Goal: Task Accomplishment & Management: Use online tool/utility

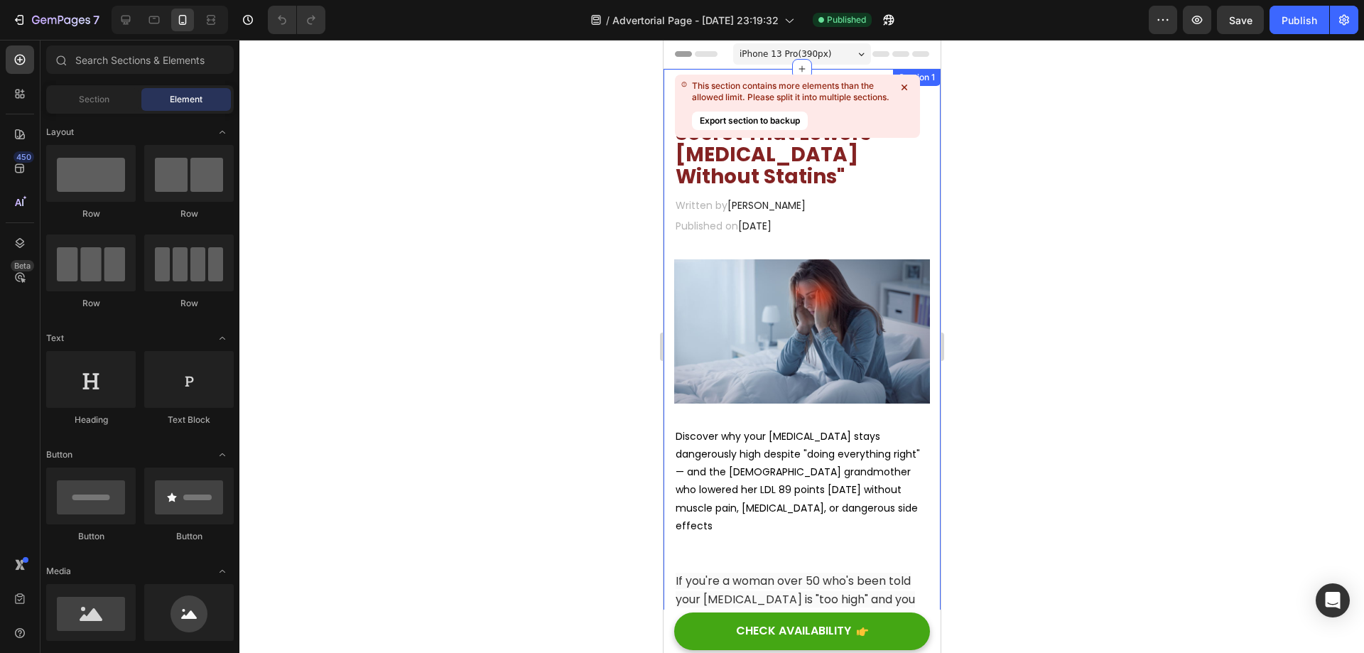
click at [904, 90] on icon at bounding box center [904, 87] width 14 height 14
click at [904, 85] on div "Section 1" at bounding box center [916, 77] width 48 height 17
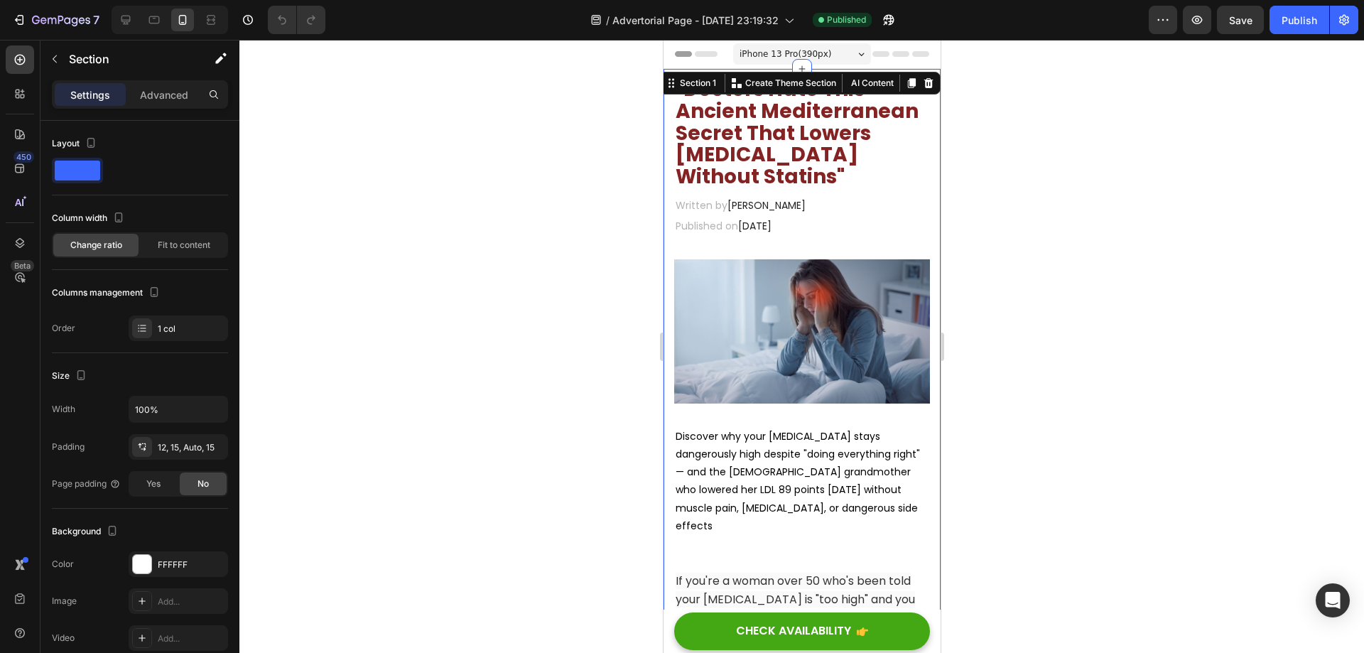
click at [977, 157] on div at bounding box center [801, 346] width 1125 height 613
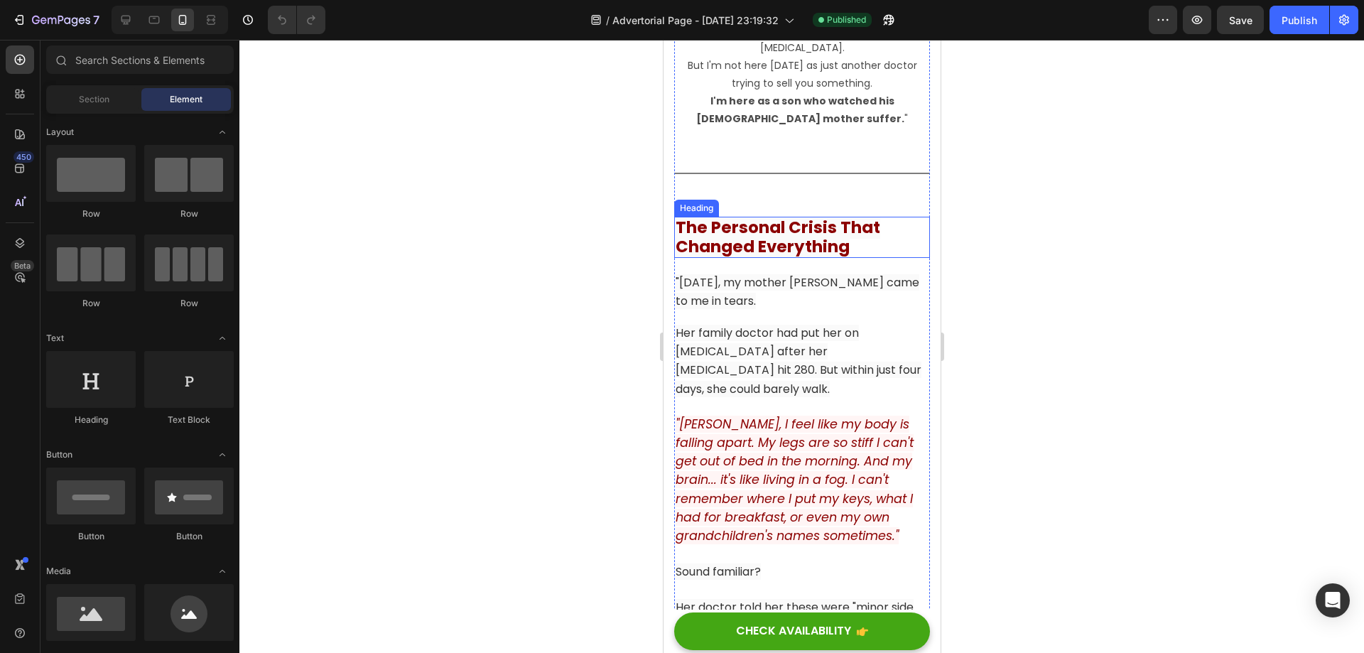
scroll to position [1721, 0]
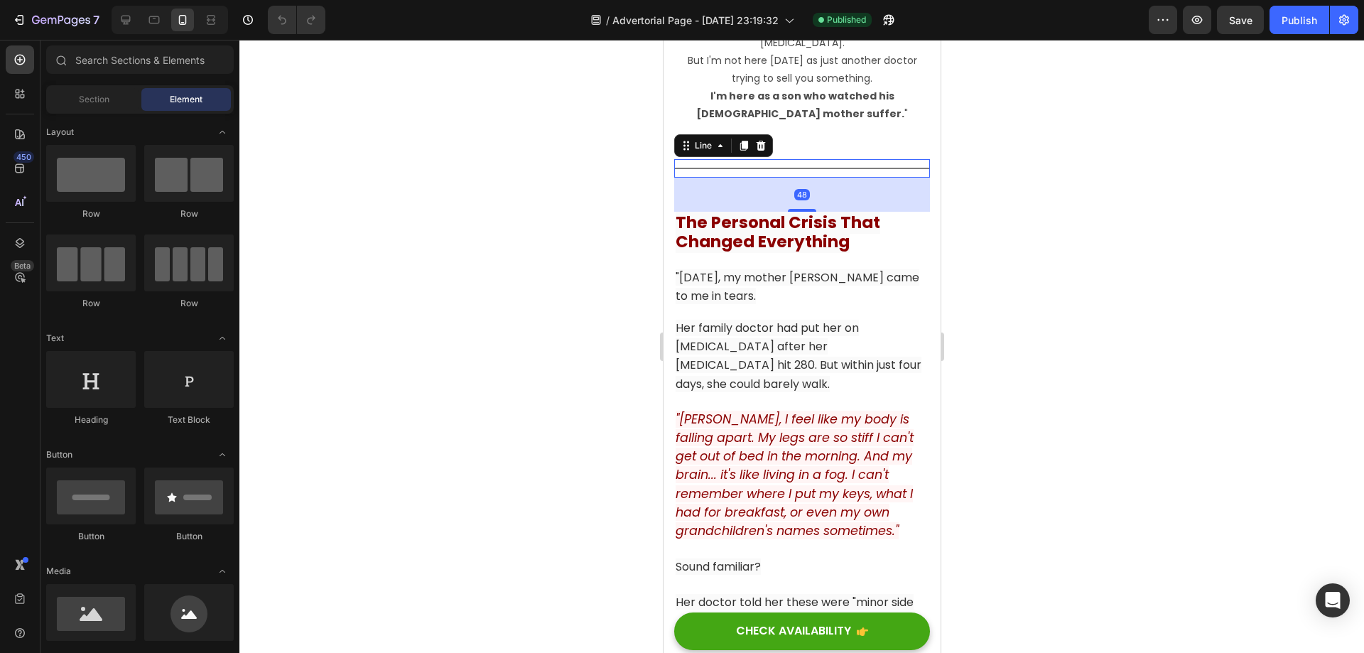
click at [818, 166] on div "Title Line 48" at bounding box center [801, 168] width 256 height 18
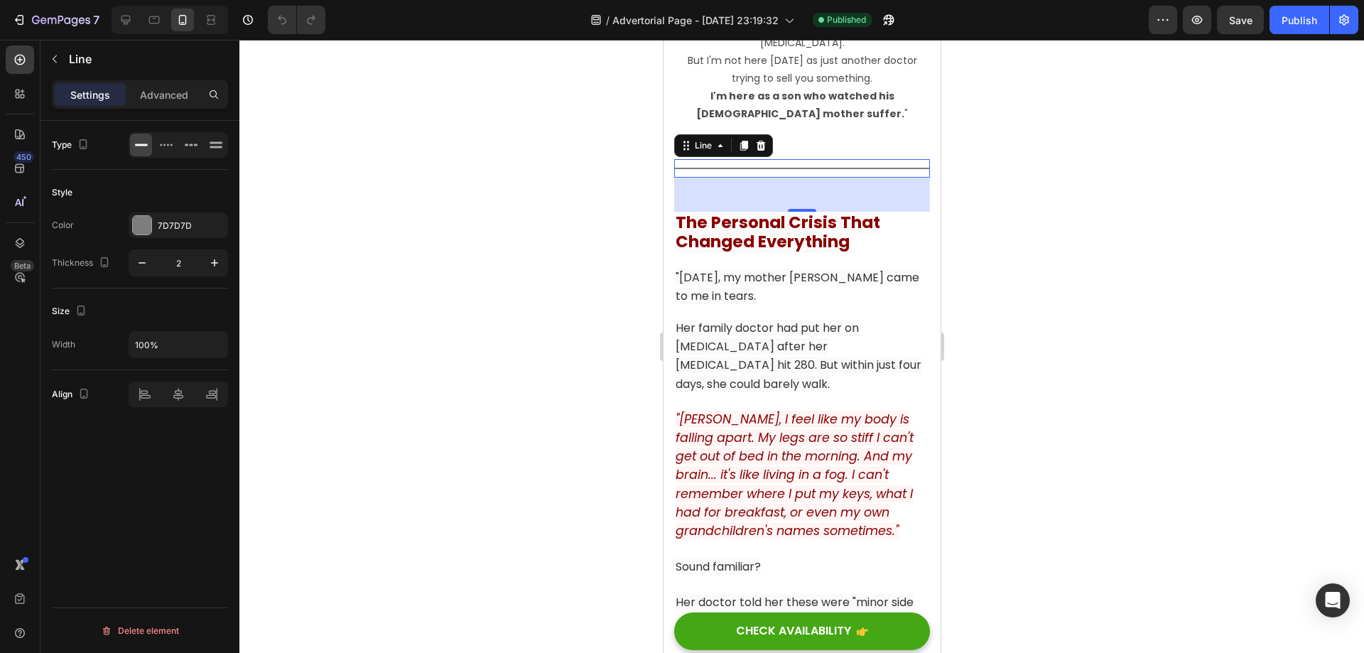
click at [764, 164] on div "Title Line 48" at bounding box center [801, 168] width 256 height 18
click at [1081, 242] on div at bounding box center [801, 346] width 1125 height 613
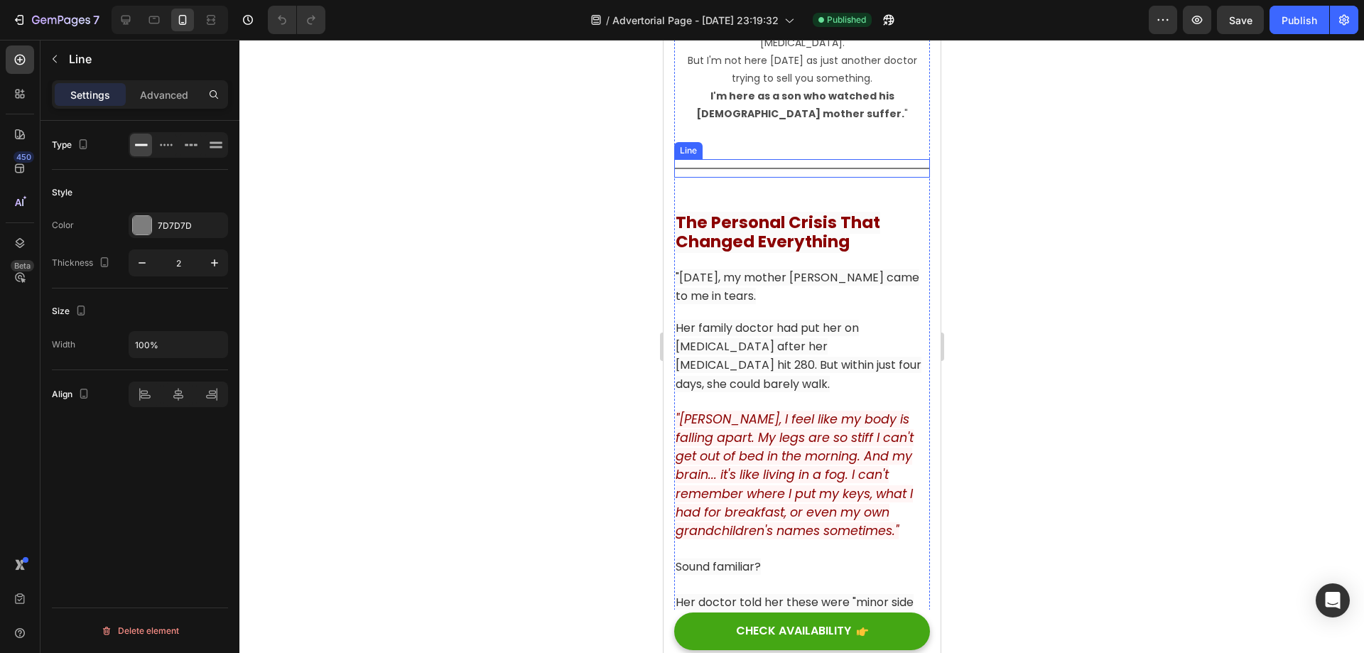
click at [855, 168] on div at bounding box center [801, 168] width 256 height 1
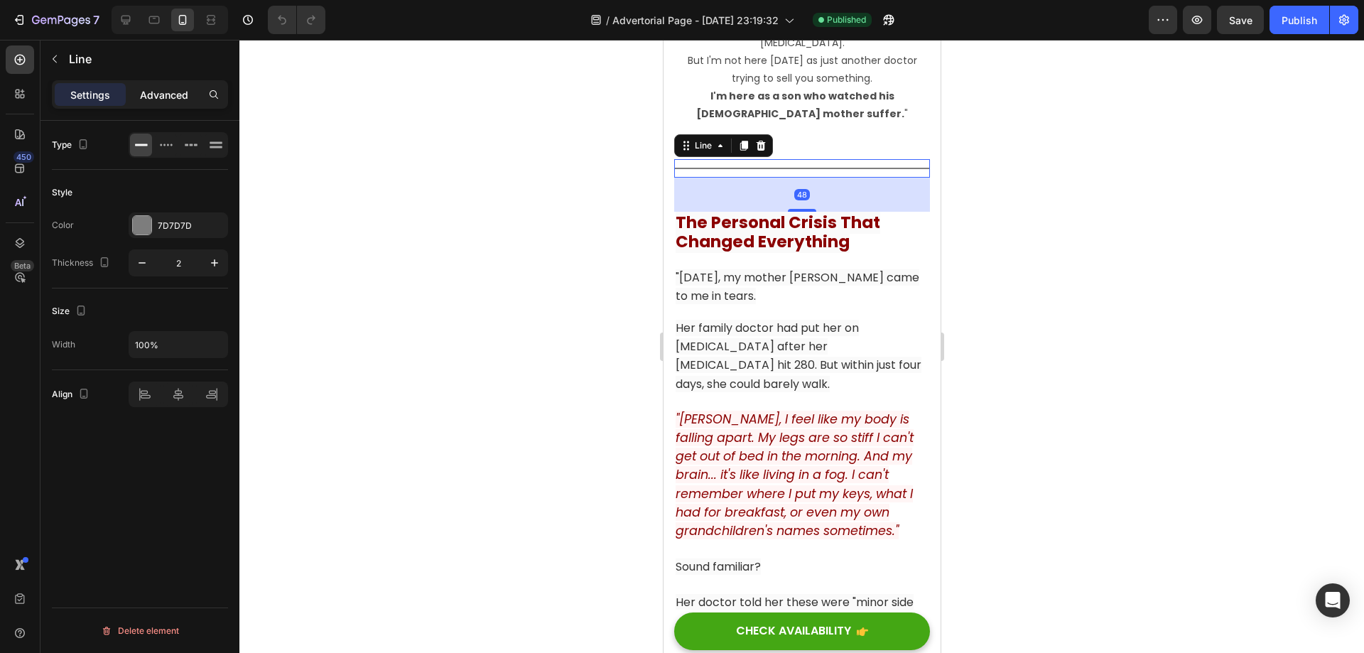
click at [157, 100] on p "Advanced" at bounding box center [164, 94] width 48 height 15
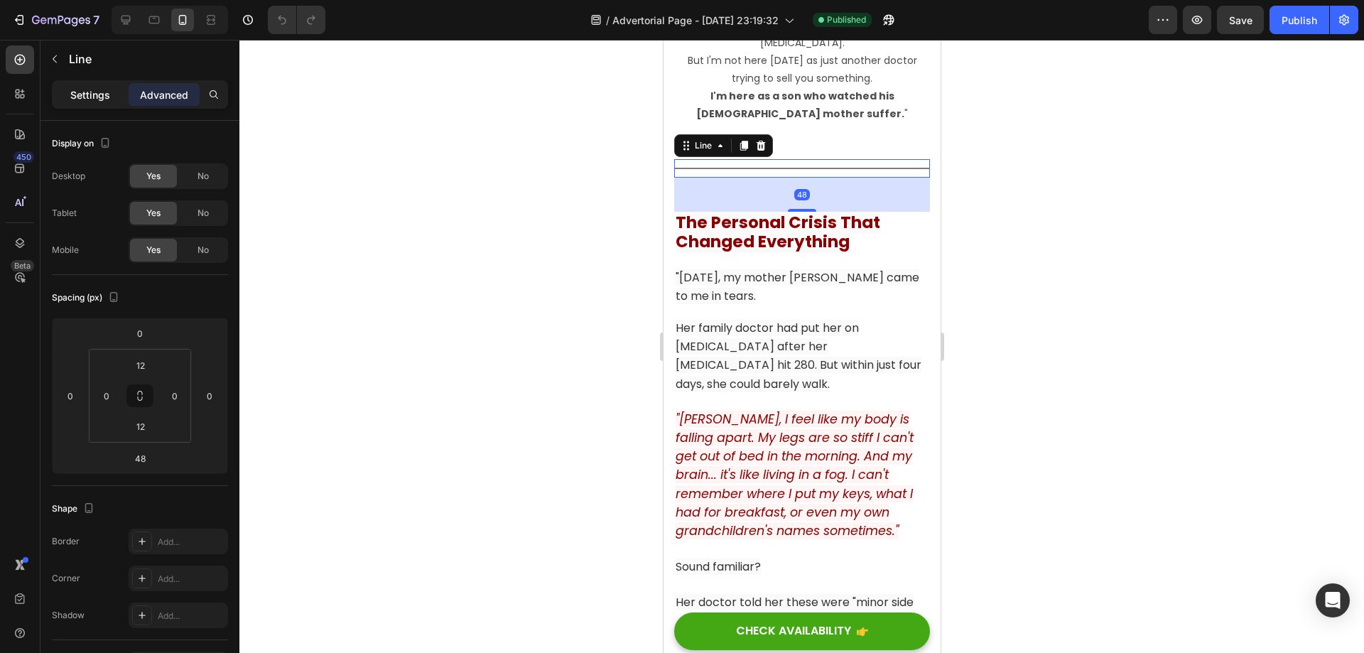
click at [97, 93] on p "Settings" at bounding box center [90, 94] width 40 height 15
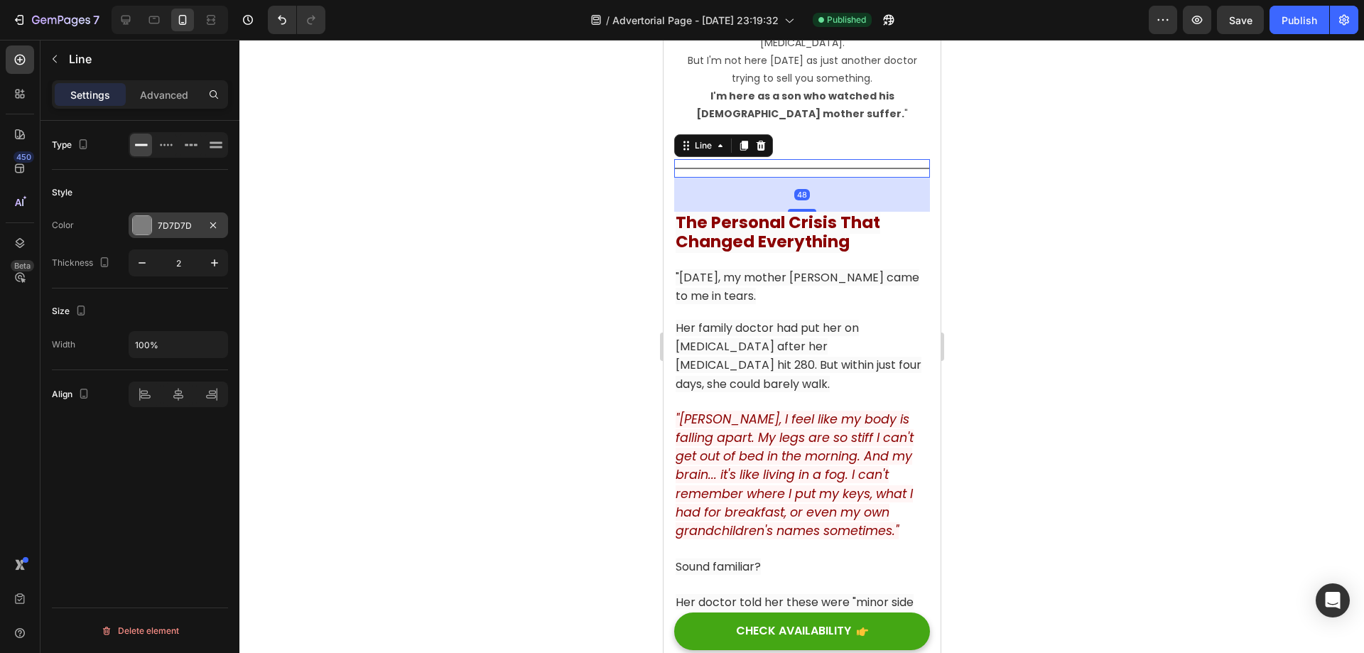
click at [175, 221] on div "7D7D7D" at bounding box center [178, 226] width 41 height 13
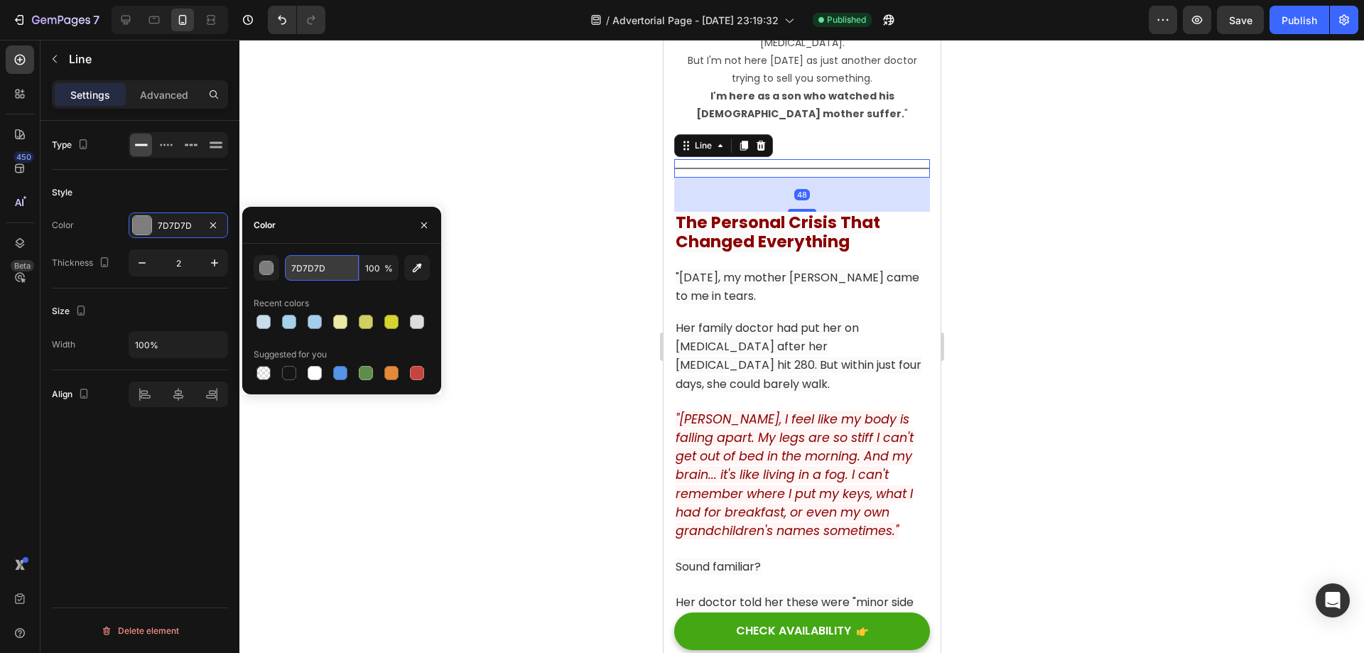
click at [325, 264] on input "7D7D7D" at bounding box center [322, 268] width 74 height 26
paste input "6B7B5C"
type input "6B7B5C"
click at [1125, 307] on div at bounding box center [801, 346] width 1125 height 613
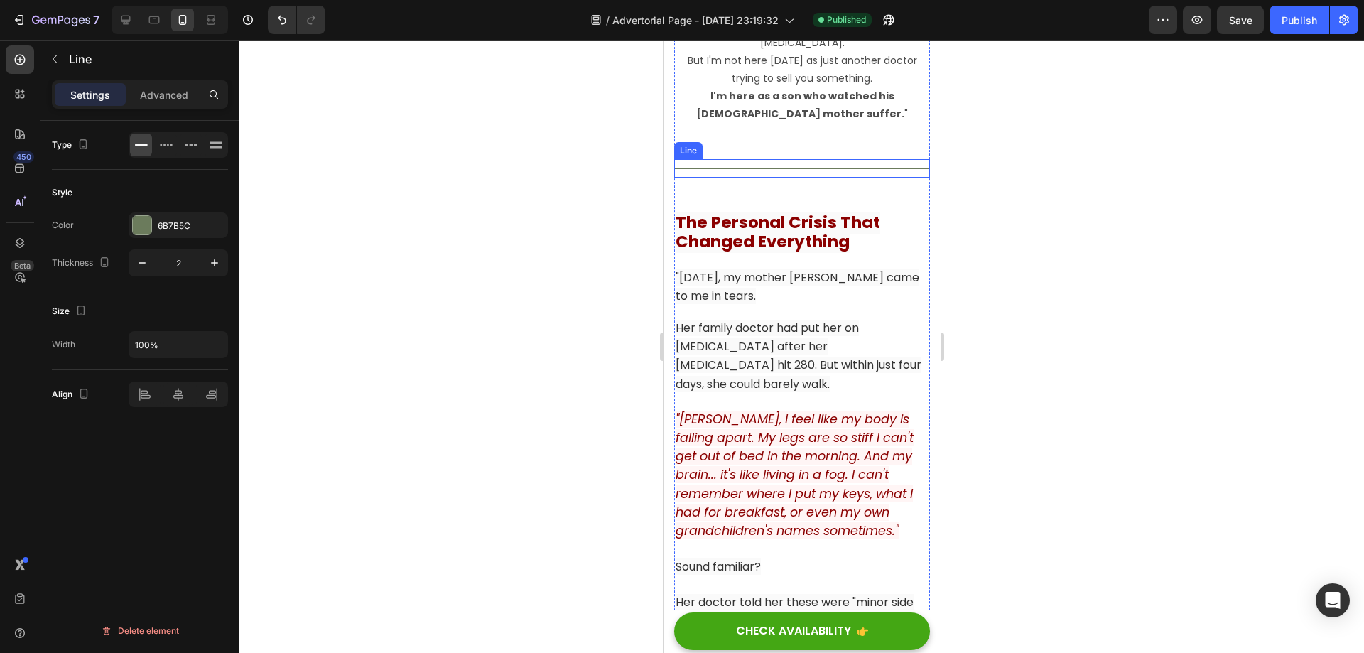
click at [817, 168] on div at bounding box center [801, 168] width 256 height 1
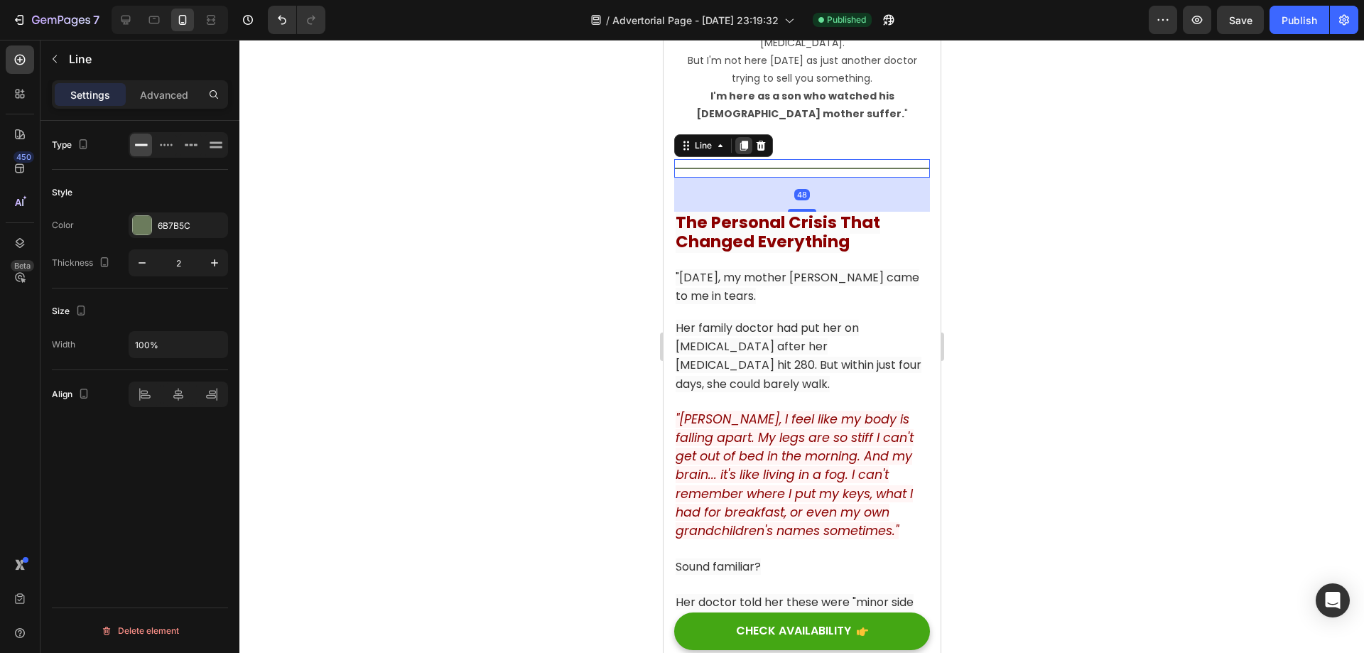
click at [742, 141] on icon at bounding box center [743, 146] width 8 height 10
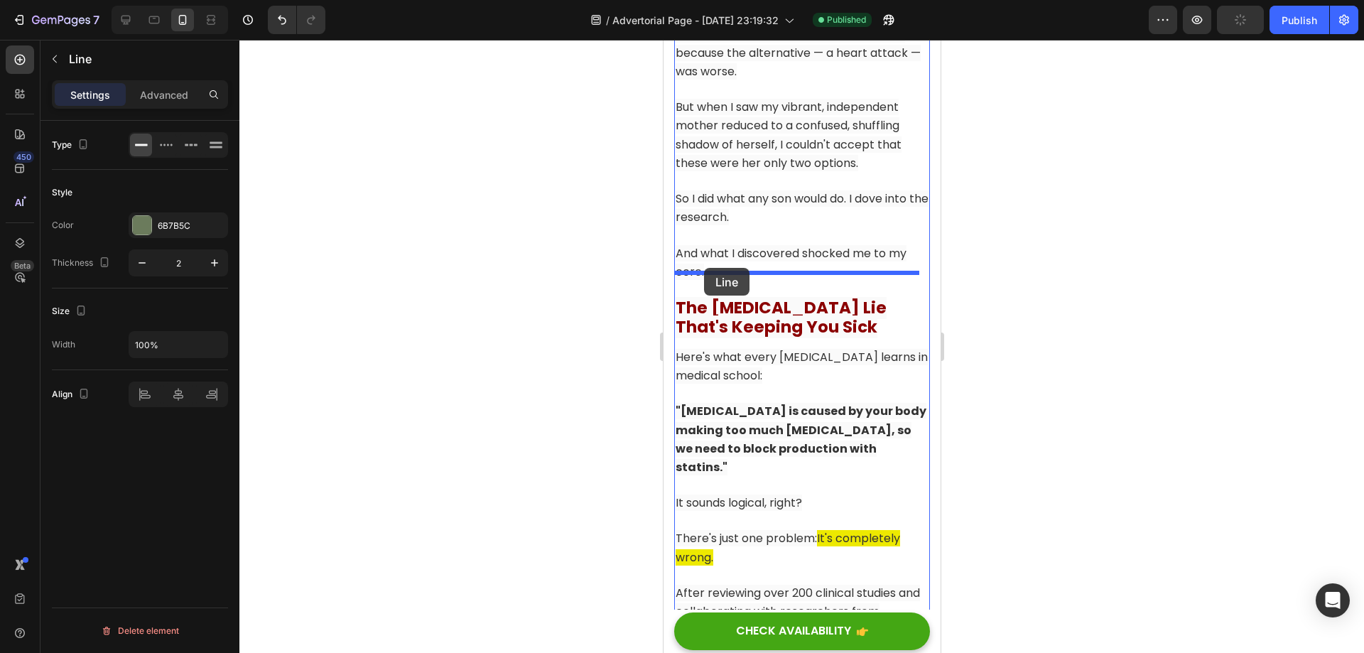
drag, startPoint x: 684, startPoint y: 193, endPoint x: 703, endPoint y: 268, distance: 77.0
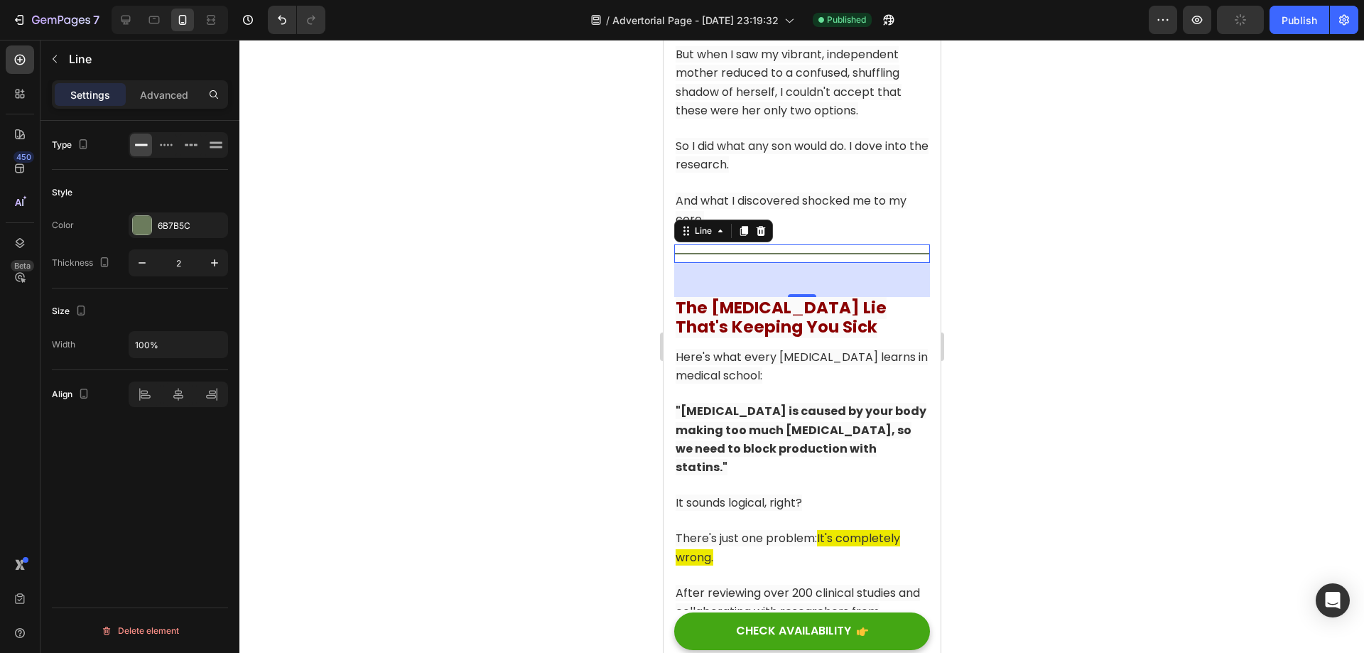
scroll to position [2308, 0]
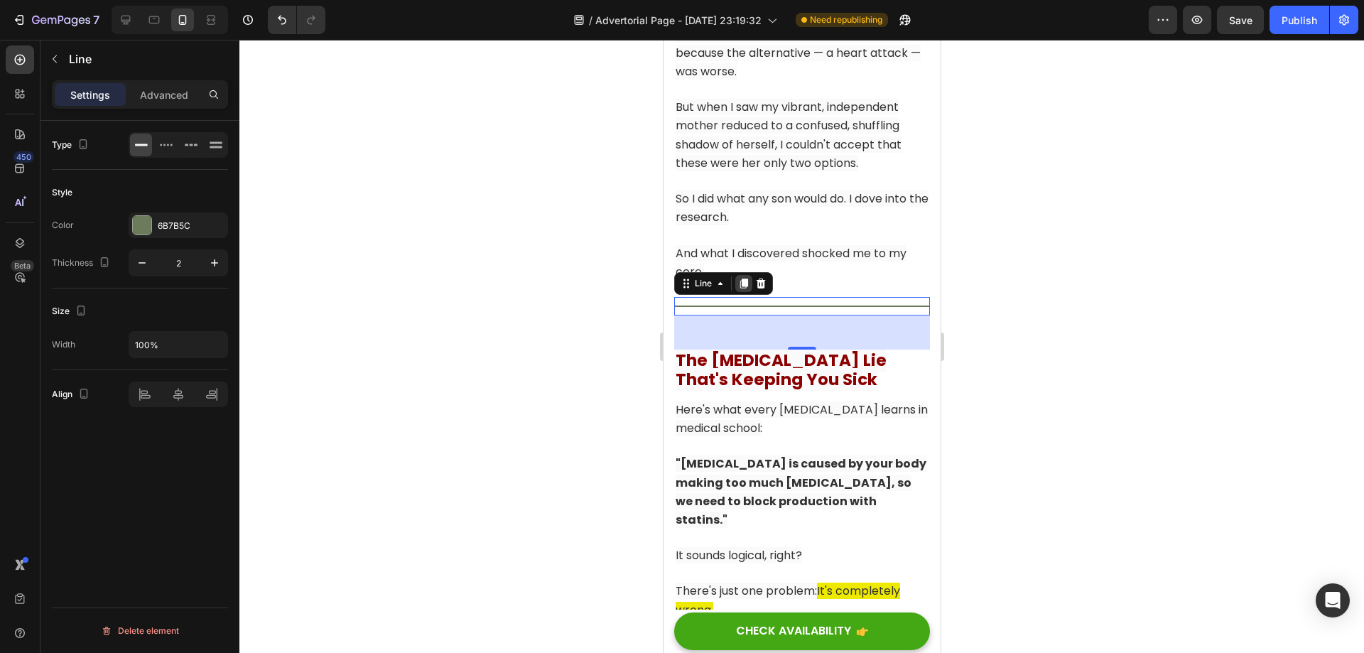
click at [747, 278] on icon at bounding box center [742, 283] width 11 height 11
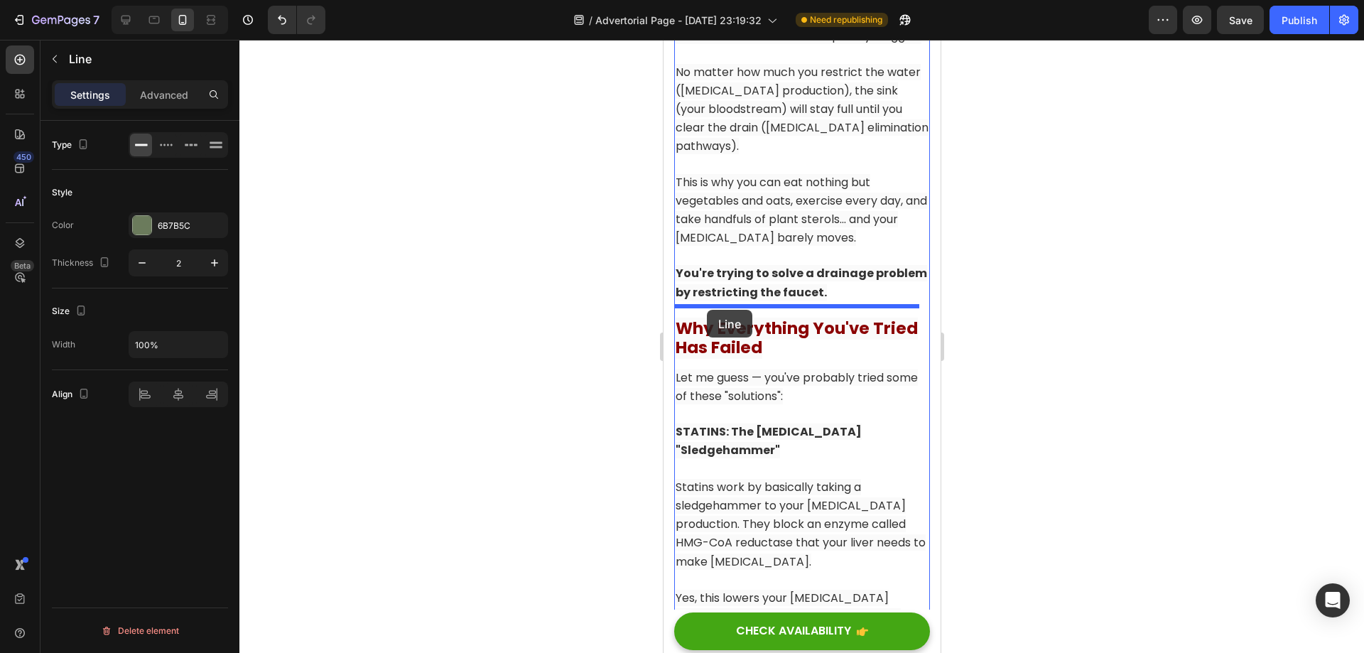
drag, startPoint x: 684, startPoint y: 313, endPoint x: 706, endPoint y: 310, distance: 22.2
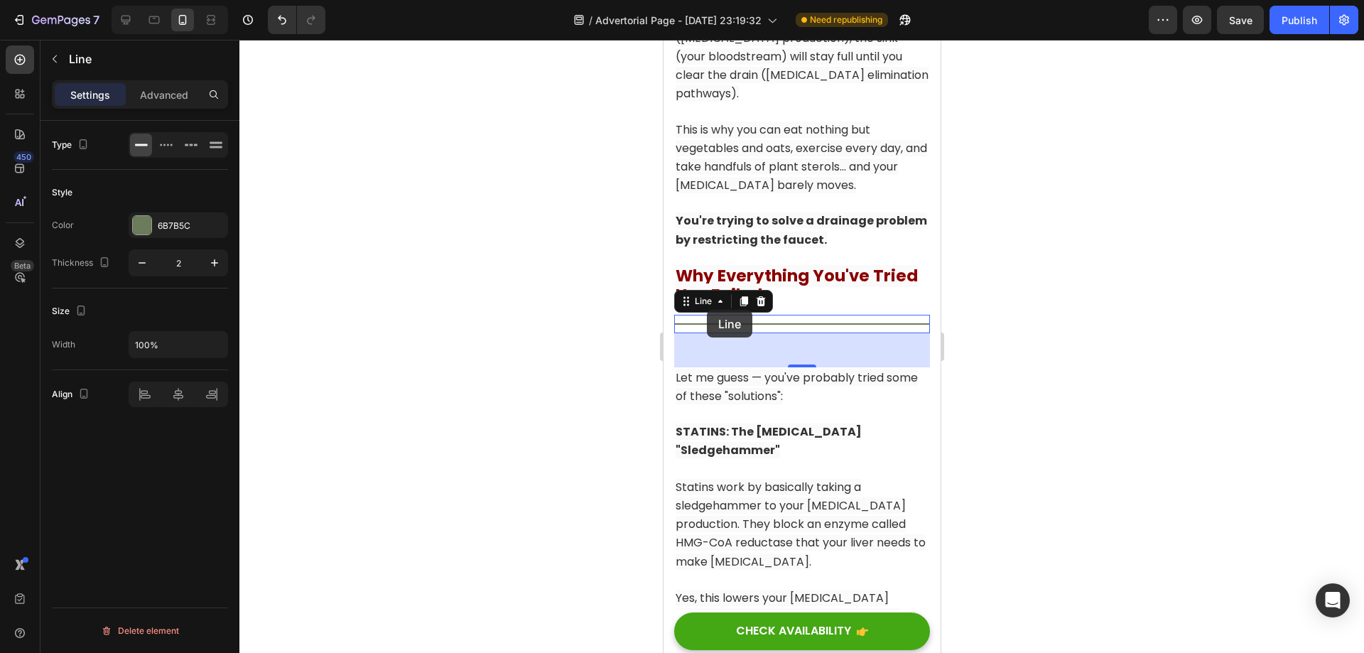
scroll to position [3321, 0]
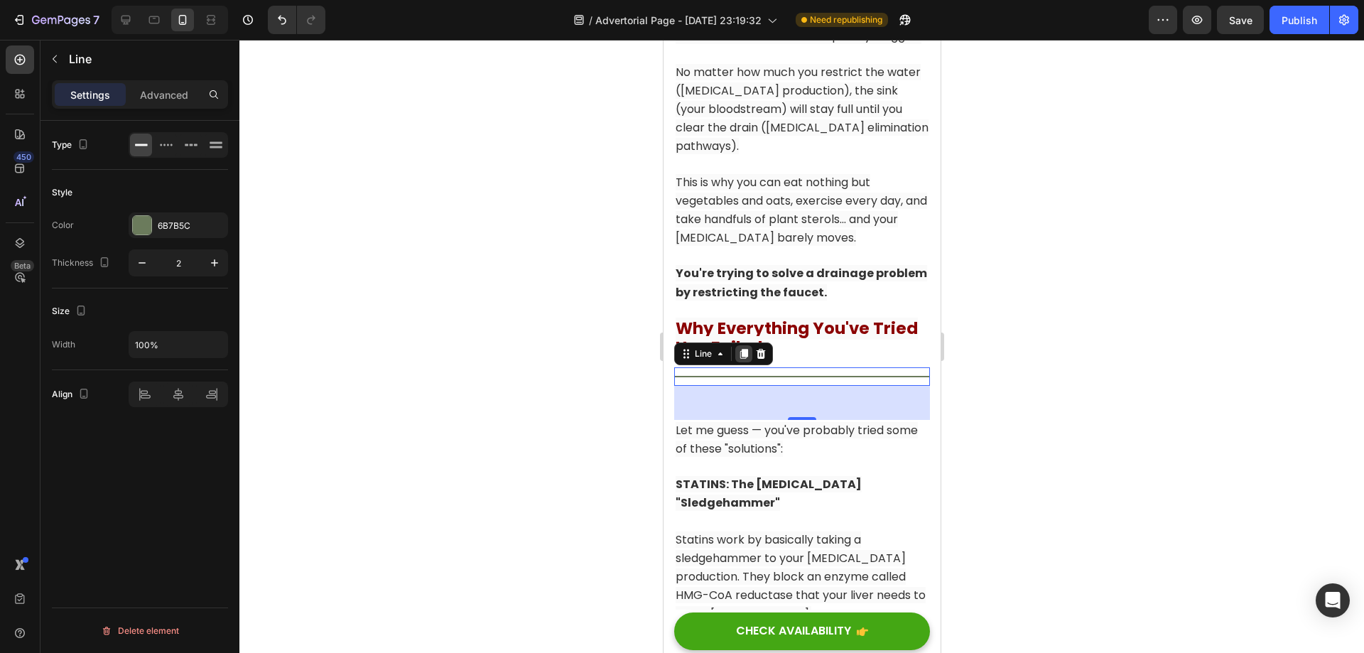
click at [740, 348] on icon at bounding box center [742, 353] width 11 height 11
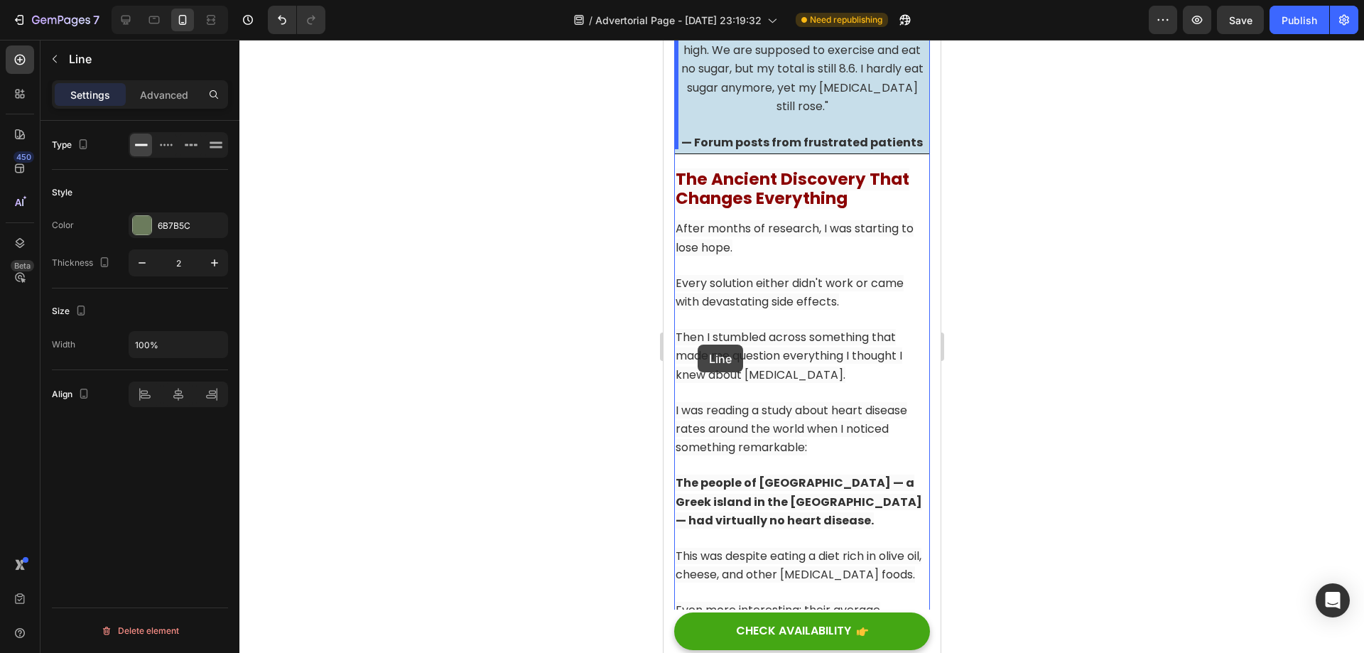
scroll to position [6091, 0]
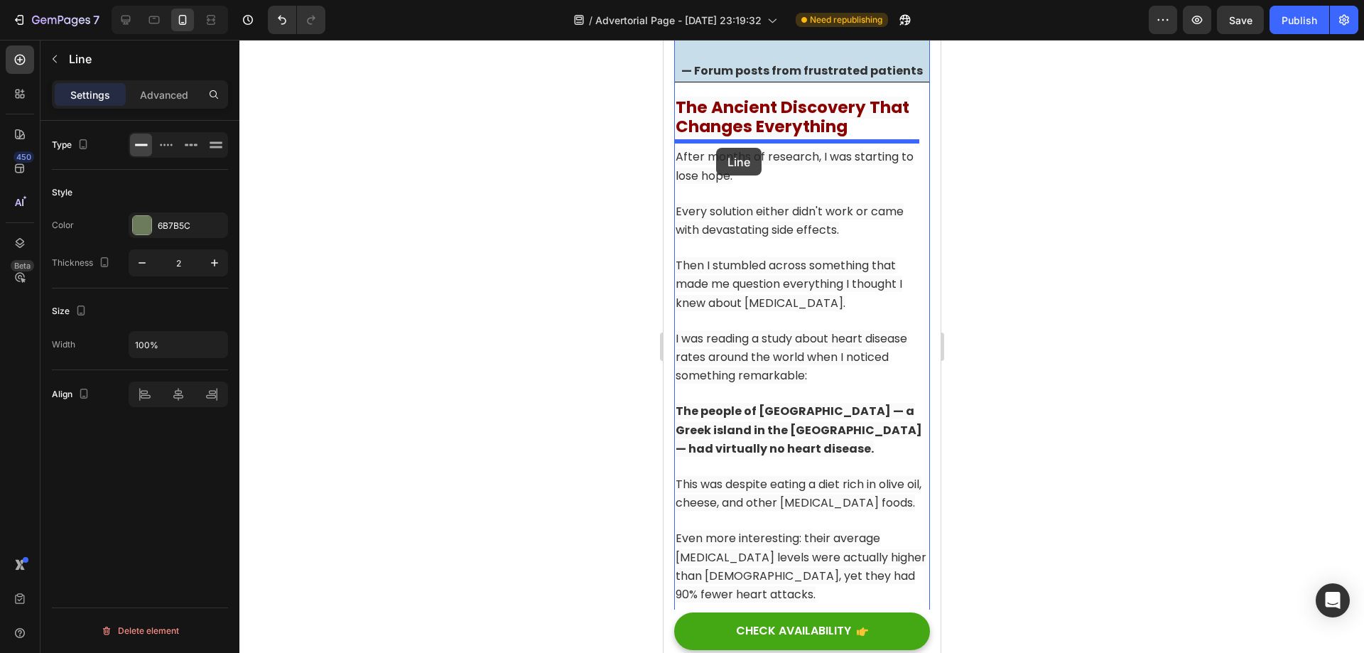
drag, startPoint x: 686, startPoint y: 278, endPoint x: 715, endPoint y: 148, distance: 134.1
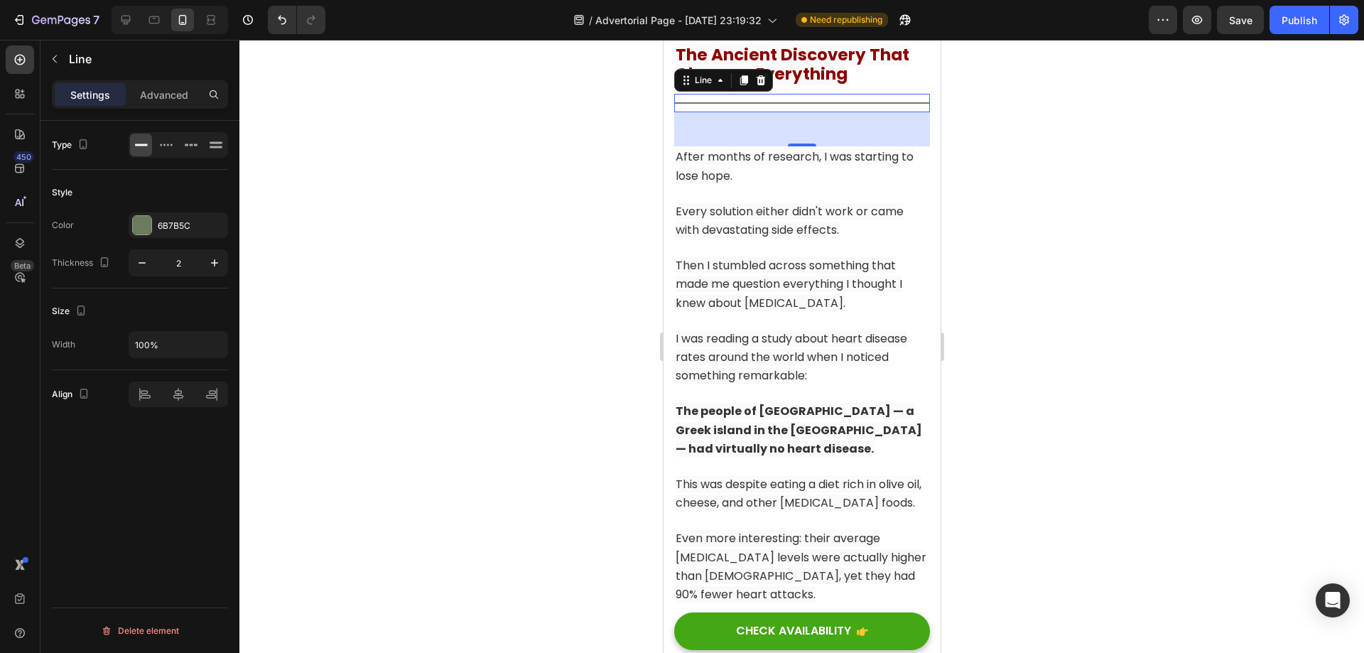
scroll to position [6039, 0]
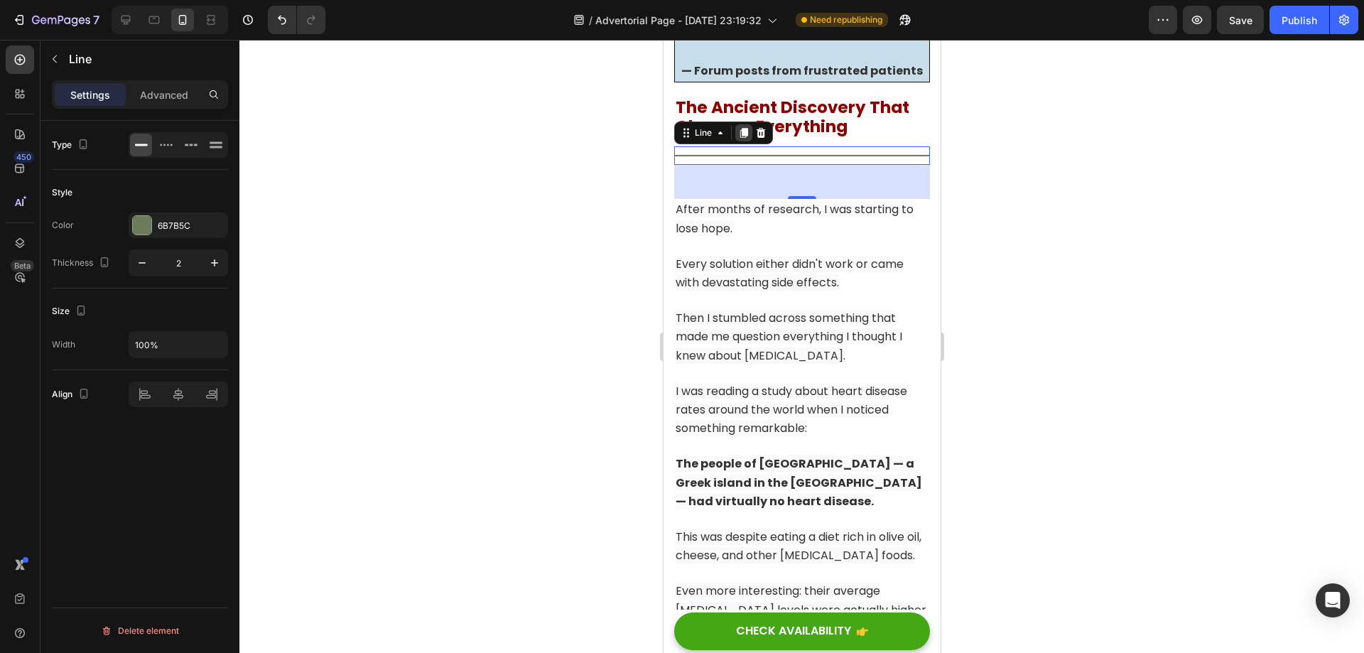
click at [746, 130] on icon at bounding box center [743, 134] width 8 height 10
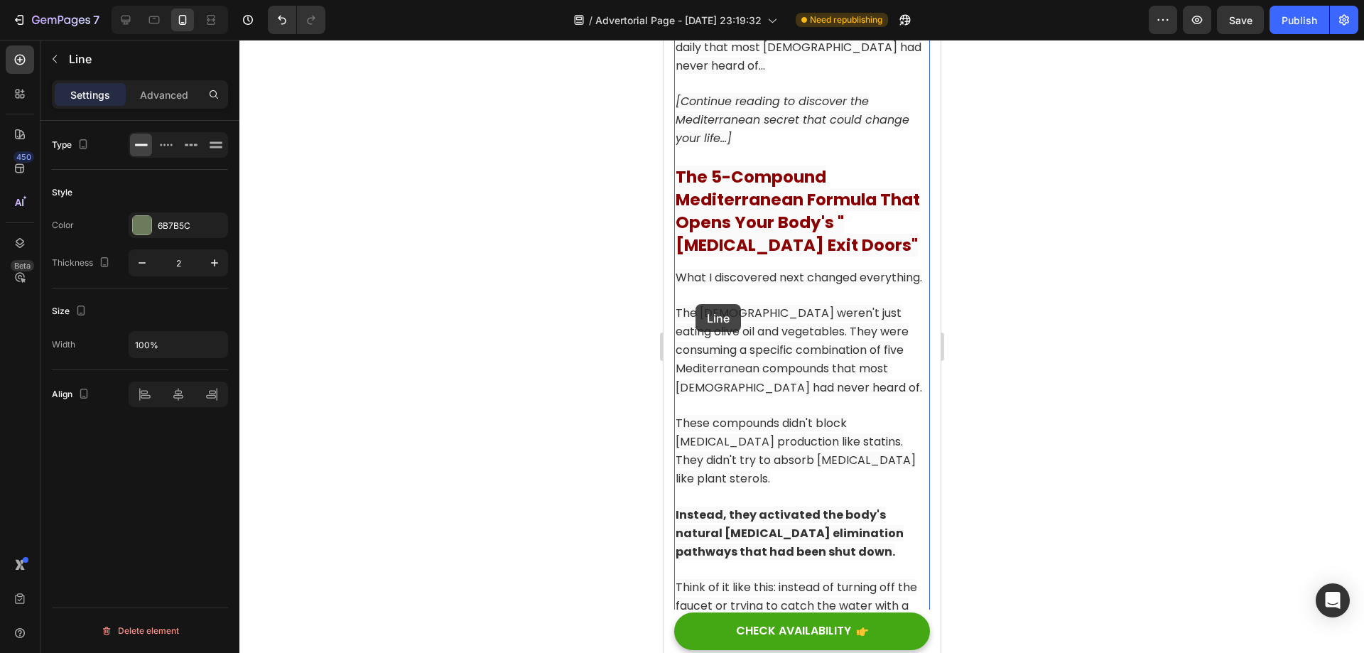
scroll to position [6820, 0]
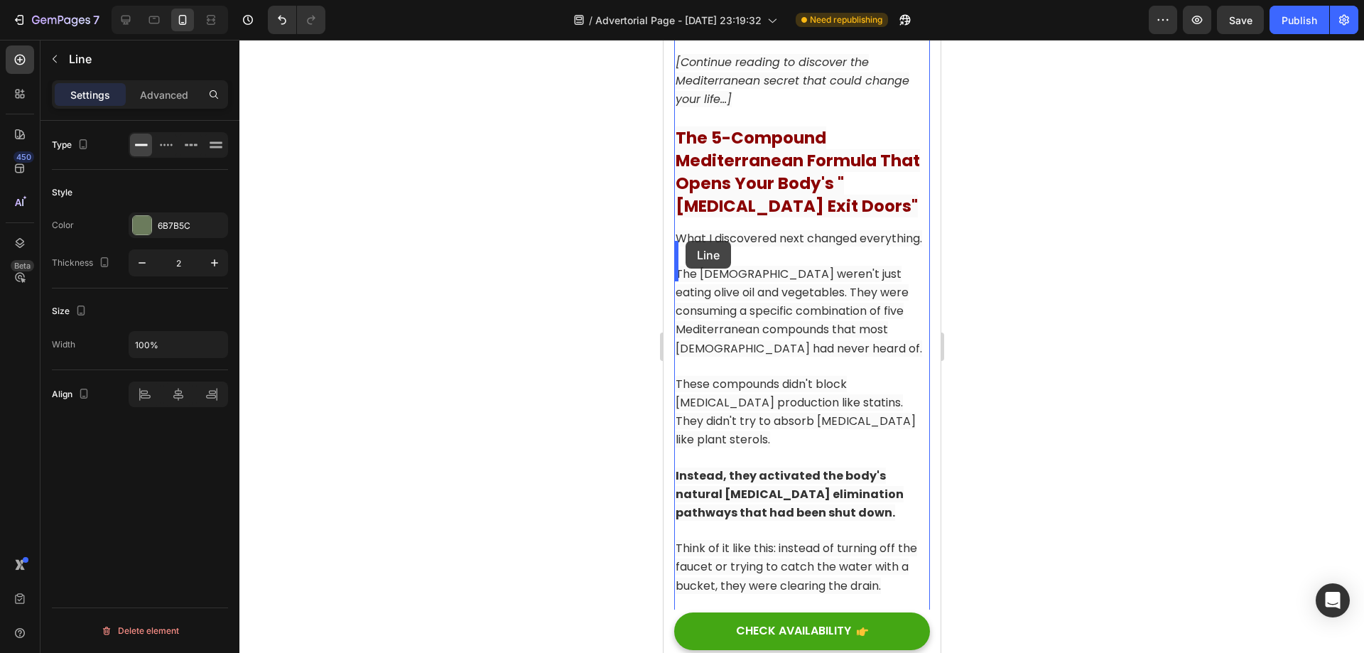
drag, startPoint x: 683, startPoint y: 184, endPoint x: 685, endPoint y: 242, distance: 57.6
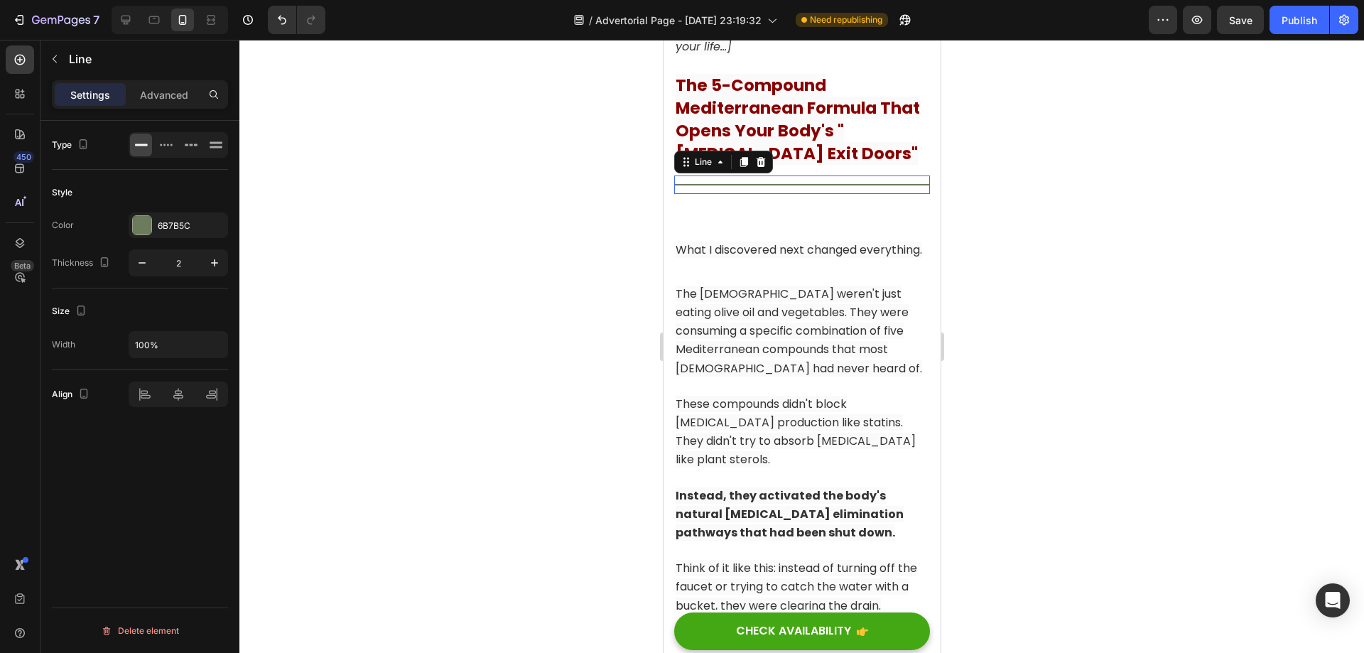
scroll to position [6768, 0]
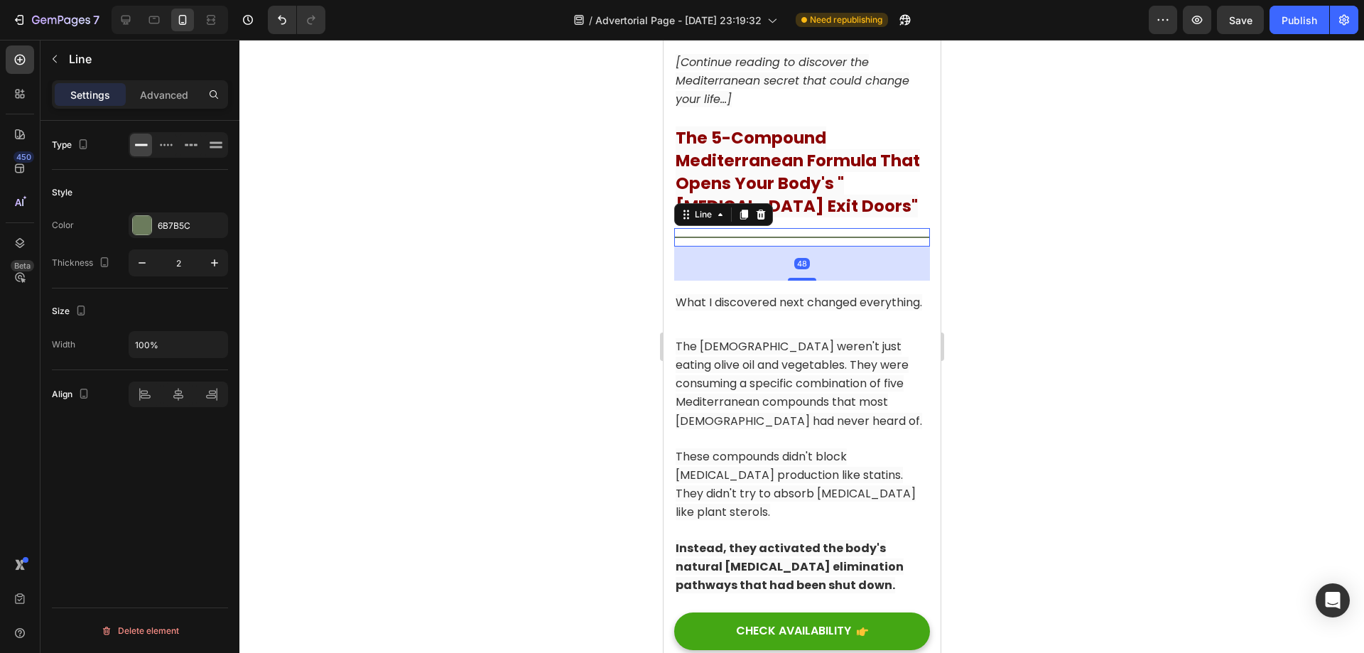
click at [1057, 293] on div at bounding box center [801, 346] width 1125 height 613
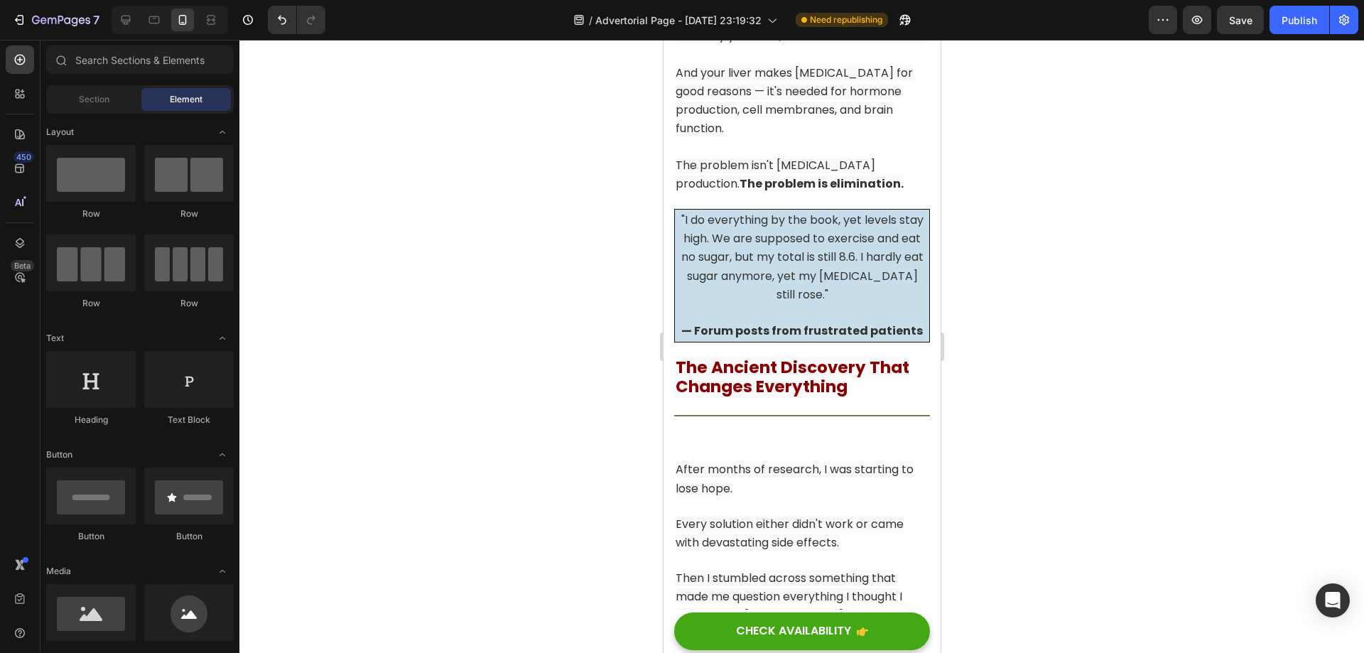
scroll to position [5773, 0]
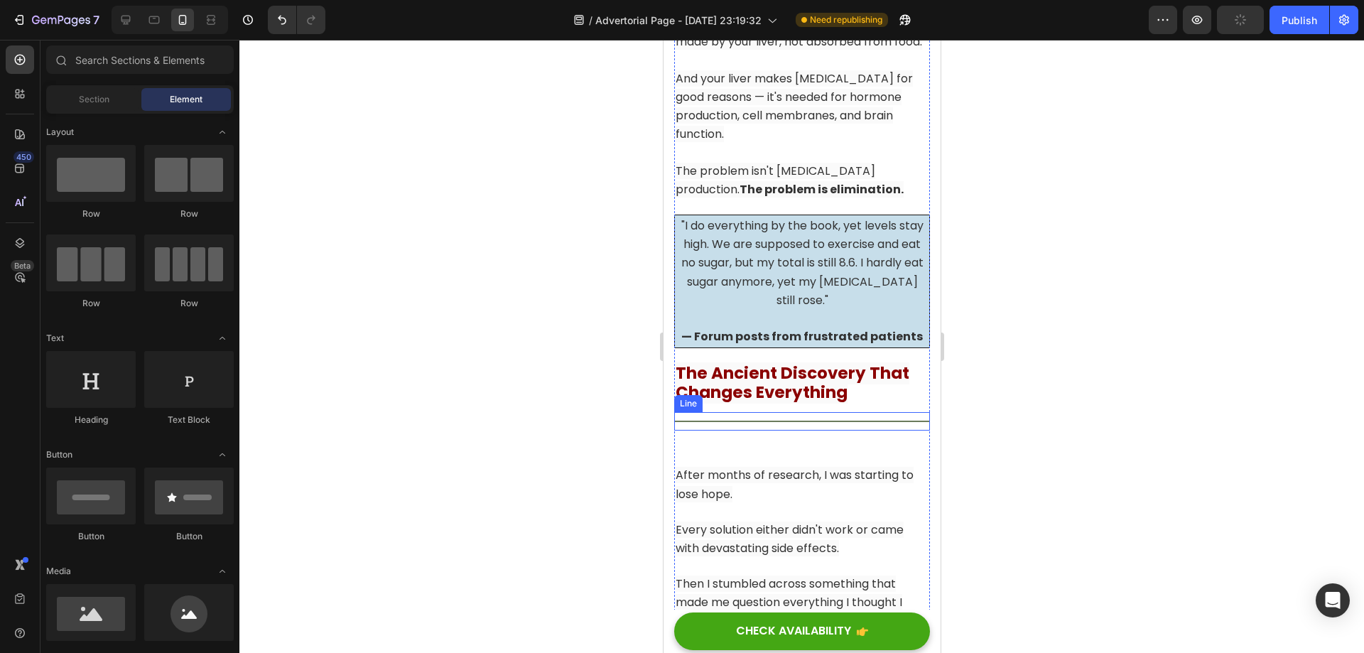
click at [838, 418] on div "Title Line" at bounding box center [801, 421] width 256 height 18
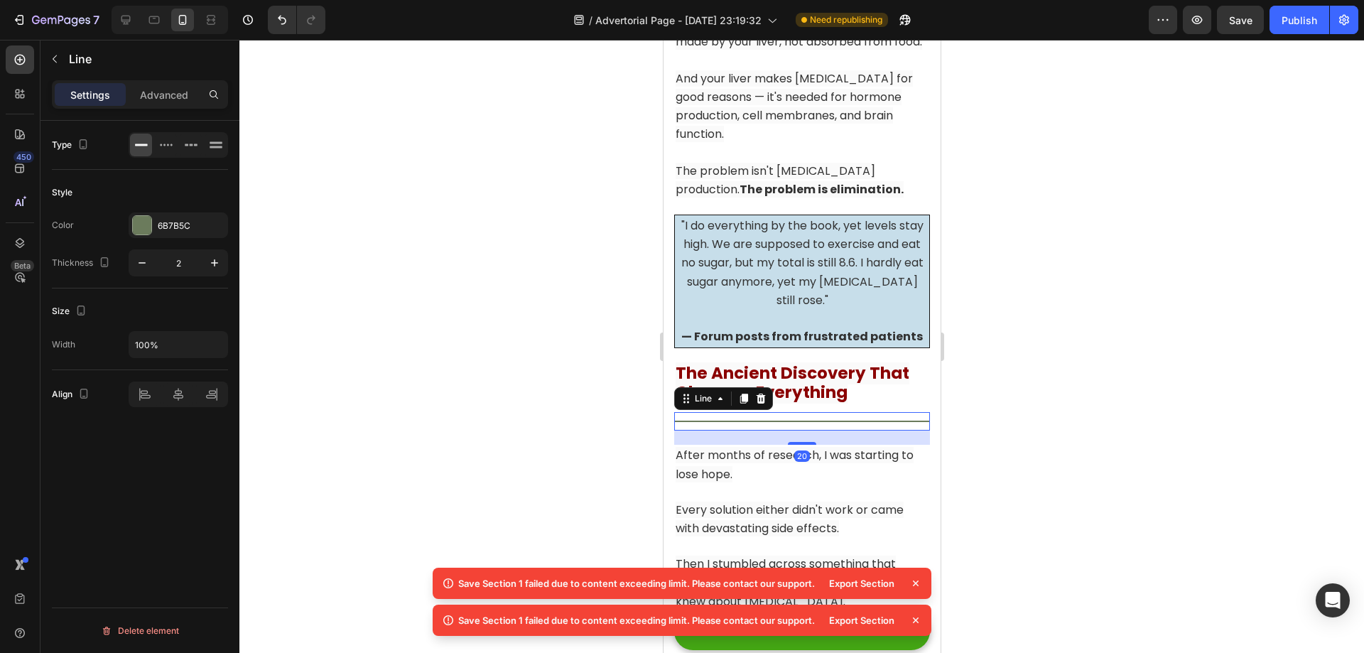
drag, startPoint x: 798, startPoint y: 457, endPoint x: 816, endPoint y: 438, distance: 27.1
click at [816, 430] on div "20" at bounding box center [801, 430] width 256 height 0
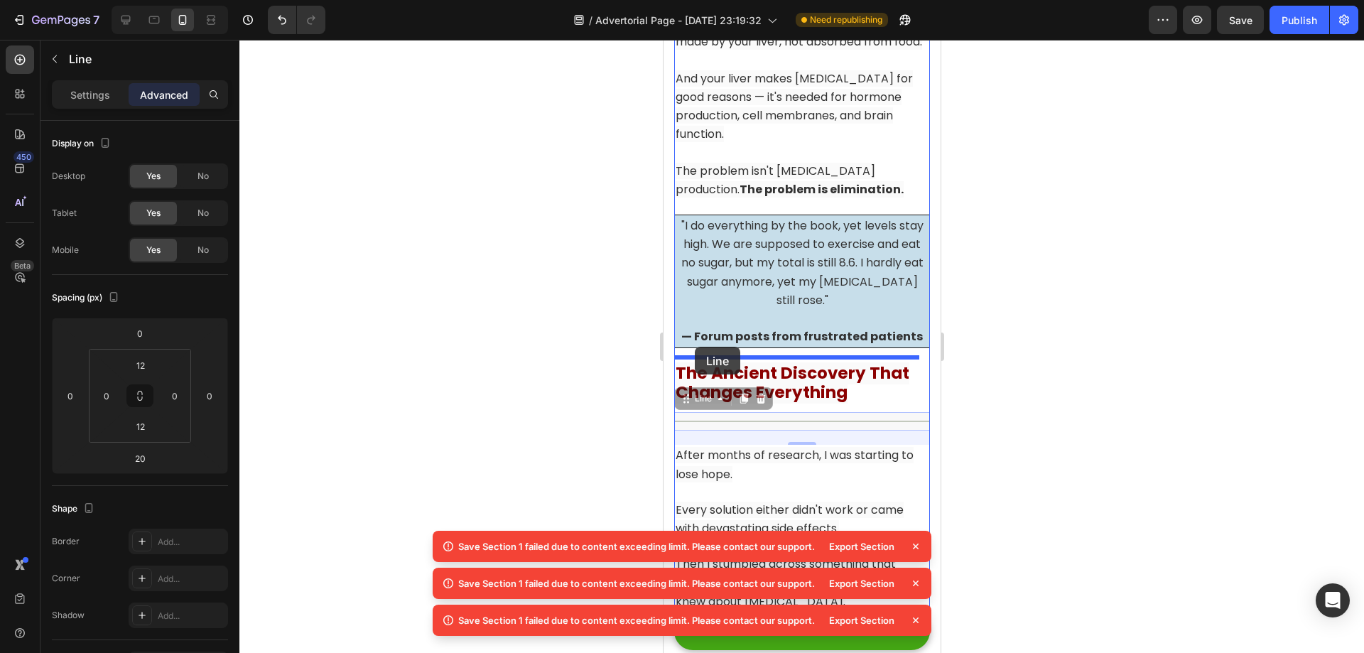
drag, startPoint x: 685, startPoint y: 394, endPoint x: 694, endPoint y: 347, distance: 47.8
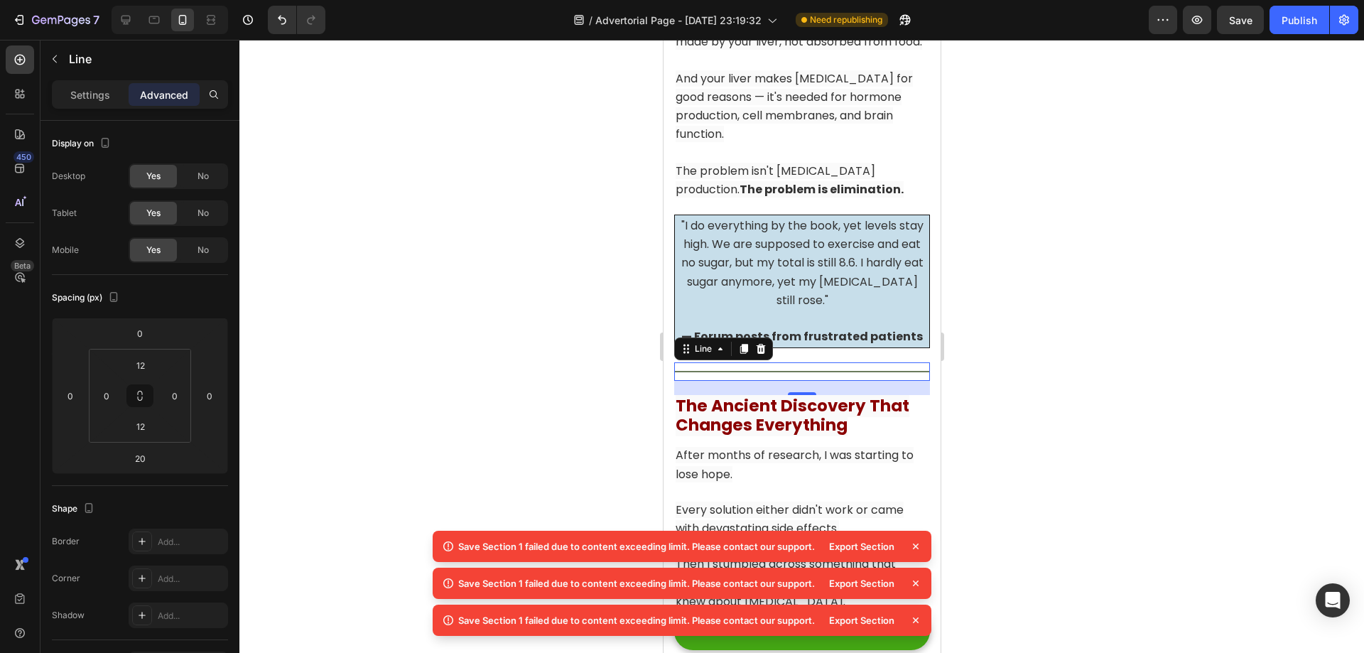
click at [1097, 370] on div at bounding box center [801, 346] width 1125 height 613
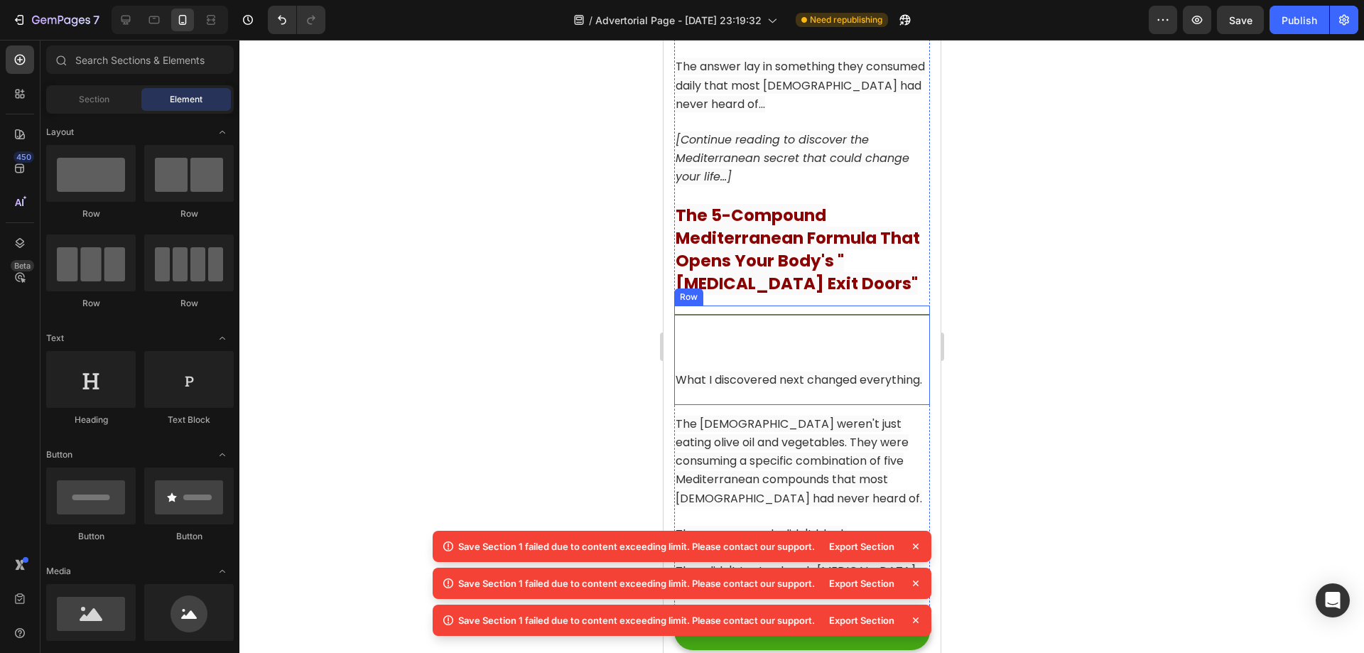
scroll to position [6626, 0]
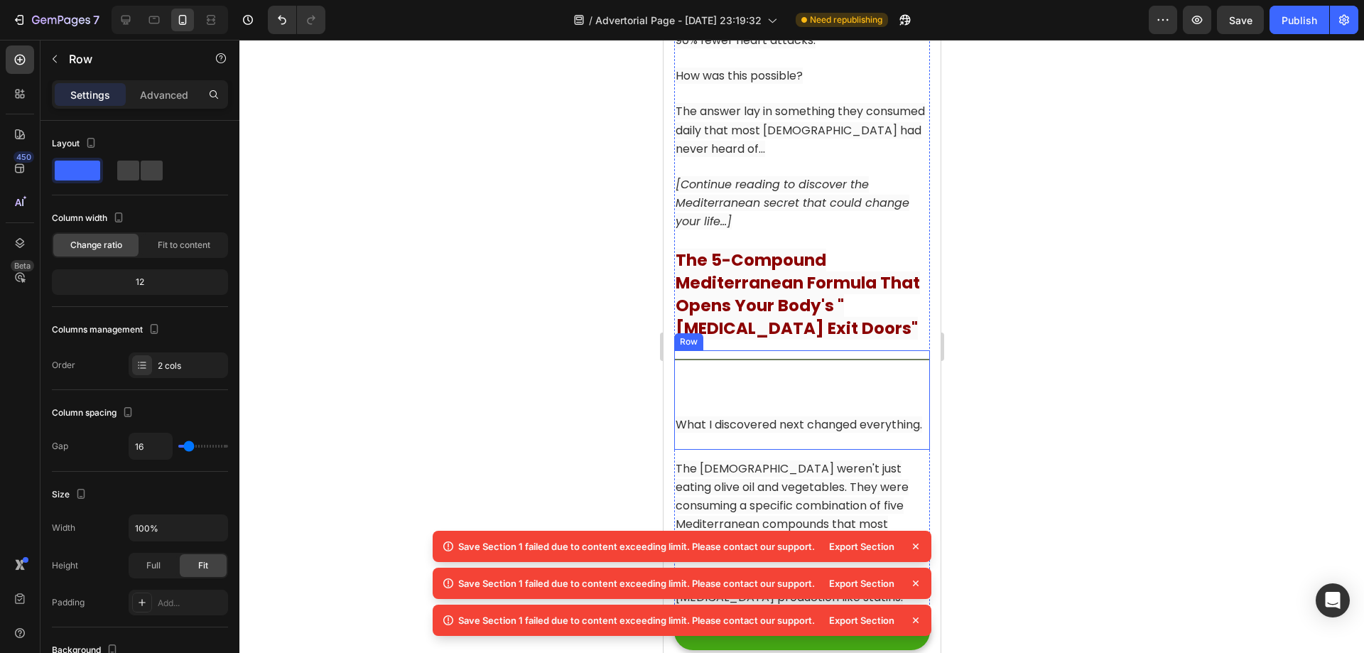
click at [759, 391] on div "Title Line" at bounding box center [801, 376] width 256 height 53
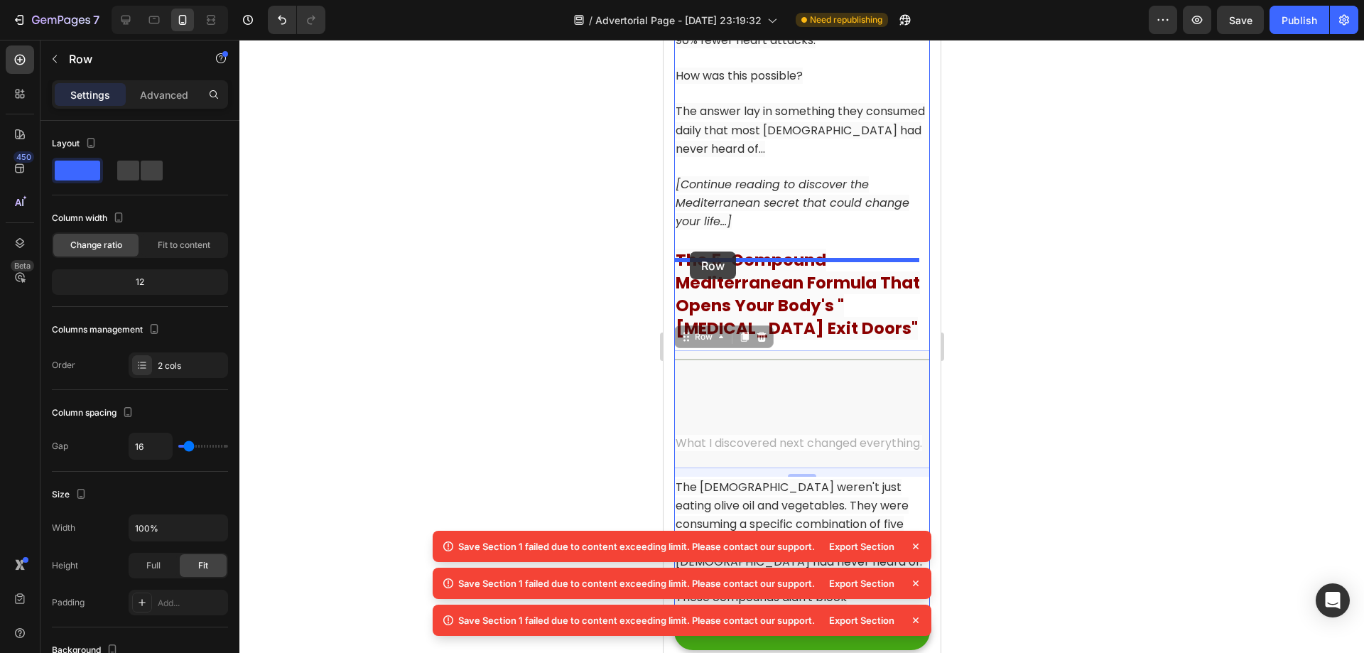
drag, startPoint x: 683, startPoint y: 356, endPoint x: 689, endPoint y: 251, distance: 104.6
click at [689, 251] on div "iPhone 13 Pro ( 390 px) iPhone 13 Mini iPhone 13 Pro iPhone 11 Pro Max iPhone 1…" at bounding box center [801, 622] width 277 height 14416
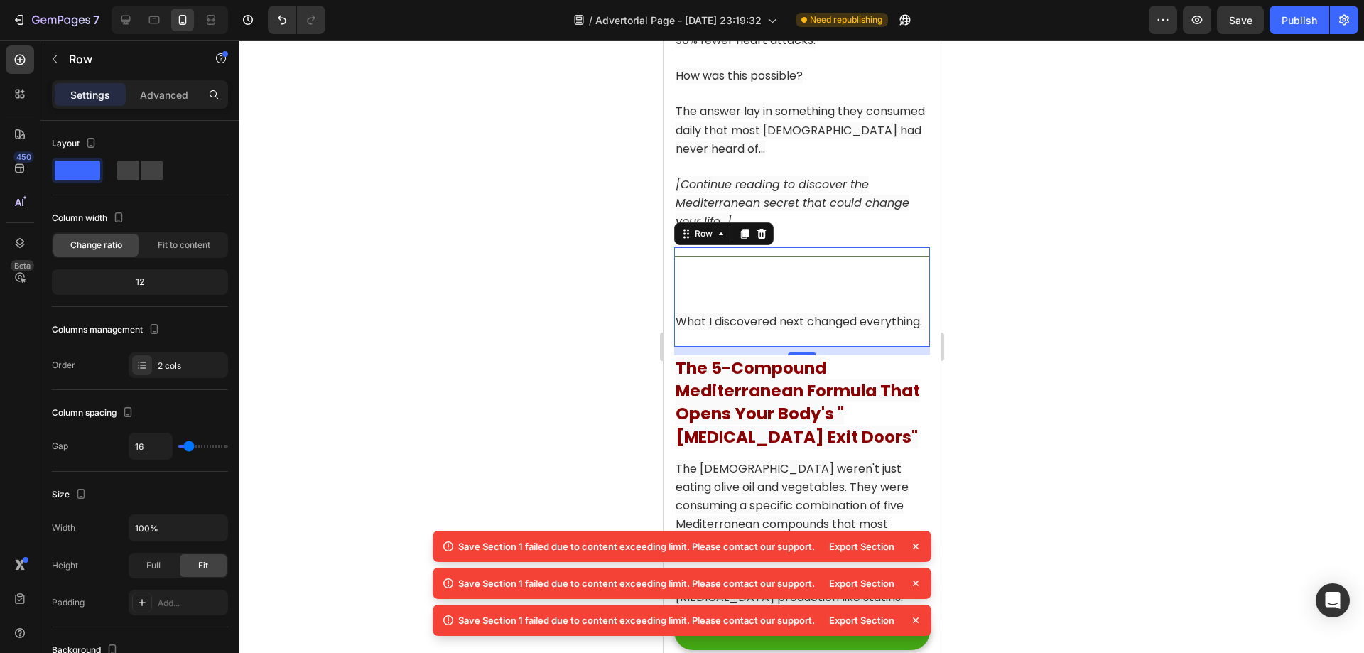
click at [1085, 336] on div at bounding box center [801, 346] width 1125 height 613
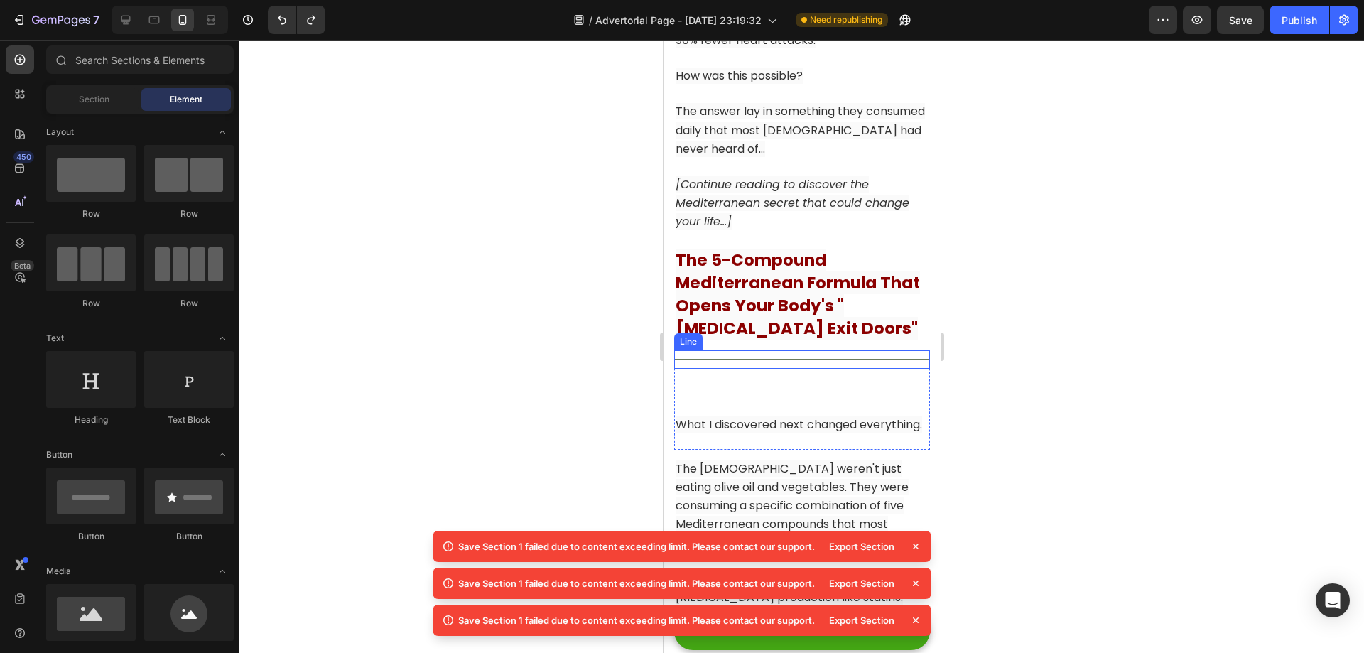
click at [759, 360] on div at bounding box center [801, 359] width 256 height 1
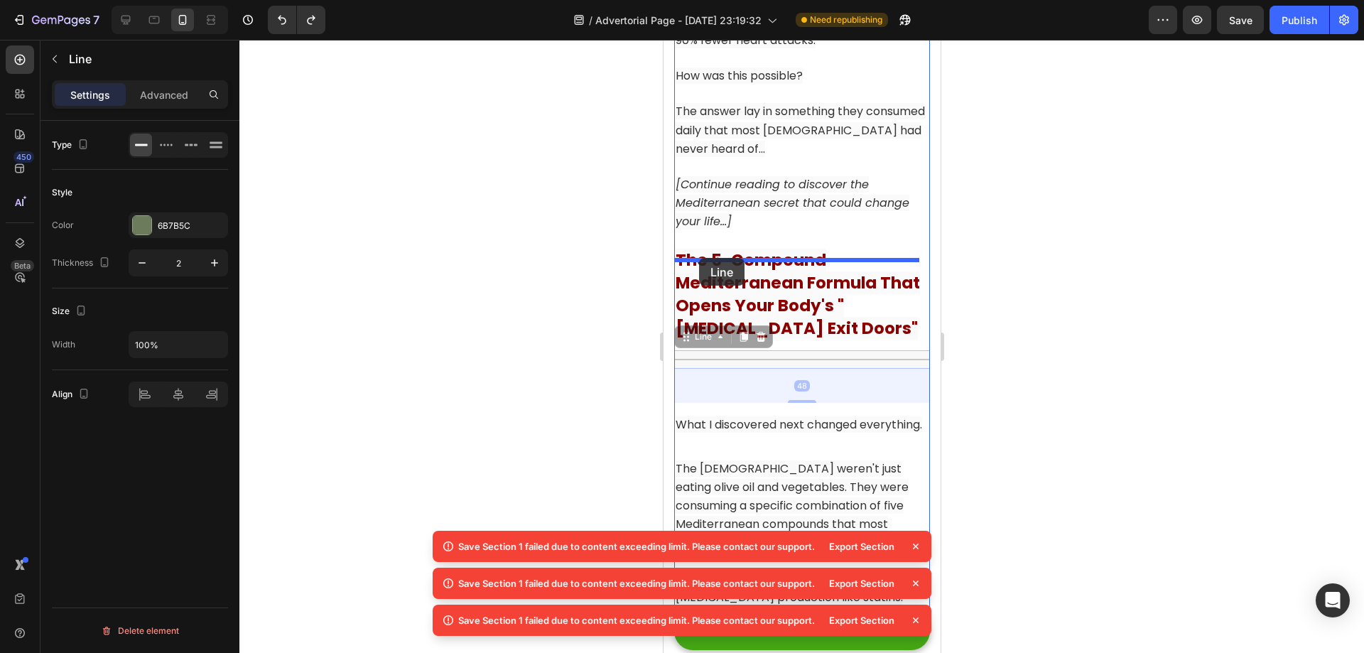
drag, startPoint x: 685, startPoint y: 352, endPoint x: 698, endPoint y: 258, distance: 95.4
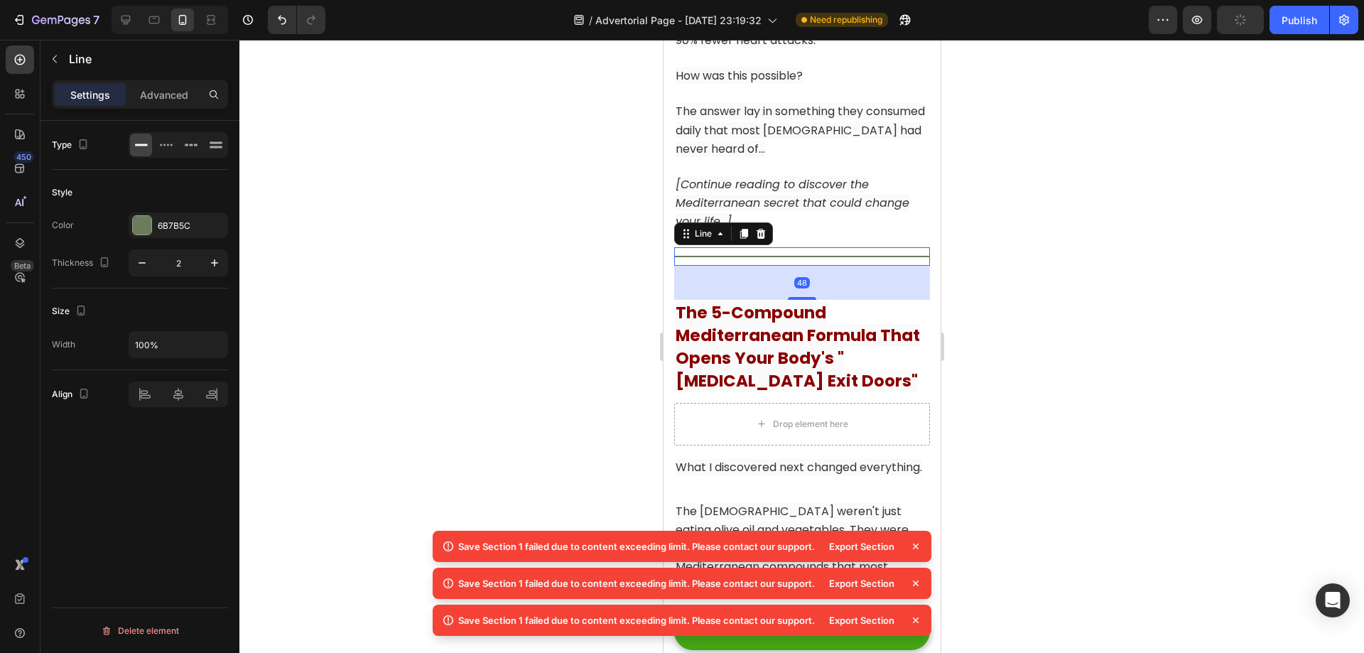
click at [1042, 321] on div at bounding box center [801, 346] width 1125 height 613
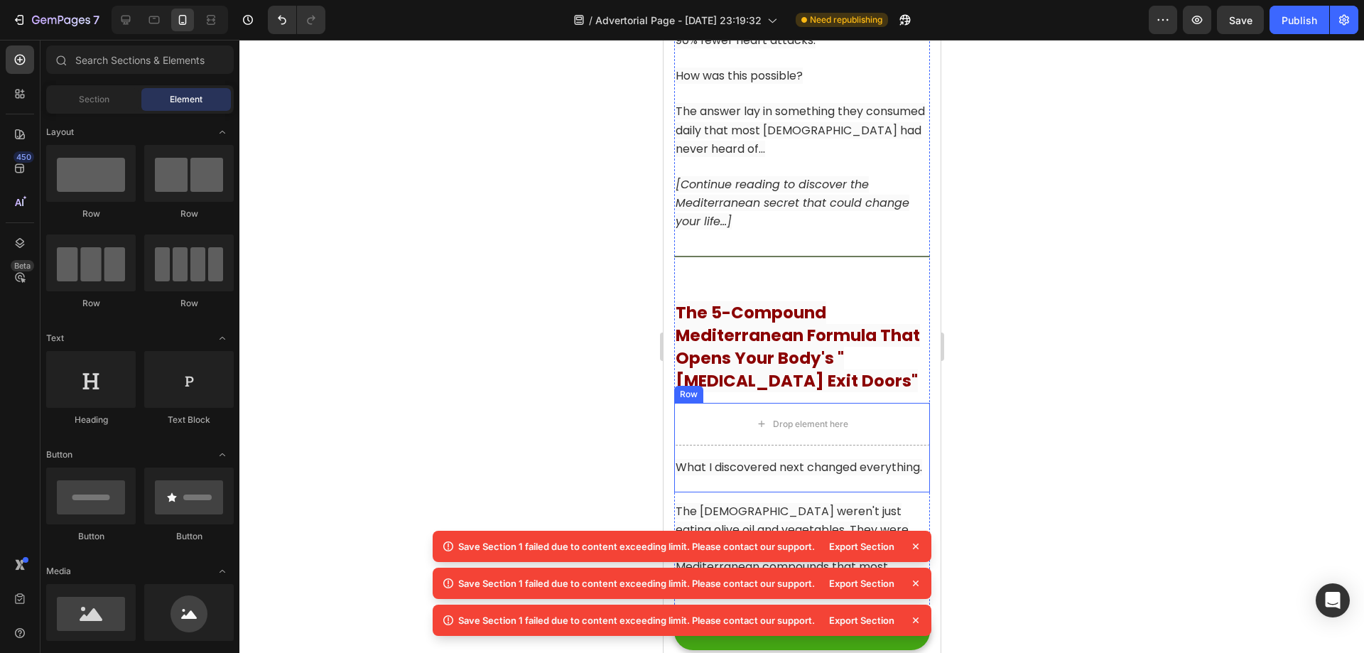
click at [901, 461] on div "Drop element here What I discovered next changed everything. Text block Row" at bounding box center [801, 448] width 256 height 90
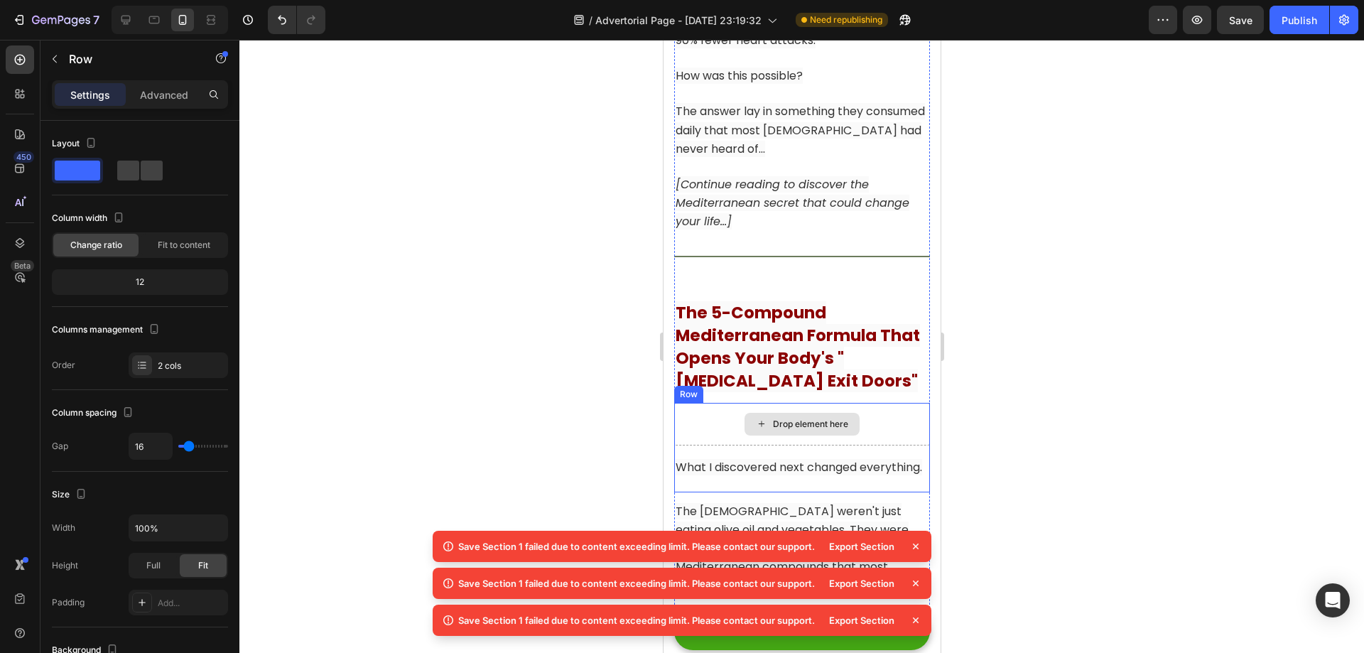
click at [853, 428] on div "Drop element here" at bounding box center [801, 424] width 256 height 43
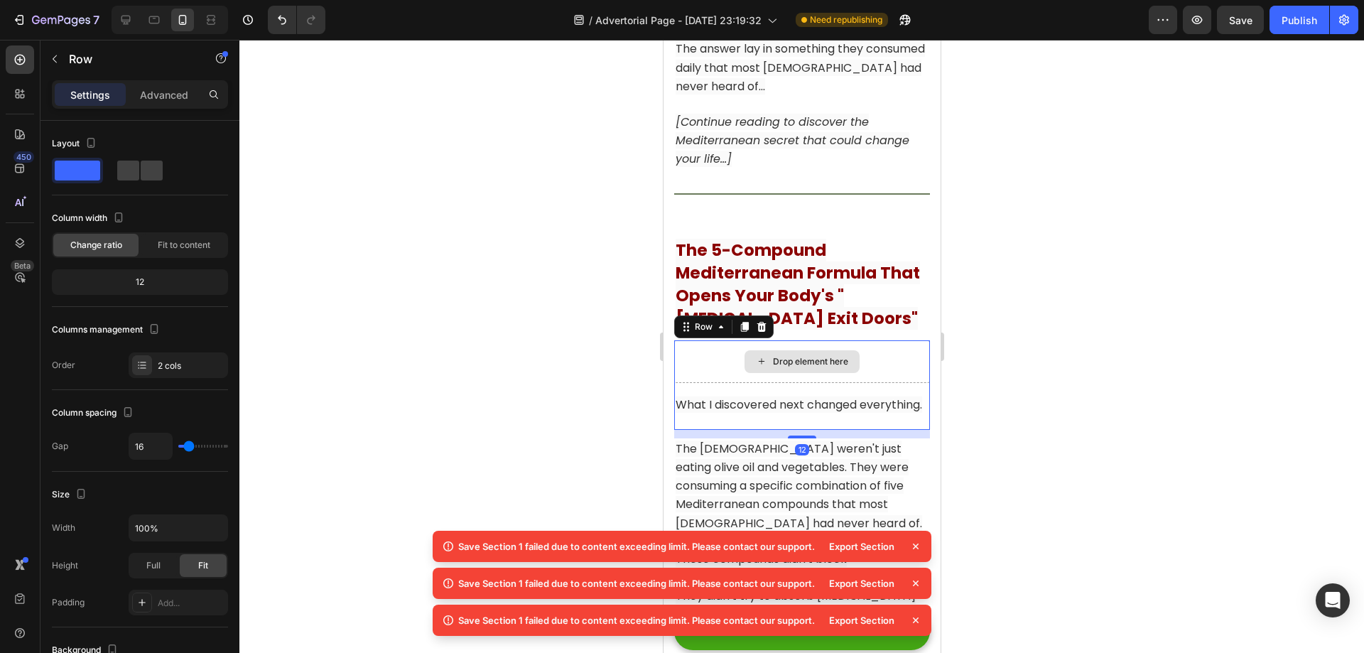
scroll to position [6697, 0]
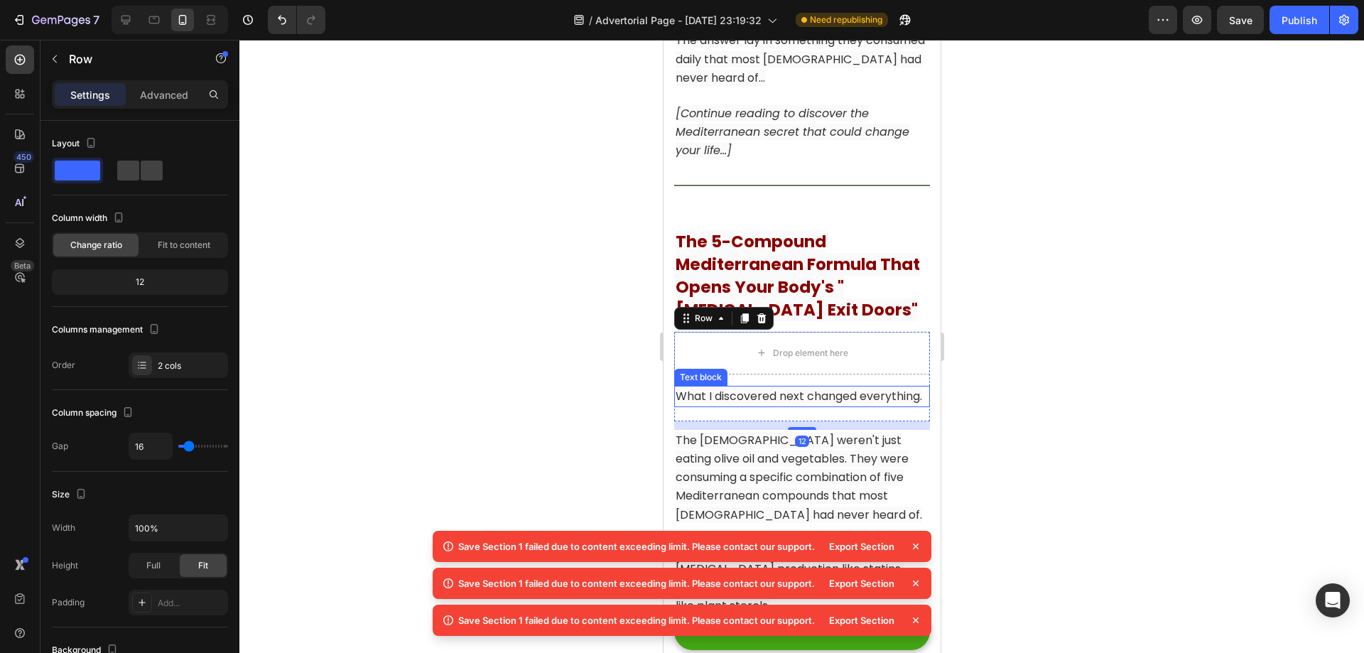
click at [777, 404] on span "What I discovered next changed everything." at bounding box center [798, 396] width 246 height 16
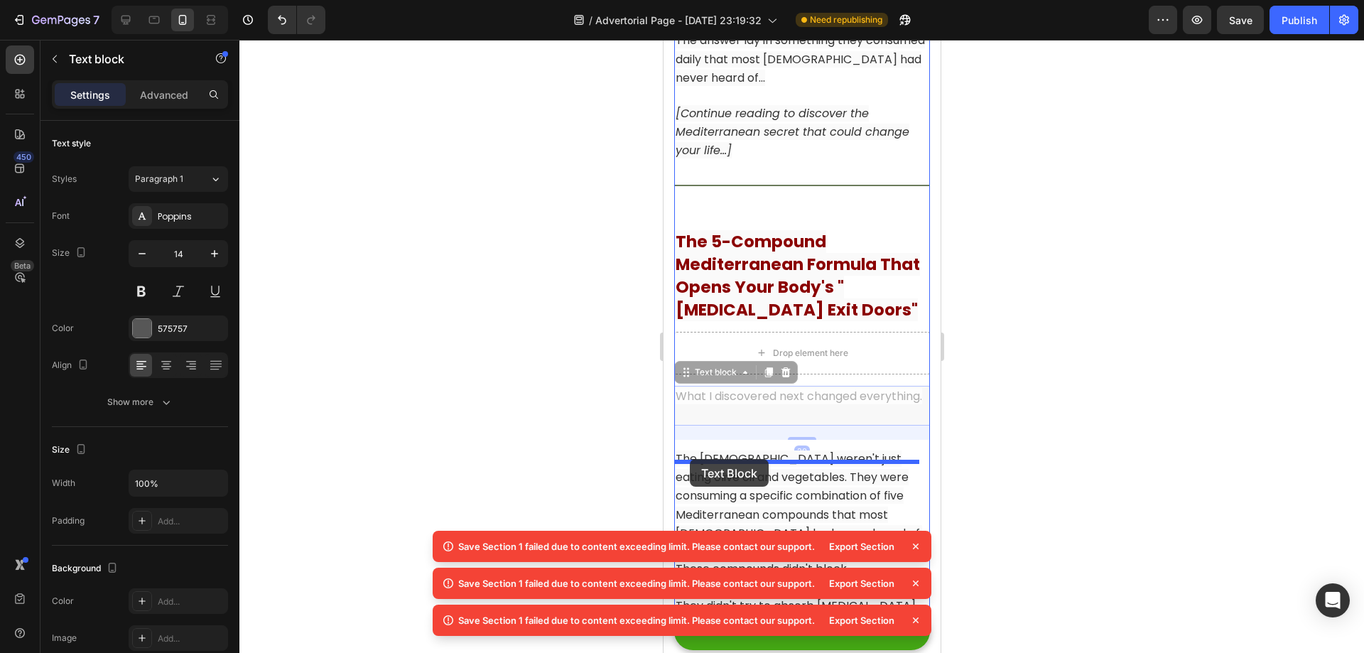
drag, startPoint x: 687, startPoint y: 383, endPoint x: 689, endPoint y: 459, distance: 76.0
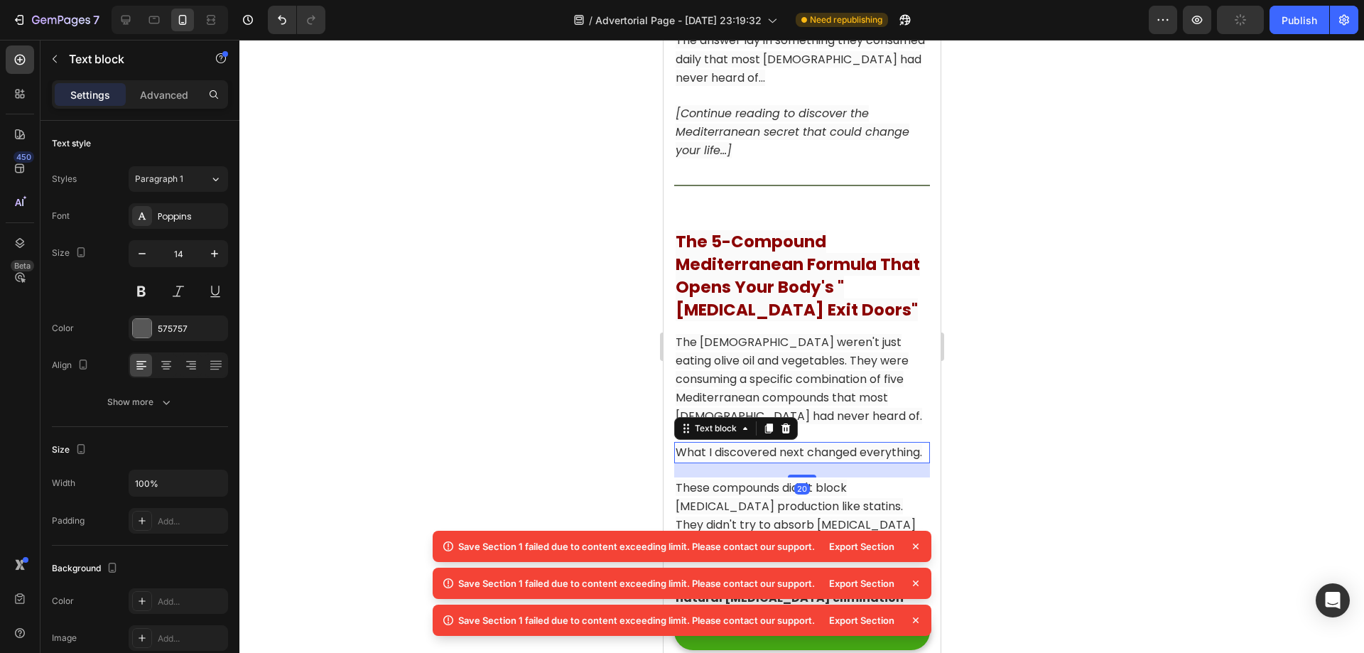
click at [1085, 413] on div at bounding box center [801, 346] width 1125 height 613
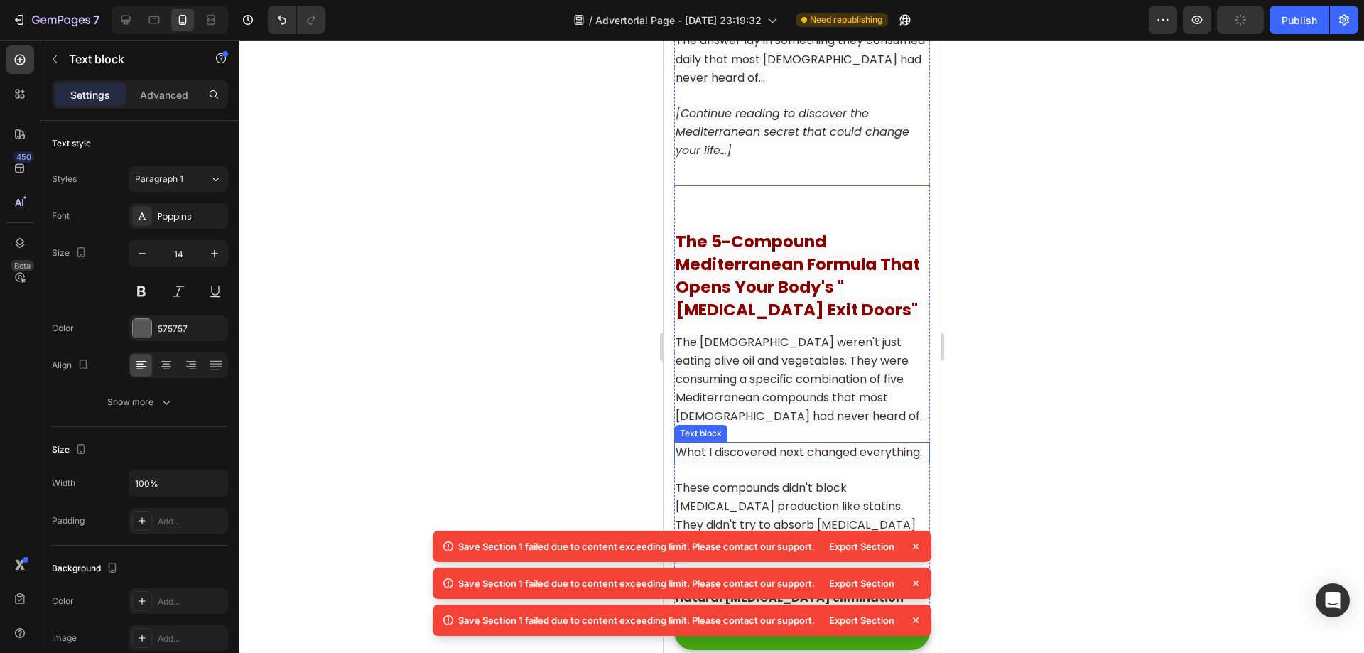
click at [700, 460] on span "What I discovered next changed everything." at bounding box center [798, 452] width 246 height 16
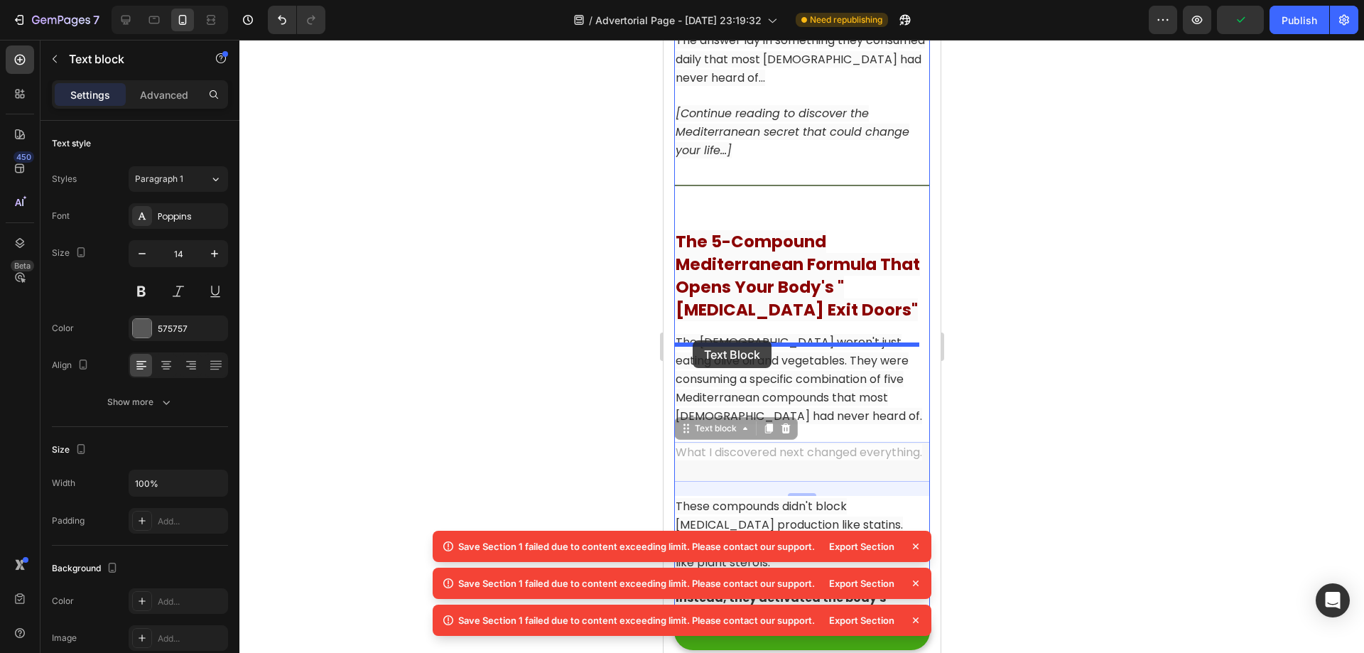
drag, startPoint x: 684, startPoint y: 444, endPoint x: 692, endPoint y: 340, distance: 104.0
click at [692, 340] on div "iPhone 13 Pro ( 390 px) iPhone 13 Mini iPhone 13 Pro iPhone 11 Pro Max iPhone 1…" at bounding box center [801, 541] width 277 height 14396
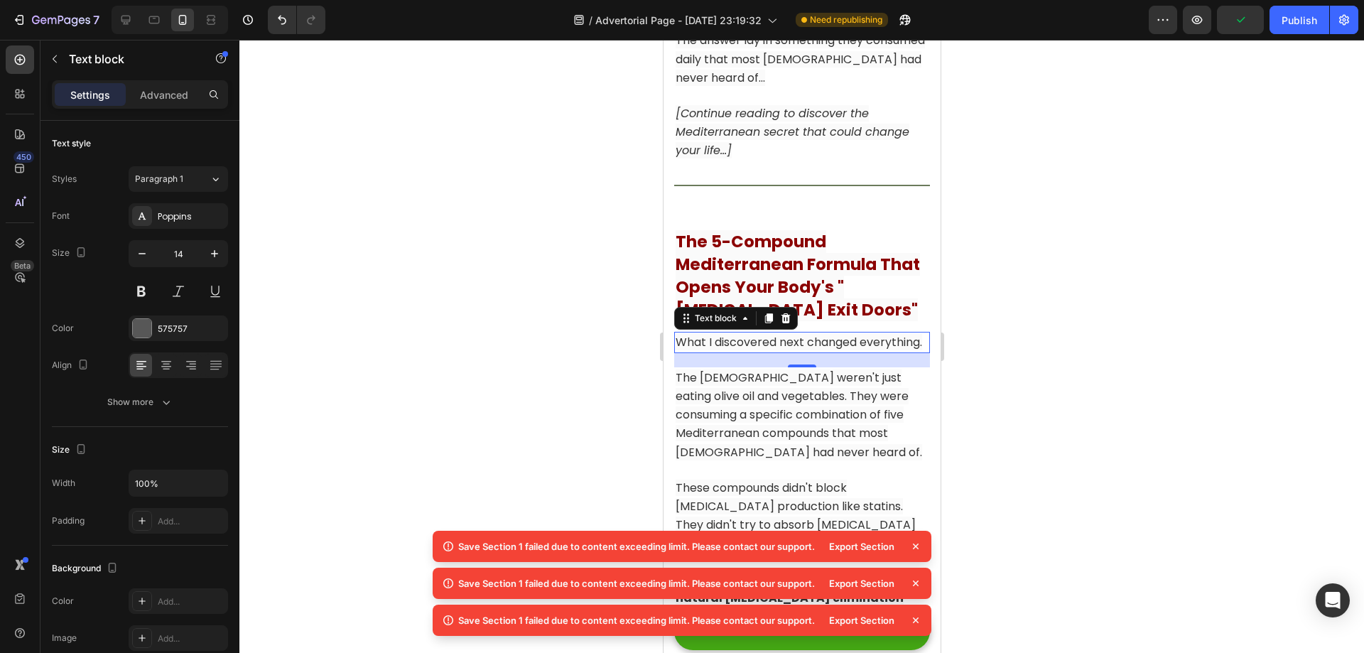
click at [1056, 415] on div at bounding box center [801, 346] width 1125 height 613
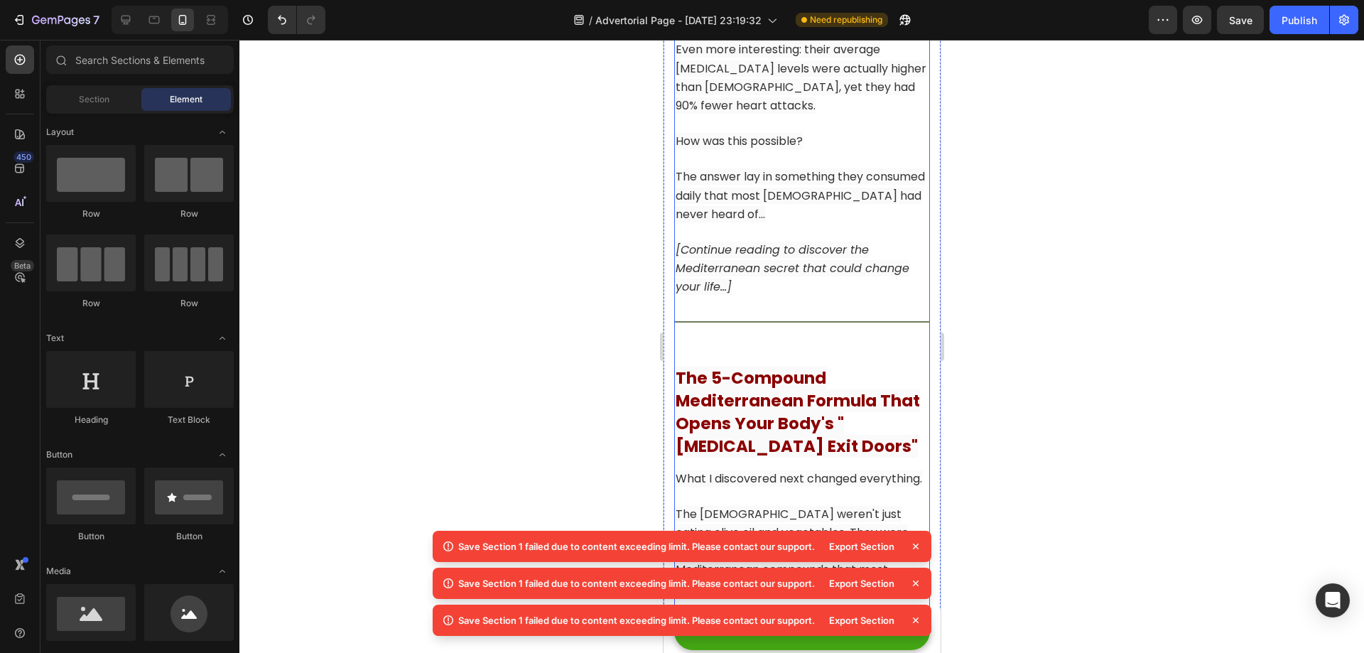
scroll to position [6555, 0]
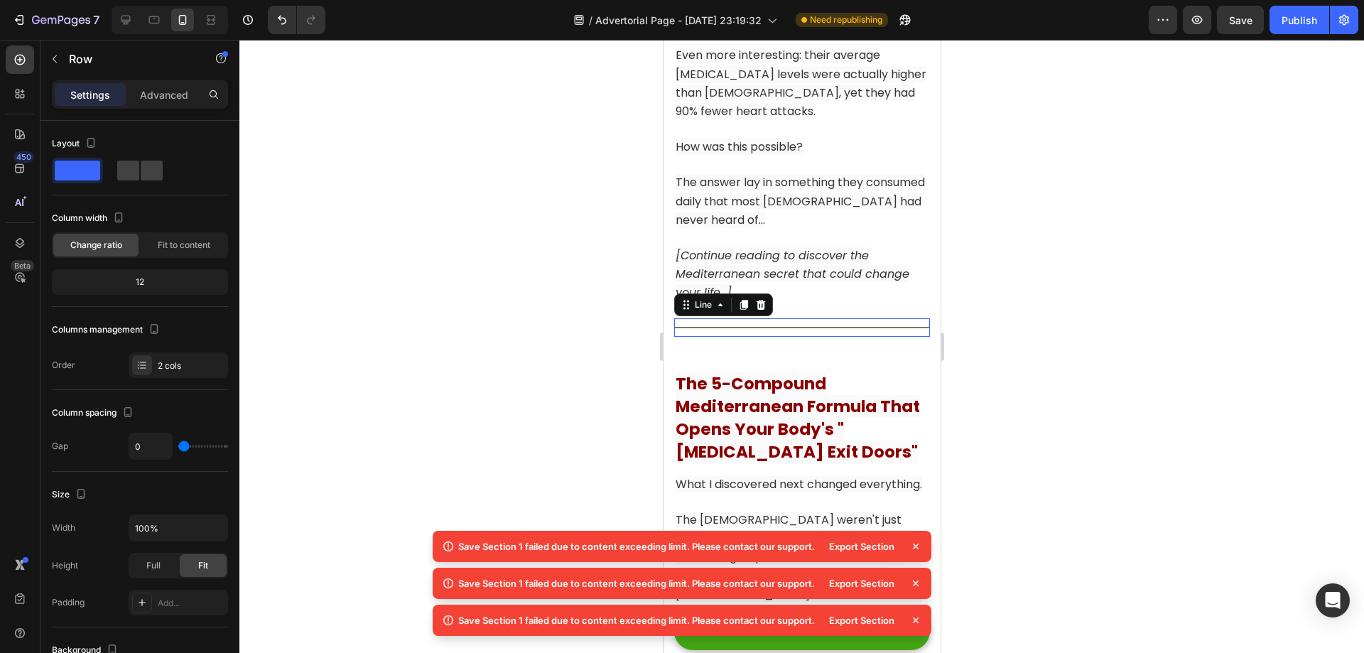
click at [810, 328] on div at bounding box center [801, 327] width 256 height 1
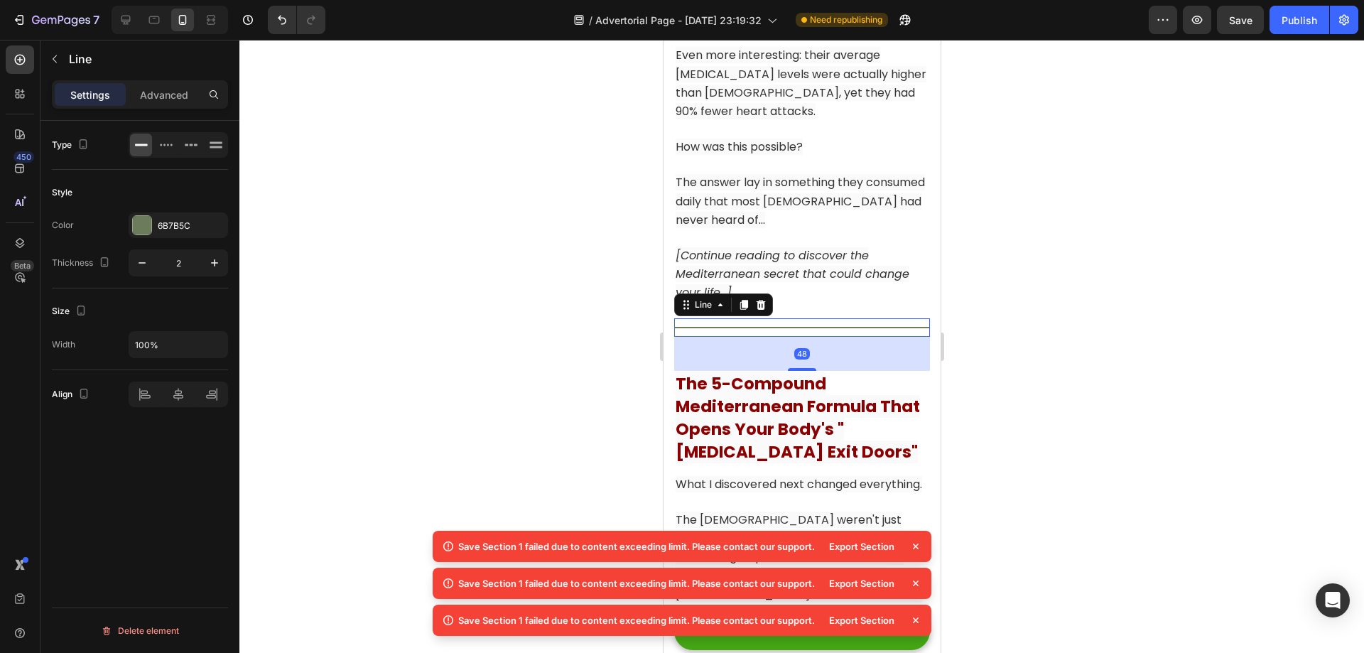
click at [795, 371] on div "48" at bounding box center [801, 354] width 256 height 34
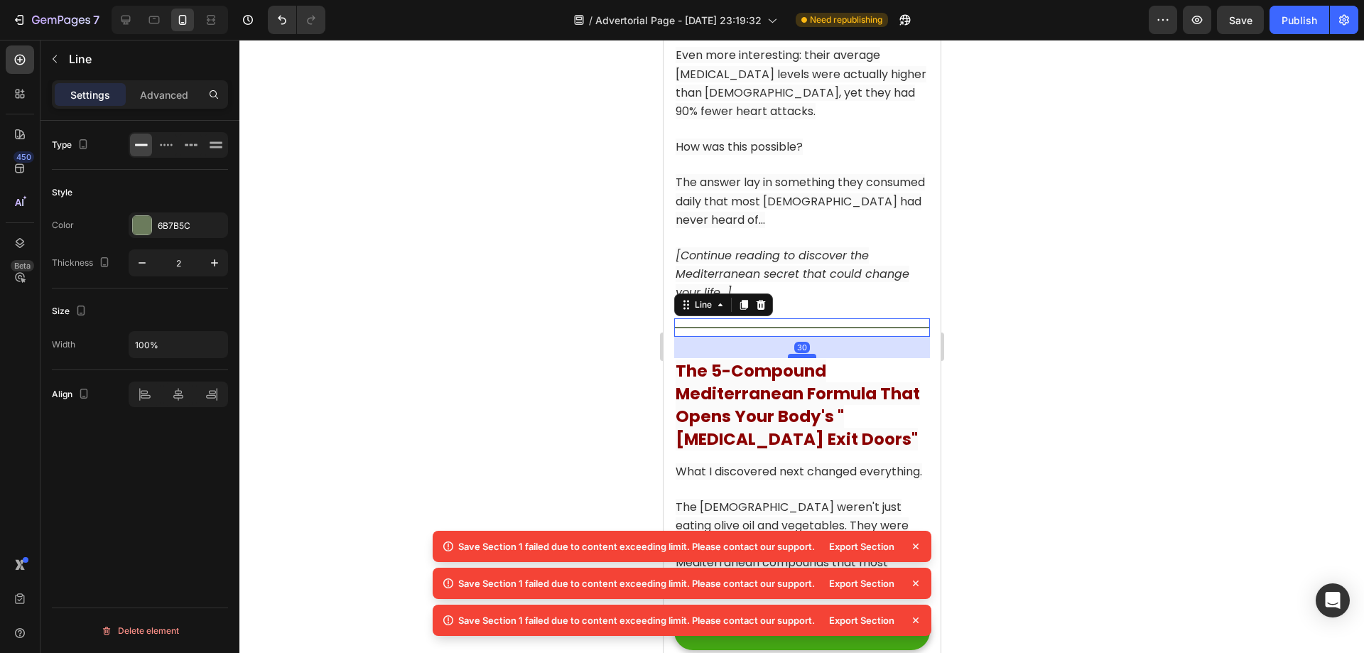
drag, startPoint x: 795, startPoint y: 381, endPoint x: 808, endPoint y: 368, distance: 18.1
click at [808, 358] on div at bounding box center [801, 356] width 28 height 4
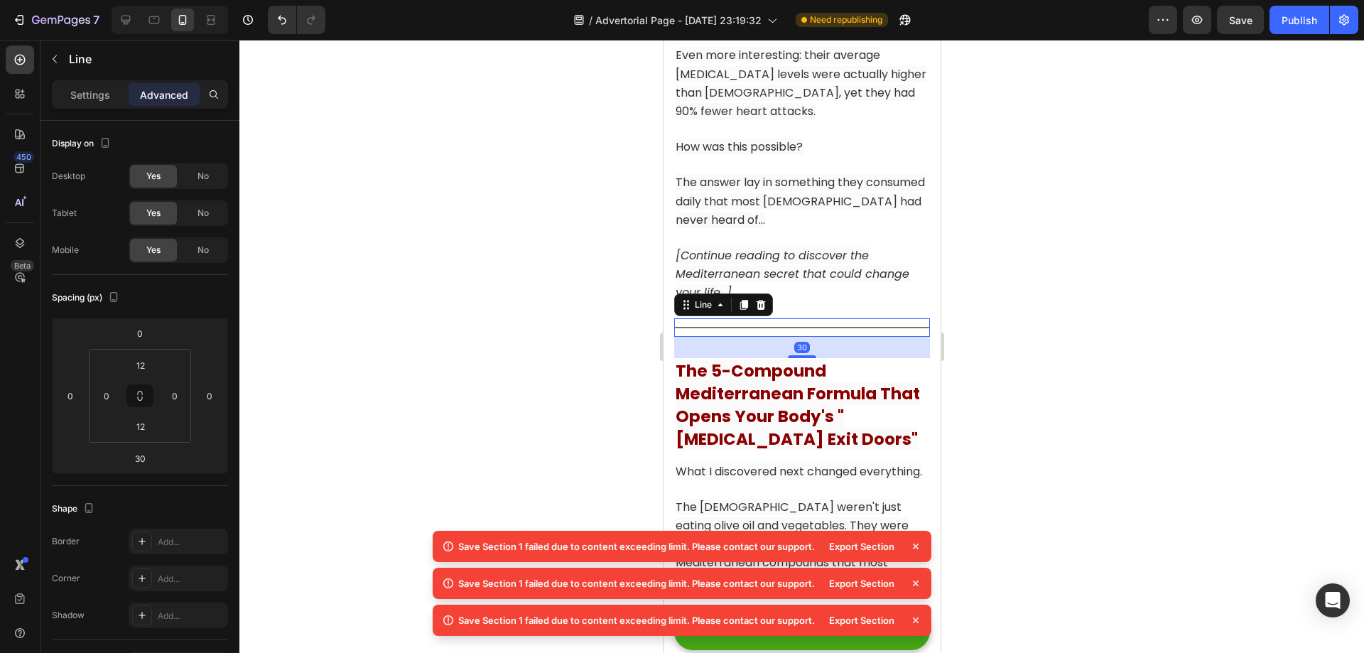
click at [1071, 371] on div at bounding box center [801, 346] width 1125 height 613
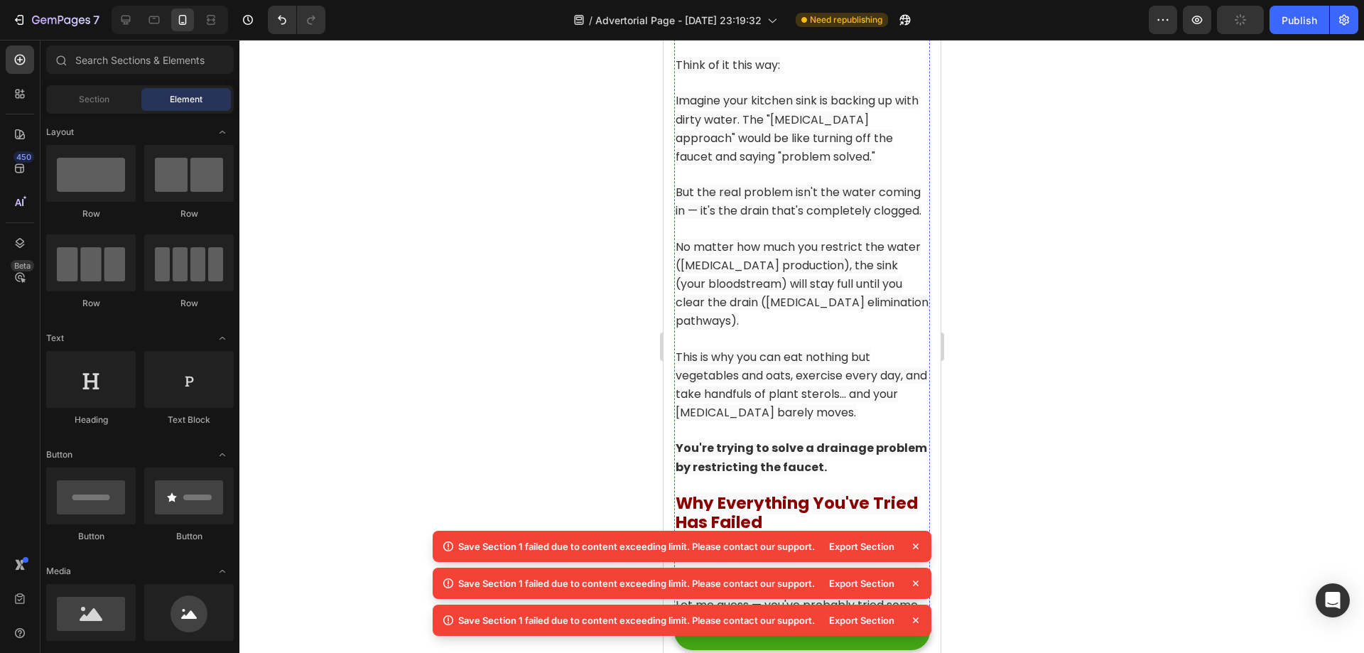
scroll to position [3216, 0]
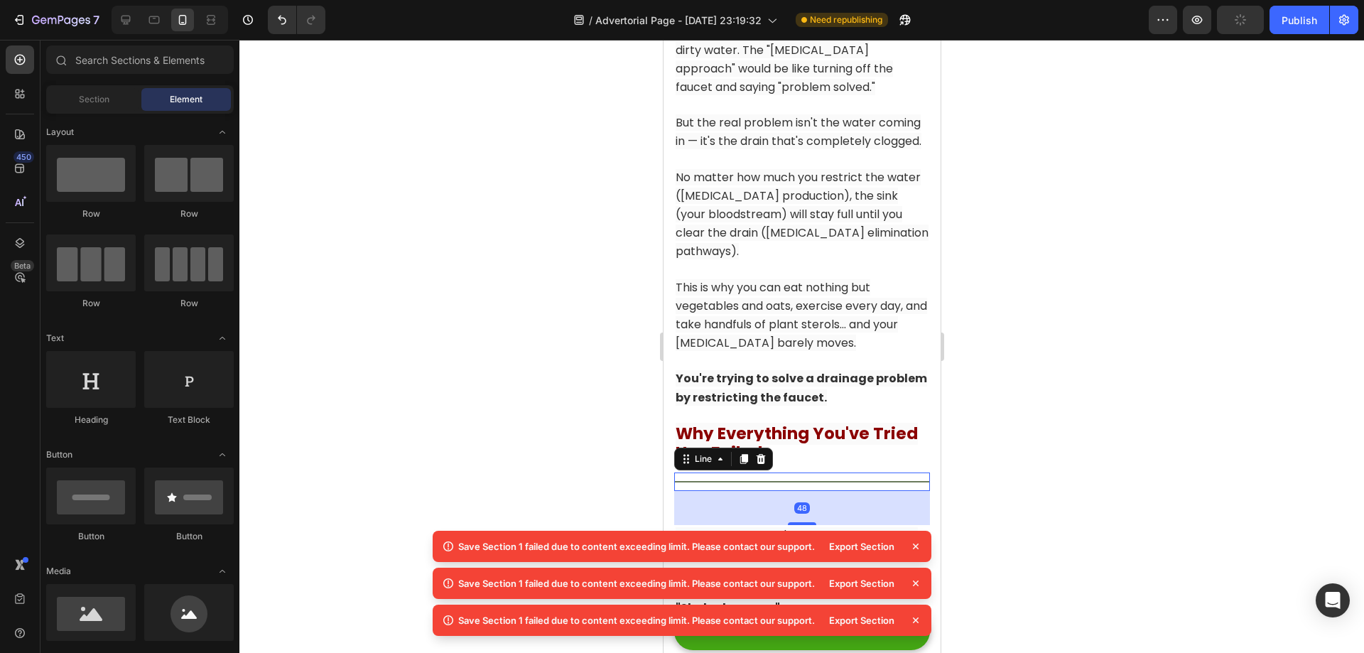
click at [818, 472] on div "Title Line 48" at bounding box center [801, 481] width 256 height 18
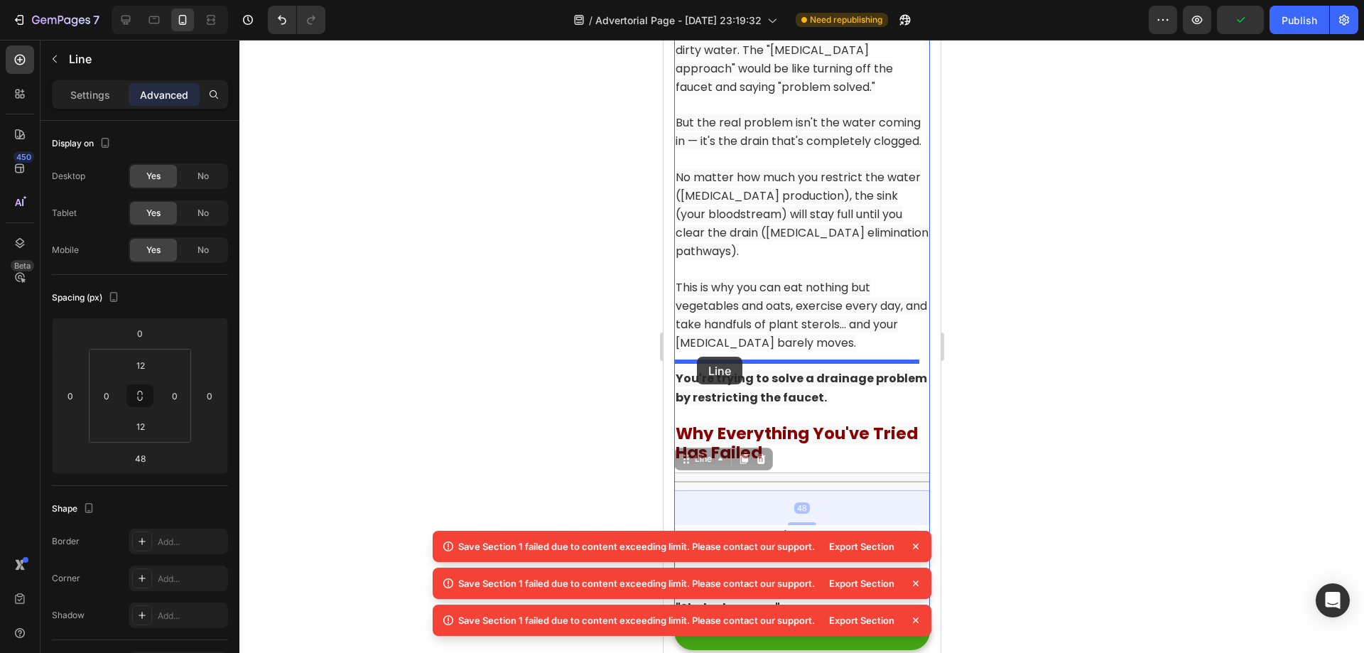
drag, startPoint x: 682, startPoint y: 399, endPoint x: 698, endPoint y: 354, distance: 47.4
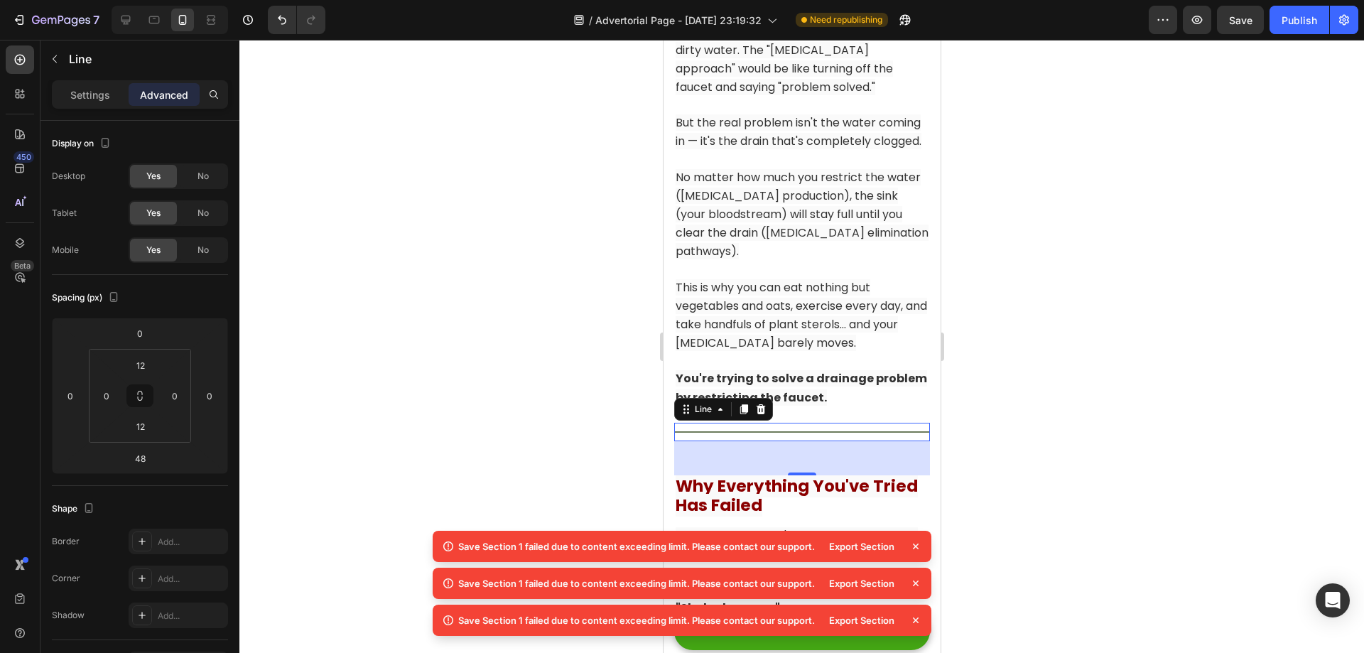
click at [1156, 408] on div at bounding box center [801, 346] width 1125 height 613
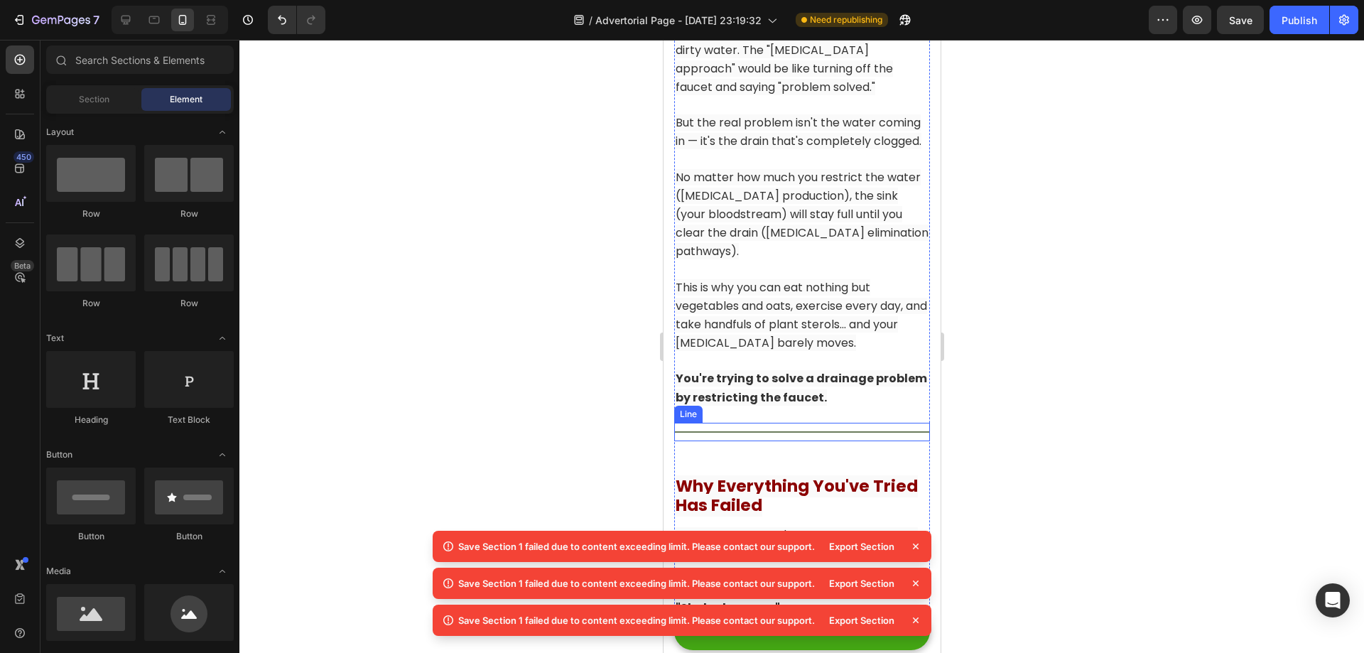
click at [845, 431] on div at bounding box center [801, 431] width 256 height 1
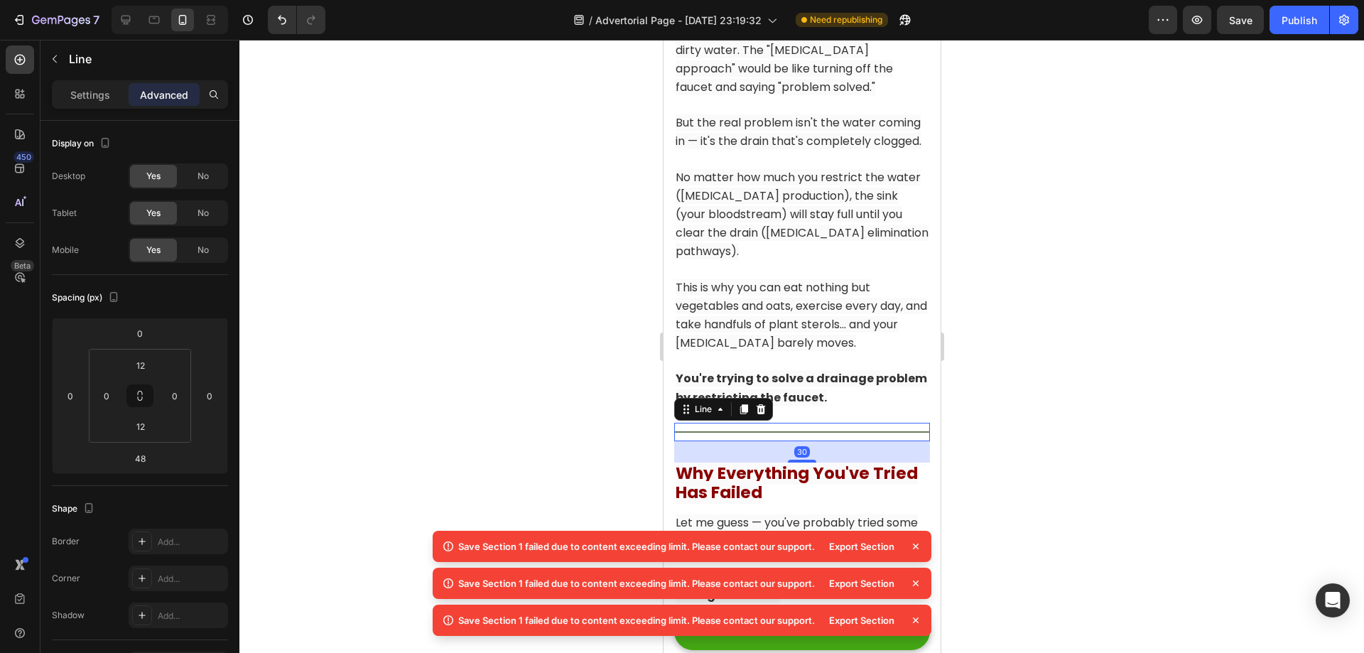
drag, startPoint x: 796, startPoint y: 411, endPoint x: 816, endPoint y: 399, distance: 23.9
click at [816, 441] on div "30" at bounding box center [801, 441] width 256 height 0
type input "31"
click at [1002, 377] on div at bounding box center [801, 346] width 1125 height 613
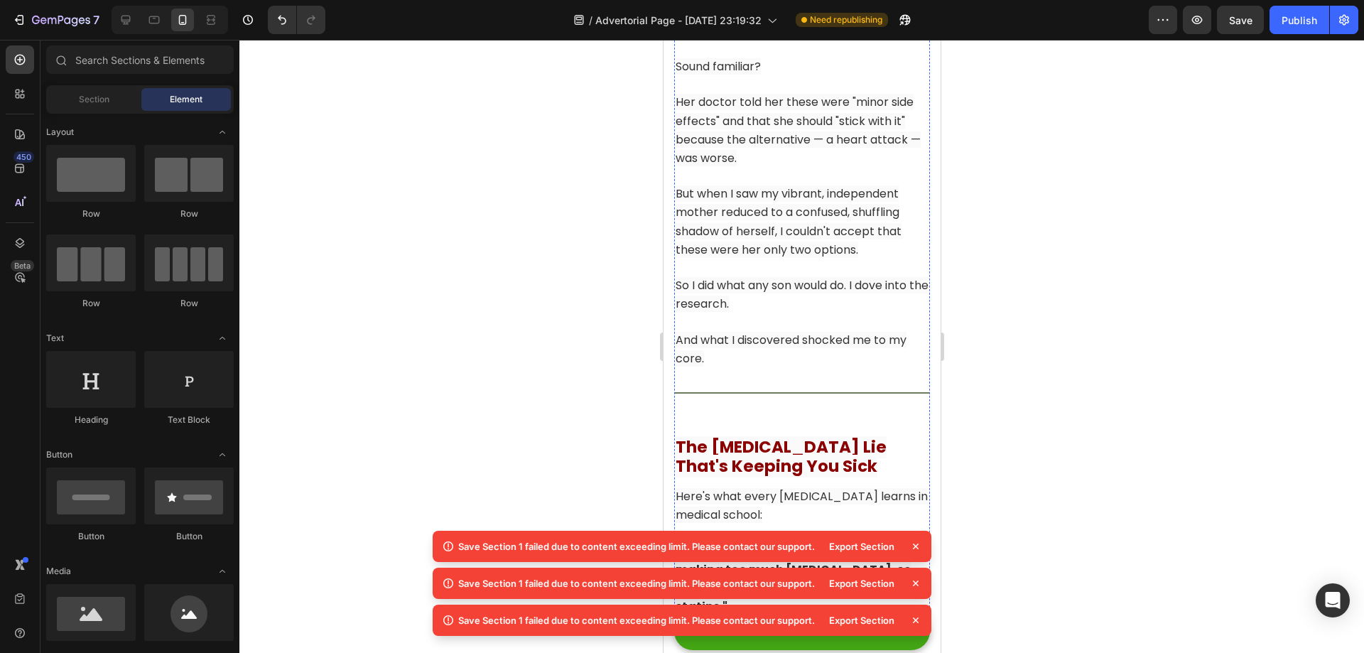
scroll to position [2292, 0]
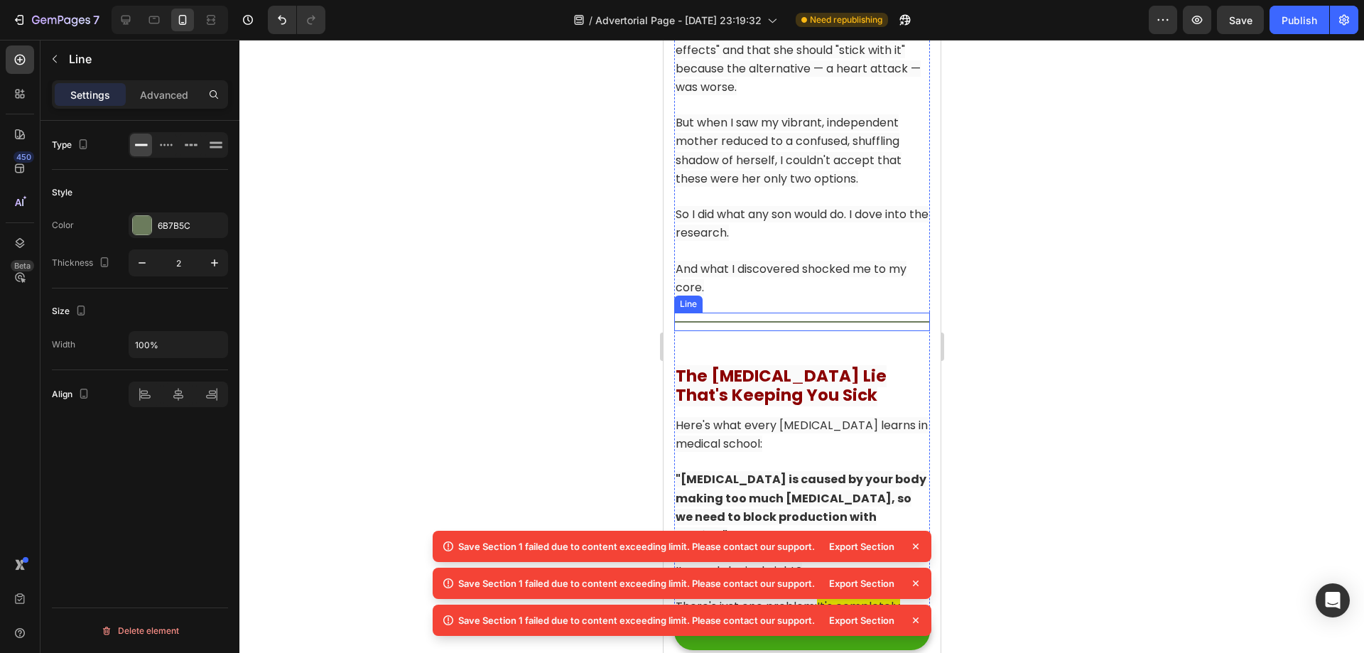
click at [830, 313] on div "Title Line" at bounding box center [801, 322] width 256 height 18
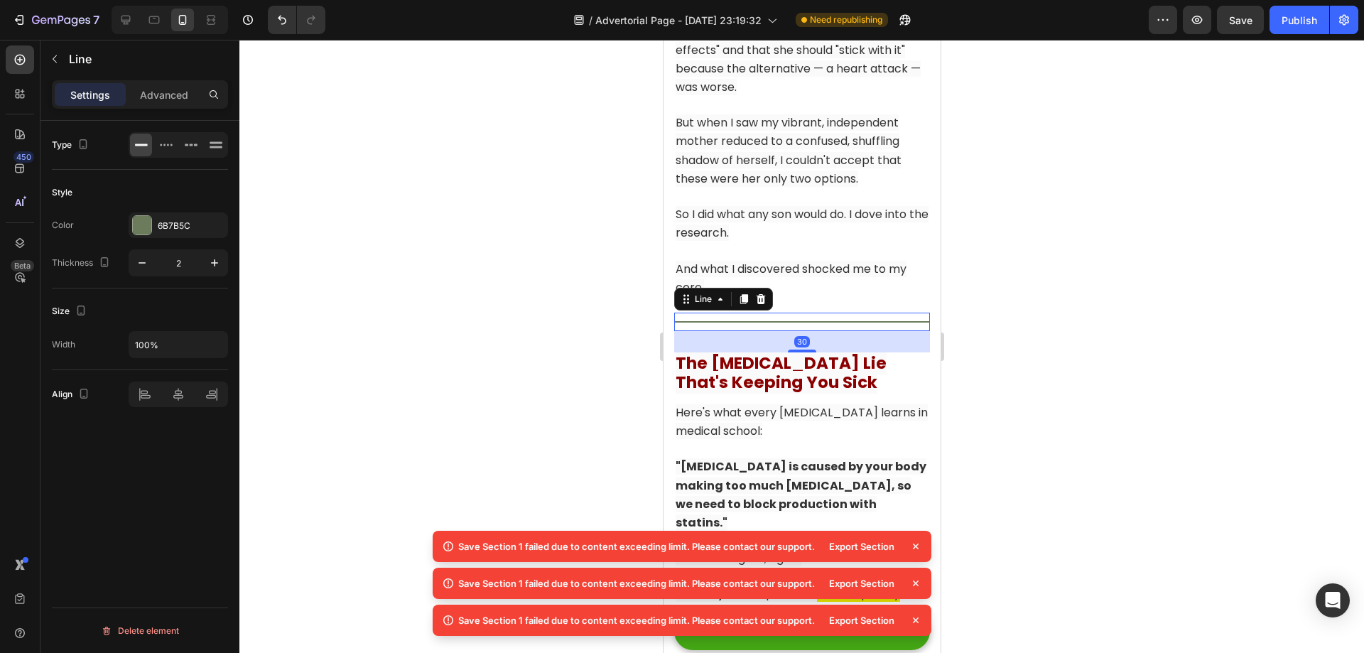
drag, startPoint x: 793, startPoint y: 340, endPoint x: 816, endPoint y: 327, distance: 26.1
click at [816, 331] on div "30" at bounding box center [801, 331] width 256 height 0
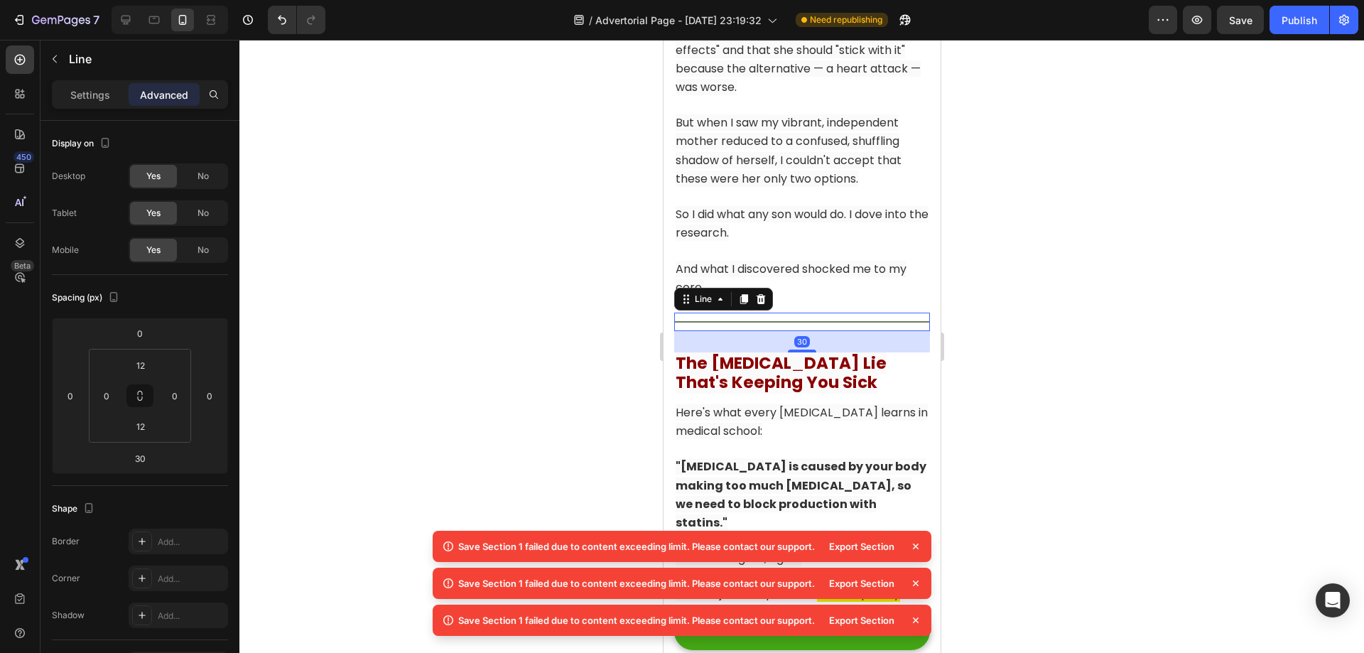
click at [1109, 328] on div at bounding box center [801, 346] width 1125 height 613
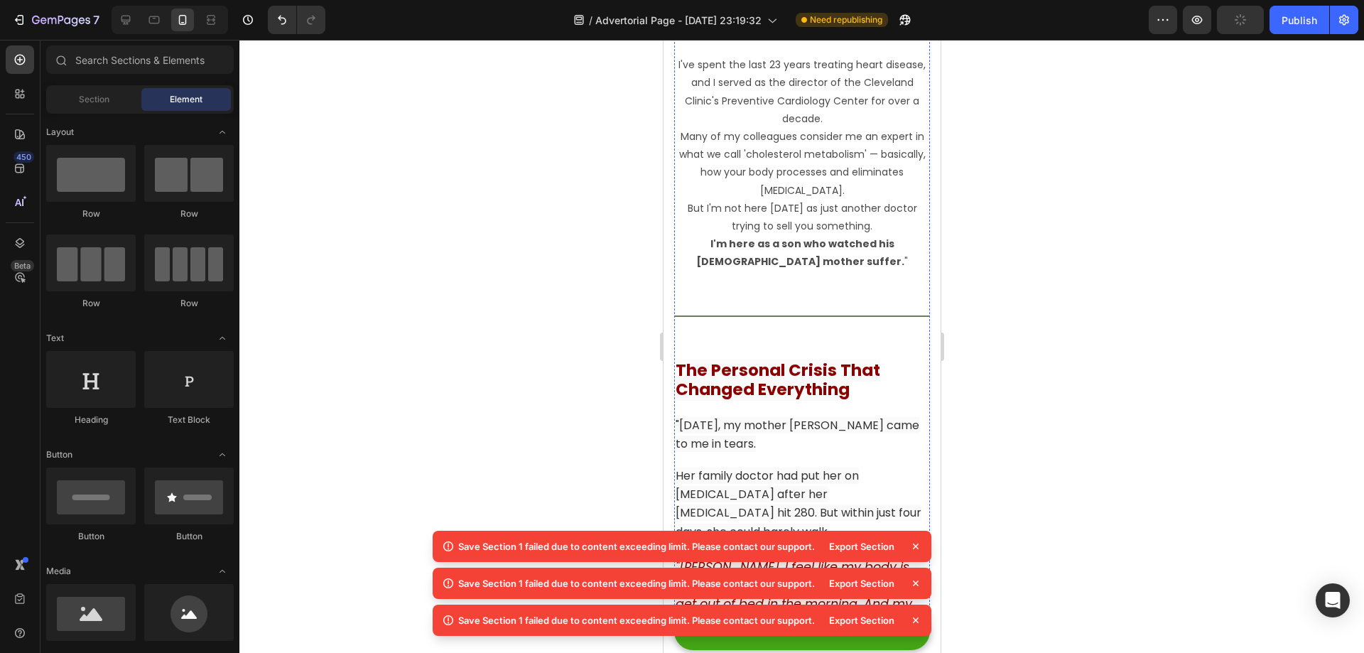
scroll to position [1582, 0]
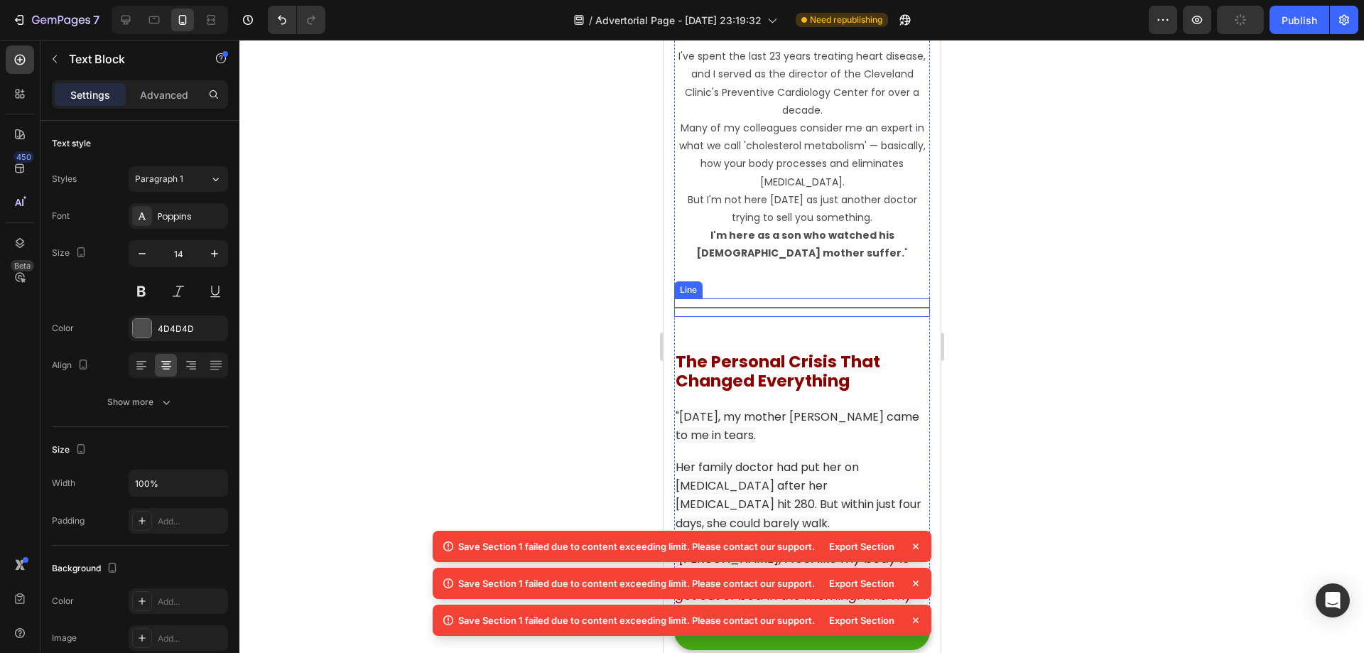
click at [842, 249] on p "I'm here as a son who watched his 67-year-old mother suffer. "" at bounding box center [801, 245] width 253 height 36
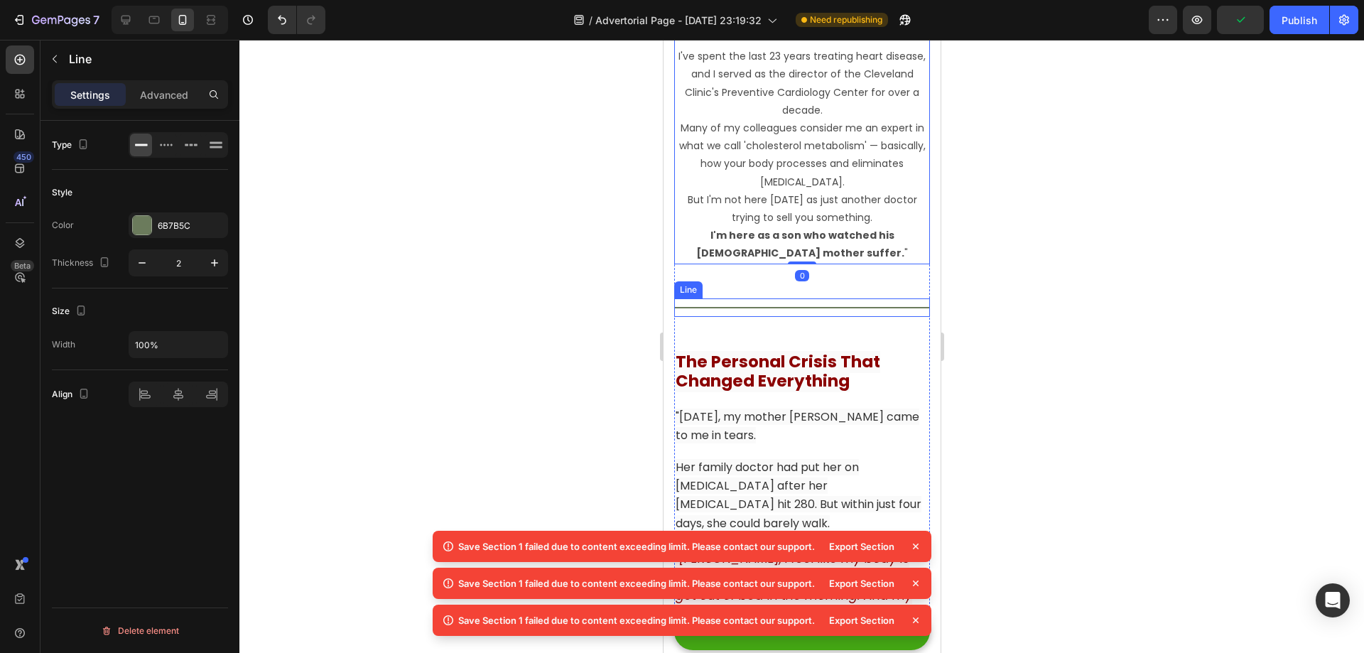
click at [793, 298] on div "Title Line" at bounding box center [801, 307] width 256 height 18
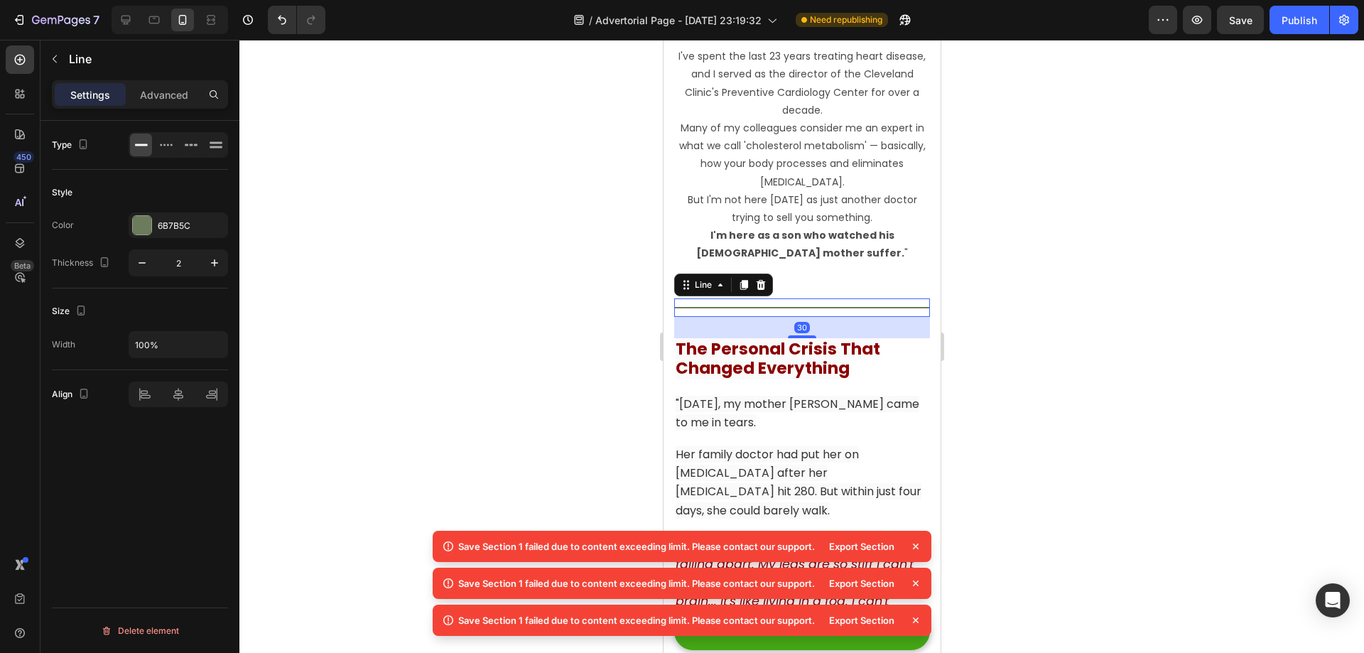
drag, startPoint x: 798, startPoint y: 344, endPoint x: 811, endPoint y: 331, distance: 17.6
click at [811, 317] on div "30" at bounding box center [801, 317] width 256 height 0
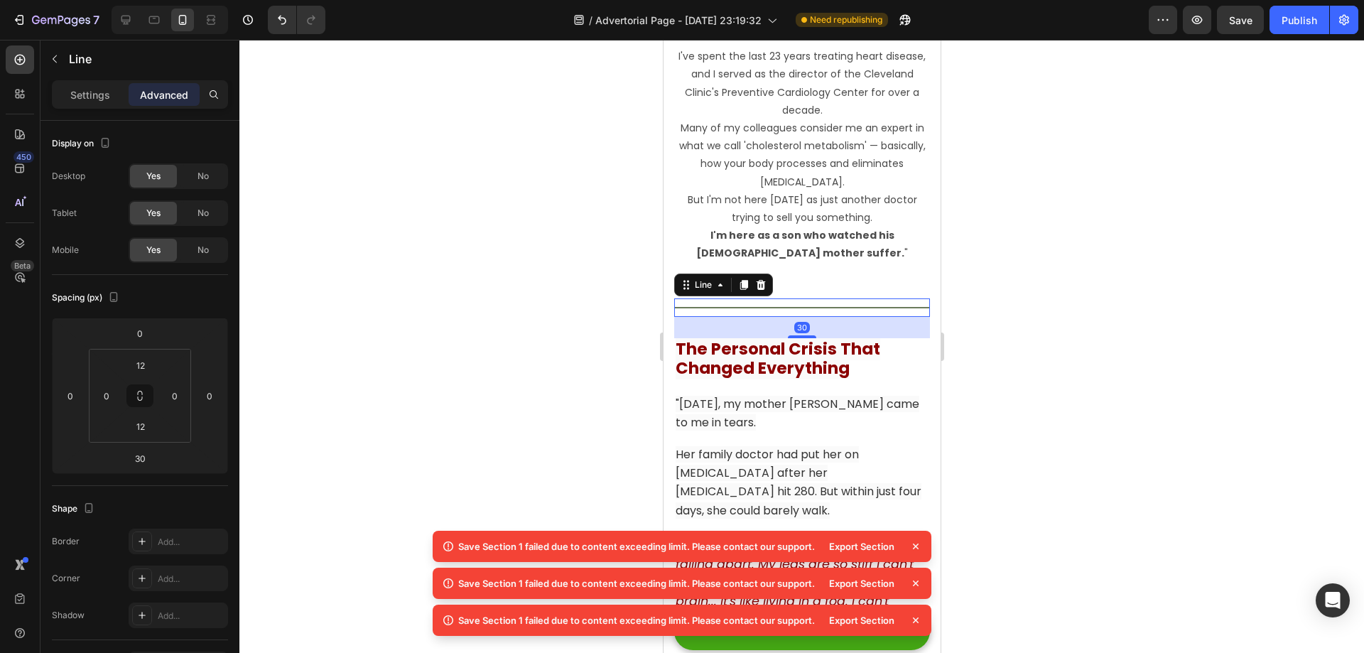
click at [1127, 305] on div at bounding box center [801, 346] width 1125 height 613
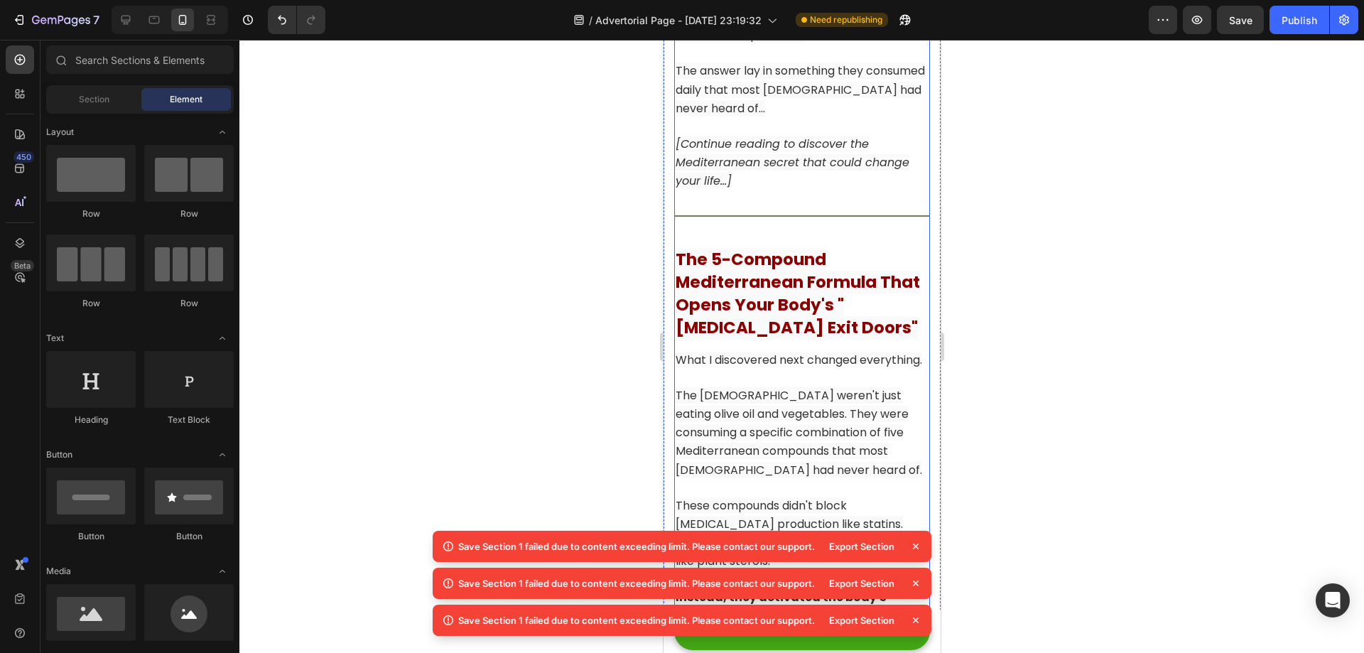
scroll to position [6606, 0]
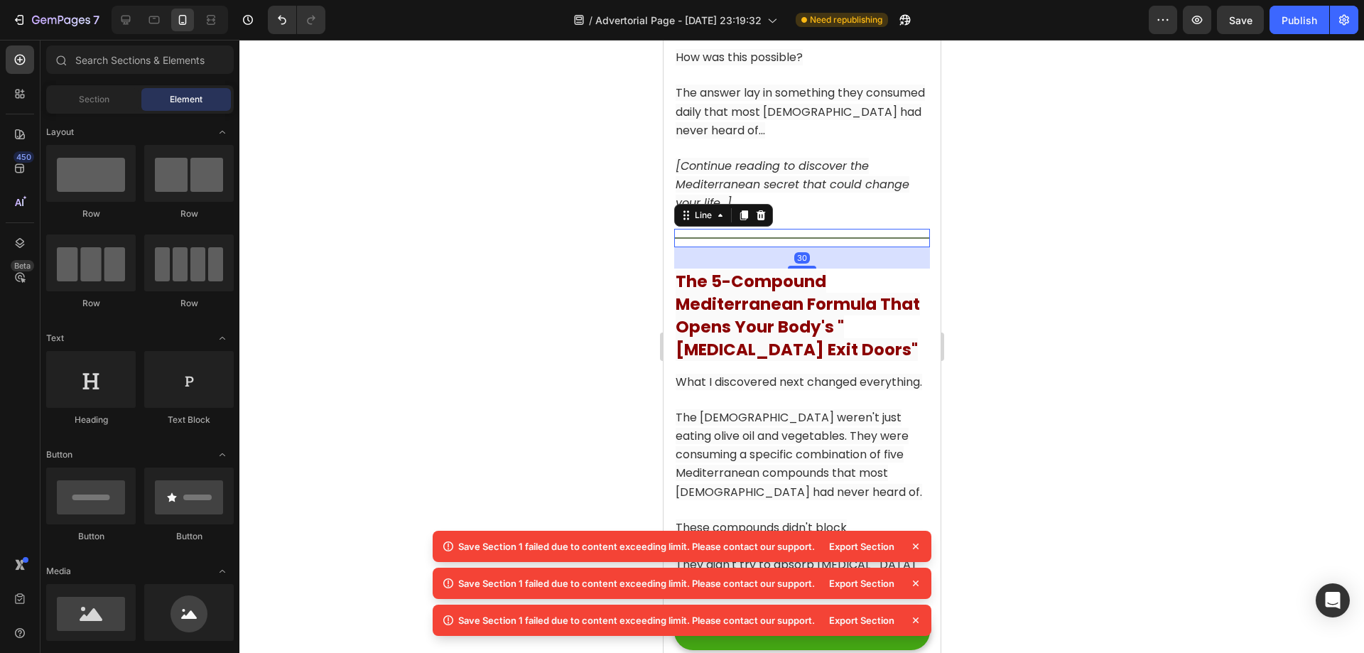
click at [800, 246] on div "Title Line 30" at bounding box center [801, 238] width 256 height 18
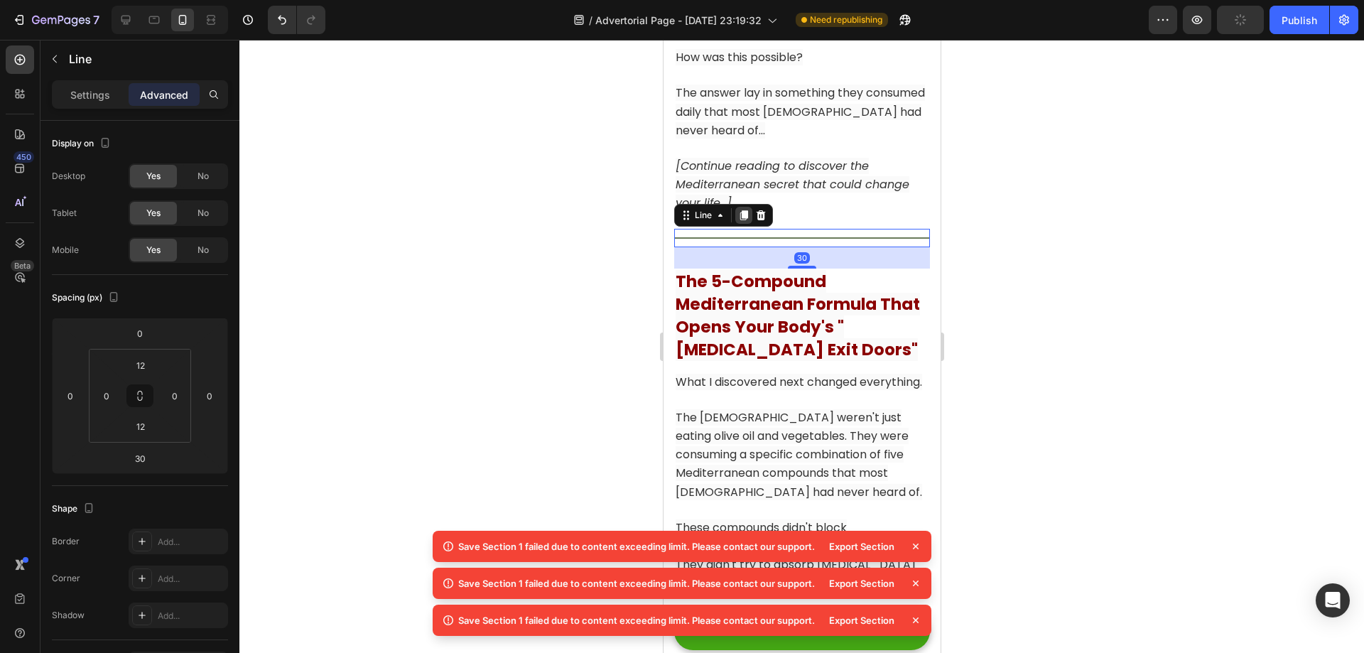
click at [746, 221] on icon at bounding box center [742, 215] width 11 height 11
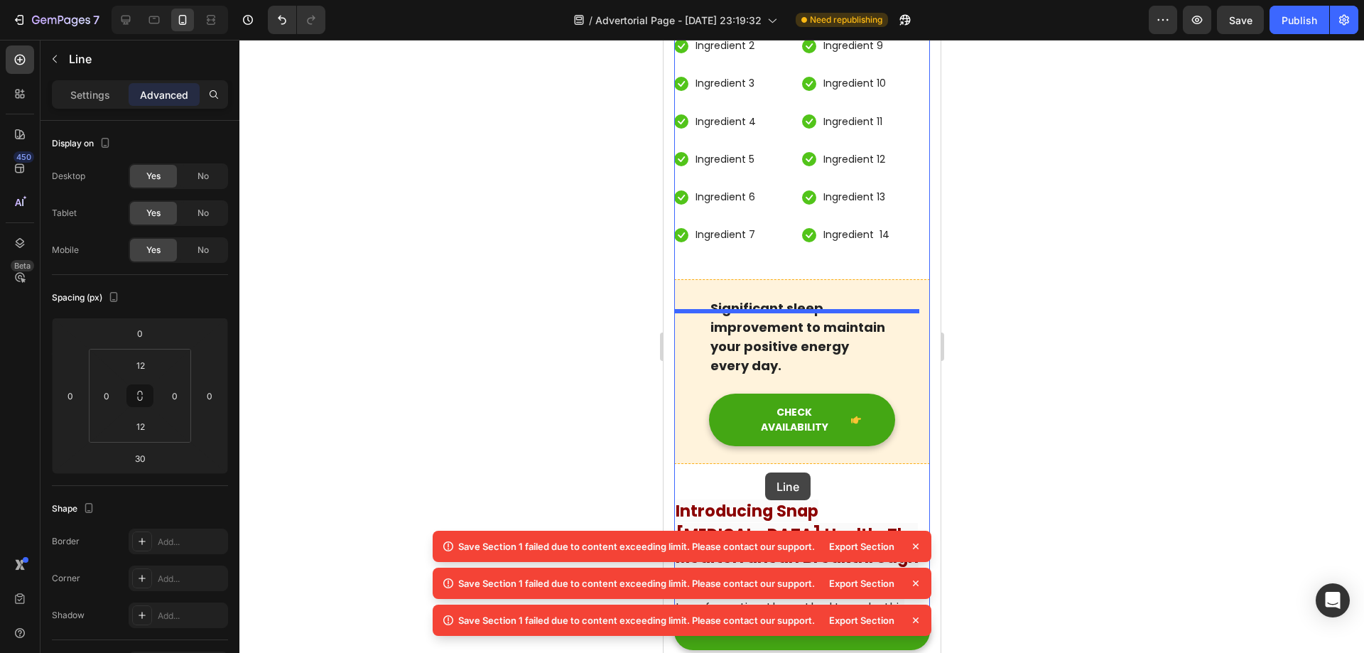
scroll to position [7842, 0]
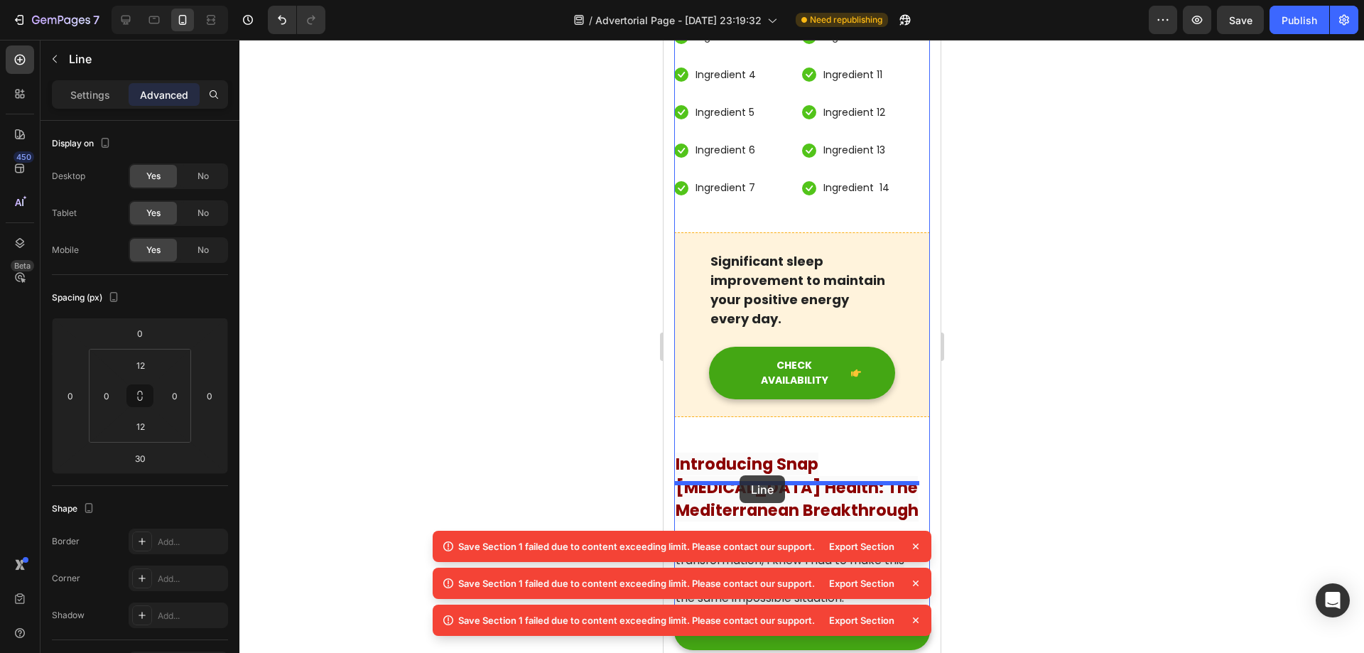
drag, startPoint x: 685, startPoint y: 200, endPoint x: 739, endPoint y: 475, distance: 280.2
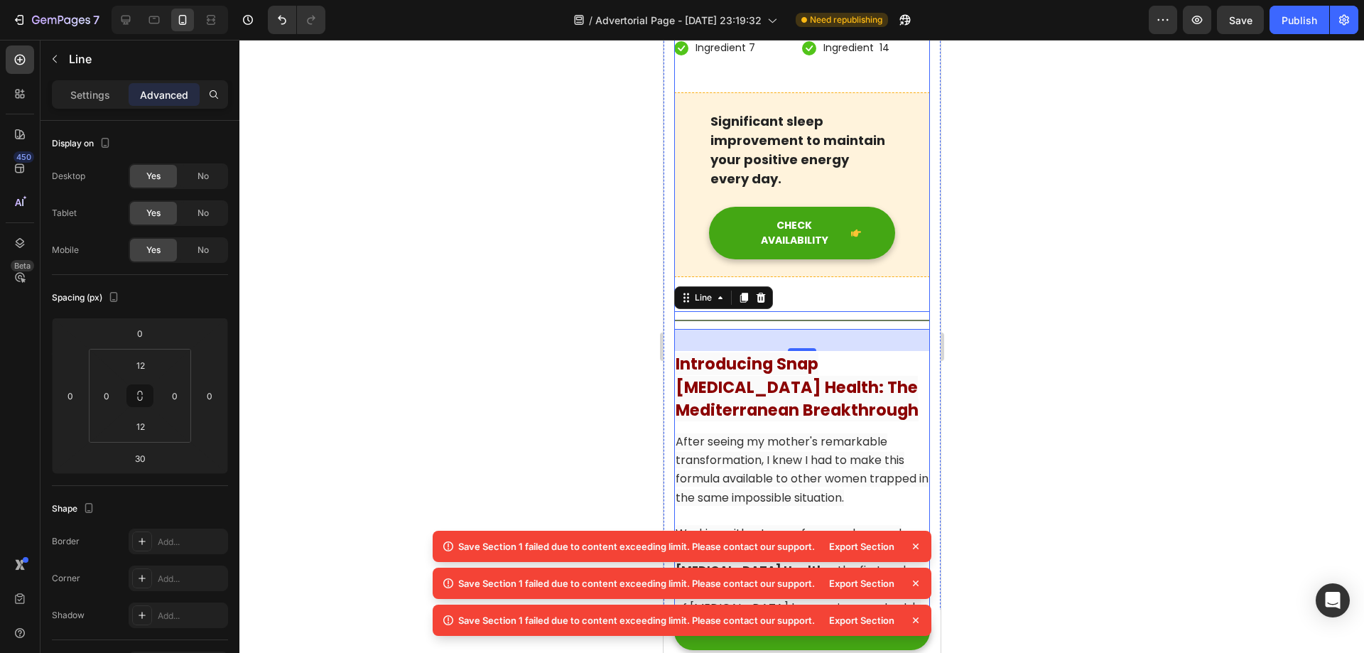
scroll to position [7944, 0]
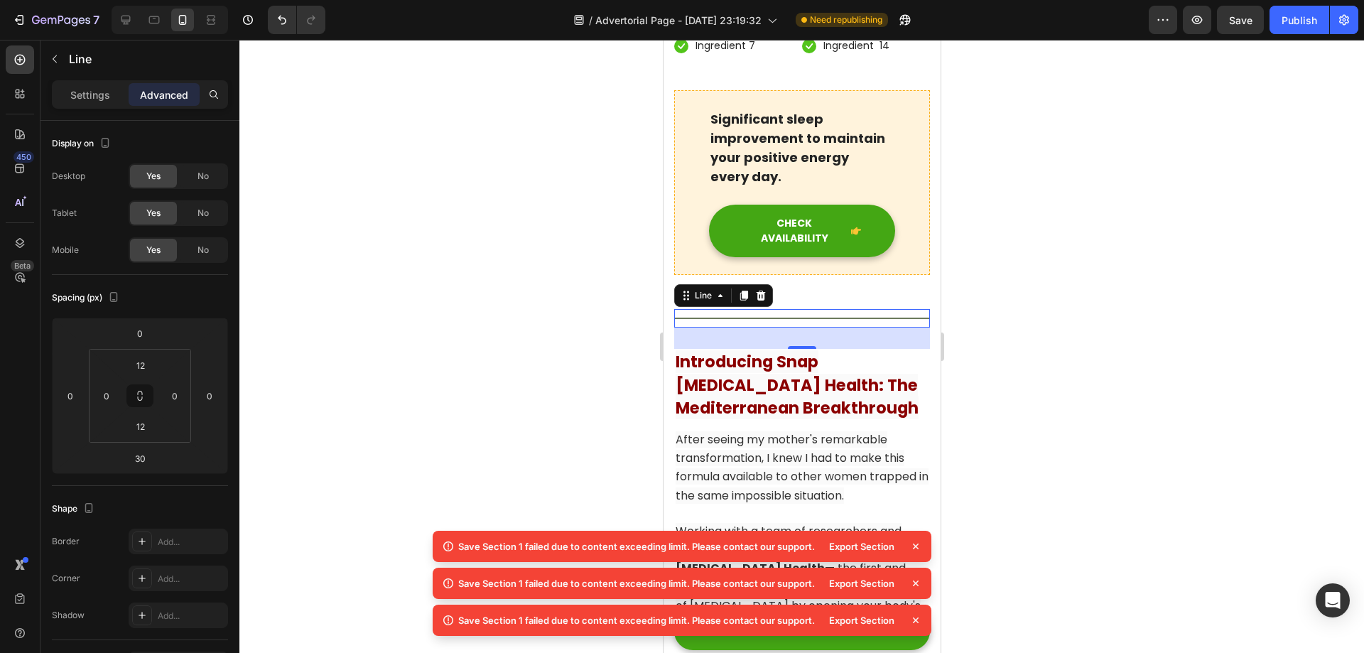
click at [1109, 408] on div at bounding box center [801, 346] width 1125 height 613
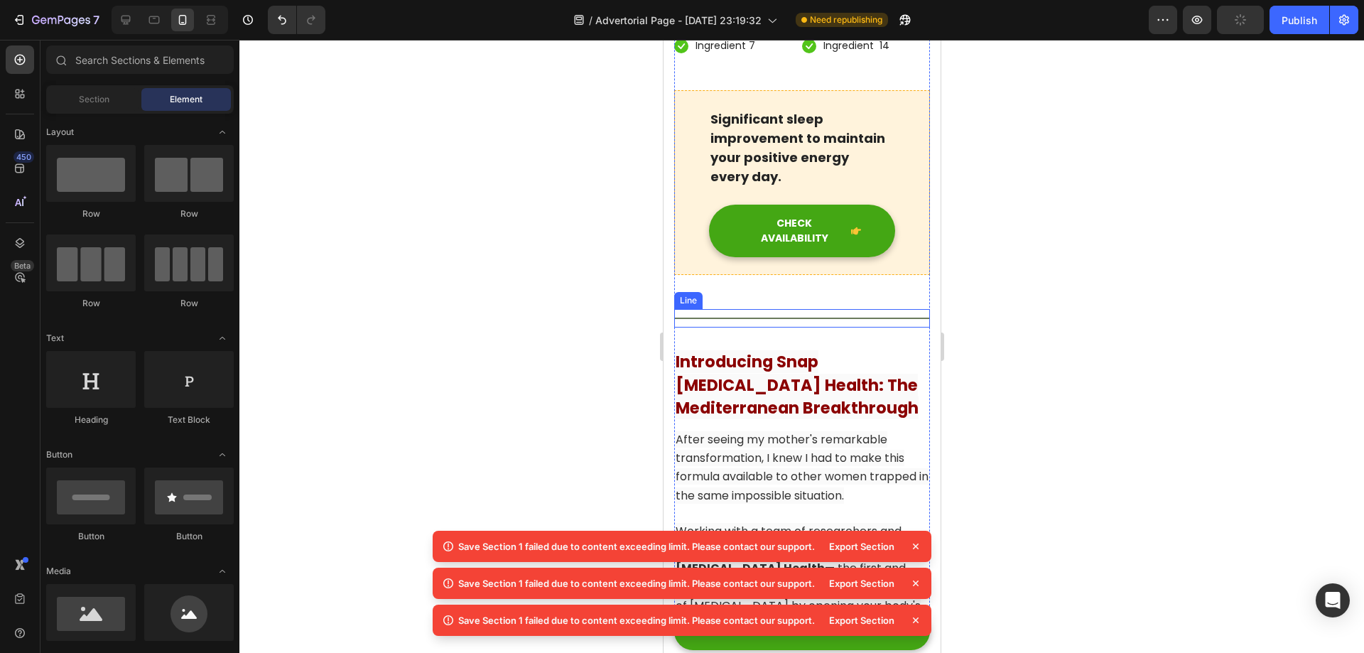
click at [845, 327] on div "Title Line" at bounding box center [801, 318] width 256 height 18
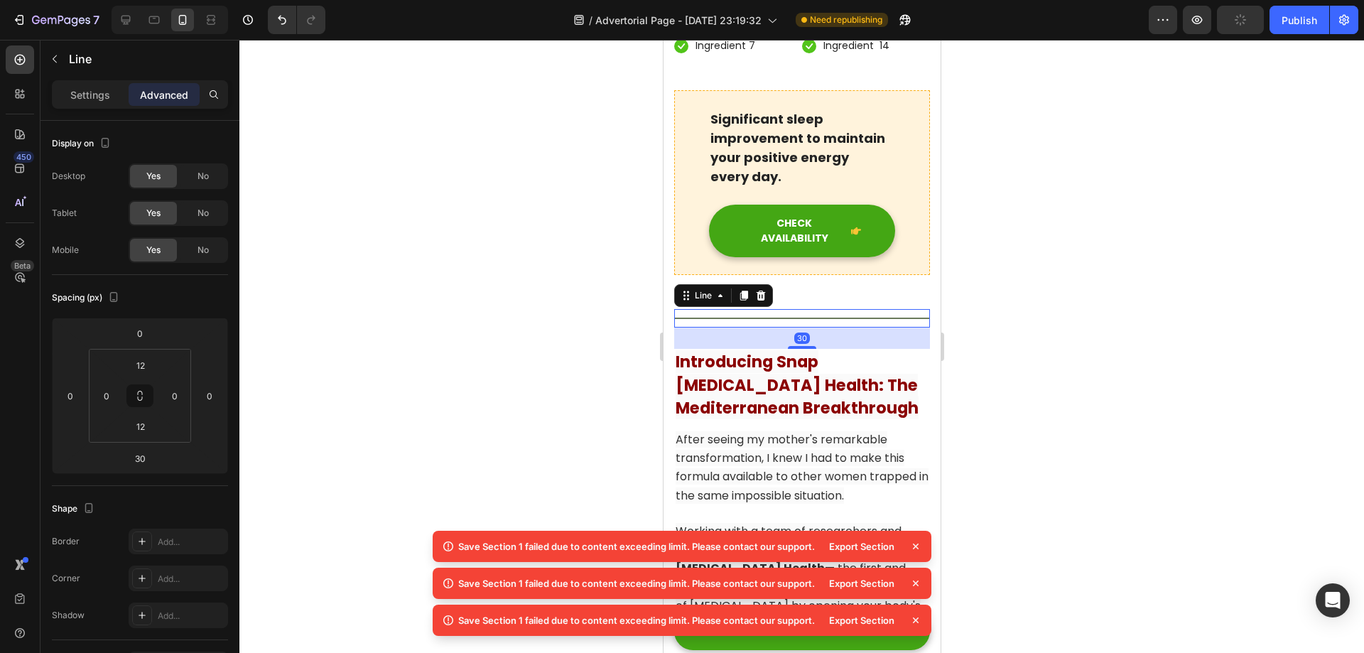
click at [798, 349] on div "30" at bounding box center [801, 337] width 256 height 21
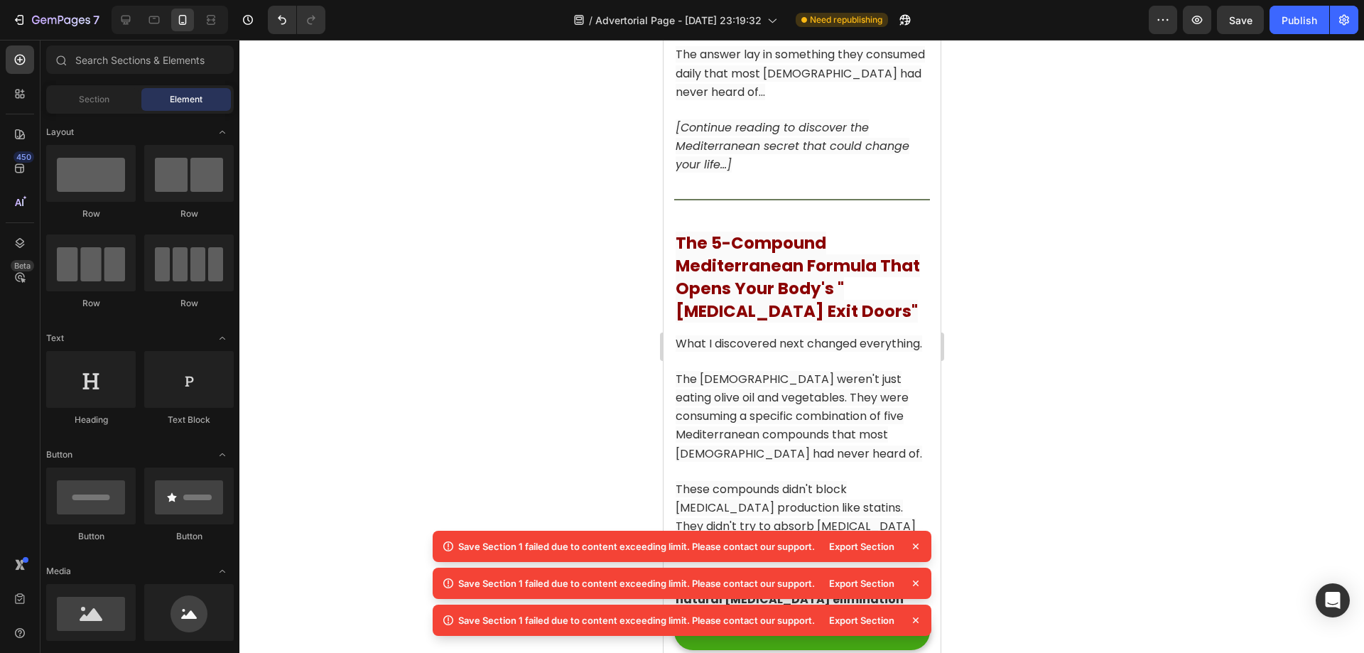
scroll to position [6540, 0]
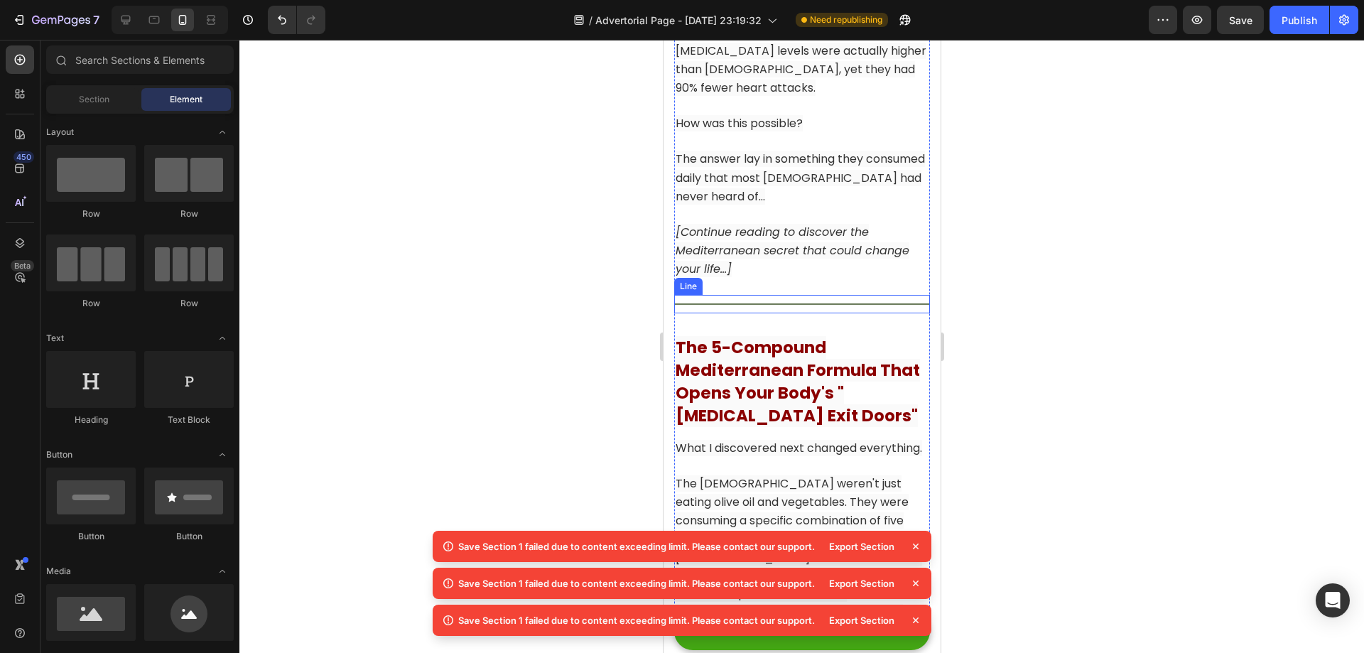
click at [809, 313] on div "Title Line" at bounding box center [801, 304] width 256 height 18
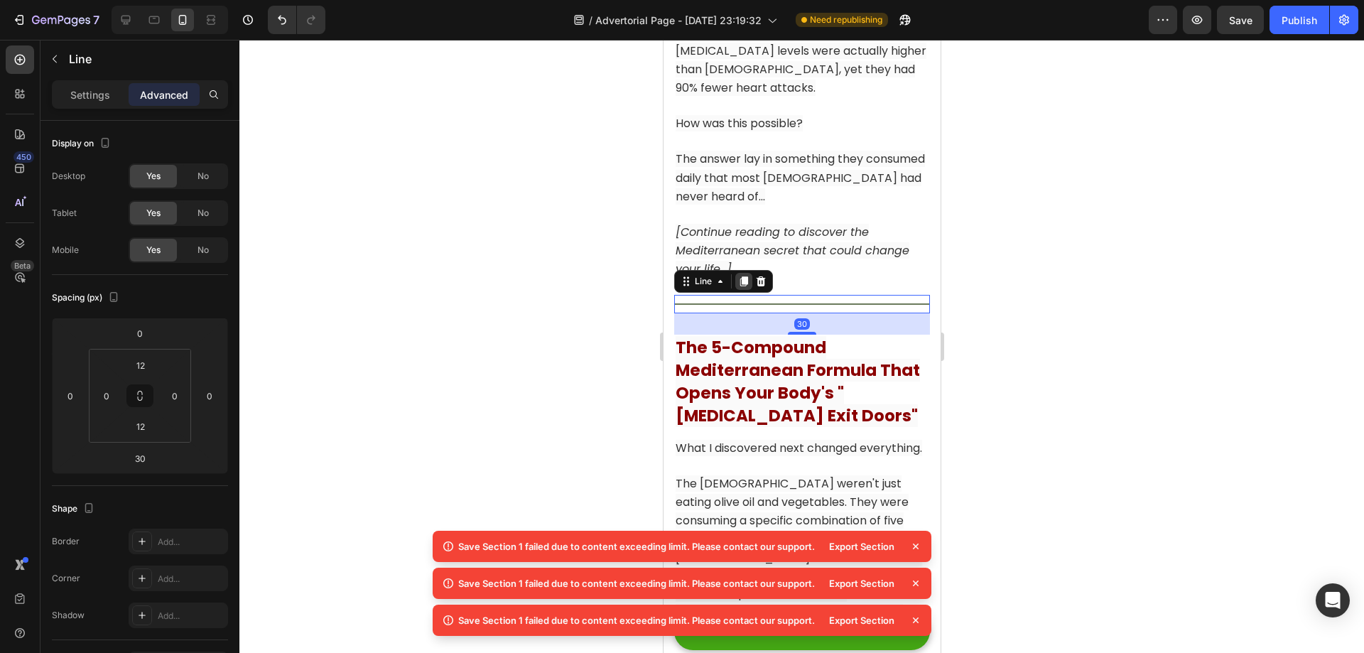
click at [742, 286] on icon at bounding box center [743, 281] width 8 height 10
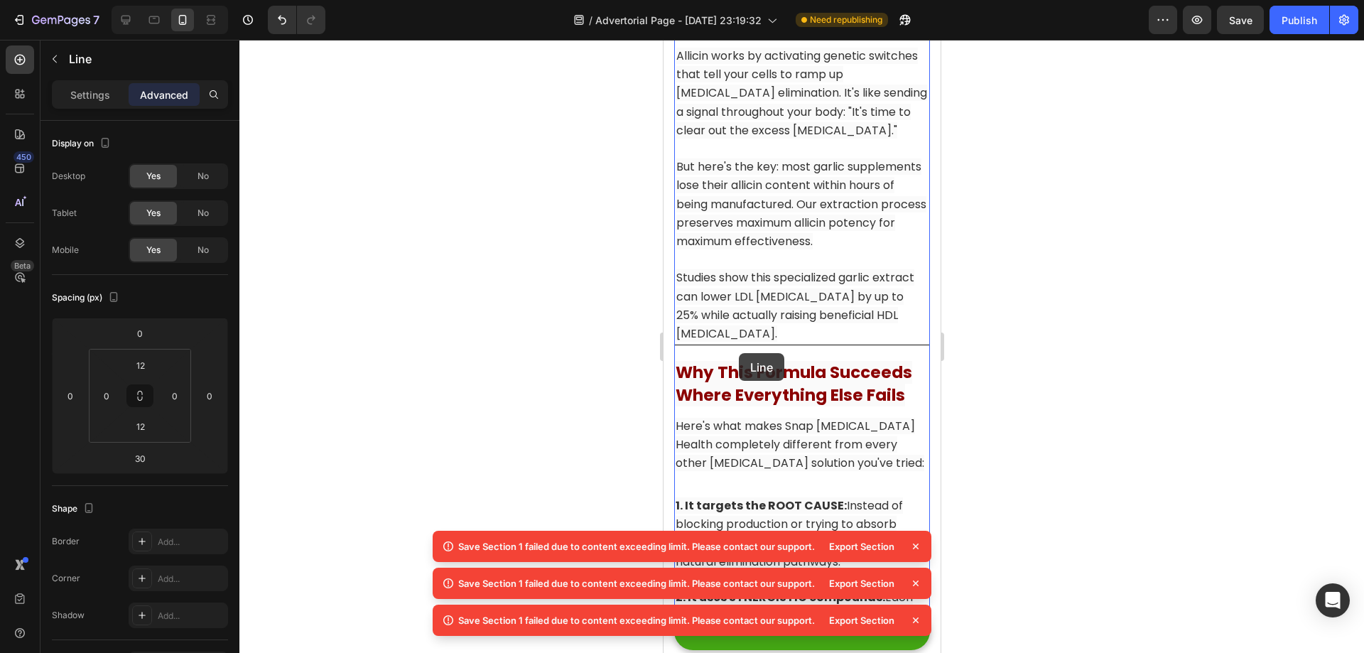
scroll to position [10732, 0]
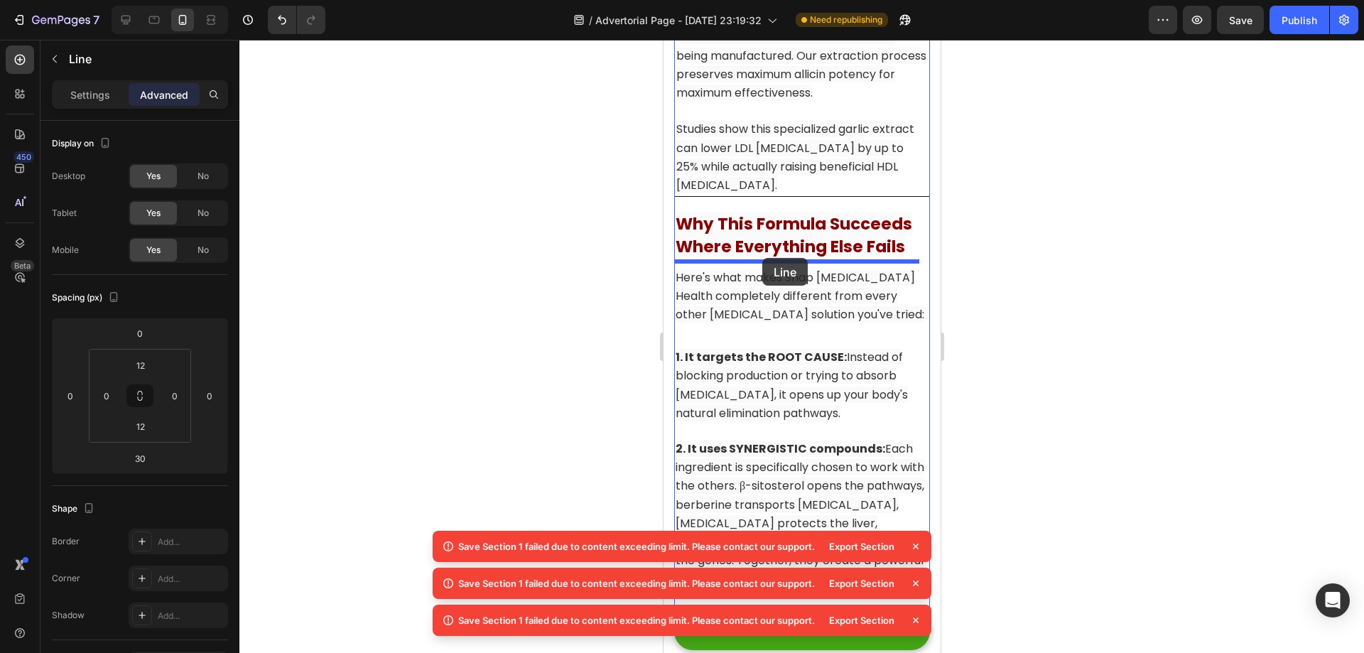
drag, startPoint x: 684, startPoint y: 332, endPoint x: 762, endPoint y: 258, distance: 107.5
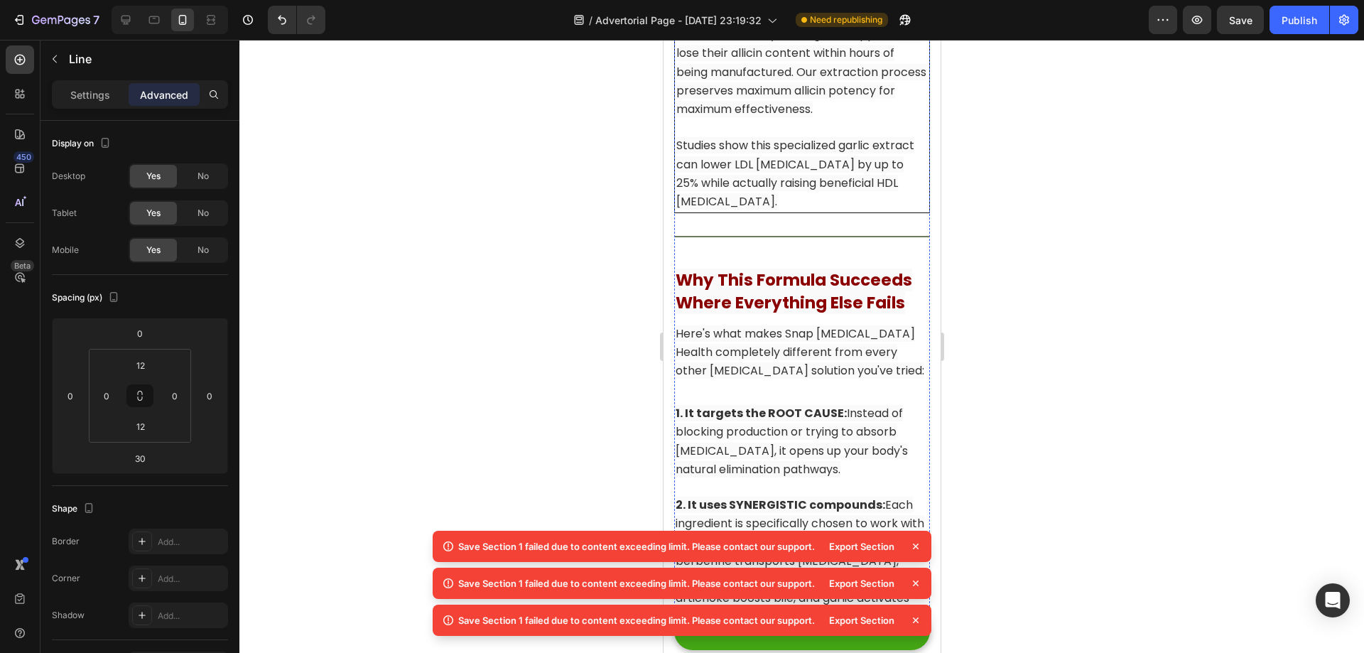
scroll to position [10621, 0]
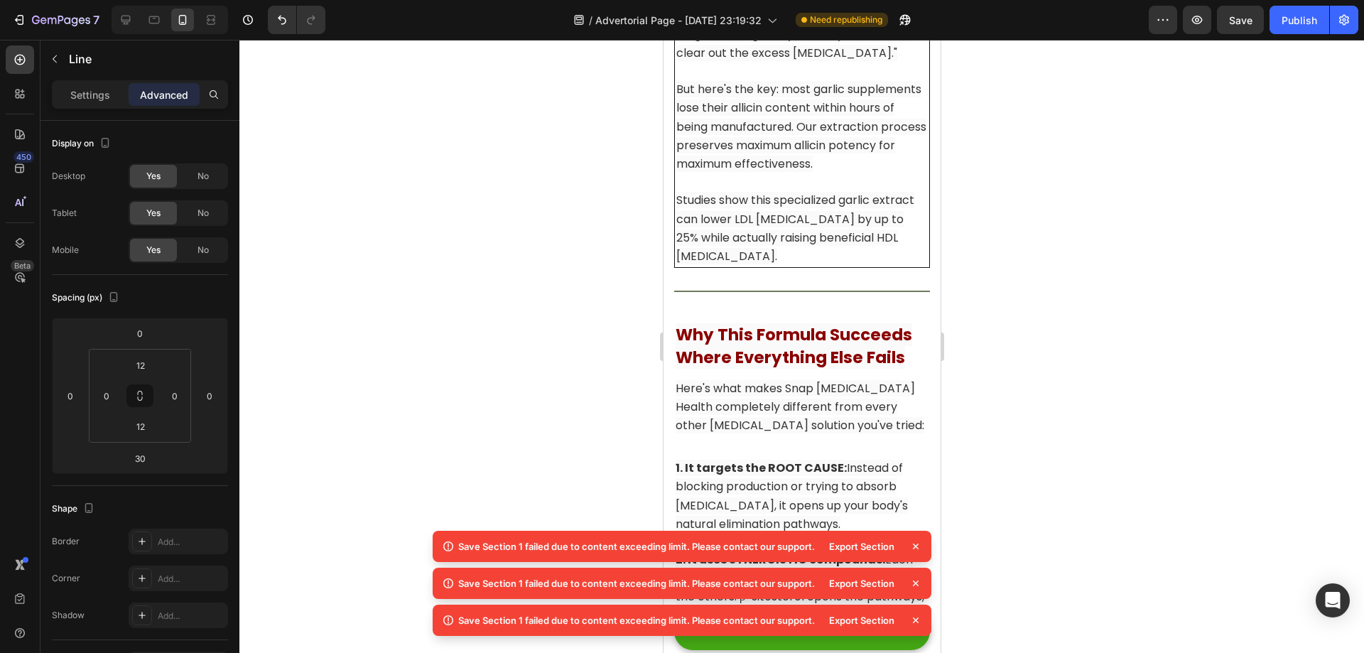
click at [850, 300] on div "Title Line" at bounding box center [801, 291] width 256 height 18
click at [822, 300] on div "Title Line" at bounding box center [801, 291] width 256 height 18
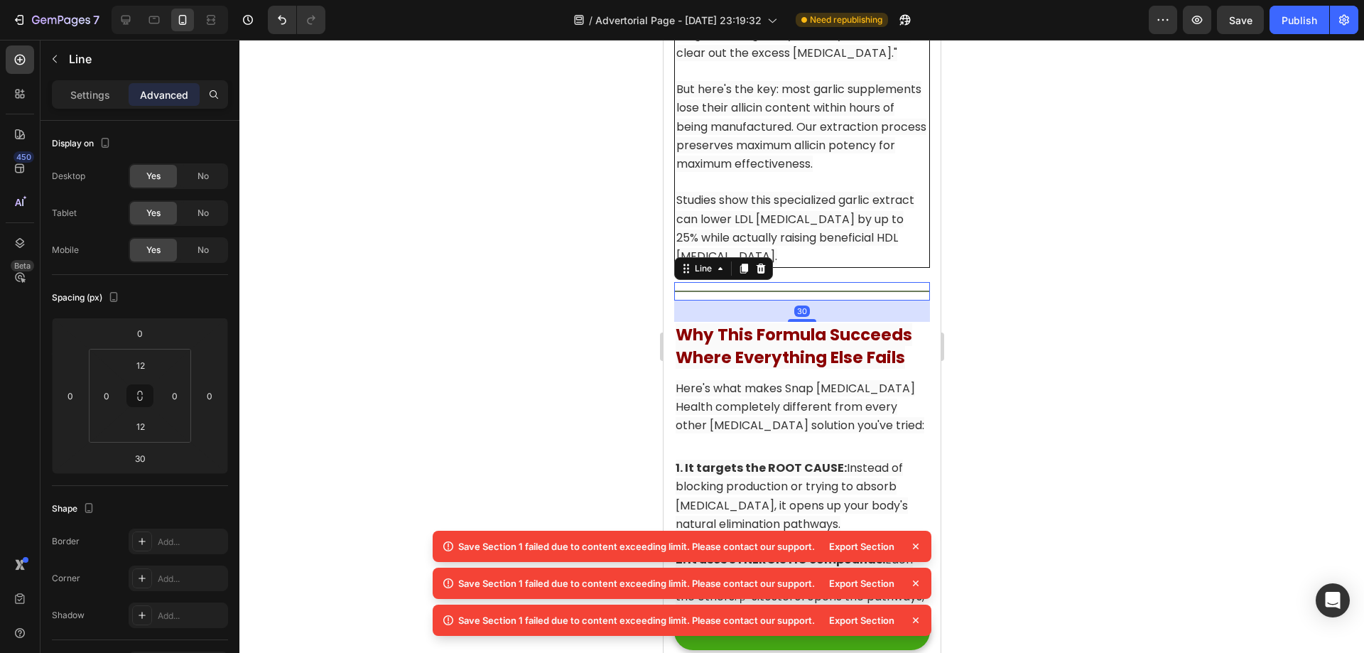
click at [818, 300] on div "Title Line 30" at bounding box center [801, 291] width 256 height 18
click at [746, 273] on icon at bounding box center [743, 269] width 8 height 10
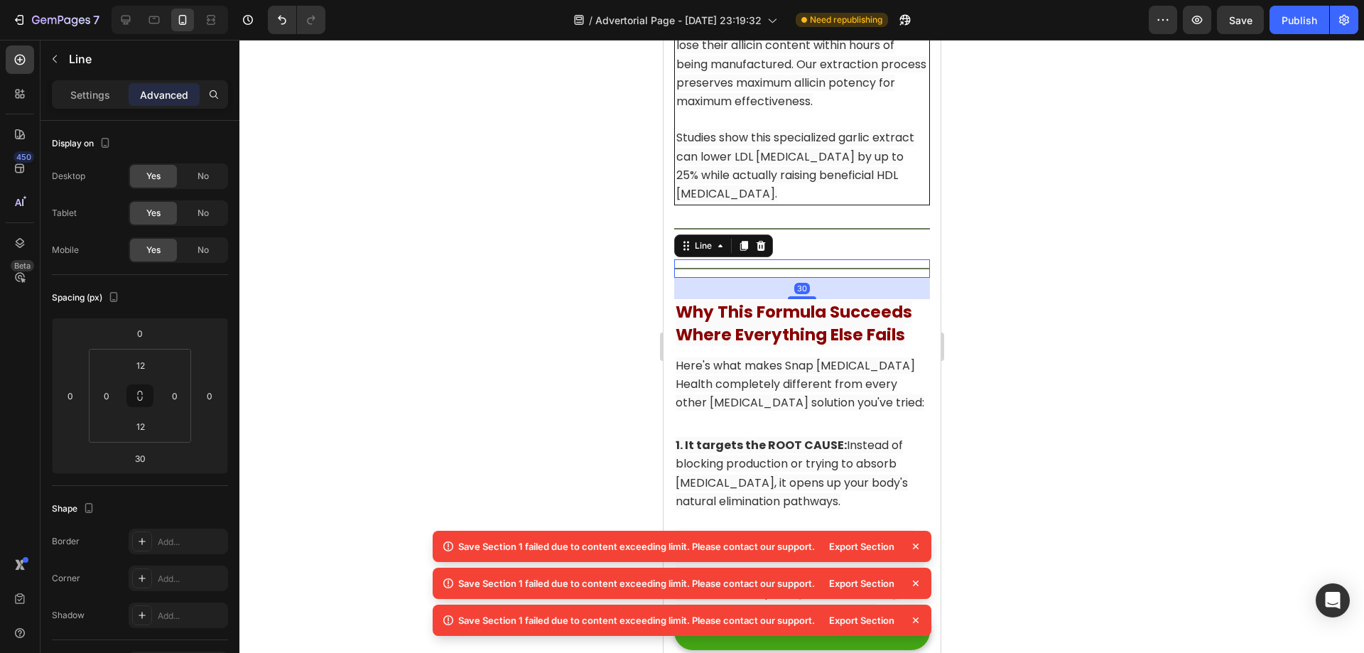
scroll to position [10692, 0]
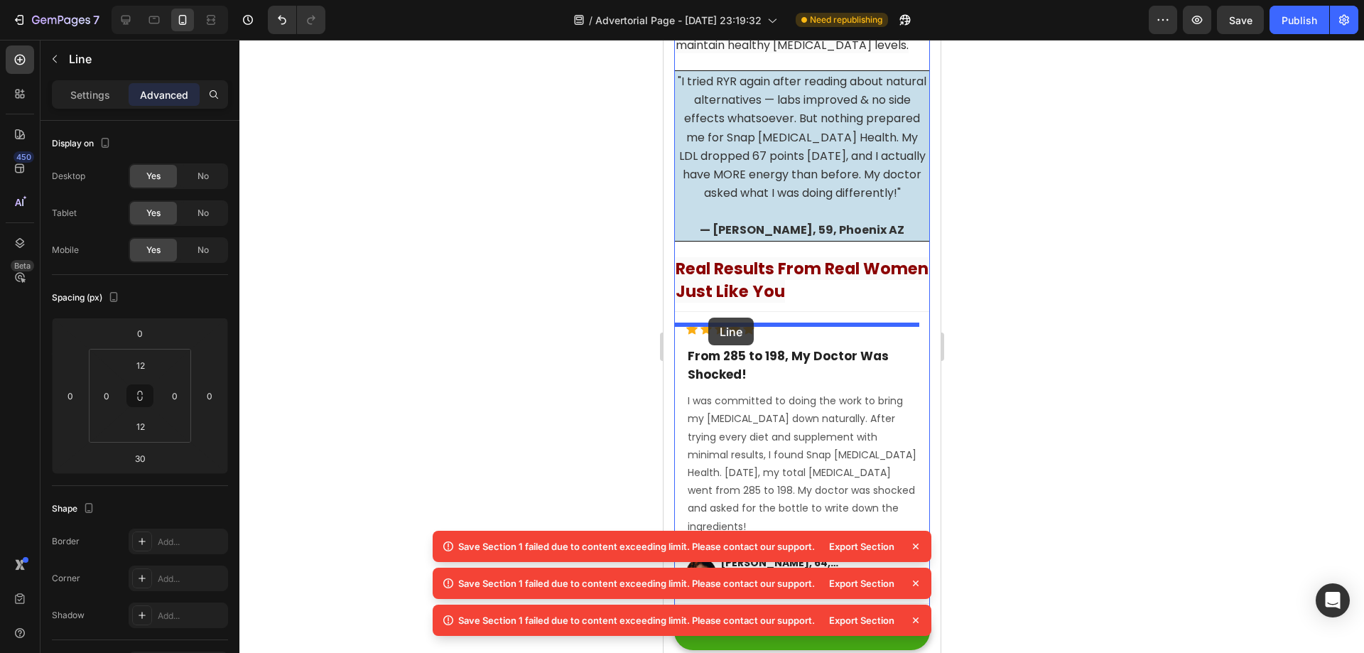
drag, startPoint x: 686, startPoint y: 288, endPoint x: 708, endPoint y: 318, distance: 36.1
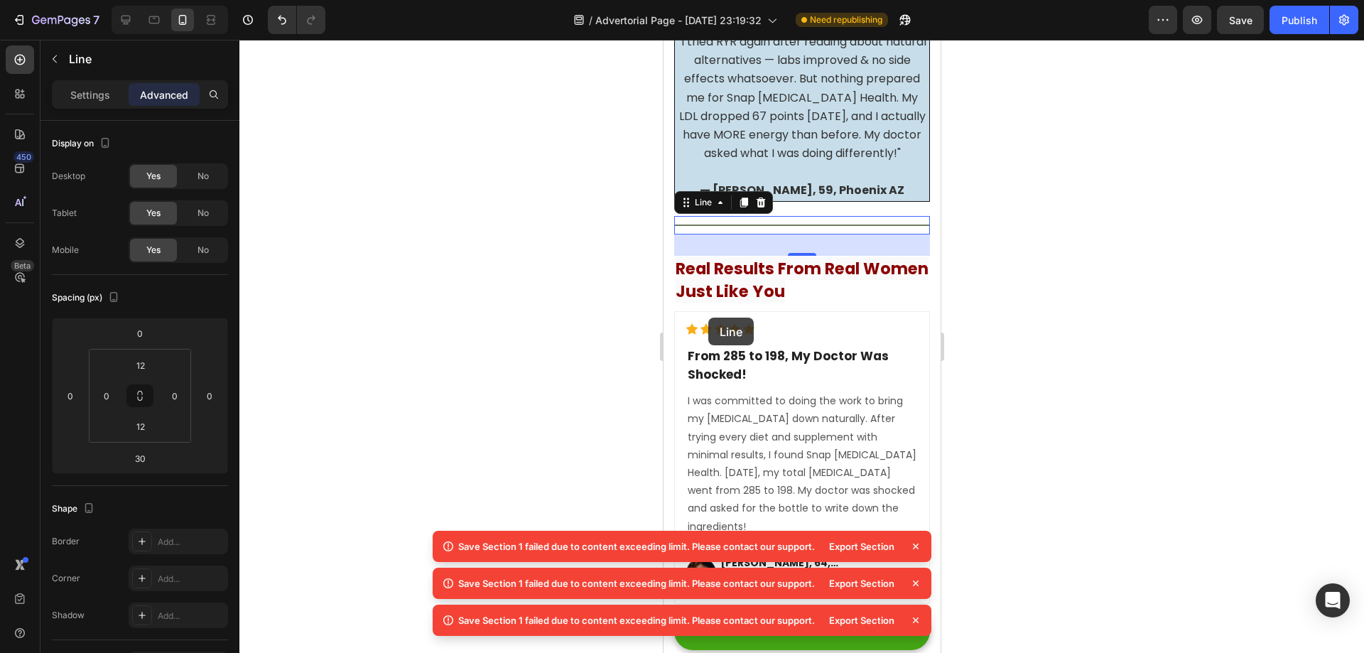
scroll to position [11504, 0]
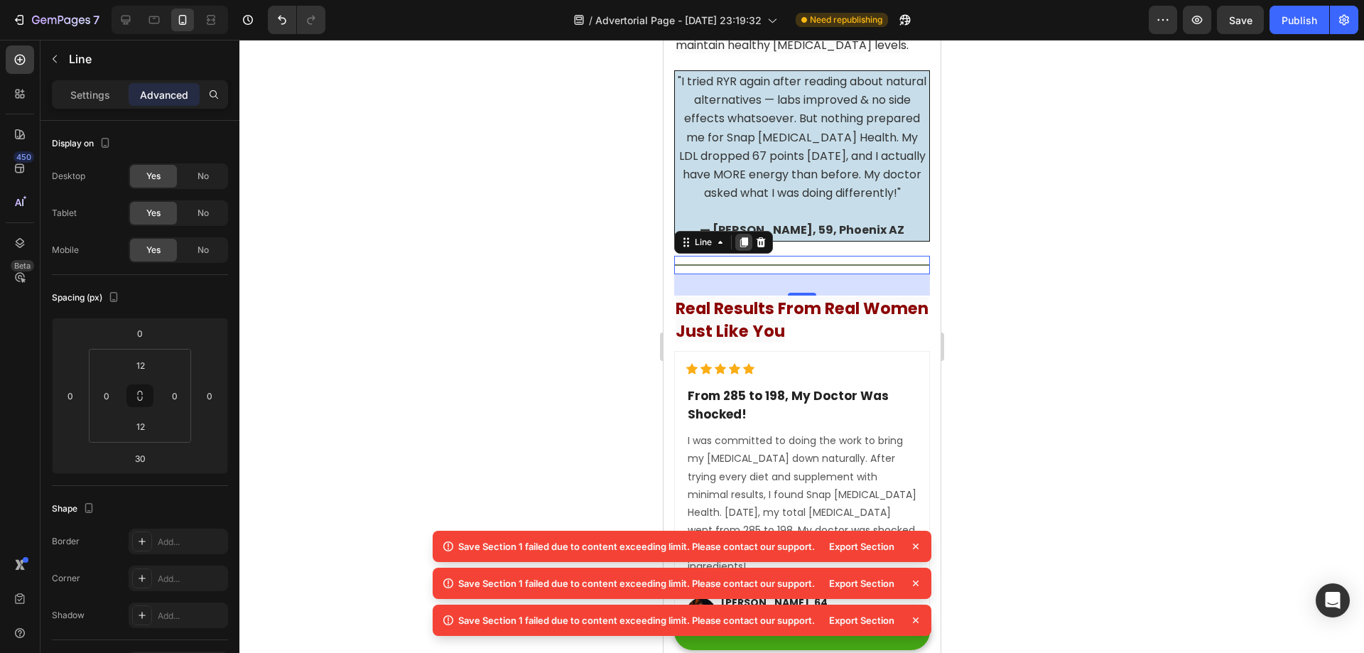
click at [742, 248] on icon at bounding box center [742, 242] width 11 height 11
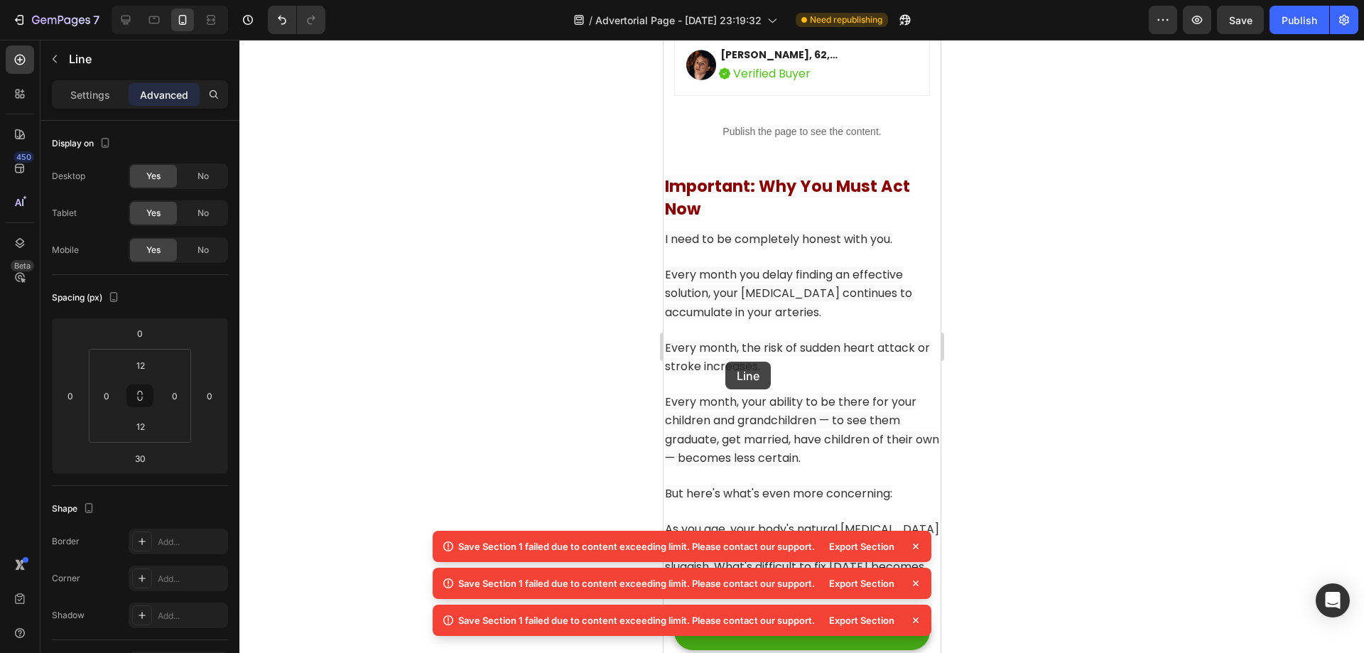
scroll to position [12641, 0]
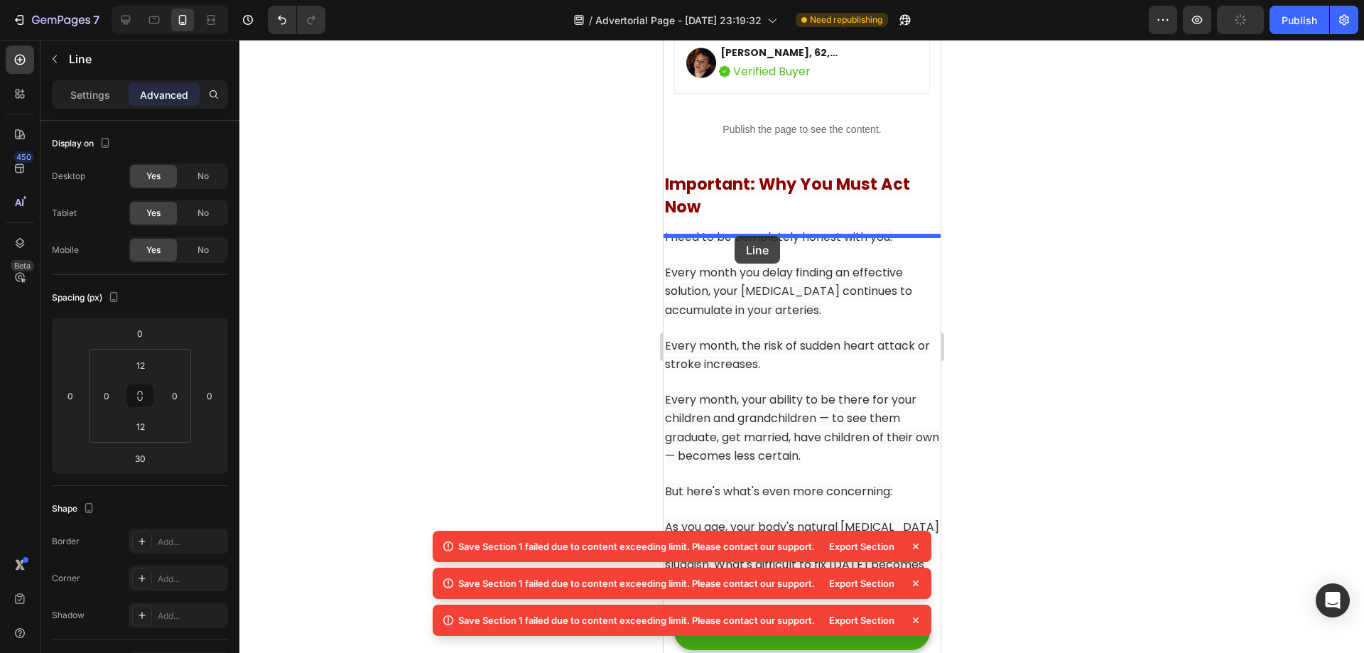
drag, startPoint x: 685, startPoint y: 286, endPoint x: 734, endPoint y: 236, distance: 69.8
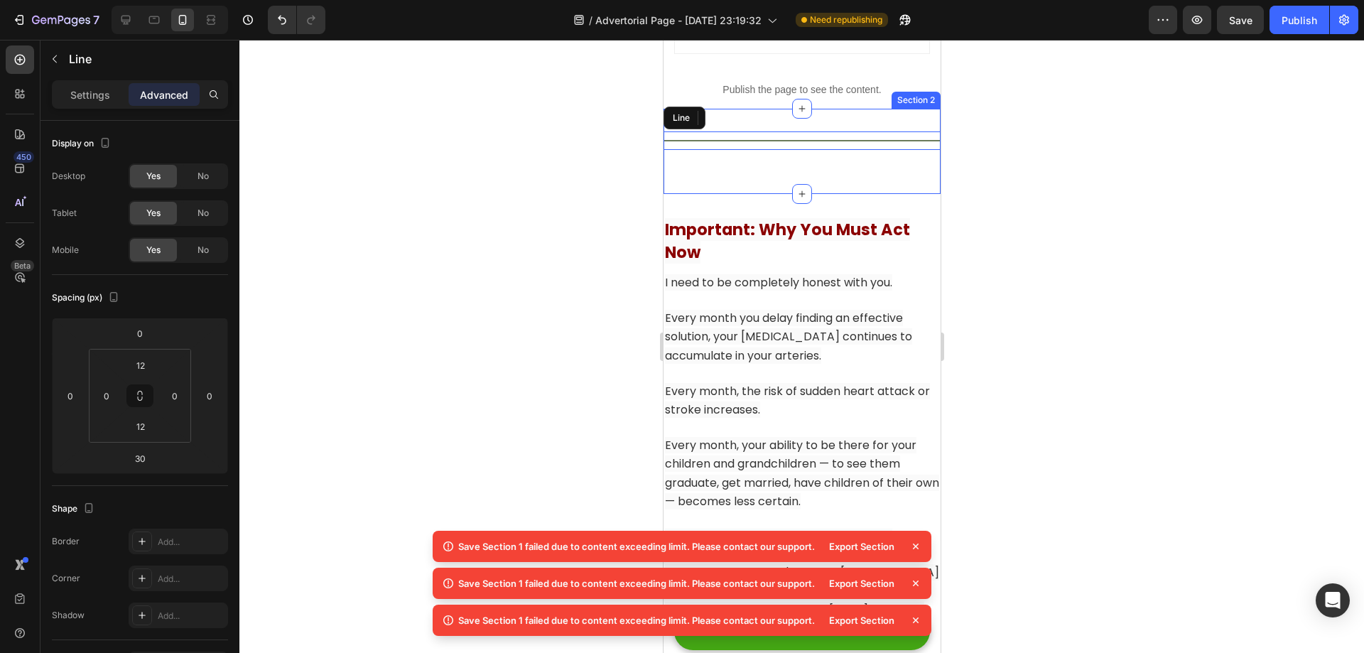
scroll to position [12601, 0]
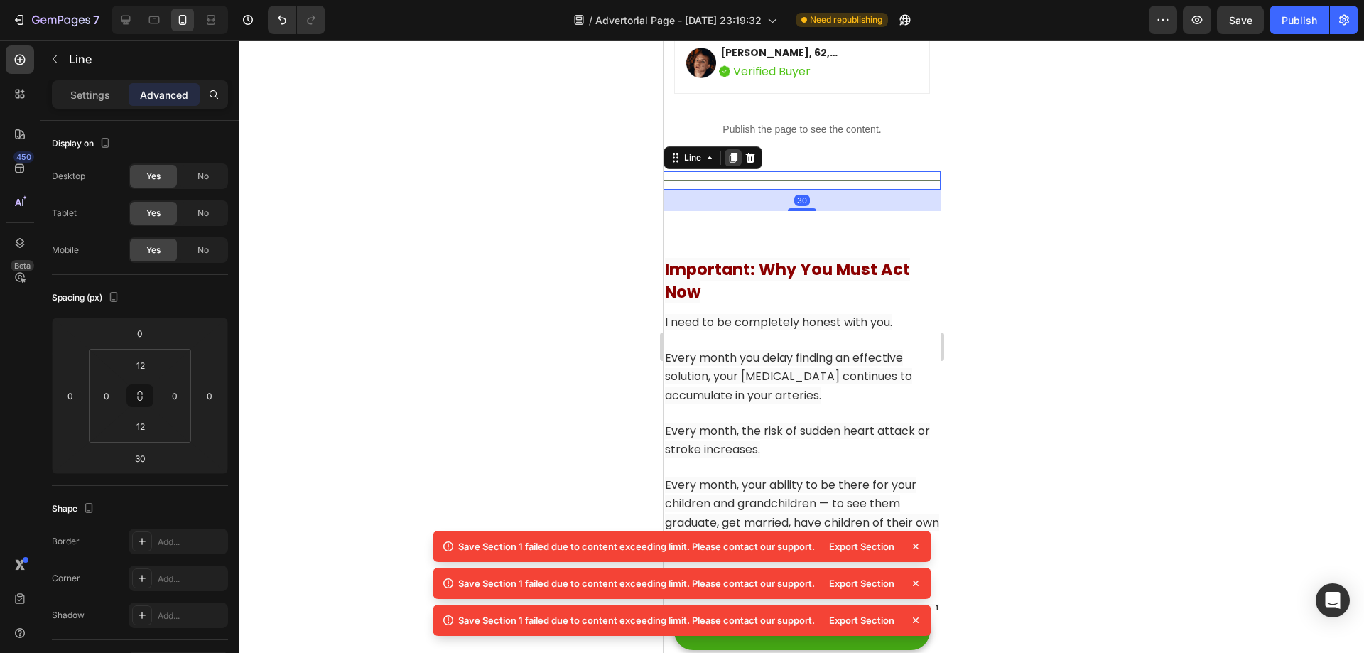
click at [734, 163] on icon at bounding box center [733, 158] width 8 height 10
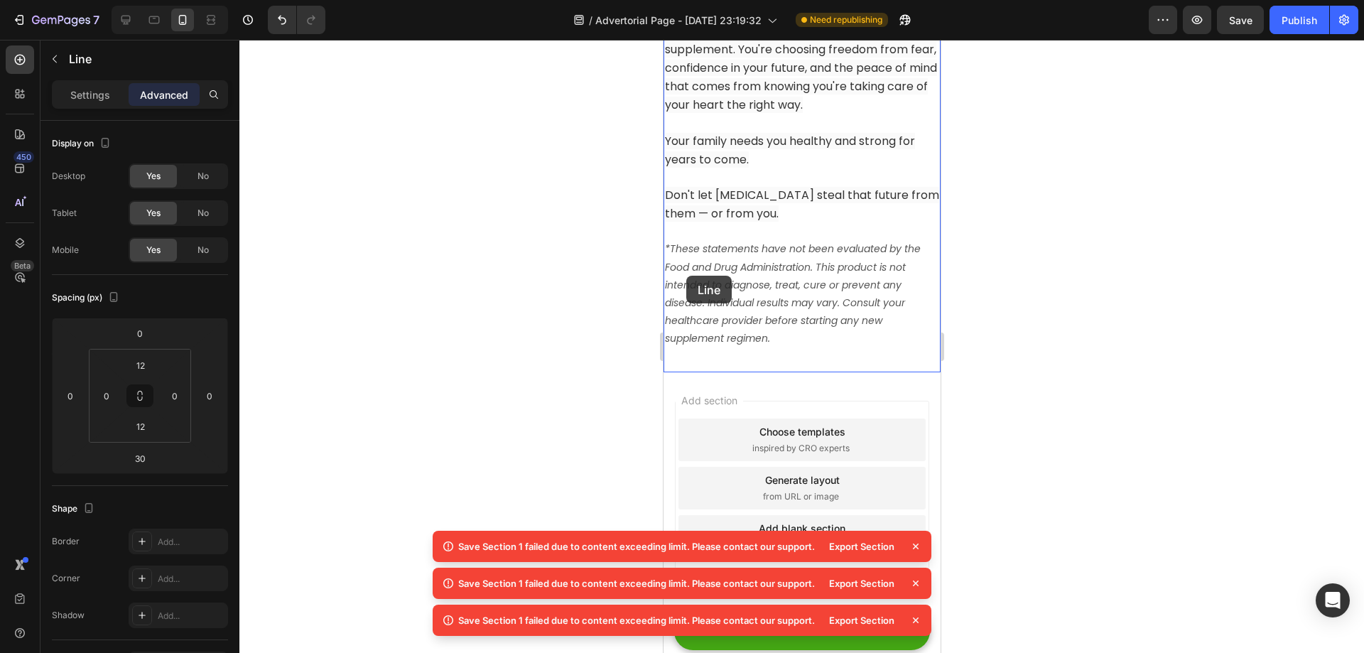
scroll to position [14045, 0]
drag, startPoint x: 674, startPoint y: 215, endPoint x: 724, endPoint y: 360, distance: 153.2
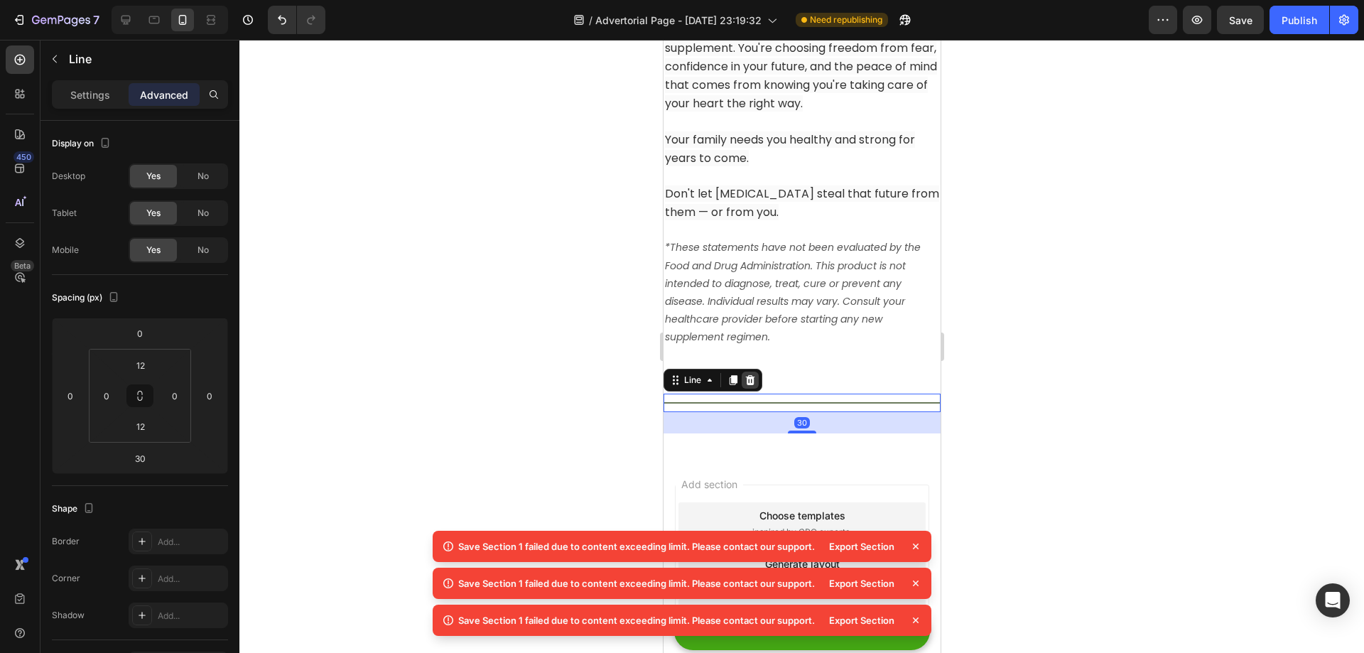
click at [747, 375] on icon at bounding box center [749, 380] width 9 height 10
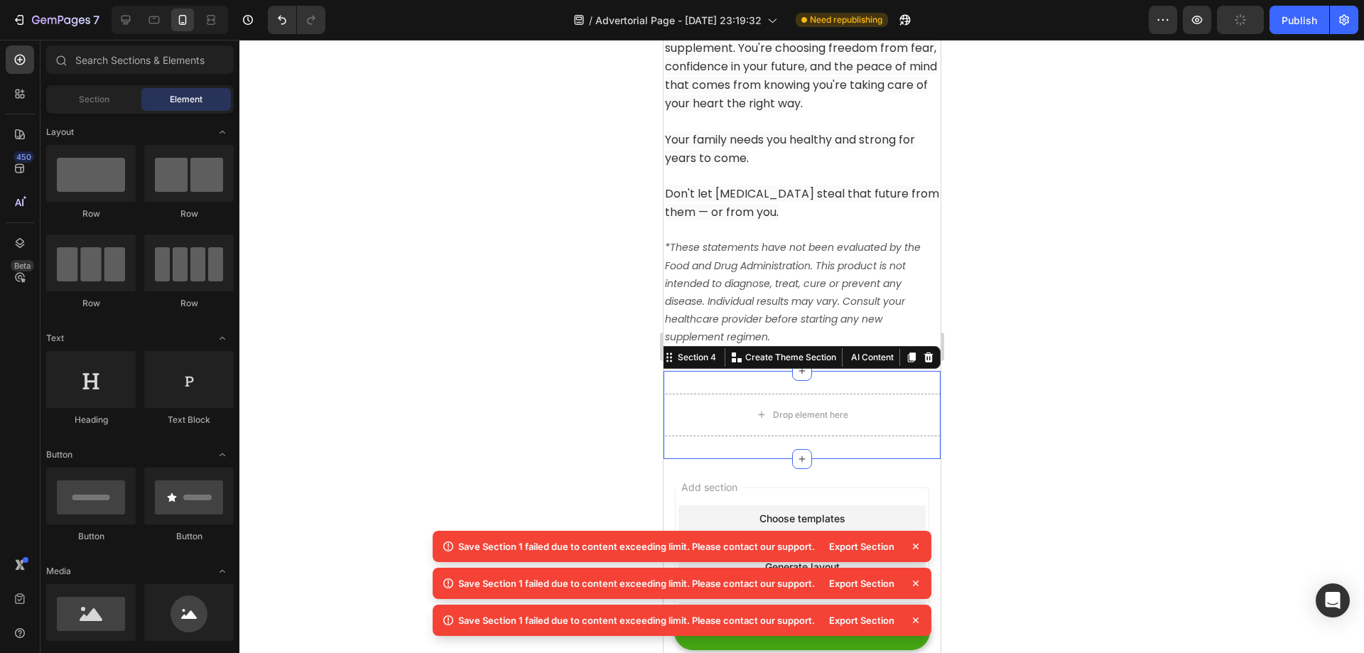
click at [887, 373] on div "Drop element here Section 4 You can create reusable sections Create Theme Secti…" at bounding box center [801, 415] width 277 height 88
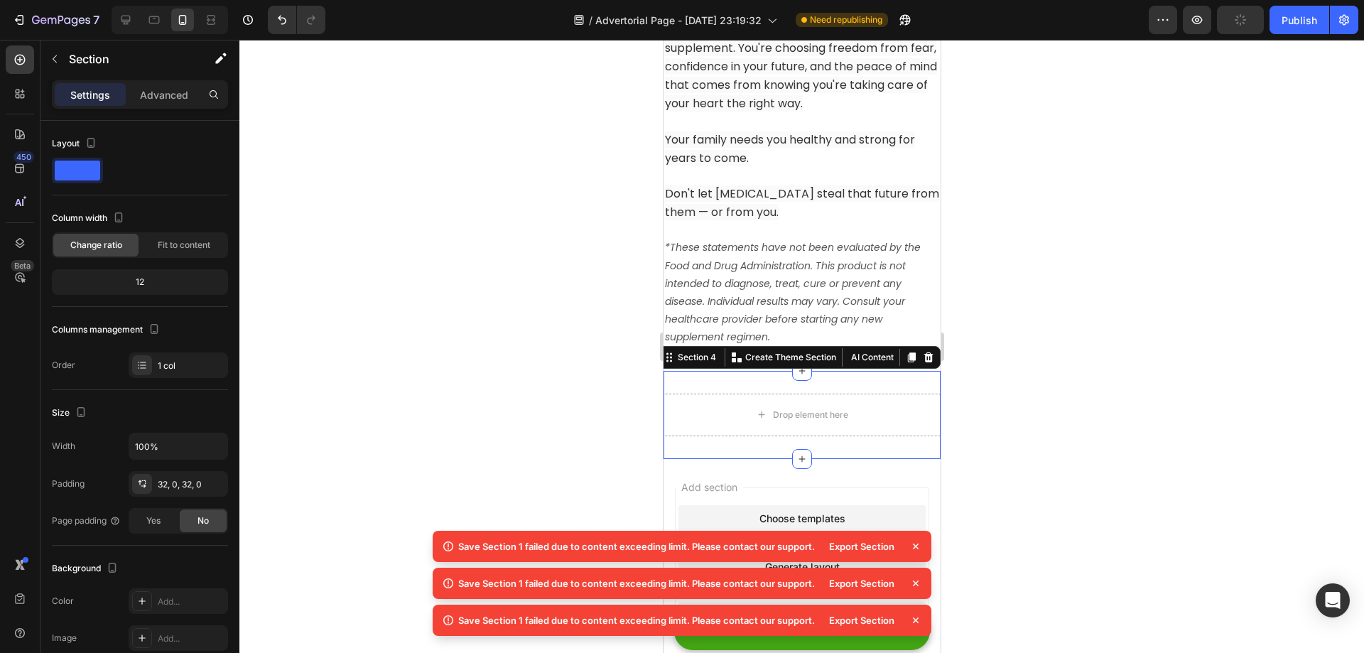
click at [922, 352] on icon at bounding box center [927, 357] width 11 height 11
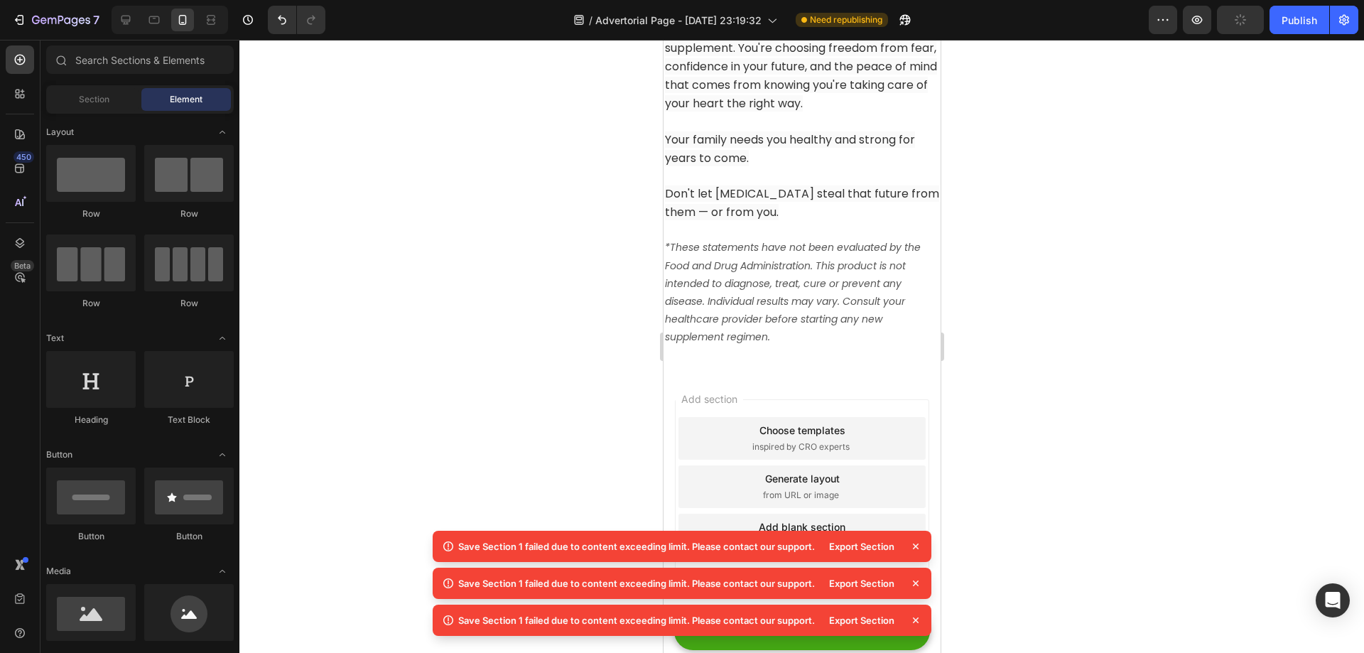
click at [771, 267] on icon "*These statements have not been evaluated by the Food and Drug Administration. …" at bounding box center [792, 292] width 256 height 104
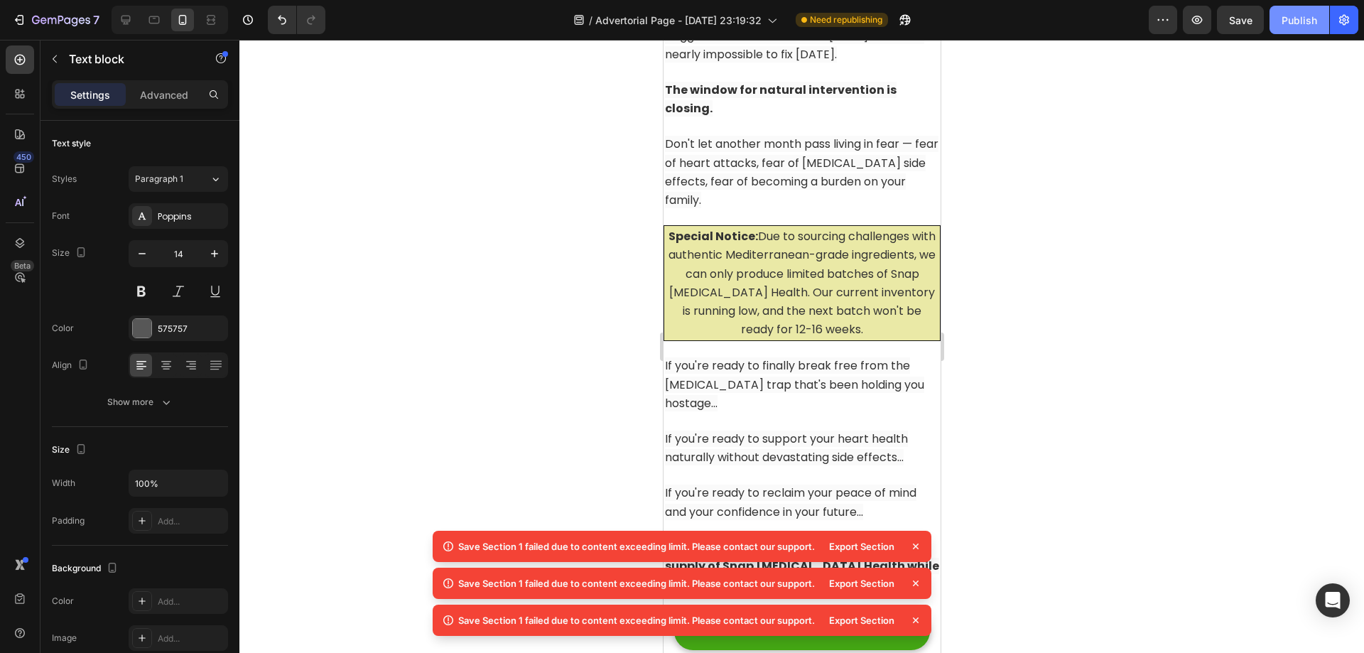
scroll to position [13334, 0]
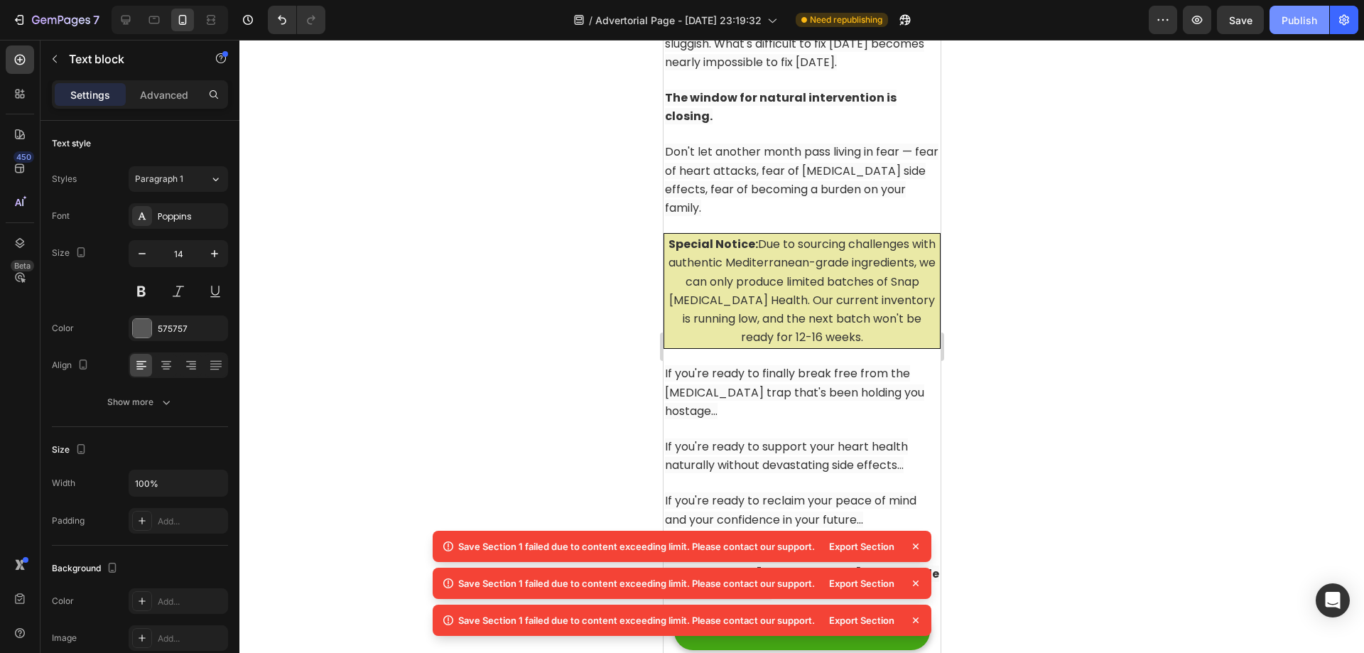
click at [1311, 9] on button "Publish" at bounding box center [1299, 20] width 60 height 28
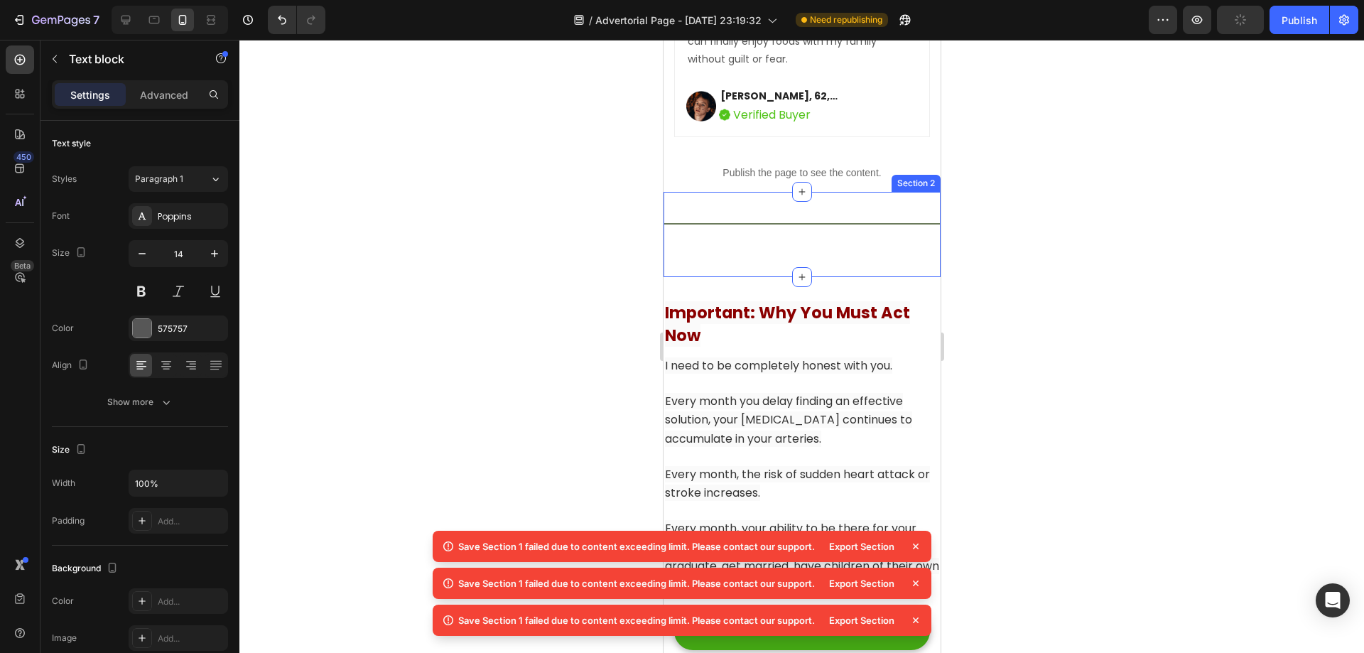
scroll to position [12411, 0]
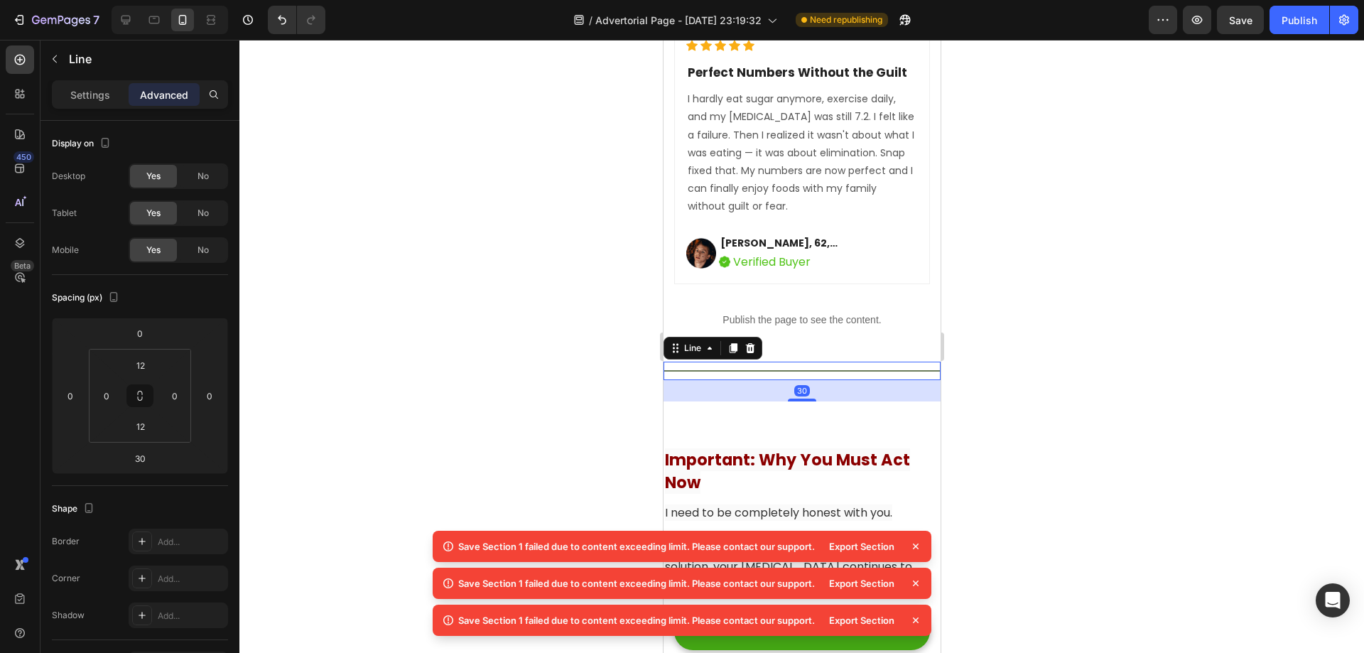
click at [838, 362] on div "Title Line 30" at bounding box center [801, 371] width 277 height 18
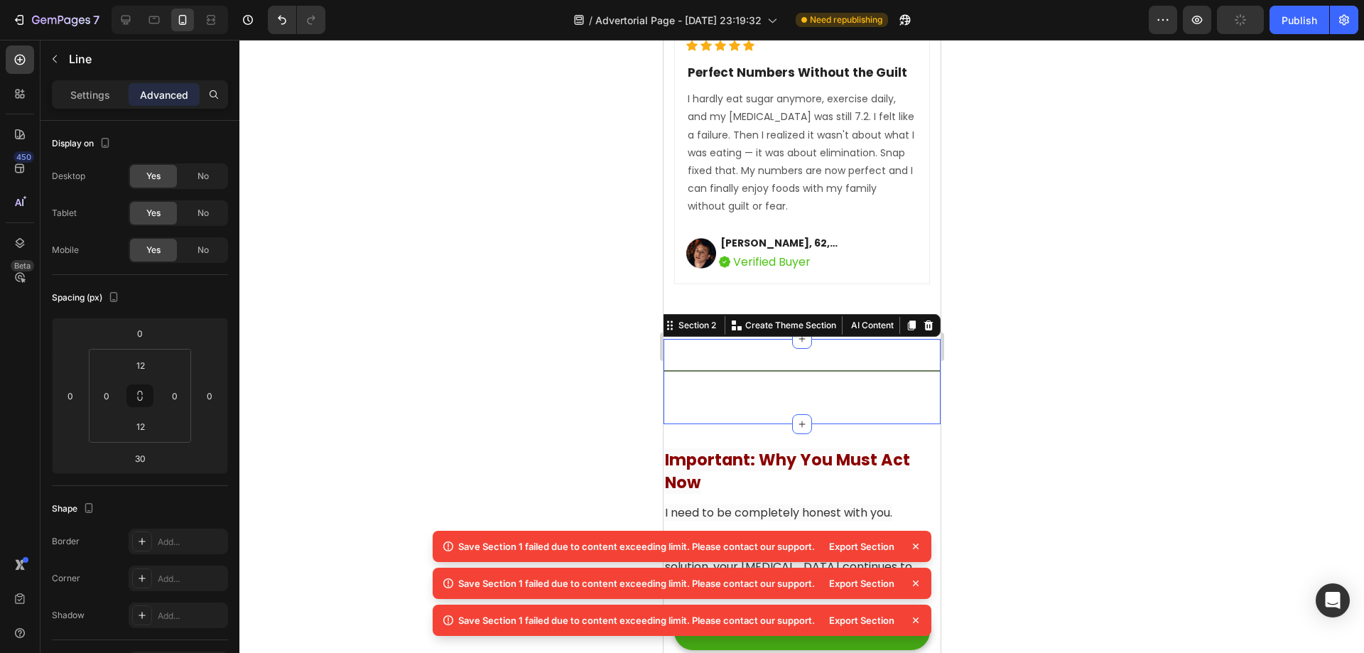
click at [843, 364] on div "Title Line Section 2 You can create reusable sections Create Theme Section AI C…" at bounding box center [801, 381] width 277 height 85
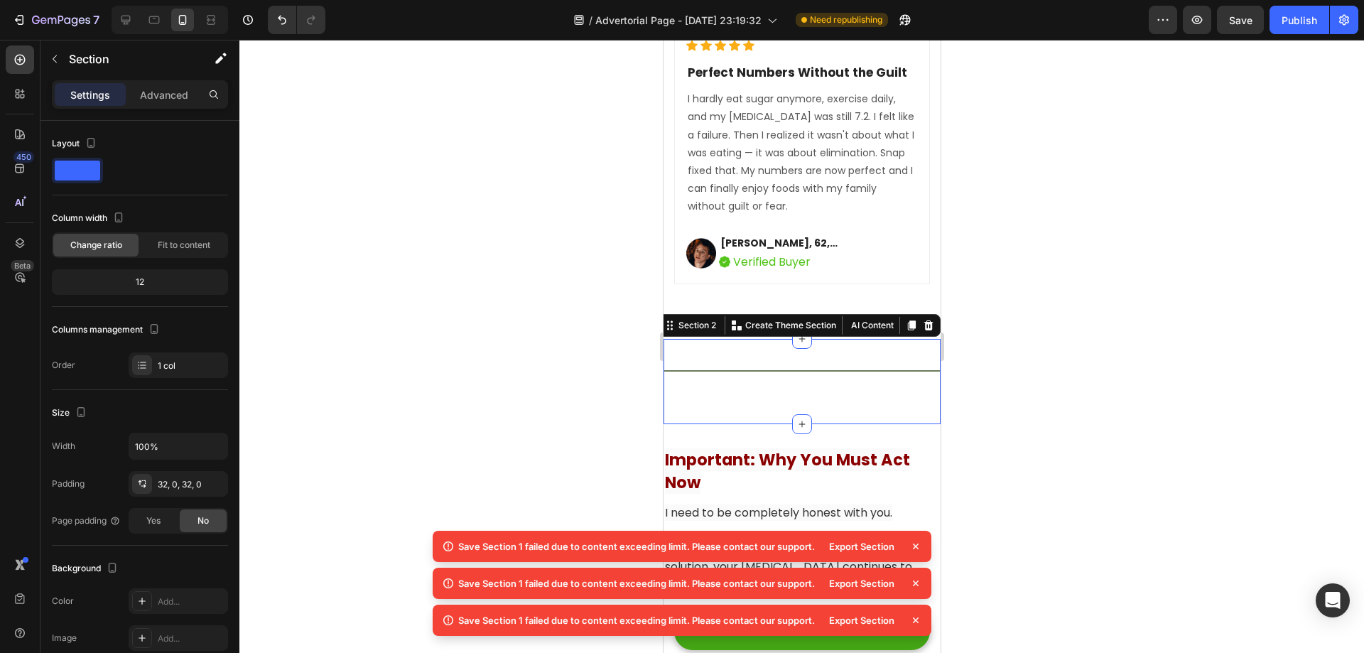
click at [1104, 335] on div at bounding box center [801, 346] width 1125 height 613
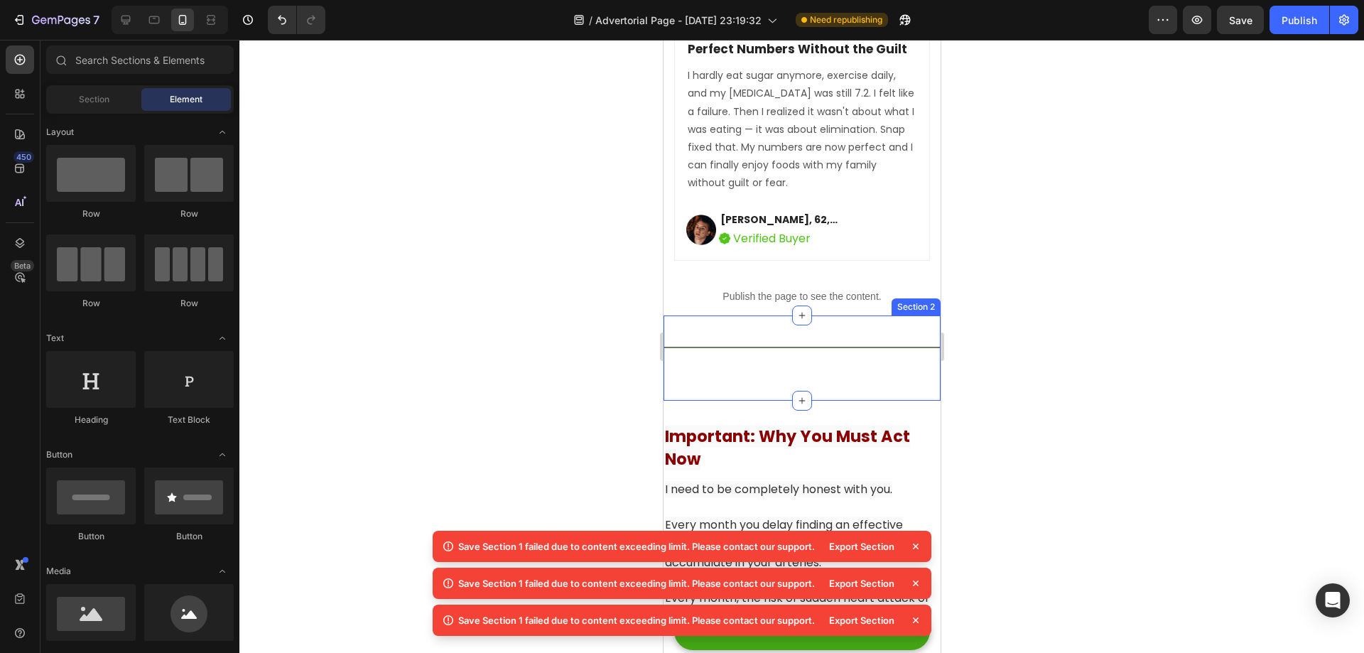
scroll to position [12482, 0]
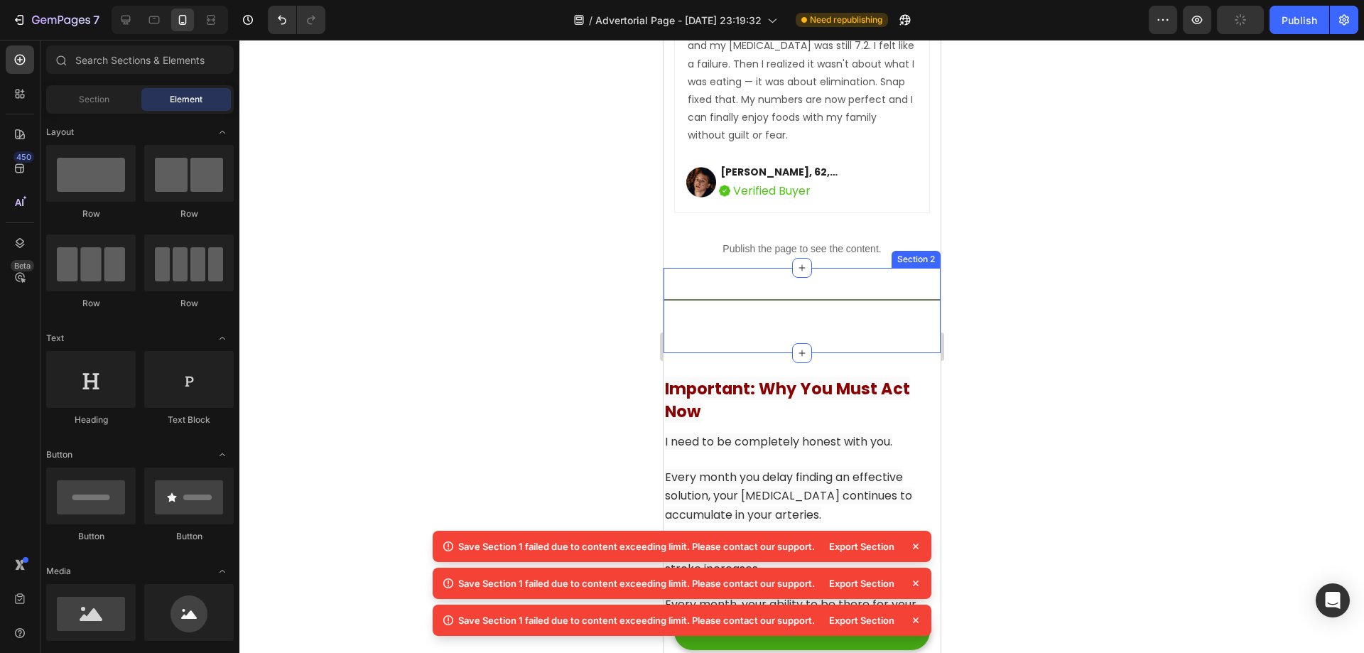
click at [840, 291] on div "Title Line" at bounding box center [801, 311] width 277 height 40
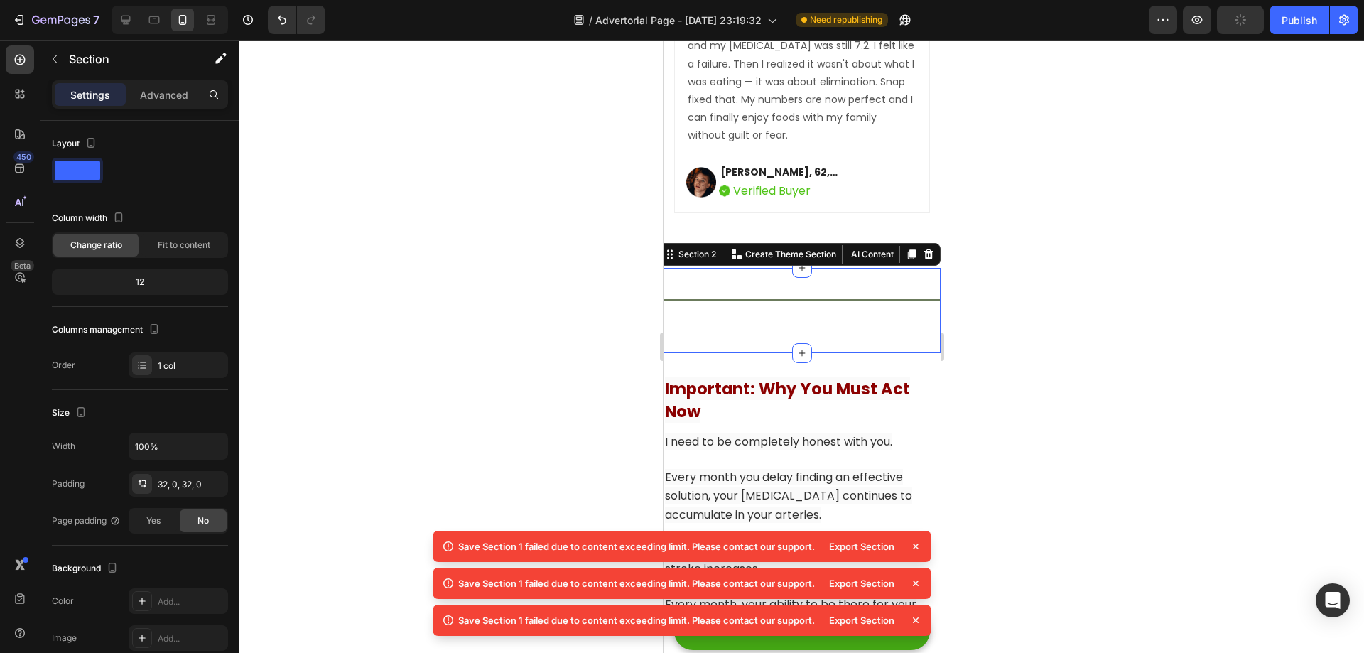
click at [741, 291] on div "Title Line" at bounding box center [801, 300] width 277 height 18
click at [753, 299] on div at bounding box center [801, 299] width 277 height 1
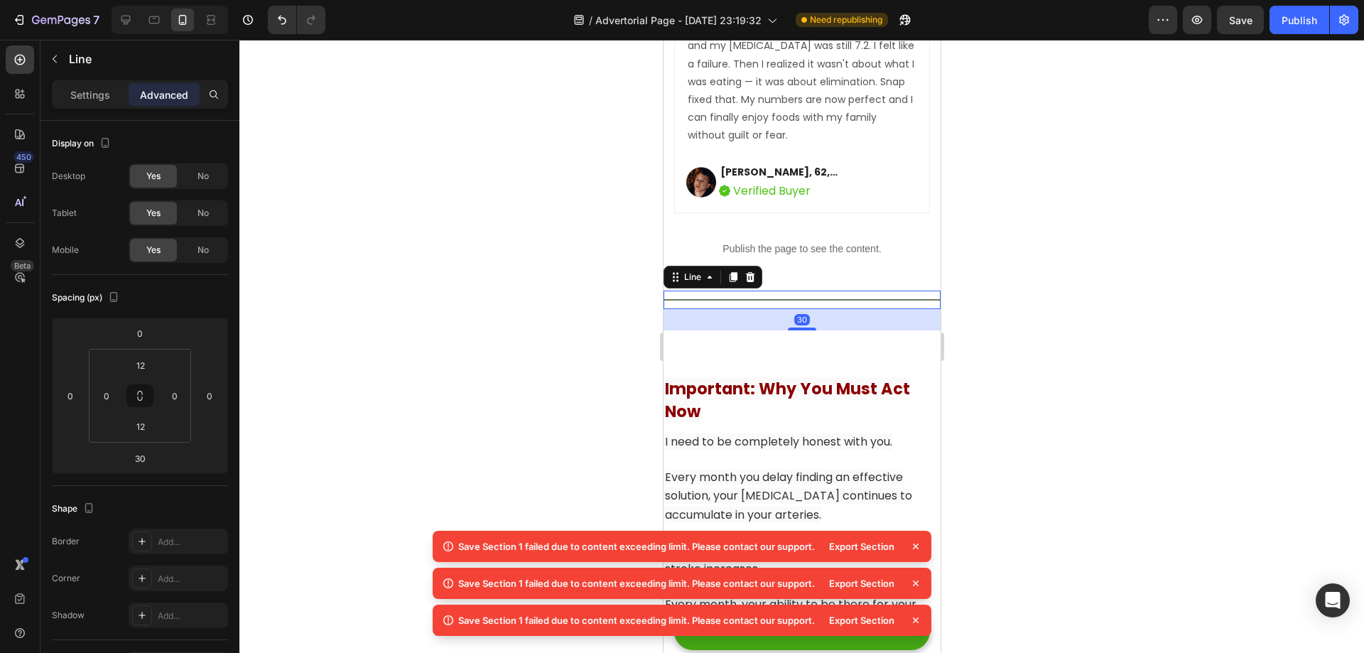
click at [1034, 273] on div at bounding box center [801, 346] width 1125 height 613
click at [862, 291] on div "Title Line 30" at bounding box center [801, 300] width 277 height 18
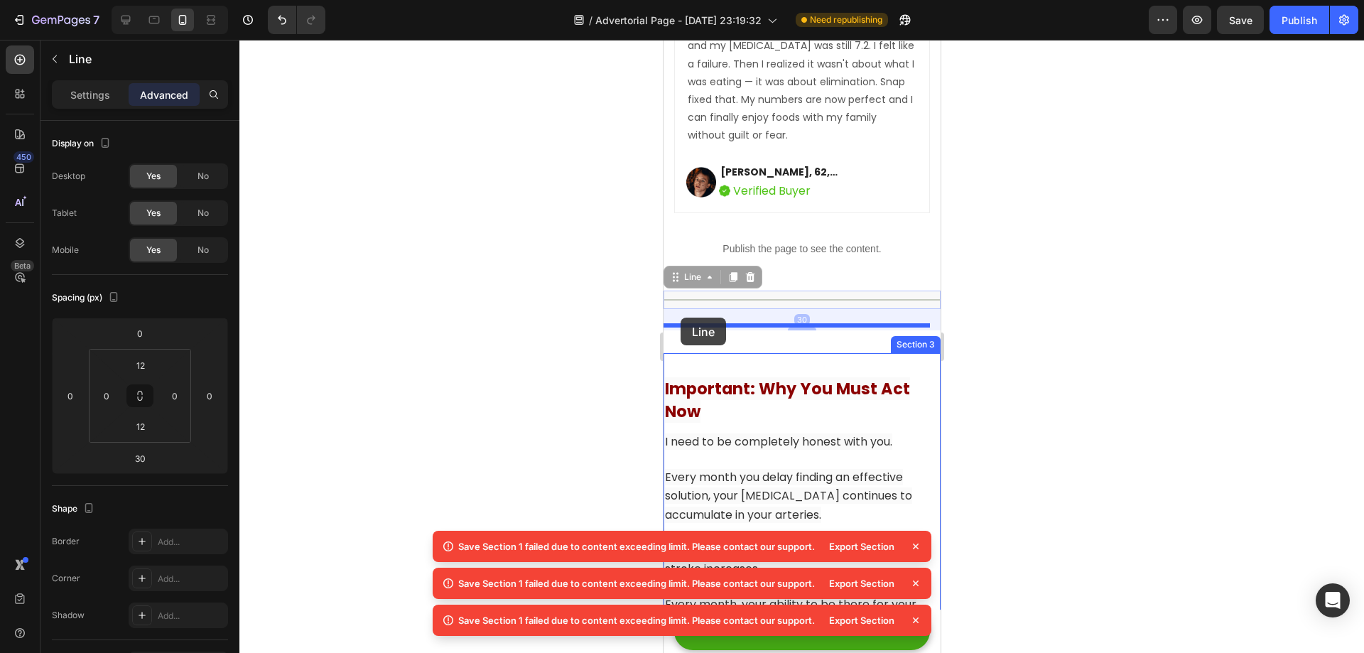
drag, startPoint x: 675, startPoint y: 229, endPoint x: 681, endPoint y: 315, distance: 86.1
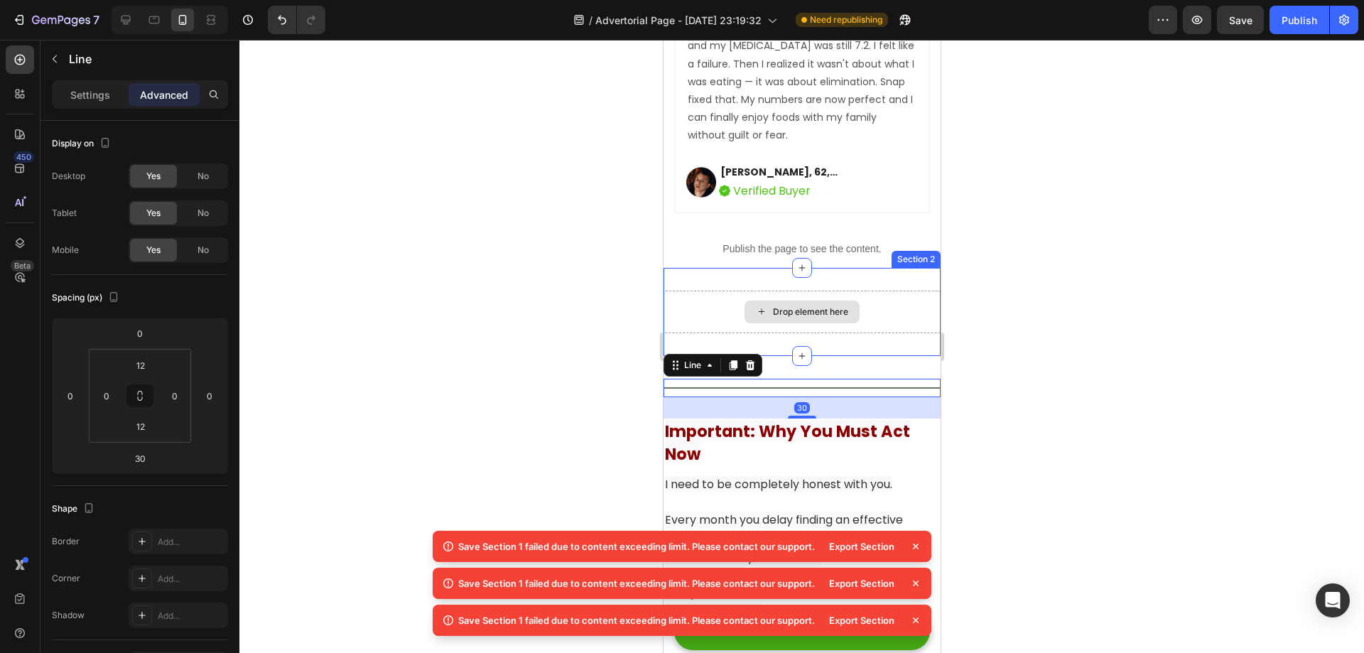
click at [858, 291] on div "Drop element here" at bounding box center [801, 312] width 277 height 43
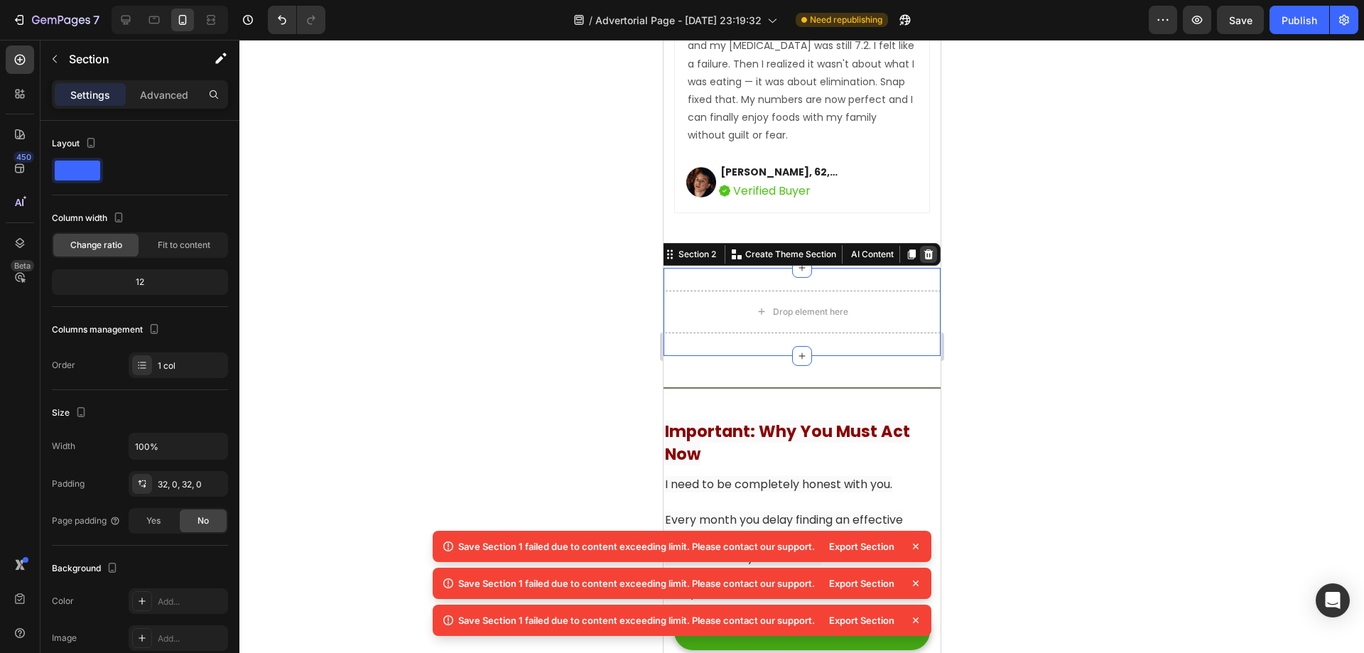
click at [923, 249] on icon at bounding box center [927, 254] width 9 height 10
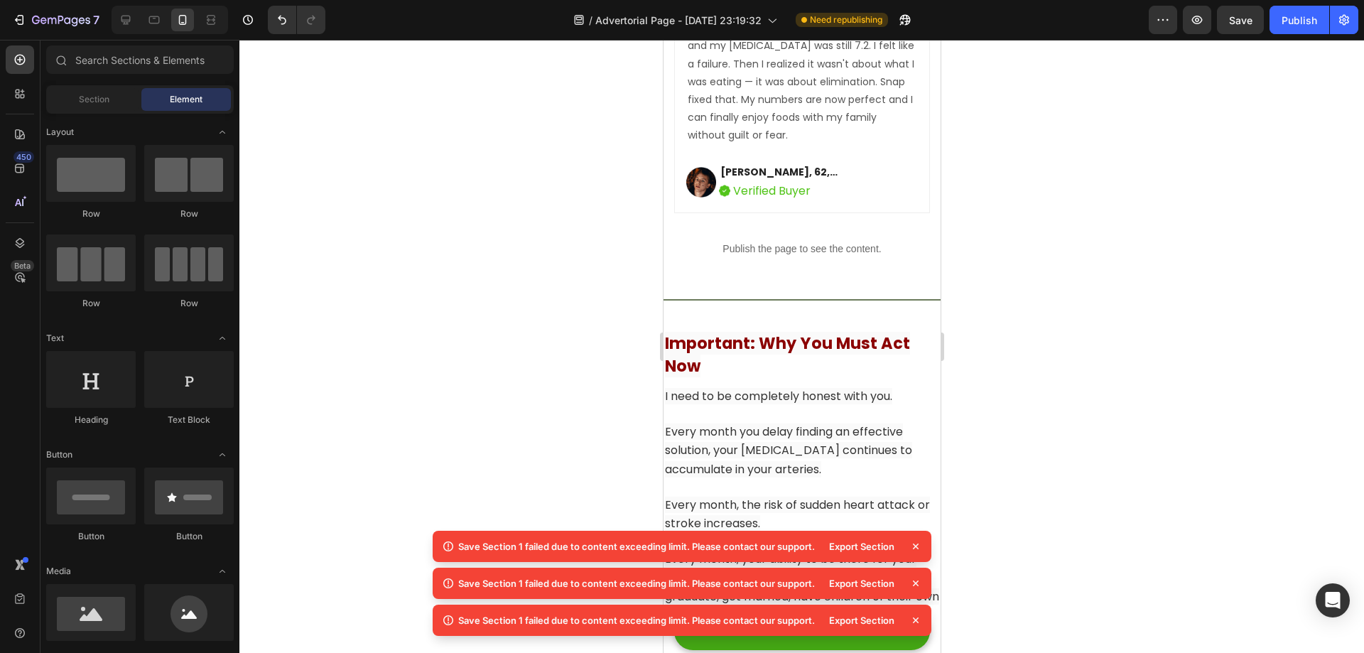
click at [1076, 278] on div at bounding box center [801, 346] width 1125 height 613
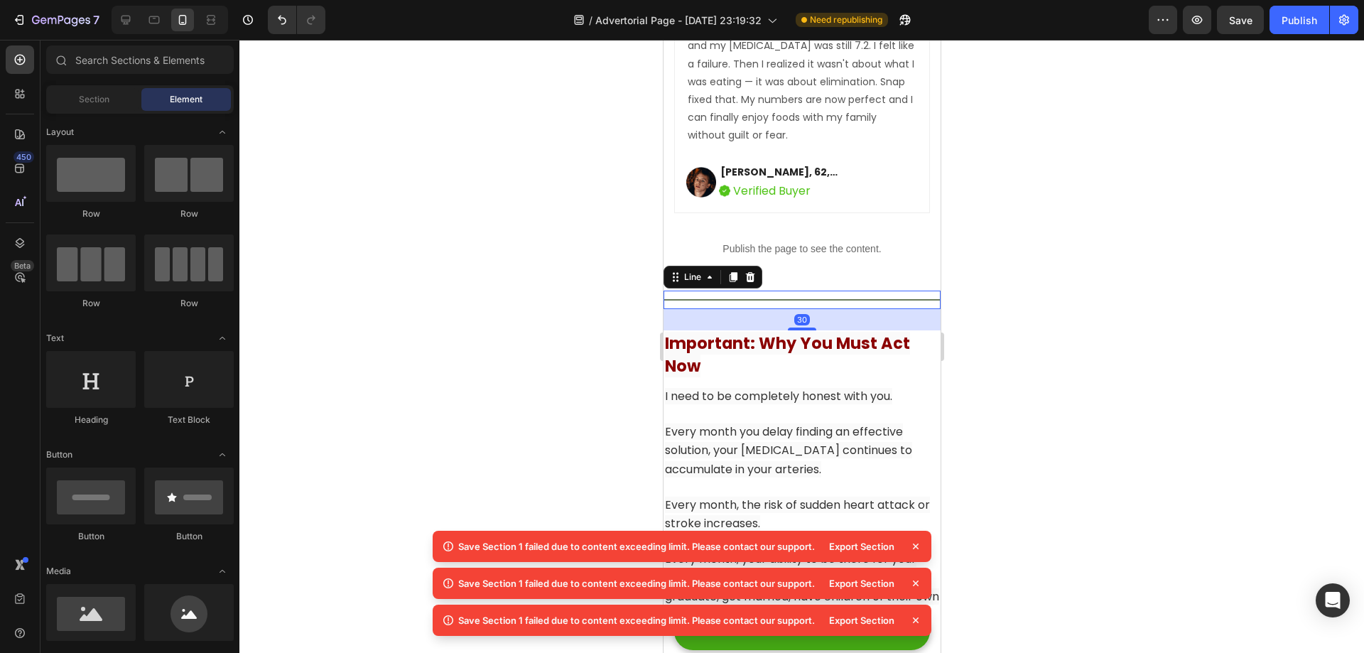
click at [836, 291] on div "Title Line 30" at bounding box center [801, 300] width 277 height 18
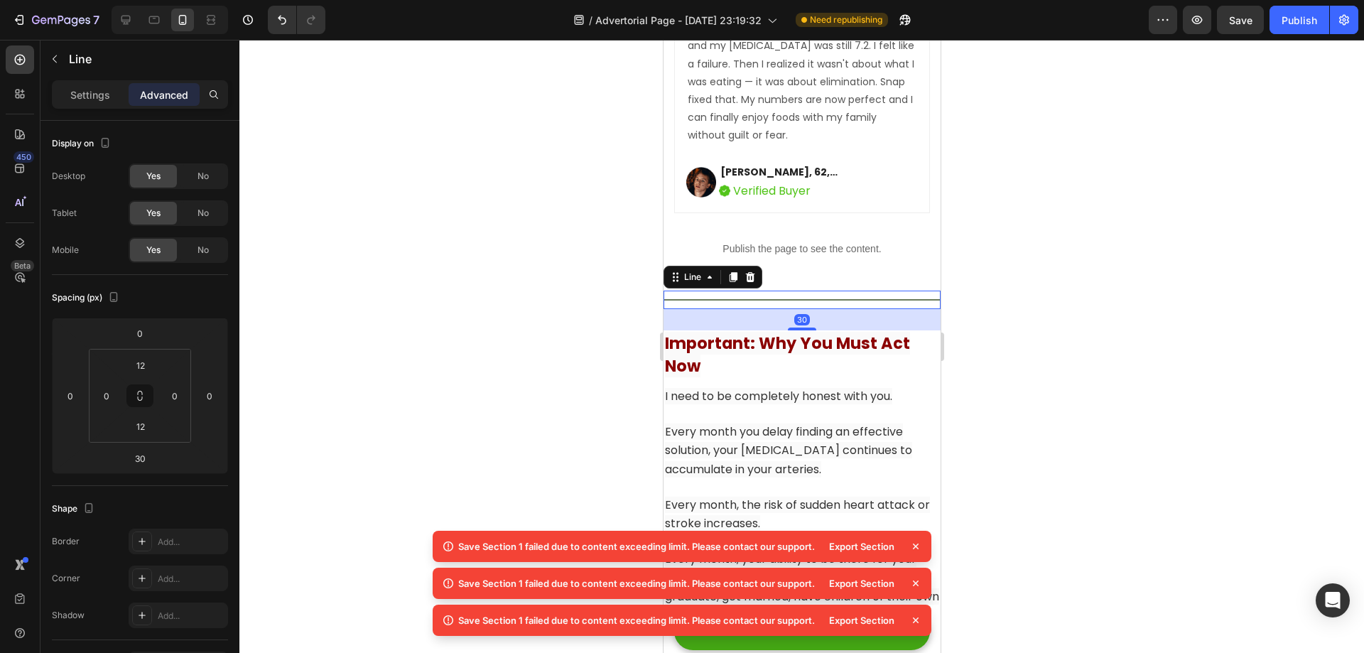
click at [1049, 264] on div at bounding box center [801, 346] width 1125 height 613
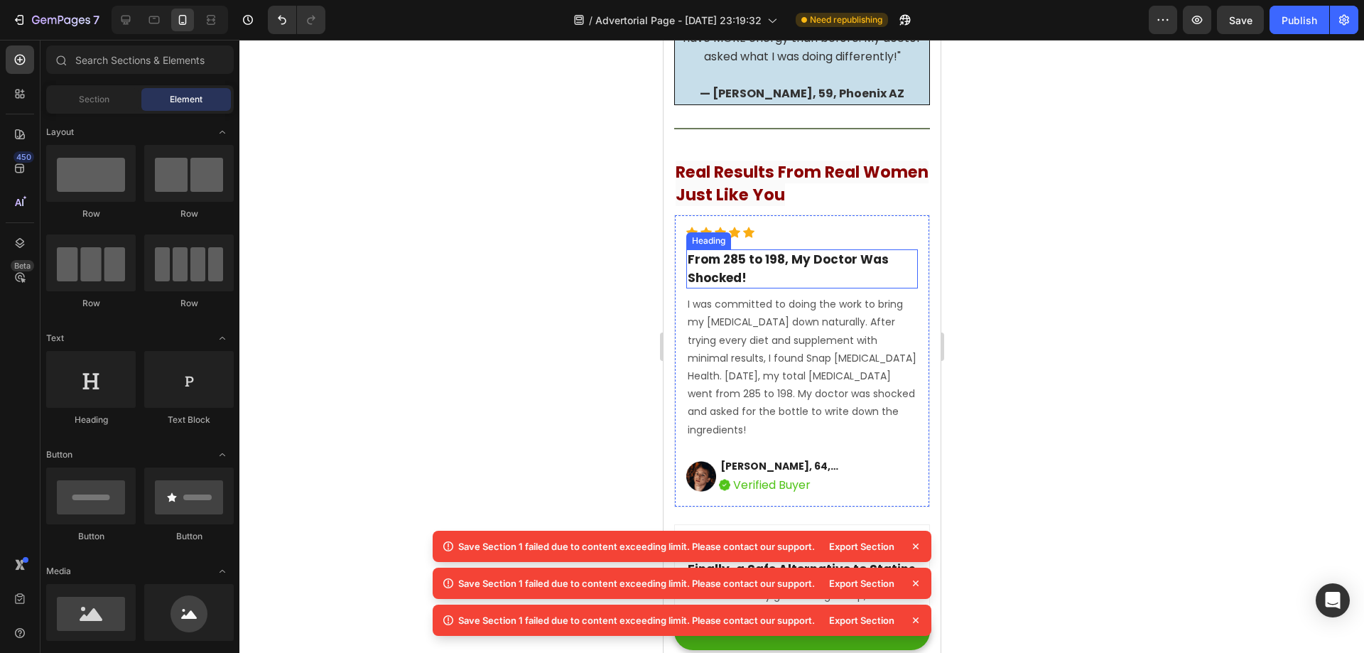
scroll to position [11772, 0]
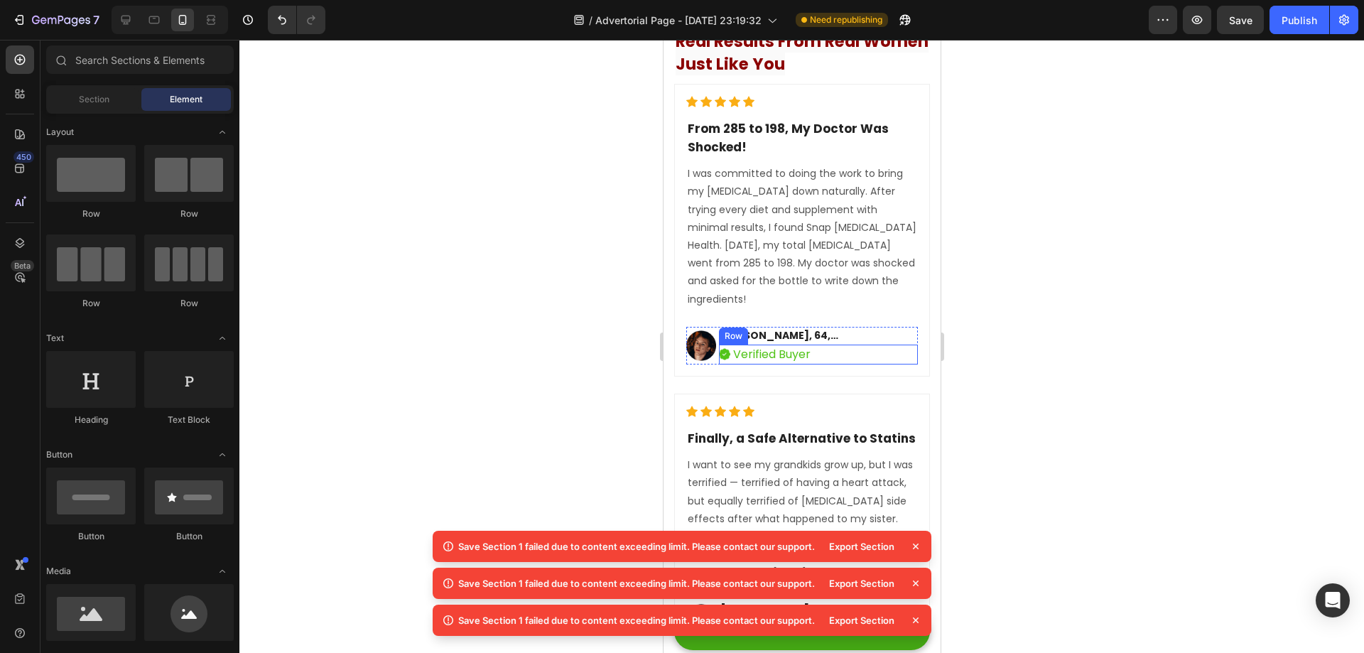
click at [847, 327] on div "Image Jennifer K., 64, Tampa FL Text block Image Verified Buyer Text block Row …" at bounding box center [802, 346] width 232 height 38
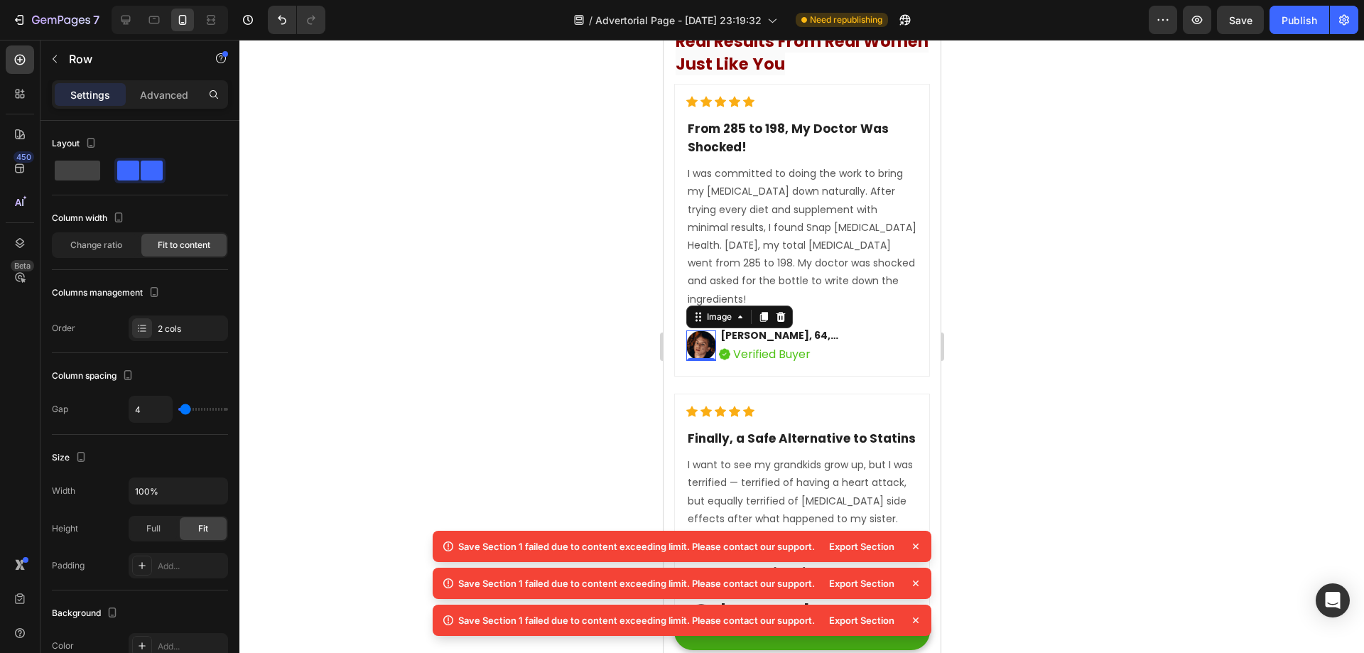
click at [698, 330] on img at bounding box center [701, 345] width 30 height 31
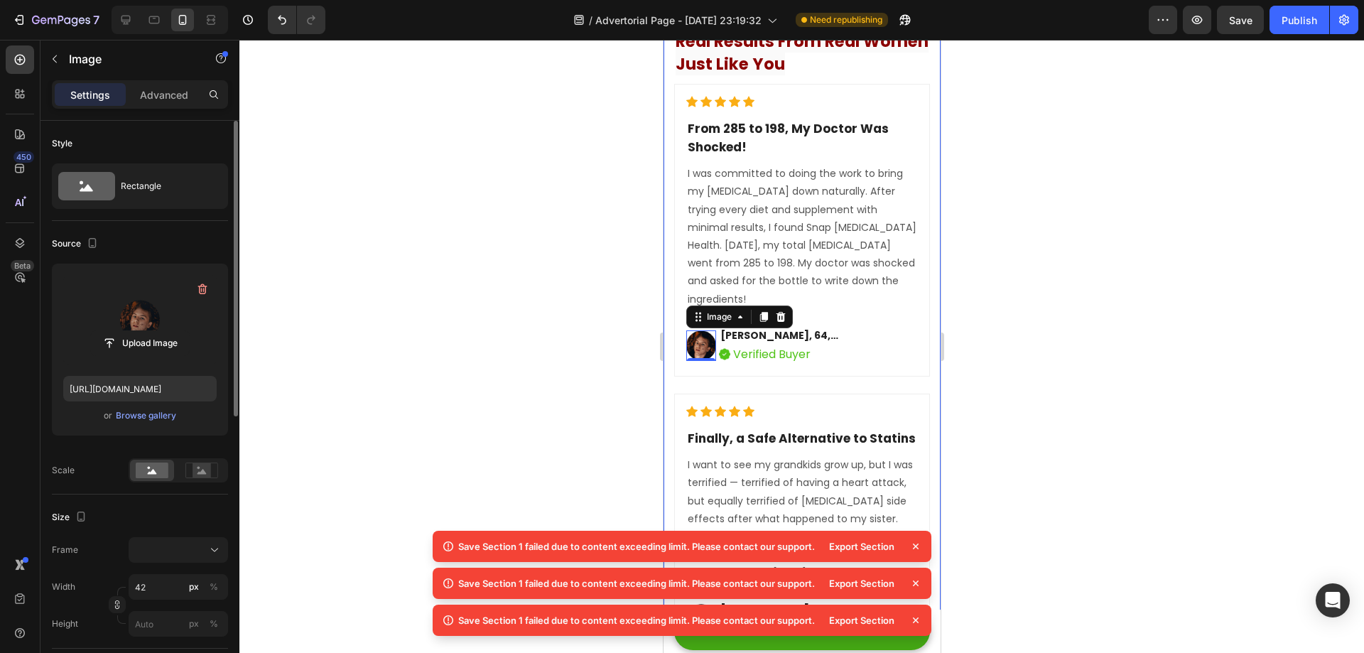
click at [158, 318] on label at bounding box center [139, 320] width 153 height 90
click at [158, 331] on input "file" at bounding box center [140, 343] width 98 height 24
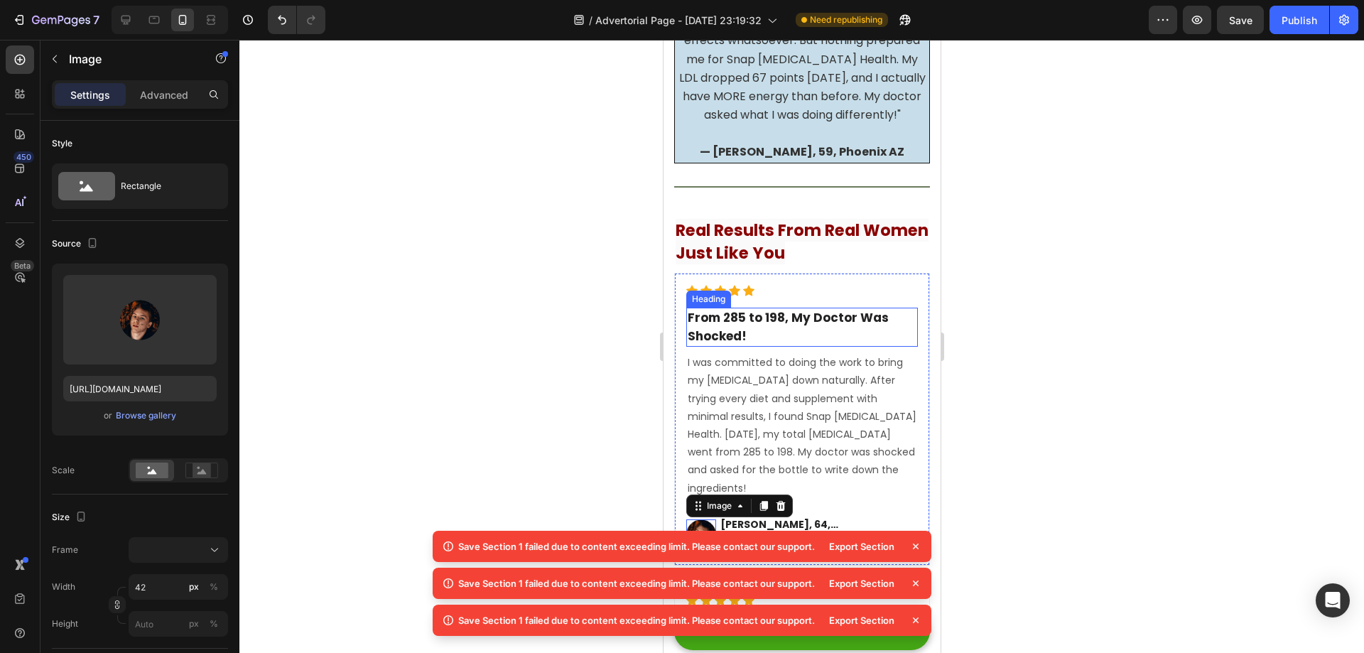
scroll to position [11629, 0]
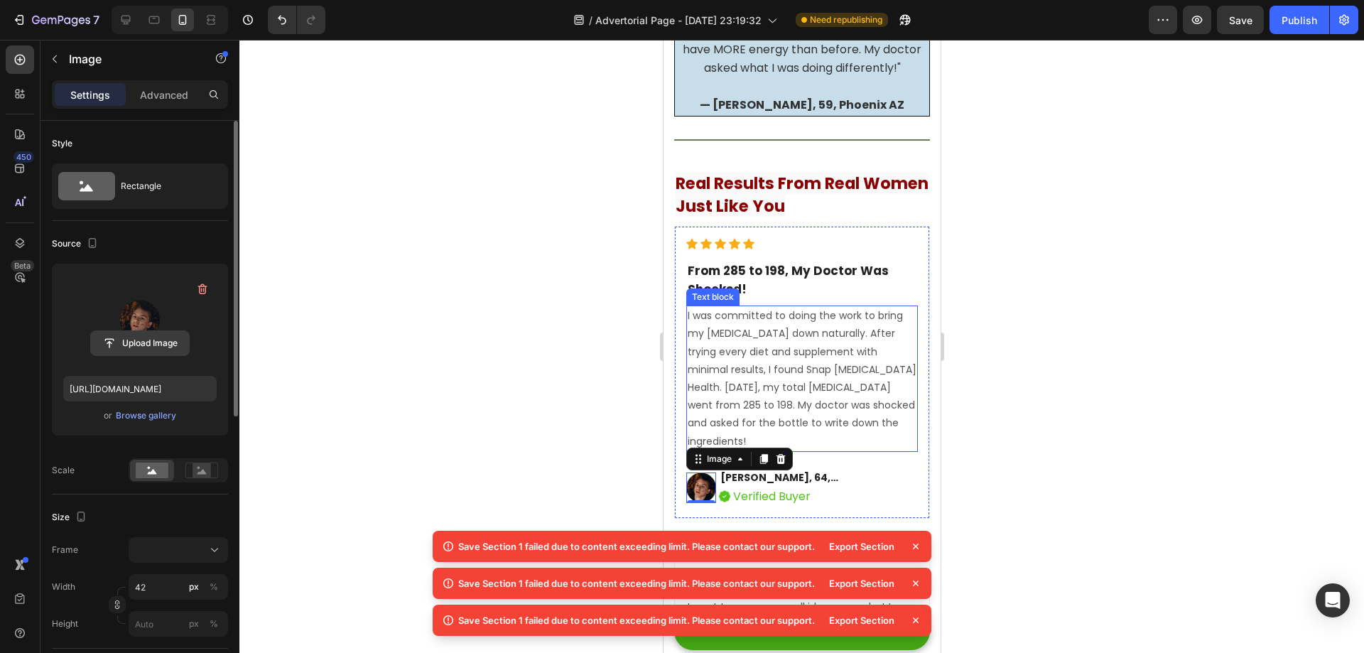
click at [149, 340] on input "file" at bounding box center [140, 343] width 98 height 24
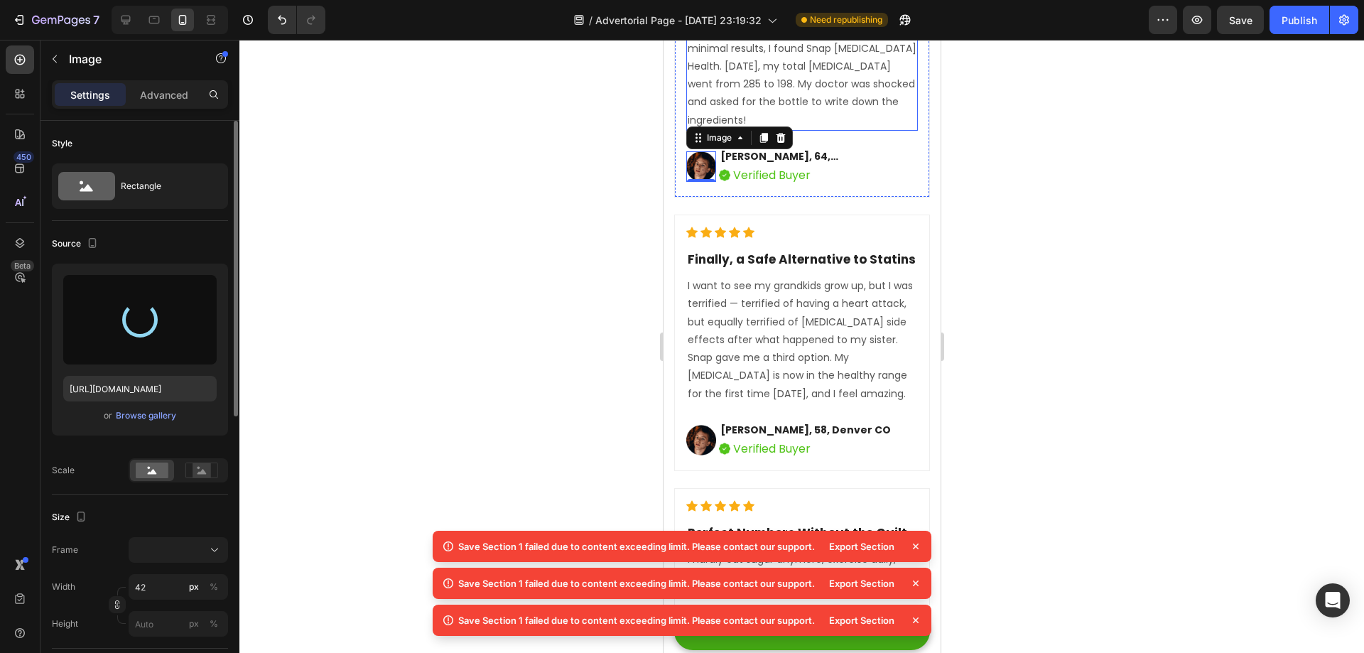
scroll to position [11985, 0]
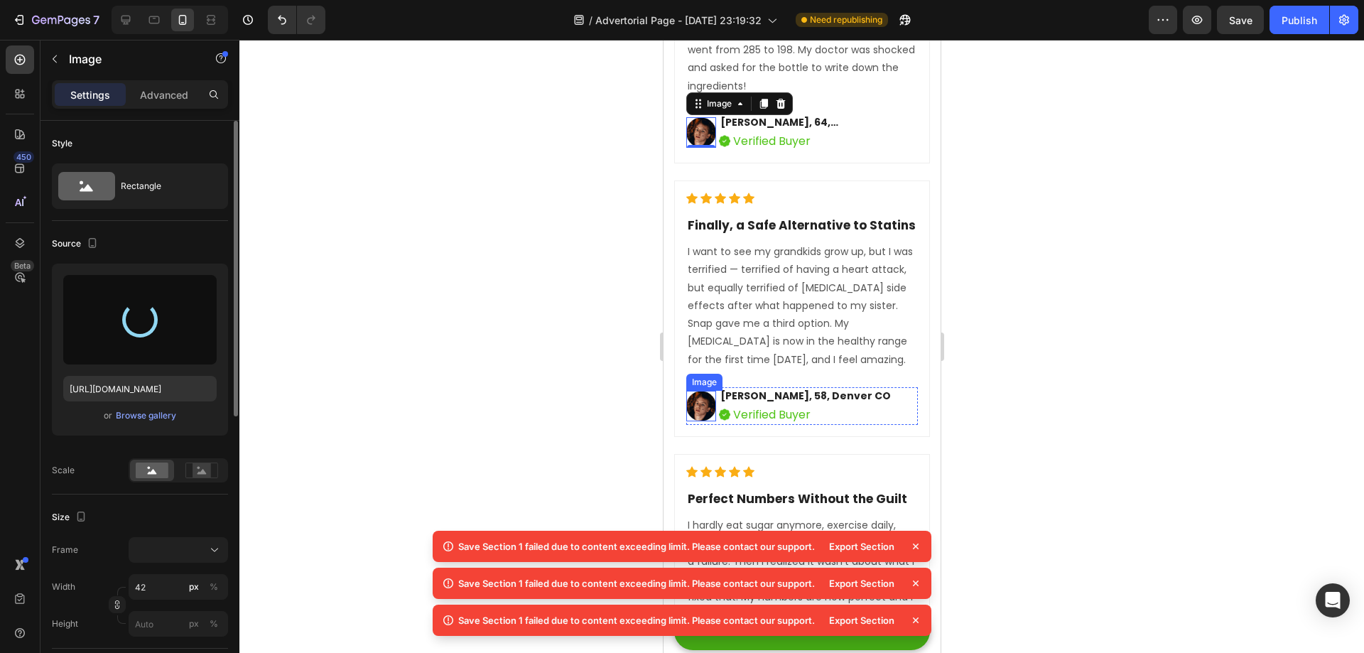
click at [697, 391] on img at bounding box center [701, 406] width 30 height 31
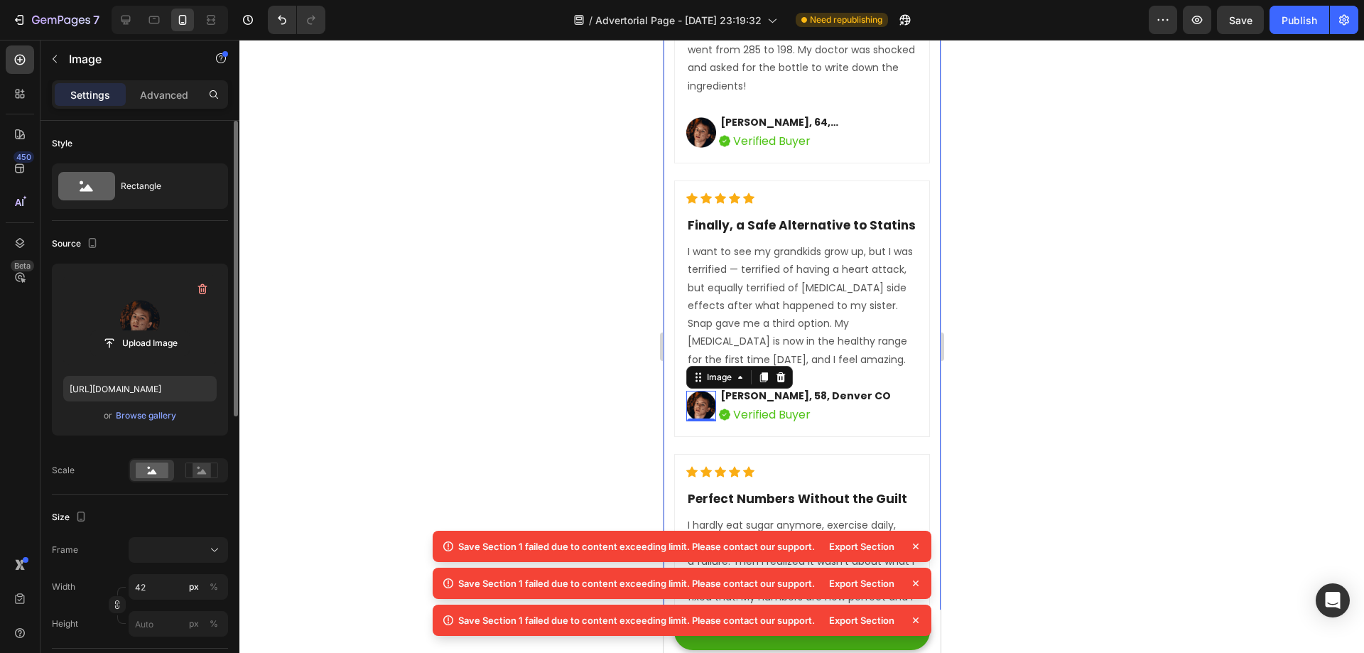
click at [147, 327] on label at bounding box center [139, 320] width 153 height 90
click at [147, 331] on input "file" at bounding box center [140, 343] width 98 height 24
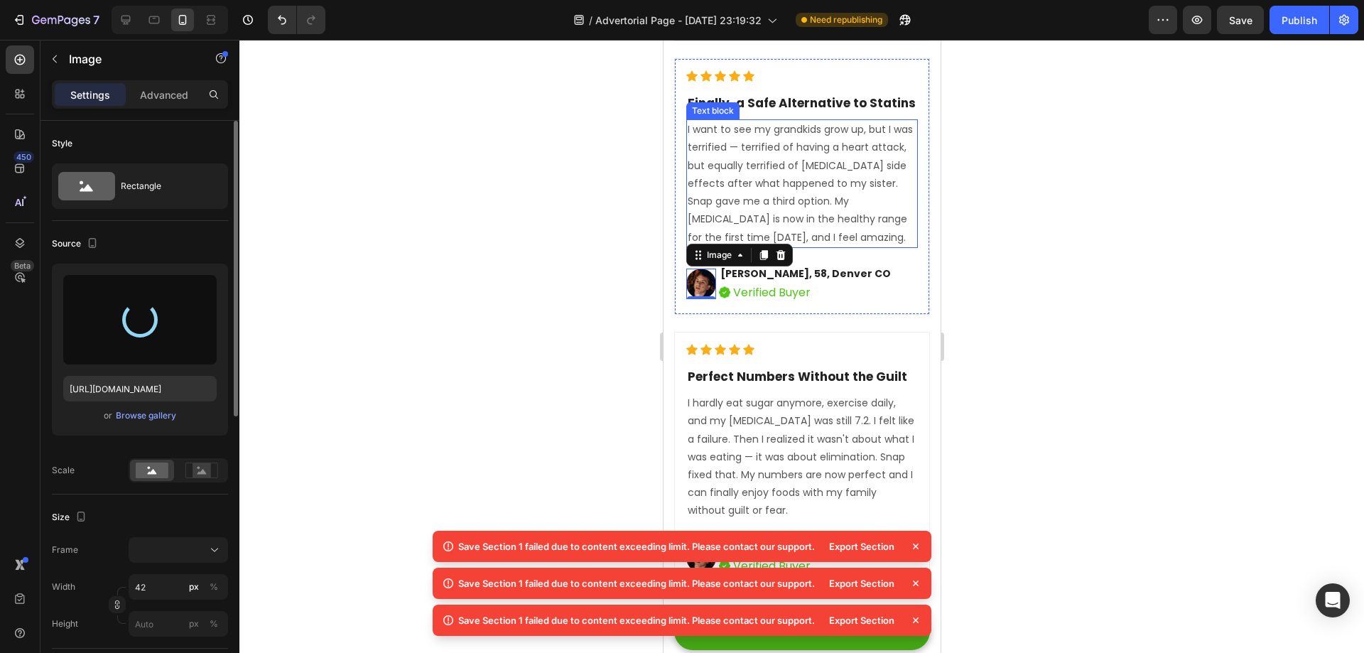
scroll to position [12198, 0]
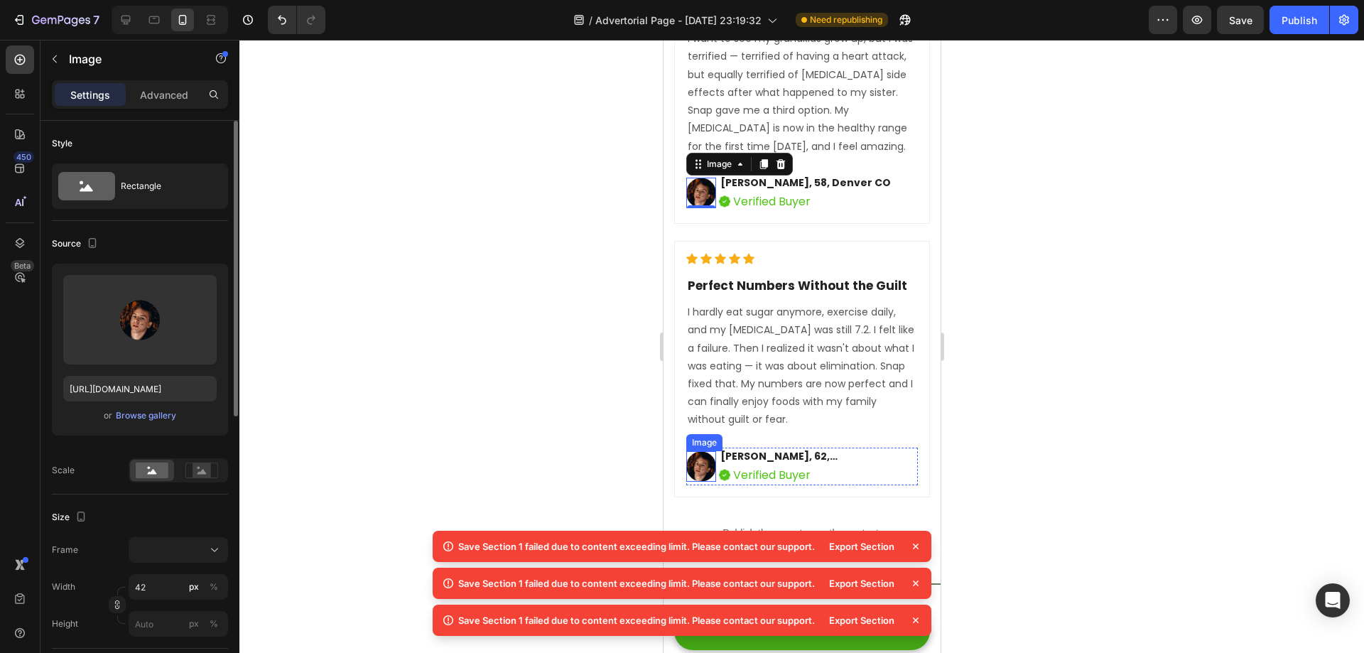
click at [700, 451] on img at bounding box center [701, 466] width 30 height 31
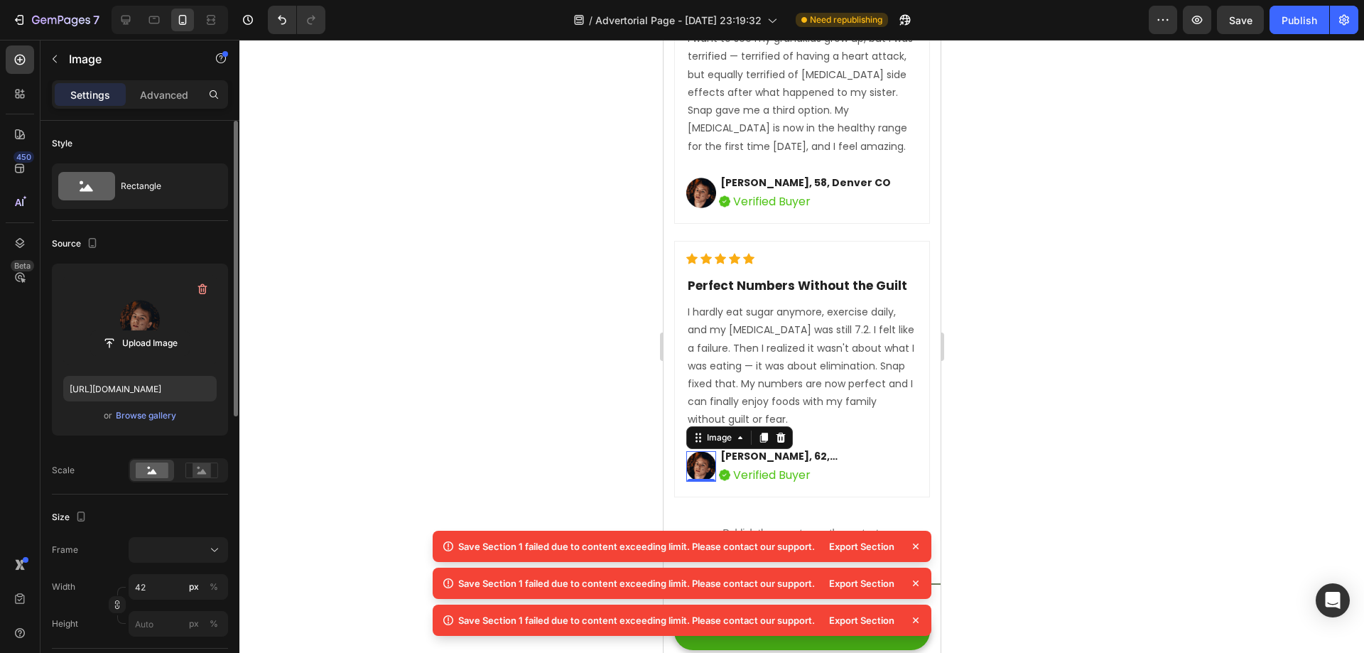
click at [143, 325] on label at bounding box center [139, 320] width 153 height 90
click at [143, 331] on input "file" at bounding box center [140, 343] width 98 height 24
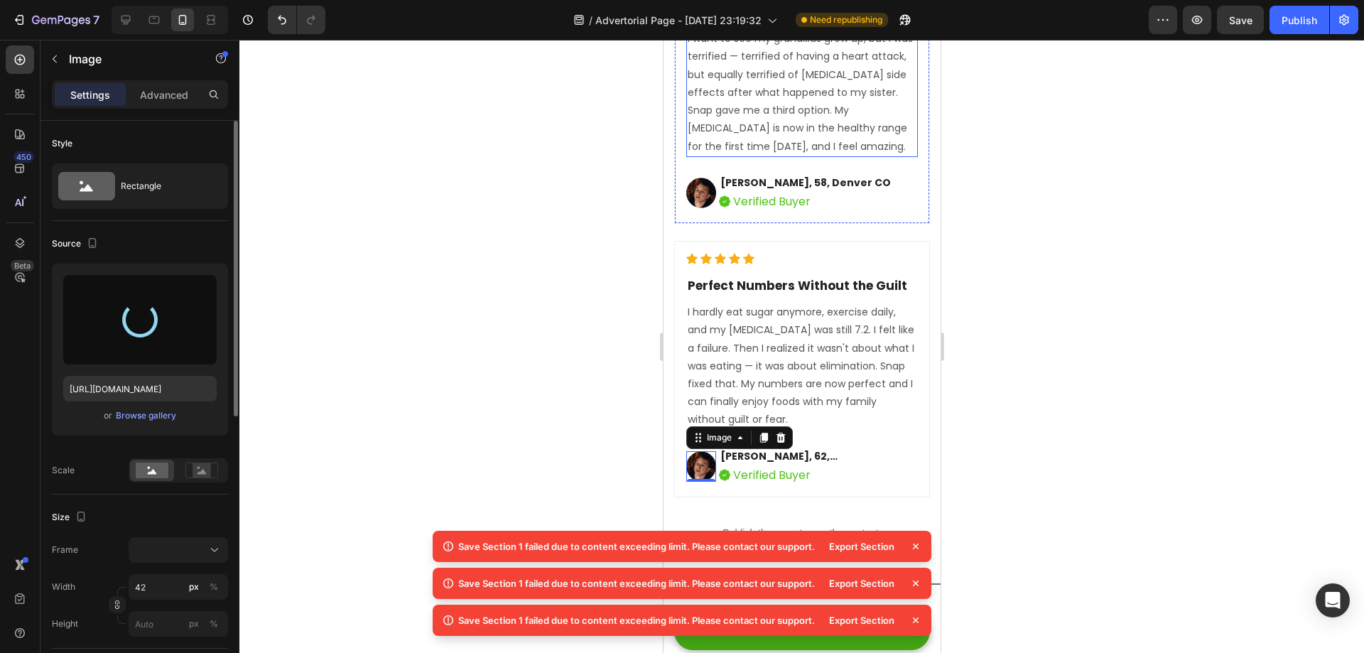
type input "https://cdn.shopify.com/s/files/1/0718/1339/8725/files/gempages_572548875101930…"
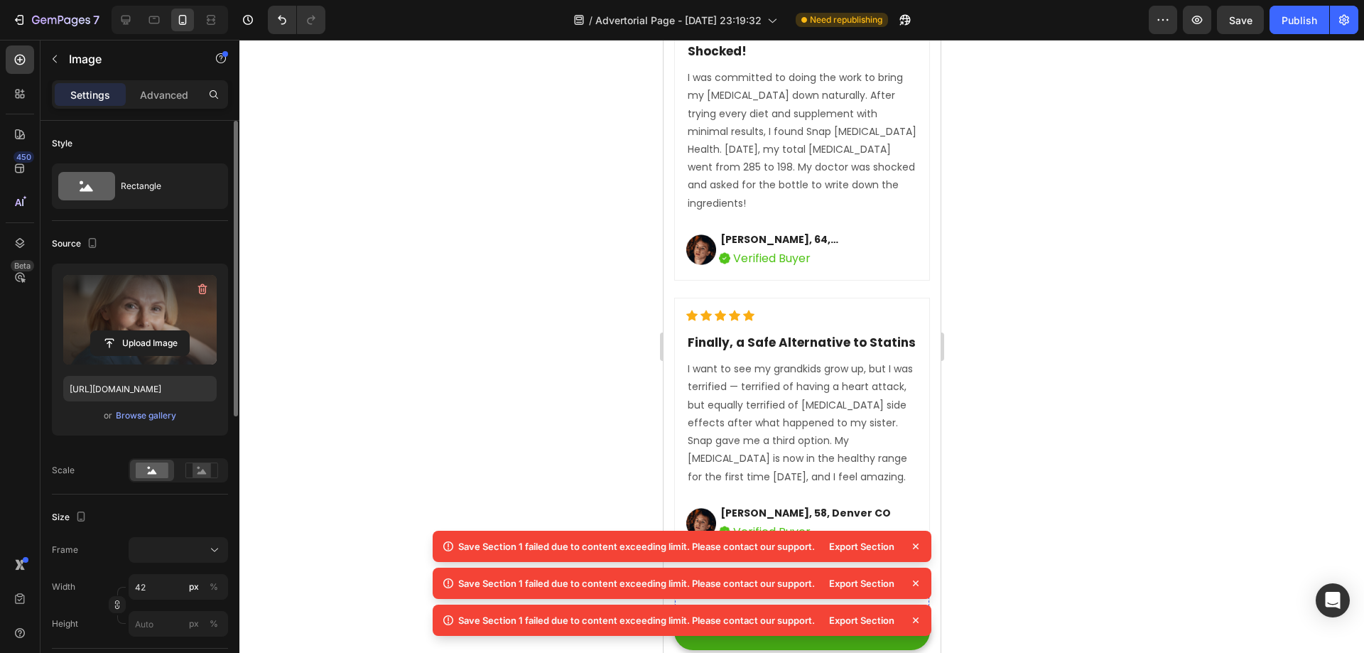
scroll to position [11843, 0]
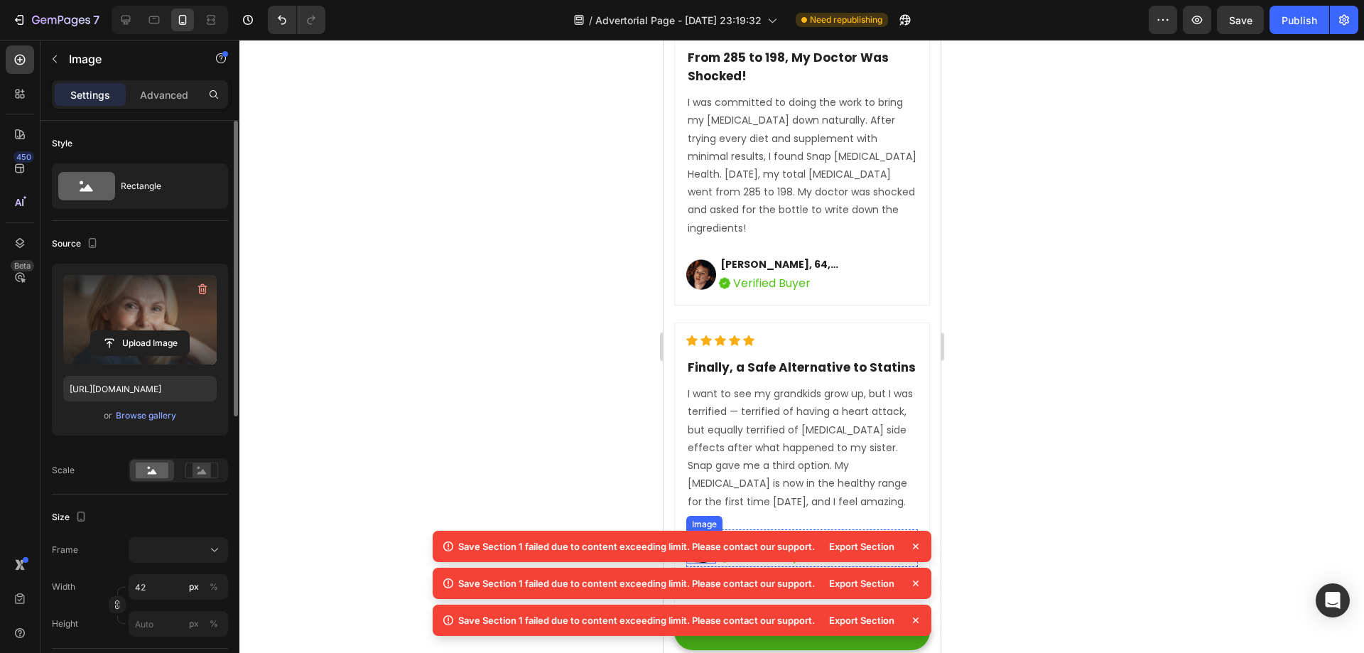
click at [698, 533] on img at bounding box center [701, 548] width 30 height 31
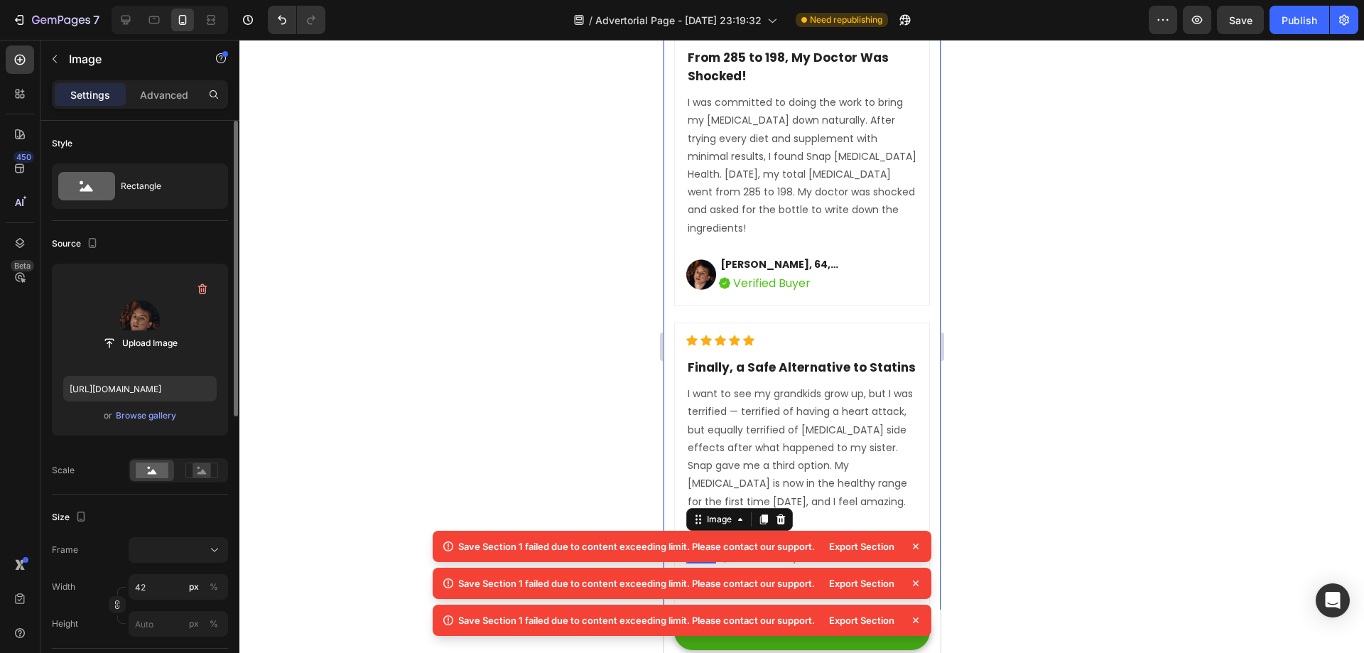
click at [153, 325] on label at bounding box center [139, 320] width 153 height 90
click at [153, 331] on input "file" at bounding box center [140, 343] width 98 height 24
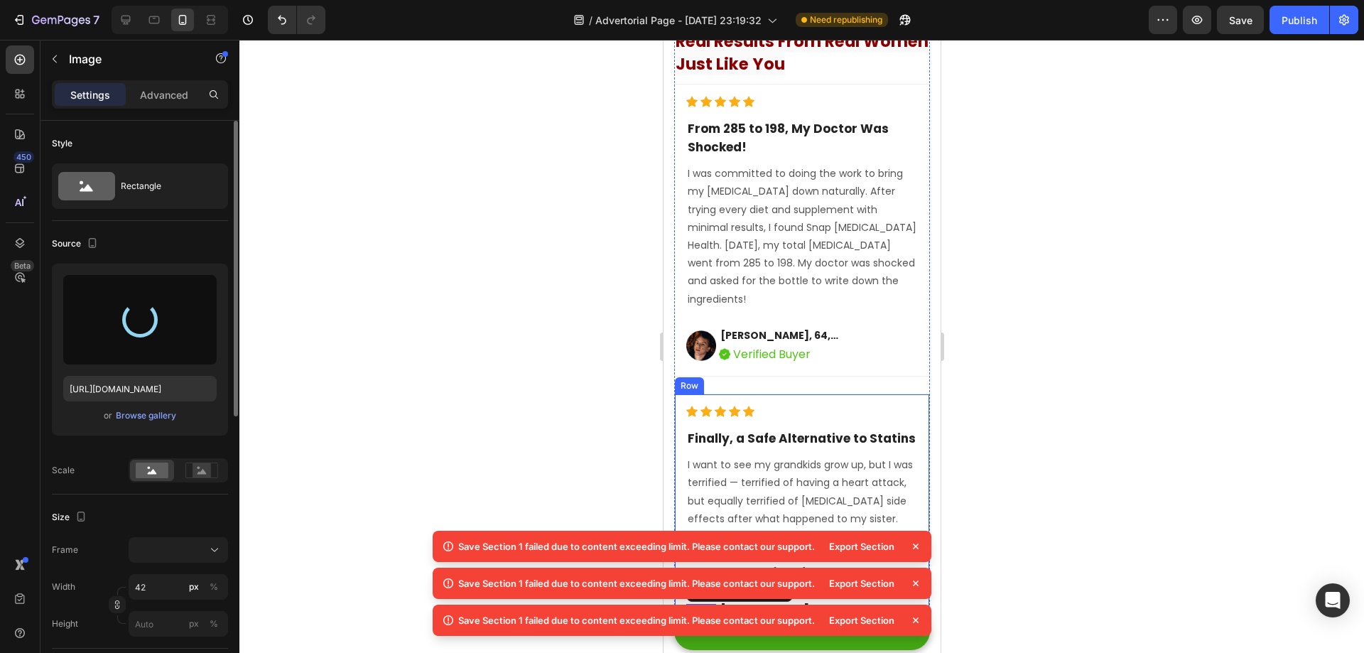
type input "https://cdn.shopify.com/s/files/1/0718/1339/8725/files/gempages_572548875101930…"
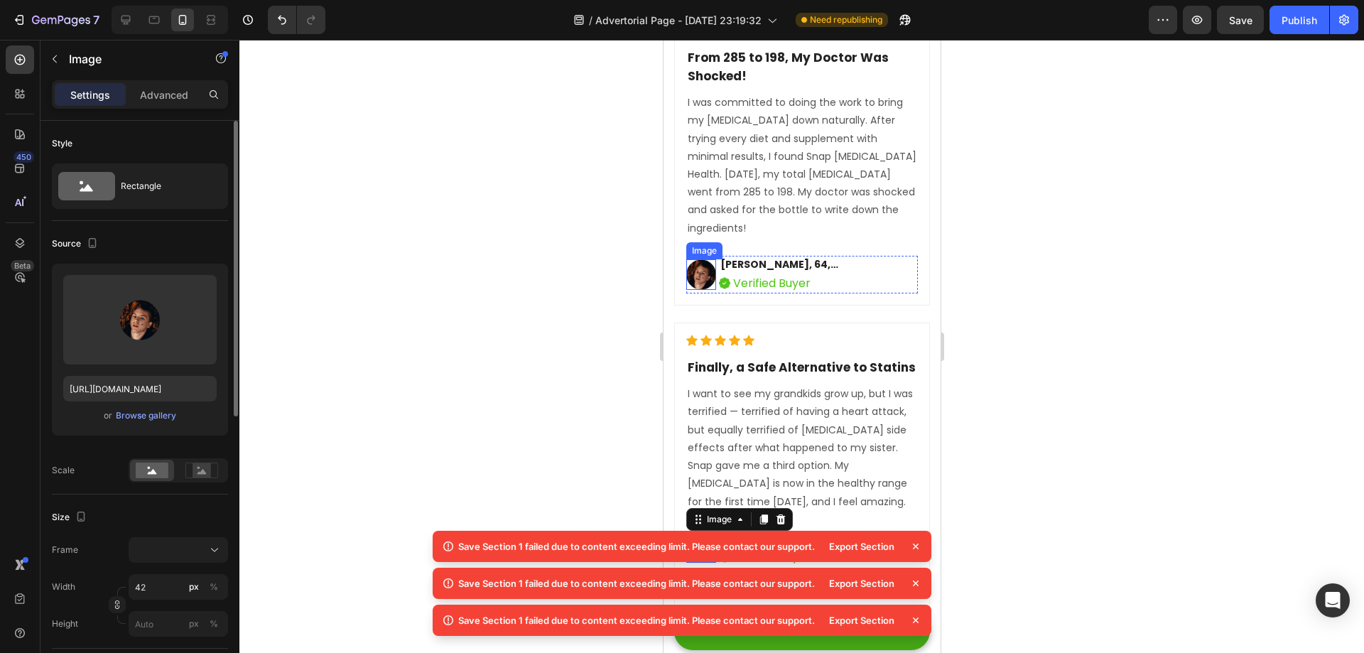
click at [705, 259] on img at bounding box center [701, 274] width 30 height 31
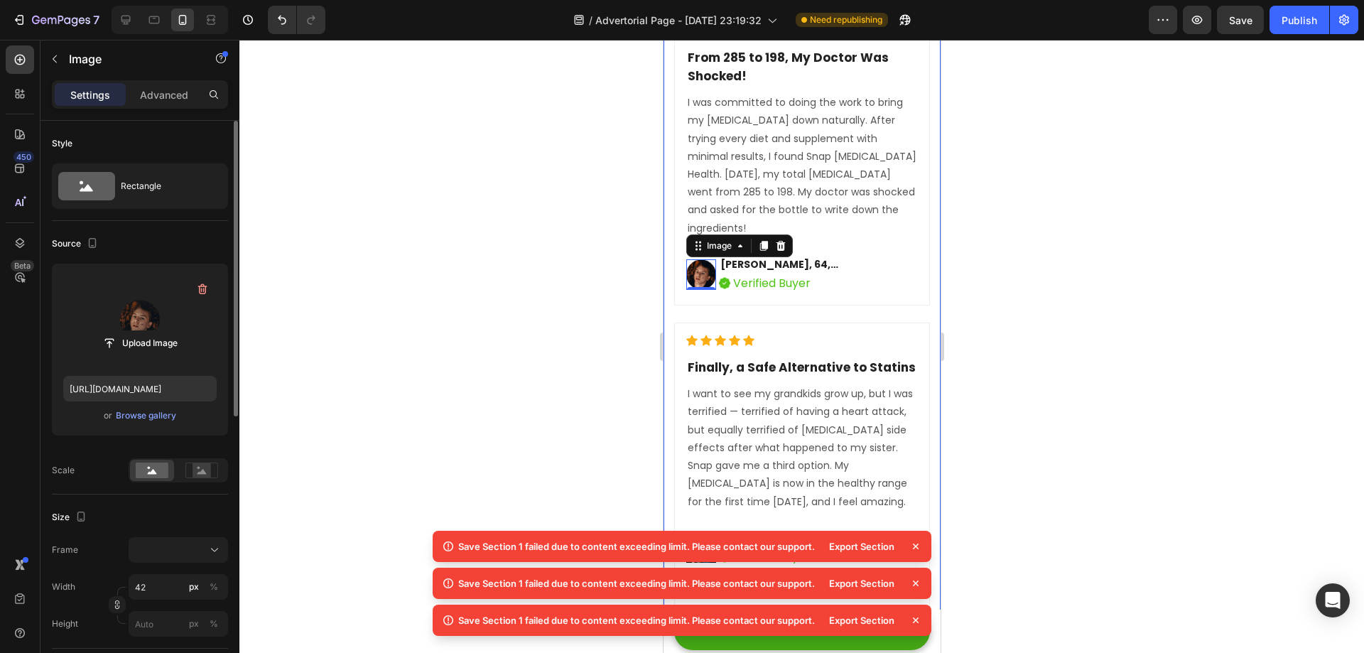
click at [165, 310] on label at bounding box center [139, 320] width 153 height 90
click at [165, 331] on input "file" at bounding box center [140, 343] width 98 height 24
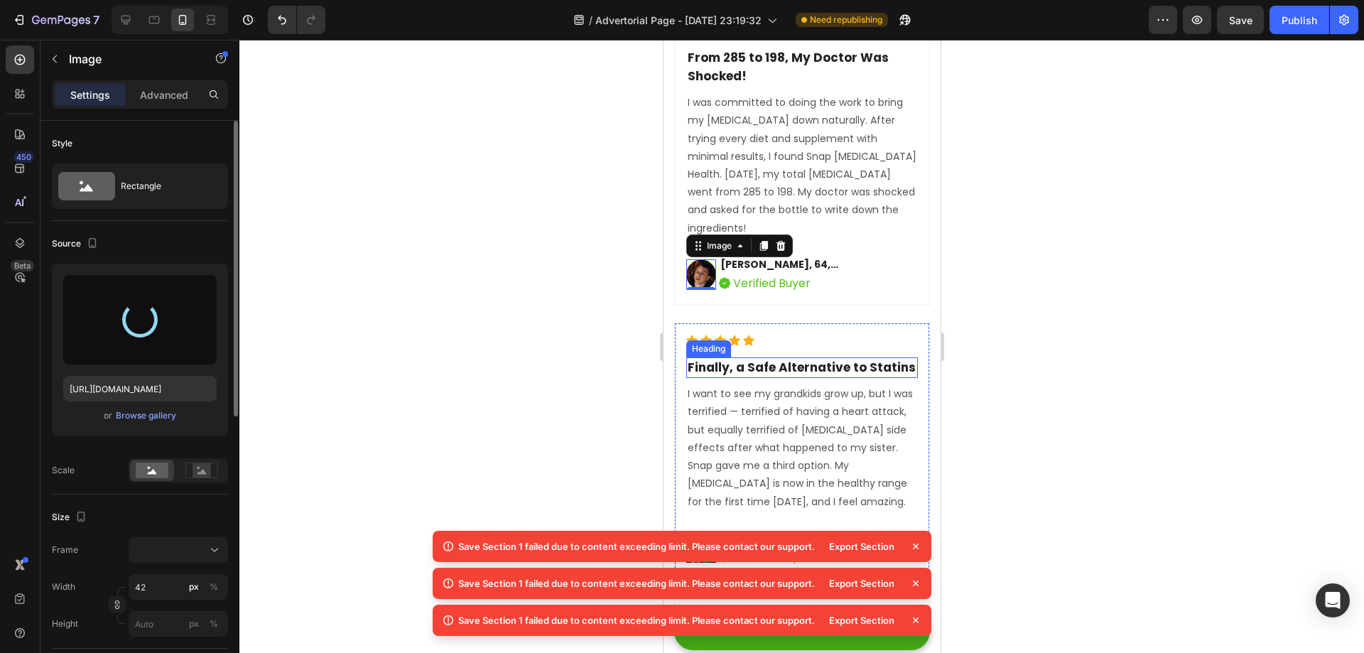
type input "https://cdn.shopify.com/s/files/1/0718/1339/8725/files/gempages_572548875101930…"
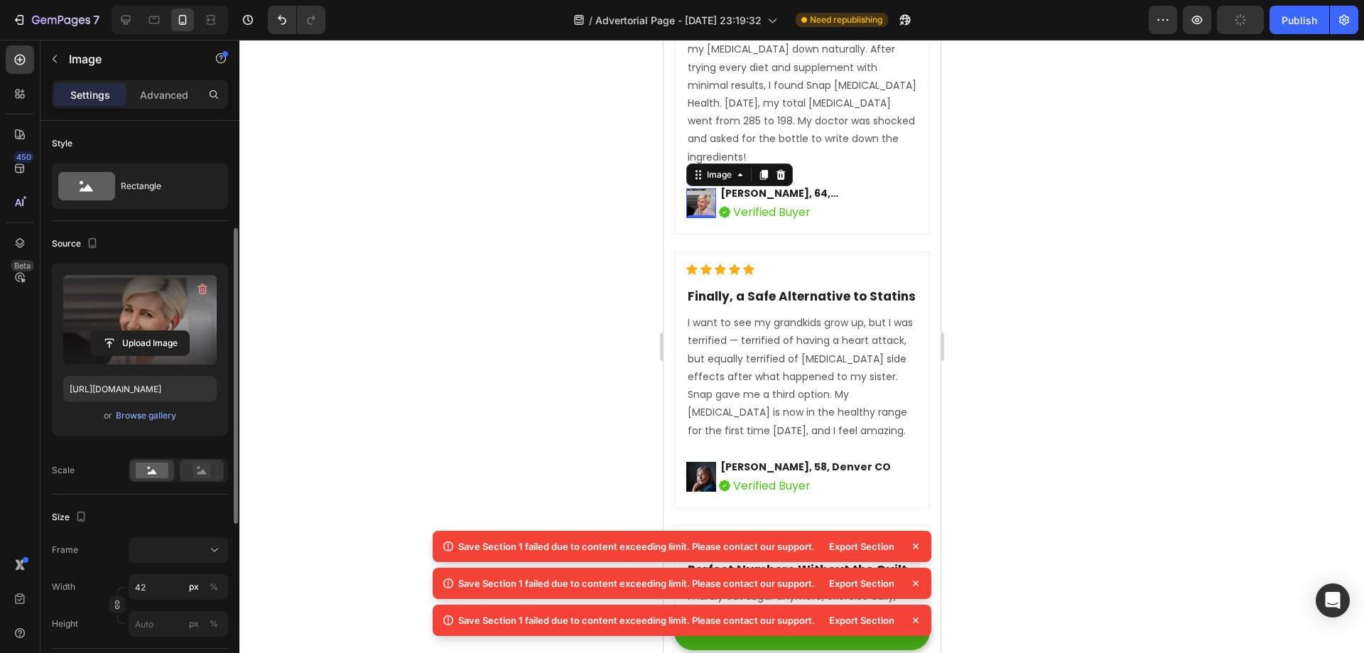
scroll to position [71, 0]
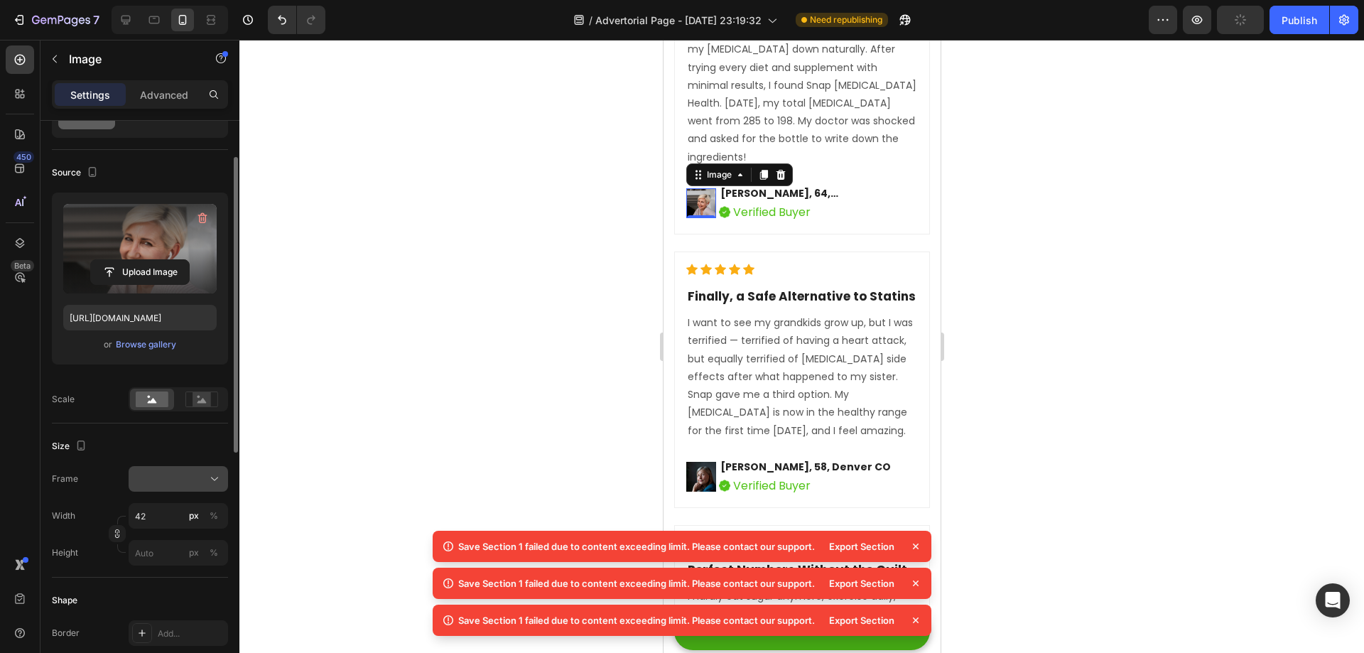
click at [138, 481] on div at bounding box center [178, 479] width 87 height 14
click at [181, 477] on div at bounding box center [178, 479] width 87 height 14
click at [209, 479] on icon at bounding box center [214, 479] width 14 height 14
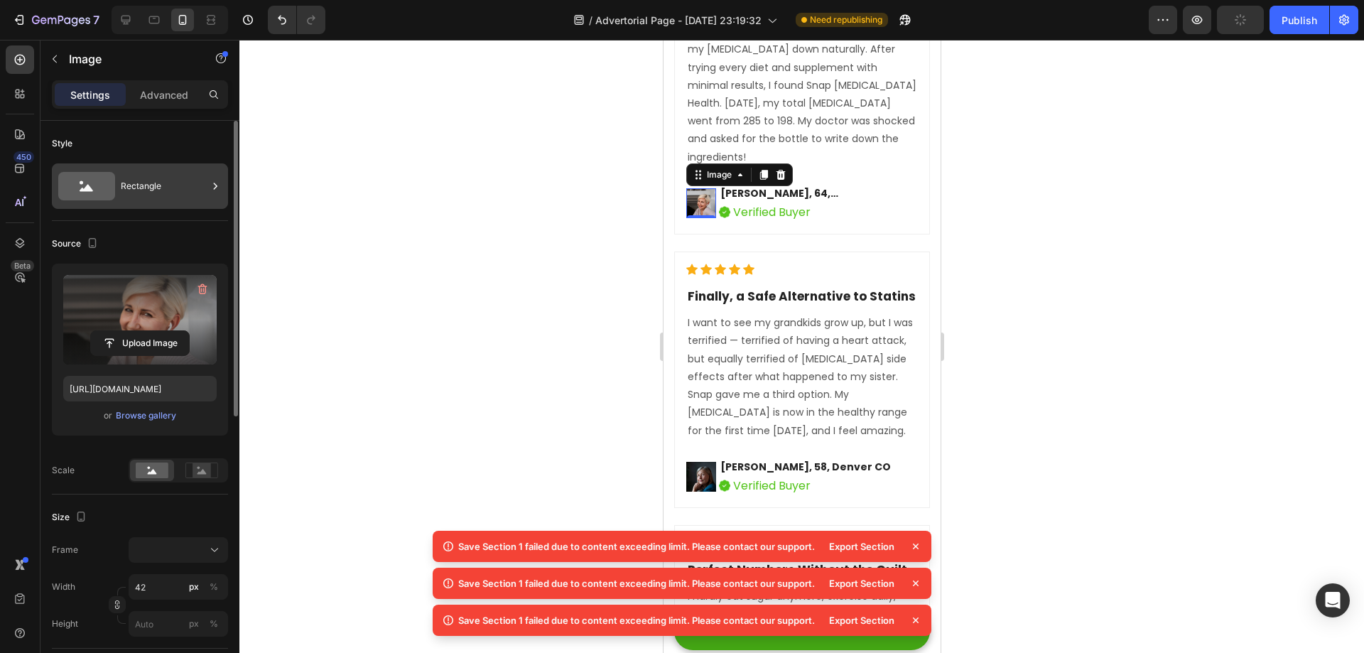
click at [134, 189] on div "Rectangle" at bounding box center [164, 186] width 87 height 33
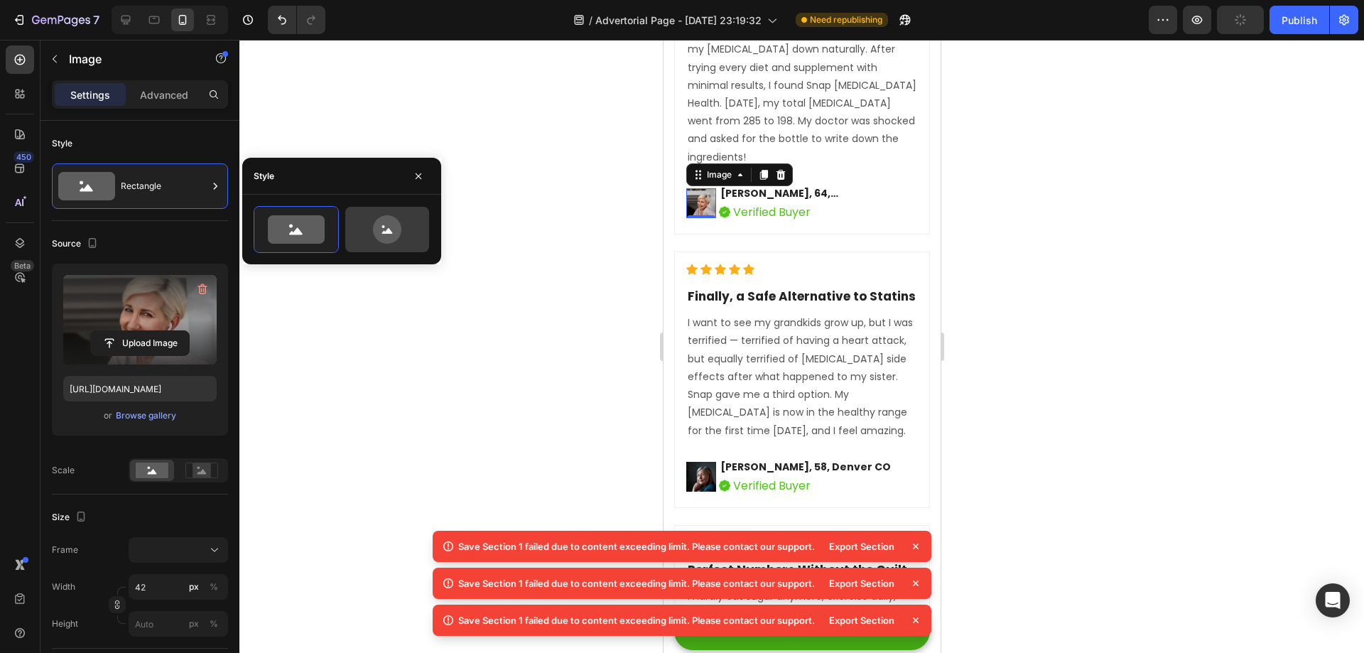
click at [392, 244] on div at bounding box center [387, 229] width 84 height 45
click at [392, 231] on icon at bounding box center [387, 229] width 28 height 28
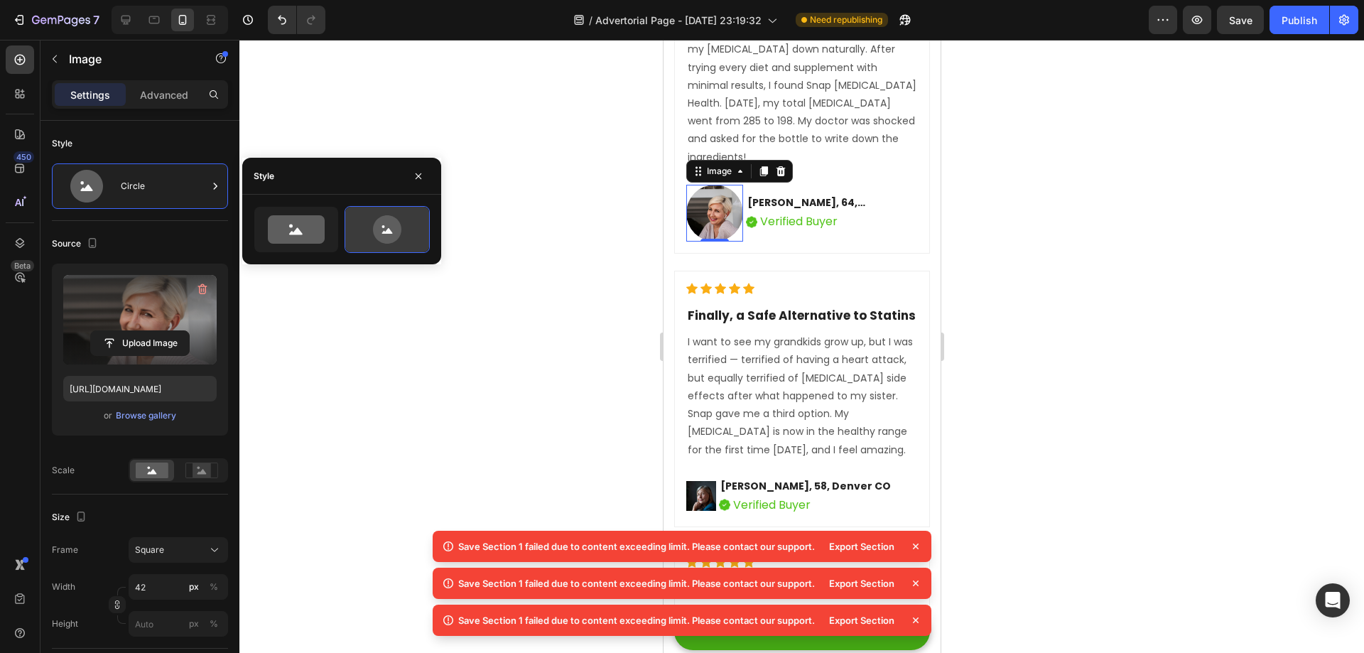
type input "80"
click at [1002, 298] on div at bounding box center [801, 346] width 1125 height 613
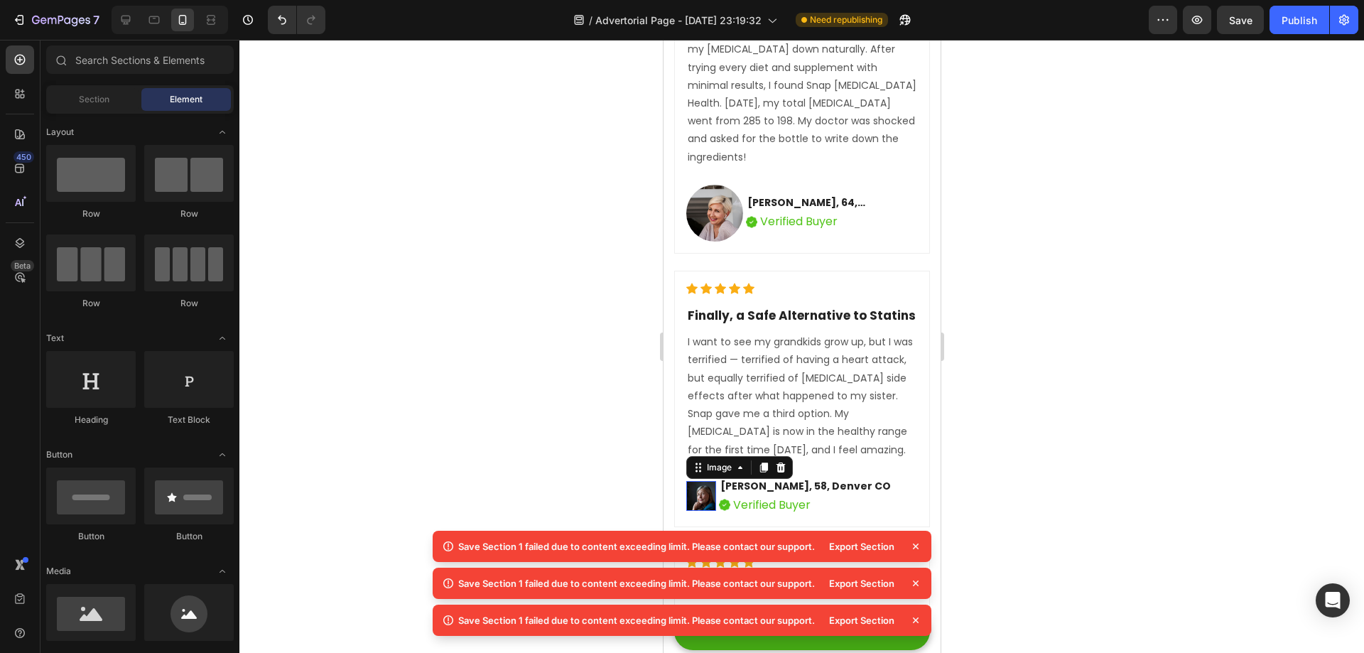
click at [695, 481] on img at bounding box center [701, 496] width 30 height 30
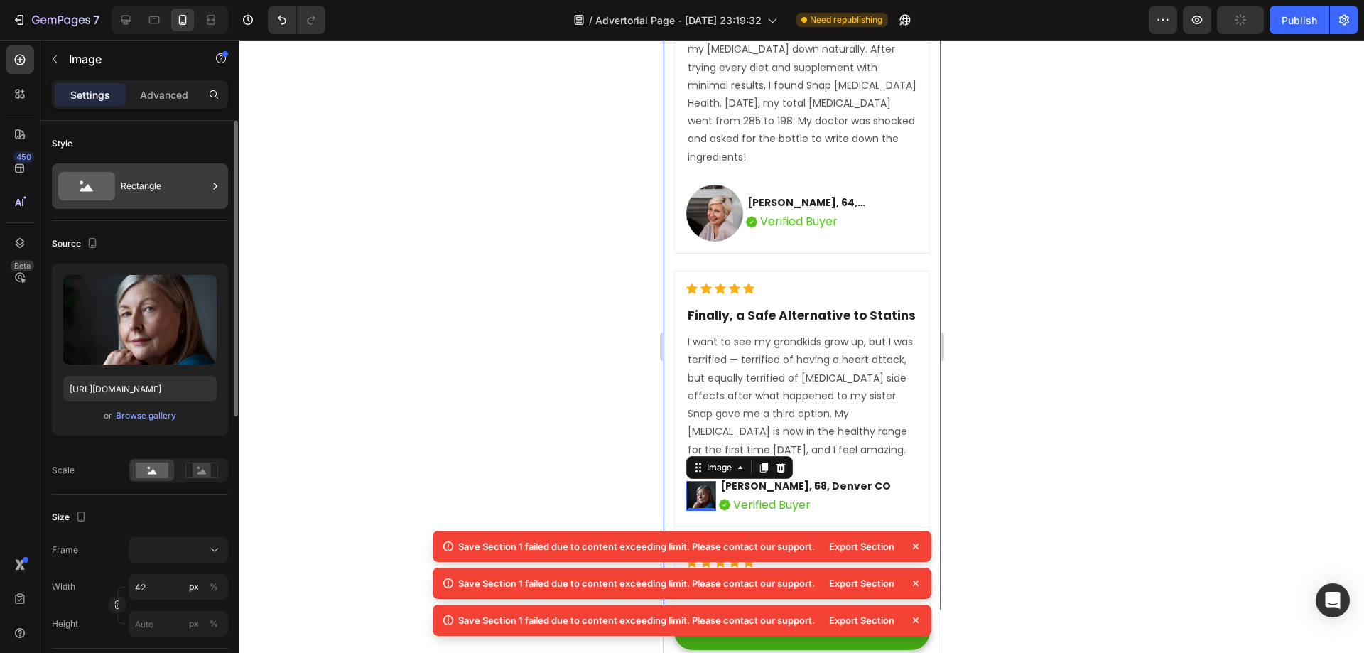
click at [138, 193] on div "Rectangle" at bounding box center [164, 186] width 87 height 33
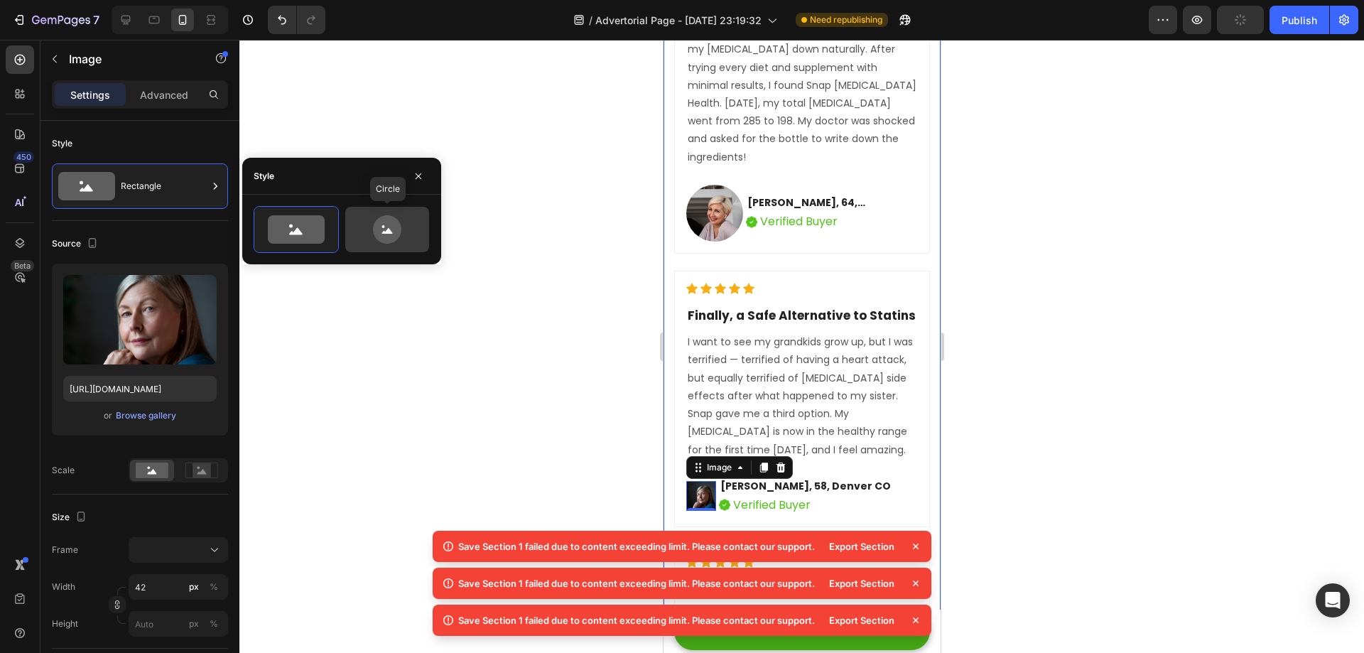
click at [406, 230] on icon at bounding box center [387, 229] width 67 height 28
type input "80"
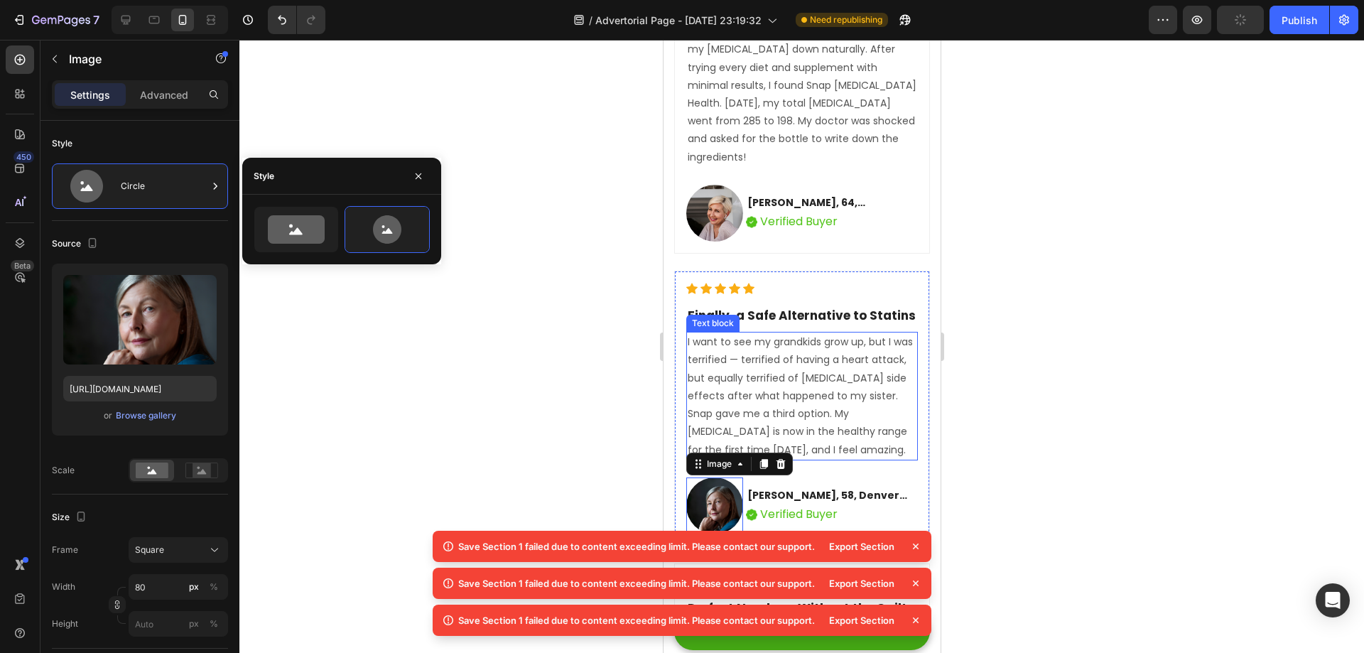
click at [1100, 331] on div at bounding box center [801, 346] width 1125 height 613
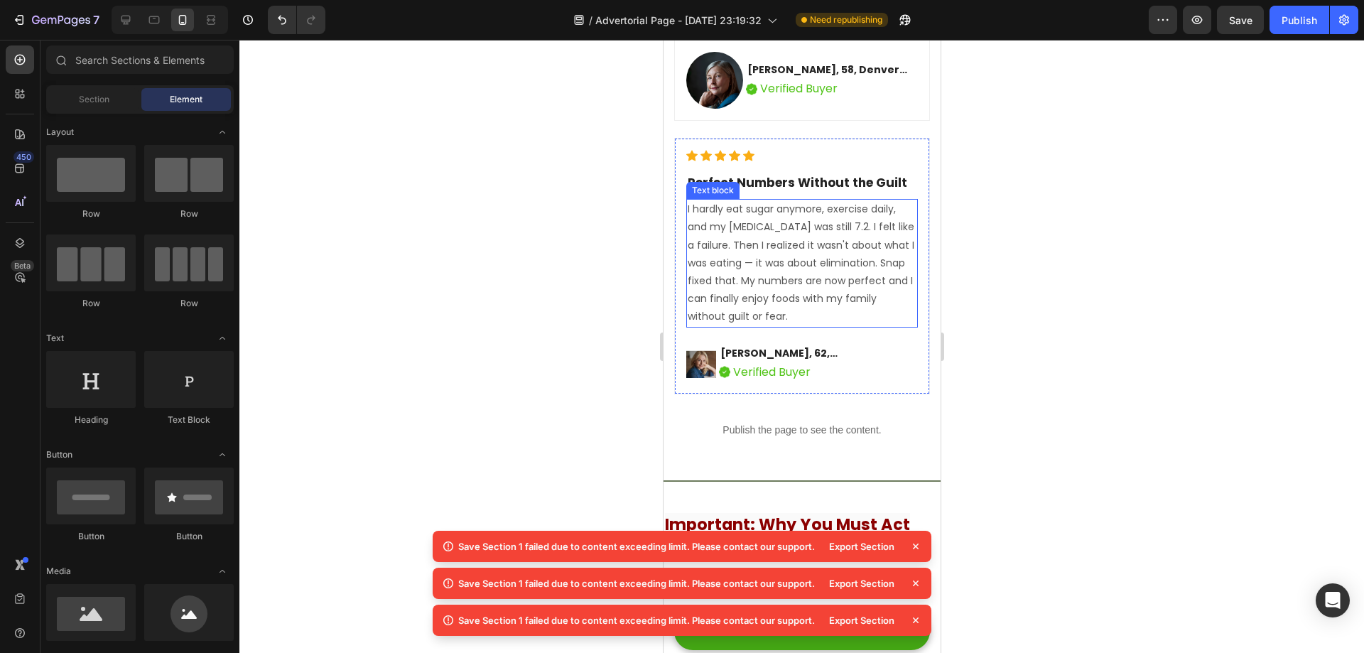
scroll to position [12340, 0]
click at [704, 347] on img at bounding box center [701, 362] width 30 height 30
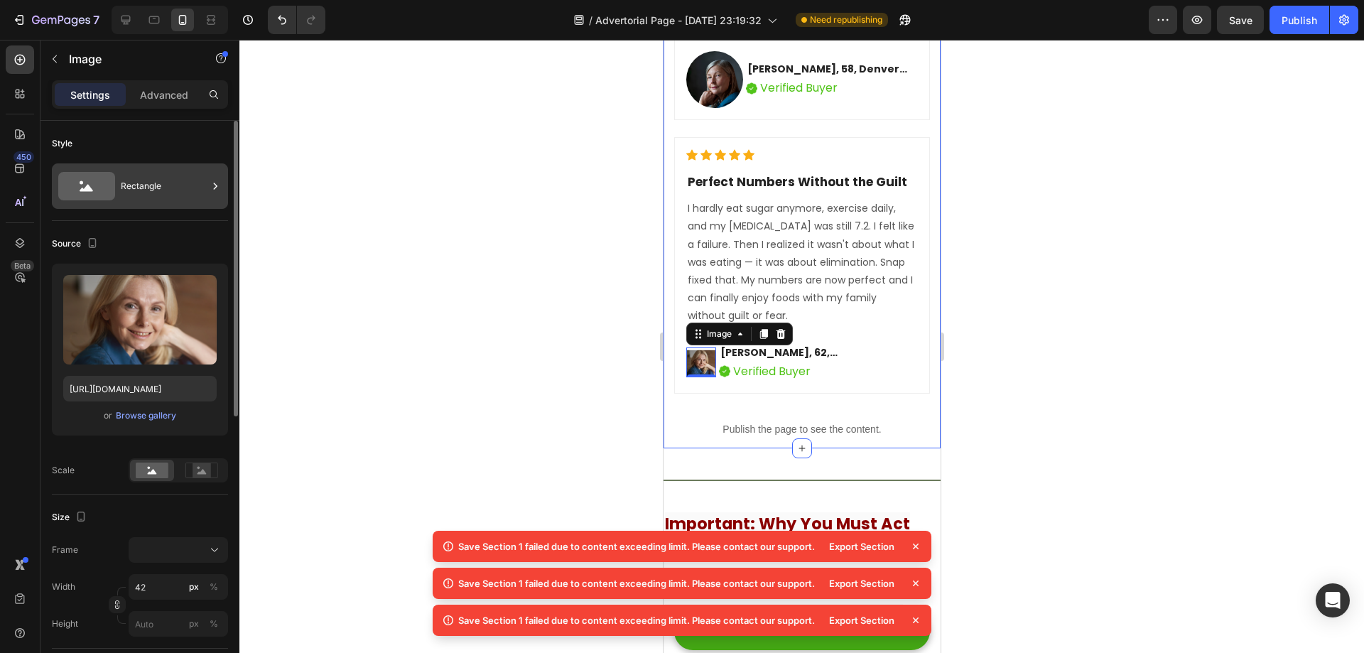
click at [158, 187] on div "Rectangle" at bounding box center [164, 186] width 87 height 33
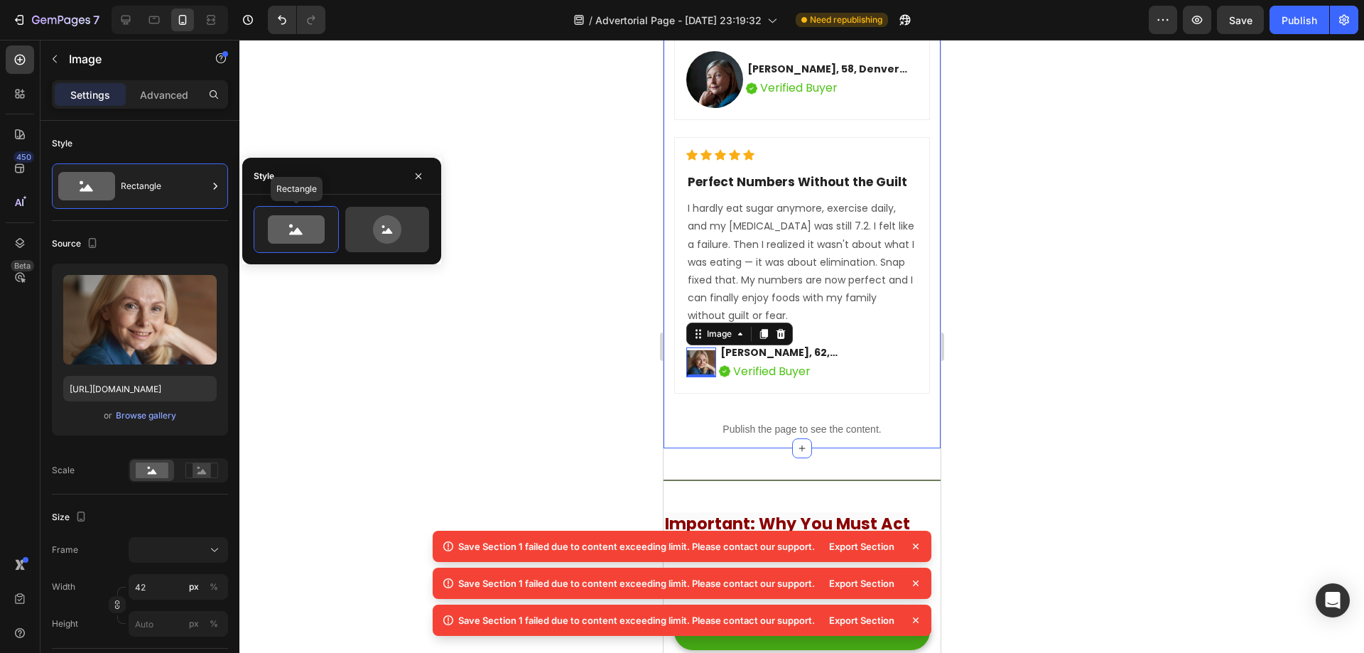
click at [396, 232] on icon at bounding box center [387, 229] width 28 height 28
type input "80"
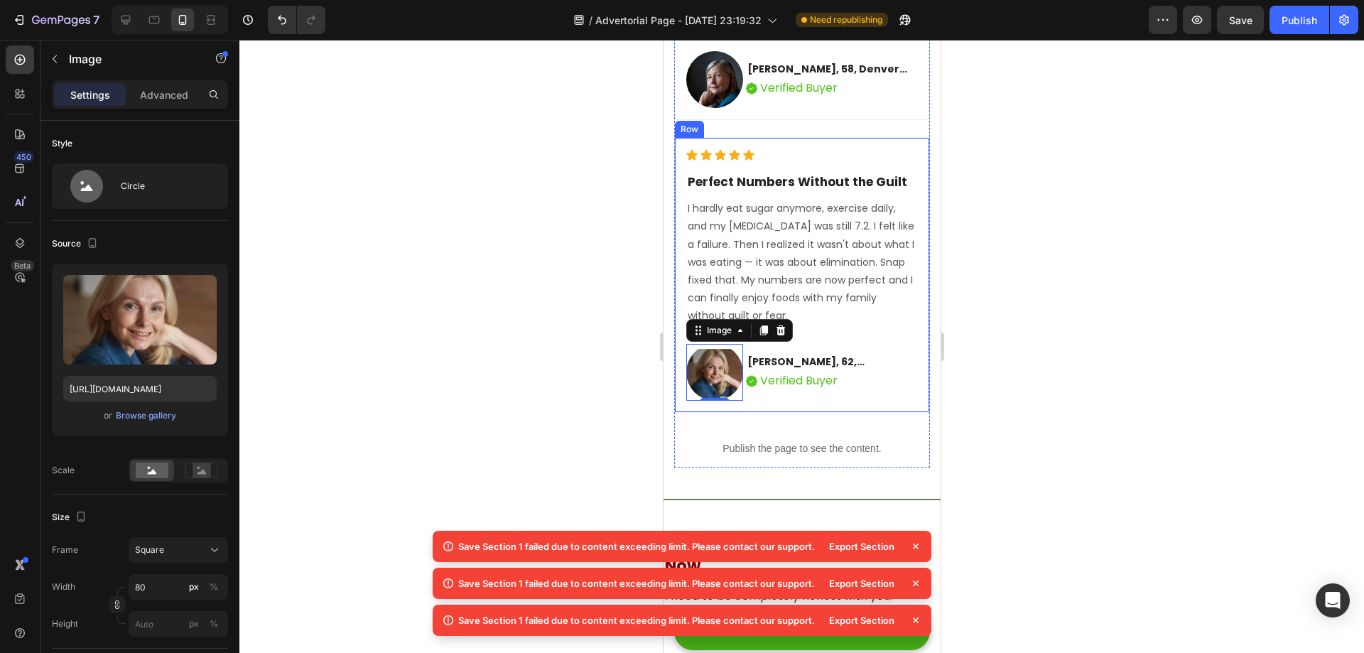
click at [1112, 329] on div at bounding box center [801, 346] width 1125 height 613
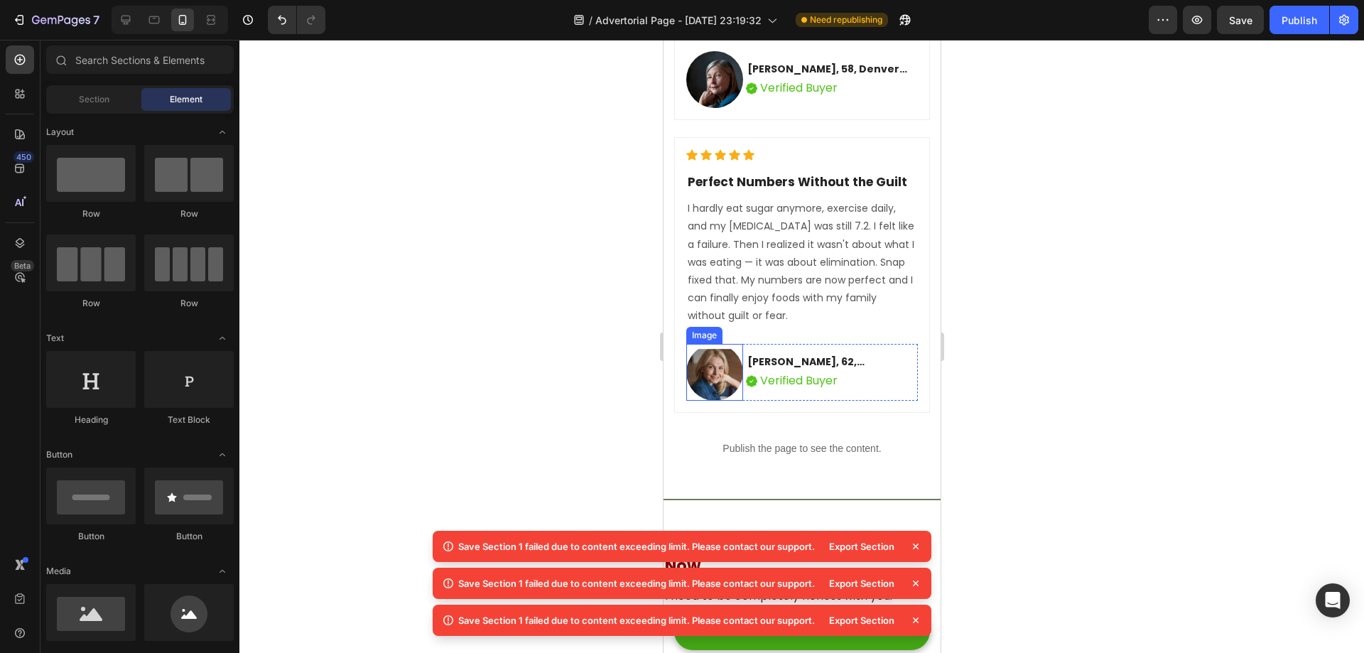
click at [715, 344] on img at bounding box center [714, 372] width 57 height 57
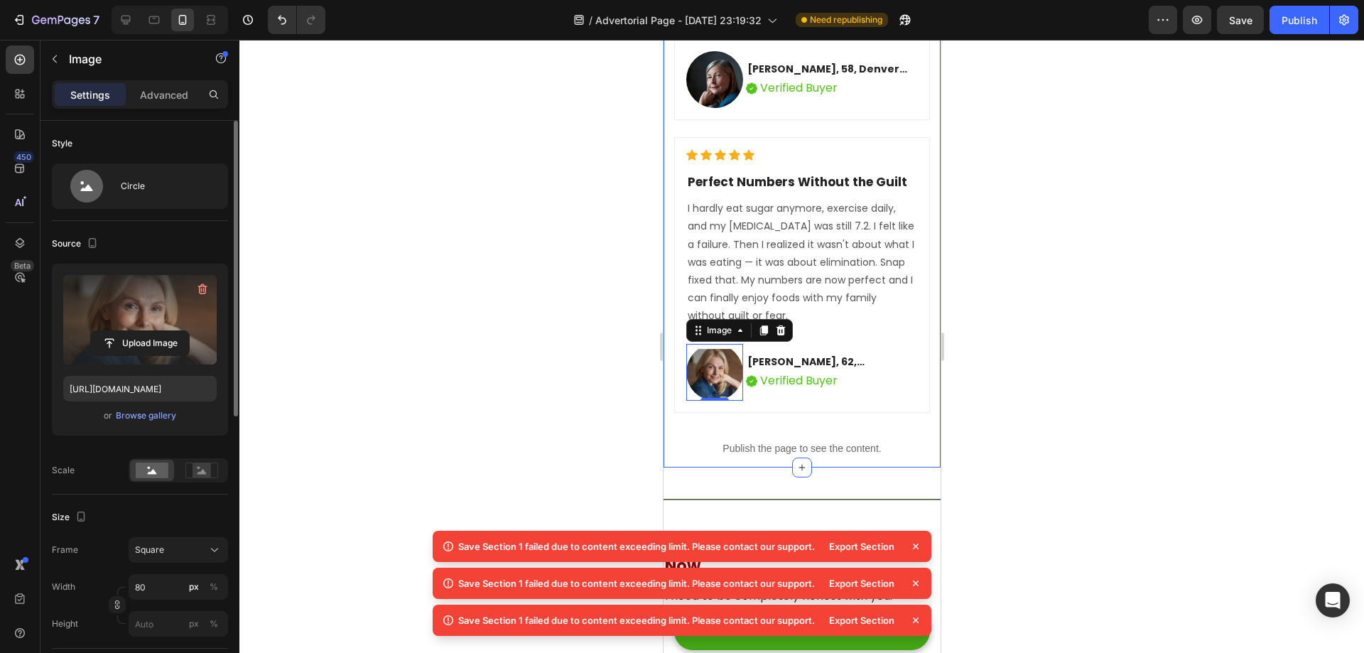
click at [178, 324] on label at bounding box center [139, 320] width 153 height 90
click at [178, 331] on input "file" at bounding box center [140, 343] width 98 height 24
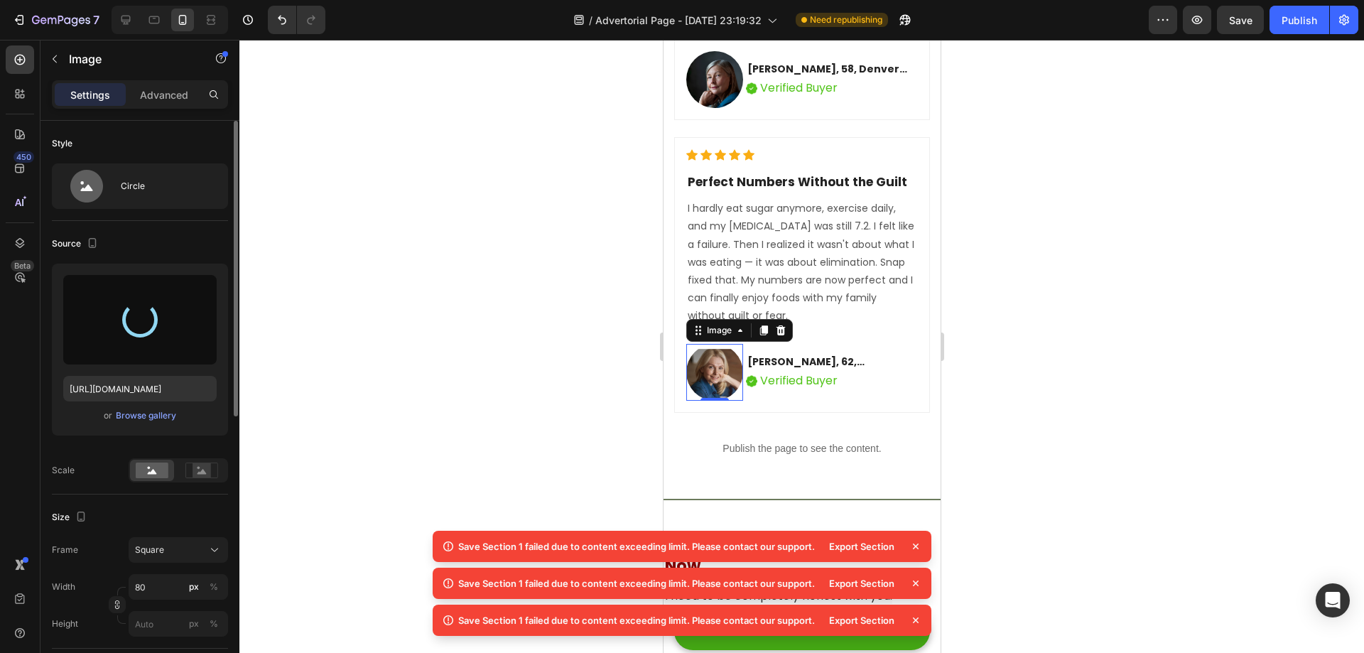
type input "https://cdn.shopify.com/s/files/1/0718/1339/8725/files/gempages_572548875101930…"
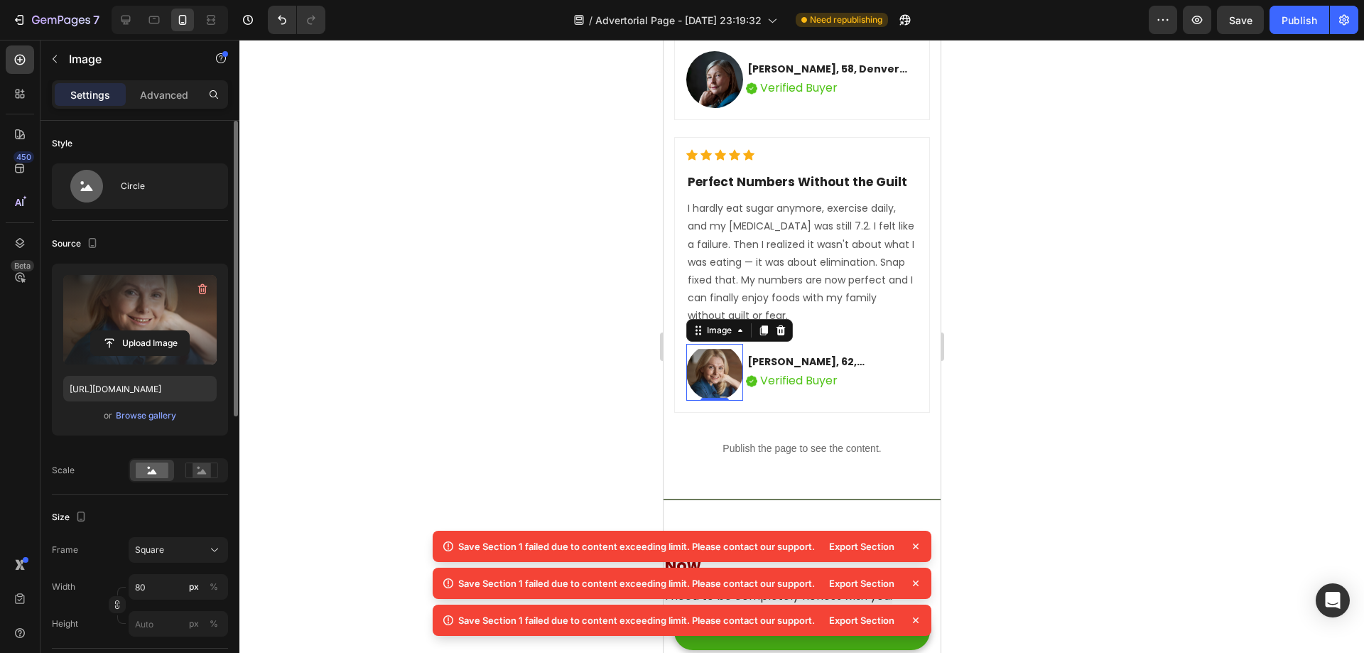
click at [916, 547] on icon at bounding box center [916, 546] width 6 height 6
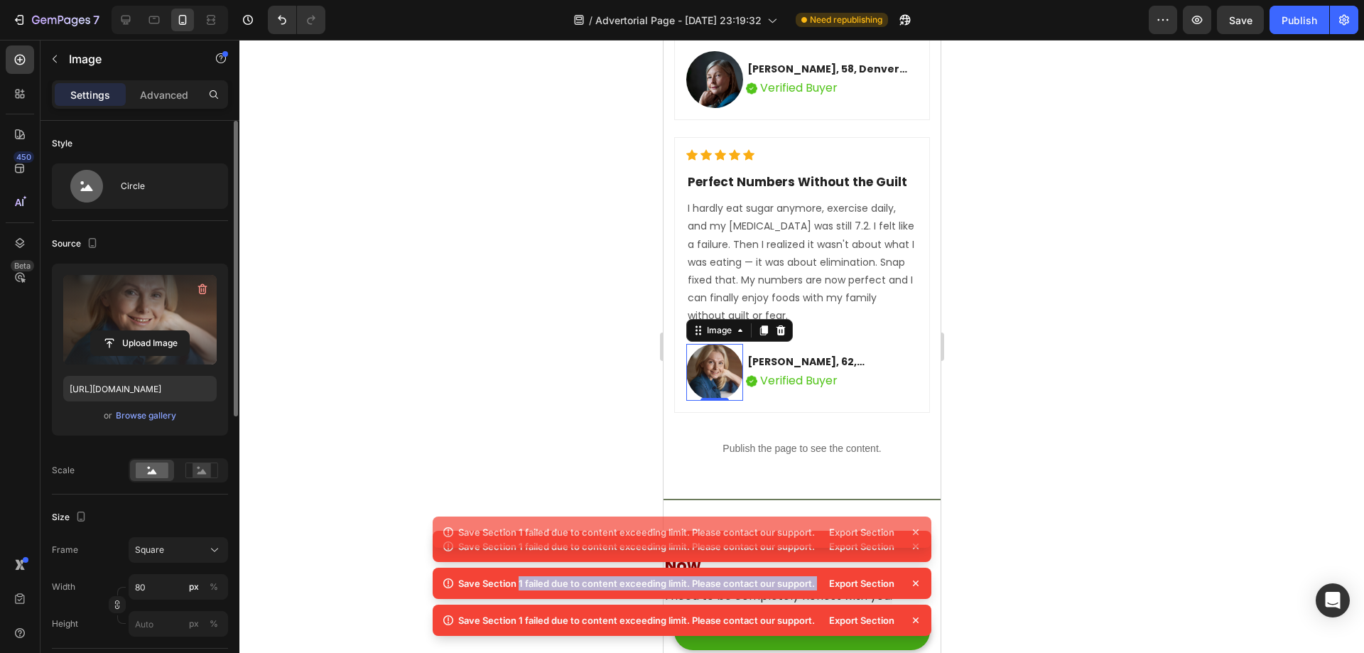
click at [916, 548] on icon at bounding box center [916, 546] width 6 height 6
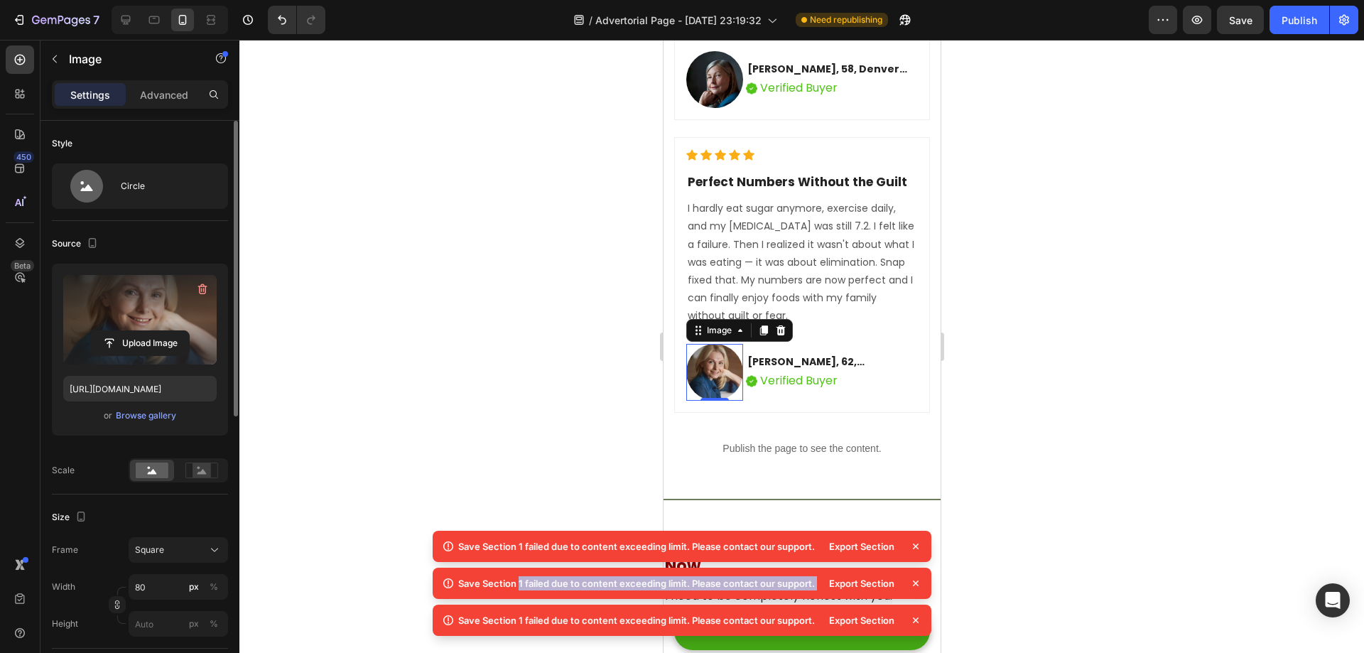
click at [916, 548] on icon at bounding box center [916, 546] width 6 height 6
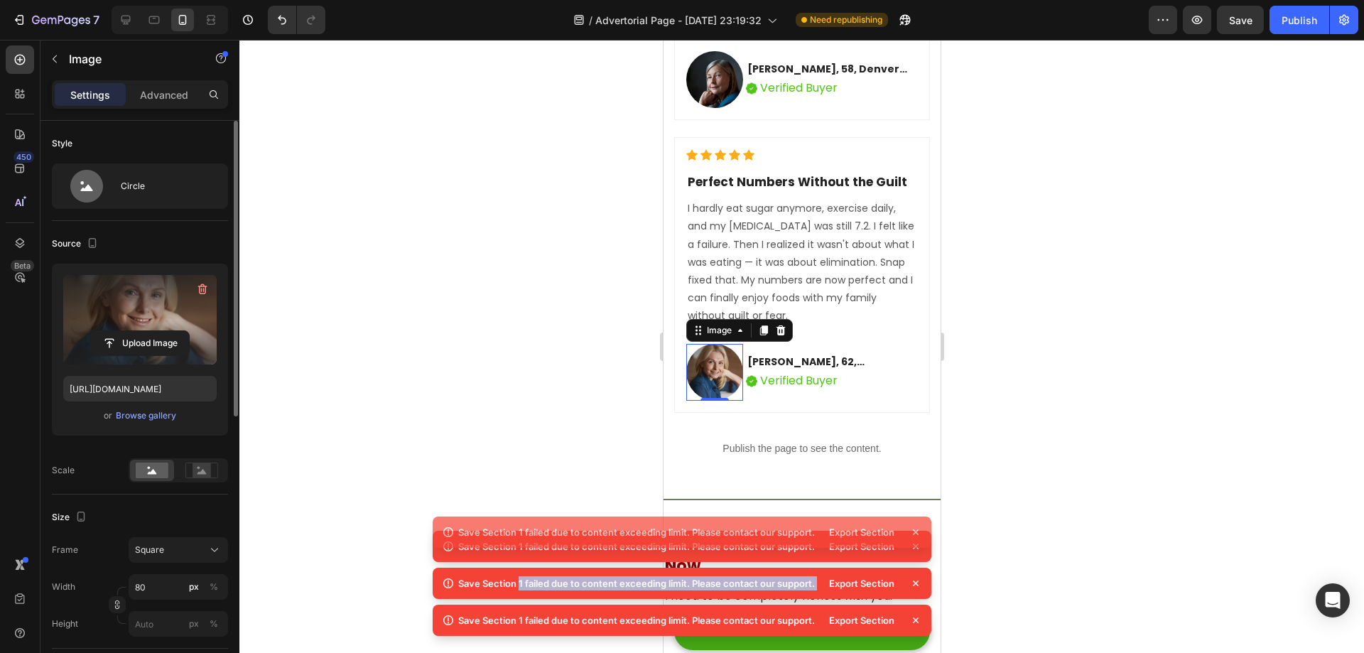
click at [916, 548] on icon at bounding box center [916, 546] width 6 height 6
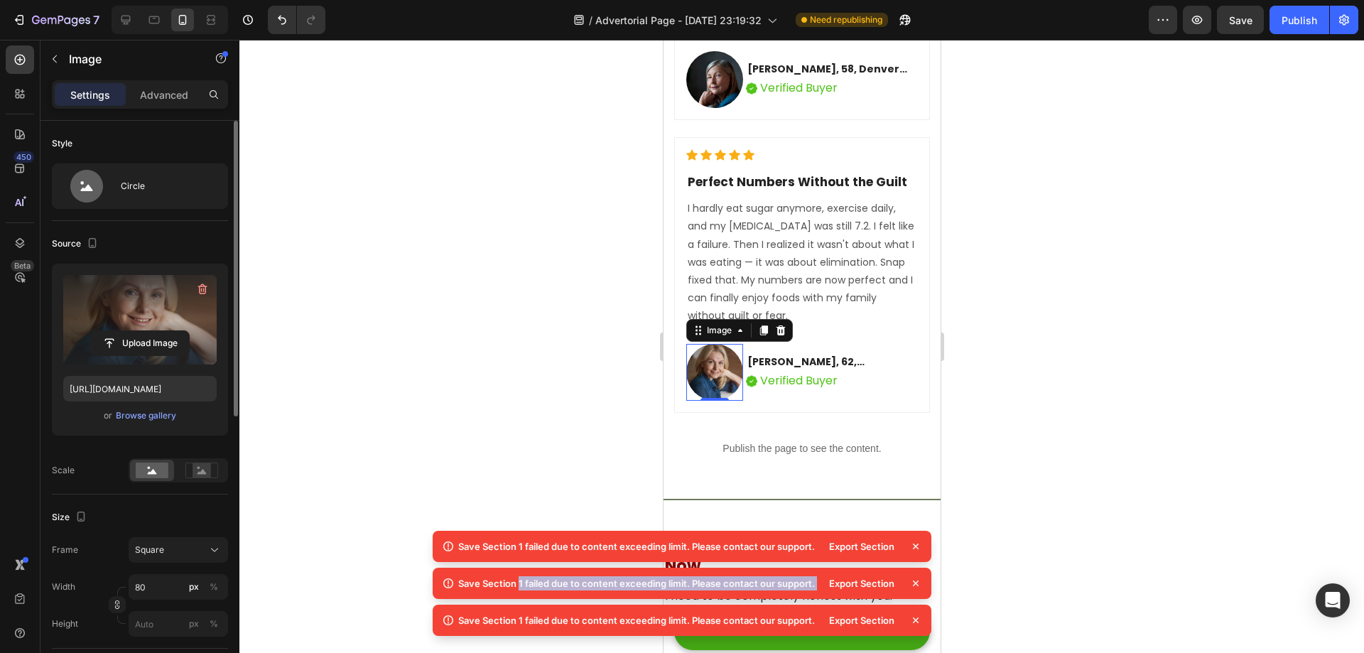
click at [916, 548] on icon at bounding box center [916, 546] width 6 height 6
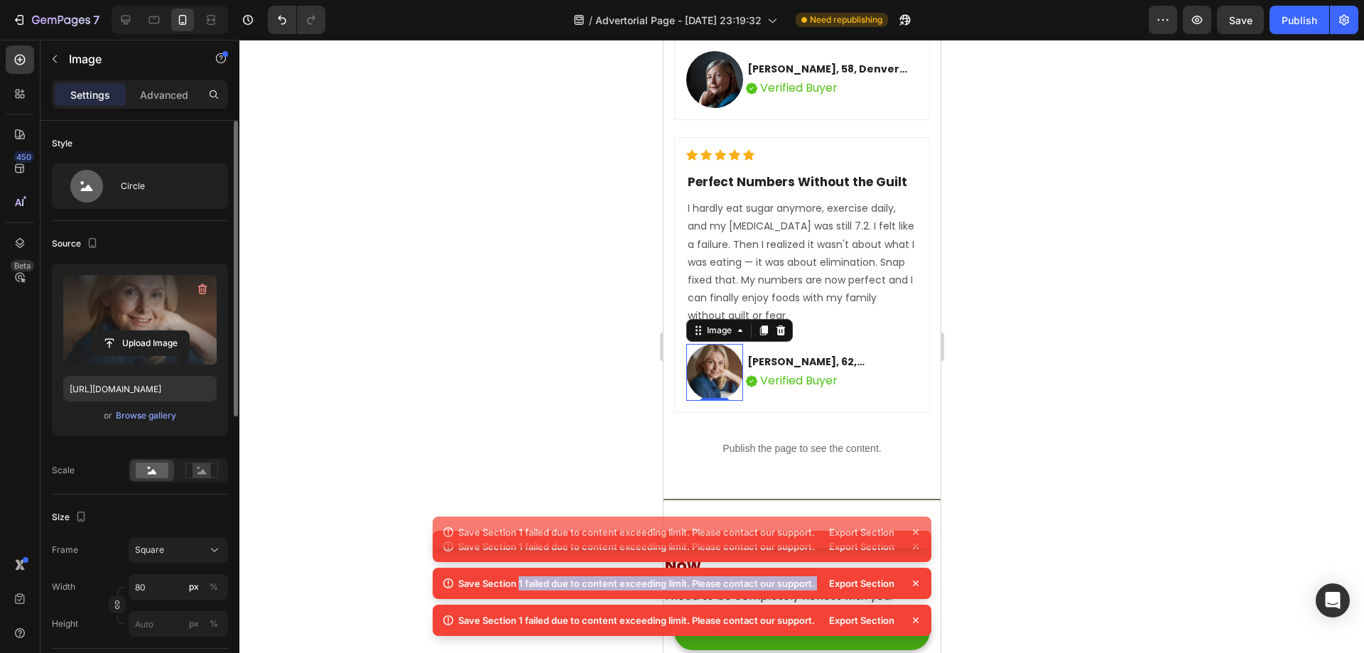
click at [916, 548] on icon at bounding box center [916, 546] width 6 height 6
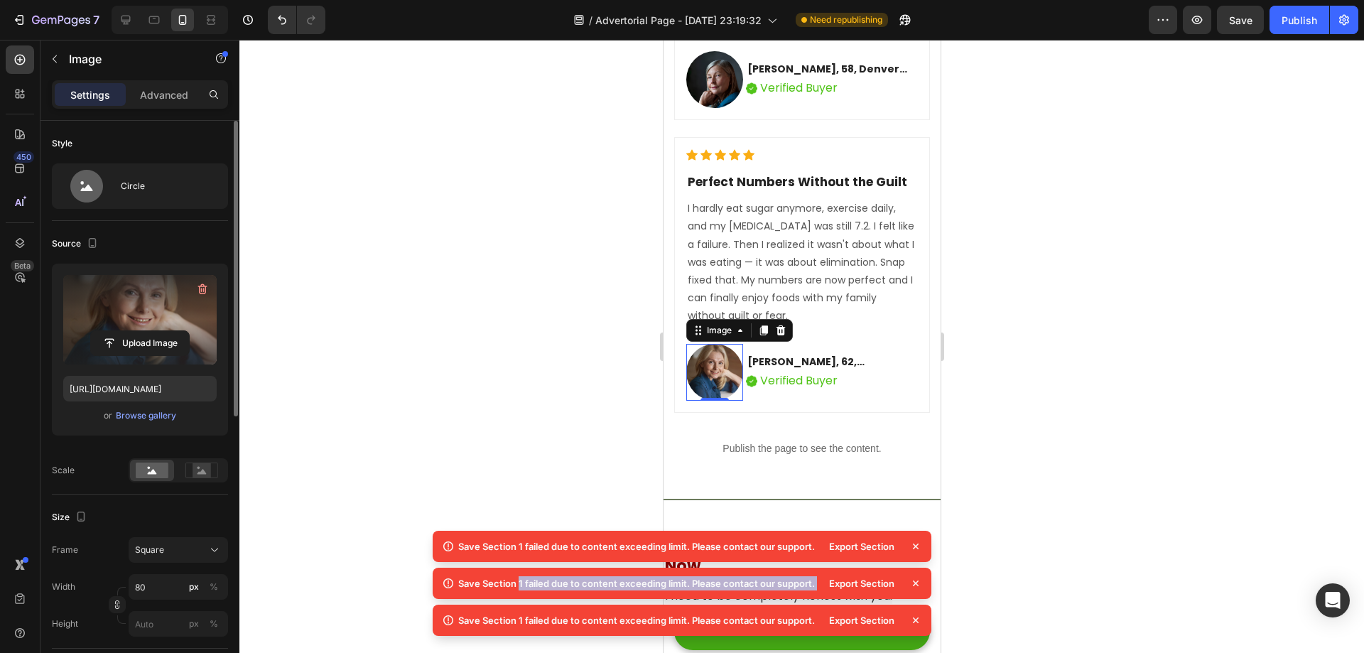
click at [916, 548] on icon at bounding box center [916, 546] width 6 height 6
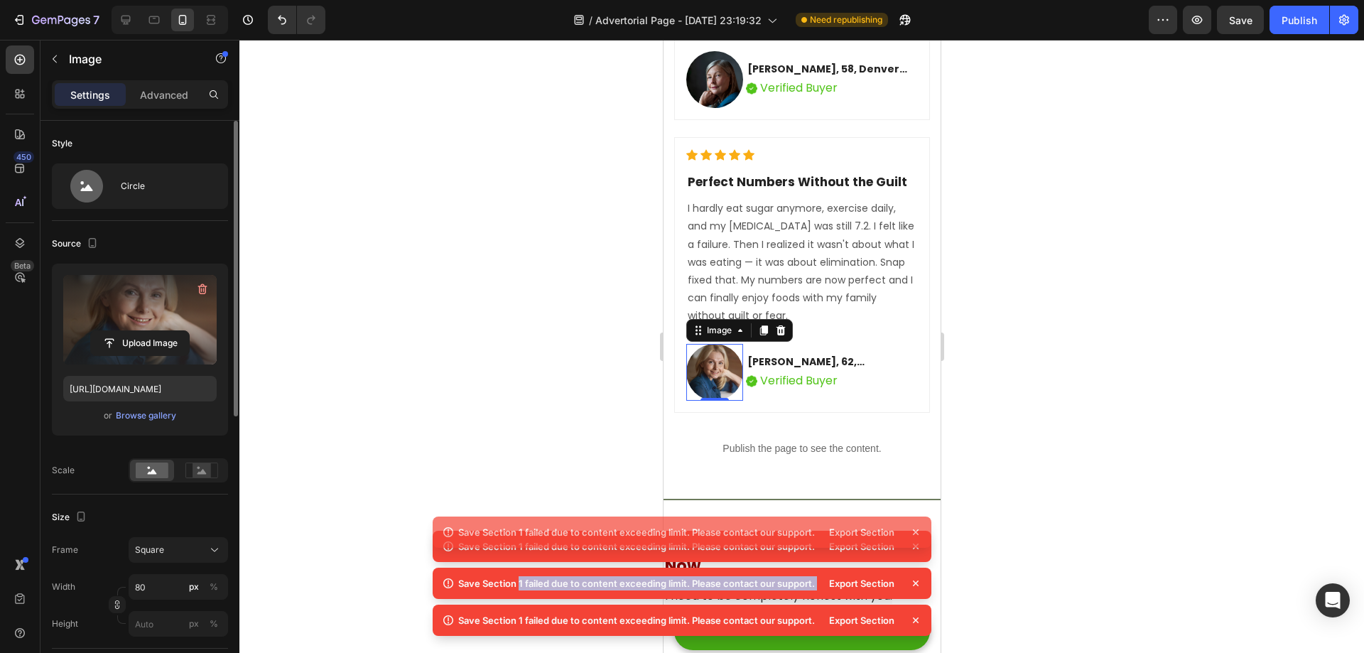
click at [916, 548] on icon at bounding box center [916, 546] width 6 height 6
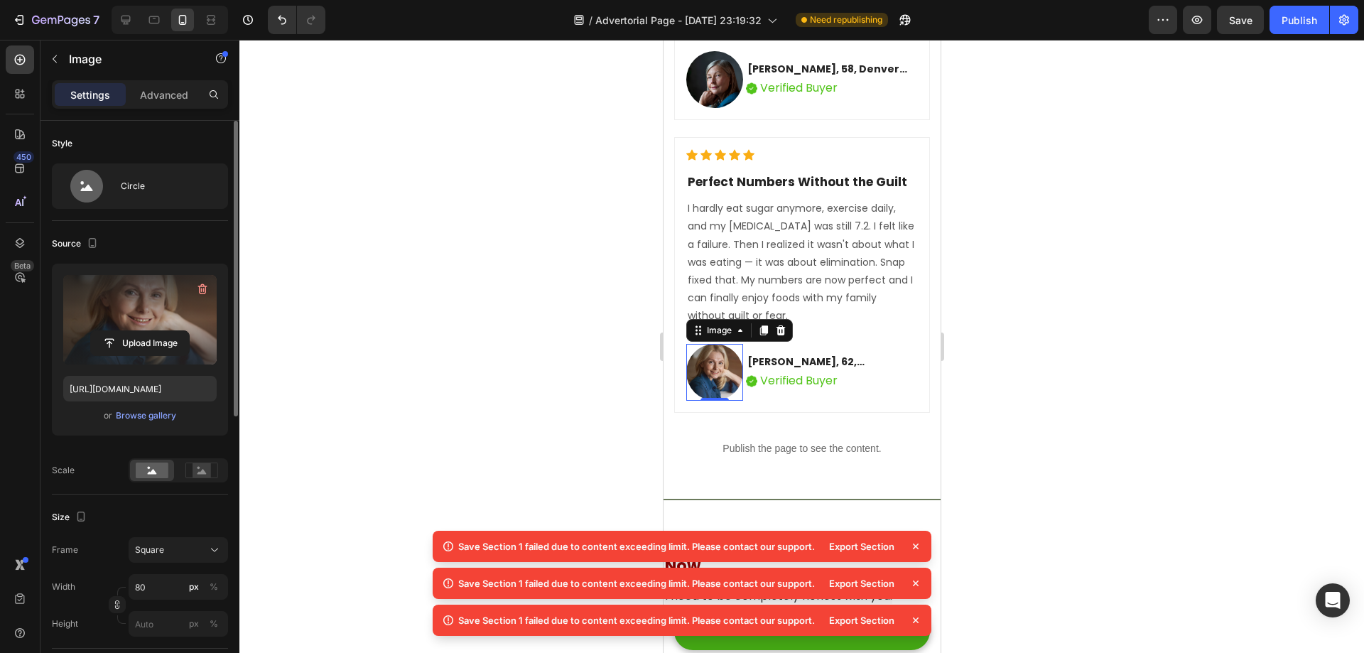
click at [916, 548] on icon at bounding box center [916, 546] width 6 height 6
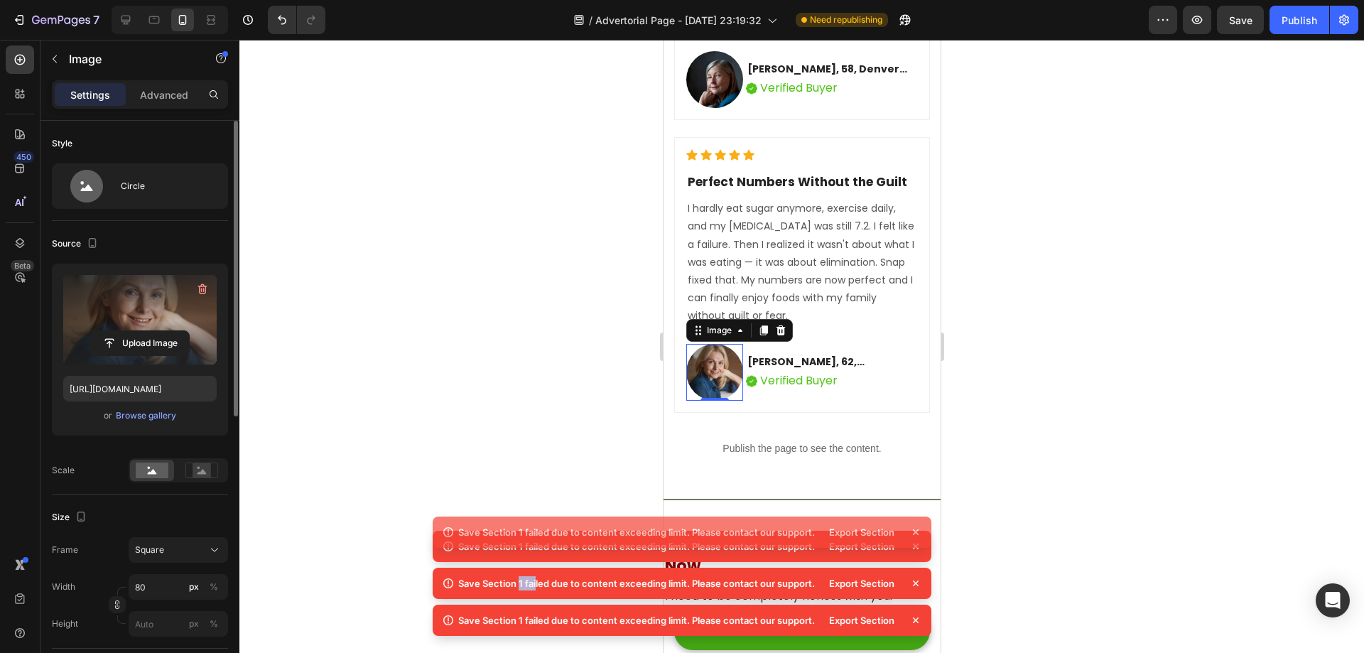
click at [916, 548] on icon at bounding box center [916, 546] width 14 height 14
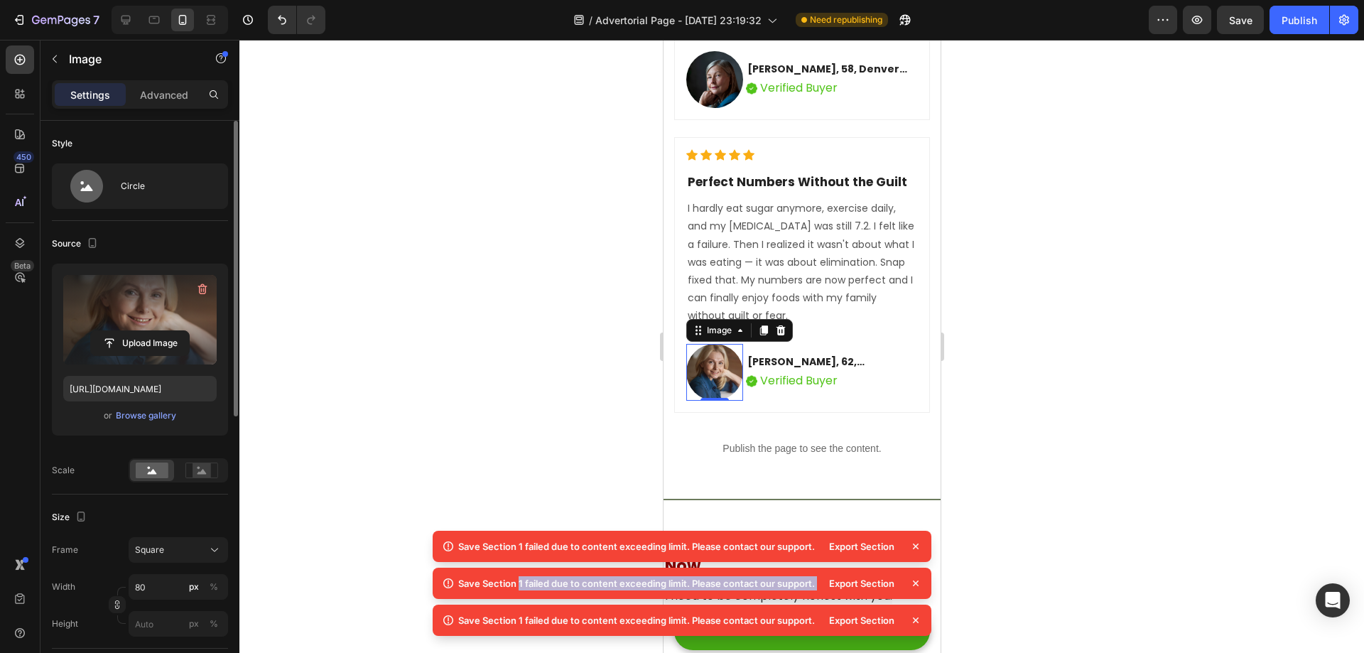
click at [916, 548] on icon at bounding box center [916, 546] width 14 height 14
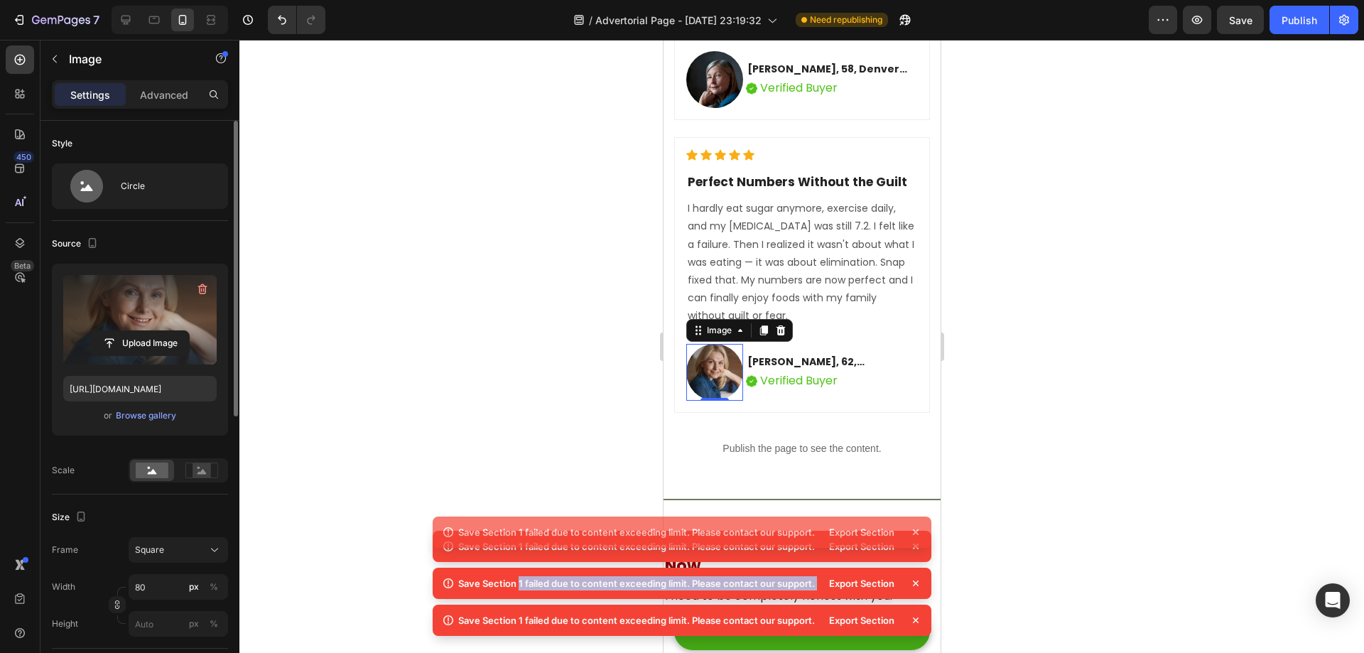
click at [916, 548] on icon at bounding box center [916, 546] width 14 height 14
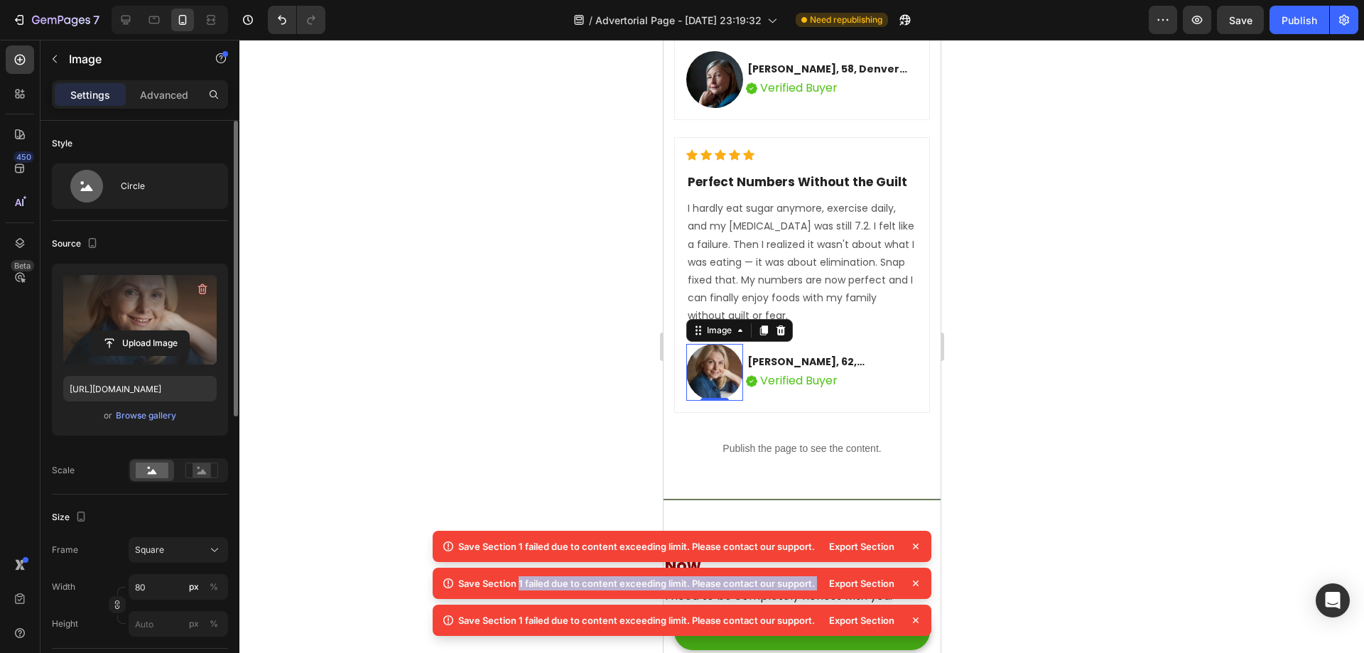
click at [916, 548] on icon at bounding box center [916, 546] width 14 height 14
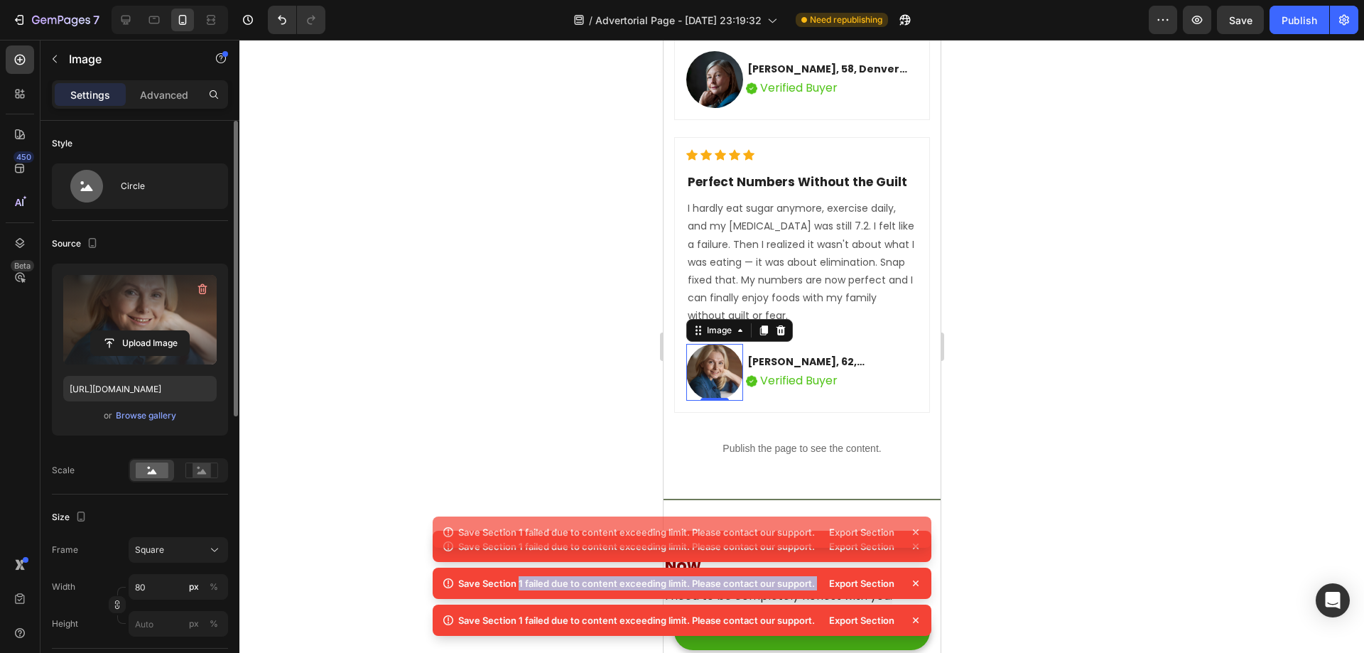
click at [916, 548] on icon at bounding box center [916, 546] width 14 height 14
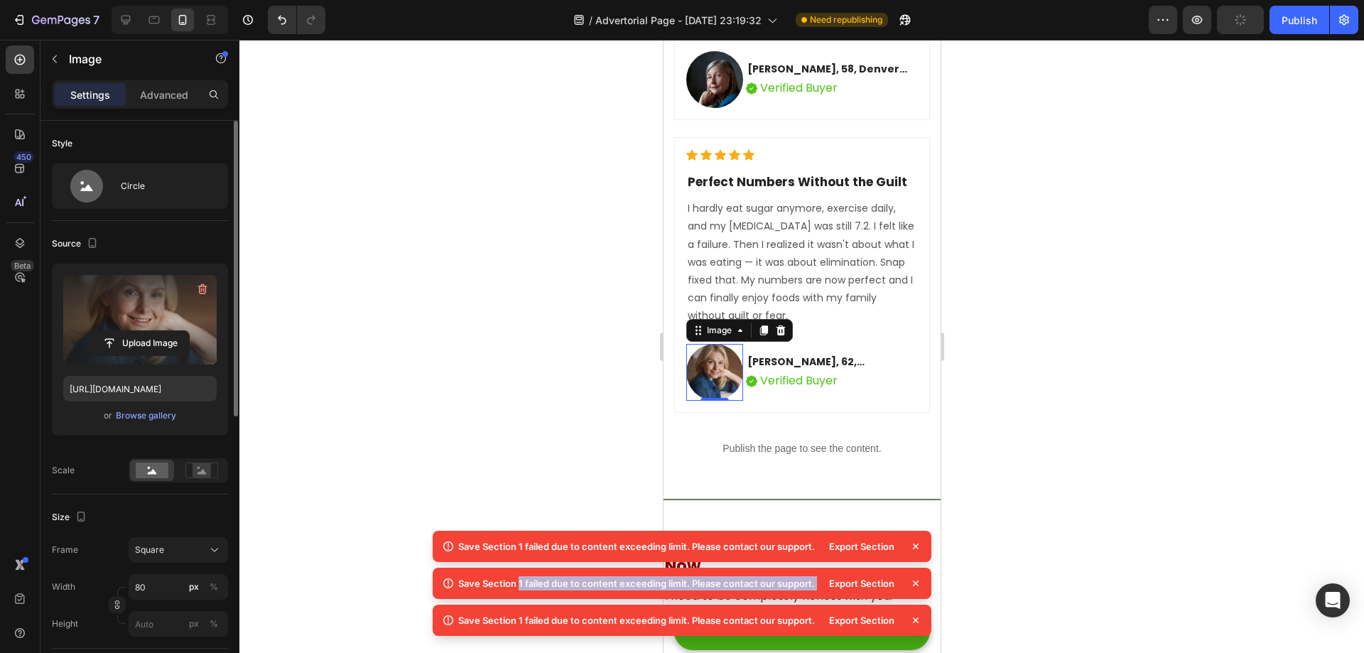
click at [916, 548] on icon at bounding box center [916, 546] width 14 height 14
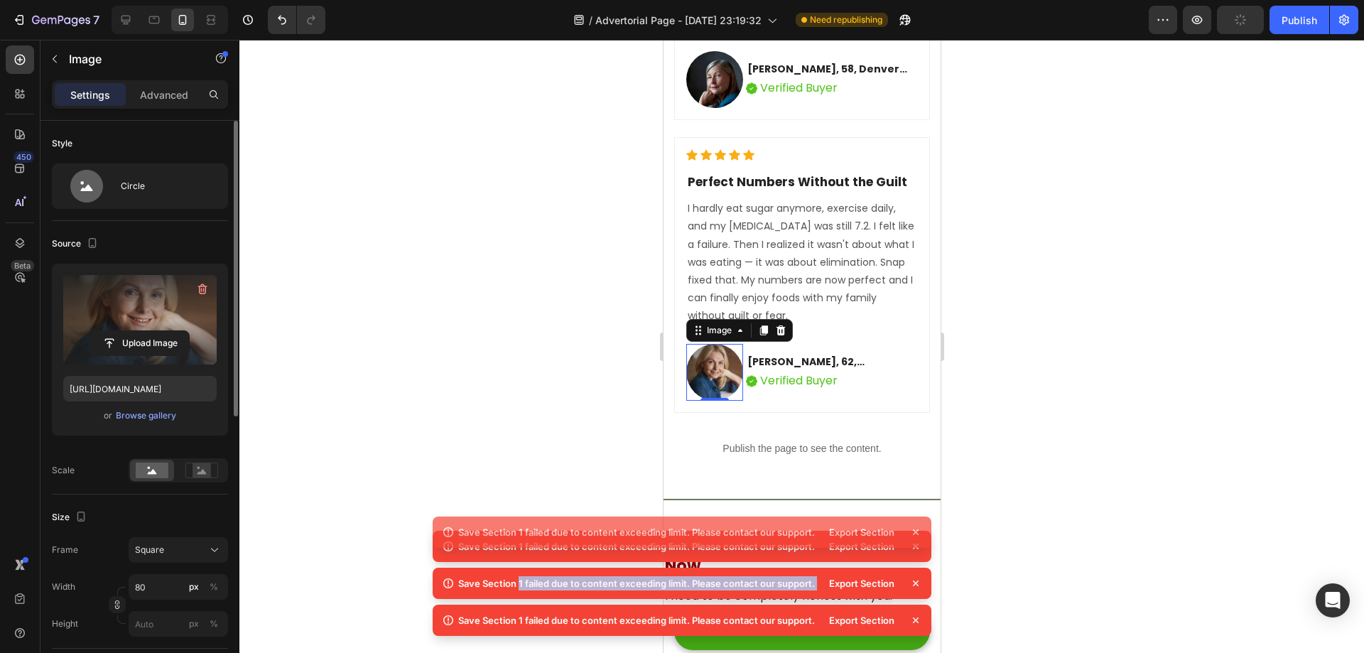
click at [916, 548] on icon at bounding box center [916, 546] width 14 height 14
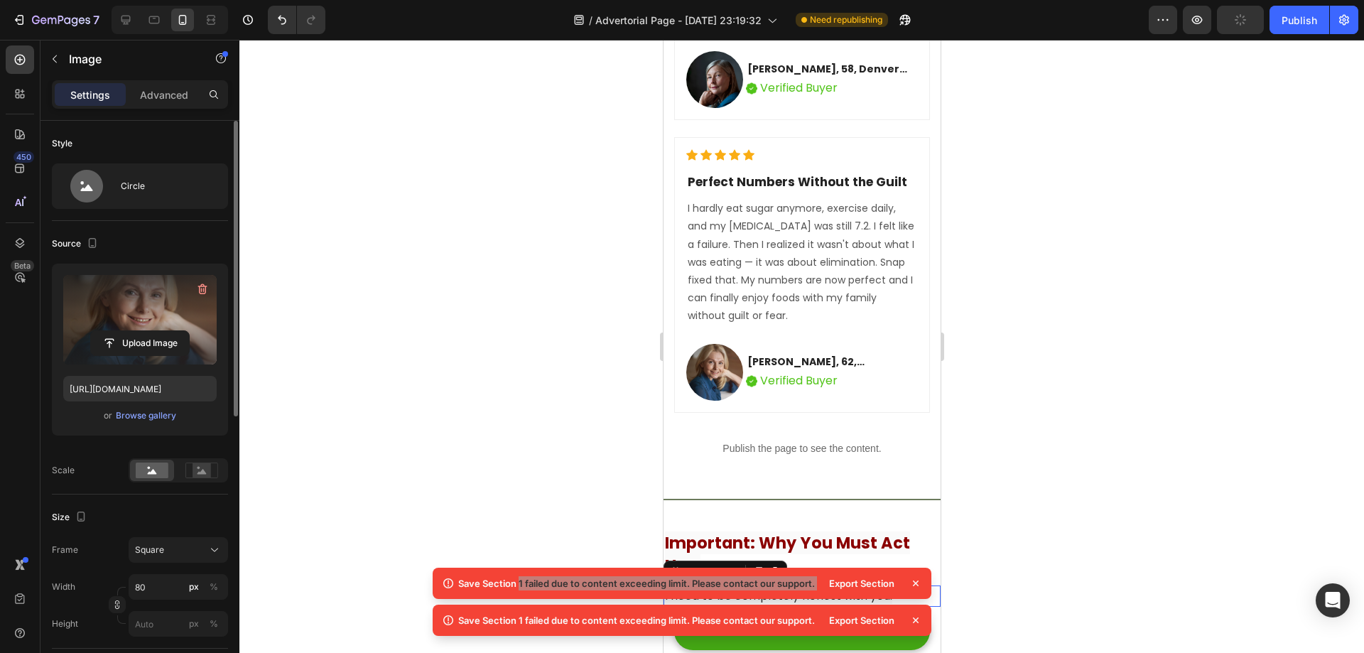
click at [916, 587] on p "I need to be completely honest with you." at bounding box center [801, 596] width 274 height 18
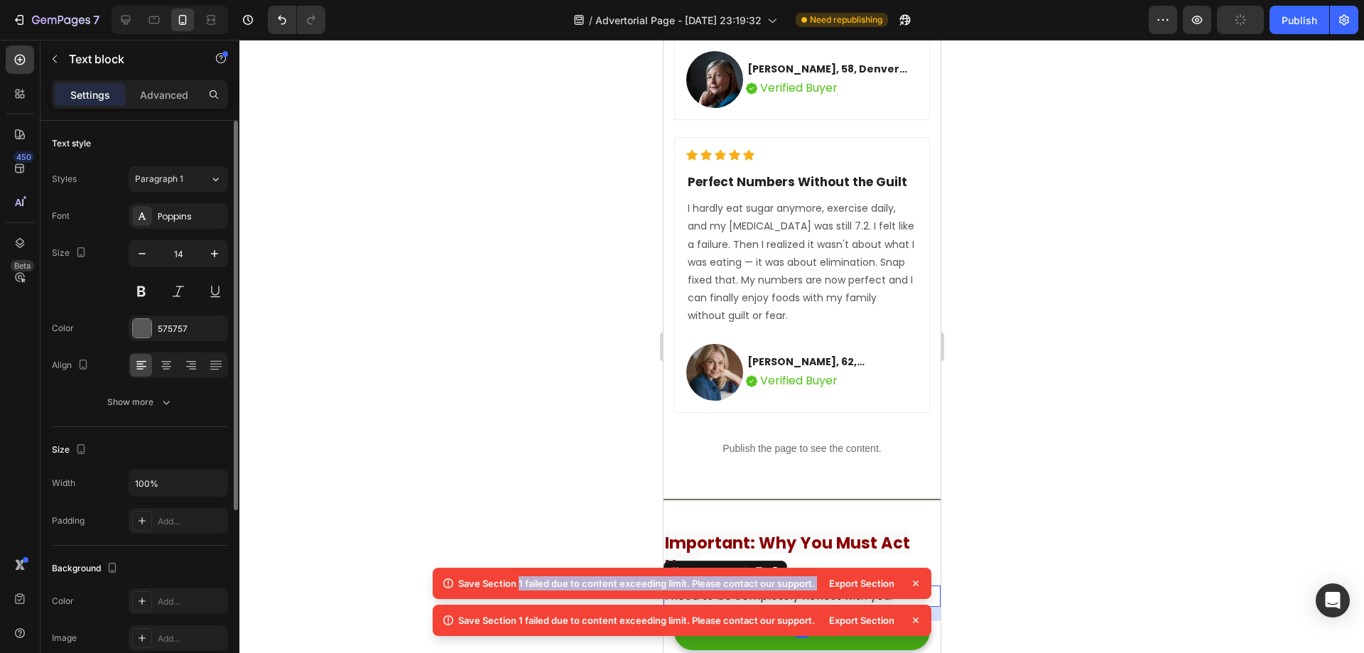
click at [919, 584] on icon at bounding box center [916, 583] width 14 height 14
click at [916, 583] on icon at bounding box center [916, 583] width 6 height 6
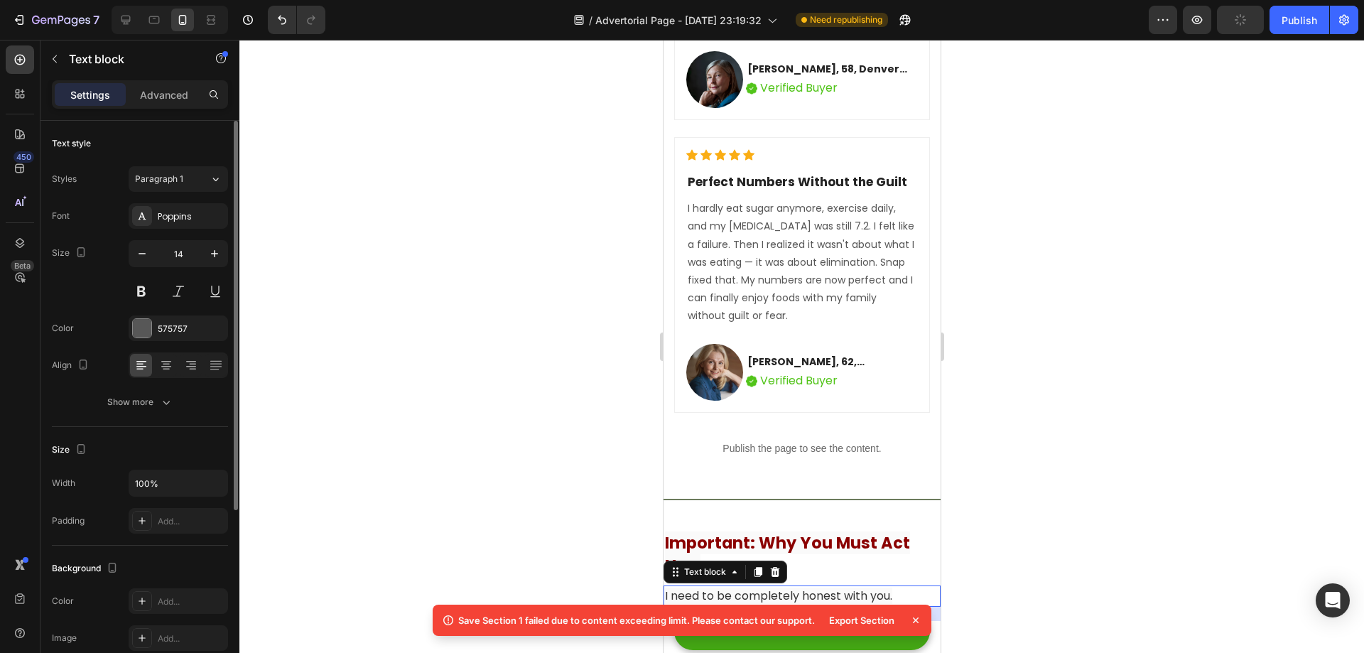
click at [914, 618] on icon at bounding box center [916, 620] width 6 height 6
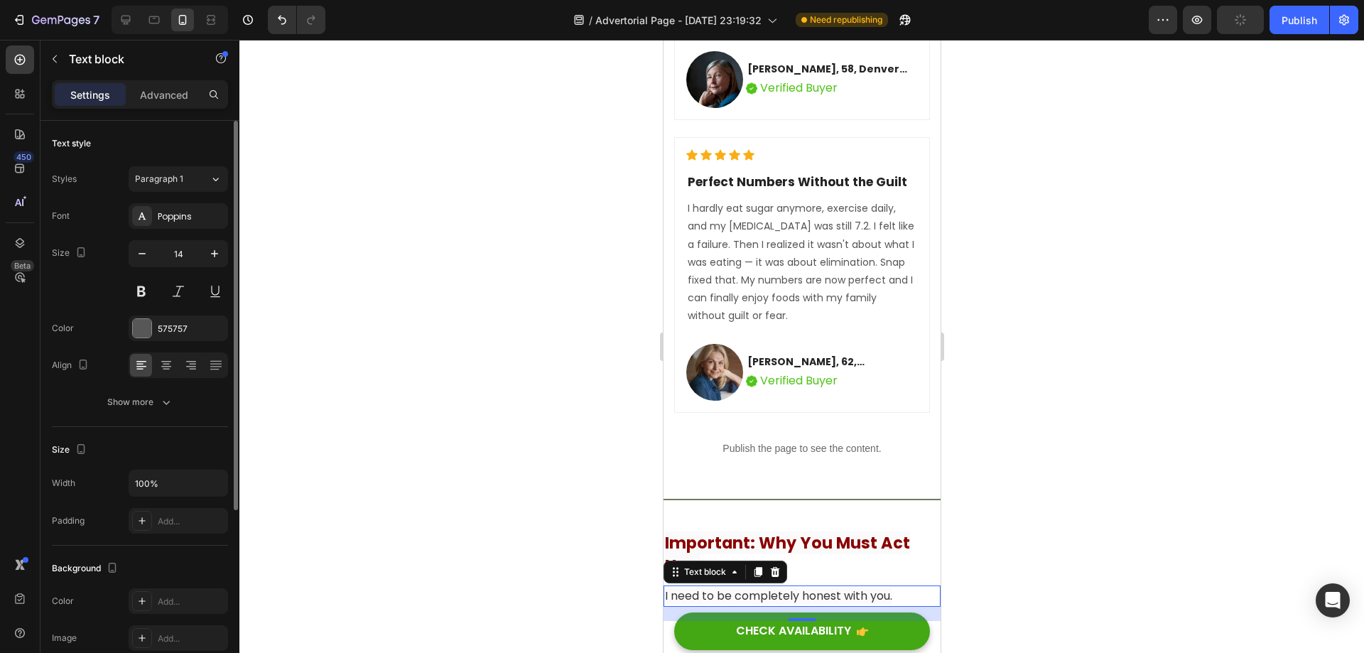
click at [1082, 504] on div at bounding box center [801, 346] width 1125 height 613
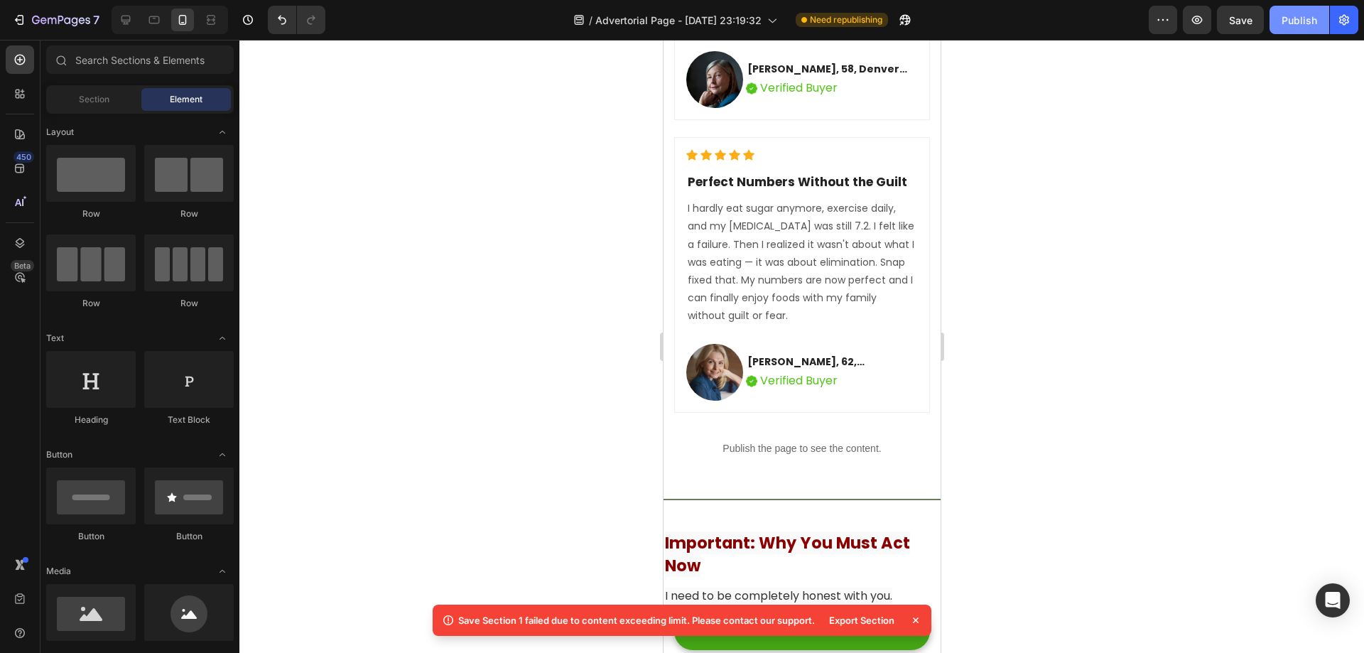
click at [1310, 23] on div "Publish" at bounding box center [1300, 20] width 36 height 15
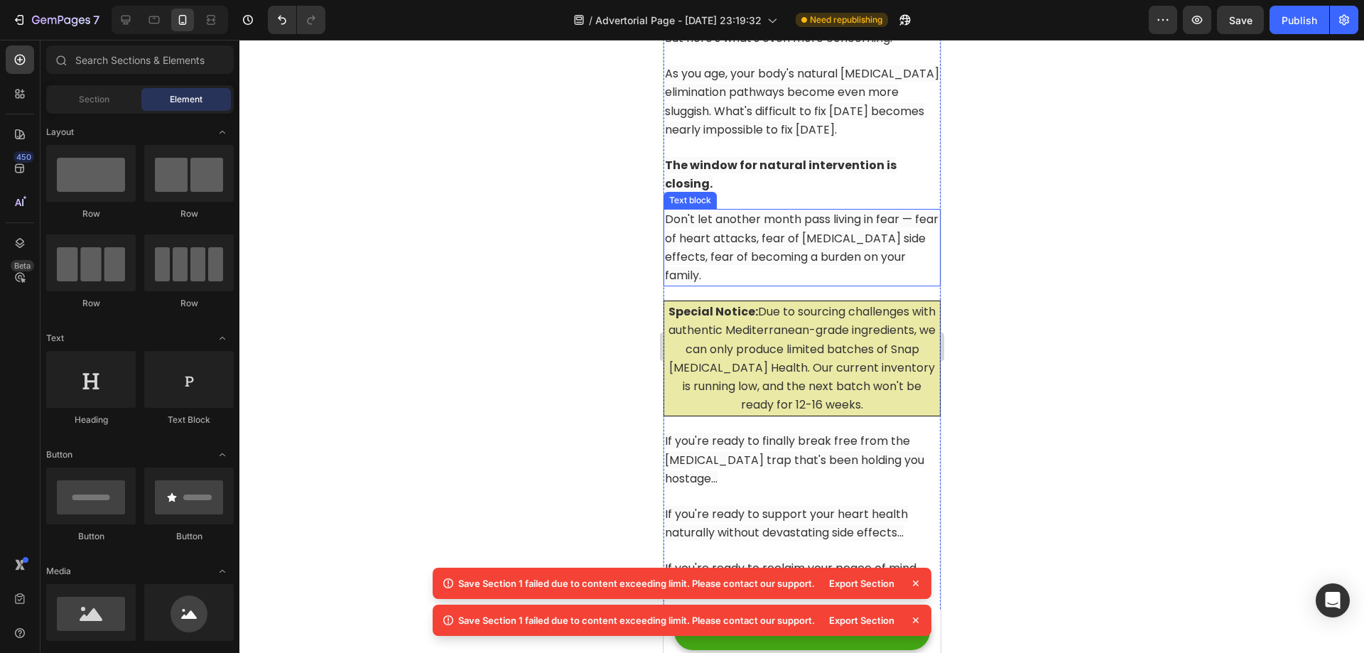
scroll to position [13263, 0]
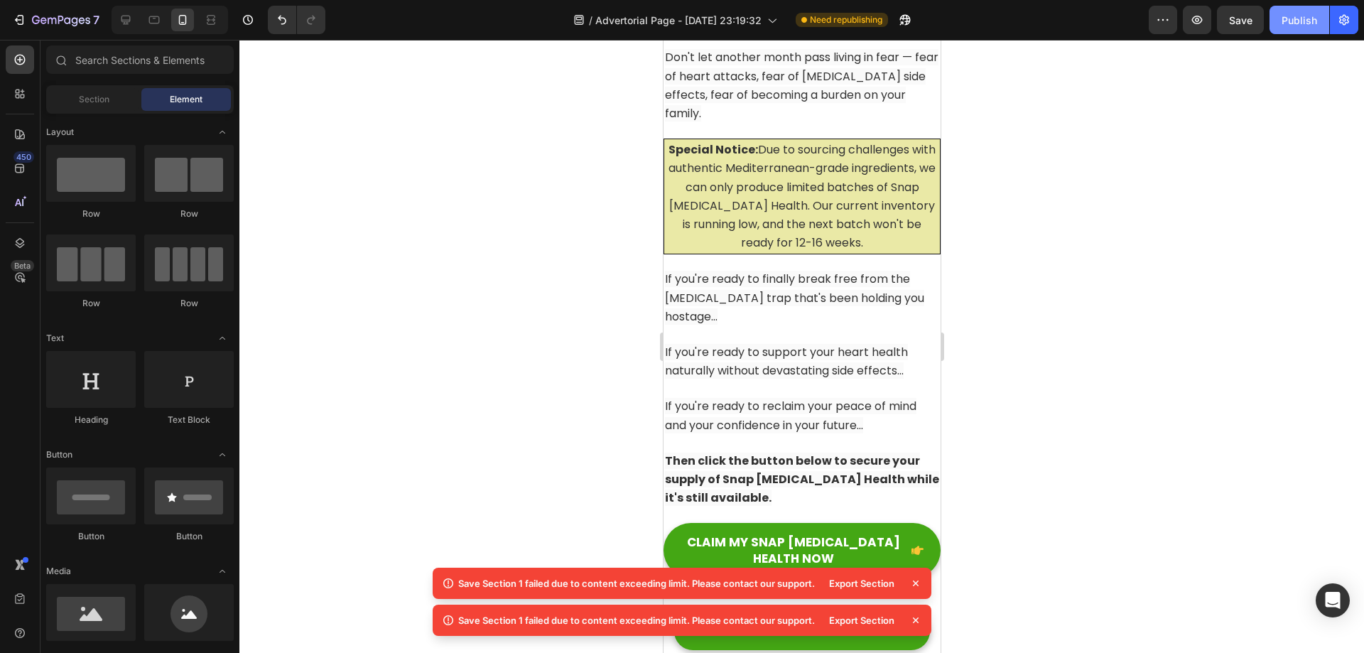
click at [1281, 18] on button "Publish" at bounding box center [1299, 20] width 60 height 28
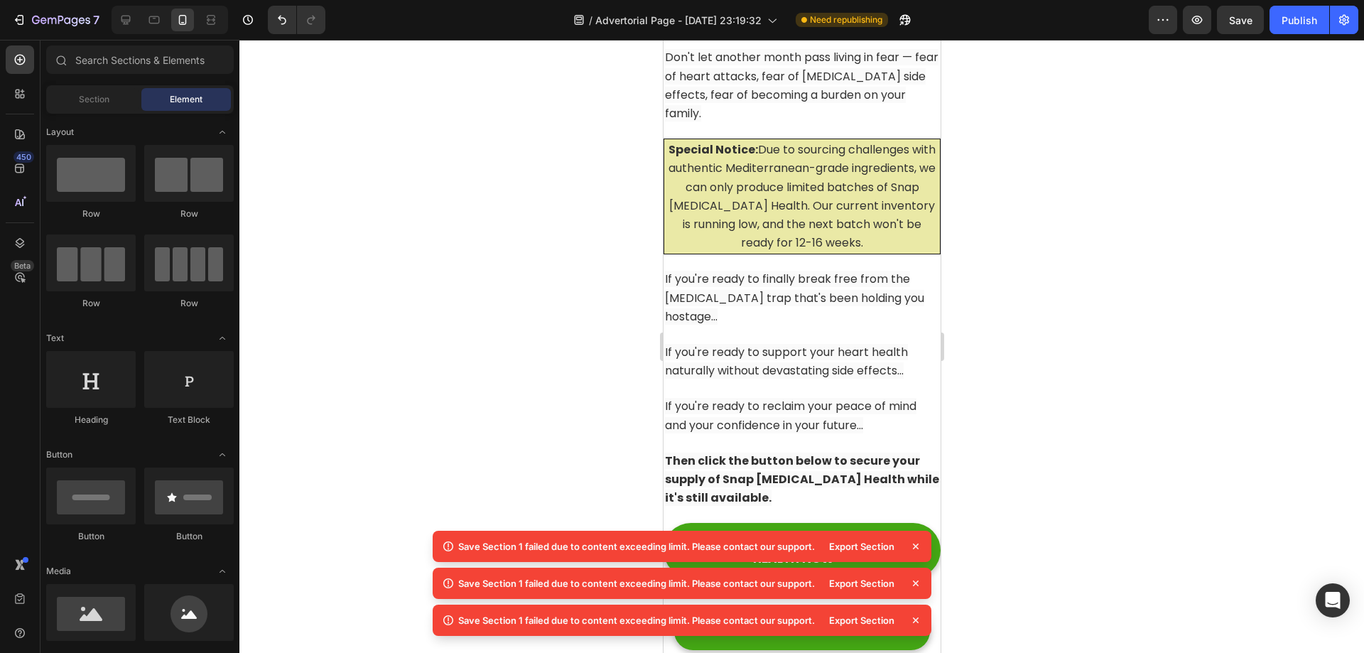
click at [916, 548] on icon at bounding box center [916, 546] width 14 height 14
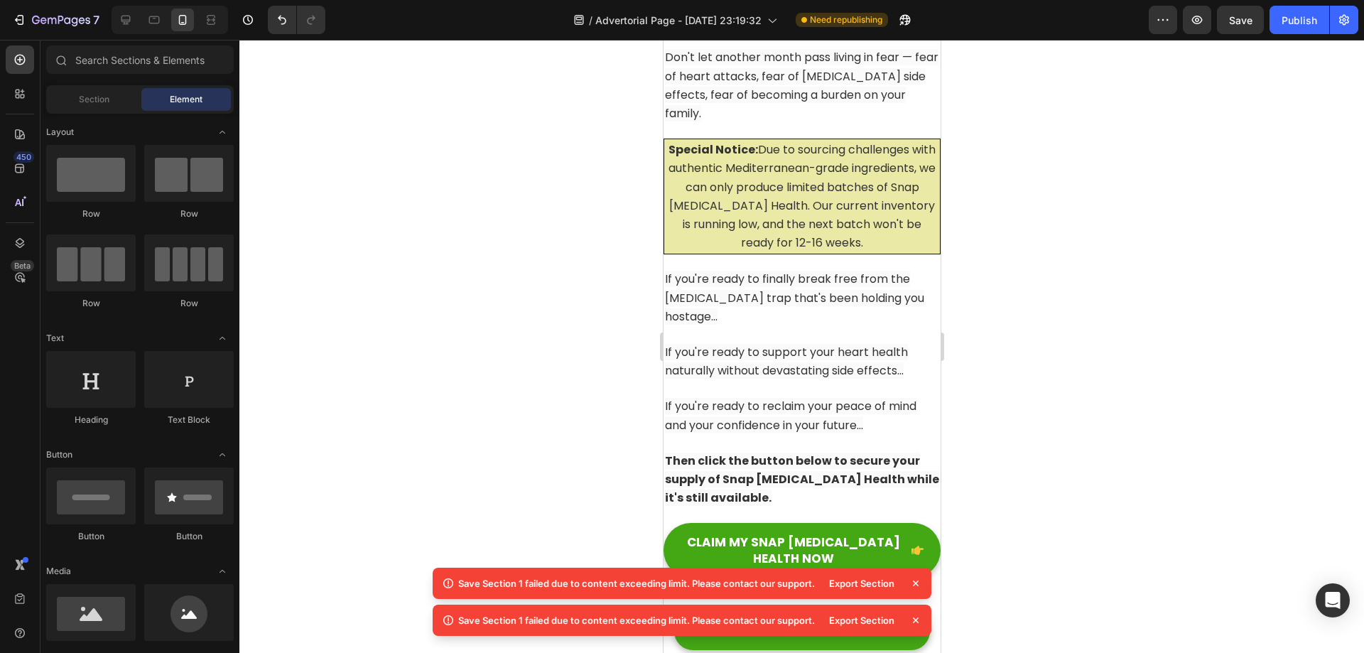
click at [872, 578] on div "Export Section" at bounding box center [861, 583] width 82 height 20
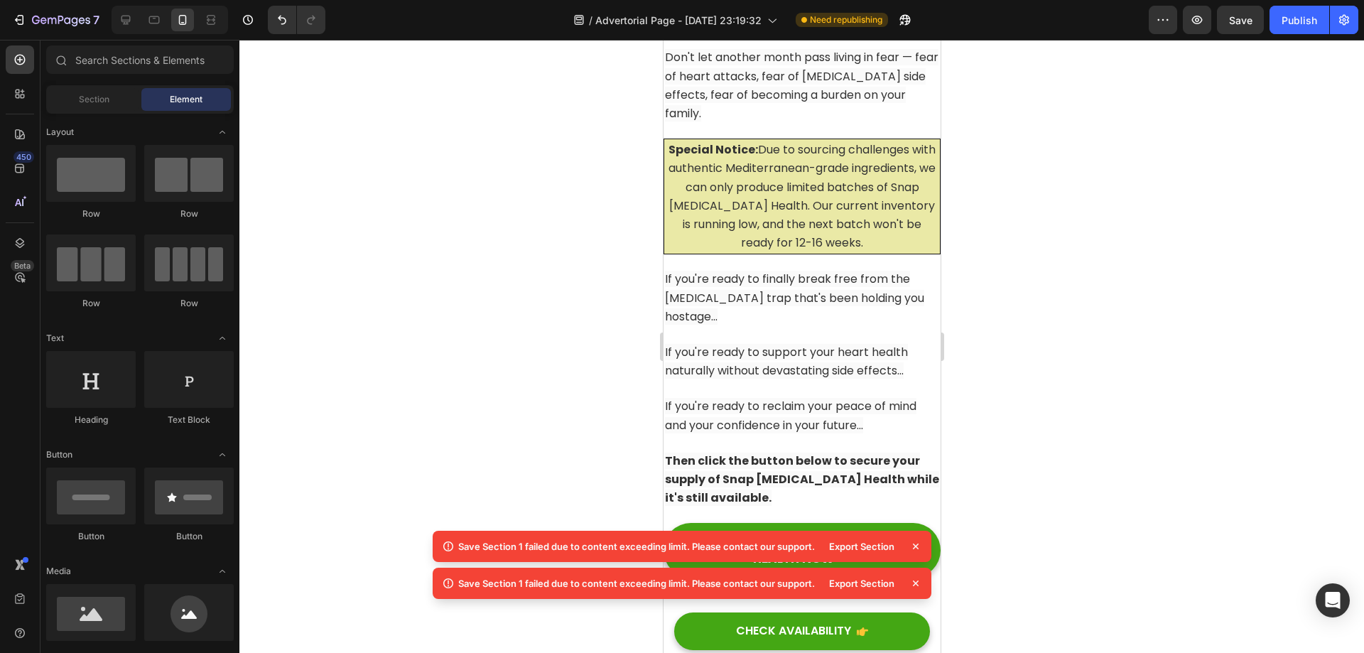
click at [915, 586] on icon at bounding box center [916, 583] width 14 height 14
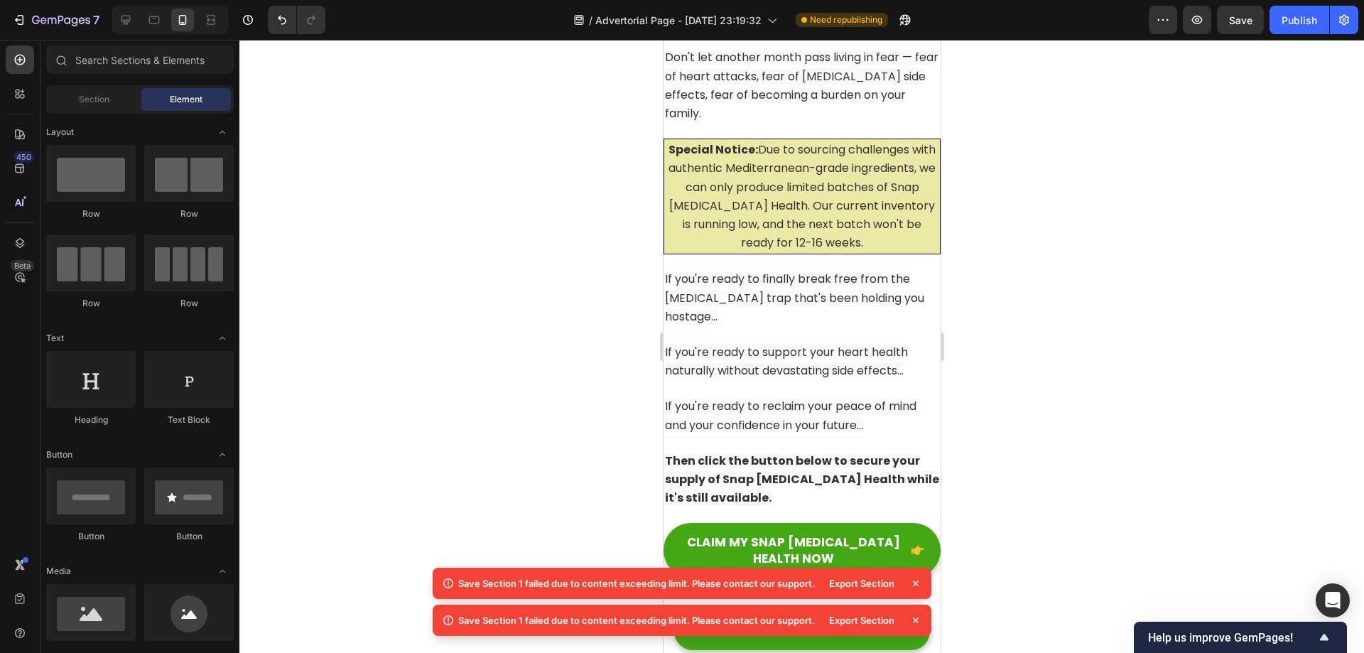
click at [916, 585] on icon at bounding box center [916, 583] width 14 height 14
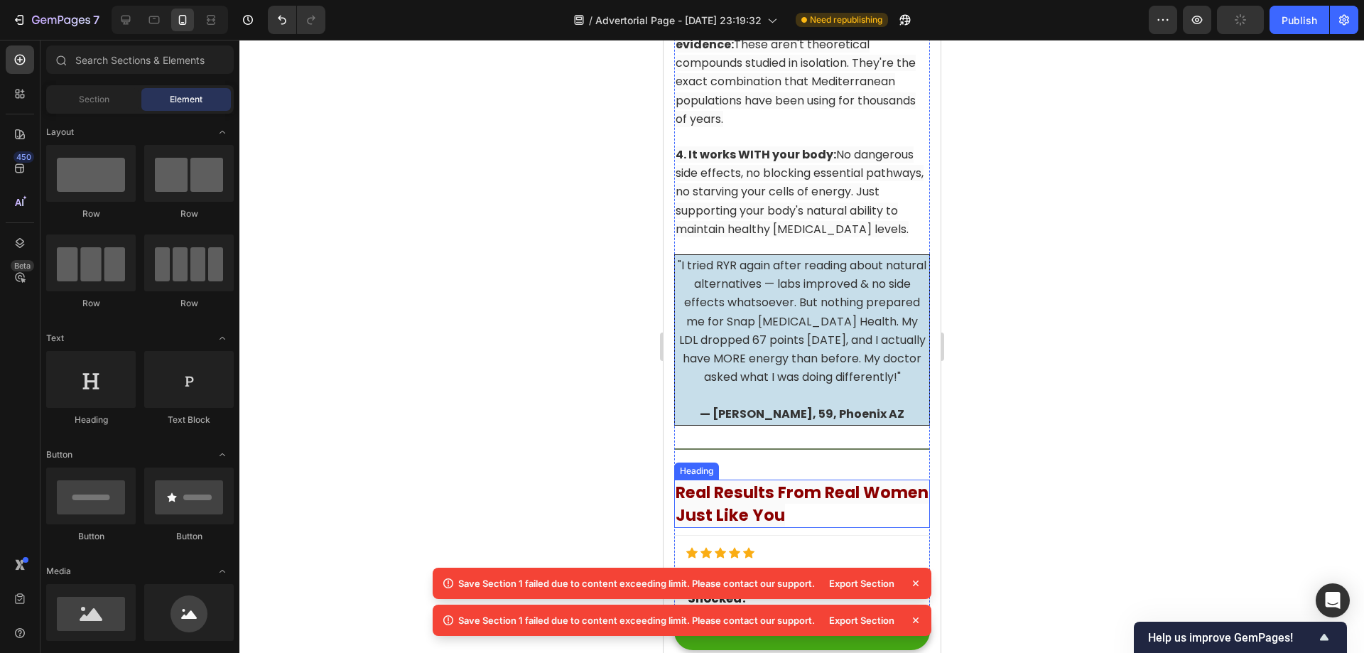
scroll to position [11203, 0]
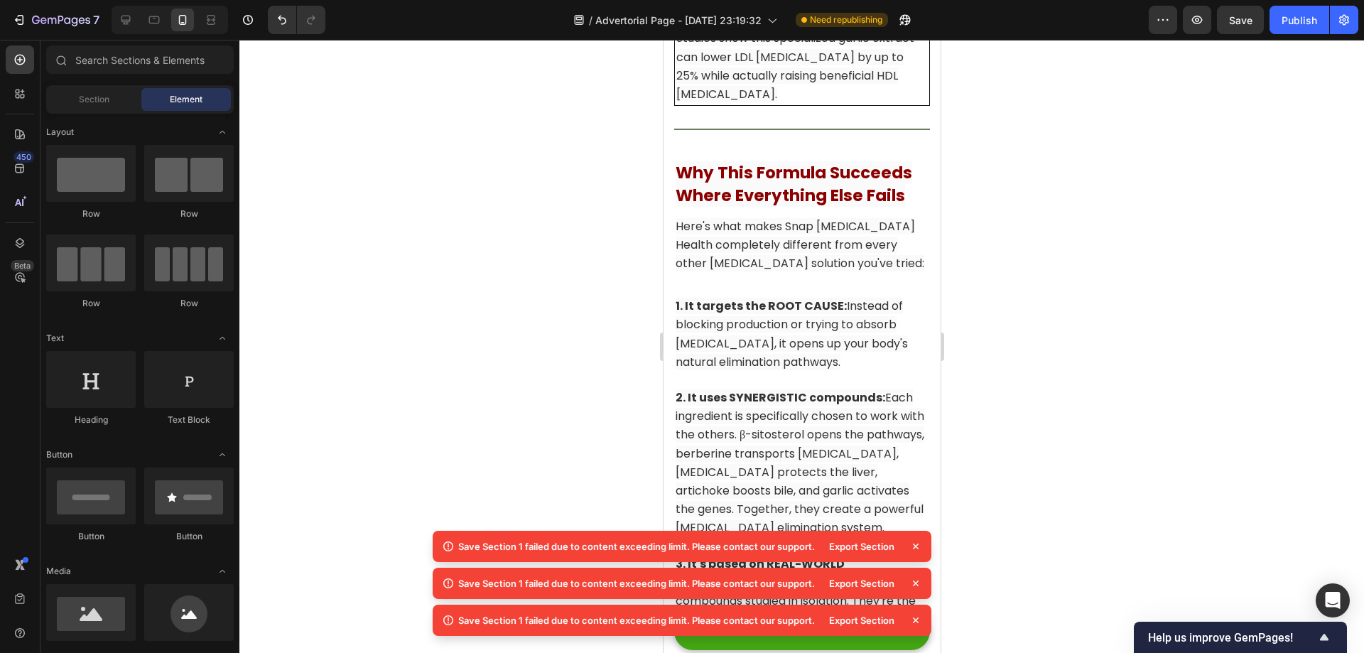
drag, startPoint x: 933, startPoint y: 515, endPoint x: 1240, endPoint y: 647, distance: 334.8
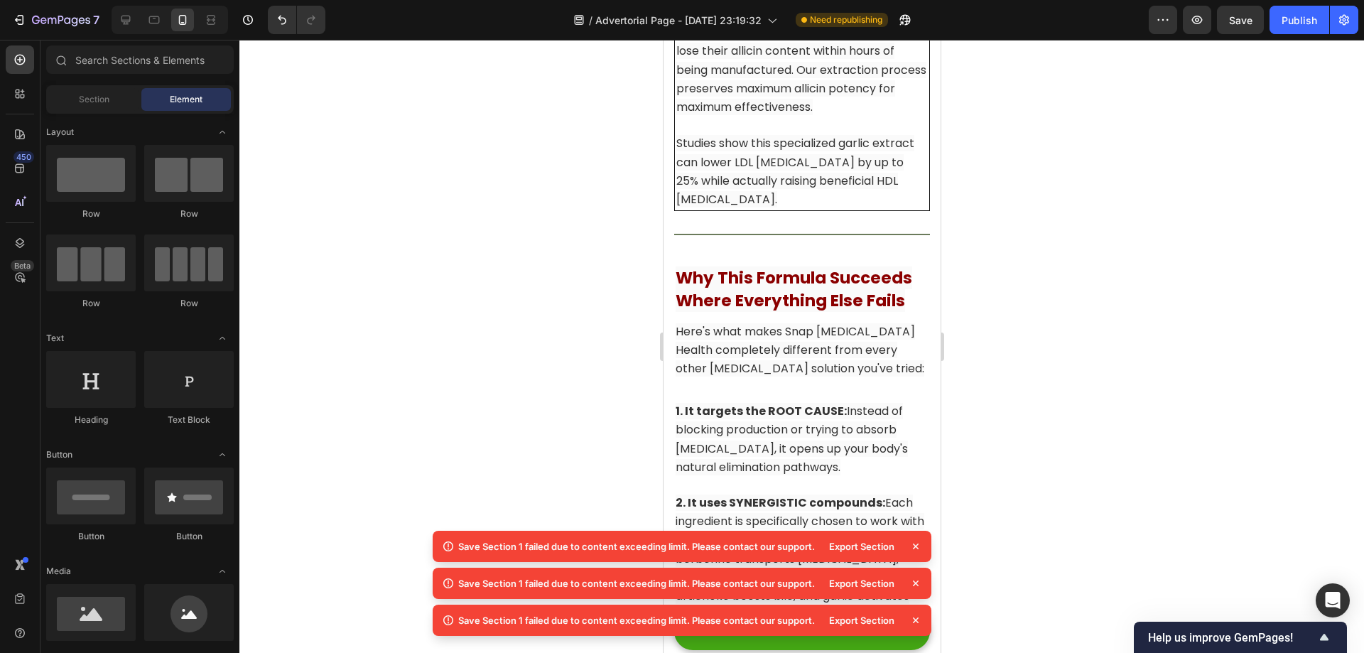
click at [1299, 215] on div at bounding box center [801, 346] width 1125 height 613
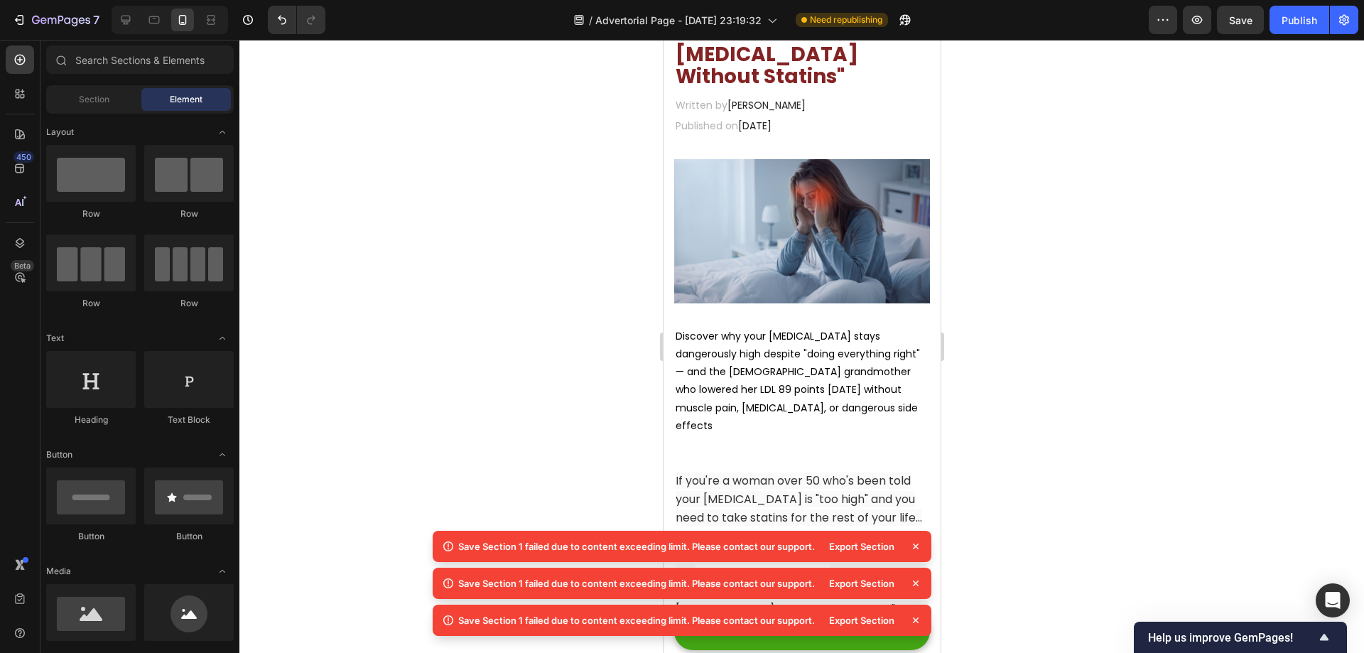
scroll to position [0, 0]
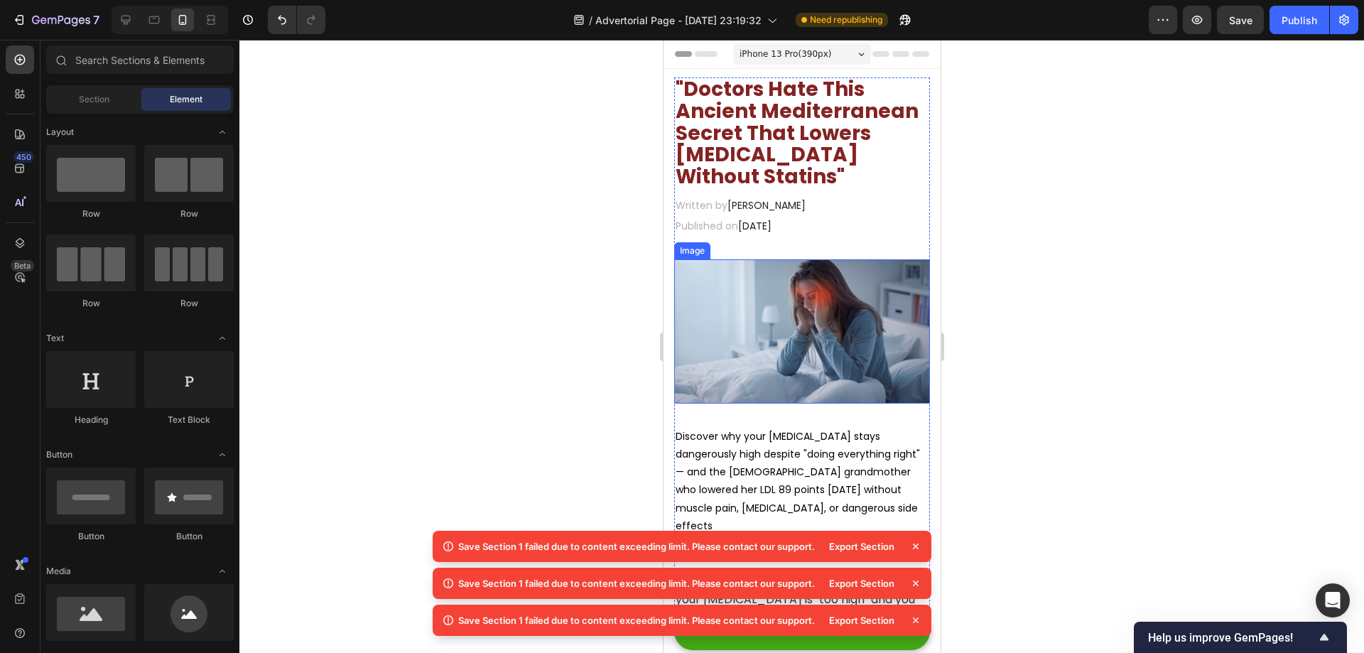
click at [823, 298] on img at bounding box center [801, 330] width 256 height 143
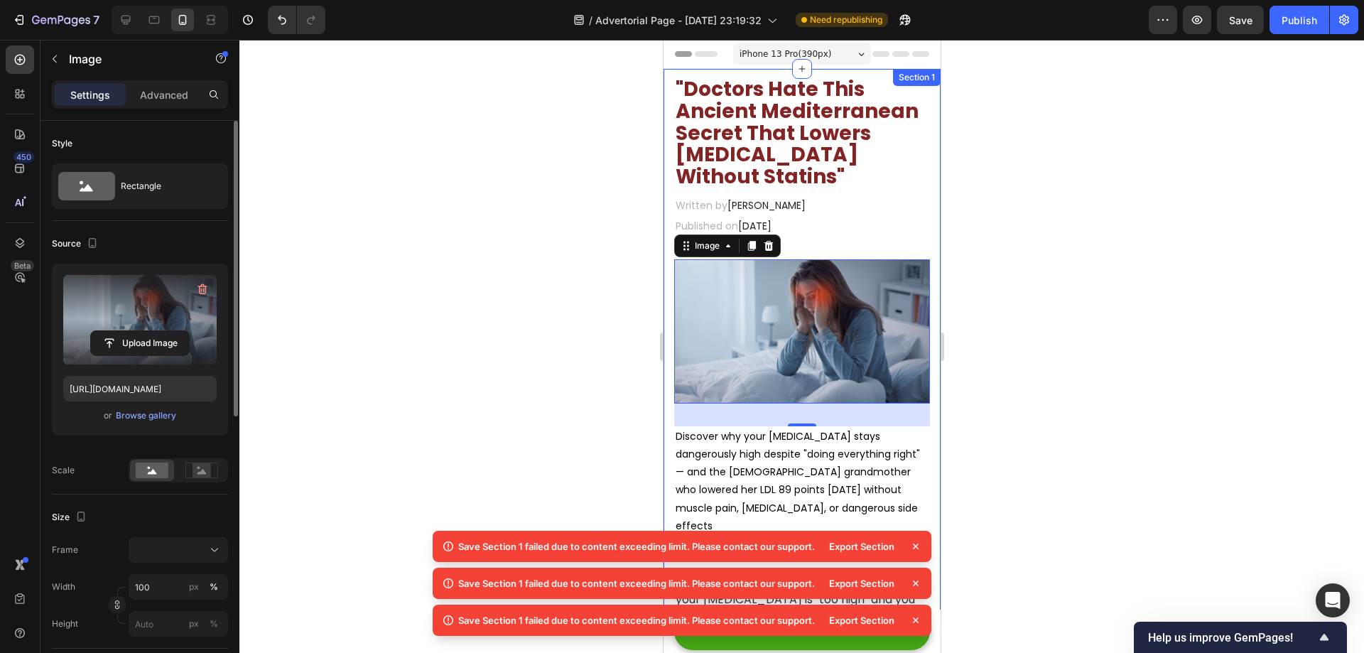
click at [142, 308] on label at bounding box center [139, 320] width 153 height 90
click at [142, 331] on input "file" at bounding box center [140, 343] width 98 height 24
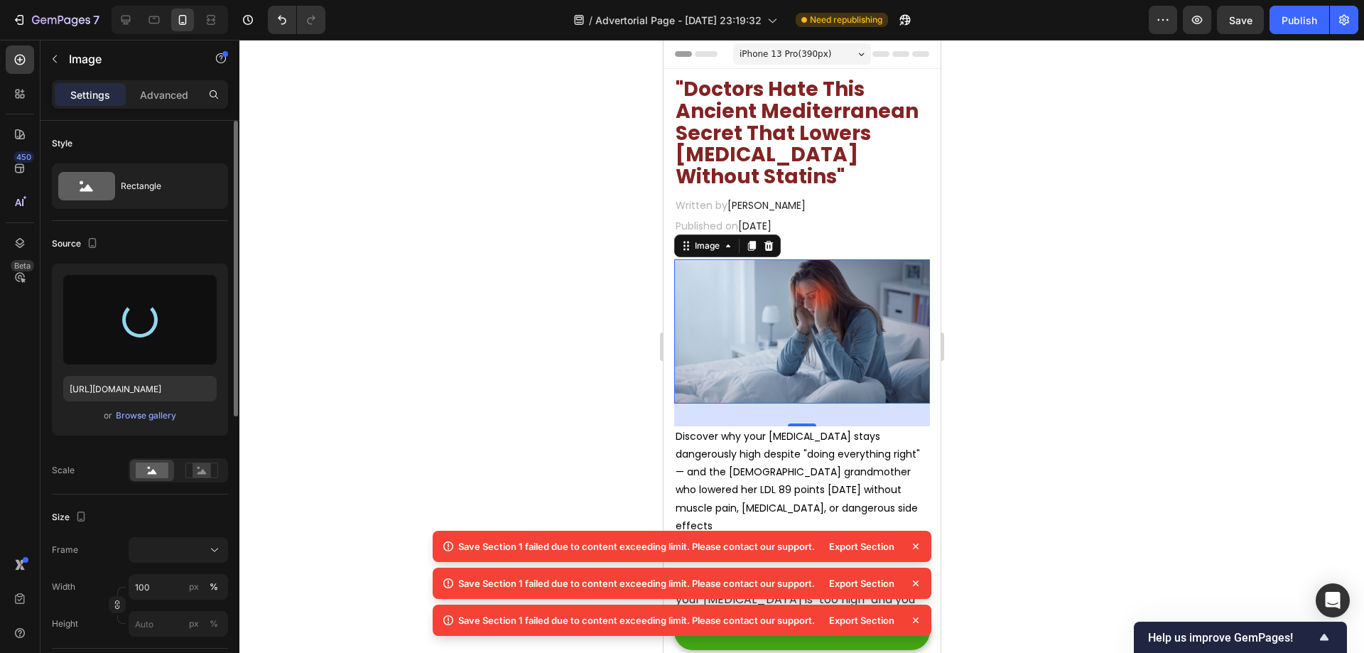
type input "https://cdn.shopify.com/s/files/1/0718/1339/8725/files/gempages_572548875101930…"
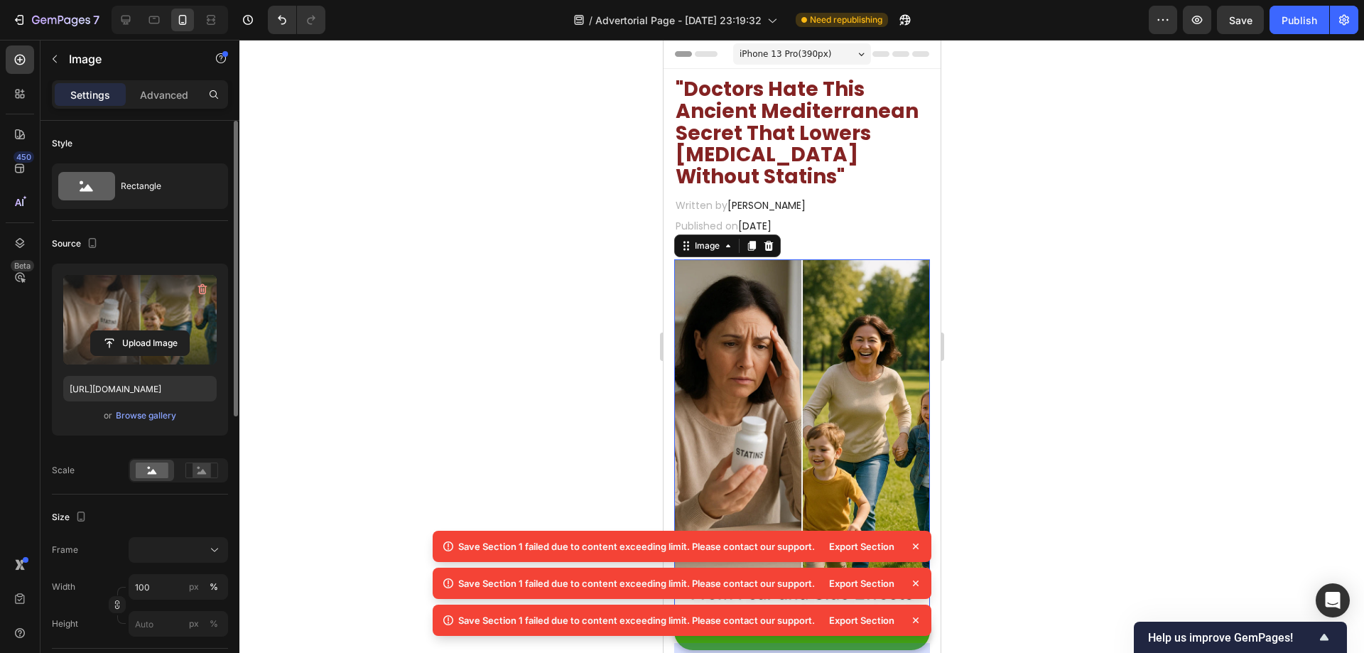
click at [1098, 345] on div at bounding box center [801, 346] width 1125 height 613
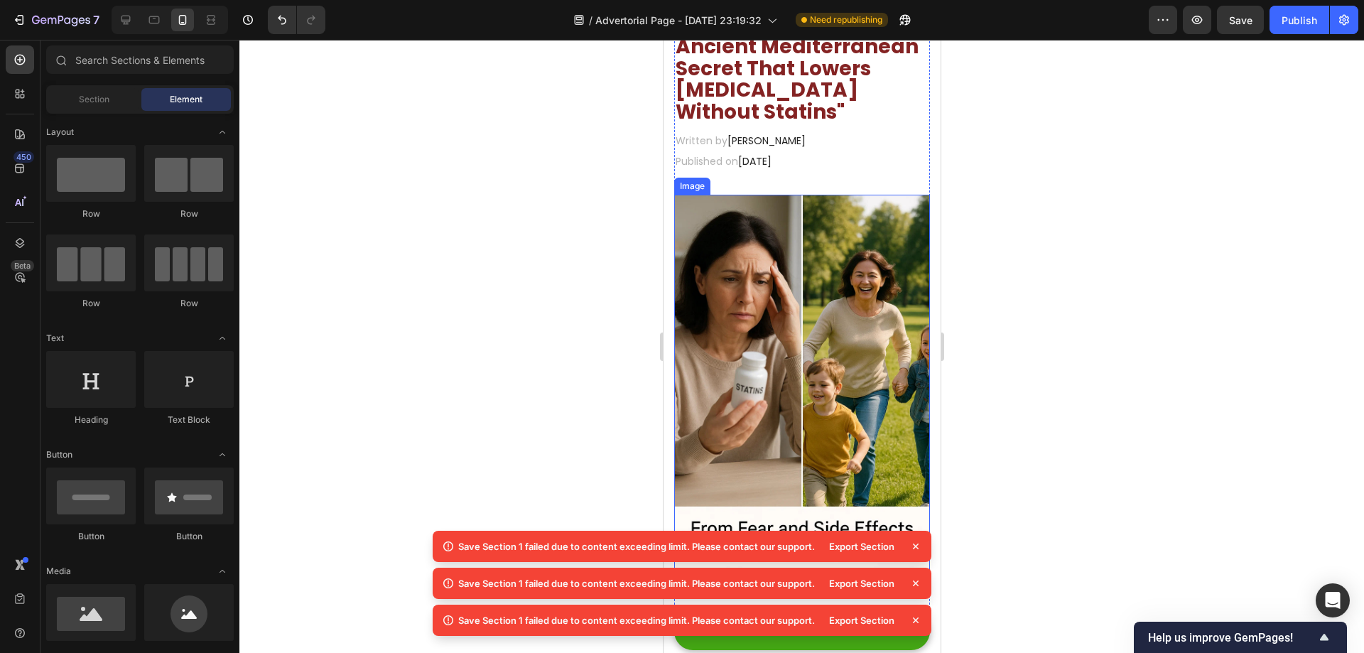
scroll to position [71, 0]
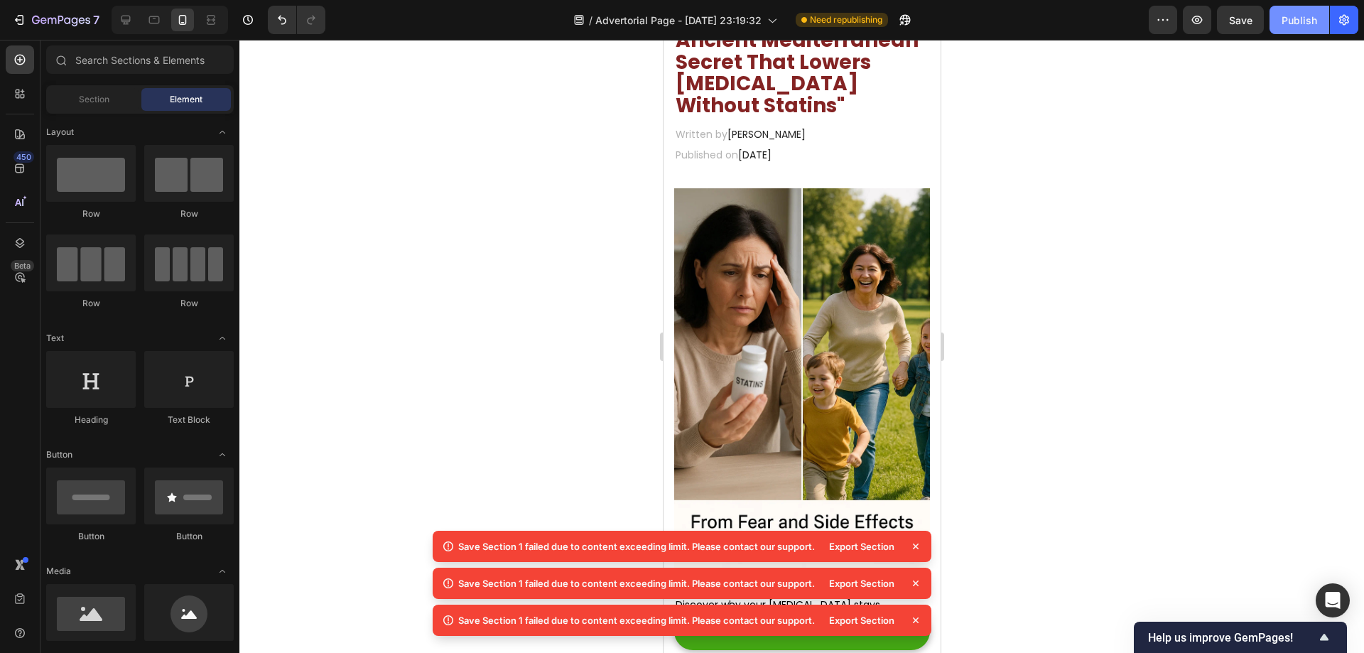
click at [1291, 22] on div "Publish" at bounding box center [1300, 20] width 36 height 15
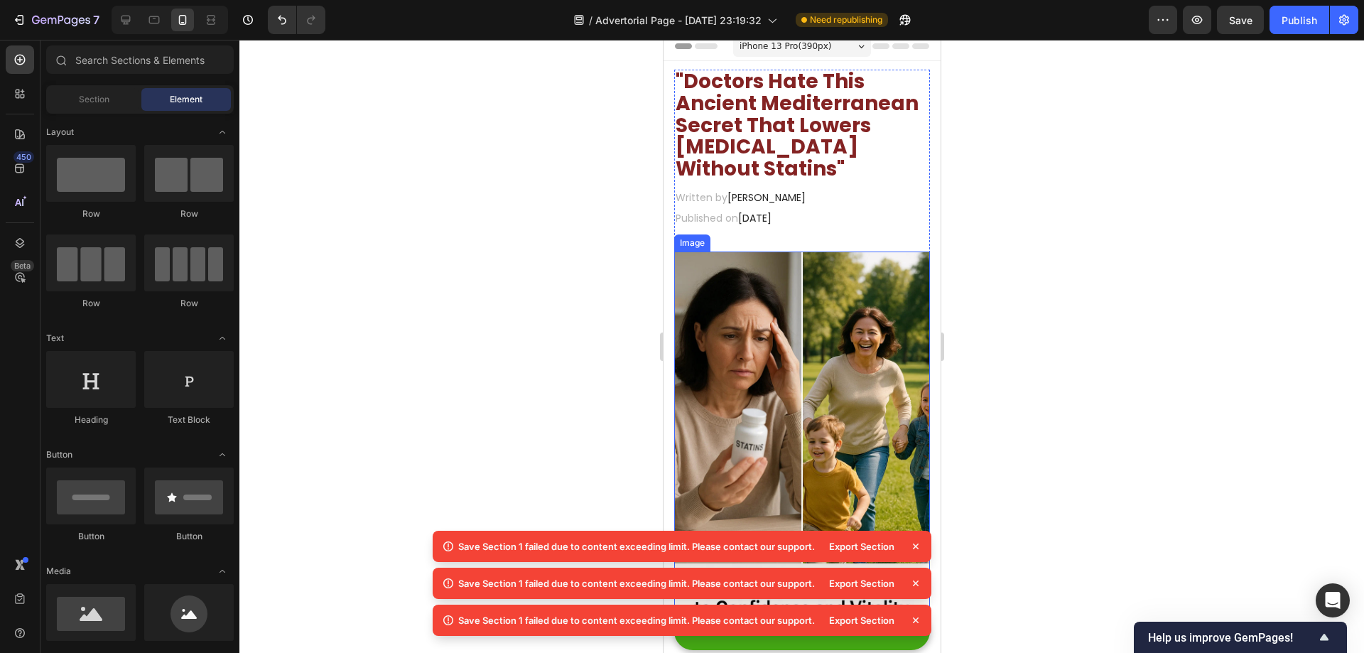
scroll to position [0, 0]
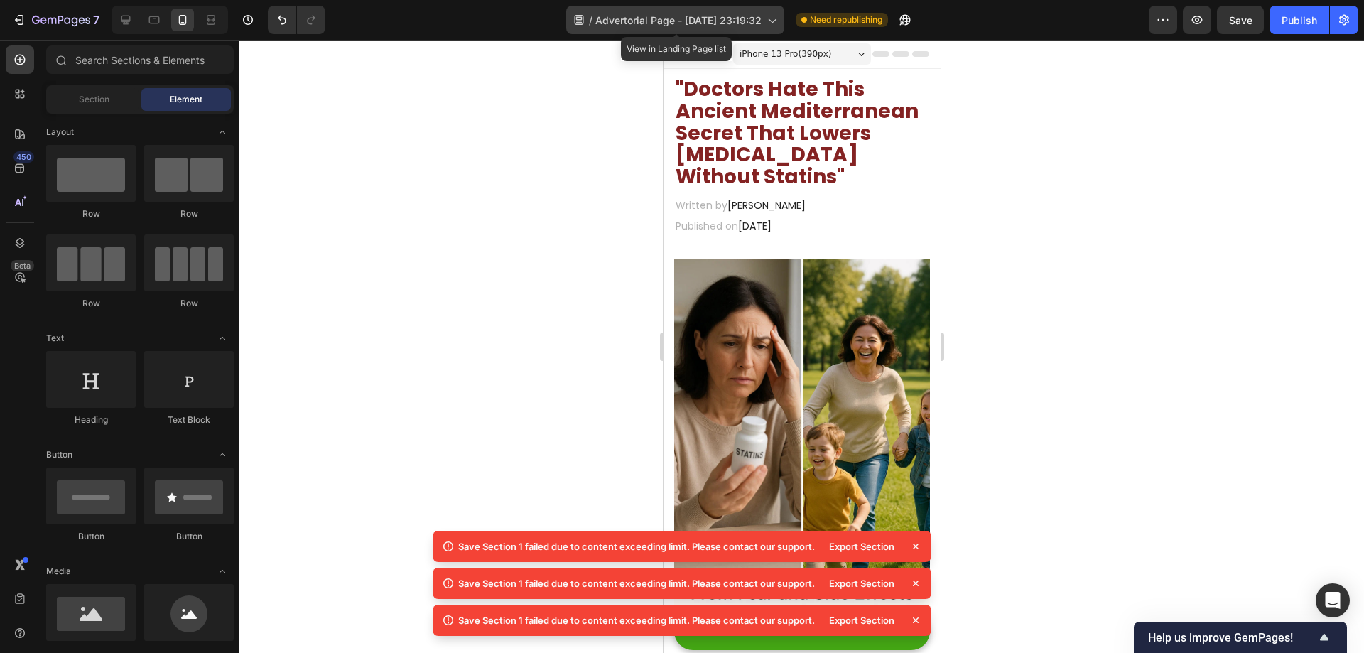
click at [653, 21] on span "Advertorial Page - [DATE] 23:19:32" at bounding box center [678, 20] width 166 height 15
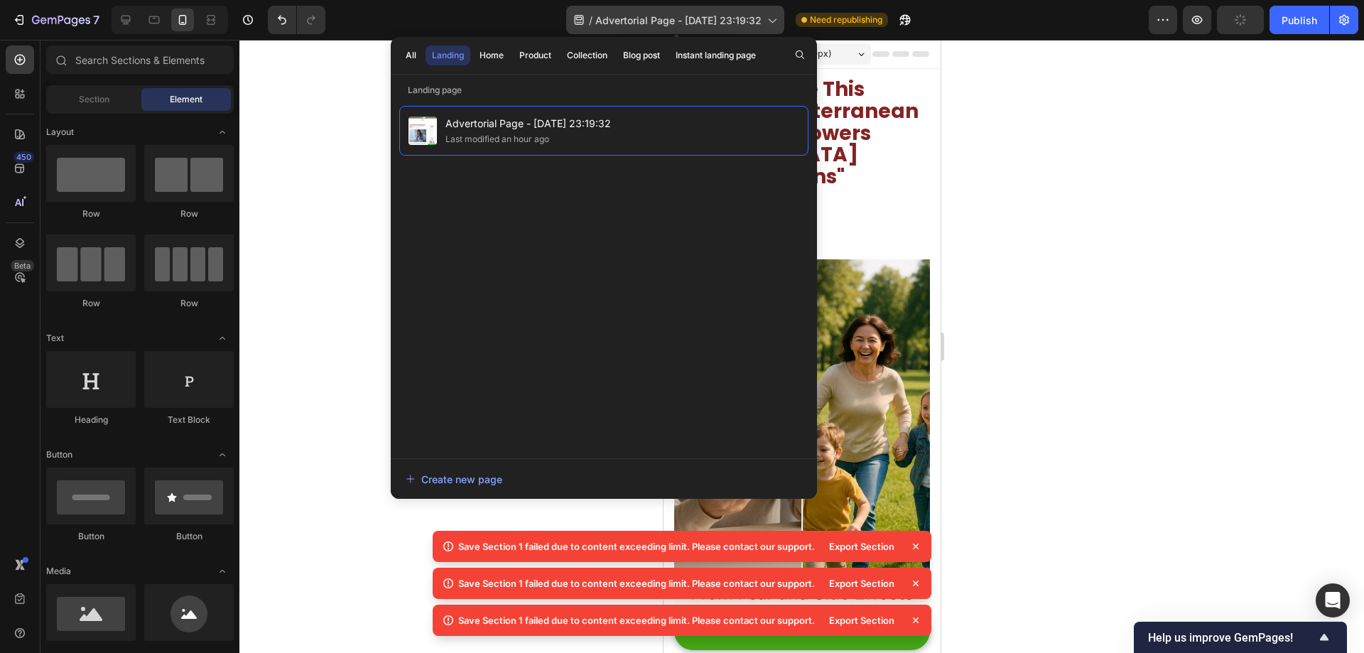
click at [656, 18] on span "Advertorial Page - [DATE] 23:19:32" at bounding box center [678, 20] width 166 height 15
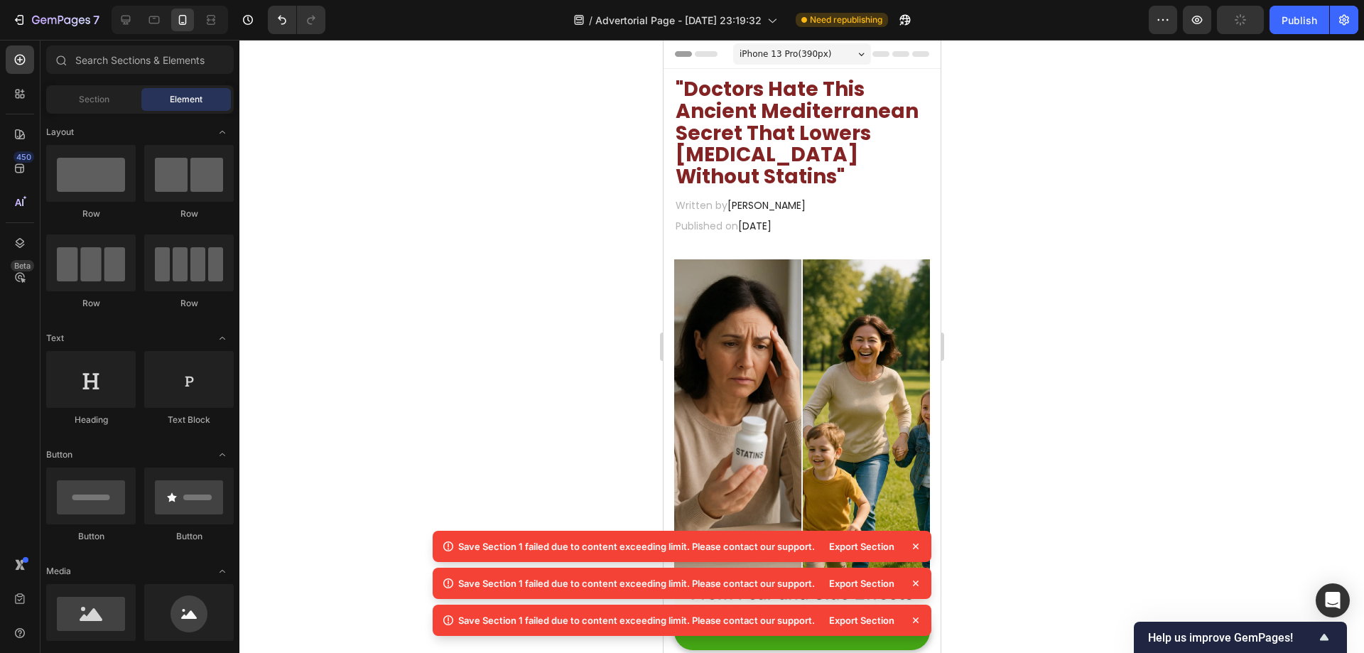
click at [1024, 189] on div at bounding box center [801, 346] width 1125 height 613
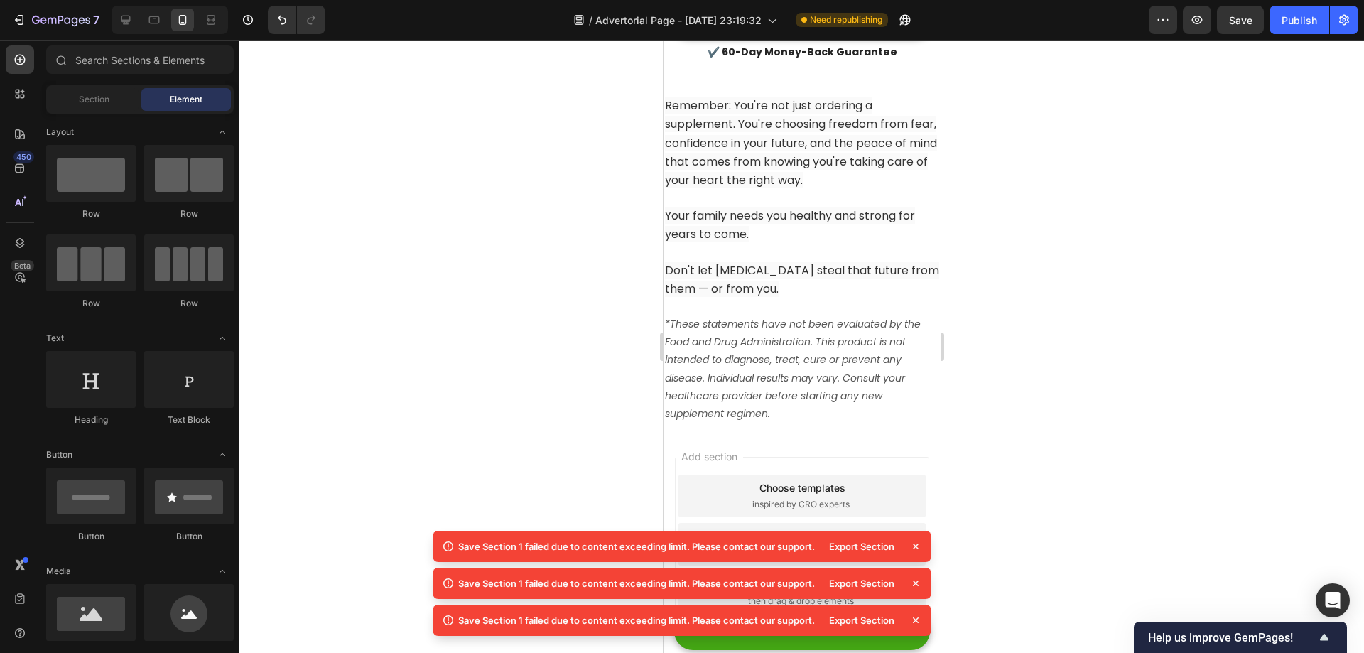
scroll to position [14247, 0]
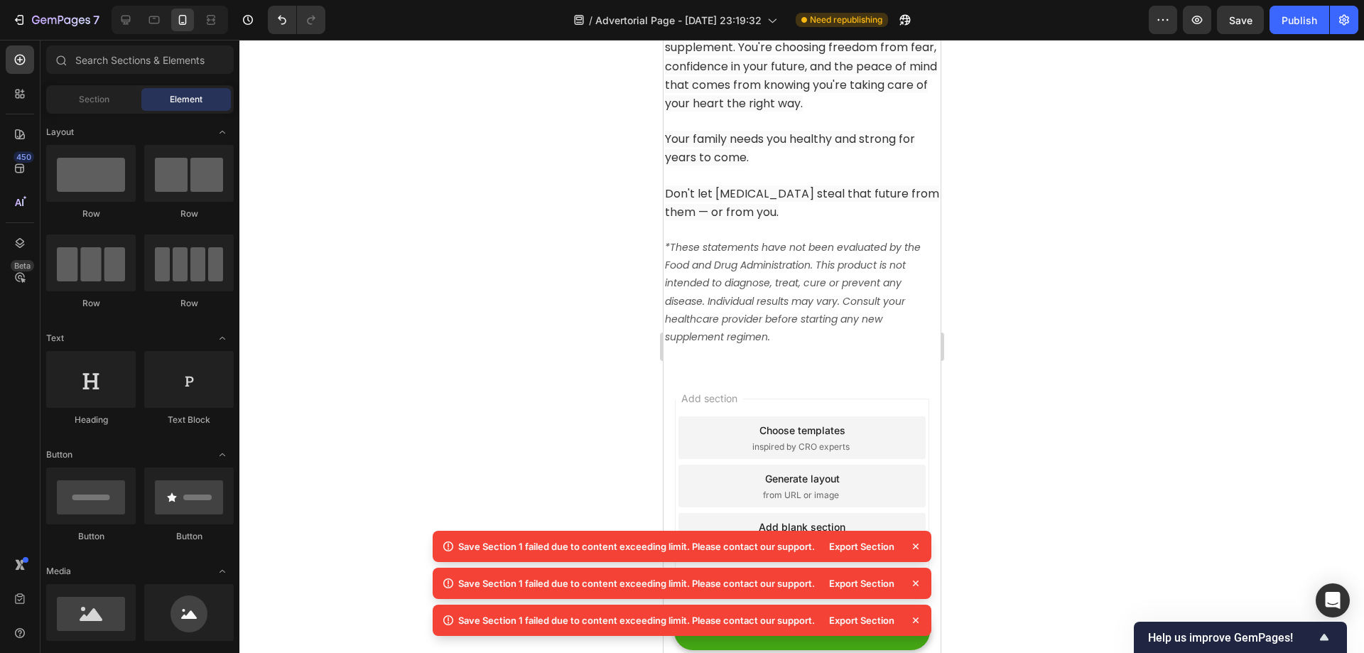
drag, startPoint x: 935, startPoint y: 85, endPoint x: 1573, endPoint y: 661, distance: 860.0
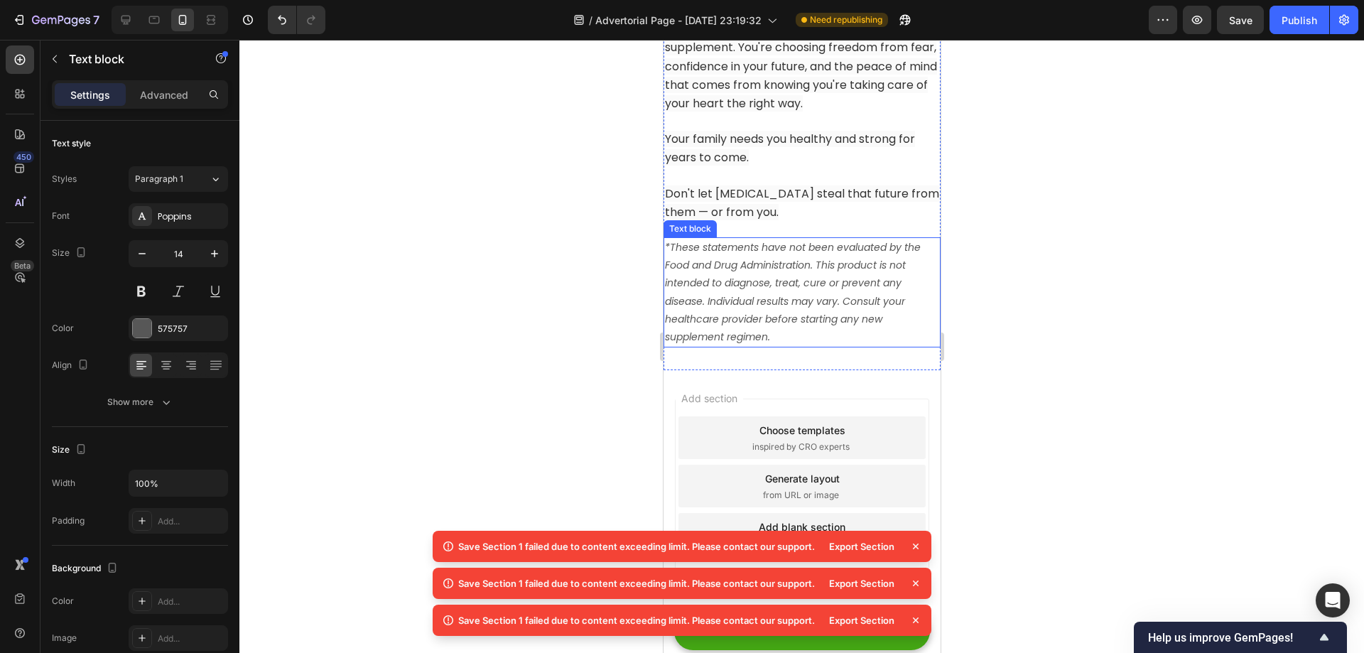
click at [780, 276] on icon "*These statements have not been evaluated by the Food and Drug Administration. …" at bounding box center [792, 292] width 256 height 104
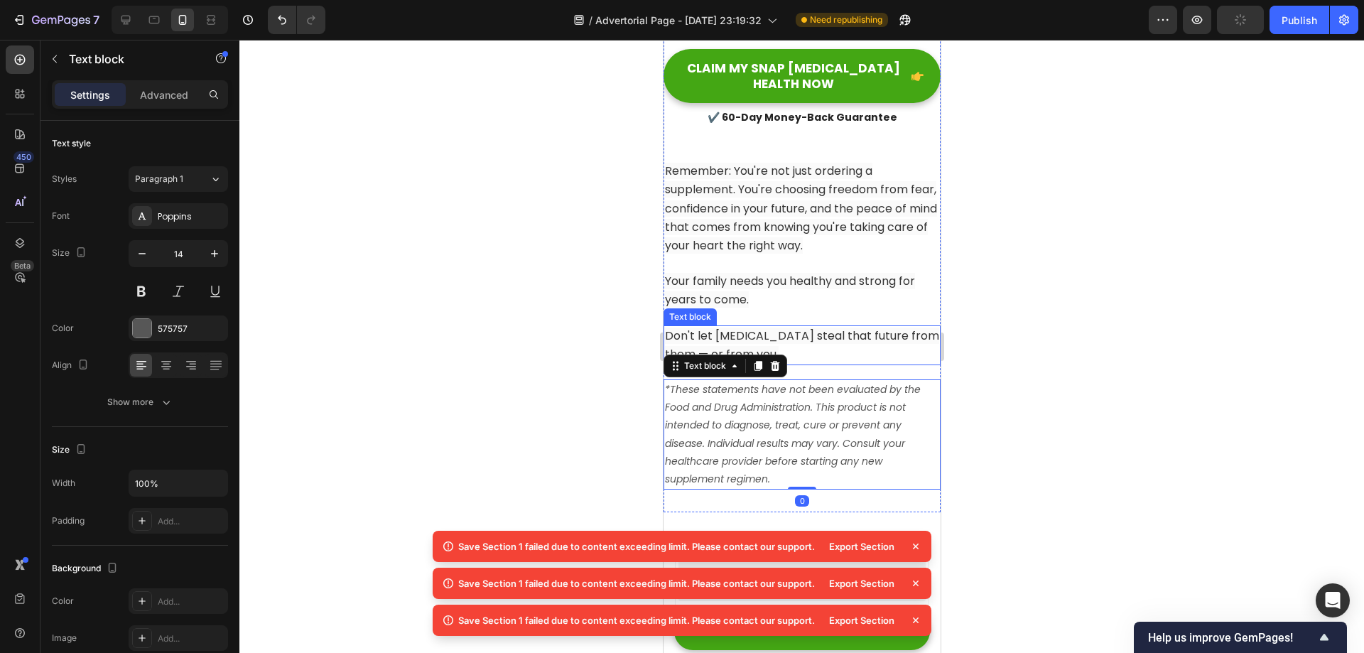
scroll to position [14034, 0]
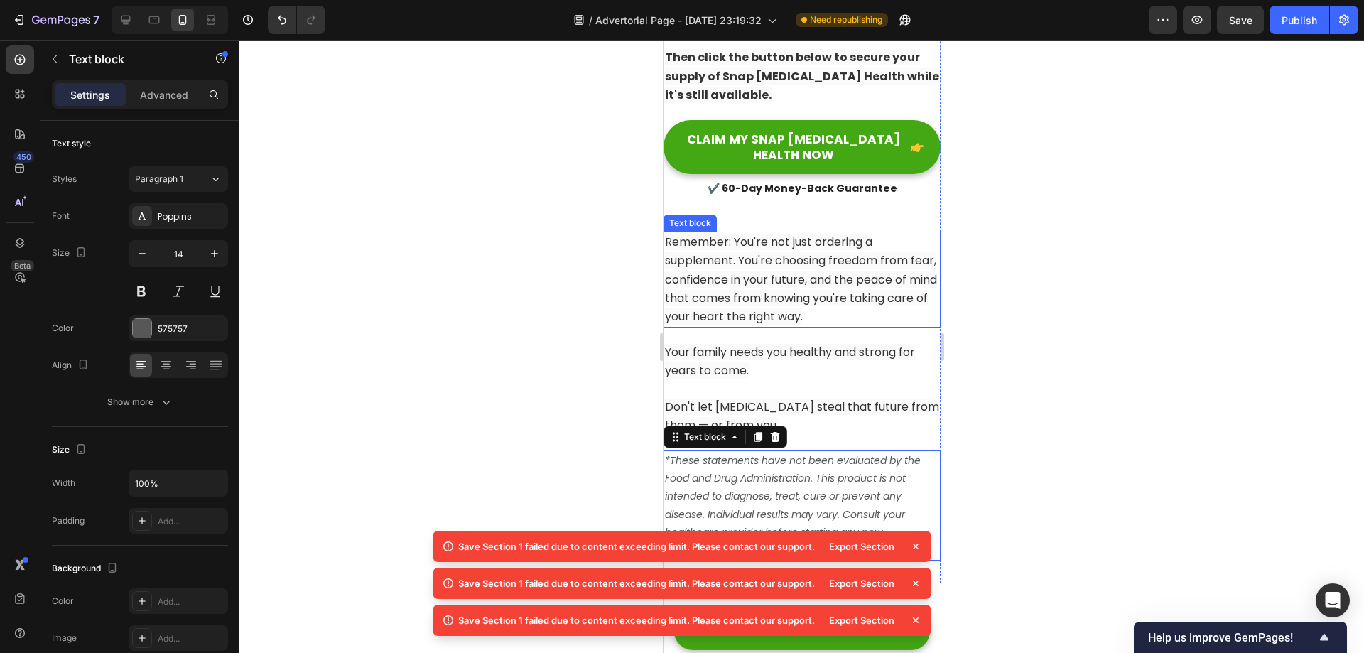
click at [807, 258] on span "Remember: You're not just ordering a supplement. You're choosing freedom from f…" at bounding box center [800, 279] width 272 height 91
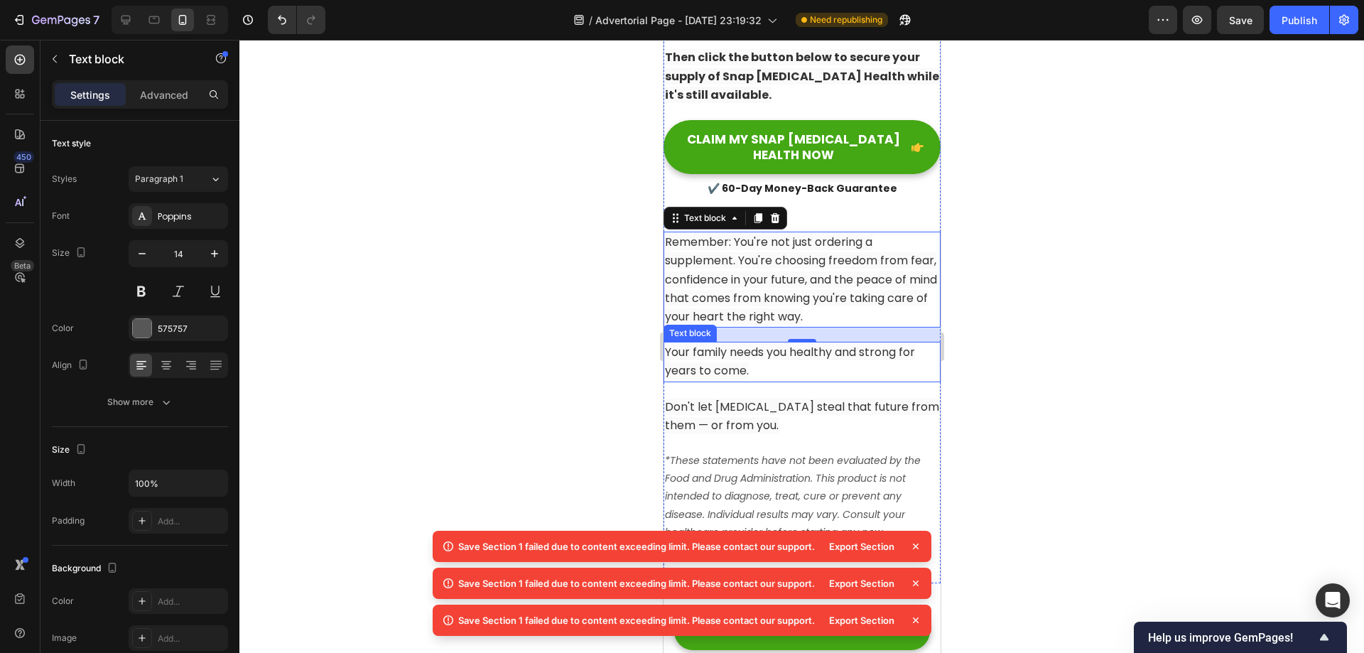
click at [825, 346] on p "Your family needs you healthy and strong for years to come." at bounding box center [801, 361] width 274 height 37
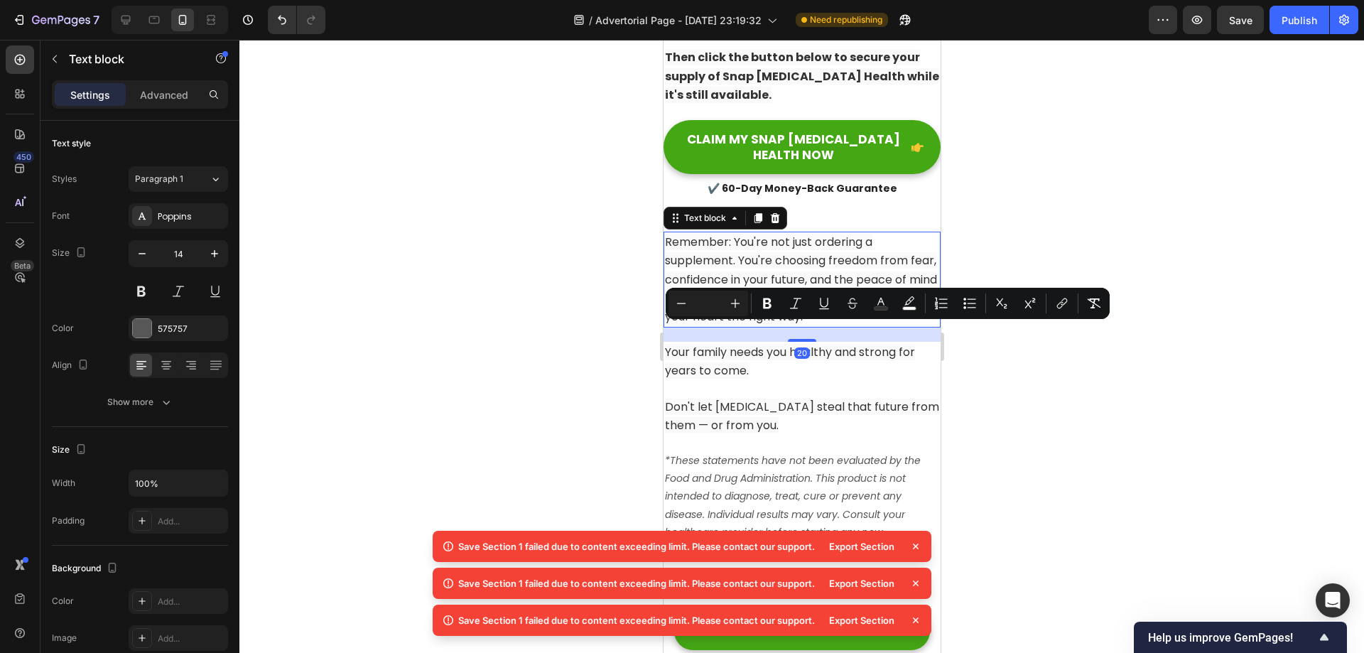
click at [835, 254] on span "Remember: You're not just ordering a supplement. You're choosing freedom from f…" at bounding box center [800, 279] width 272 height 91
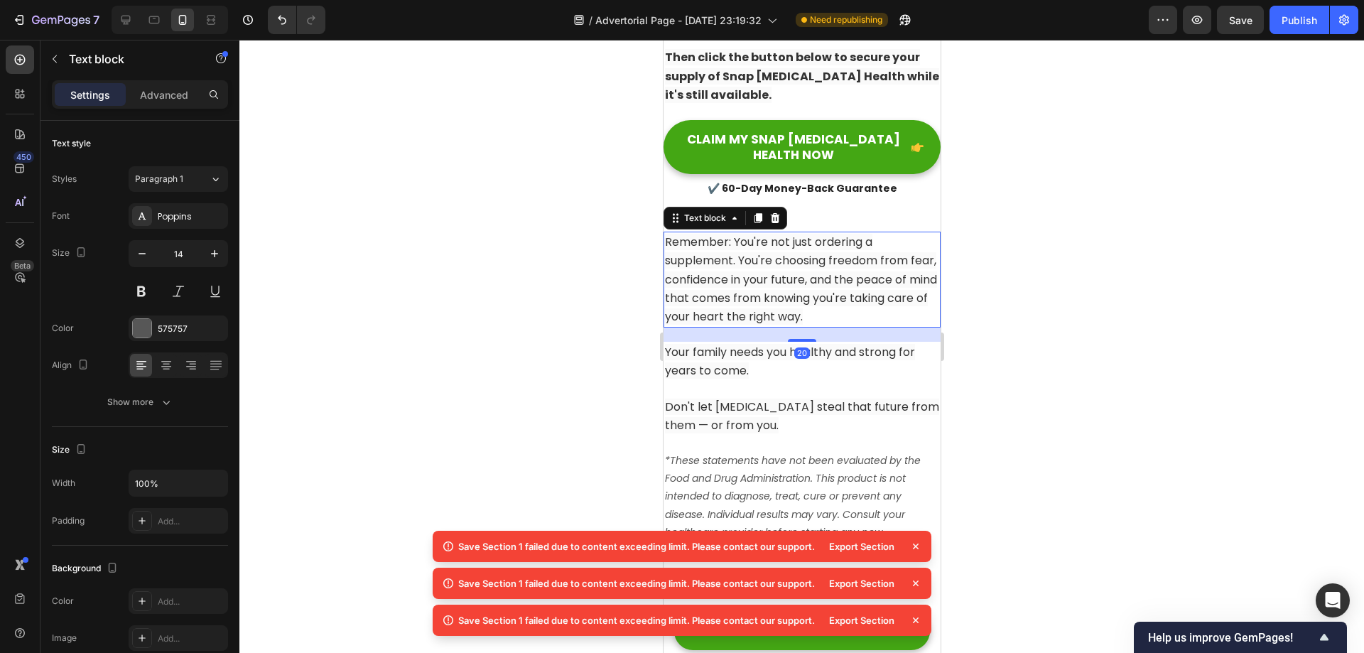
click at [878, 292] on span "Remember: You're not just ordering a supplement. You're choosing freedom from f…" at bounding box center [800, 279] width 272 height 91
click at [906, 298] on p "Remember: You're not just ordering a supplement. You're choosing freedom from f…" at bounding box center [801, 279] width 274 height 93
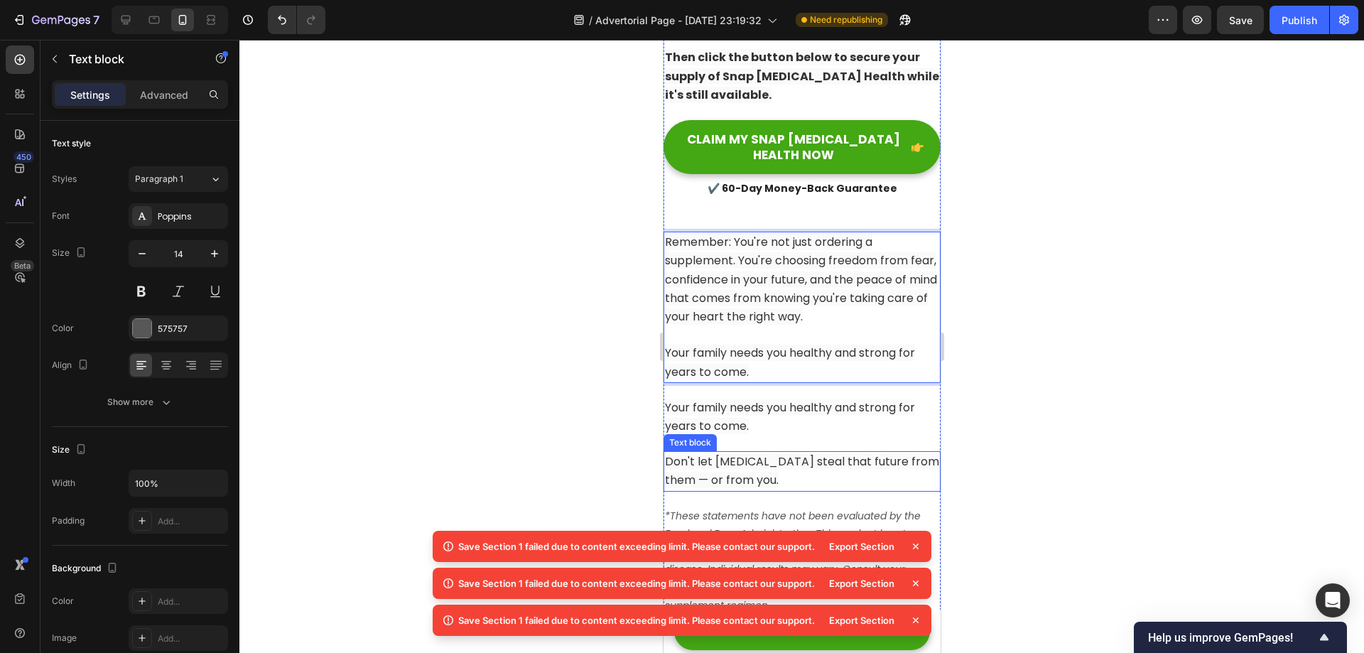
click at [777, 456] on span "Don't let [MEDICAL_DATA] steal that future from them — or from you." at bounding box center [801, 470] width 274 height 35
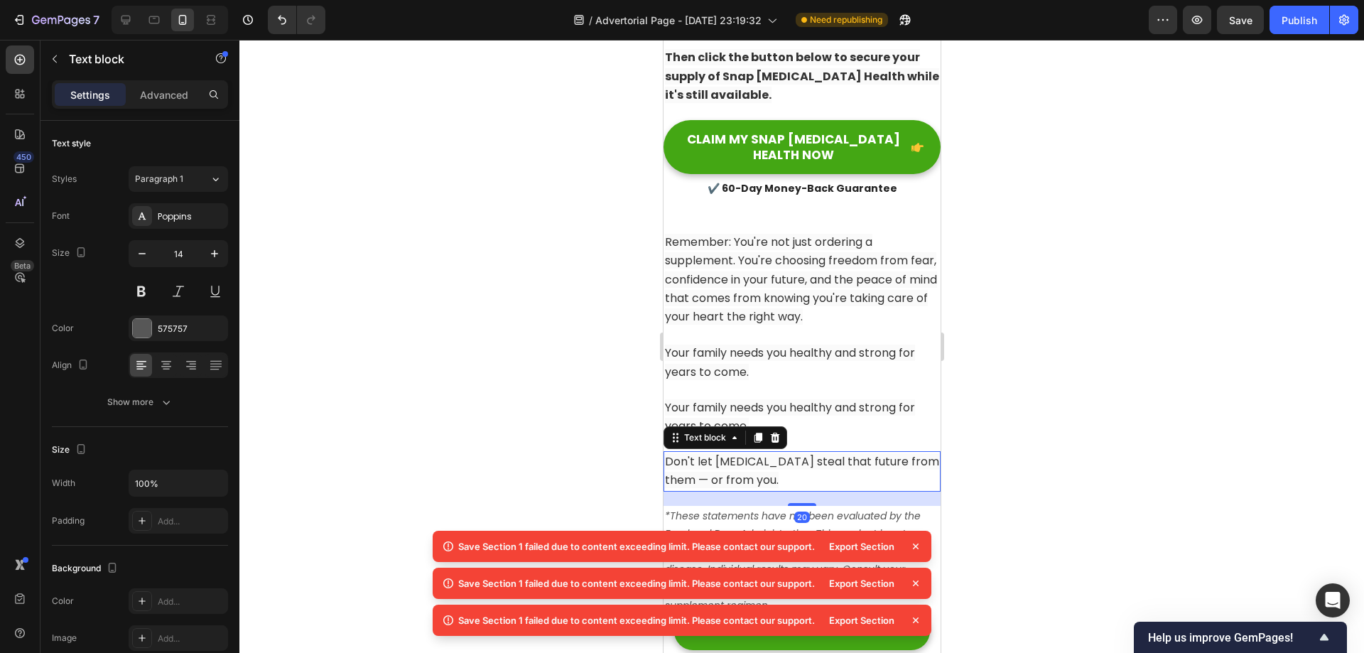
click at [777, 456] on span "Don't let [MEDICAL_DATA] steal that future from them — or from you." at bounding box center [801, 470] width 274 height 35
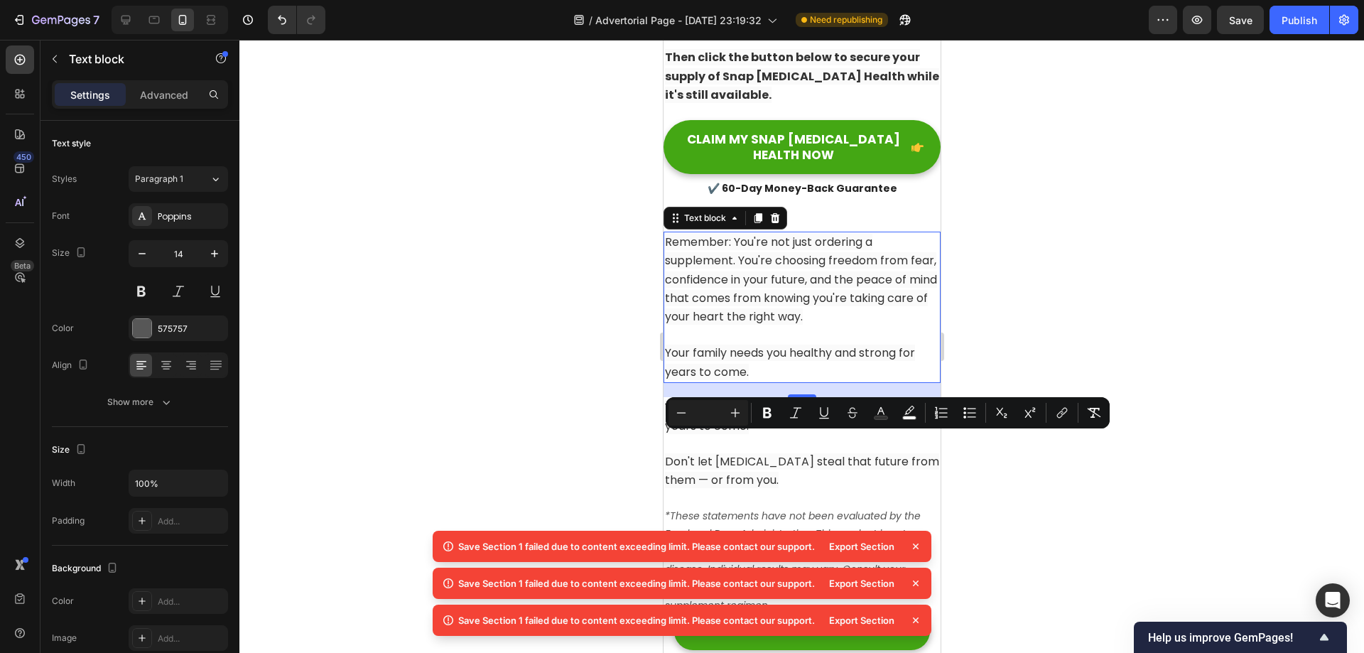
click at [851, 352] on p "Your family needs you healthy and strong for years to come." at bounding box center [801, 362] width 274 height 37
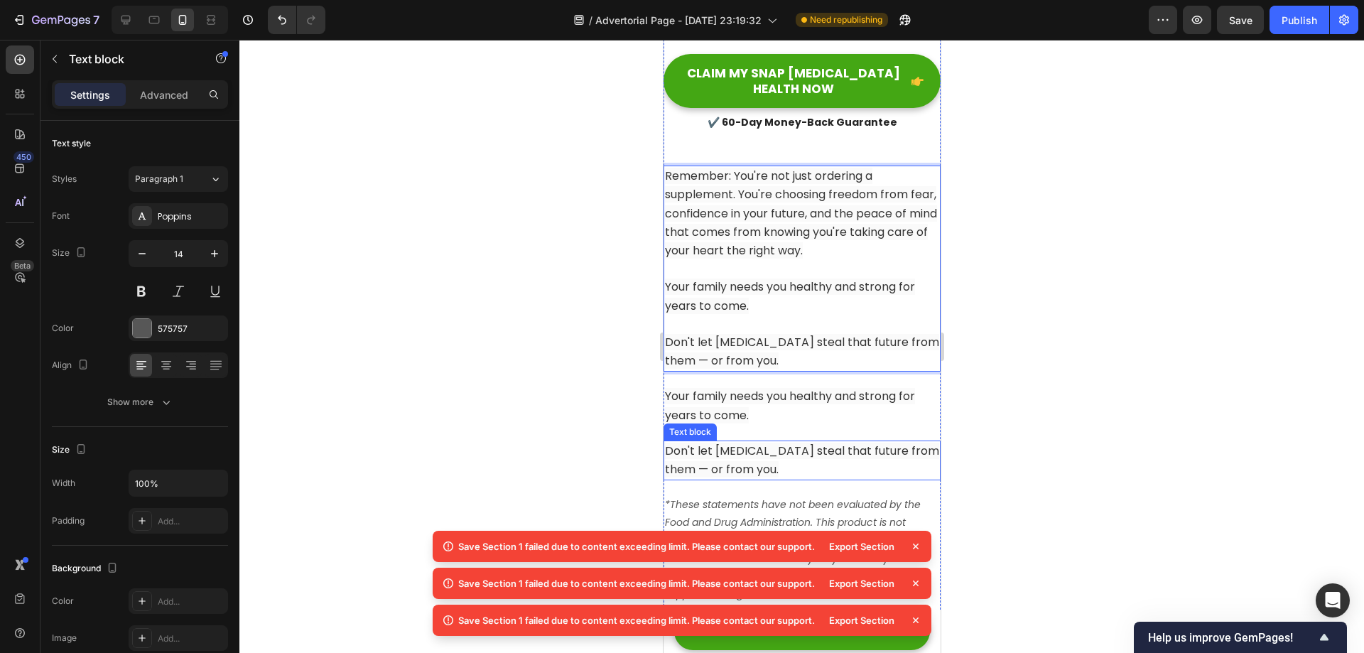
scroll to position [14105, 0]
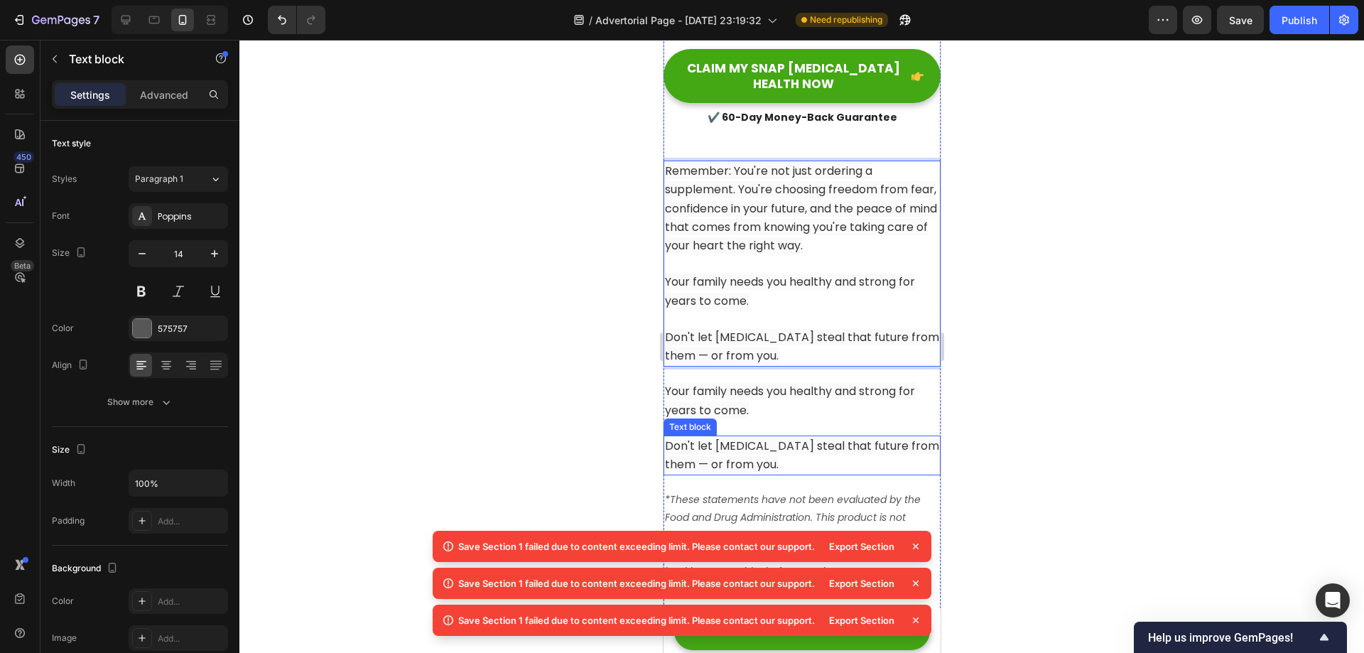
click at [816, 439] on p "Don't let [MEDICAL_DATA] steal that future from them — or from you." at bounding box center [801, 455] width 274 height 37
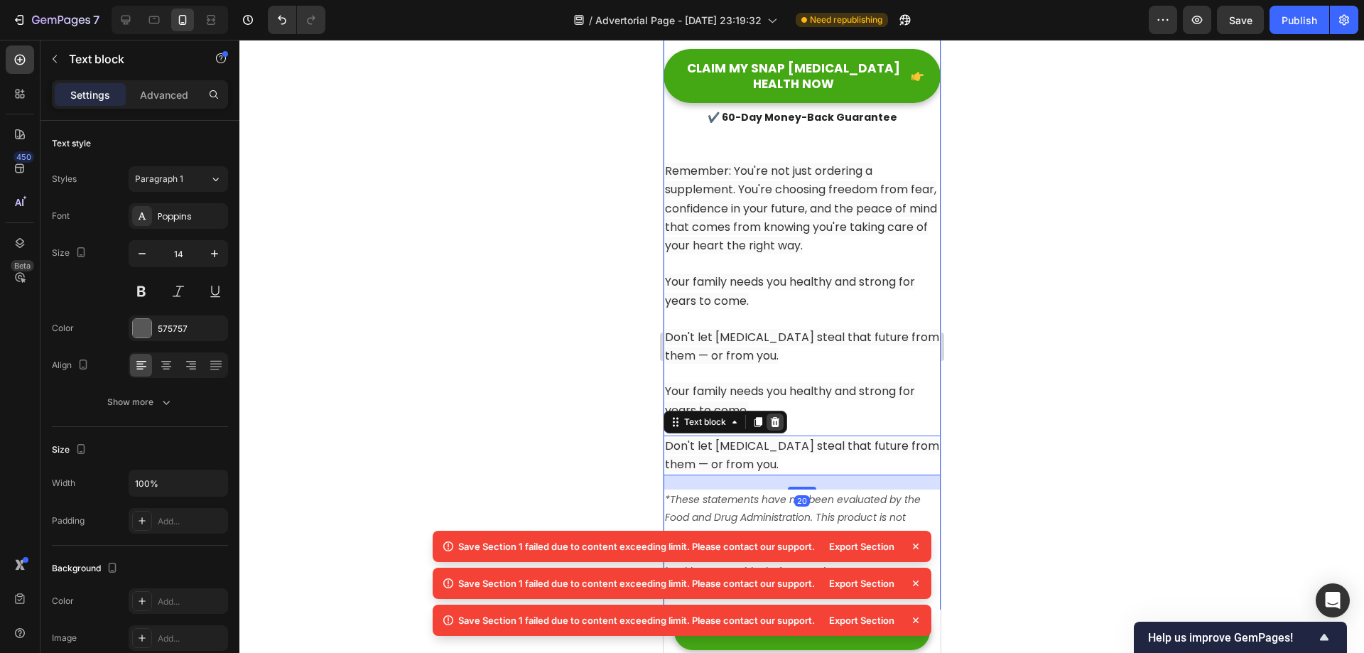
click at [781, 413] on div at bounding box center [774, 421] width 17 height 17
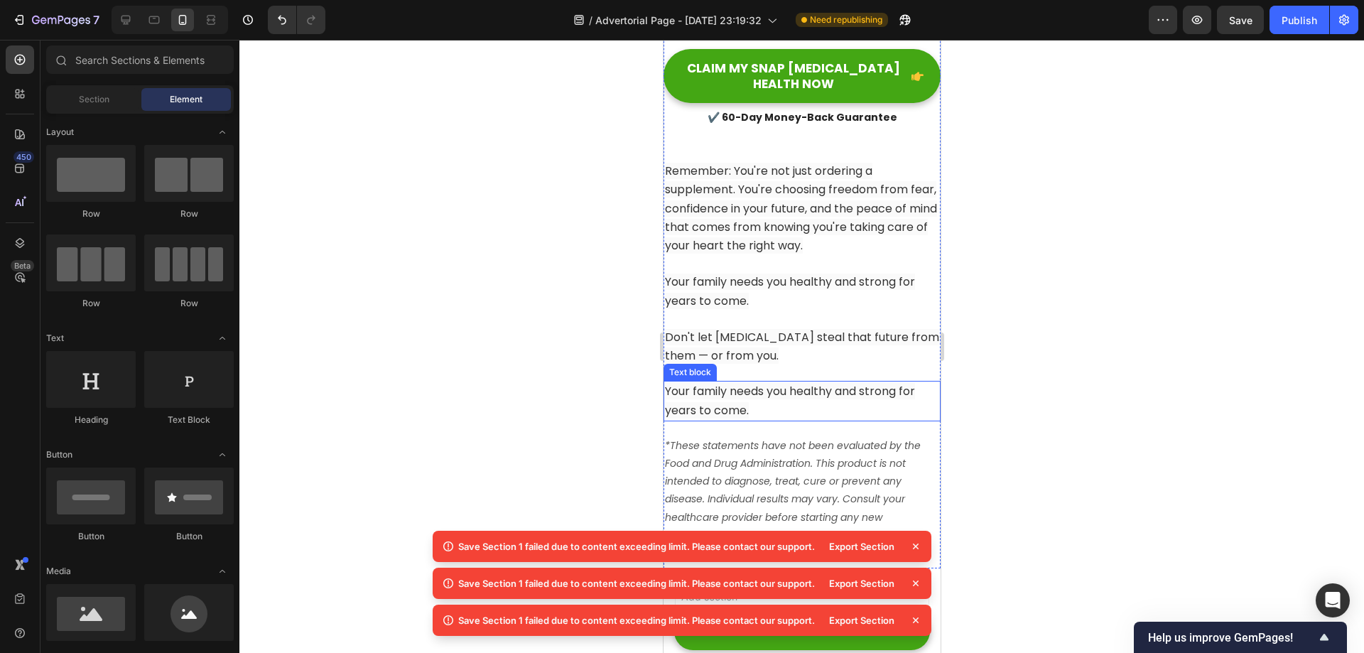
click at [791, 383] on span "Your family needs you healthy and strong for years to come." at bounding box center [789, 400] width 250 height 35
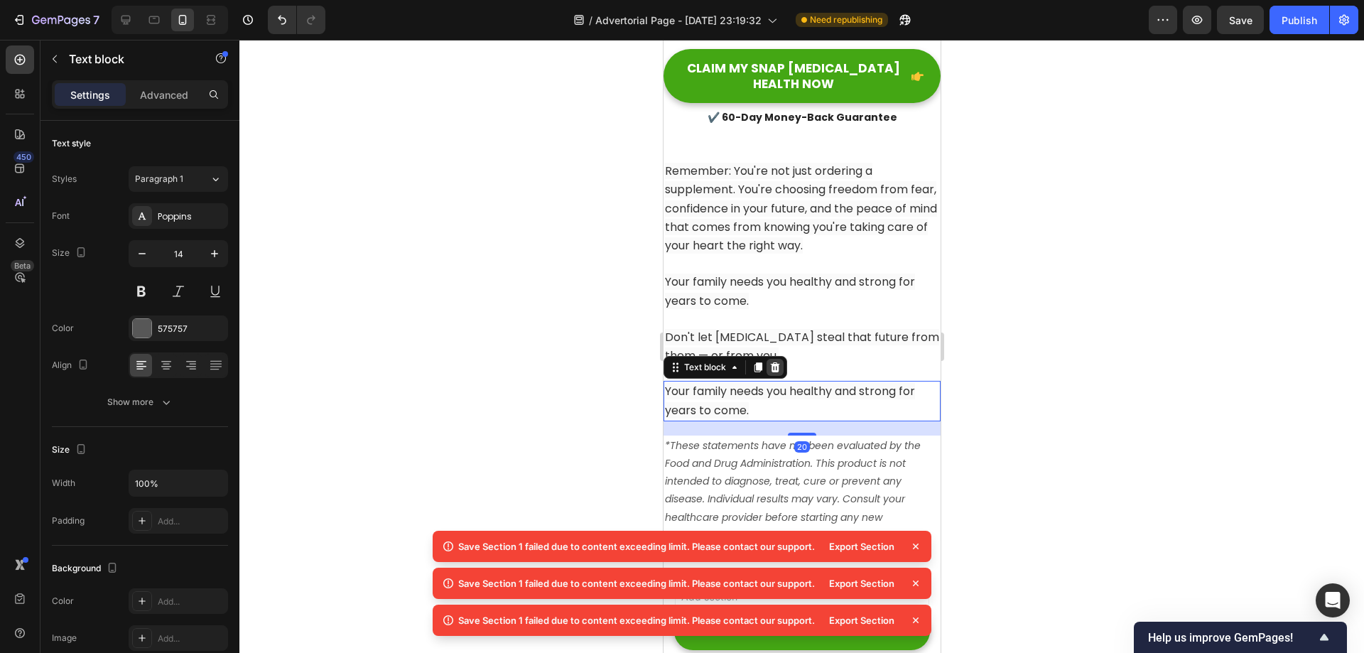
click at [776, 362] on icon at bounding box center [774, 367] width 9 height 10
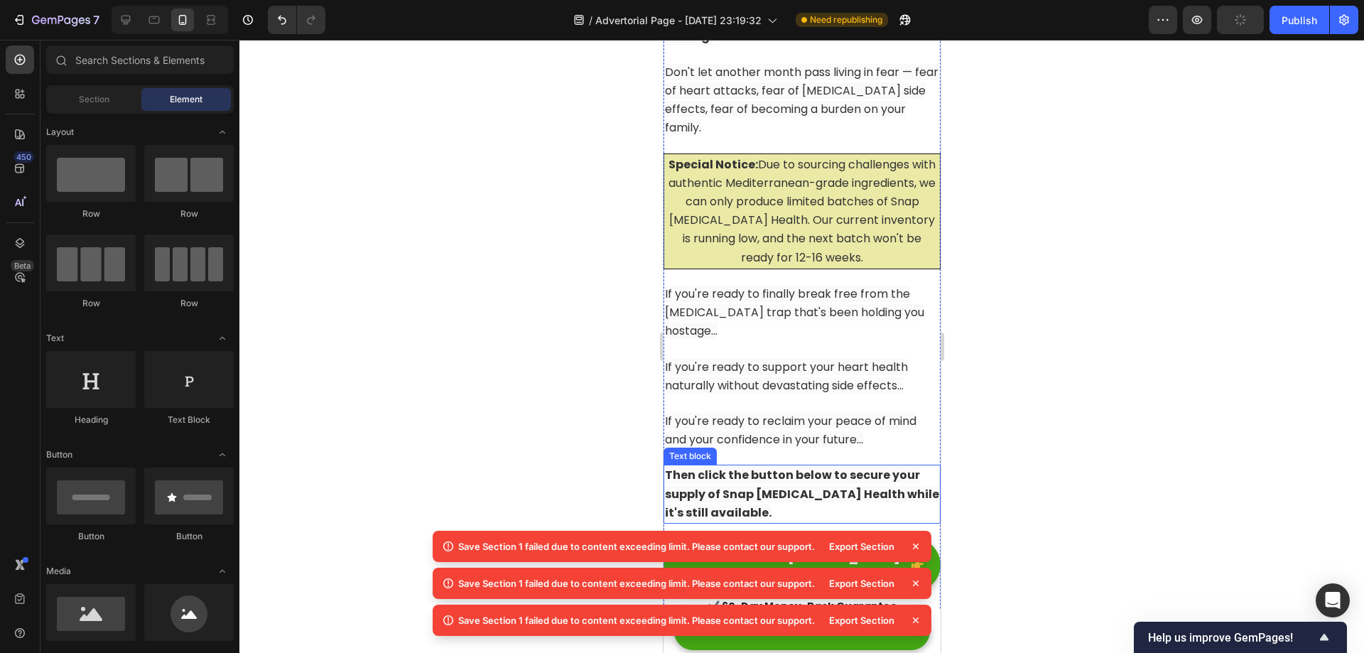
scroll to position [13608, 0]
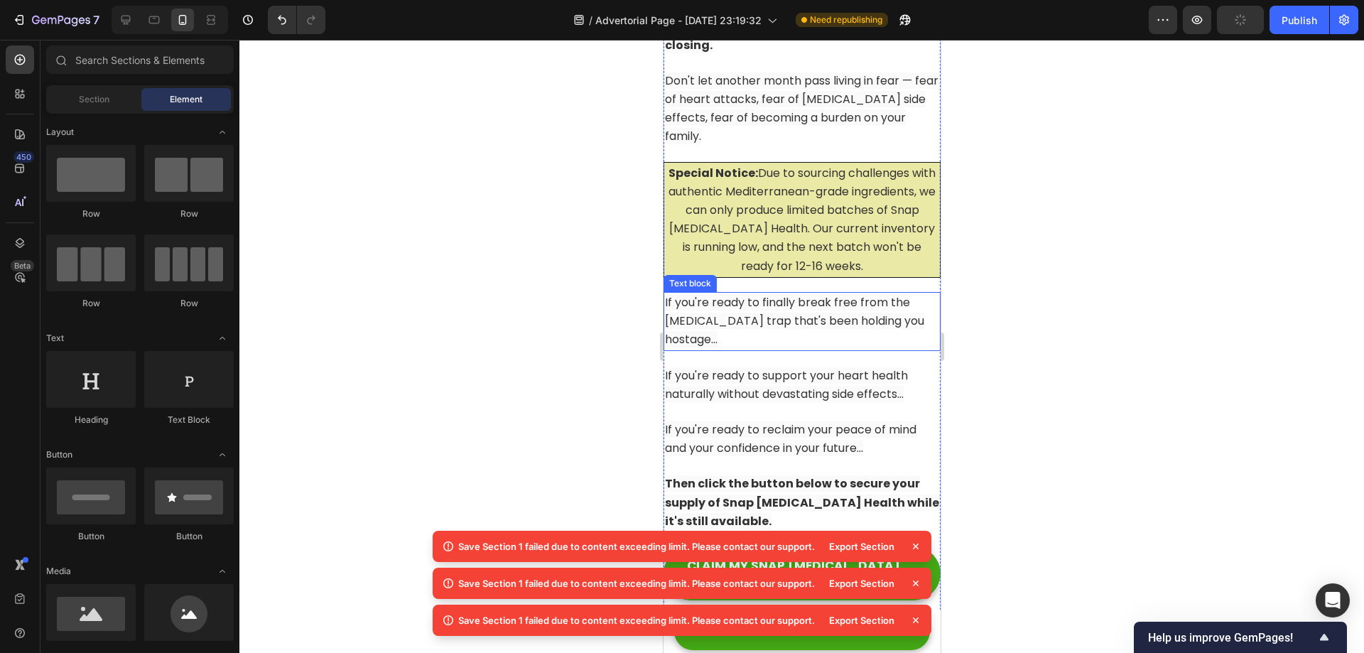
click at [809, 299] on span "If you're ready to finally break free from the [MEDICAL_DATA] trap that's been …" at bounding box center [793, 320] width 259 height 53
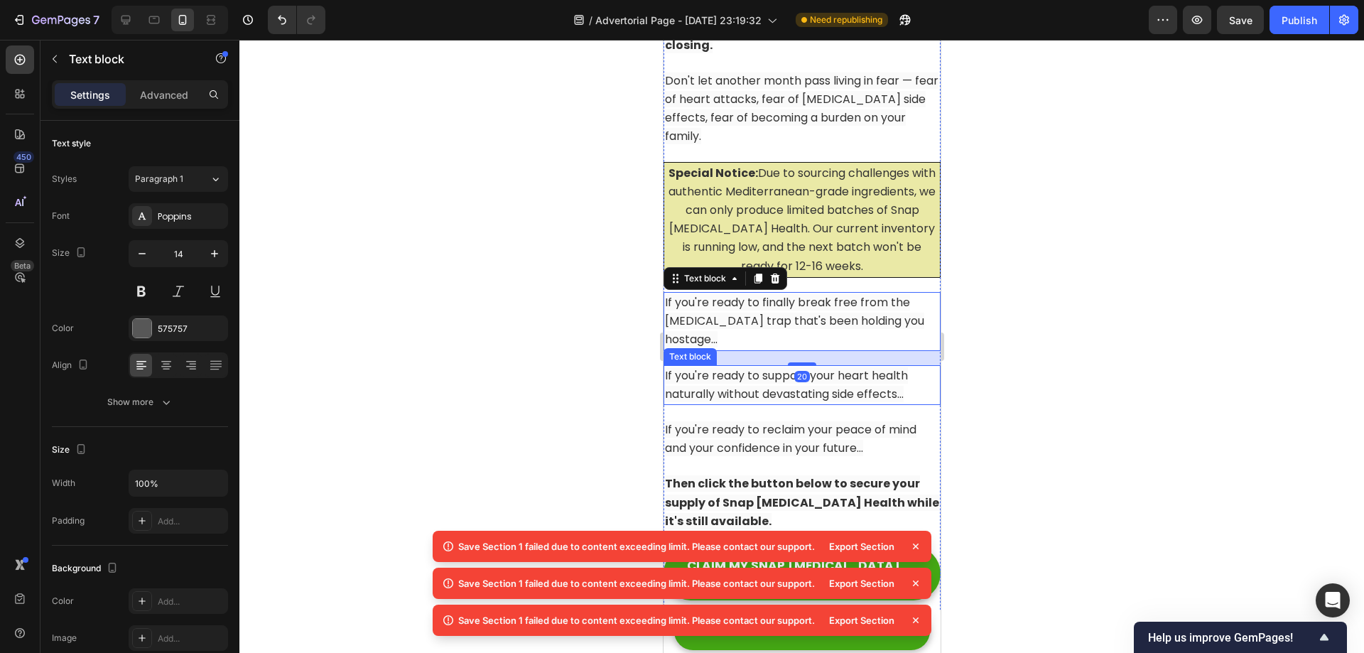
click at [791, 370] on span "If you're ready to support your heart health naturally without devastating side…" at bounding box center [785, 384] width 243 height 35
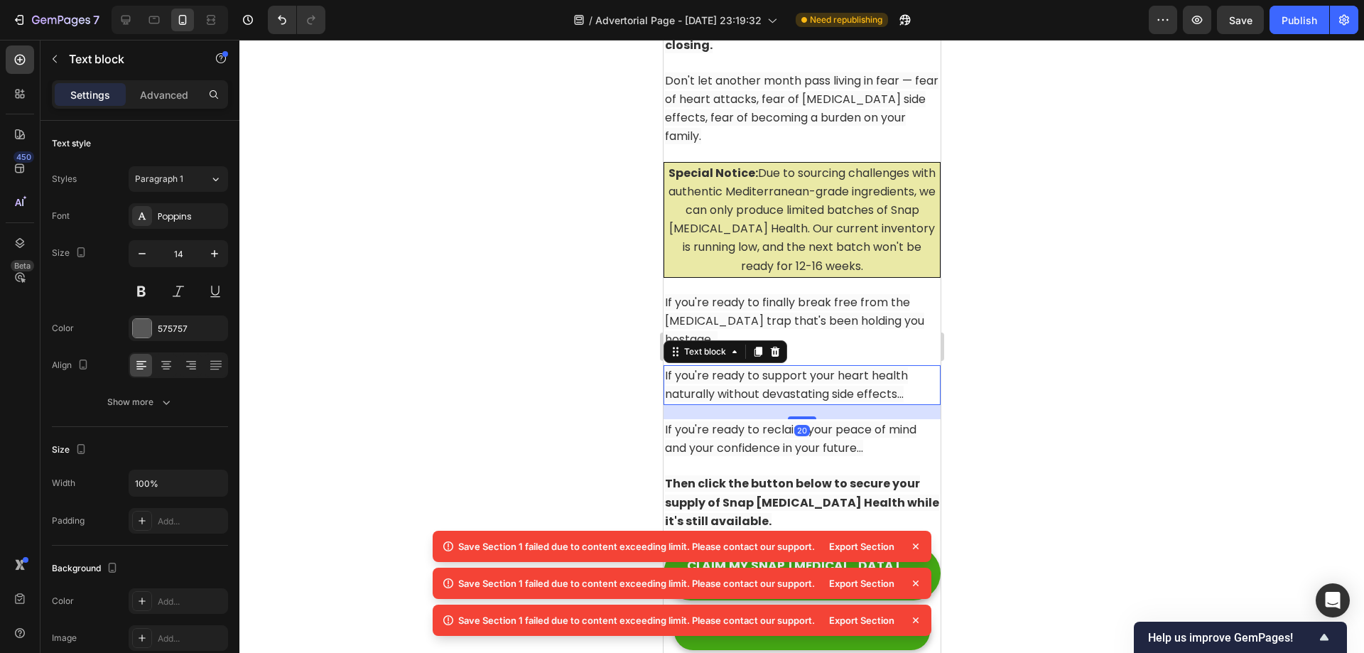
click at [795, 369] on span "If you're ready to support your heart health naturally without devastating side…" at bounding box center [785, 384] width 243 height 35
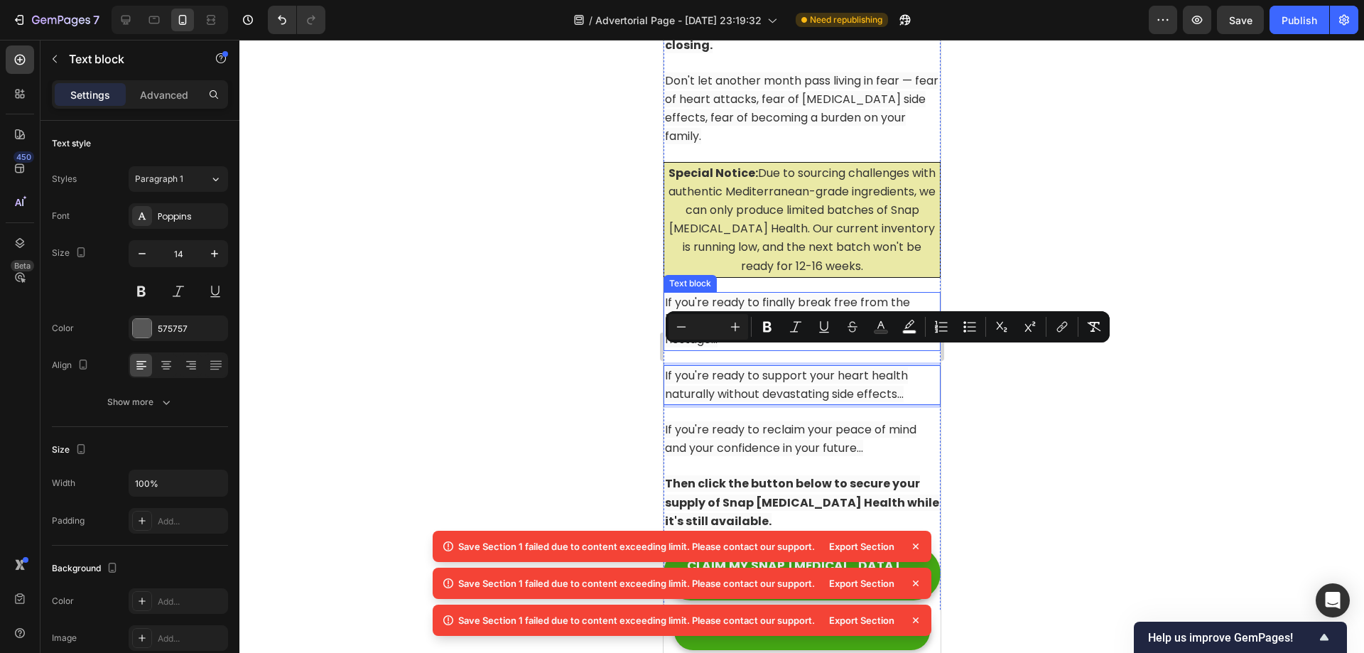
click at [803, 298] on span "If you're ready to finally break free from the [MEDICAL_DATA] trap that's been …" at bounding box center [793, 320] width 259 height 53
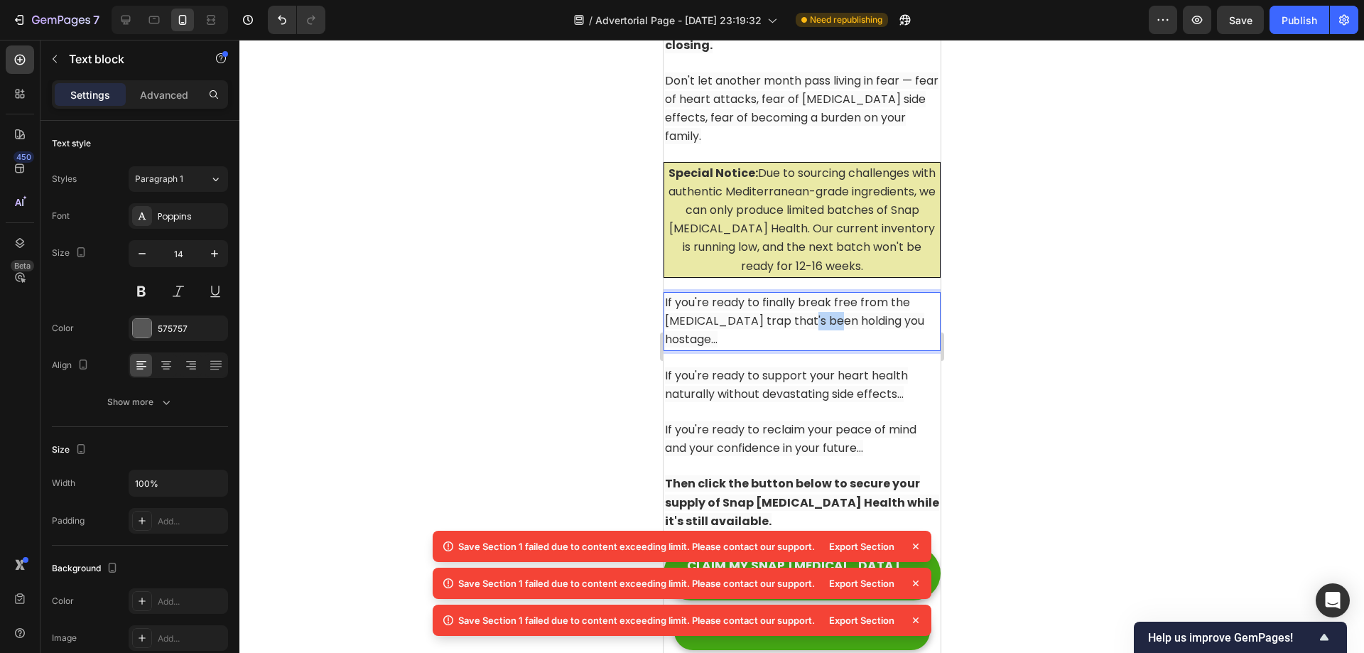
click at [803, 298] on span "If you're ready to finally break free from the [MEDICAL_DATA] trap that's been …" at bounding box center [793, 320] width 259 height 53
click at [789, 323] on p "If you're ready to finally break free from the [MEDICAL_DATA] trap that's been …" at bounding box center [801, 321] width 274 height 56
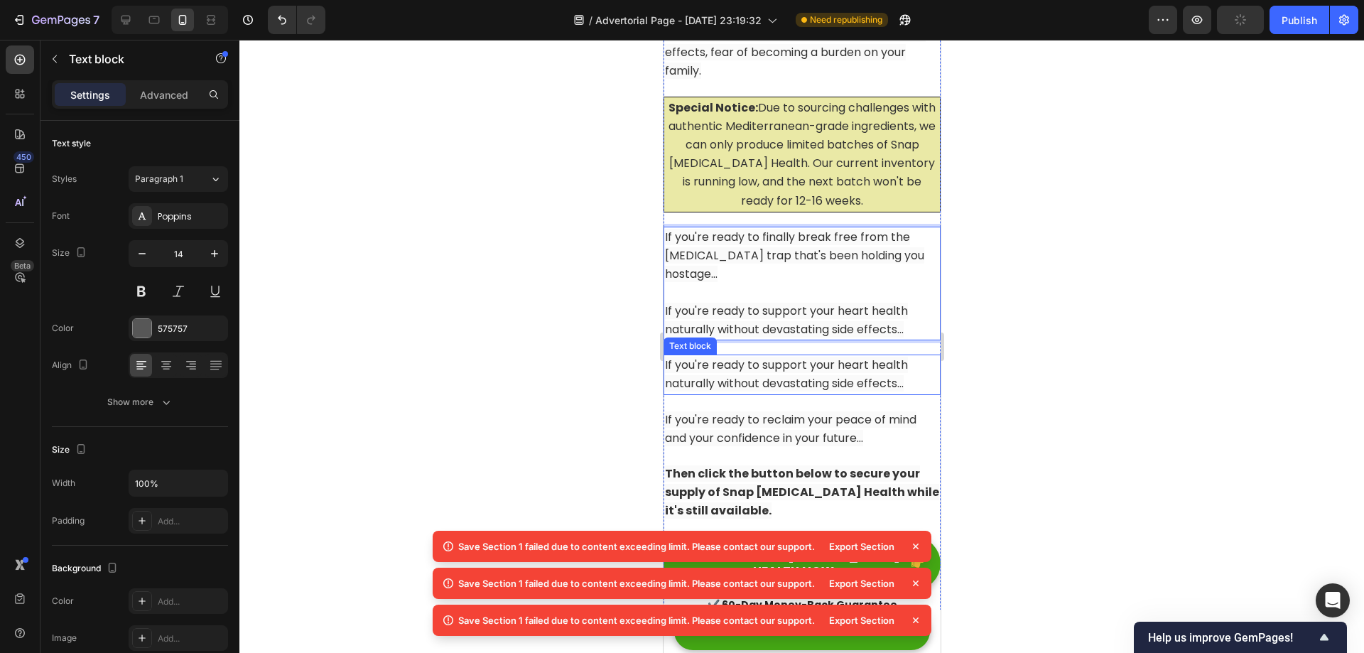
scroll to position [13679, 0]
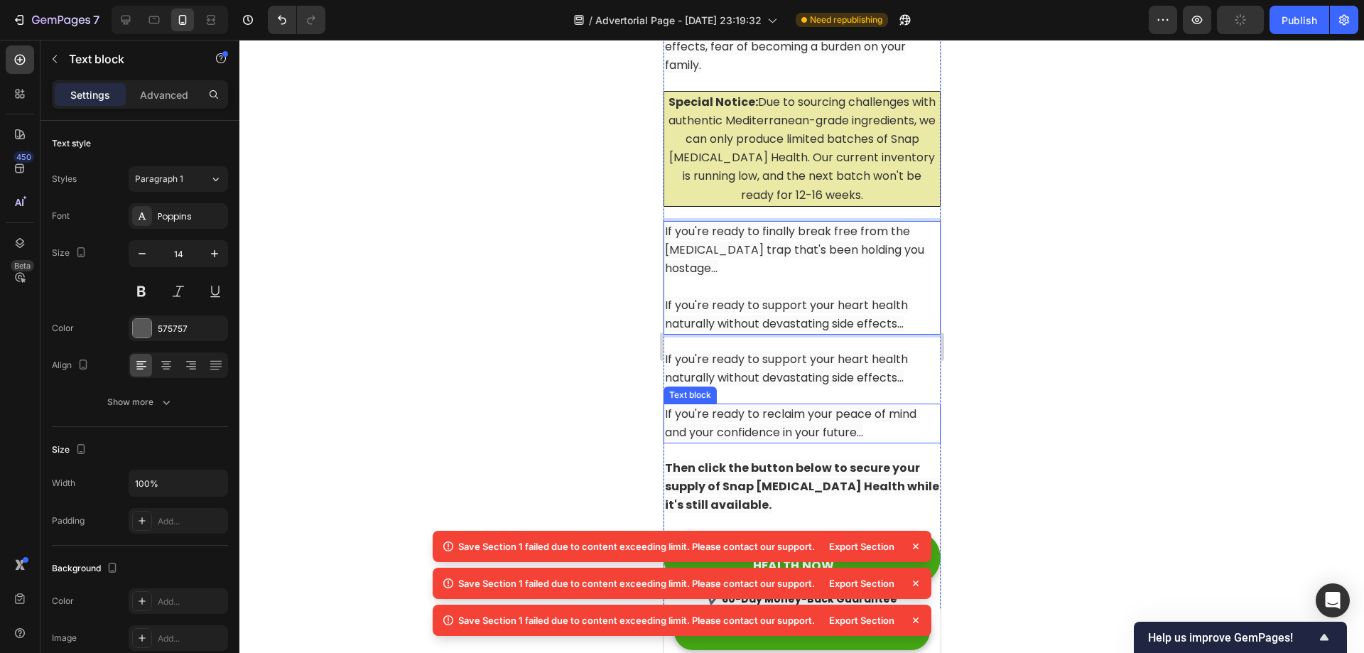
click at [774, 405] on p "If you're ready to reclaim your peace of mind and your confidence in your futur…" at bounding box center [801, 423] width 274 height 37
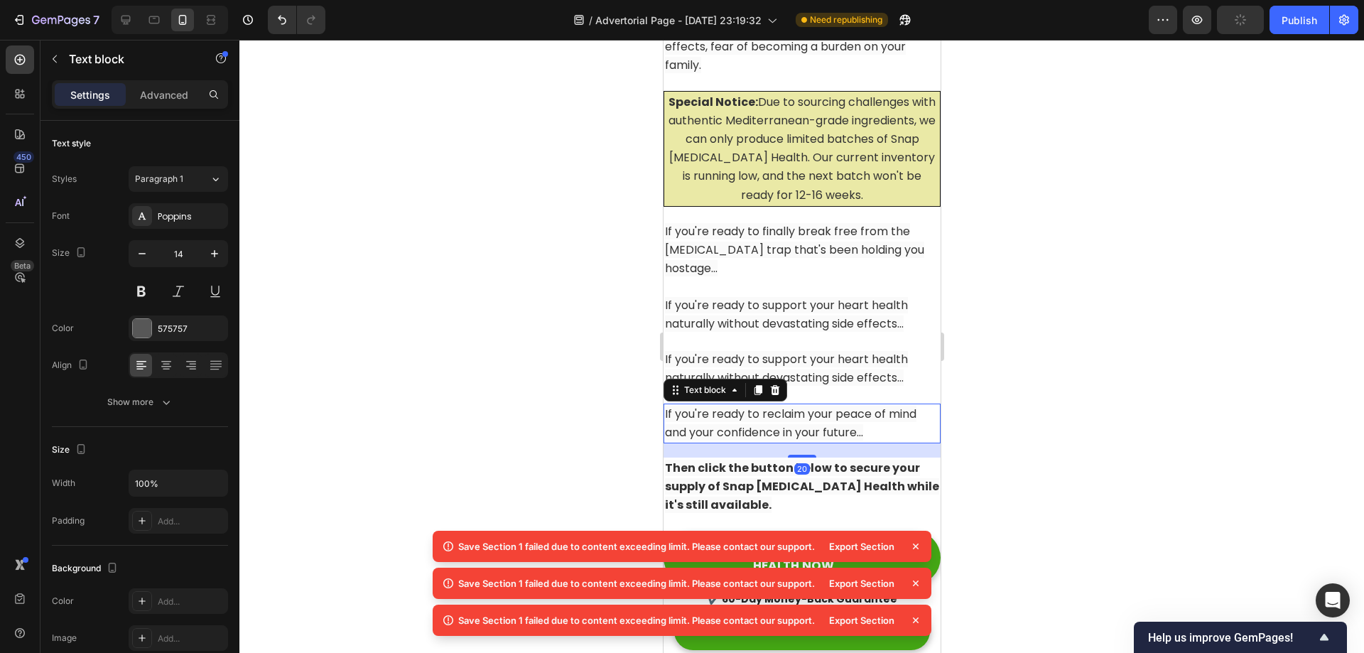
click at [774, 405] on p "If you're ready to reclaim your peace of mind and your confidence in your futur…" at bounding box center [801, 423] width 274 height 37
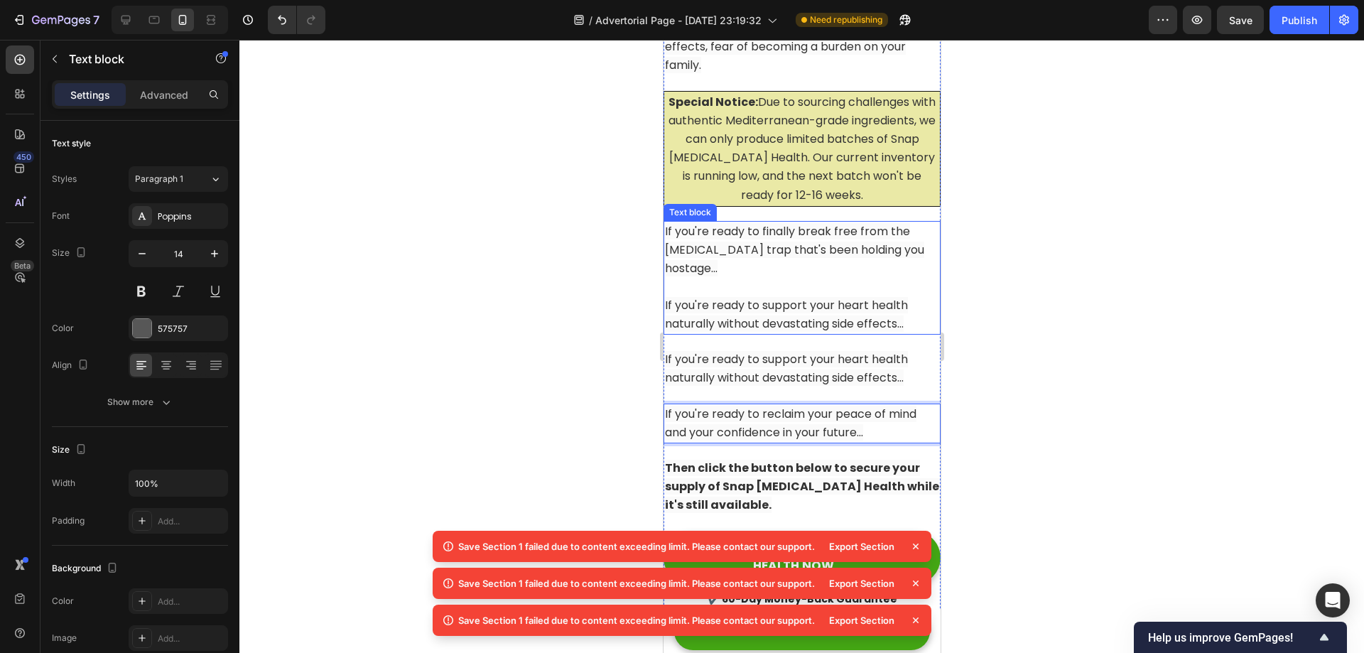
click at [788, 259] on p "If you're ready to finally break free from the [MEDICAL_DATA] trap that's been …" at bounding box center [801, 250] width 274 height 56
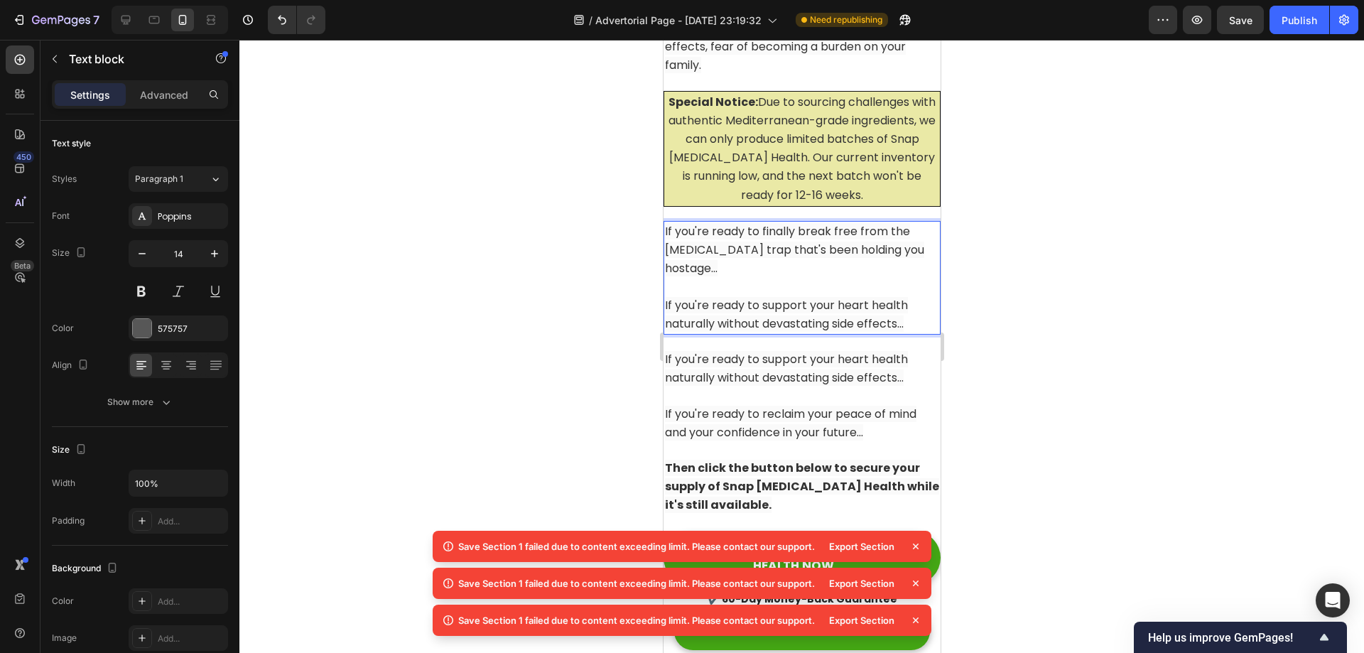
click at [913, 302] on p "If you're ready to support your heart health naturally without devastating side…" at bounding box center [801, 314] width 274 height 37
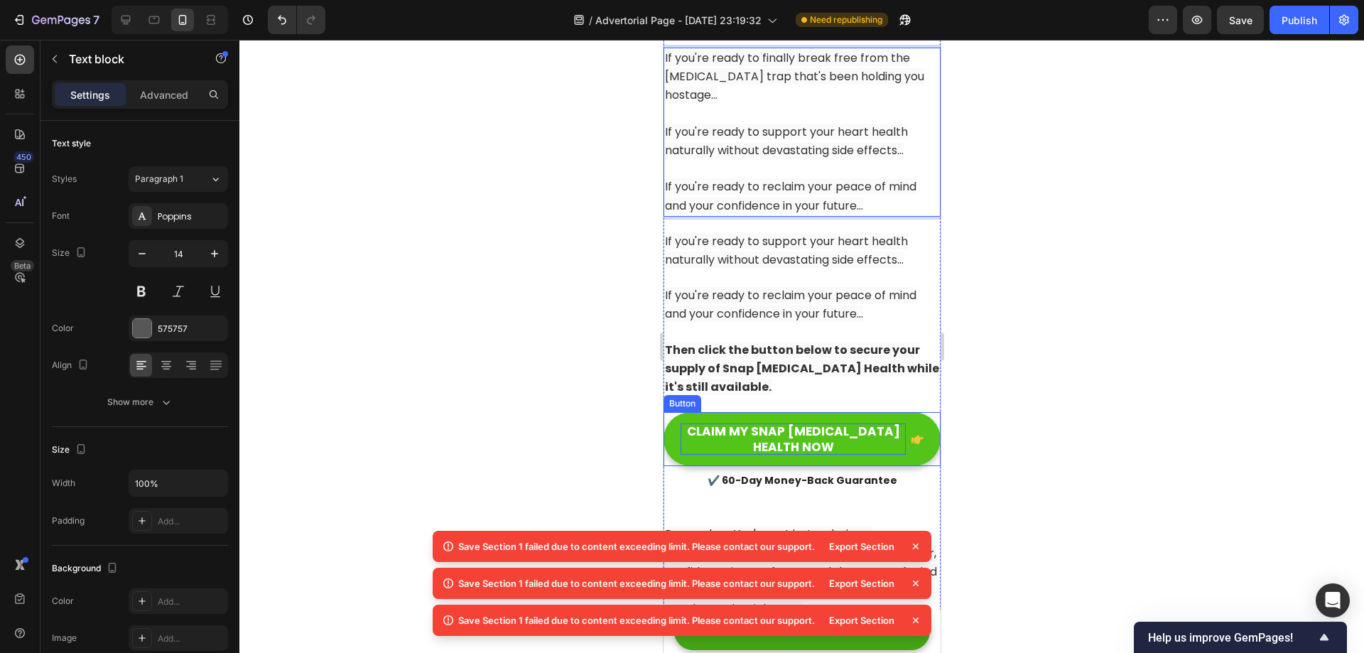
scroll to position [13892, 0]
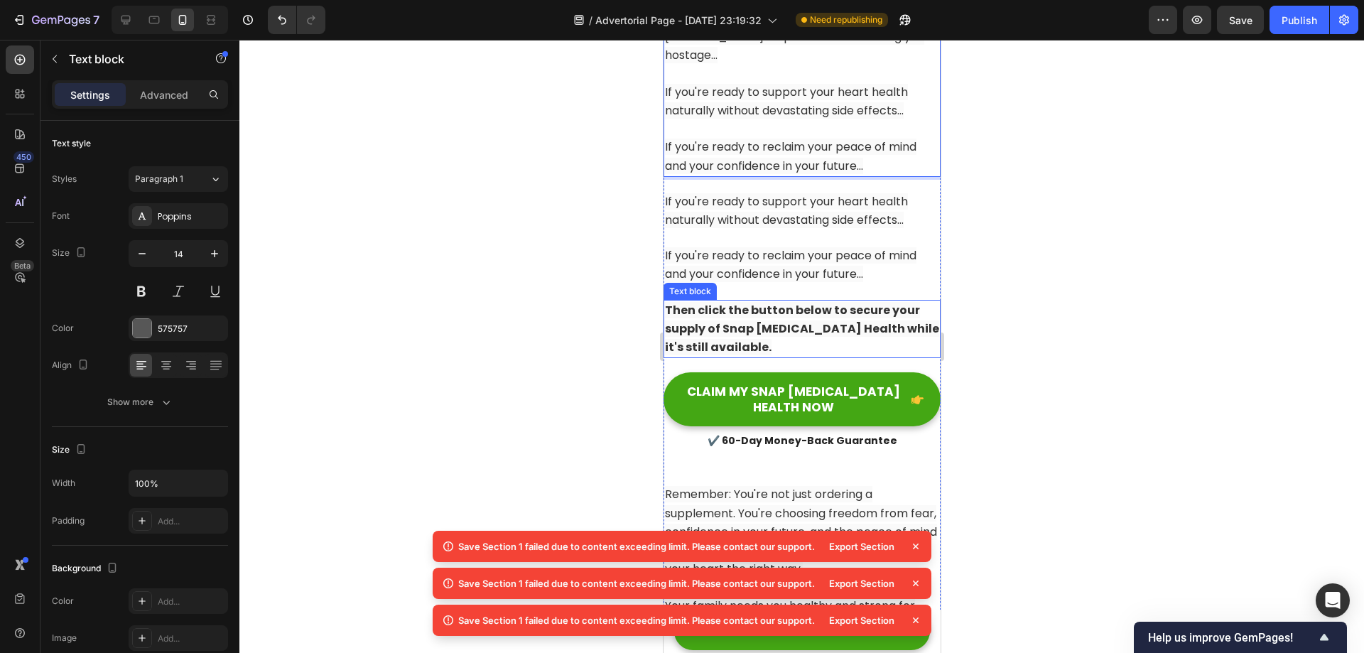
click at [751, 308] on strong "Then click the button below to secure your supply of Snap [MEDICAL_DATA] Health…" at bounding box center [801, 328] width 274 height 53
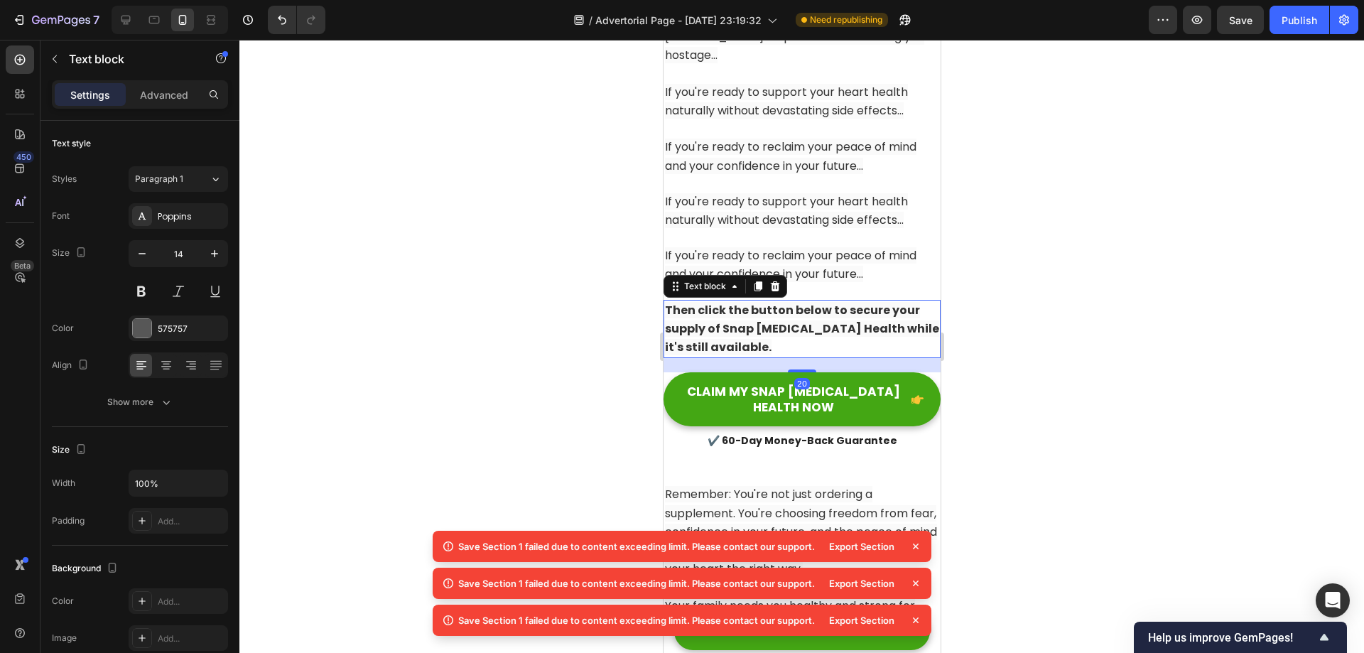
click at [751, 308] on strong "Then click the button below to secure your supply of Snap [MEDICAL_DATA] Health…" at bounding box center [801, 328] width 274 height 53
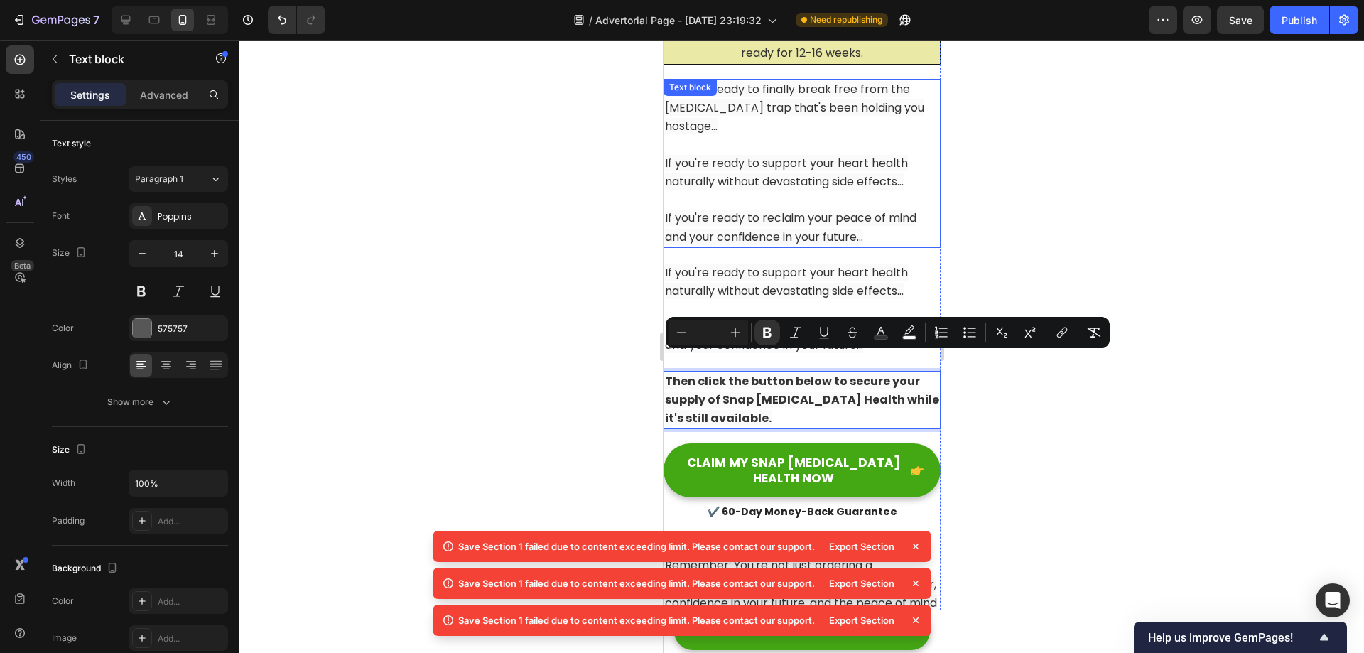
click at [837, 210] on span "If you're ready to reclaim your peace of mind and your confidence in your futur…" at bounding box center [789, 227] width 251 height 35
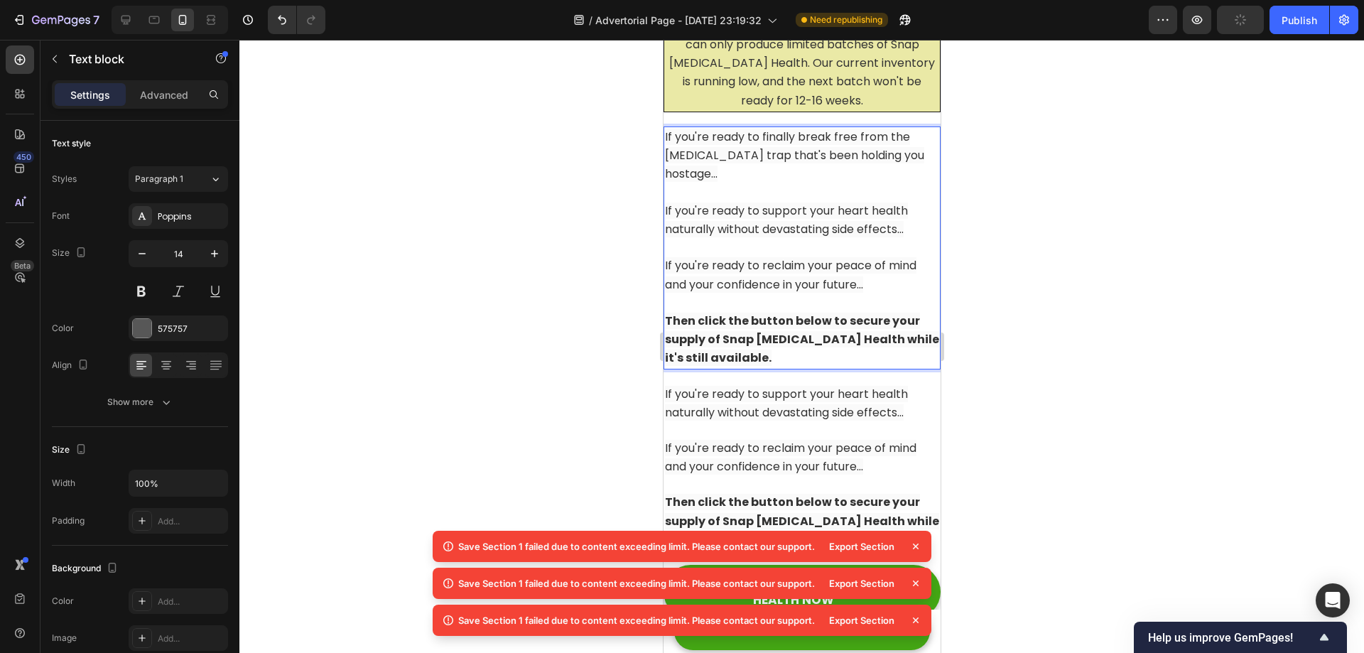
scroll to position [13821, 0]
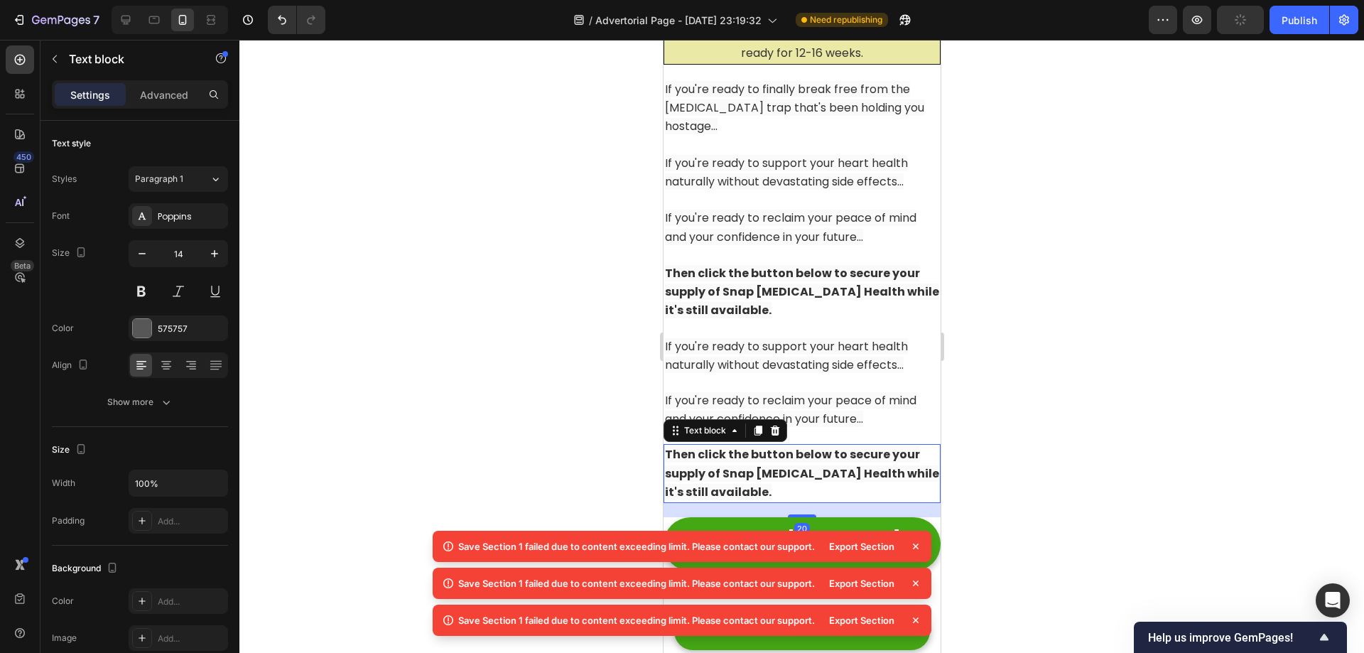
click at [799, 445] on p "Then click the button below to secure your supply of Snap [MEDICAL_DATA] Health…" at bounding box center [801, 473] width 274 height 56
click at [769, 425] on icon at bounding box center [774, 430] width 11 height 11
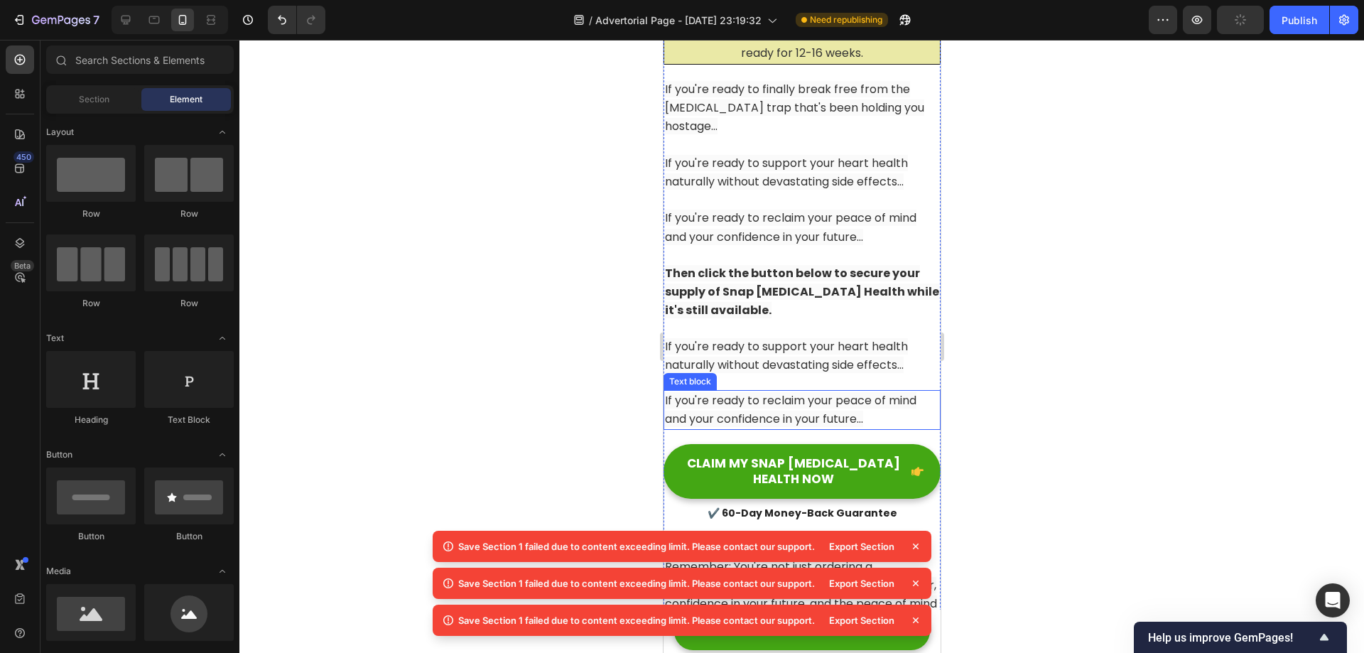
click at [781, 391] on p "If you're ready to reclaim your peace of mind and your confidence in your futur…" at bounding box center [801, 409] width 274 height 37
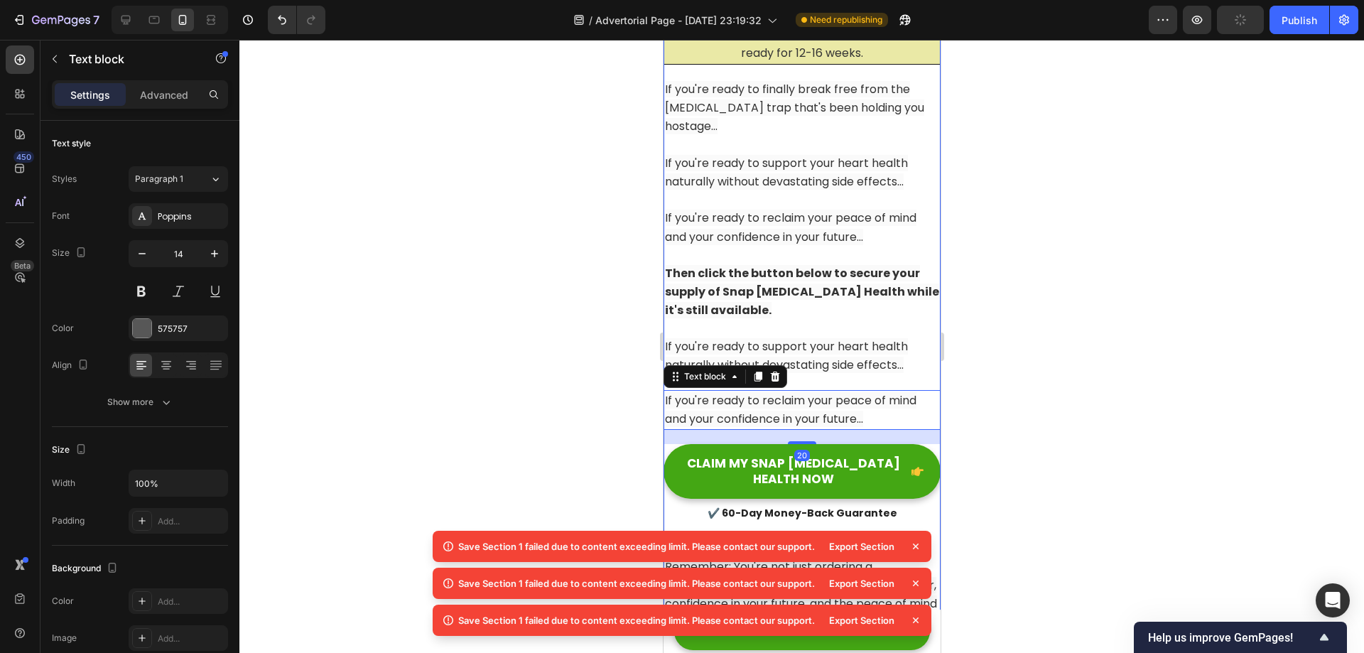
click at [784, 365] on div "Text block" at bounding box center [725, 376] width 124 height 23
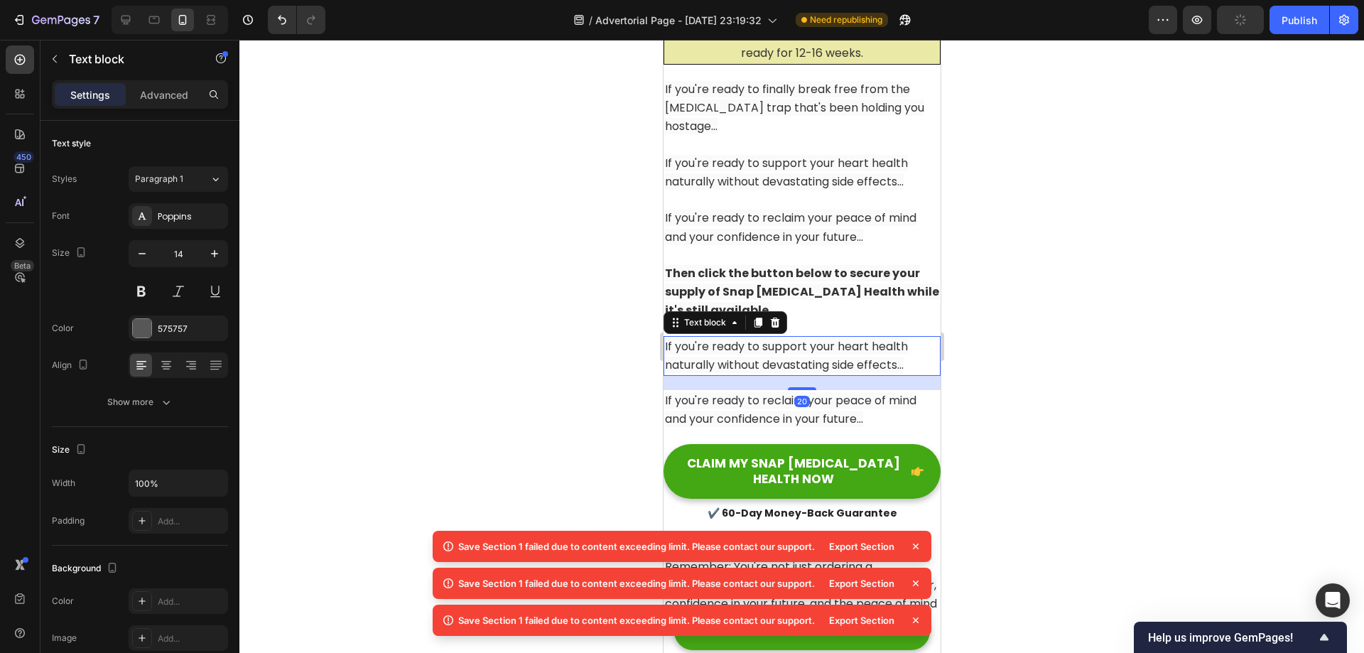
click at [783, 340] on span "If you're ready to support your heart health naturally without devastating side…" at bounding box center [785, 355] width 243 height 35
click at [781, 314] on div at bounding box center [774, 322] width 17 height 17
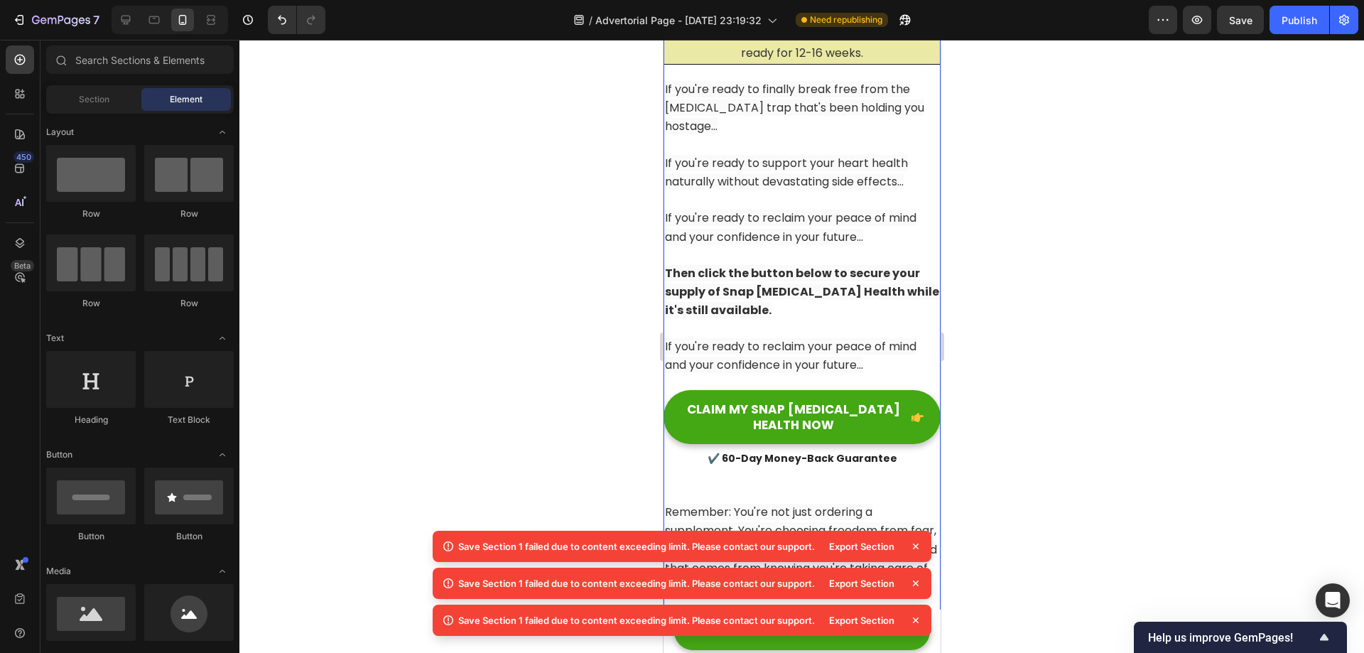
click at [778, 305] on div "Title Line Important: Why You Must Act Now Heading I need to be completely hone…" at bounding box center [801, 79] width 277 height 1507
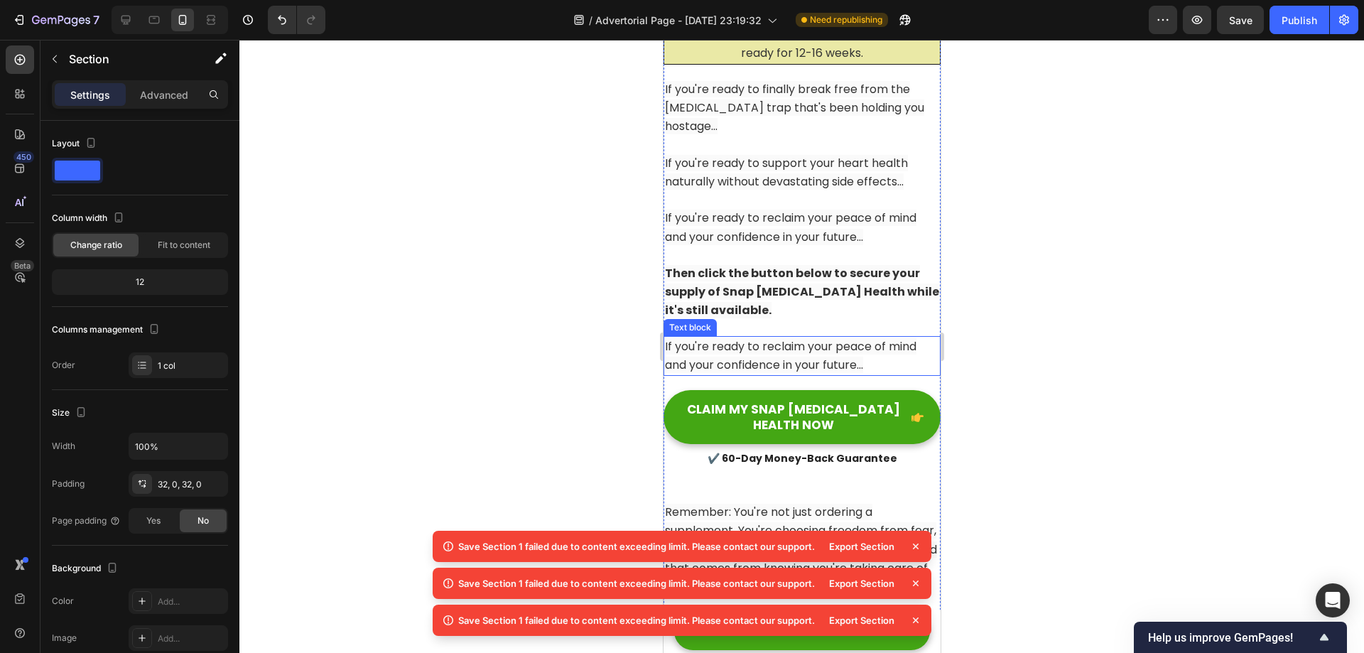
click at [781, 343] on span "If you're ready to reclaim your peace of mind and your confidence in your futur…" at bounding box center [789, 355] width 251 height 35
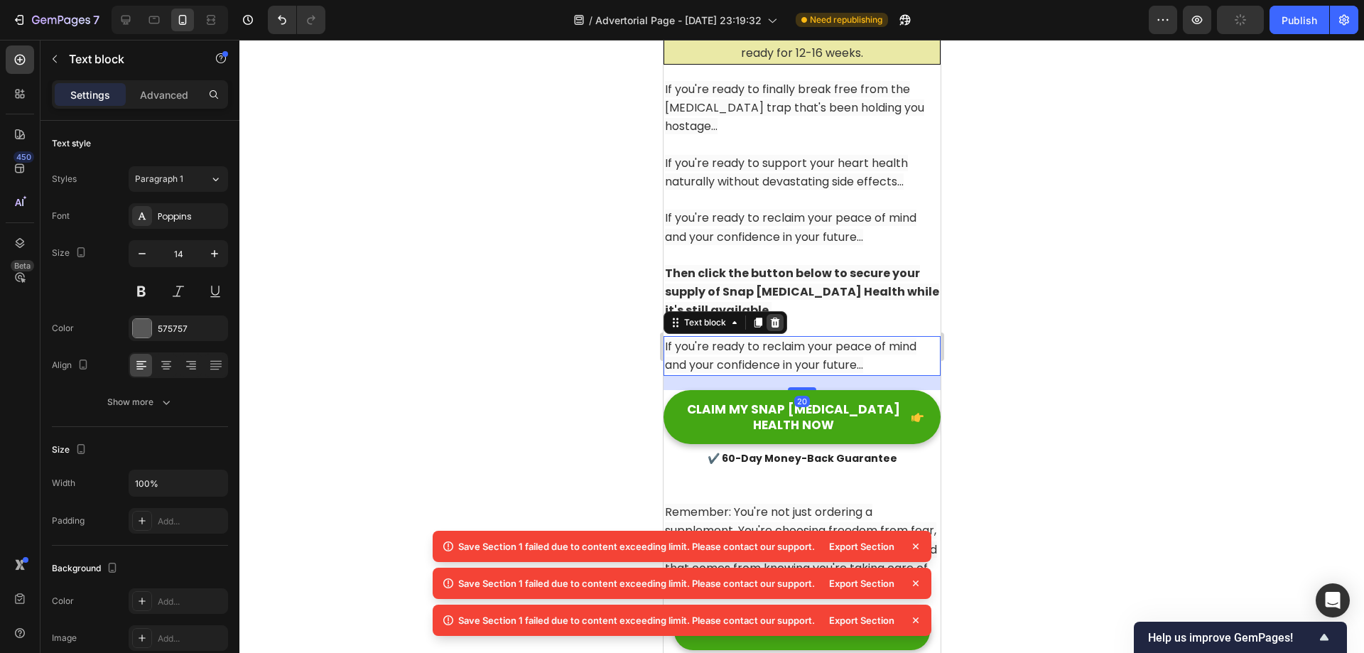
click at [778, 317] on icon at bounding box center [774, 322] width 11 height 11
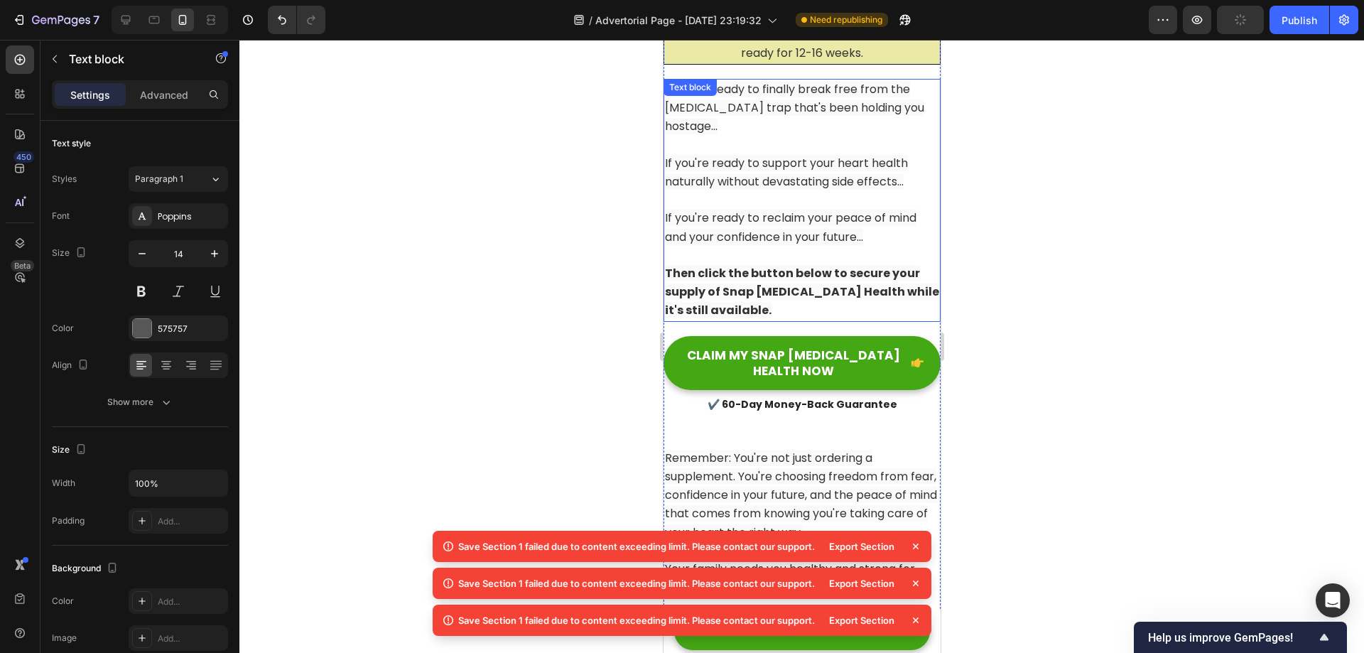
click at [808, 288] on p "Then click the button below to secure your supply of Snap [MEDICAL_DATA] Health…" at bounding box center [801, 292] width 274 height 56
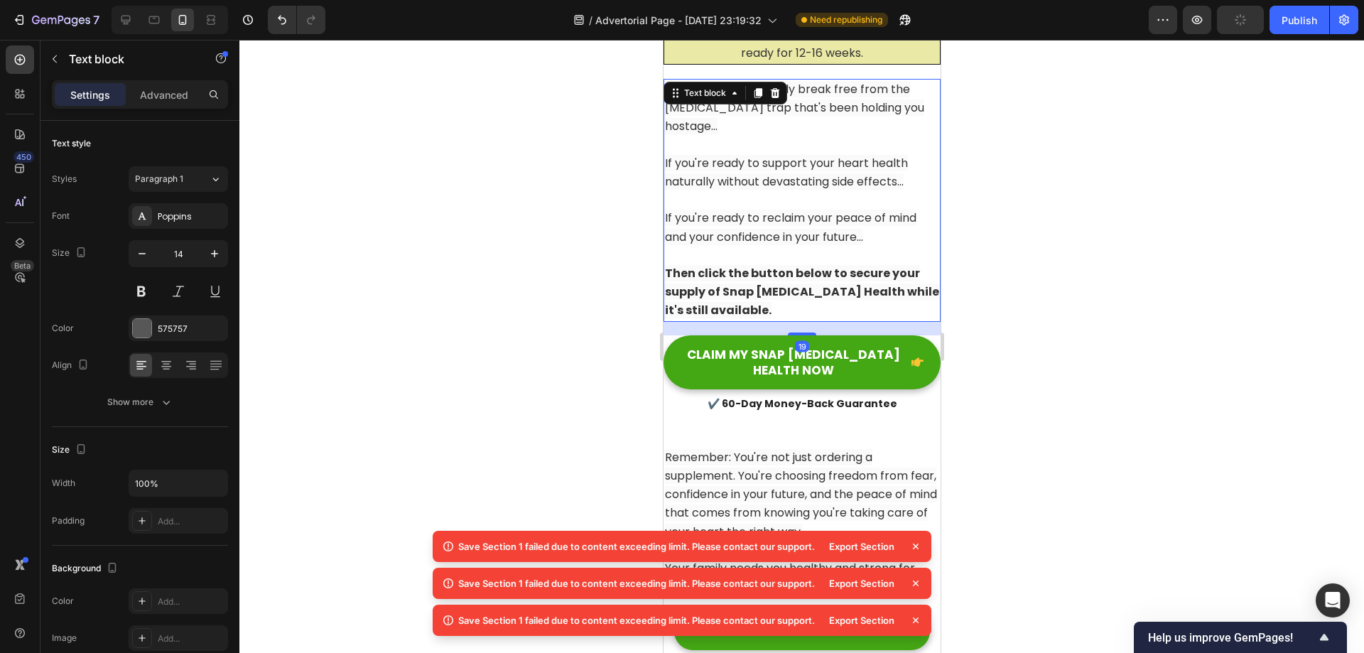
drag, startPoint x: 798, startPoint y: 315, endPoint x: 919, endPoint y: 376, distance: 135.7
click at [803, 296] on div "If you're ready to finally break free from the cholesterol trap that's been hol…" at bounding box center [801, 200] width 277 height 243
click at [1008, 278] on div at bounding box center [801, 346] width 1125 height 613
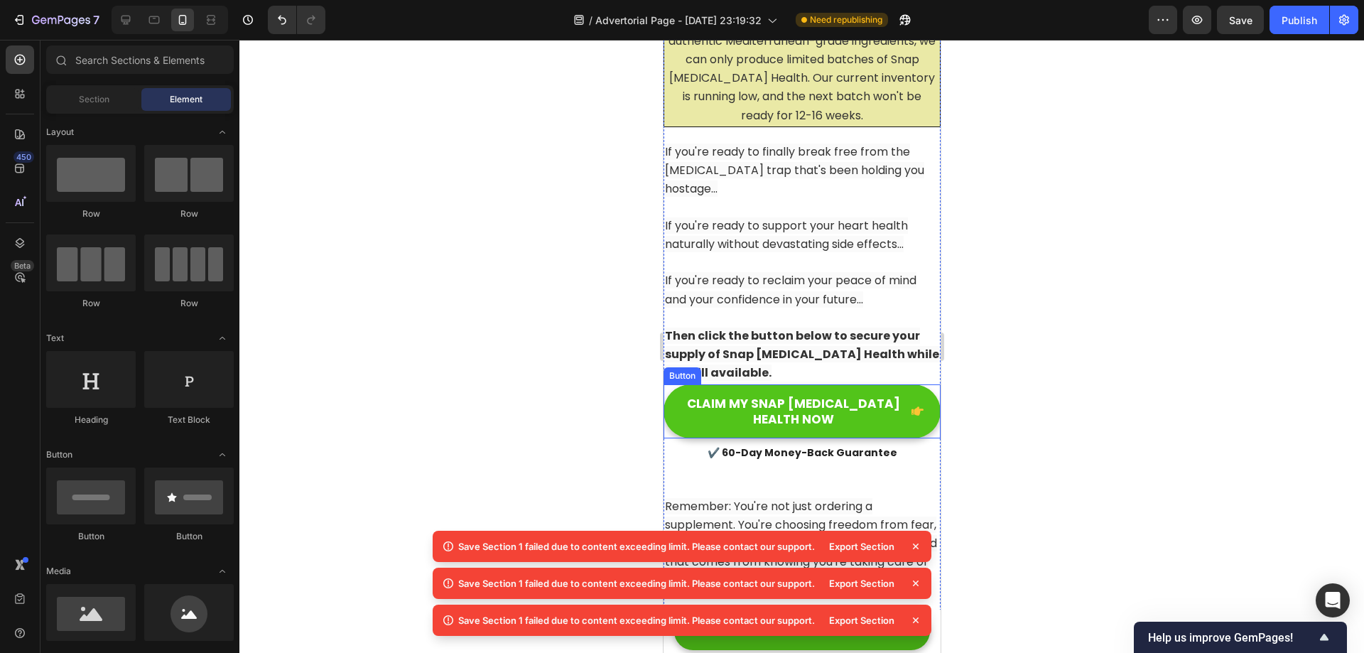
scroll to position [13750, 0]
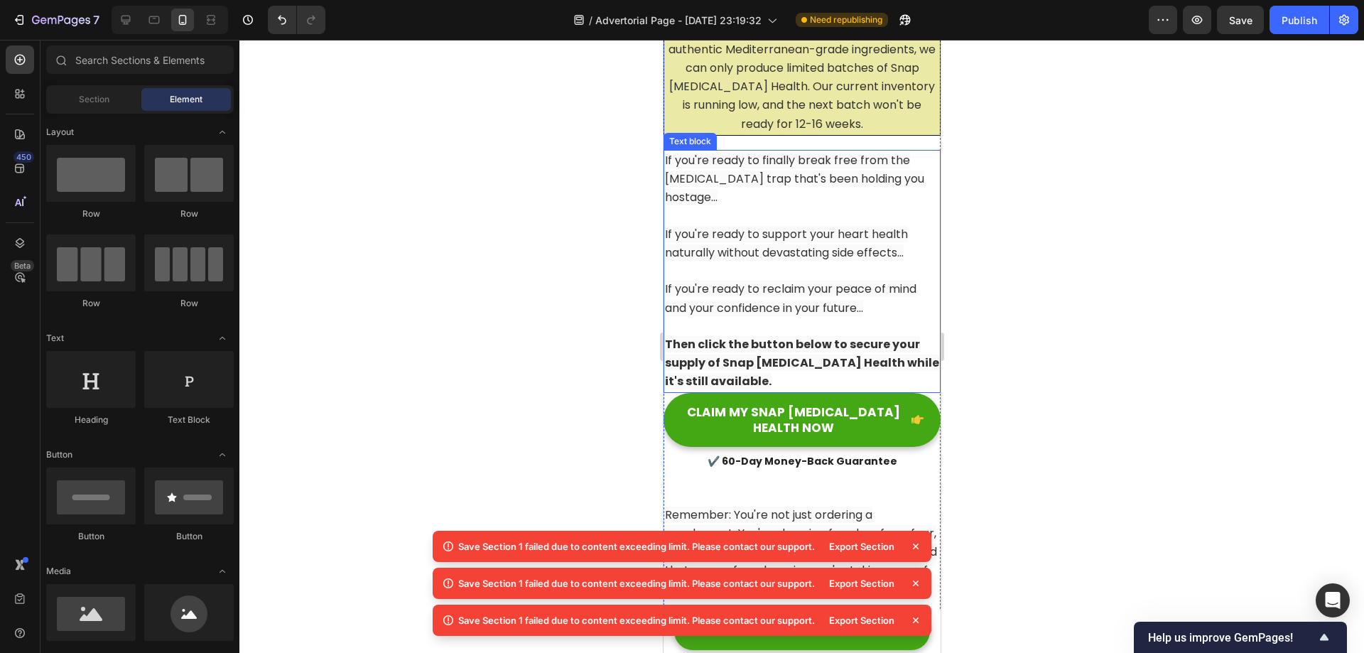
click at [831, 345] on strong "Then click the button below to secure your supply of Snap [MEDICAL_DATA] Health…" at bounding box center [801, 362] width 274 height 53
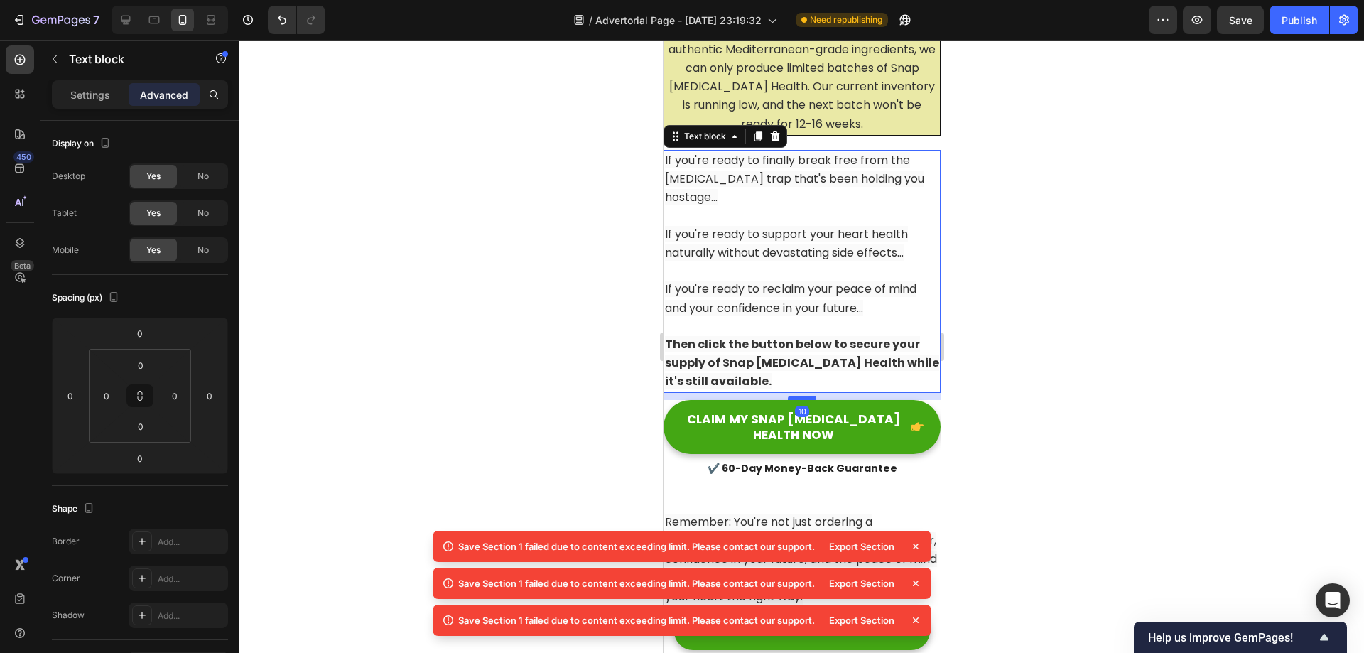
drag, startPoint x: 801, startPoint y: 373, endPoint x: 801, endPoint y: 380, distance: 7.1
click at [801, 396] on div at bounding box center [801, 398] width 28 height 4
type input "10"
click at [1036, 337] on div at bounding box center [801, 346] width 1125 height 613
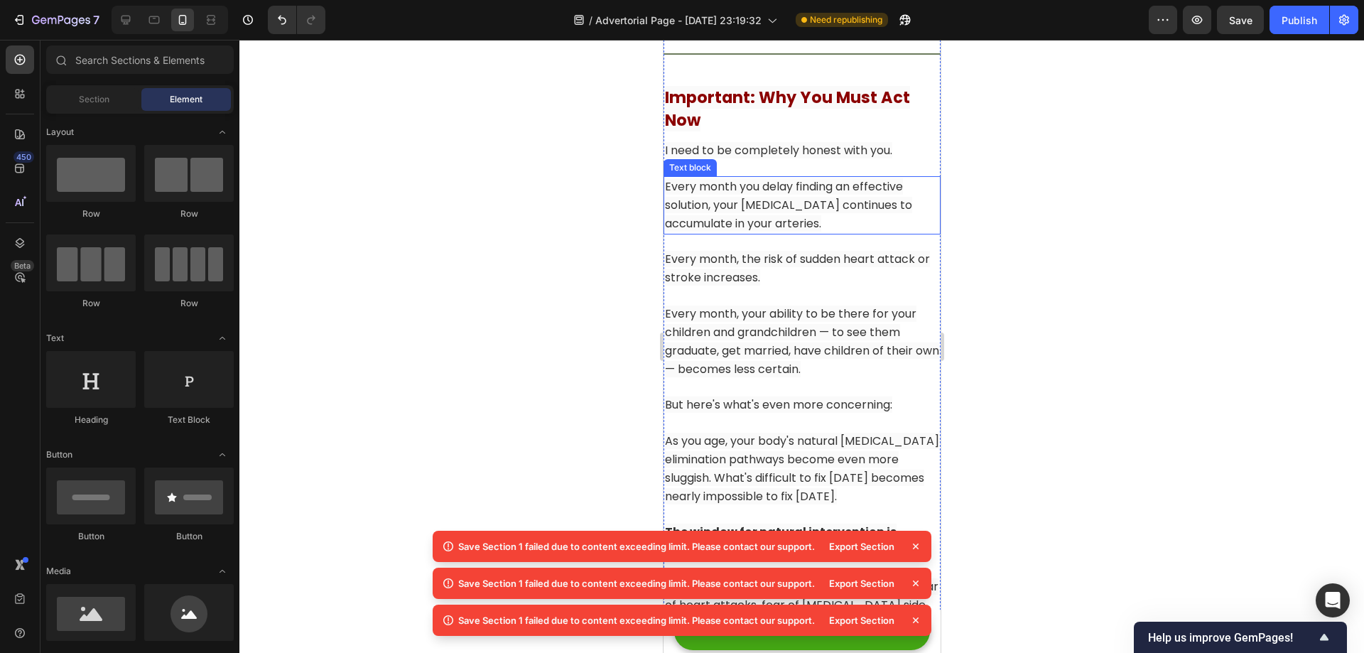
scroll to position [13111, 0]
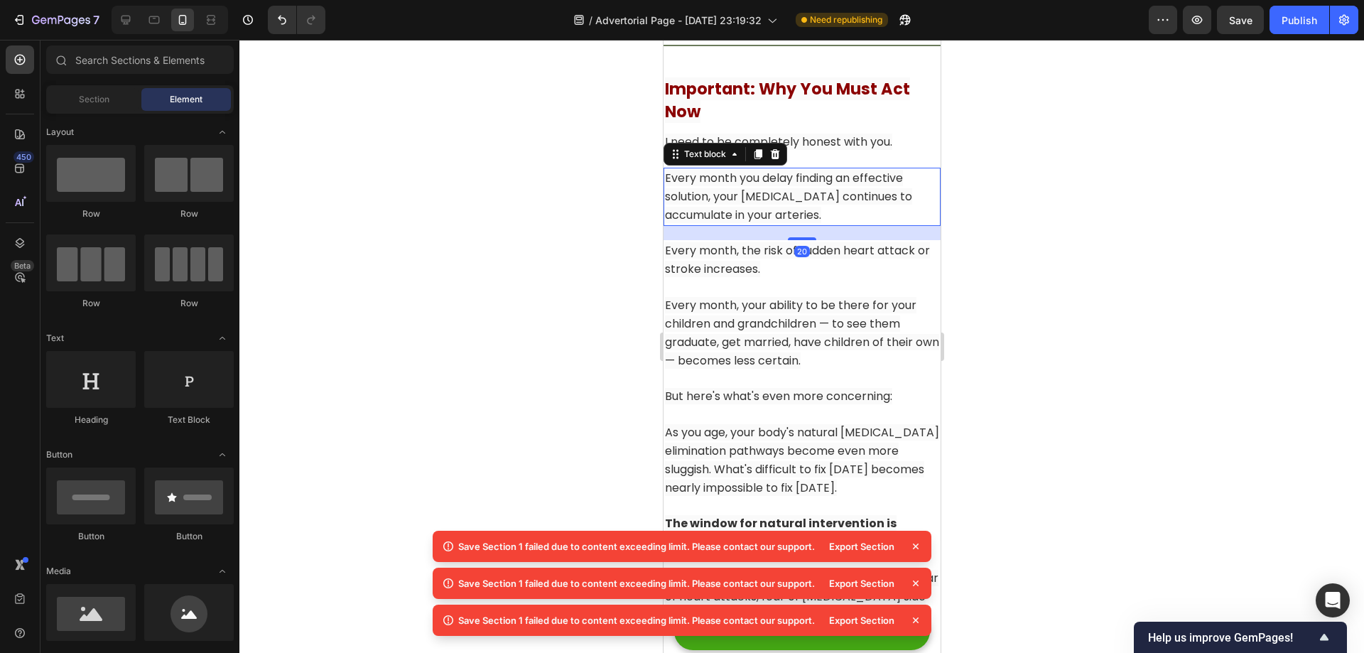
click at [828, 186] on p "Every month you delay finding an effective solution, your [MEDICAL_DATA] contin…" at bounding box center [801, 197] width 274 height 56
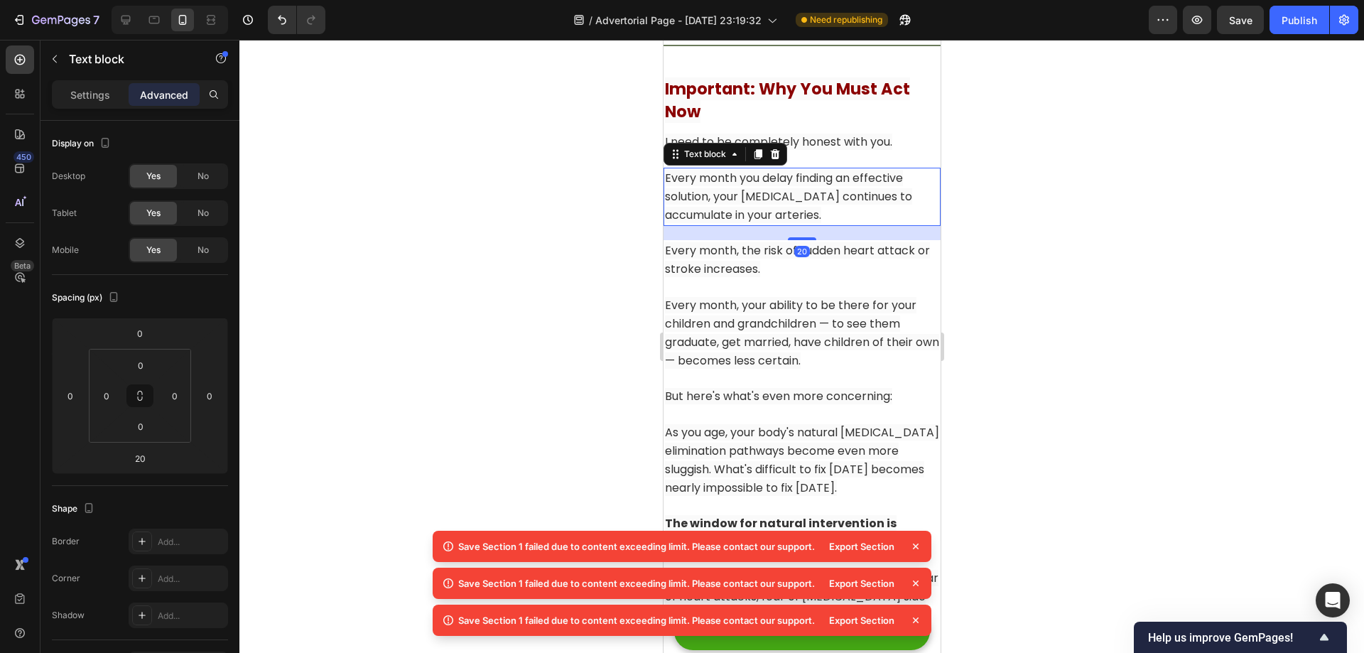
click at [828, 186] on p "Every month you delay finding an effective solution, your [MEDICAL_DATA] contin…" at bounding box center [801, 197] width 274 height 56
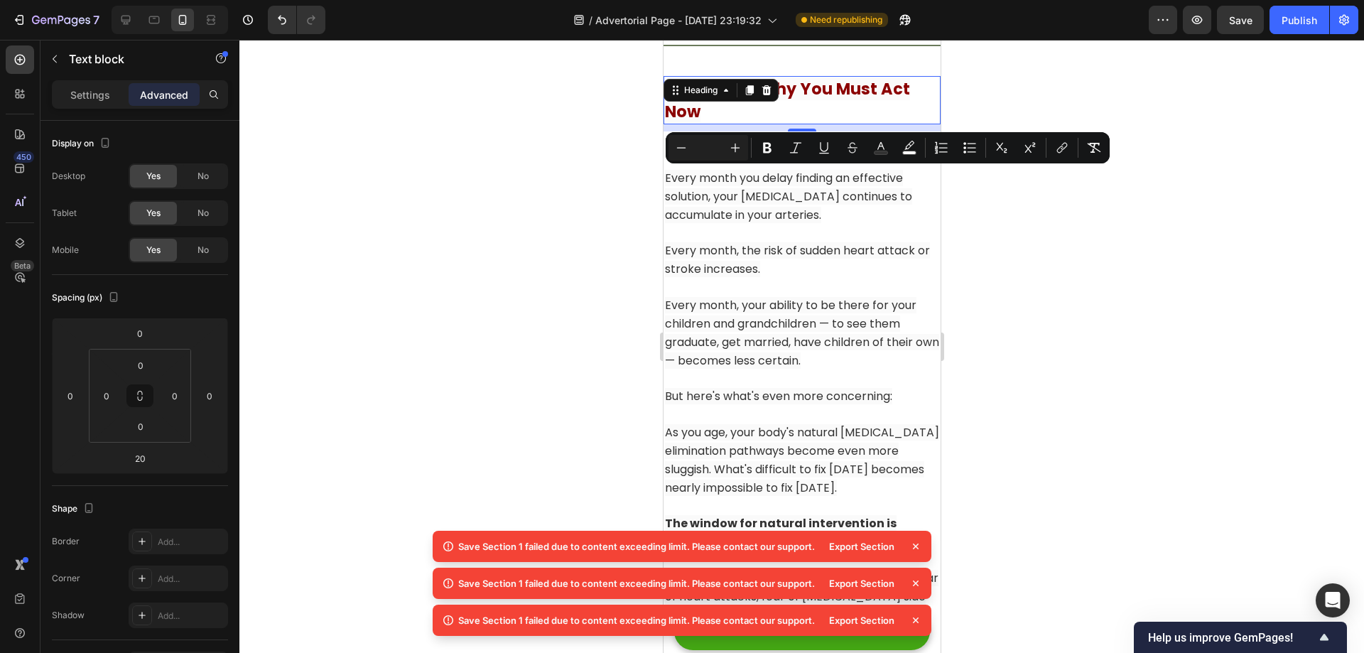
click at [889, 104] on h2 "Important: Why You Must Act Now" at bounding box center [801, 100] width 277 height 48
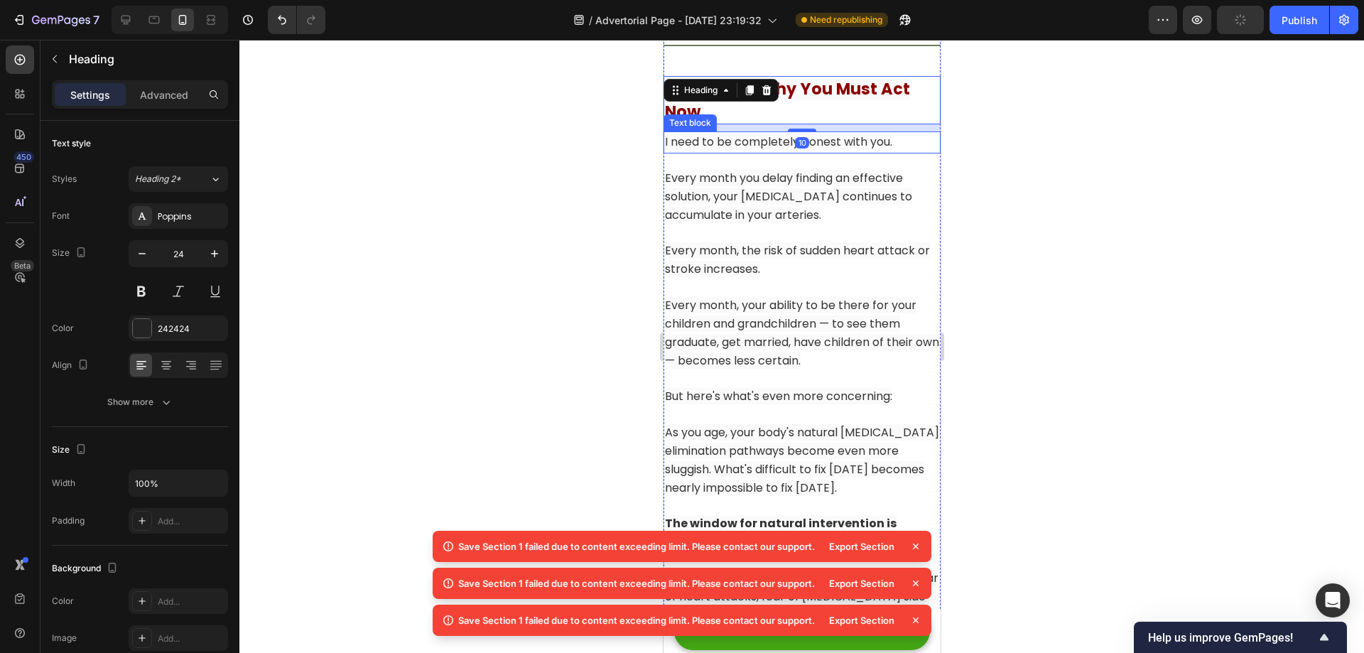
click at [867, 143] on span "I need to be completely honest with you." at bounding box center [777, 142] width 227 height 16
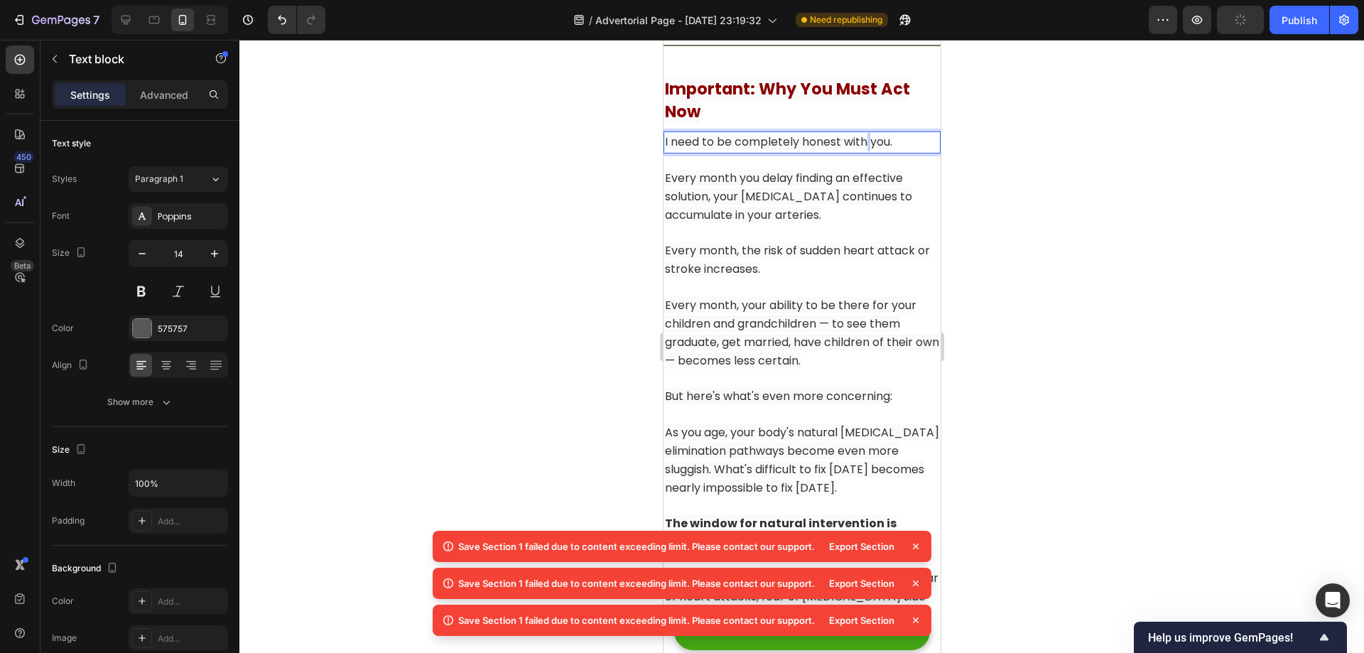
click at [867, 143] on span "I need to be completely honest with you." at bounding box center [777, 142] width 227 height 16
click at [896, 140] on p "I need to be completely honest with you." at bounding box center [801, 142] width 274 height 18
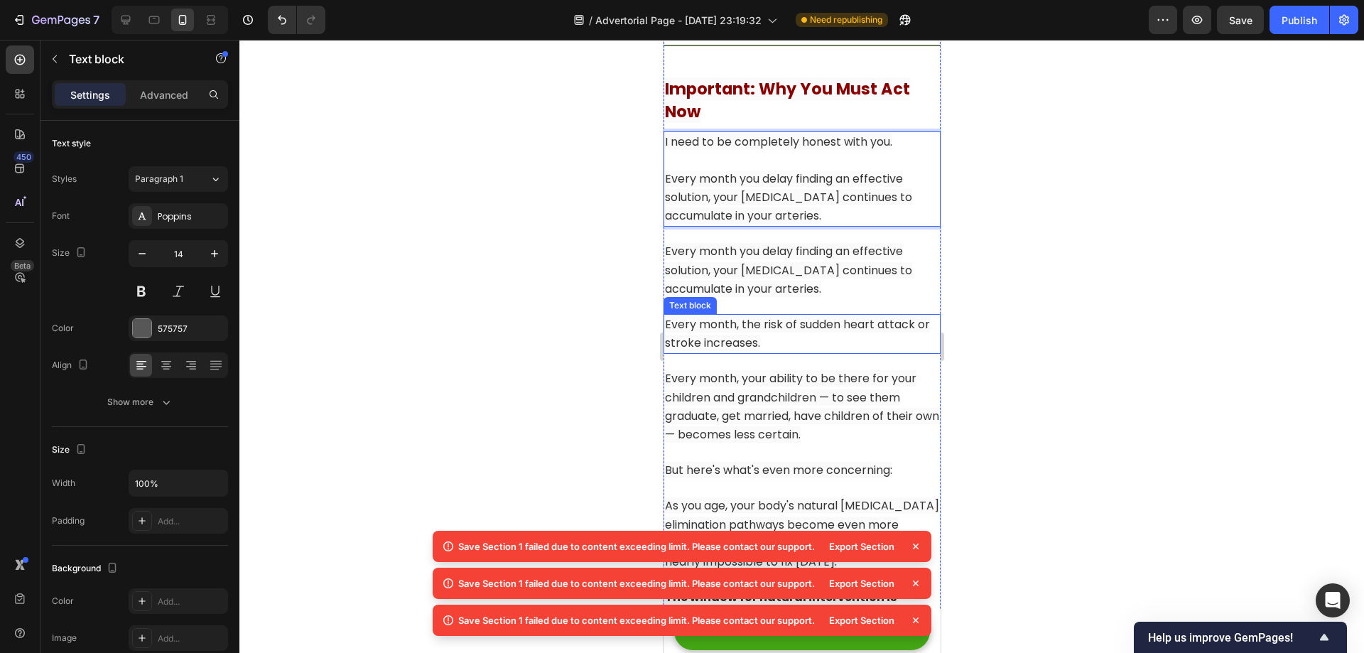
click at [771, 327] on span "Every month, the risk of sudden heart attack or stroke increases." at bounding box center [796, 333] width 265 height 35
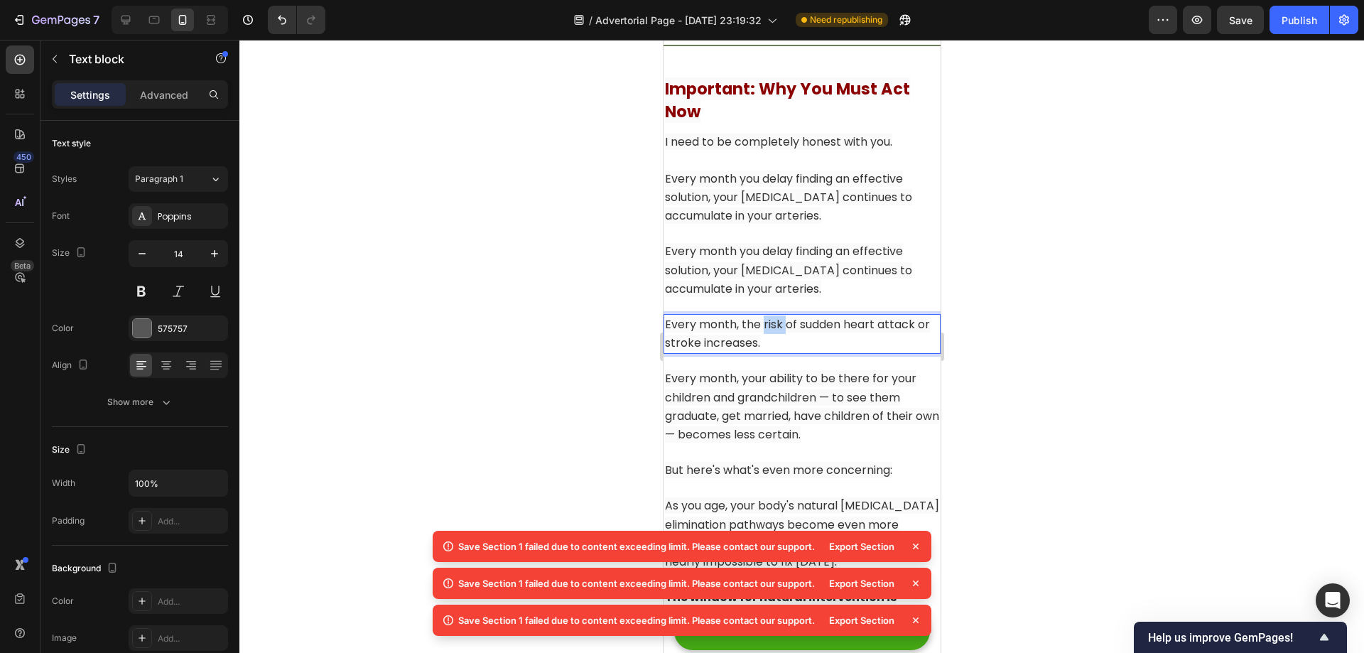
click at [771, 327] on span "Every month, the risk of sudden heart attack or stroke increases." at bounding box center [796, 333] width 265 height 35
click at [859, 163] on p "Rich Text Editor. Editing area: main" at bounding box center [801, 161] width 274 height 18
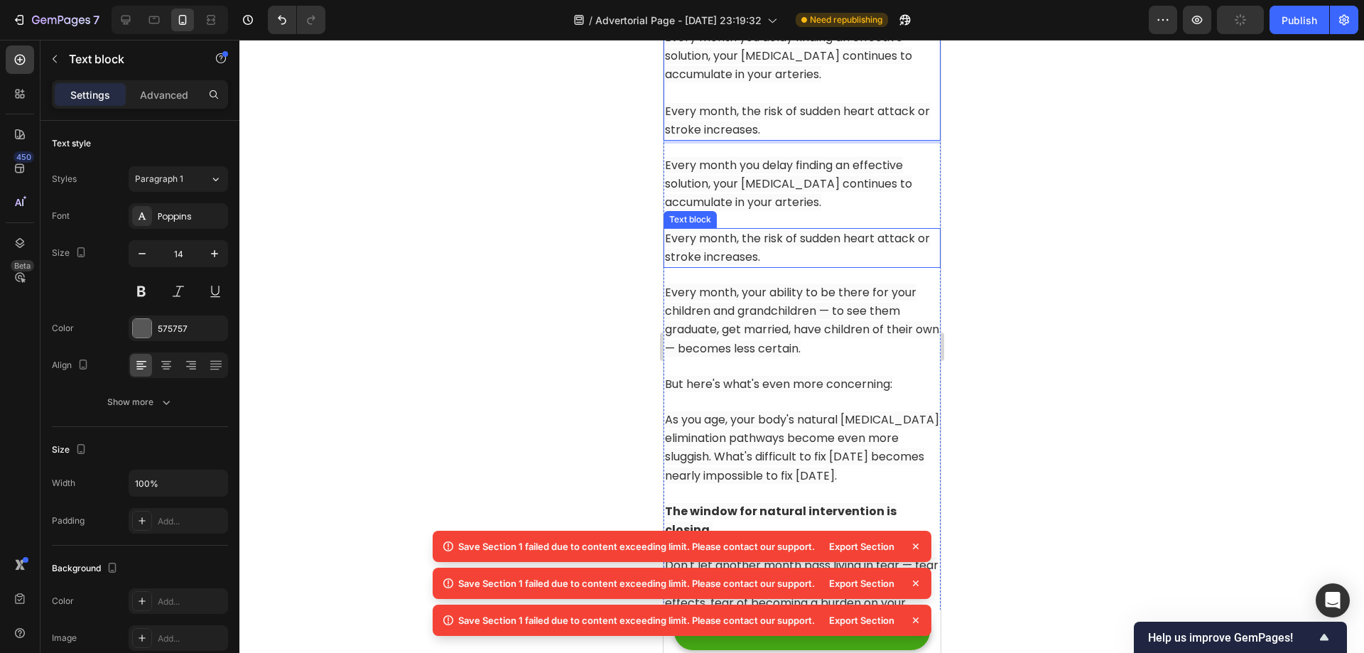
scroll to position [13253, 0]
click at [812, 323] on span "Every month, your ability to be there for your children and grandchildren — to …" at bounding box center [801, 319] width 274 height 72
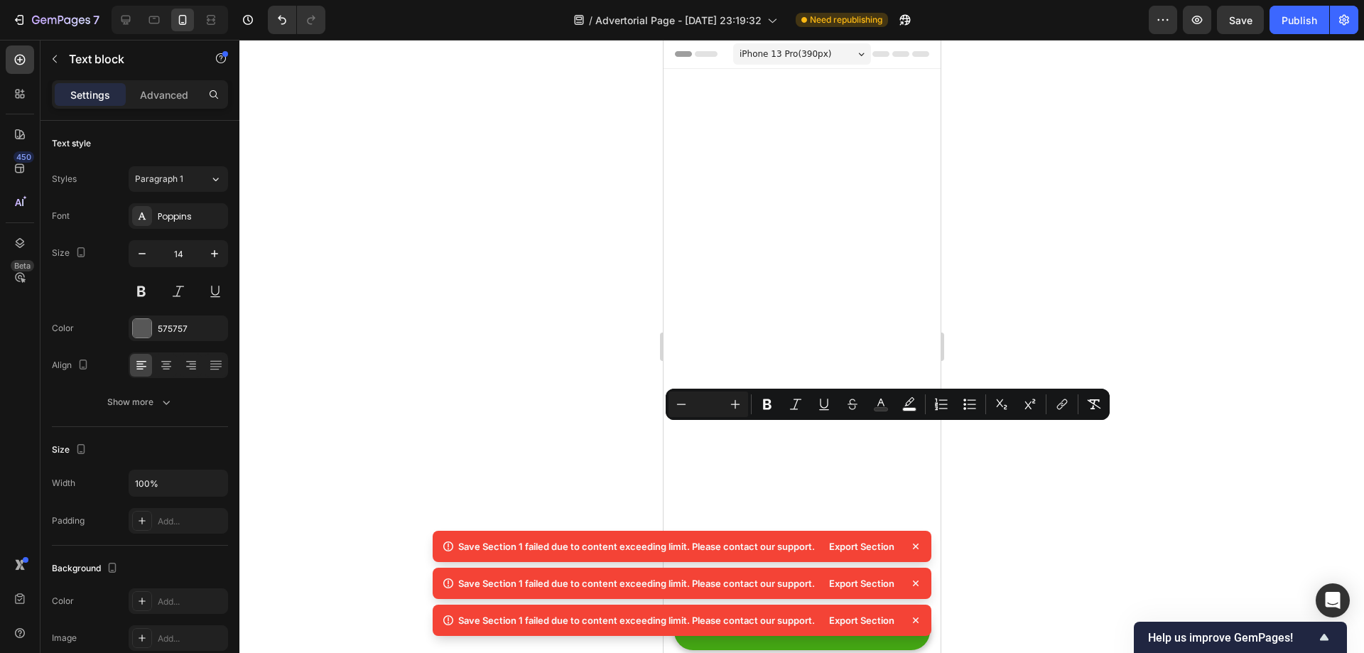
scroll to position [13111, 0]
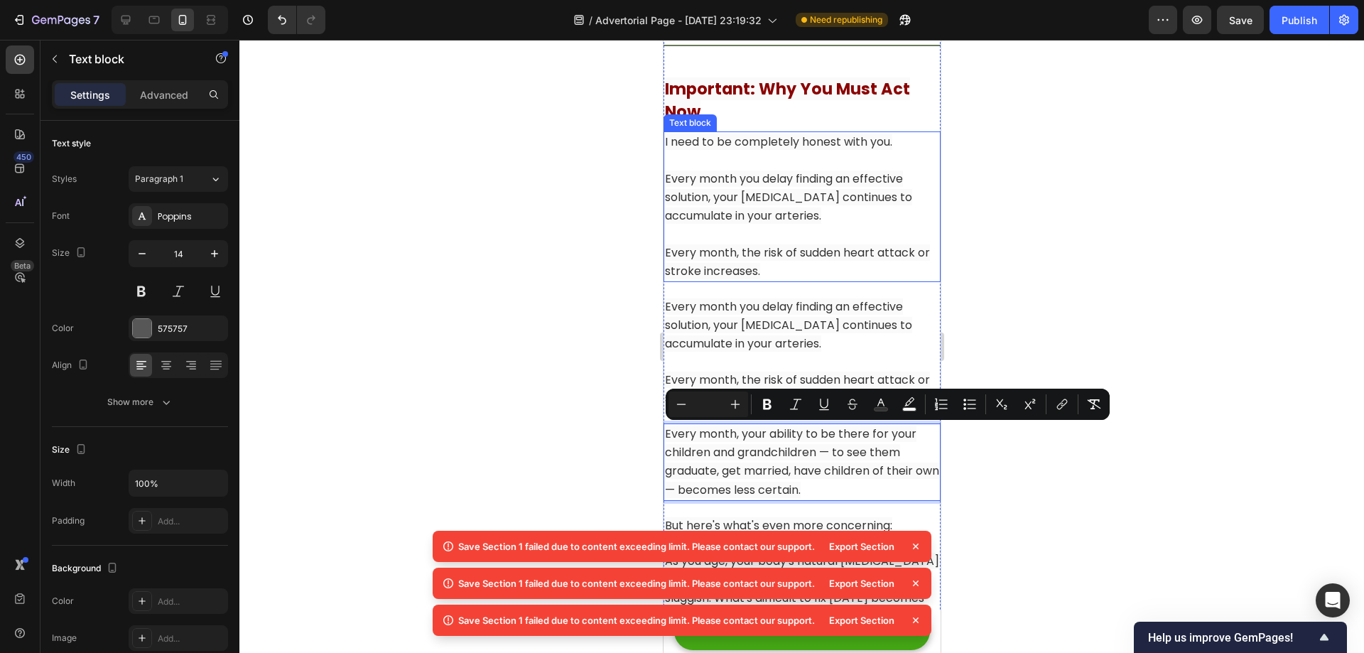
click at [812, 237] on p "Rich Text Editor. Editing area: main" at bounding box center [801, 234] width 274 height 18
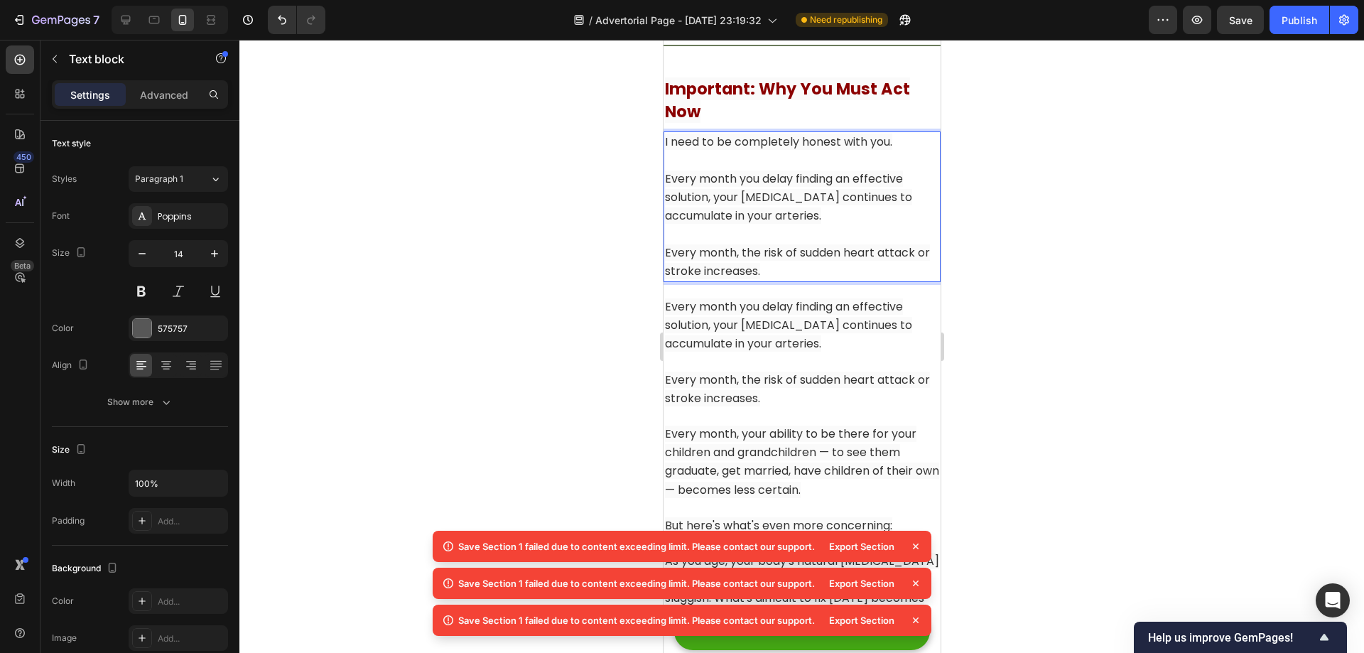
click at [813, 273] on p "Every month, the risk of sudden heart attack or stroke increases." at bounding box center [801, 262] width 274 height 37
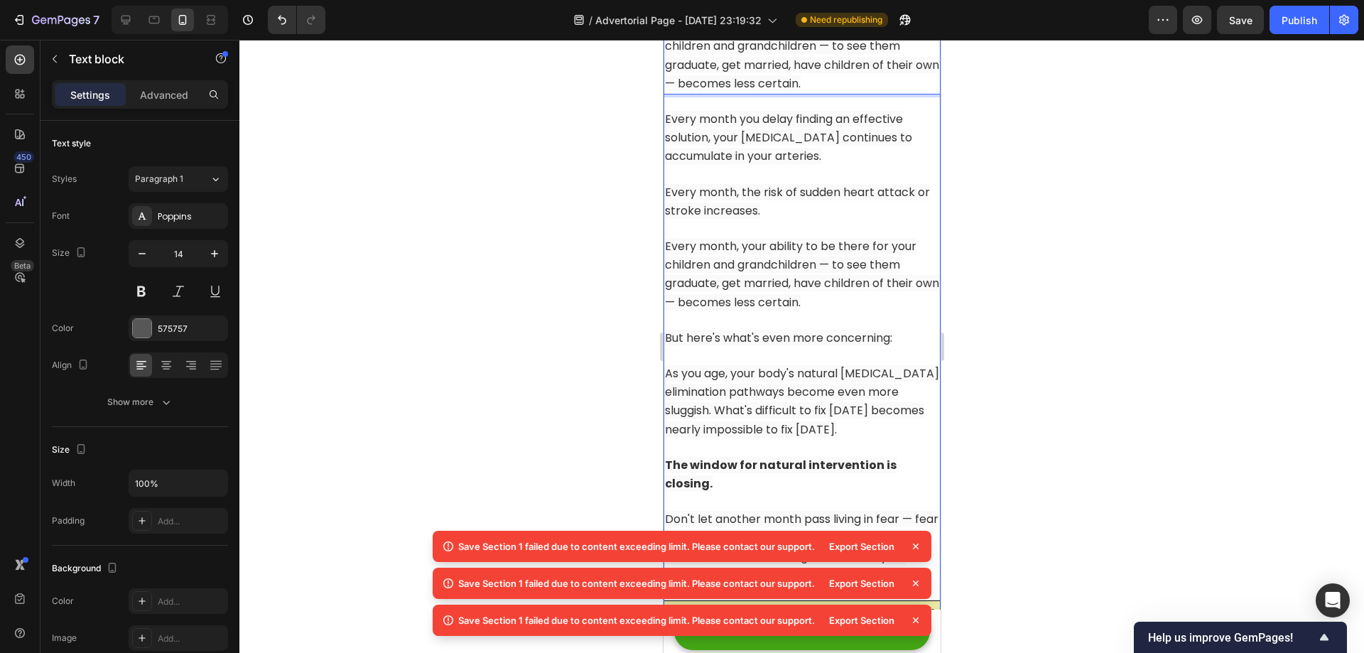
scroll to position [13395, 0]
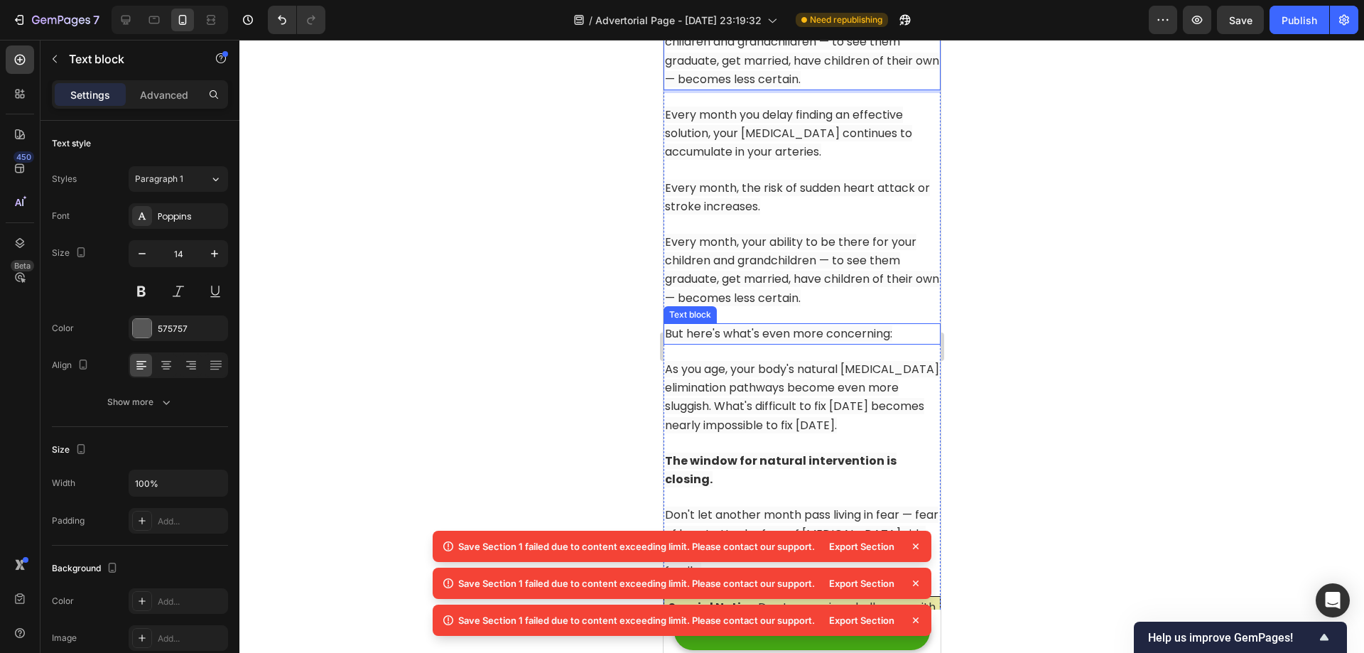
click at [808, 335] on span "But here's what's even more concerning:" at bounding box center [777, 333] width 227 height 16
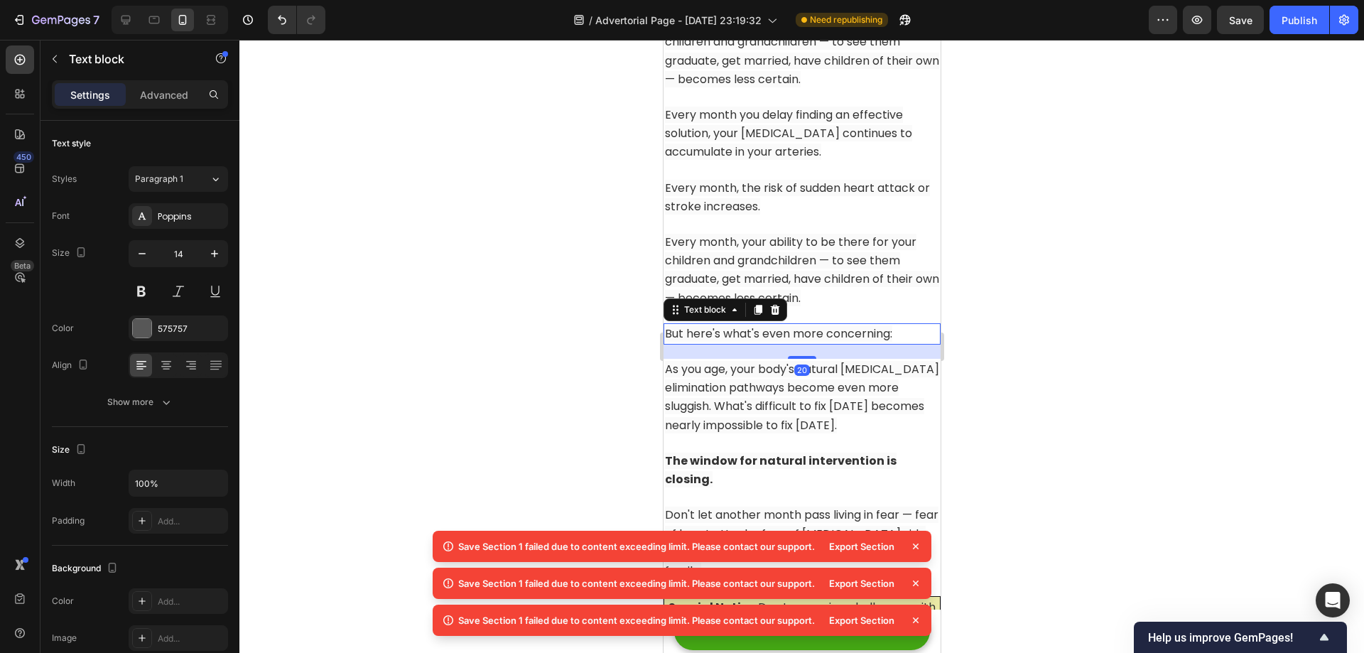
click at [823, 335] on span "But here's what's even more concerning:" at bounding box center [777, 333] width 227 height 16
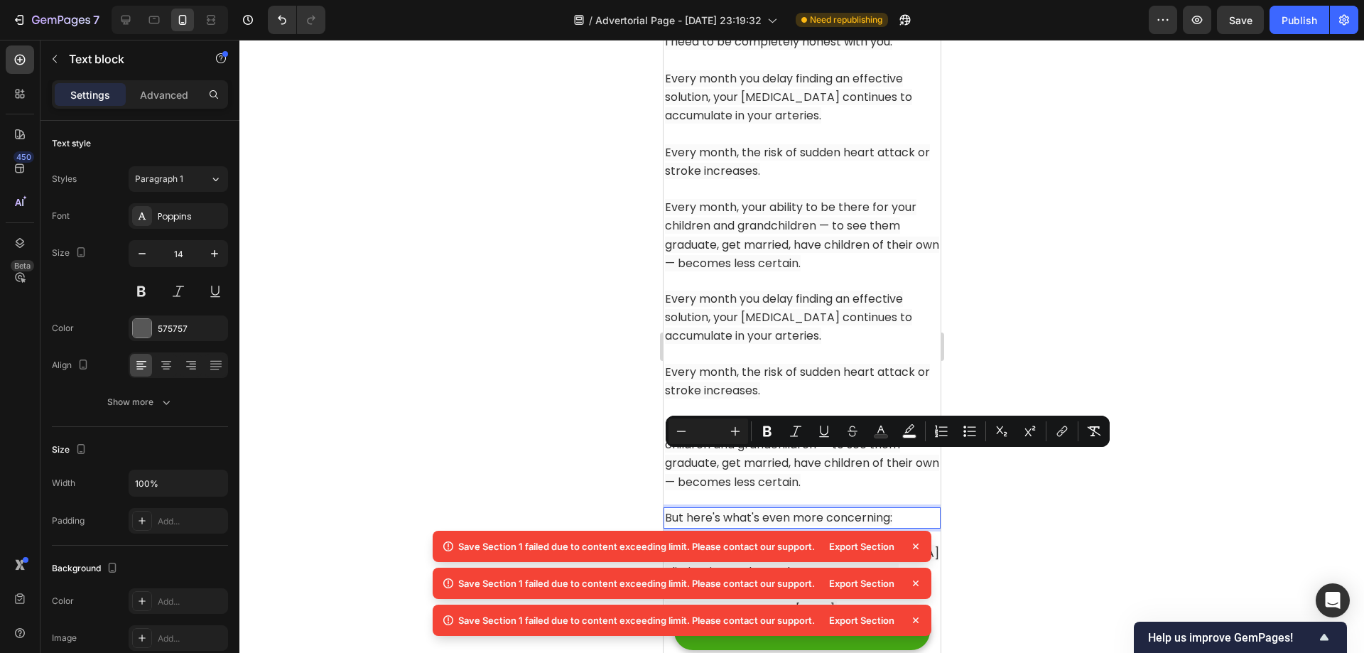
scroll to position [13182, 0]
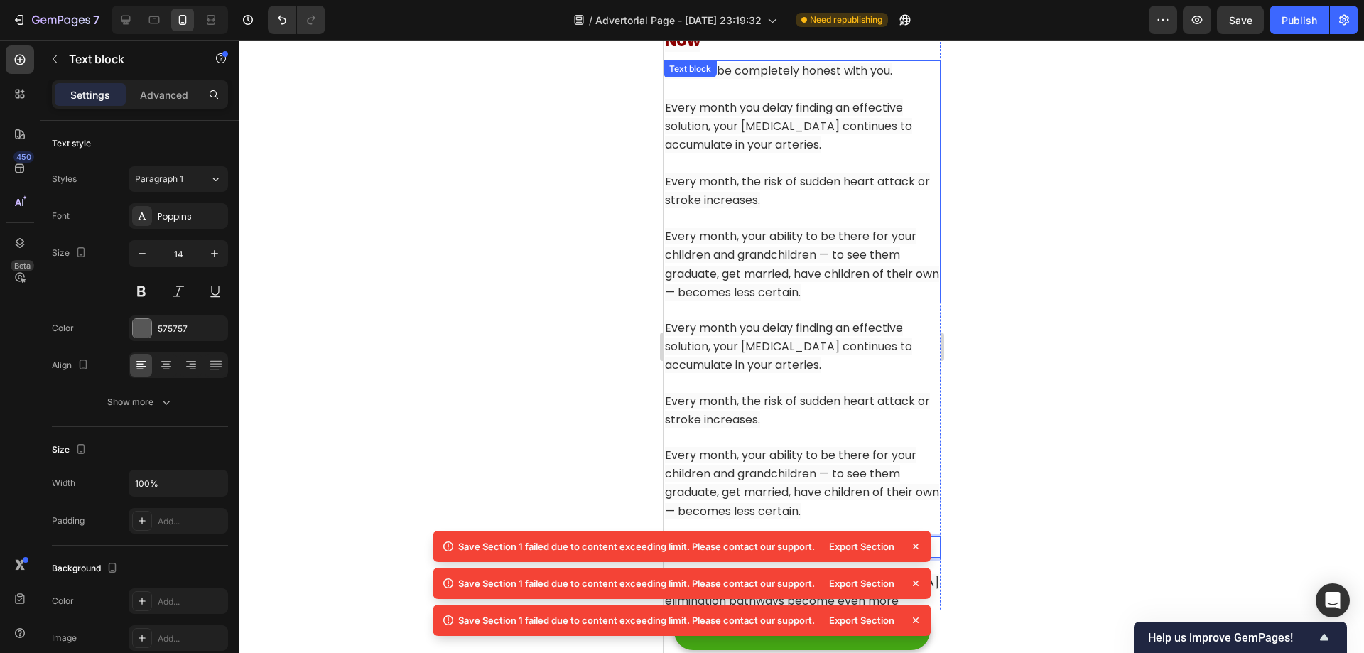
click at [838, 274] on span "Every month, your ability to be there for your children and grandchildren — to …" at bounding box center [801, 264] width 274 height 72
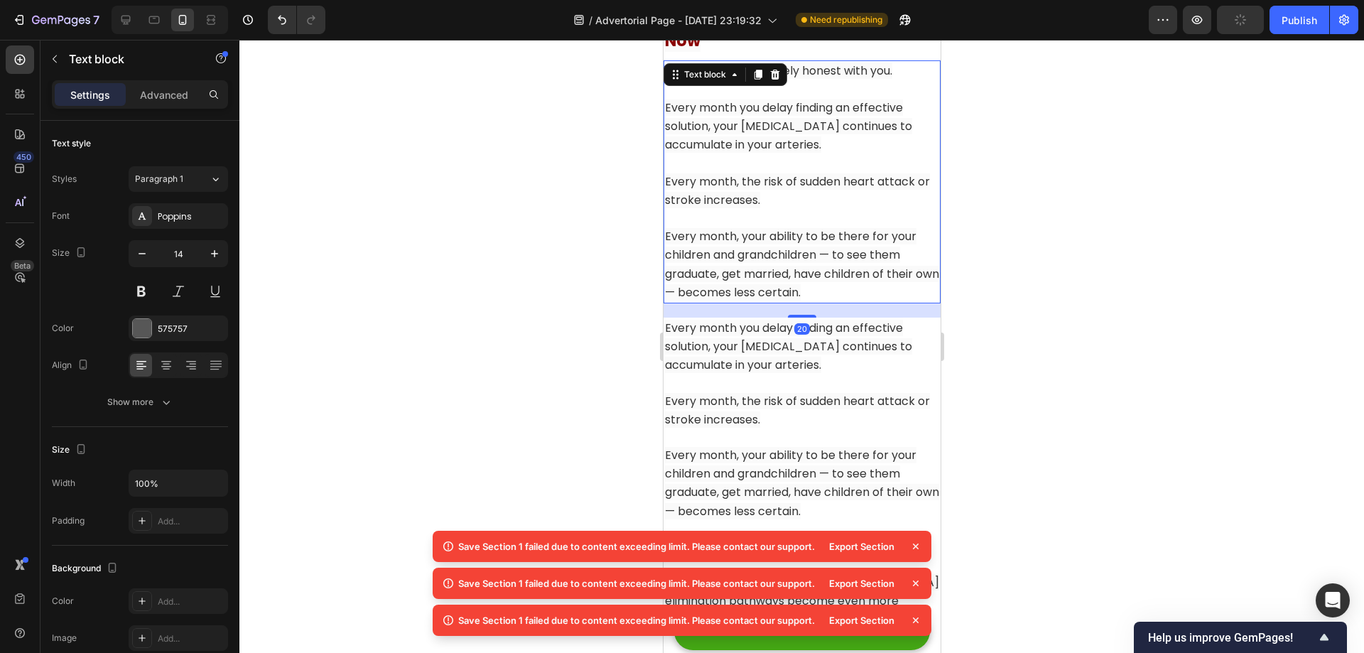
drag, startPoint x: 844, startPoint y: 303, endPoint x: 849, endPoint y: 294, distance: 10.5
click at [844, 302] on div "I need to be completely honest with you. Every month you delay finding an effec…" at bounding box center [801, 181] width 277 height 243
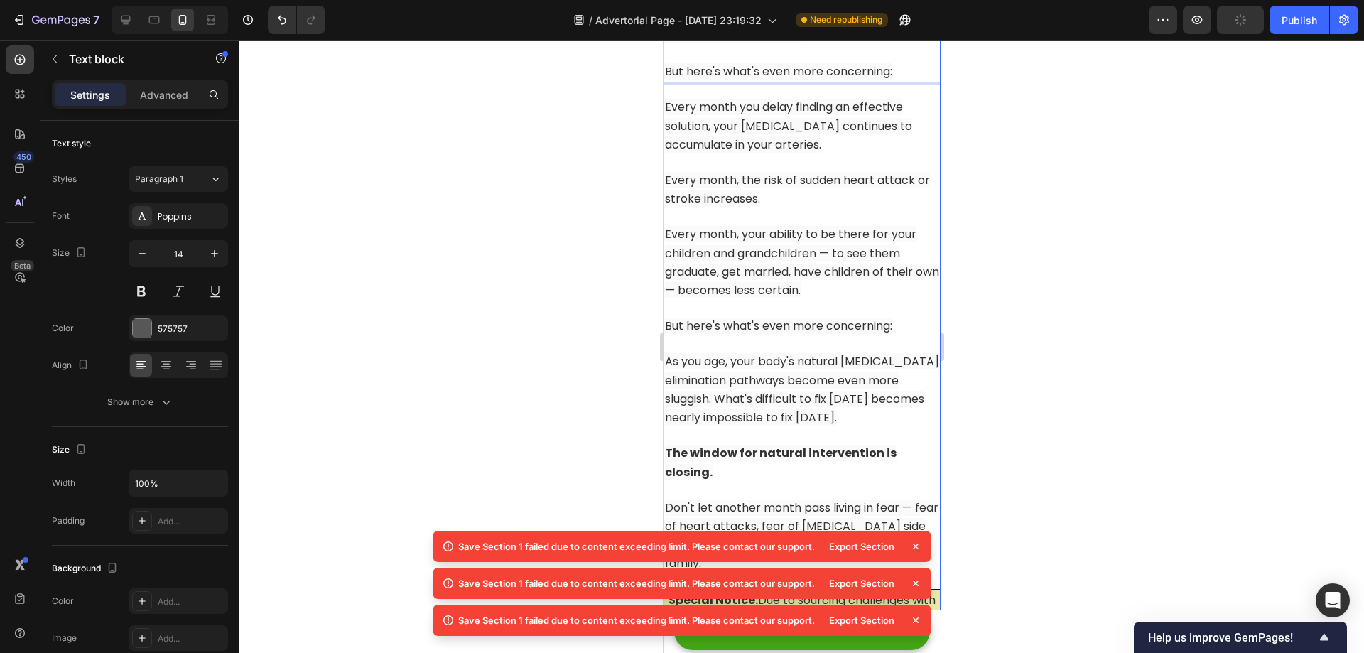
scroll to position [13466, 0]
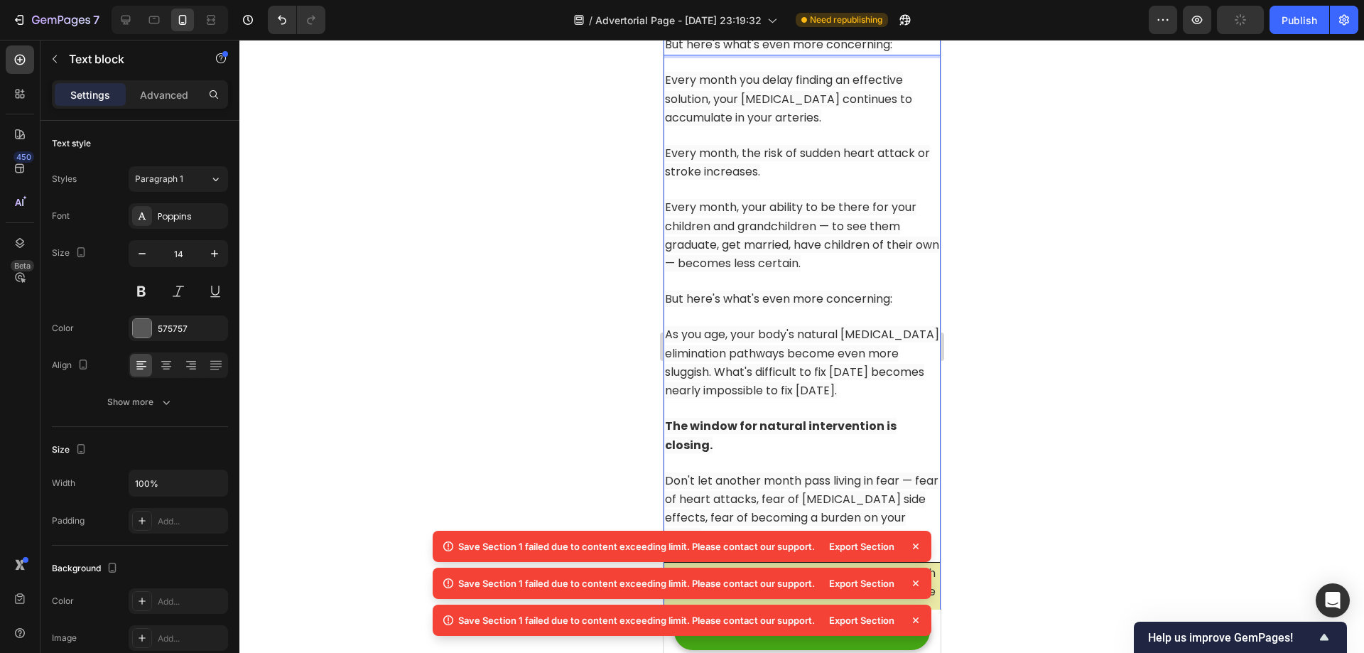
click at [835, 354] on span "As you age, your body's natural [MEDICAL_DATA] elimination pathways become even…" at bounding box center [801, 362] width 274 height 72
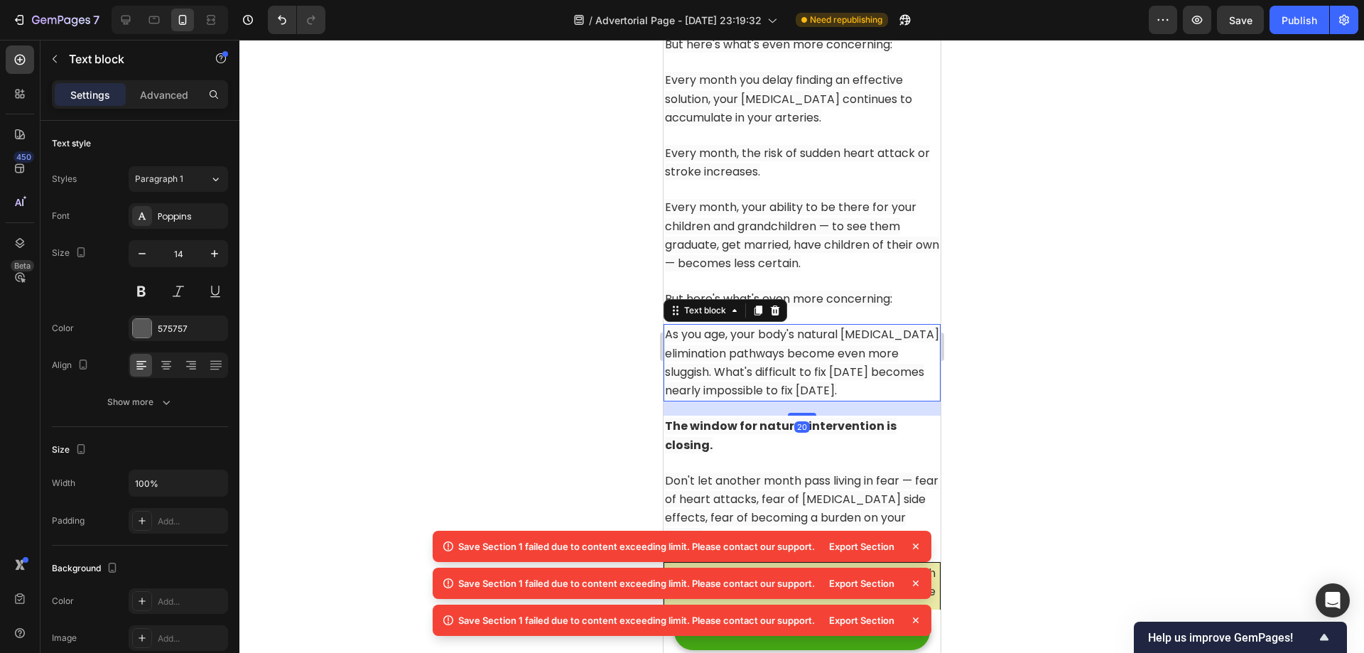
click at [809, 367] on span "As you age, your body's natural [MEDICAL_DATA] elimination pathways become even…" at bounding box center [801, 362] width 274 height 72
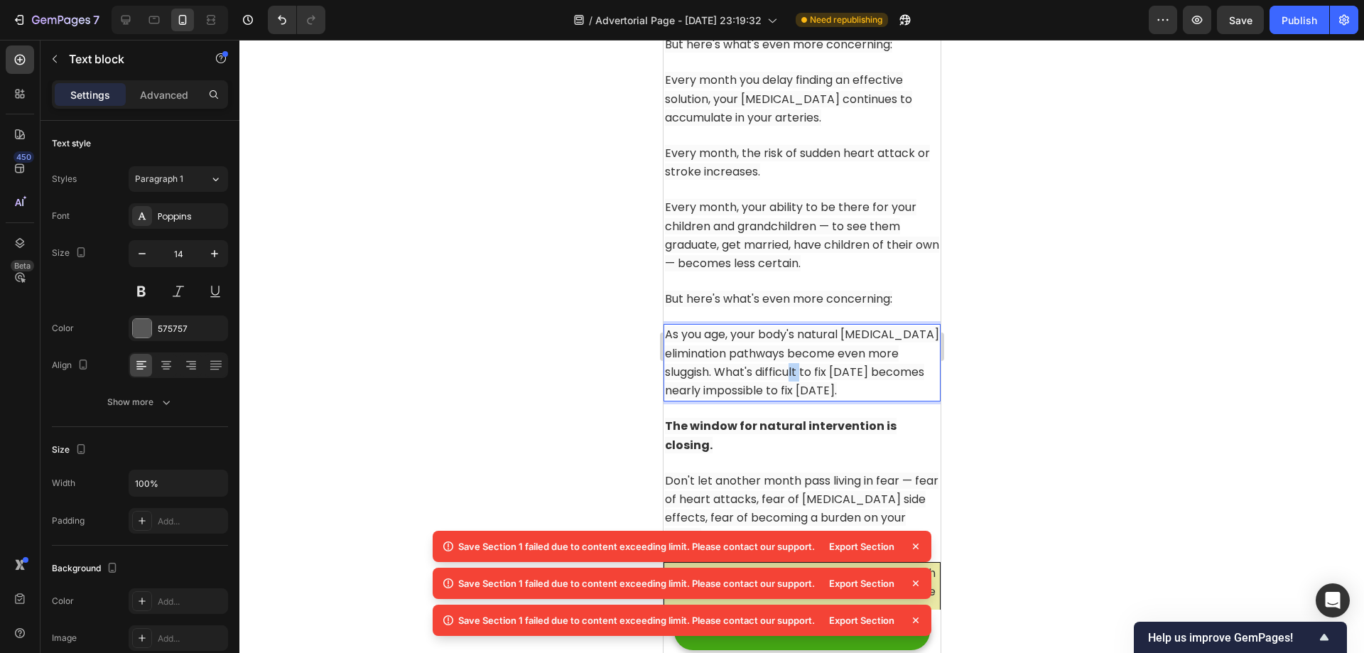
click at [809, 367] on span "As you age, your body's natural [MEDICAL_DATA] elimination pathways become even…" at bounding box center [801, 362] width 274 height 72
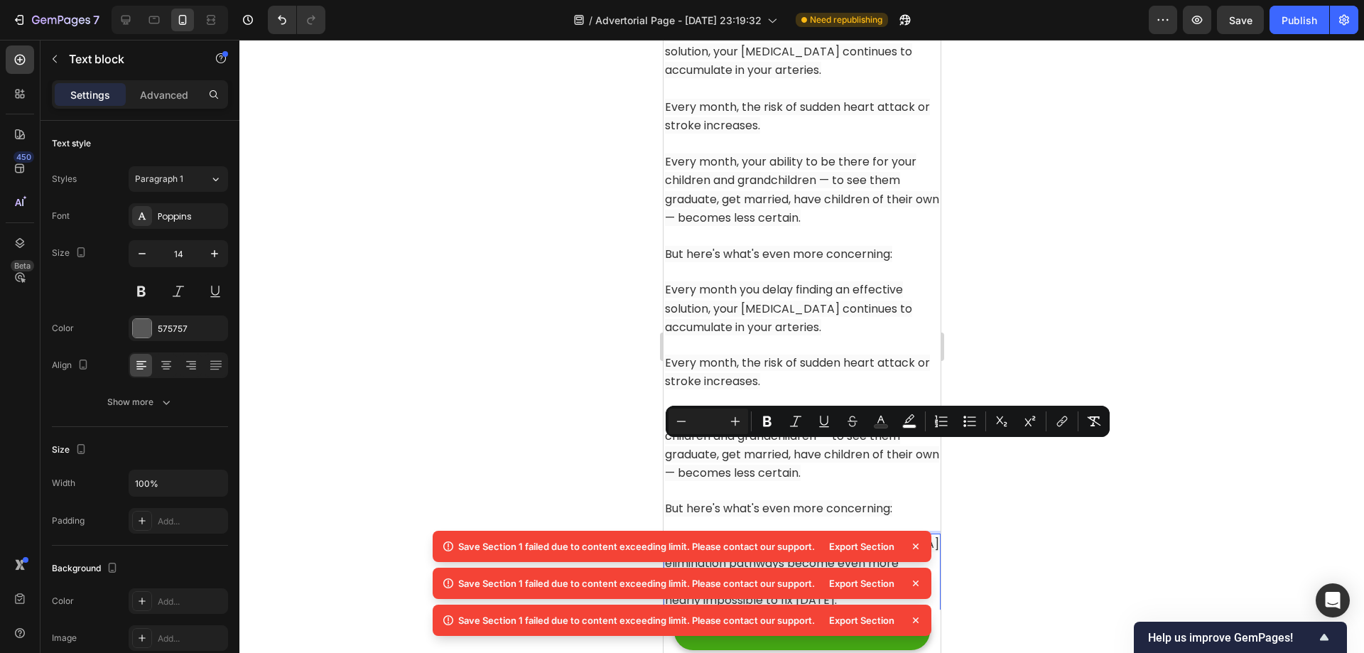
scroll to position [13253, 0]
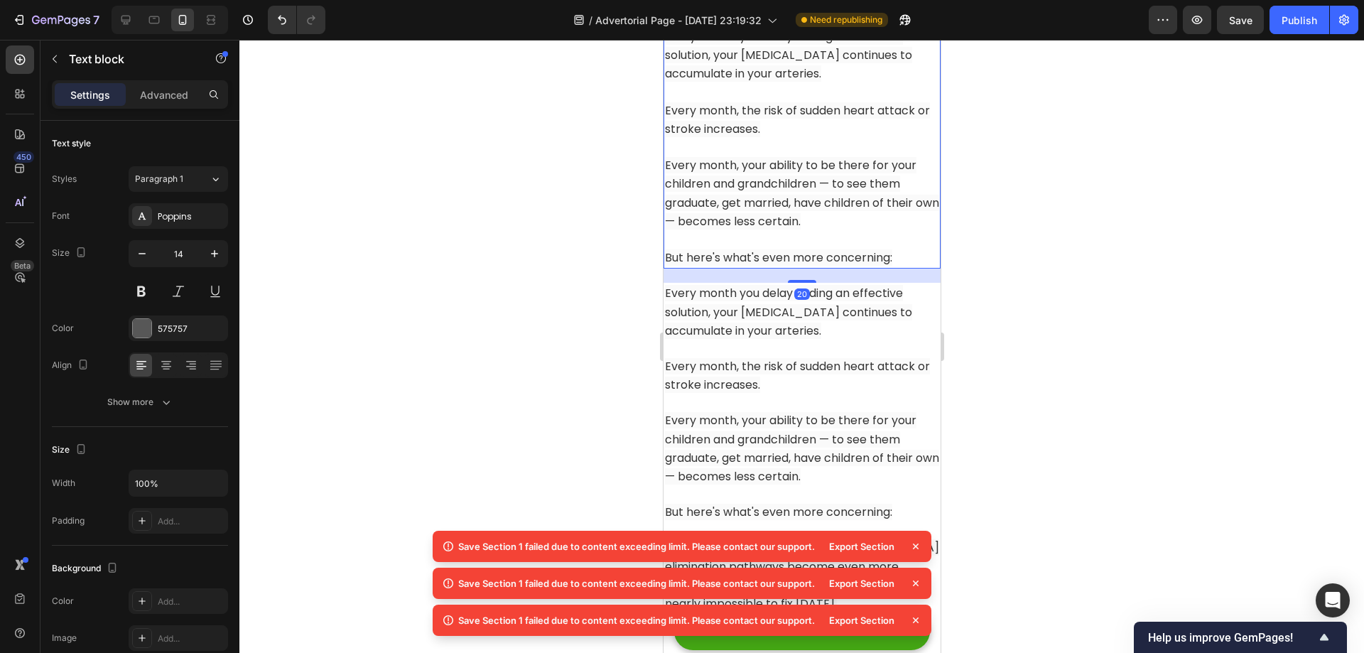
click at [842, 251] on span "But here's what's even more concerning:" at bounding box center [777, 257] width 227 height 16
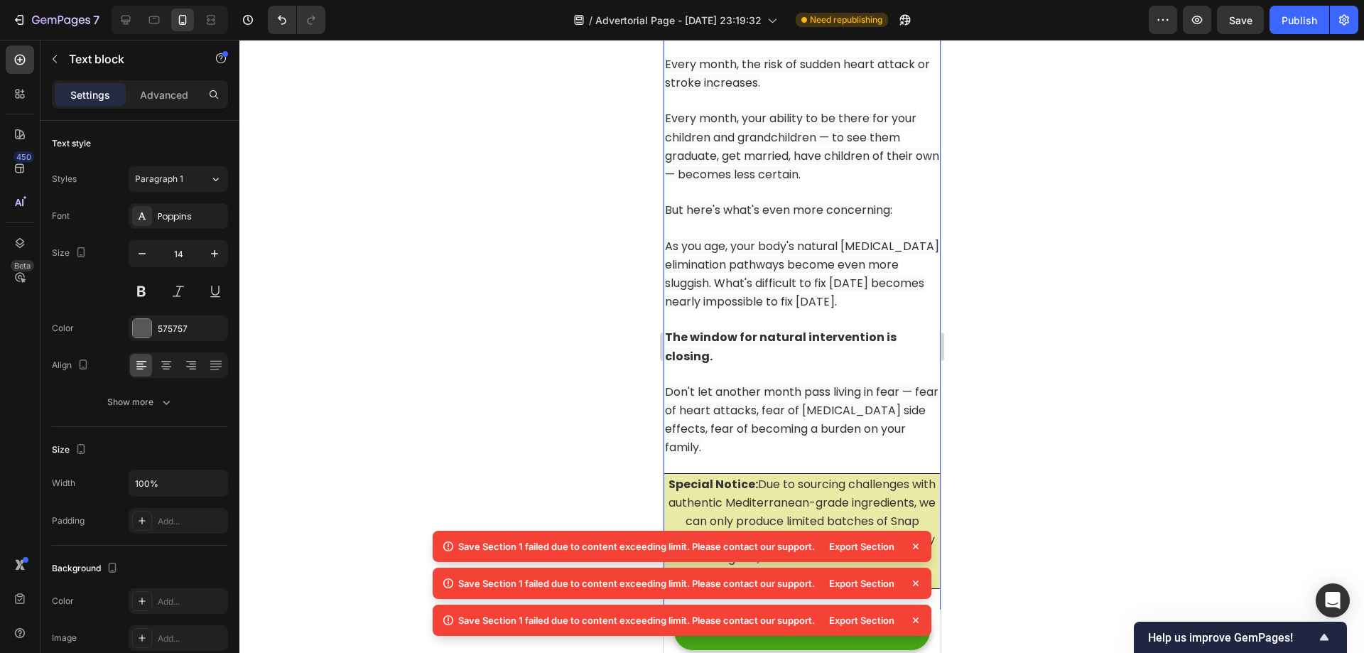
scroll to position [13679, 0]
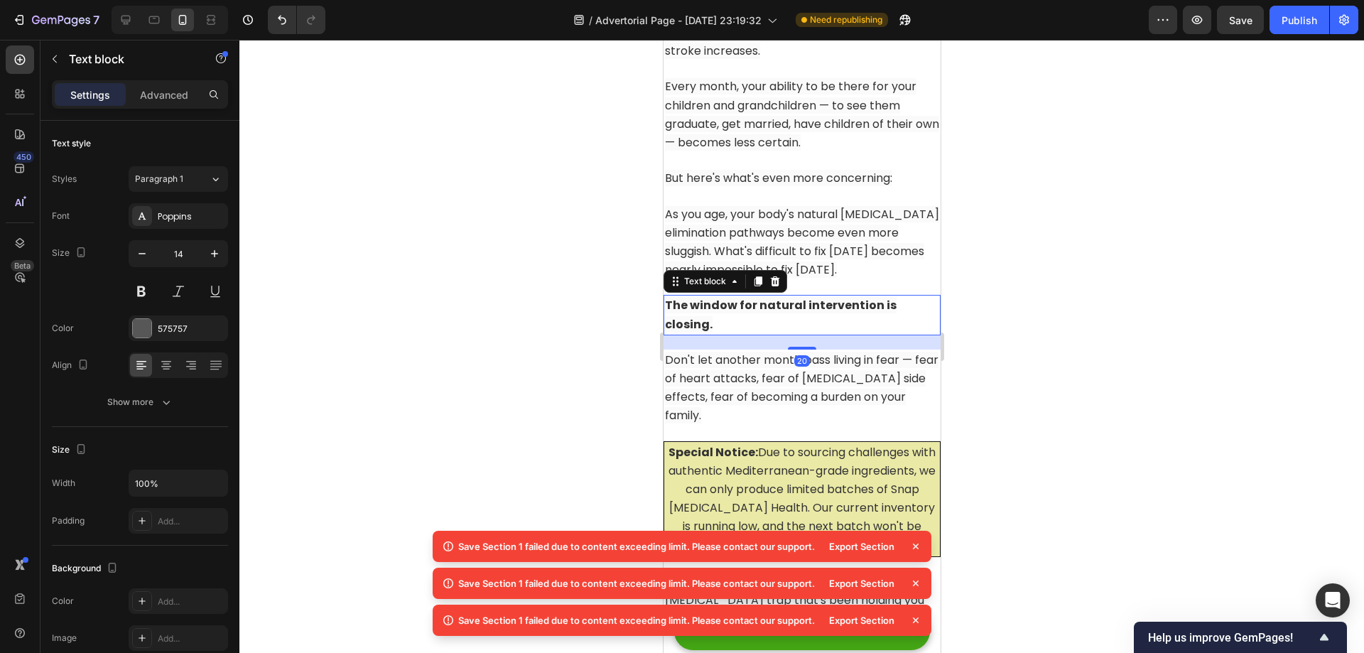
click at [820, 301] on strong "The window for natural intervention is closing." at bounding box center [780, 314] width 232 height 35
click at [825, 312] on strong "The window for natural intervention is closing." at bounding box center [780, 314] width 232 height 35
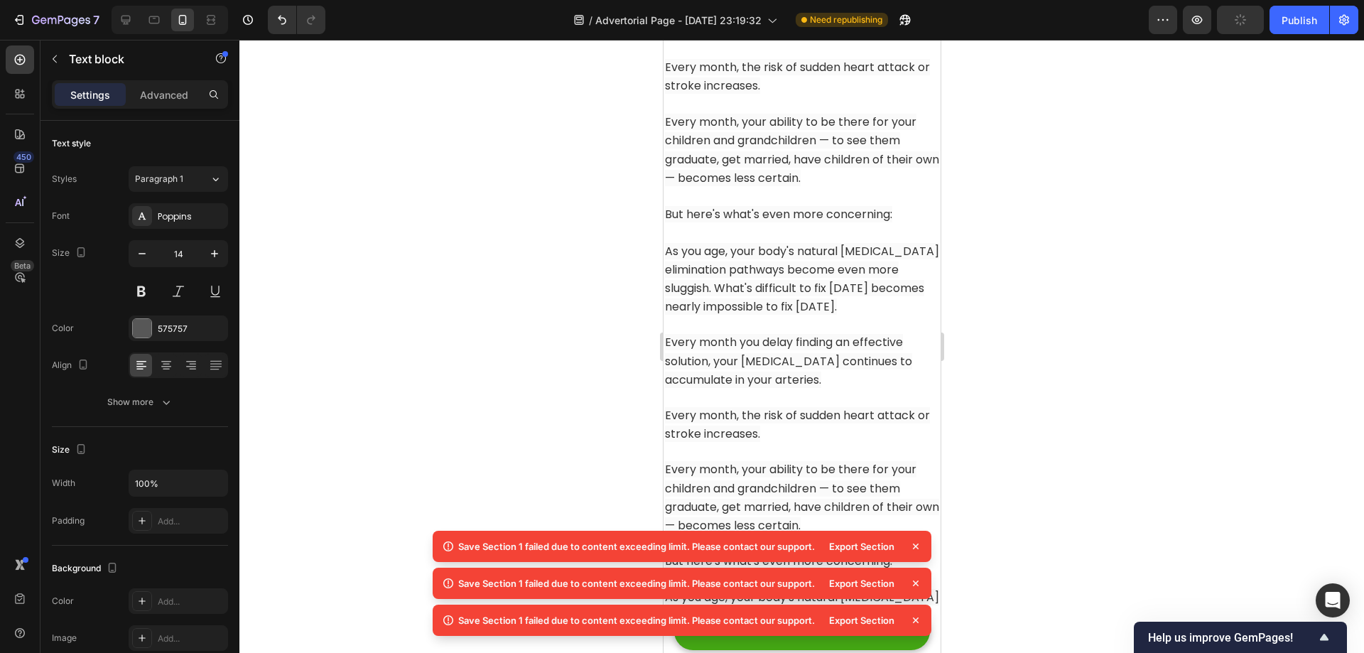
scroll to position [13253, 0]
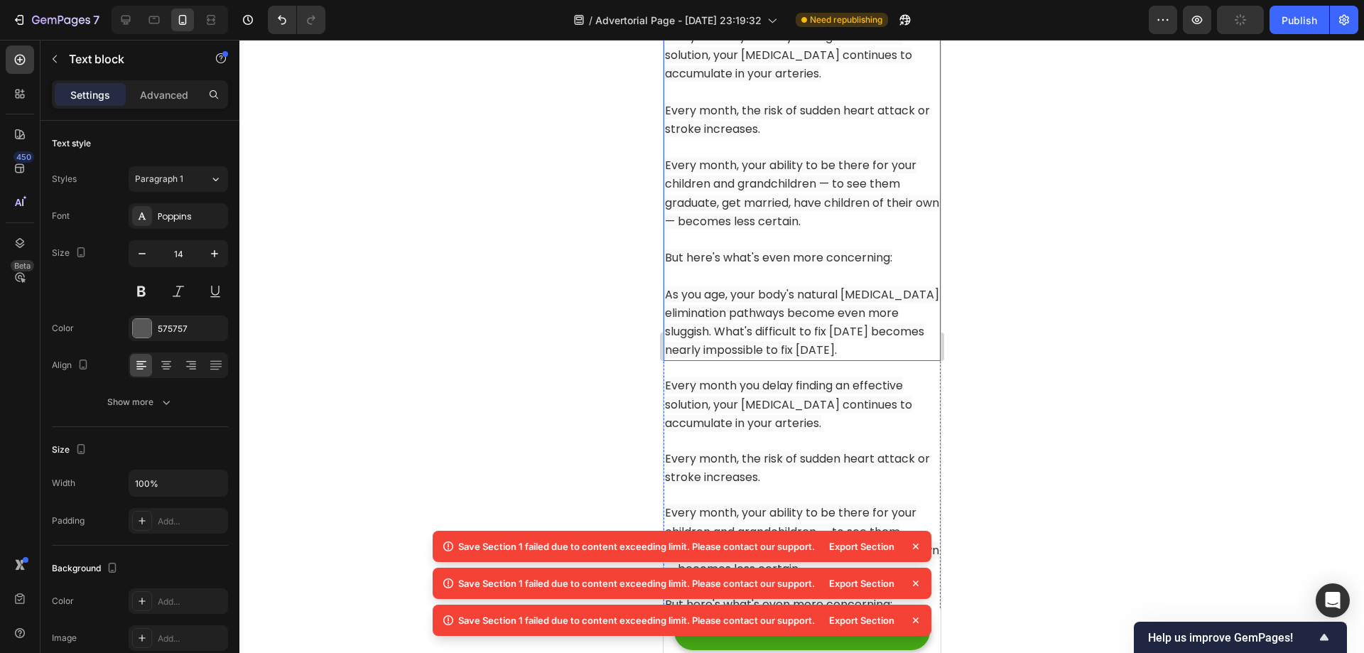
click at [828, 234] on p "Rich Text Editor. Editing area: main" at bounding box center [801, 240] width 274 height 18
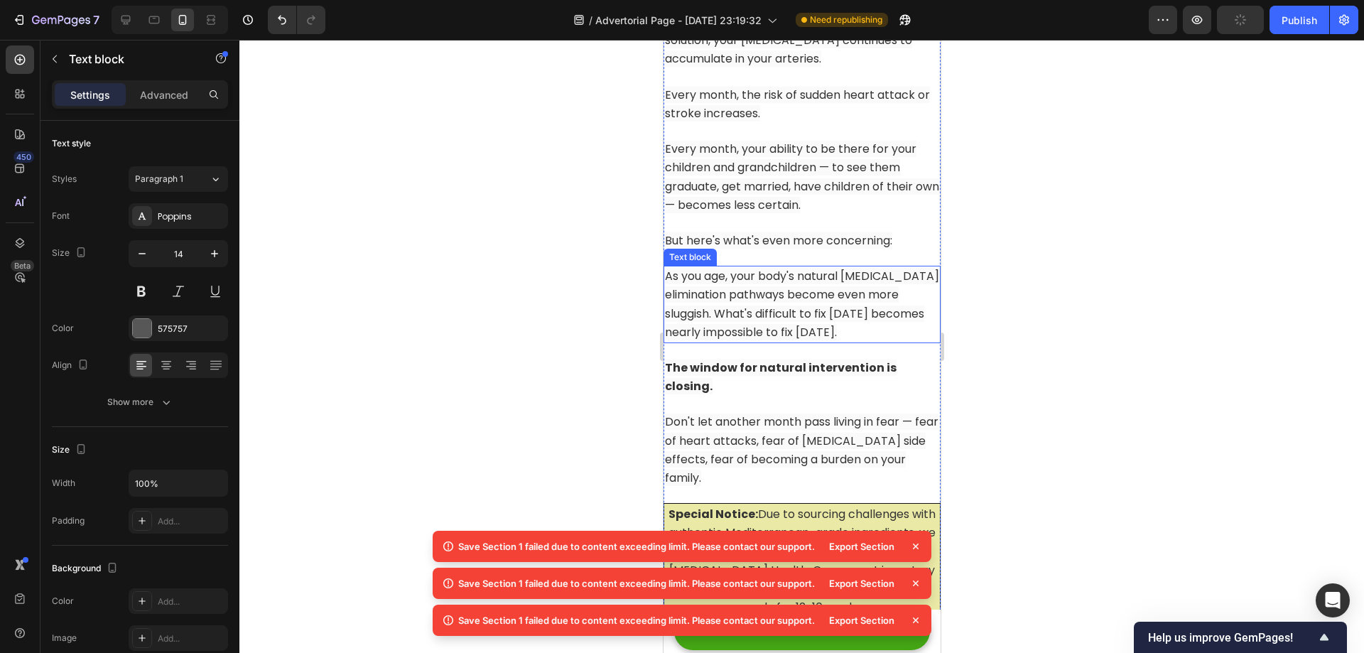
scroll to position [13679, 0]
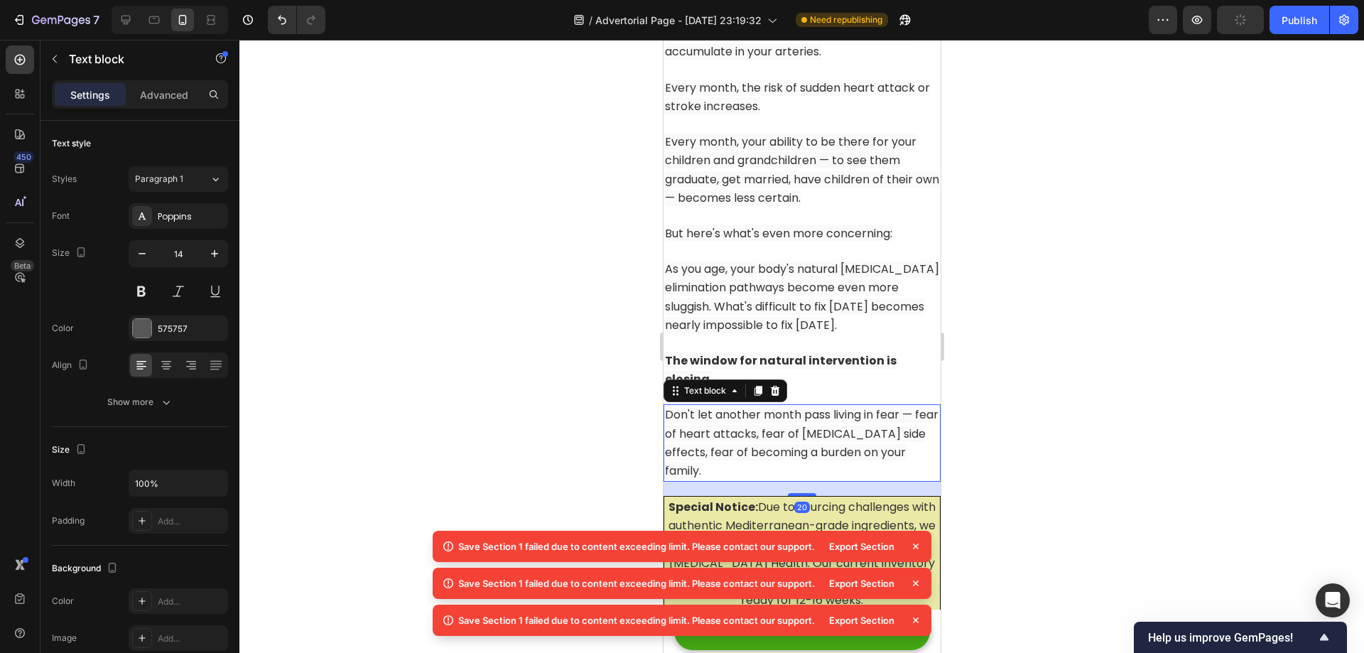
click at [798, 426] on span "Don't let another month pass living in fear — fear of heart attacks, fear of [M…" at bounding box center [800, 442] width 273 height 72
click at [801, 428] on span "Don't let another month pass living in fear — fear of heart attacks, fear of [M…" at bounding box center [800, 442] width 273 height 72
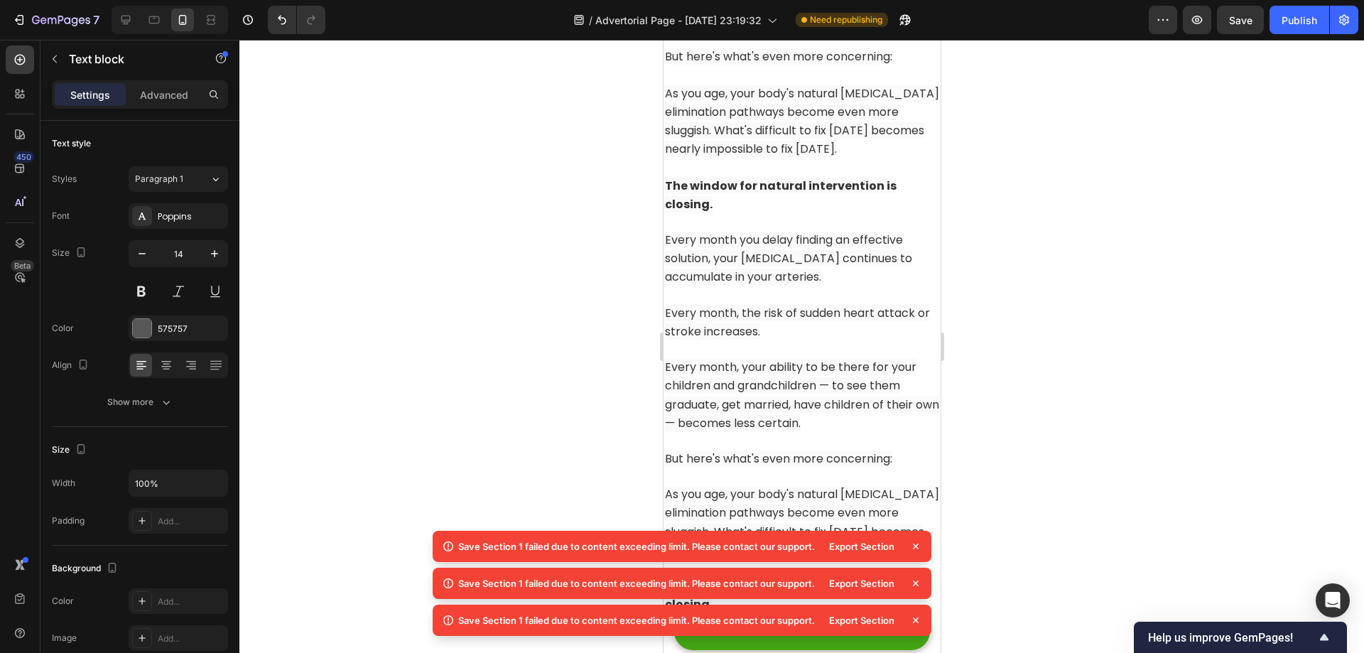
scroll to position [13324, 0]
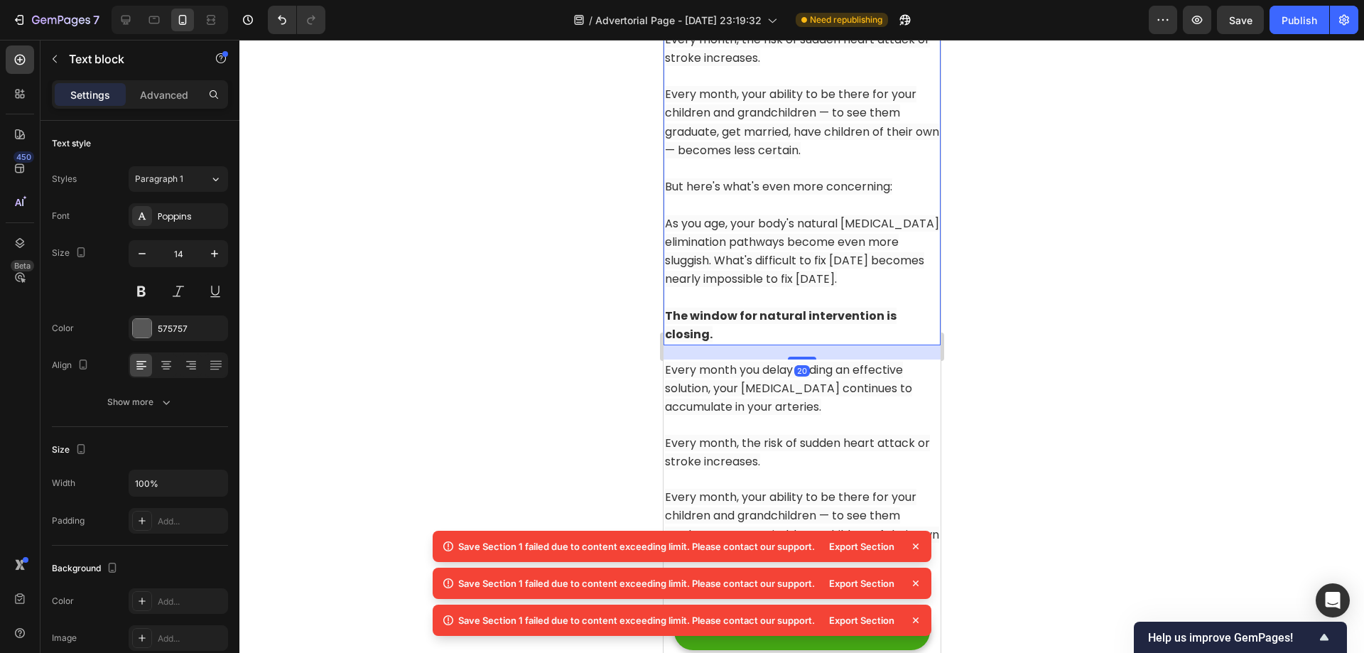
click at [829, 298] on p "Rich Text Editor. Editing area: main" at bounding box center [801, 297] width 274 height 18
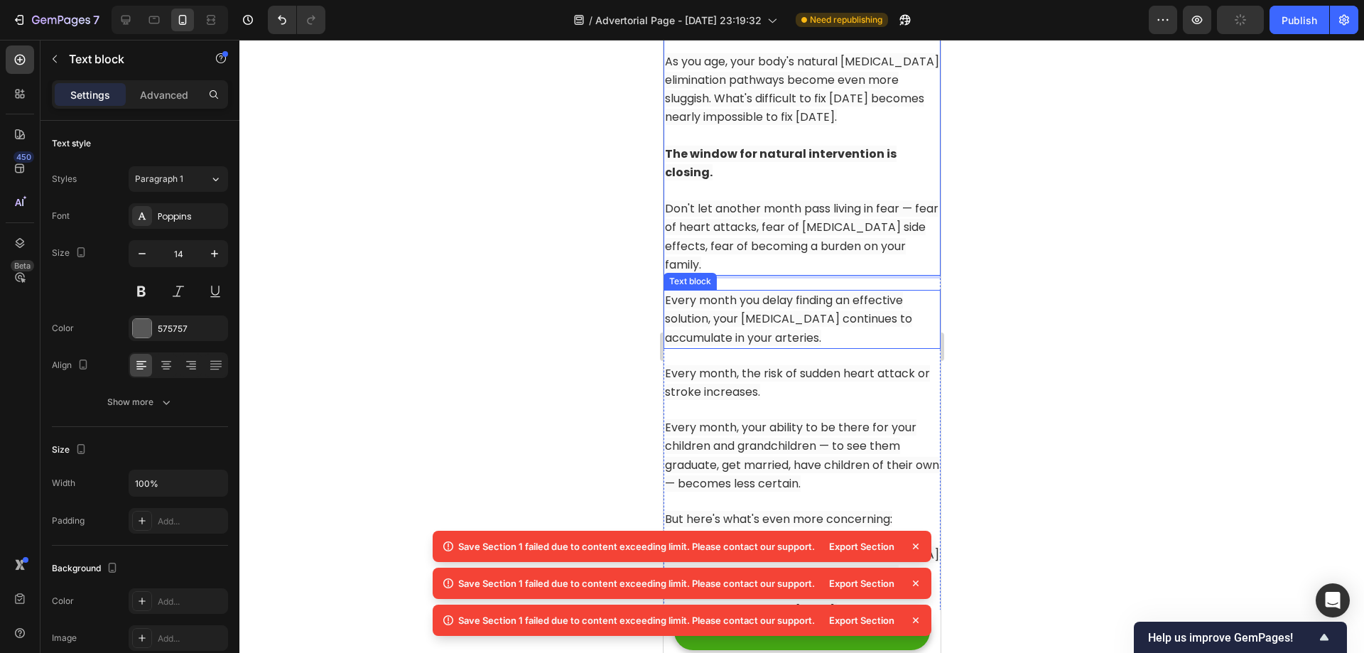
scroll to position [13537, 0]
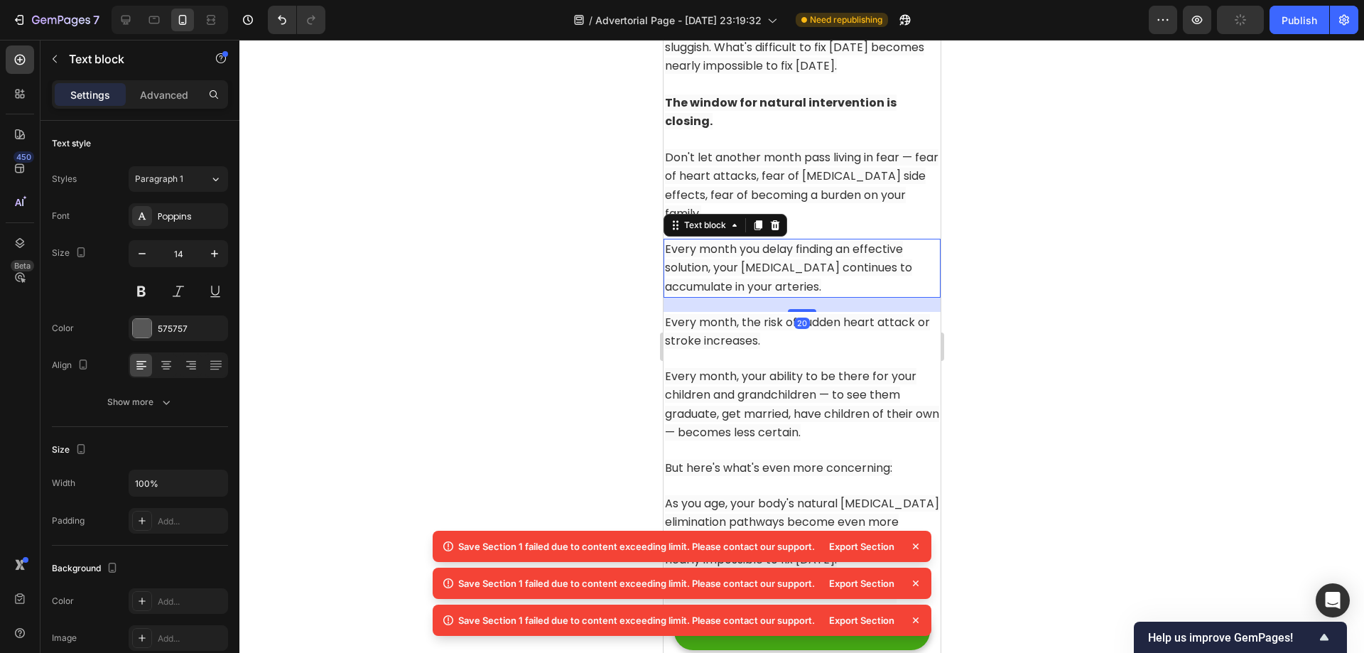
click at [820, 250] on span "Every month you delay finding an effective solution, your [MEDICAL_DATA] contin…" at bounding box center [787, 267] width 247 height 53
click at [777, 220] on icon at bounding box center [774, 225] width 9 height 10
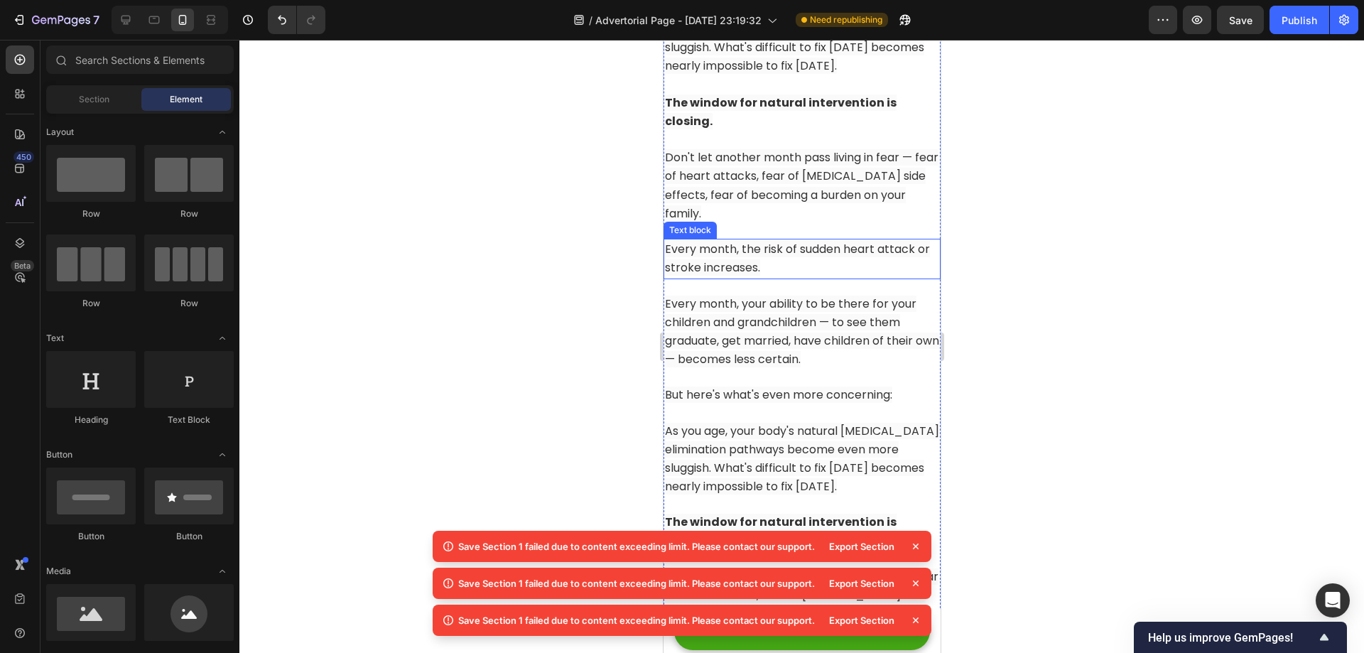
click at [781, 240] on p "Every month, the risk of sudden heart attack or stroke increases." at bounding box center [801, 258] width 274 height 37
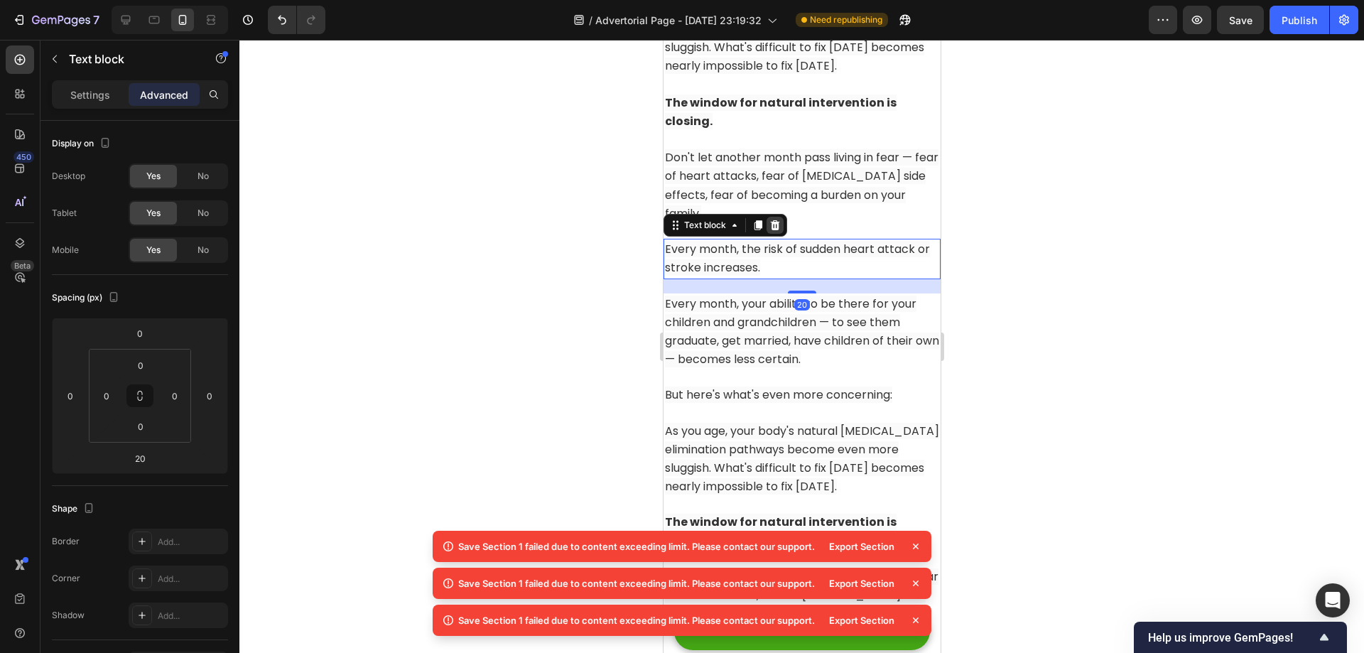
click at [775, 220] on icon at bounding box center [774, 225] width 11 height 11
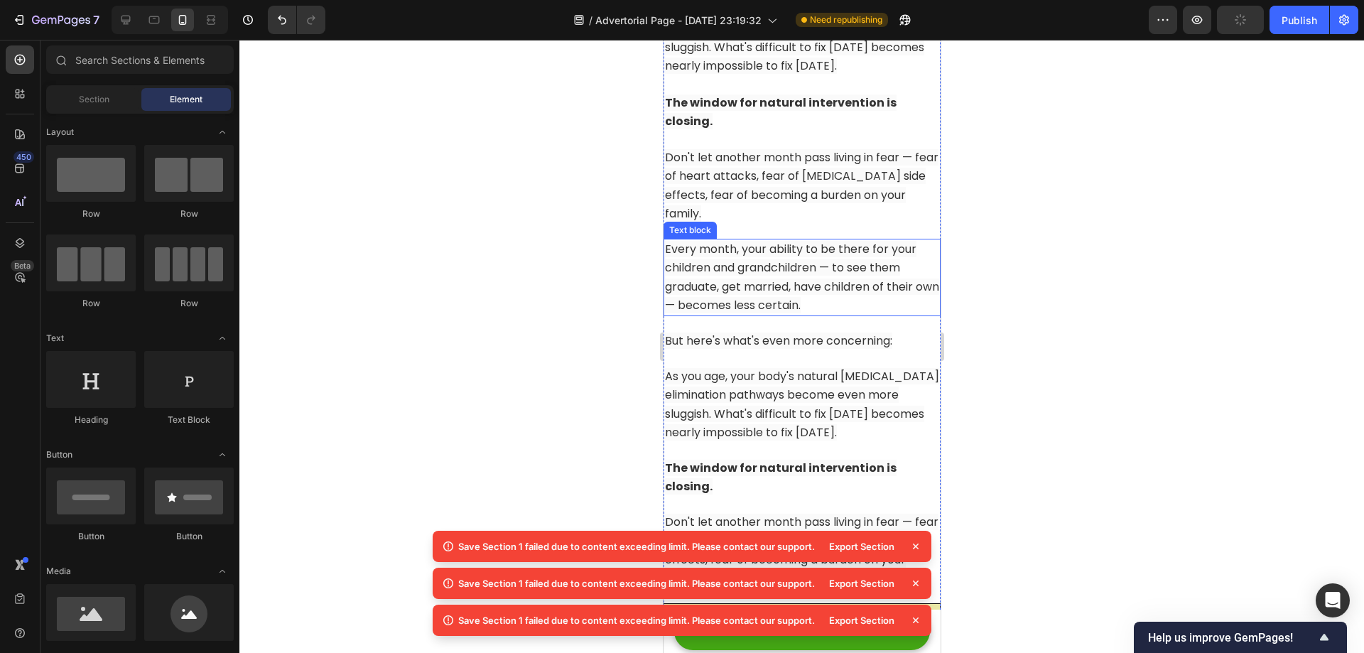
click at [778, 241] on span "Every month, your ability to be there for your children and grandchildren — to …" at bounding box center [801, 277] width 274 height 72
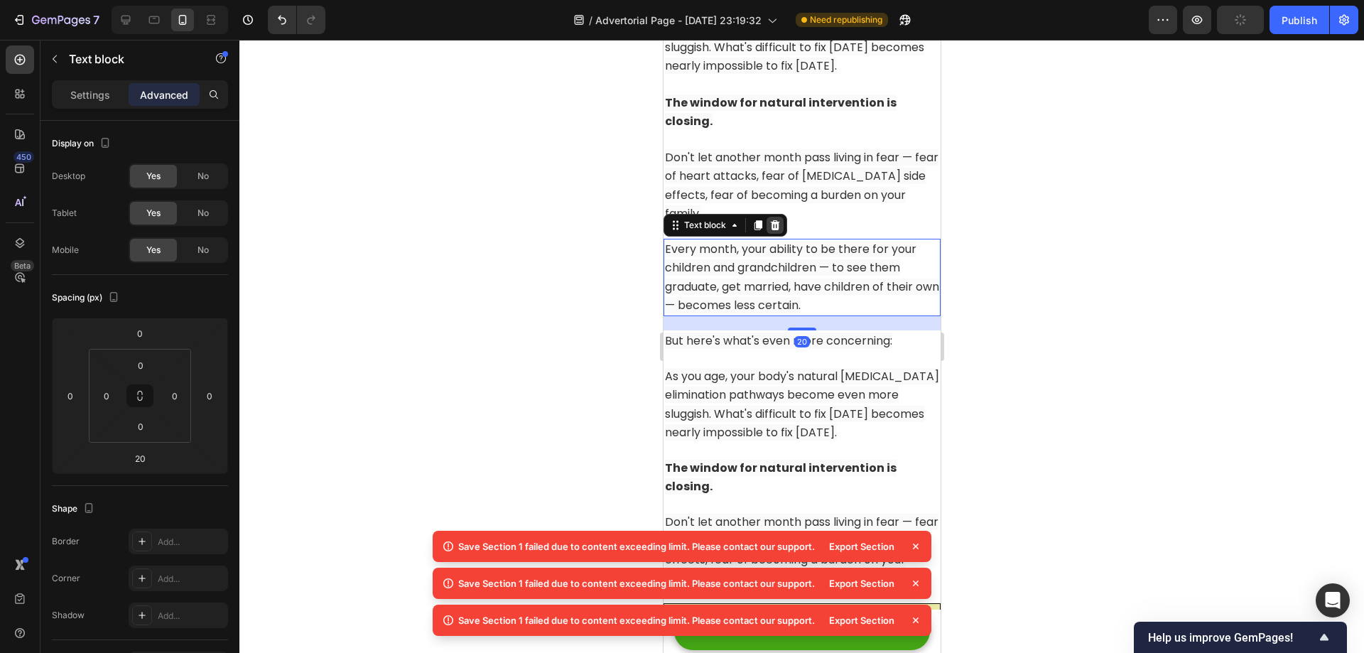
click at [777, 217] on div at bounding box center [774, 225] width 17 height 17
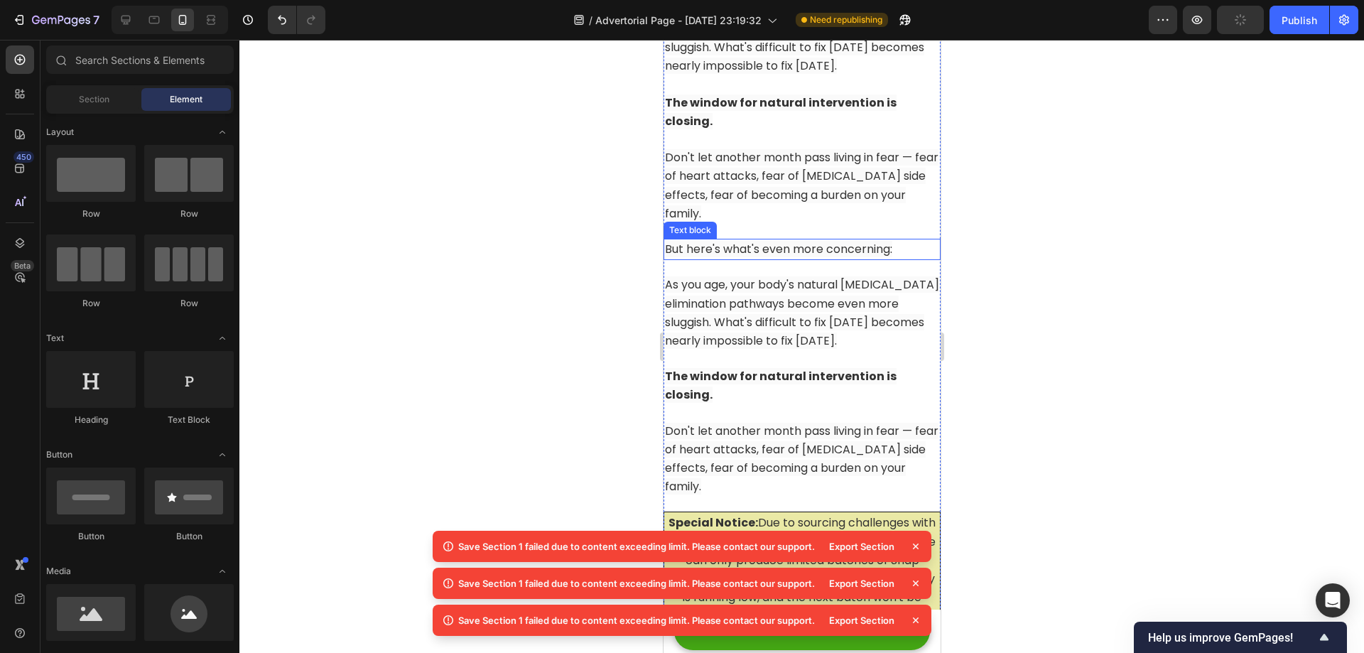
click at [781, 241] on span "But here's what's even more concerning:" at bounding box center [777, 249] width 227 height 16
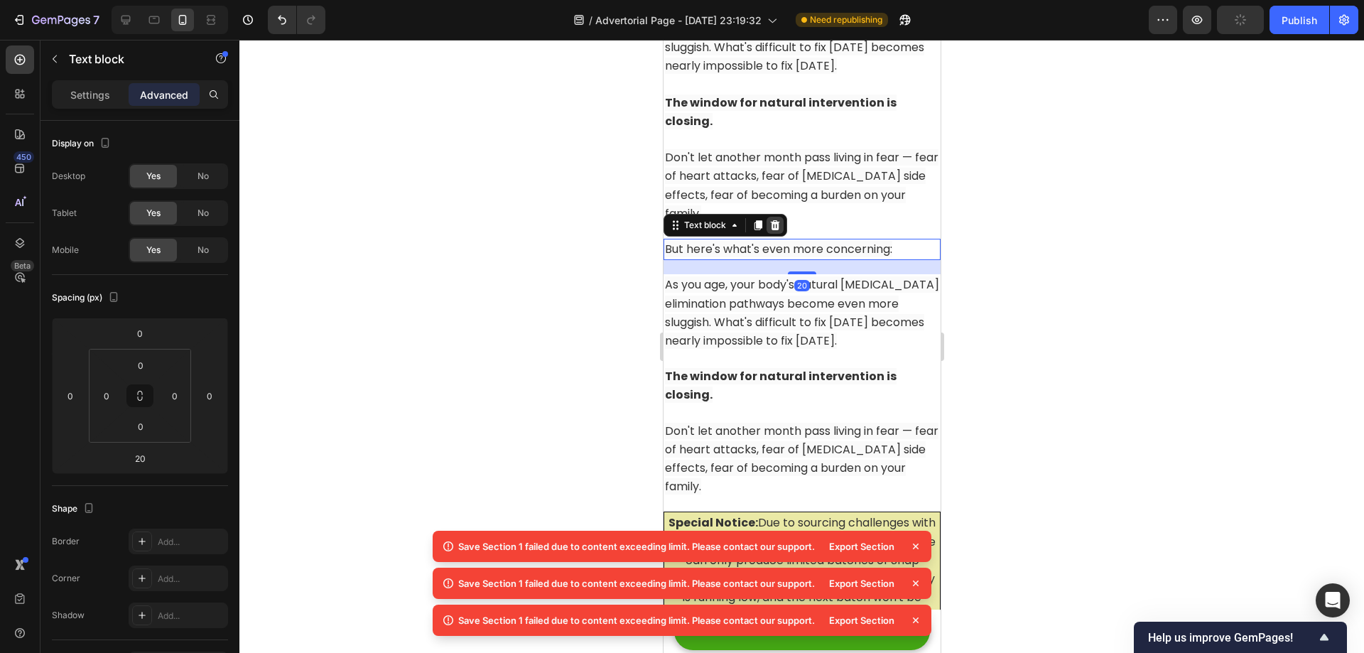
click at [776, 220] on icon at bounding box center [774, 225] width 9 height 10
click at [779, 276] on span "As you age, your body's natural [MEDICAL_DATA] elimination pathways become even…" at bounding box center [801, 312] width 274 height 72
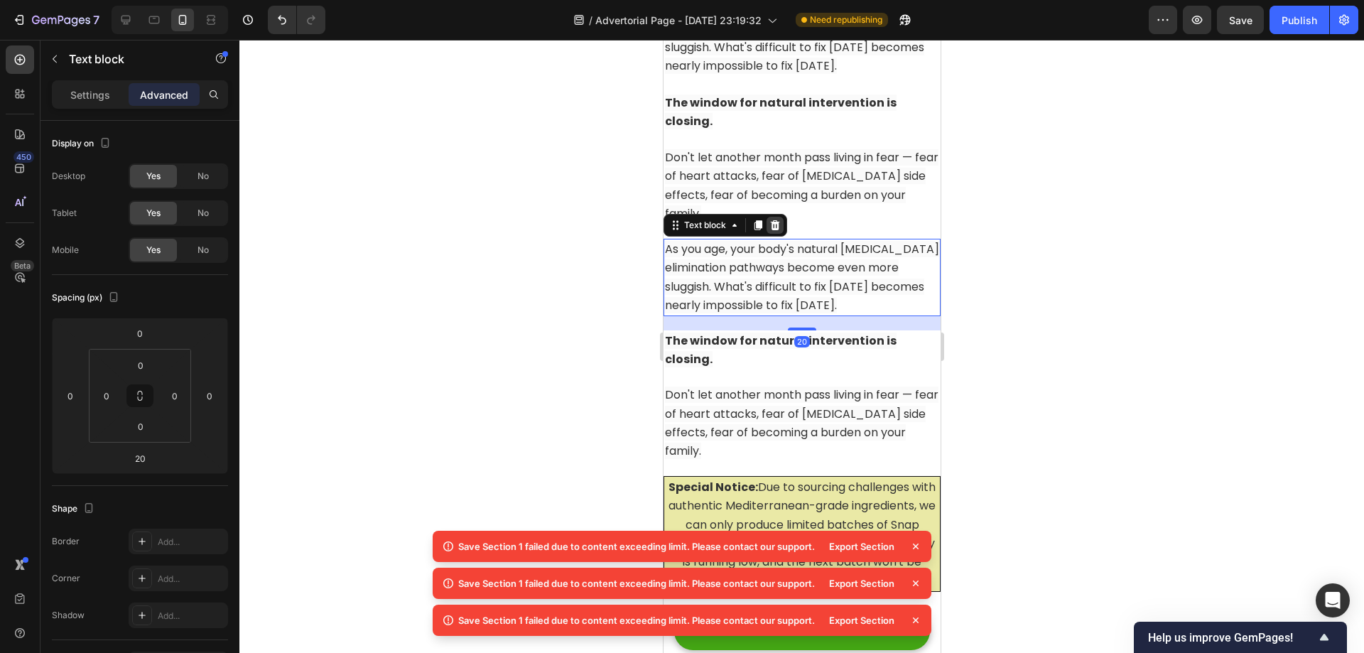
click at [778, 220] on icon at bounding box center [774, 225] width 11 height 11
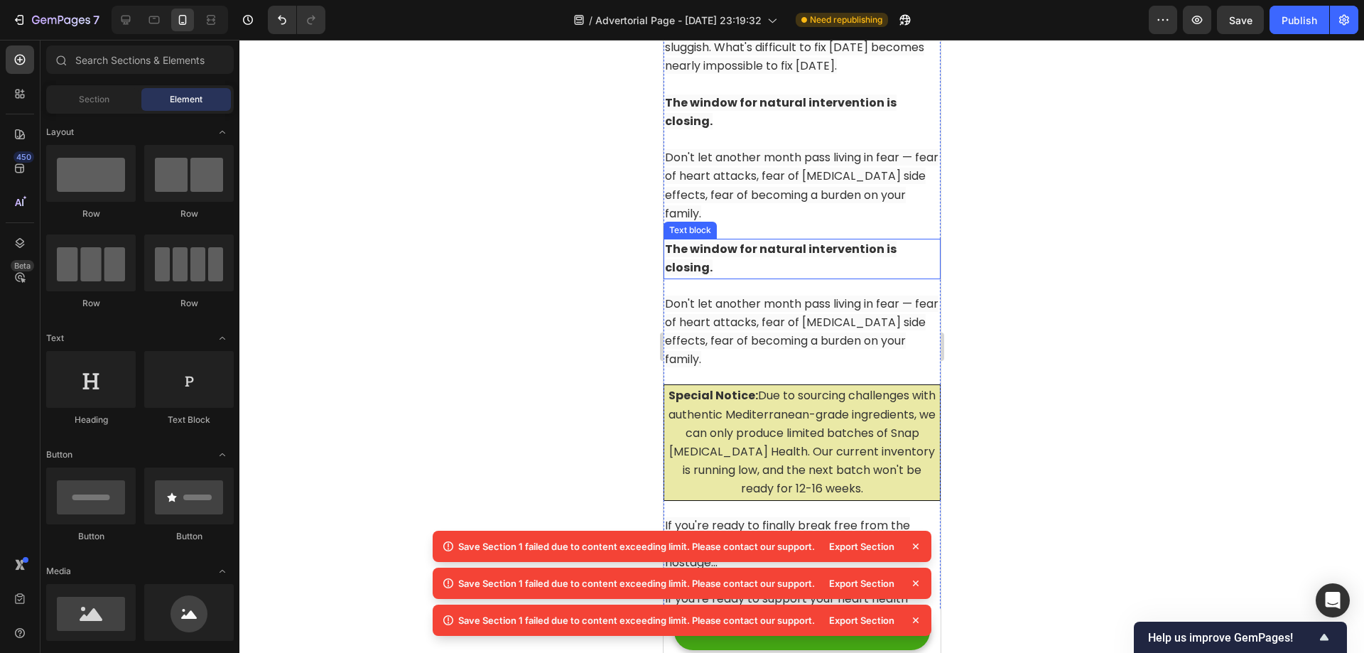
click at [776, 241] on strong "The window for natural intervention is closing." at bounding box center [780, 258] width 232 height 35
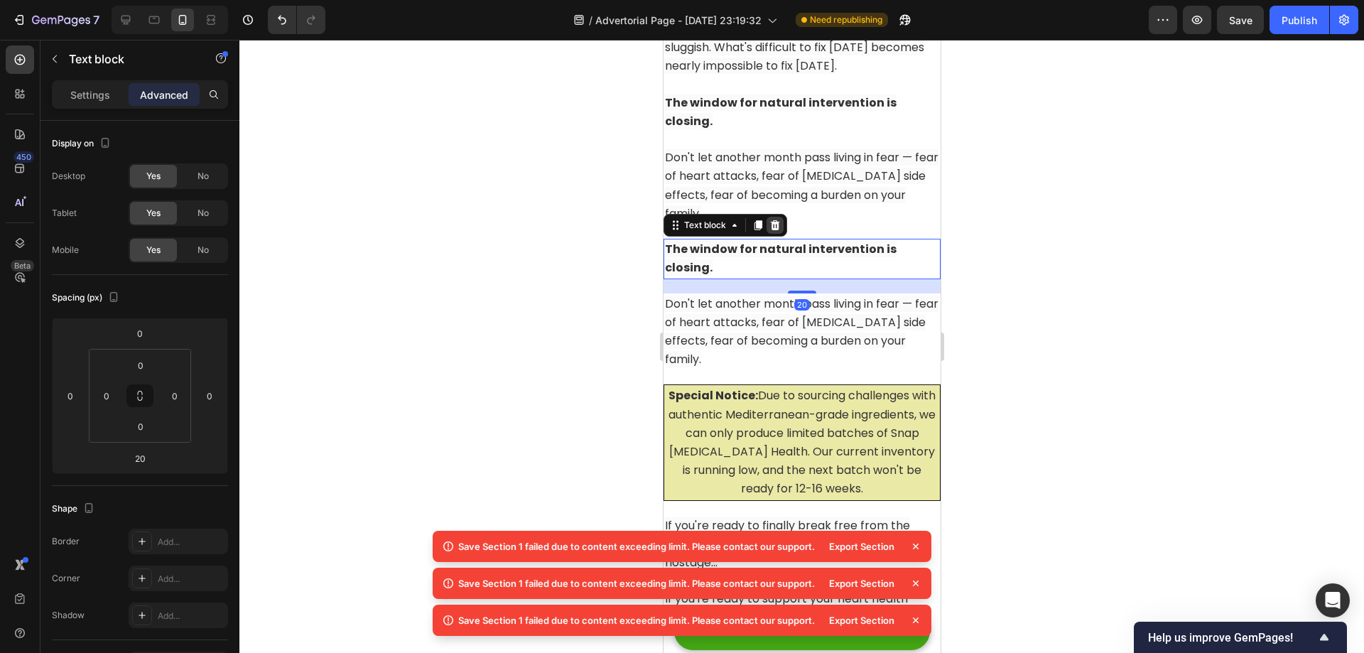
click at [774, 220] on icon at bounding box center [774, 225] width 9 height 10
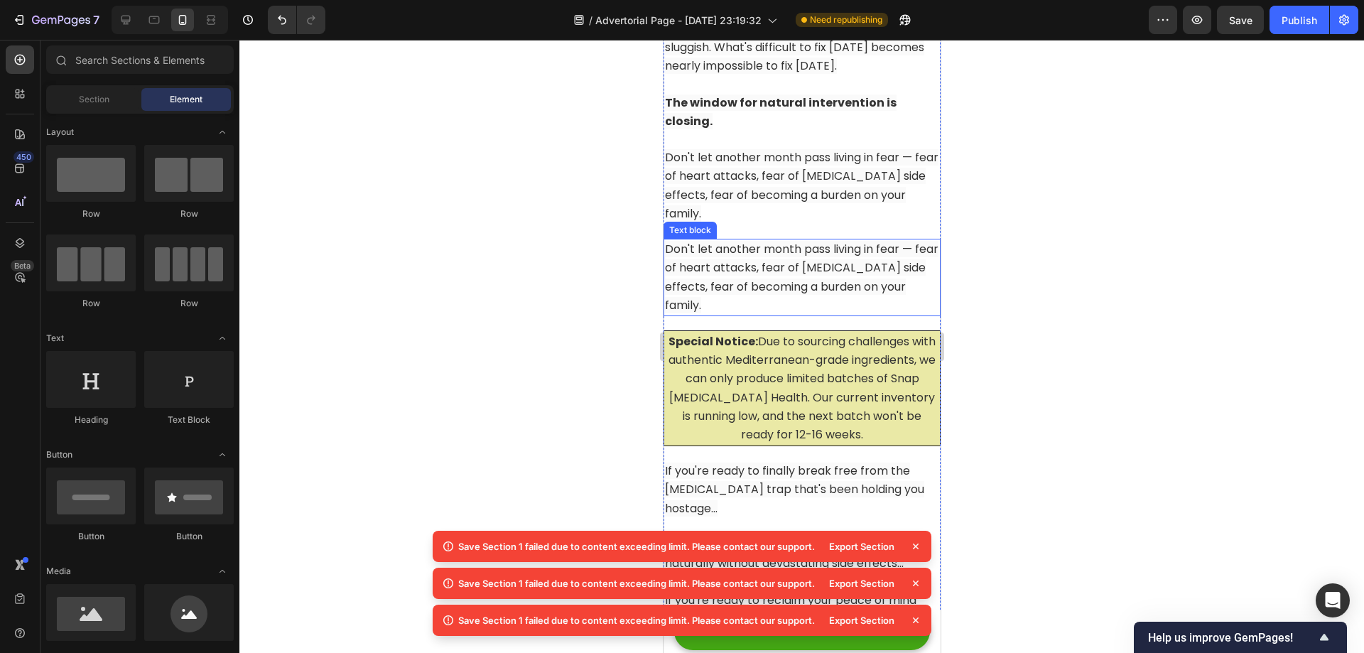
click at [776, 245] on span "Don't let another month pass living in fear — fear of heart attacks, fear of [M…" at bounding box center [800, 277] width 273 height 72
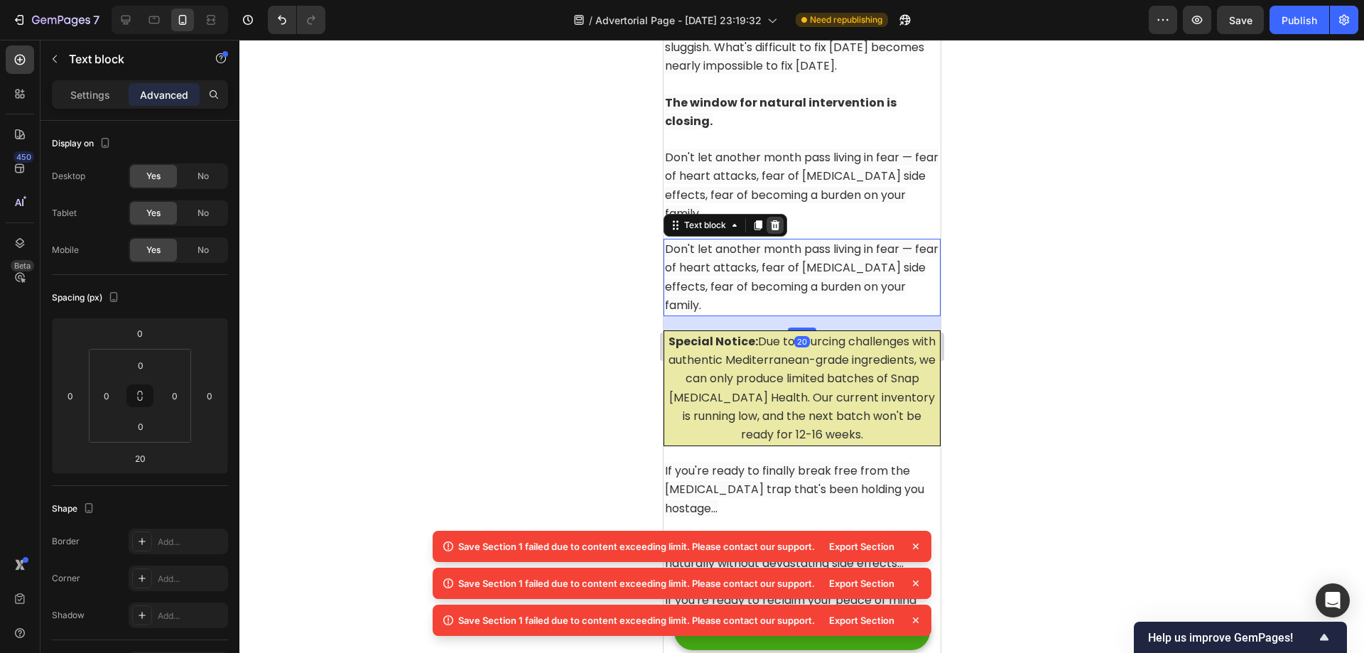
click at [774, 220] on icon at bounding box center [774, 225] width 9 height 10
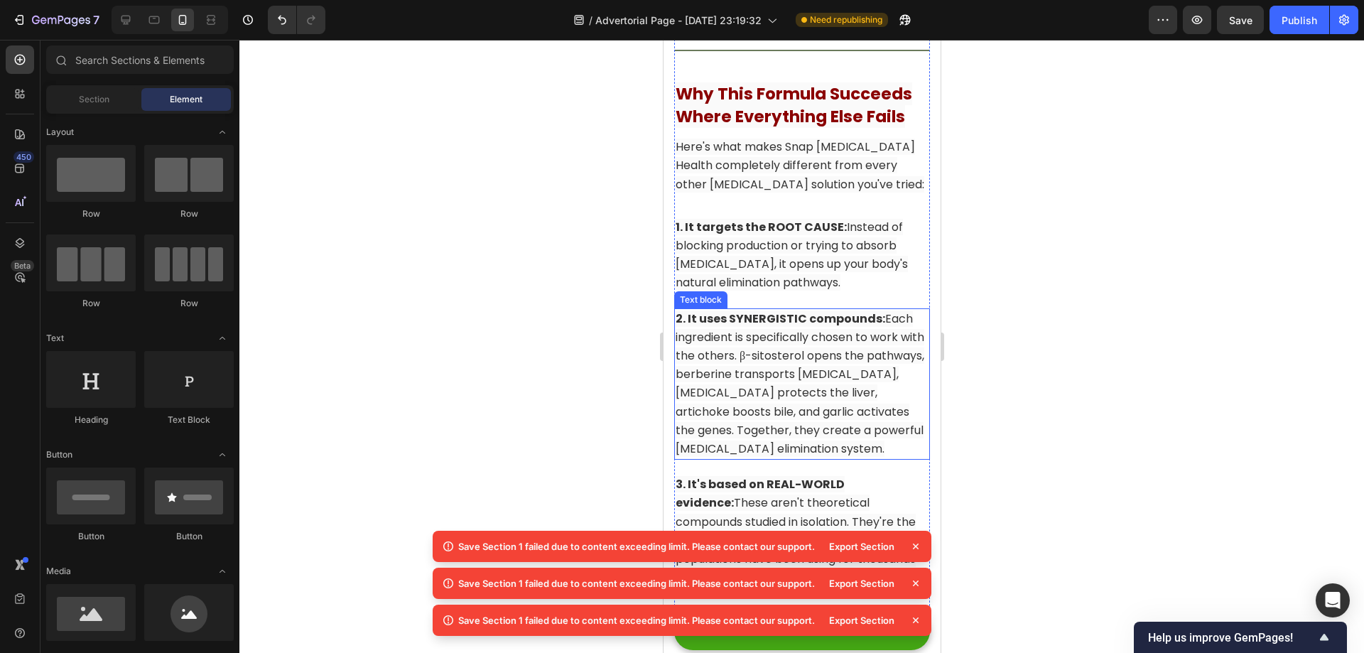
scroll to position [10695, 0]
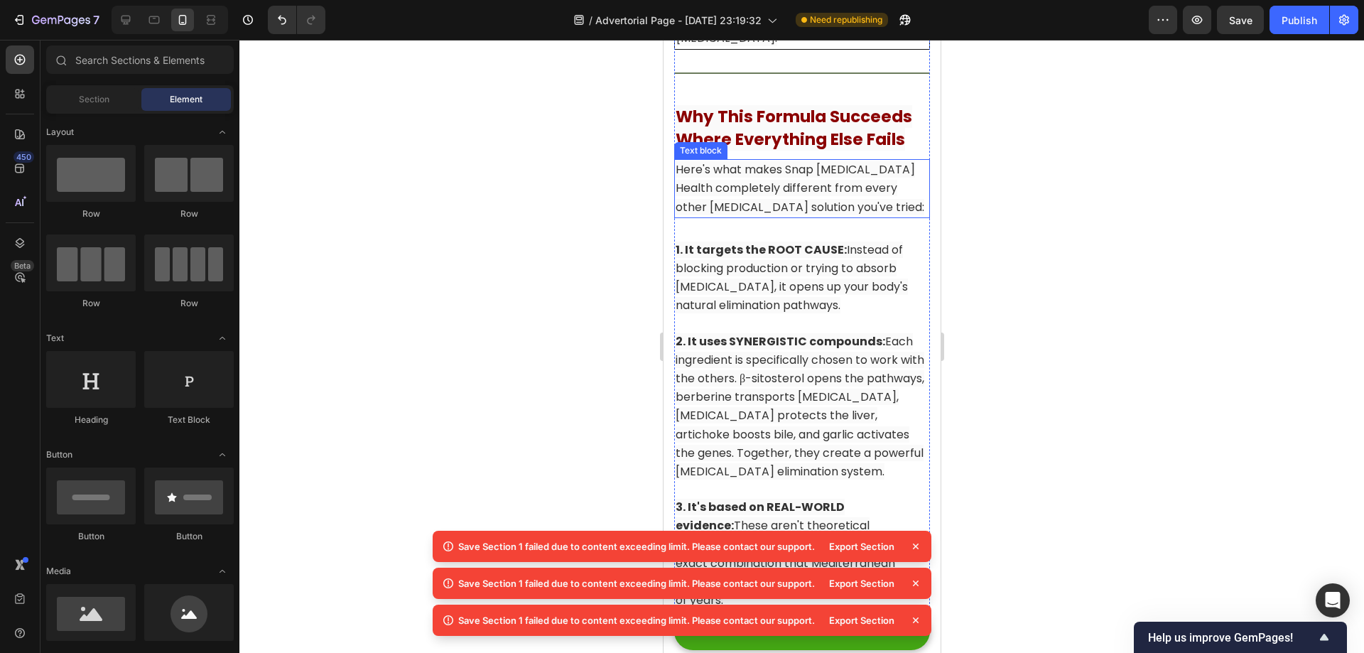
click at [835, 215] on span "Here's what makes Snap [MEDICAL_DATA] Health completely different from every ot…" at bounding box center [799, 187] width 249 height 53
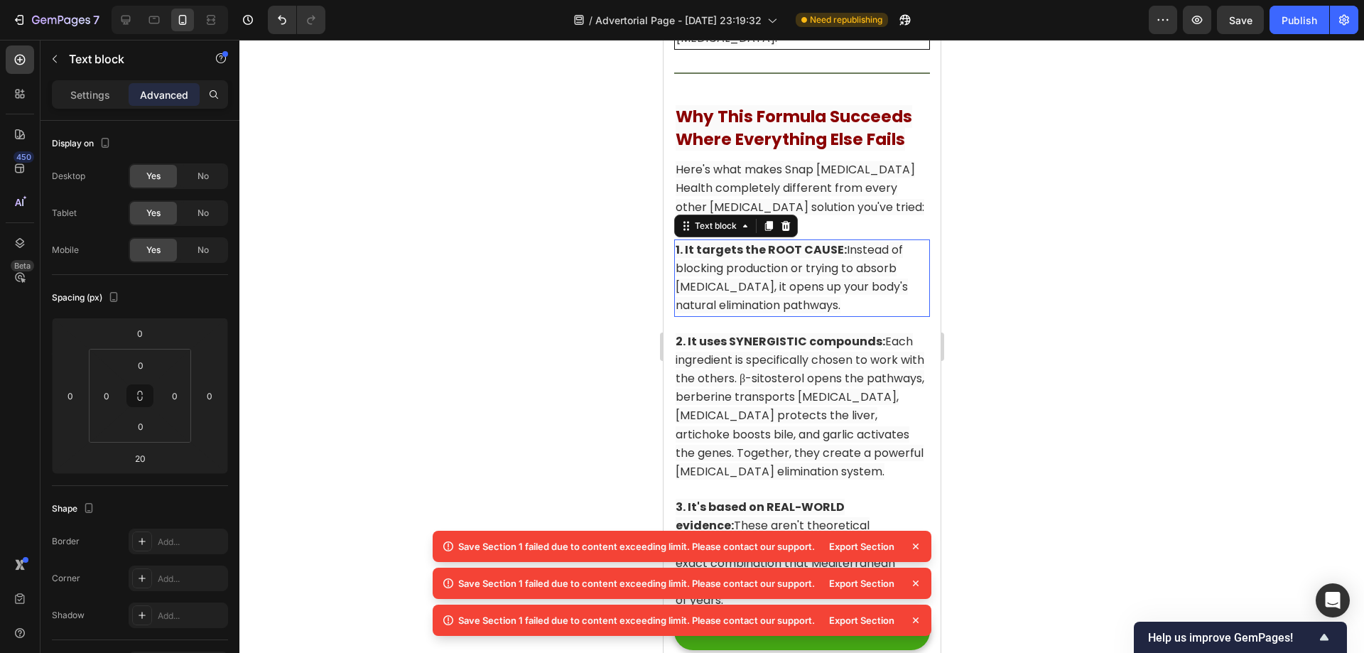
click at [857, 314] on span "1. It targets the ROOT CAUSE: Instead of blocking production or trying to absor…" at bounding box center [791, 278] width 232 height 72
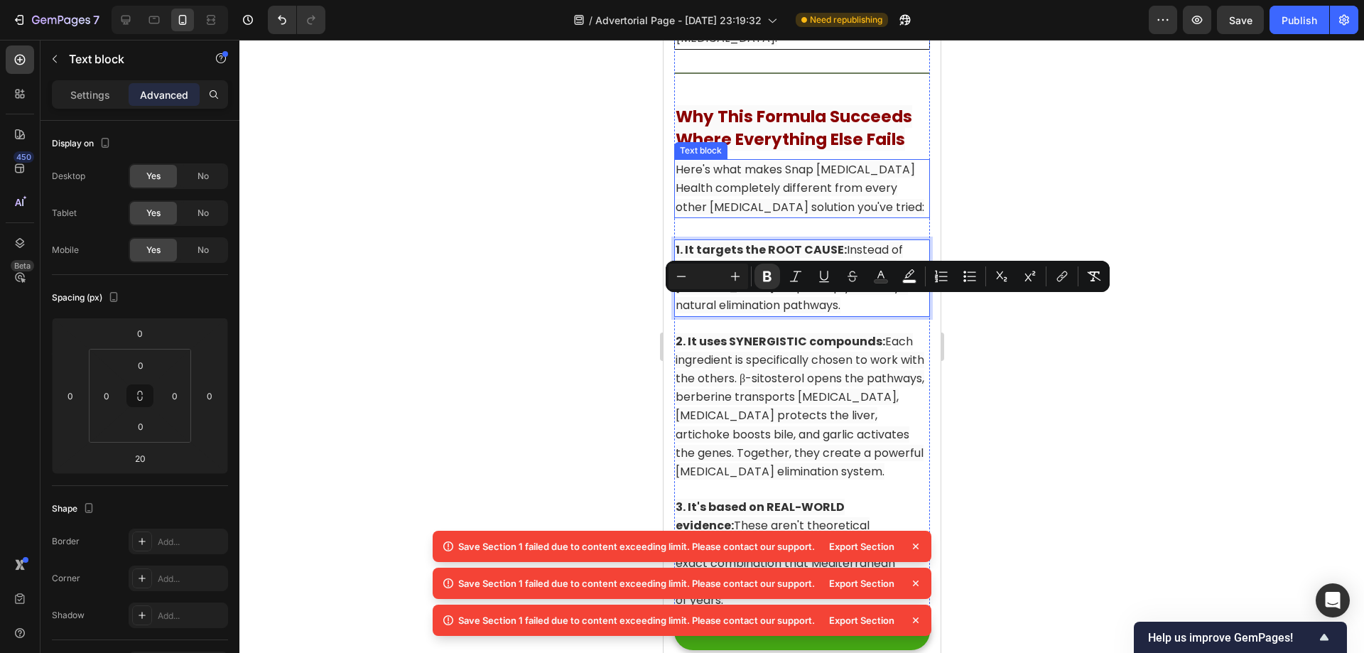
click at [866, 215] on span "Here's what makes Snap [MEDICAL_DATA] Health completely different from every ot…" at bounding box center [799, 187] width 249 height 53
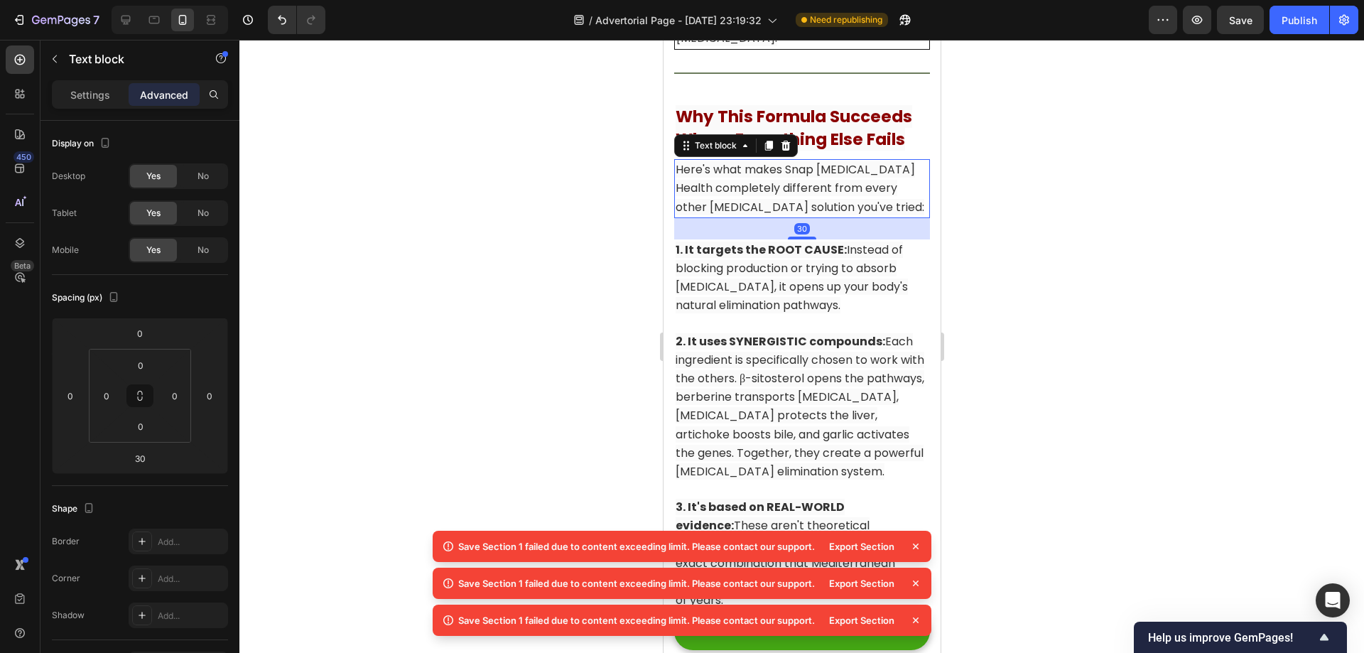
click at [867, 215] on span "Here's what makes Snap [MEDICAL_DATA] Health completely different from every ot…" at bounding box center [799, 187] width 249 height 53
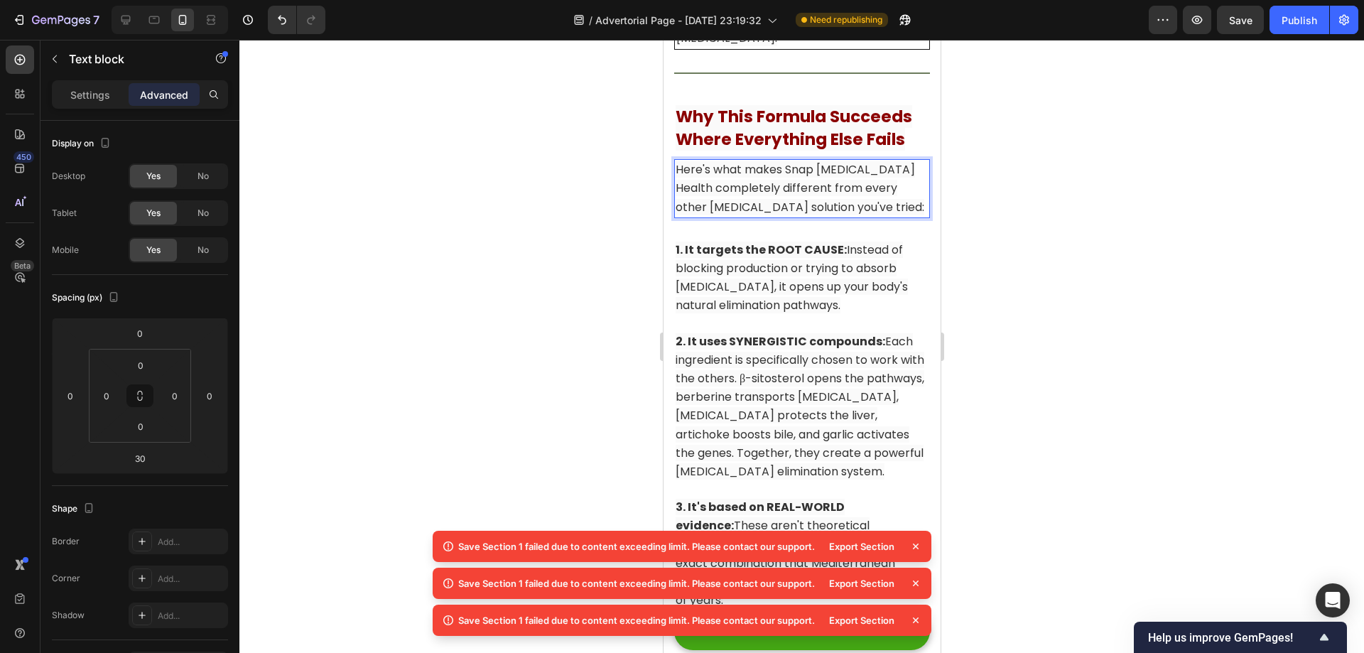
click at [899, 217] on p "Here's what makes Snap [MEDICAL_DATA] Health completely different from every ot…" at bounding box center [801, 189] width 253 height 56
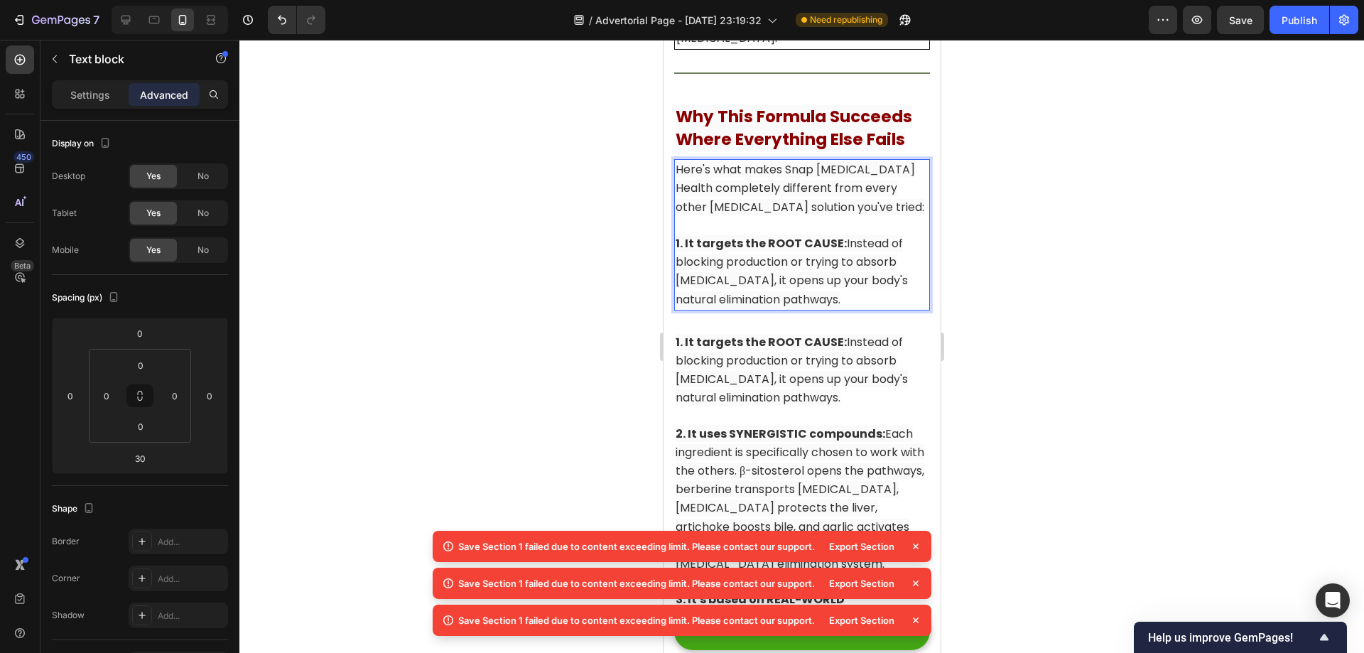
click at [835, 291] on p "1. It targets the ROOT CAUSE: Instead of blocking production or trying to absor…" at bounding box center [801, 271] width 253 height 75
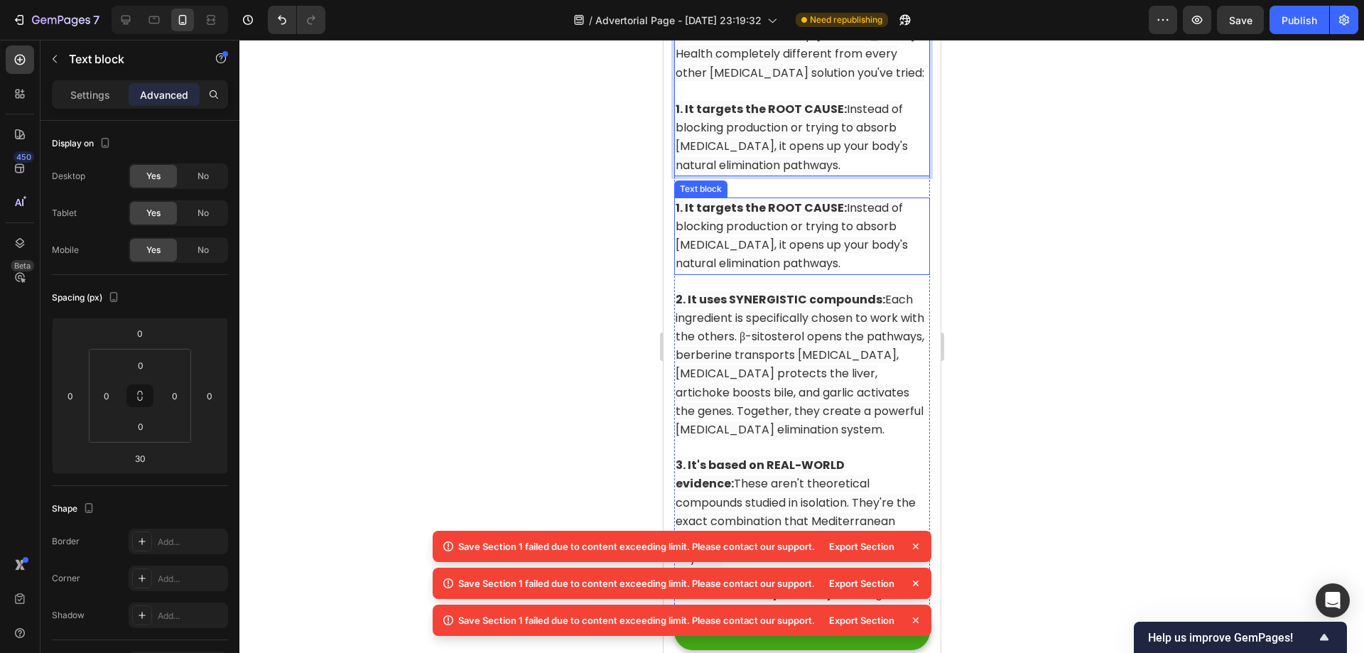
scroll to position [10837, 0]
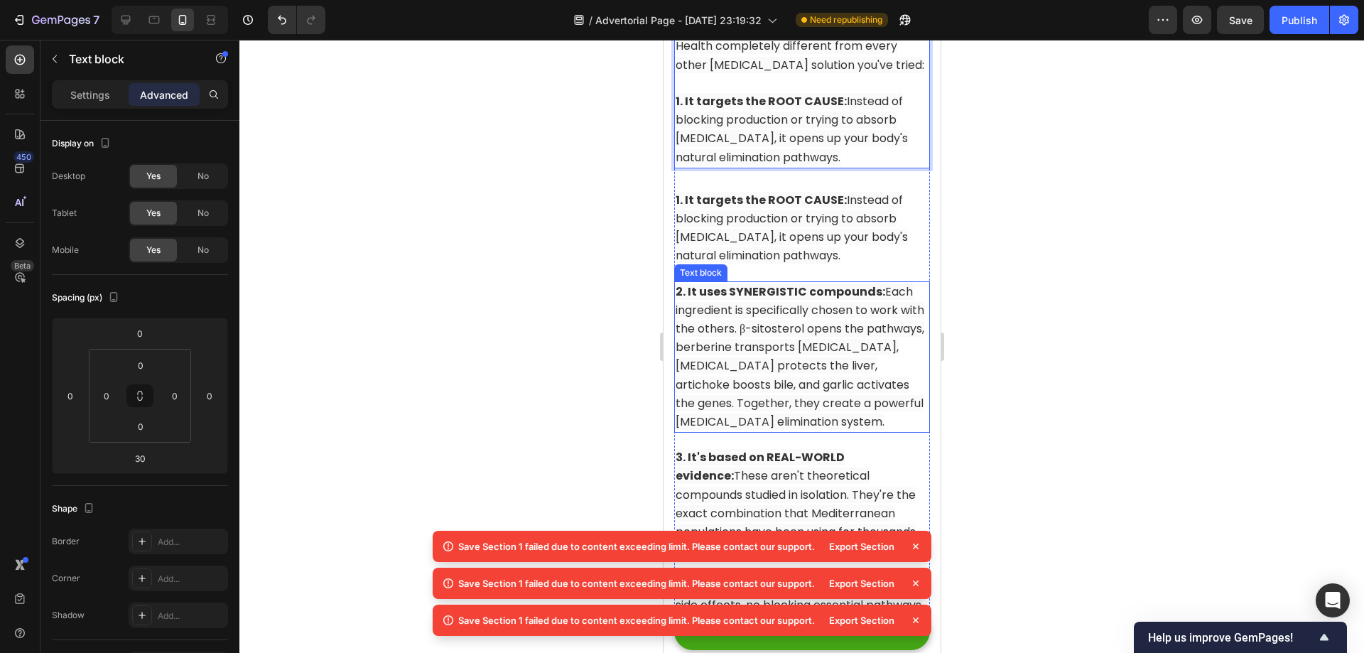
click at [814, 379] on span "2. It uses SYNERGISTIC compounds: Each ingredient is specifically chosen to wor…" at bounding box center [799, 356] width 249 height 146
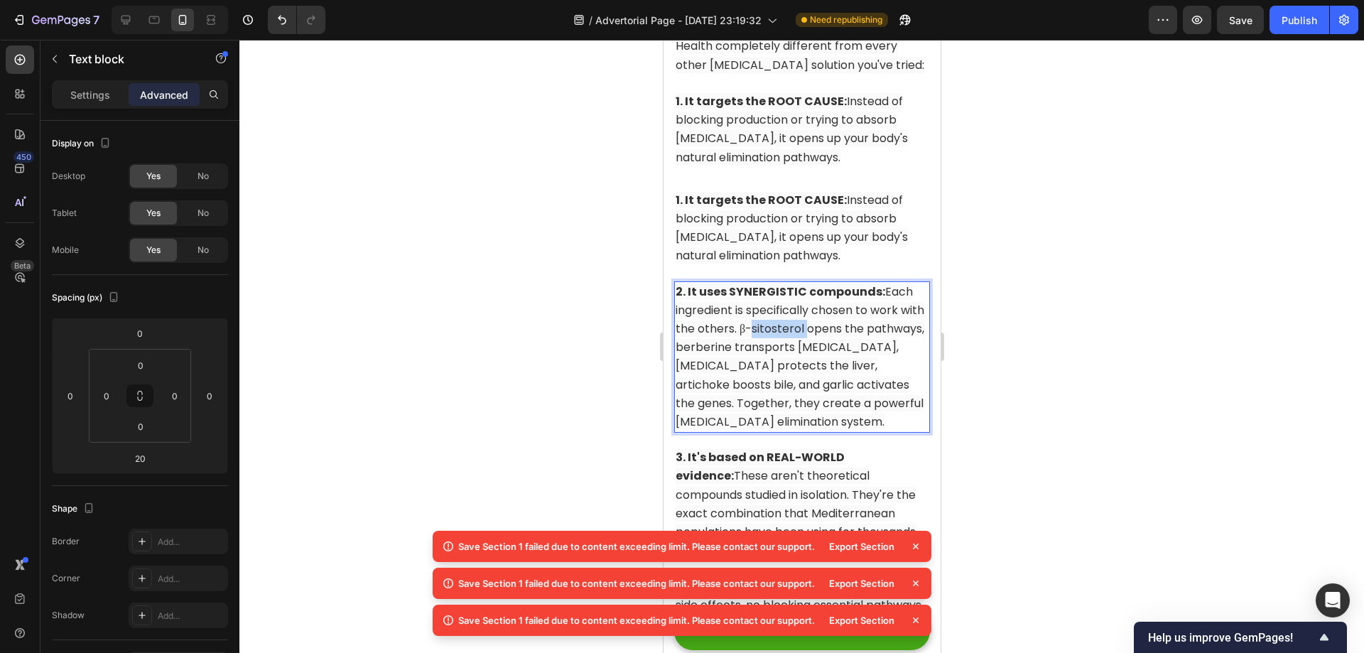
click at [814, 379] on span "2. It uses SYNERGISTIC compounds: Each ingredient is specifically chosen to wor…" at bounding box center [799, 356] width 249 height 146
click at [872, 158] on span "1. It targets the ROOT CAUSE: Instead of blocking production or trying to absor…" at bounding box center [791, 129] width 232 height 72
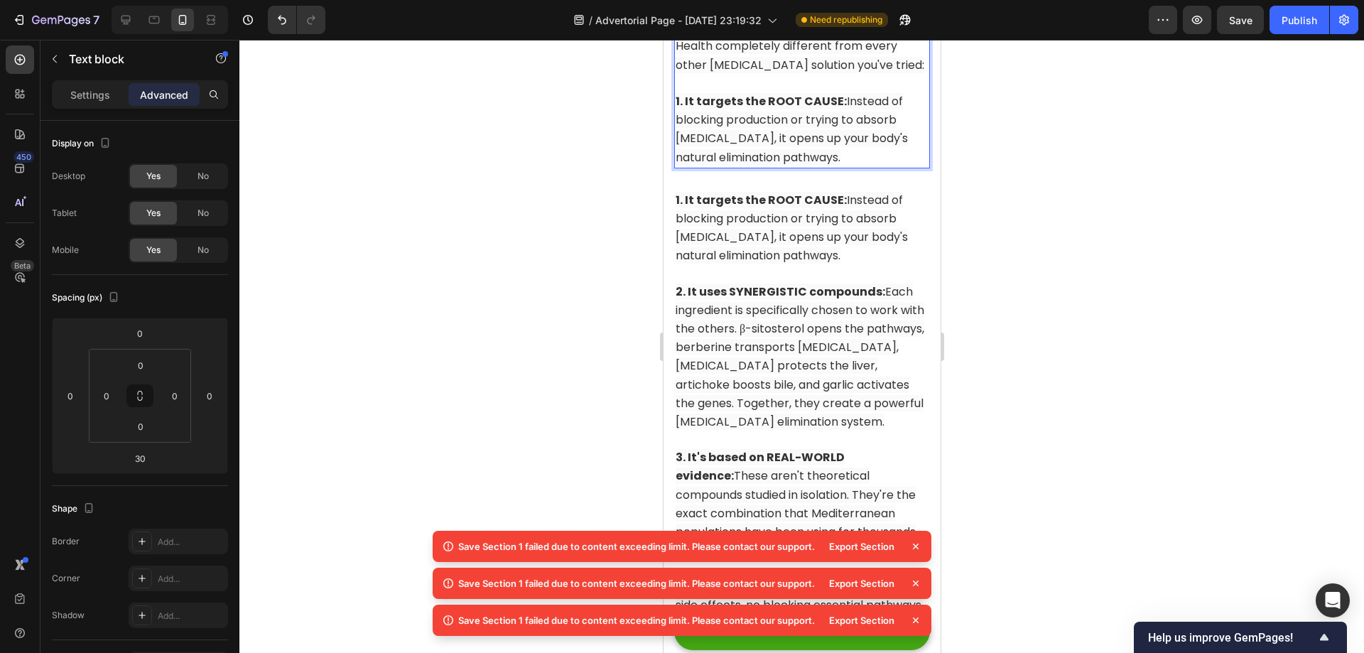
click at [872, 167] on p "1. It targets the ROOT CAUSE: Instead of blocking production or trying to absor…" at bounding box center [801, 129] width 253 height 75
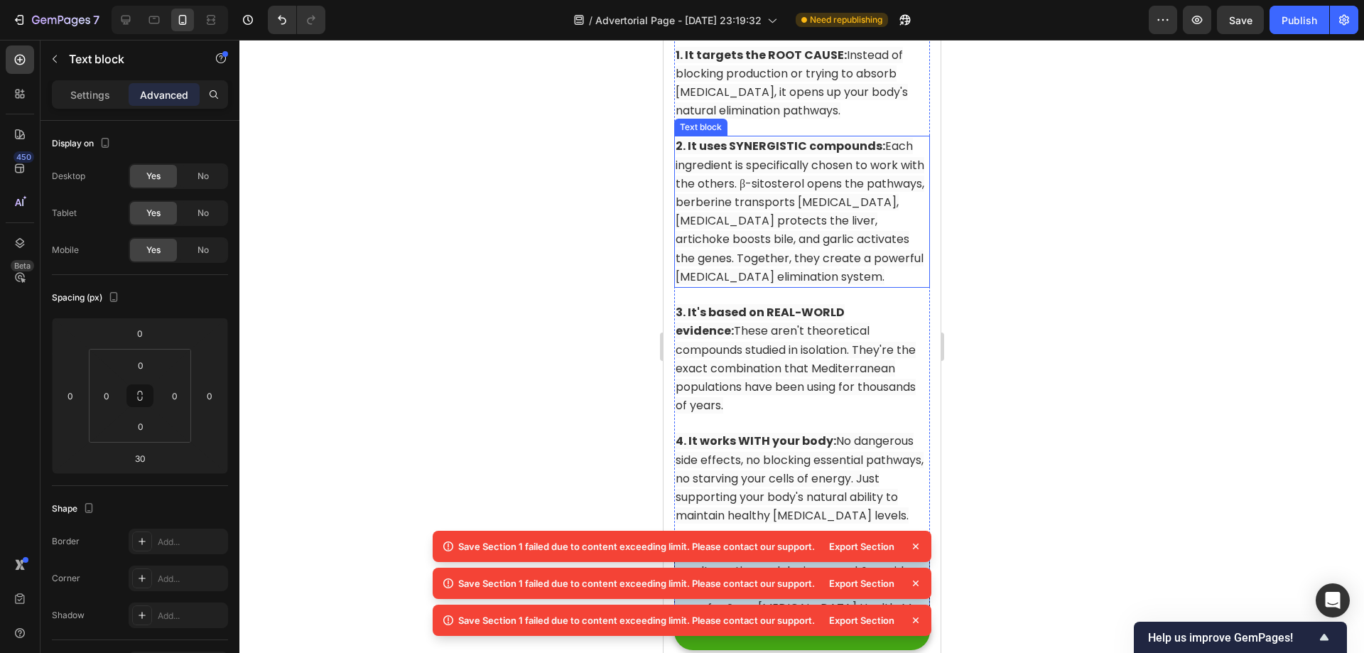
scroll to position [11193, 0]
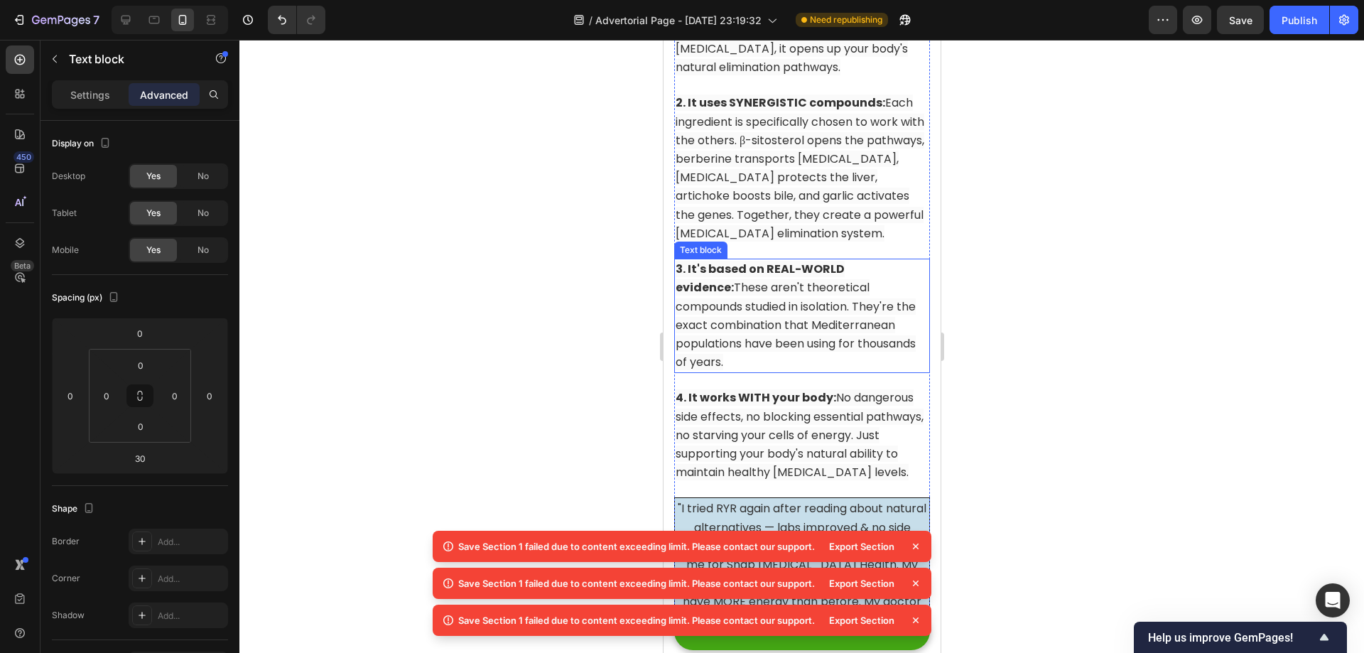
click at [808, 369] on span "3. It's based on REAL-WORLD evidence: These aren't theoretical compounds studie…" at bounding box center [795, 315] width 240 height 109
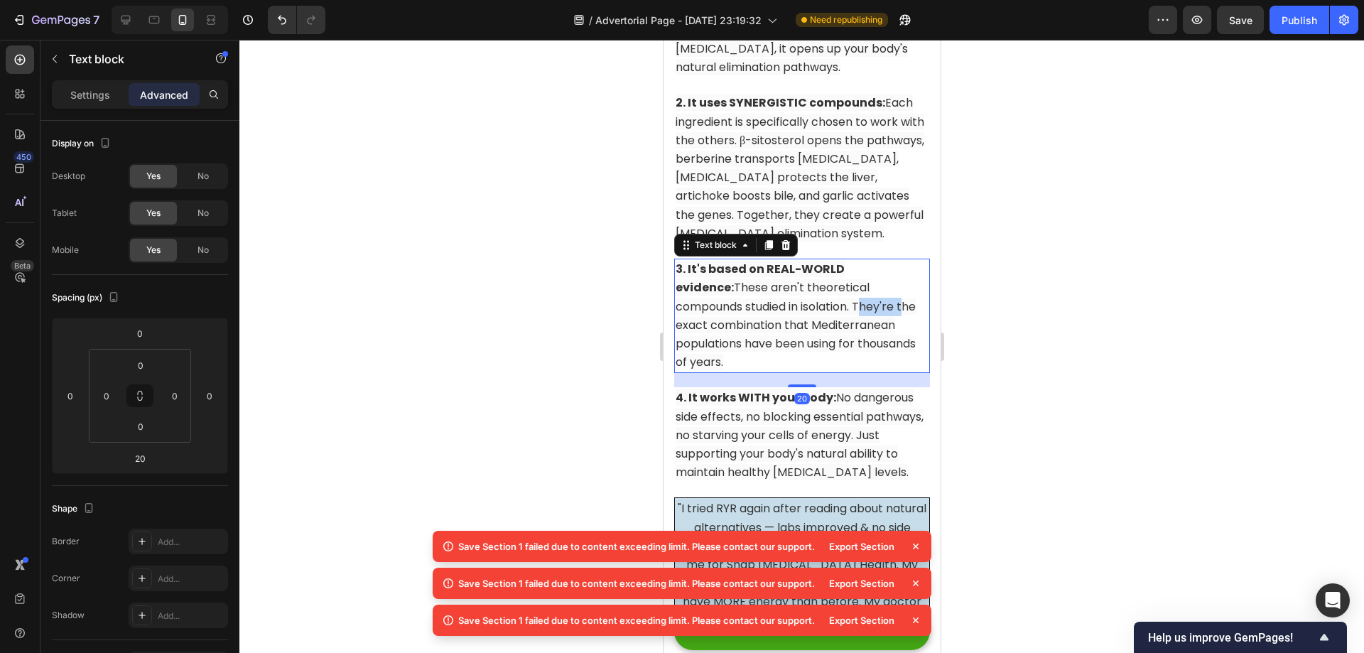
click at [808, 369] on span "3. It's based on REAL-WORLD evidence: These aren't theoretical compounds studie…" at bounding box center [795, 315] width 240 height 109
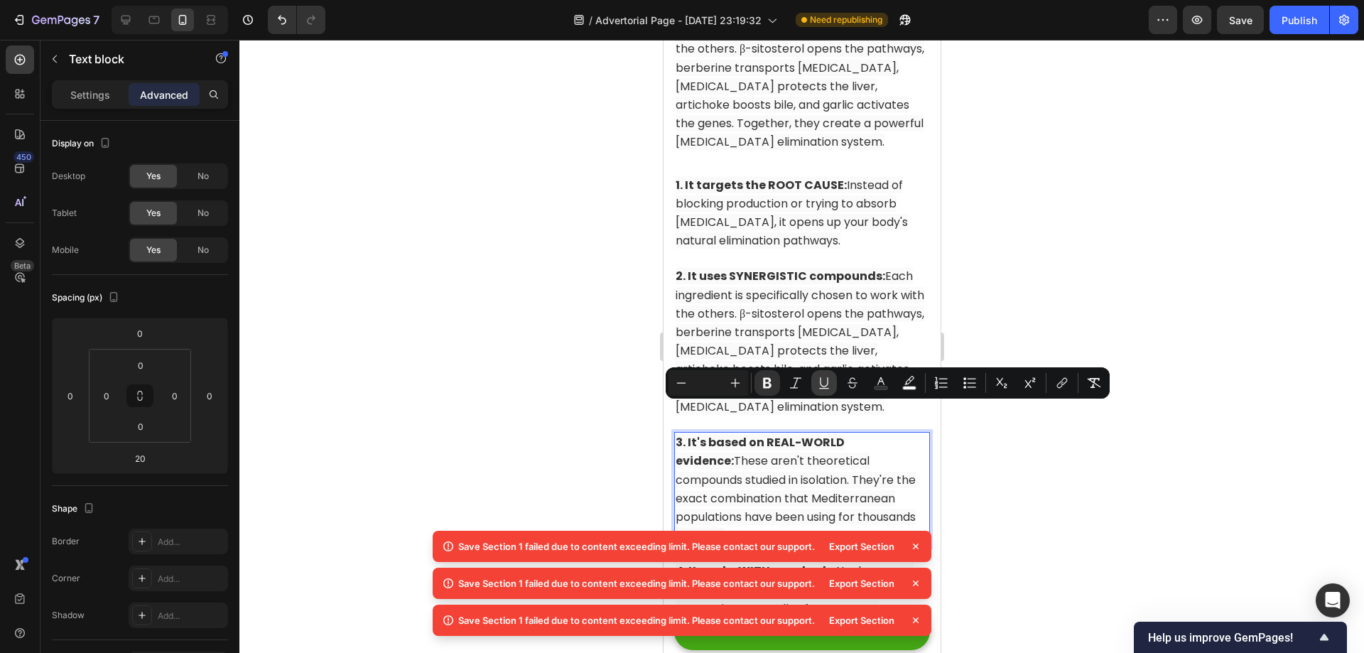
scroll to position [10837, 0]
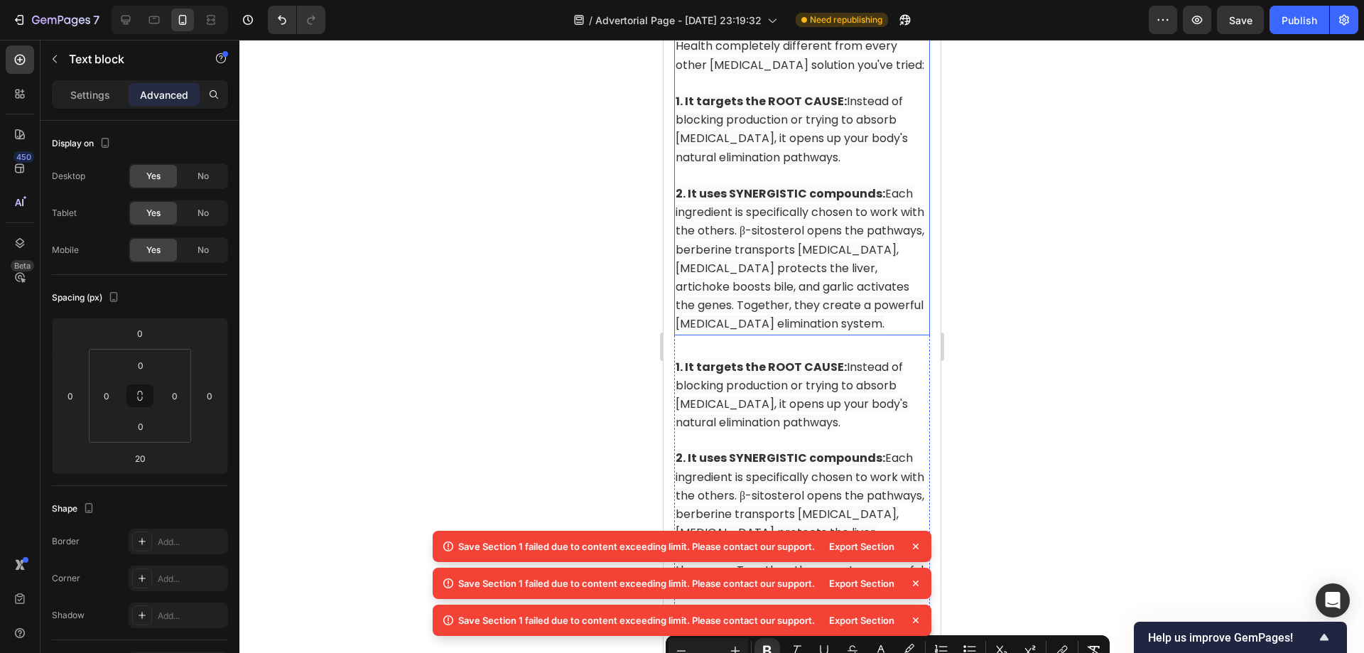
click at [830, 309] on span "2. It uses SYNERGISTIC compounds: Each ingredient is specifically chosen to wor…" at bounding box center [799, 258] width 249 height 146
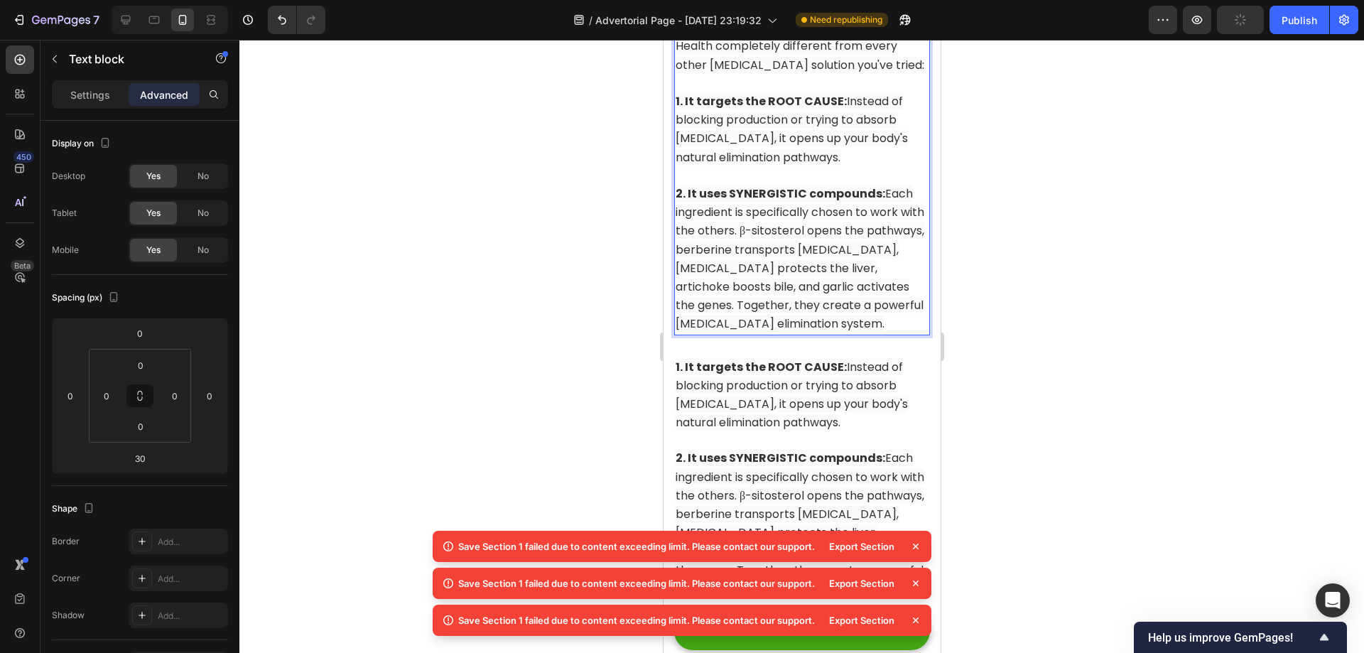
click at [911, 334] on p "2. It uses SYNERGISTIC compounds: Each ingredient is specifically chosen to wor…" at bounding box center [801, 259] width 253 height 149
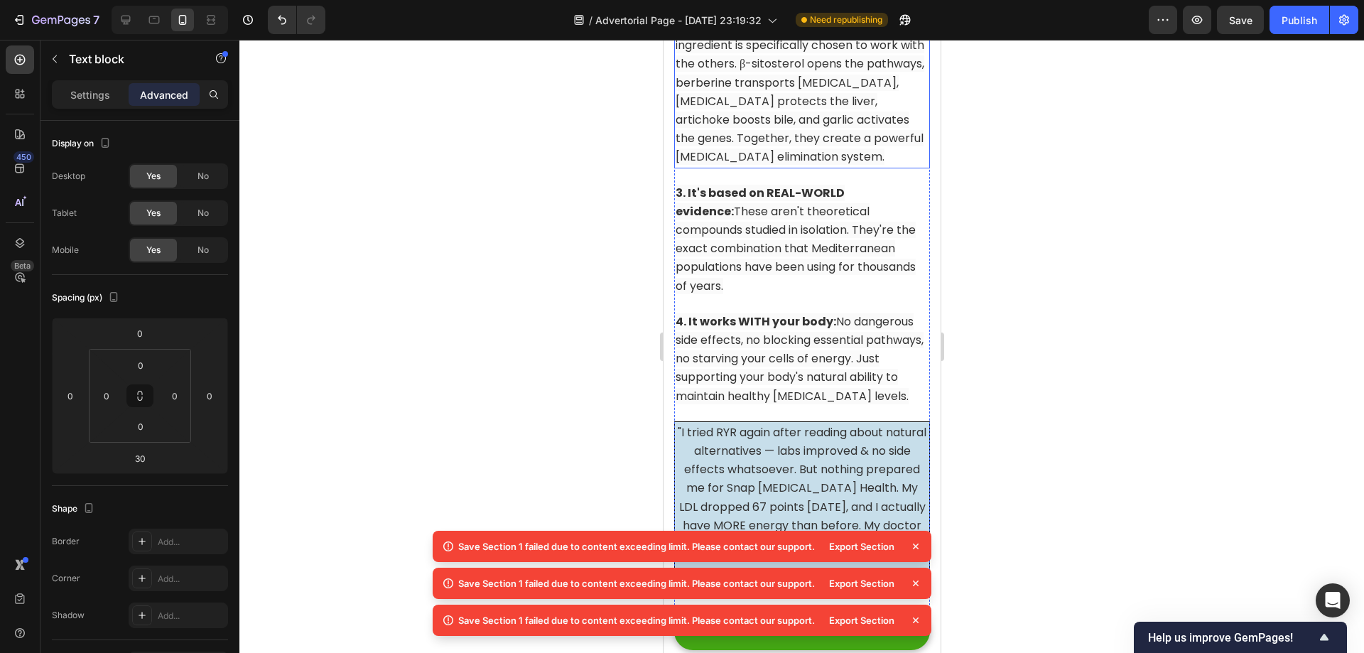
scroll to position [11619, 0]
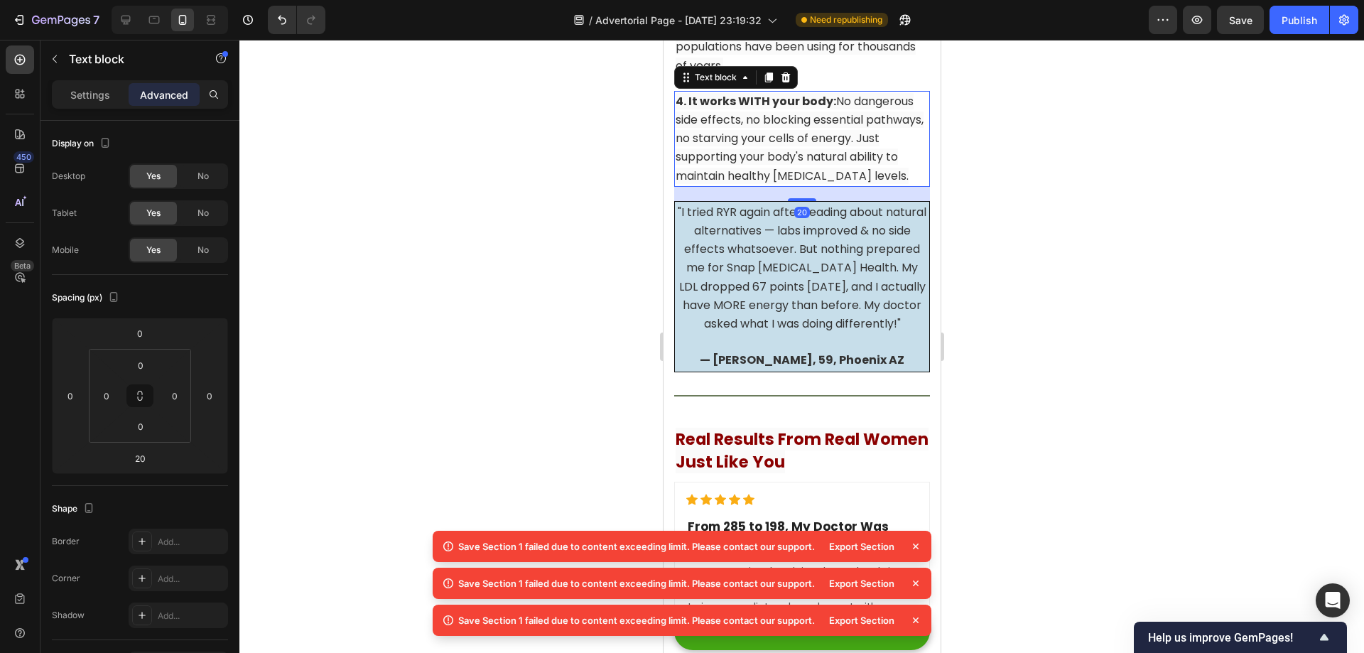
click at [795, 184] on span "4. It works WITH your body: No dangerous side effects, no blocking essential pa…" at bounding box center [799, 138] width 248 height 91
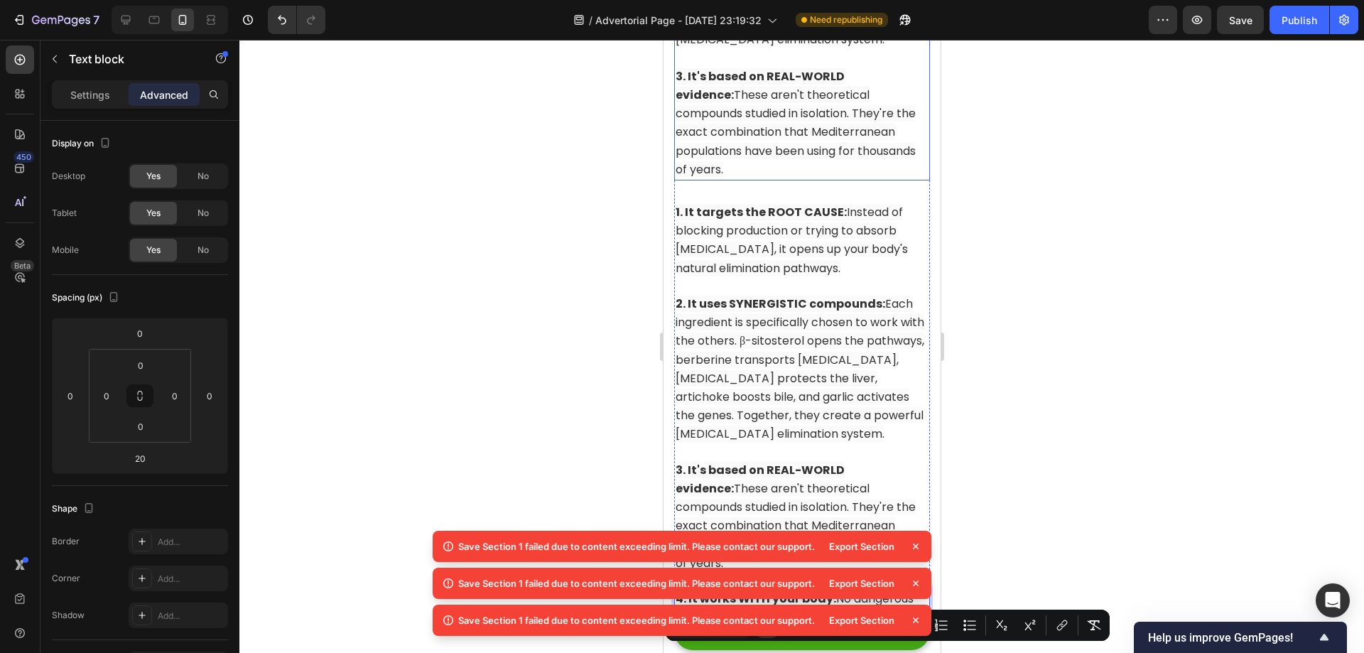
click at [815, 178] on span "3. It's based on REAL-WORLD evidence: These aren't theoretical compounds studie…" at bounding box center [795, 122] width 240 height 109
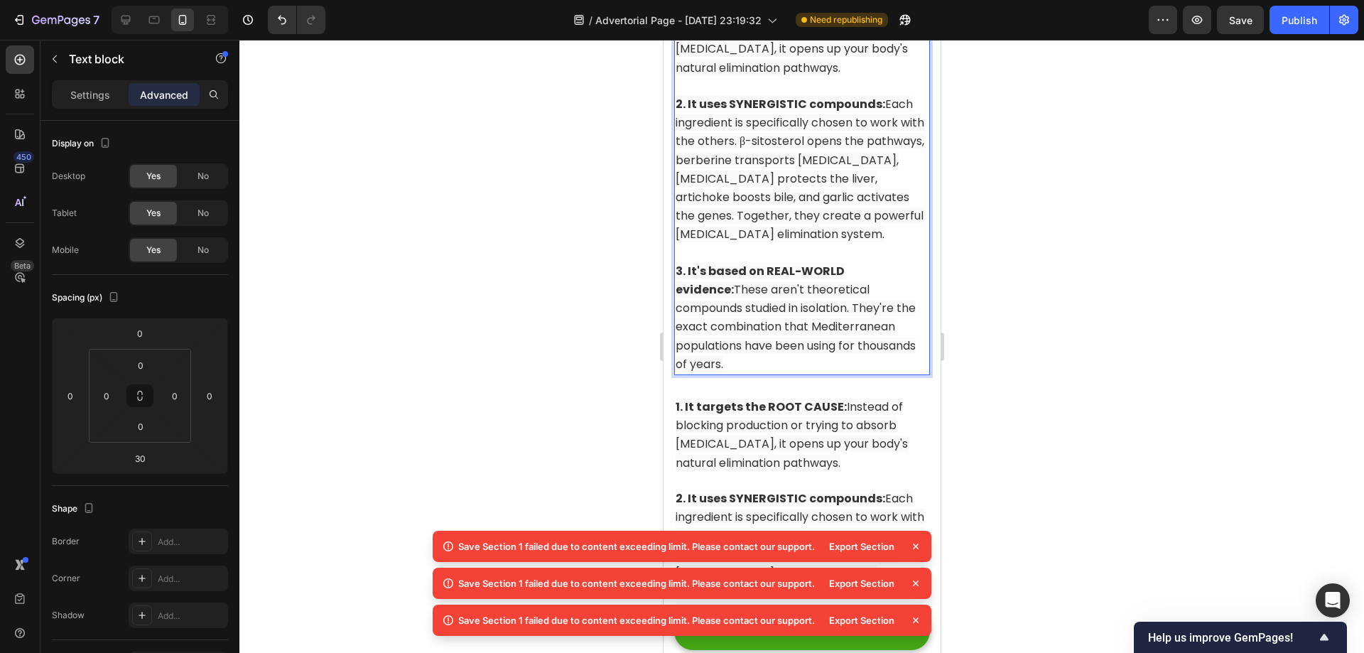
scroll to position [10930, 0]
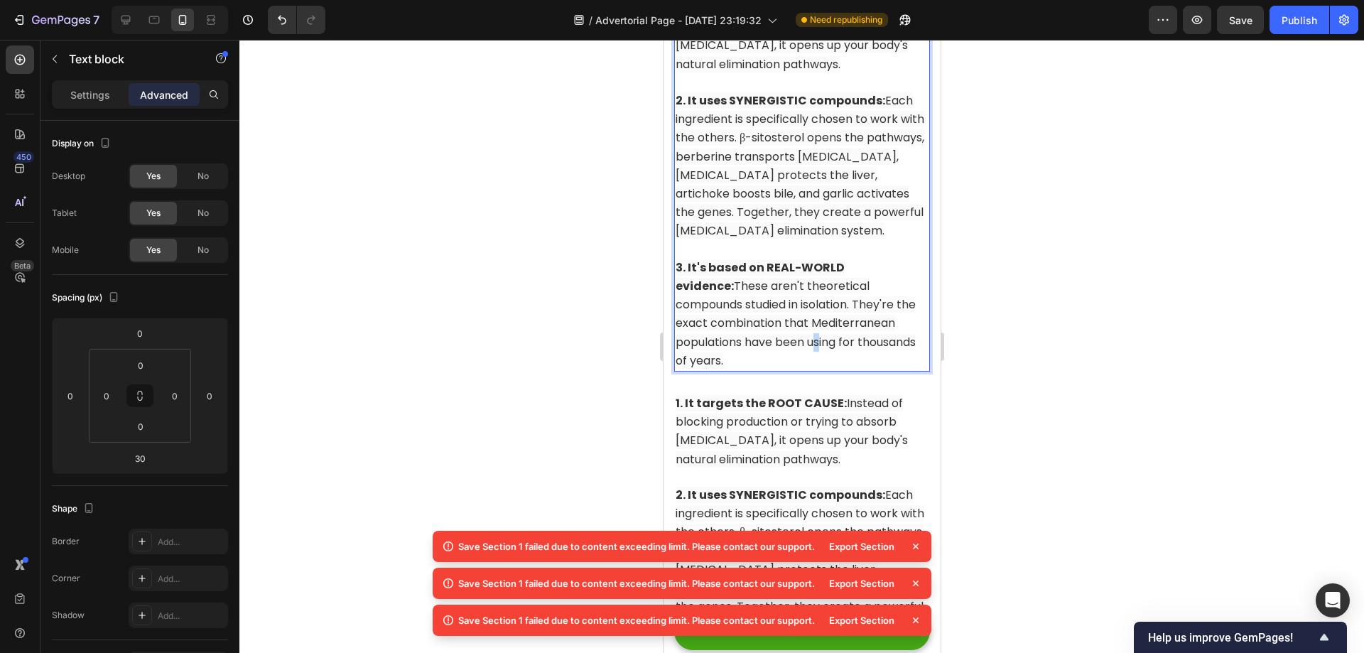
drag, startPoint x: 811, startPoint y: 396, endPoint x: 813, endPoint y: 406, distance: 10.9
click at [813, 369] on span "3. It's based on REAL-WORLD evidence: These aren't theoretical compounds studie…" at bounding box center [795, 313] width 240 height 109
click at [814, 370] on p "3. It's based on REAL-WORLD evidence: These aren't theoretical compounds studie…" at bounding box center [801, 315] width 253 height 112
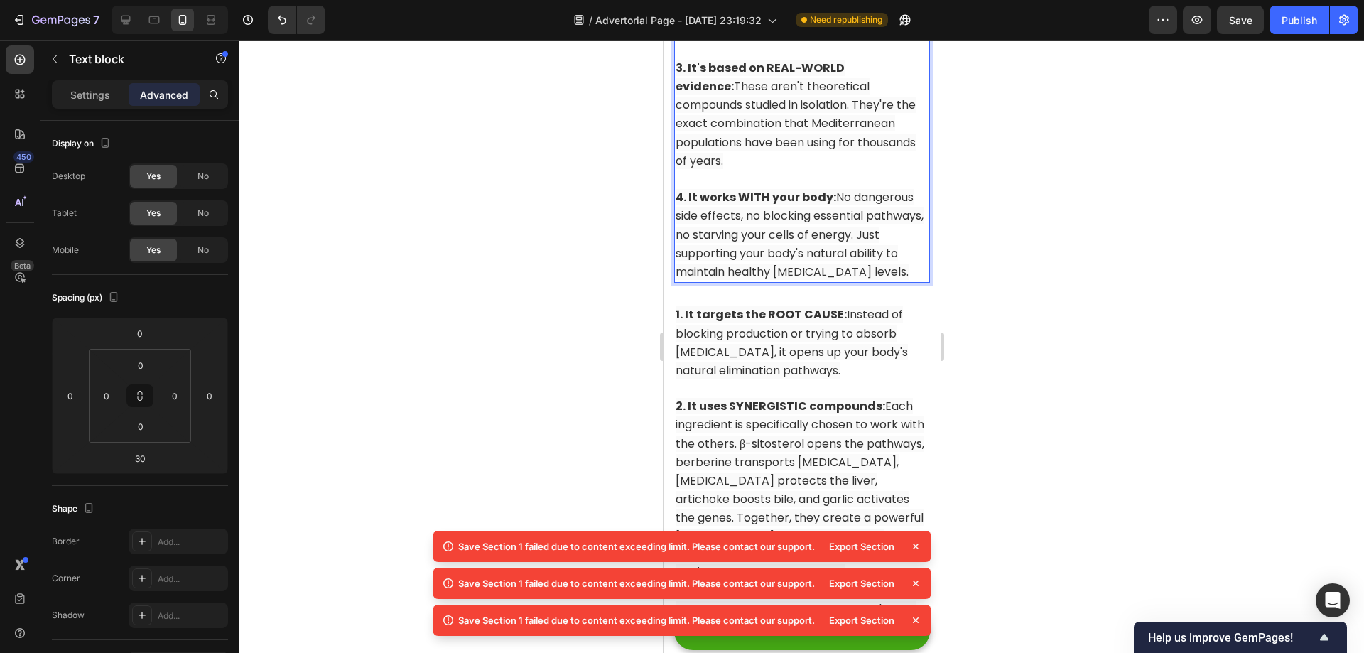
scroll to position [11215, 0]
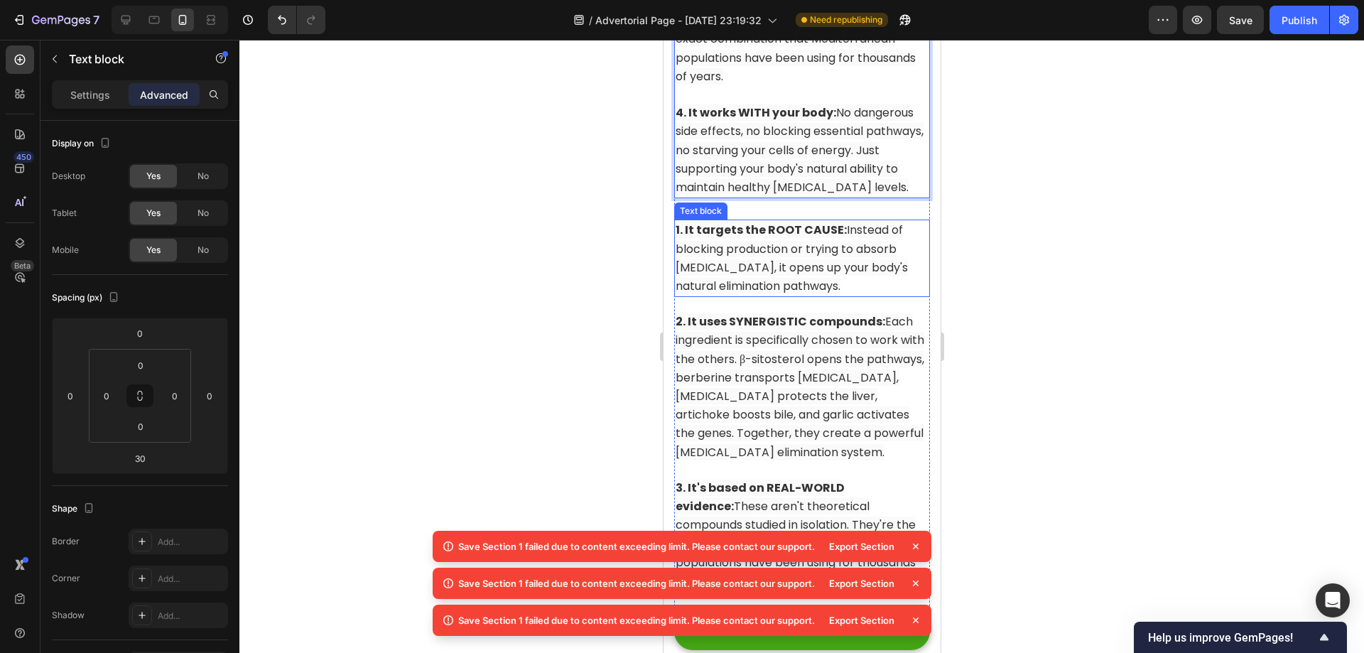
click at [806, 294] on span "1. It targets the ROOT CAUSE: Instead of blocking production or trying to absor…" at bounding box center [791, 258] width 232 height 72
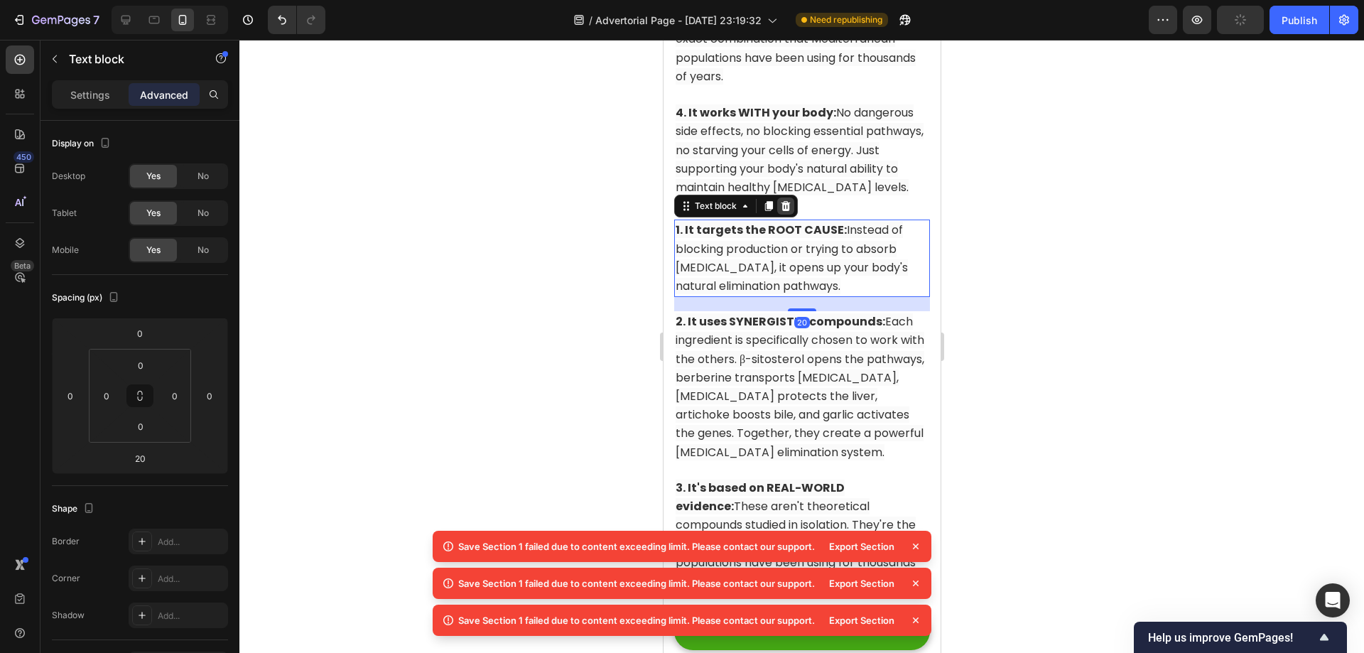
click at [785, 211] on icon at bounding box center [785, 206] width 9 height 10
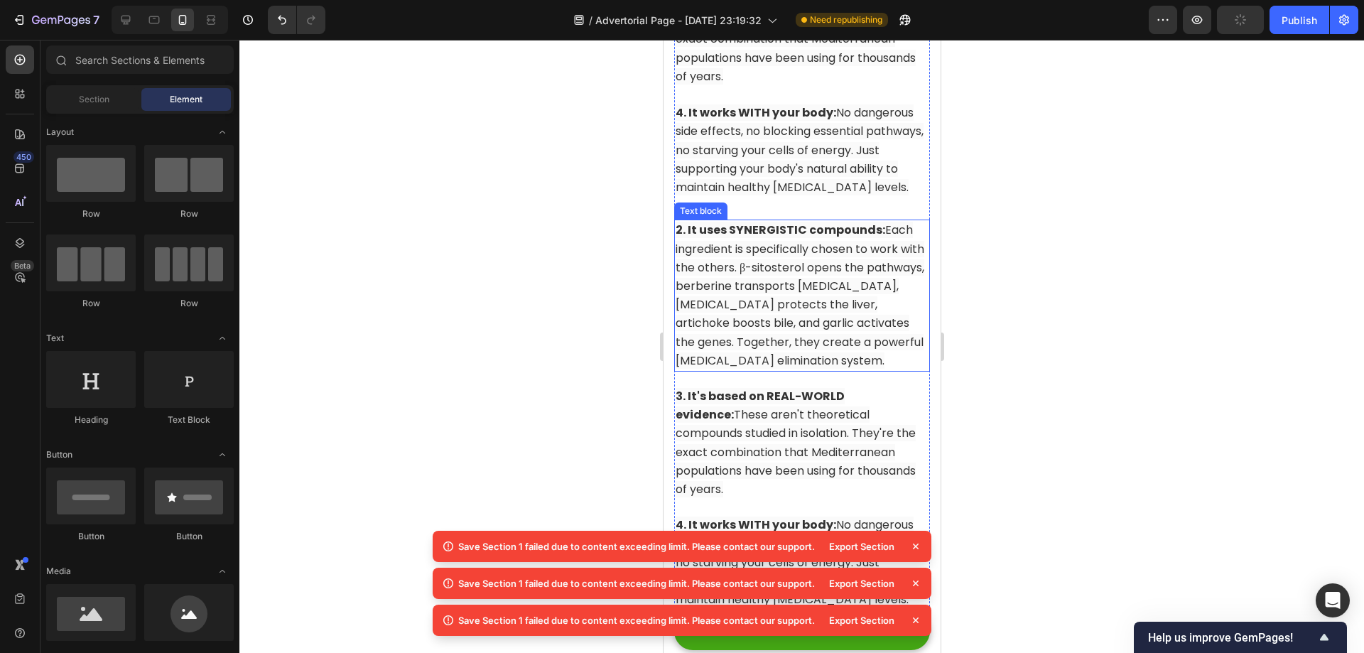
click at [791, 299] on span "2. It uses SYNERGISTIC compounds: Each ingredient is specifically chosen to wor…" at bounding box center [799, 295] width 249 height 146
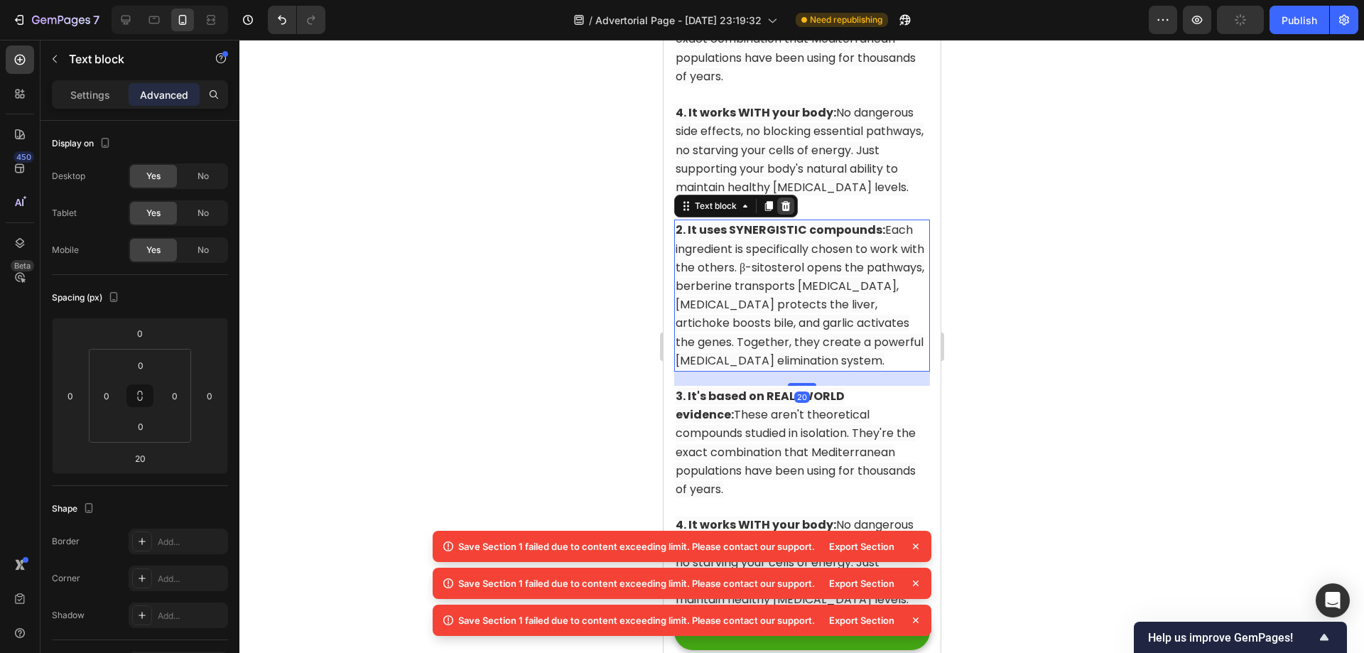
click at [786, 211] on icon at bounding box center [785, 206] width 9 height 10
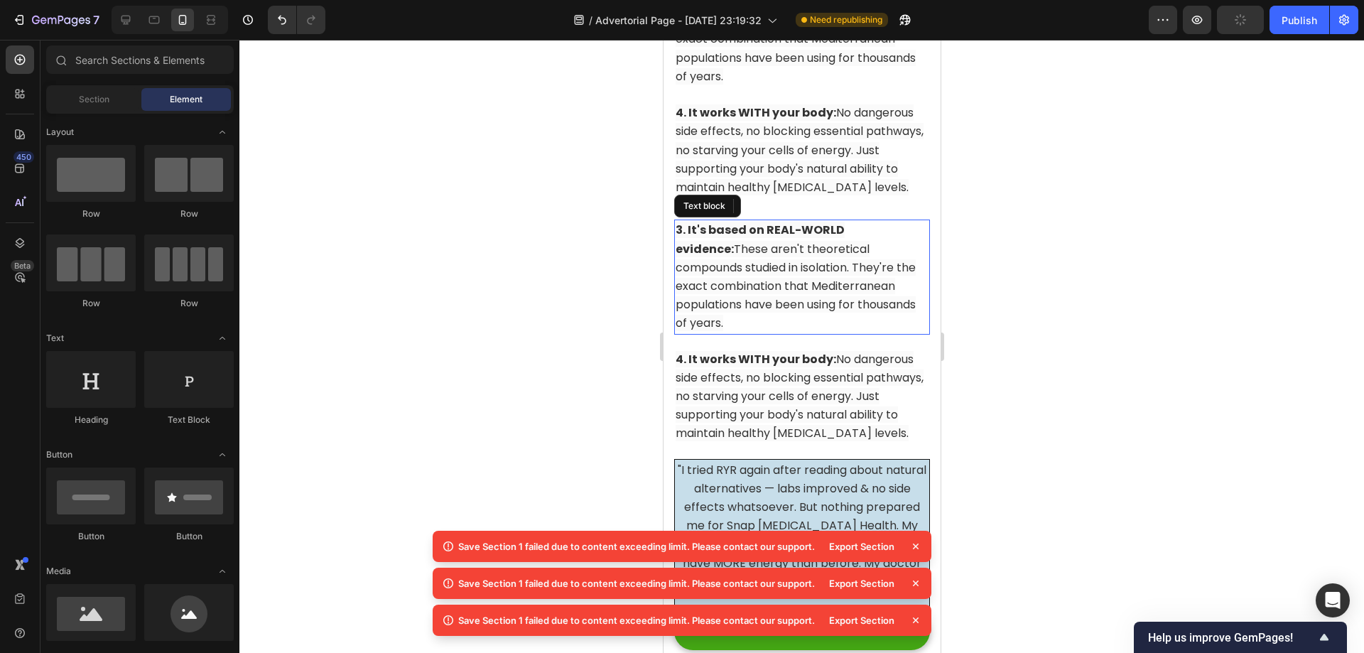
click at [793, 307] on span "3. It's based on REAL-WORLD evidence: These aren't theoretical compounds studie…" at bounding box center [795, 276] width 240 height 109
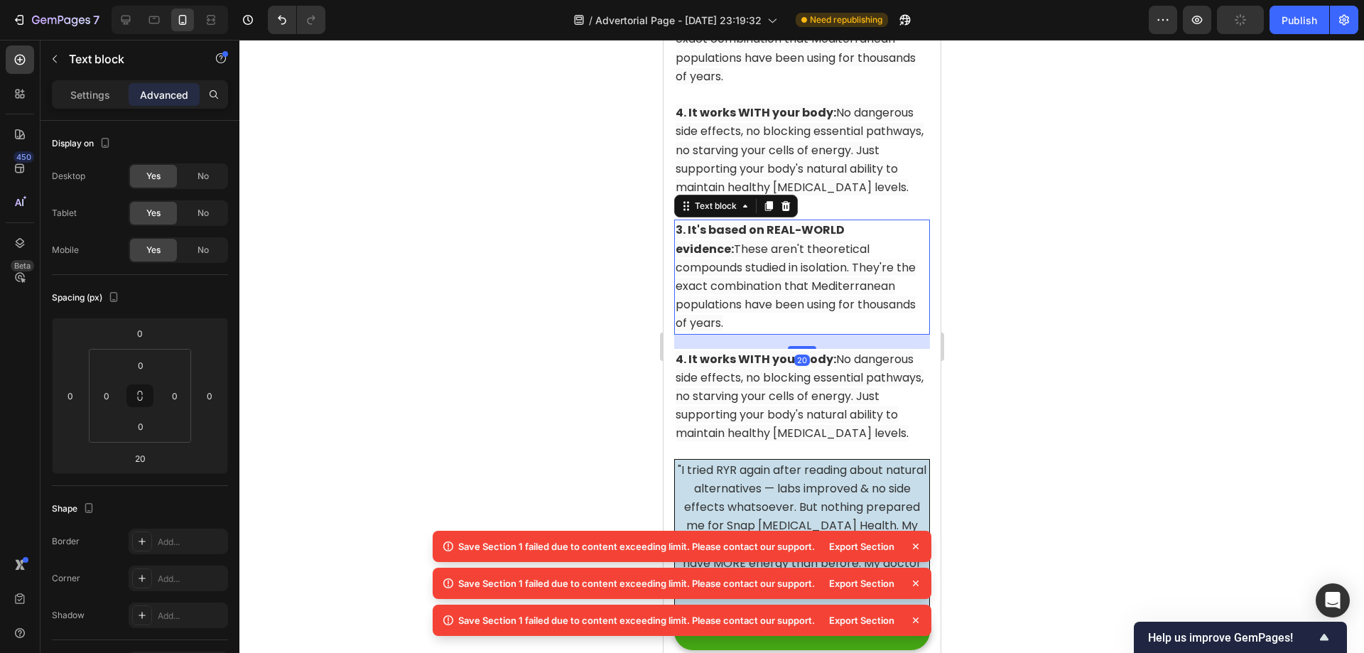
click at [786, 211] on icon at bounding box center [785, 206] width 9 height 10
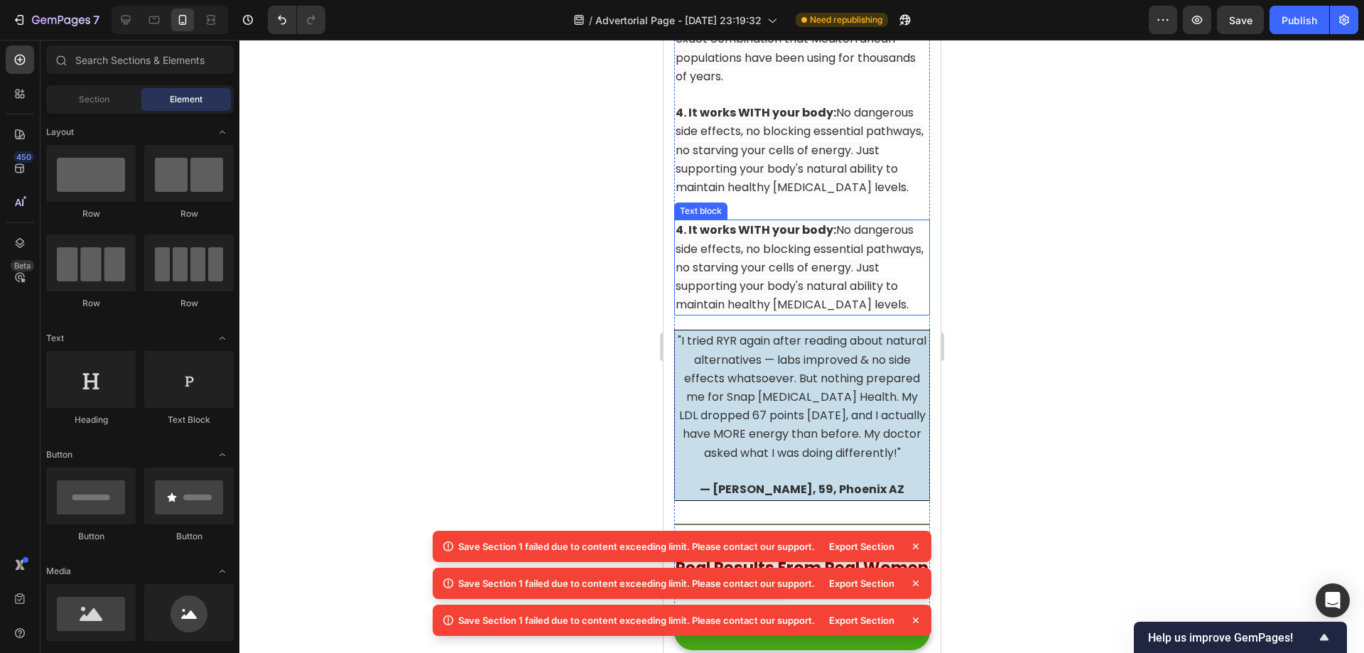
click at [797, 238] on strong "4. It works WITH your body:" at bounding box center [755, 230] width 161 height 16
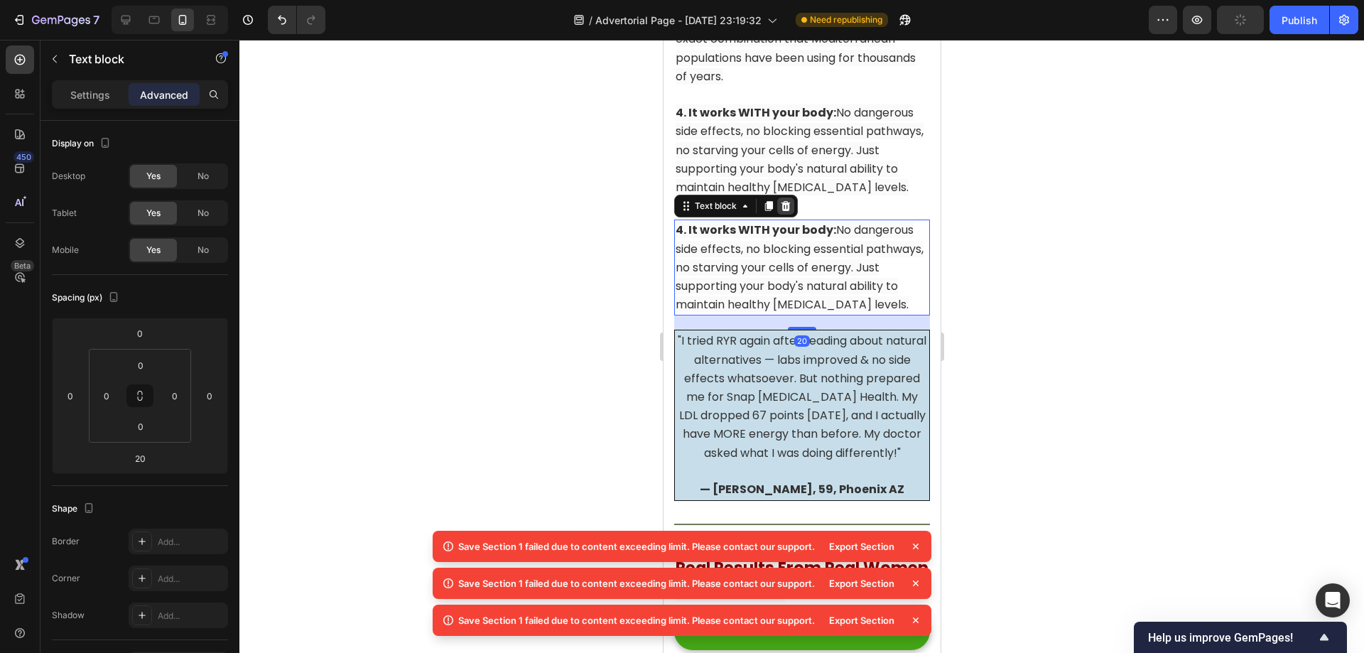
click at [793, 215] on div at bounding box center [784, 205] width 17 height 17
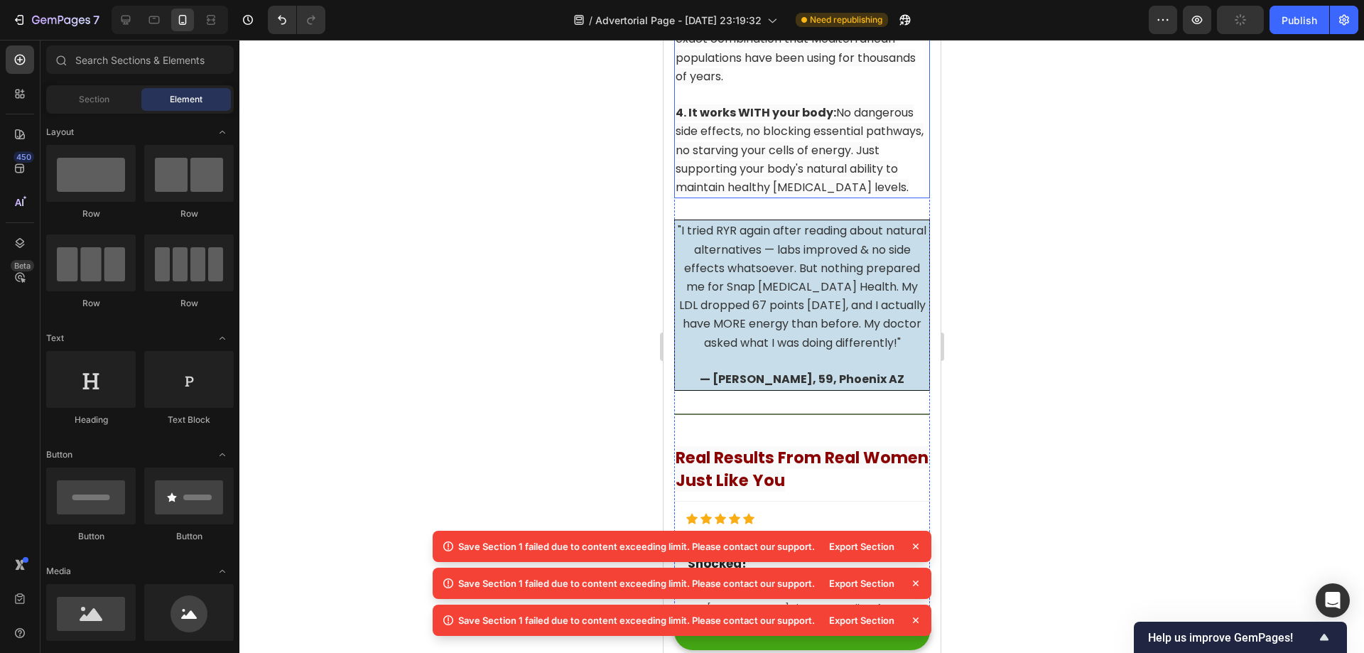
click at [818, 195] on span "4. It works WITH your body: No dangerous side effects, no blocking essential pa…" at bounding box center [799, 149] width 248 height 91
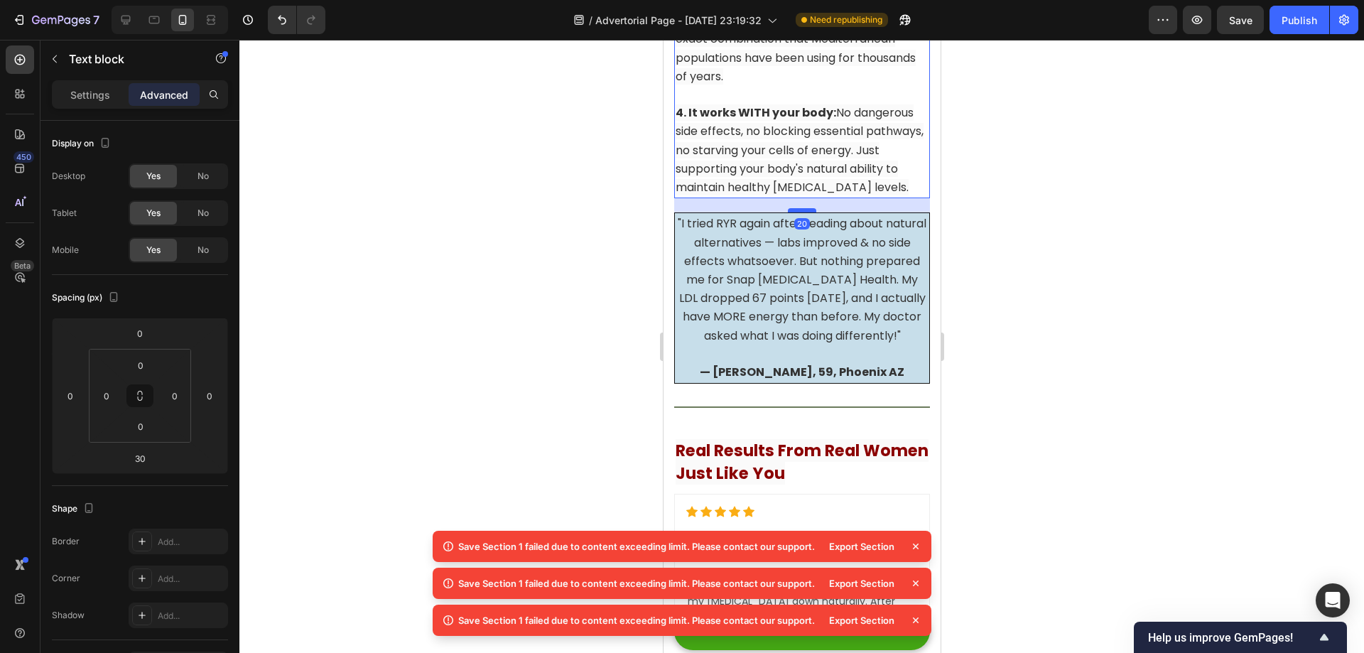
drag, startPoint x: 797, startPoint y: 274, endPoint x: 1603, endPoint y: 302, distance: 806.0
click at [803, 212] on div at bounding box center [801, 210] width 28 height 4
type input "20"
click at [1054, 267] on div at bounding box center [801, 346] width 1125 height 613
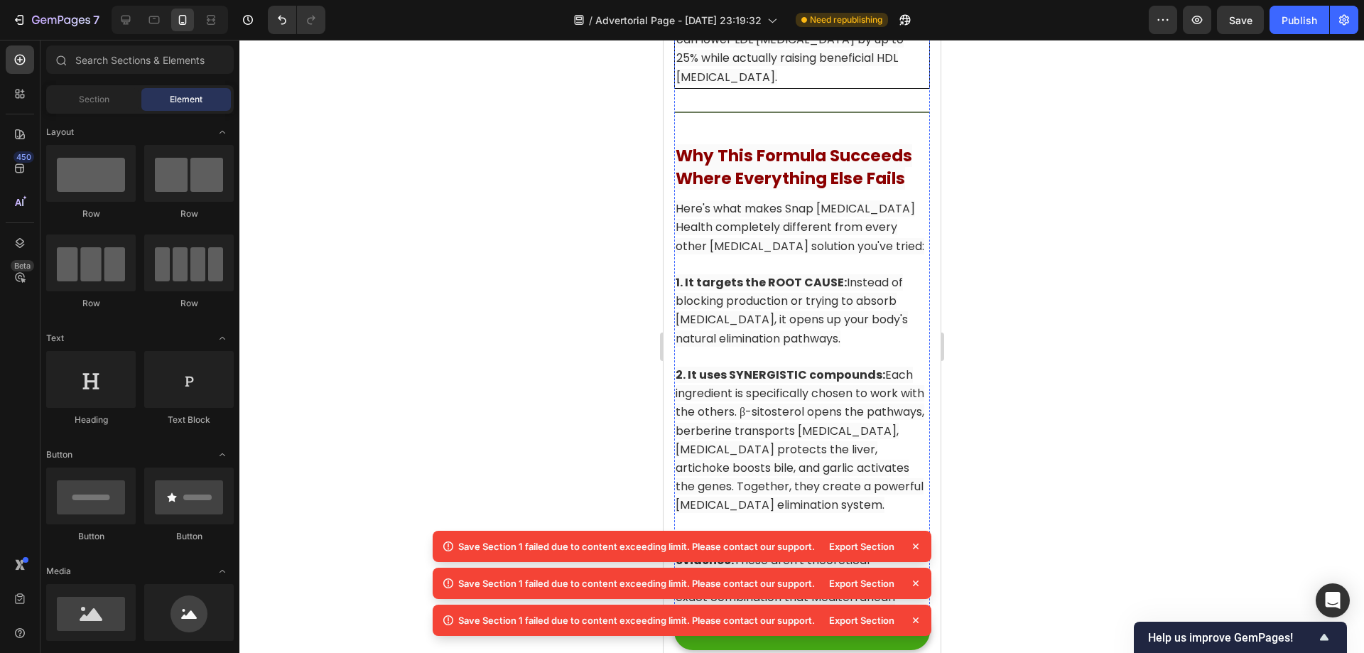
scroll to position [10646, 0]
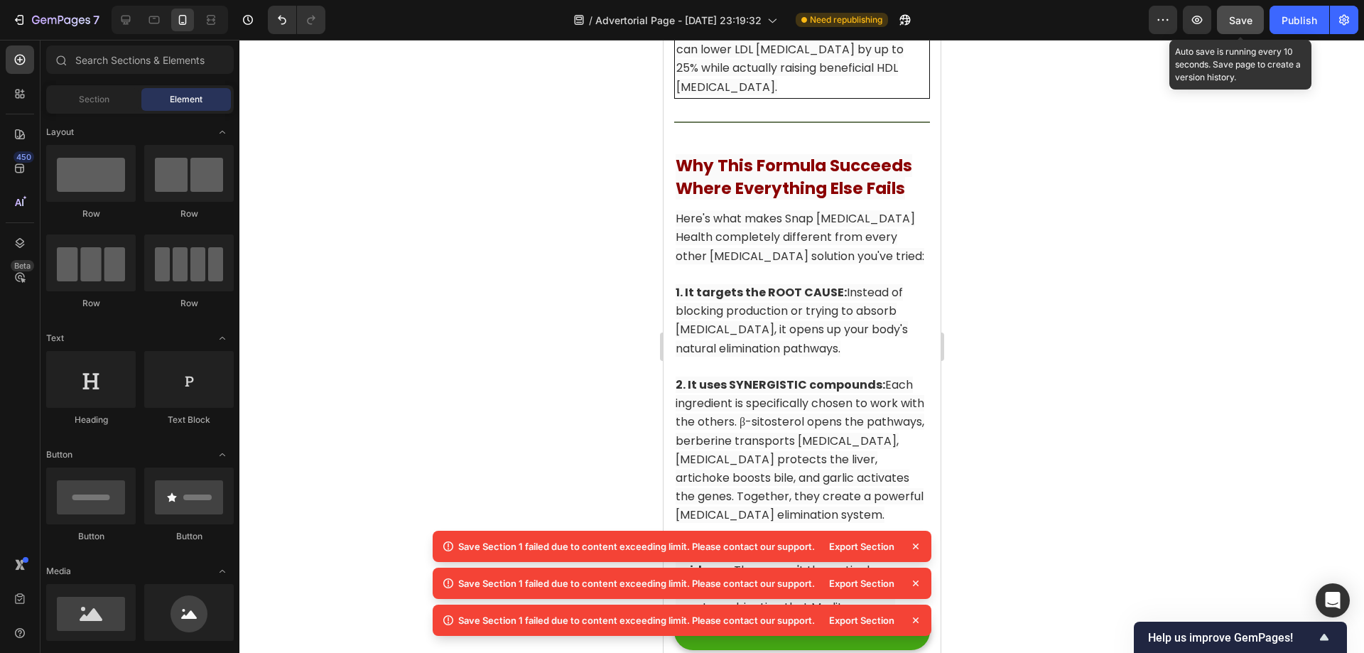
click at [1224, 23] on button "Save" at bounding box center [1240, 20] width 47 height 28
click at [910, 549] on icon at bounding box center [916, 546] width 14 height 14
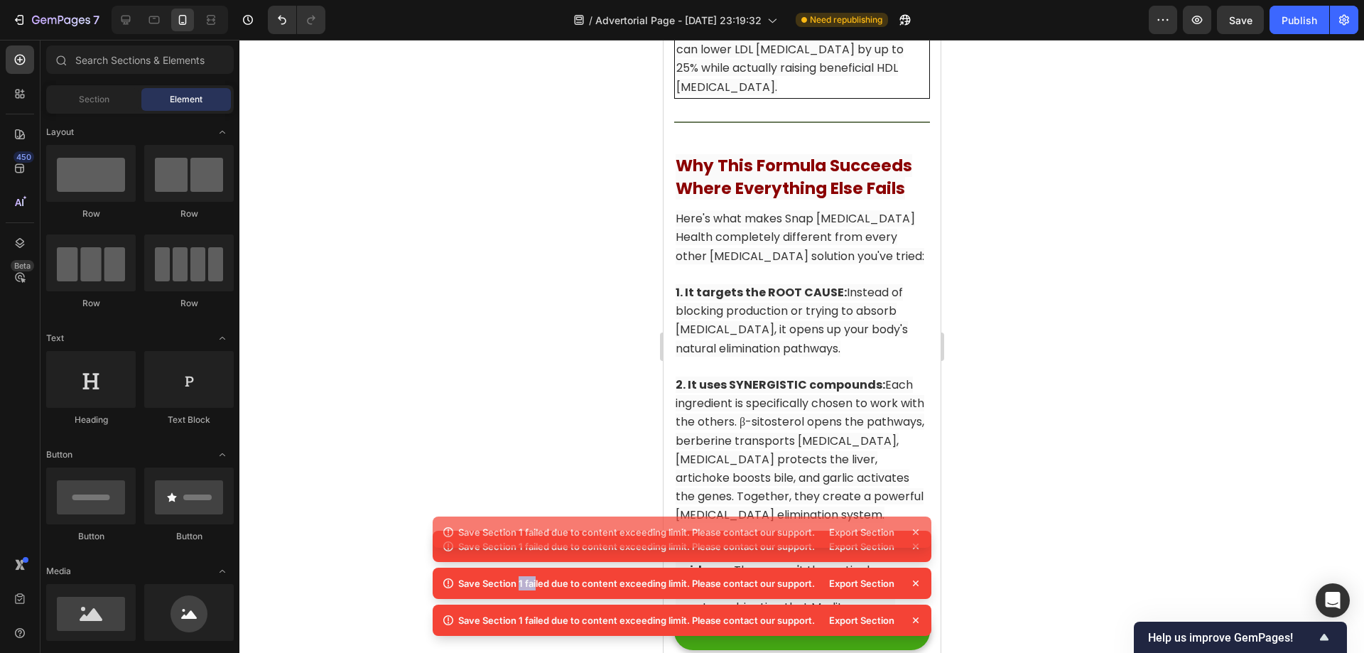
click at [911, 548] on icon at bounding box center [916, 546] width 14 height 14
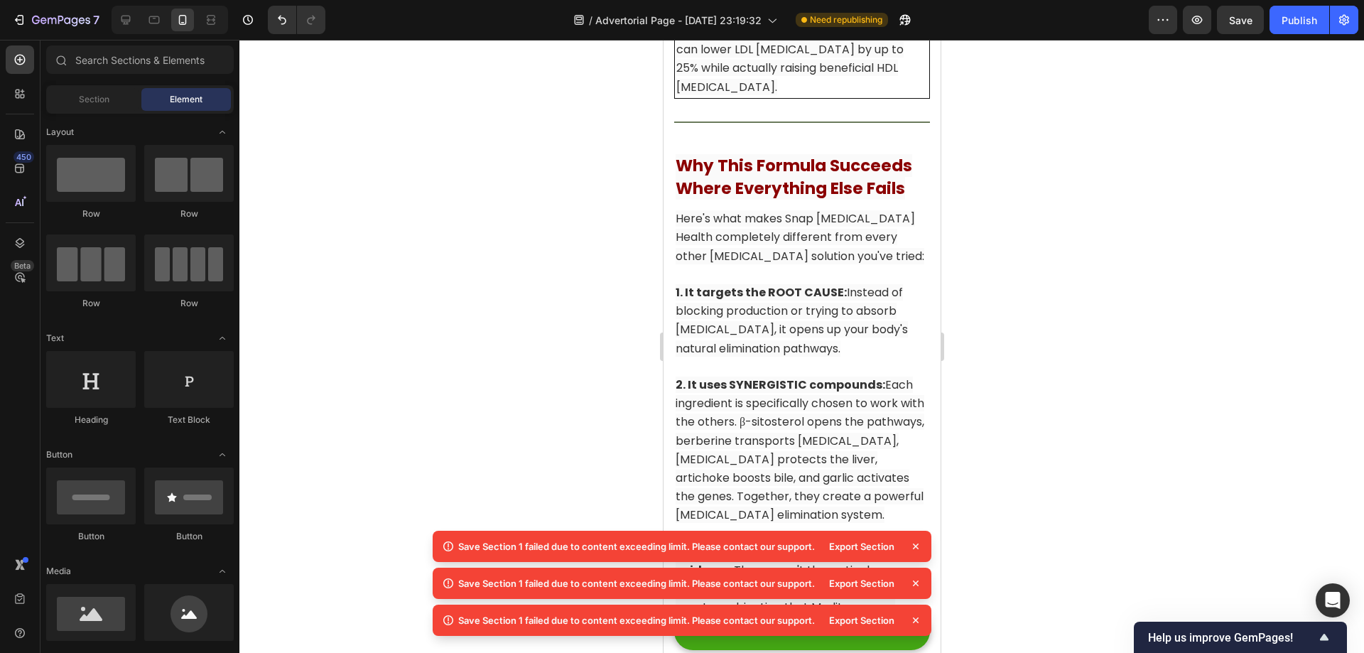
click at [914, 546] on icon at bounding box center [916, 546] width 14 height 14
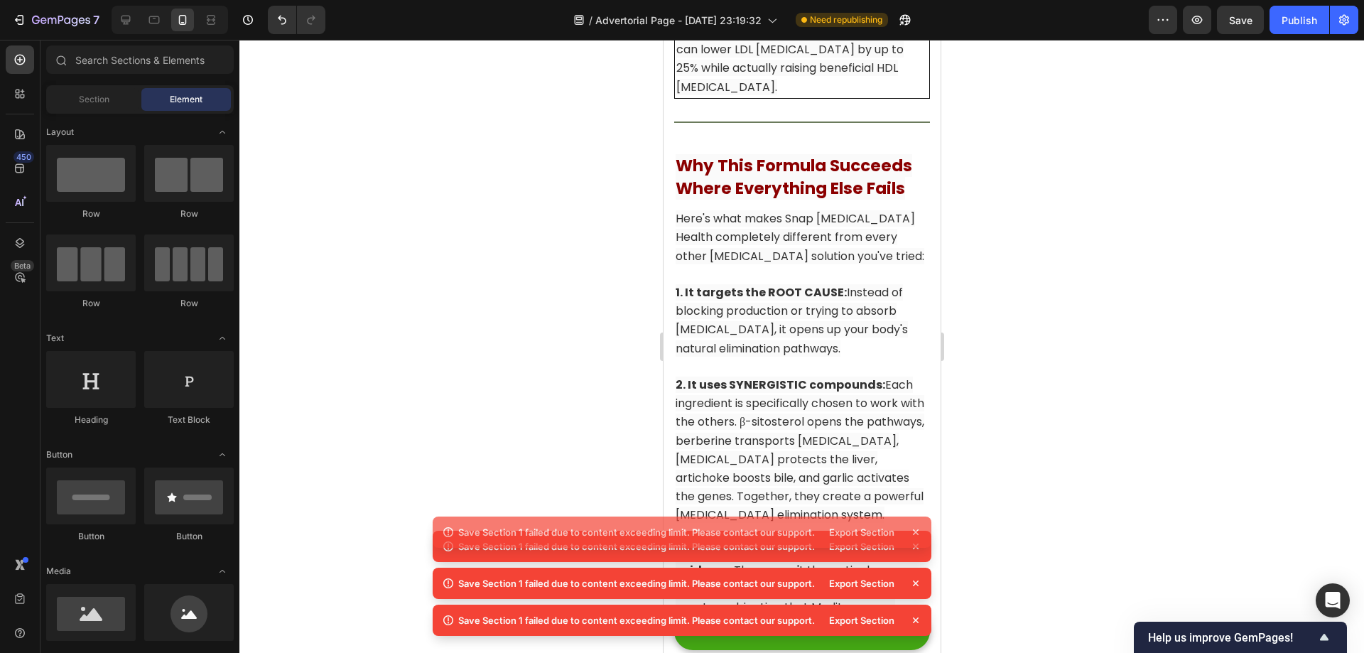
click at [914, 550] on icon at bounding box center [916, 546] width 14 height 14
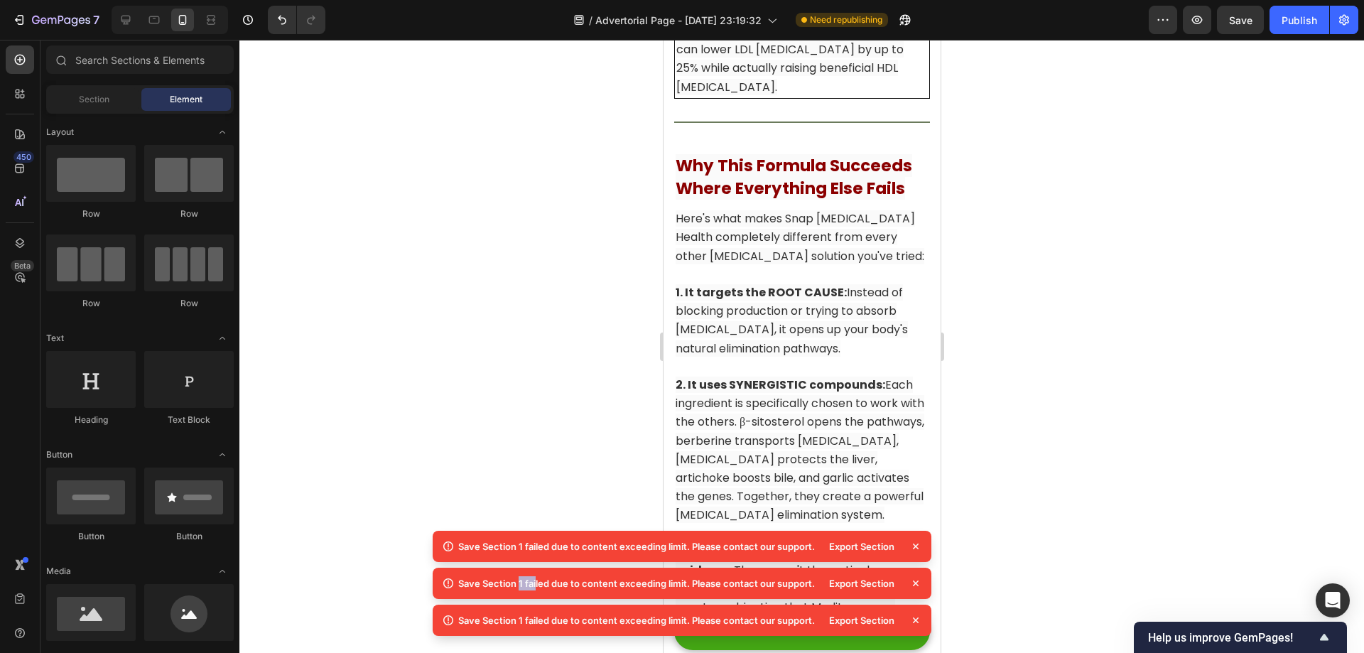
click at [914, 550] on icon at bounding box center [916, 546] width 14 height 14
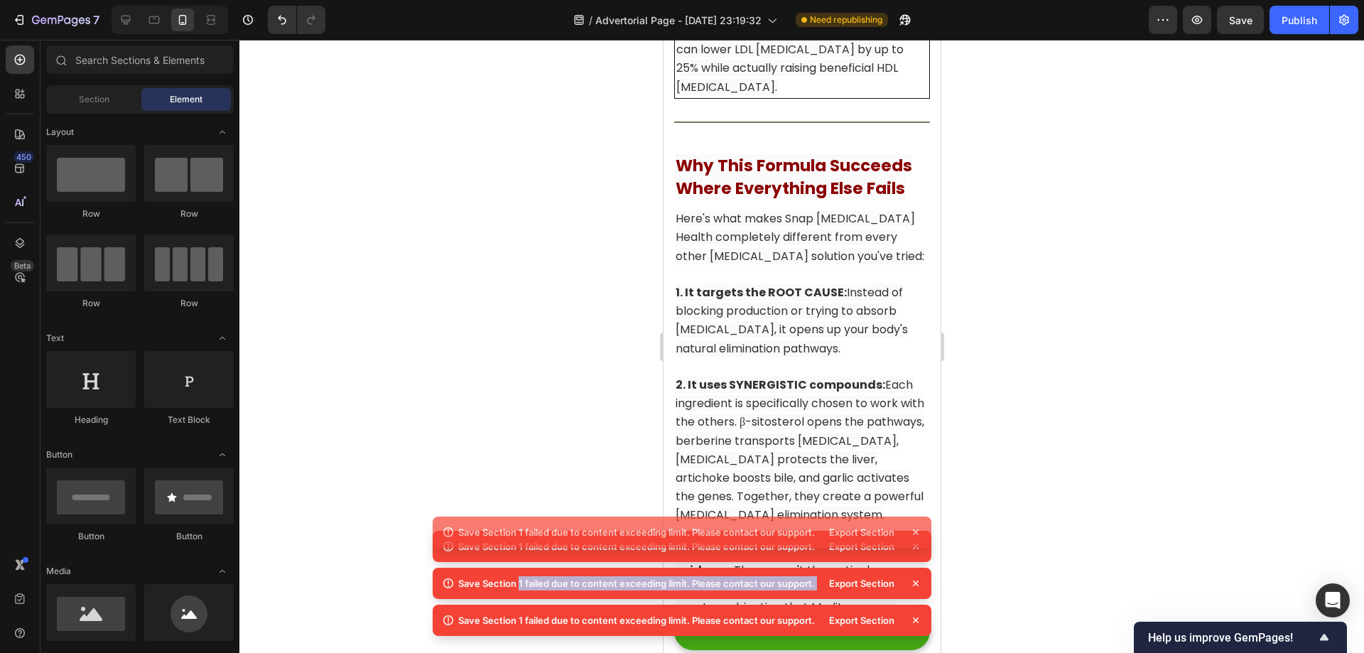
click at [914, 550] on icon at bounding box center [916, 546] width 14 height 14
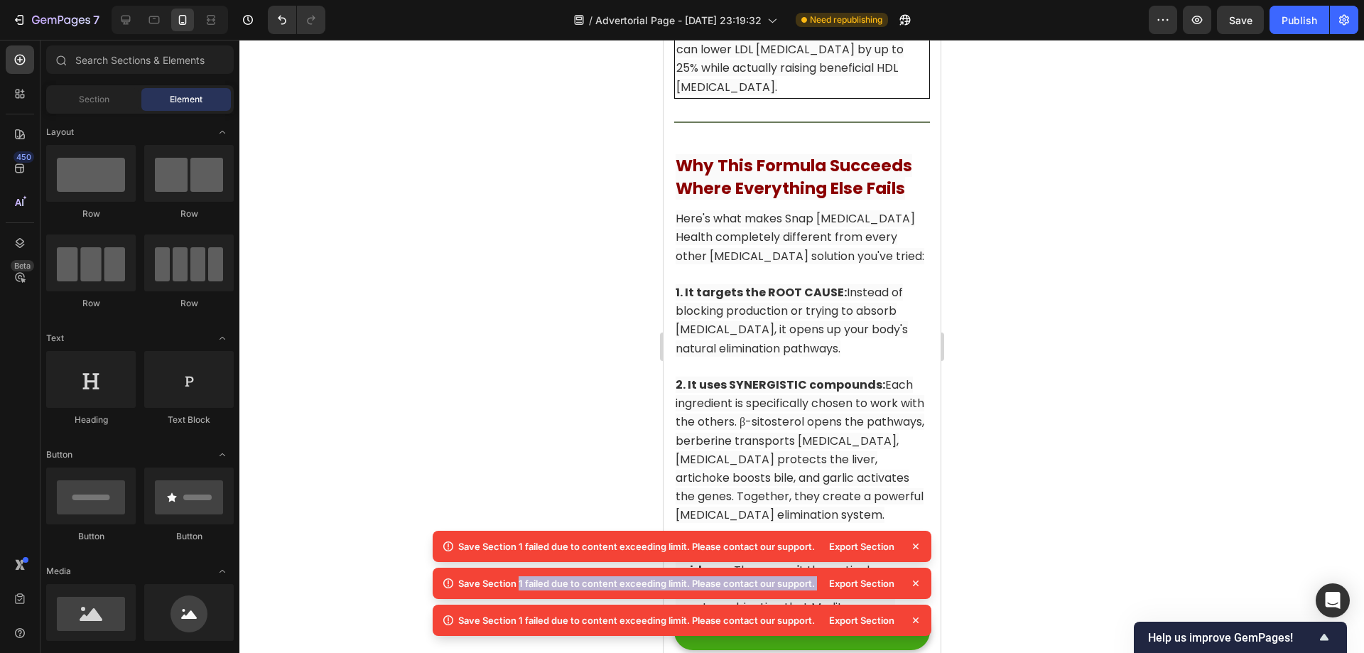
click at [914, 550] on icon at bounding box center [916, 546] width 14 height 14
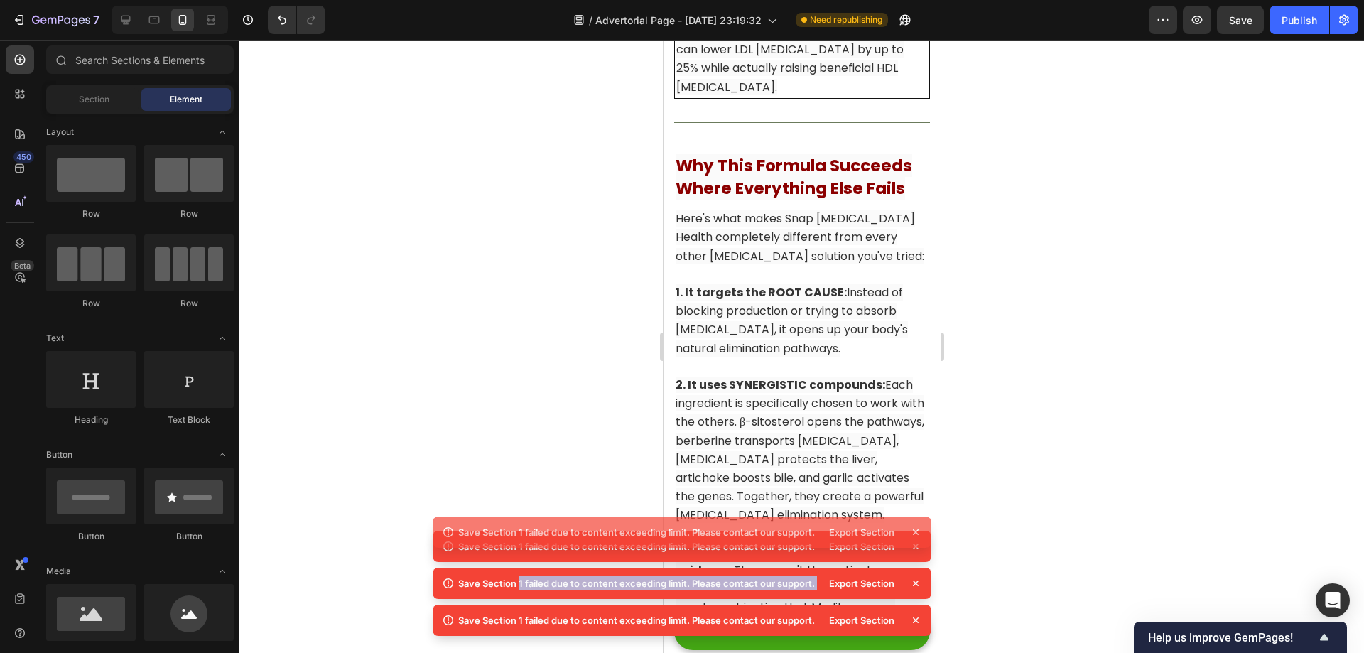
click at [914, 550] on icon at bounding box center [916, 546] width 14 height 14
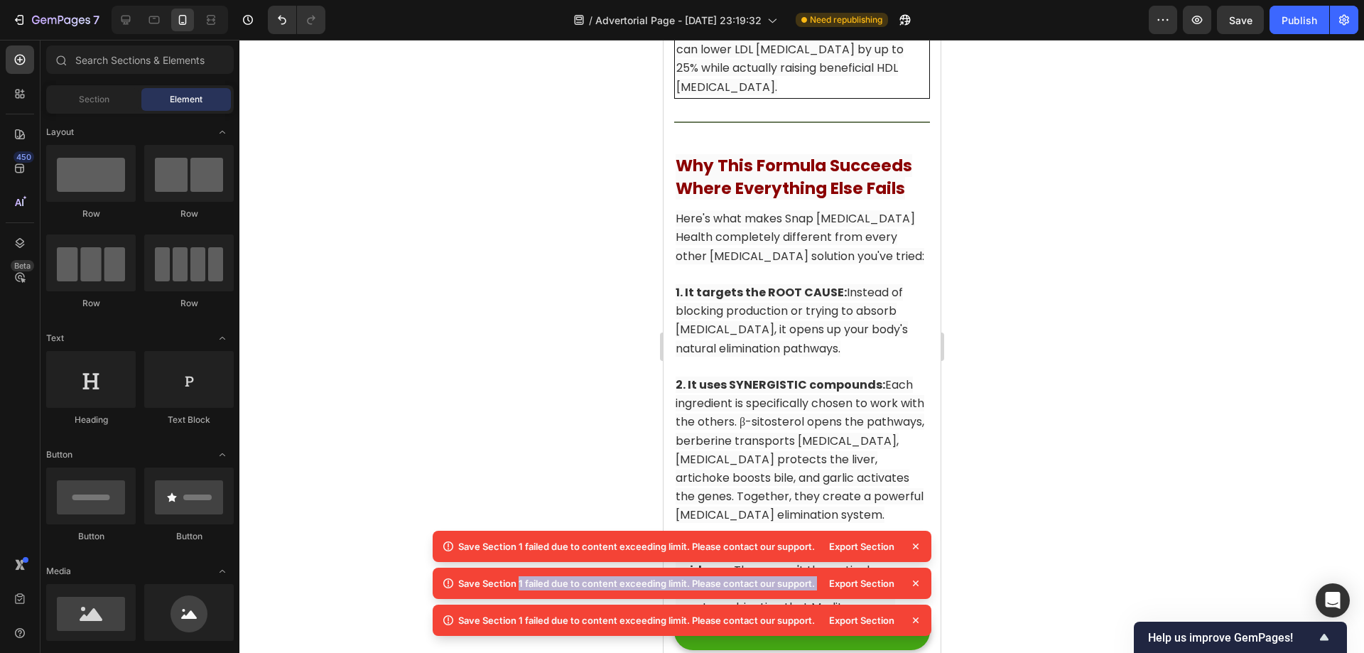
click at [915, 547] on icon at bounding box center [916, 546] width 14 height 14
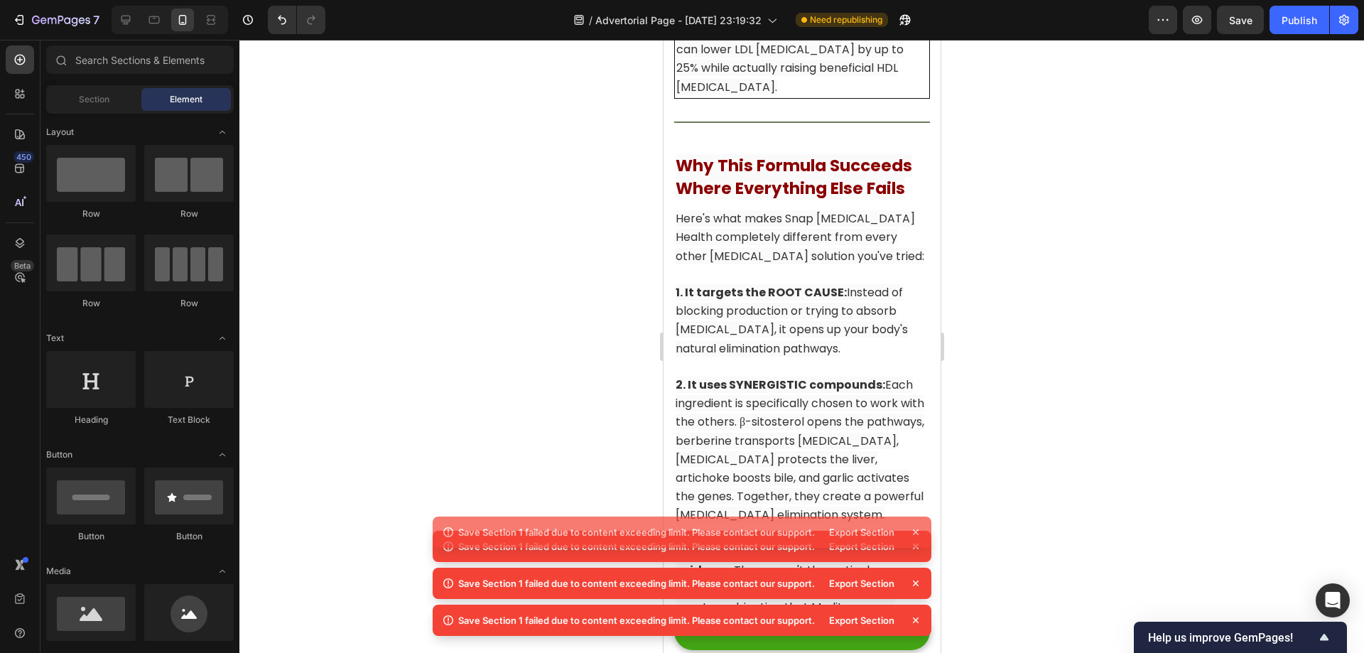
click at [915, 547] on icon at bounding box center [916, 546] width 6 height 6
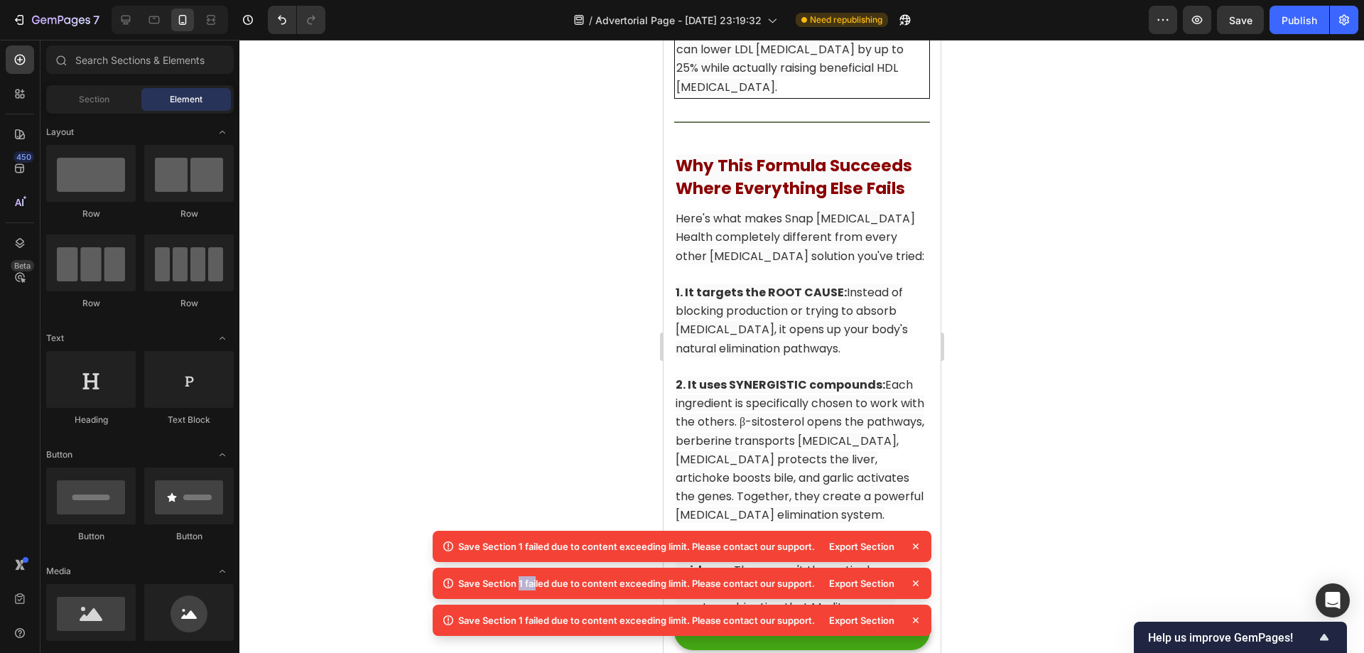
click at [915, 547] on icon at bounding box center [916, 546] width 6 height 6
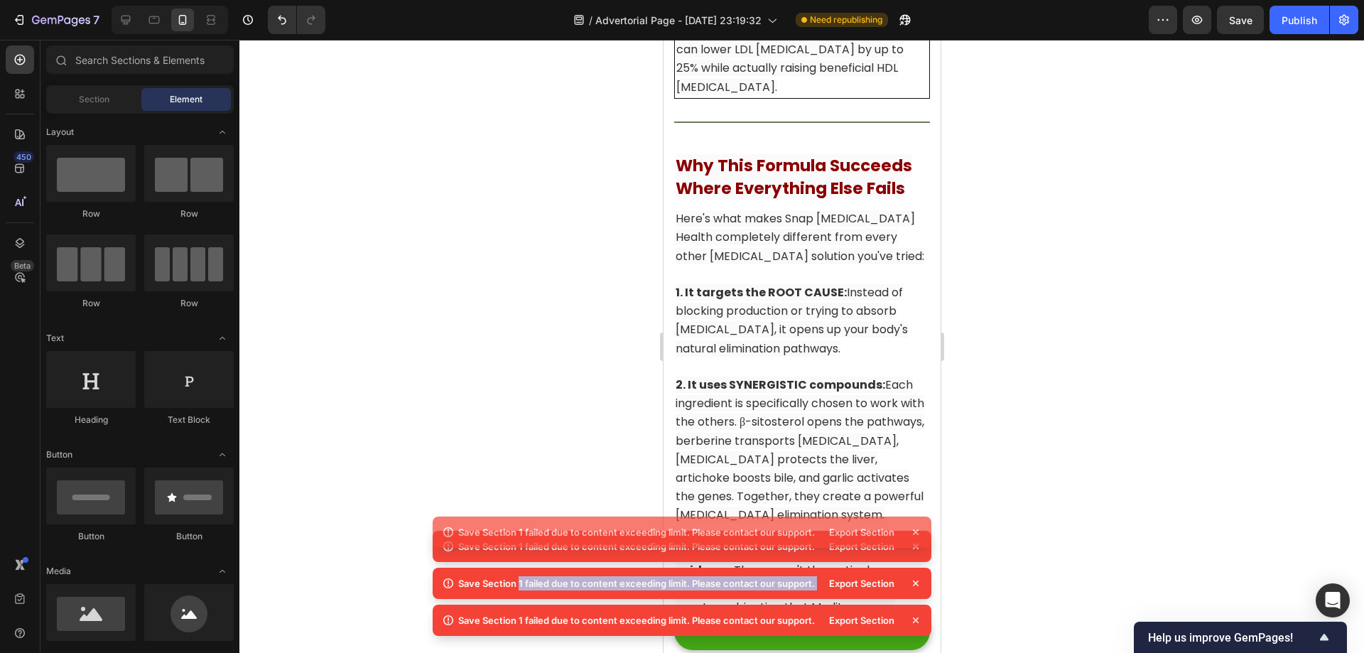
click at [915, 547] on icon at bounding box center [916, 546] width 6 height 6
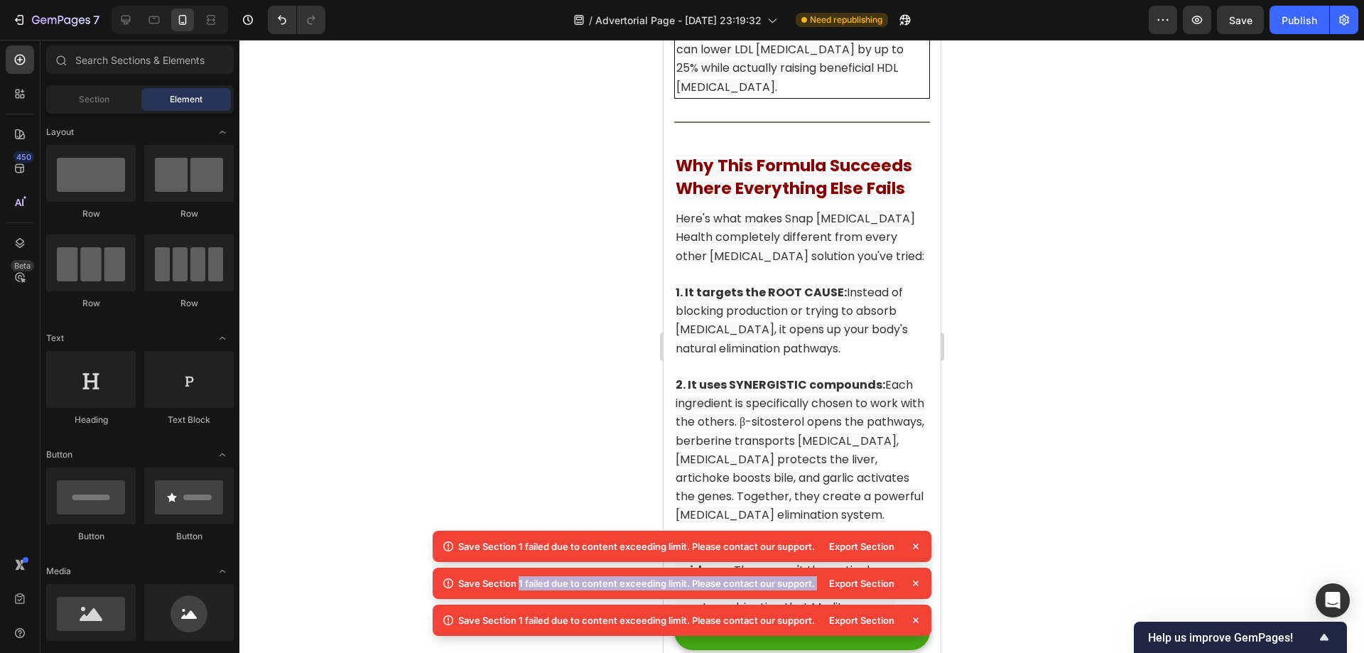
click at [915, 547] on icon at bounding box center [916, 546] width 6 height 6
click at [916, 547] on icon at bounding box center [916, 546] width 6 height 6
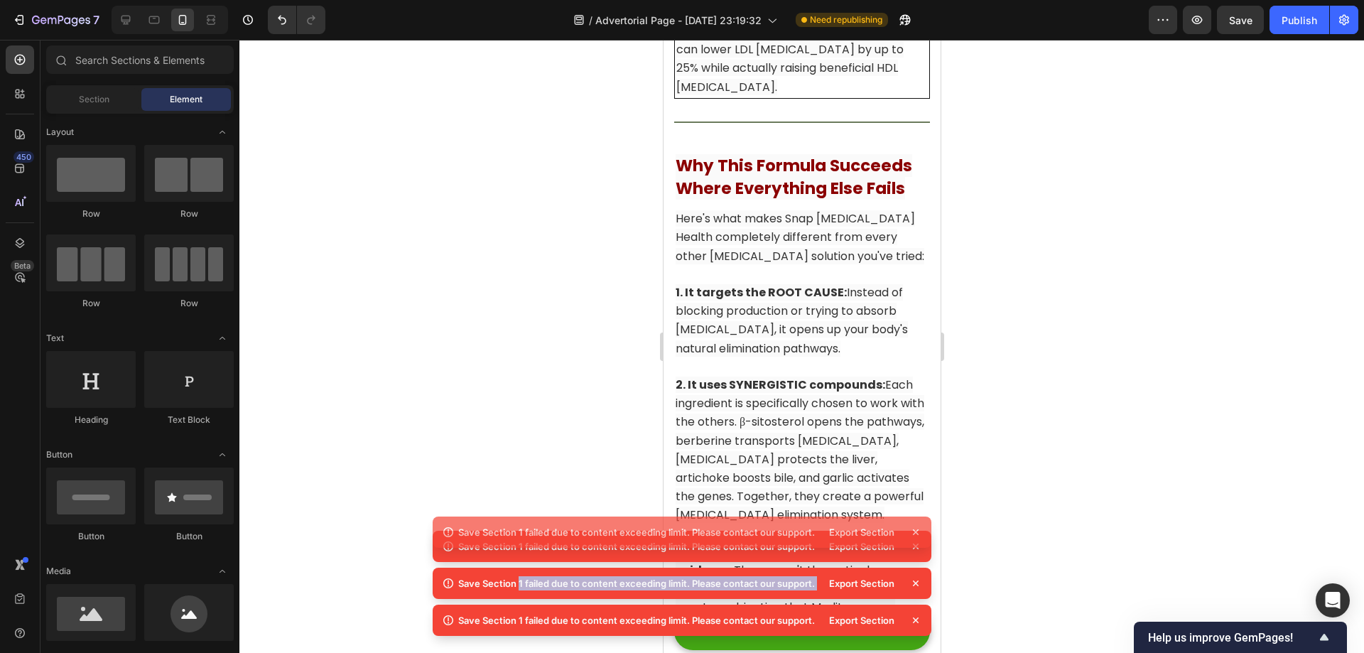
click at [916, 547] on icon at bounding box center [916, 546] width 6 height 6
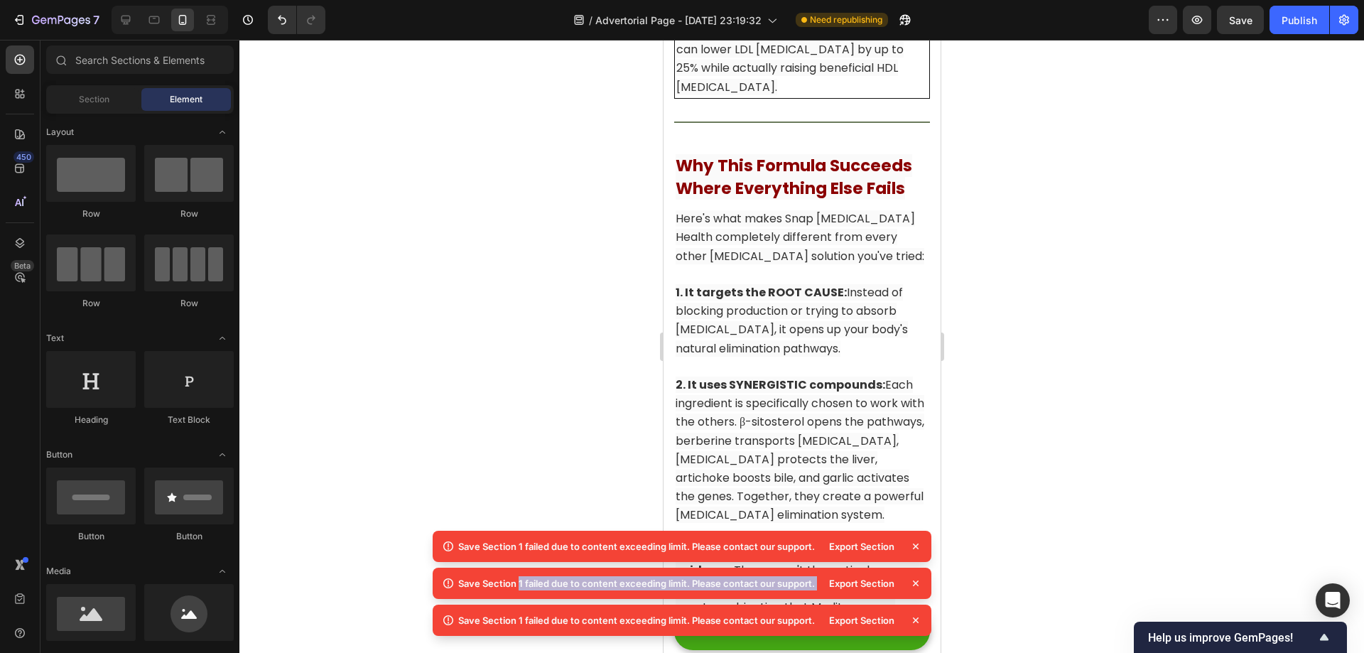
click at [916, 547] on icon at bounding box center [916, 546] width 6 height 6
click at [921, 548] on icon at bounding box center [916, 546] width 14 height 14
click at [919, 627] on icon at bounding box center [916, 620] width 14 height 14
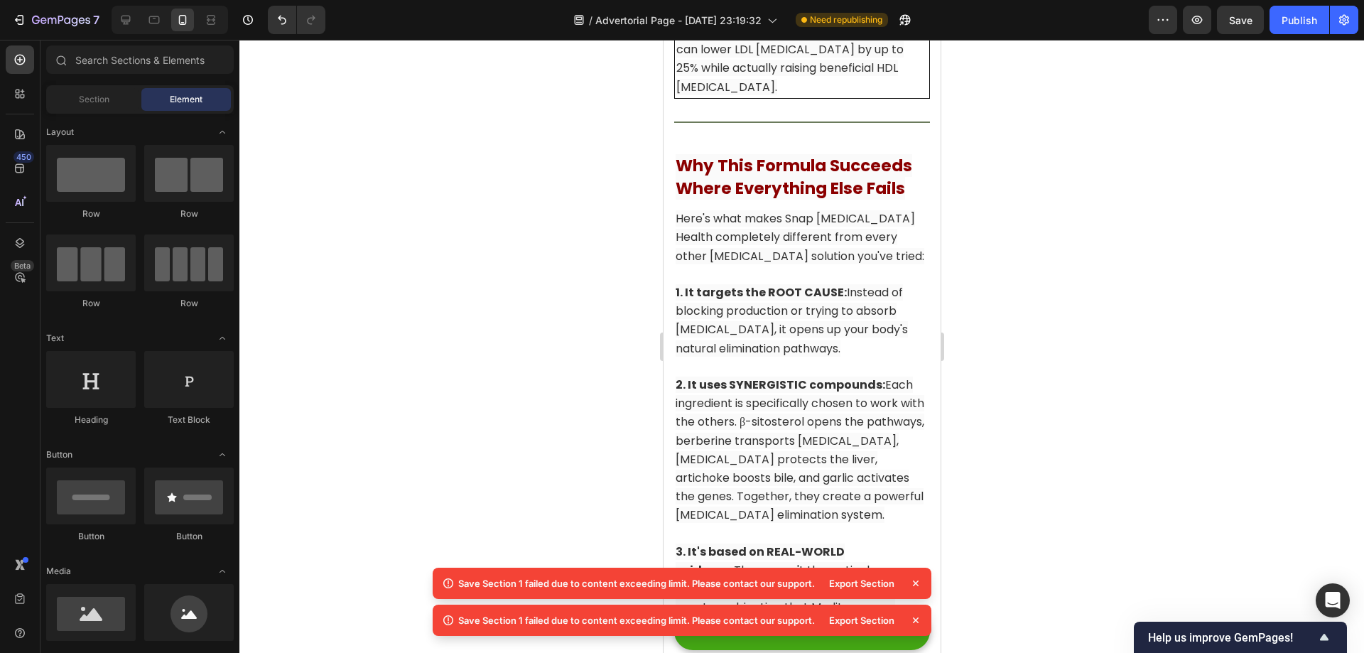
click at [916, 622] on icon at bounding box center [916, 620] width 14 height 14
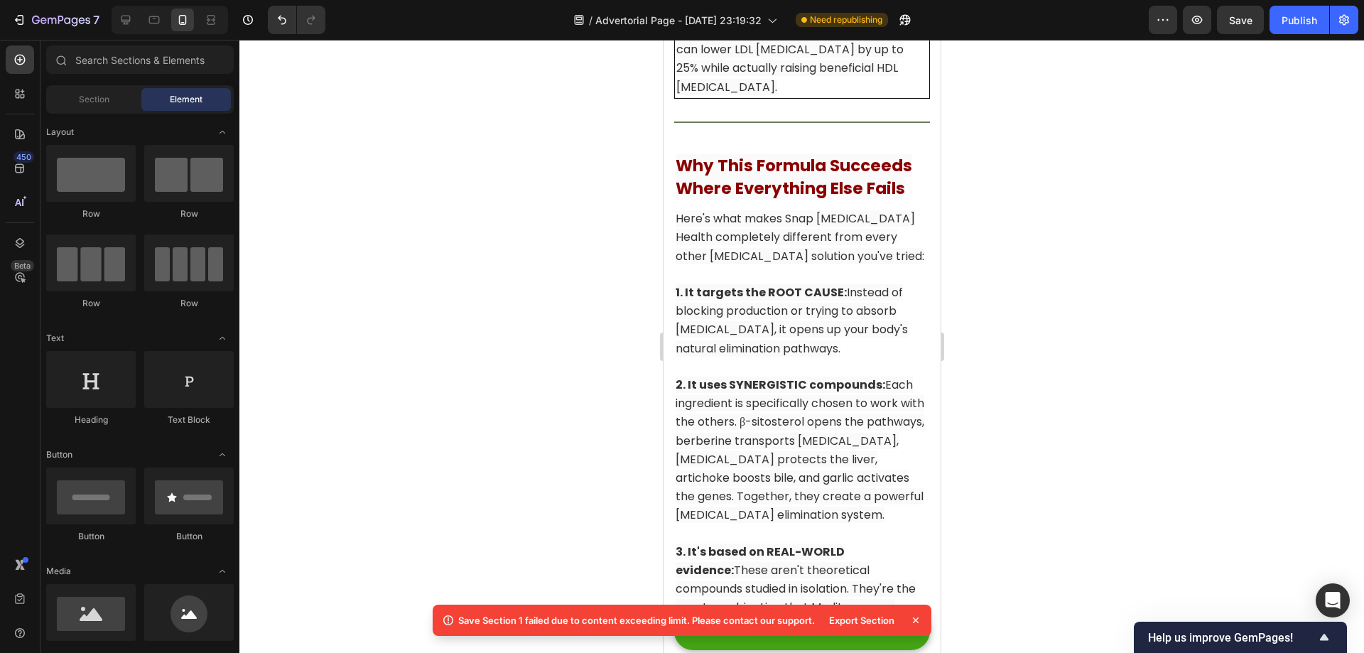
click at [916, 621] on icon at bounding box center [916, 620] width 6 height 6
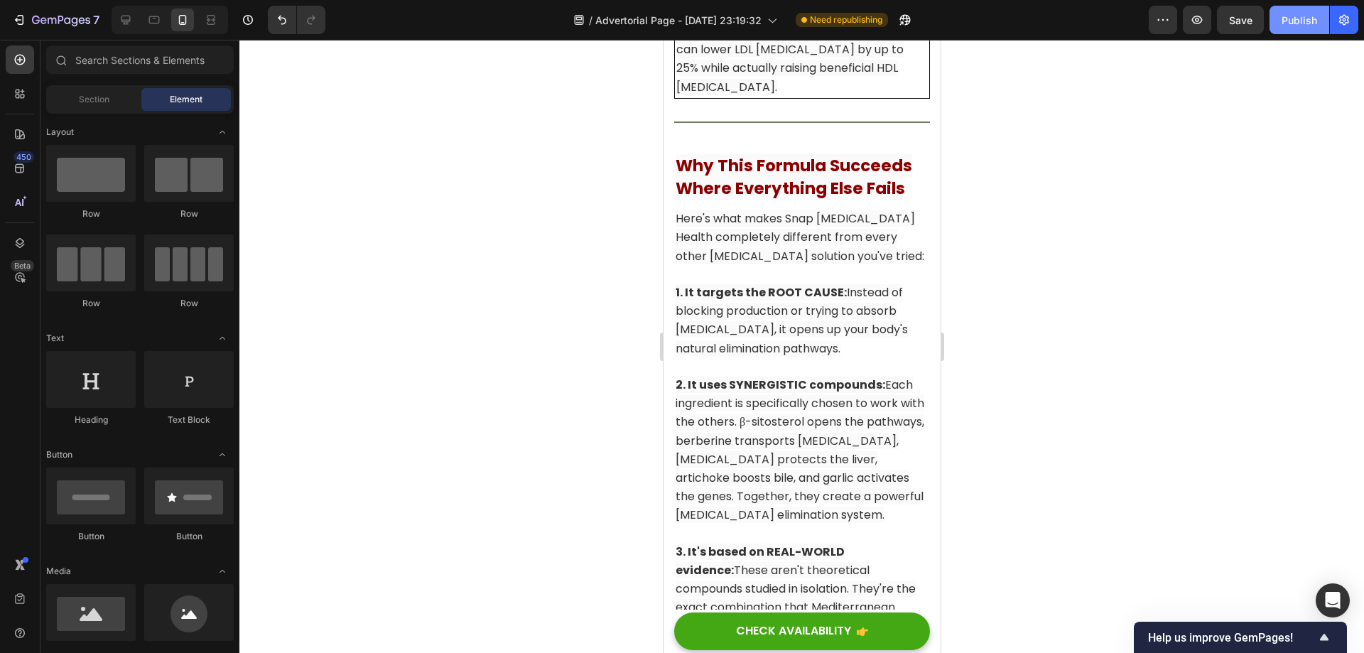
click at [1321, 19] on button "Publish" at bounding box center [1299, 20] width 60 height 28
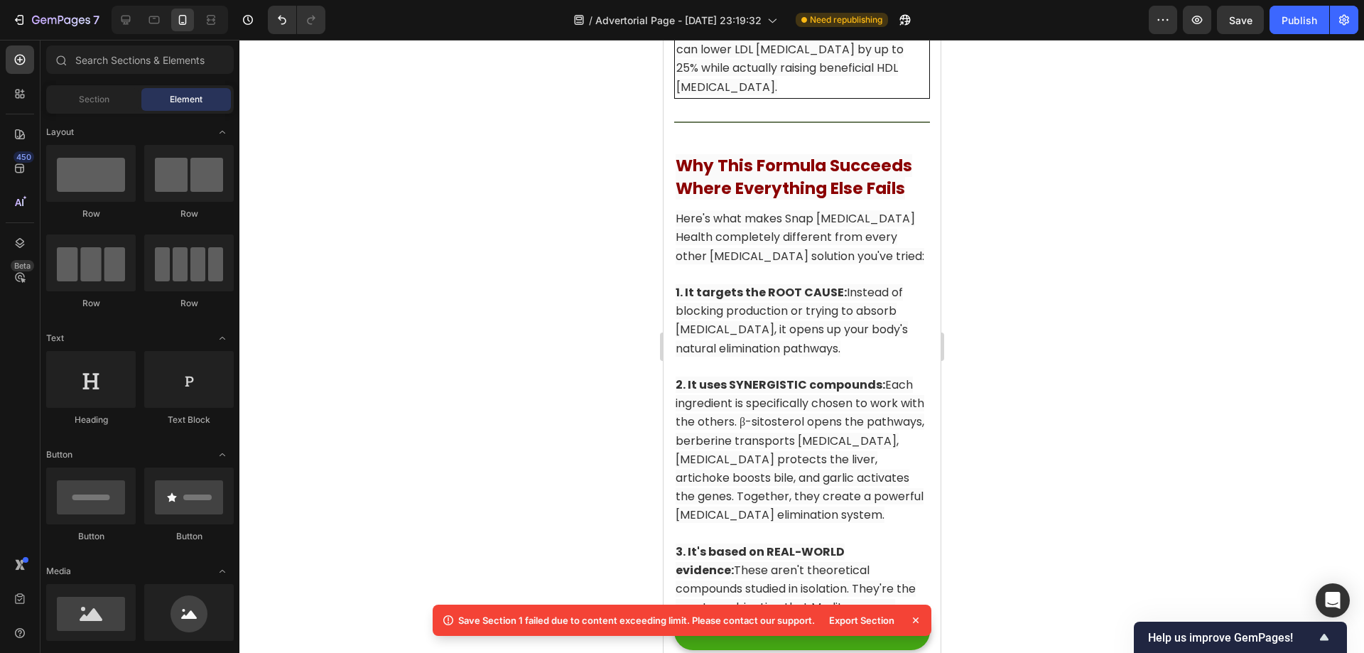
click at [919, 620] on icon at bounding box center [916, 620] width 14 height 14
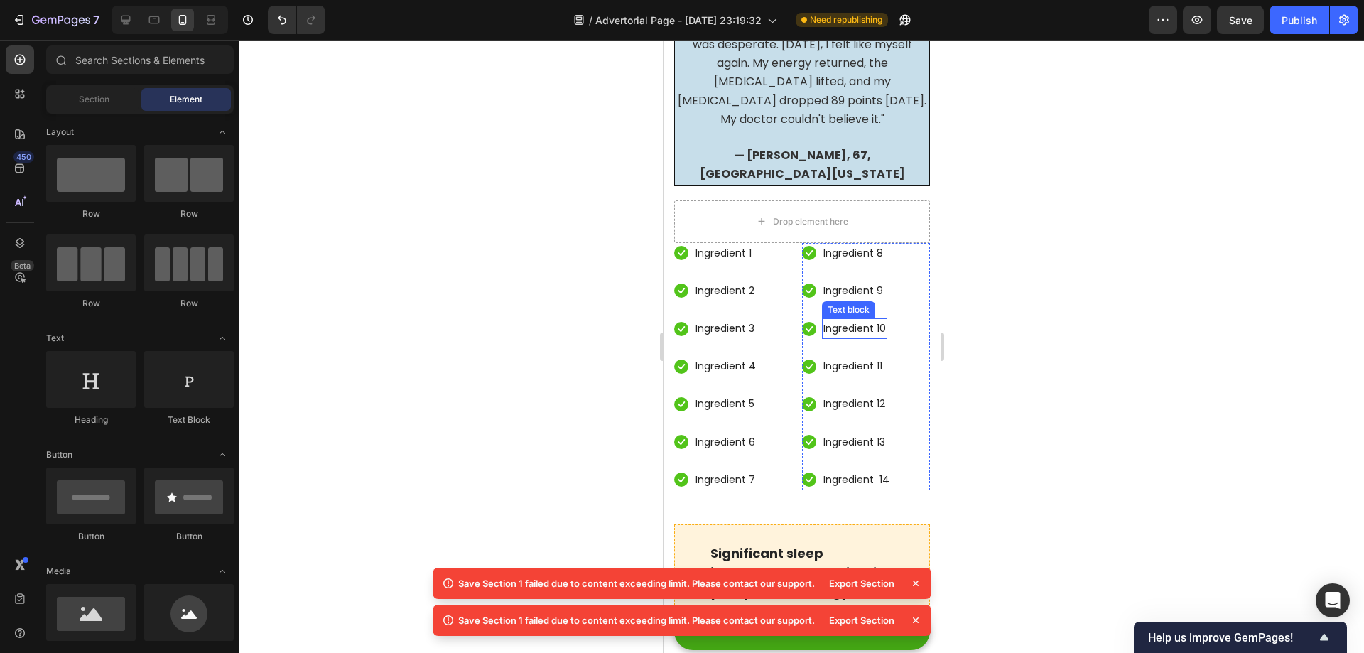
scroll to position [7379, 0]
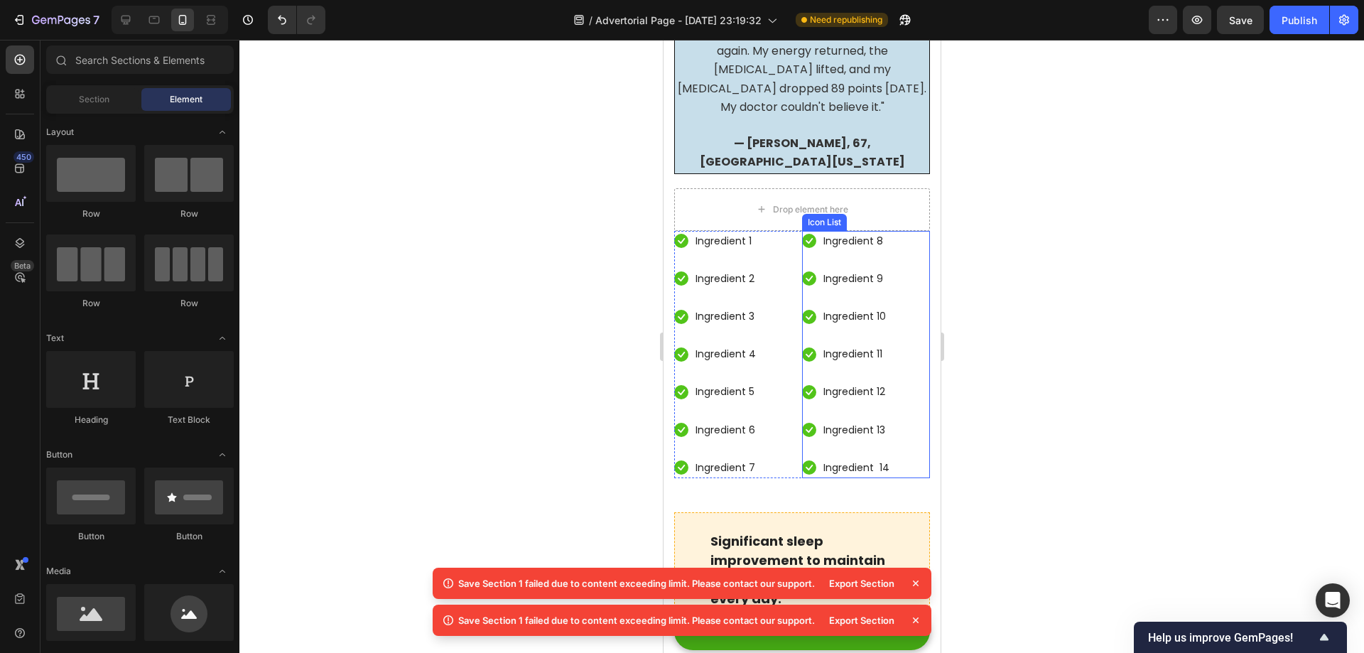
click at [888, 323] on div "Icon Ingredient 8 Text block Icon Ingredient 9 Text block Icon Ingredient 10 Te…" at bounding box center [865, 354] width 128 height 247
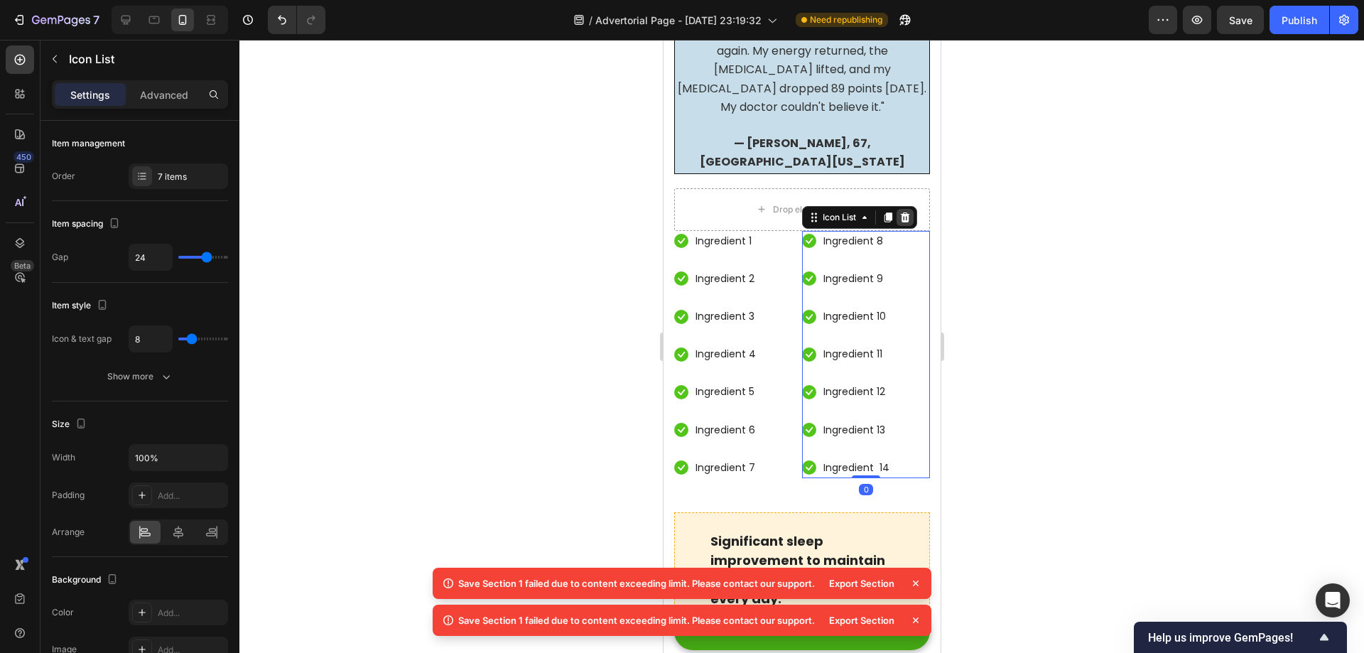
click at [900, 222] on icon at bounding box center [904, 217] width 9 height 10
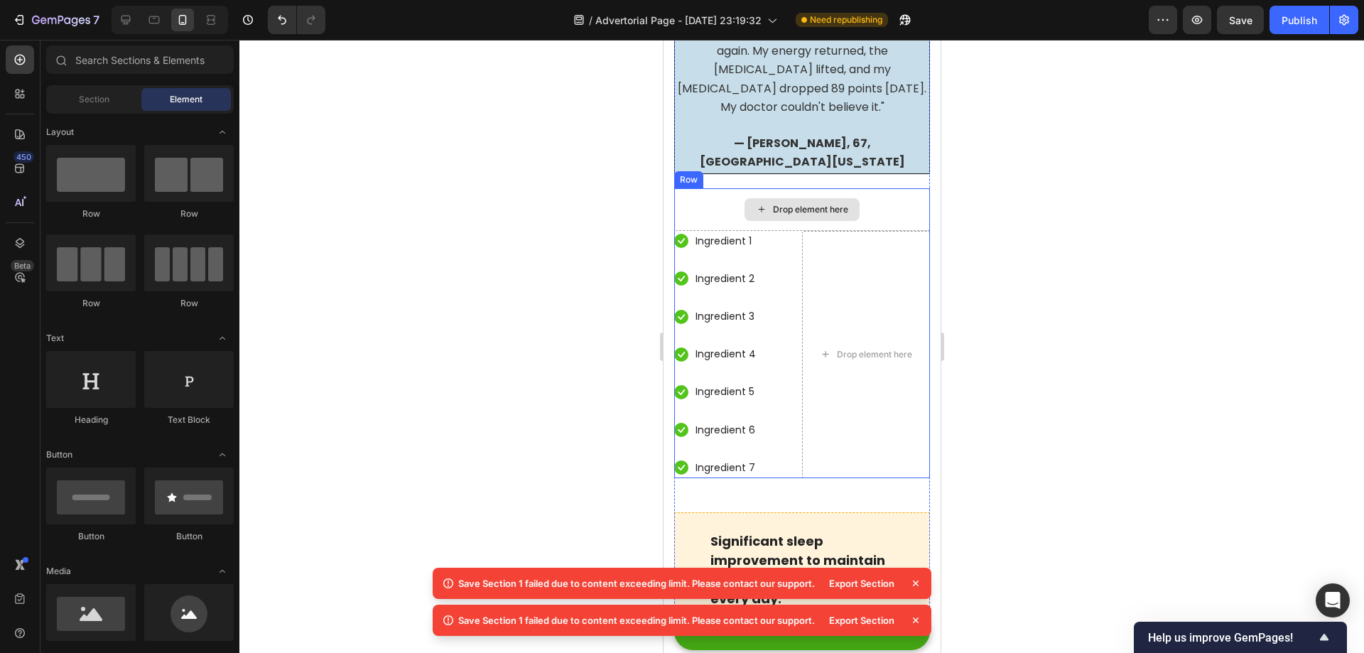
click at [880, 231] on div "Drop element here" at bounding box center [801, 209] width 256 height 43
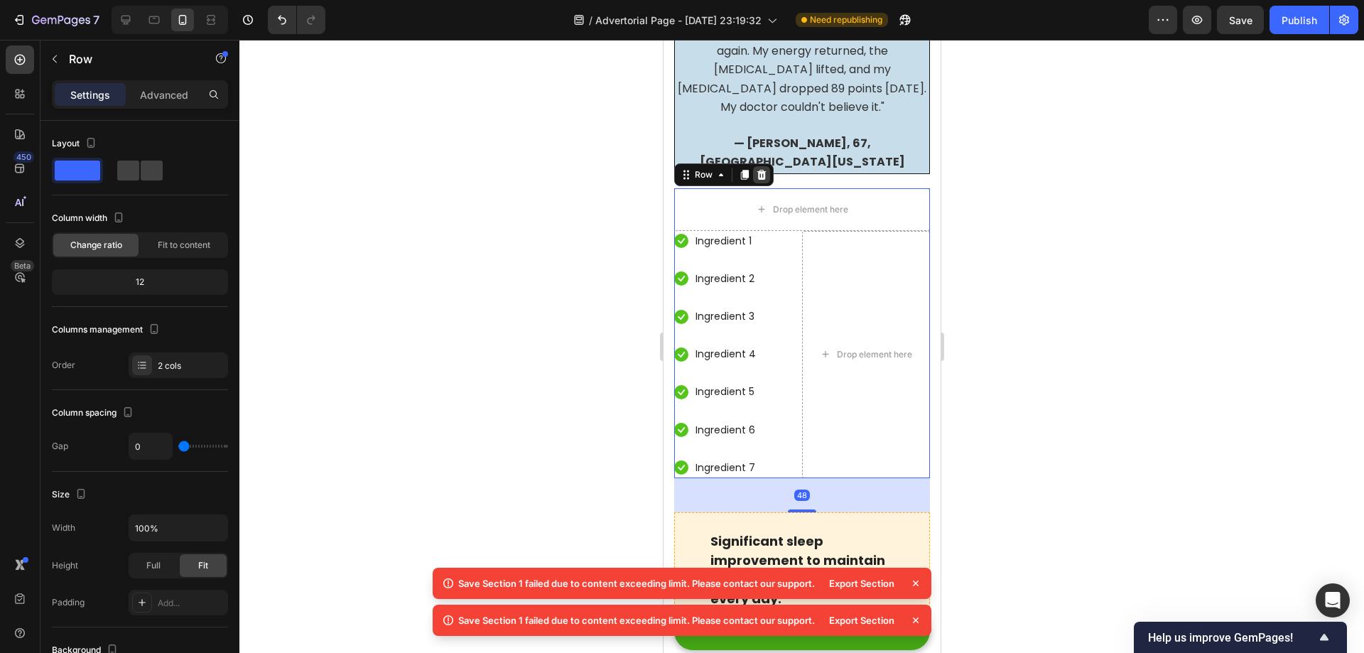
click at [761, 179] on icon at bounding box center [761, 174] width 9 height 10
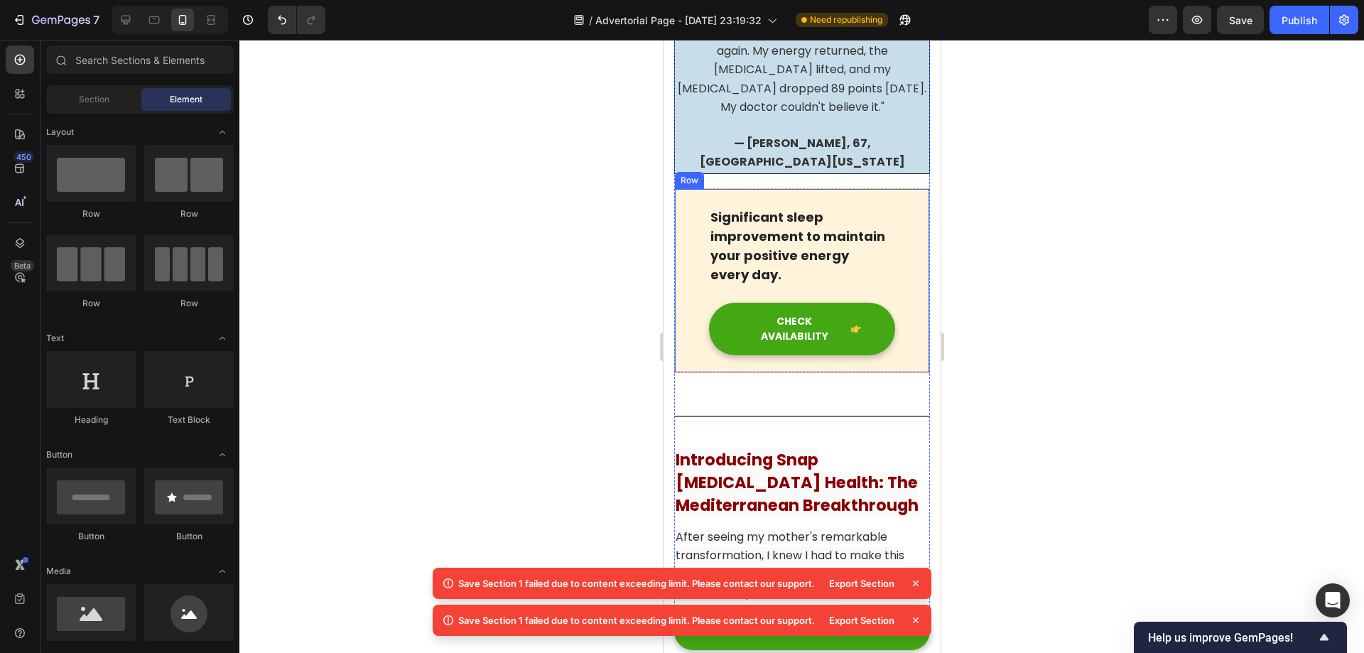
click at [901, 307] on div "Significant sleep improvement to maintain your positive energy every day. Text …" at bounding box center [801, 280] width 256 height 185
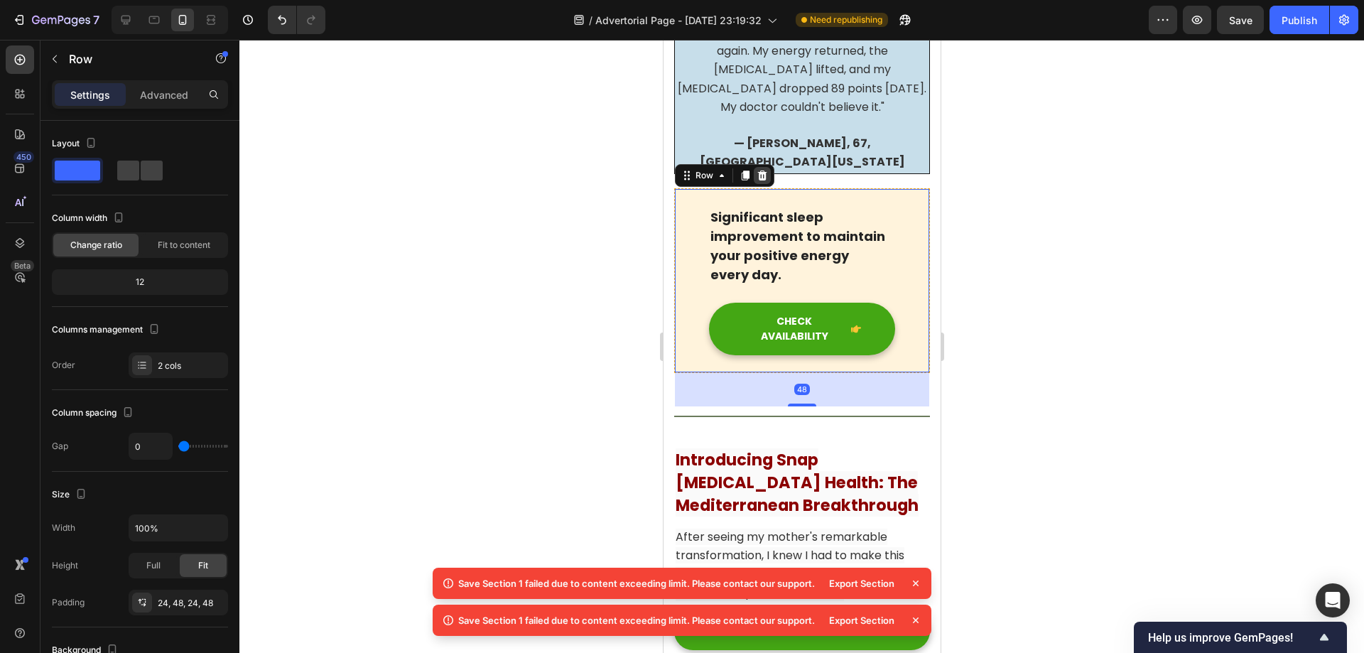
click at [765, 181] on icon at bounding box center [761, 175] width 11 height 11
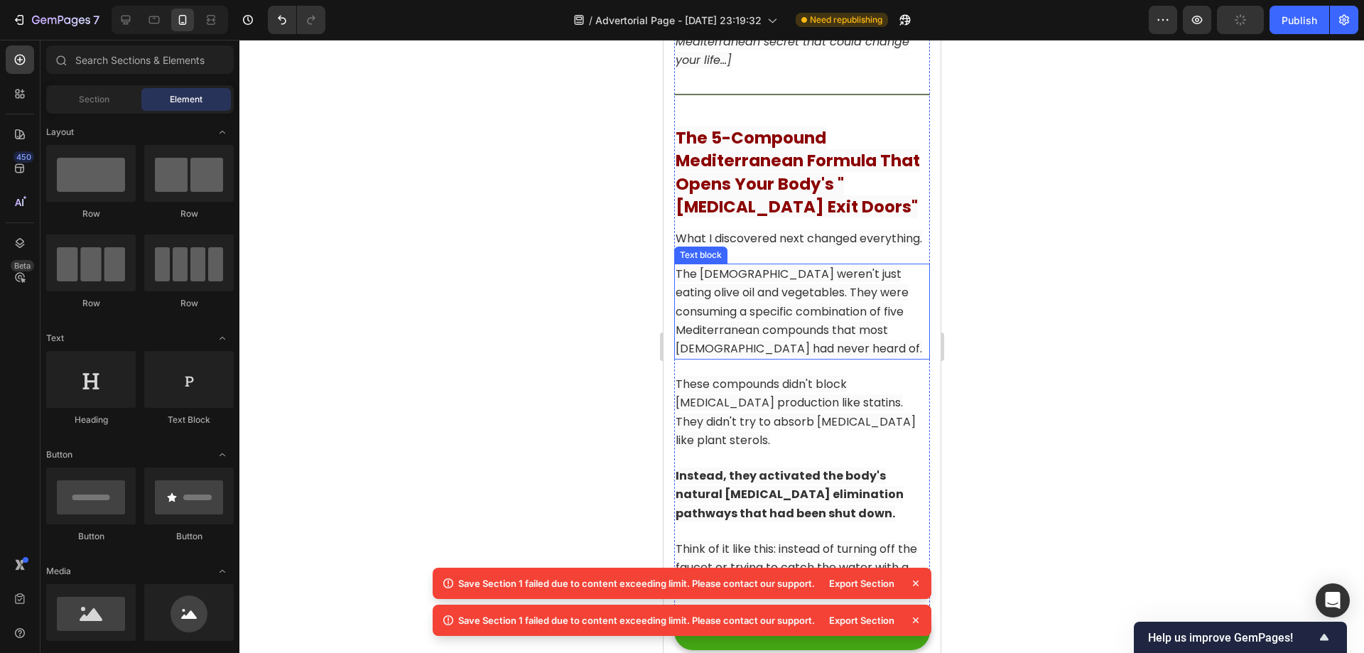
scroll to position [6597, 0]
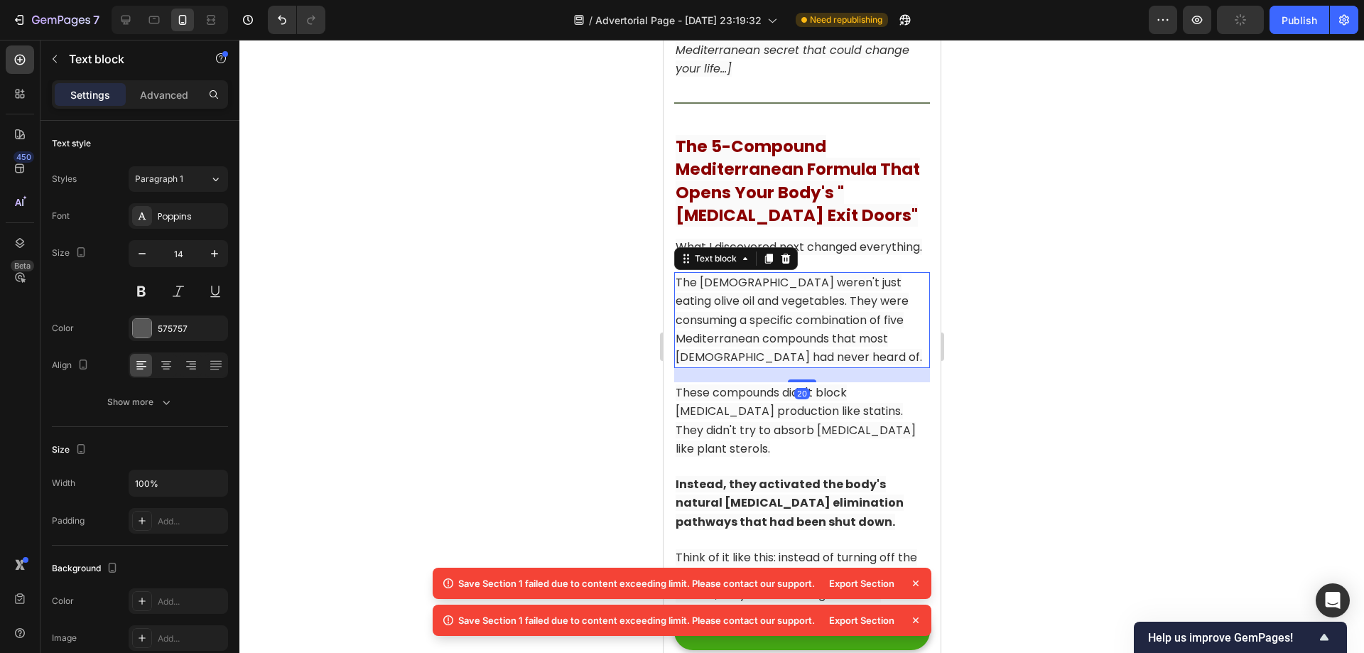
click at [855, 349] on p "The [DEMOGRAPHIC_DATA] weren't just eating olive oil and vegetables. They were …" at bounding box center [801, 319] width 253 height 93
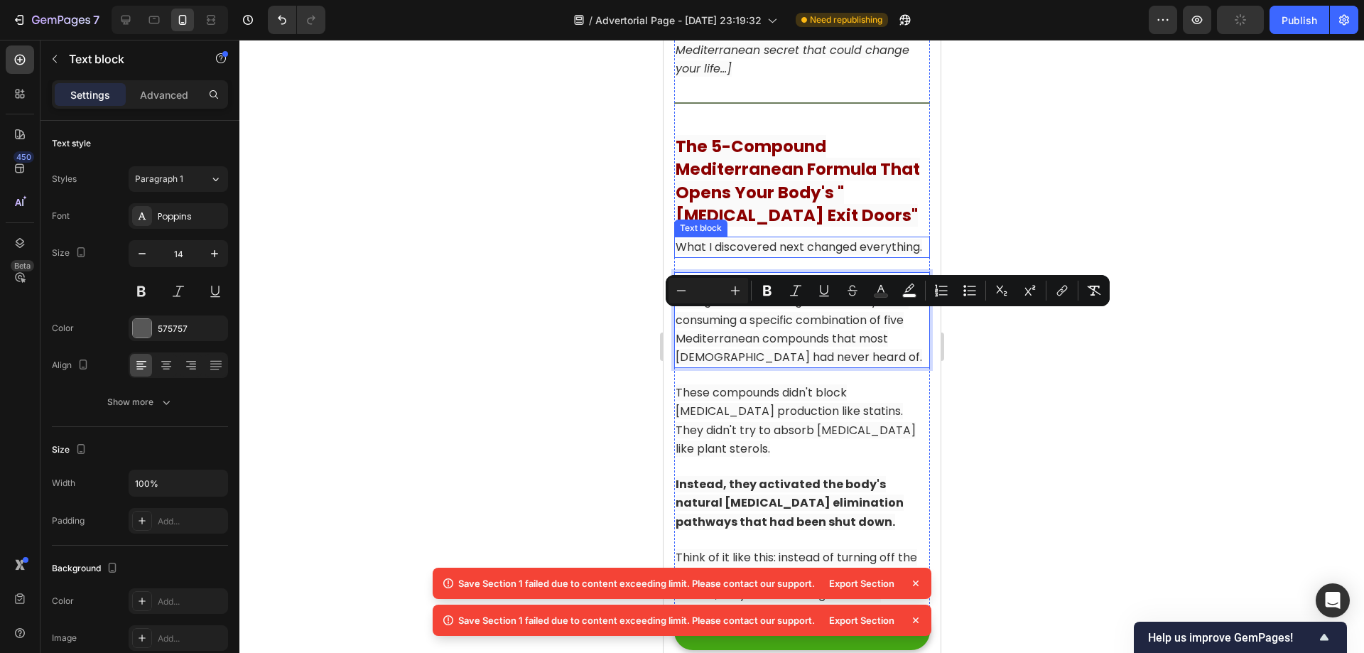
click at [840, 255] on span "What I discovered next changed everything." at bounding box center [798, 247] width 246 height 16
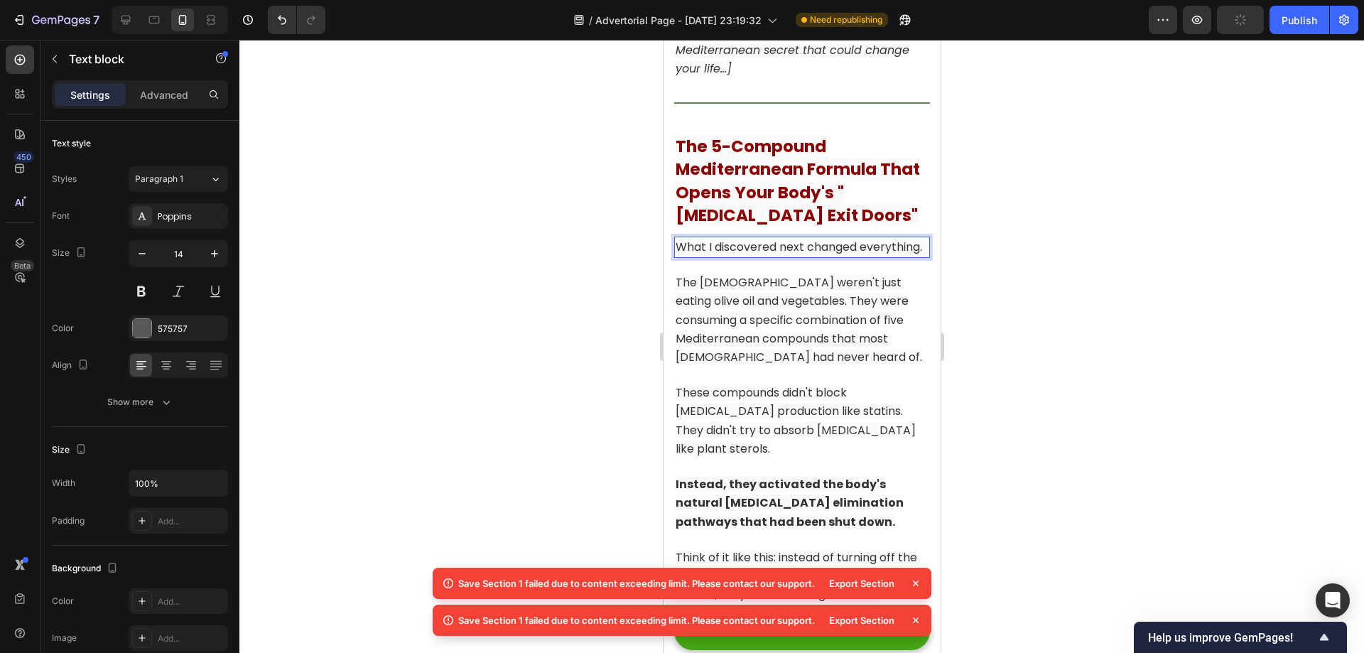
click at [817, 256] on p "What I discovered next changed everything." at bounding box center [801, 247] width 253 height 18
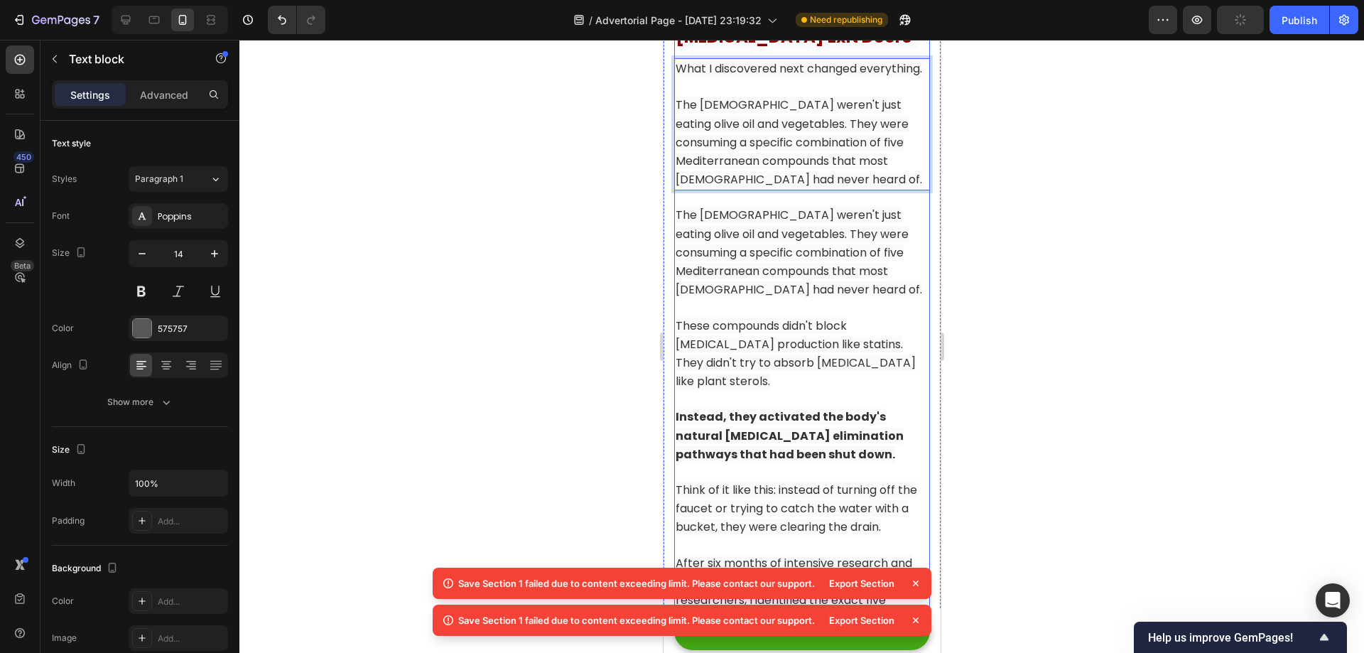
scroll to position [6810, 0]
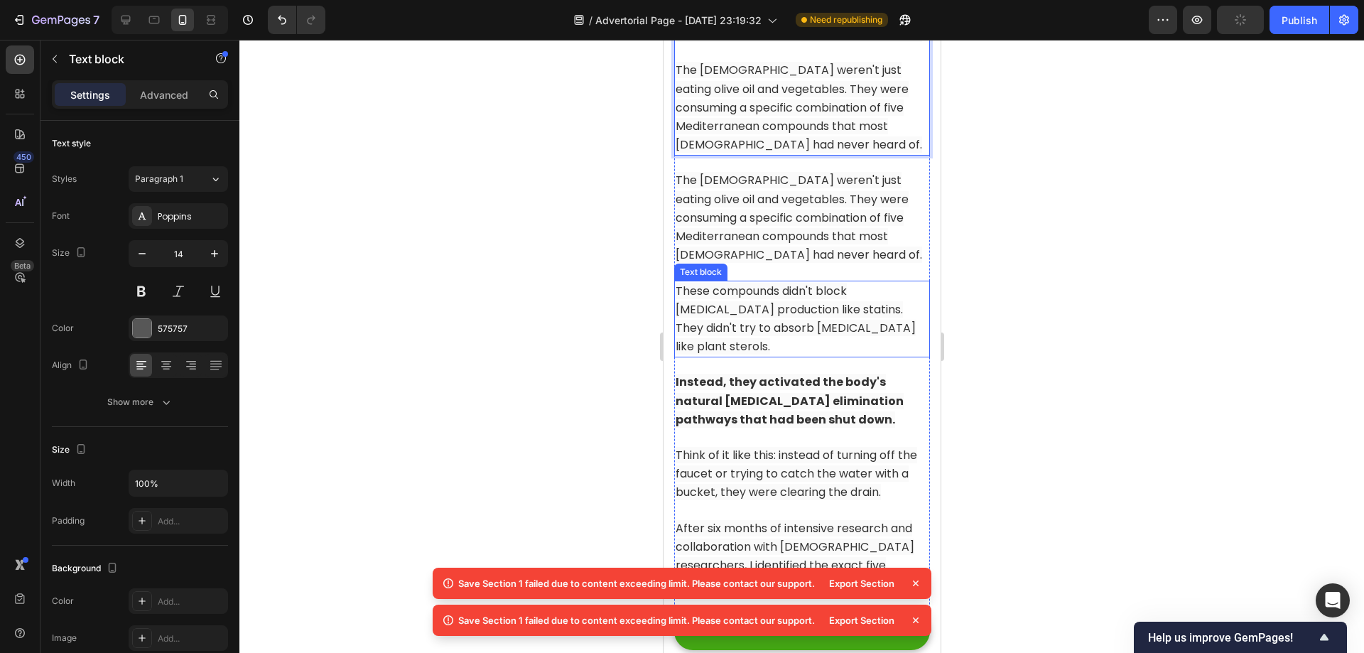
click at [798, 344] on span "These compounds didn't block [MEDICAL_DATA] production like statins. They didn'…" at bounding box center [795, 319] width 240 height 72
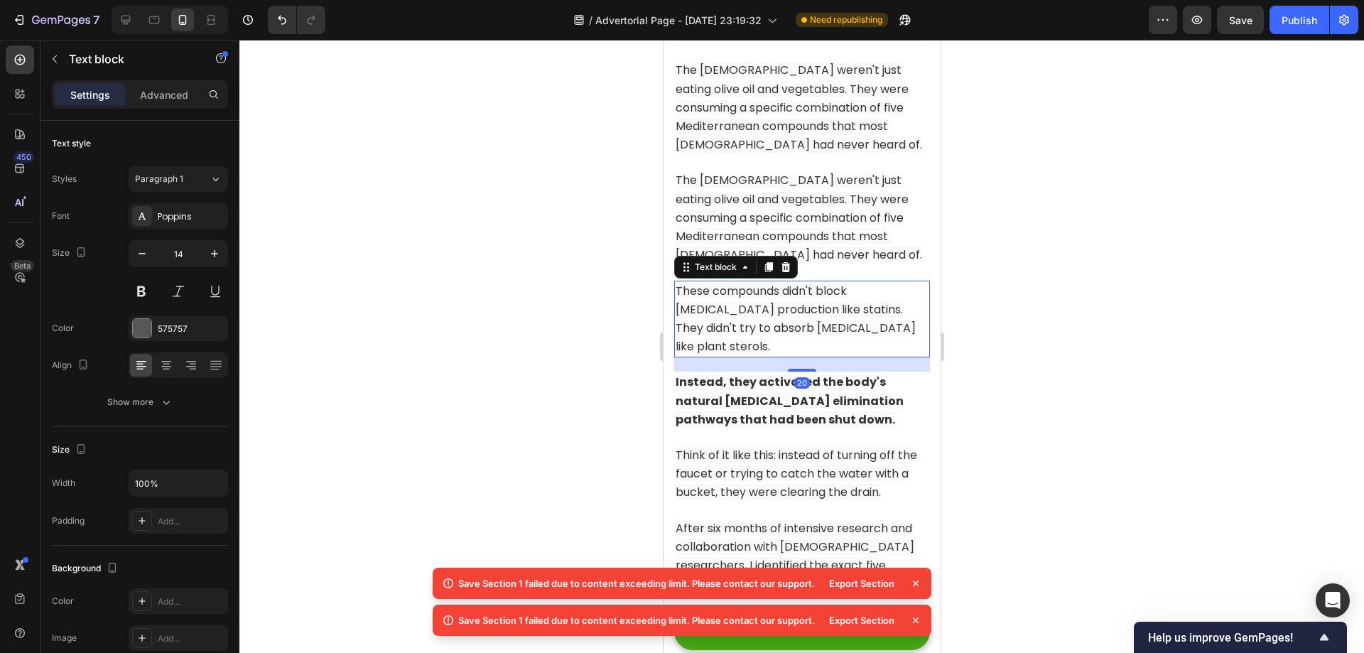
click at [798, 344] on span "These compounds didn't block [MEDICAL_DATA] production like statins. They didn'…" at bounding box center [795, 319] width 240 height 72
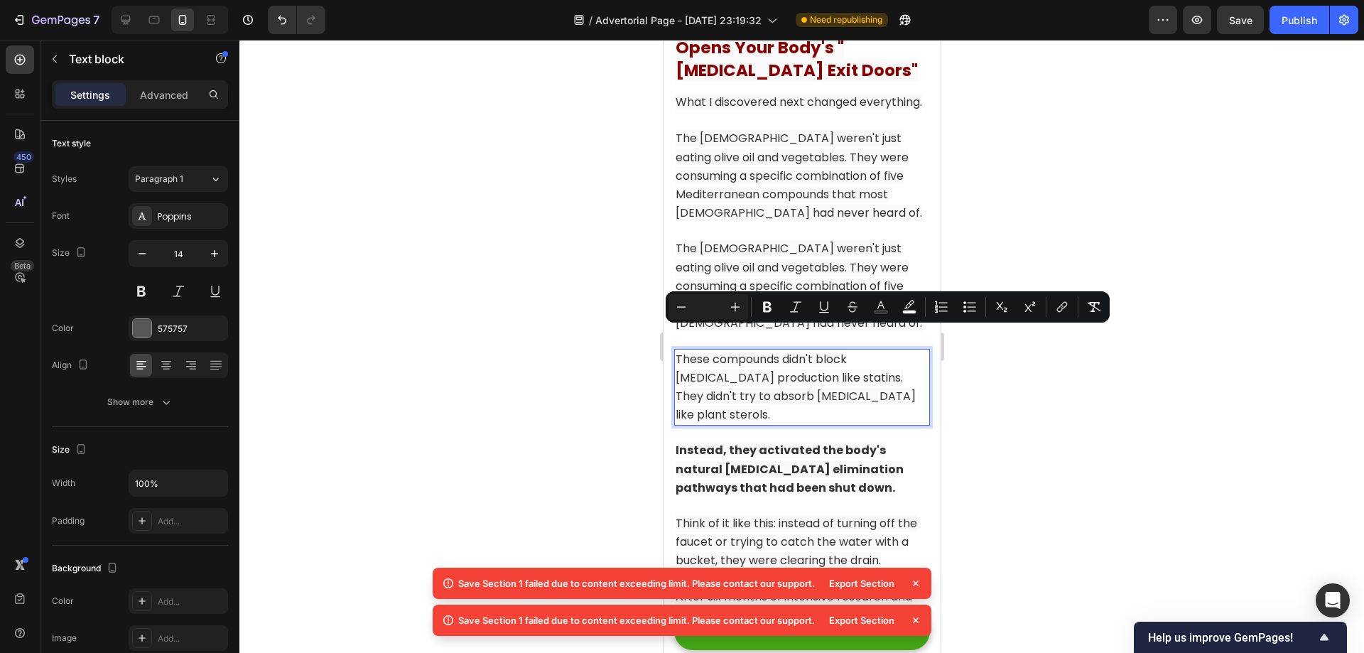
scroll to position [6739, 0]
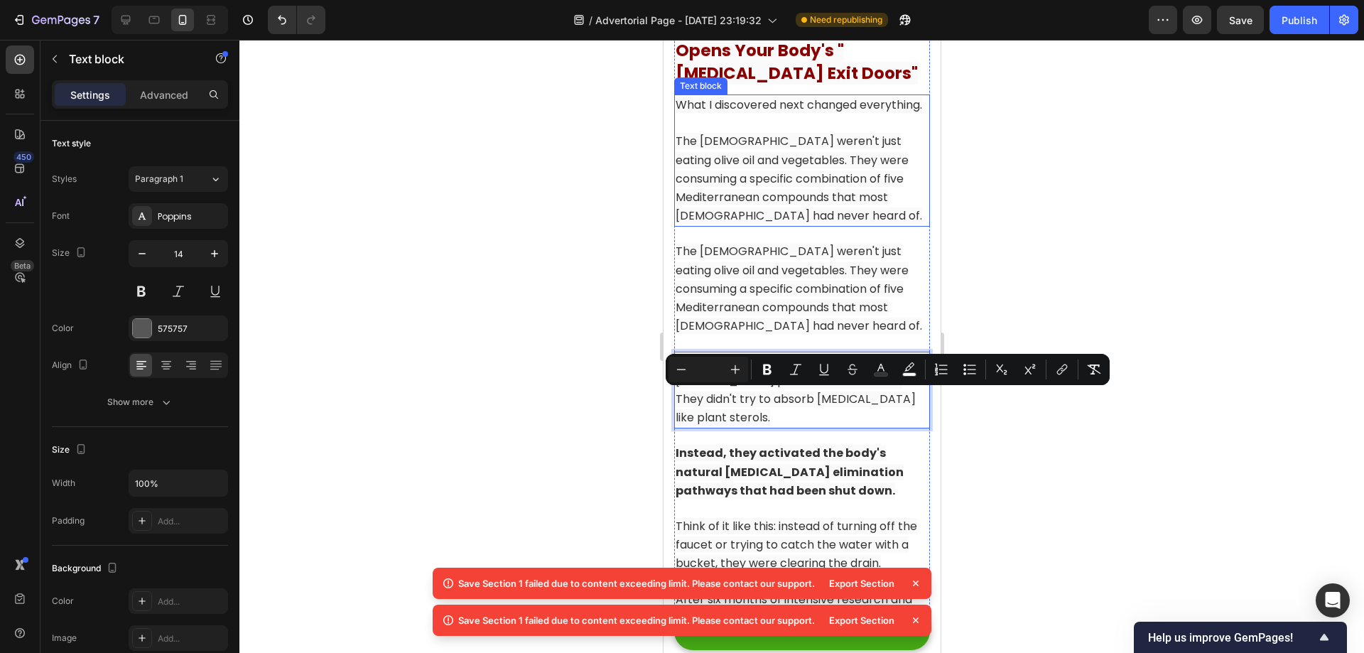
click at [779, 224] on span "The [DEMOGRAPHIC_DATA] weren't just eating olive oil and vegetables. They were …" at bounding box center [798, 178] width 246 height 91
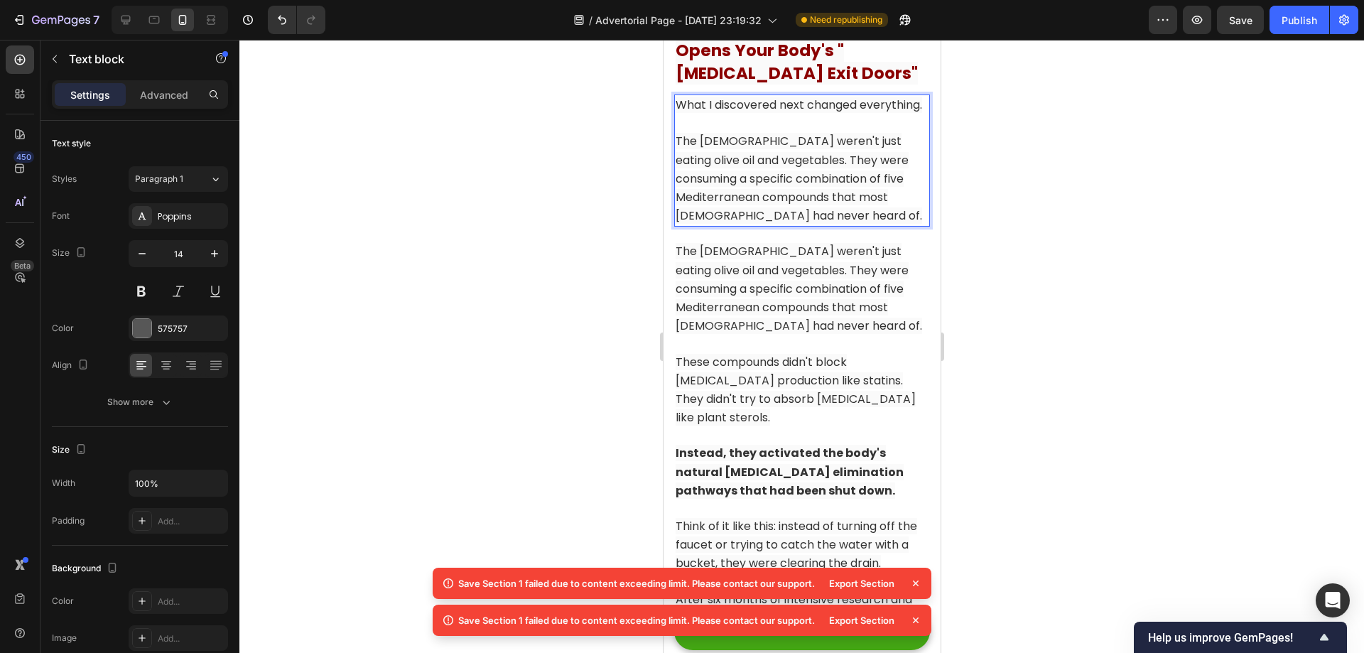
click at [866, 225] on p "The [DEMOGRAPHIC_DATA] weren't just eating olive oil and vegetables. They were …" at bounding box center [801, 178] width 253 height 93
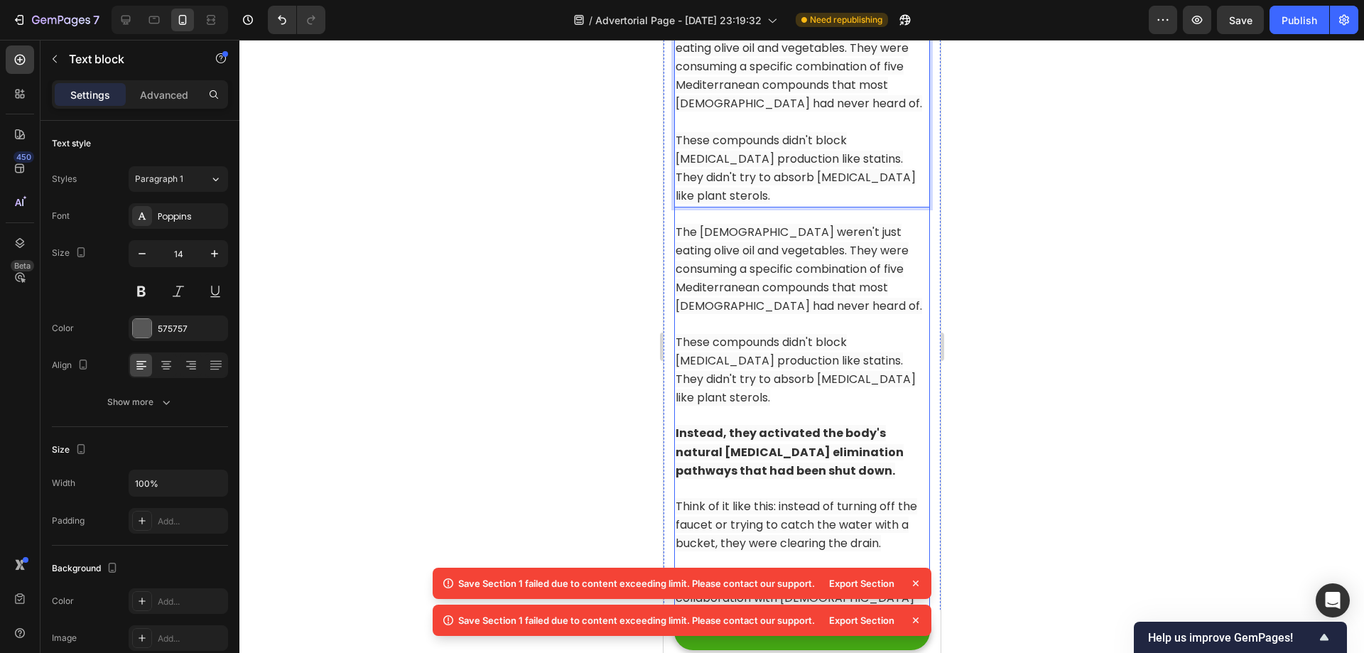
scroll to position [6881, 0]
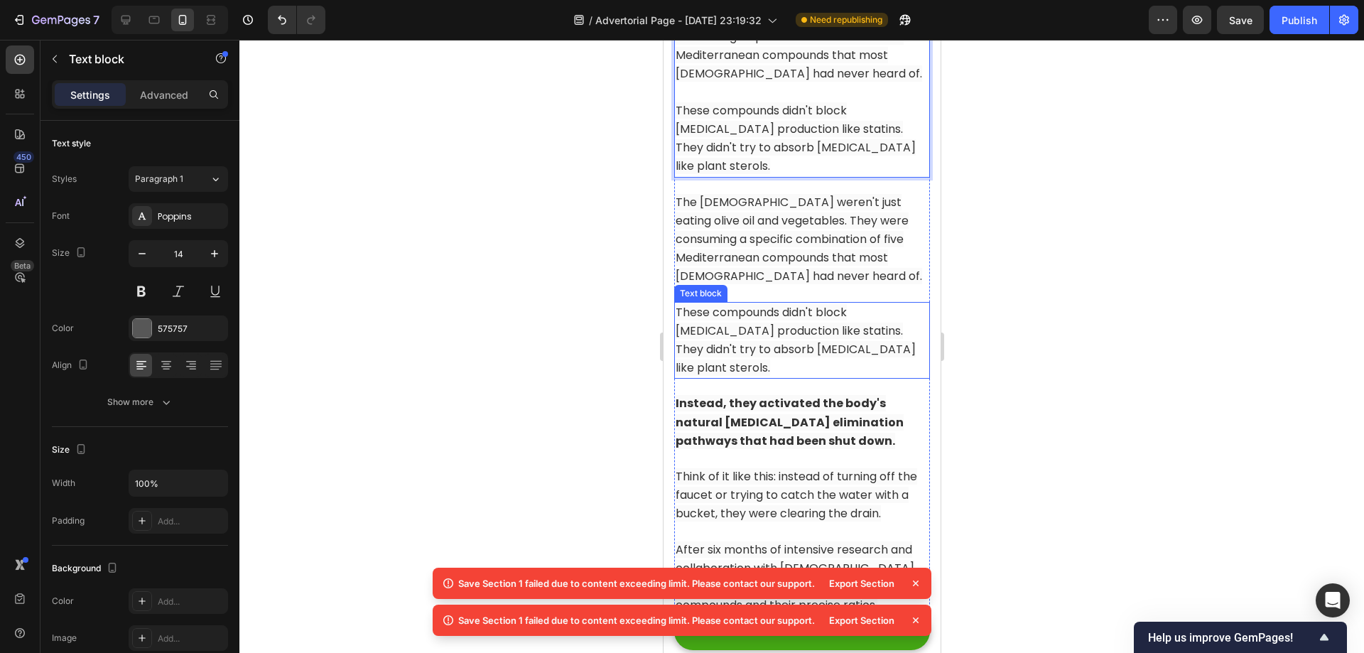
click at [793, 372] on span "These compounds didn't block [MEDICAL_DATA] production like statins. They didn'…" at bounding box center [795, 340] width 240 height 72
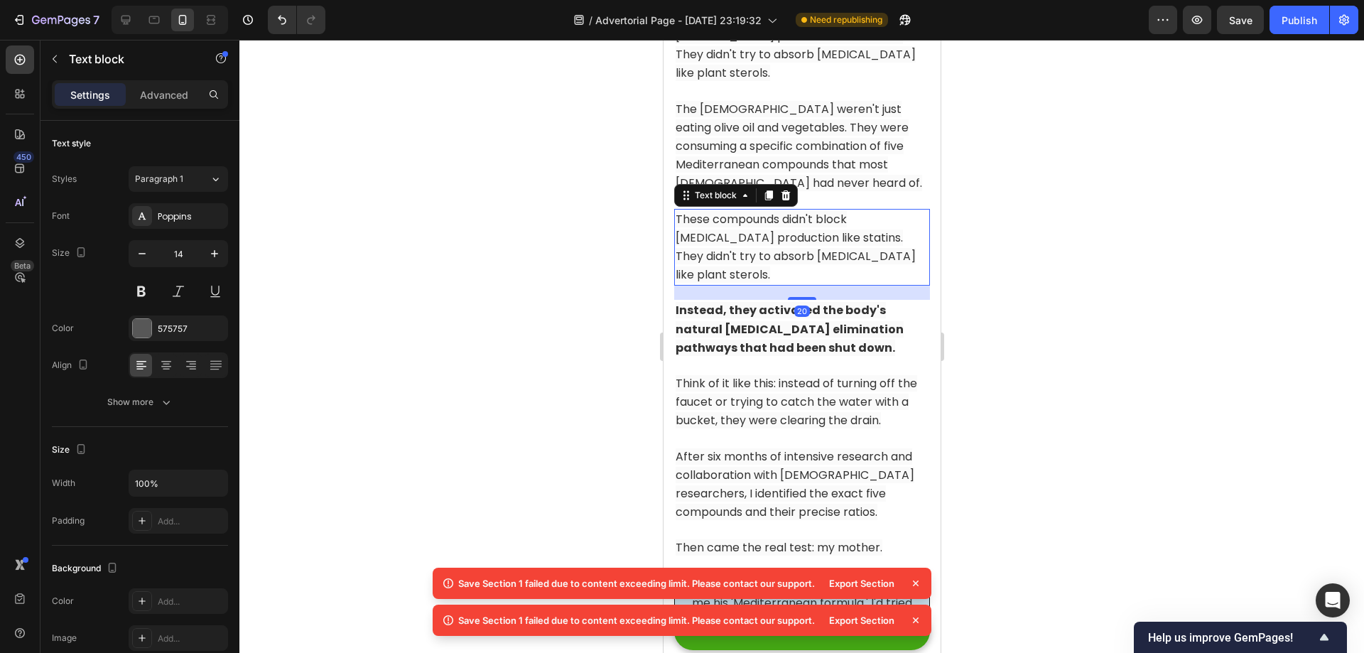
scroll to position [7023, 0]
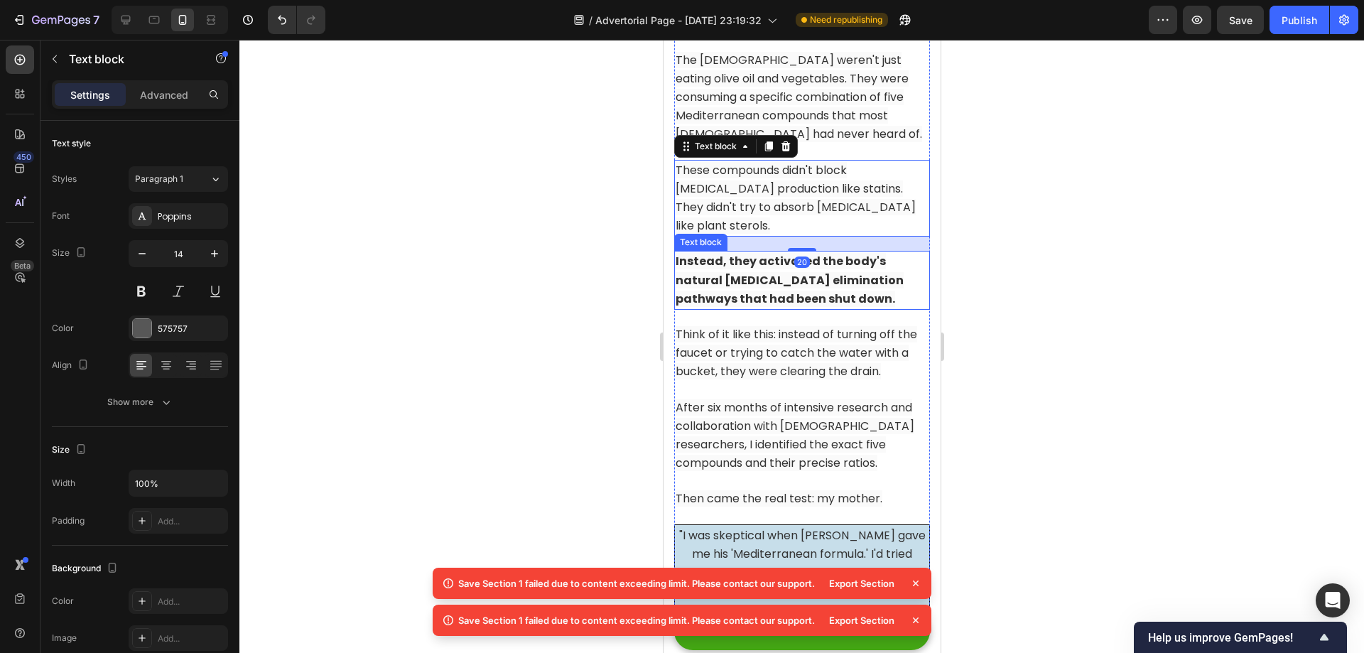
click at [813, 281] on strong "Instead, they activated the body's natural [MEDICAL_DATA] elimination pathways …" at bounding box center [789, 279] width 228 height 53
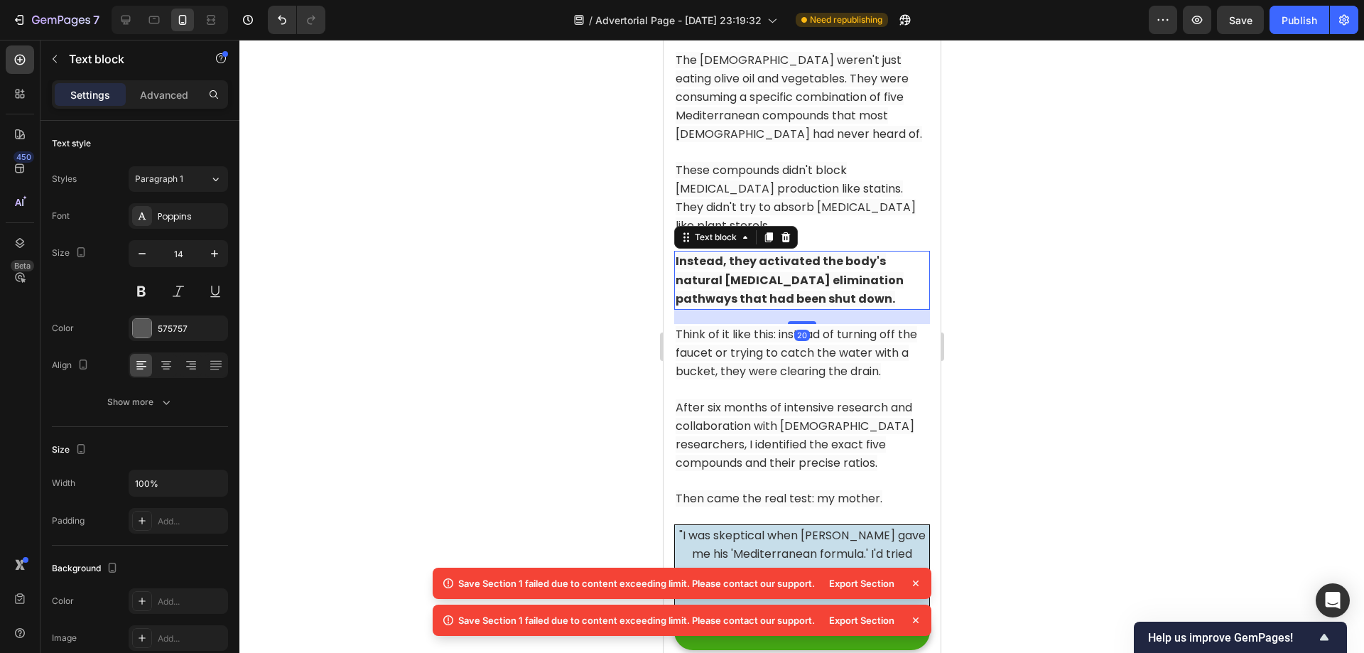
click at [813, 281] on strong "Instead, they activated the body's natural [MEDICAL_DATA] elimination pathways …" at bounding box center [789, 279] width 228 height 53
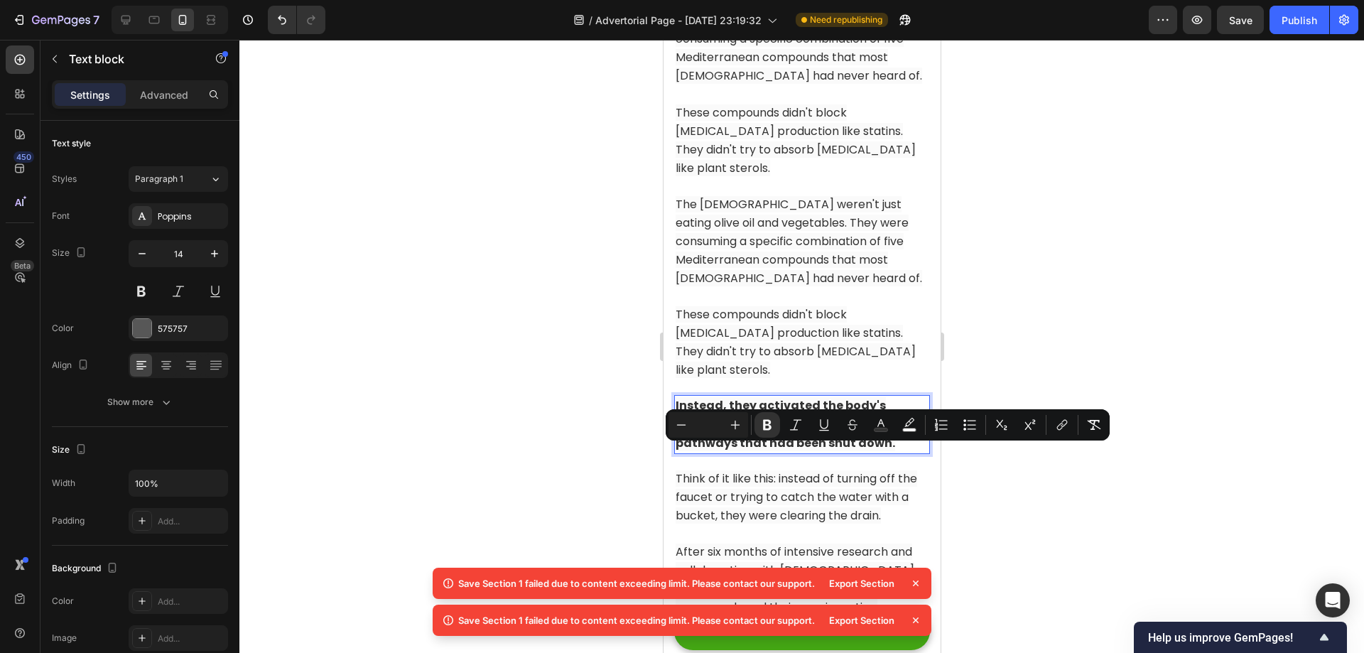
scroll to position [6810, 0]
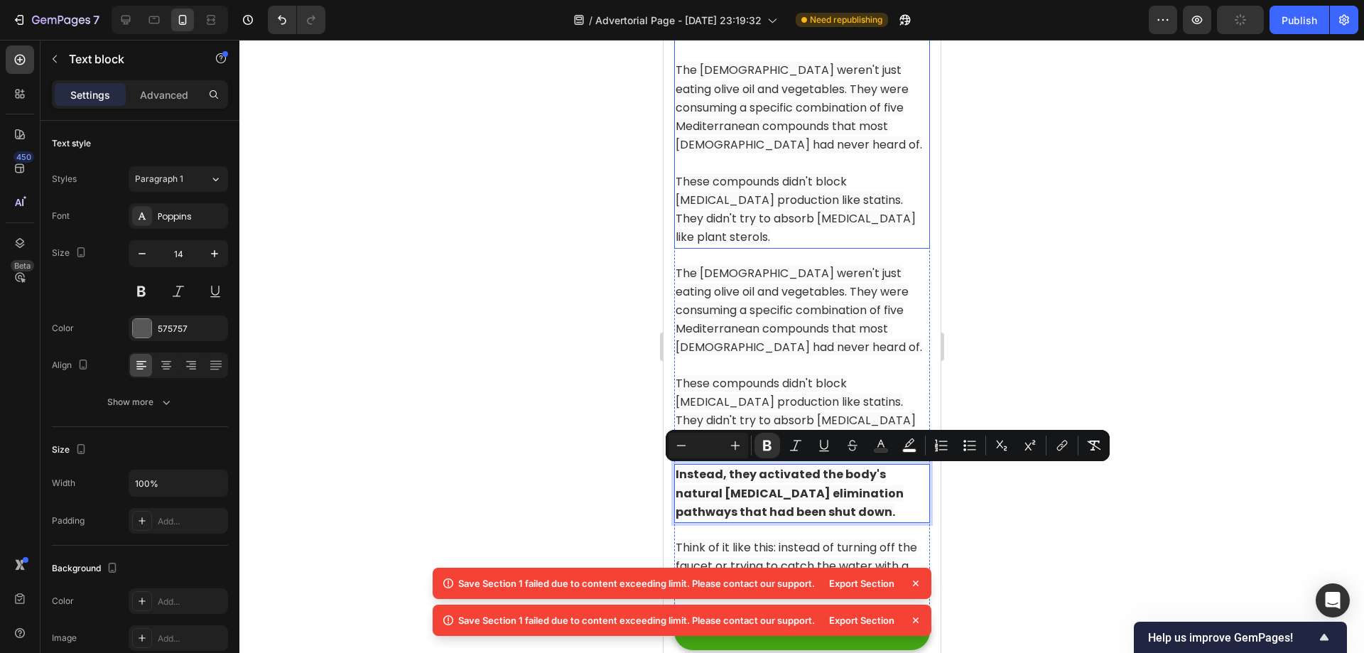
click at [840, 232] on span "These compounds didn't block [MEDICAL_DATA] production like statins. They didn'…" at bounding box center [795, 209] width 240 height 72
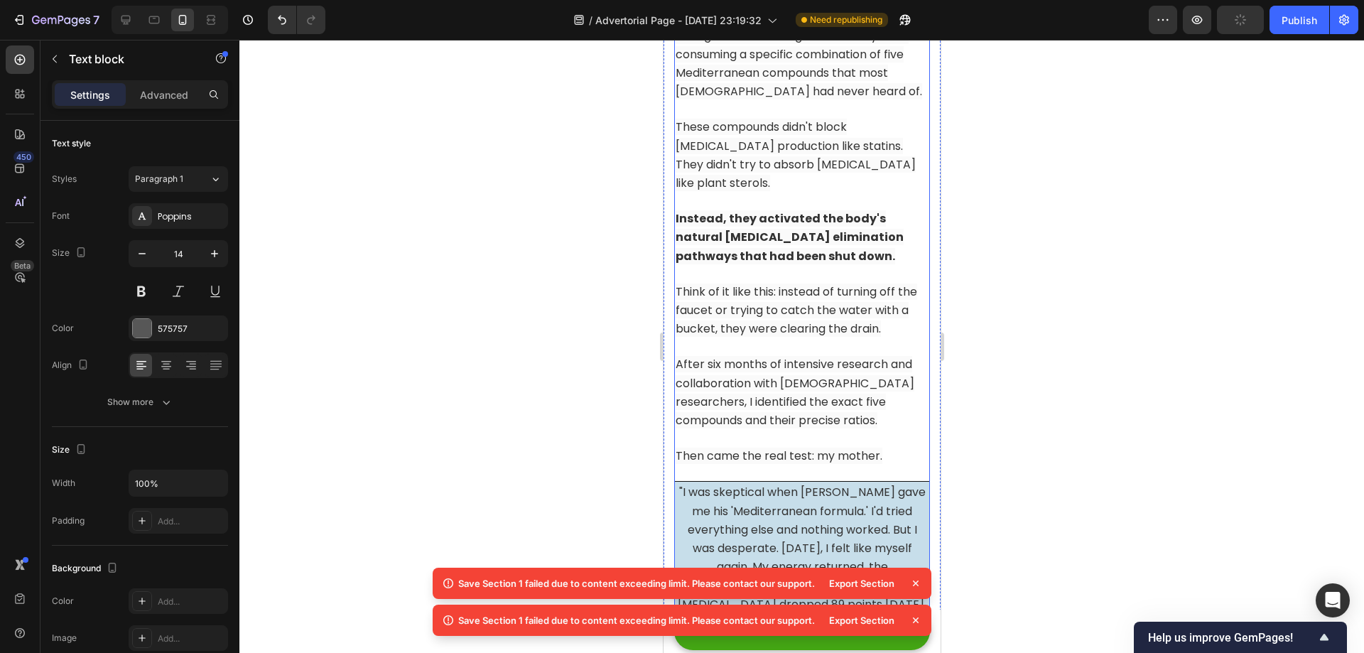
scroll to position [7166, 0]
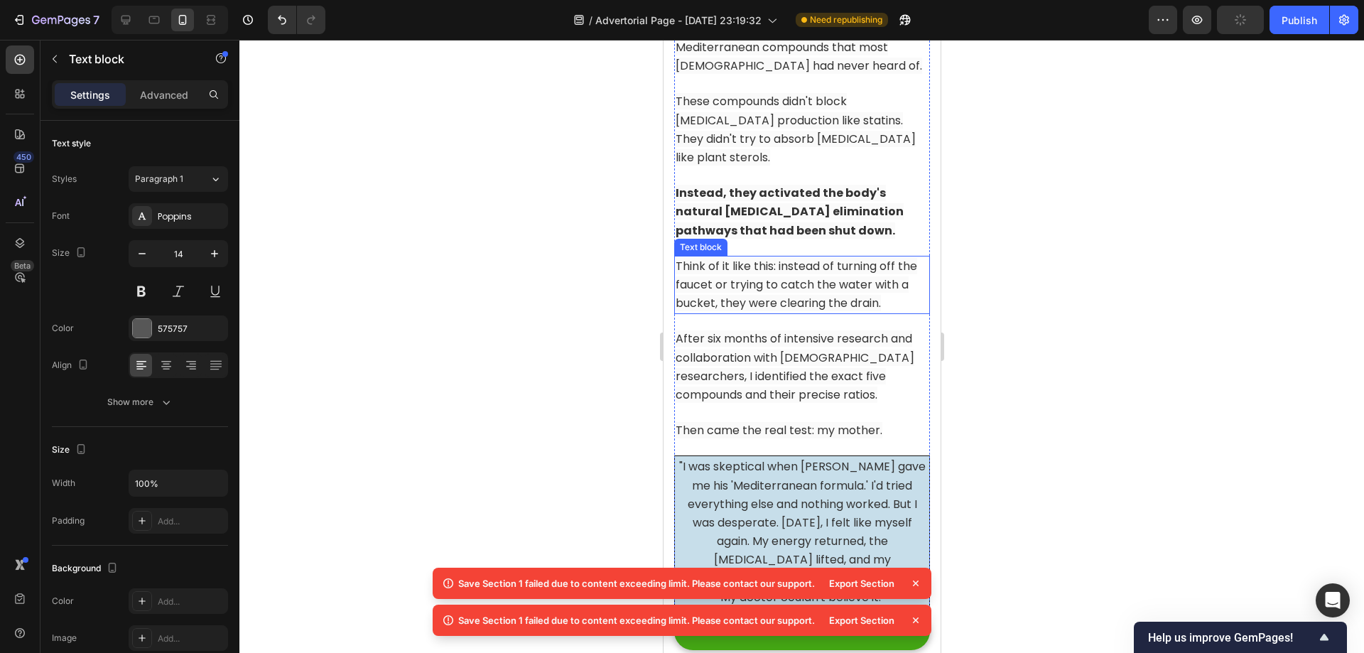
click at [787, 287] on span "Think of it like this: instead of turning off the faucet or trying to catch the…" at bounding box center [796, 284] width 242 height 53
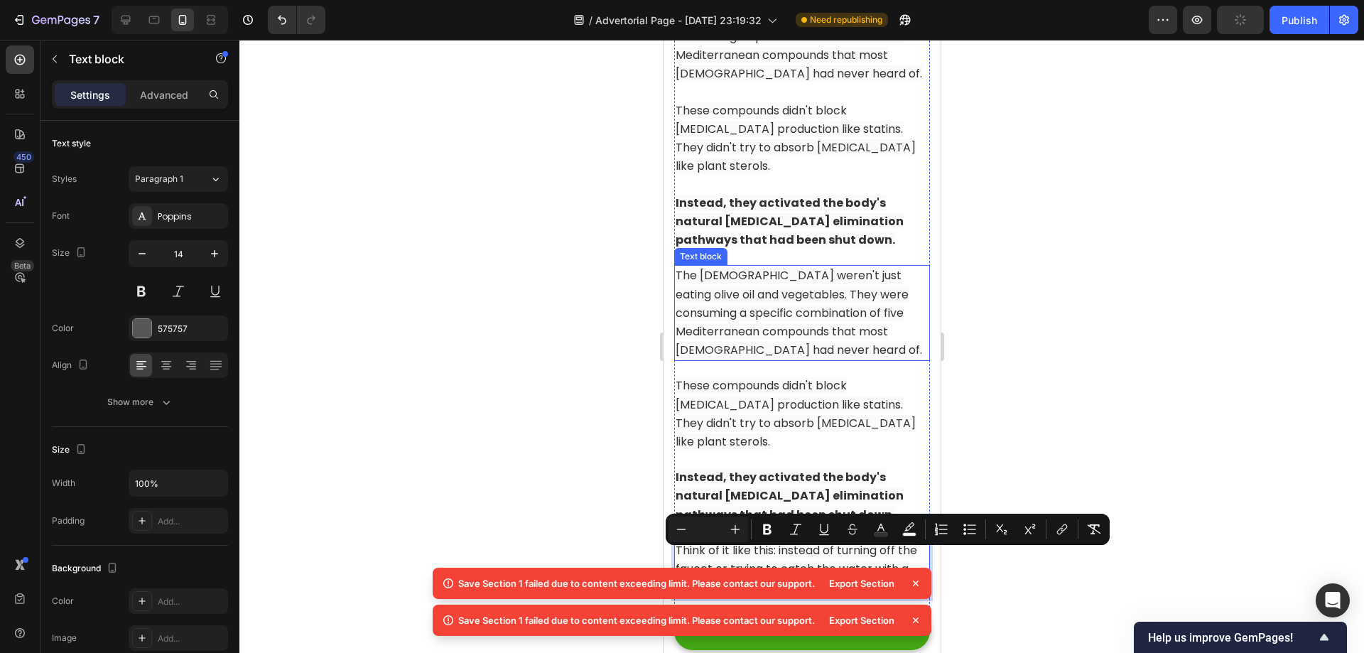
scroll to position [6810, 0]
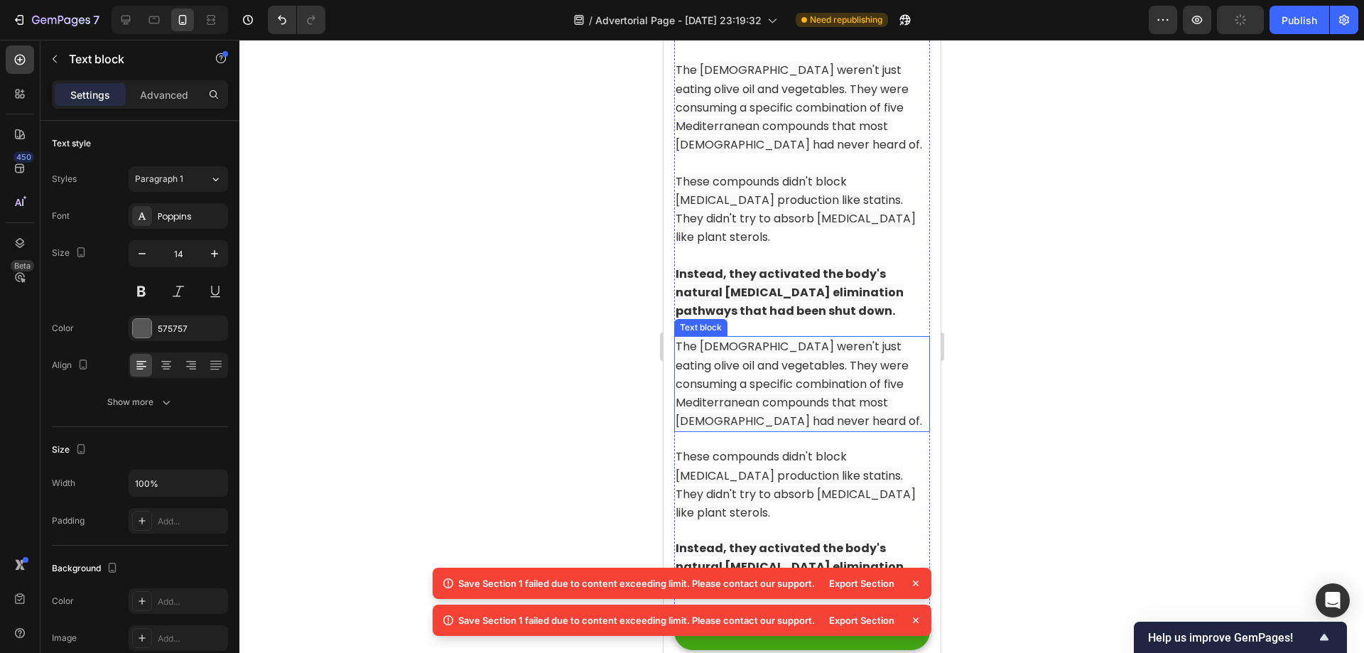
click at [832, 265] on p "Rich Text Editor. Editing area: main" at bounding box center [801, 256] width 253 height 18
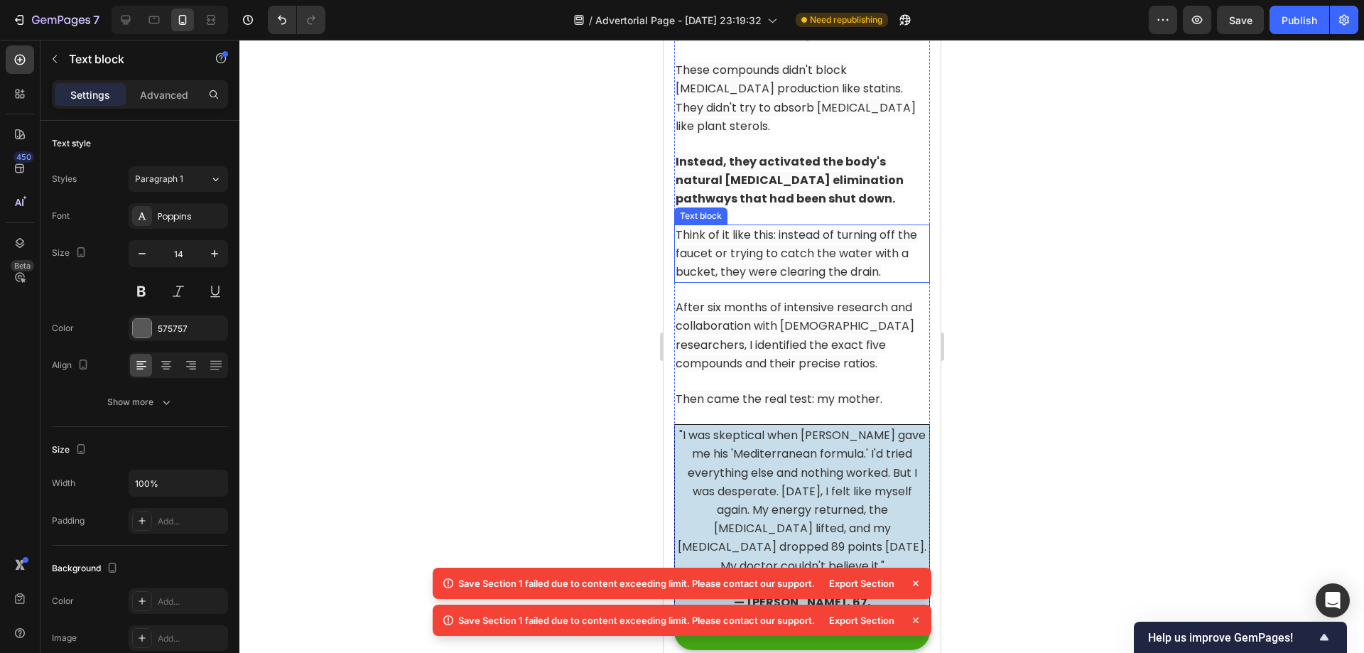
scroll to position [7308, 0]
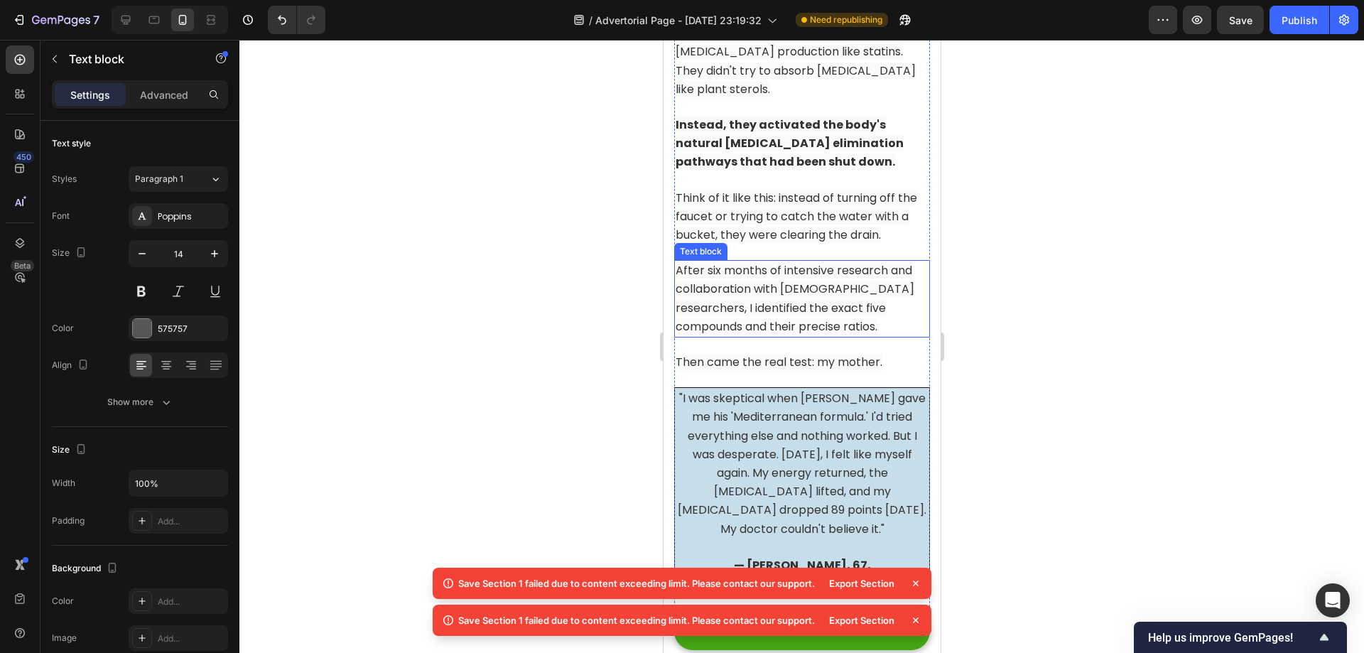
click at [827, 336] on p "After six months of intensive research and collaboration with [DEMOGRAPHIC_DATA…" at bounding box center [801, 298] width 253 height 75
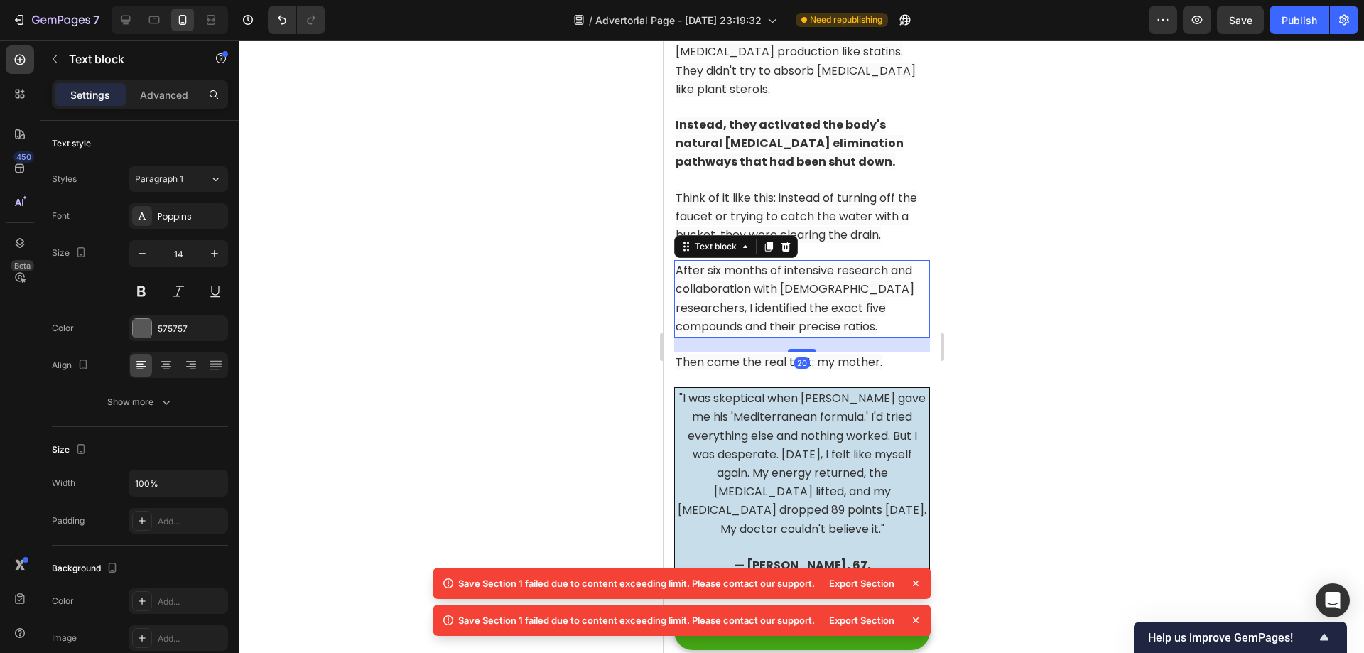
click at [827, 336] on p "After six months of intensive research and collaboration with [DEMOGRAPHIC_DATA…" at bounding box center [801, 298] width 253 height 75
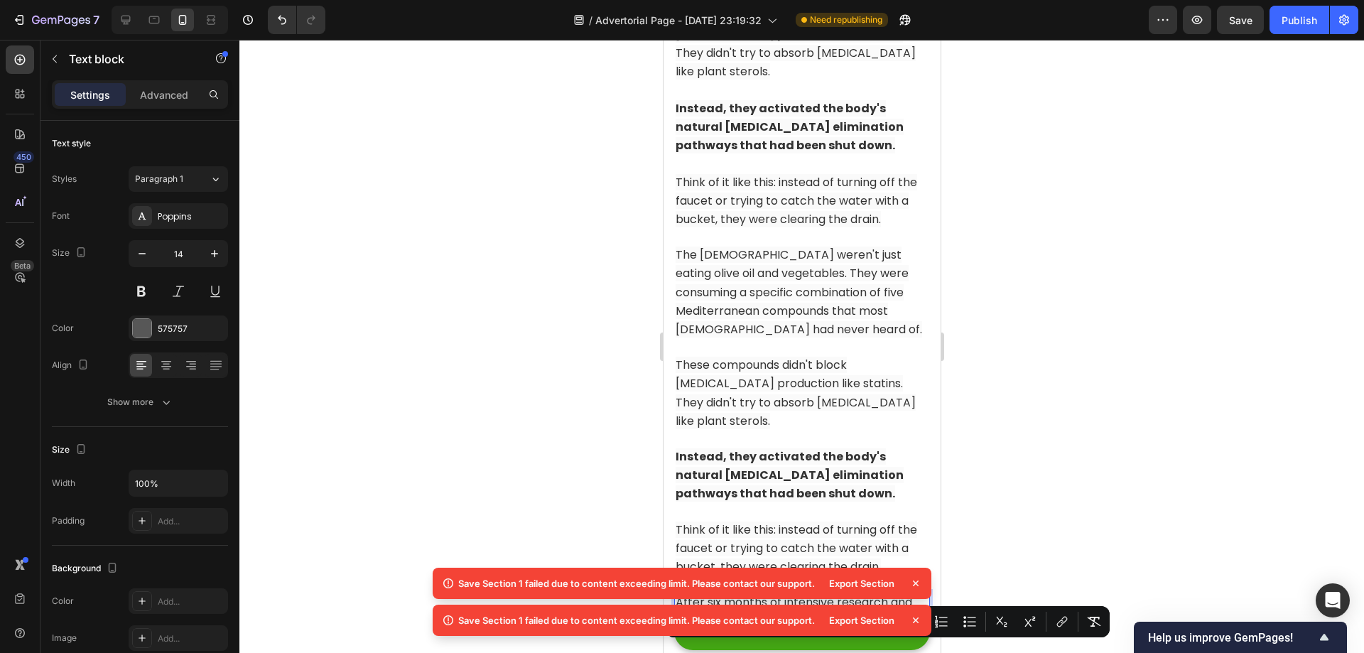
scroll to position [6952, 0]
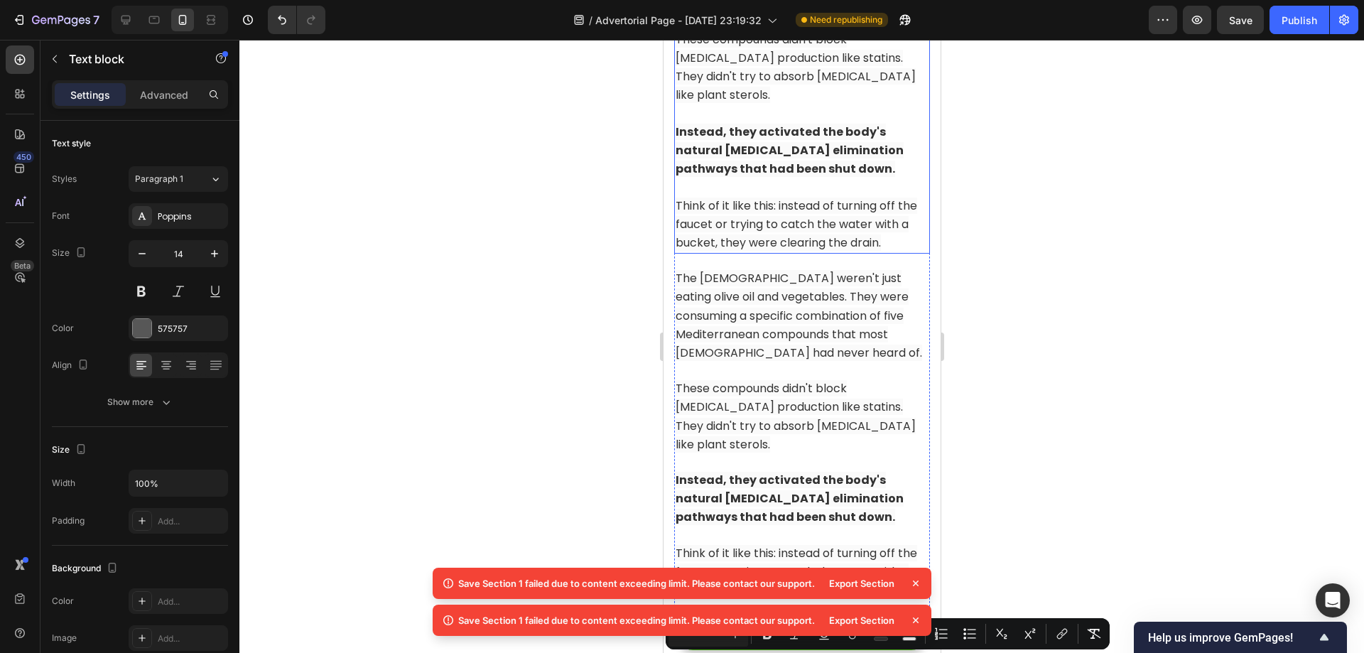
click at [857, 248] on span "Think of it like this: instead of turning off the faucet or trying to catch the…" at bounding box center [796, 223] width 242 height 53
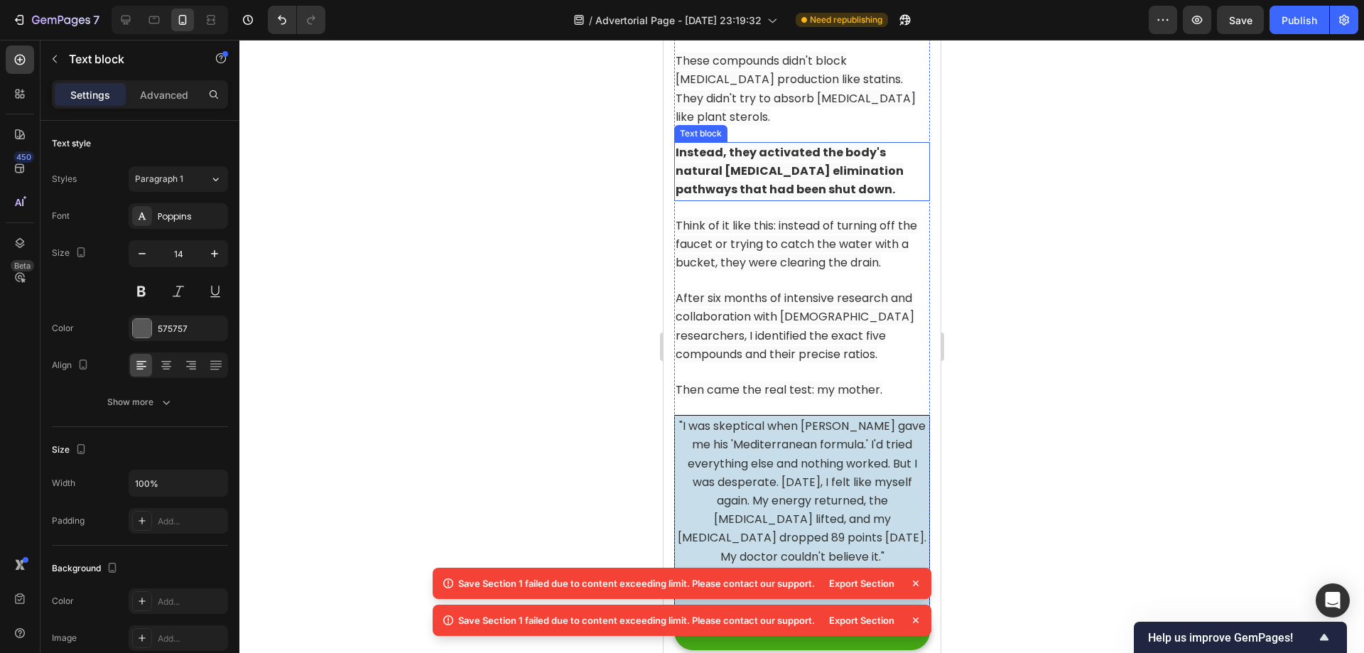
scroll to position [7379, 0]
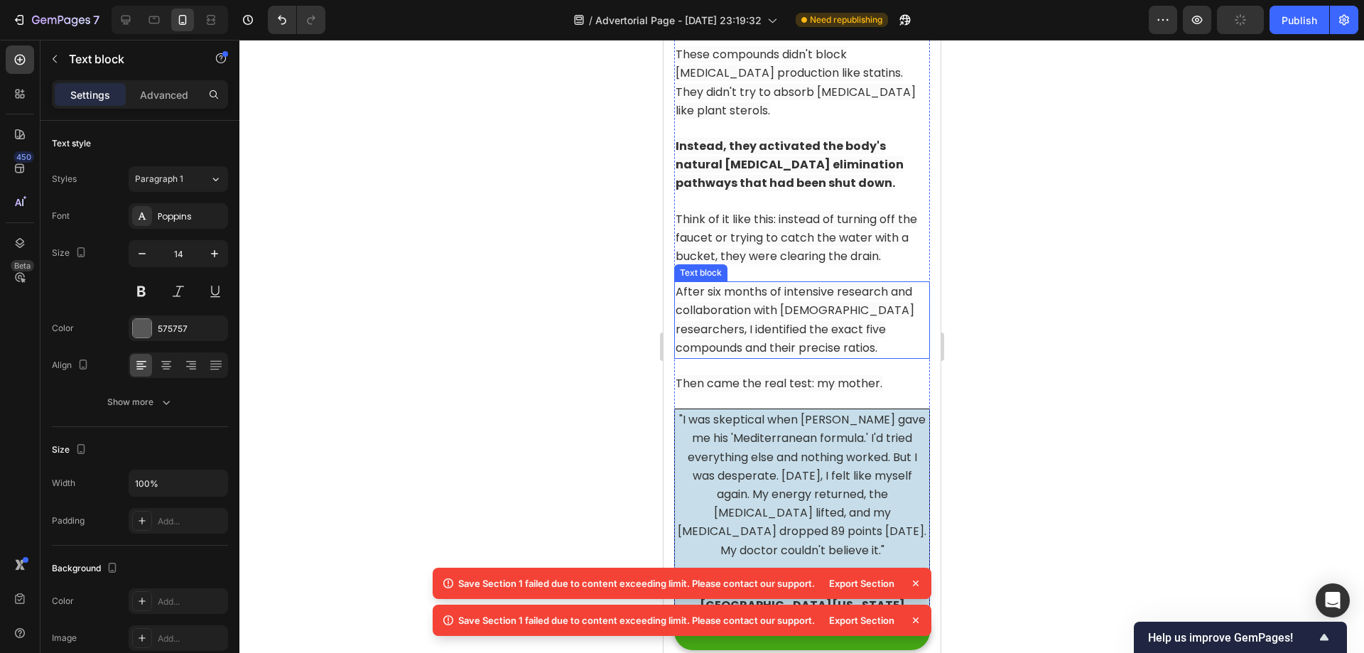
click at [803, 357] on p "After six months of intensive research and collaboration with [DEMOGRAPHIC_DATA…" at bounding box center [801, 320] width 253 height 75
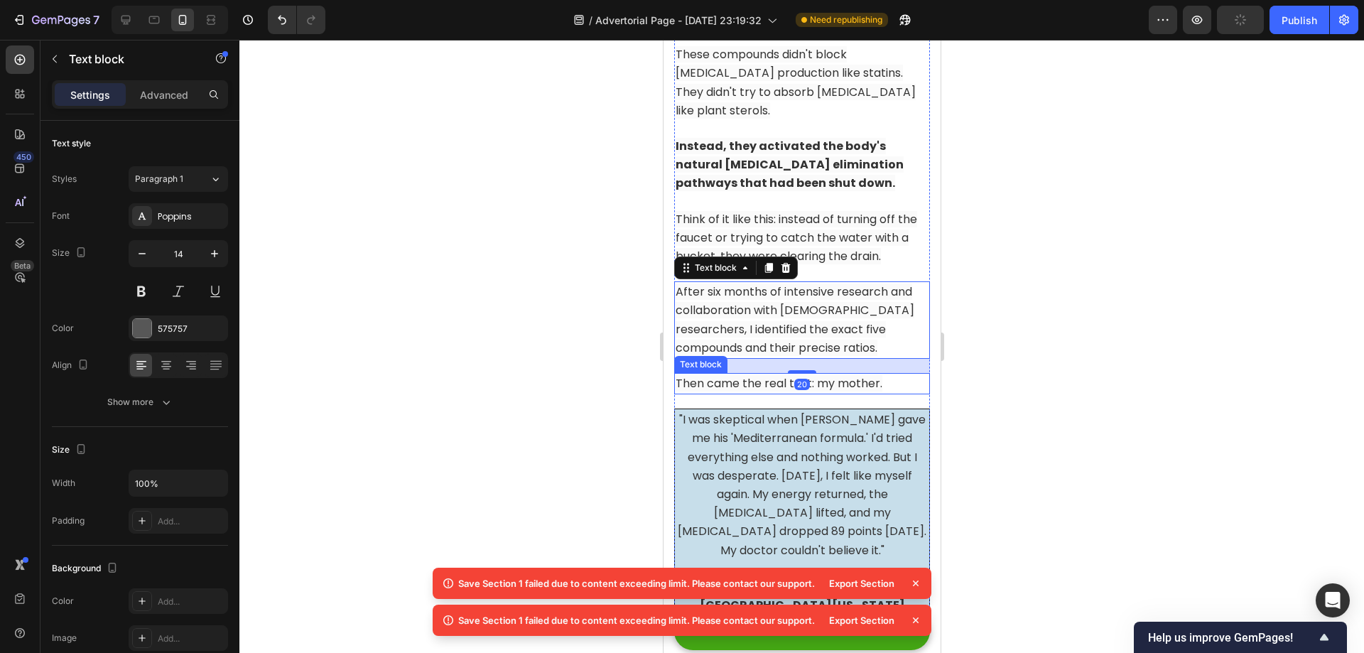
click at [855, 391] on span "Then came the real test: my mother." at bounding box center [778, 383] width 207 height 16
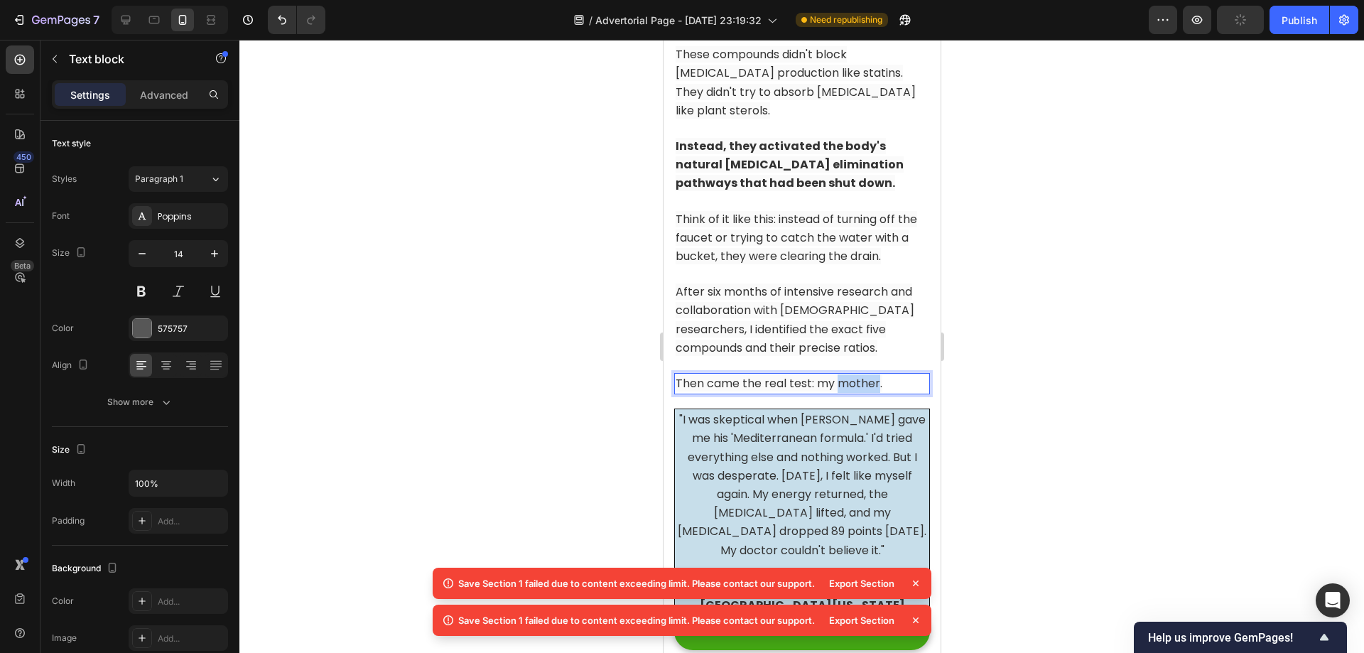
click at [855, 391] on span "Then came the real test: my mother." at bounding box center [778, 383] width 207 height 16
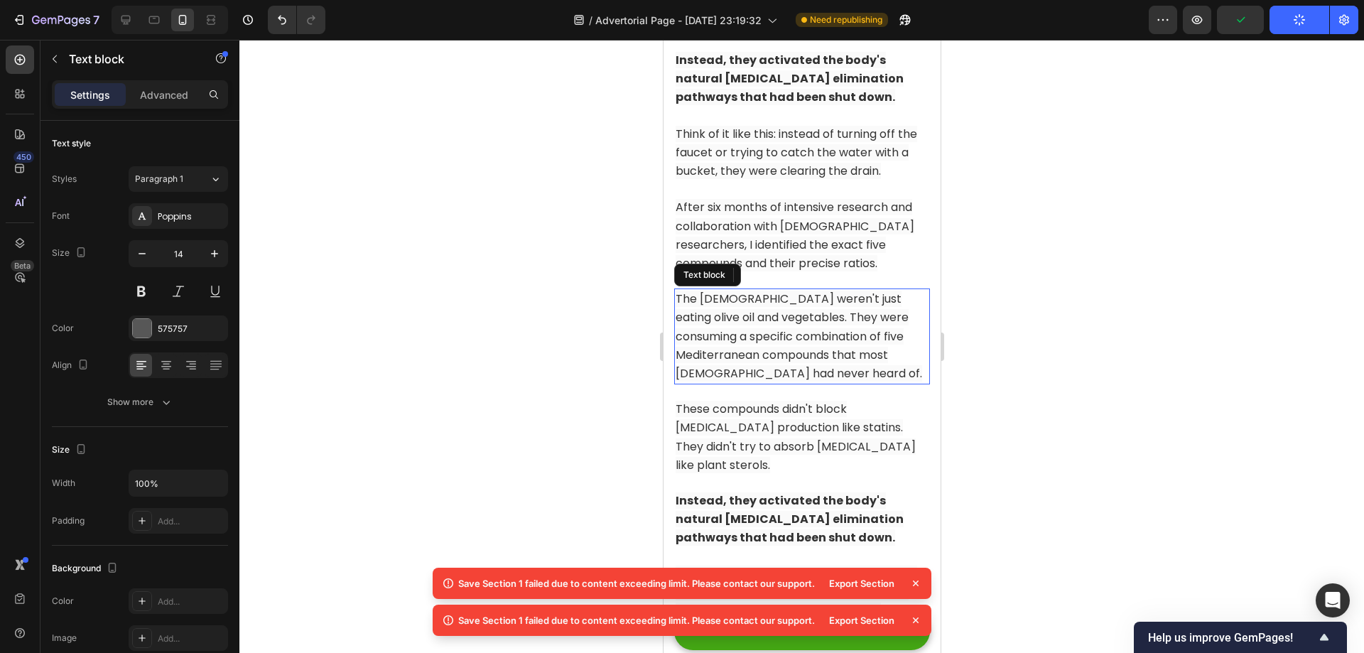
click at [842, 351] on span "The [DEMOGRAPHIC_DATA] weren't just eating olive oil and vegetables. They were …" at bounding box center [798, 336] width 246 height 91
click at [838, 245] on span "After six months of intensive research and collaboration with [DEMOGRAPHIC_DATA…" at bounding box center [794, 236] width 239 height 72
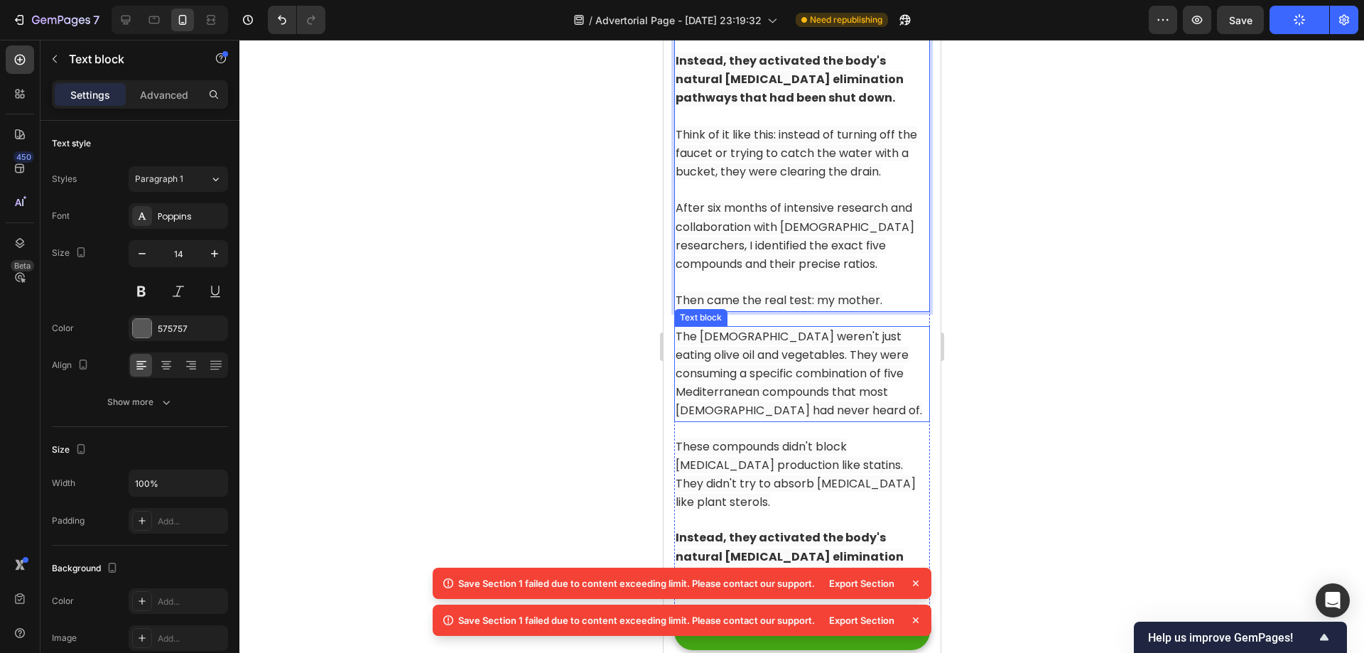
click at [850, 363] on div "The [DEMOGRAPHIC_DATA] weren't just eating olive oil and vegetables. They were …" at bounding box center [801, 374] width 256 height 96
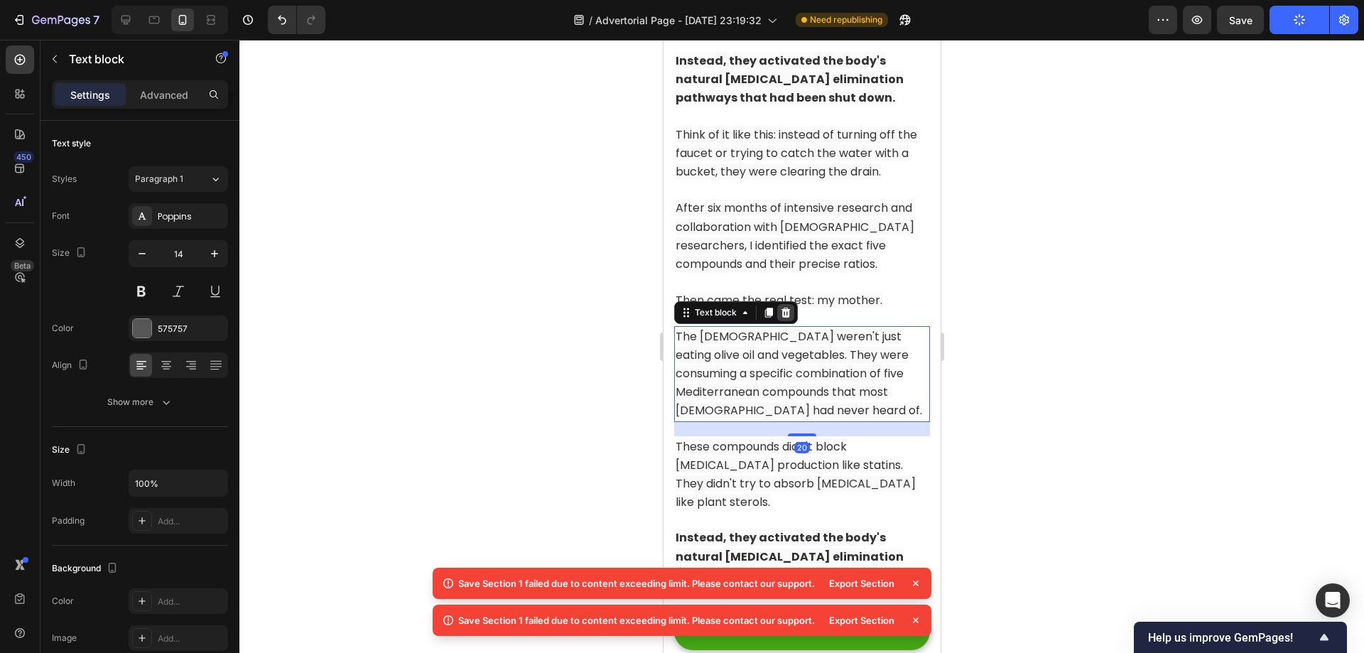
click at [785, 317] on icon at bounding box center [785, 312] width 9 height 10
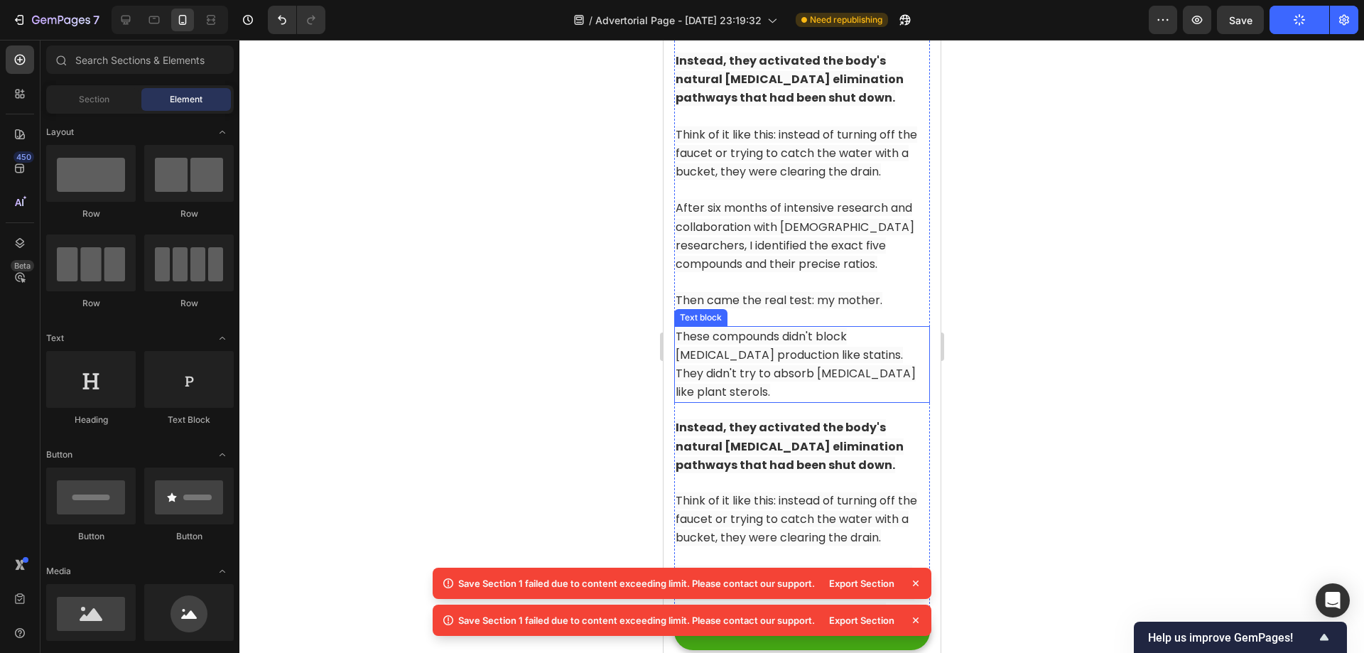
click at [779, 394] on span "These compounds didn't block [MEDICAL_DATA] production like statins. They didn'…" at bounding box center [795, 364] width 240 height 72
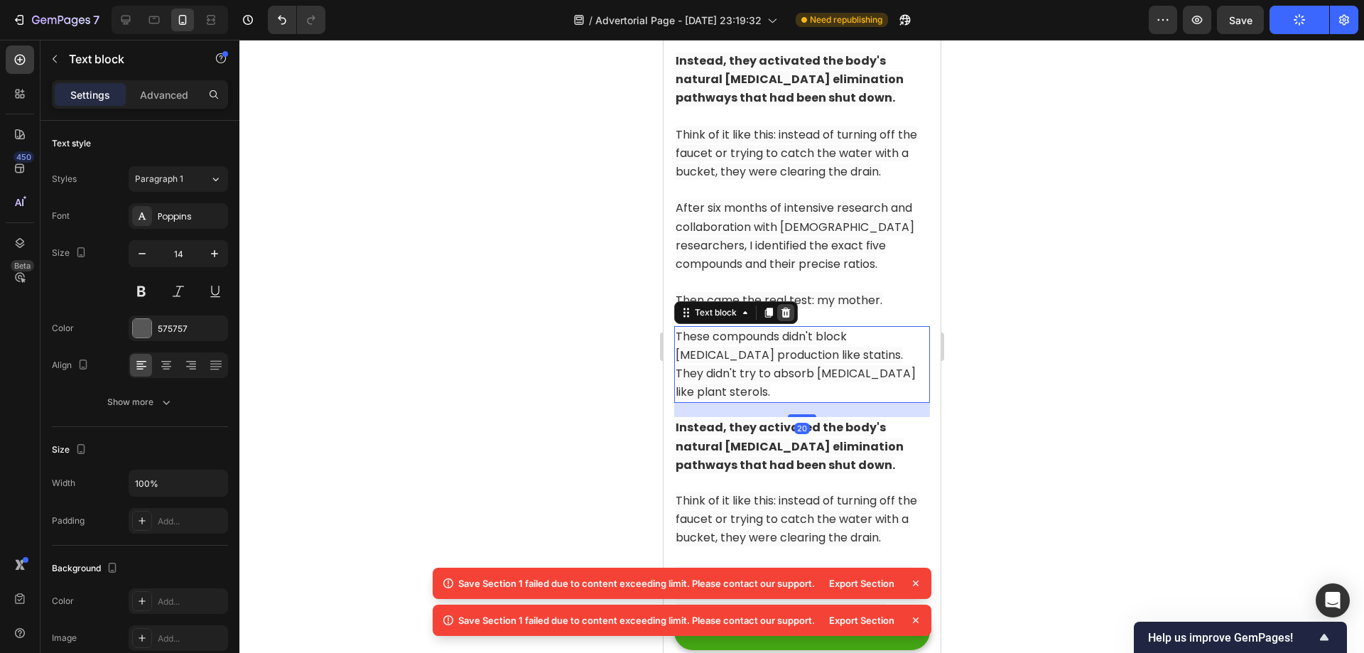
click at [793, 321] on div at bounding box center [784, 312] width 17 height 17
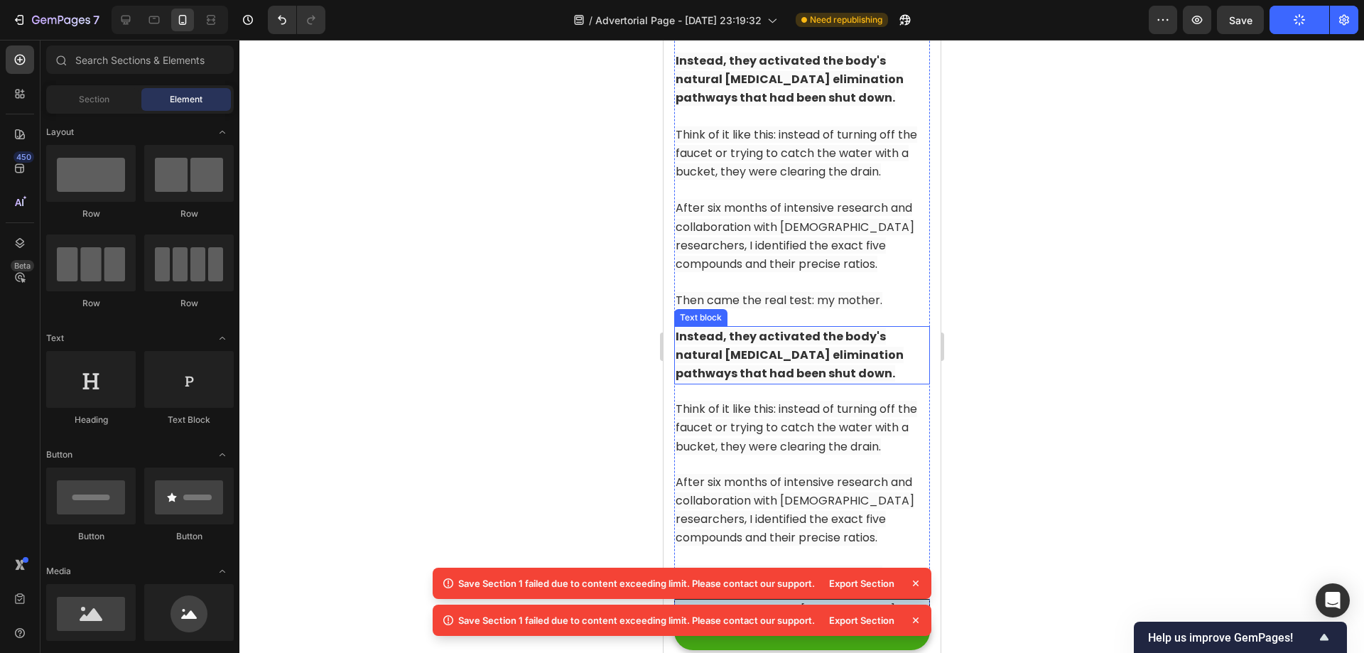
click at [783, 381] on strong "Instead, they activated the body's natural [MEDICAL_DATA] elimination pathways …" at bounding box center [789, 354] width 228 height 53
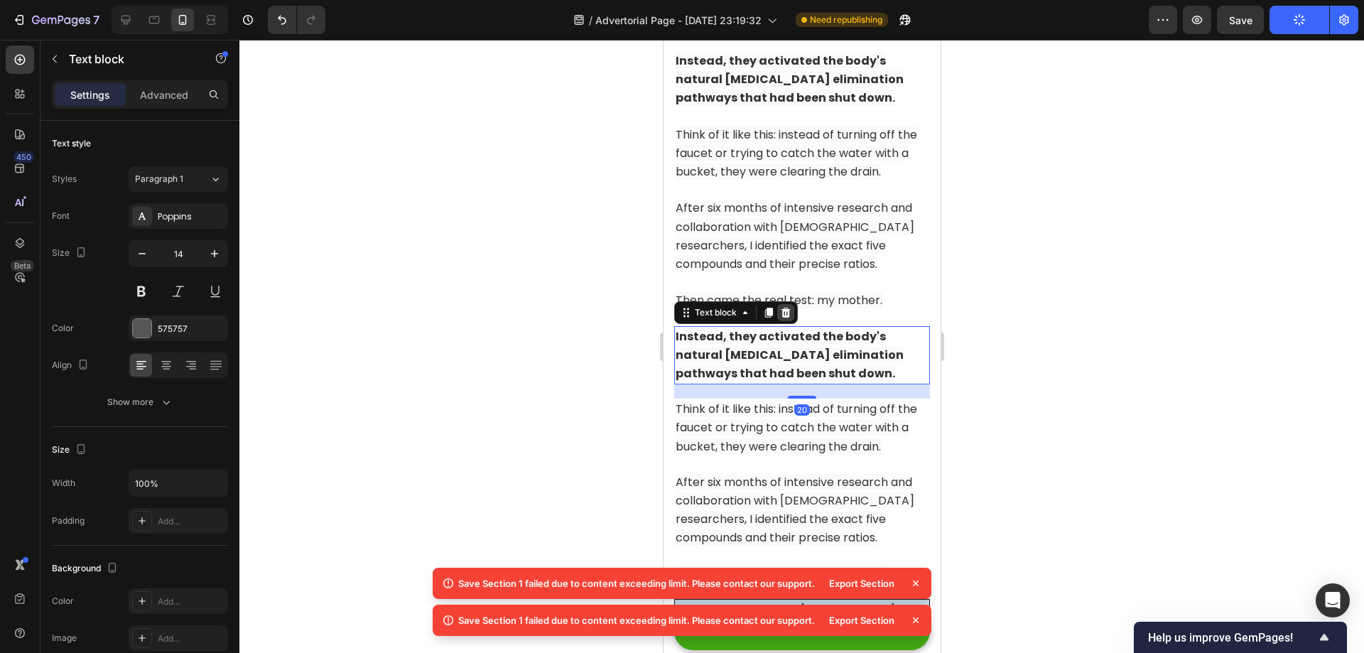
click at [784, 317] on icon at bounding box center [785, 312] width 9 height 10
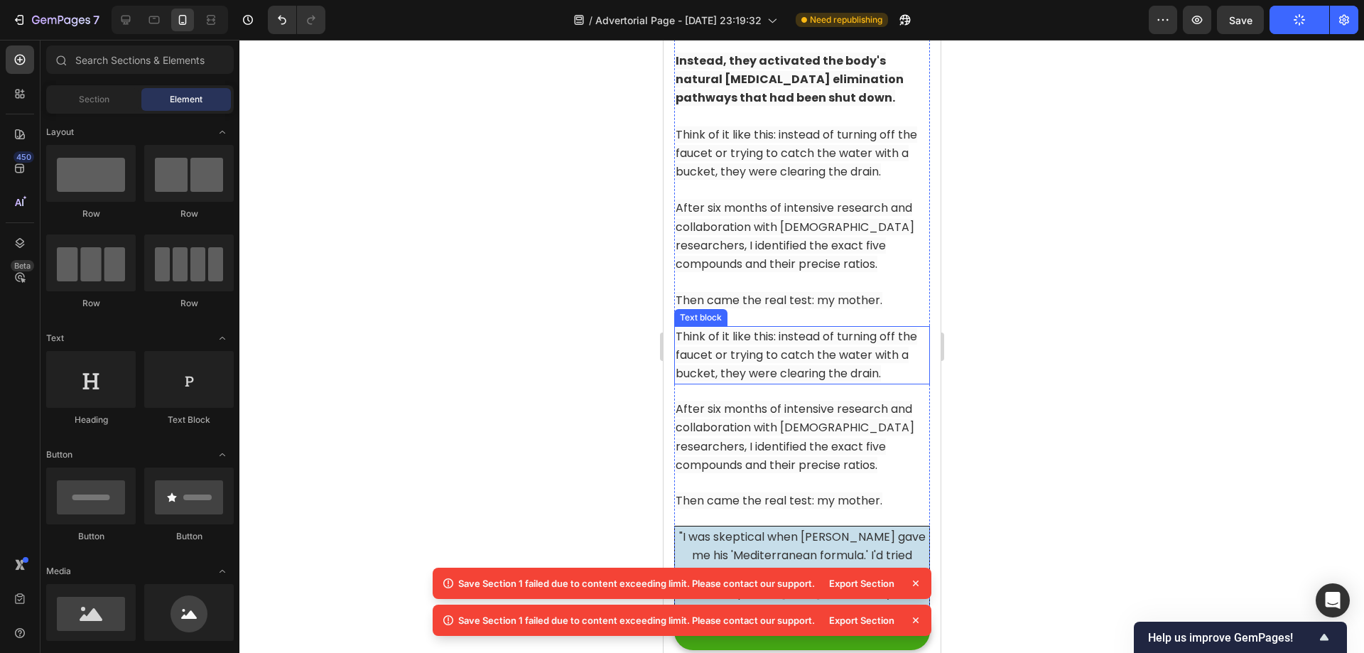
click at [784, 382] on p "Think of it like this: instead of turning off the faucet or trying to catch the…" at bounding box center [801, 355] width 253 height 56
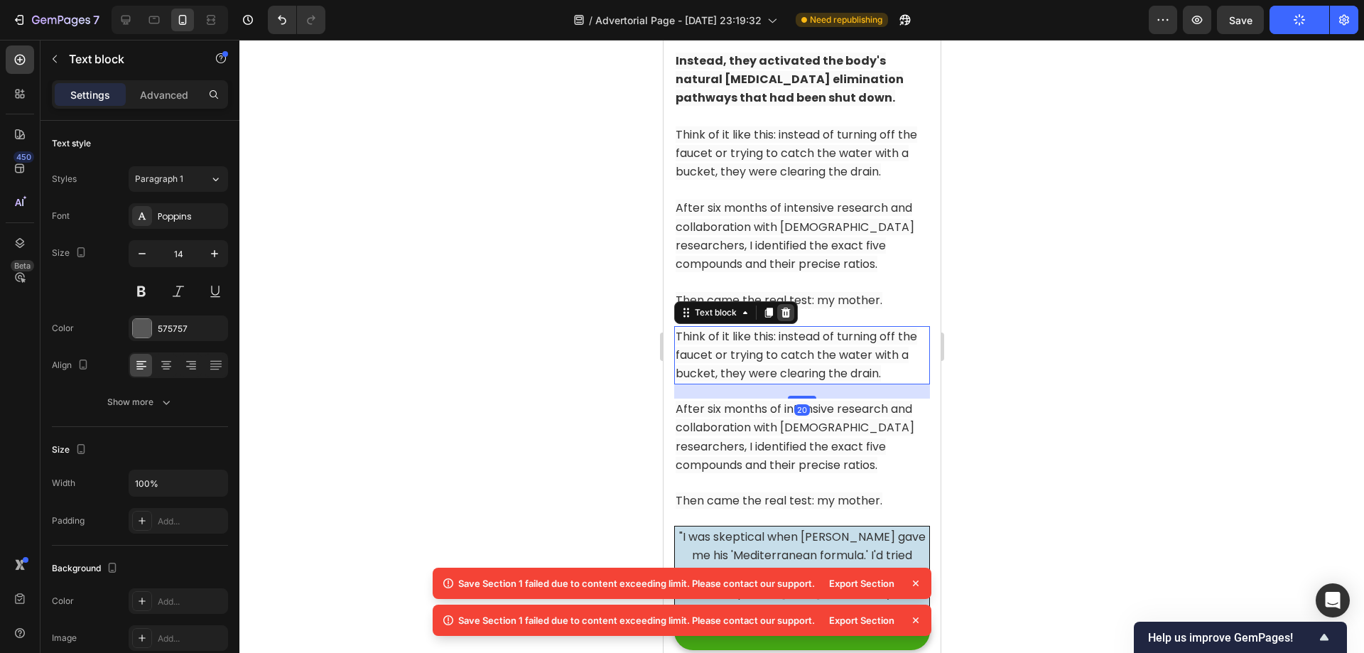
click at [784, 318] on icon at bounding box center [784, 312] width 11 height 11
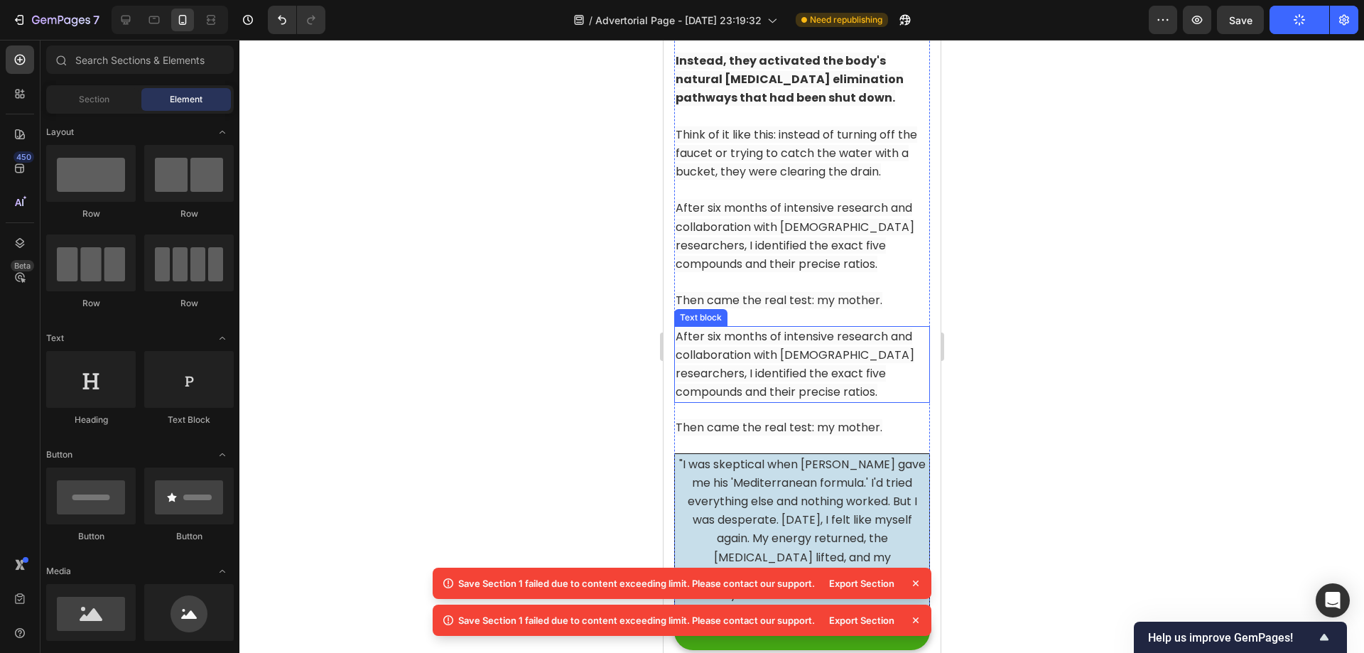
click at [784, 386] on span "After six months of intensive research and collaboration with [DEMOGRAPHIC_DATA…" at bounding box center [794, 364] width 239 height 72
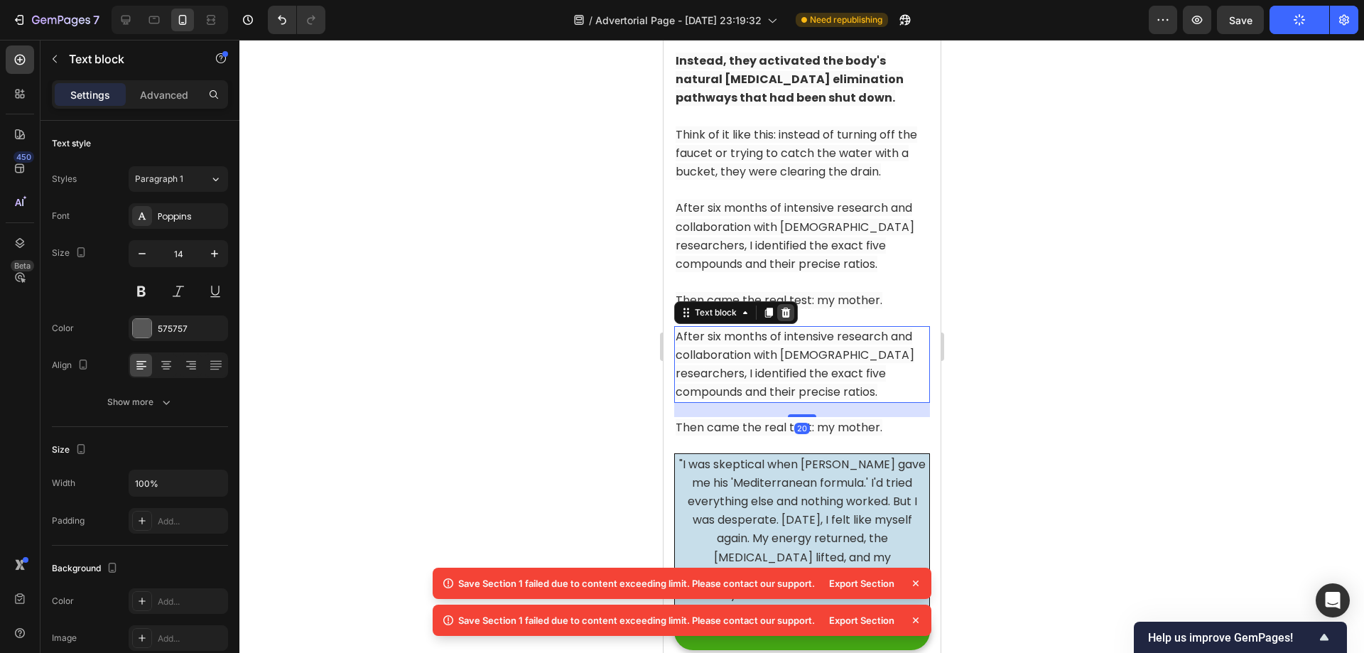
click at [787, 317] on icon at bounding box center [785, 312] width 9 height 10
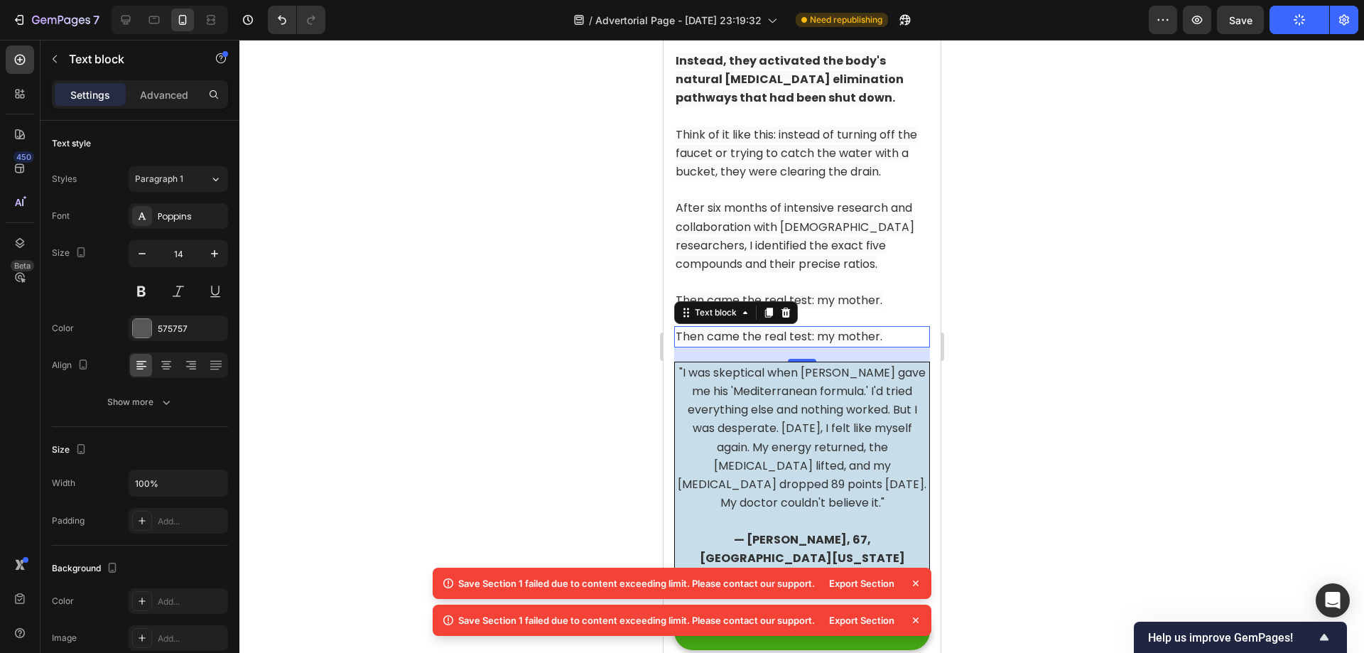
click at [793, 345] on span "Then came the real test: my mother." at bounding box center [778, 336] width 207 height 16
click at [786, 317] on icon at bounding box center [785, 312] width 9 height 10
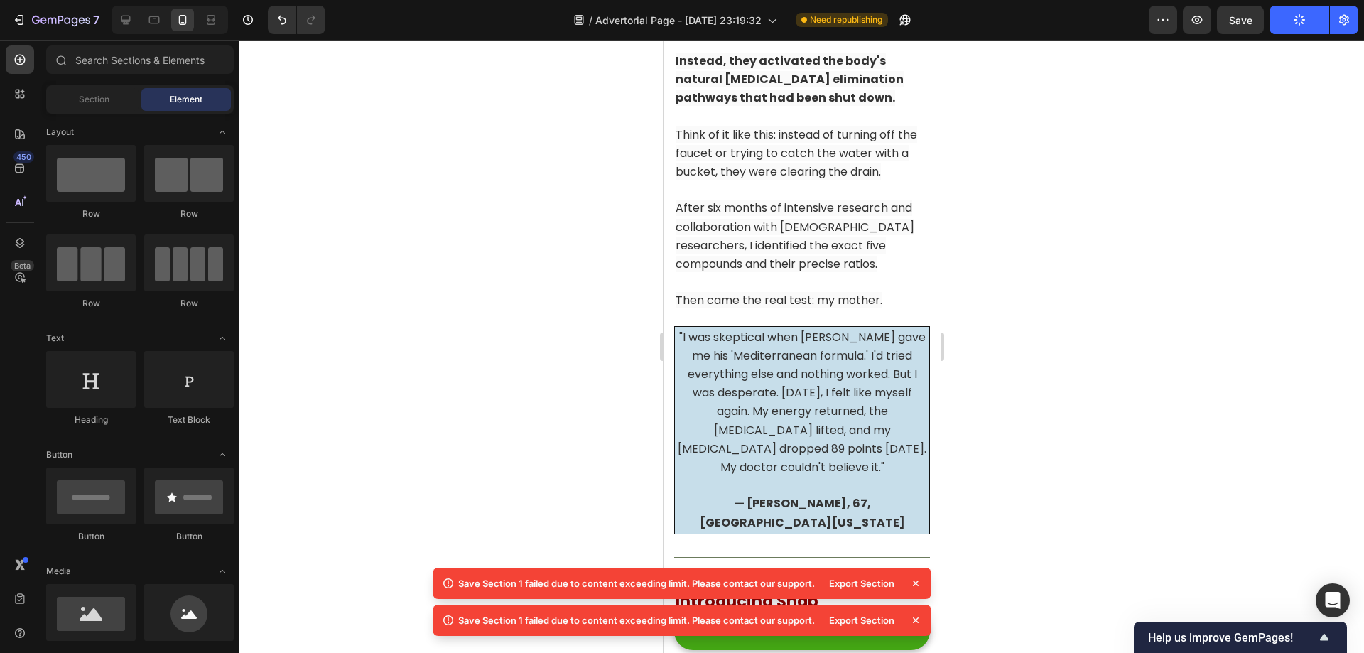
click at [921, 586] on icon at bounding box center [916, 583] width 14 height 14
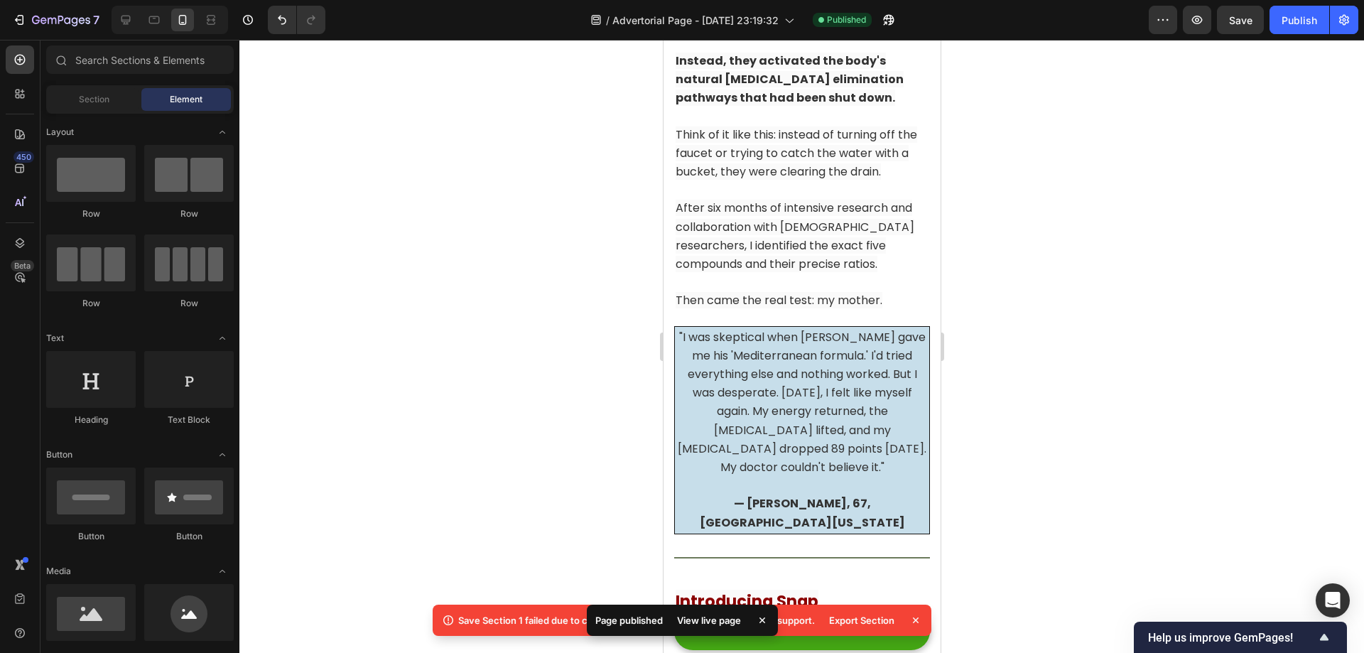
click at [916, 622] on icon at bounding box center [916, 620] width 14 height 14
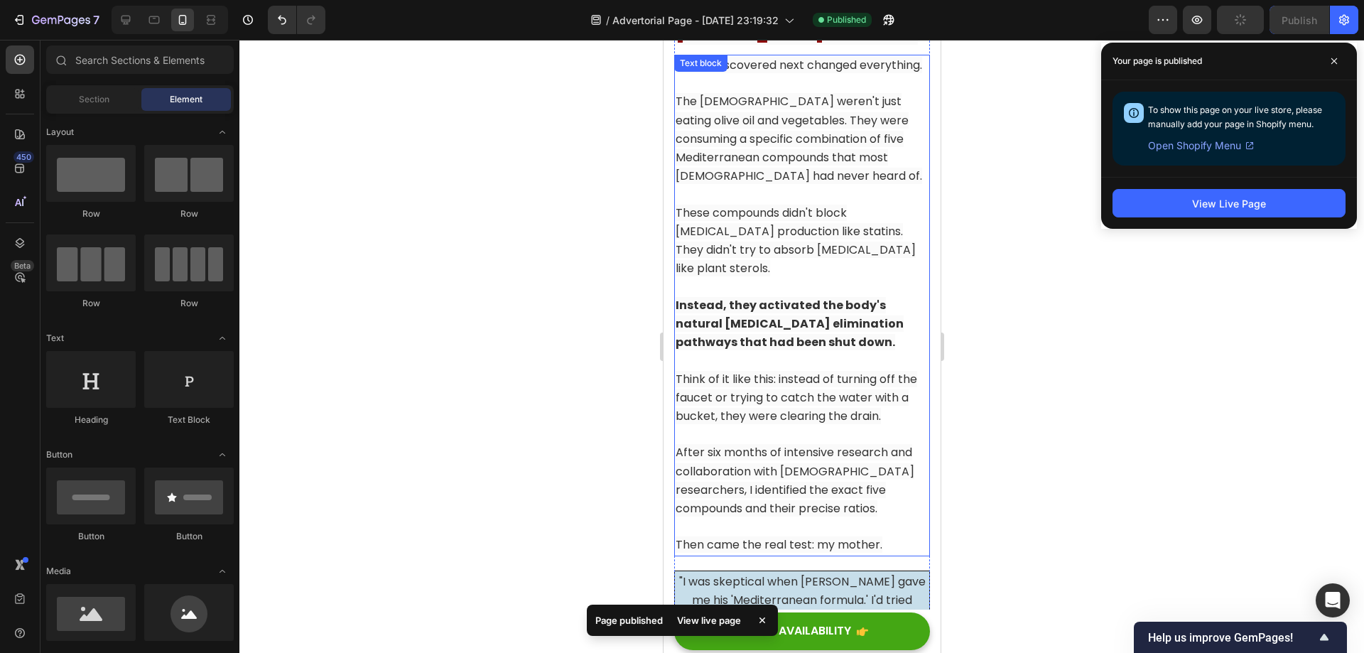
scroll to position [6739, 0]
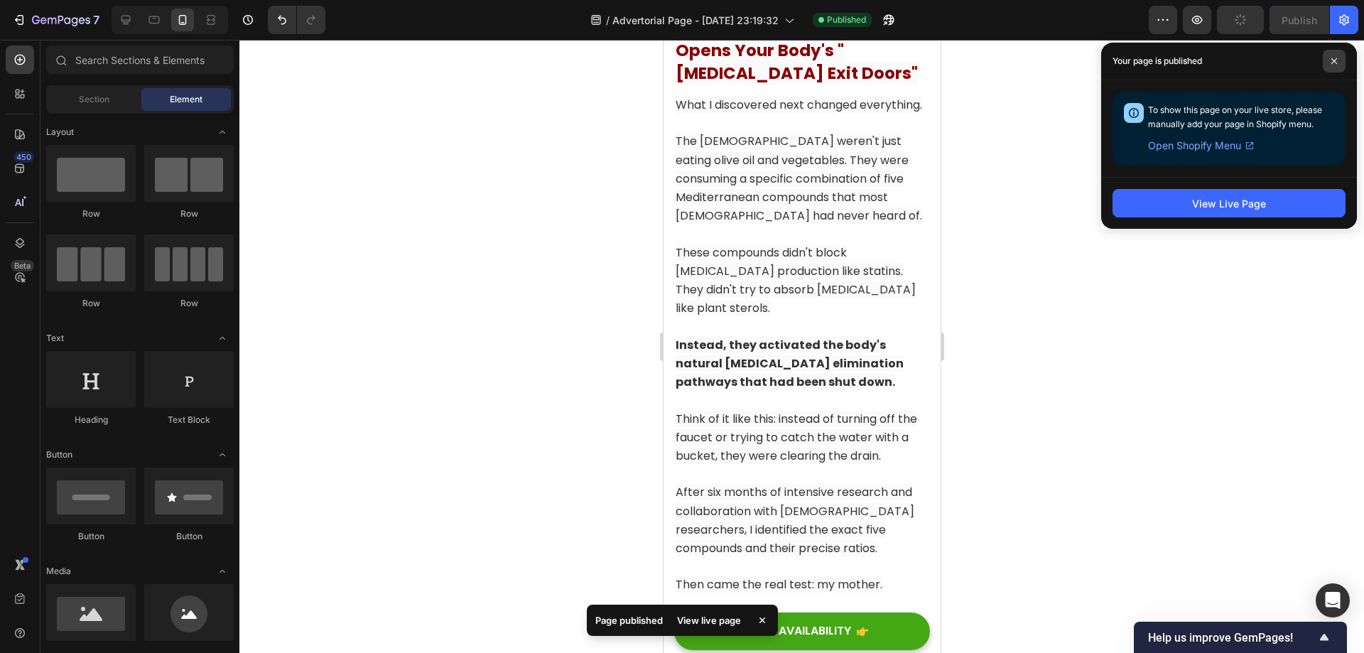
click at [1336, 59] on icon at bounding box center [1334, 61] width 6 height 6
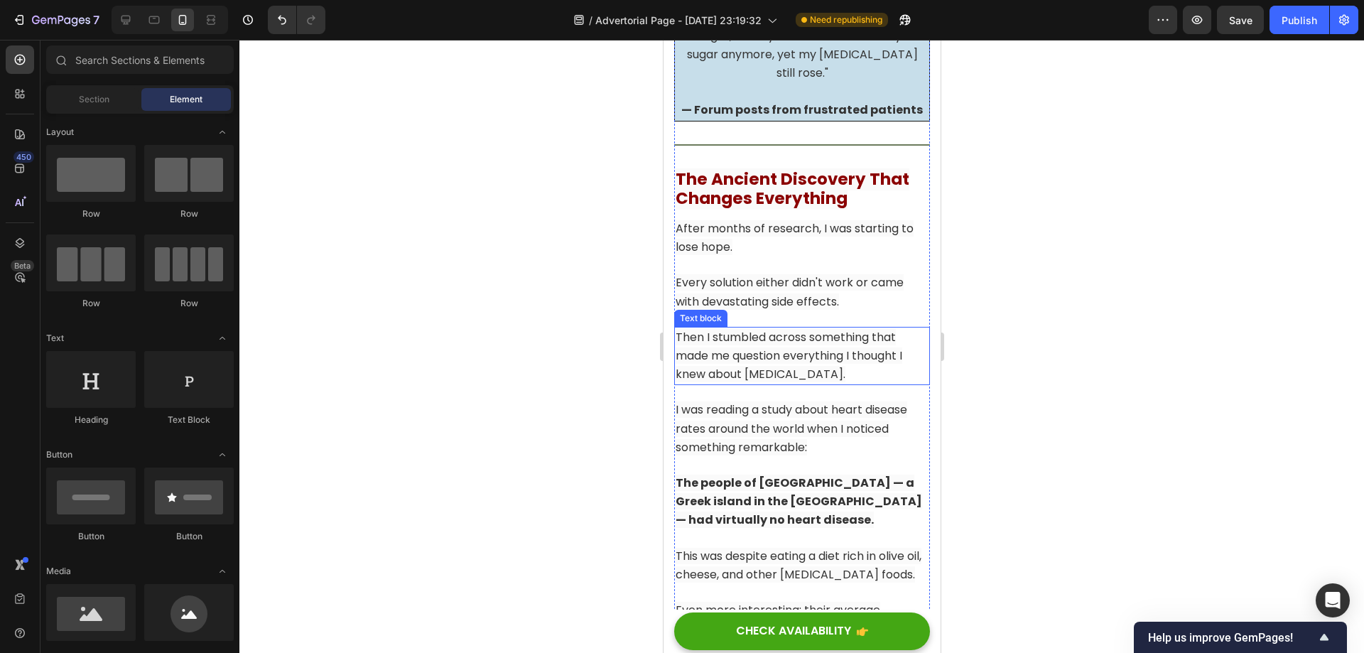
scroll to position [5816, 0]
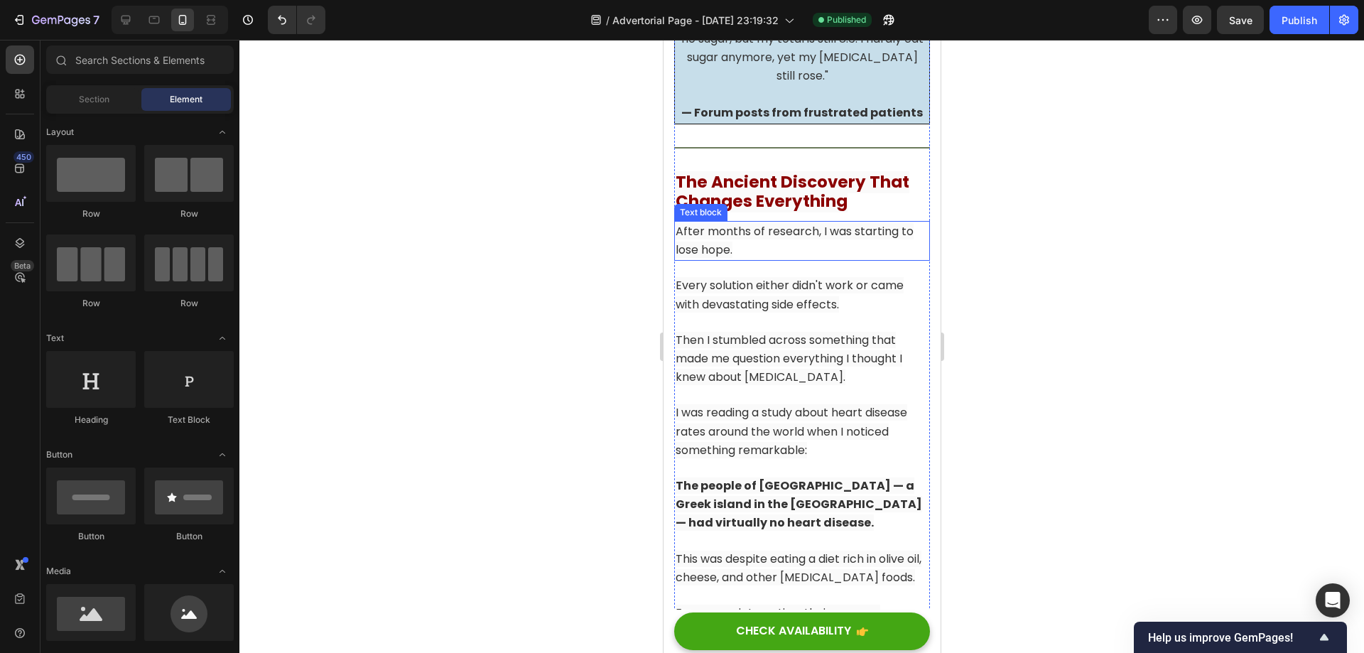
click at [820, 237] on span "After months of research, I was starting to lose hope." at bounding box center [794, 240] width 238 height 35
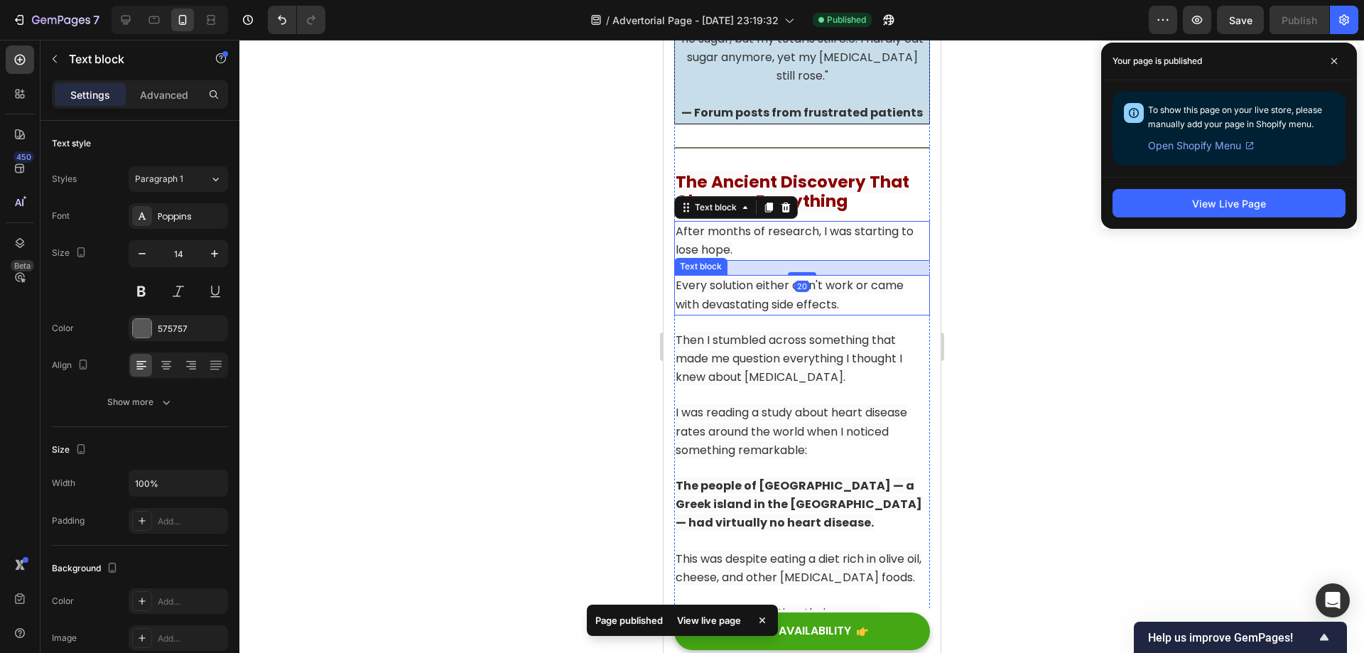
click at [835, 299] on span "Every solution either didn't work or came with devastating side effects." at bounding box center [789, 294] width 228 height 35
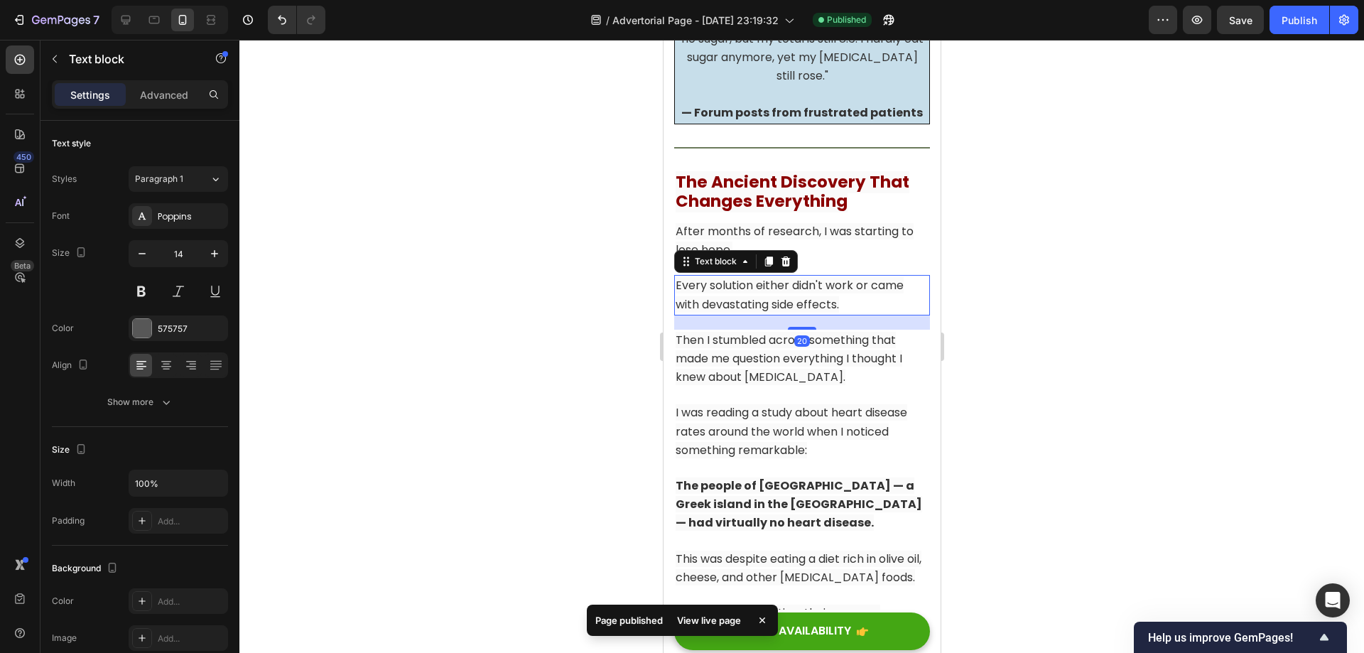
click at [838, 298] on span "Every solution either didn't work or came with devastating side effects." at bounding box center [789, 294] width 228 height 35
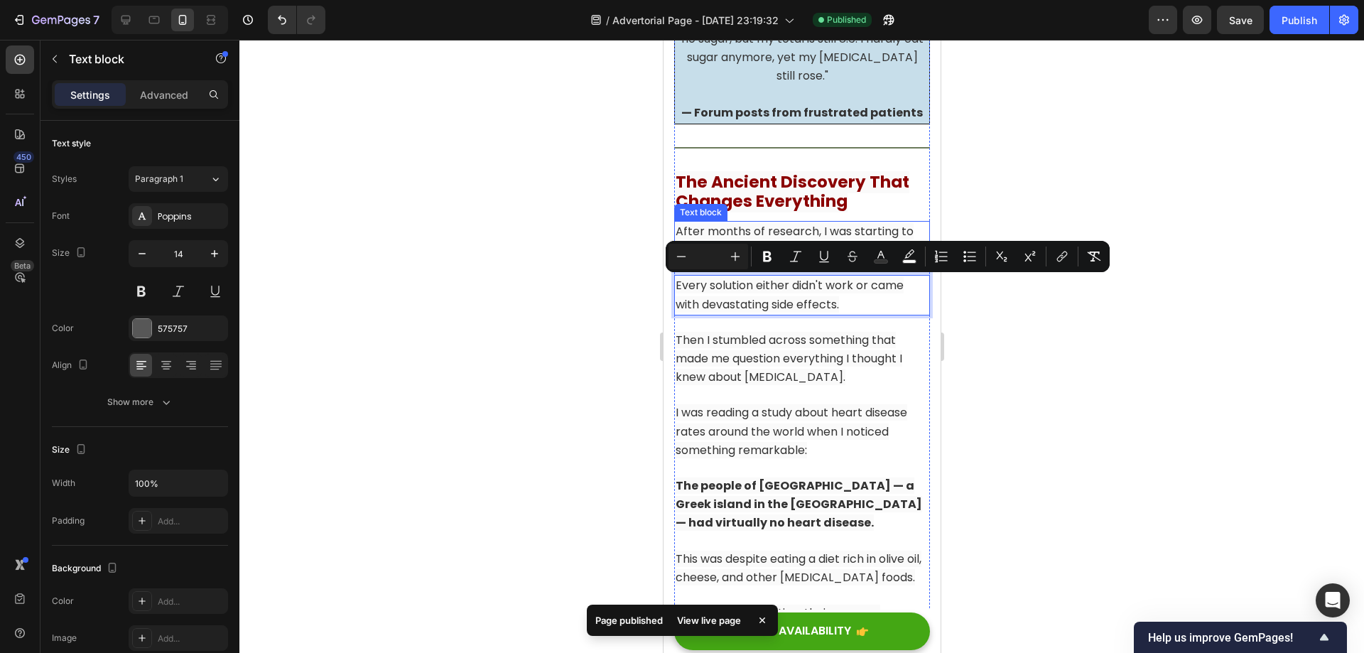
click at [863, 229] on span "After months of research, I was starting to lose hope." at bounding box center [794, 240] width 238 height 35
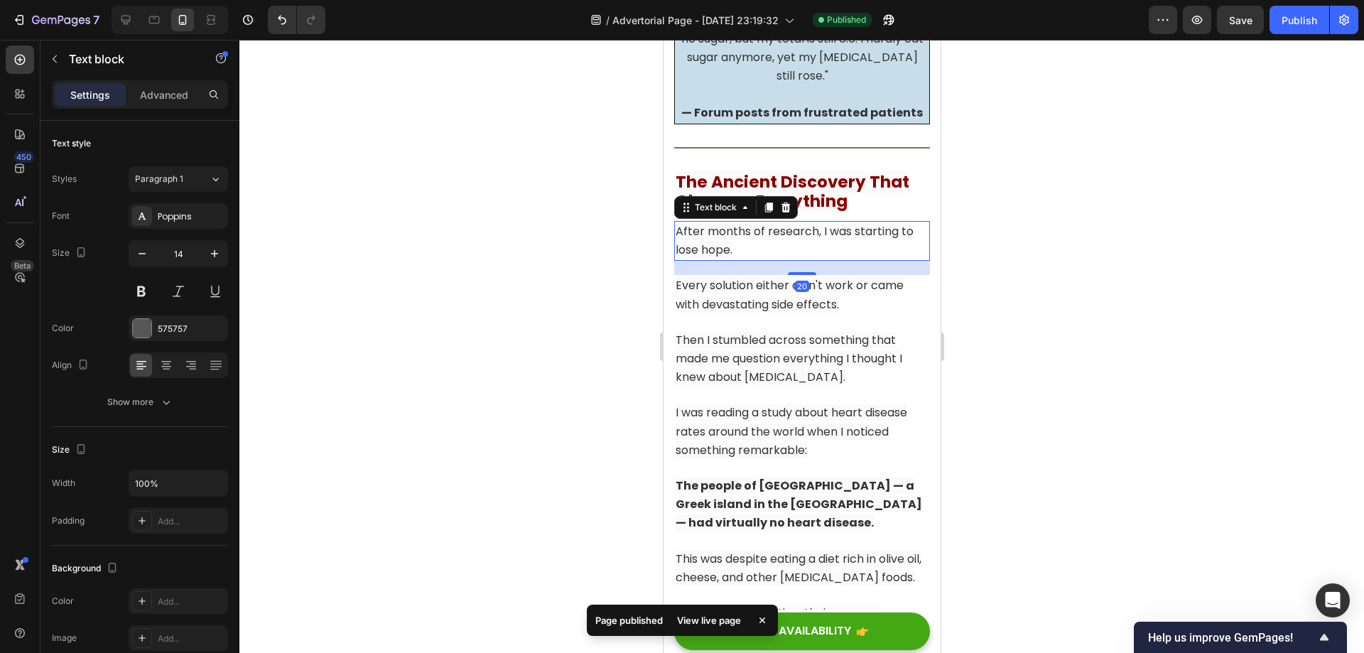
click at [850, 249] on p "After months of research, I was starting to lose hope." at bounding box center [801, 240] width 253 height 37
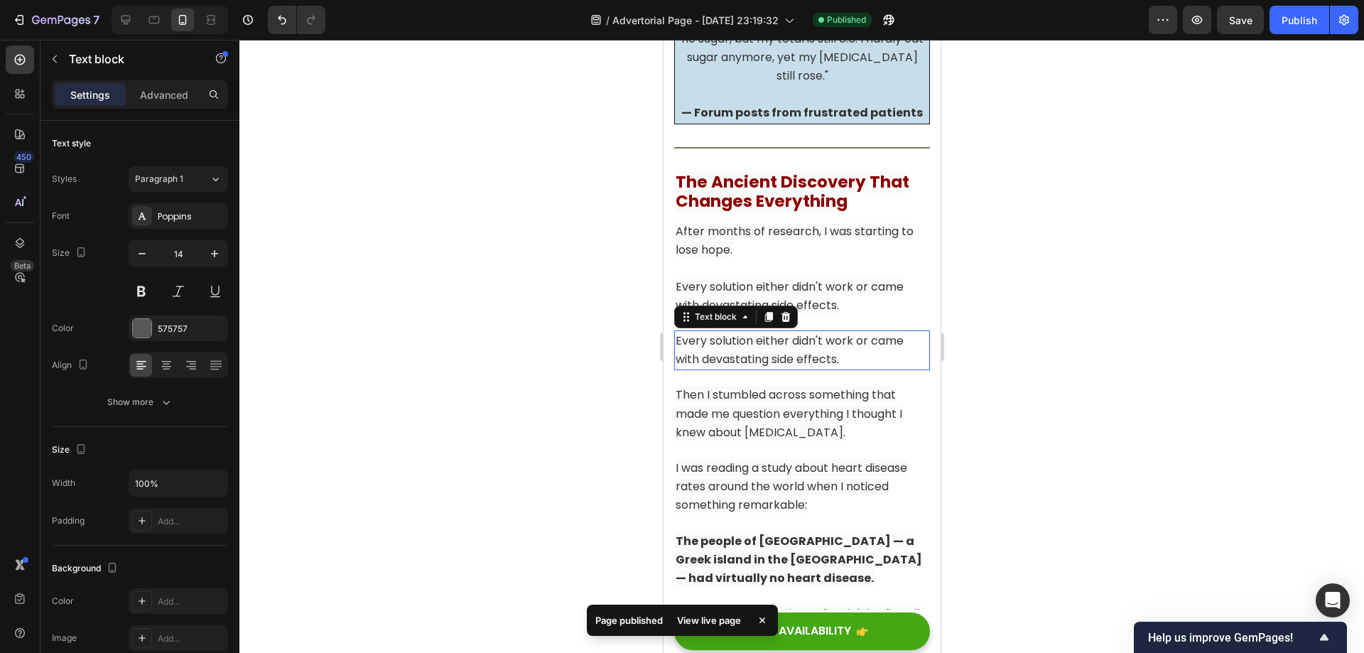
click at [772, 354] on span "Every solution either didn't work or came with devastating side effects." at bounding box center [789, 349] width 228 height 35
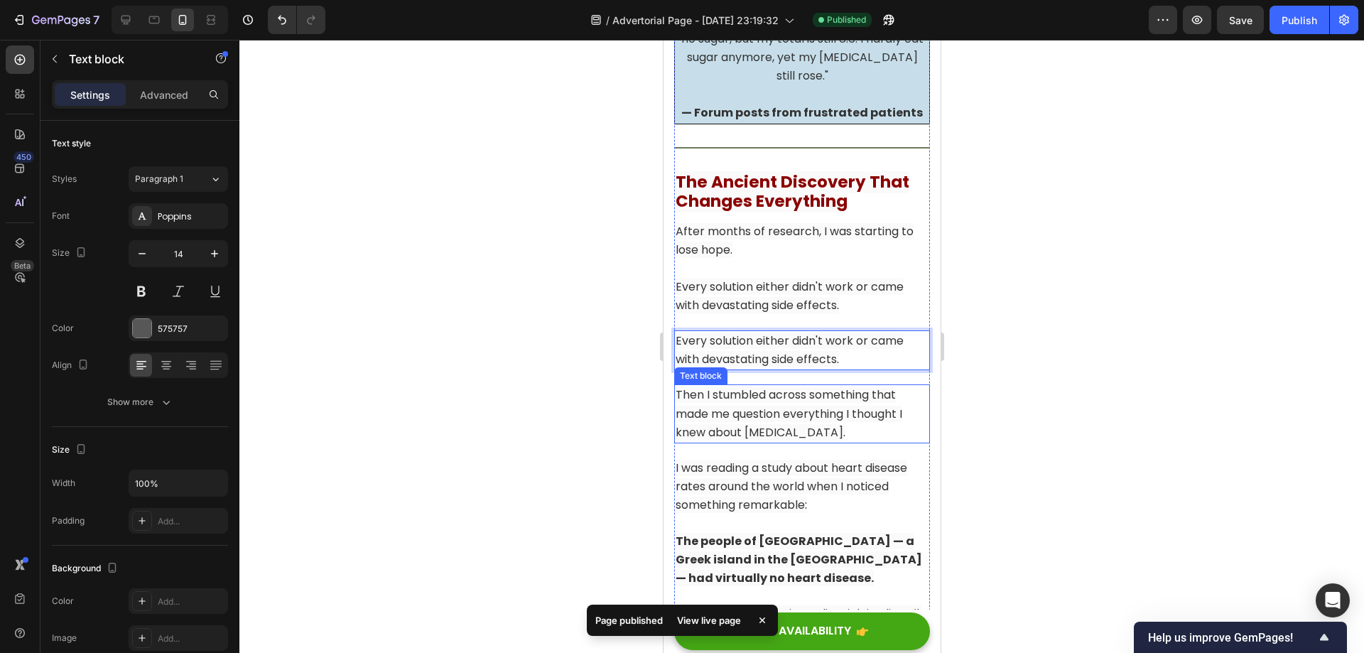
click at [826, 416] on span "Then I stumbled across something that made me question everything I thought I k…" at bounding box center [788, 412] width 227 height 53
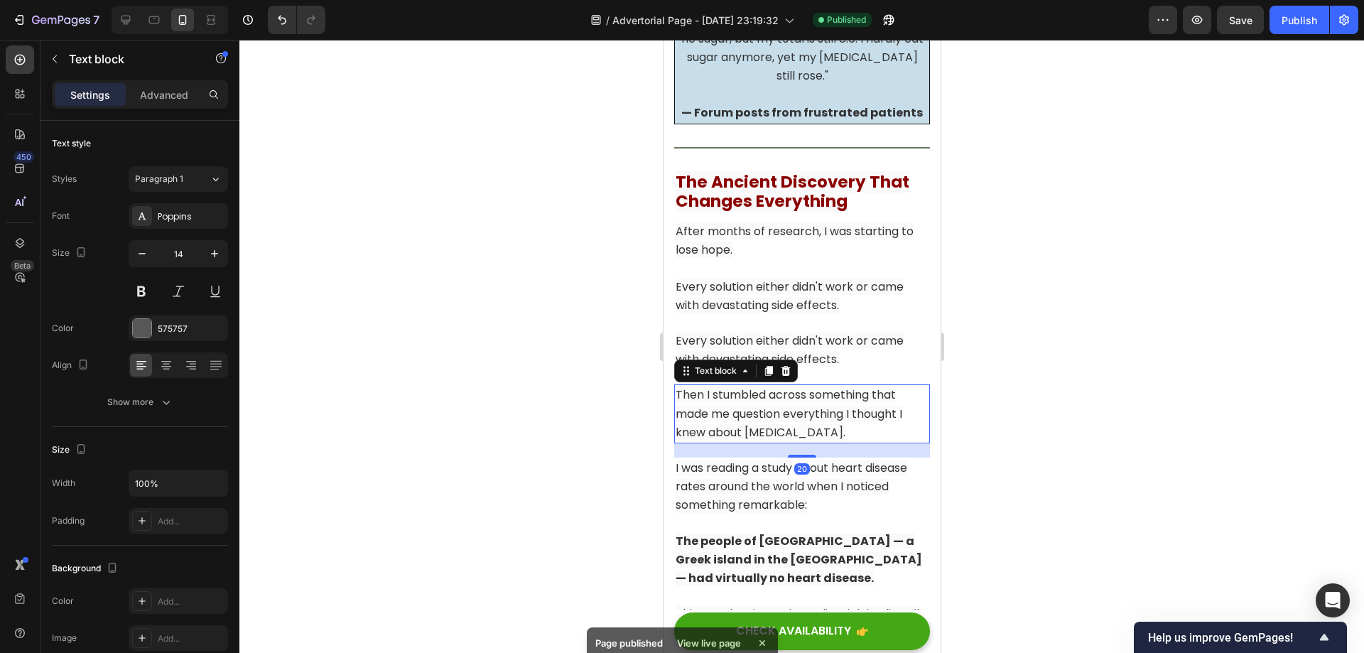
click at [826, 416] on span "Then I stumbled across something that made me question everything I thought I k…" at bounding box center [788, 412] width 227 height 53
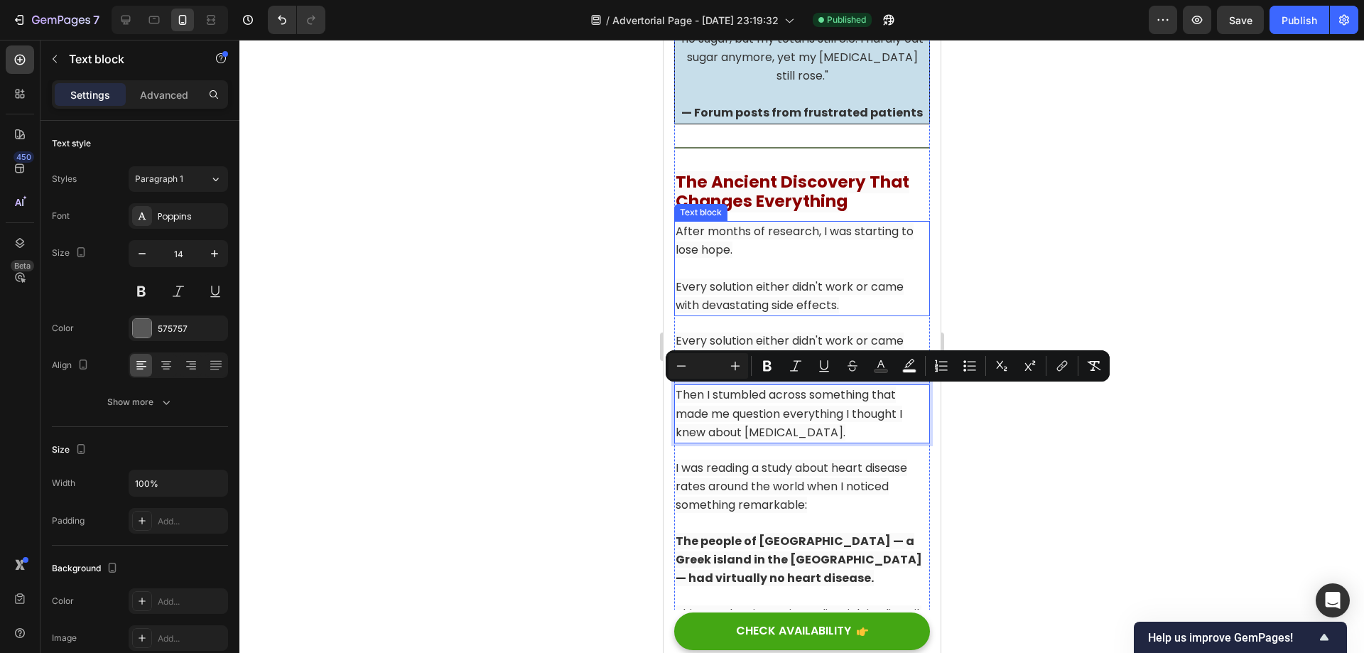
click at [831, 246] on p "After months of research, I was starting to lose hope." at bounding box center [801, 240] width 253 height 37
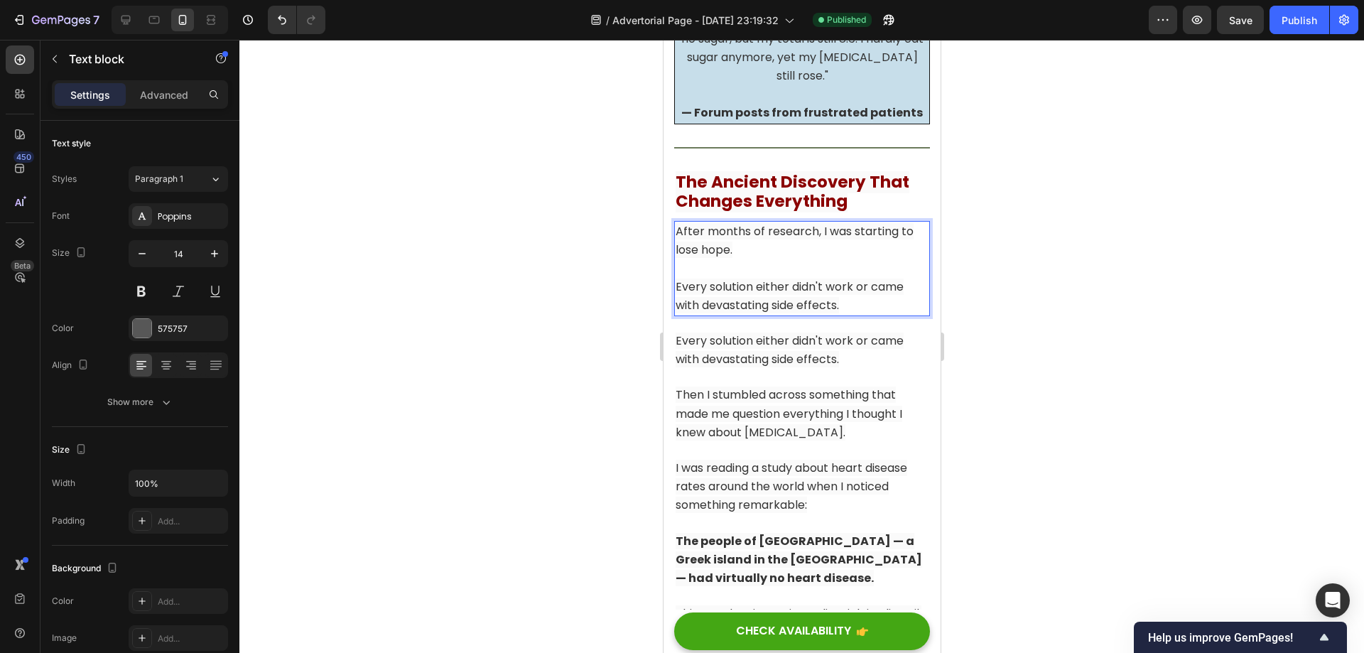
click at [860, 311] on p "Every solution either didn't work or came with devastating side effects." at bounding box center [801, 296] width 253 height 37
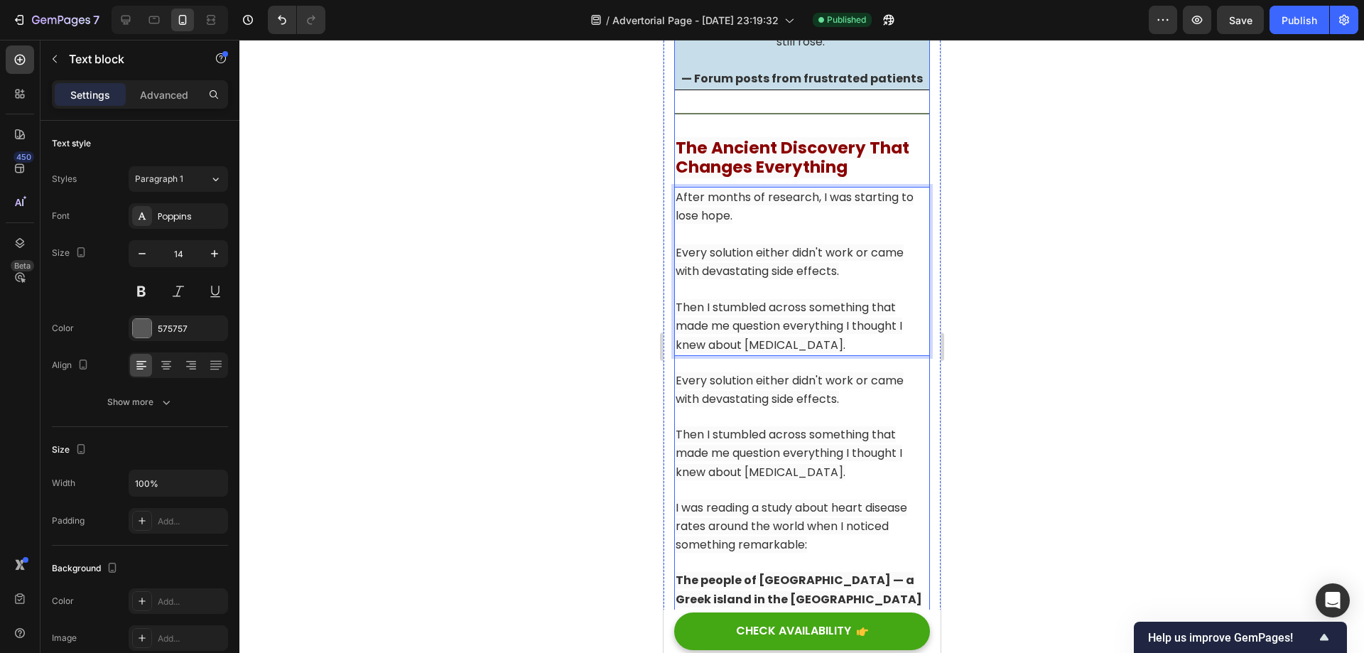
scroll to position [5887, 0]
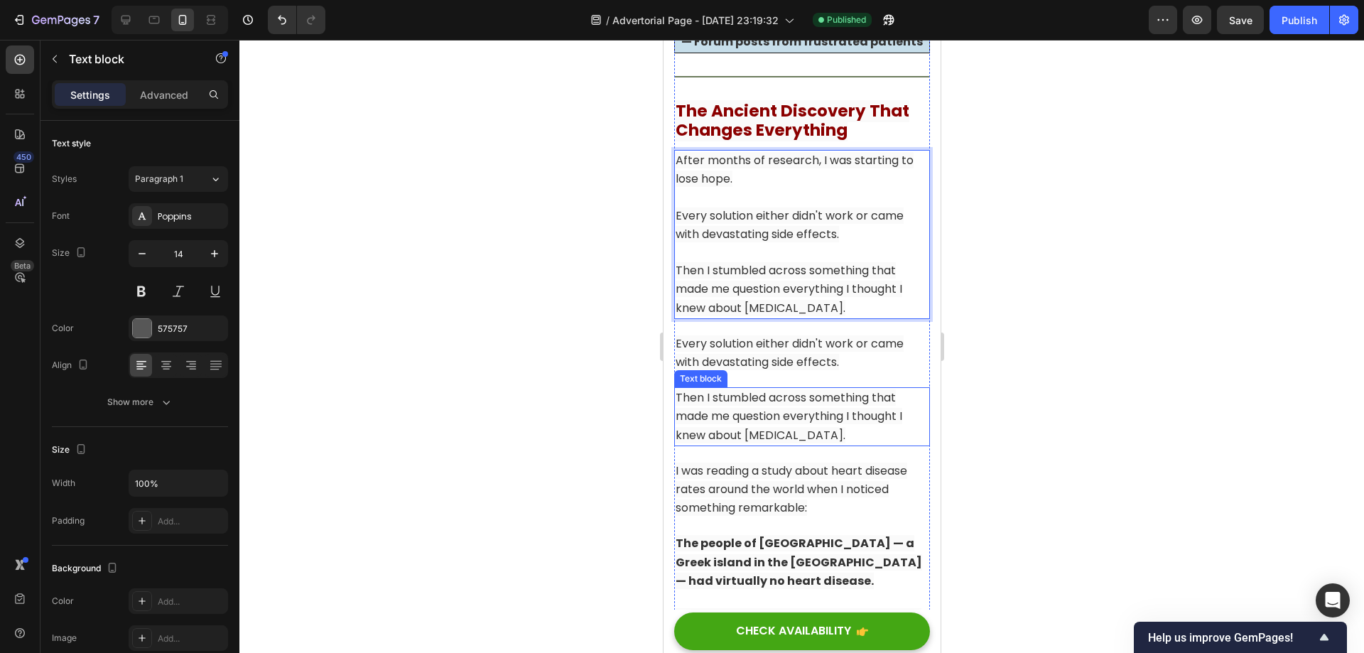
click at [783, 412] on span "Then I stumbled across something that made me question everything I thought I k…" at bounding box center [788, 415] width 227 height 53
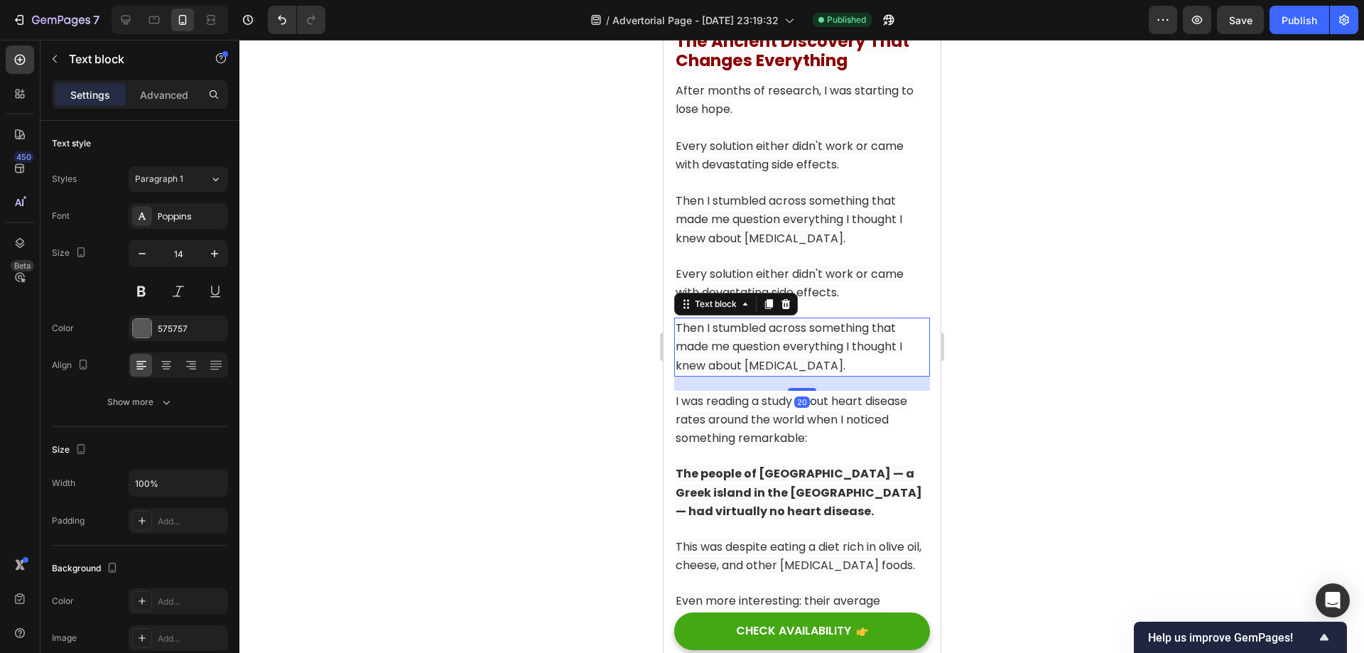
scroll to position [5958, 0]
click at [740, 440] on span "I was reading a study about heart disease rates around the world when I noticed…" at bounding box center [791, 417] width 232 height 53
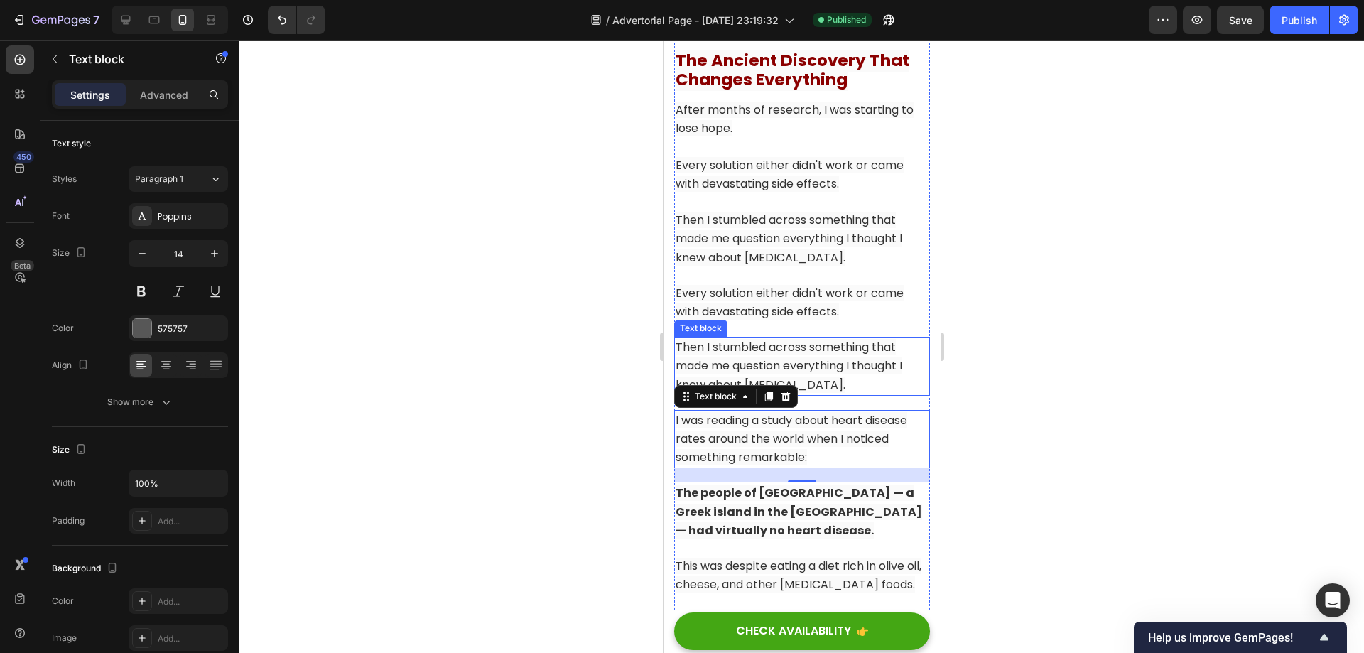
scroll to position [5887, 0]
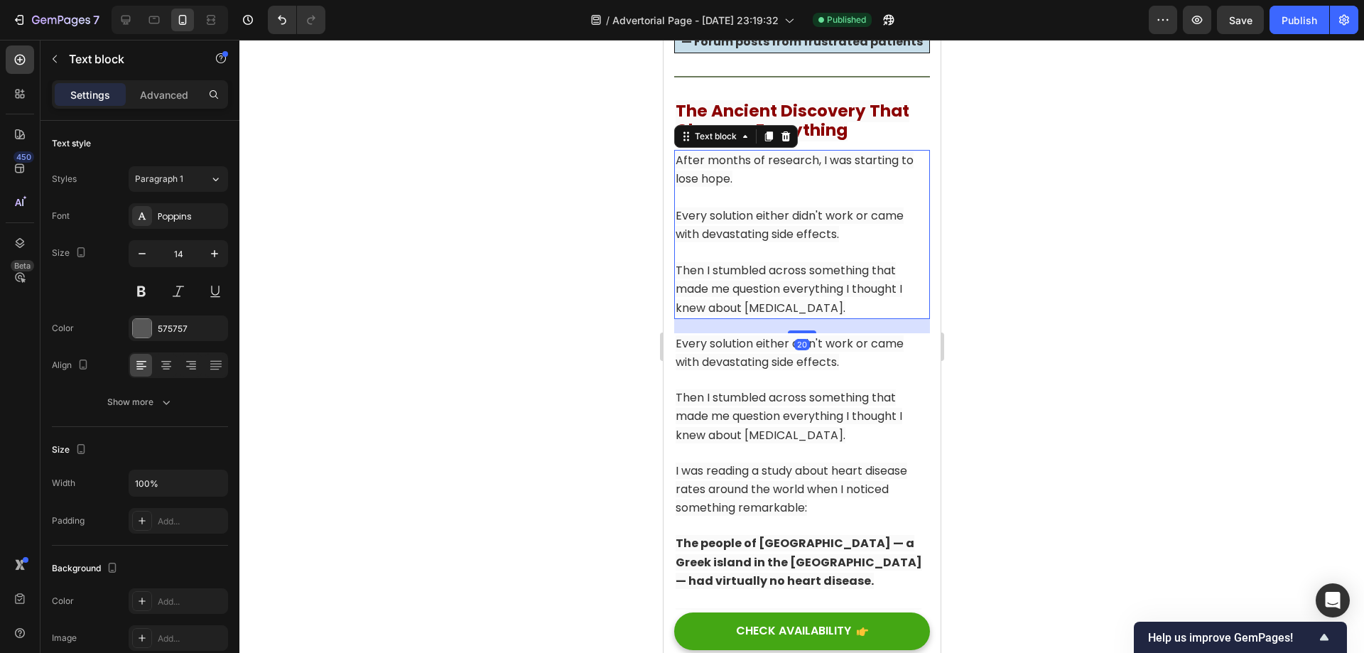
click at [793, 229] on span "Every solution either didn't work or came with devastating side effects." at bounding box center [789, 224] width 228 height 35
click at [824, 484] on span "I was reading a study about heart disease rates around the world when I noticed…" at bounding box center [791, 488] width 232 height 53
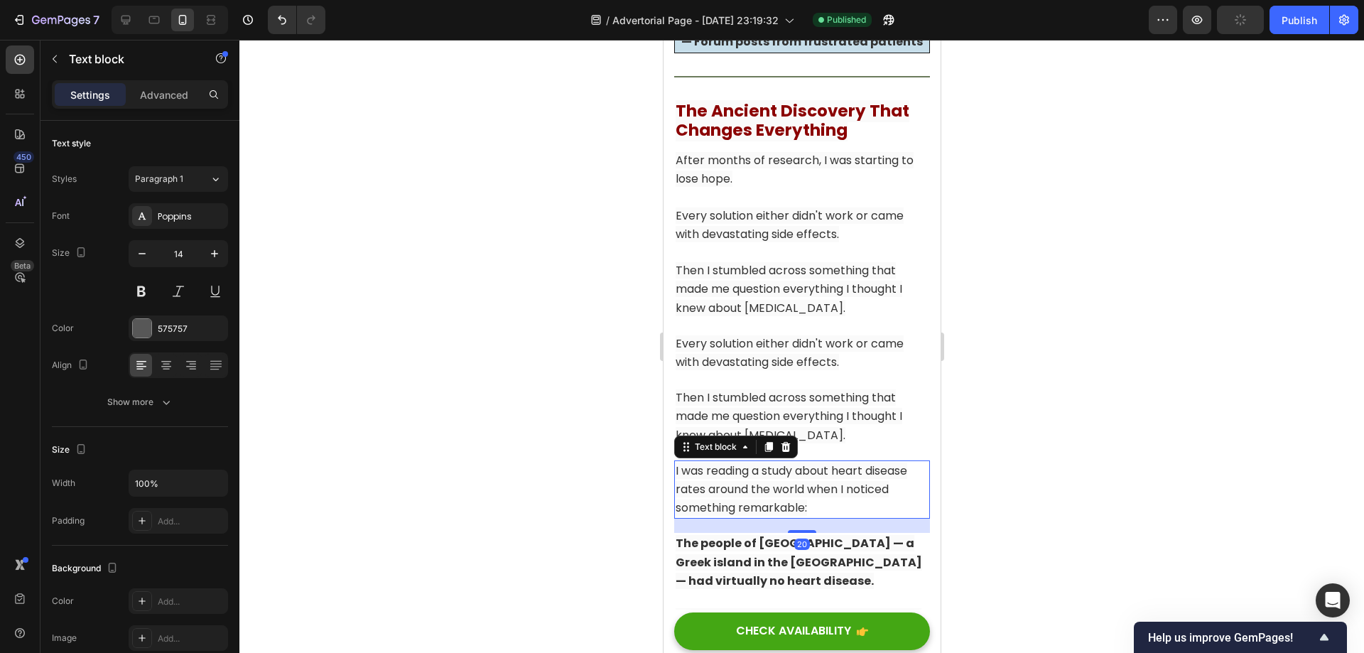
click at [833, 487] on span "I was reading a study about heart disease rates around the world when I noticed…" at bounding box center [791, 488] width 232 height 53
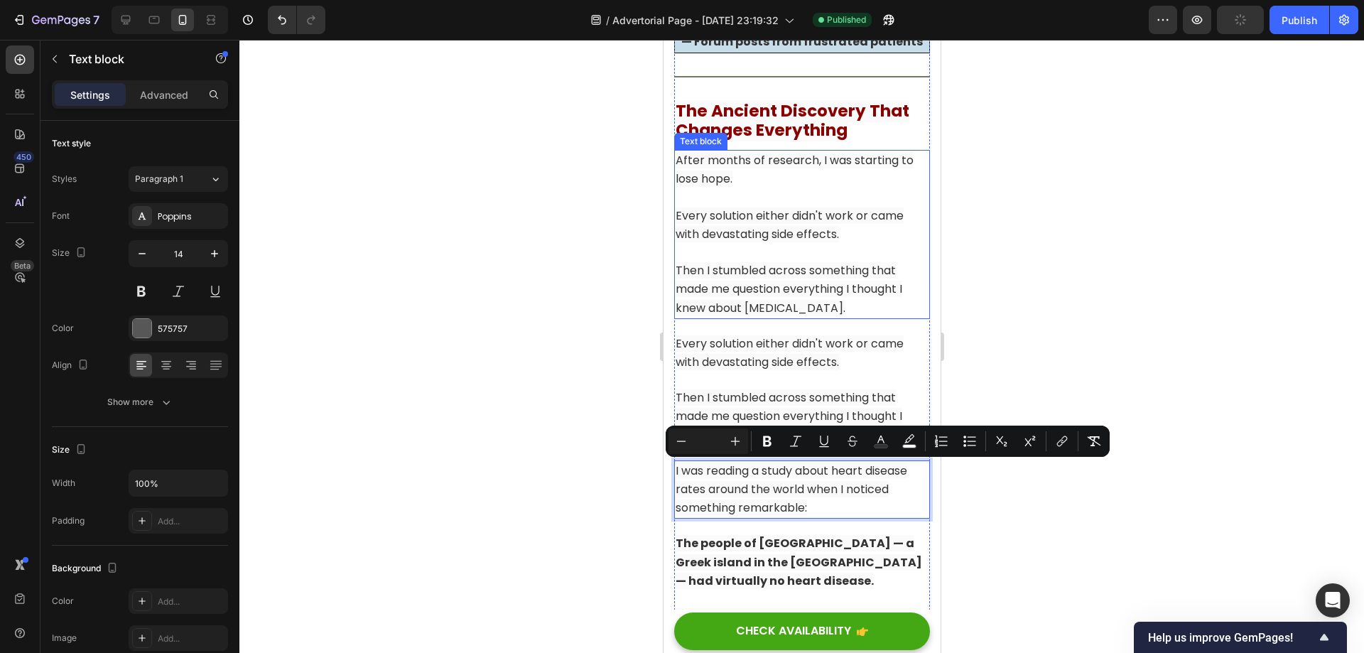
click at [841, 273] on span "Then I stumbled across something that made me question everything I thought I k…" at bounding box center [788, 288] width 227 height 53
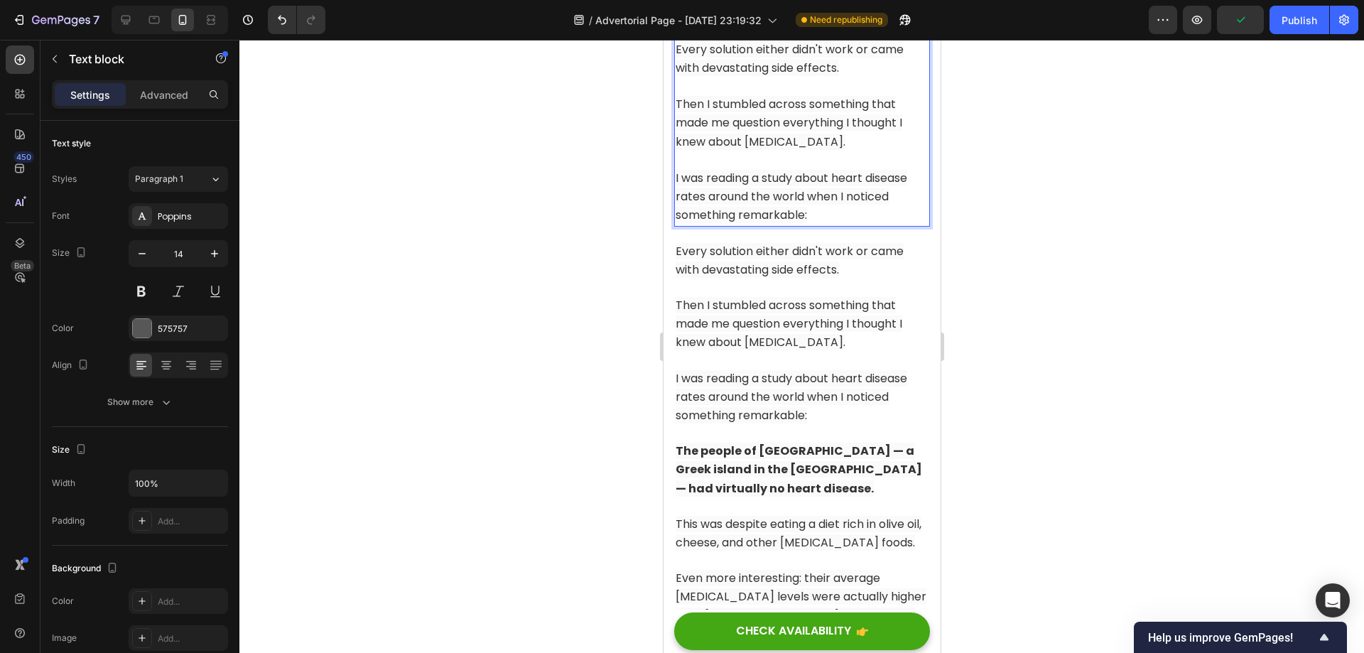
scroll to position [6100, 0]
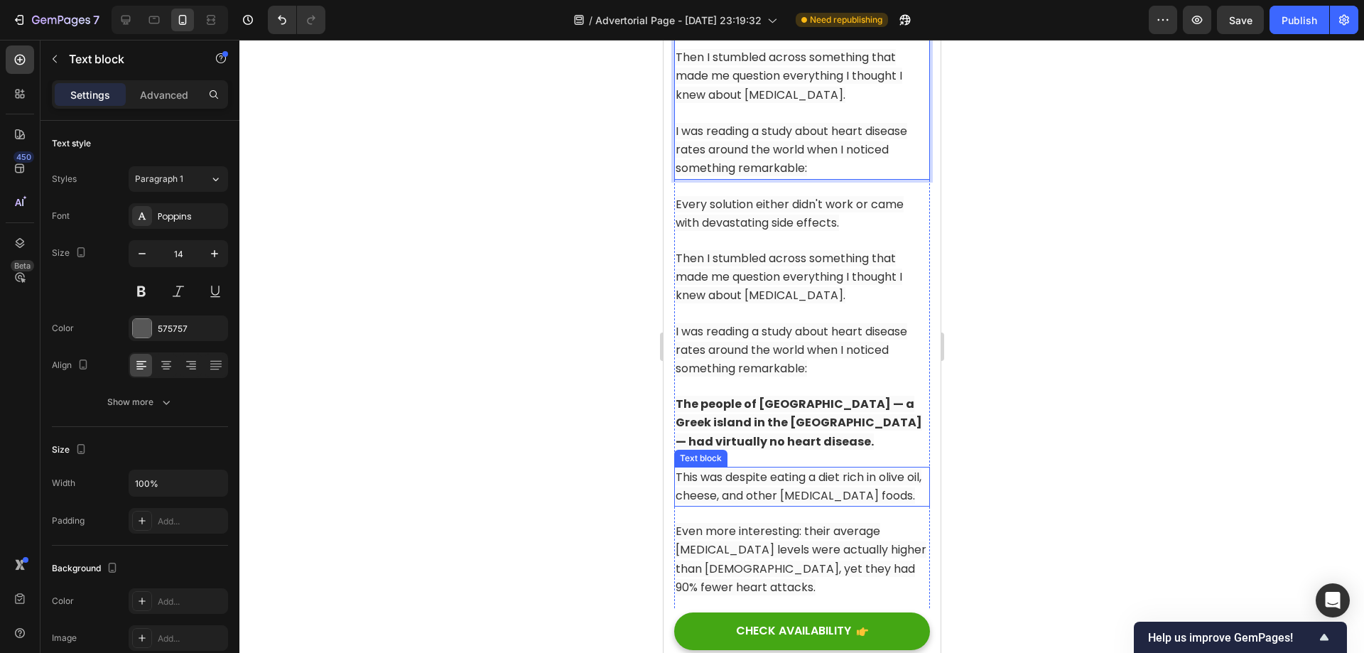
click at [816, 428] on strong "The people of [GEOGRAPHIC_DATA] — a Greek island in the [GEOGRAPHIC_DATA] — had…" at bounding box center [798, 422] width 246 height 53
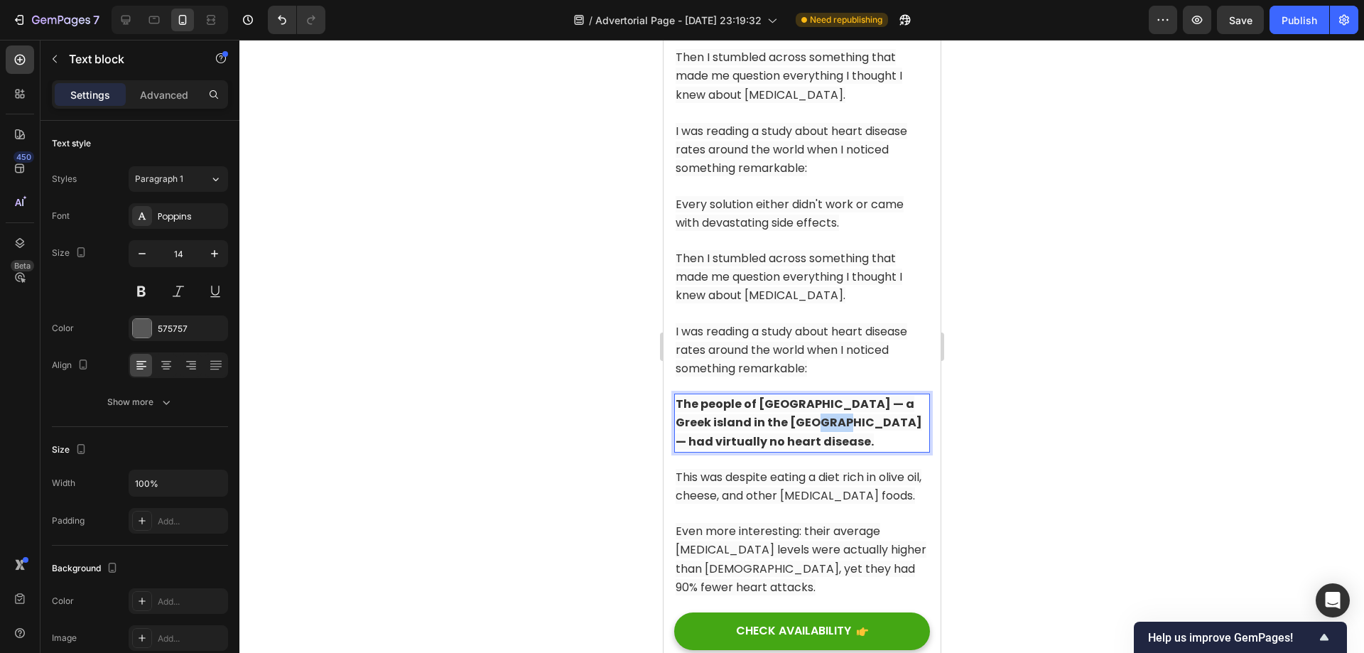
click at [816, 428] on strong "The people of [GEOGRAPHIC_DATA] — a Greek island in the [GEOGRAPHIC_DATA] — had…" at bounding box center [798, 422] width 246 height 53
click at [825, 109] on p "Rich Text Editor. Editing area: main" at bounding box center [801, 113] width 253 height 18
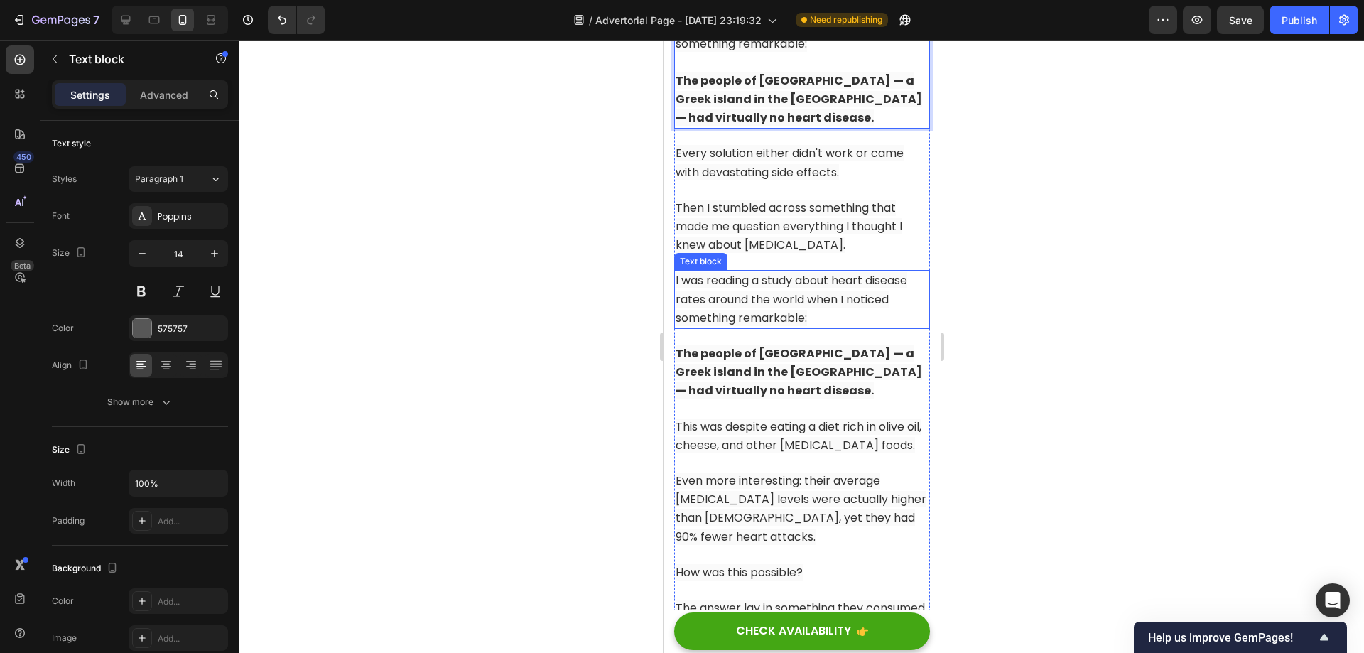
scroll to position [6313, 0]
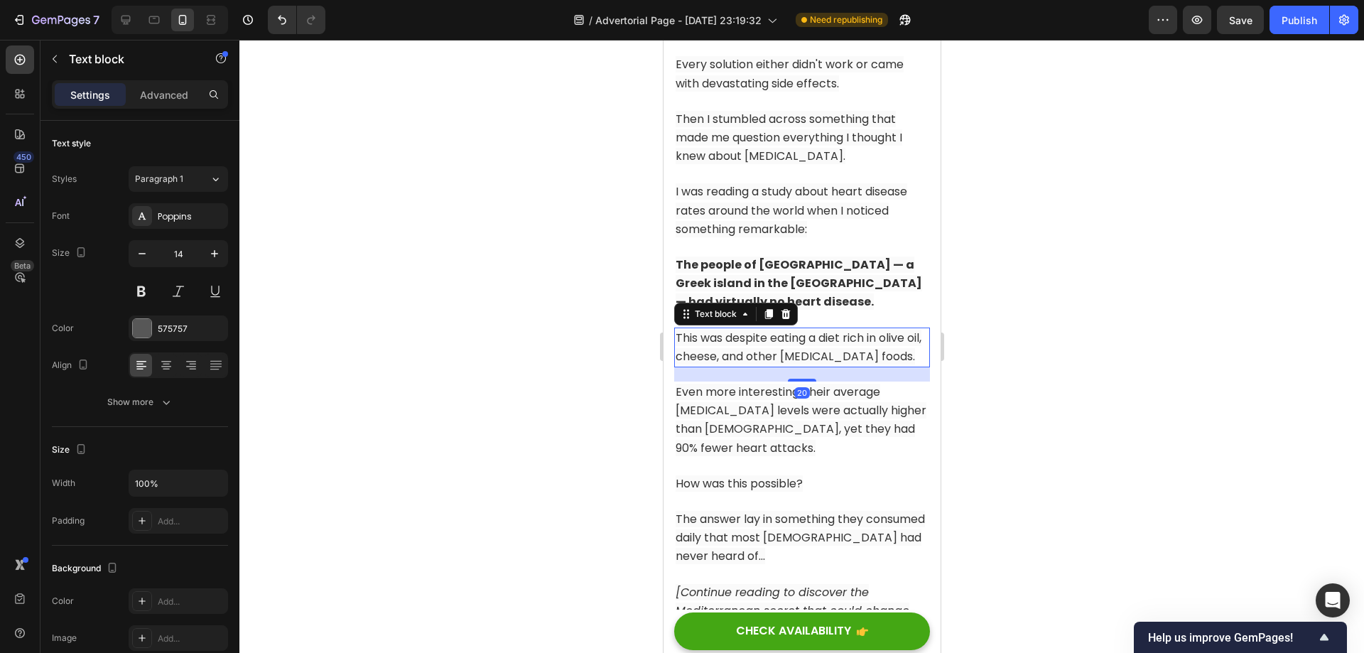
click at [789, 352] on span "This was despite eating a diet rich in olive oil, cheese, and other [MEDICAL_DA…" at bounding box center [798, 347] width 246 height 35
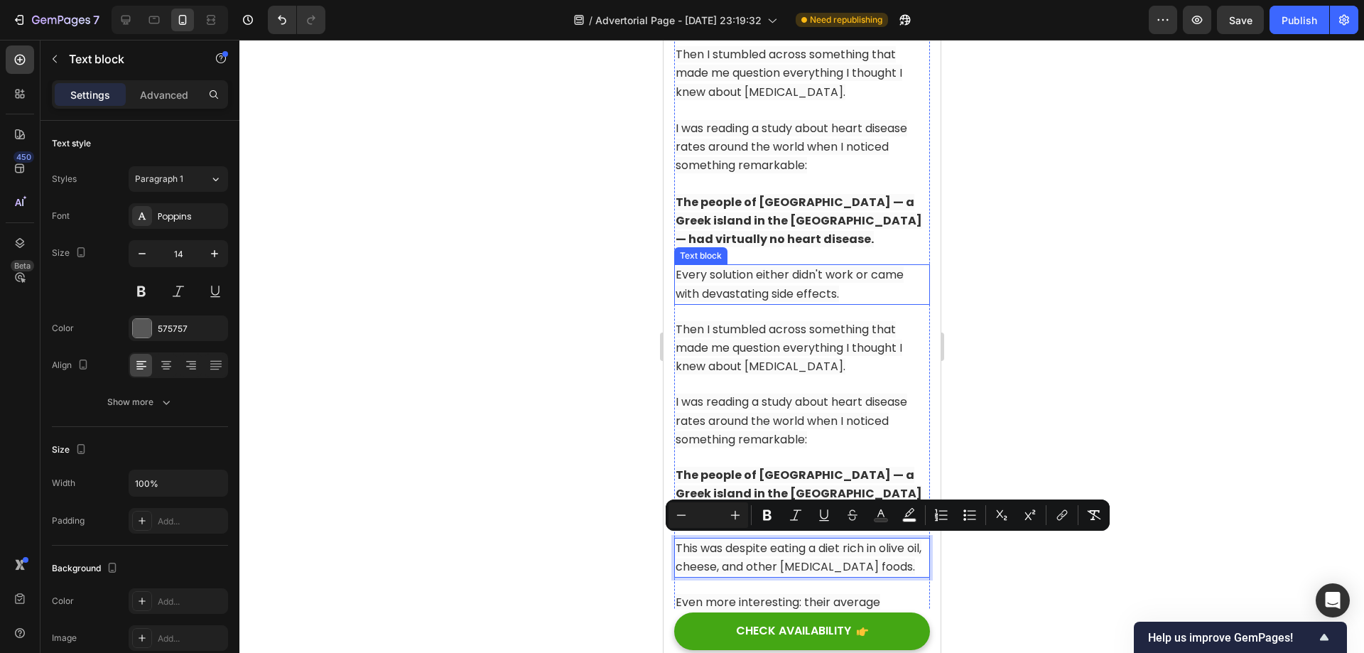
scroll to position [6100, 0]
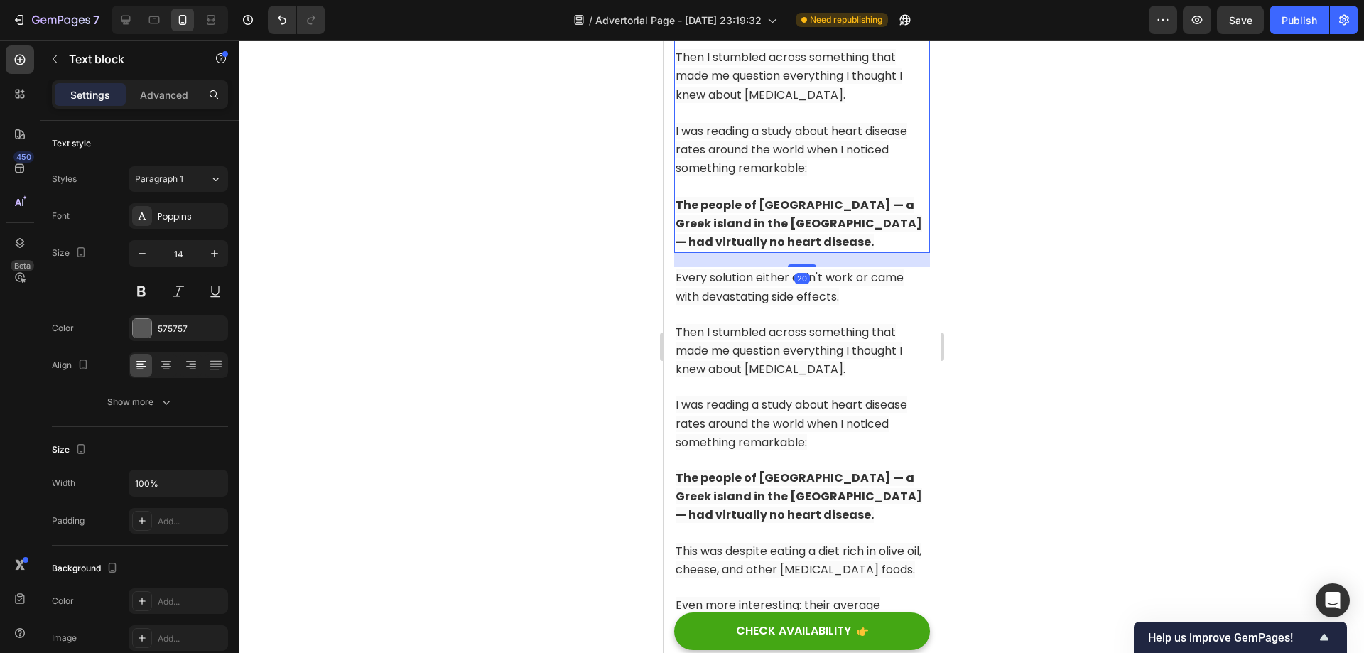
click at [807, 217] on strong "The people of [GEOGRAPHIC_DATA] — a Greek island in the [GEOGRAPHIC_DATA] — had…" at bounding box center [798, 223] width 246 height 53
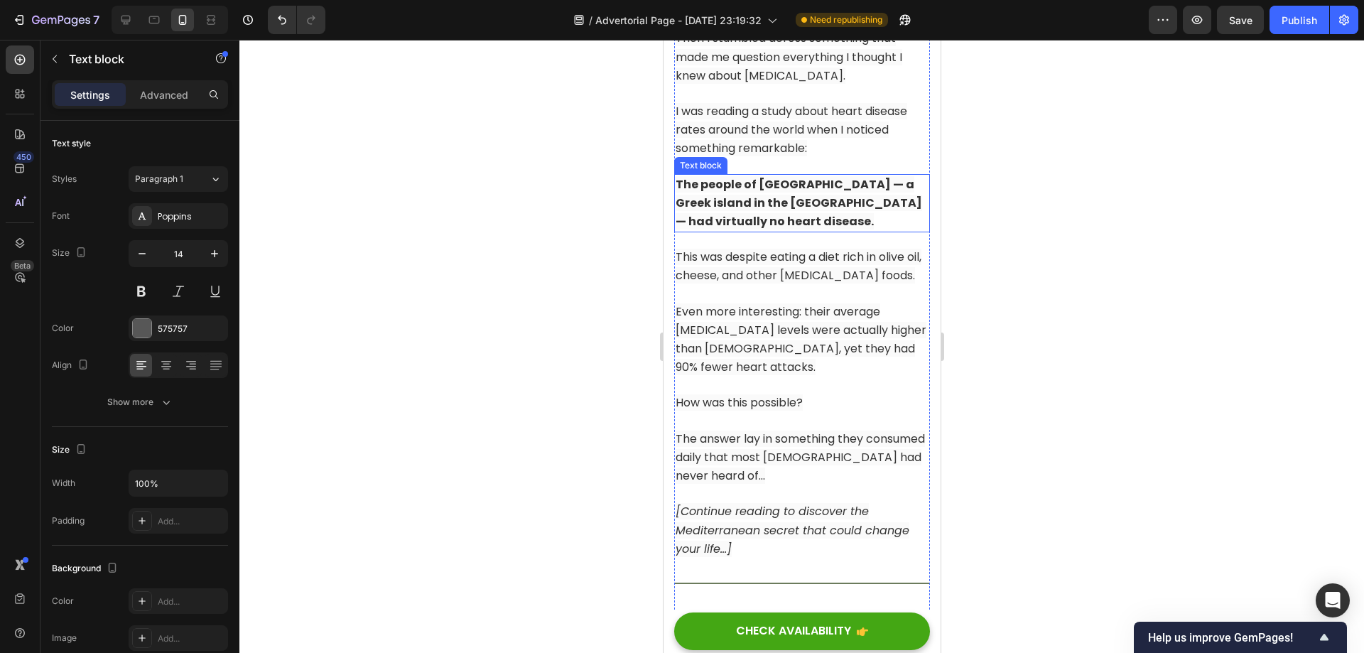
scroll to position [6455, 0]
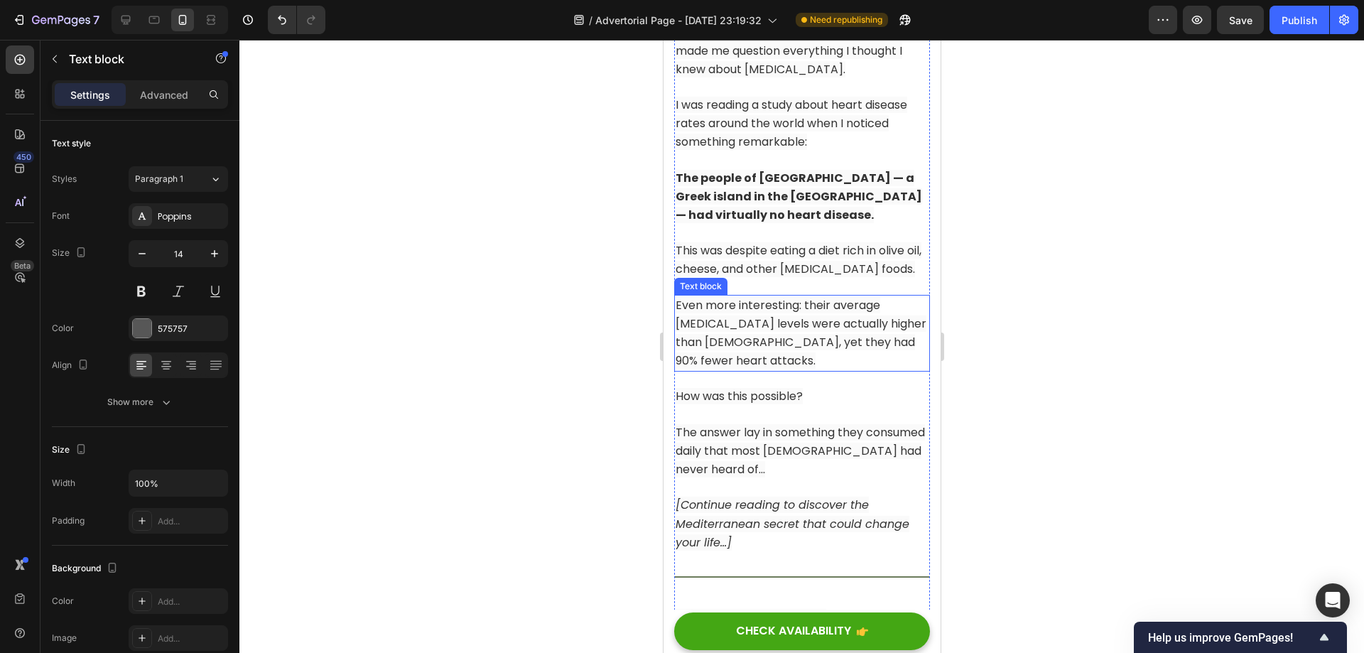
click at [788, 342] on span "Even more interesting: their average [MEDICAL_DATA] levels were actually higher…" at bounding box center [800, 333] width 251 height 72
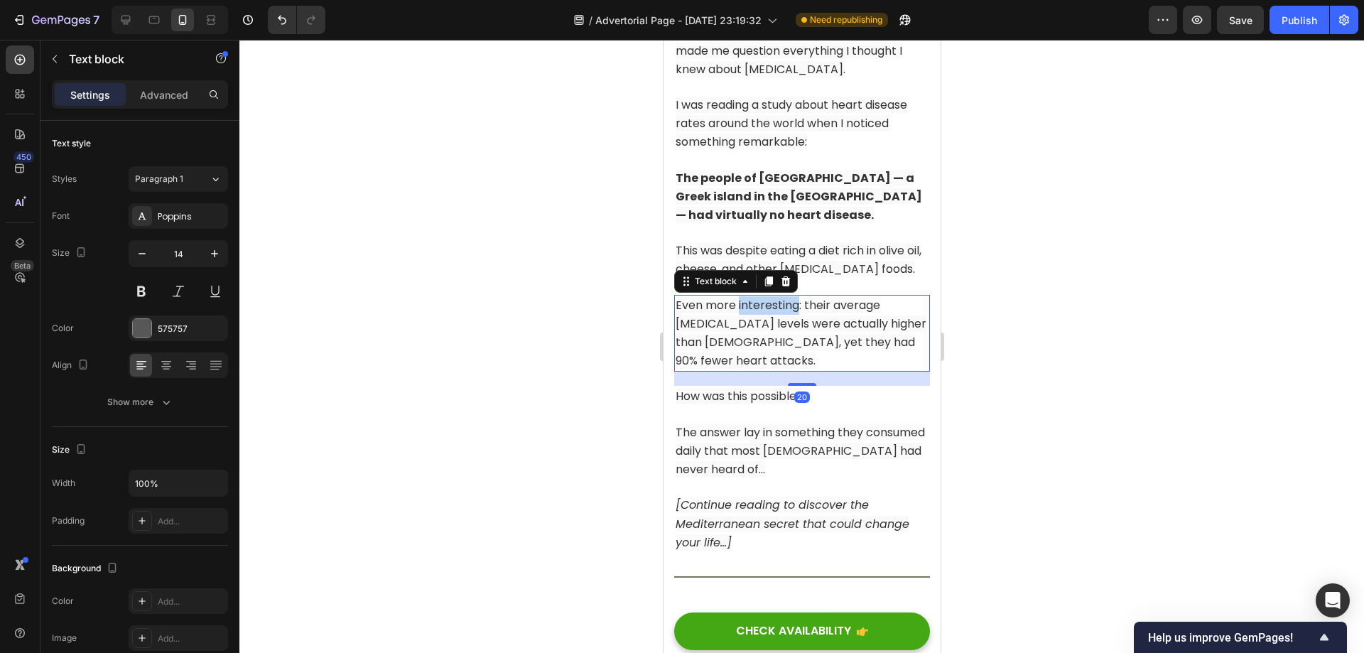
click at [788, 342] on span "Even more interesting: their average [MEDICAL_DATA] levels were actually higher…" at bounding box center [800, 333] width 251 height 72
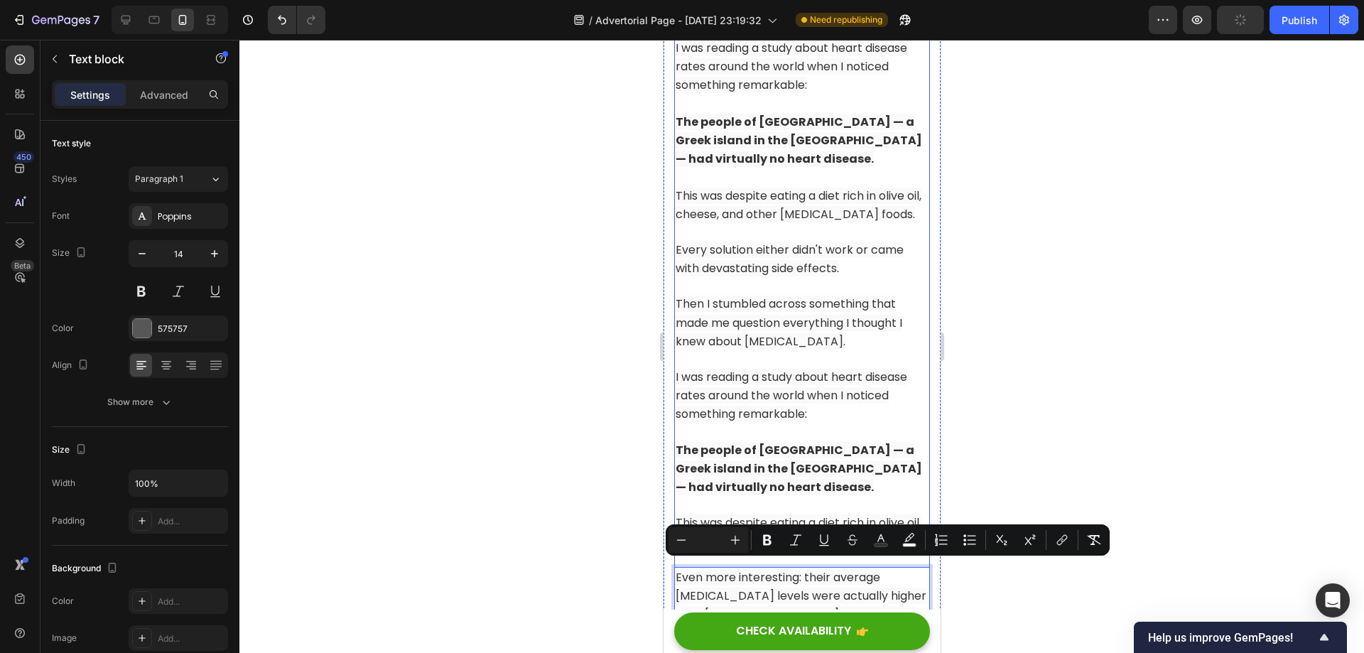
scroll to position [6171, 0]
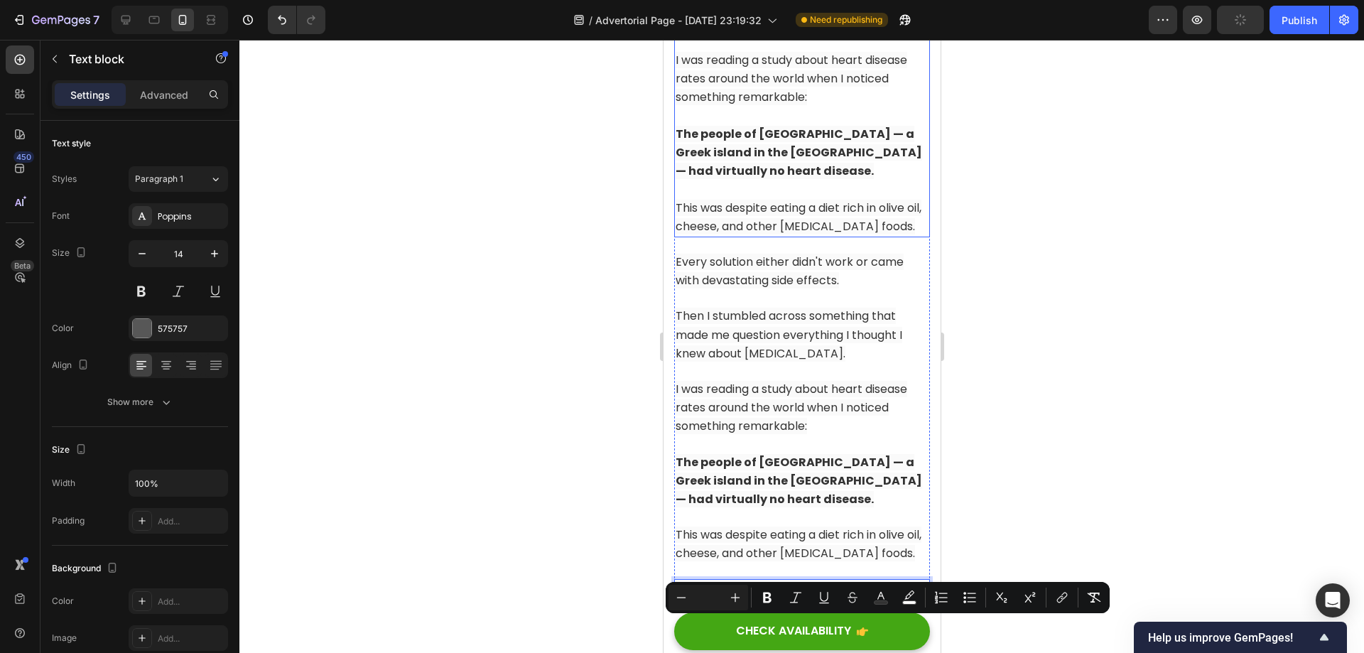
click at [799, 207] on span "This was despite eating a diet rich in olive oil, cheese, and other [MEDICAL_DA…" at bounding box center [798, 217] width 246 height 35
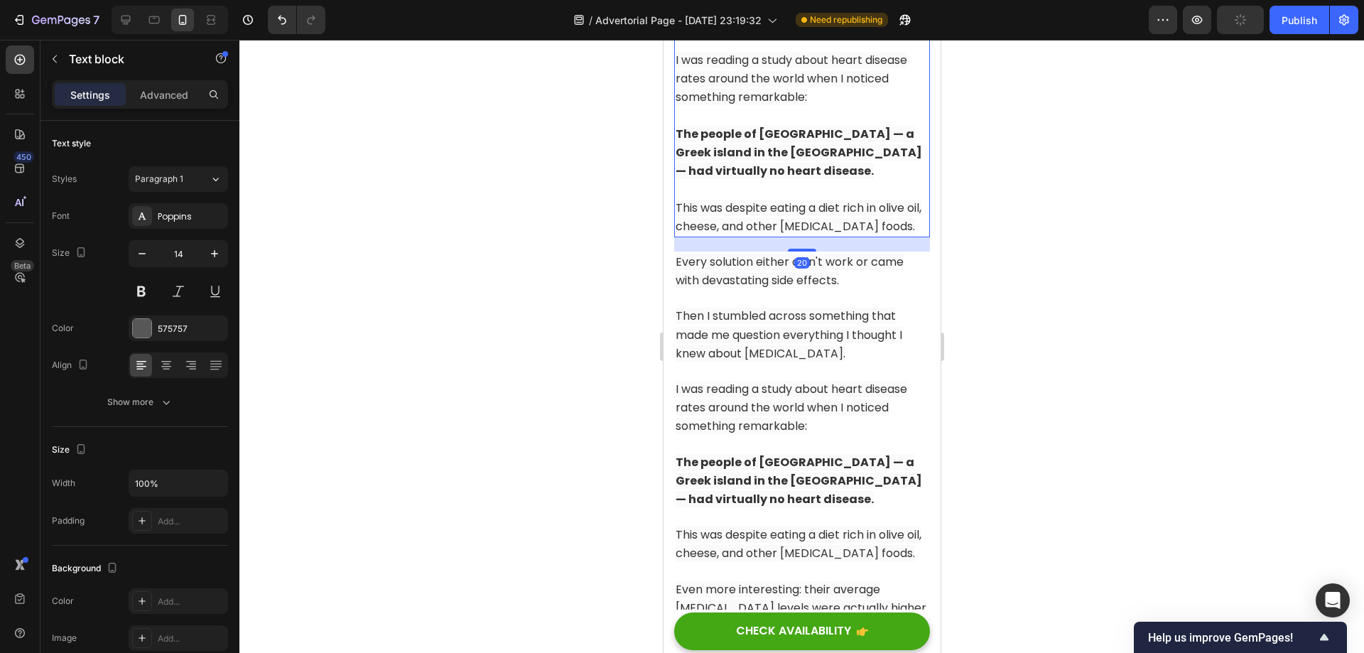
click at [803, 251] on div "20" at bounding box center [801, 244] width 256 height 14
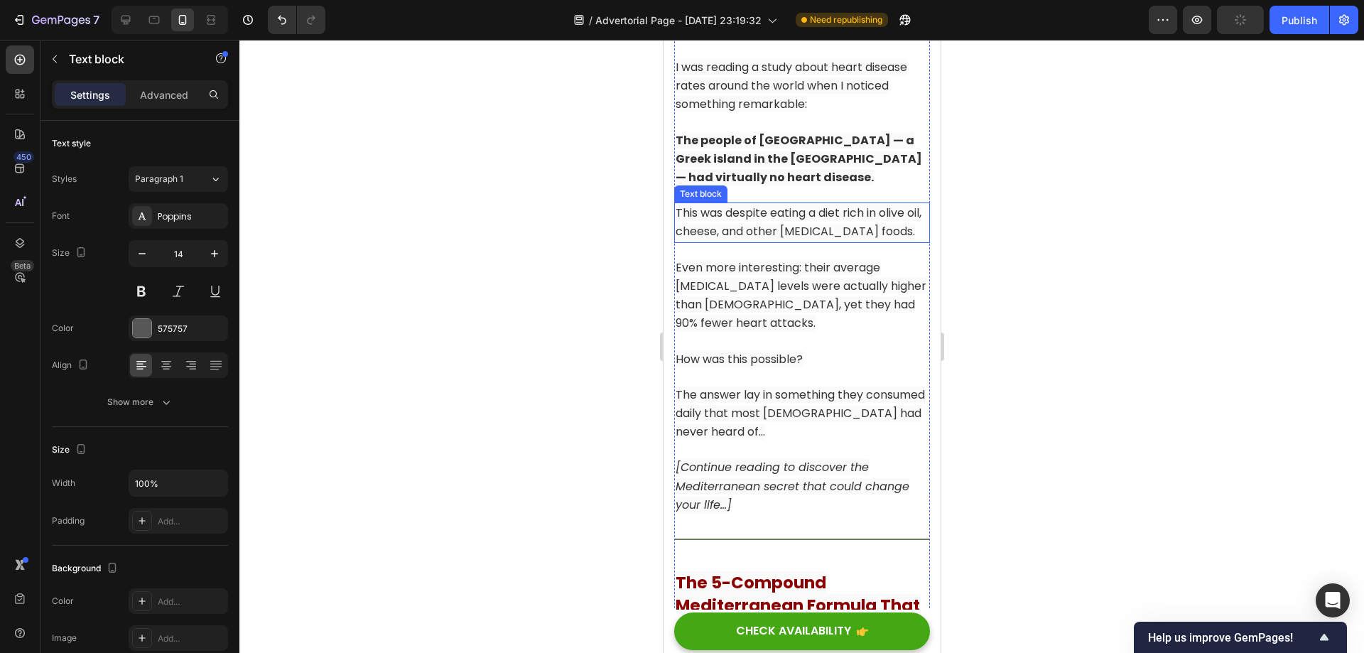
scroll to position [6597, 0]
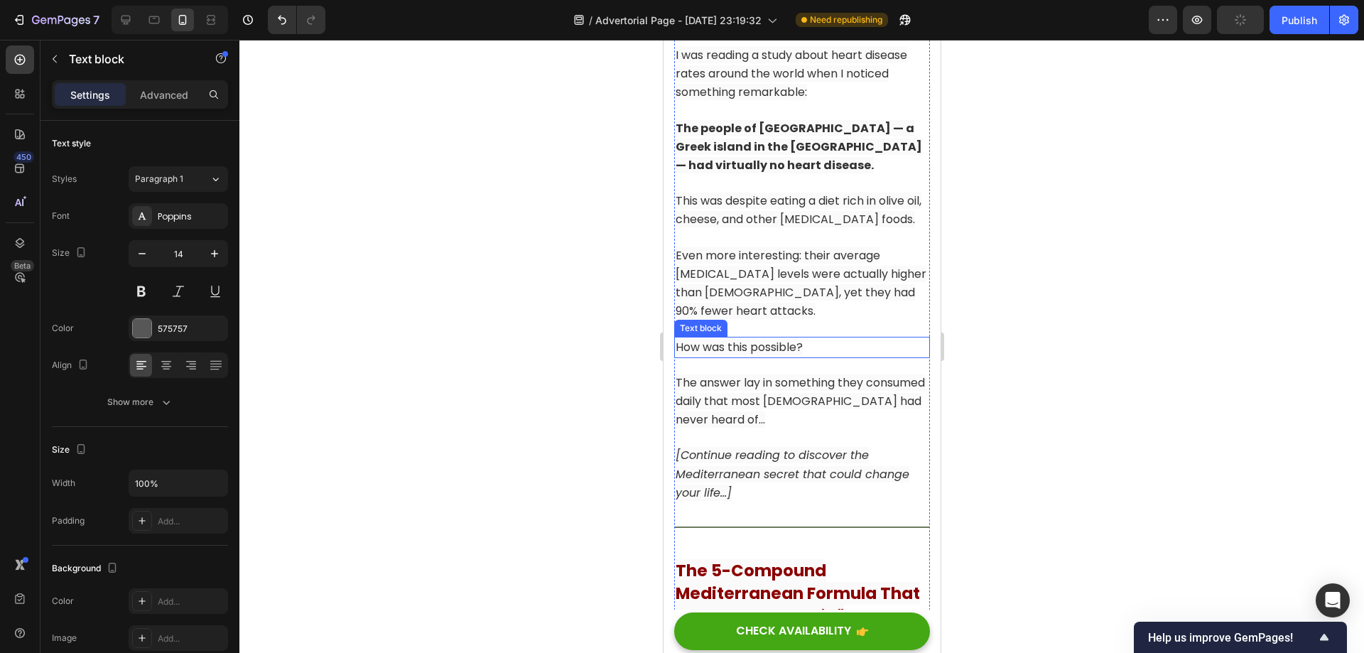
click at [768, 355] on span "How was this possible?" at bounding box center [738, 347] width 127 height 16
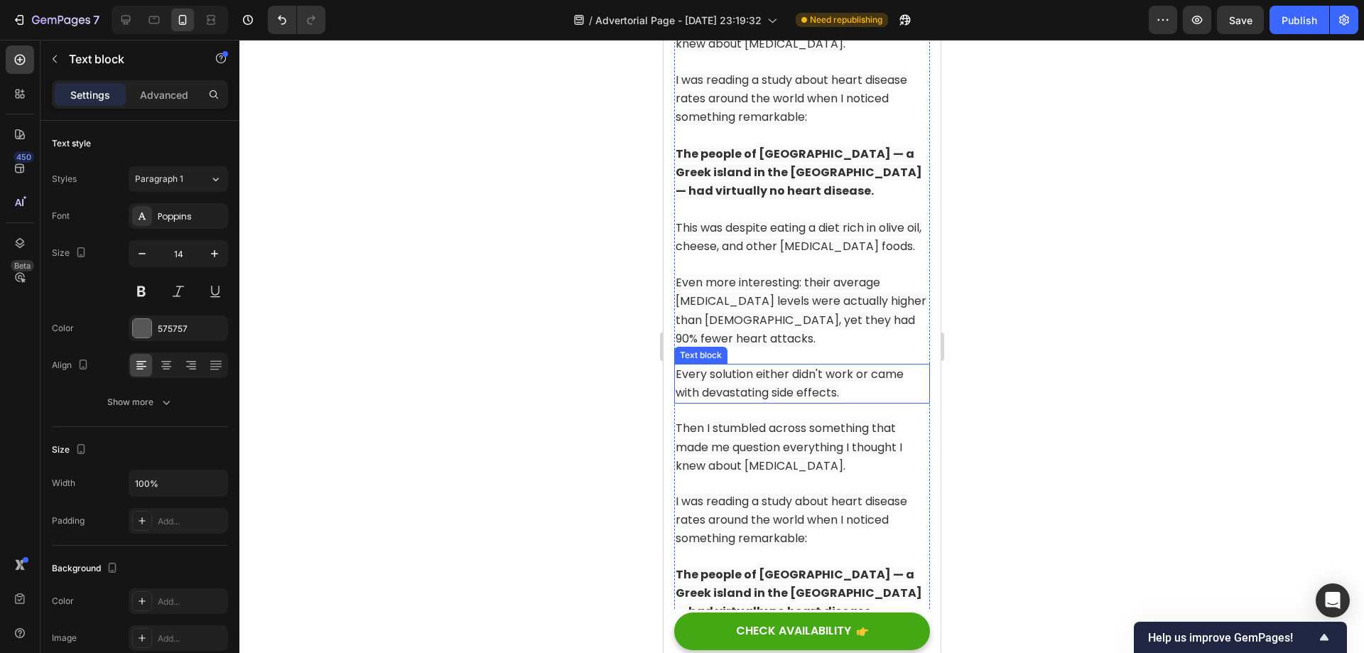
scroll to position [6100, 0]
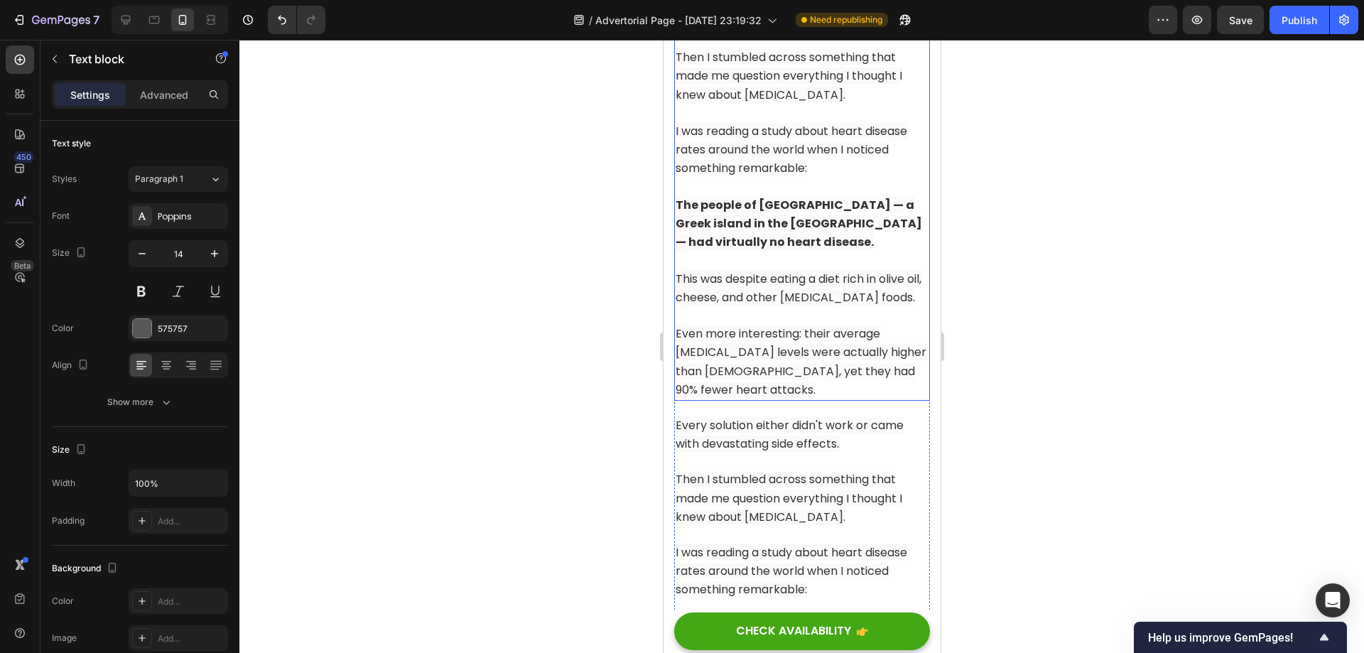
click at [774, 307] on p "This was despite eating a diet rich in olive oil, cheese, and other [MEDICAL_DA…" at bounding box center [801, 288] width 253 height 37
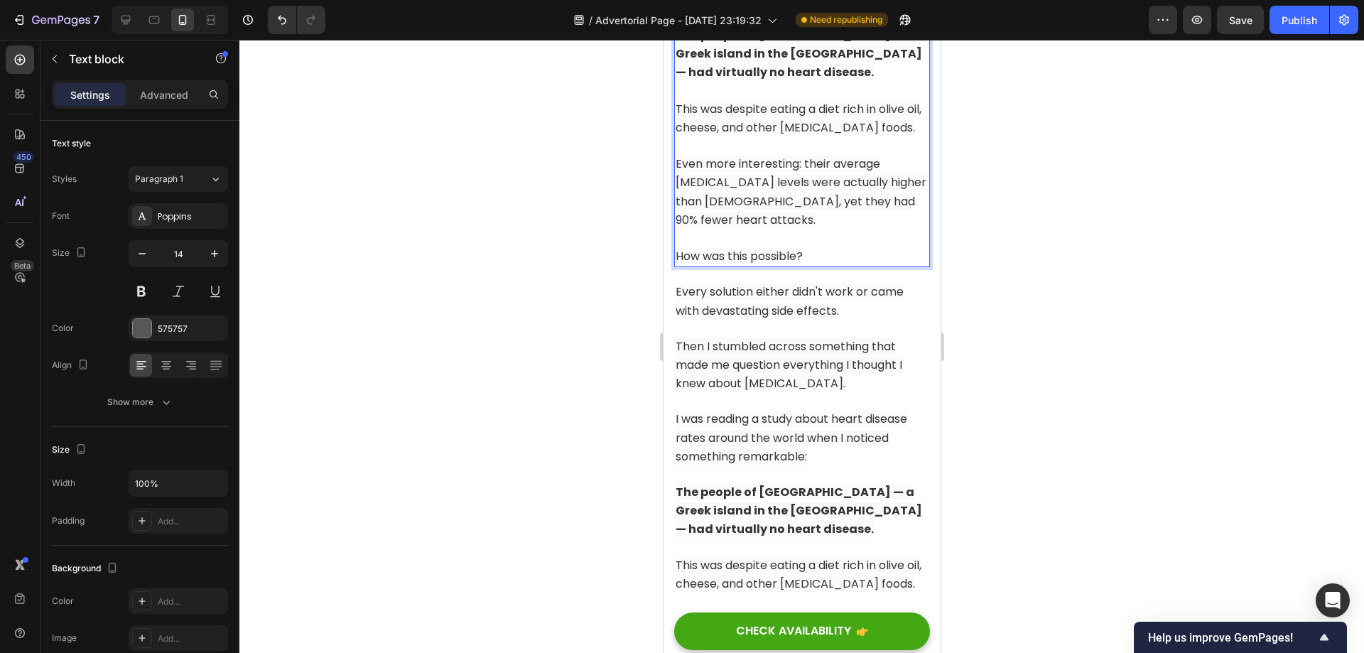
scroll to position [6739, 0]
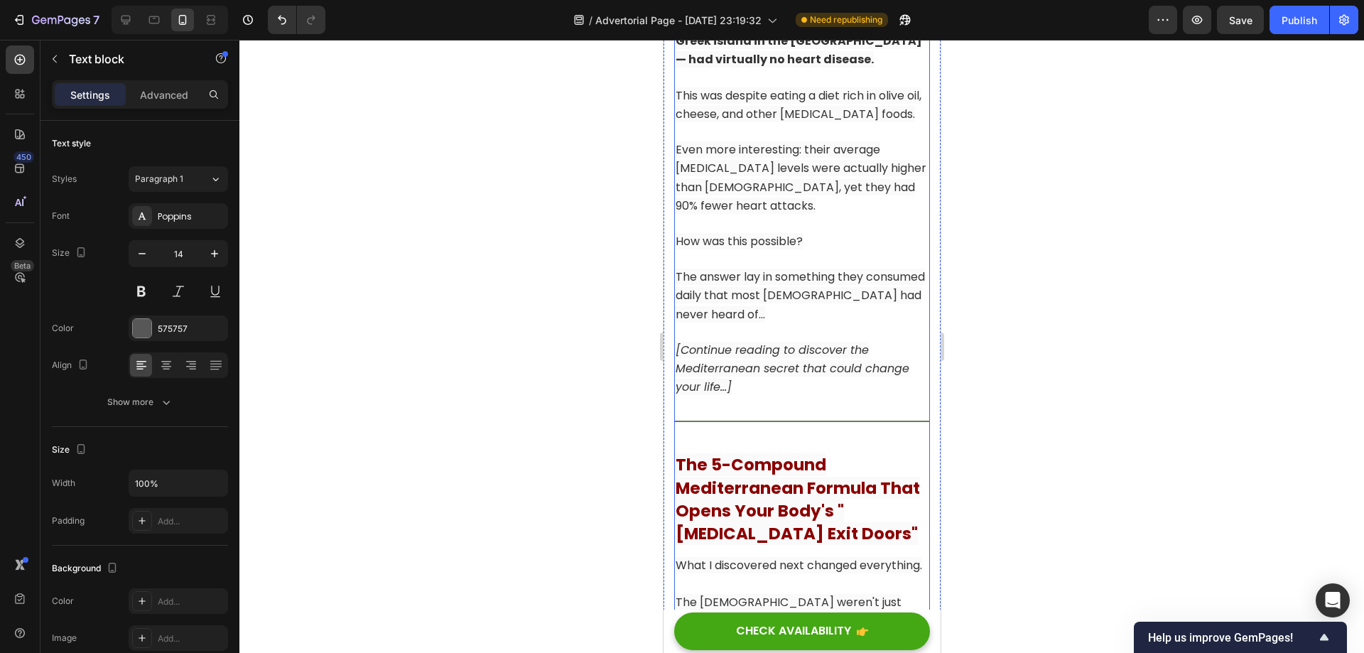
click at [798, 324] on p "The answer lay in something they consumed daily that most [DEMOGRAPHIC_DATA] ha…" at bounding box center [801, 296] width 253 height 56
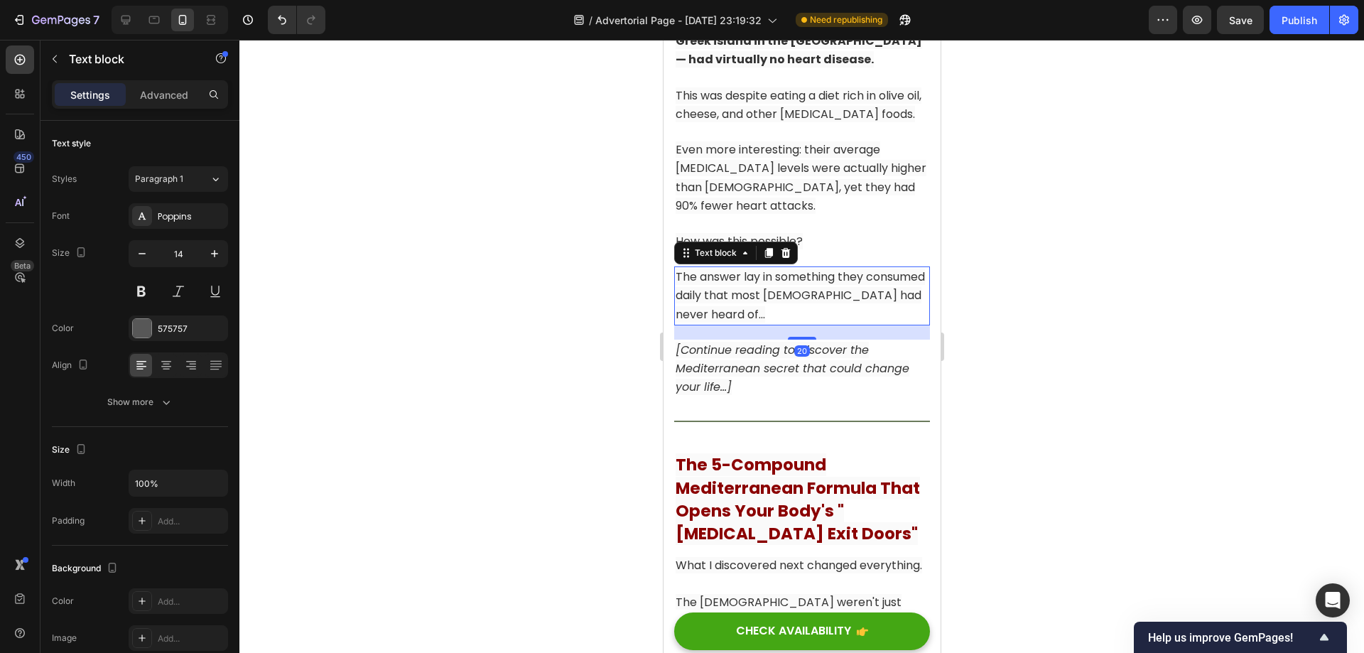
click at [798, 324] on p "The answer lay in something they consumed daily that most [DEMOGRAPHIC_DATA] ha…" at bounding box center [801, 296] width 253 height 56
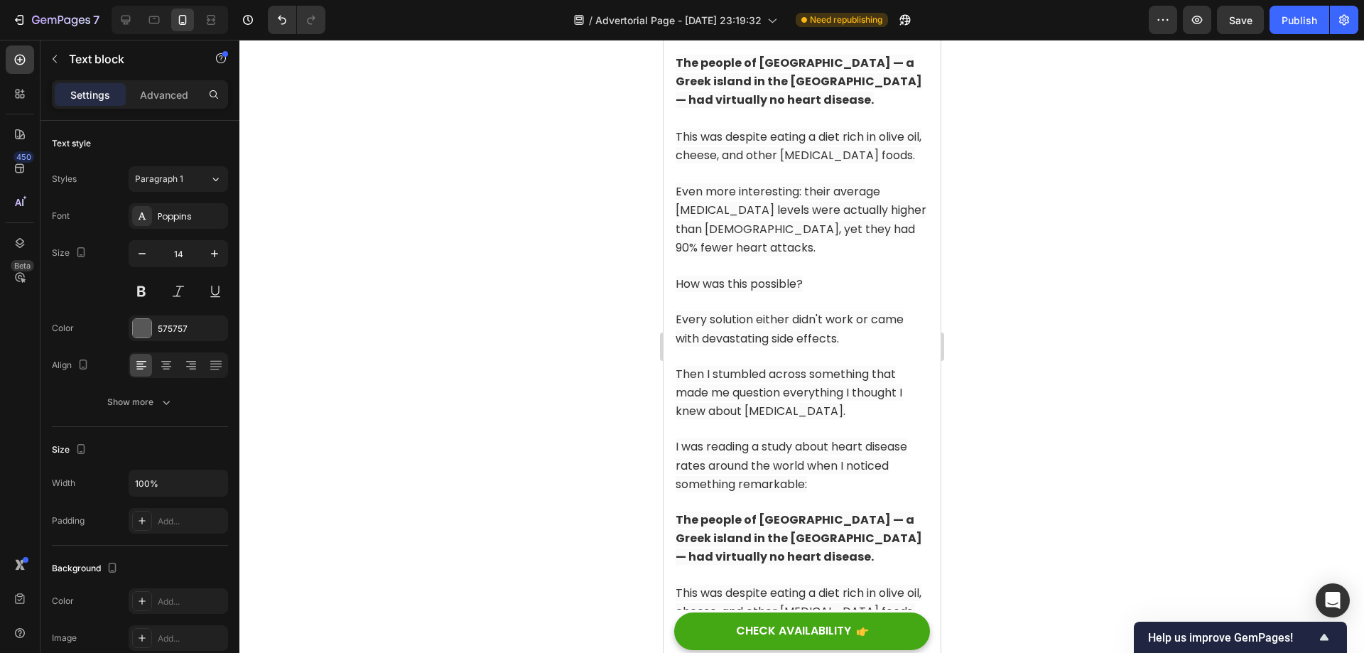
scroll to position [6171, 0]
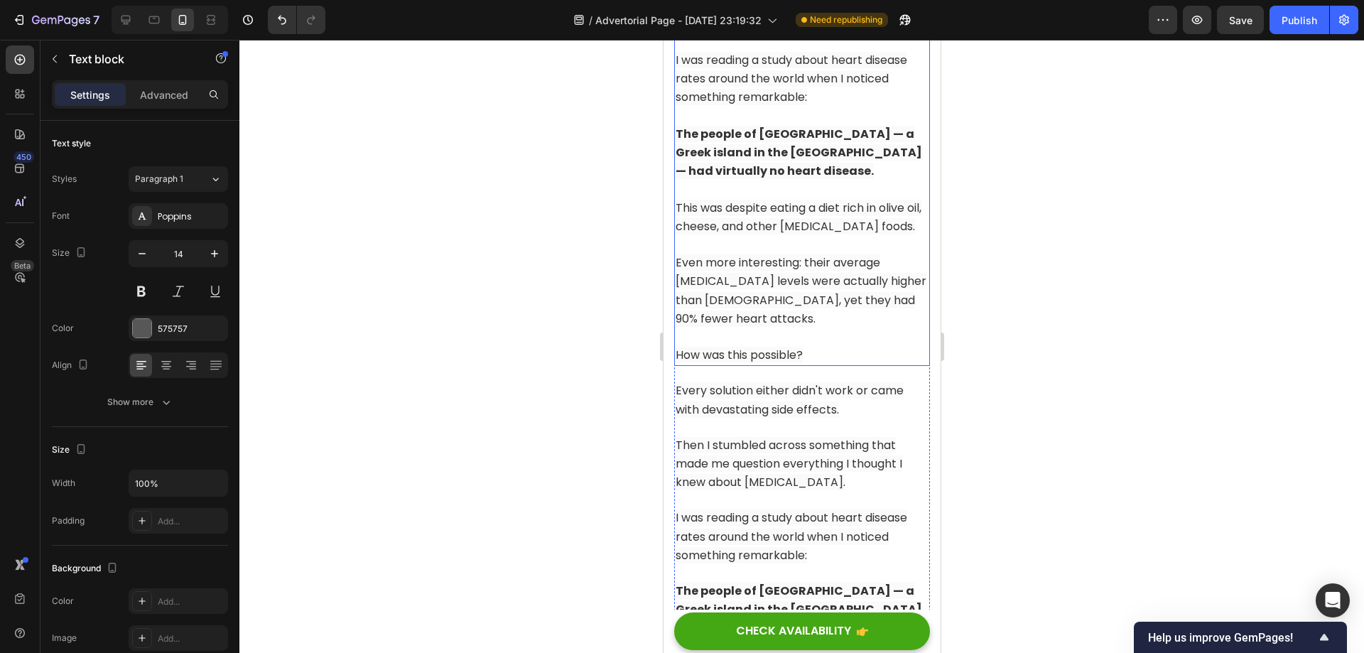
click at [812, 236] on p "This was despite eating a diet rich in olive oil, cheese, and other [MEDICAL_DA…" at bounding box center [801, 217] width 253 height 37
click at [825, 364] on p "How was this possible?" at bounding box center [801, 355] width 253 height 18
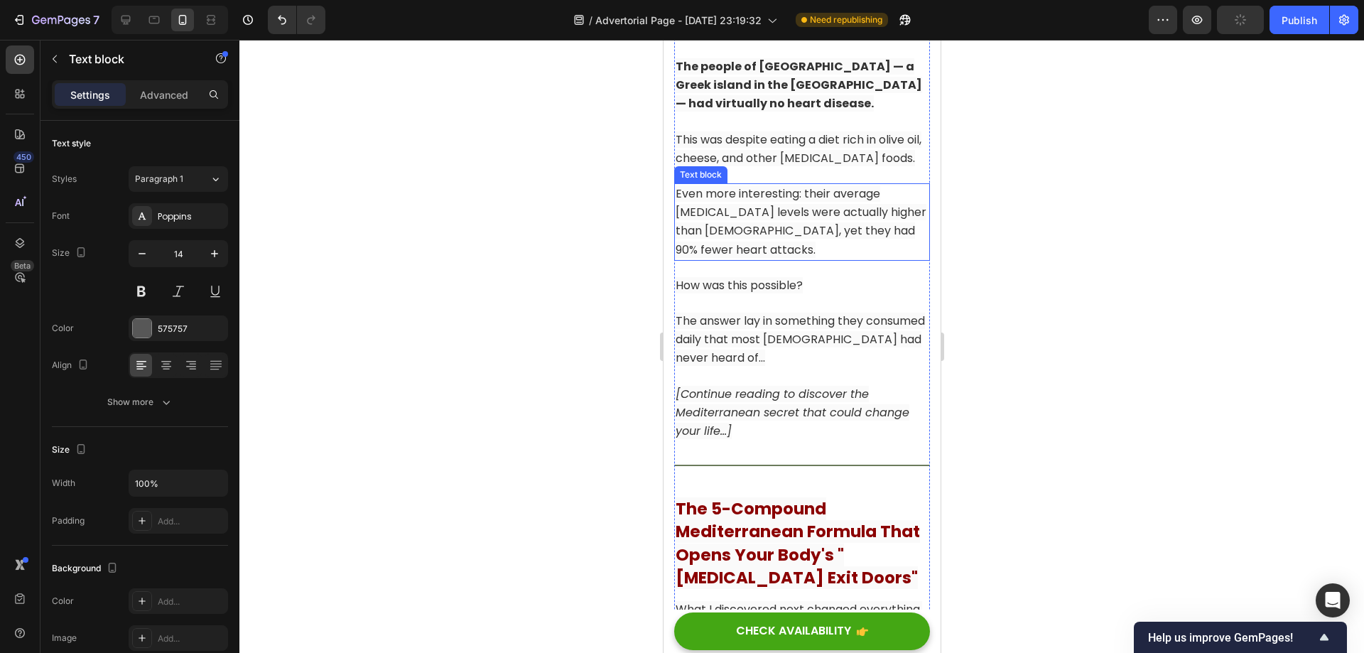
scroll to position [6810, 0]
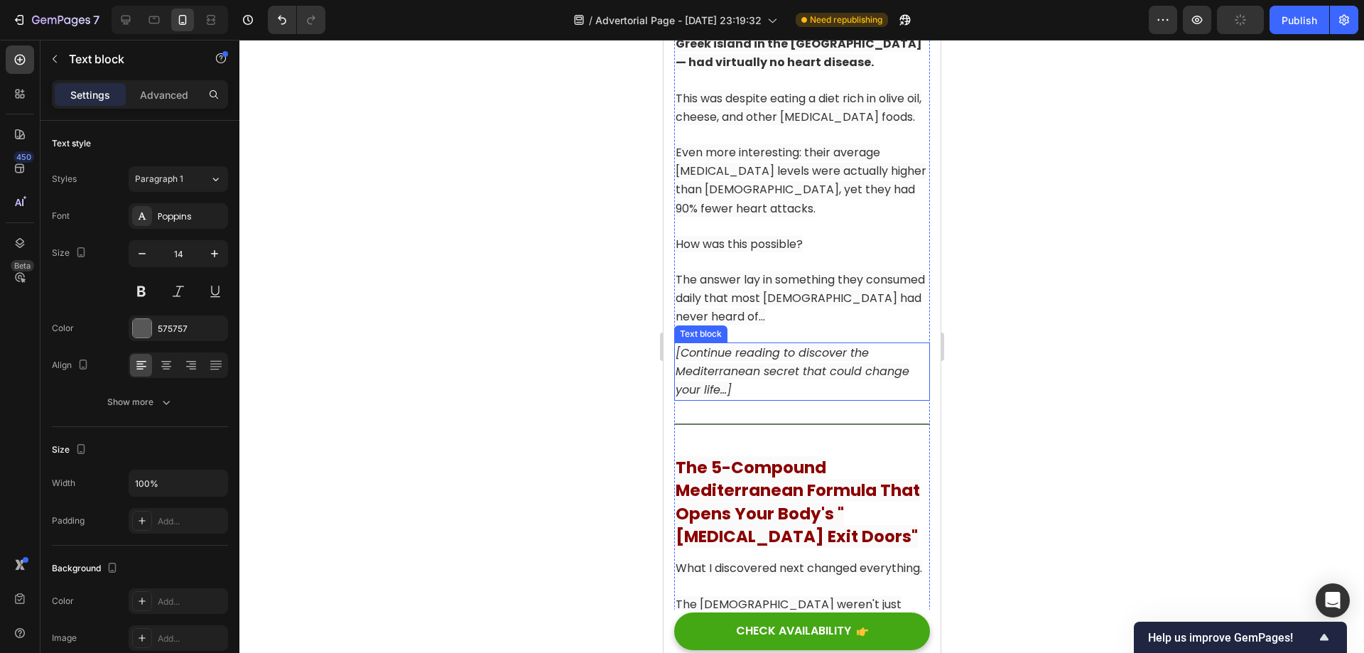
click at [808, 398] on icon "[Continue reading to discover the Mediterranean secret that could change your l…" at bounding box center [792, 371] width 234 height 53
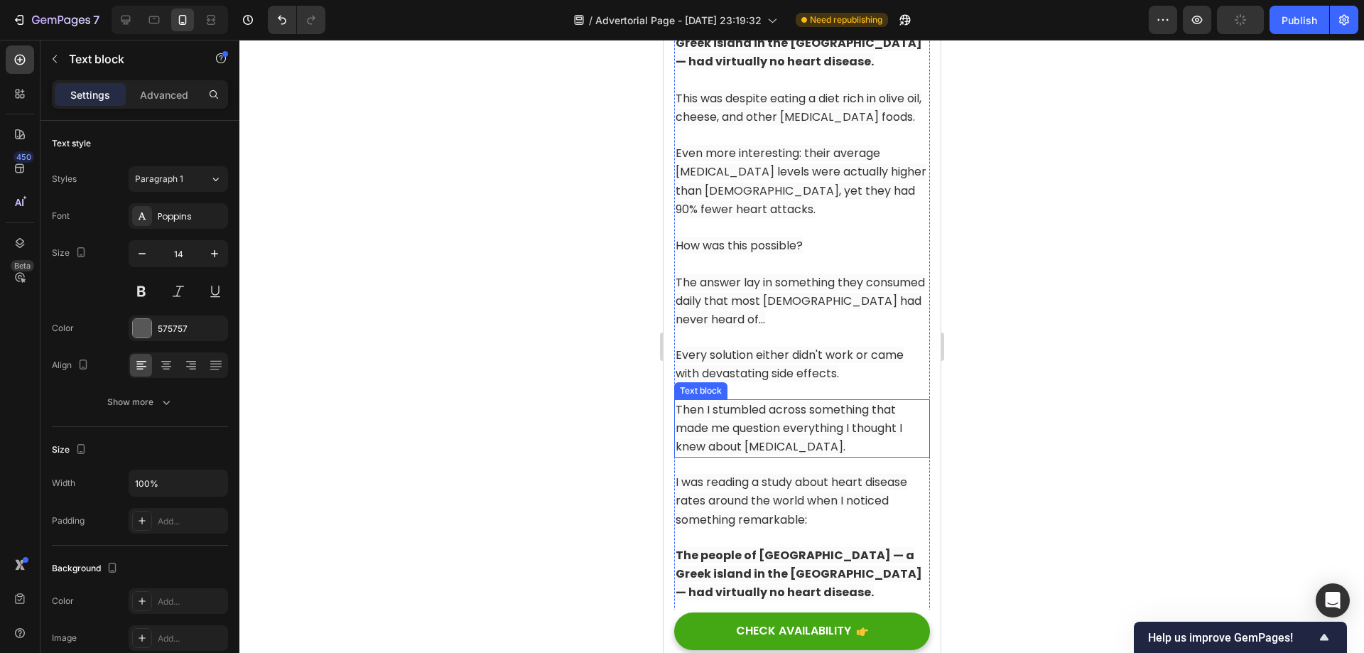
scroll to position [6242, 0]
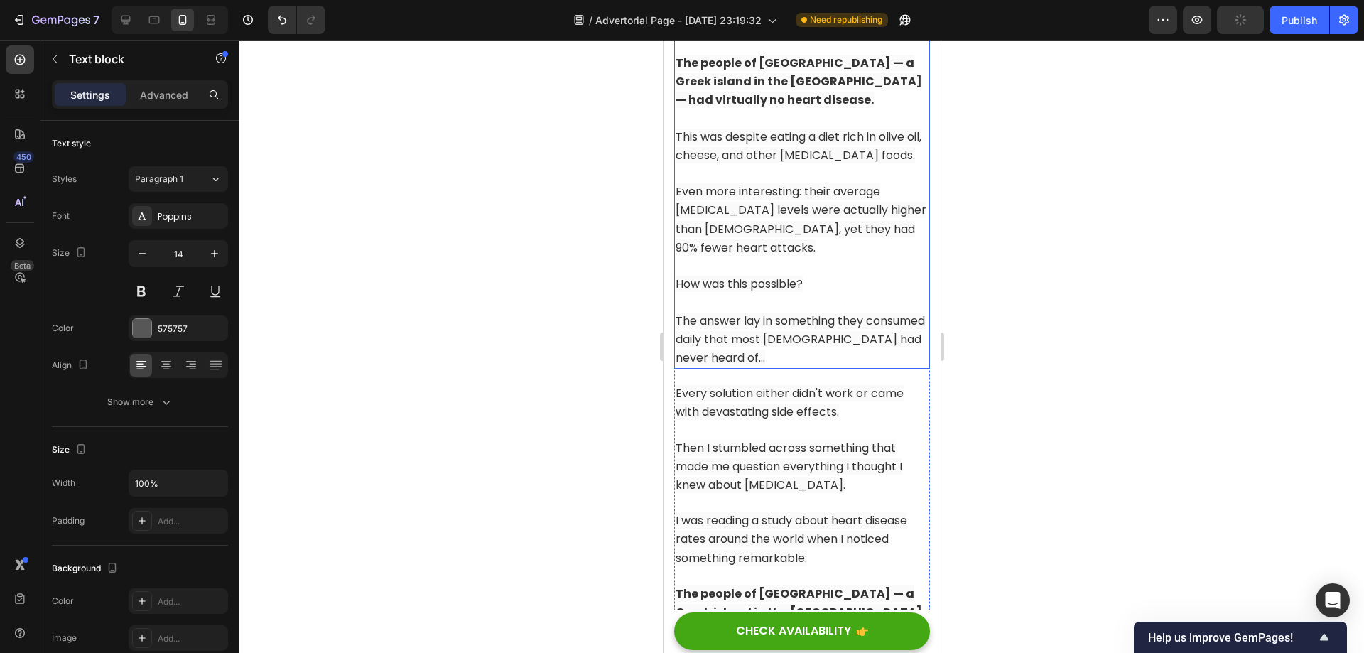
click at [792, 292] on span "How was this possible?" at bounding box center [738, 284] width 127 height 16
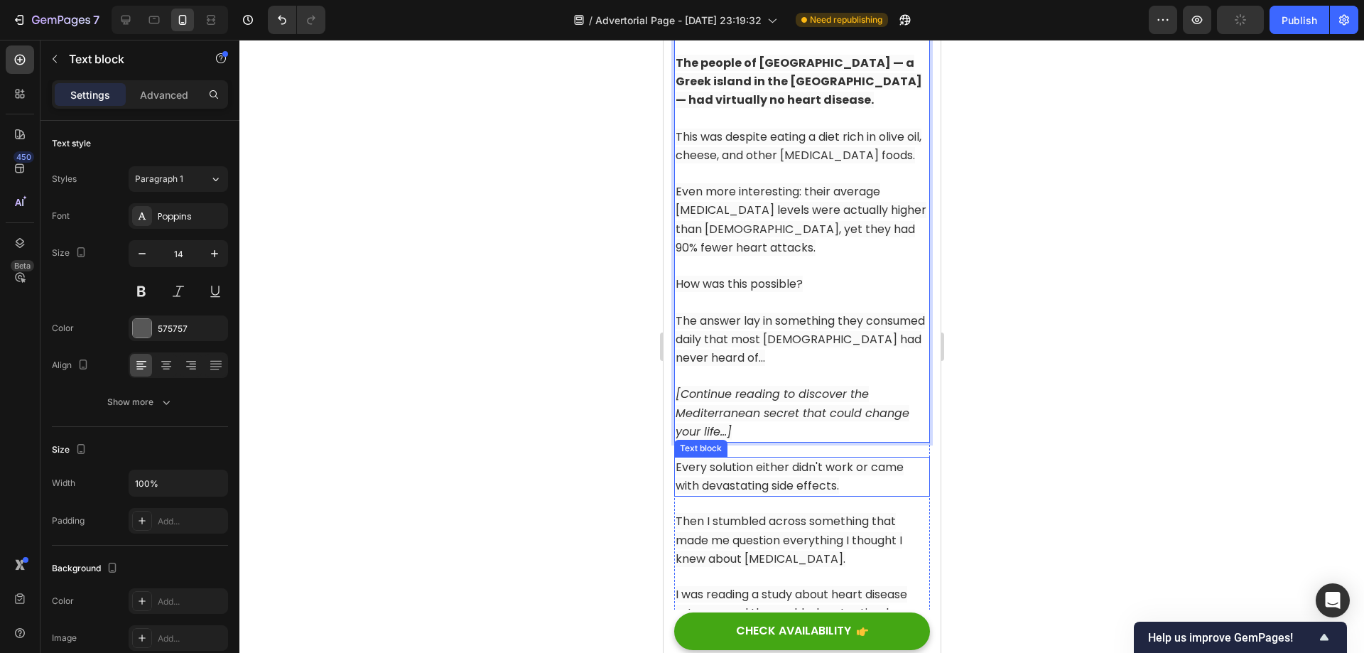
click at [790, 488] on span "Every solution either didn't work or came with devastating side effects." at bounding box center [789, 476] width 228 height 35
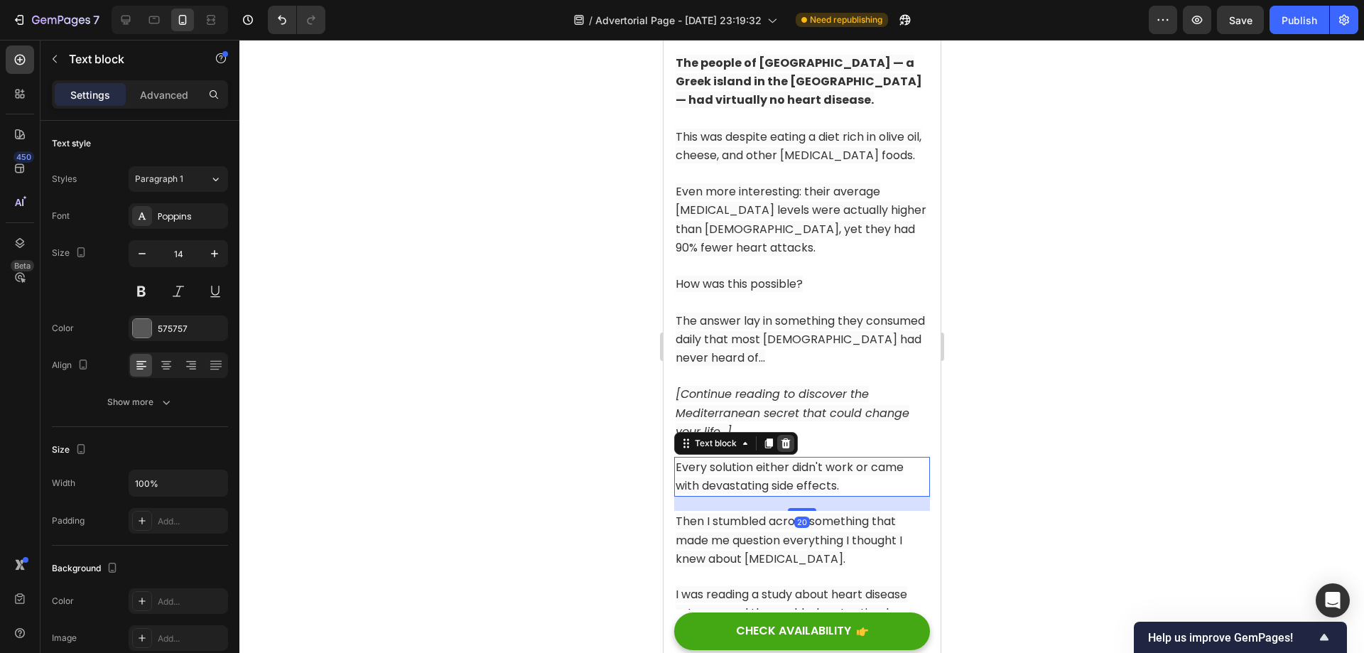
click at [791, 452] on div at bounding box center [784, 443] width 17 height 17
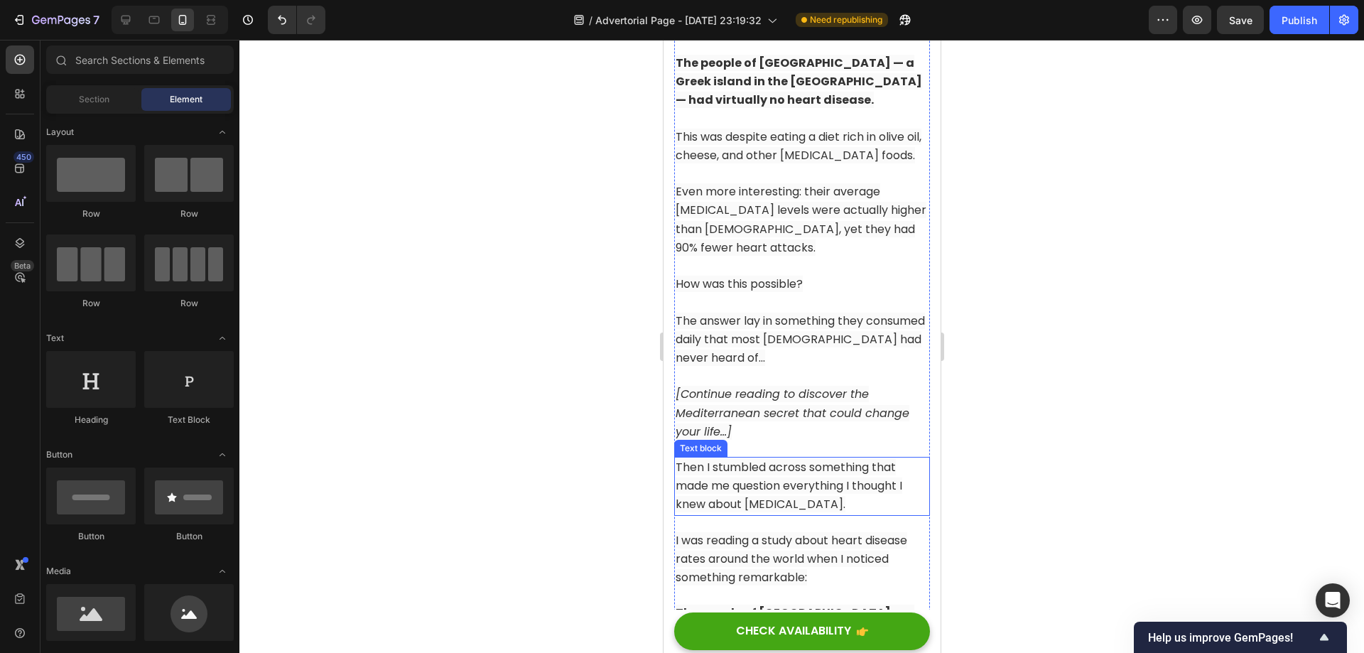
click at [788, 491] on span "Then I stumbled across something that made me question everything I thought I k…" at bounding box center [788, 485] width 227 height 53
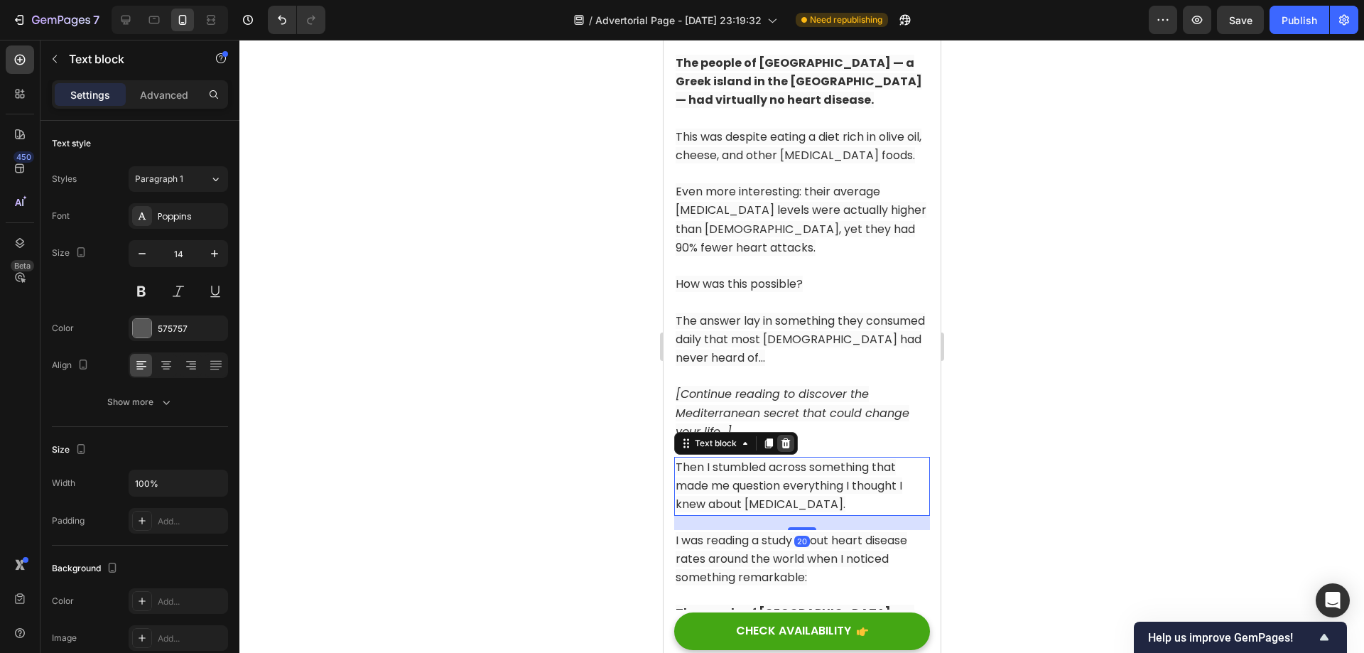
click at [786, 449] on icon at bounding box center [784, 443] width 11 height 11
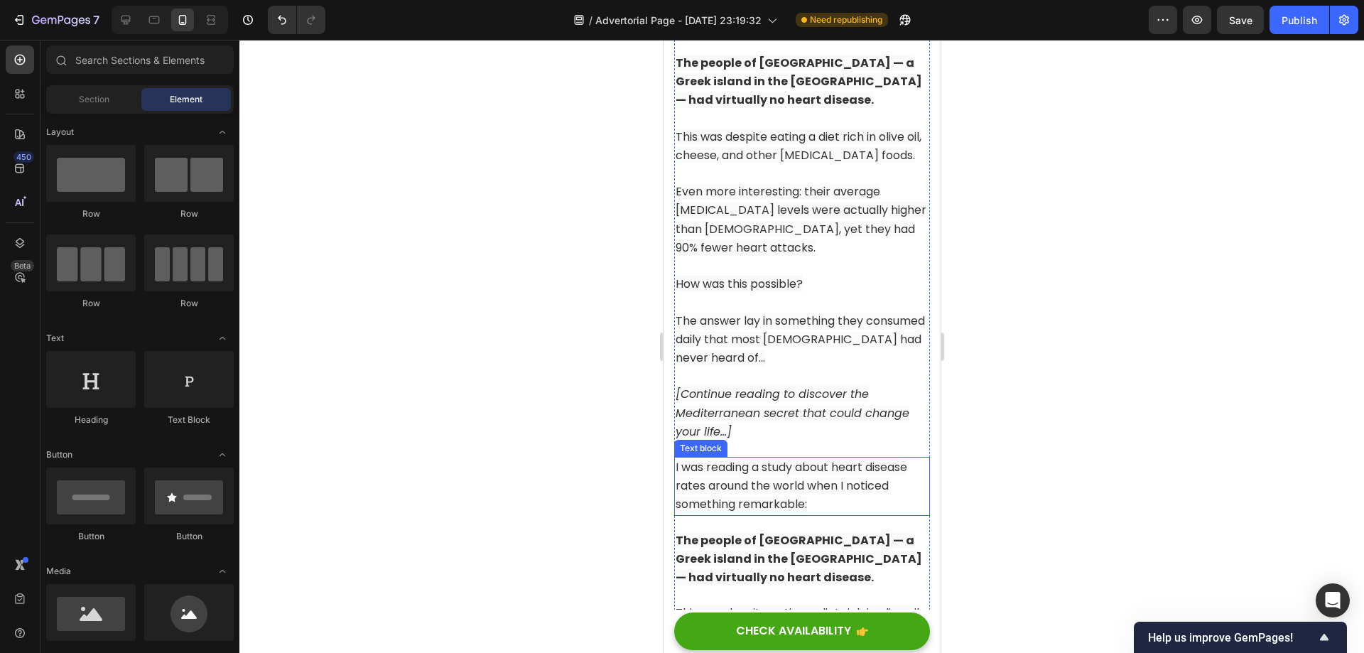
click at [782, 494] on p "I was reading a study about heart disease rates around the world when I noticed…" at bounding box center [801, 486] width 253 height 56
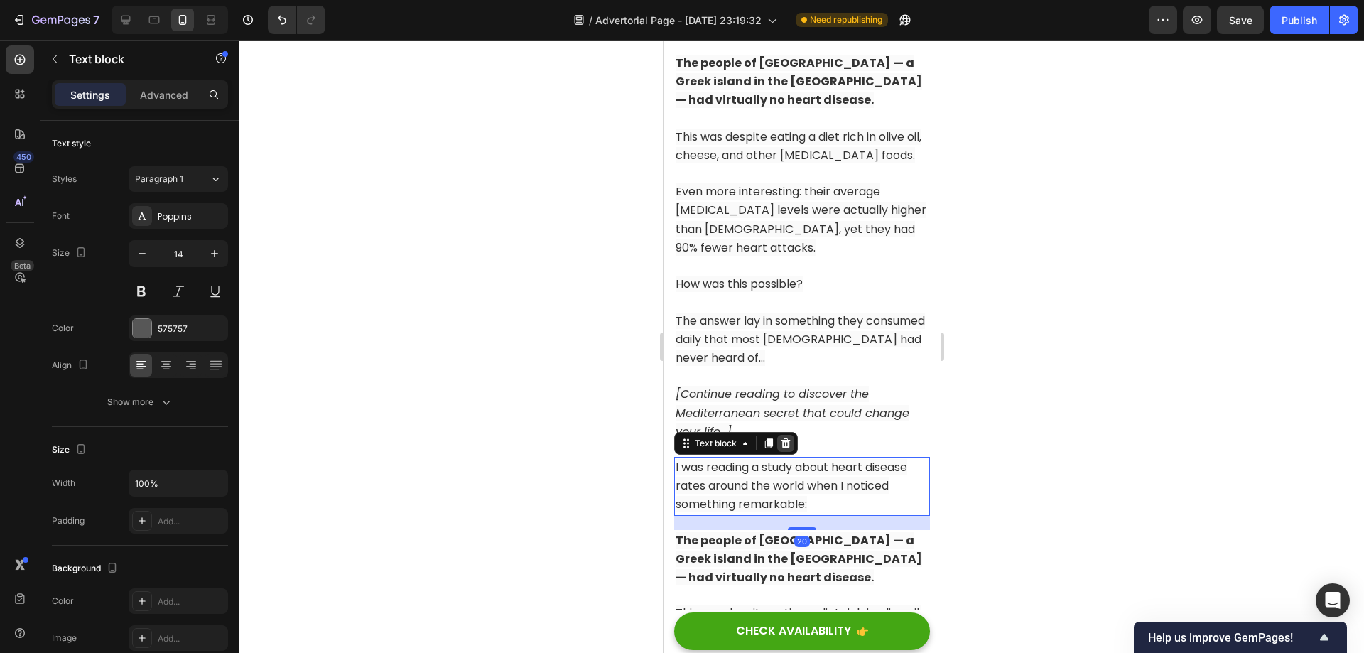
click at [782, 448] on icon at bounding box center [785, 443] width 9 height 10
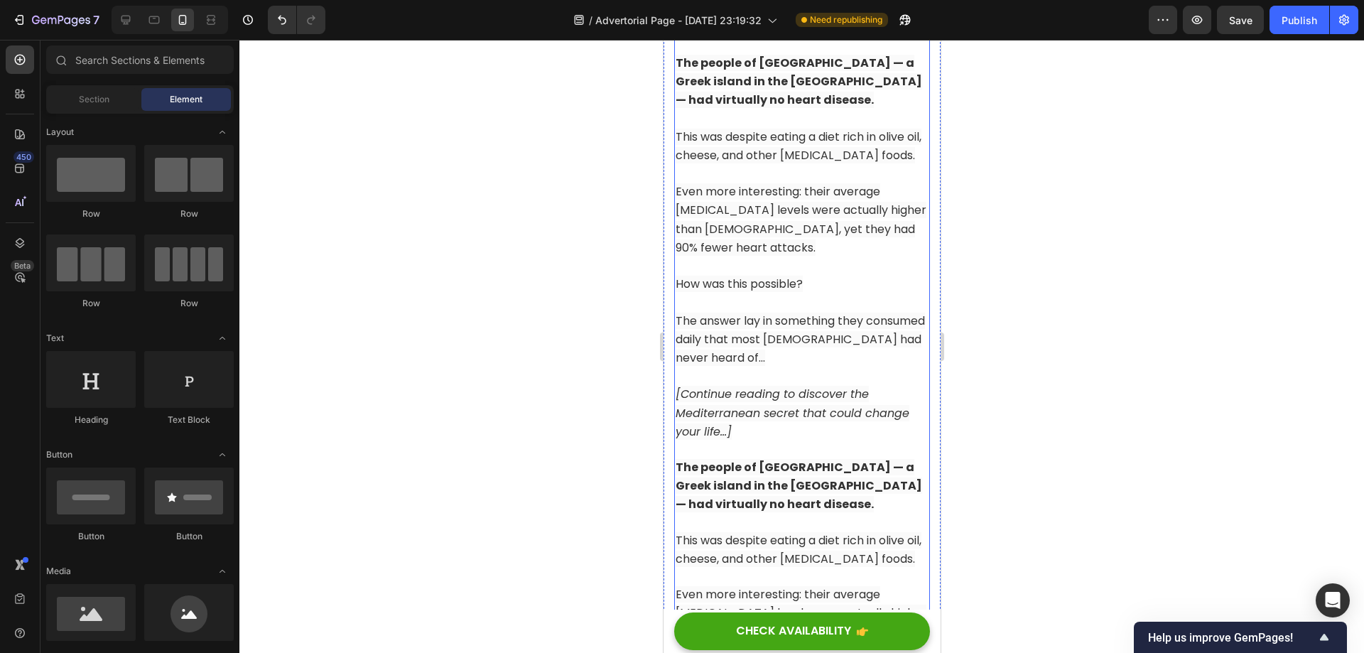
click at [789, 493] on strong "The people of [GEOGRAPHIC_DATA] — a Greek island in the [GEOGRAPHIC_DATA] — had…" at bounding box center [798, 485] width 246 height 53
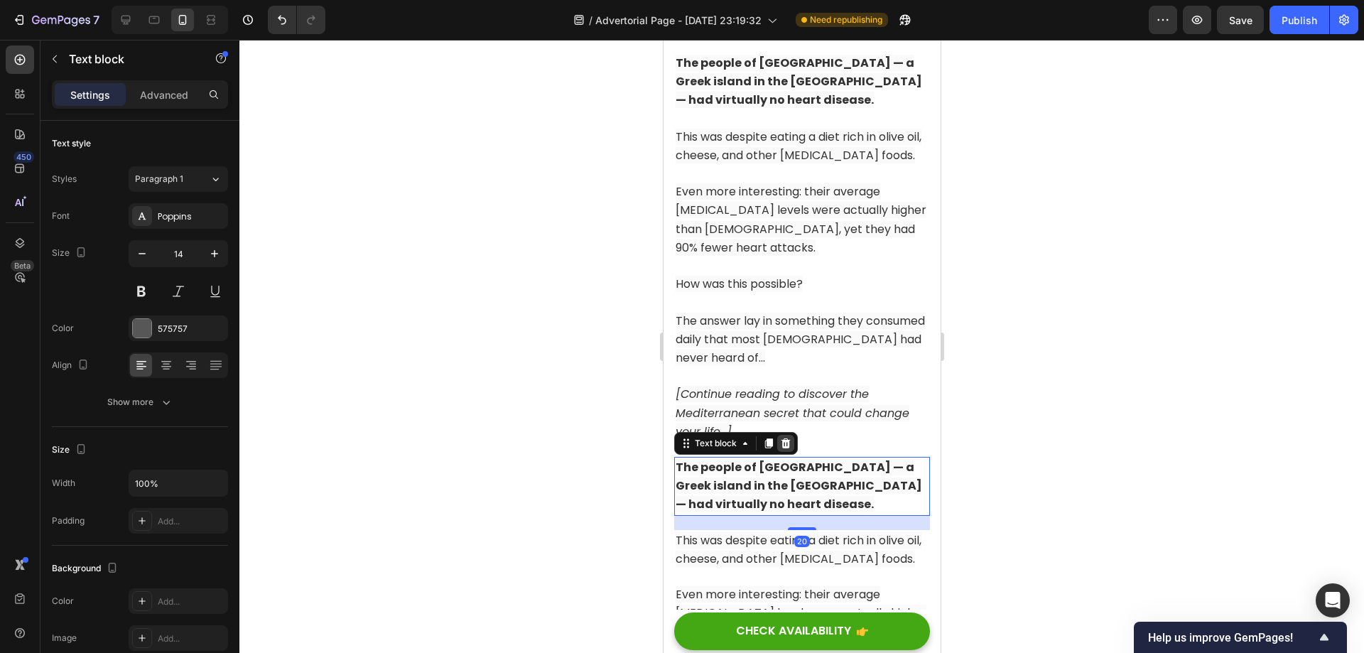
click at [784, 449] on icon at bounding box center [784, 443] width 11 height 11
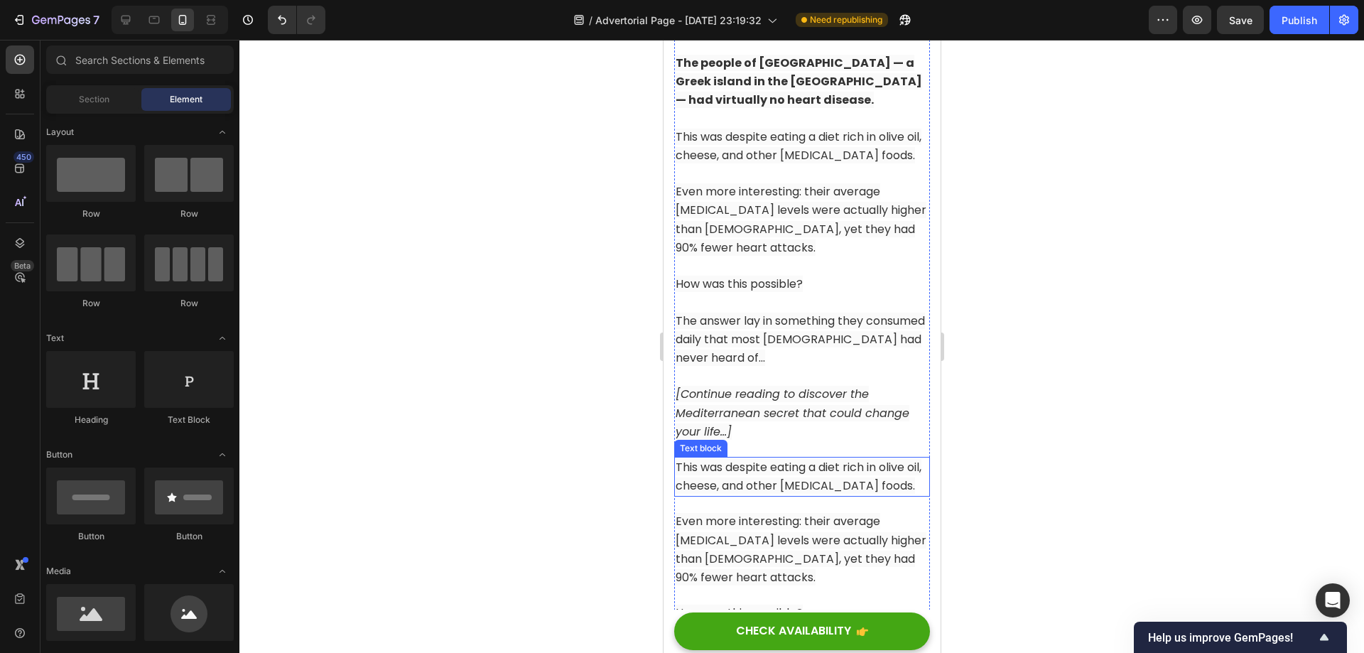
click at [789, 494] on span "This was despite eating a diet rich in olive oil, cheese, and other [MEDICAL_DA…" at bounding box center [798, 476] width 246 height 35
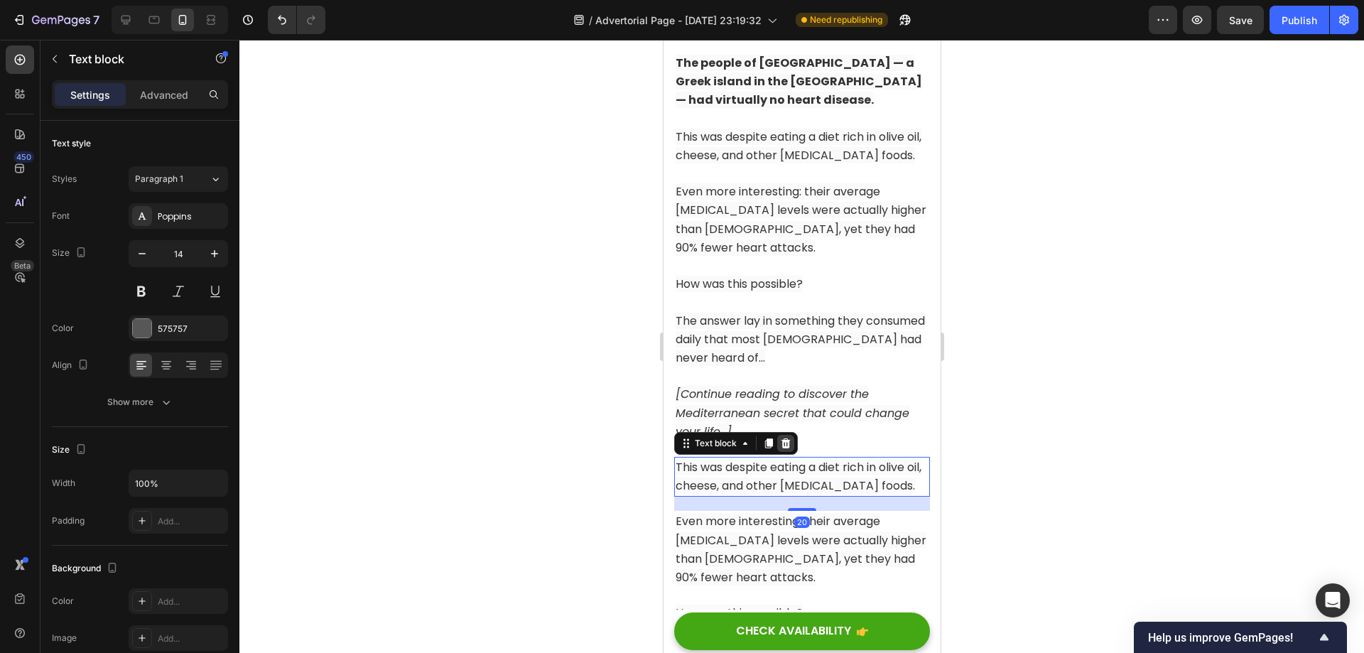
click at [789, 449] on icon at bounding box center [784, 443] width 11 height 11
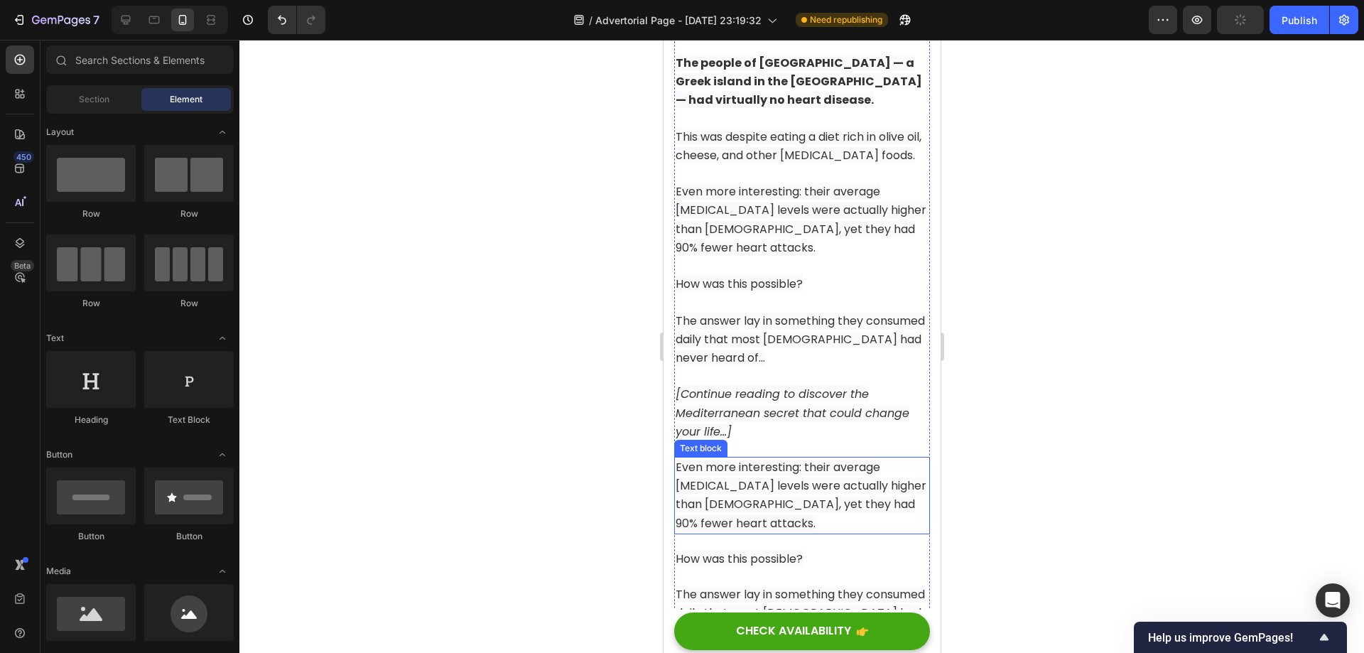
click at [787, 492] on span "Even more interesting: their average [MEDICAL_DATA] levels were actually higher…" at bounding box center [800, 495] width 251 height 72
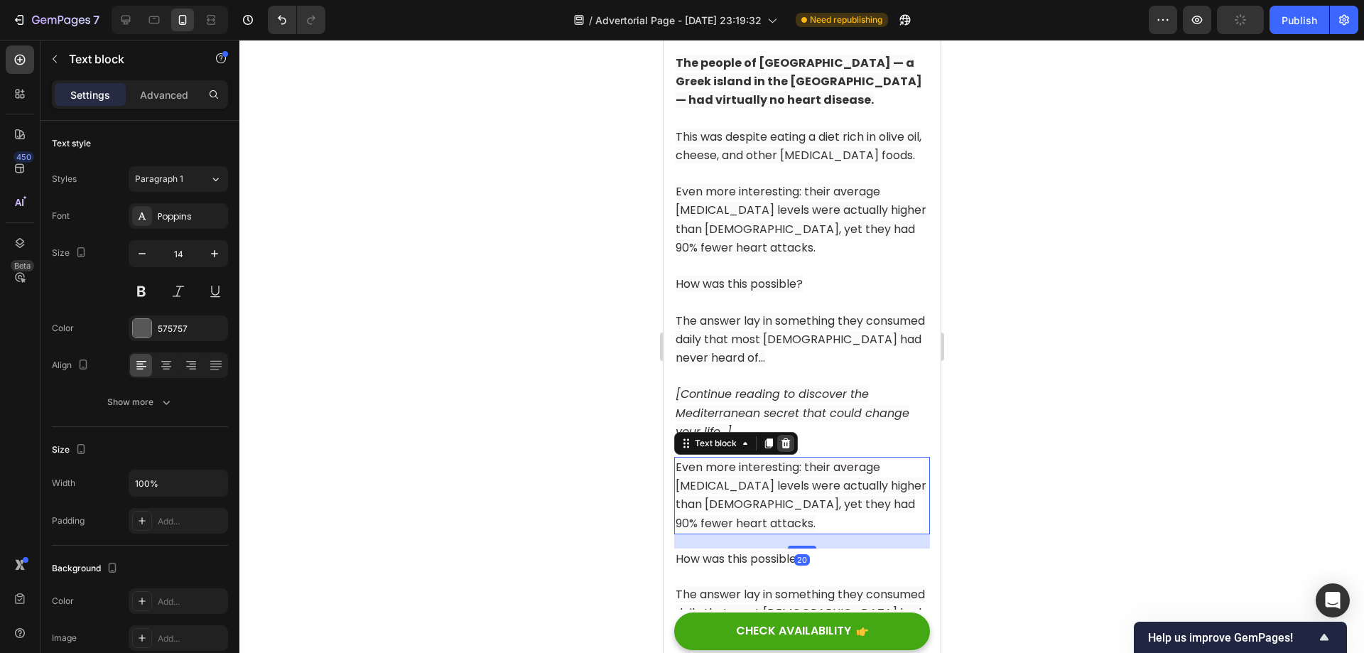
click at [783, 448] on icon at bounding box center [785, 443] width 9 height 10
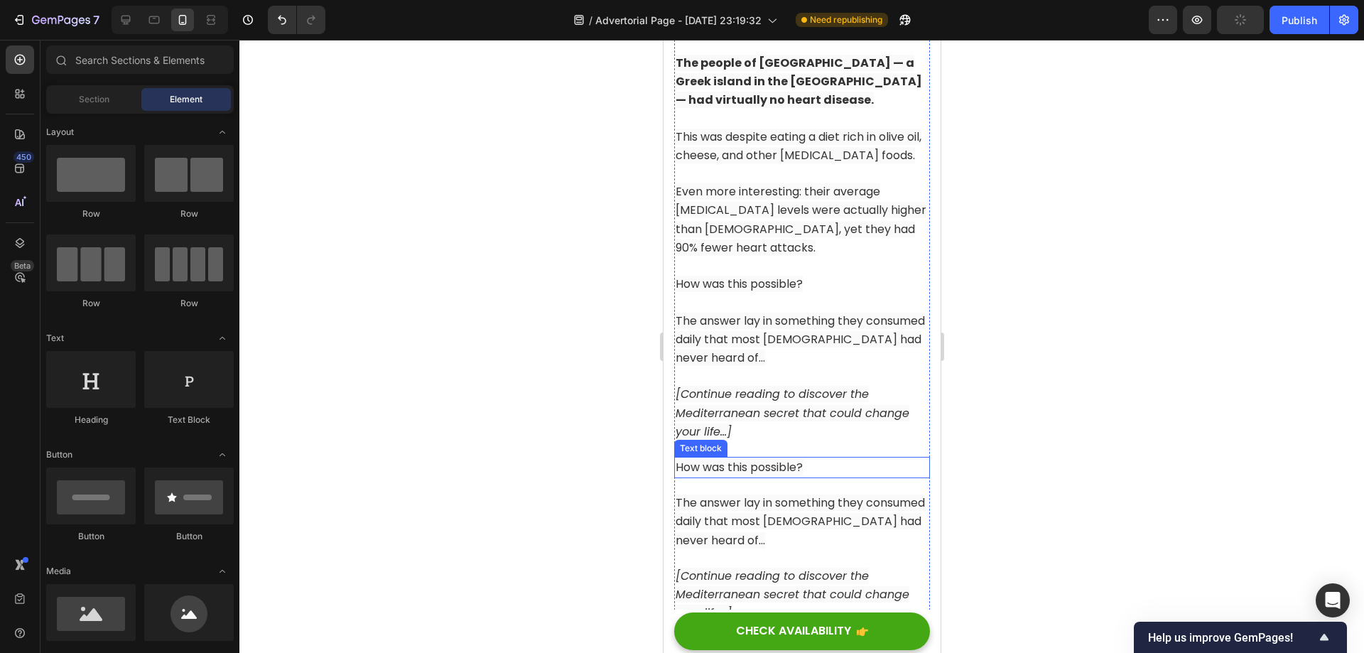
click at [786, 475] on span "How was this possible?" at bounding box center [738, 467] width 127 height 16
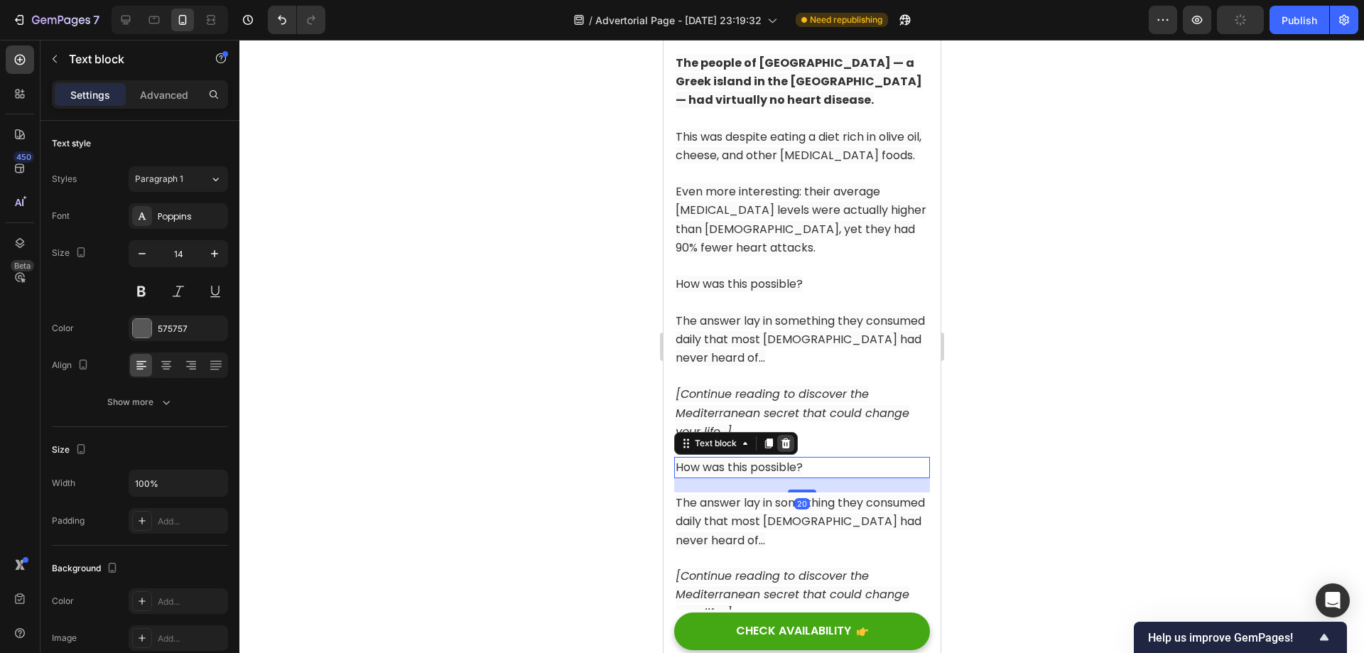
click at [784, 448] on icon at bounding box center [785, 443] width 9 height 10
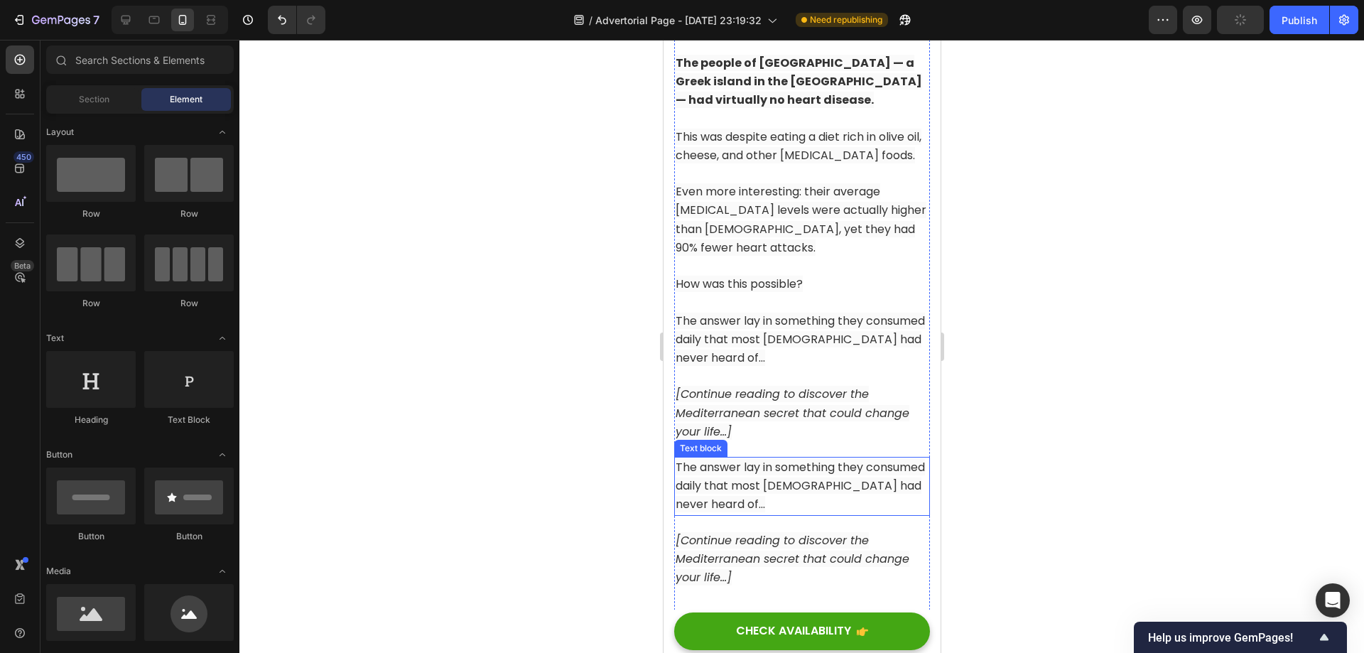
click at [779, 492] on span "The answer lay in something they consumed daily that most [DEMOGRAPHIC_DATA] ha…" at bounding box center [799, 485] width 249 height 53
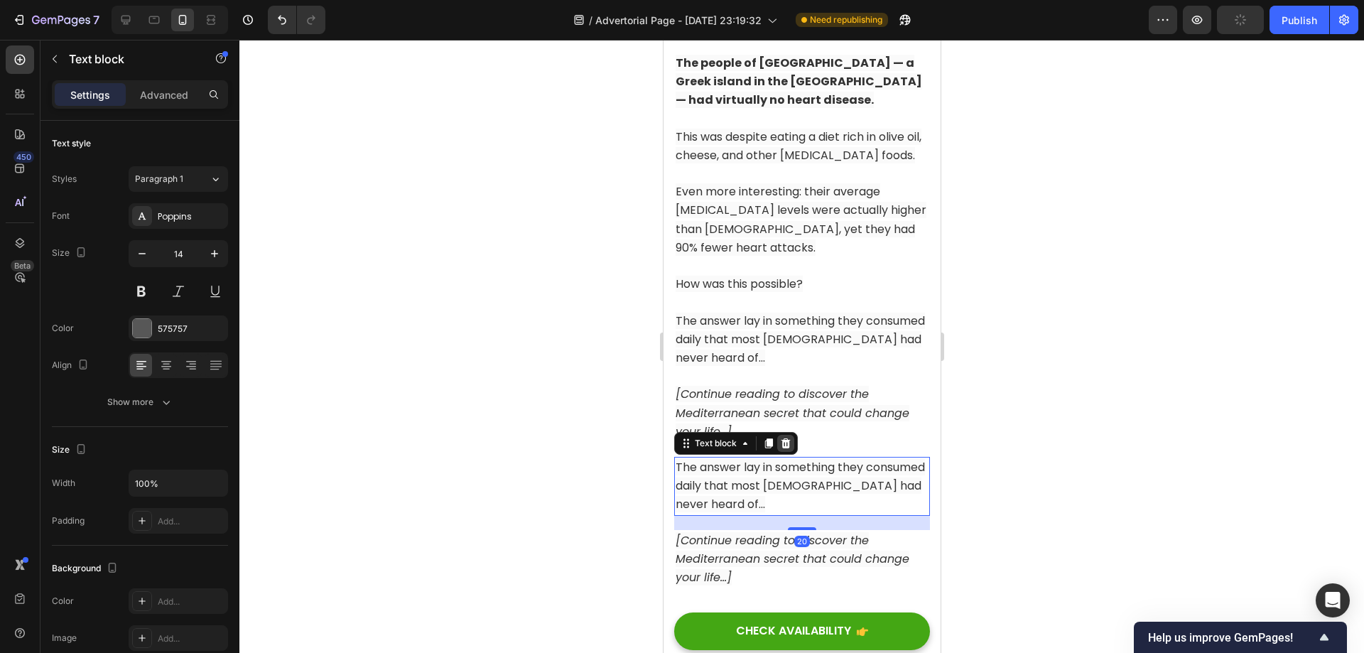
click at [785, 449] on icon at bounding box center [784, 443] width 11 height 11
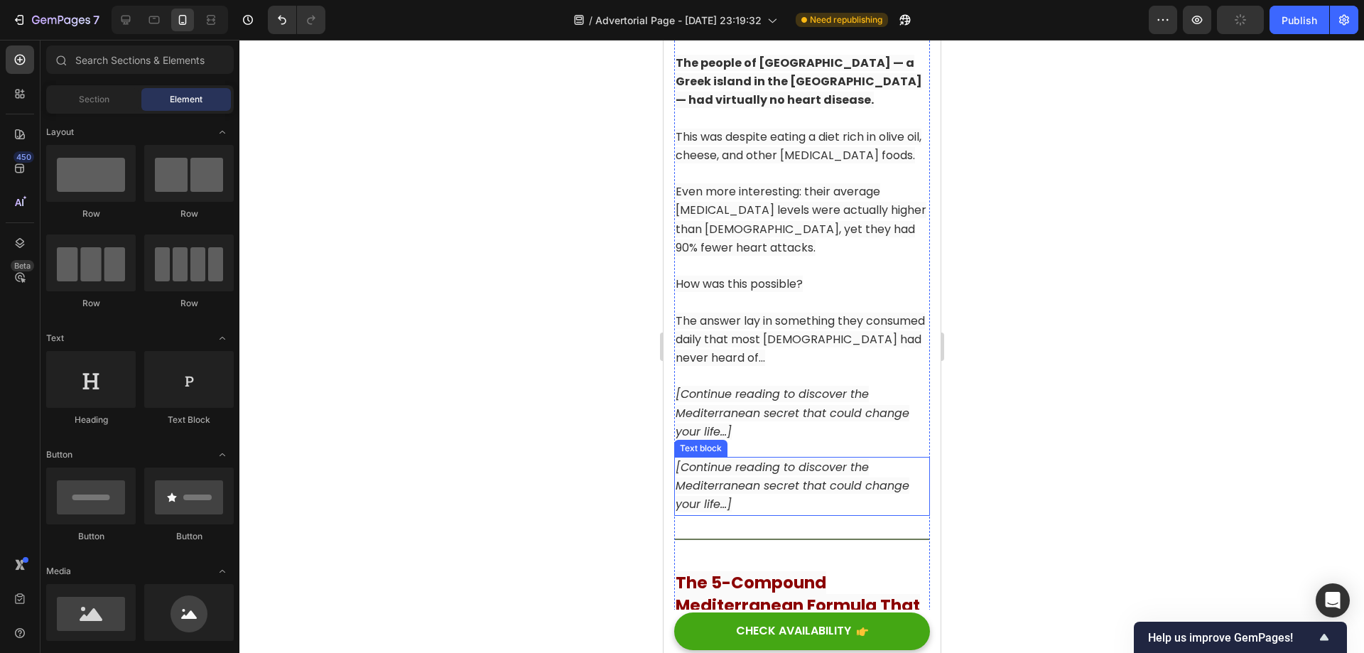
click at [787, 502] on icon "[Continue reading to discover the Mediterranean secret that could change your l…" at bounding box center [792, 485] width 234 height 53
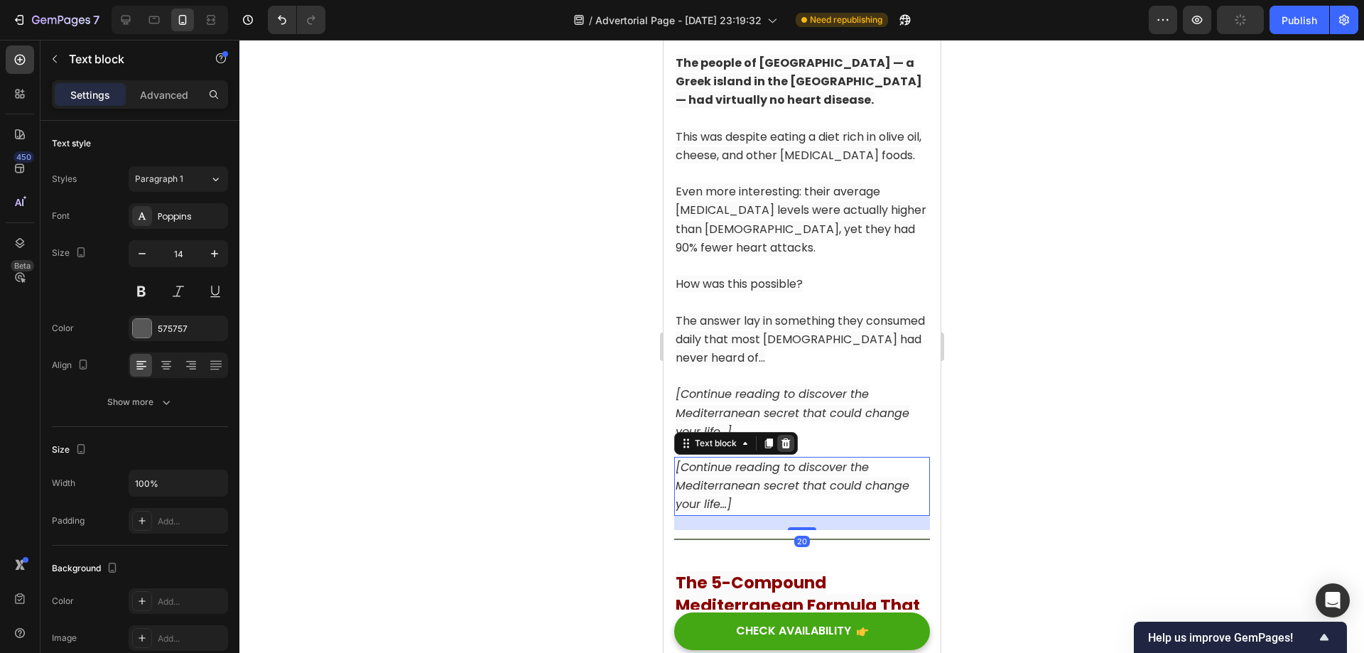
click at [787, 448] on icon at bounding box center [785, 443] width 9 height 10
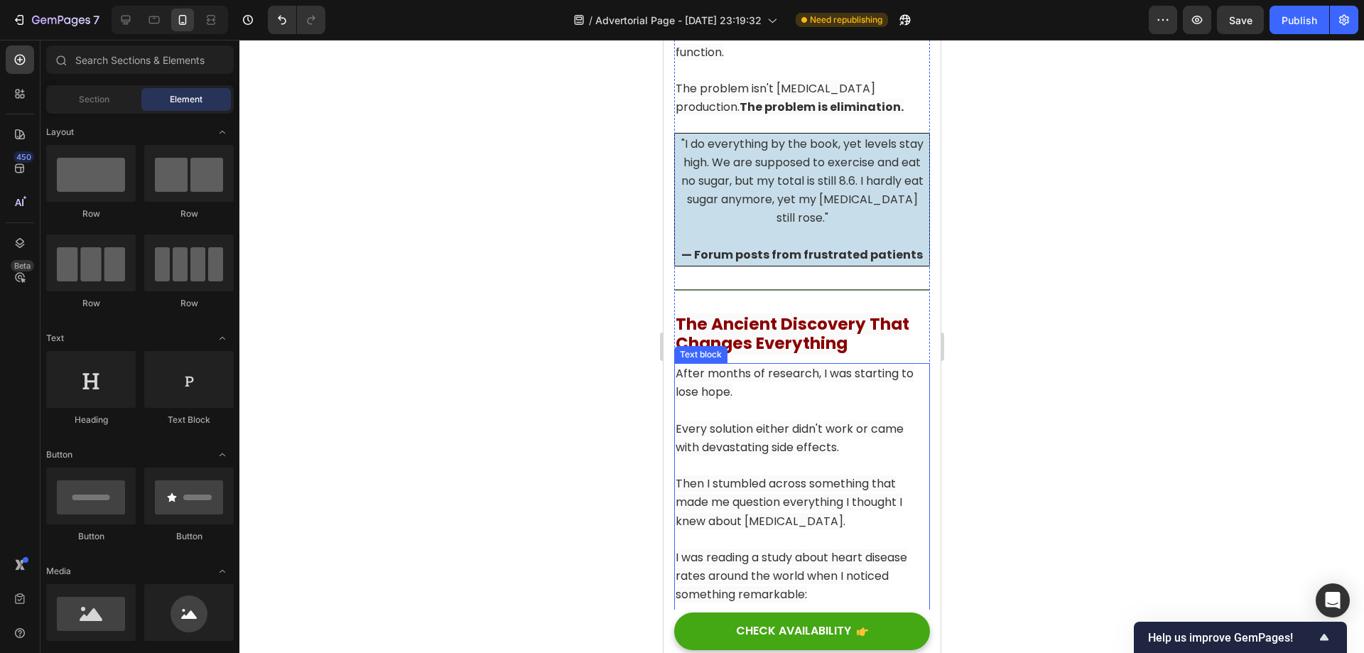
click at [846, 442] on p "Every solution either didn't work or came with devastating side effects." at bounding box center [801, 438] width 253 height 37
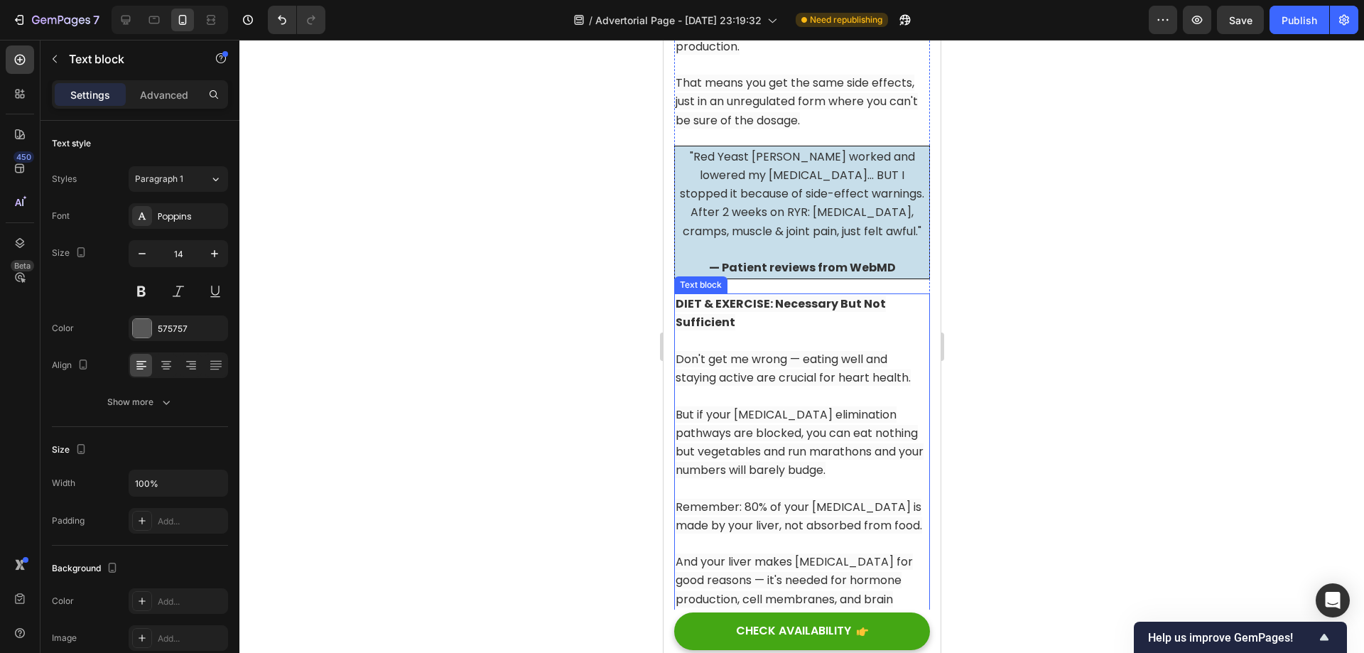
scroll to position [5105, 0]
click at [833, 390] on p at bounding box center [801, 399] width 253 height 18
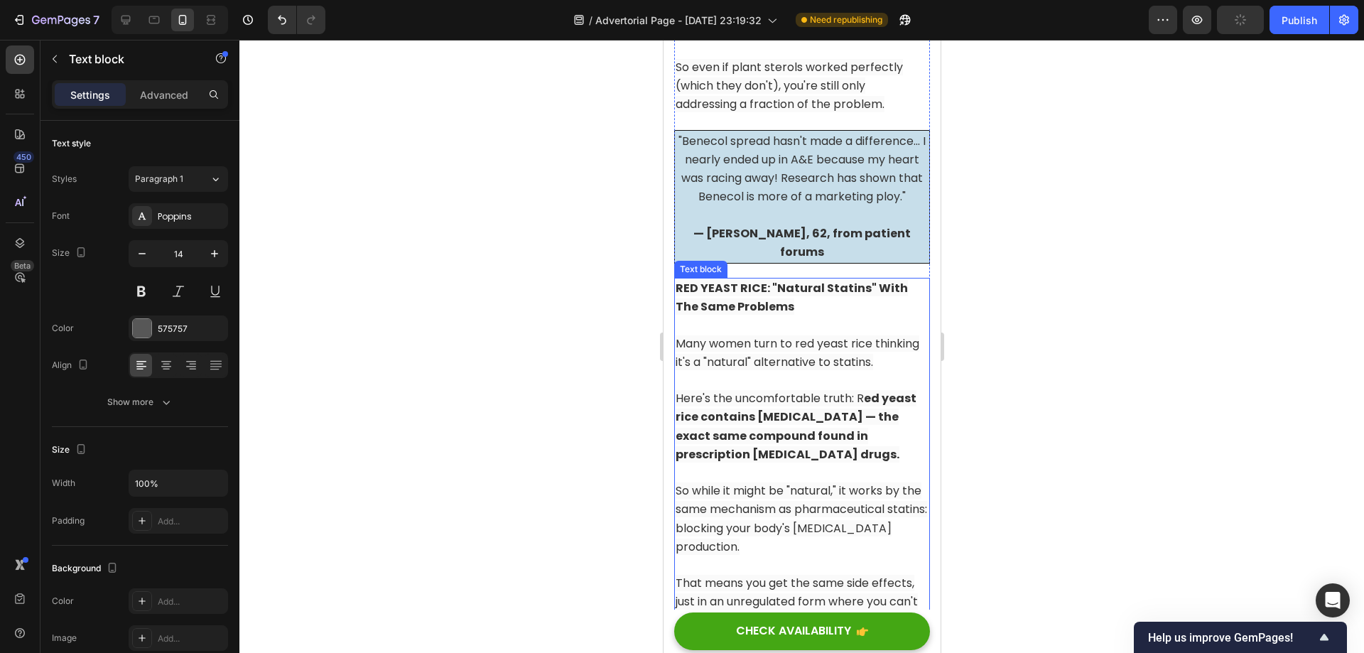
click at [815, 390] on strong "ed yeast rice contains [MEDICAL_DATA] — the exact same compound found in prescr…" at bounding box center [795, 426] width 241 height 72
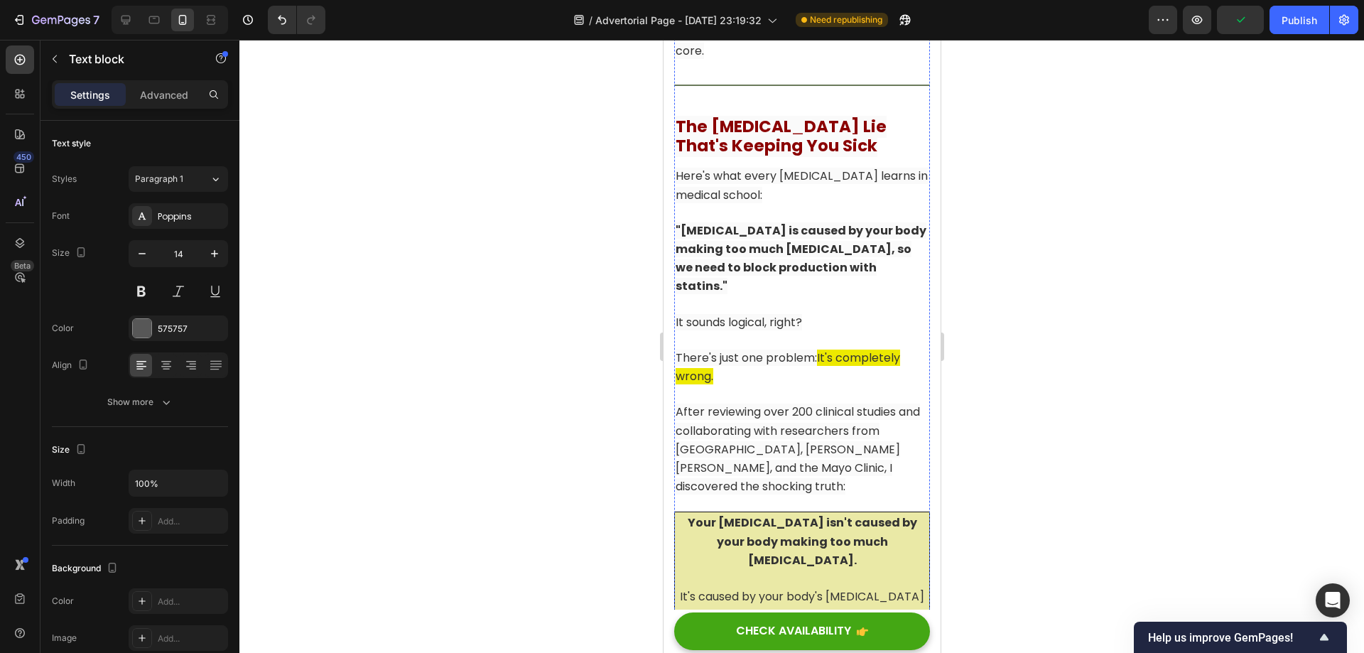
scroll to position [2335, 0]
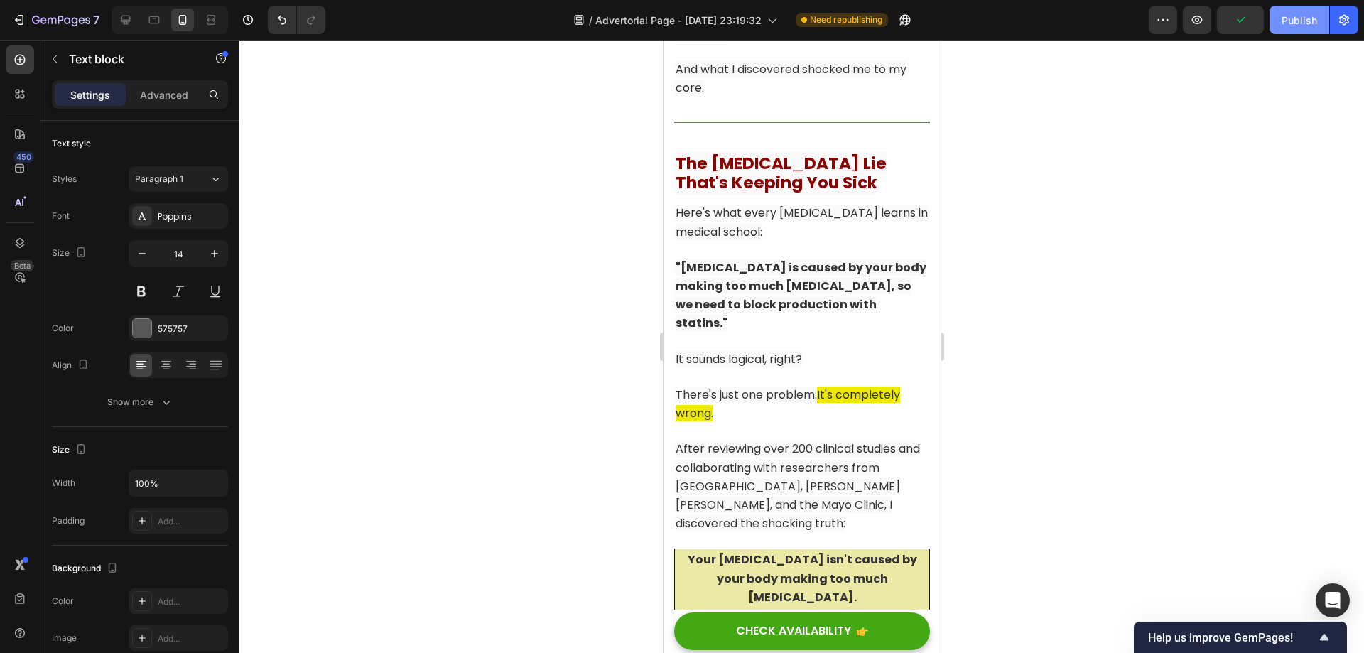
click at [1299, 19] on div "Publish" at bounding box center [1300, 20] width 36 height 15
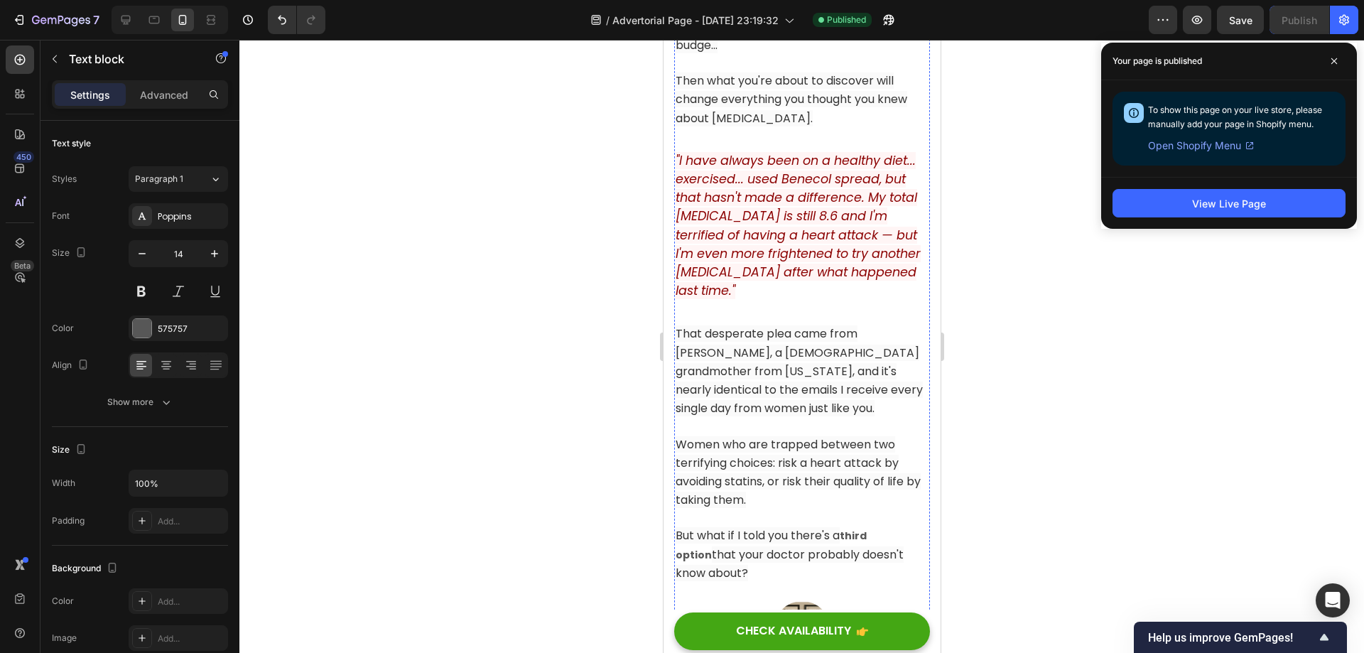
scroll to position [642, 0]
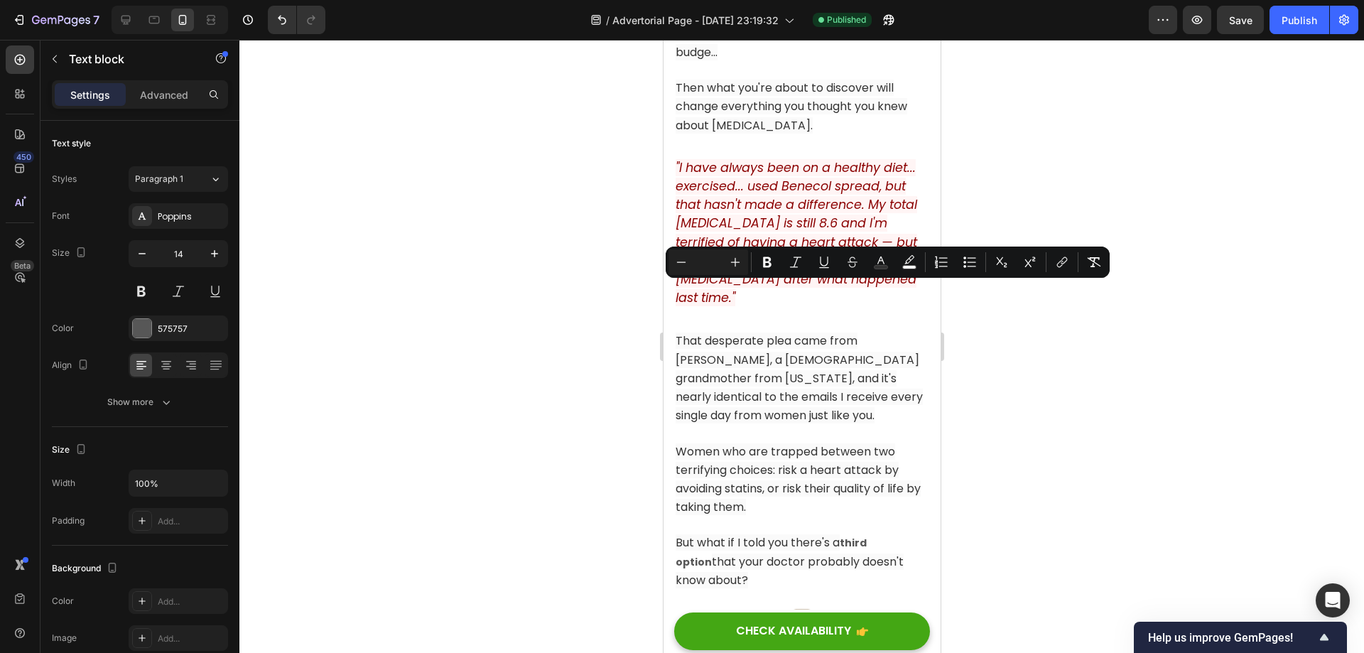
copy p "If you've tried those statins and experienced the devastating side effects"
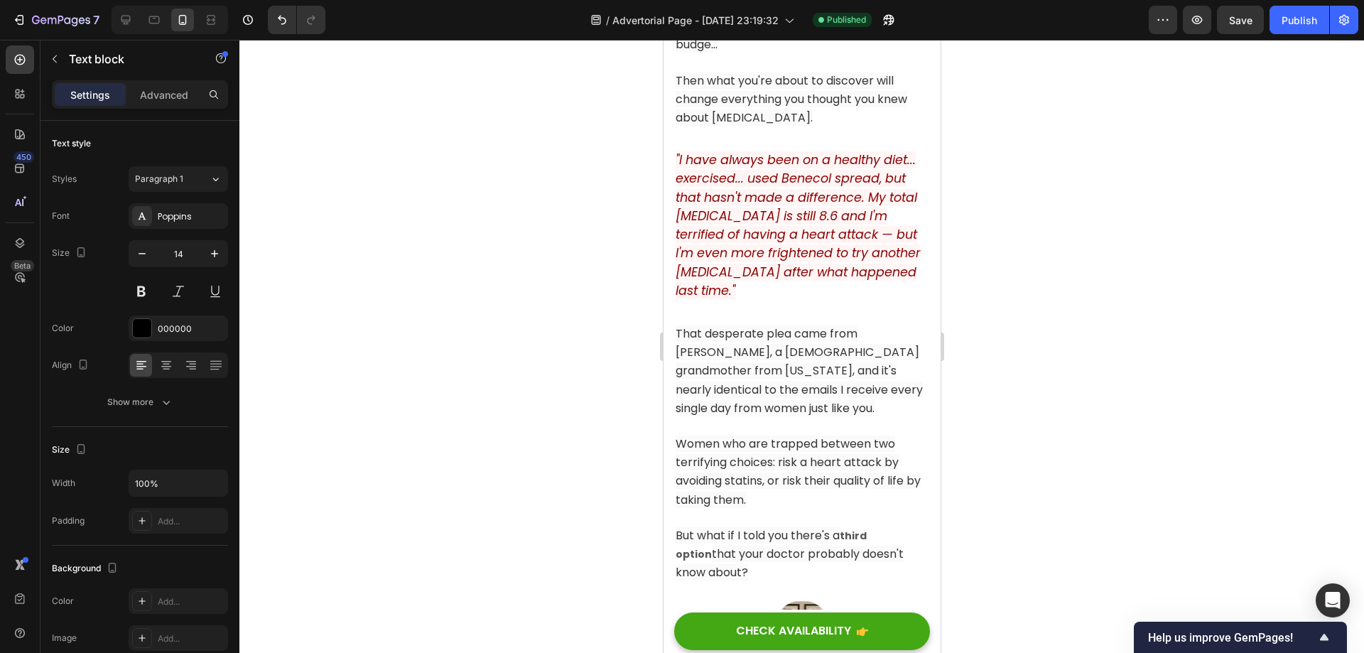
scroll to position [784, 0]
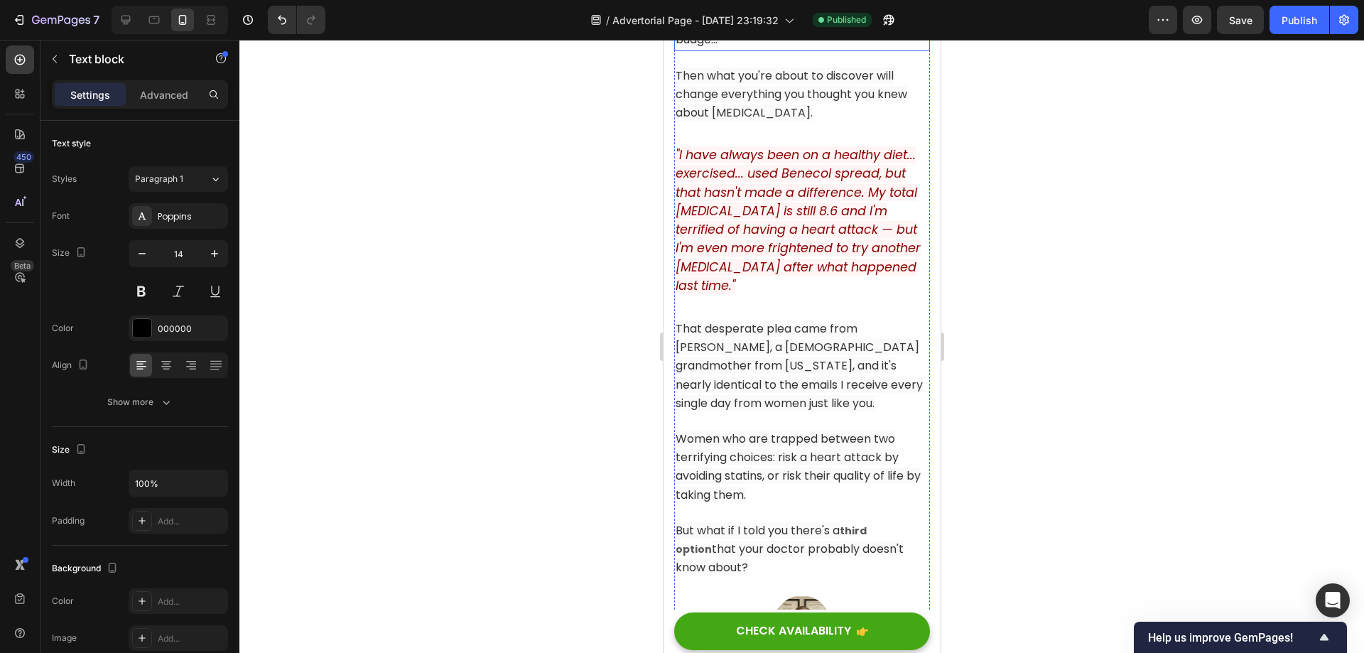
click at [807, 48] on span "If you've desperately tried "natural" solutions like plant sterol spreads, red …" at bounding box center [799, 12] width 248 height 72
click at [808, 48] on span "If you've desperately tried "natural" solutions like plant sterol spreads, red …" at bounding box center [799, 12] width 248 height 72
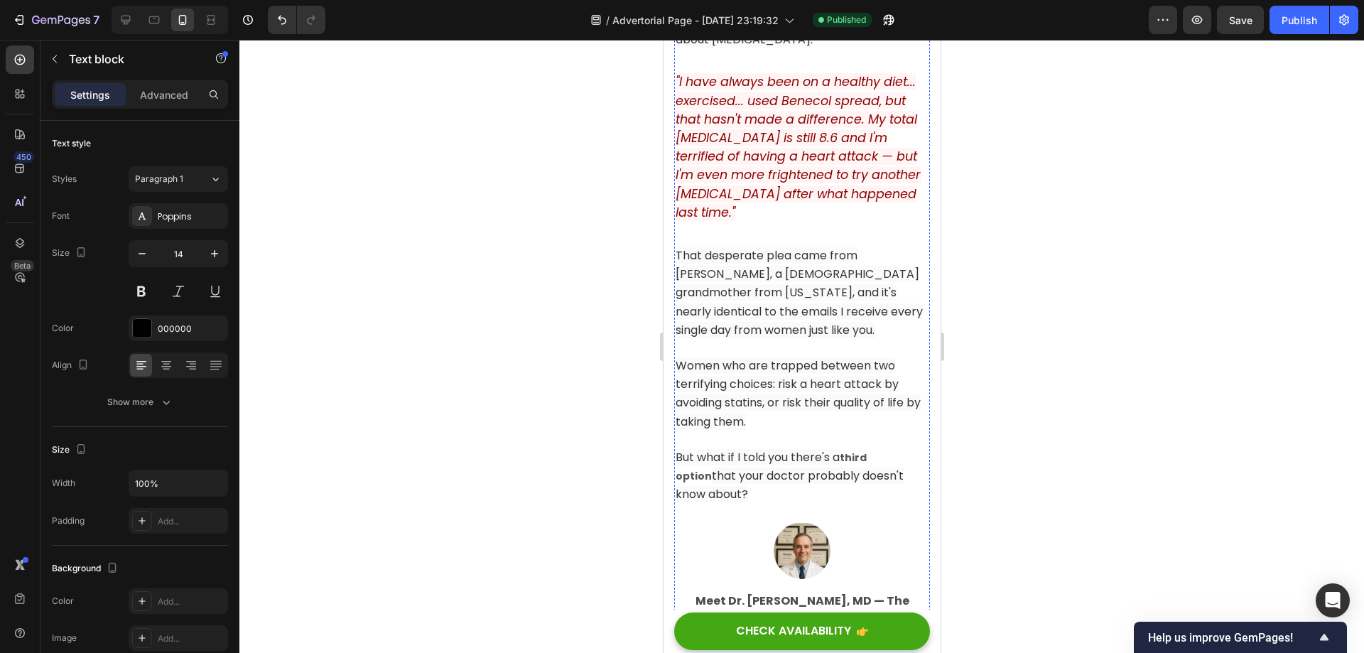
scroll to position [997, 0]
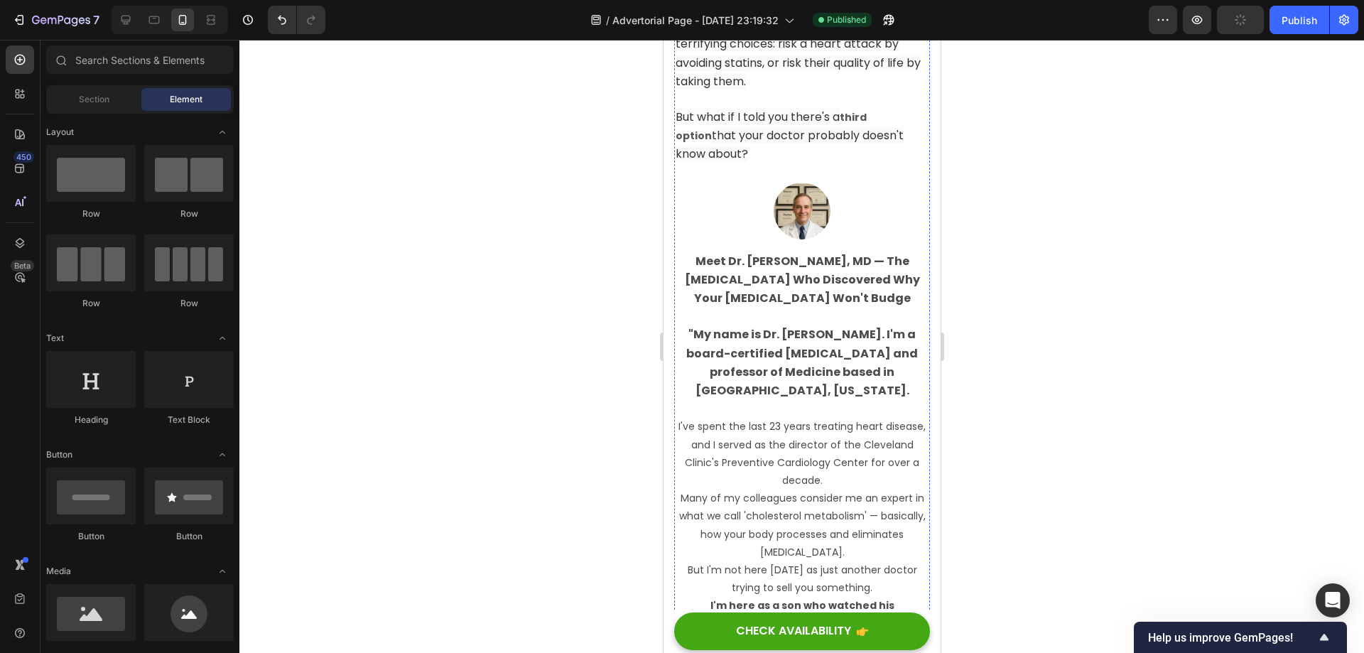
scroll to position [1068, 0]
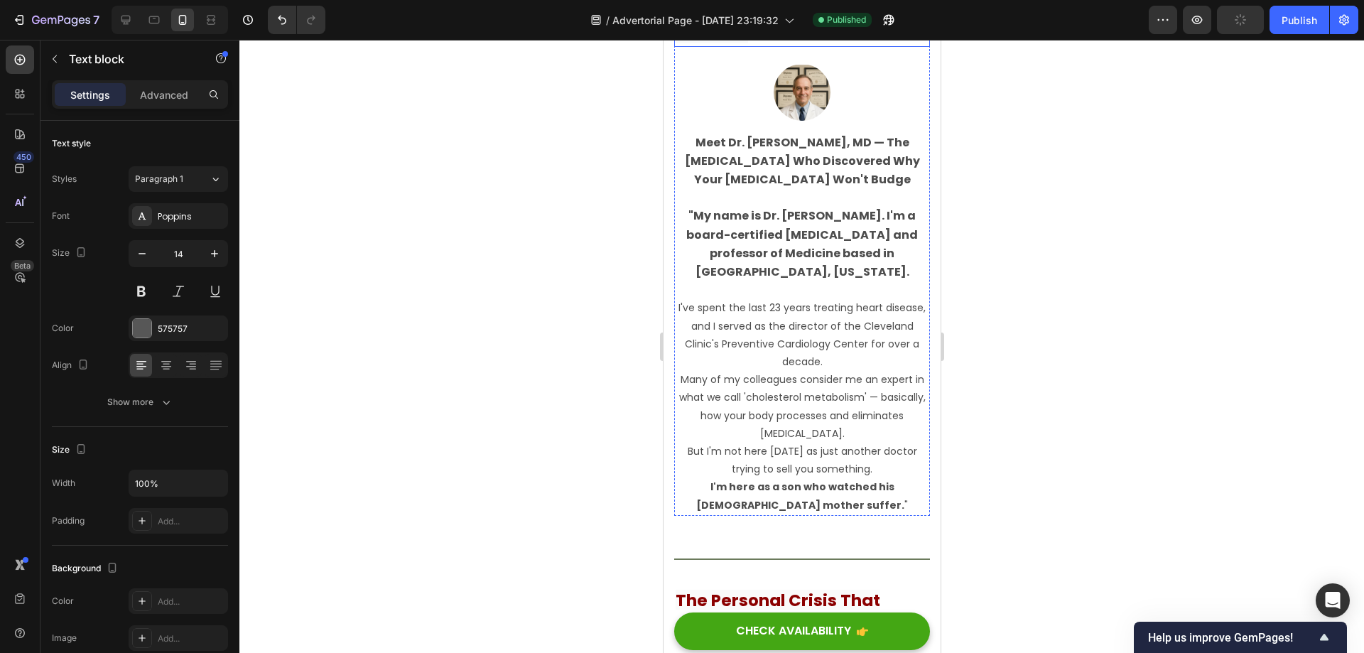
scroll to position [1210, 0]
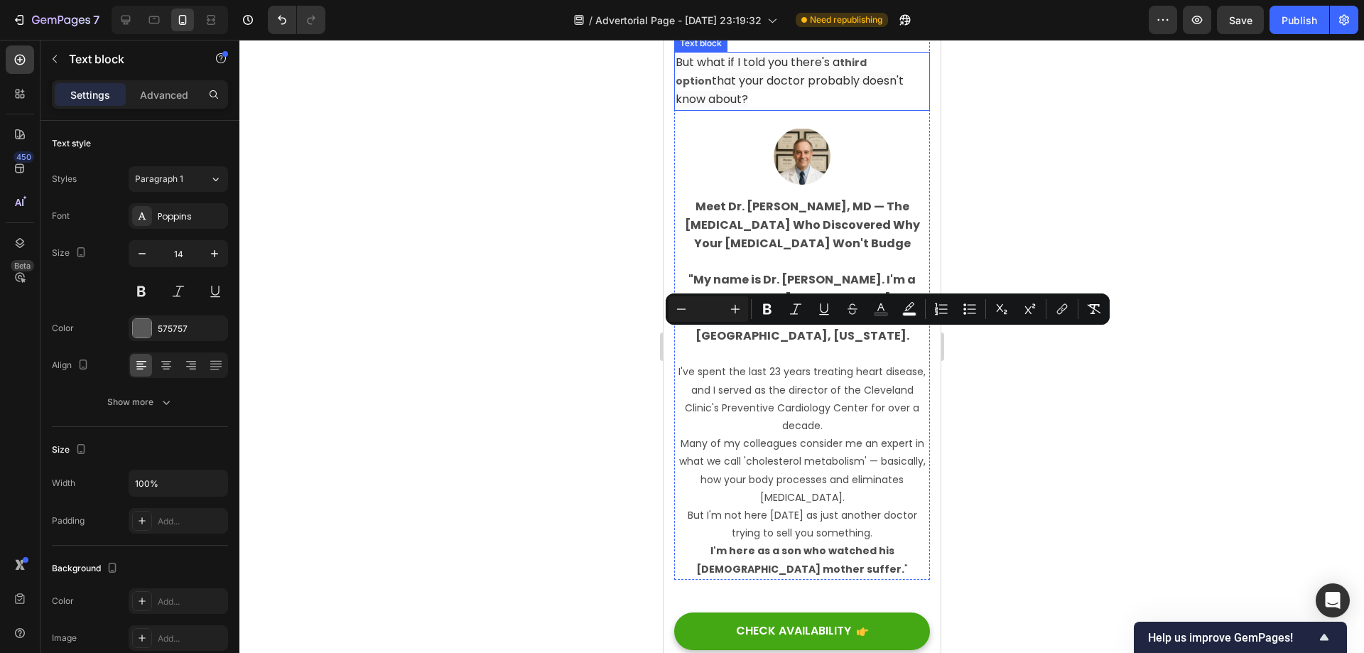
click at [823, 107] on span "that your doctor probably doesn't know about?" at bounding box center [789, 89] width 228 height 35
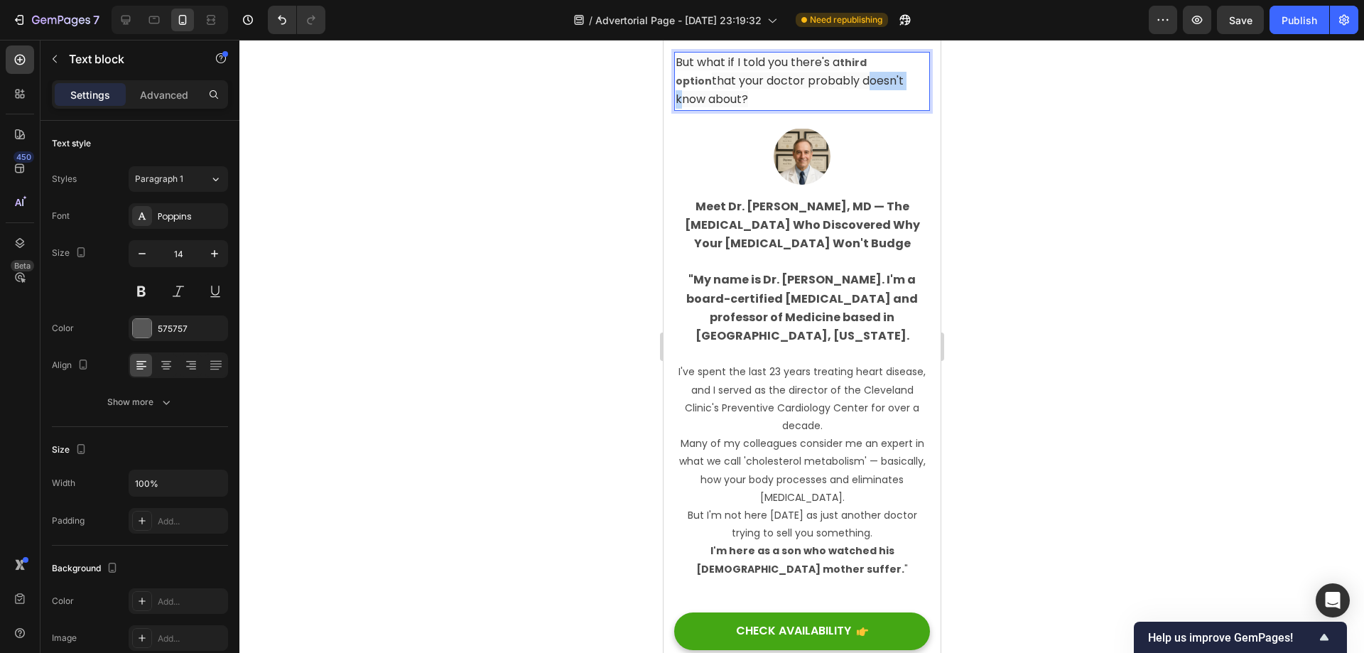
click at [823, 107] on span "that your doctor probably doesn't know about?" at bounding box center [789, 89] width 228 height 35
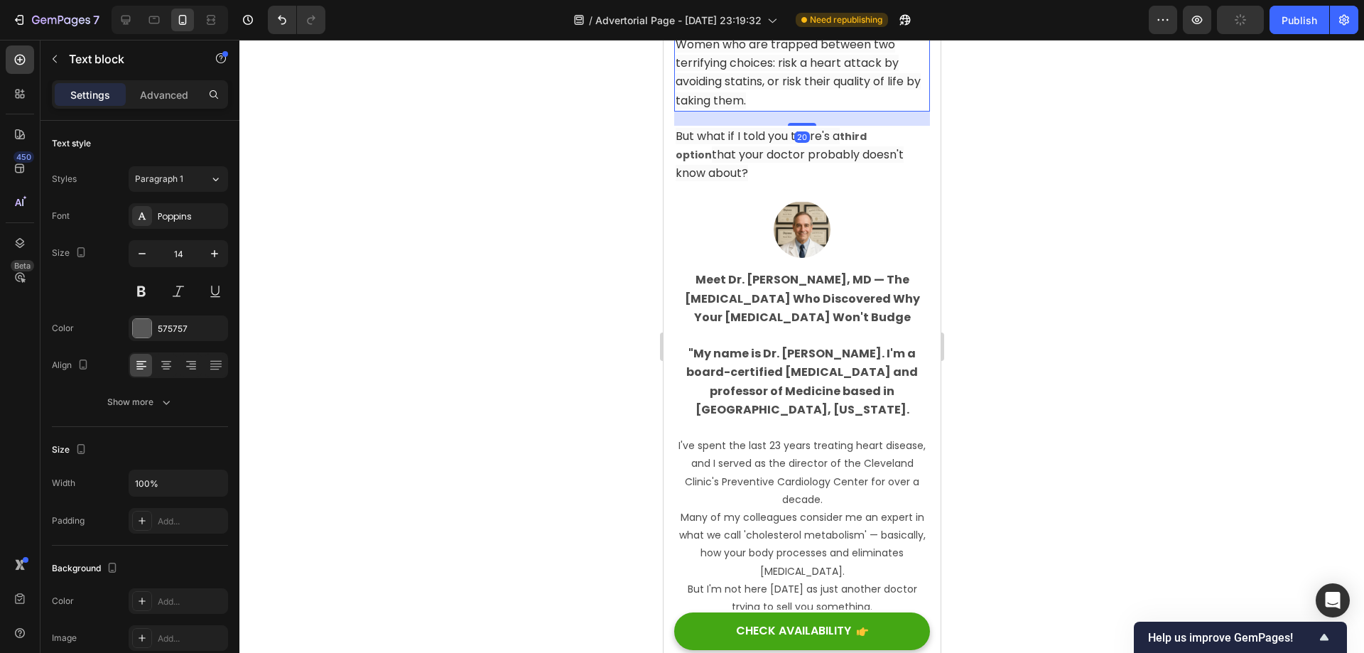
click at [833, 109] on span "Women who are trapped between two terrifying choices: risk a heart attack by av…" at bounding box center [797, 72] width 245 height 72
click at [786, 26] on icon at bounding box center [784, 20] width 11 height 11
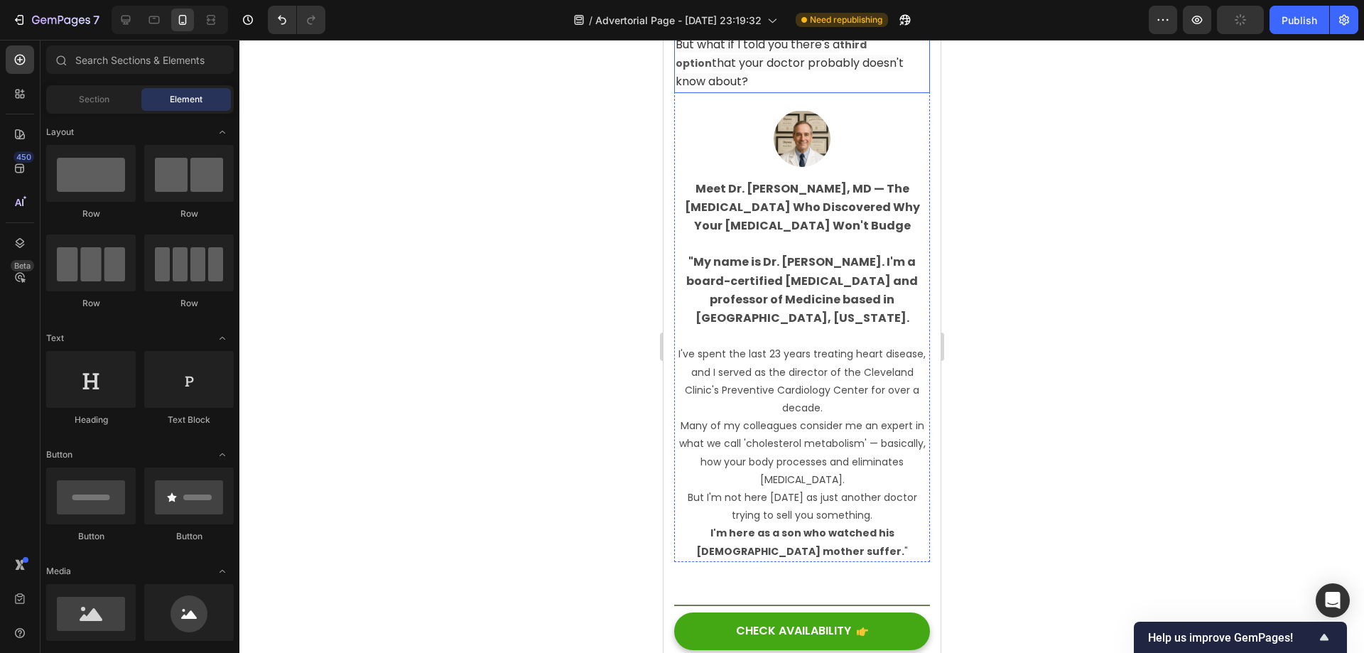
click at [792, 92] on p "But what if I told you there's a third option that your doctor probably doesn't…" at bounding box center [801, 64] width 253 height 56
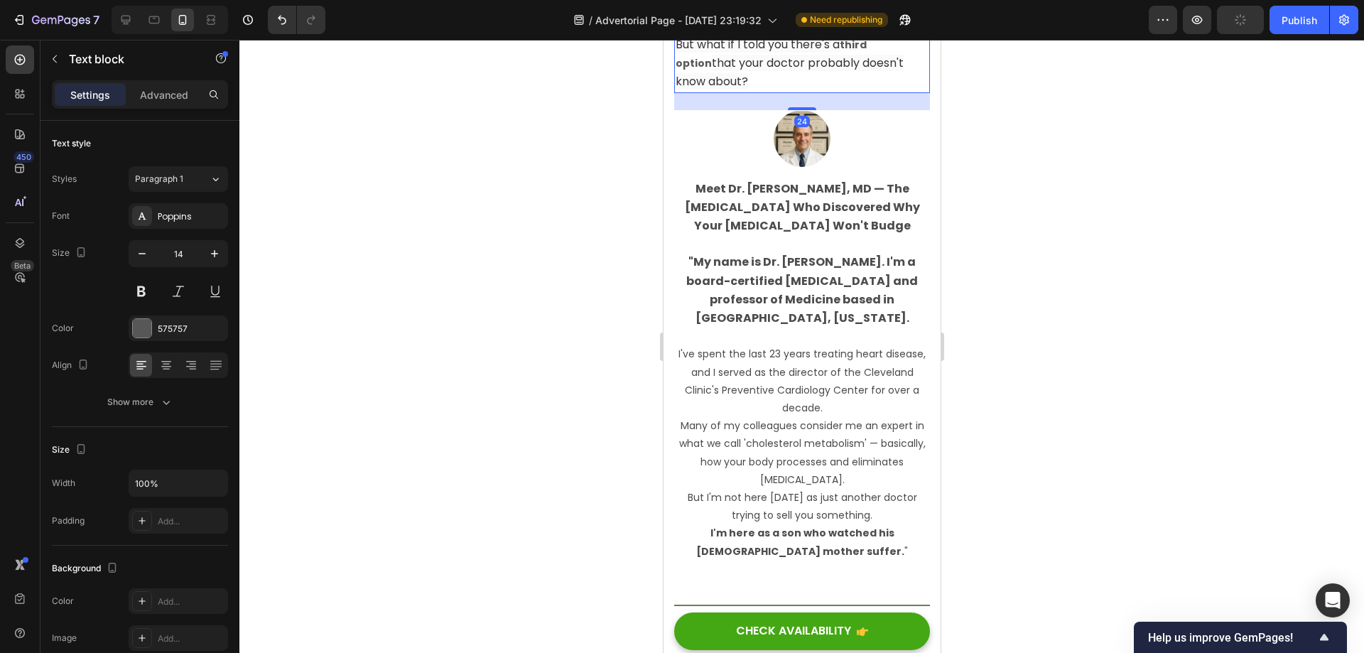
click at [780, 26] on icon at bounding box center [784, 20] width 11 height 11
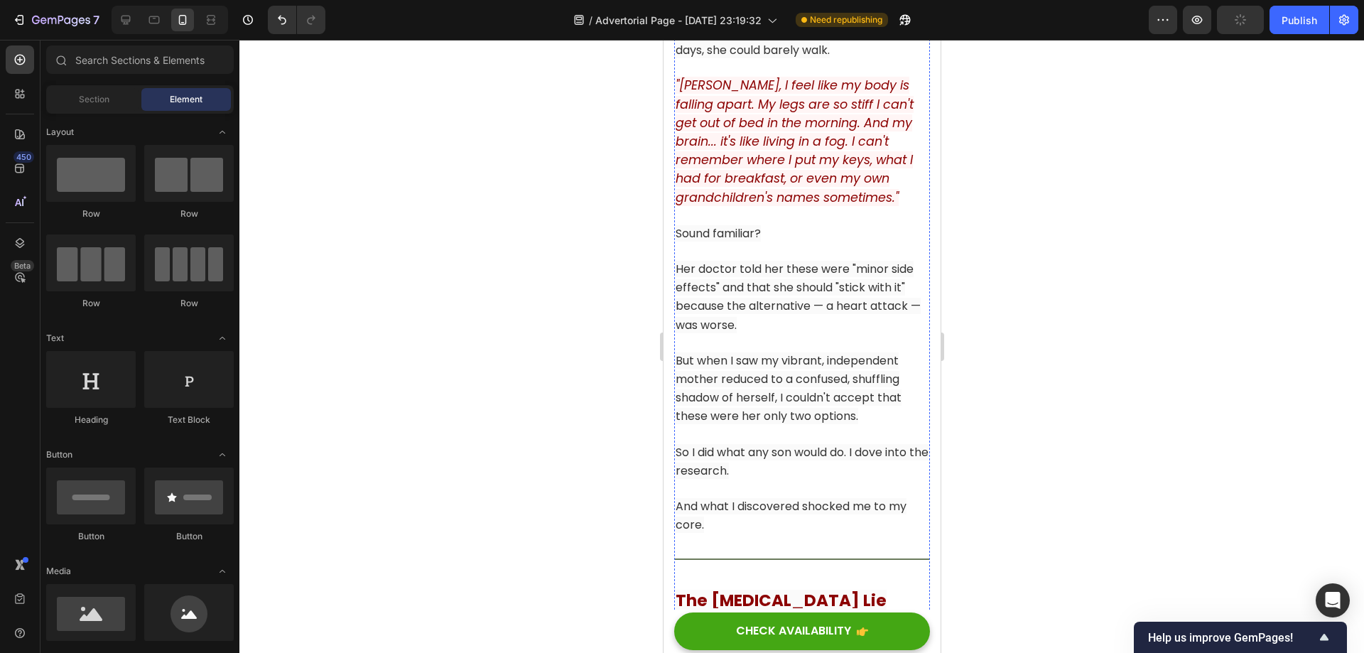
scroll to position [1921, 0]
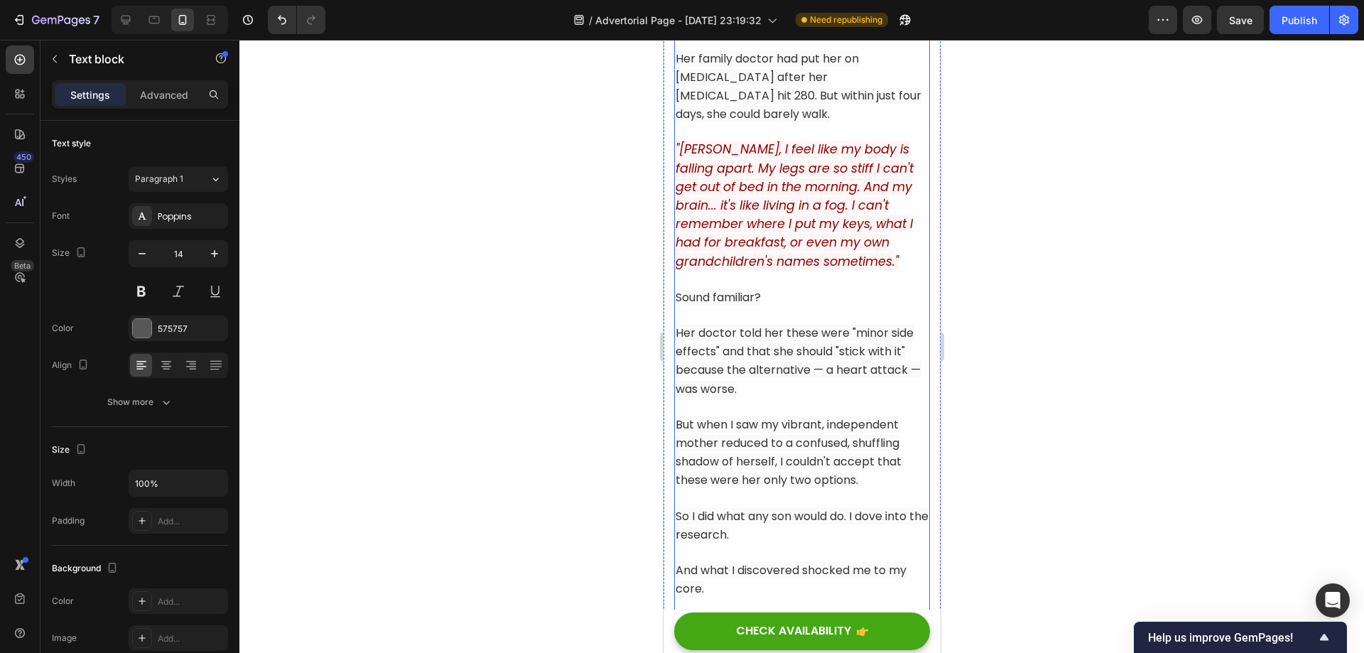
click at [764, 123] on span "Her family doctor had put her on [MEDICAL_DATA] after her [MEDICAL_DATA] hit 28…" at bounding box center [798, 86] width 246 height 72
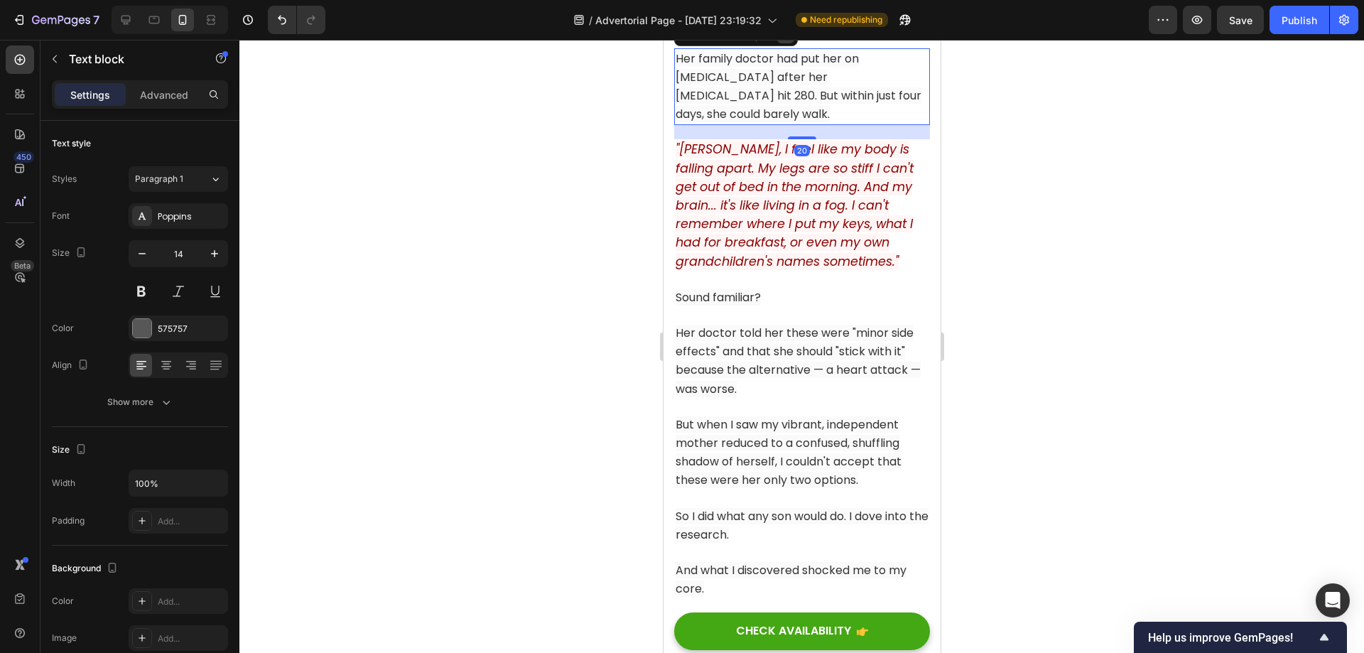
click at [788, 40] on icon at bounding box center [785, 35] width 9 height 10
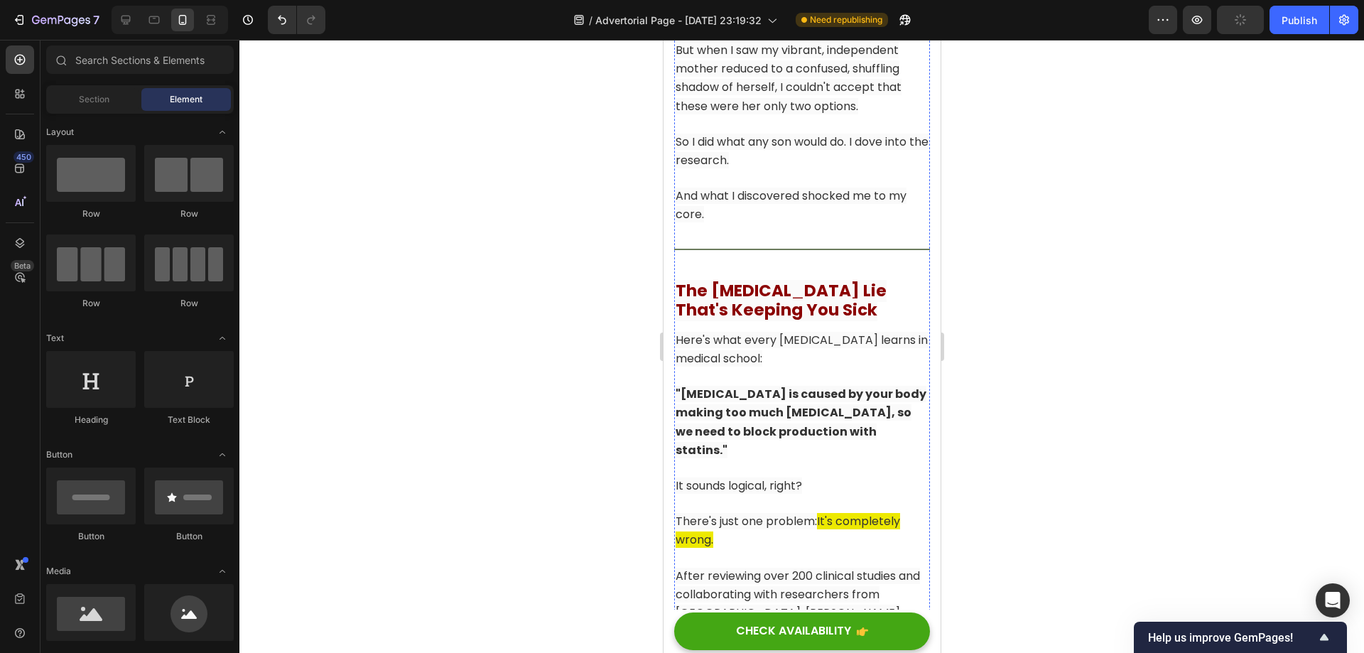
scroll to position [2205, 0]
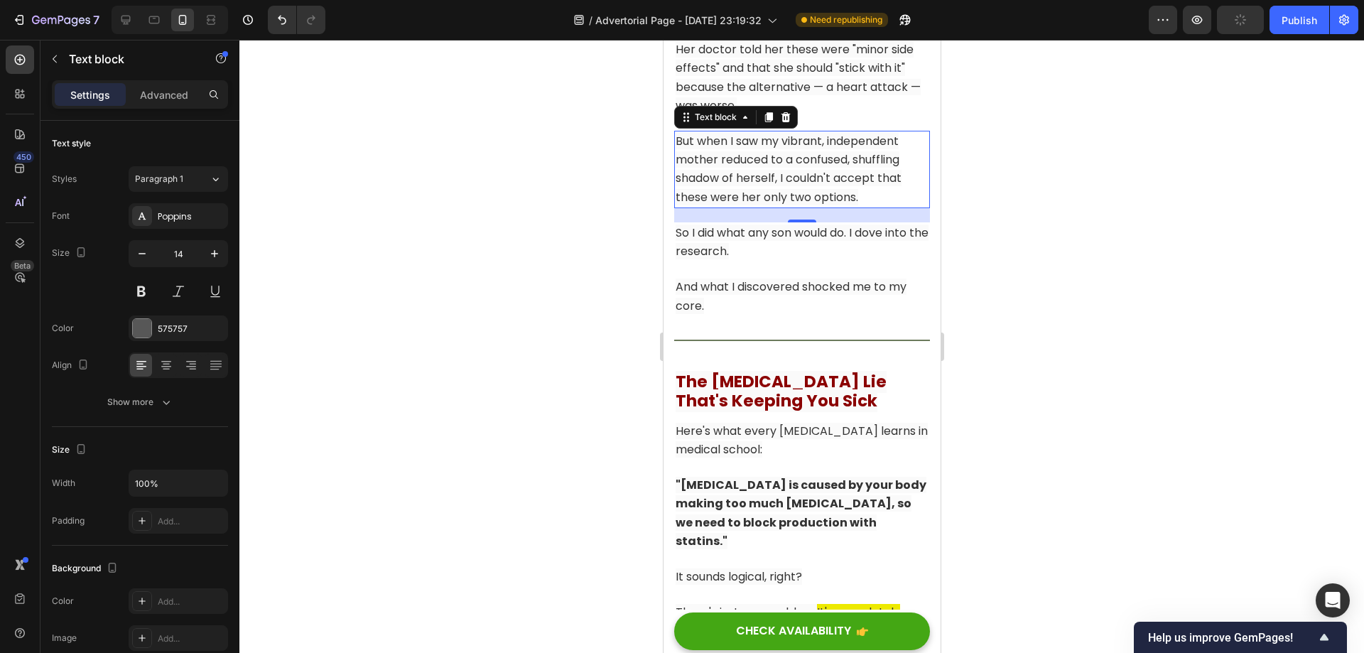
click at [768, 205] on span "But when I saw my vibrant, independent mother reduced to a confused, shuffling …" at bounding box center [788, 169] width 226 height 72
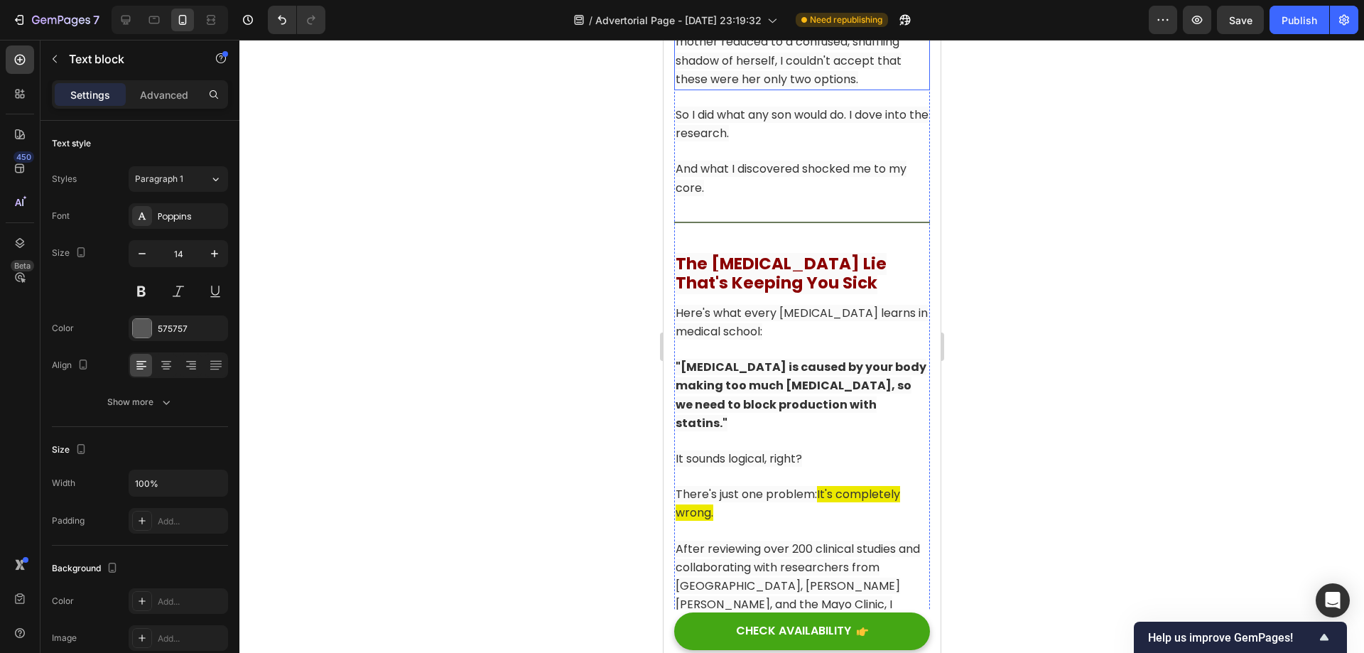
scroll to position [2418, 0]
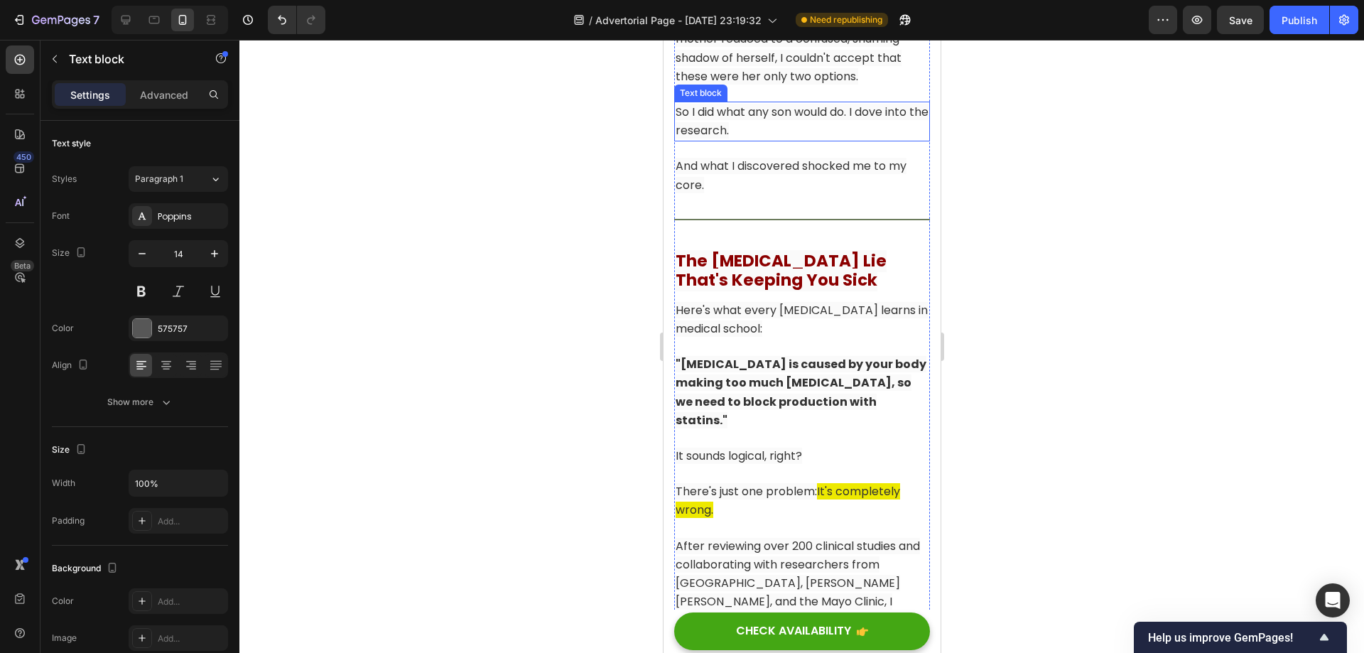
click at [783, 140] on p "So I did what any son would do. I dove into the research." at bounding box center [801, 121] width 253 height 37
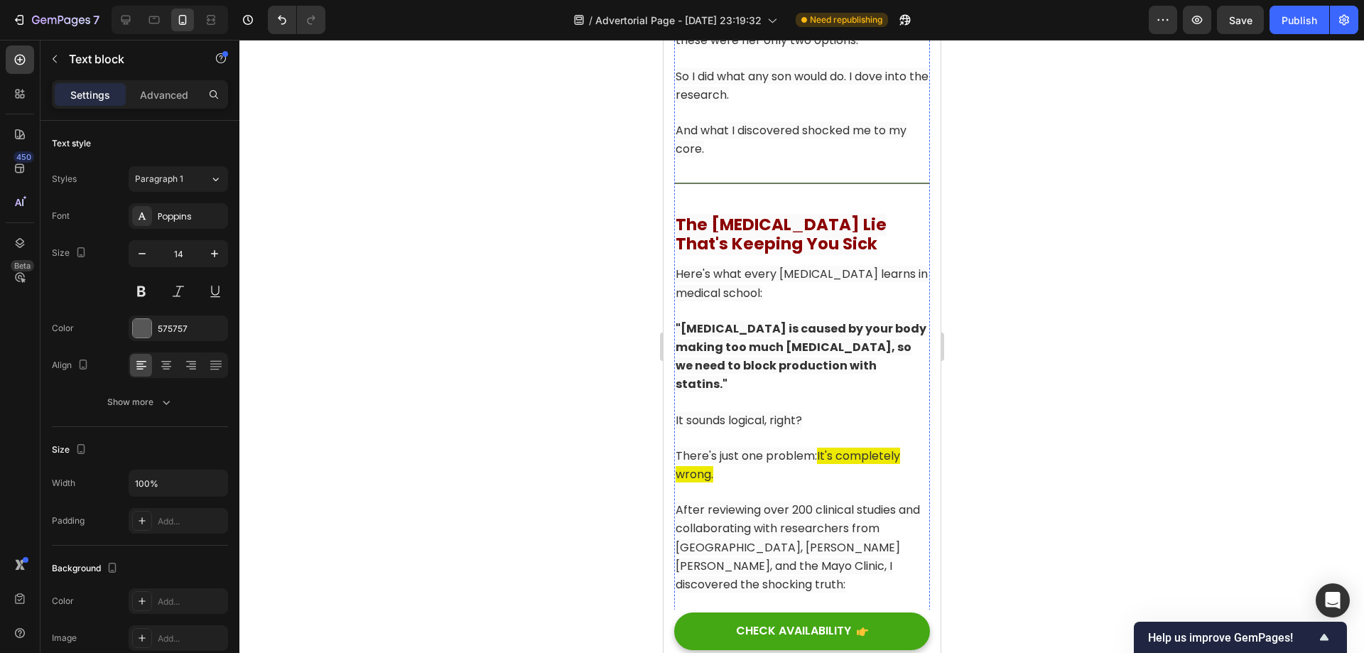
scroll to position [2560, 0]
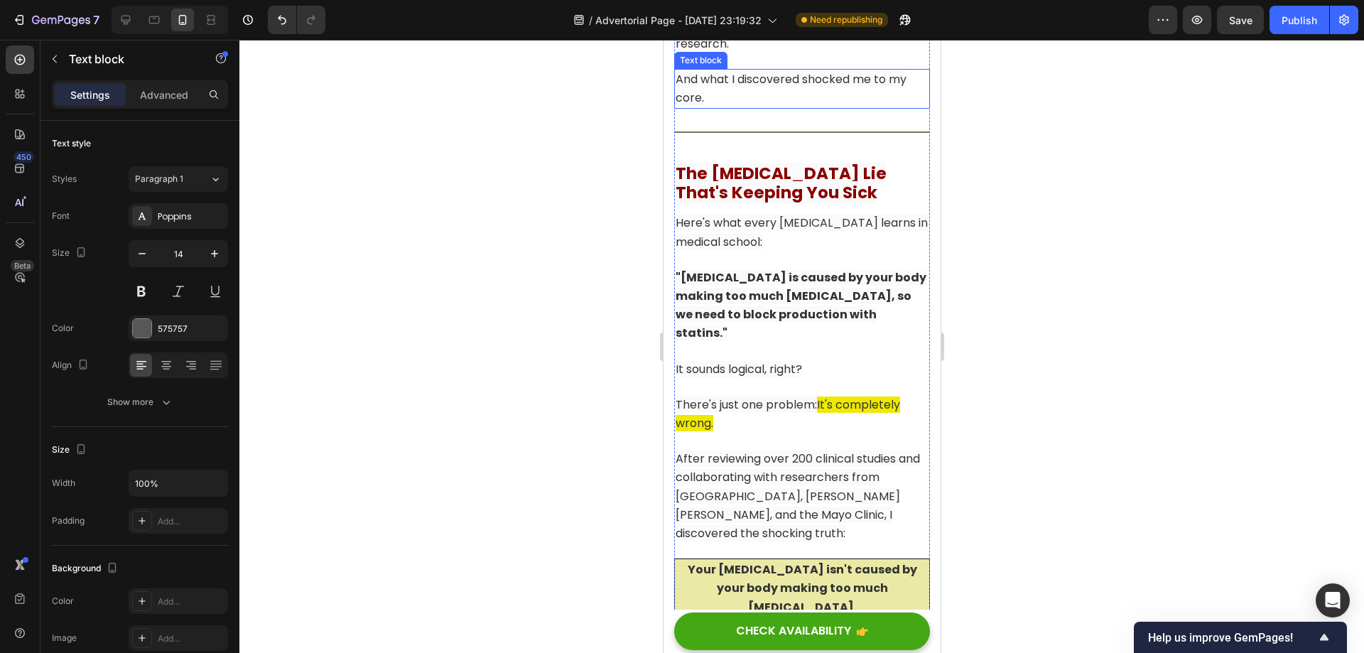
click at [772, 107] on p "And what I discovered shocked me to my core." at bounding box center [801, 88] width 253 height 37
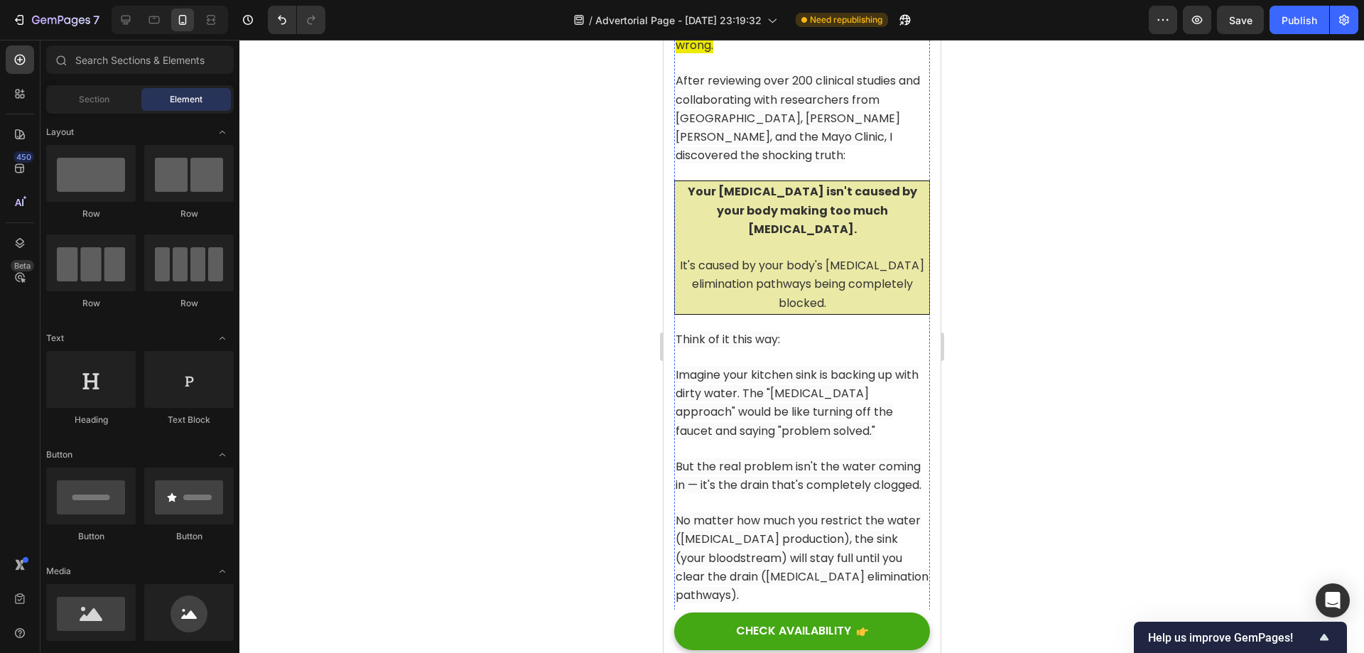
scroll to position [2702, 0]
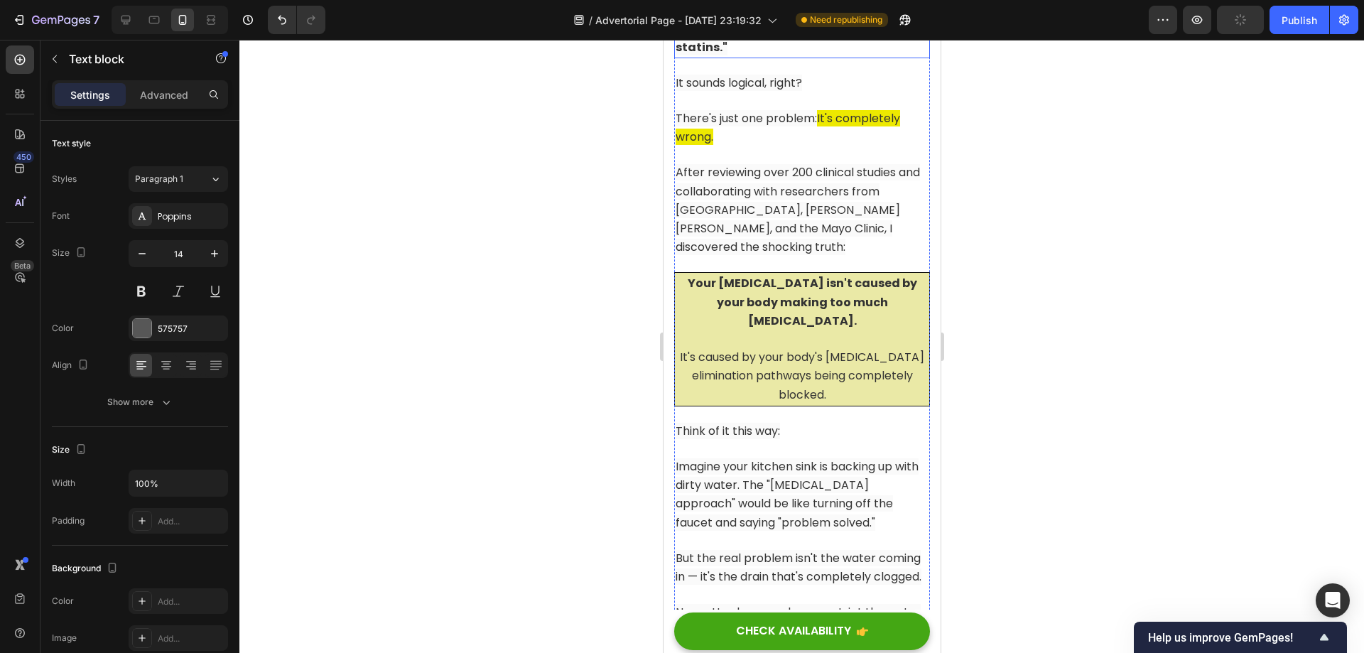
click at [775, 55] on strong ""[MEDICAL_DATA] is caused by your body making too much [MEDICAL_DATA], so we ne…" at bounding box center [800, 19] width 251 height 72
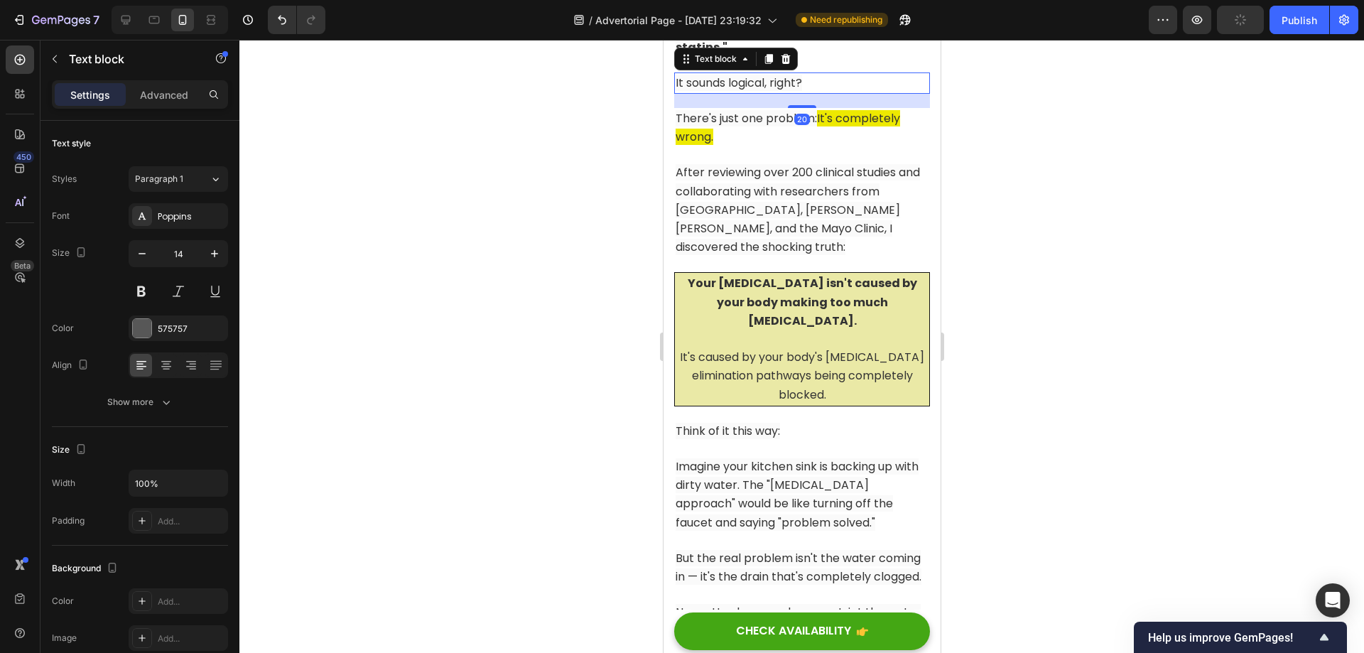
click at [749, 91] on span "It sounds logical, right?" at bounding box center [738, 83] width 126 height 16
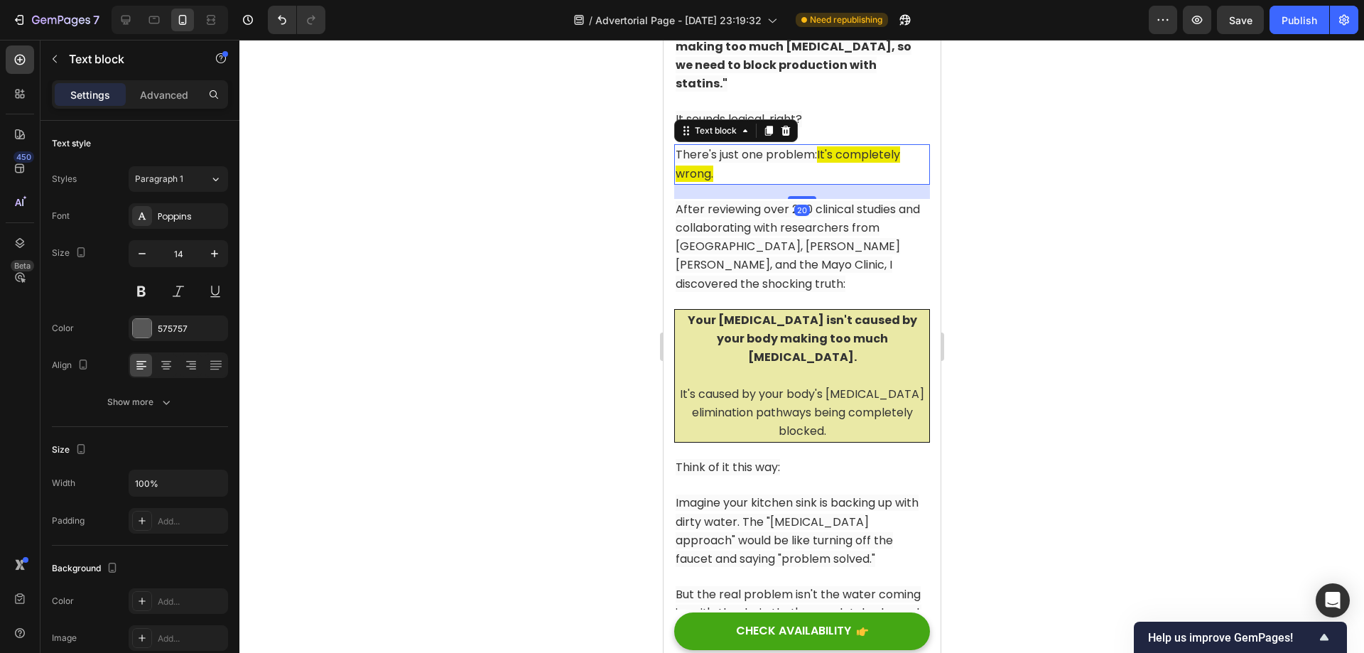
click at [801, 183] on p "There's just one problem: It's completely wrong." at bounding box center [801, 164] width 253 height 37
copy span "There's just one problem:"
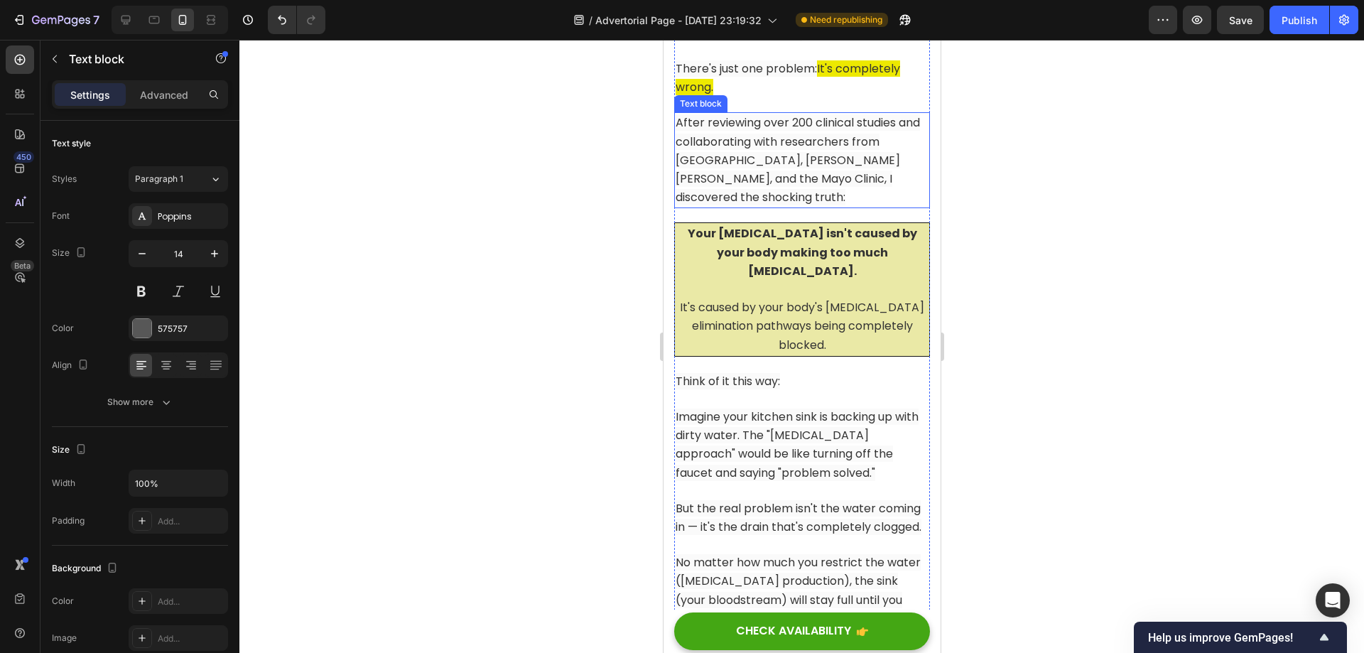
scroll to position [2844, 0]
click at [803, 206] on p "After reviewing over 200 clinical studies and collaborating with researchers fr…" at bounding box center [801, 159] width 253 height 93
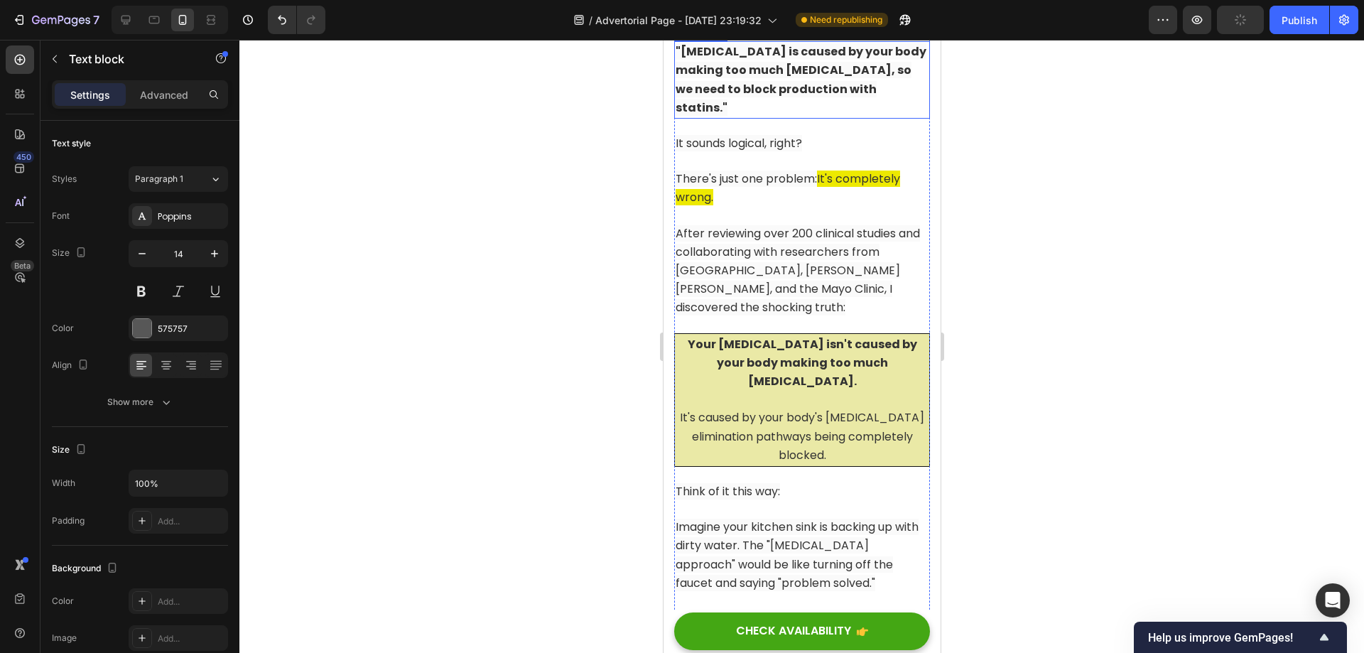
click at [813, 116] on strong ""[MEDICAL_DATA] is caused by your body making too much [MEDICAL_DATA], so we ne…" at bounding box center [800, 79] width 251 height 72
click at [787, 33] on icon at bounding box center [785, 28] width 9 height 10
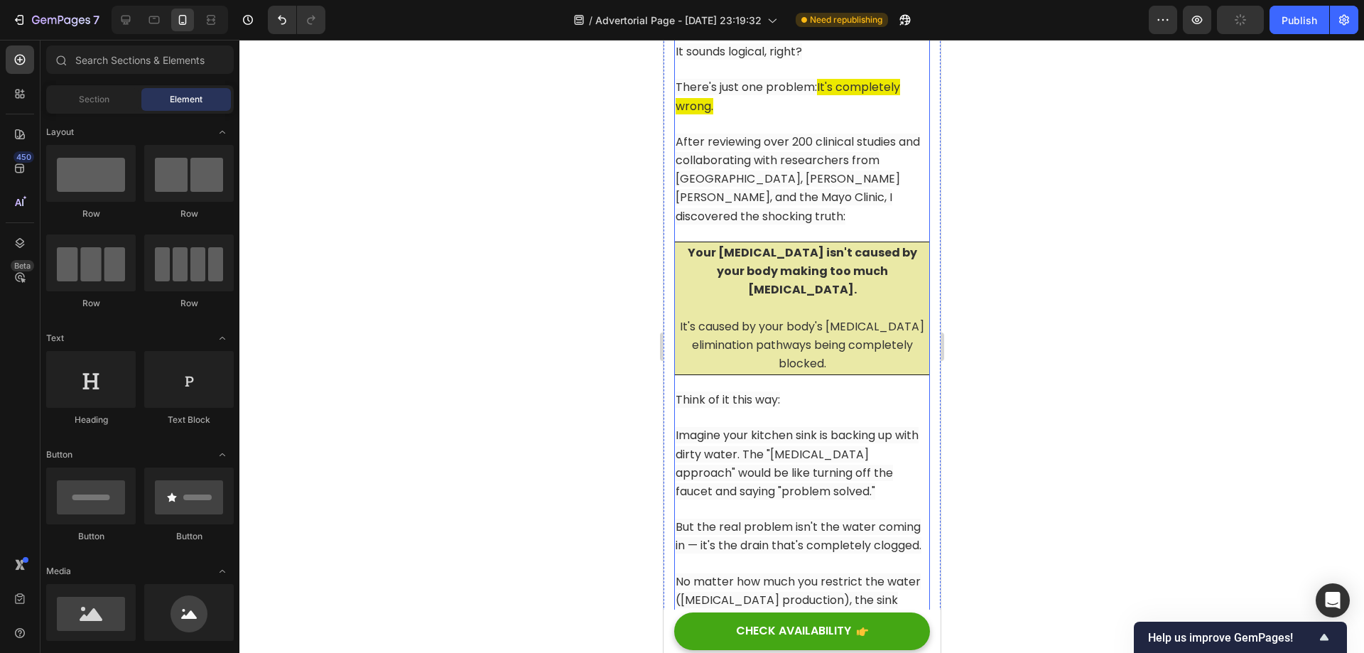
click at [786, 60] on span "It sounds logical, right?" at bounding box center [738, 51] width 126 height 16
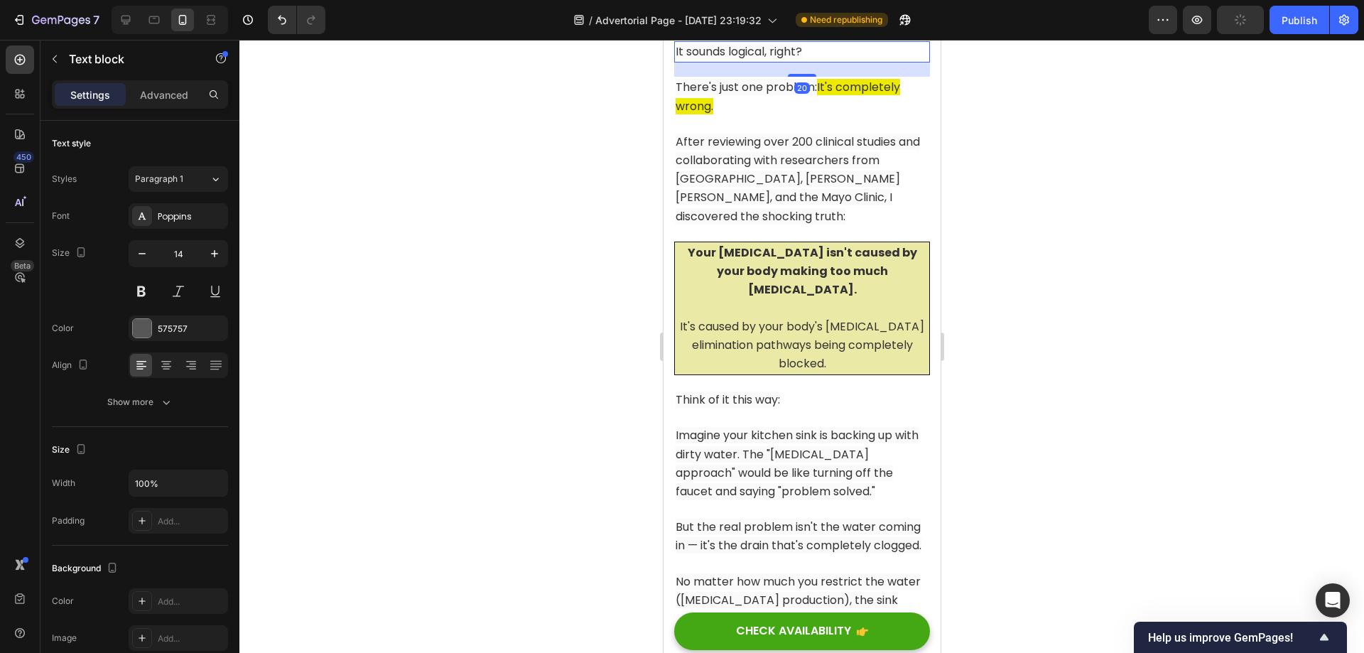
click at [787, 33] on icon at bounding box center [785, 28] width 9 height 10
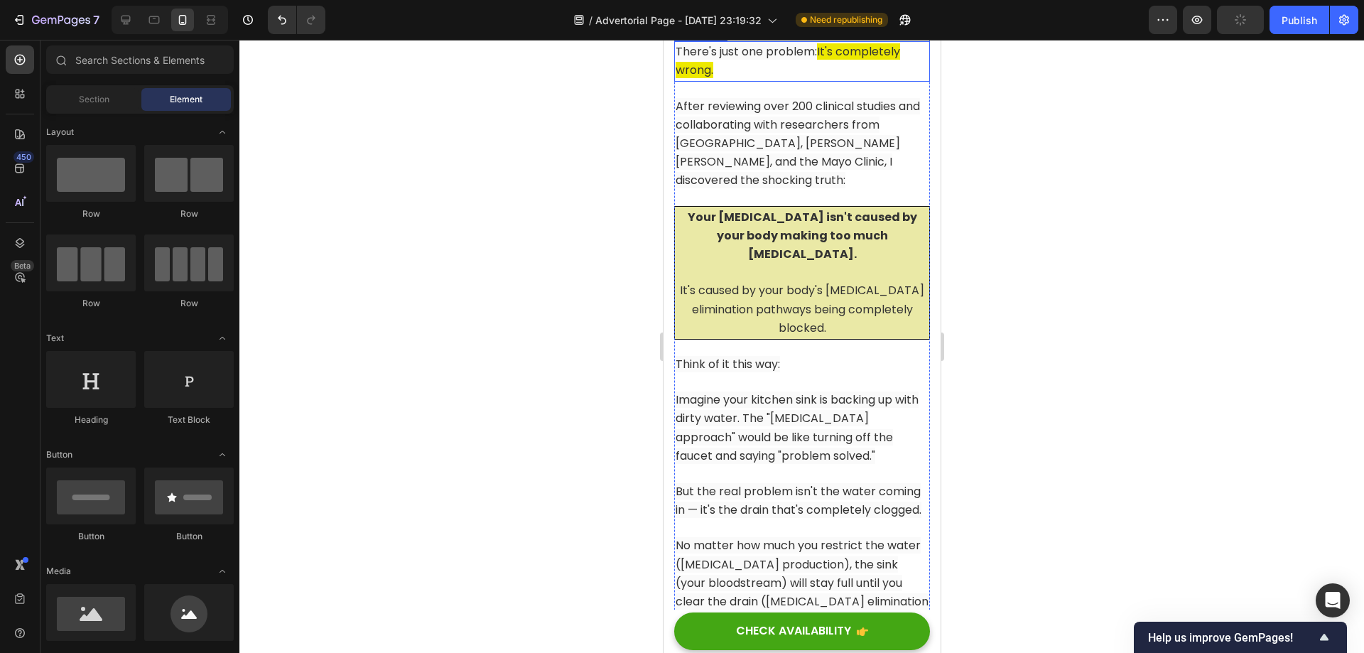
click at [789, 60] on span "There's just one problem:" at bounding box center [745, 51] width 141 height 16
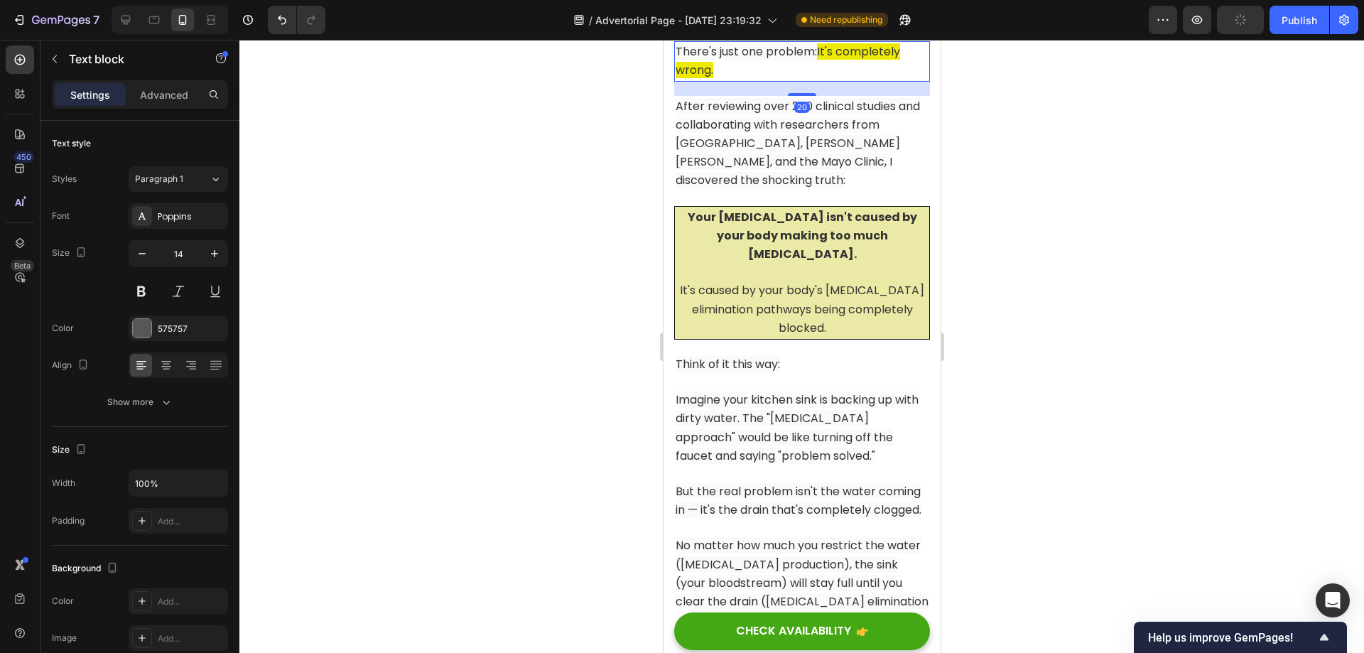
click at [781, 36] on div at bounding box center [784, 27] width 17 height 17
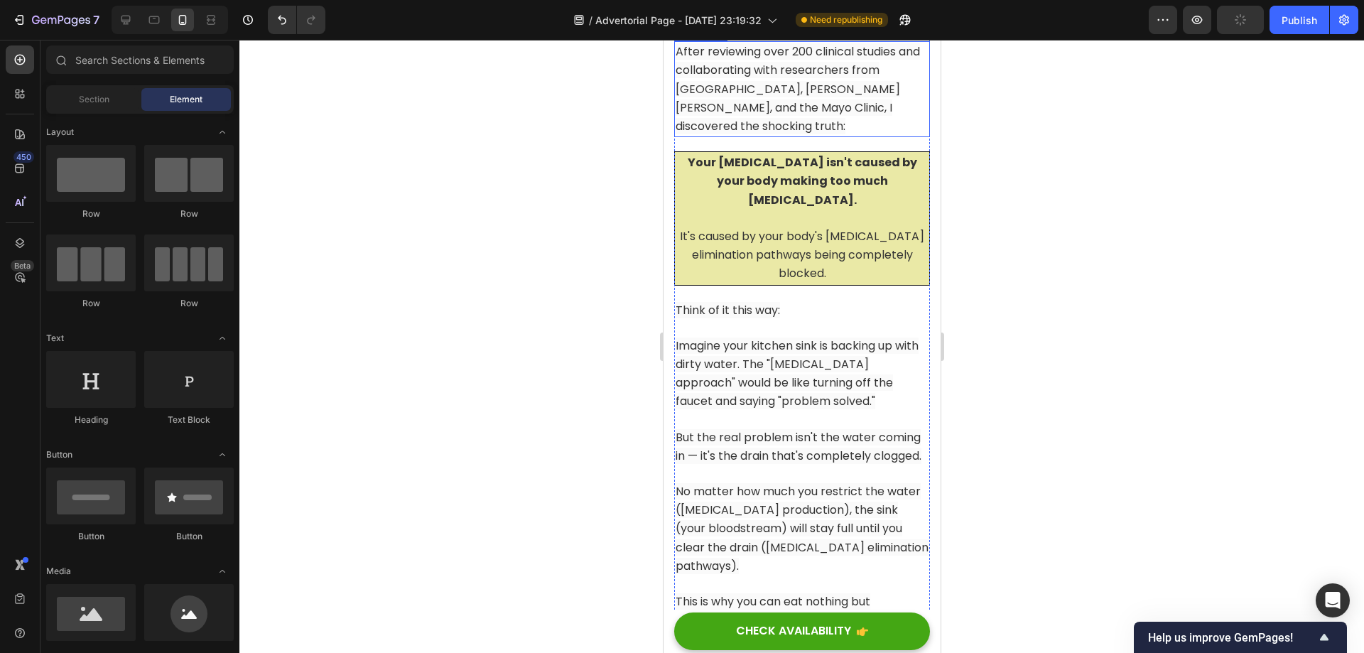
click at [783, 134] on span "After reviewing over 200 clinical studies and collaborating with researchers fr…" at bounding box center [797, 88] width 244 height 91
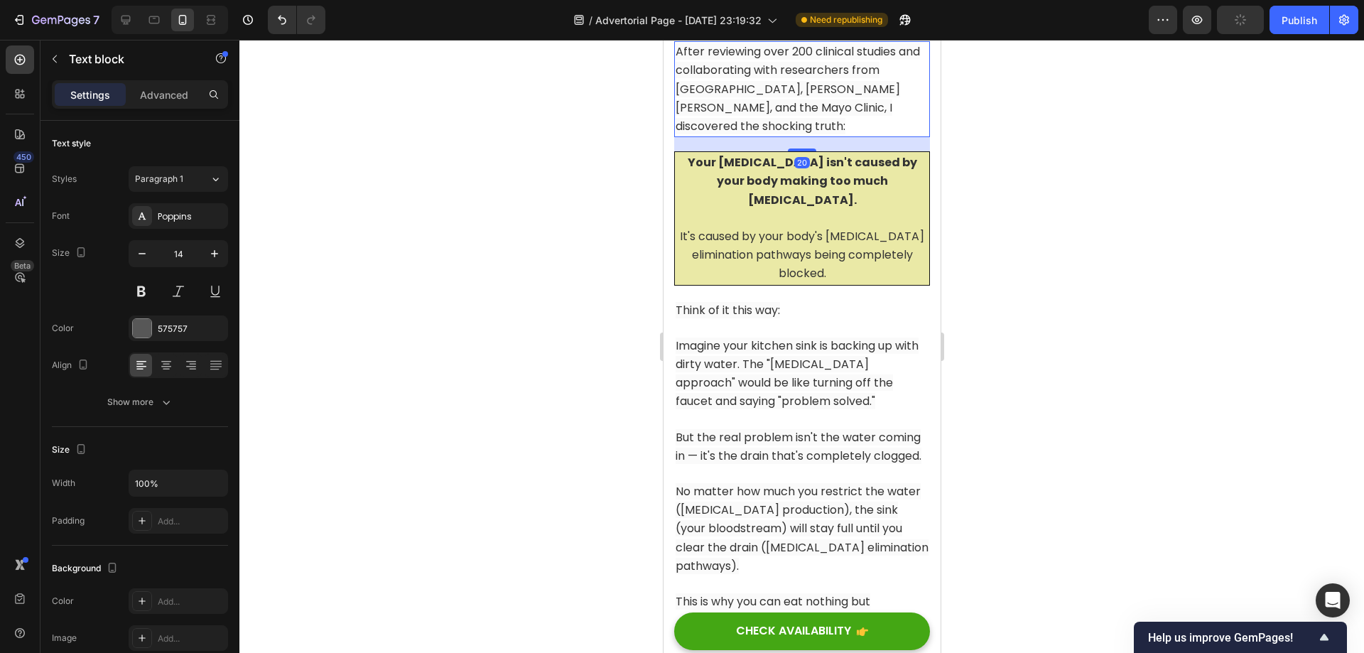
click at [784, 33] on icon at bounding box center [785, 28] width 9 height 10
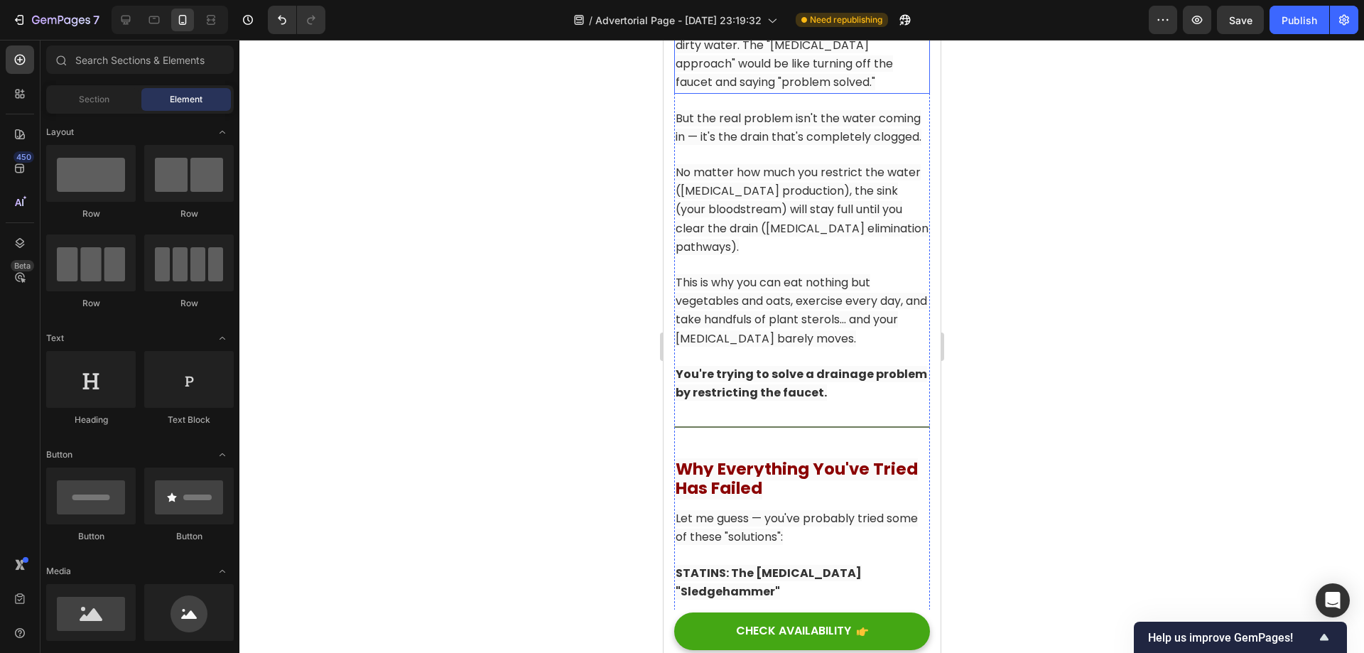
scroll to position [3057, 0]
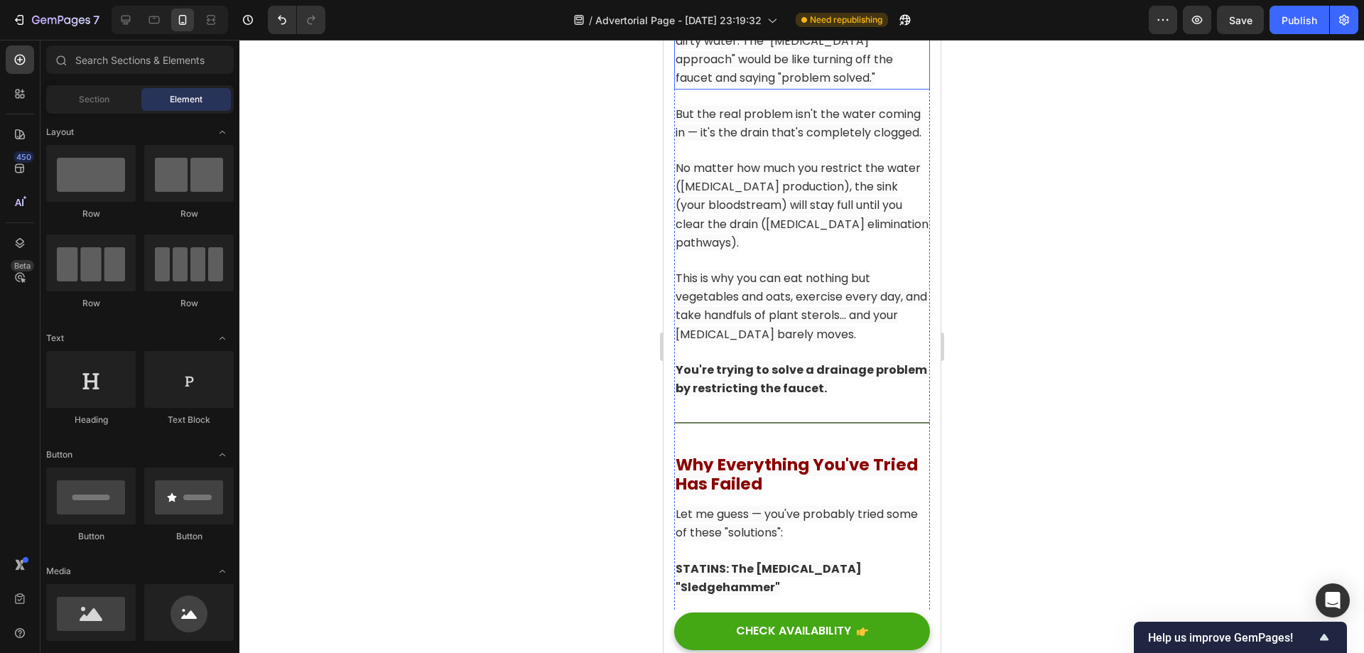
click at [813, 87] on span "Imagine your kitchen sink is backing up with dirty water. The "[MEDICAL_DATA] a…" at bounding box center [796, 50] width 243 height 72
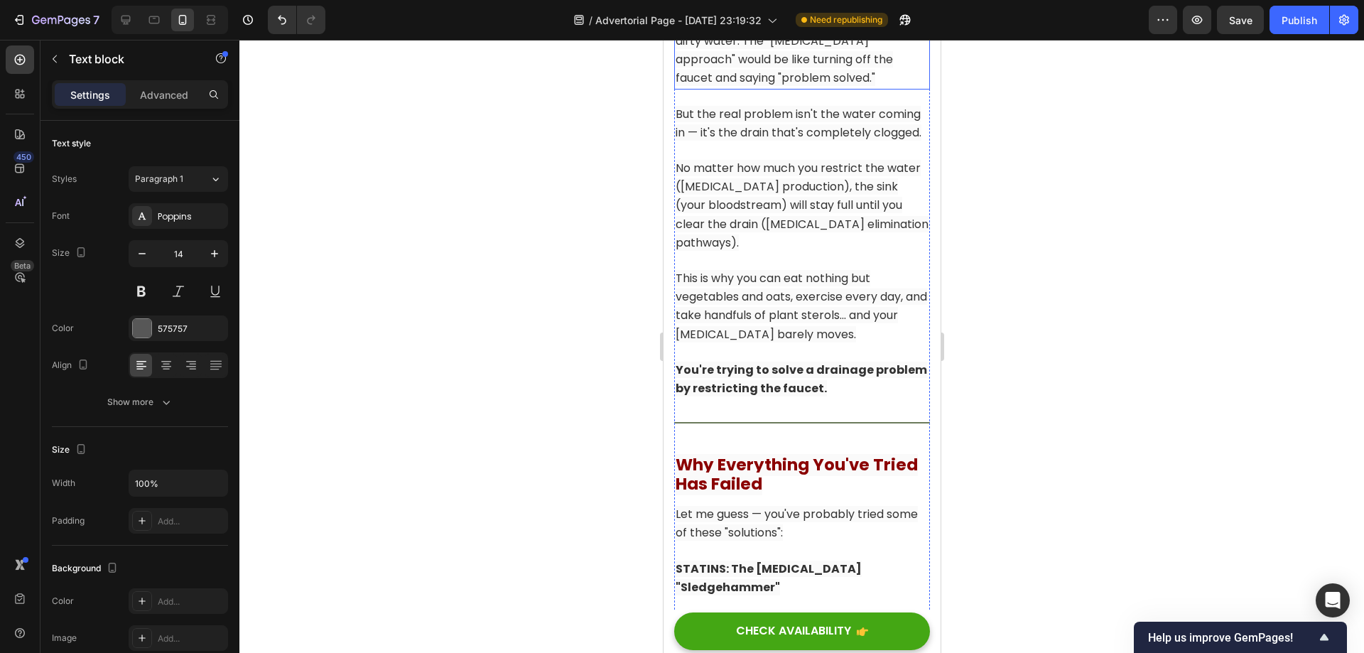
click at [813, 87] on span "Imagine your kitchen sink is backing up with dirty water. The "[MEDICAL_DATA] a…" at bounding box center [796, 50] width 243 height 72
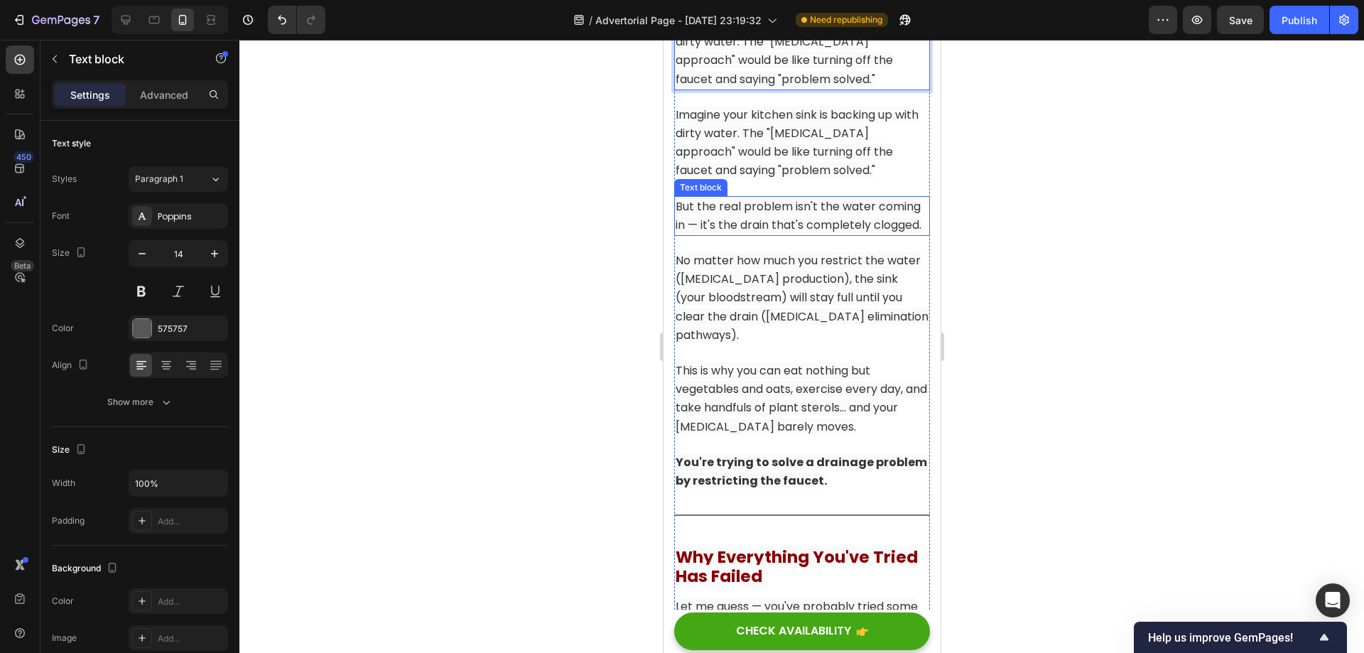
click at [791, 234] on p "But the real problem isn't the water coming in — it's the drain that's complete…" at bounding box center [801, 215] width 253 height 37
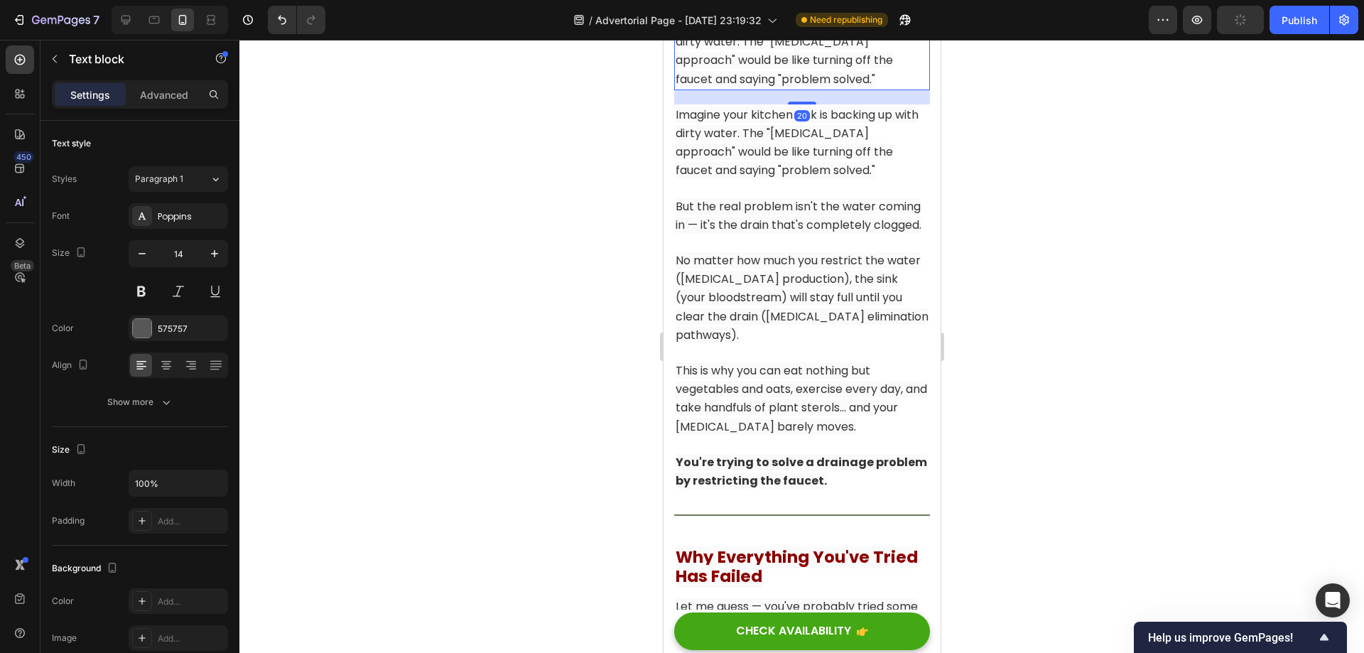
click at [814, 87] on span "Imagine your kitchen sink is backing up with dirty water. The "[MEDICAL_DATA] a…" at bounding box center [796, 51] width 243 height 72
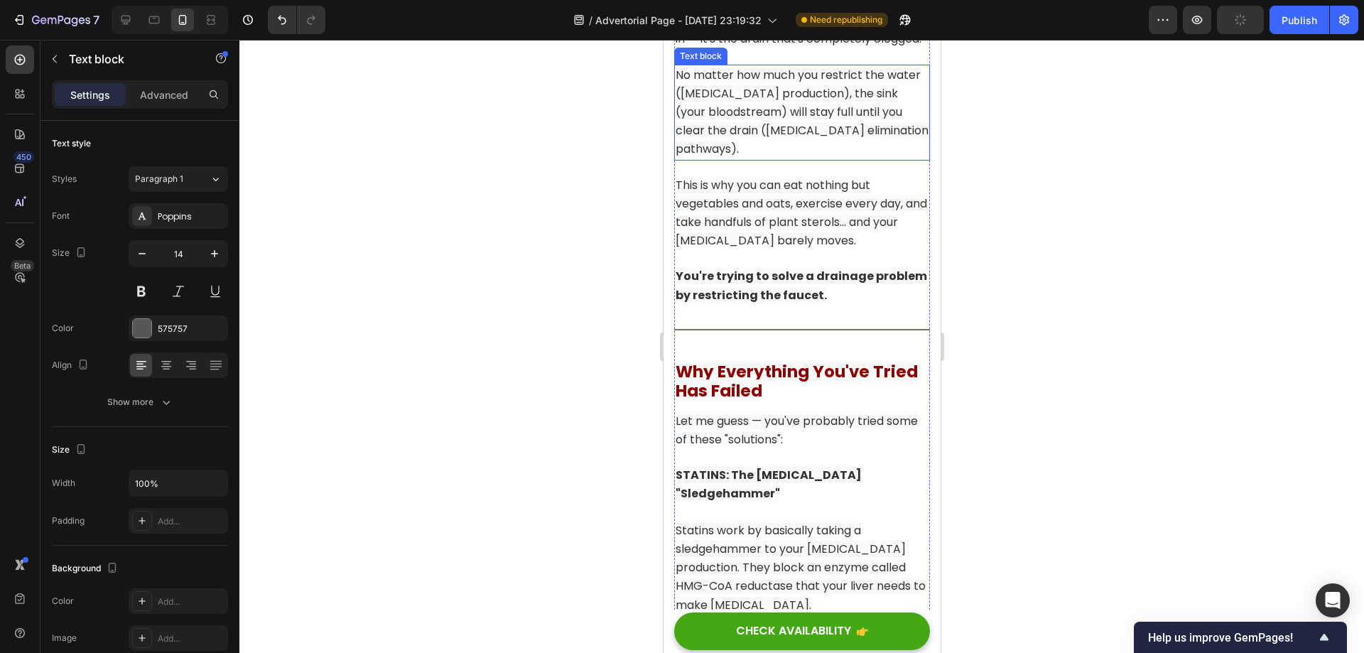
scroll to position [3342, 0]
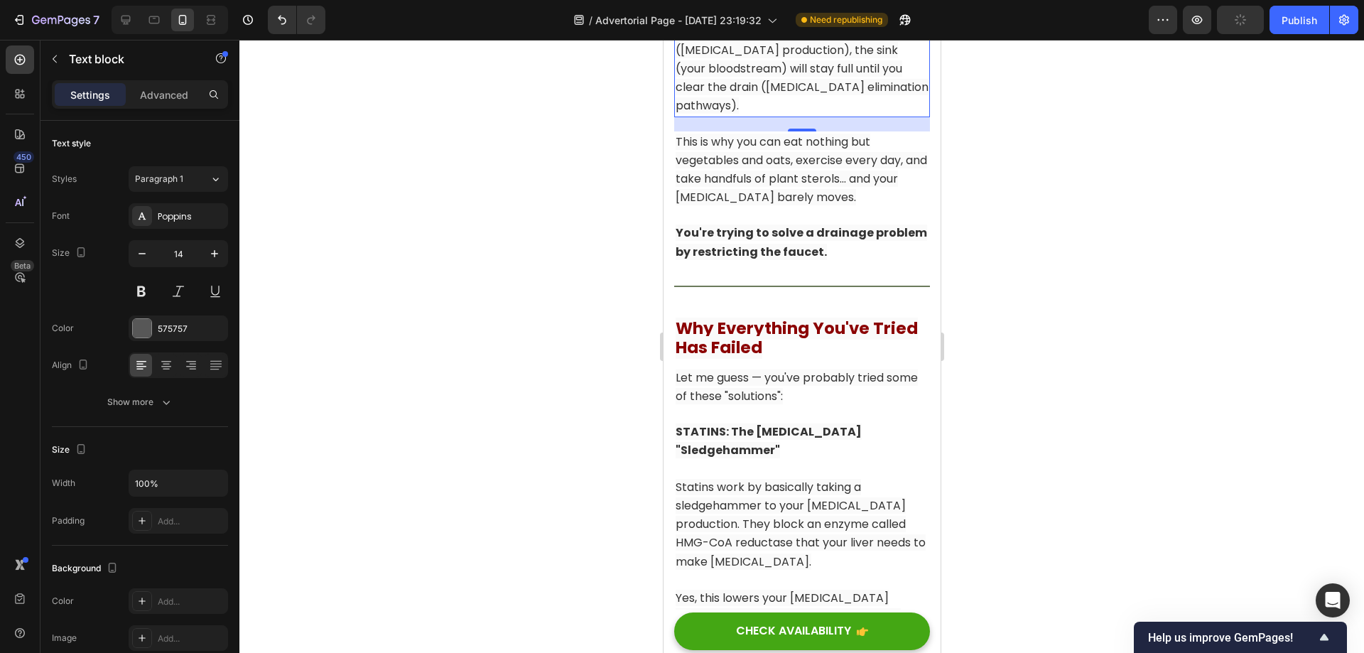
click at [796, 114] on span "No matter how much you restrict the water ([MEDICAL_DATA] production), the sink…" at bounding box center [801, 68] width 253 height 91
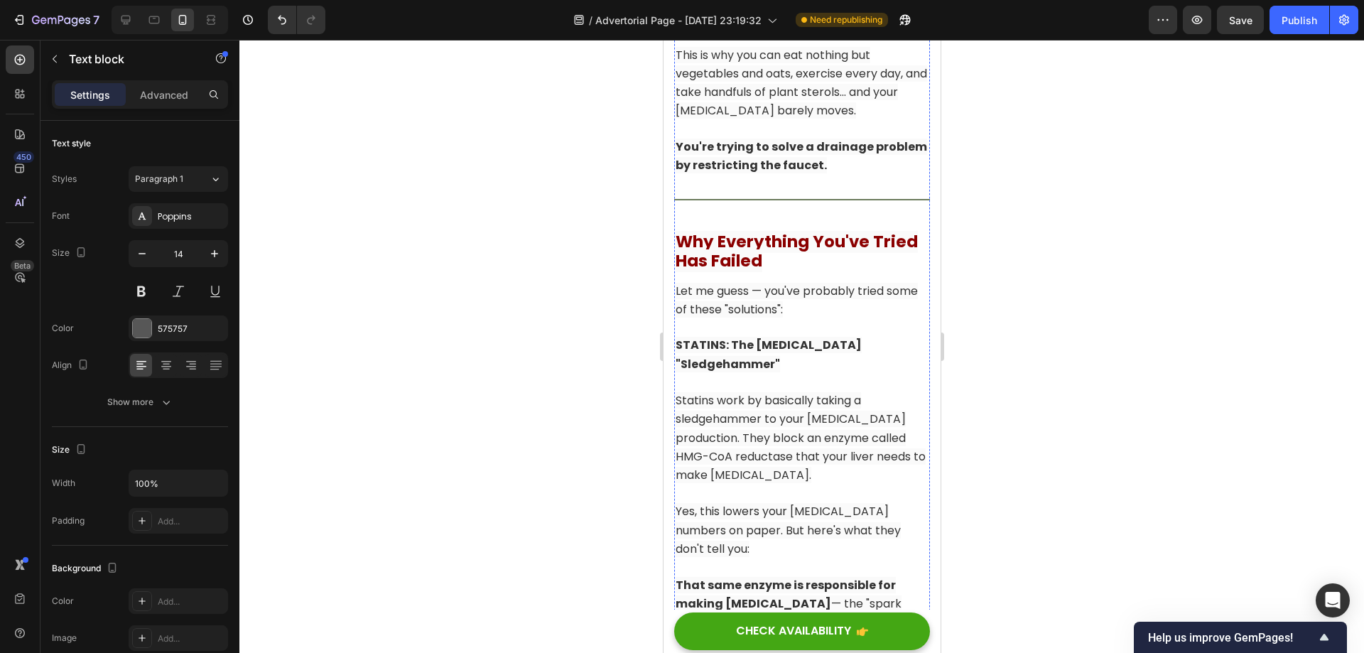
scroll to position [3555, 0]
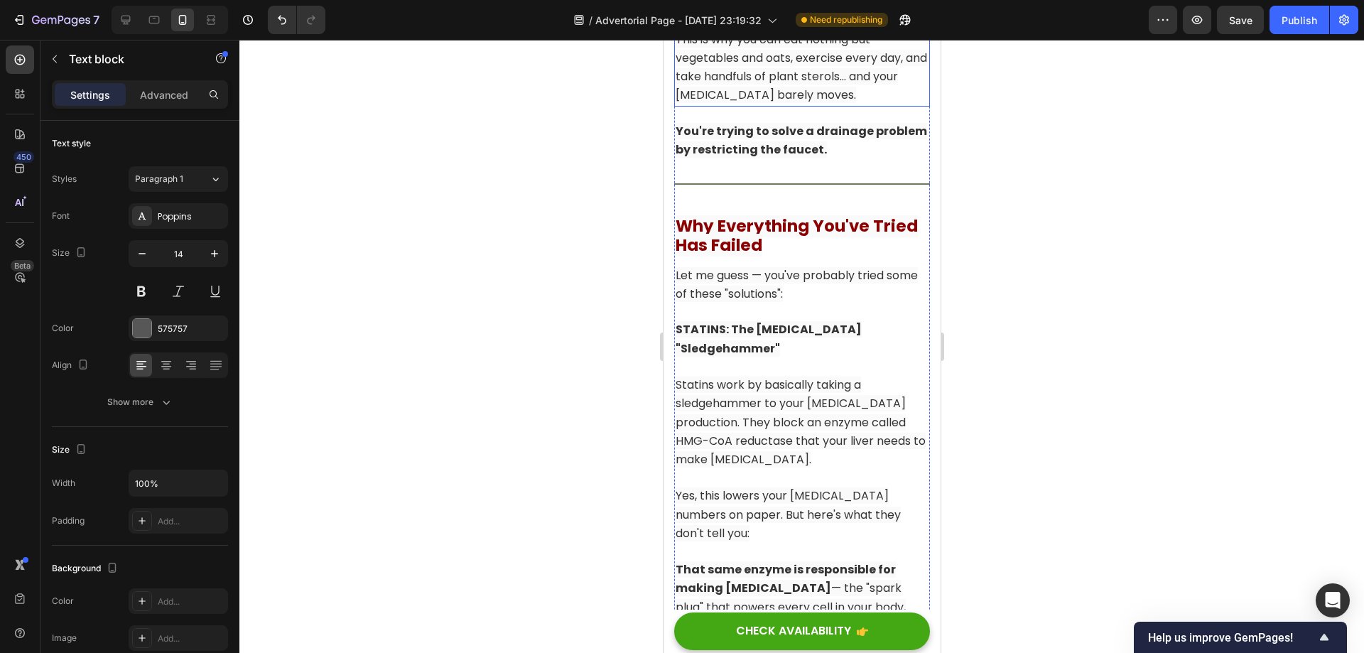
click at [781, 104] on span "This is why you can eat nothing but vegetables and oats, exercise every day, an…" at bounding box center [800, 67] width 251 height 72
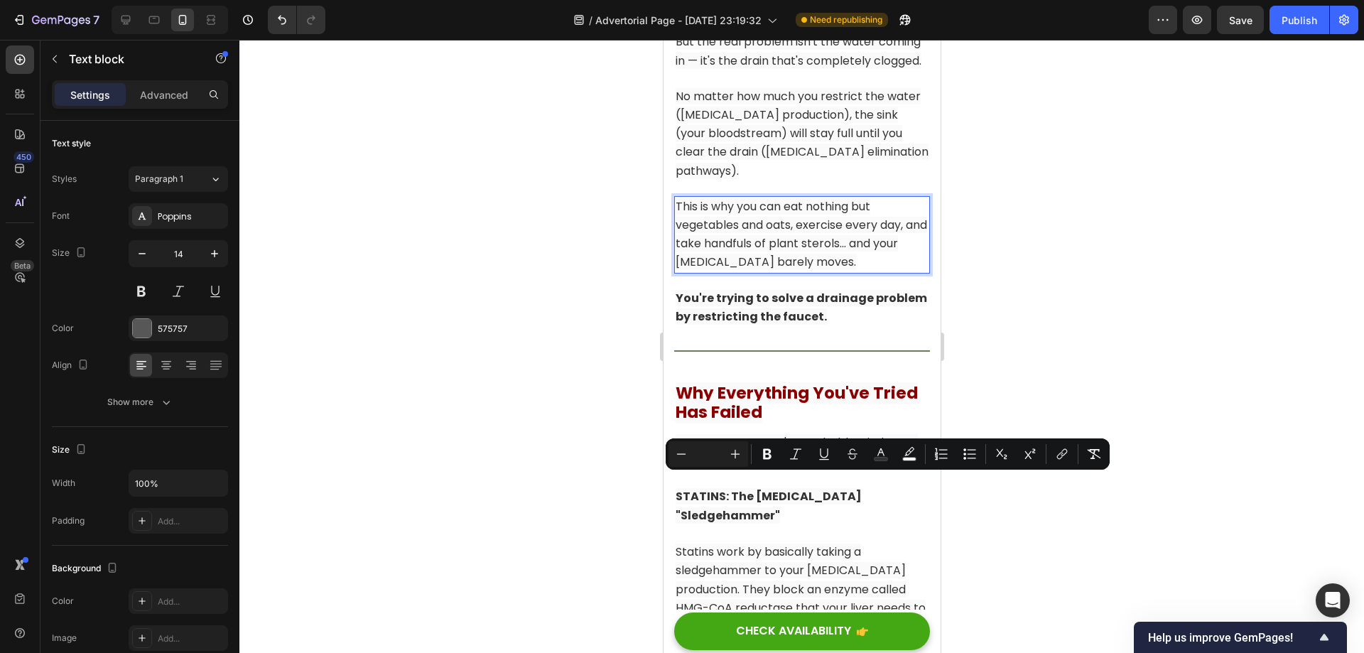
scroll to position [3342, 0]
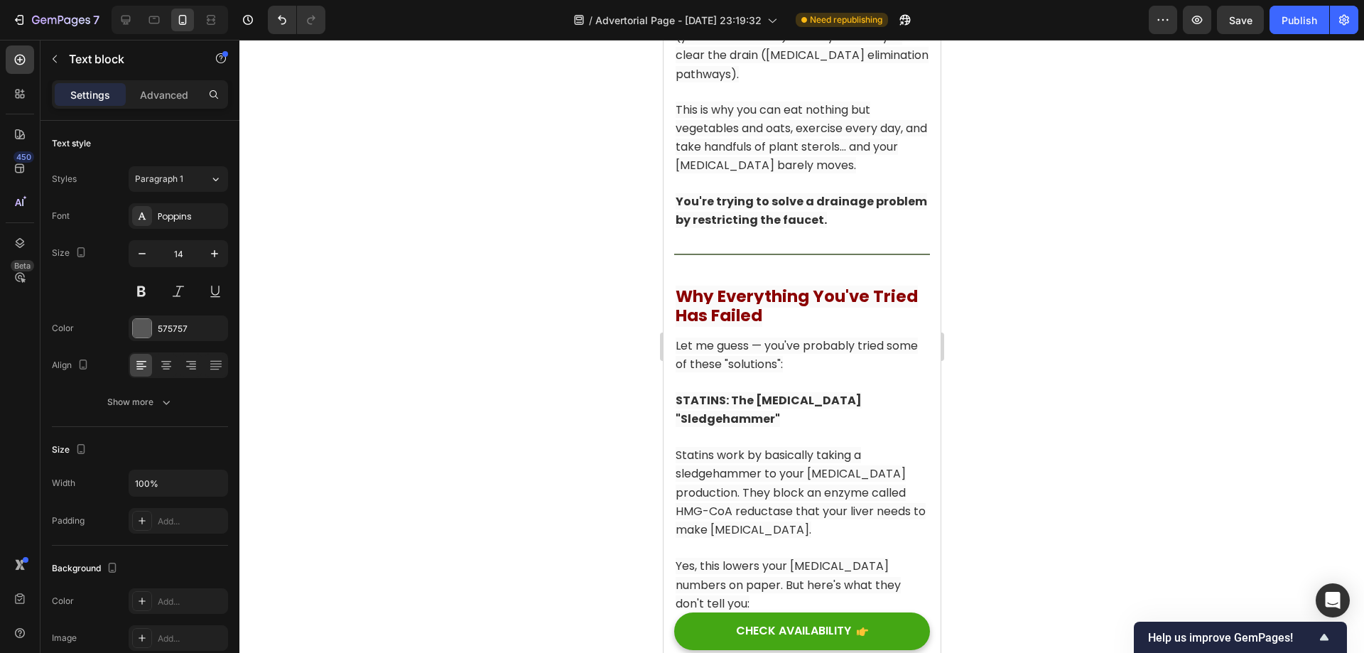
scroll to position [3626, 0]
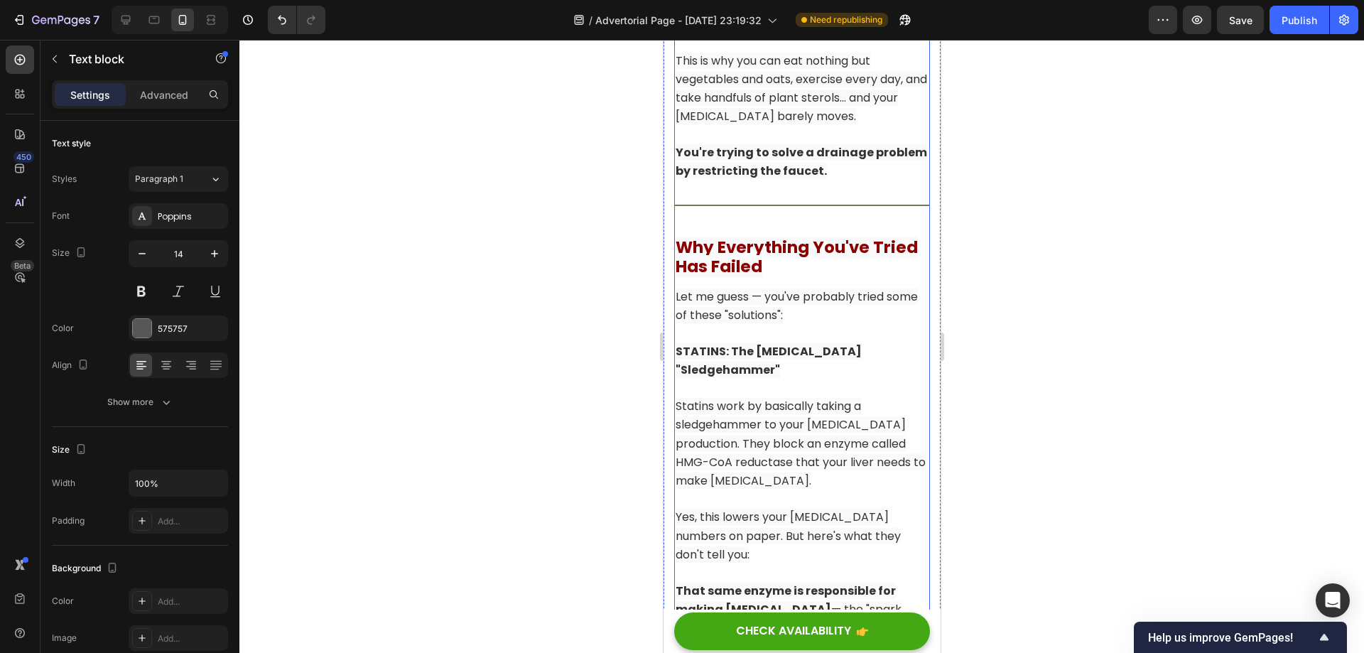
click at [781, 179] on strong "You're trying to solve a drainage problem by restricting the faucet." at bounding box center [800, 161] width 251 height 35
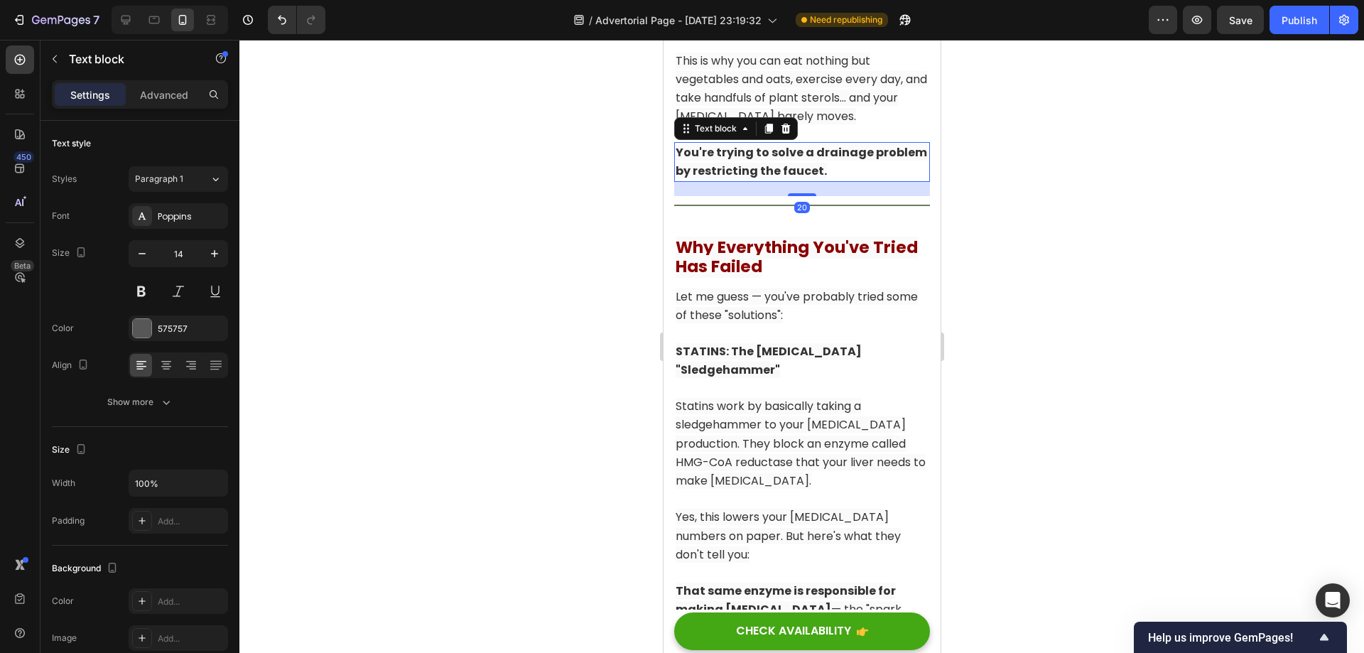
click at [781, 179] on strong "You're trying to solve a drainage problem by restricting the faucet." at bounding box center [800, 161] width 251 height 35
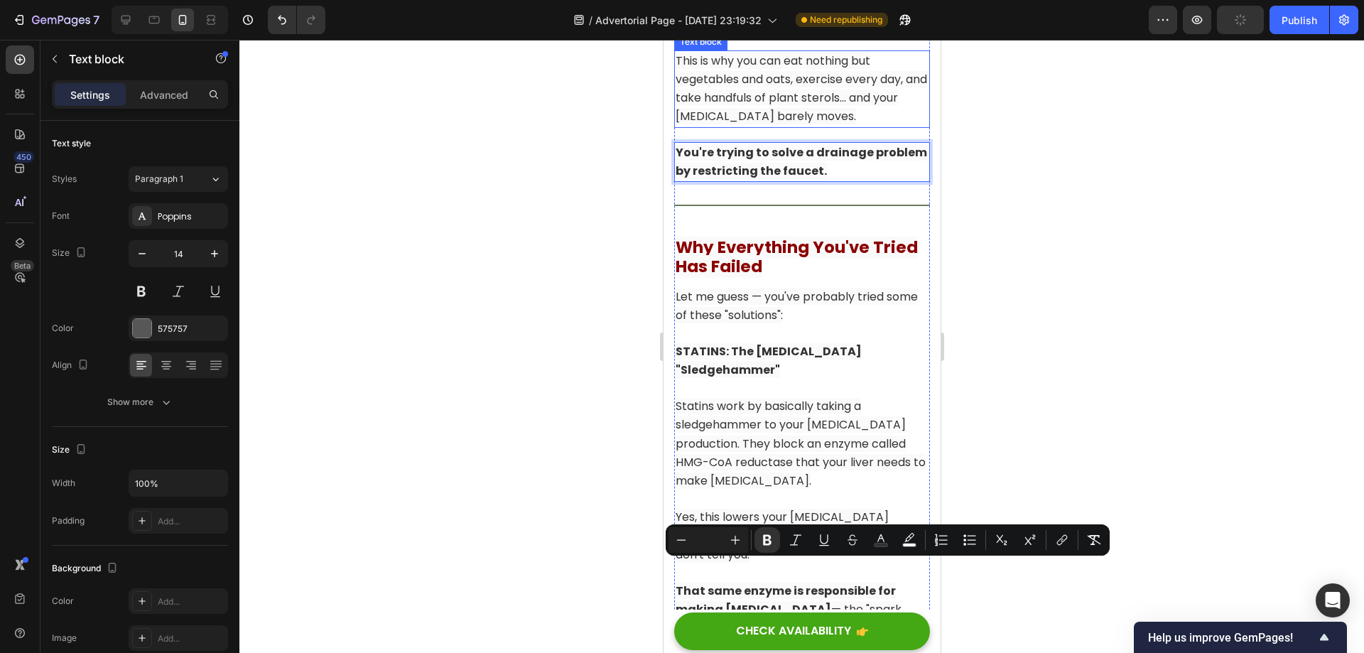
scroll to position [3484, 0]
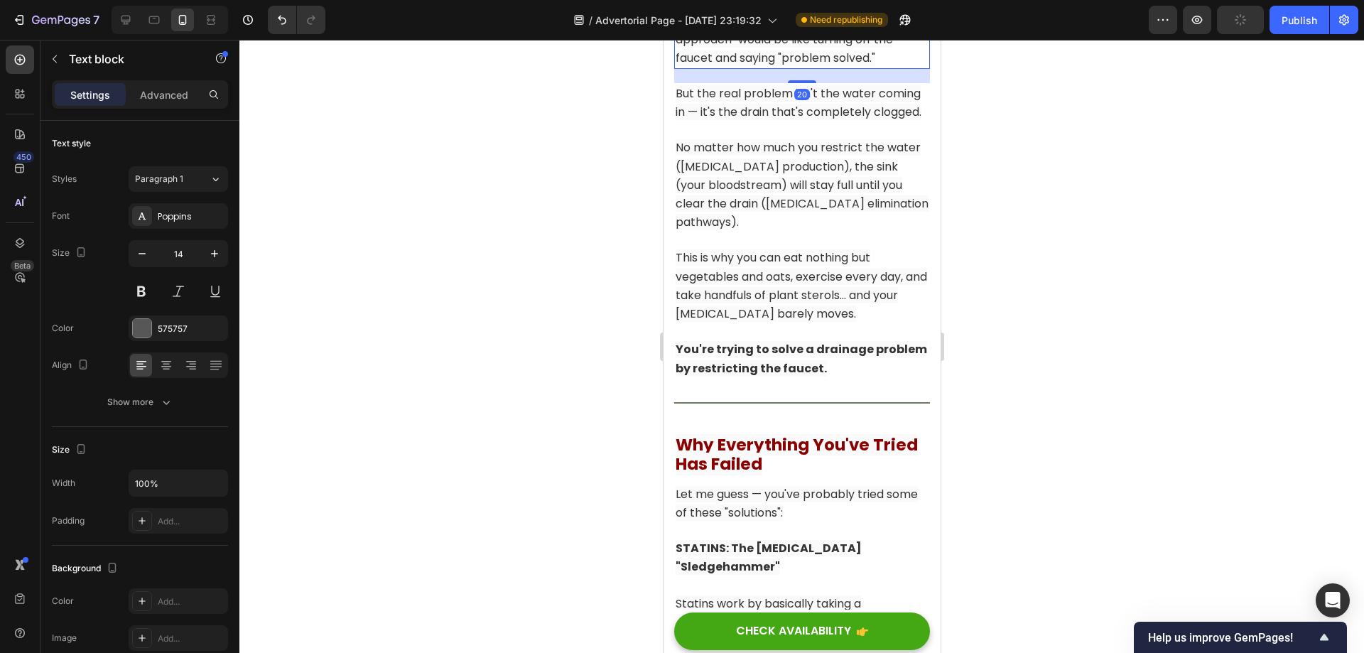
click at [833, 66] on span "Imagine your kitchen sink is backing up with dirty water. The "[MEDICAL_DATA] a…" at bounding box center [796, 30] width 243 height 72
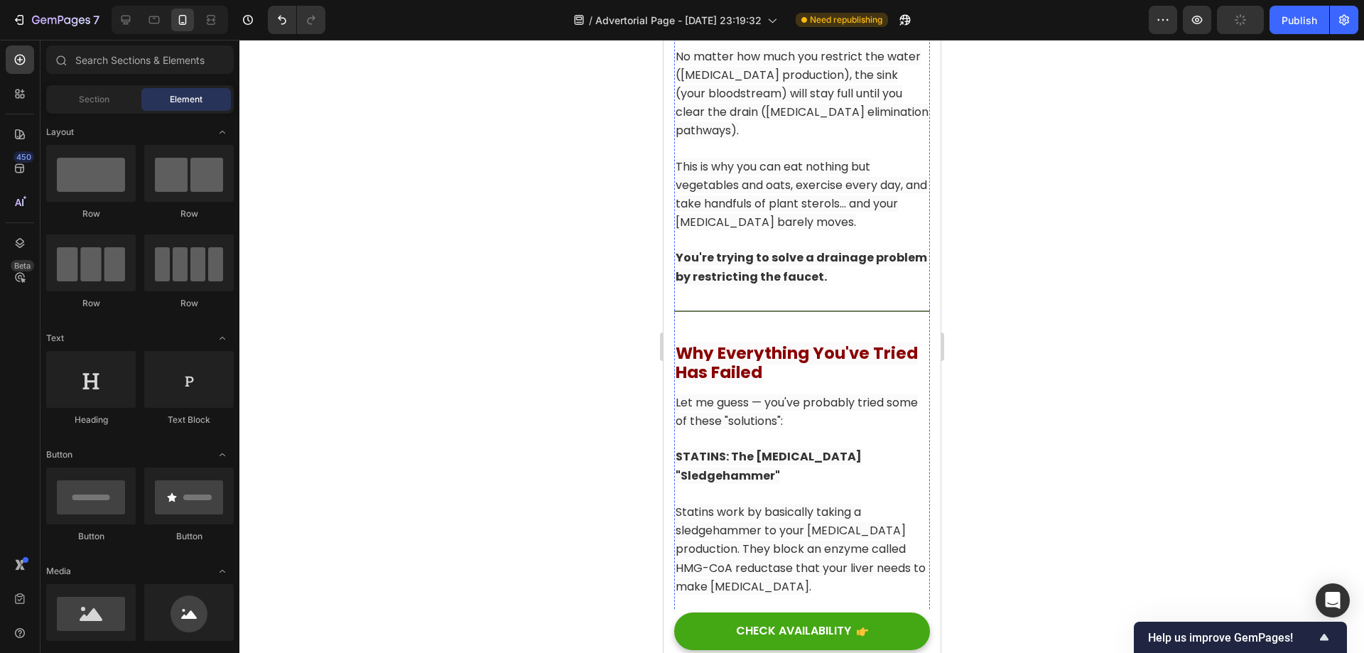
click at [776, 28] on span "But the real problem isn't the water coming in — it's the drain that's complete…" at bounding box center [798, 11] width 246 height 35
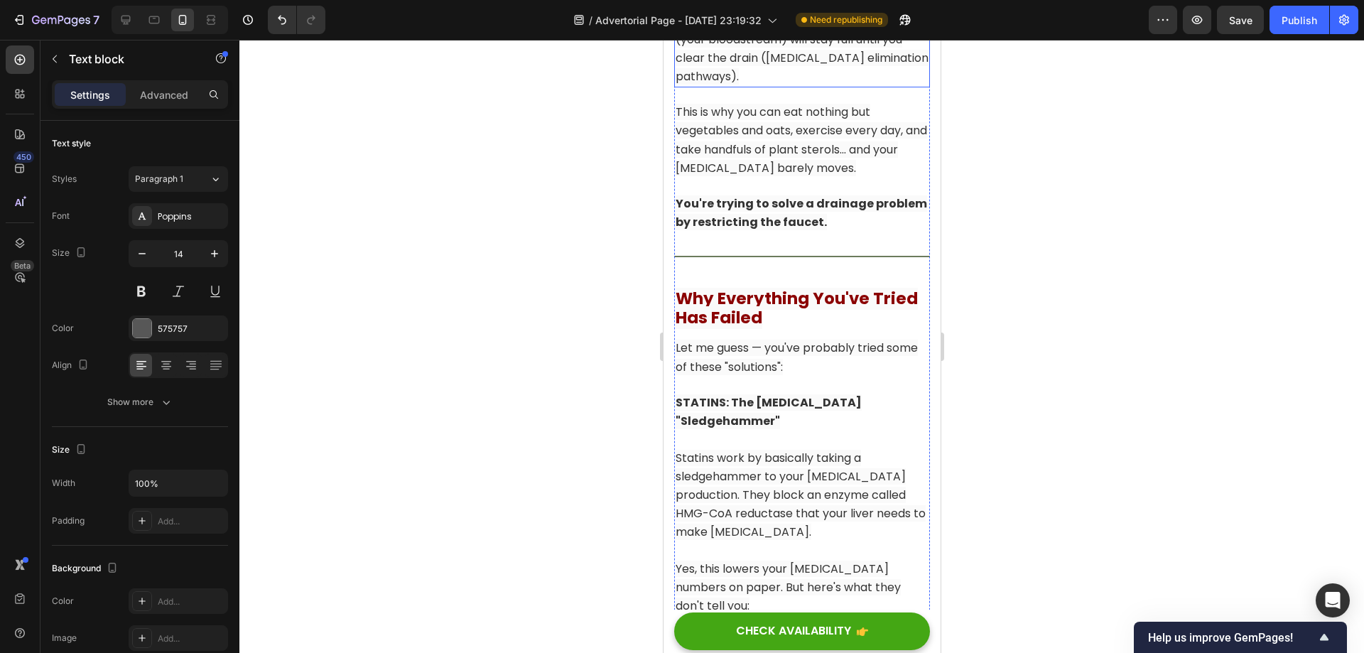
click at [787, 86] on p "No matter how much you restrict the water ([MEDICAL_DATA] production), the sink…" at bounding box center [801, 39] width 253 height 93
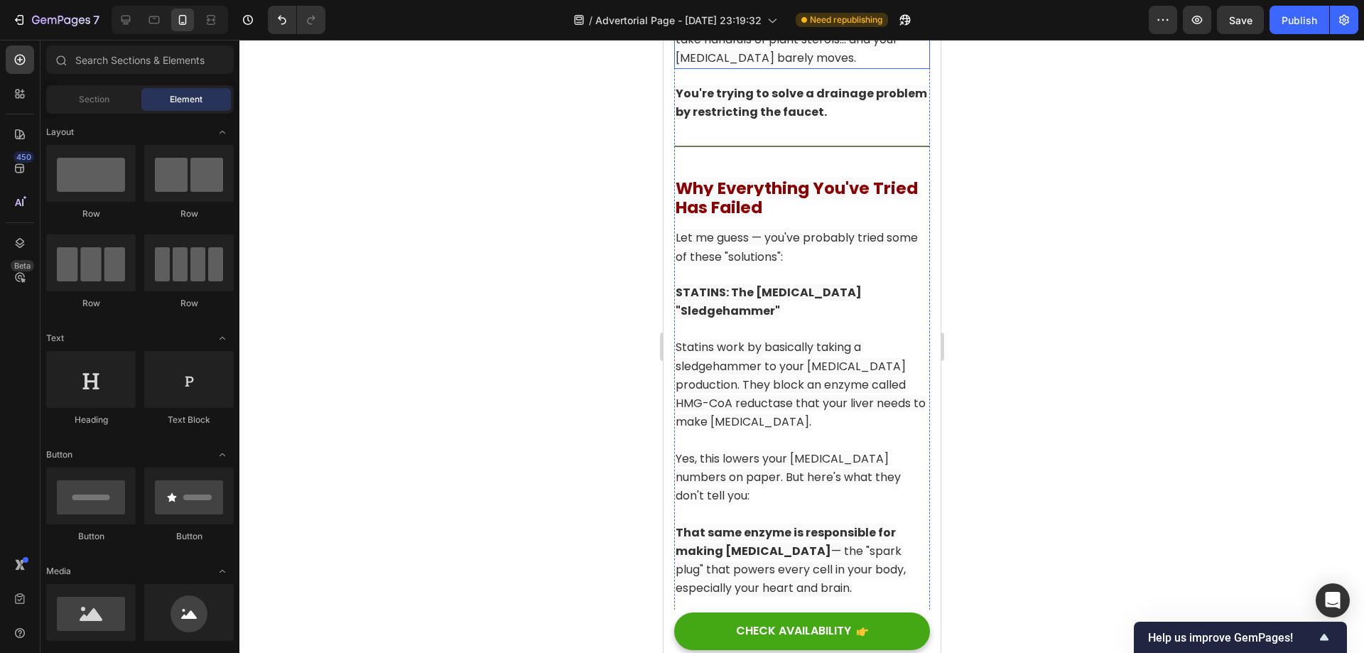
click at [789, 66] on span "This is why you can eat nothing but vegetables and oats, exercise every day, an…" at bounding box center [800, 30] width 251 height 72
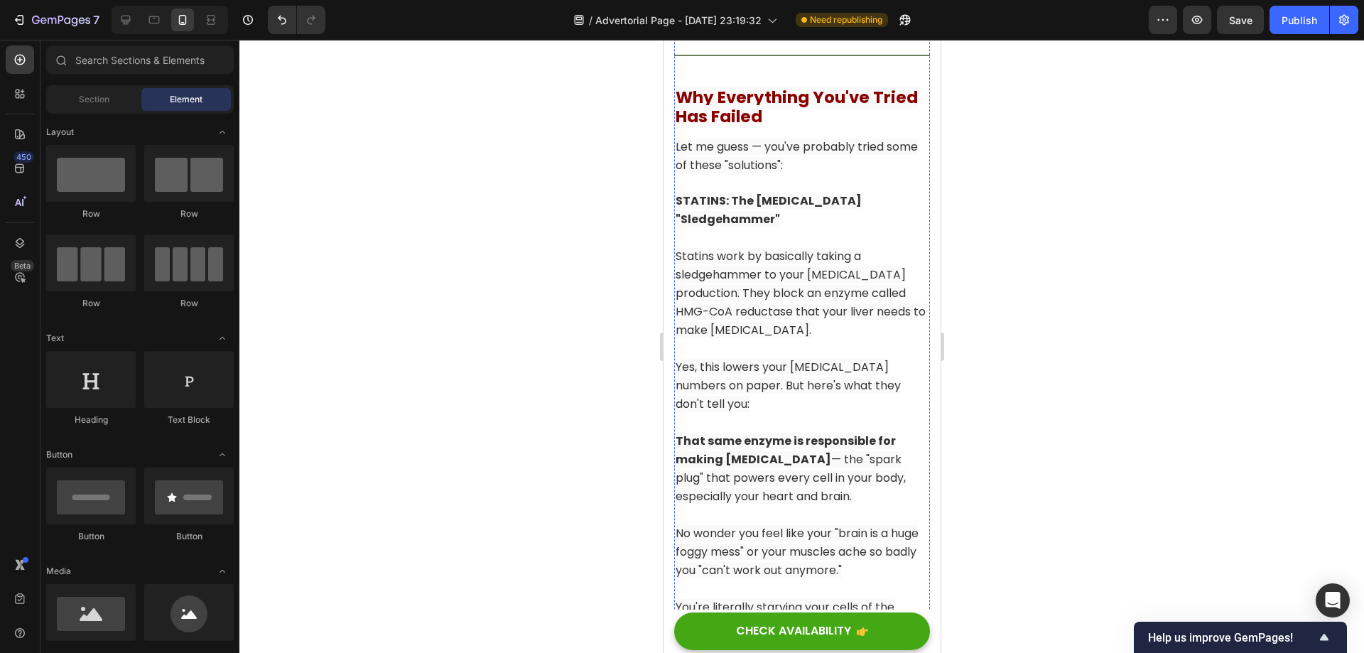
click at [784, 28] on strong "You're trying to solve a drainage problem by restricting the faucet." at bounding box center [800, 11] width 251 height 35
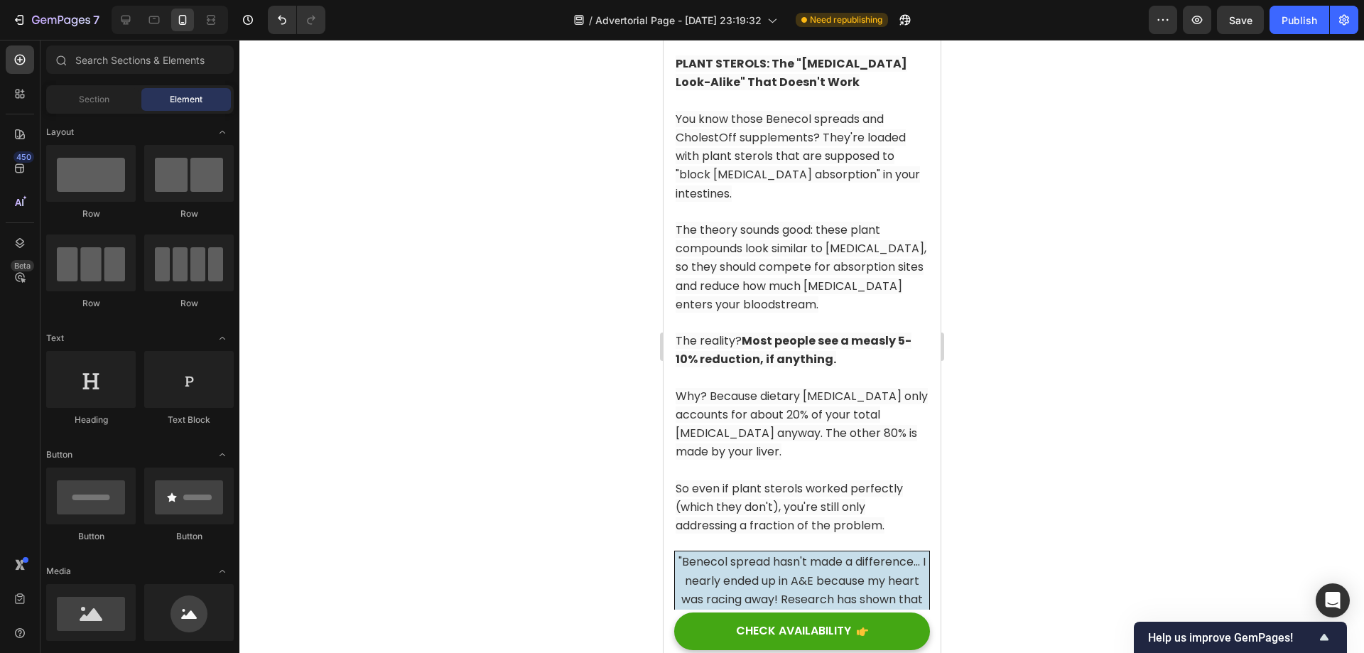
scroll to position [4194, 0]
click at [1301, 22] on div "Publish" at bounding box center [1300, 20] width 36 height 15
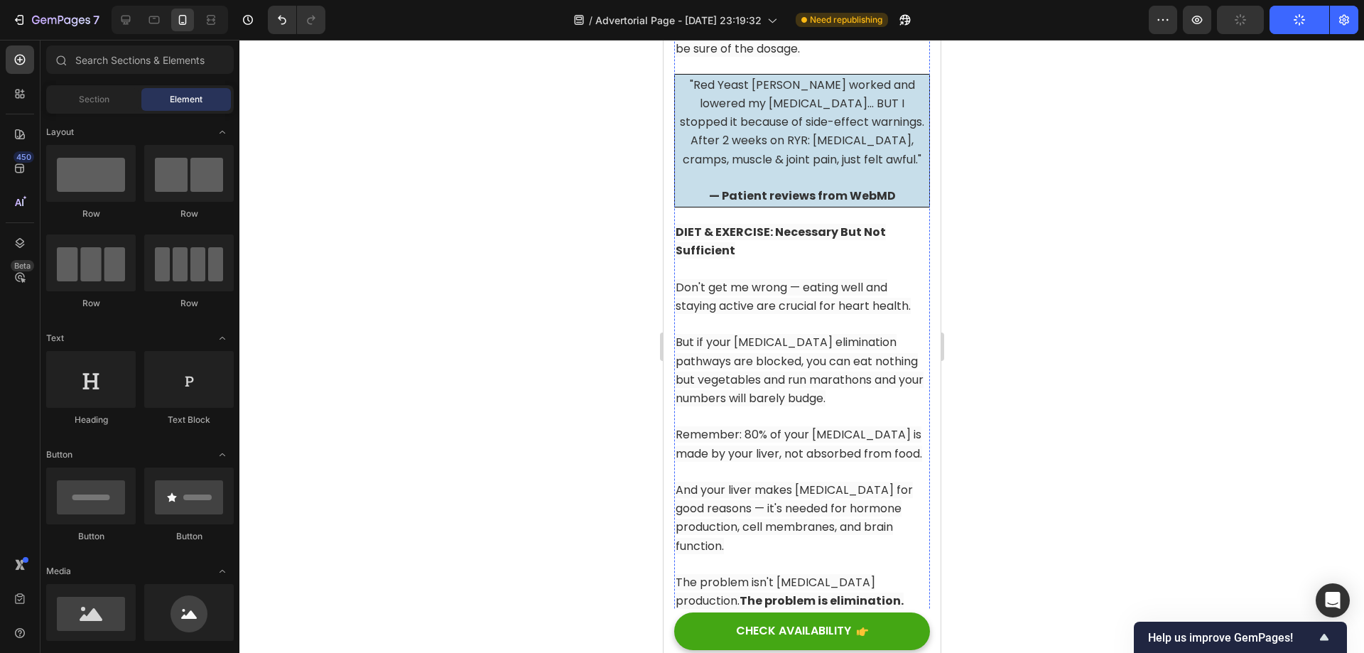
scroll to position [5189, 0]
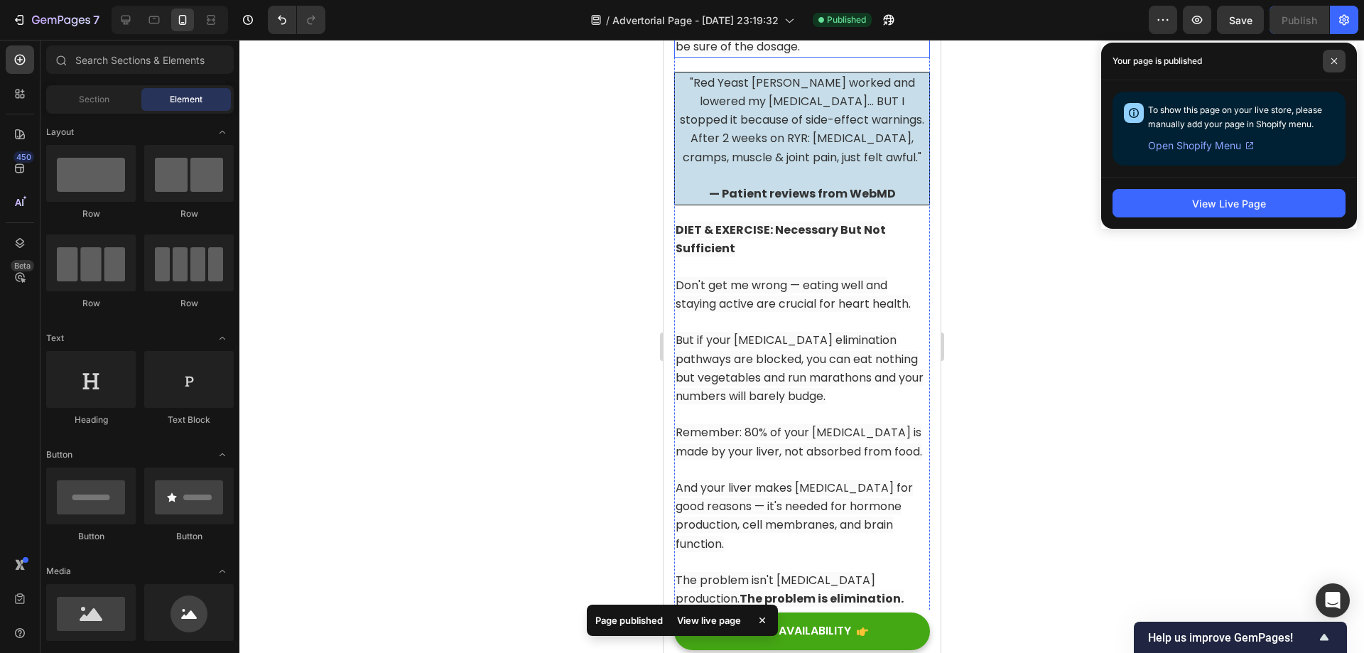
click at [1335, 56] on span at bounding box center [1334, 61] width 23 height 23
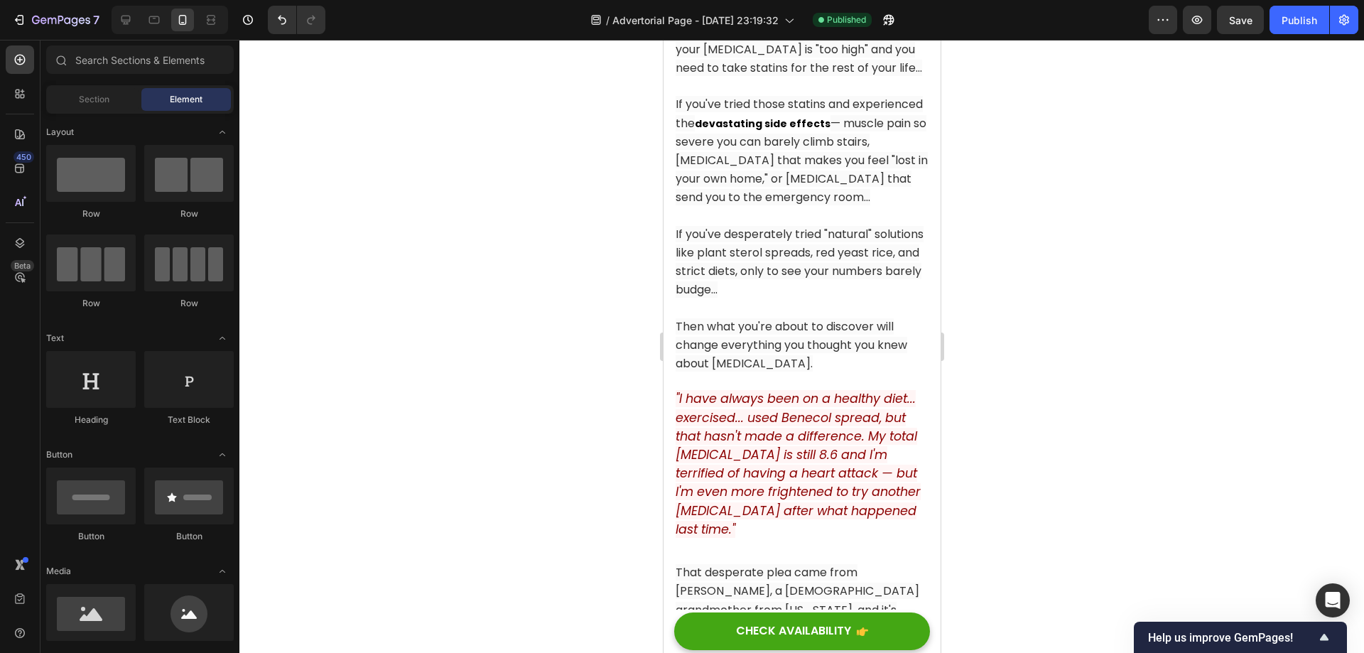
scroll to position [441, 0]
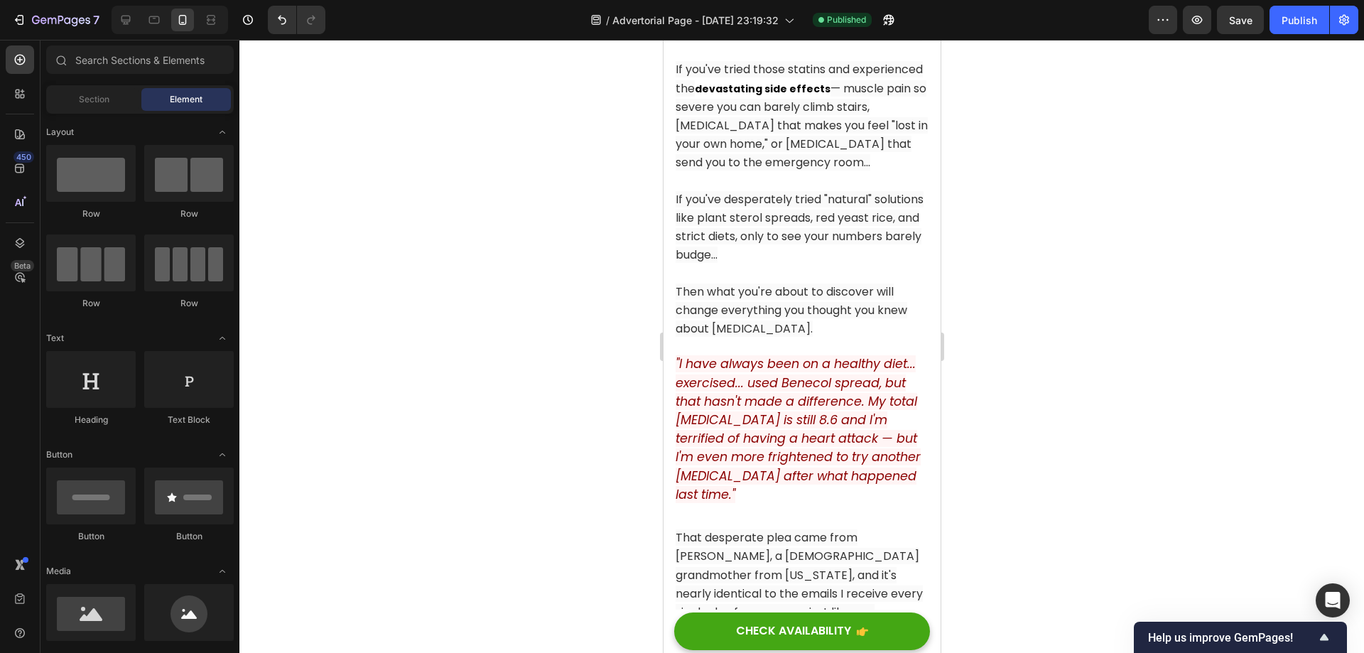
drag, startPoint x: 931, startPoint y: 278, endPoint x: 1603, endPoint y: 124, distance: 689.3
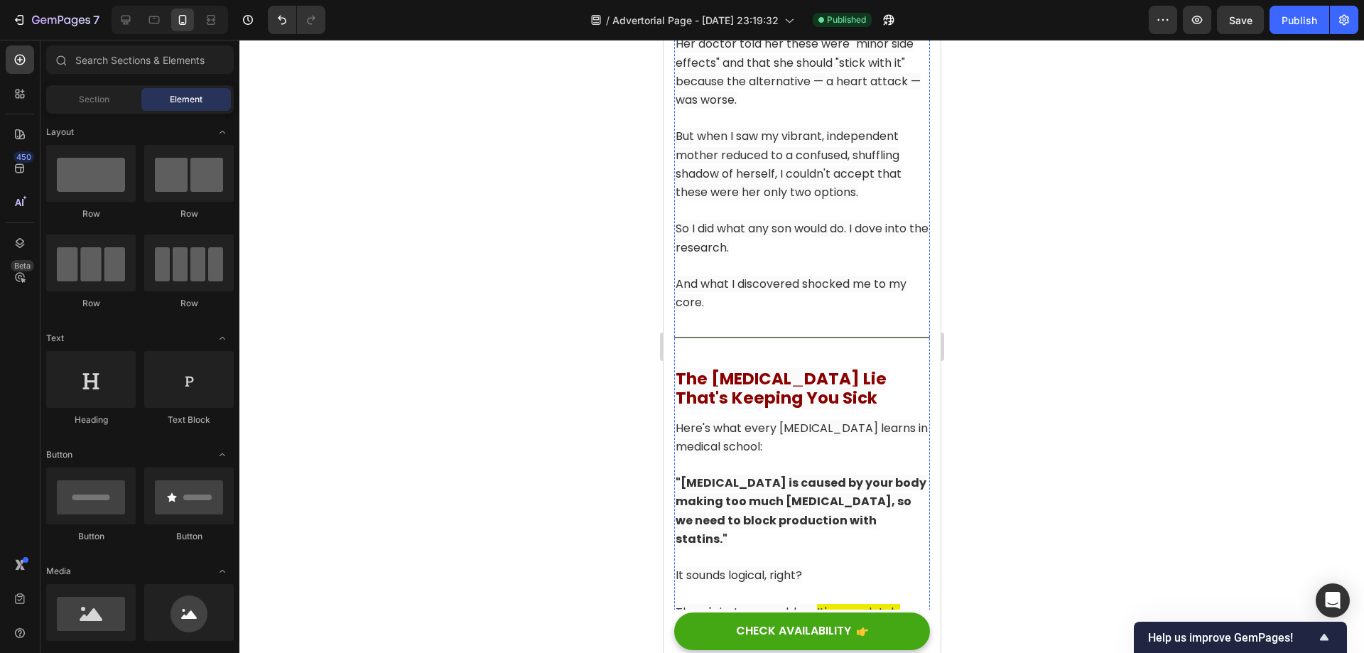
scroll to position [2075, 0]
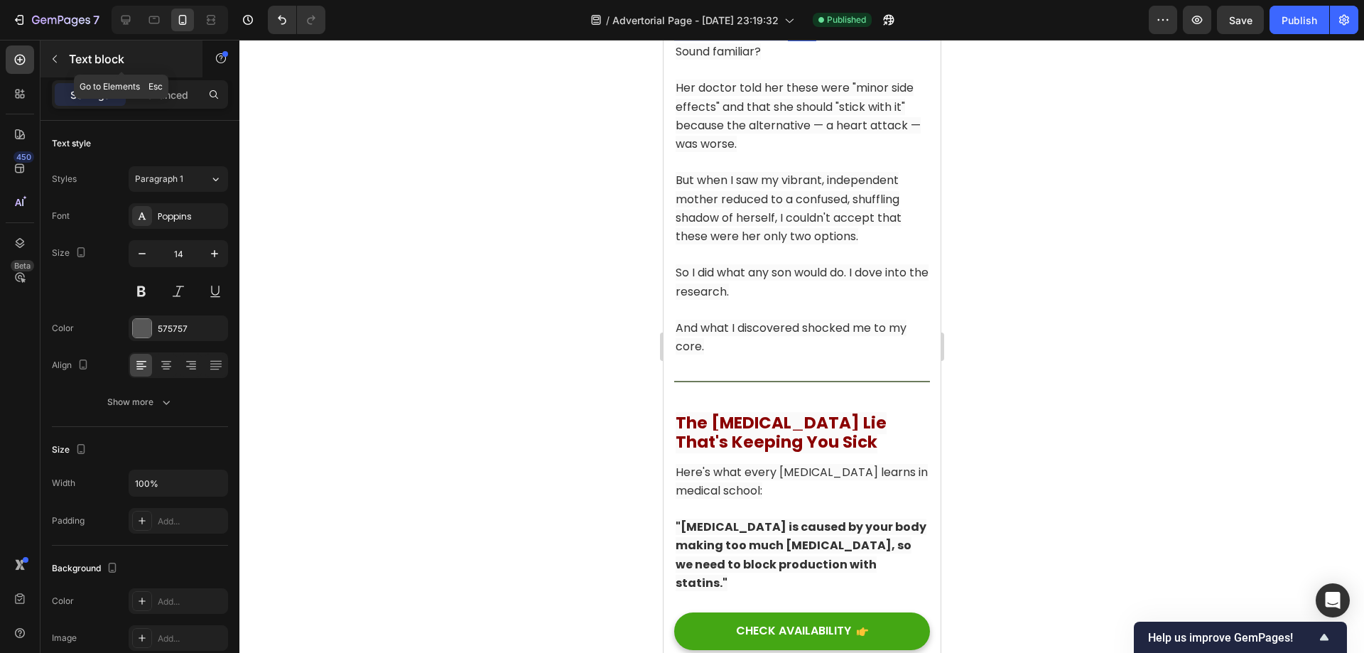
click at [53, 60] on icon "button" at bounding box center [54, 58] width 11 height 11
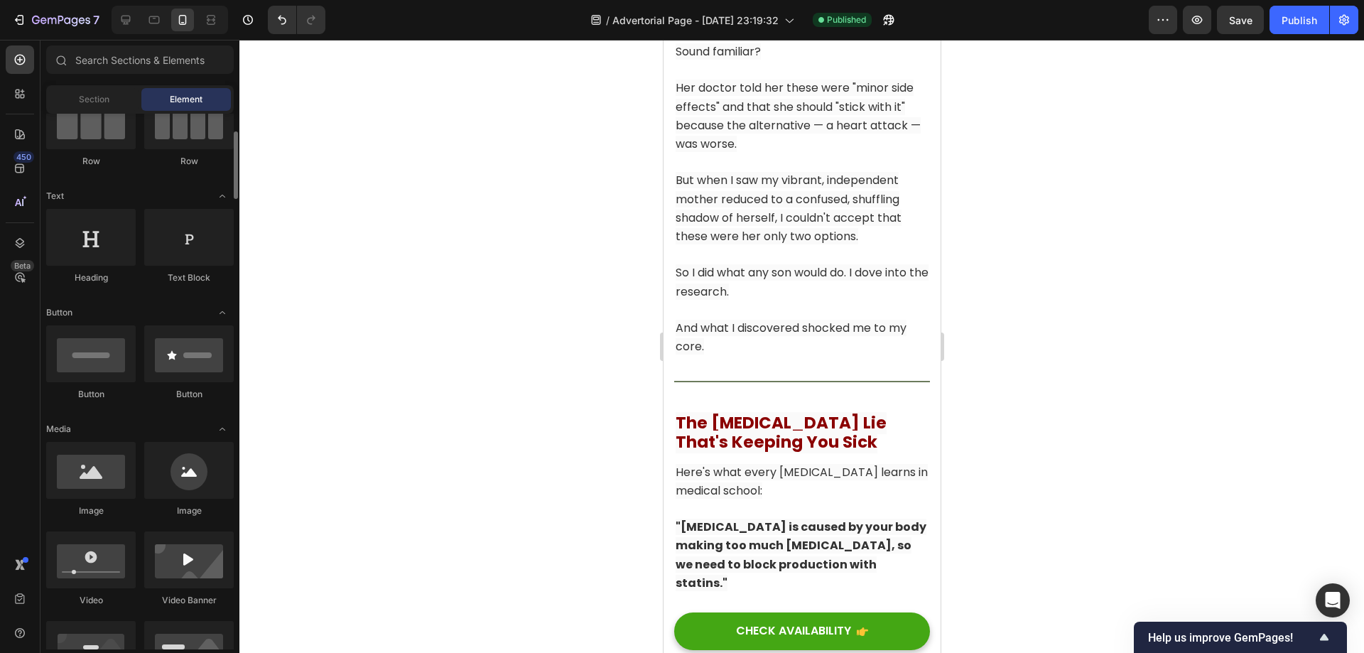
scroll to position [213, 0]
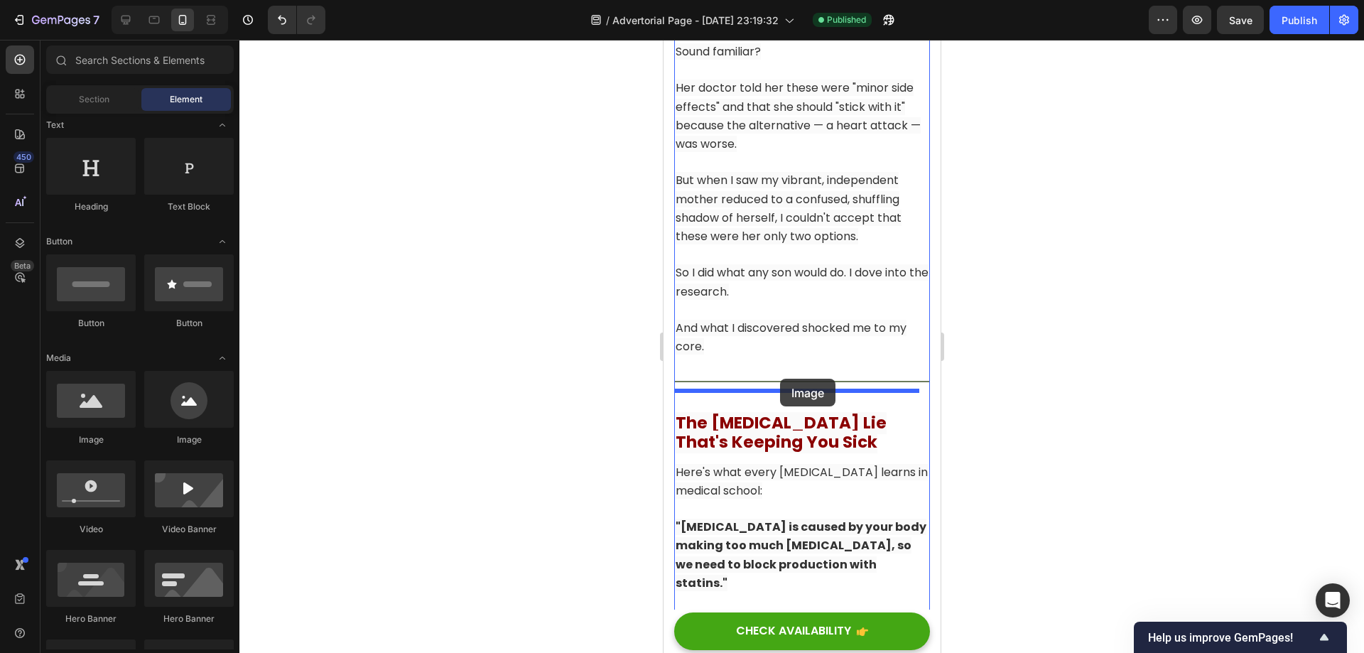
drag, startPoint x: 774, startPoint y: 453, endPoint x: 779, endPoint y: 379, distance: 74.8
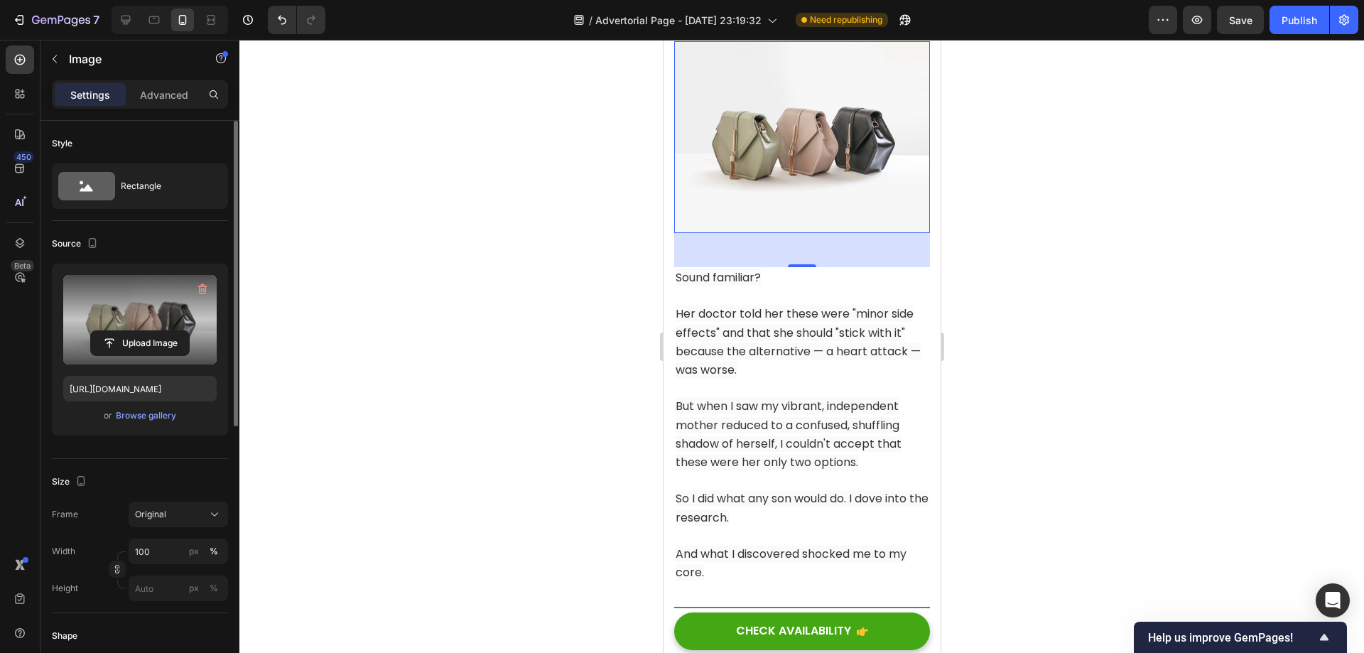
click at [159, 327] on label at bounding box center [139, 320] width 153 height 90
click at [159, 331] on input "file" at bounding box center [140, 343] width 98 height 24
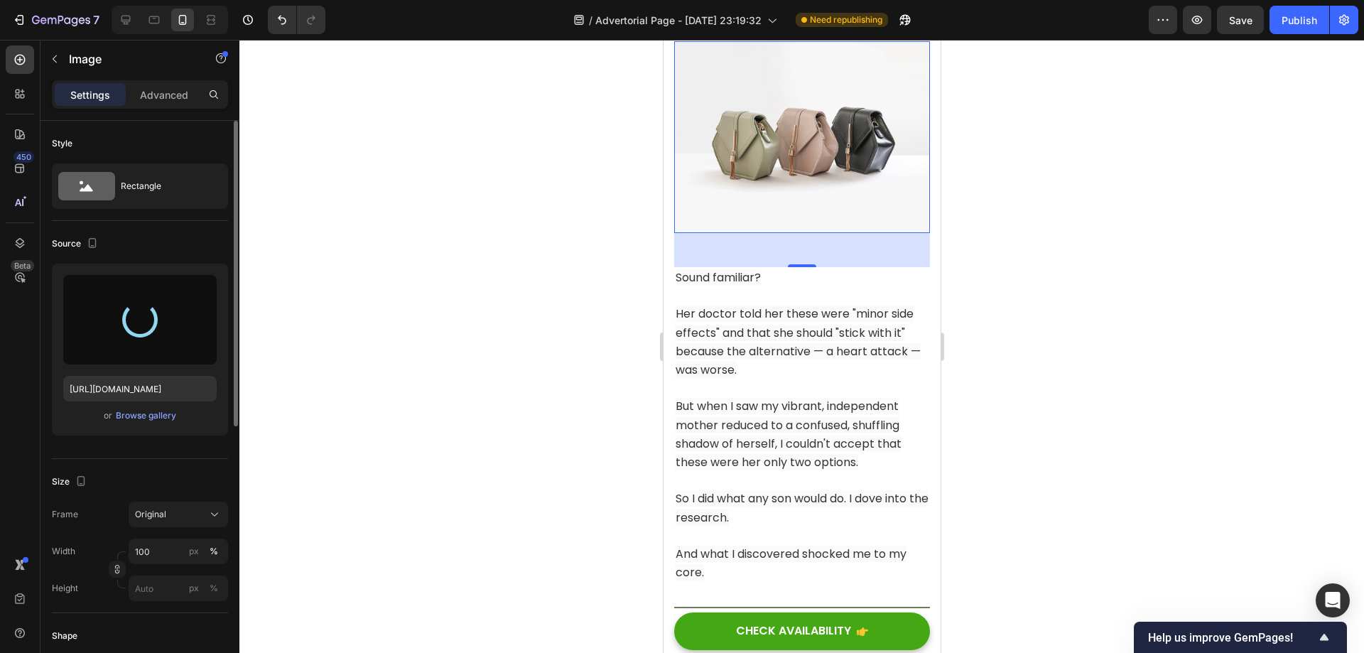
type input "[URL][DOMAIN_NAME]"
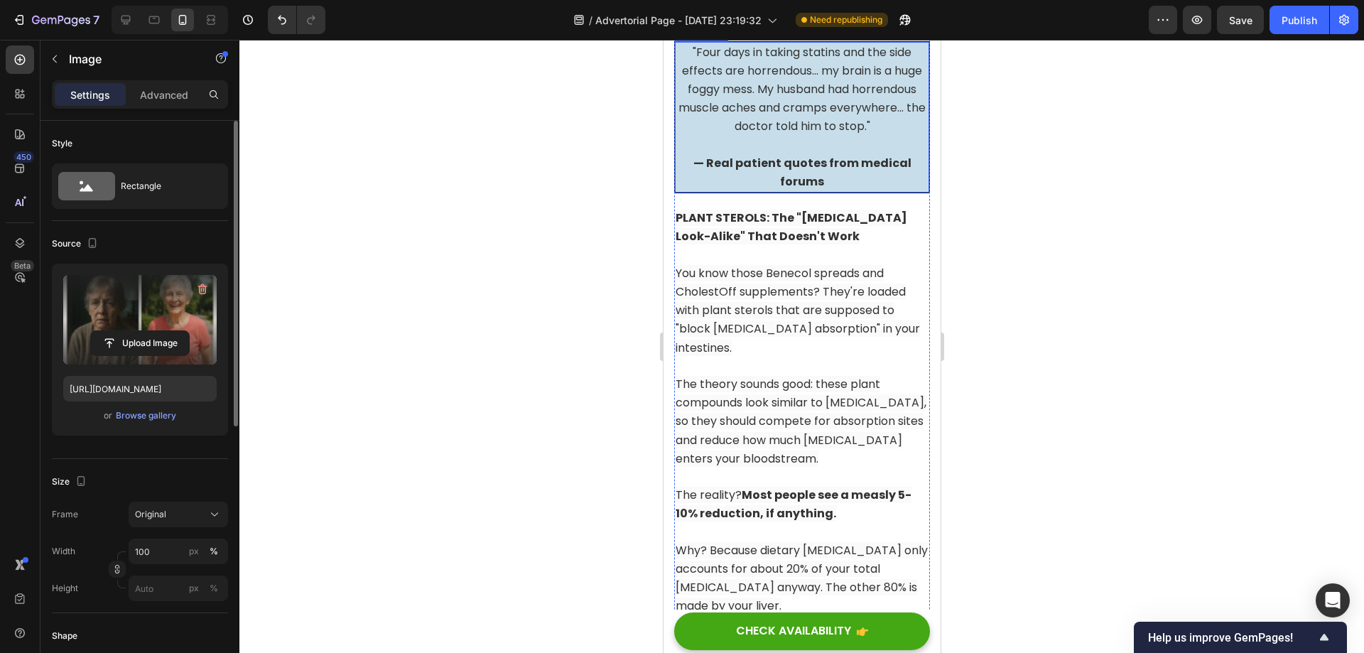
scroll to position [4490, 0]
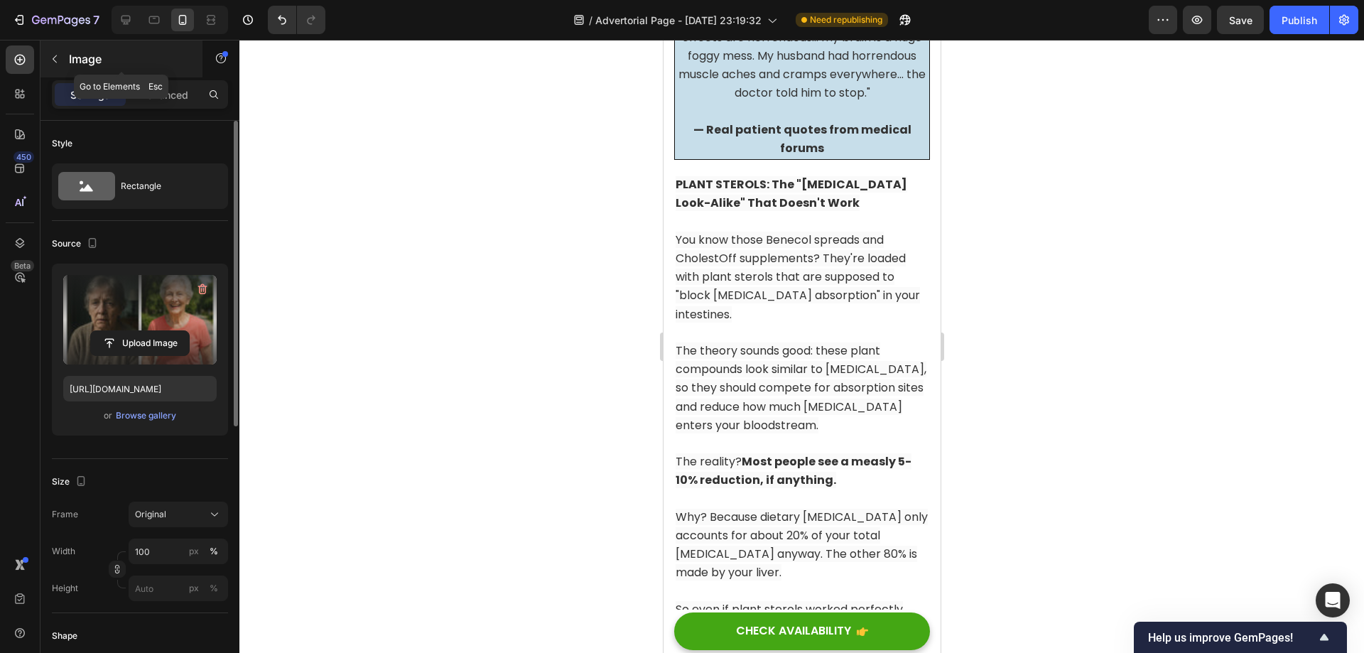
click at [57, 55] on icon "button" at bounding box center [55, 59] width 4 height 8
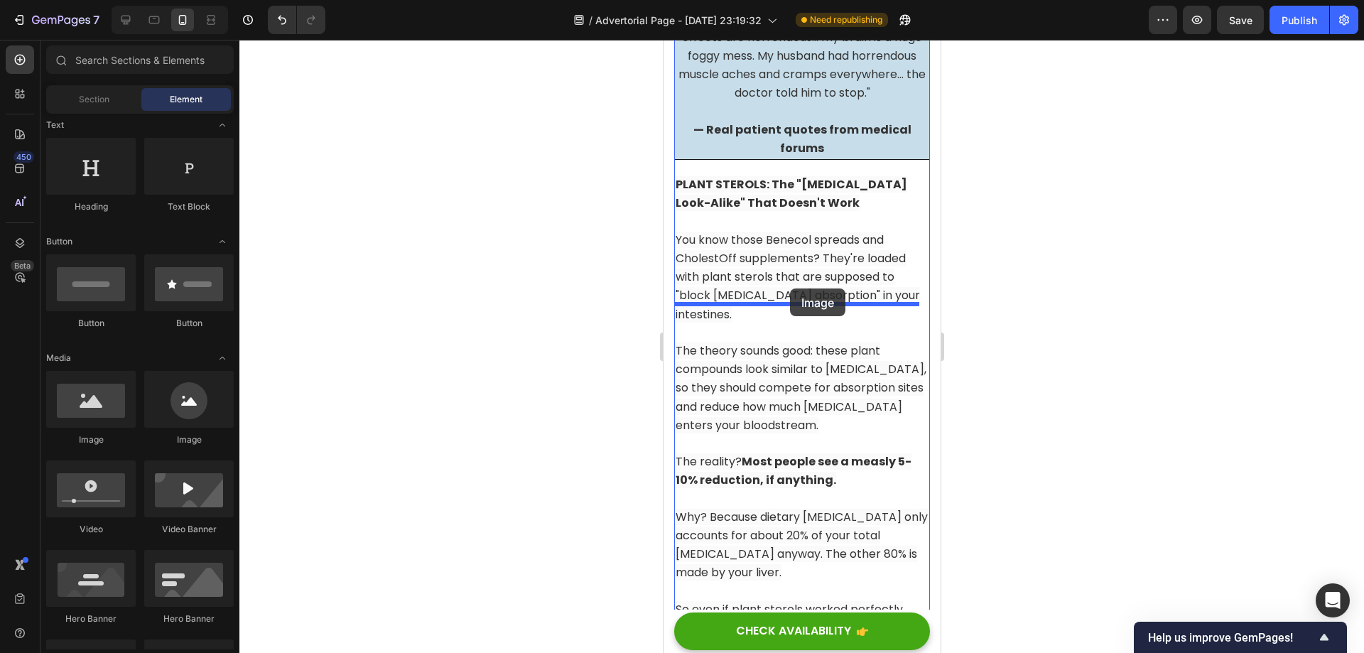
drag, startPoint x: 774, startPoint y: 434, endPoint x: 789, endPoint y: 288, distance: 146.4
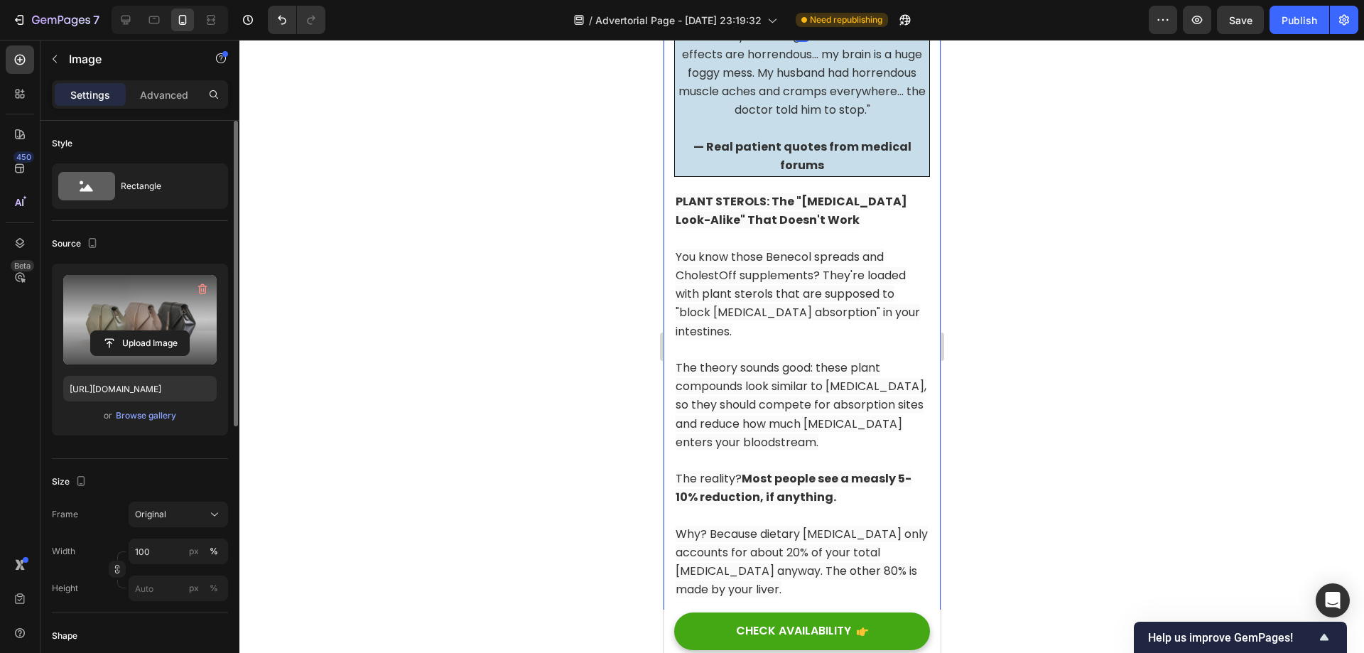
click at [141, 327] on label at bounding box center [139, 320] width 153 height 90
click at [141, 331] on input "file" at bounding box center [140, 343] width 98 height 24
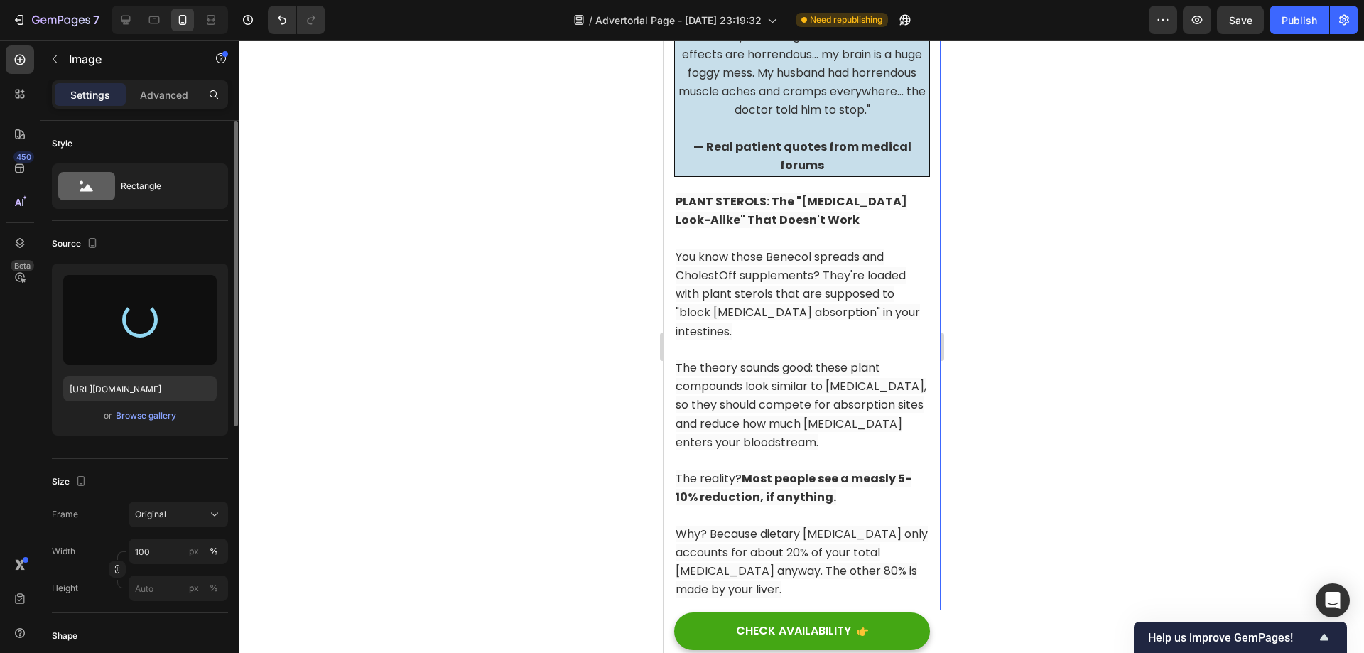
type input "[URL][DOMAIN_NAME]"
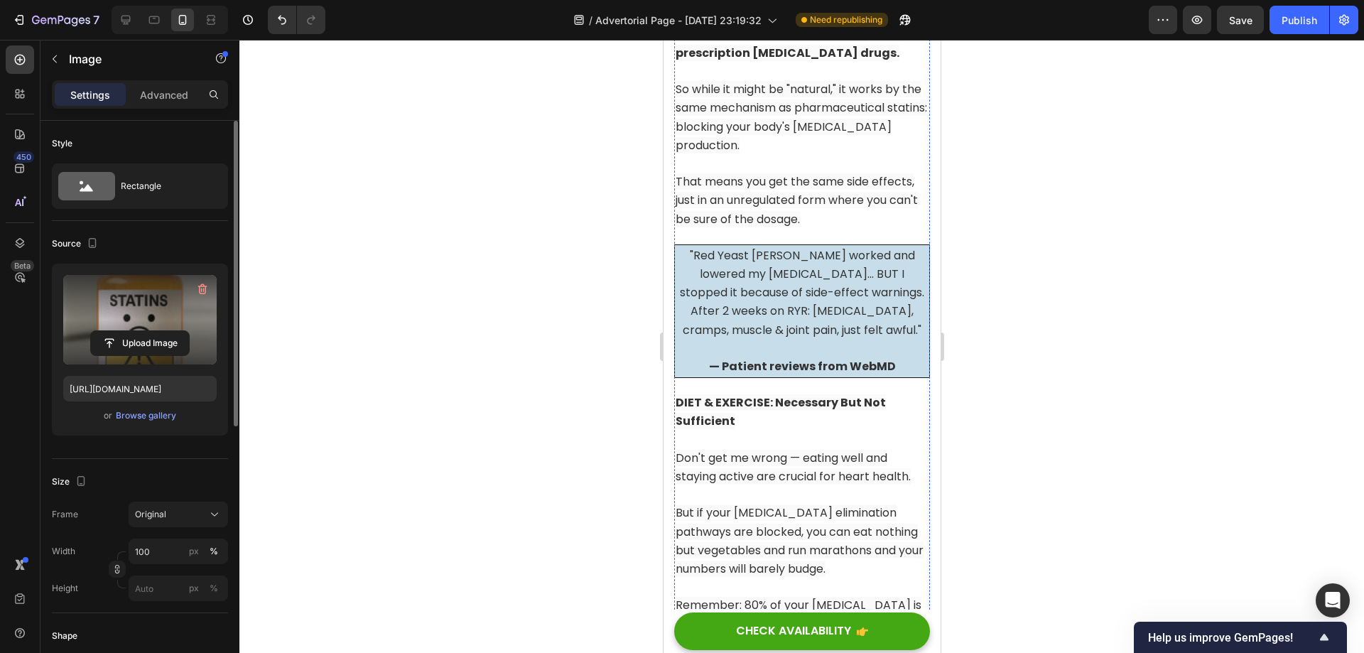
scroll to position [5485, 0]
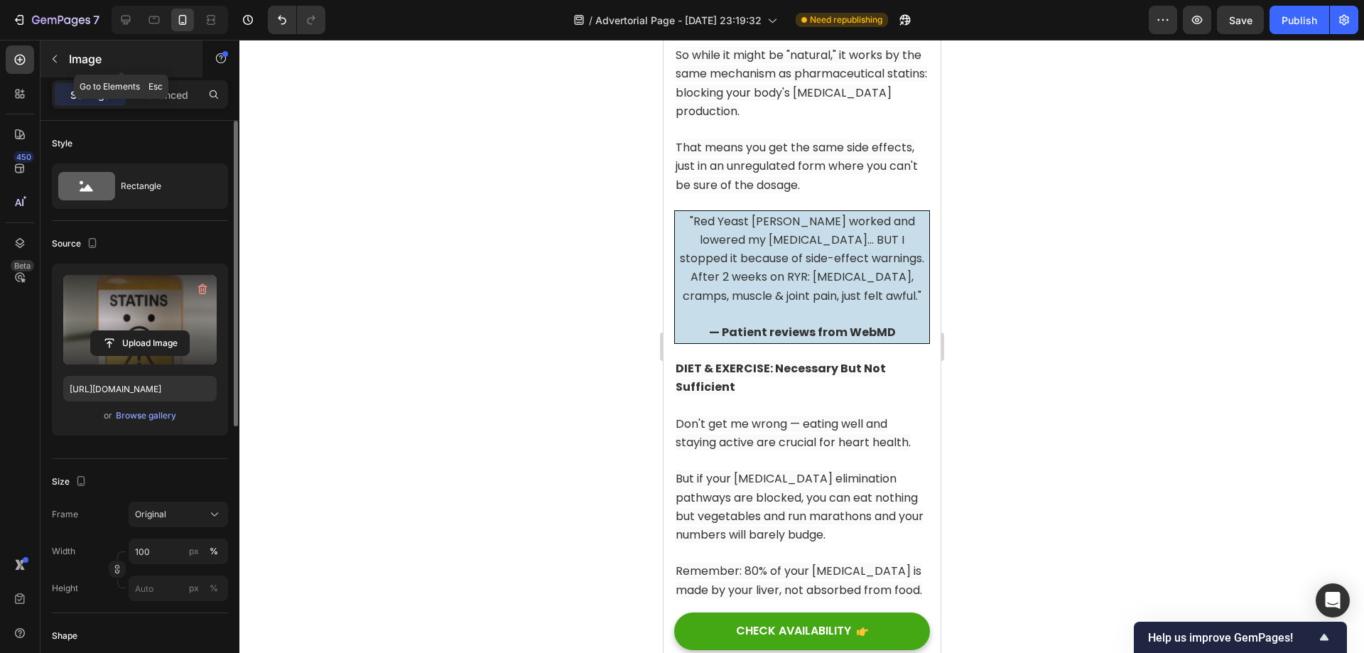
click at [52, 55] on icon "button" at bounding box center [54, 58] width 11 height 11
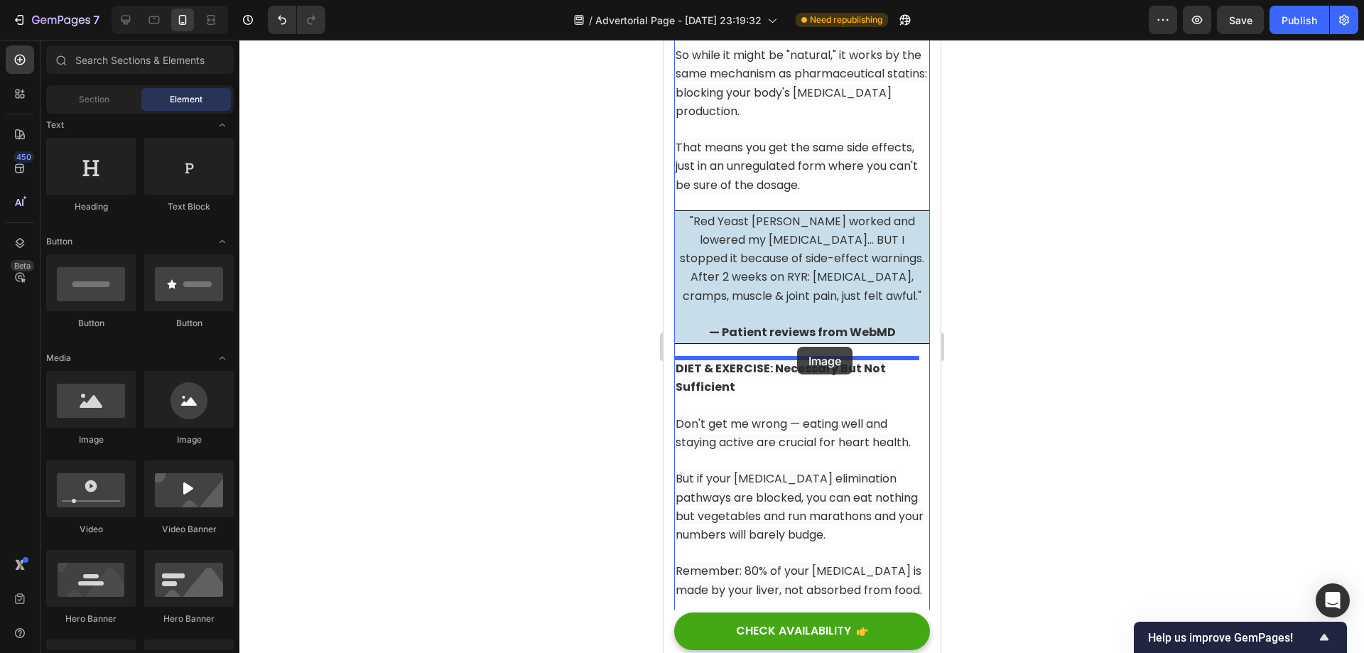
drag, startPoint x: 758, startPoint y: 439, endPoint x: 796, endPoint y: 347, distance: 100.0
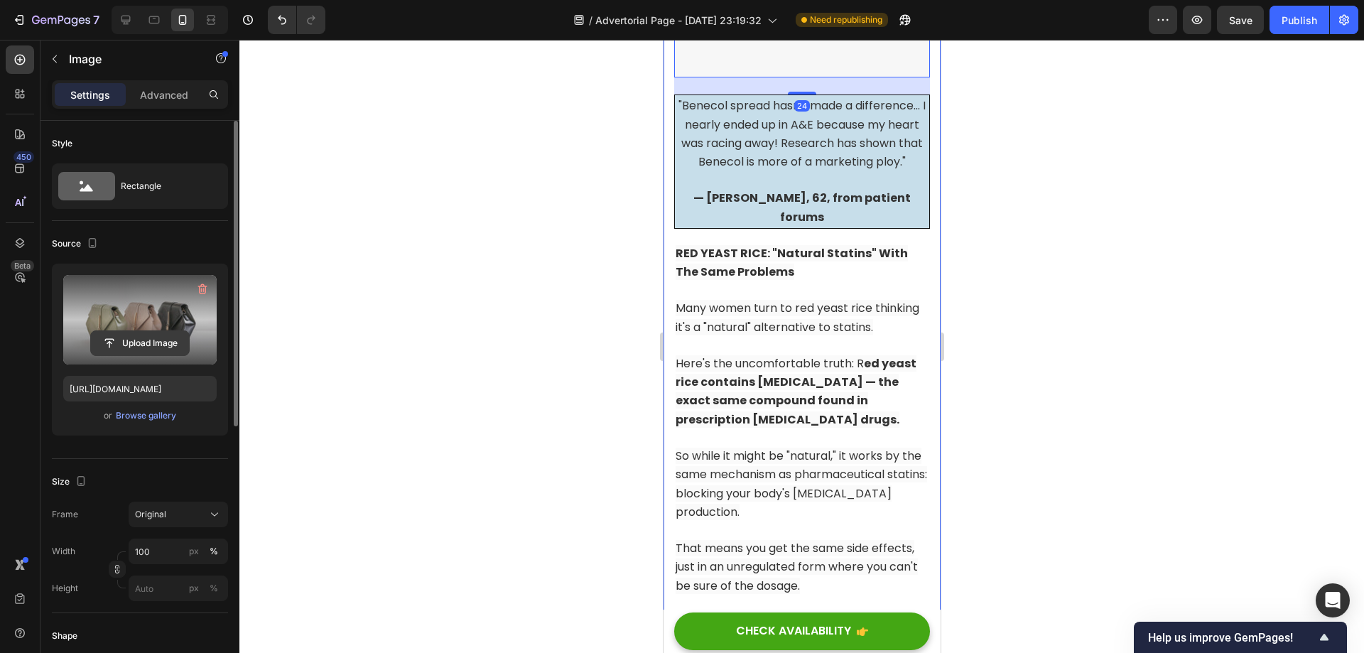
click at [146, 340] on input "file" at bounding box center [140, 343] width 98 height 24
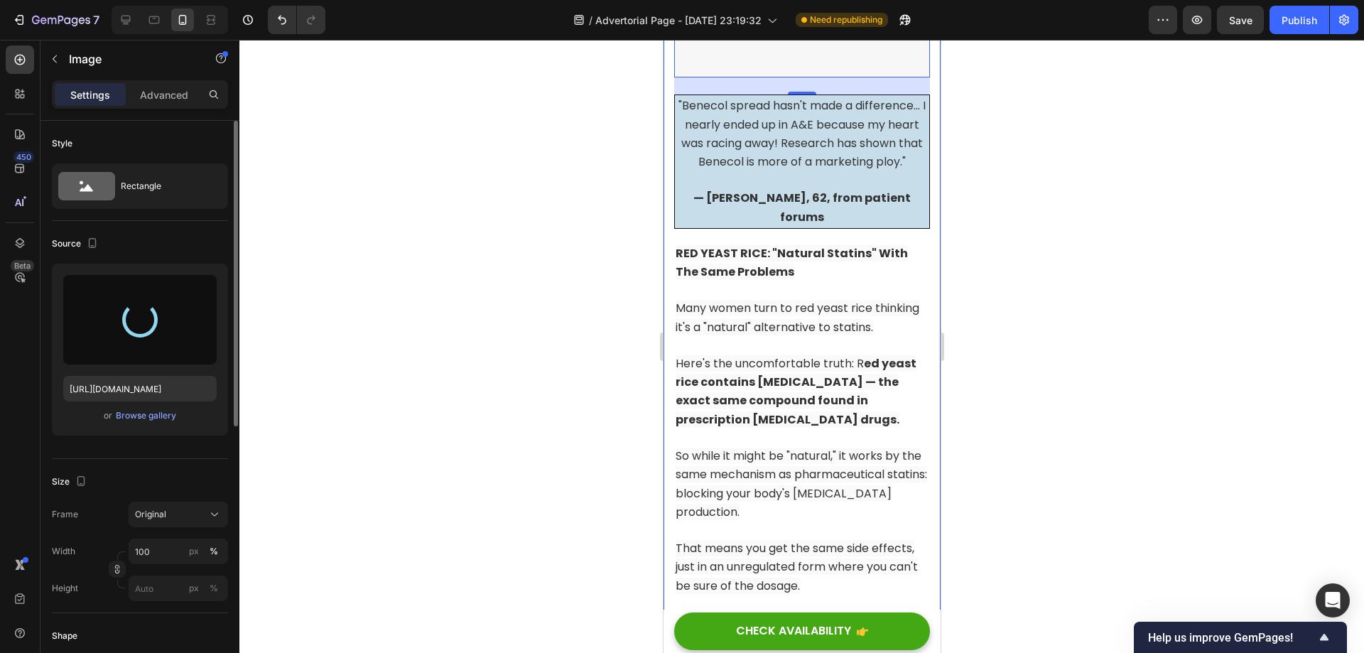
type input "[URL][DOMAIN_NAME]"
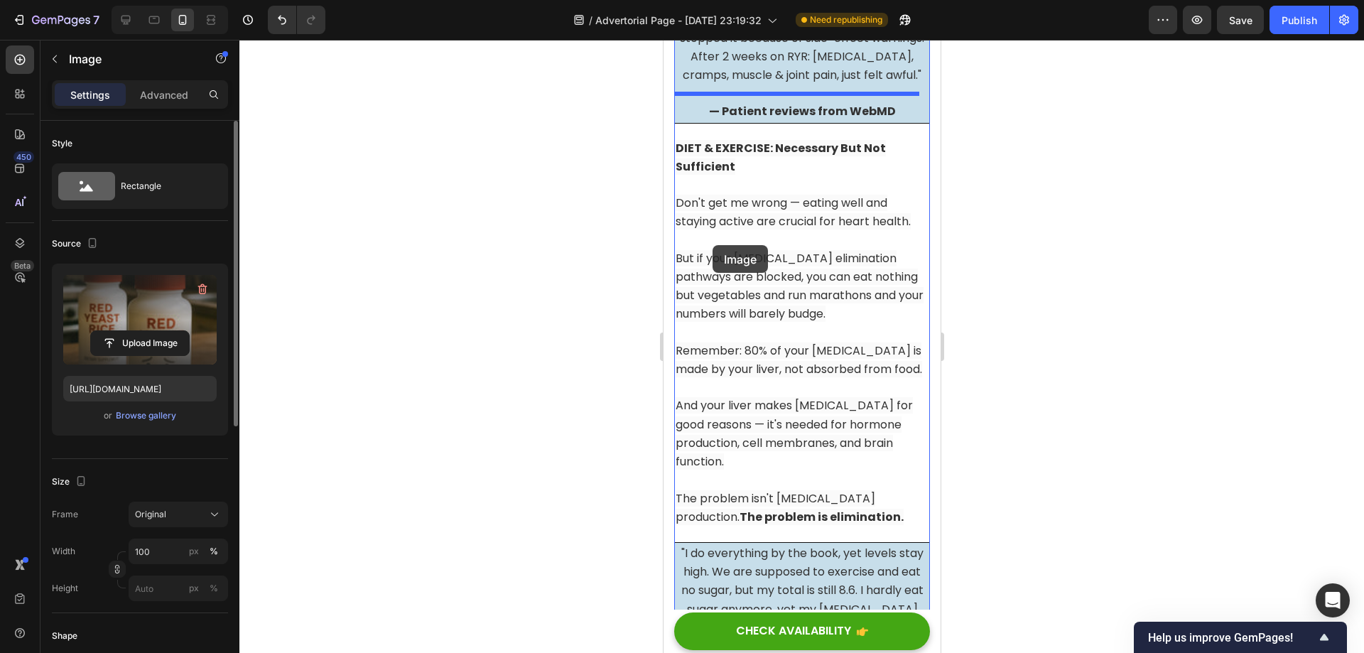
scroll to position [6337, 0]
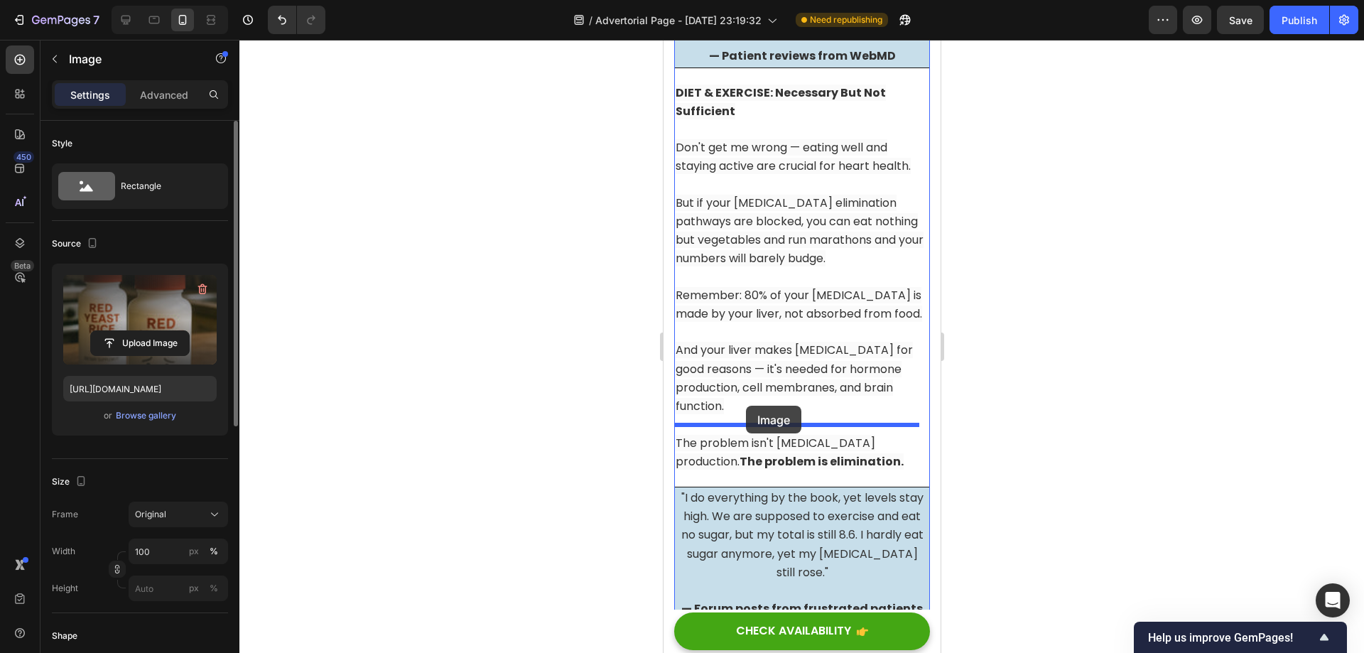
drag, startPoint x: 688, startPoint y: 134, endPoint x: 745, endPoint y: 406, distance: 277.2
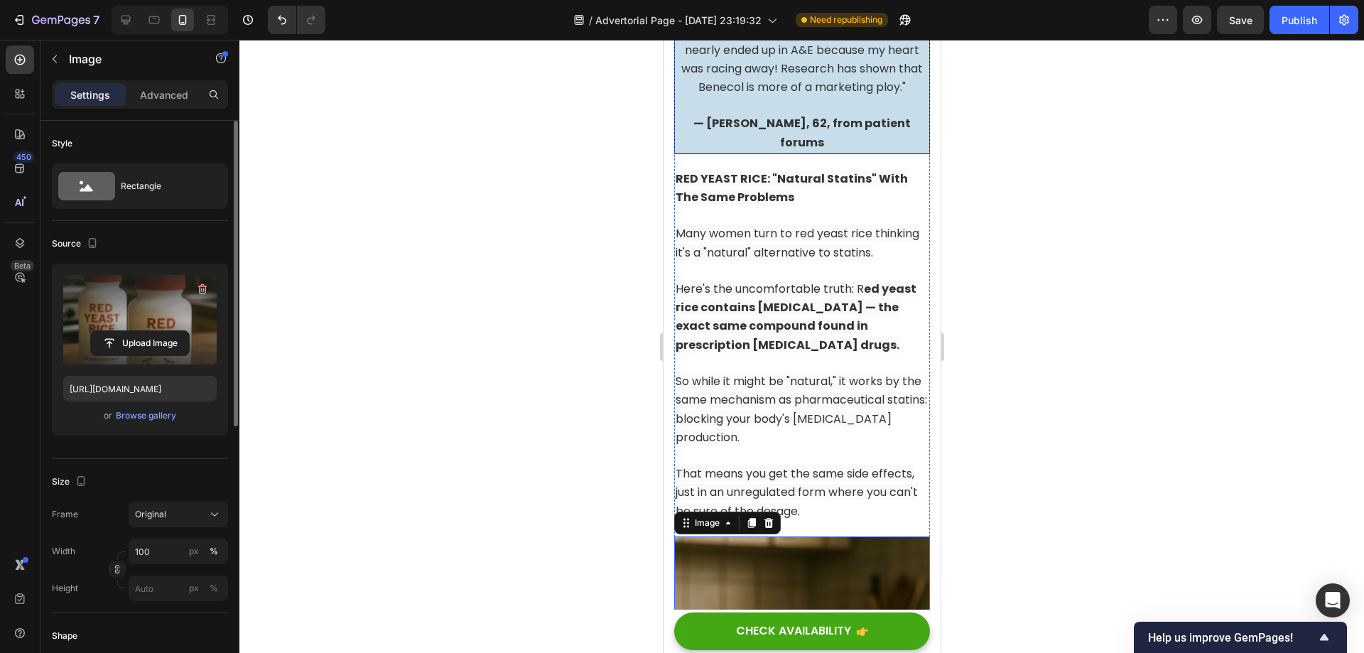
scroll to position [5314, 0]
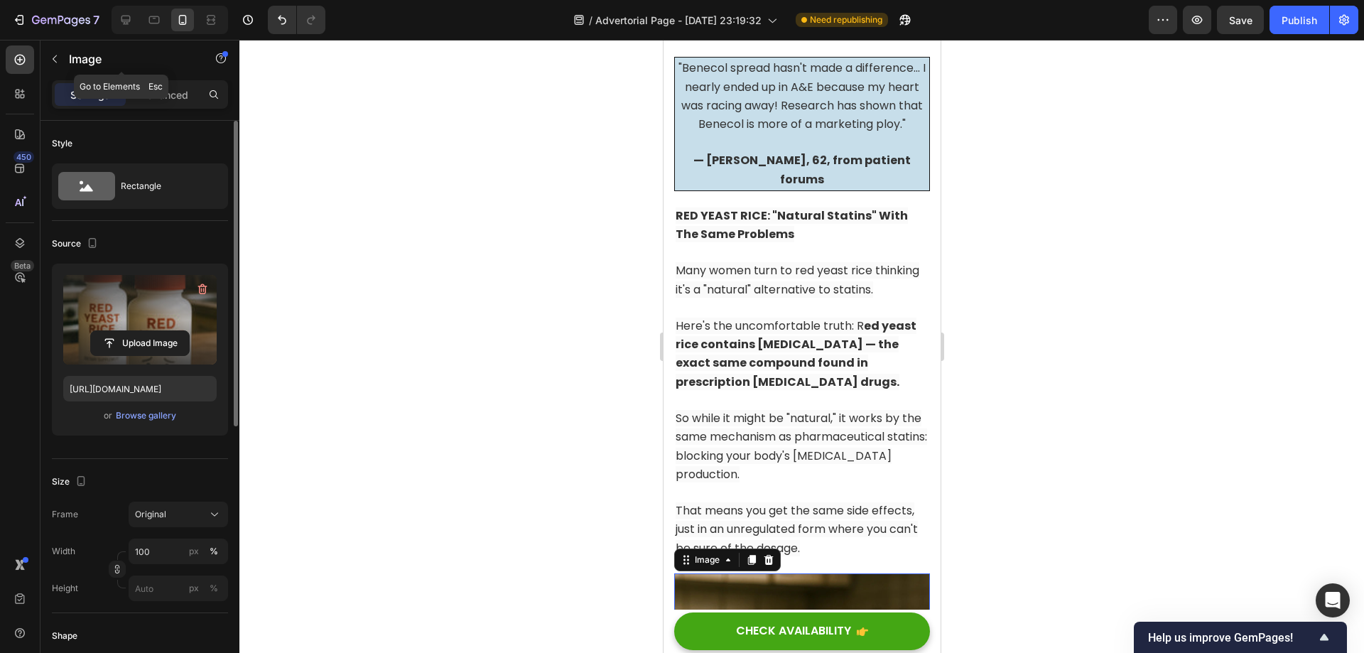
click at [57, 58] on icon "button" at bounding box center [54, 58] width 11 height 11
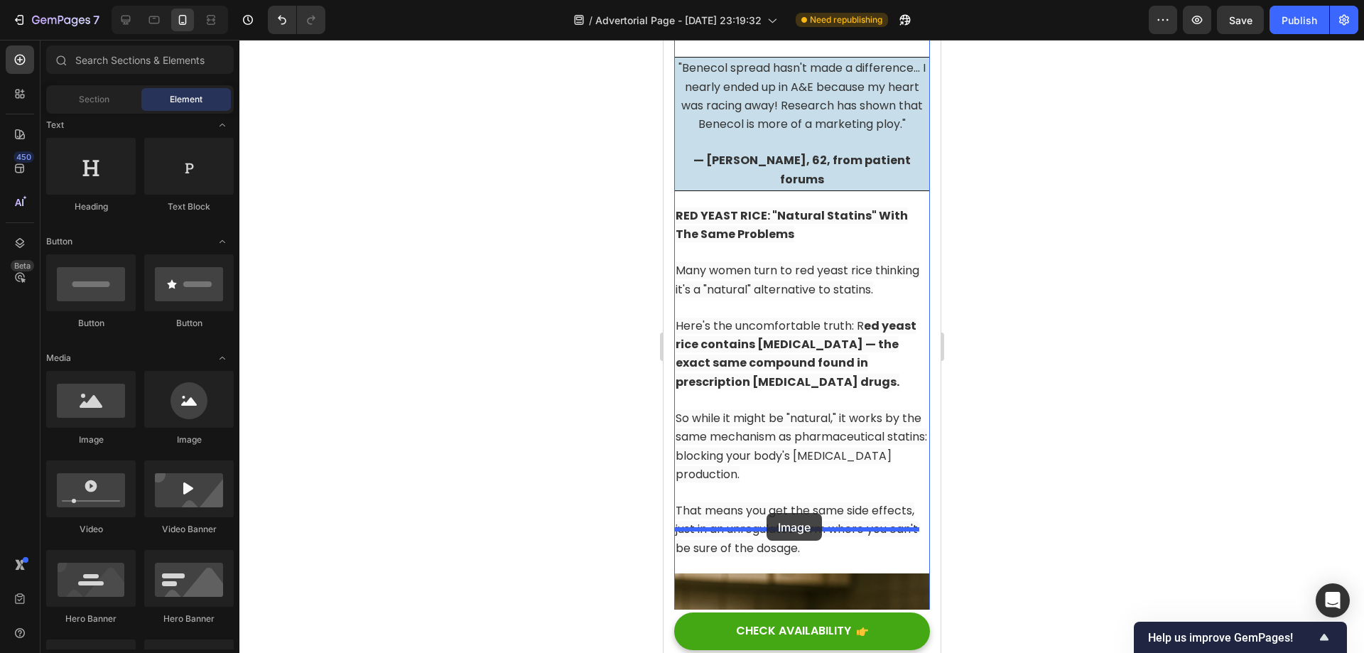
drag, startPoint x: 762, startPoint y: 444, endPoint x: 766, endPoint y: 515, distance: 71.1
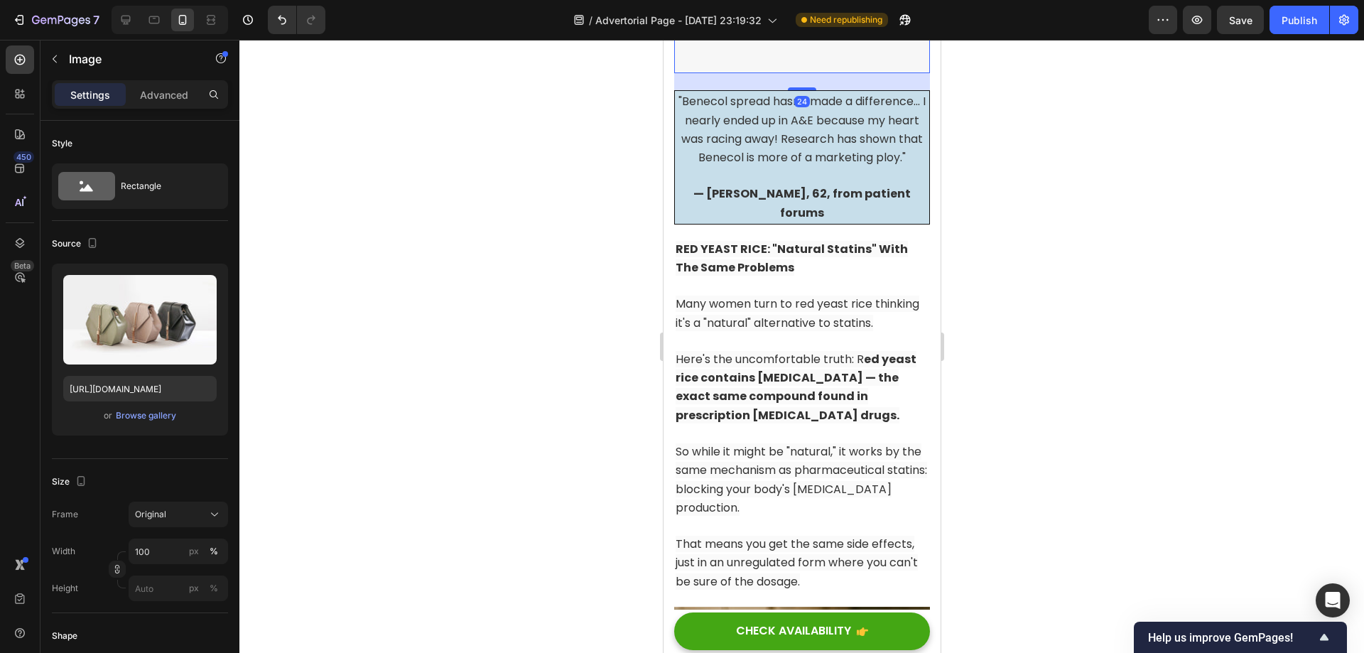
scroll to position [5527, 0]
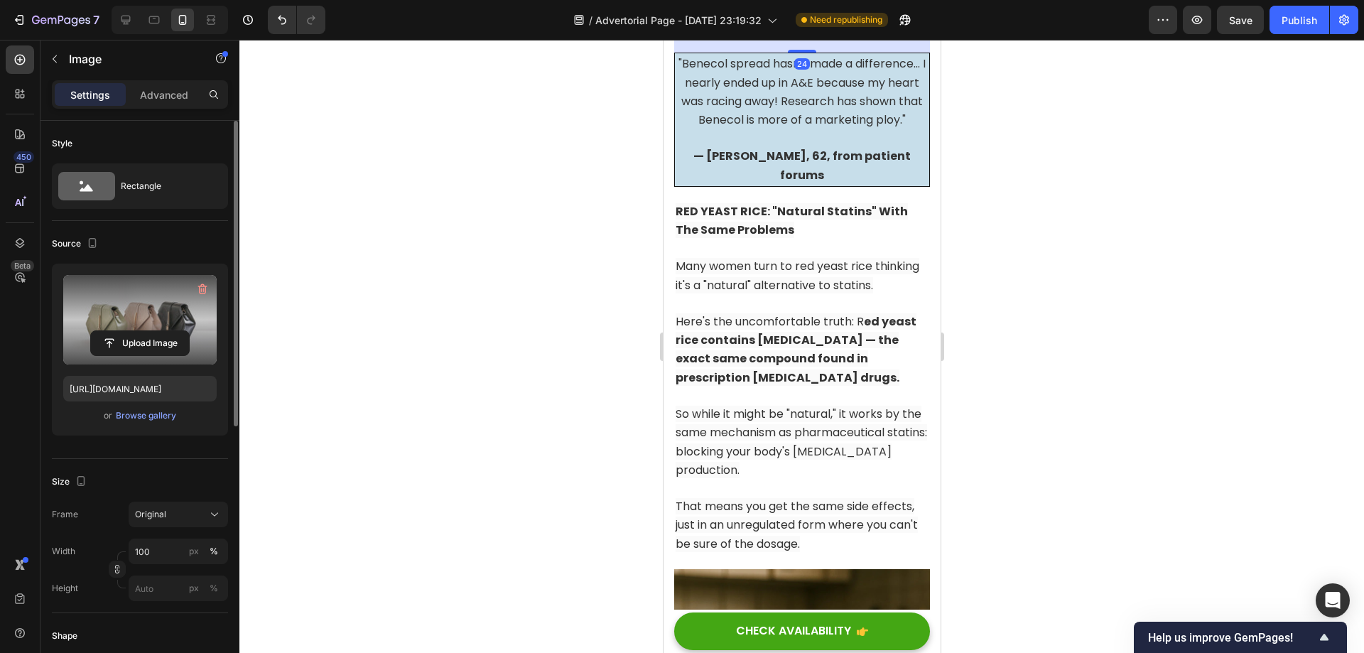
click at [139, 311] on label at bounding box center [139, 320] width 153 height 90
click at [139, 331] on input "file" at bounding box center [140, 343] width 98 height 24
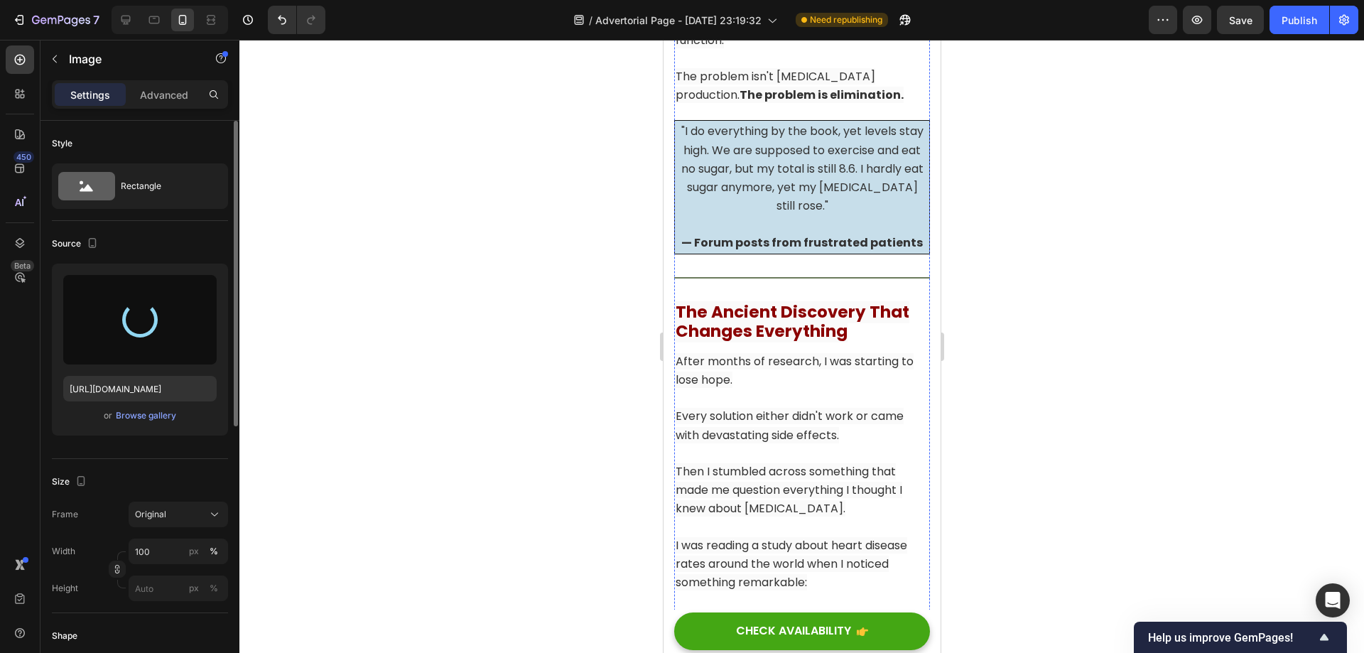
type input "[URL][DOMAIN_NAME]"
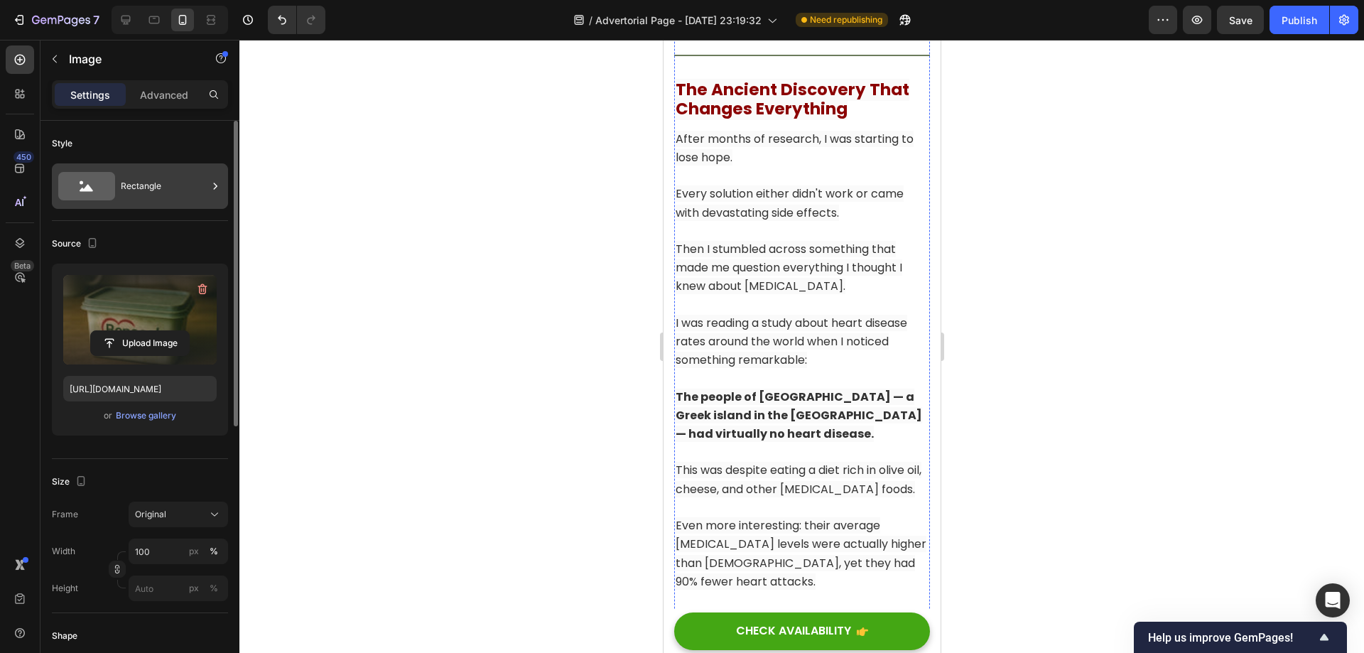
scroll to position [7345, 0]
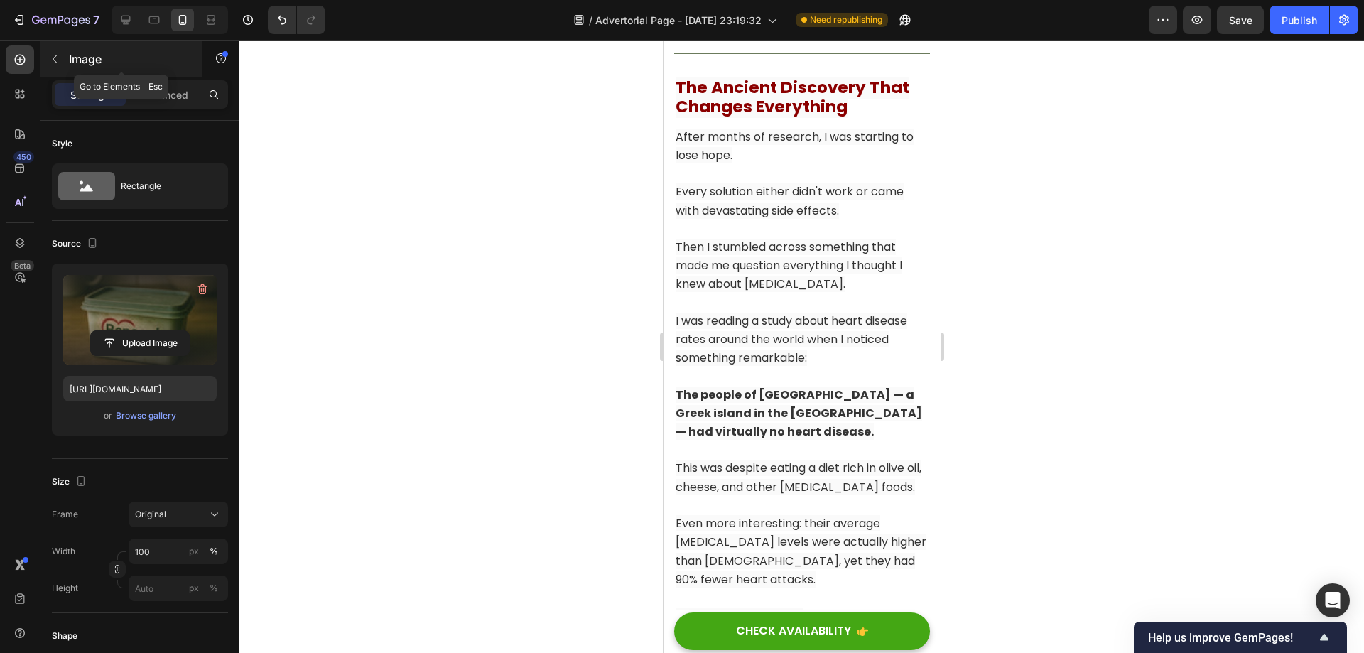
click at [63, 62] on button "button" at bounding box center [54, 59] width 23 height 23
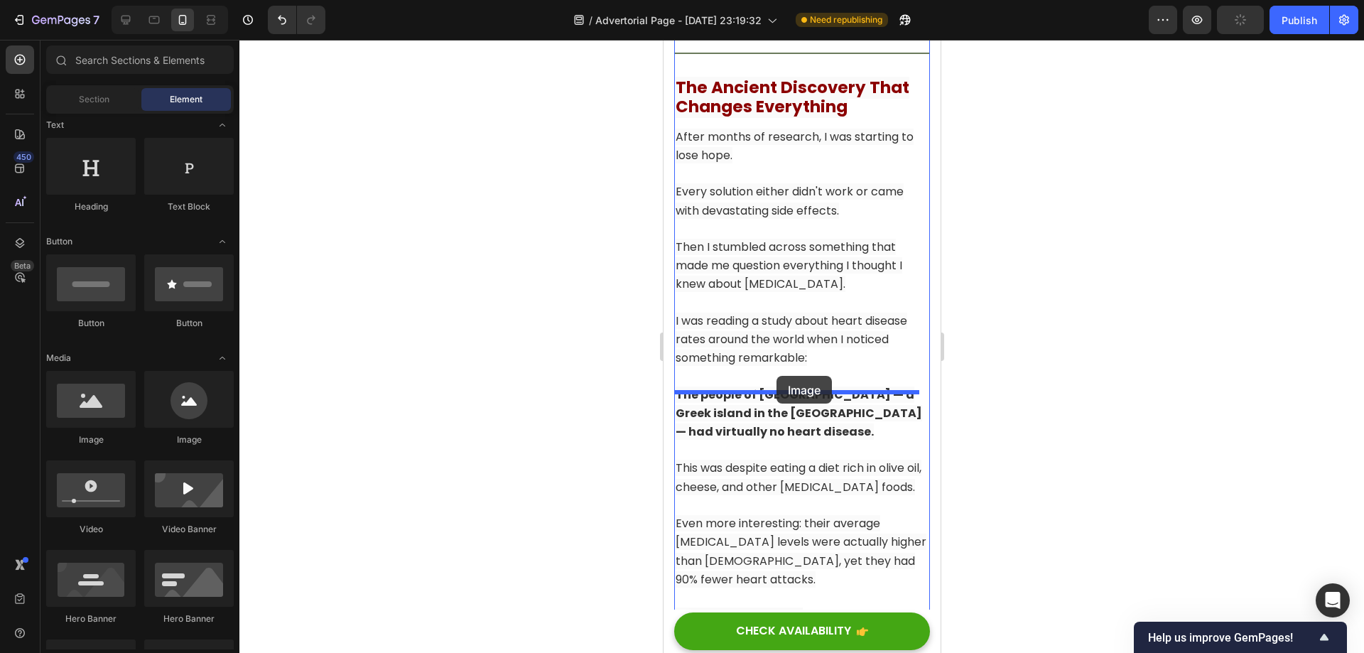
drag, startPoint x: 752, startPoint y: 453, endPoint x: 776, endPoint y: 376, distance: 80.4
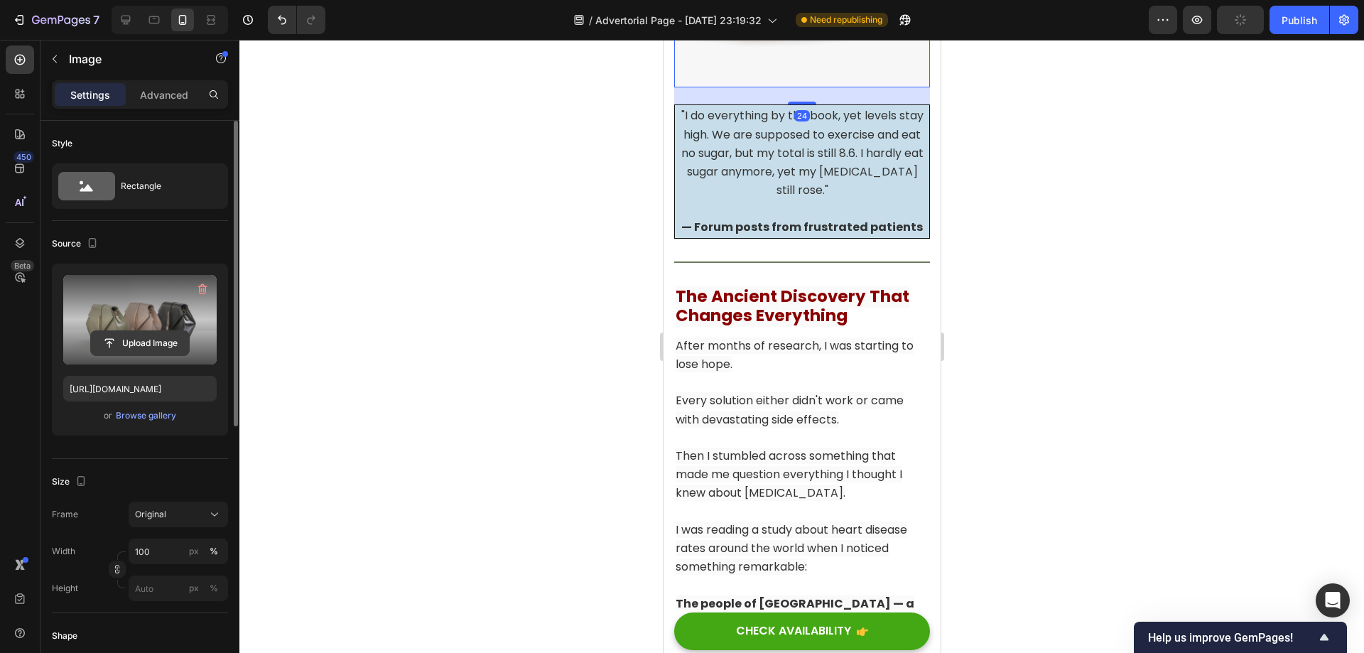
click at [158, 342] on input "file" at bounding box center [140, 343] width 98 height 24
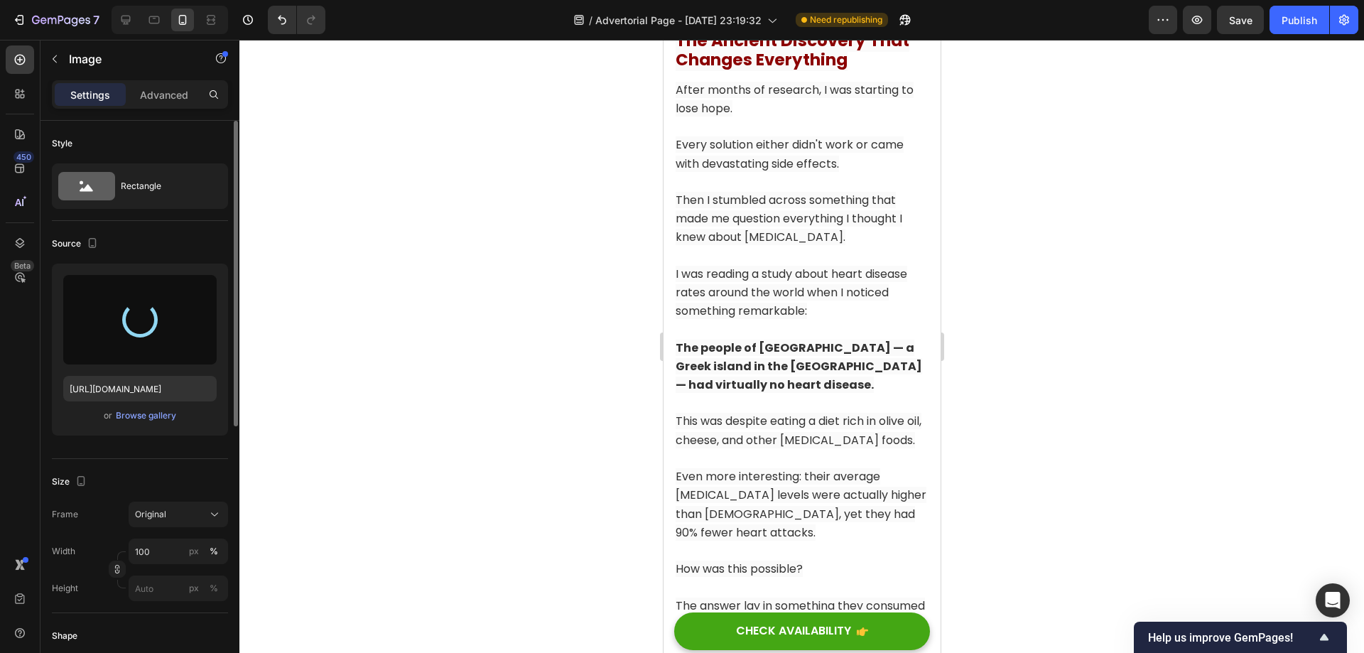
scroll to position [7629, 0]
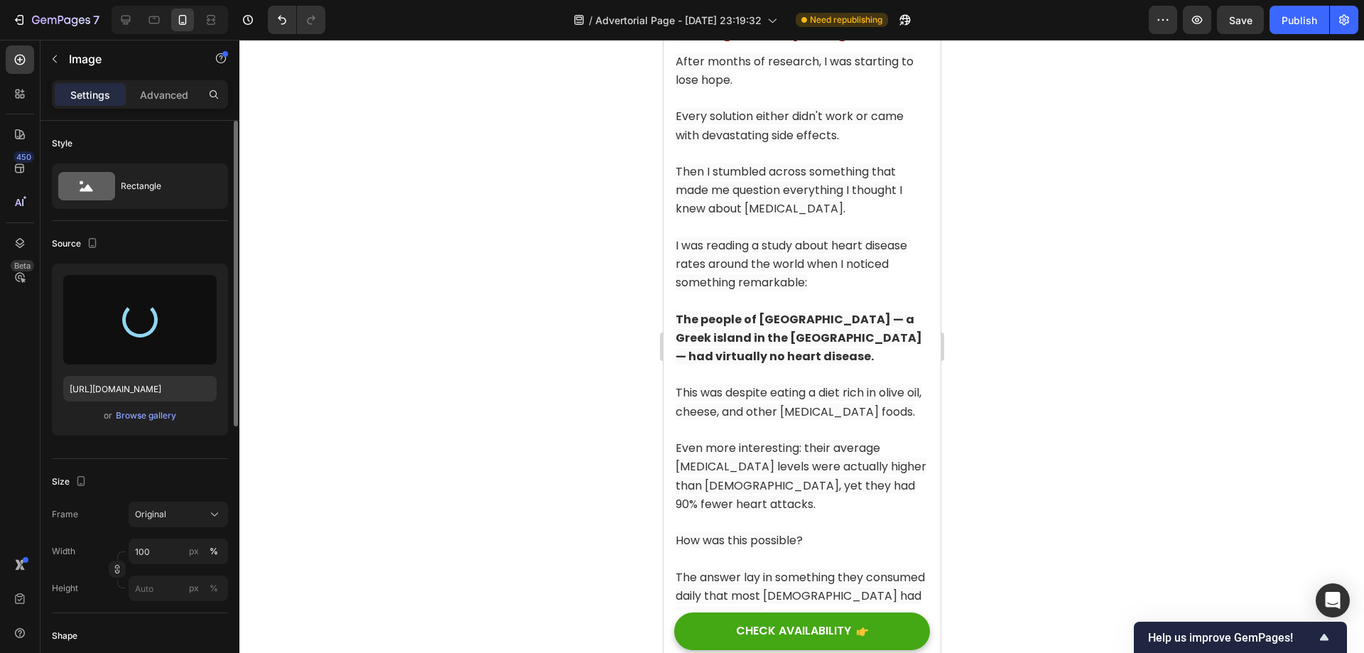
type input "[URL][DOMAIN_NAME]"
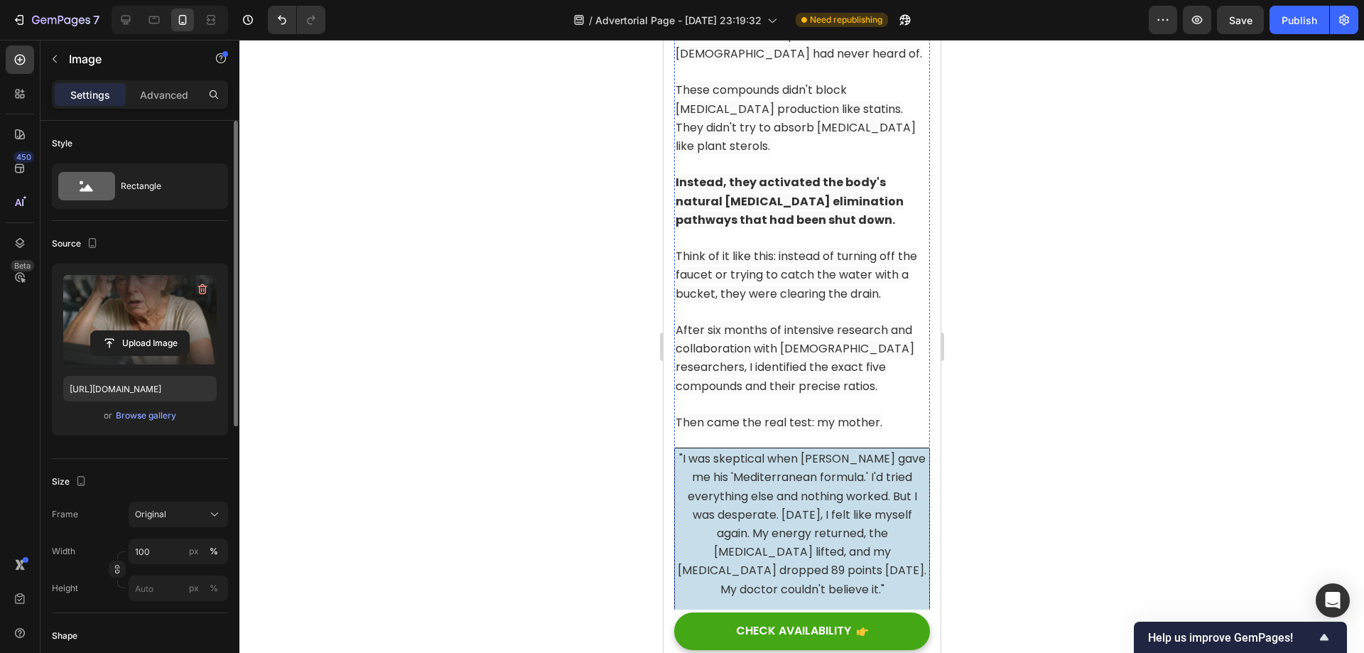
scroll to position [8623, 0]
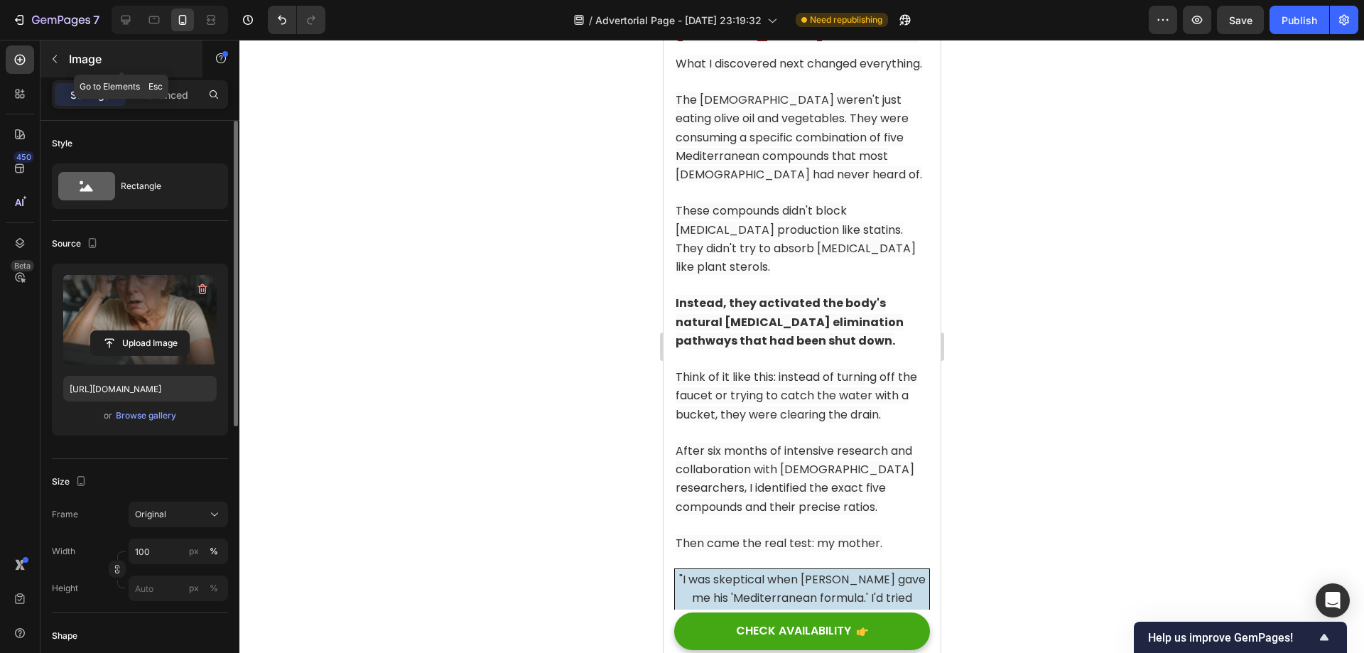
click at [55, 56] on icon "button" at bounding box center [54, 58] width 11 height 11
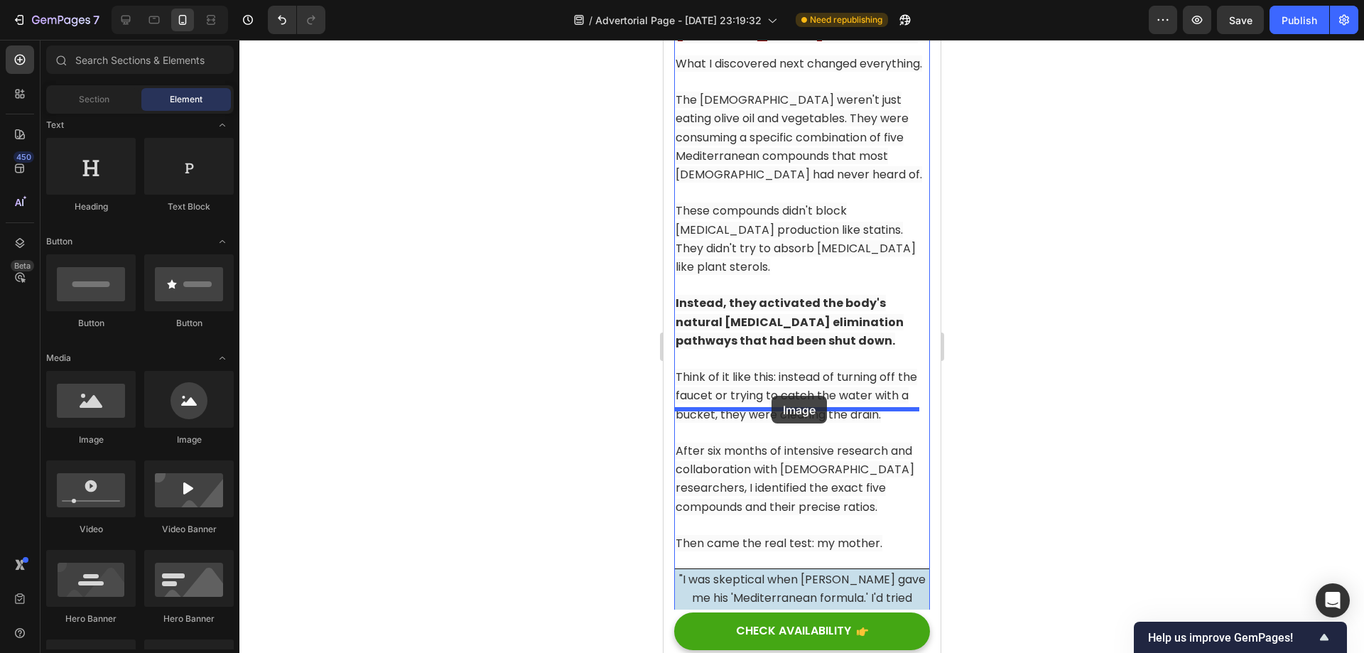
drag, startPoint x: 744, startPoint y: 444, endPoint x: 771, endPoint y: 396, distance: 55.3
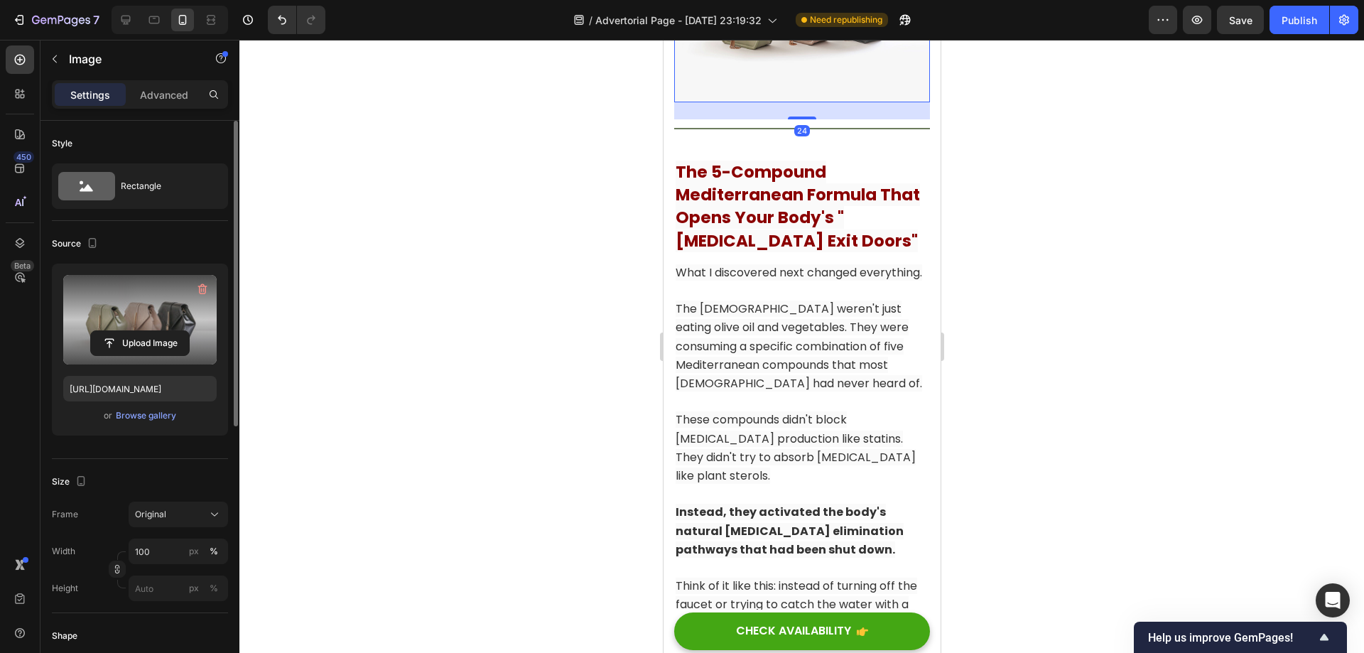
click at [133, 317] on label at bounding box center [139, 320] width 153 height 90
click at [133, 331] on input "file" at bounding box center [140, 343] width 98 height 24
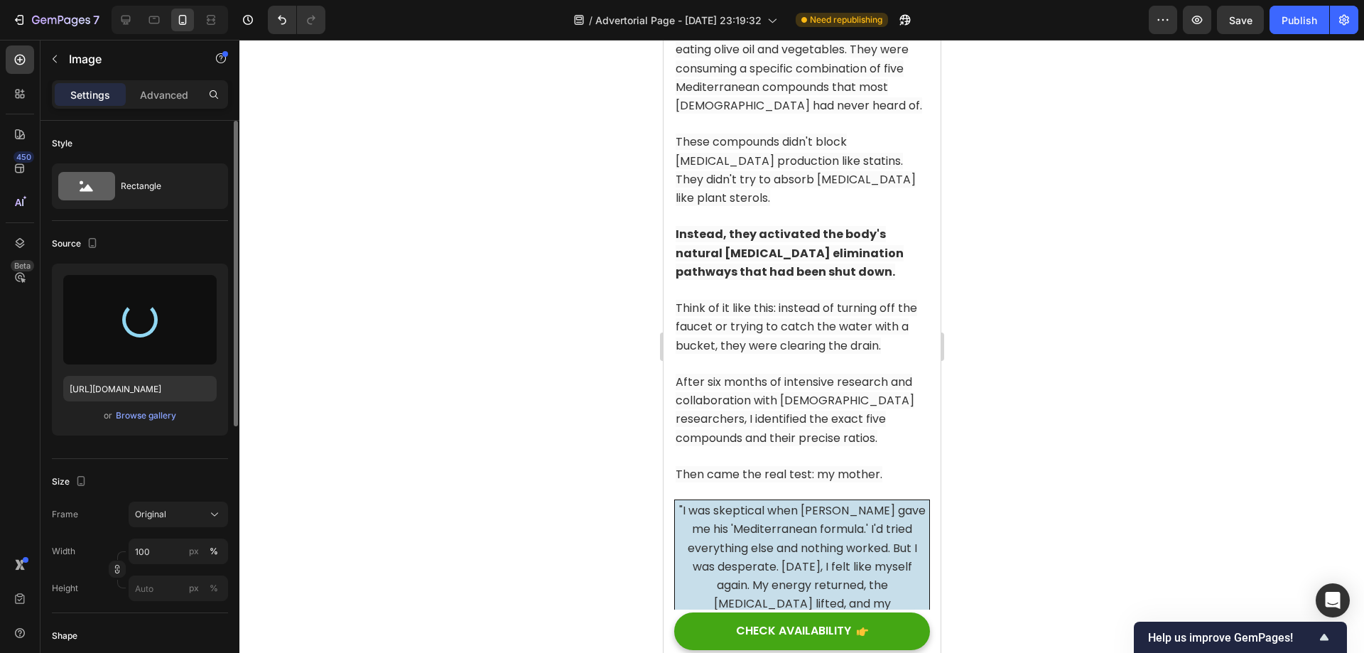
scroll to position [8978, 0]
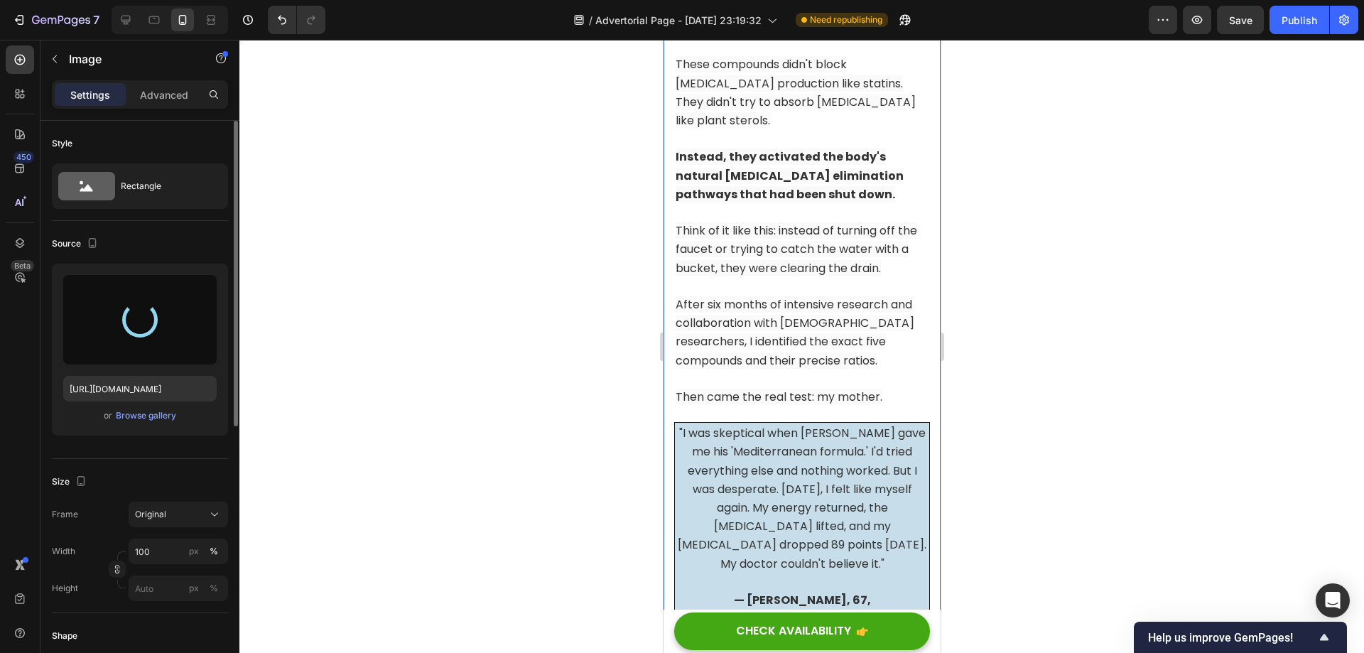
type input "[URL][DOMAIN_NAME]"
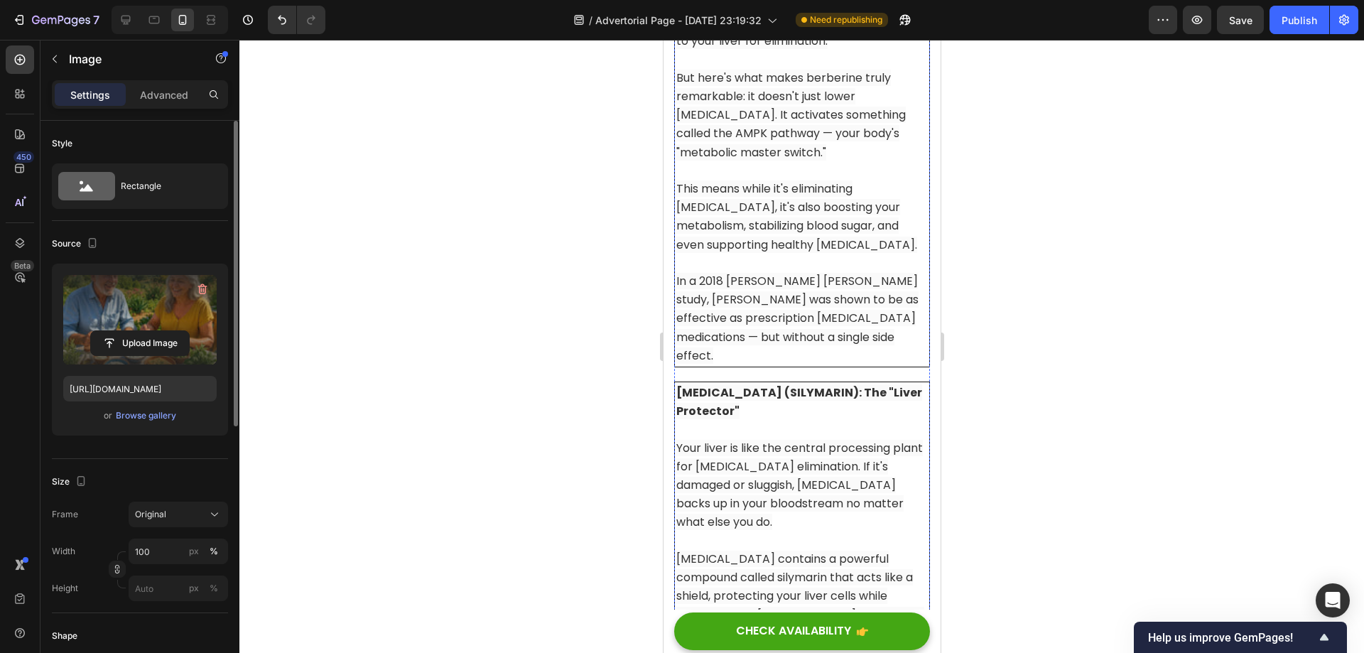
scroll to position [10612, 0]
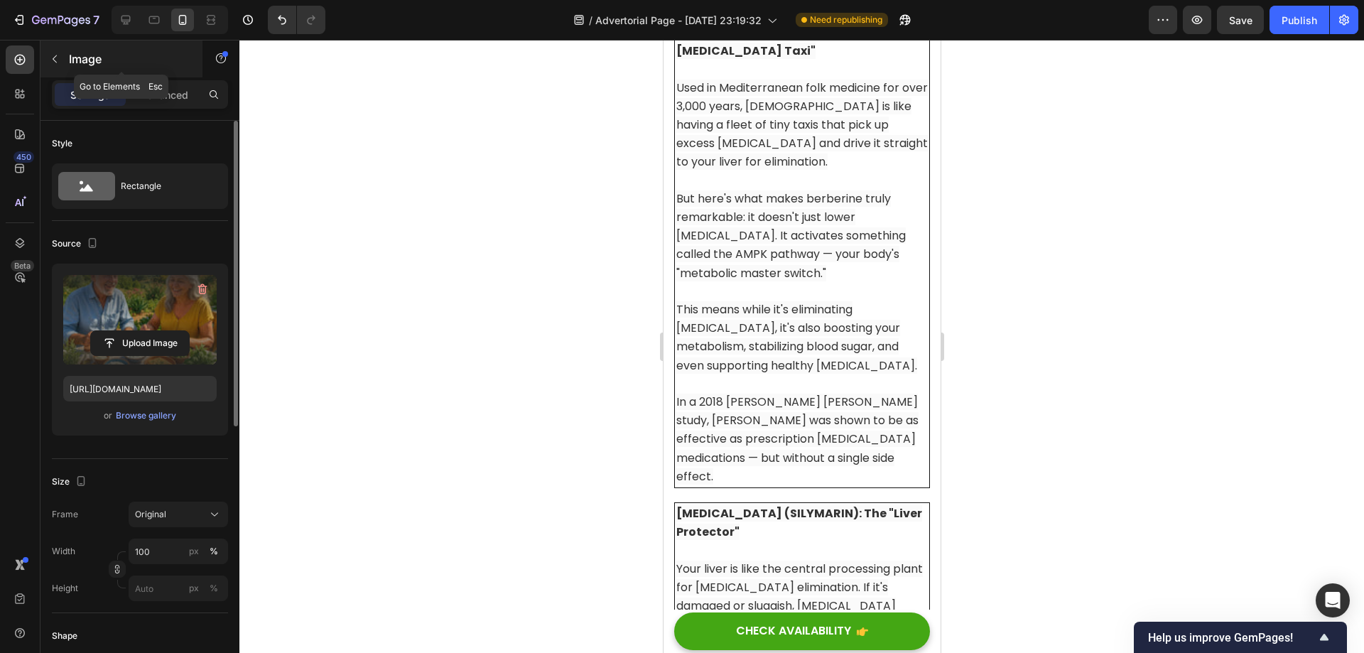
click at [56, 57] on icon "button" at bounding box center [54, 58] width 11 height 11
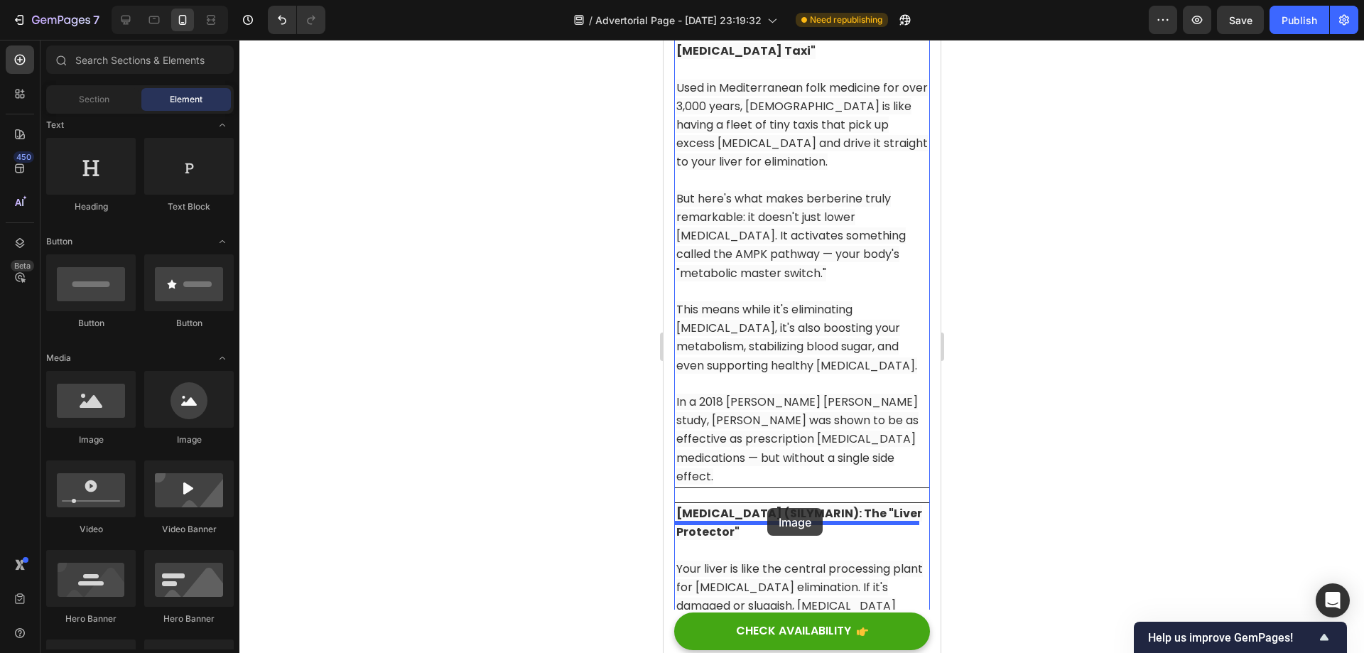
drag, startPoint x: 793, startPoint y: 450, endPoint x: 766, endPoint y: 508, distance: 63.6
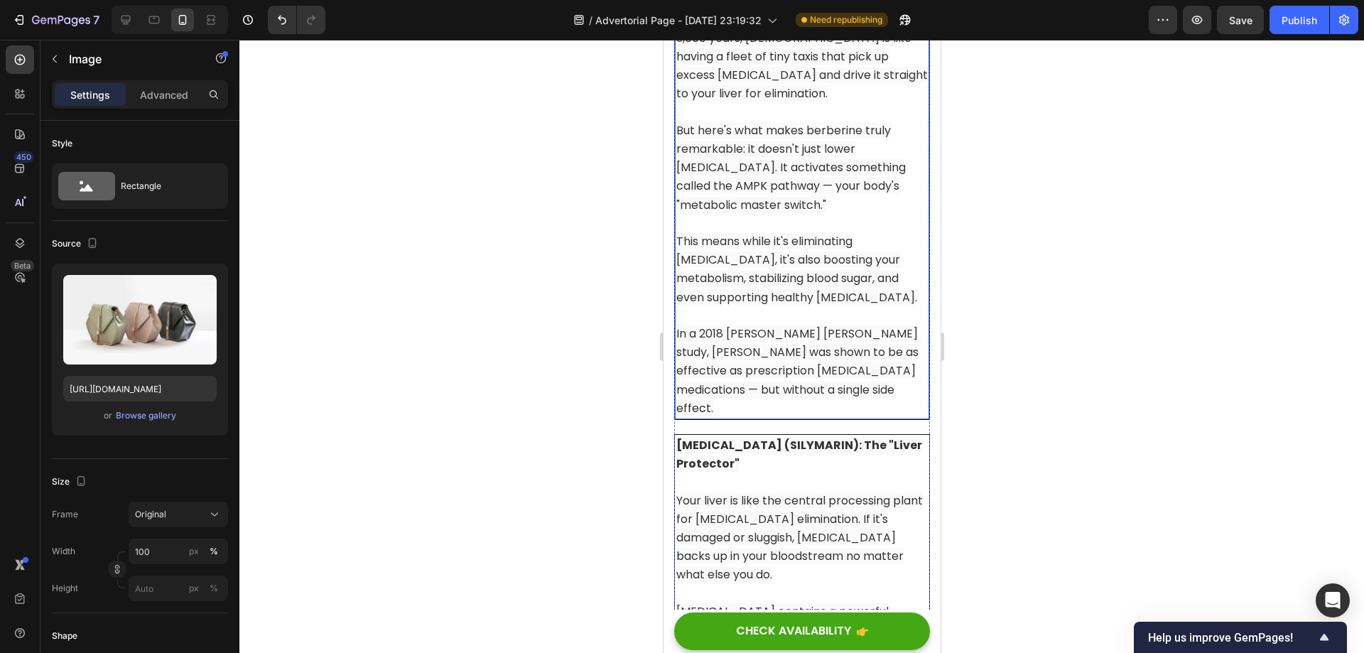
scroll to position [10896, 0]
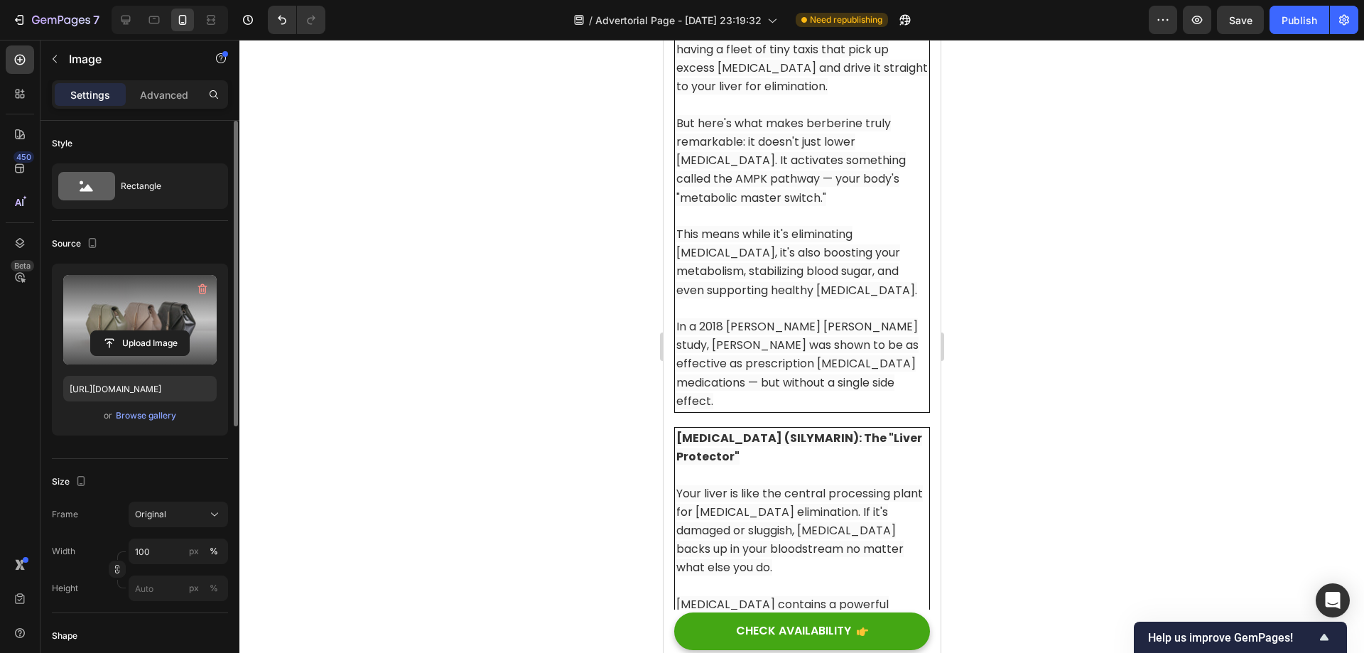
click at [146, 324] on label at bounding box center [139, 320] width 153 height 90
click at [146, 331] on input "file" at bounding box center [140, 343] width 98 height 24
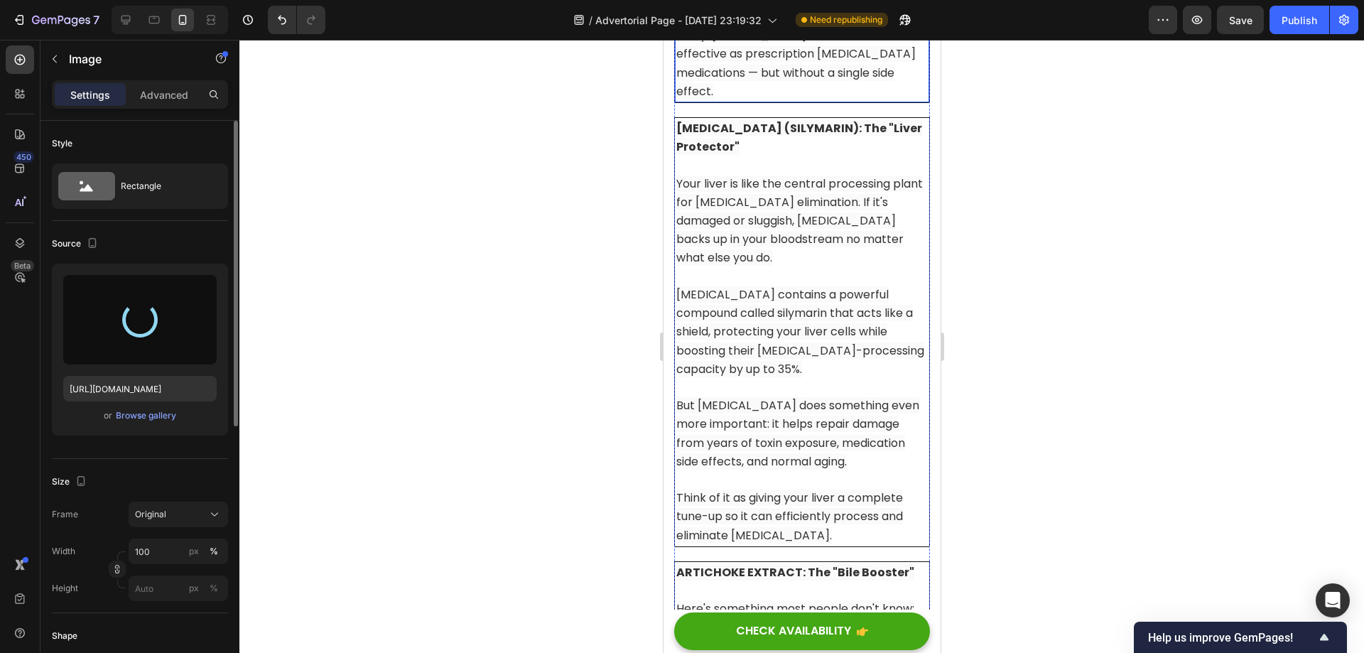
scroll to position [11252, 0]
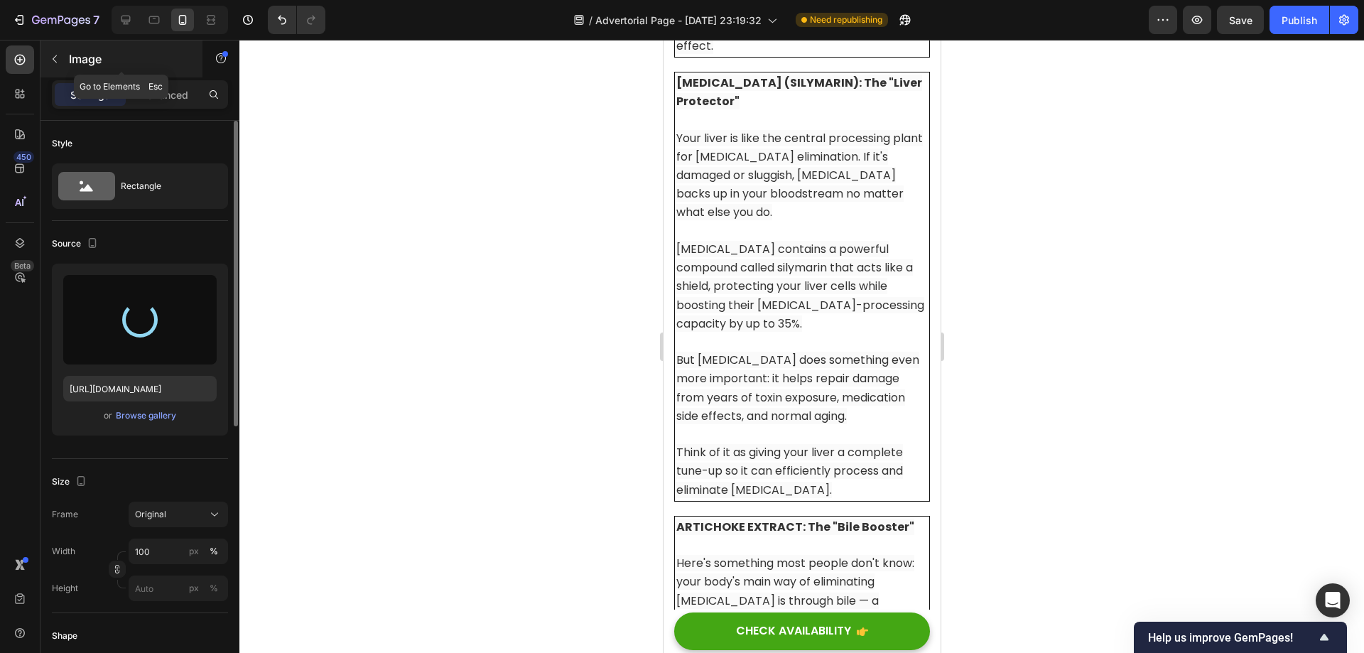
click at [64, 61] on button "button" at bounding box center [54, 59] width 23 height 23
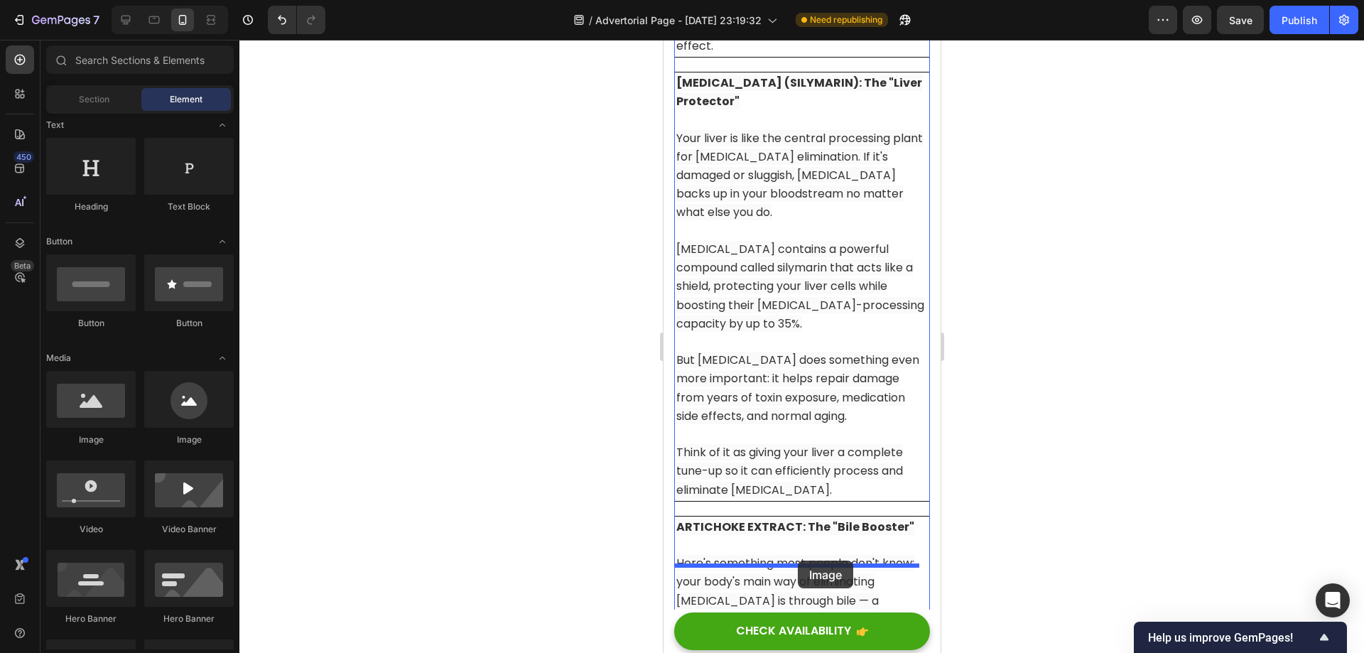
drag, startPoint x: 757, startPoint y: 439, endPoint x: 797, endPoint y: 560, distance: 127.8
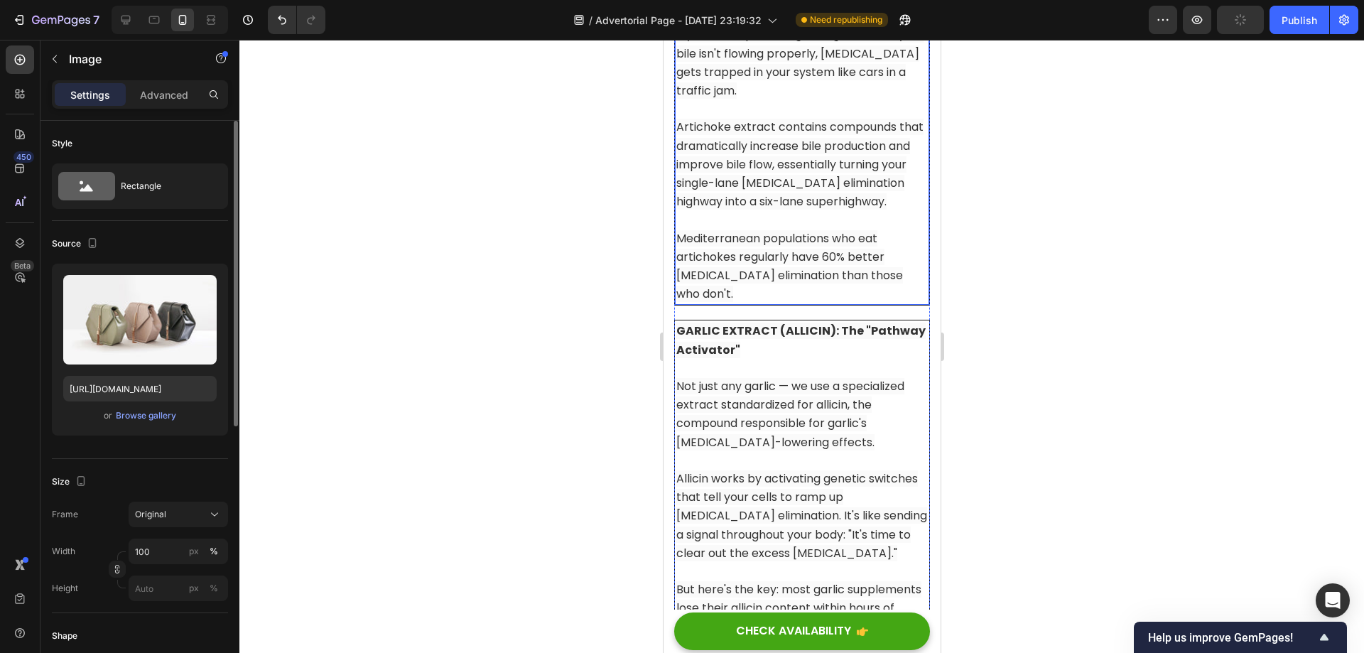
scroll to position [12104, 0]
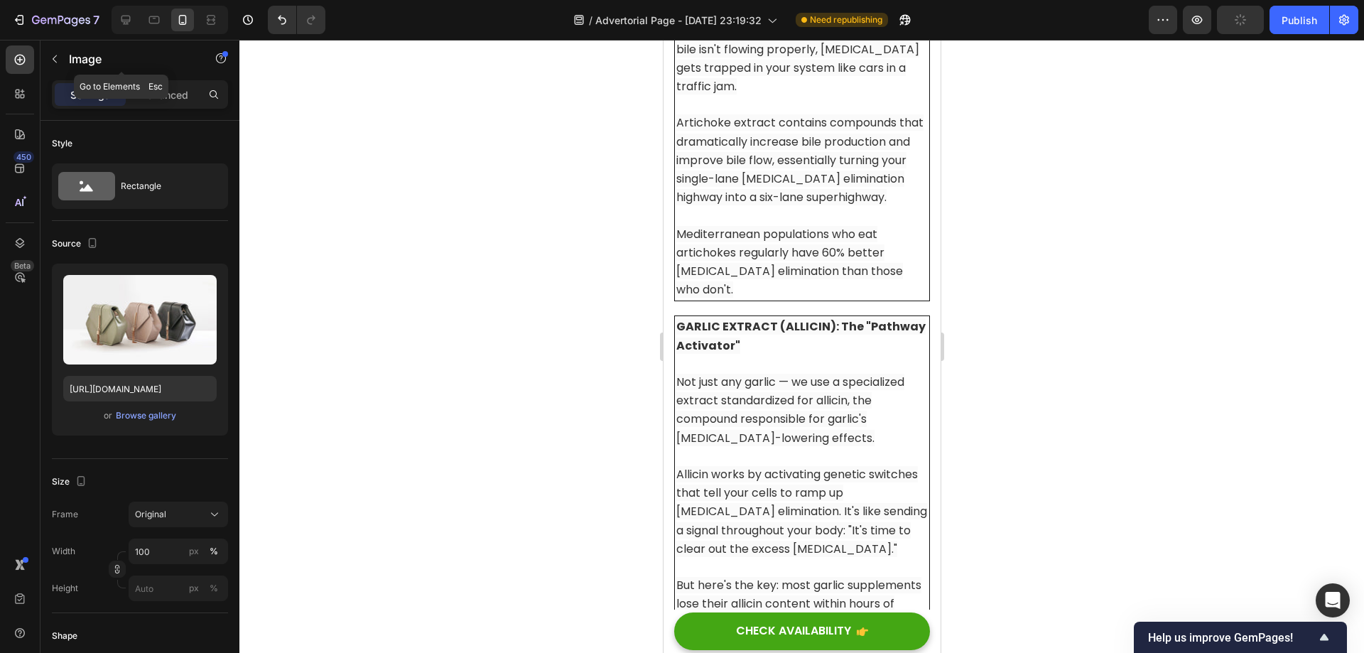
click at [61, 54] on button "button" at bounding box center [54, 59] width 23 height 23
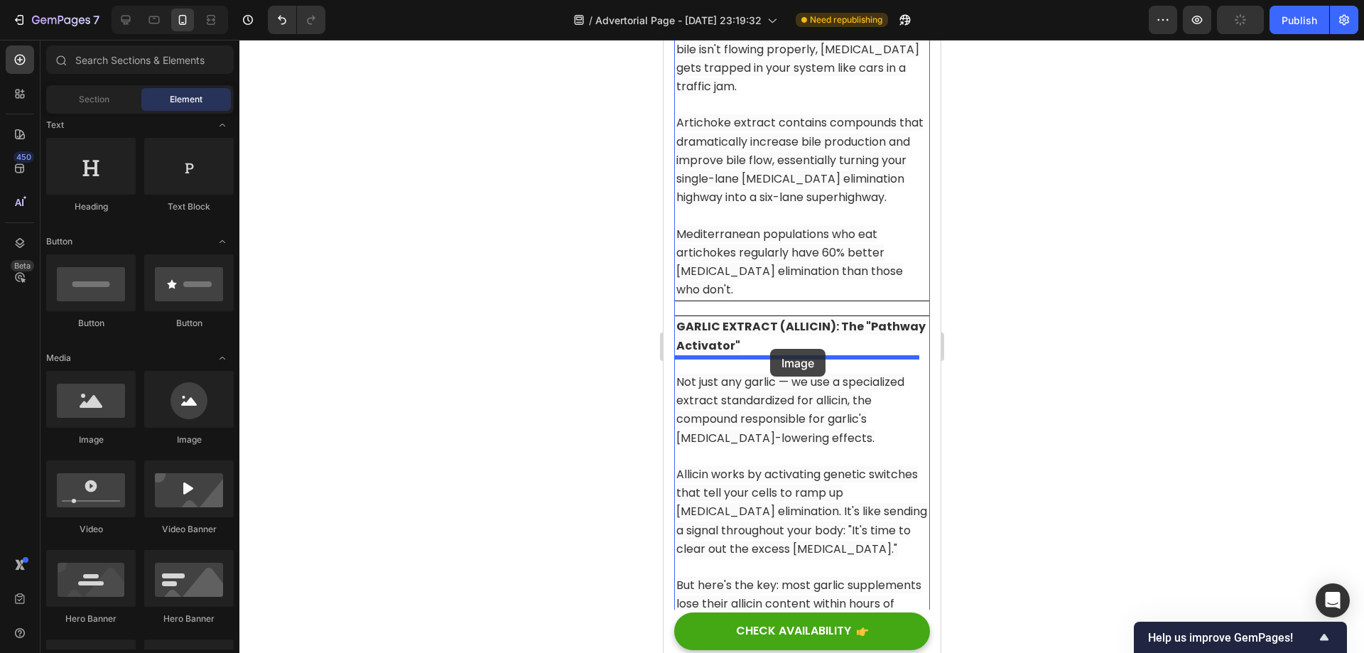
drag, startPoint x: 763, startPoint y: 456, endPoint x: 769, endPoint y: 349, distance: 107.5
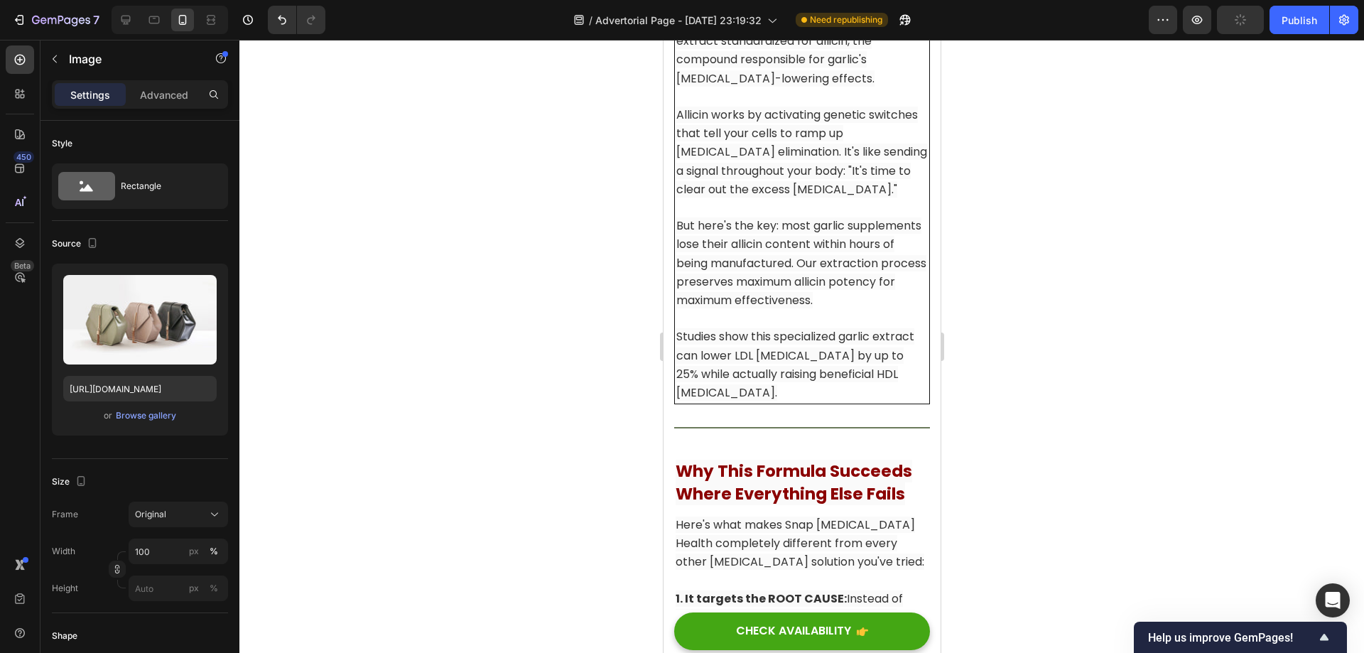
scroll to position [12743, 0]
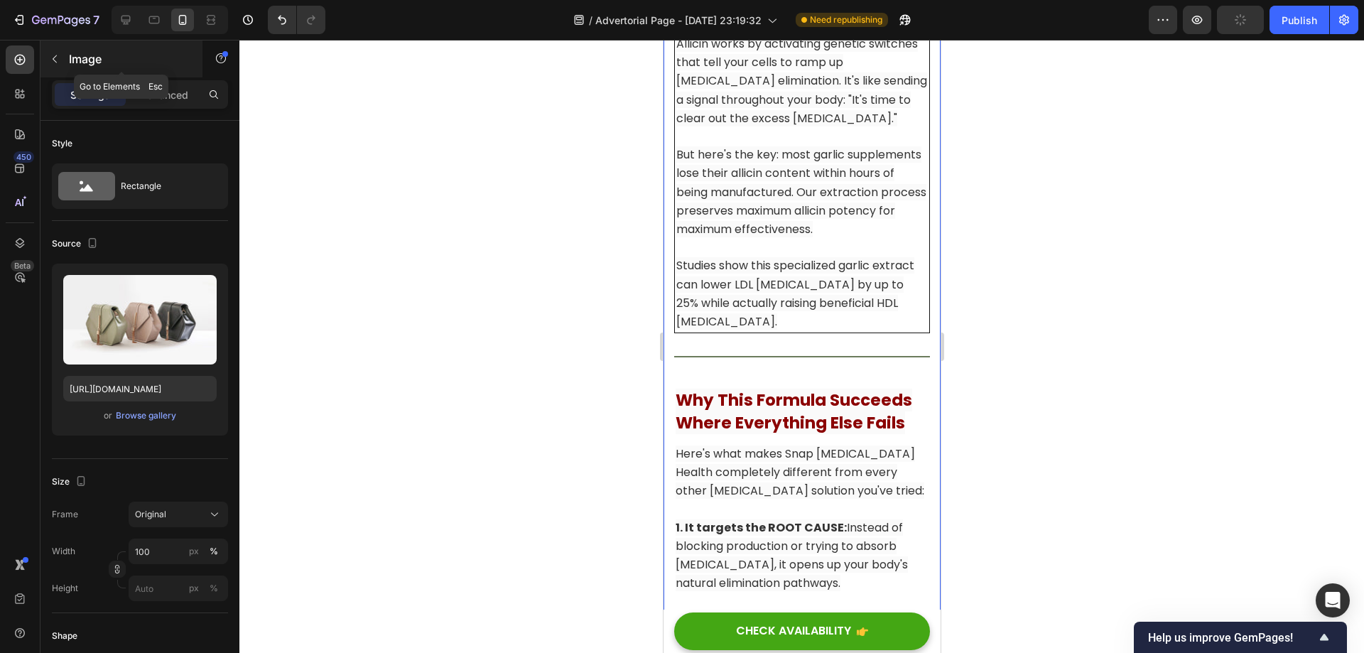
click at [57, 55] on icon "button" at bounding box center [54, 58] width 11 height 11
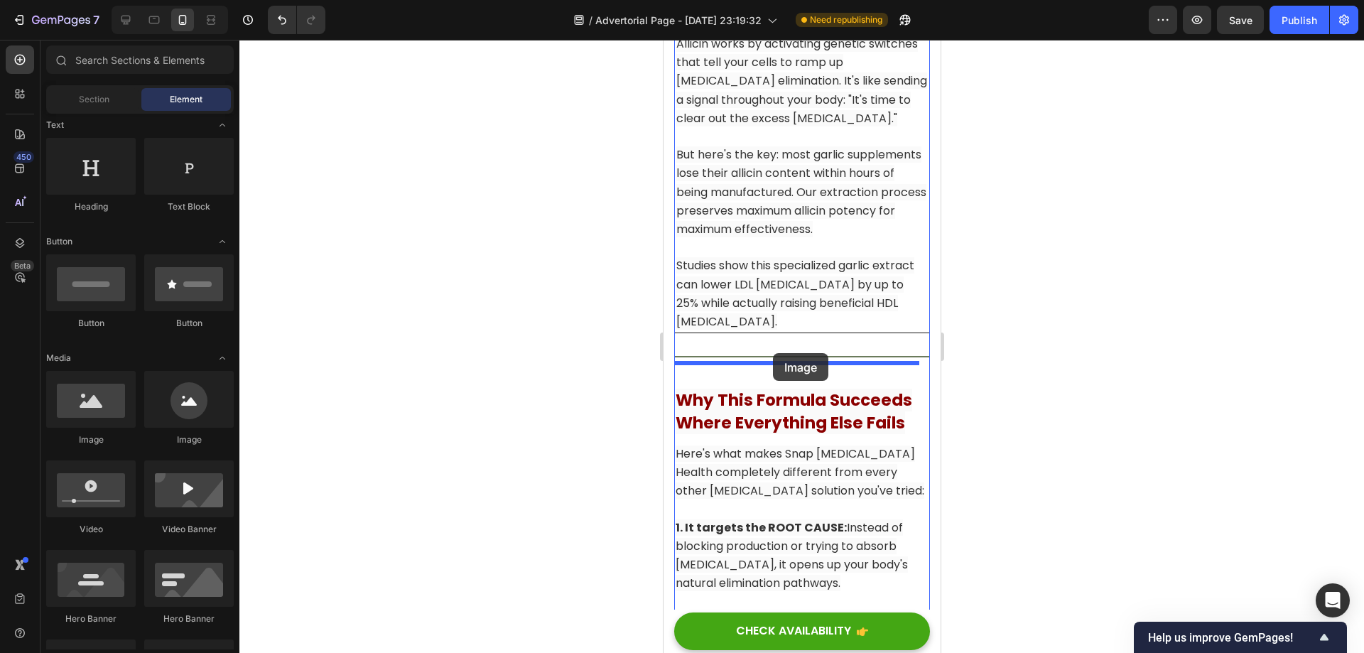
drag, startPoint x: 742, startPoint y: 461, endPoint x: 772, endPoint y: 353, distance: 112.0
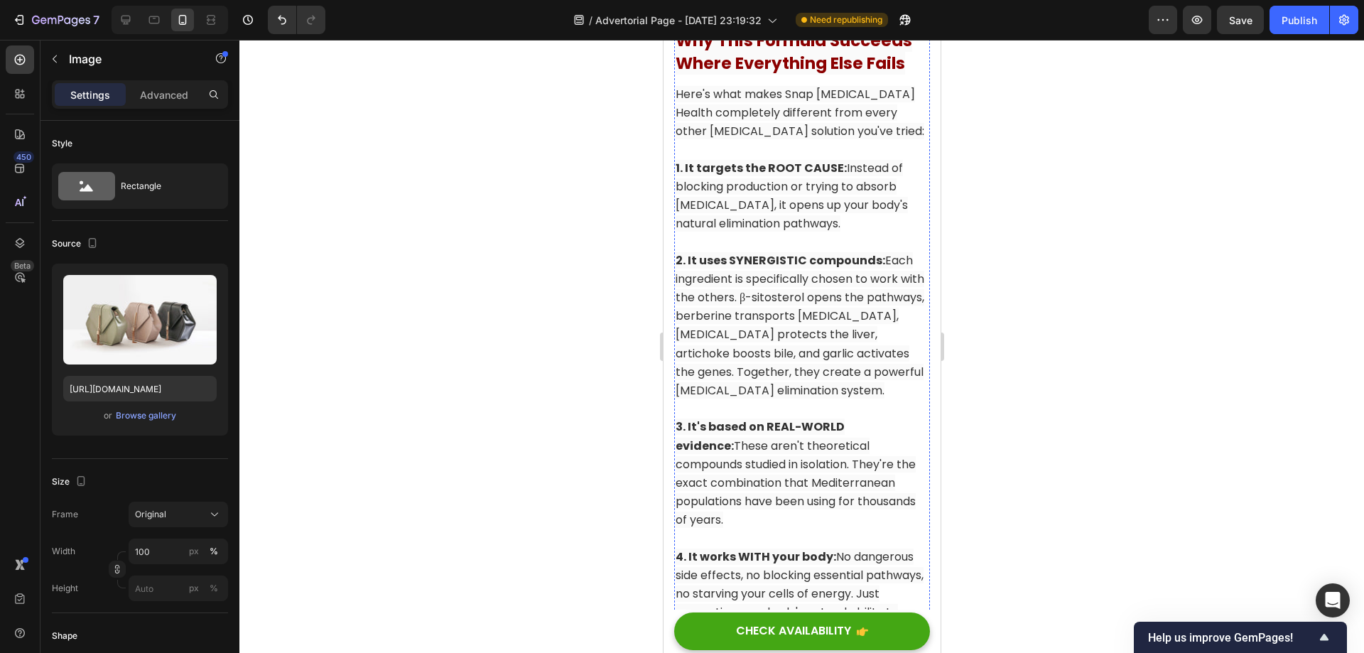
scroll to position [13383, 0]
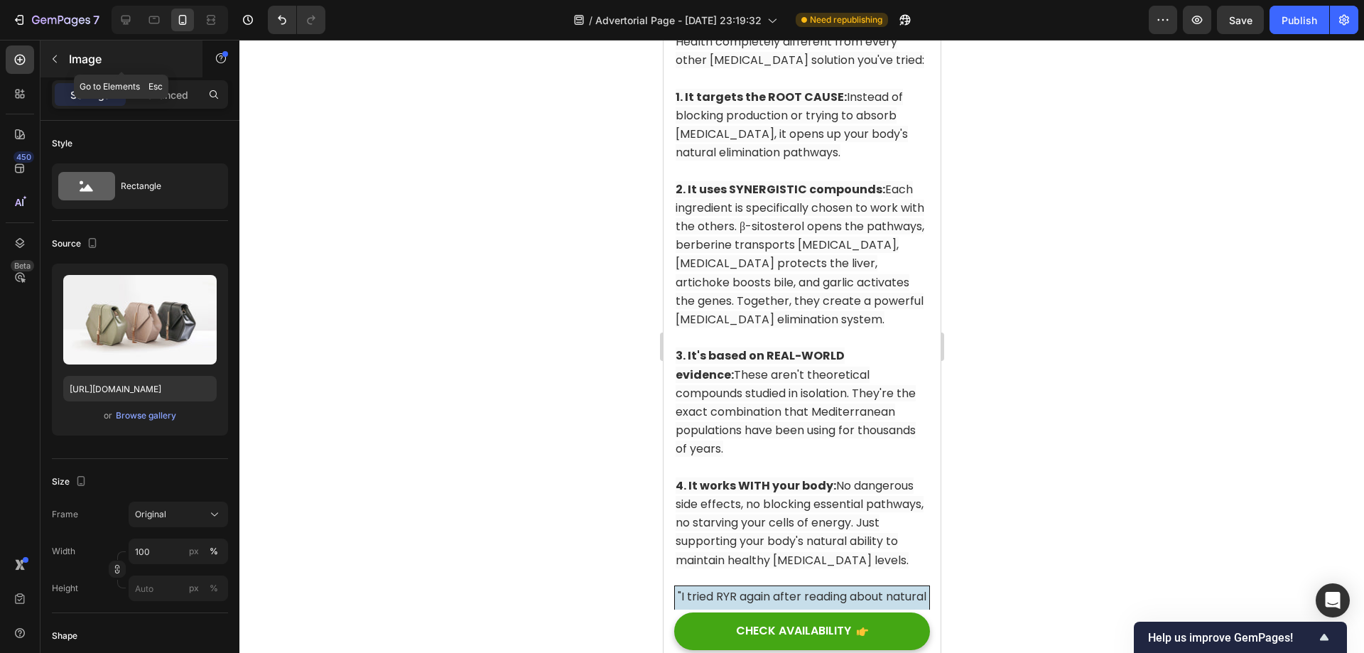
click at [57, 59] on icon "button" at bounding box center [54, 58] width 11 height 11
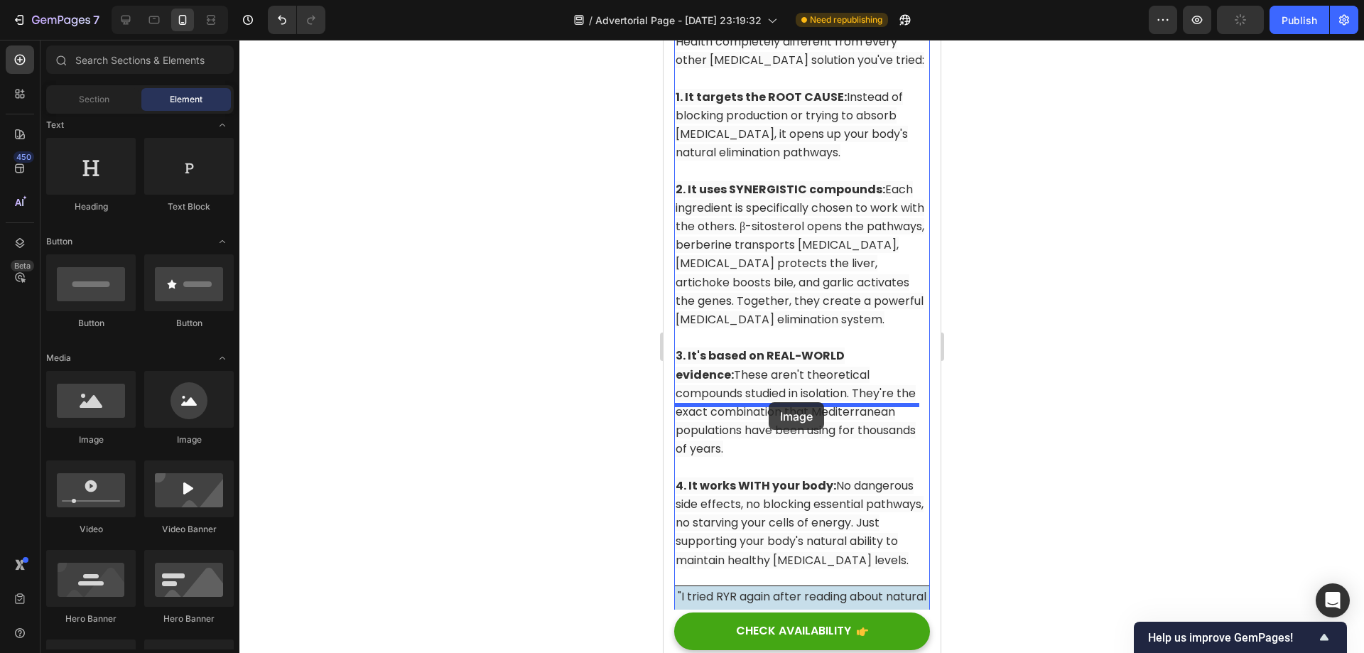
drag, startPoint x: 762, startPoint y: 440, endPoint x: 768, endPoint y: 402, distance: 38.1
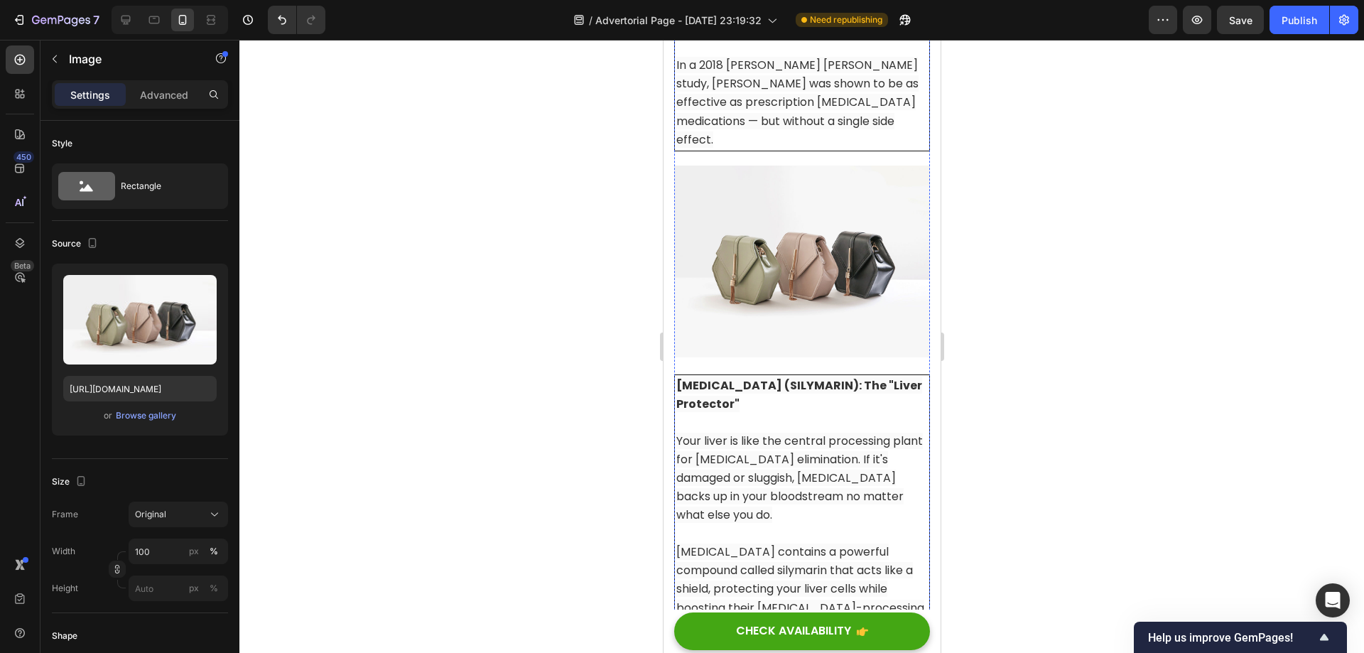
scroll to position [11181, 0]
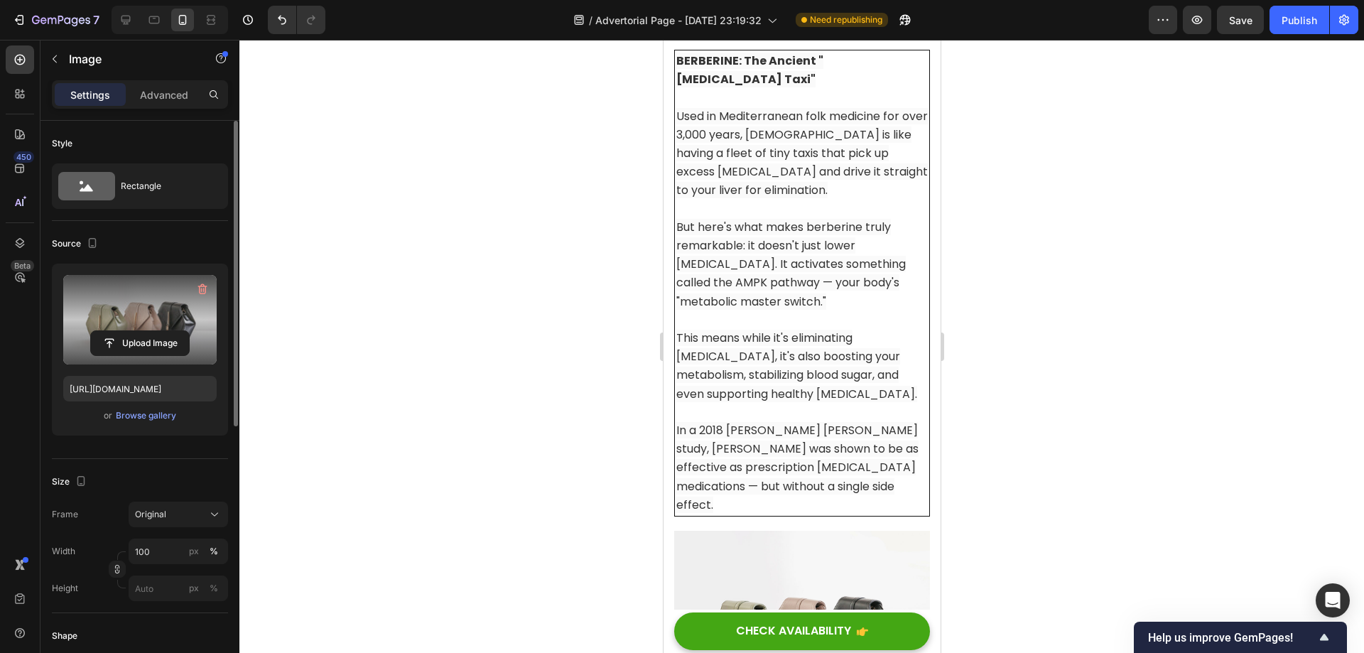
scroll to position [10825, 0]
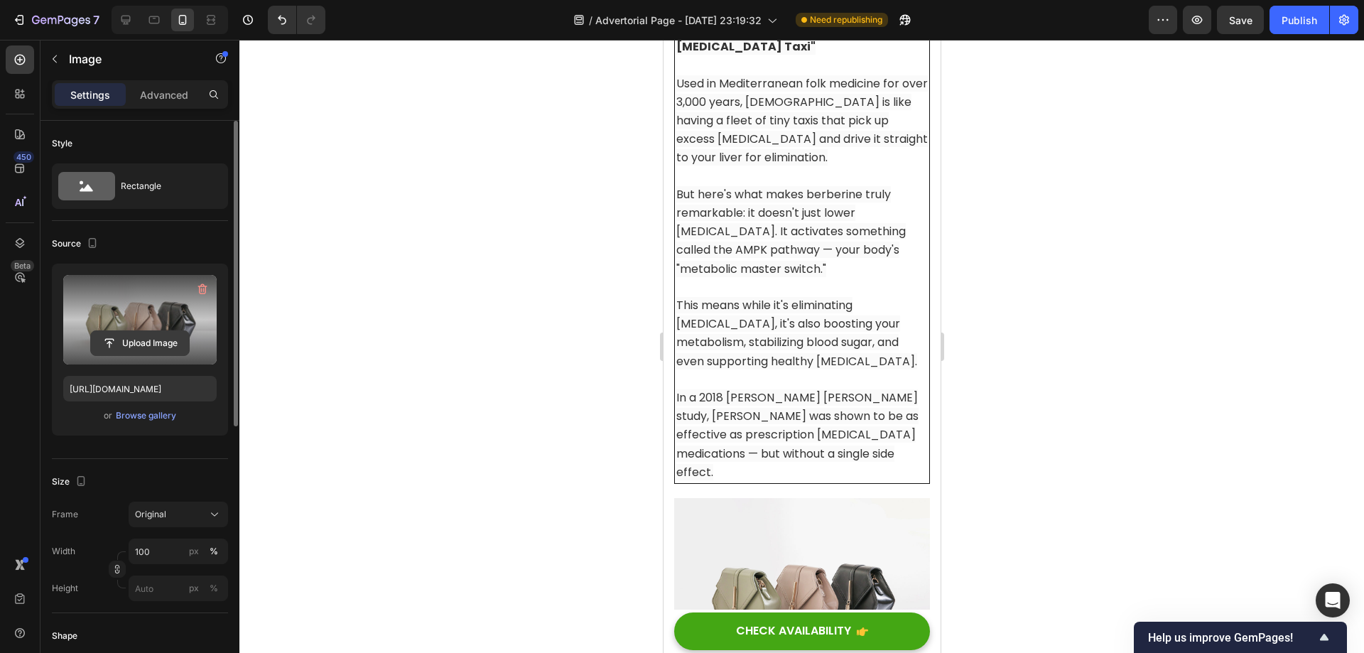
click at [144, 336] on input "file" at bounding box center [140, 343] width 98 height 24
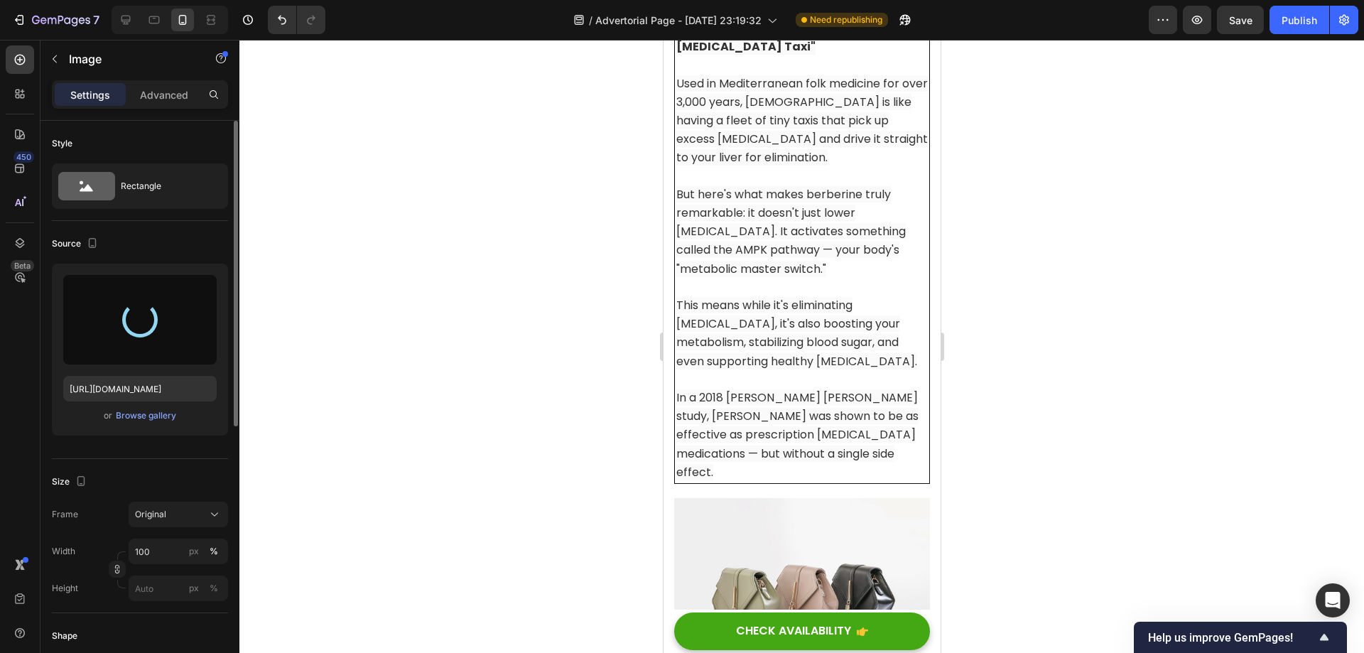
type input "[URL][DOMAIN_NAME]"
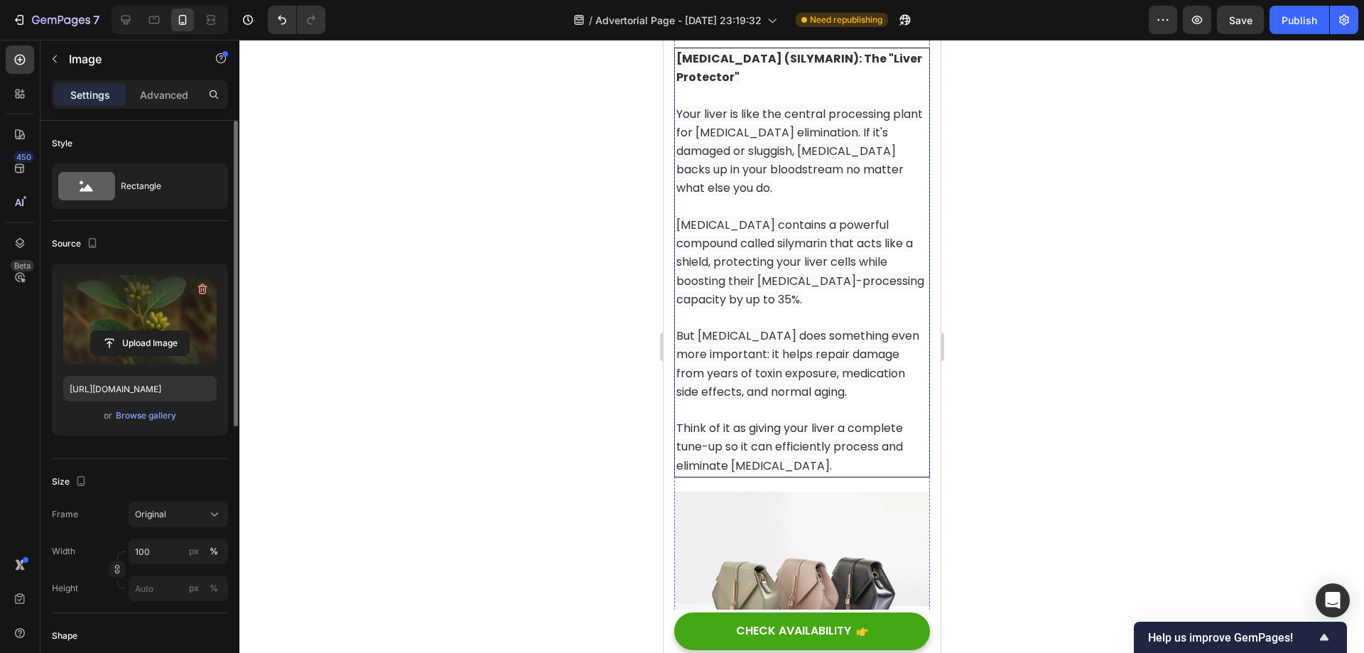
scroll to position [11678, 0]
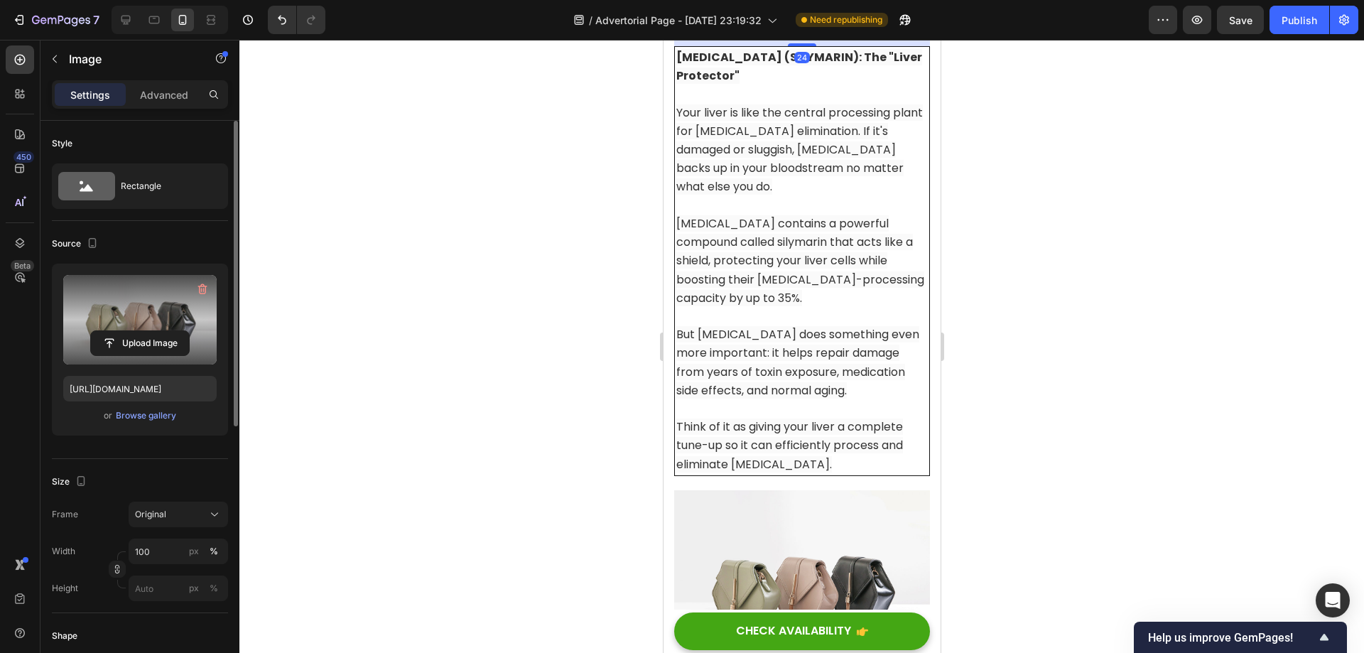
click at [124, 300] on label at bounding box center [139, 320] width 153 height 90
click at [124, 331] on input "file" at bounding box center [140, 343] width 98 height 24
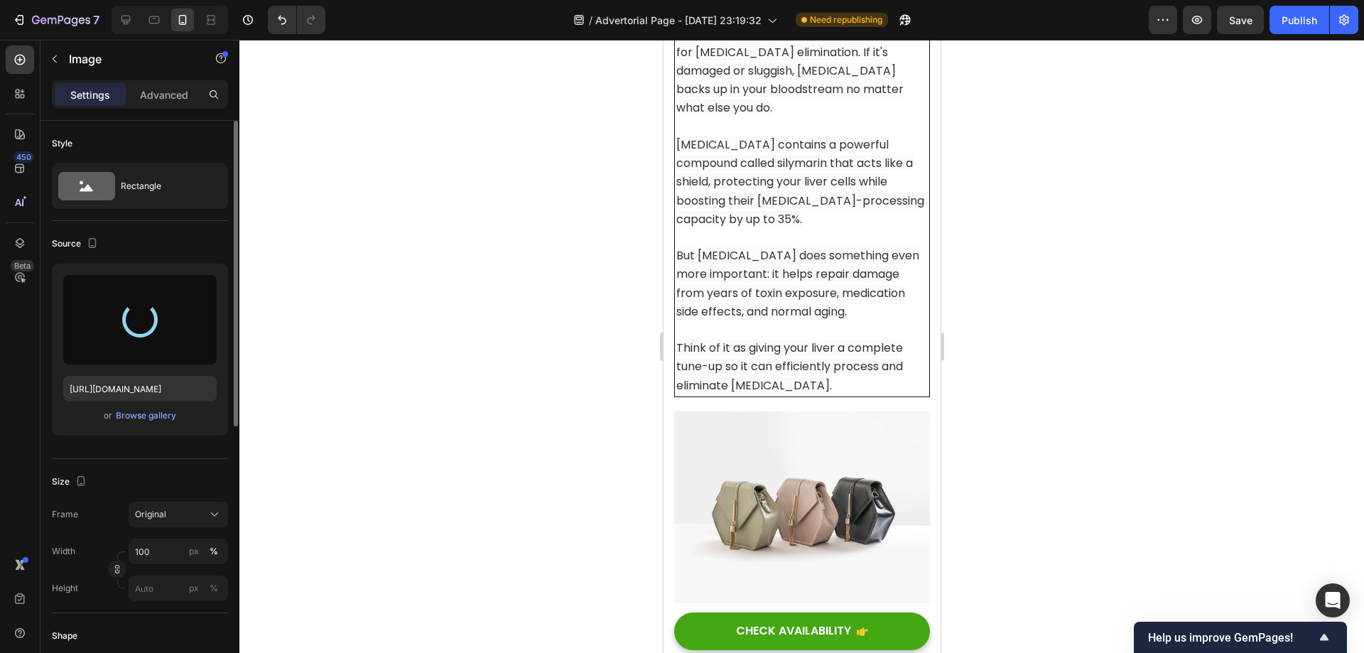
scroll to position [11820, 0]
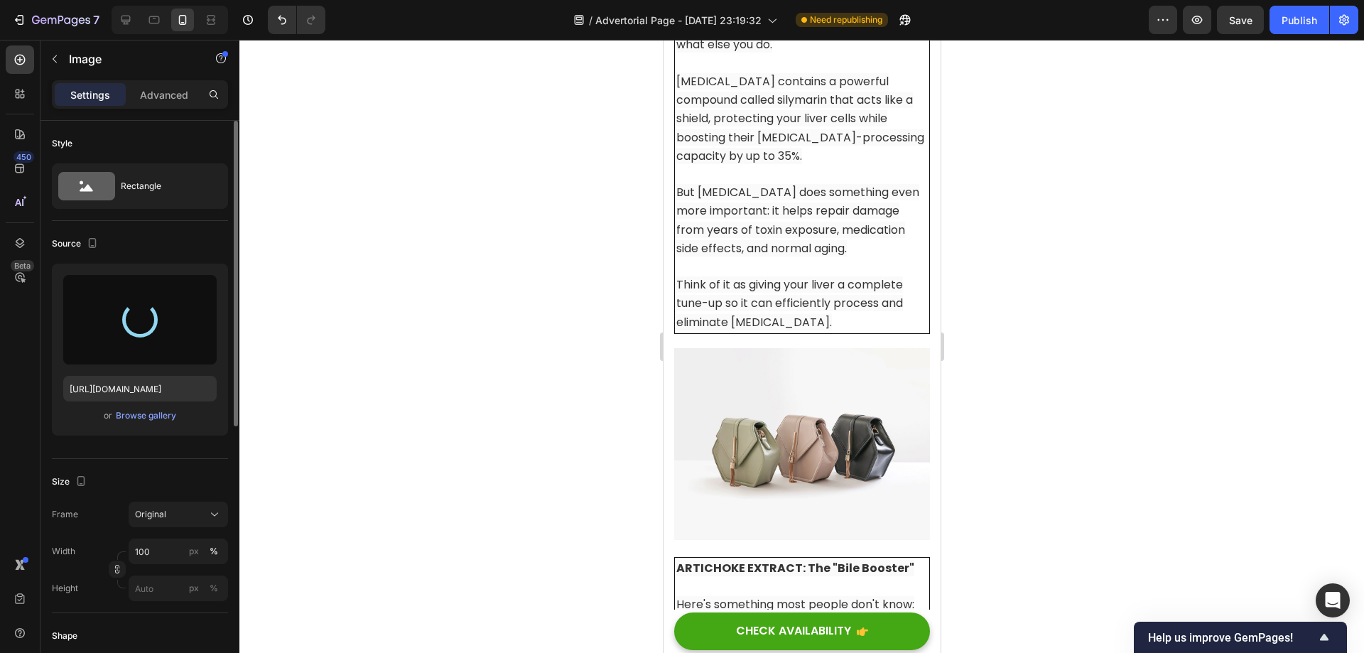
type input "[URL][DOMAIN_NAME]"
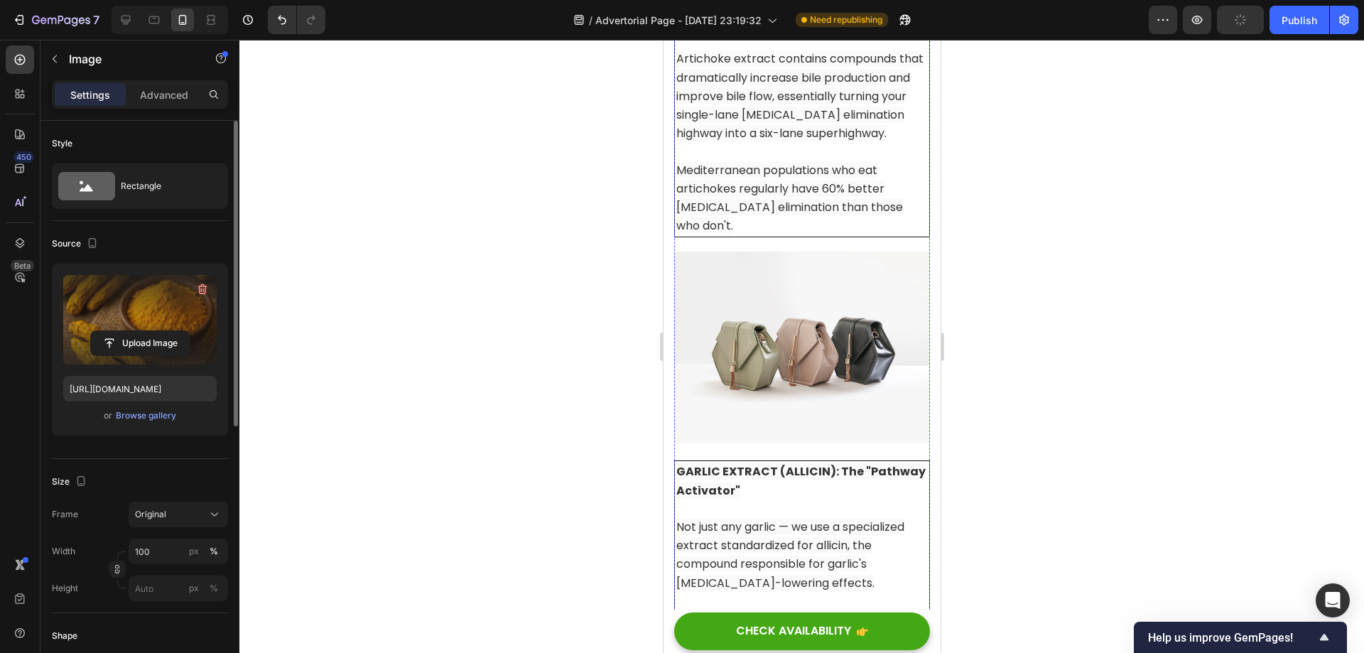
scroll to position [12601, 0]
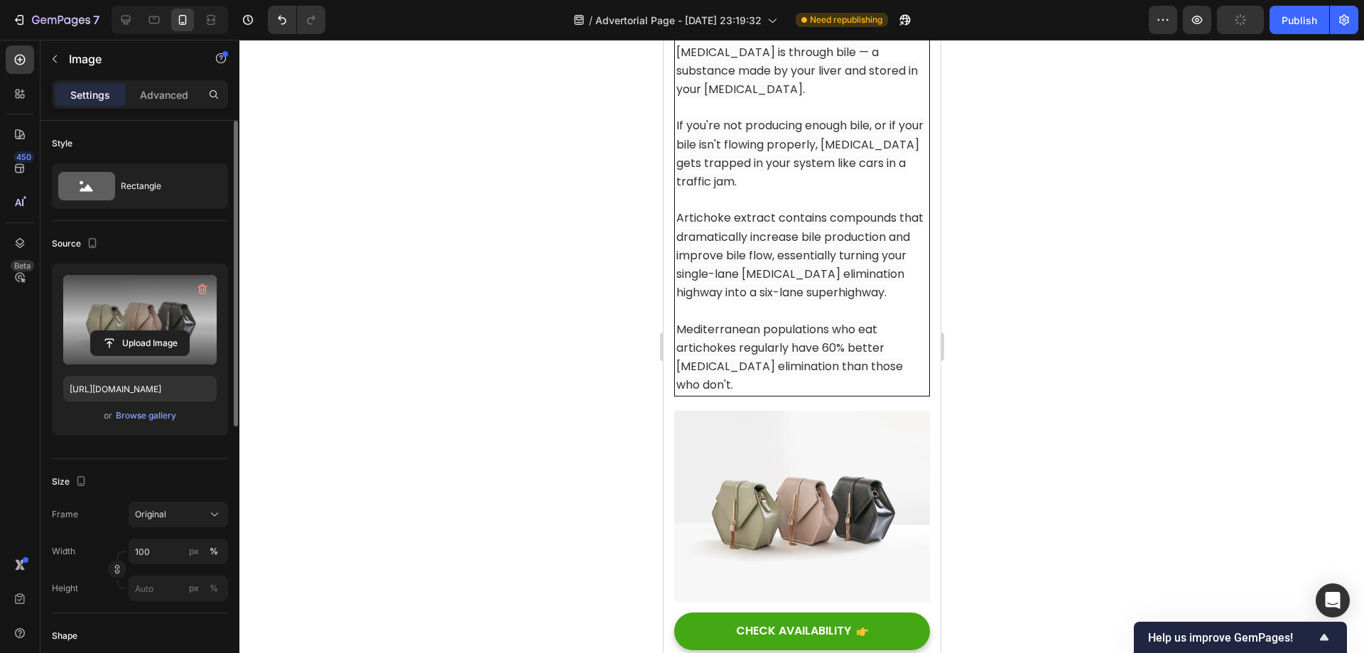
click at [113, 328] on label at bounding box center [139, 320] width 153 height 90
click at [113, 331] on input "file" at bounding box center [140, 343] width 98 height 24
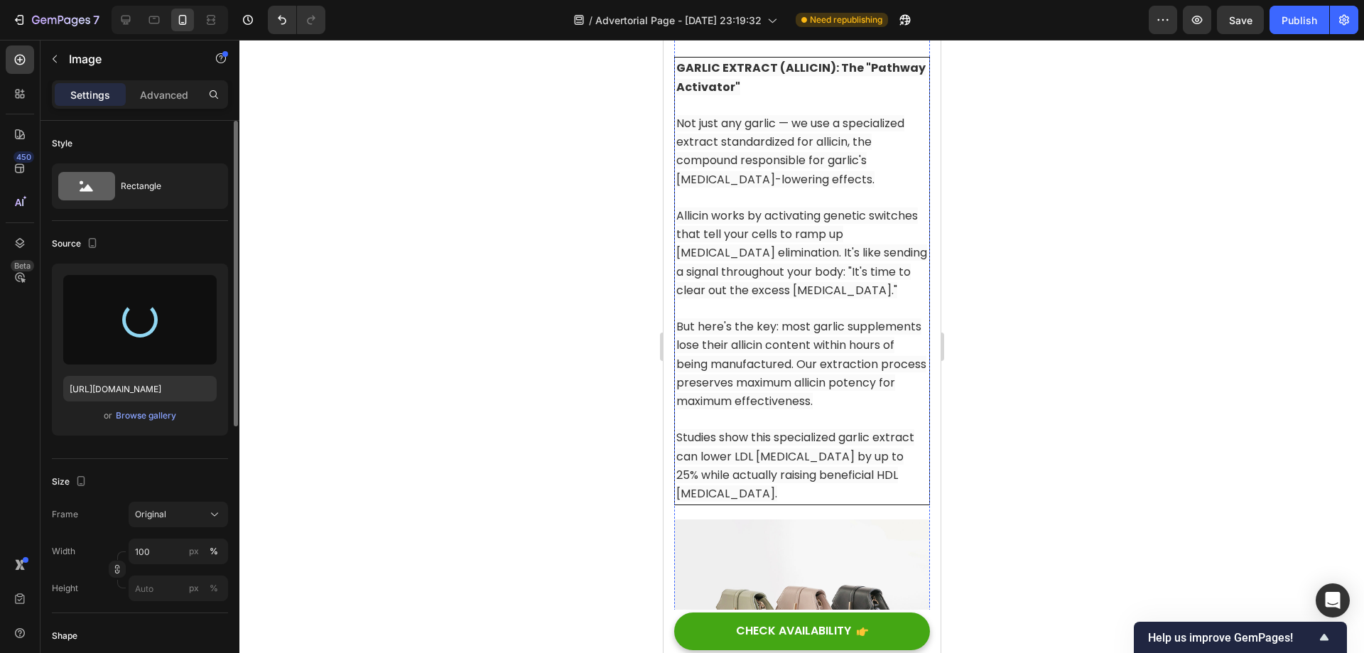
scroll to position [13170, 0]
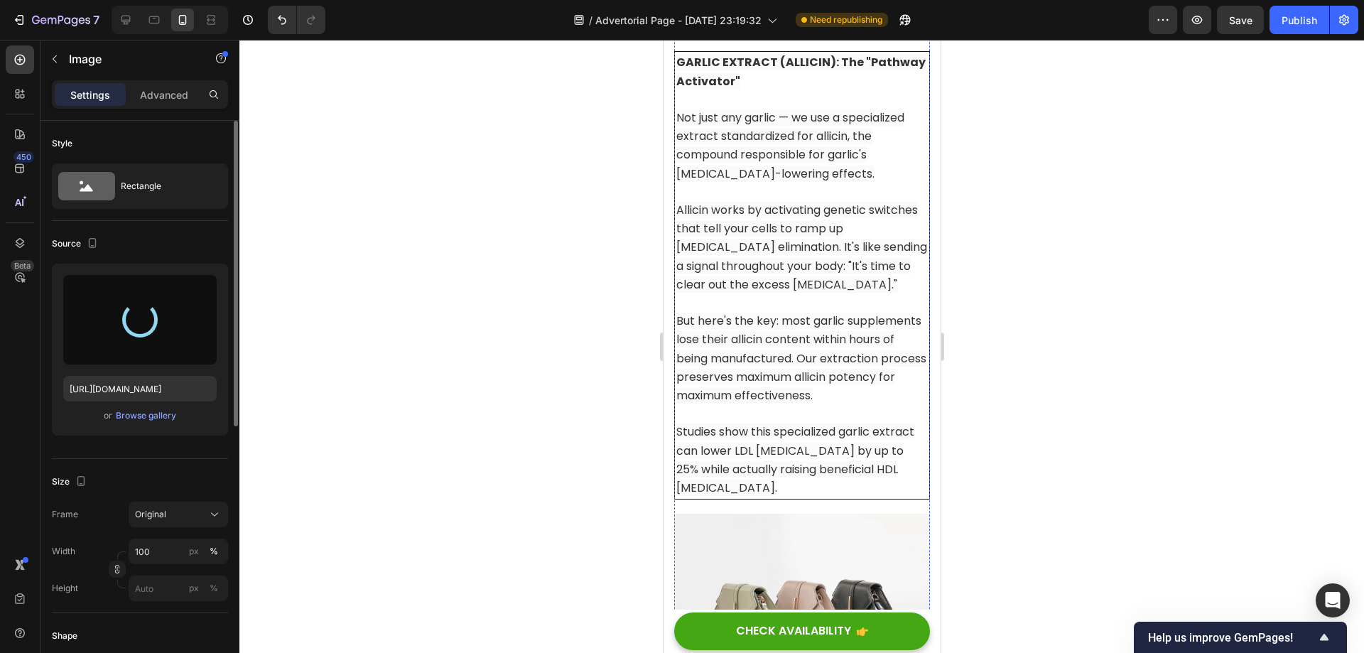
type input "[URL][DOMAIN_NAME]"
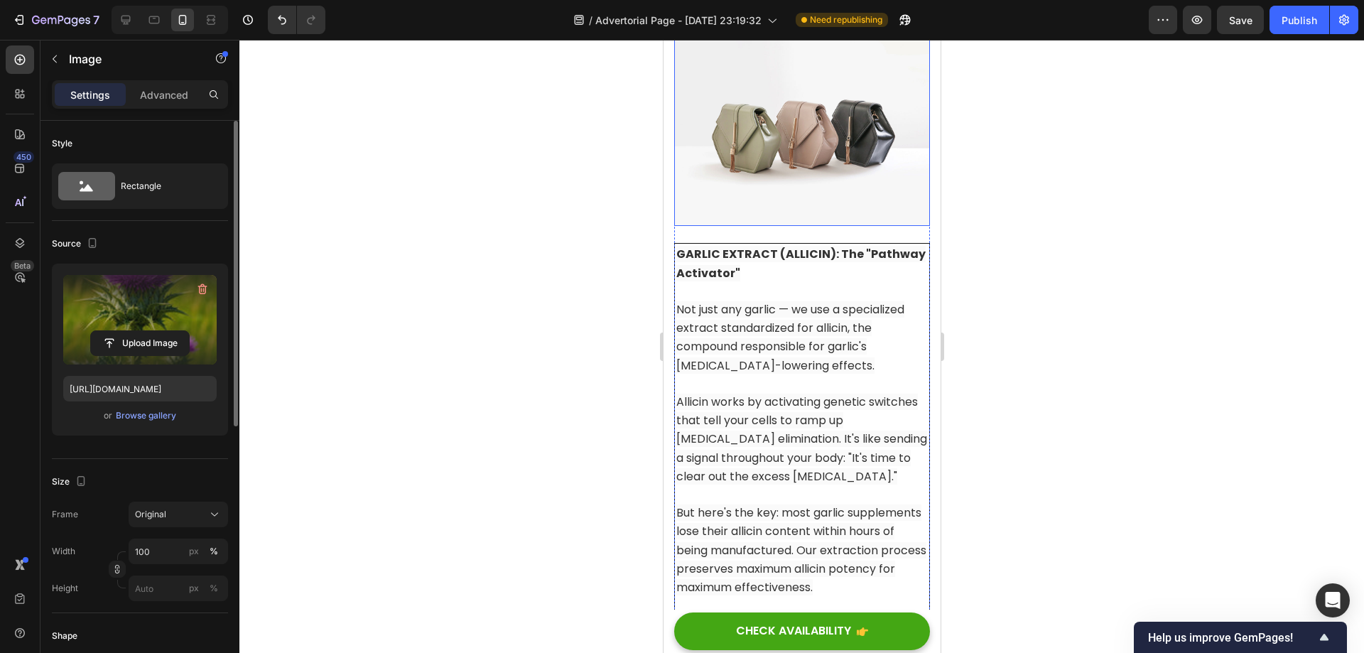
scroll to position [13354, 0]
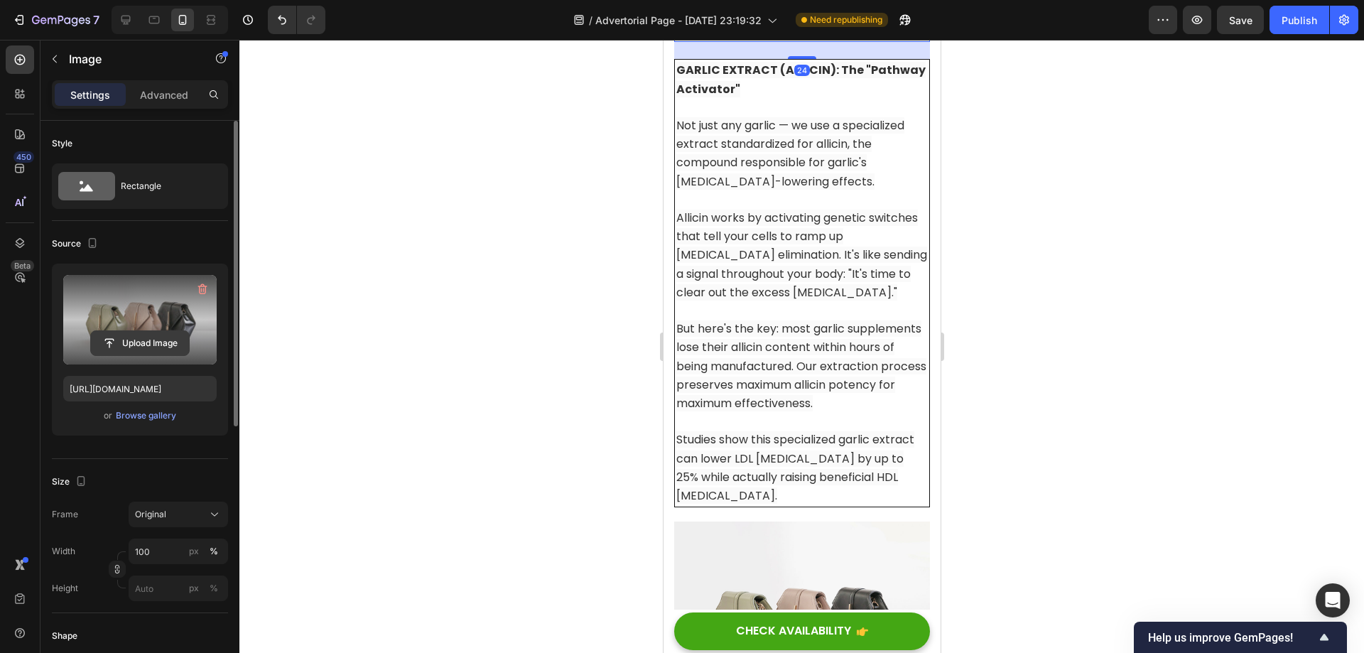
click at [165, 346] on input "file" at bounding box center [140, 343] width 98 height 24
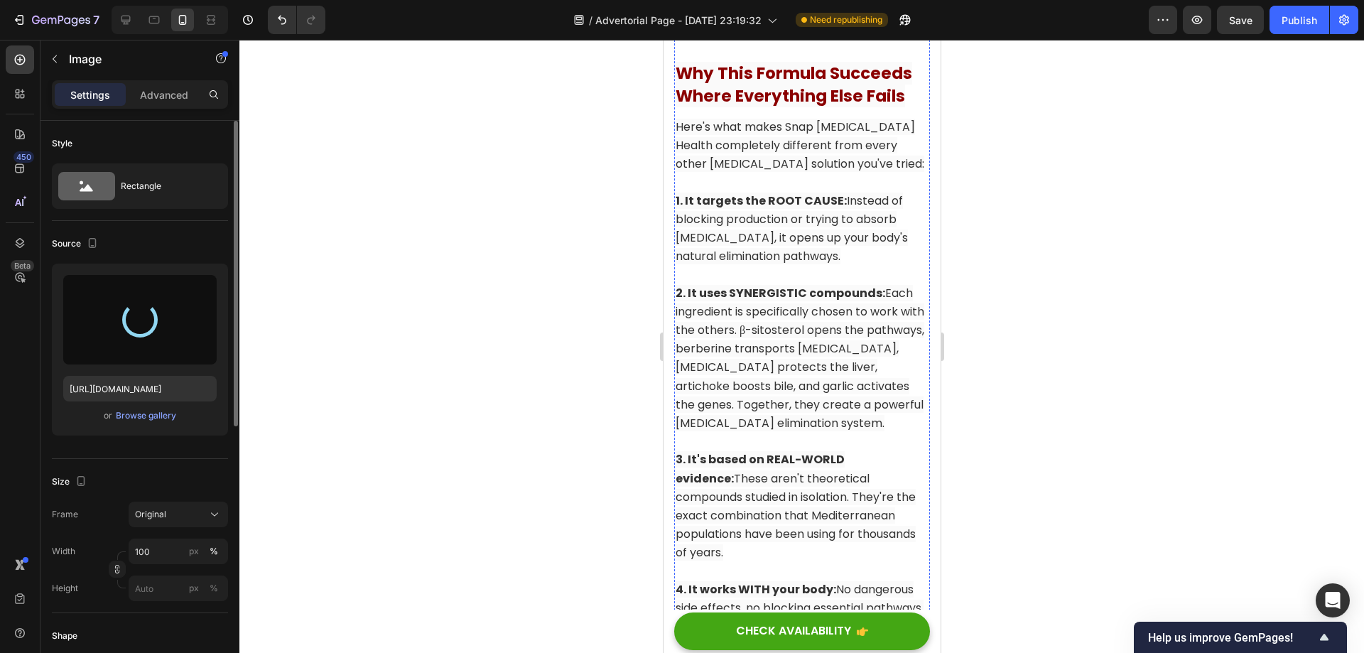
scroll to position [14064, 0]
type input "[URL][DOMAIN_NAME]"
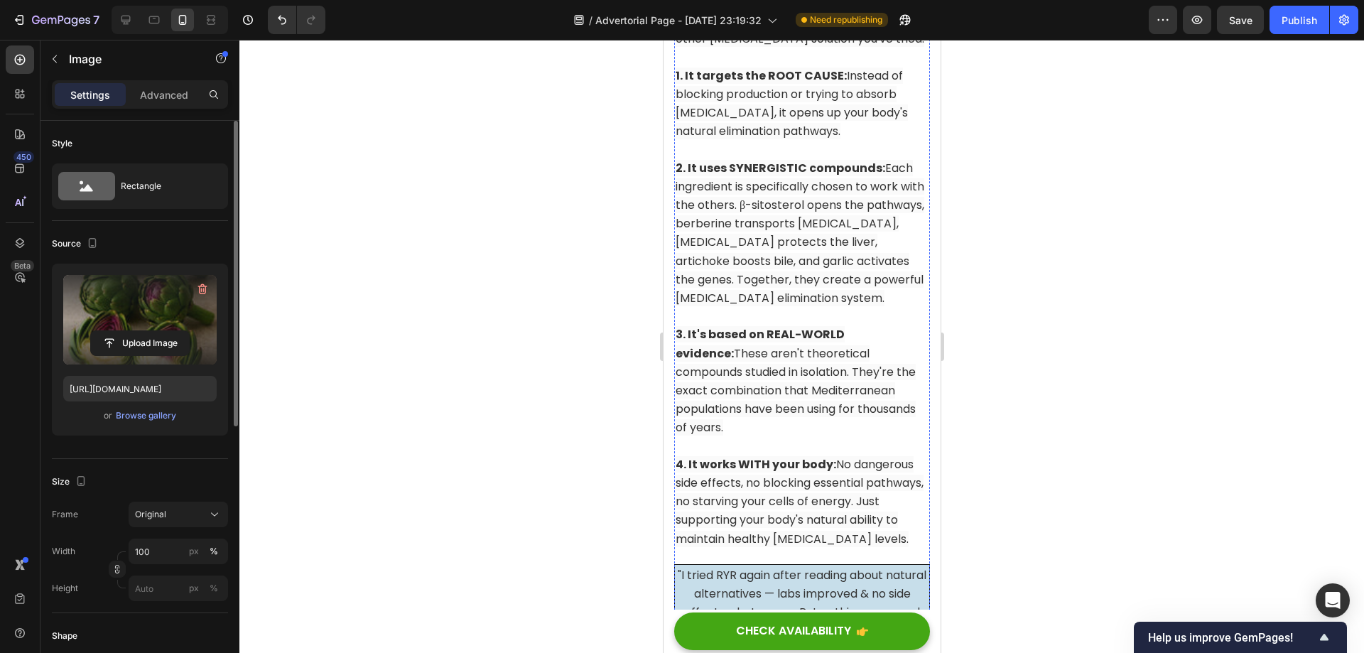
scroll to position [14390, 0]
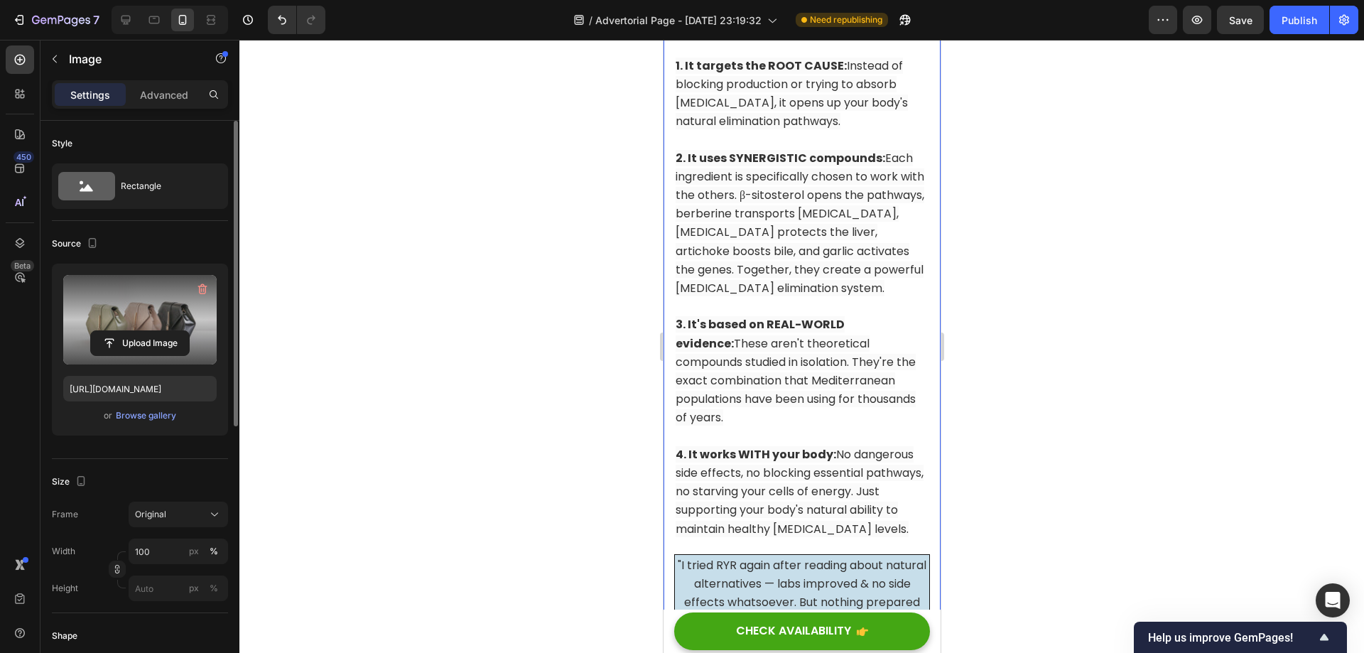
click at [159, 324] on label at bounding box center [139, 320] width 153 height 90
click at [159, 331] on input "file" at bounding box center [140, 343] width 98 height 24
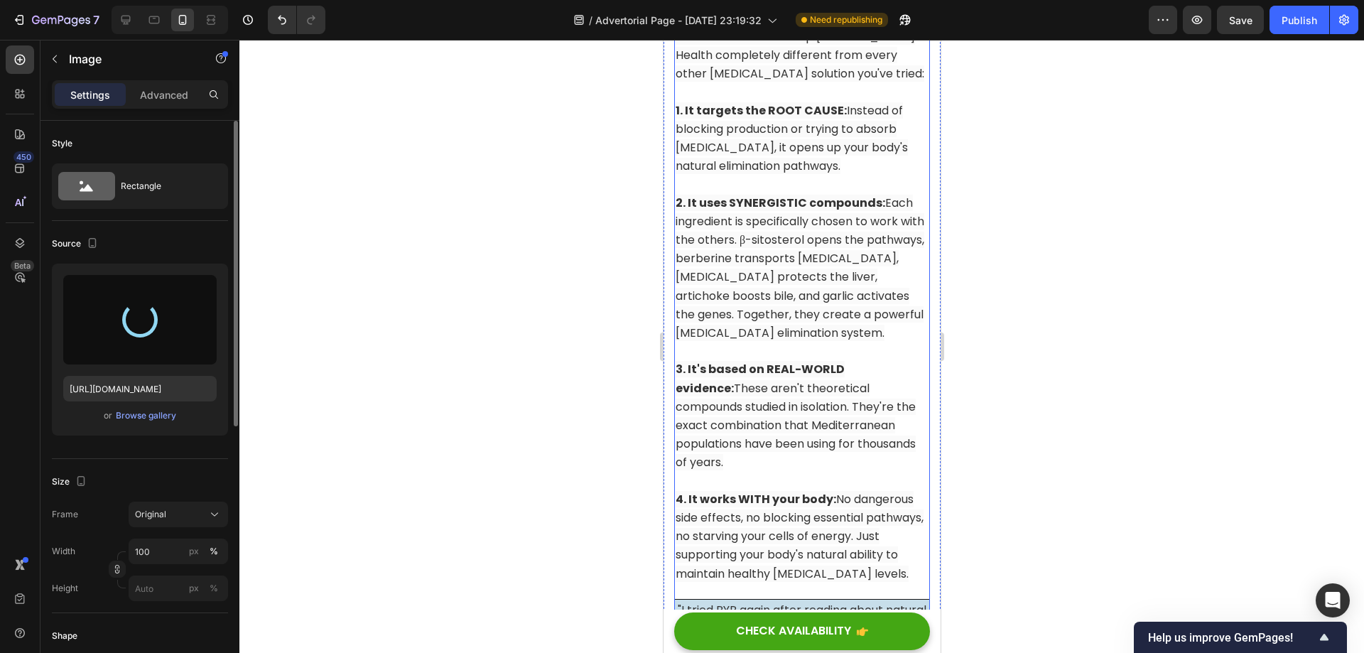
scroll to position [14319, 0]
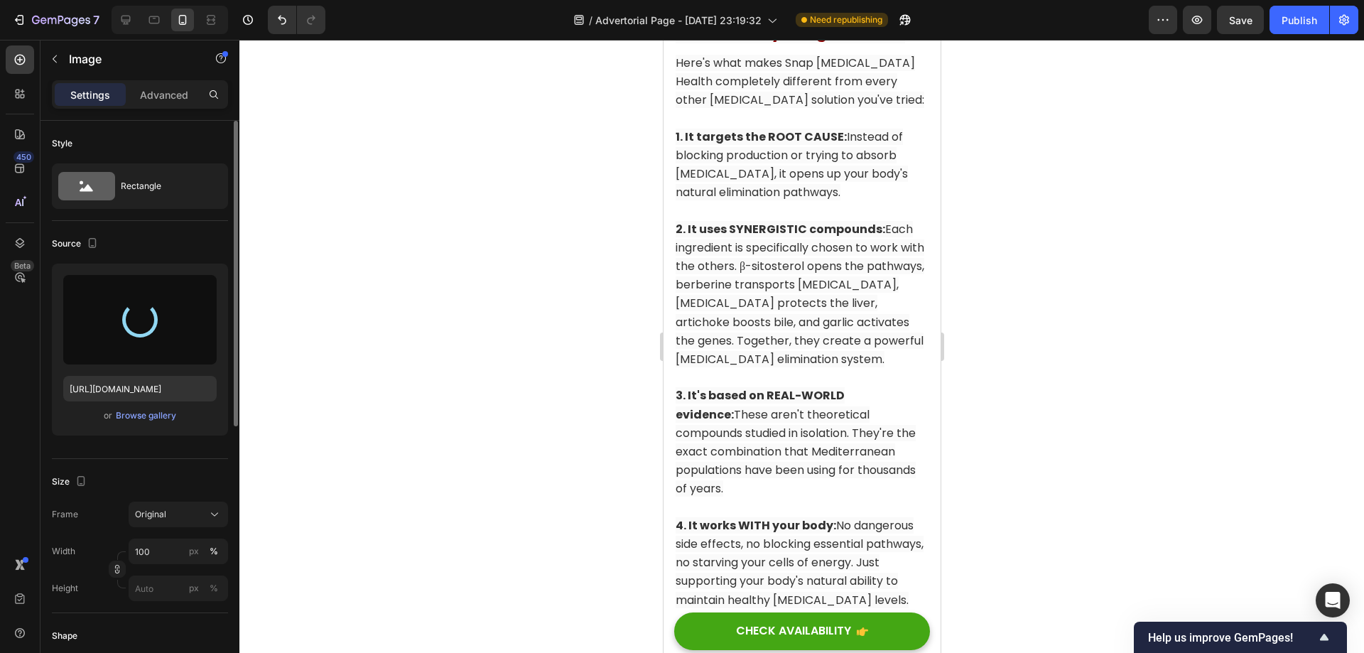
type input "[URL][DOMAIN_NAME]"
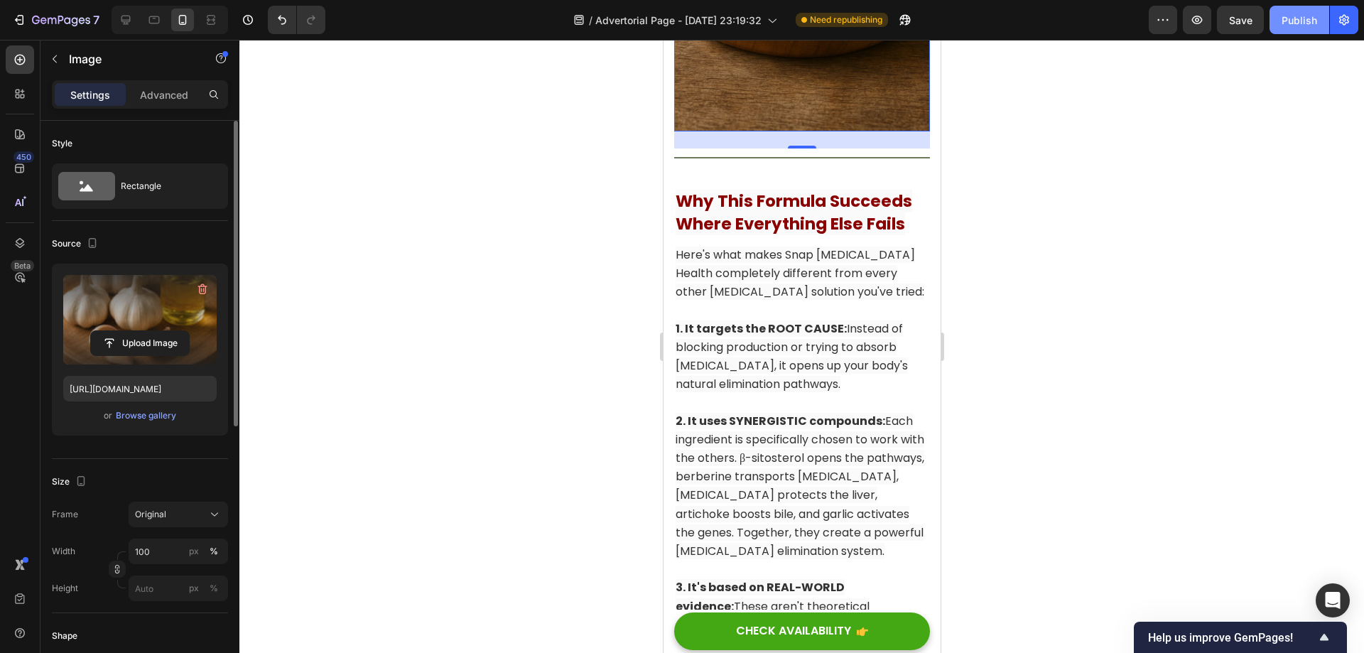
click at [1277, 16] on button "Publish" at bounding box center [1299, 20] width 60 height 28
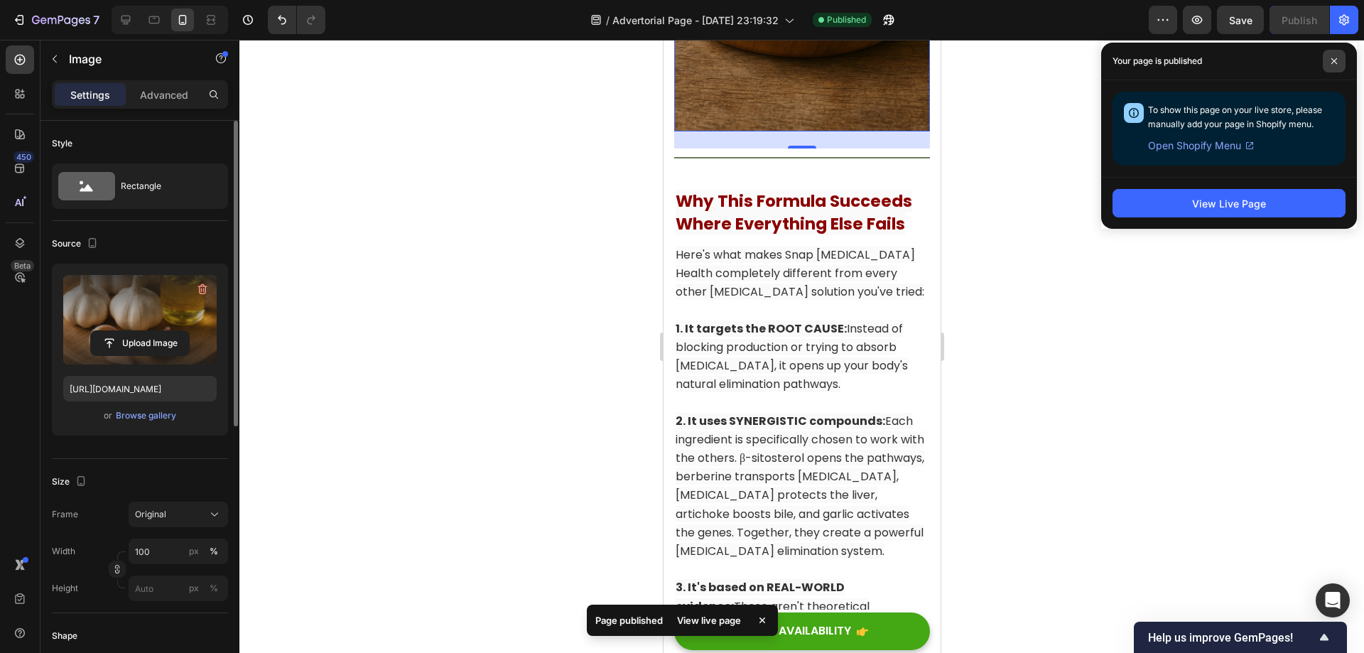
click at [1337, 63] on icon at bounding box center [1334, 61] width 7 height 7
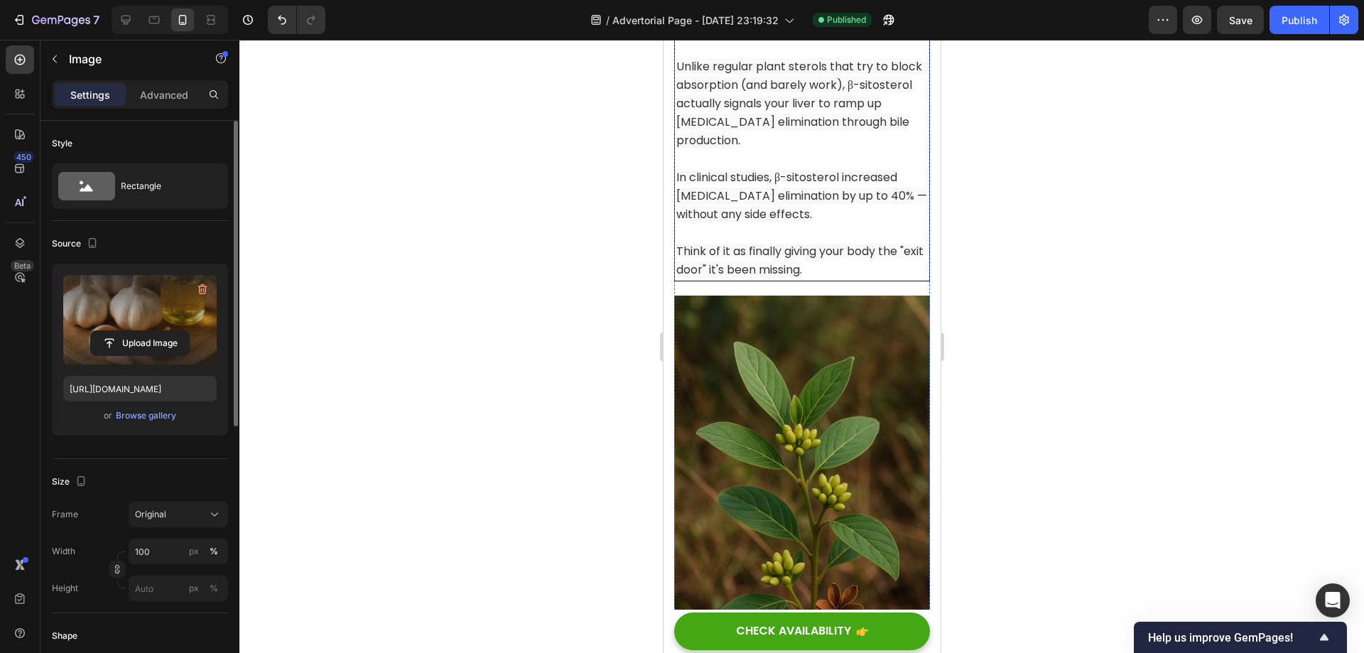
scroll to position [10341, 0]
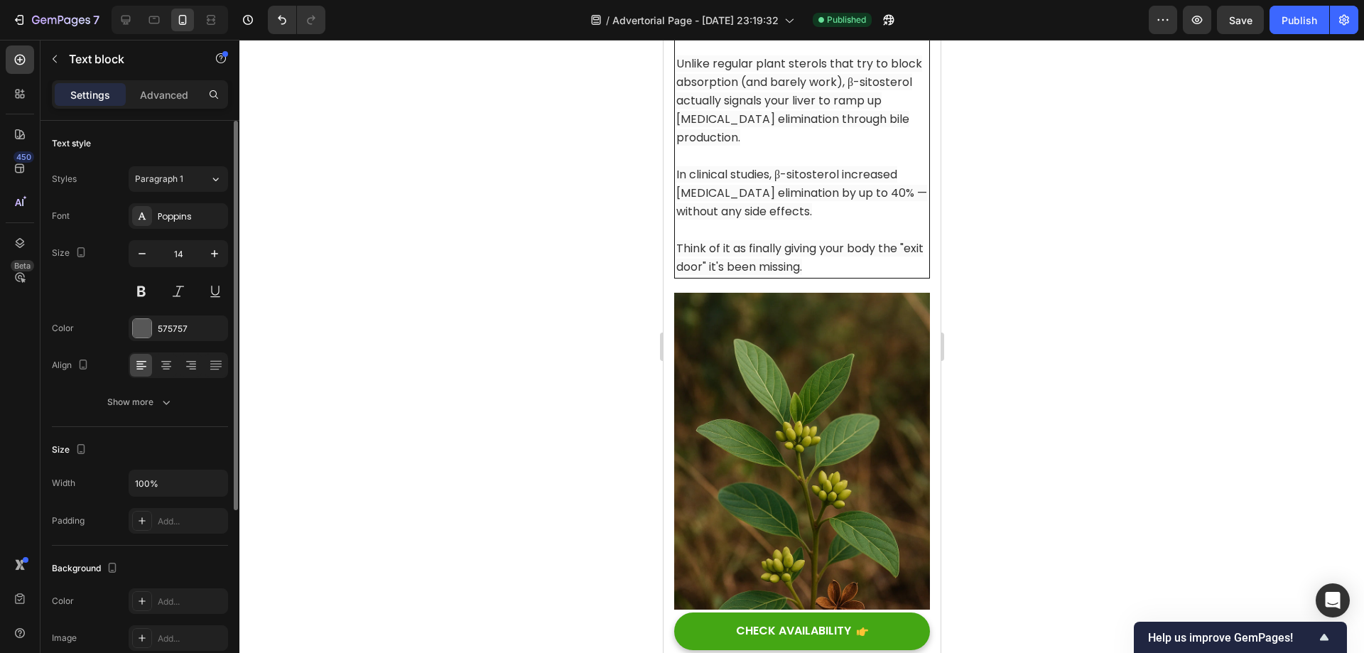
click at [64, 60] on button "button" at bounding box center [54, 59] width 23 height 23
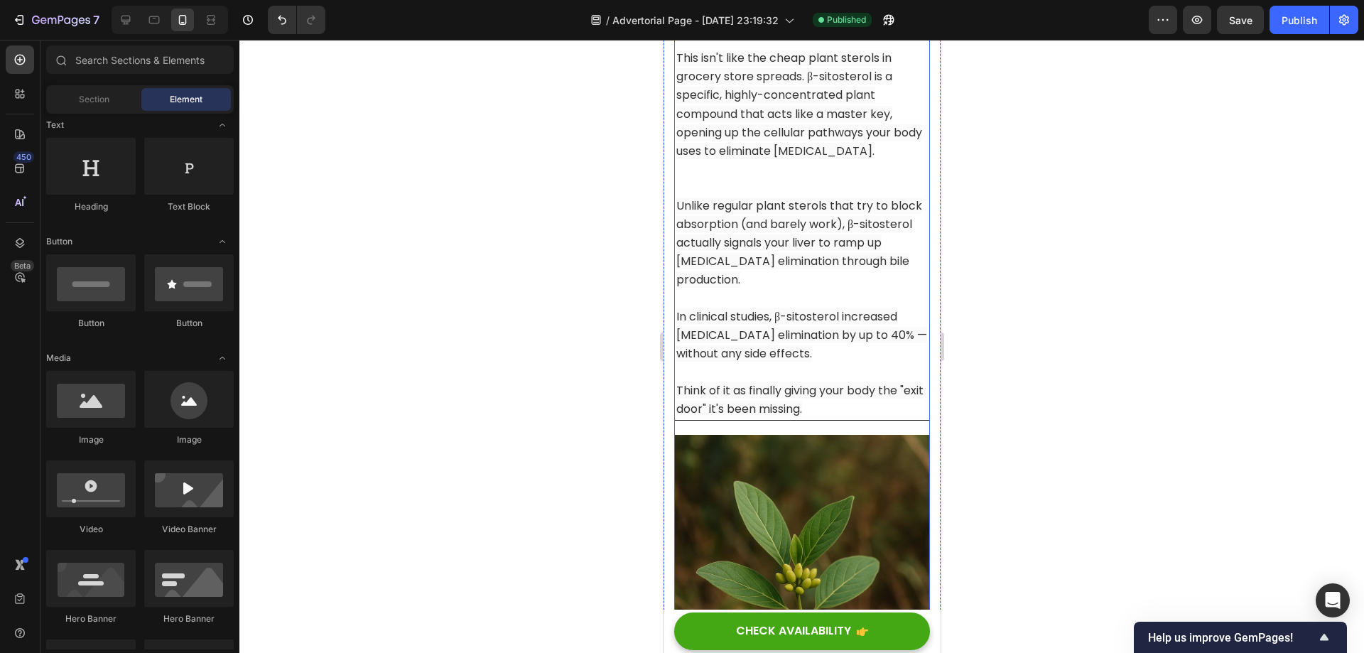
scroll to position [10270, 0]
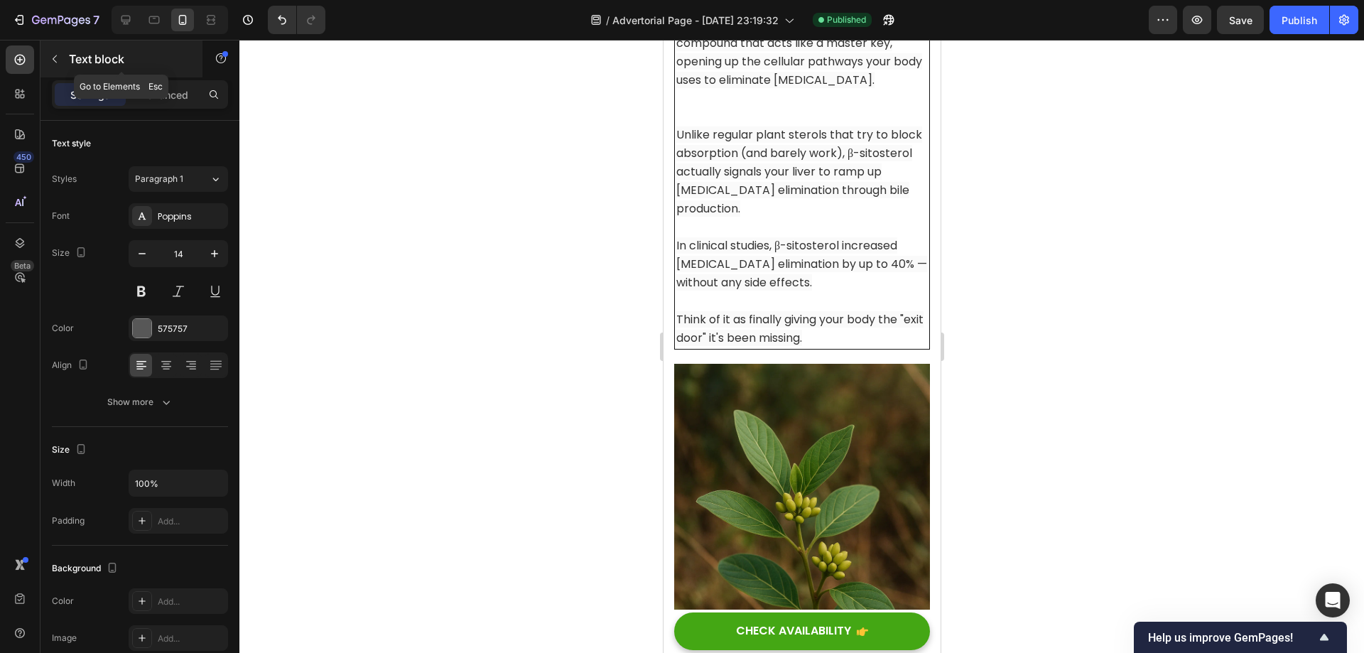
click at [56, 63] on icon "button" at bounding box center [54, 58] width 11 height 11
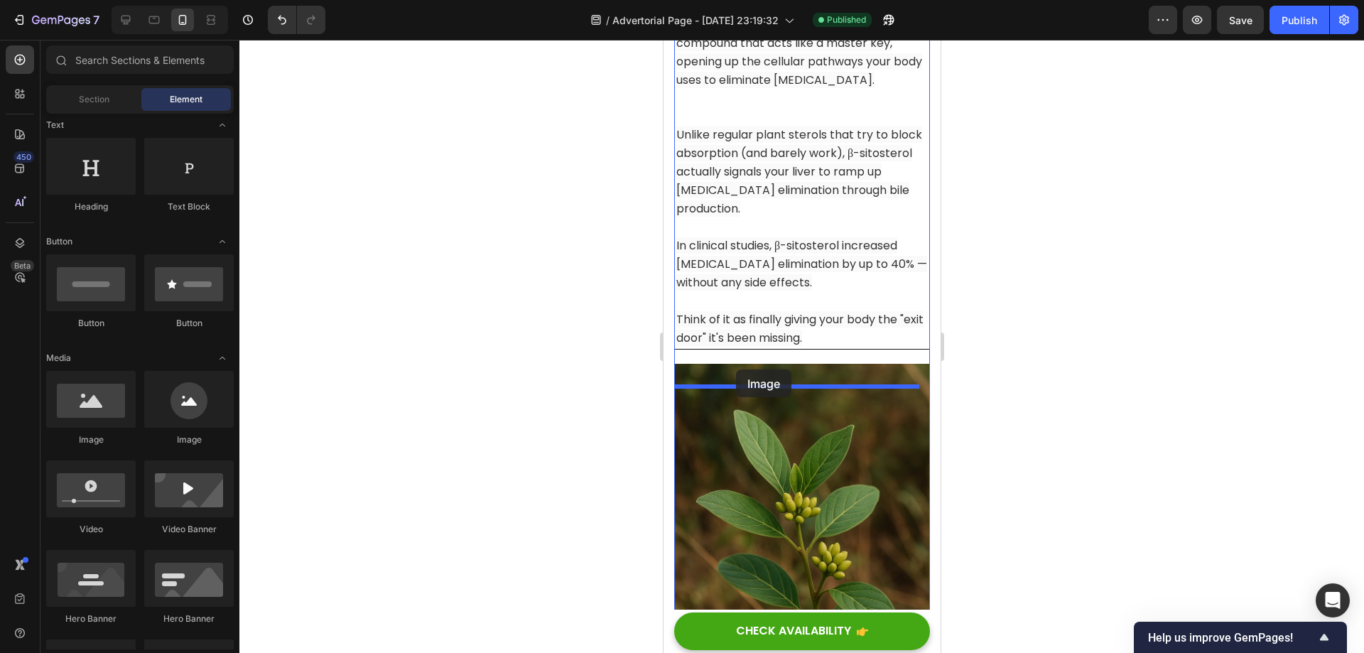
drag, startPoint x: 754, startPoint y: 440, endPoint x: 972, endPoint y: 691, distance: 331.9
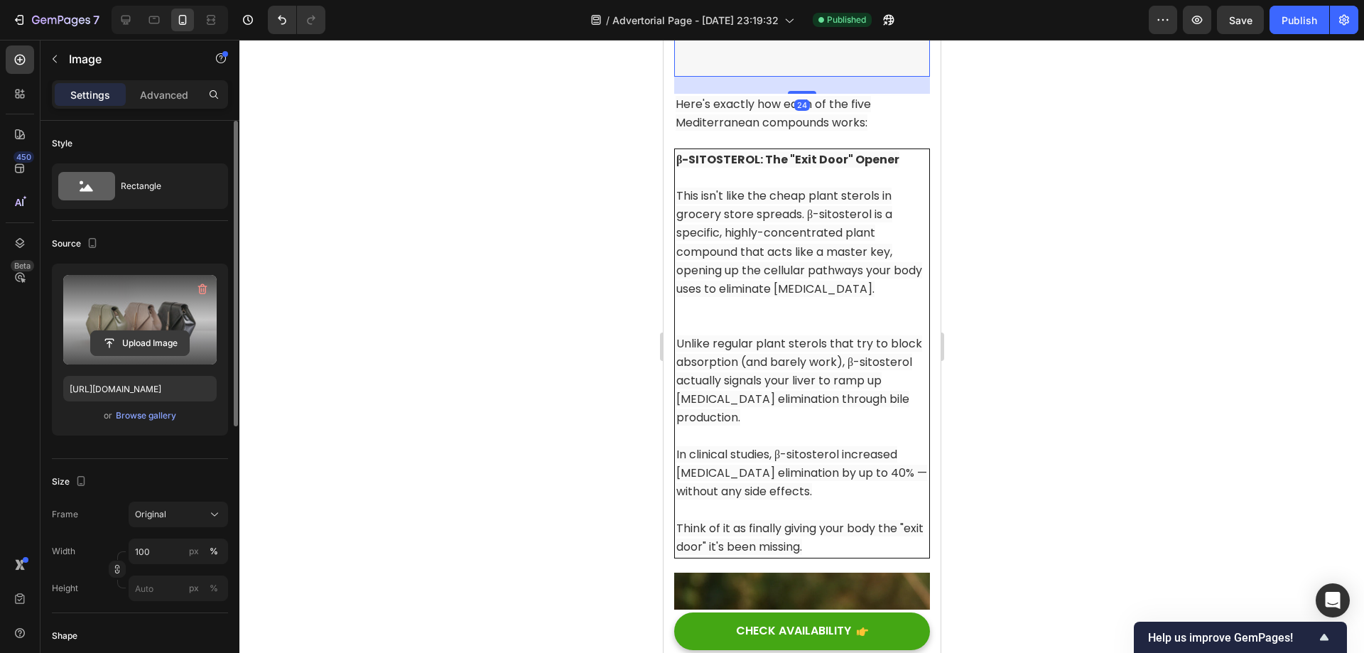
click at [167, 337] on input "file" at bounding box center [140, 343] width 98 height 24
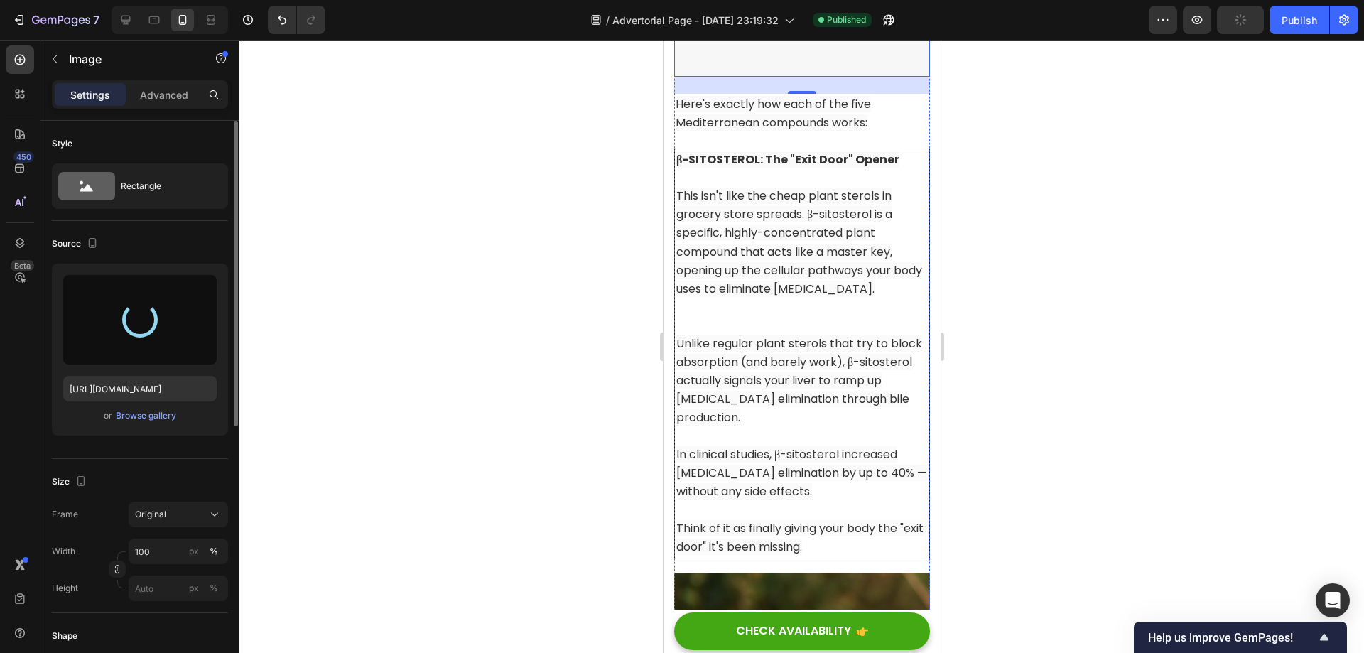
type input "[URL][DOMAIN_NAME]"
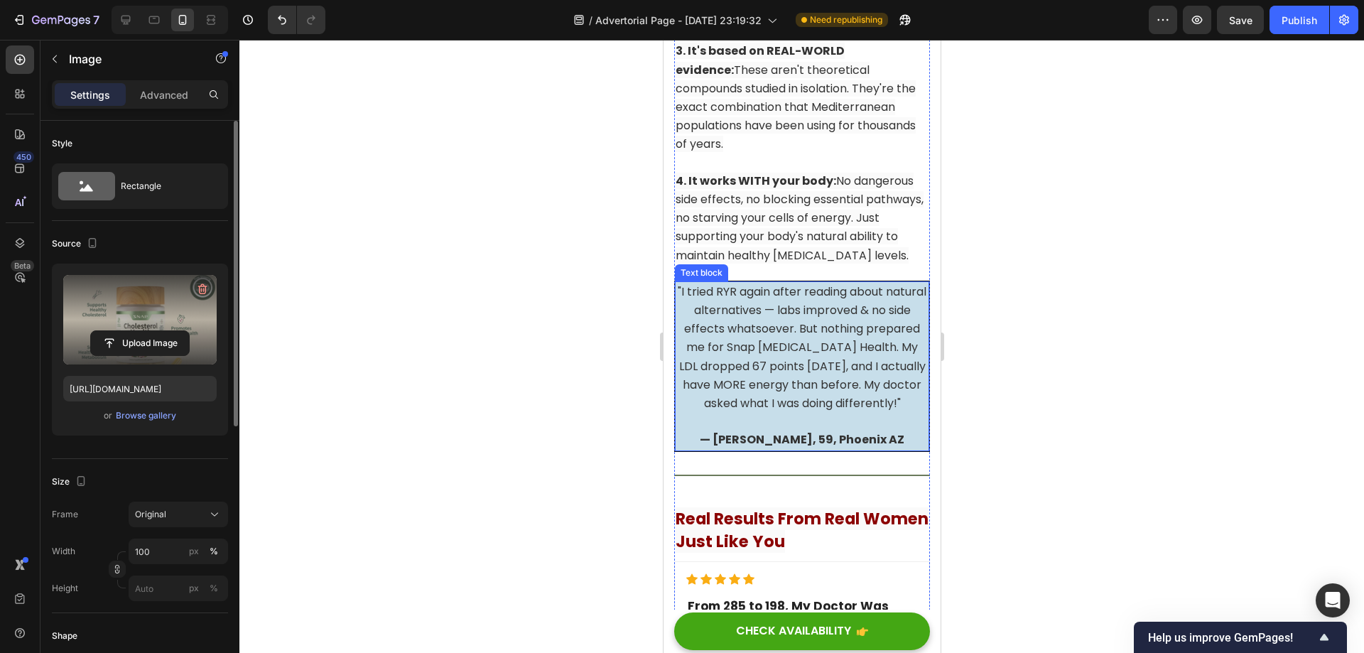
scroll to position [15385, 0]
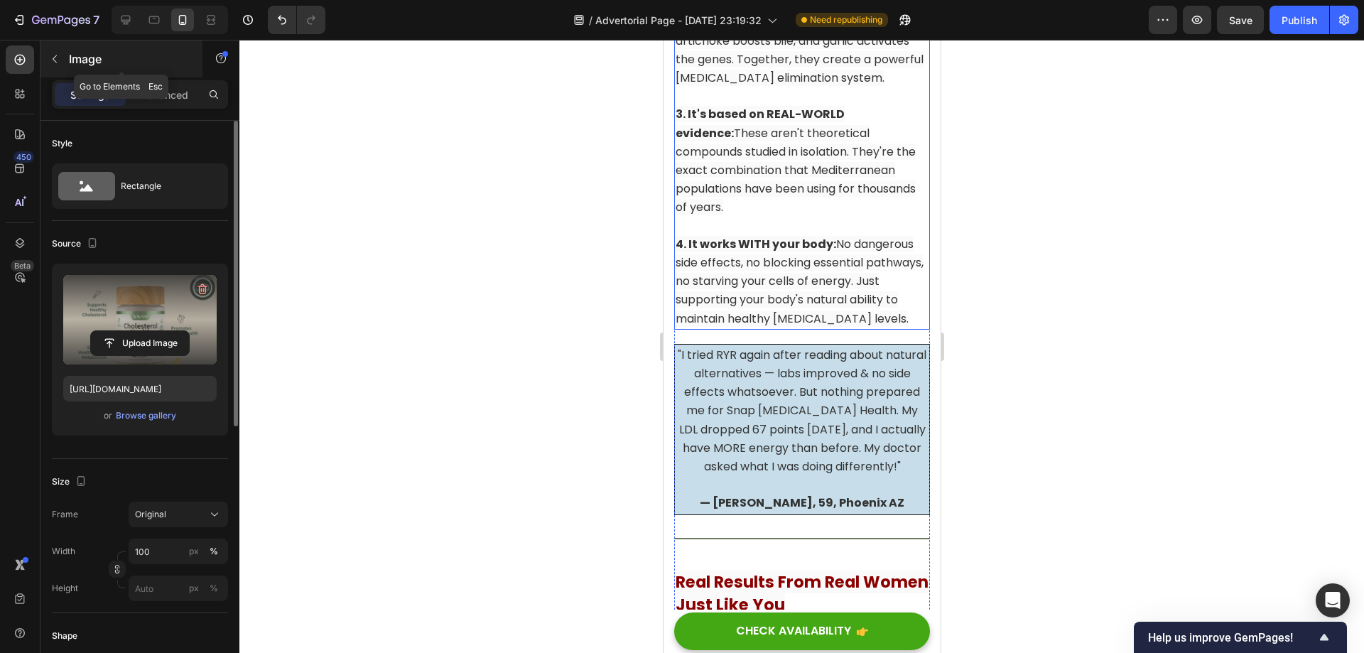
click at [52, 56] on icon "button" at bounding box center [54, 58] width 11 height 11
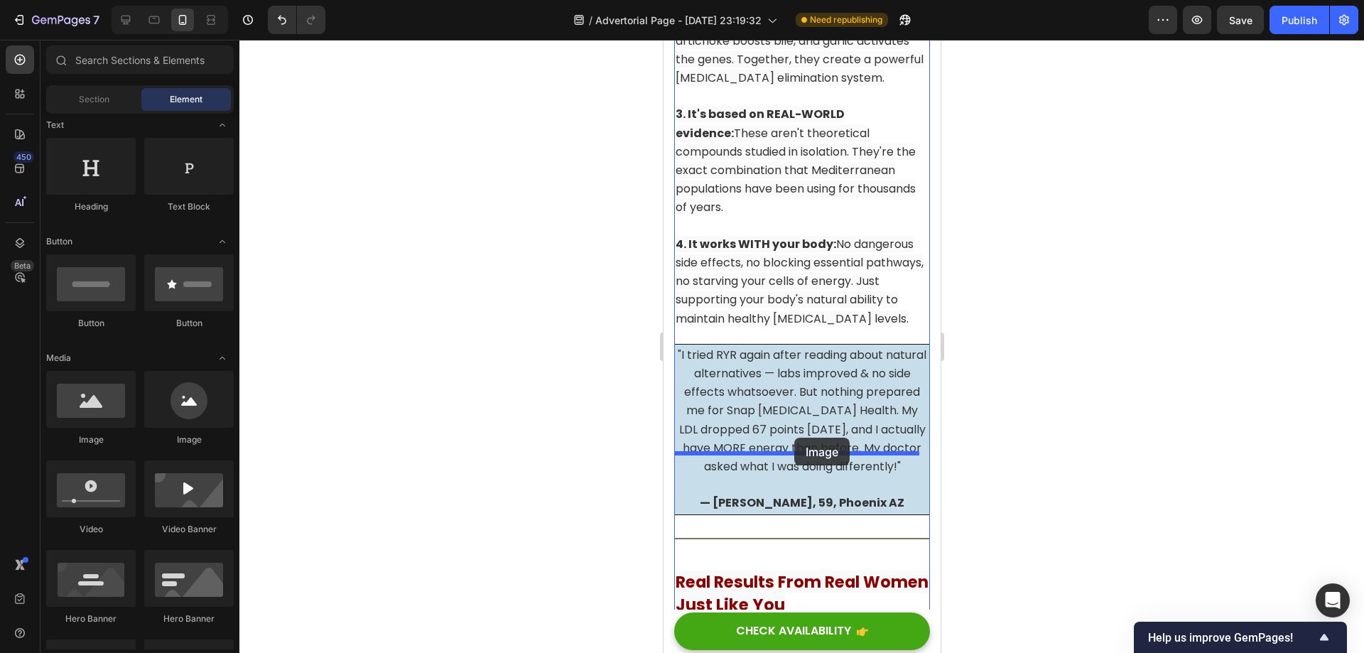
drag, startPoint x: 759, startPoint y: 441, endPoint x: 793, endPoint y: 438, distance: 34.2
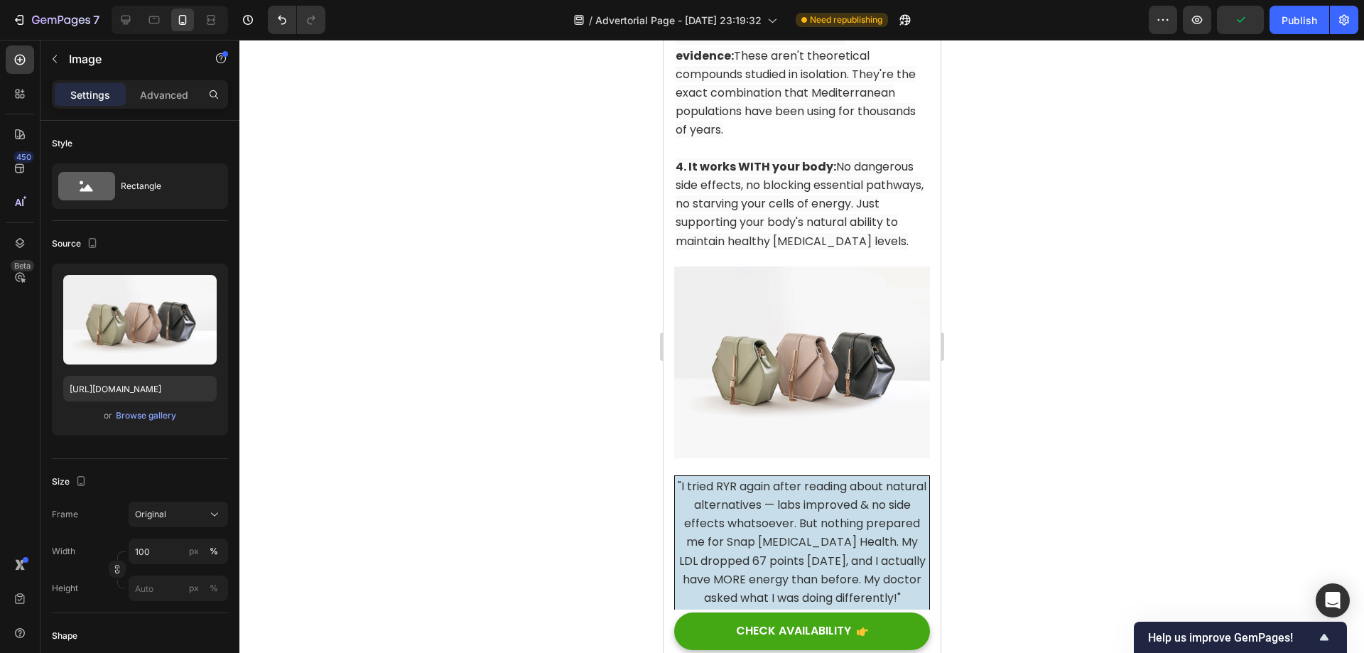
scroll to position [15598, 0]
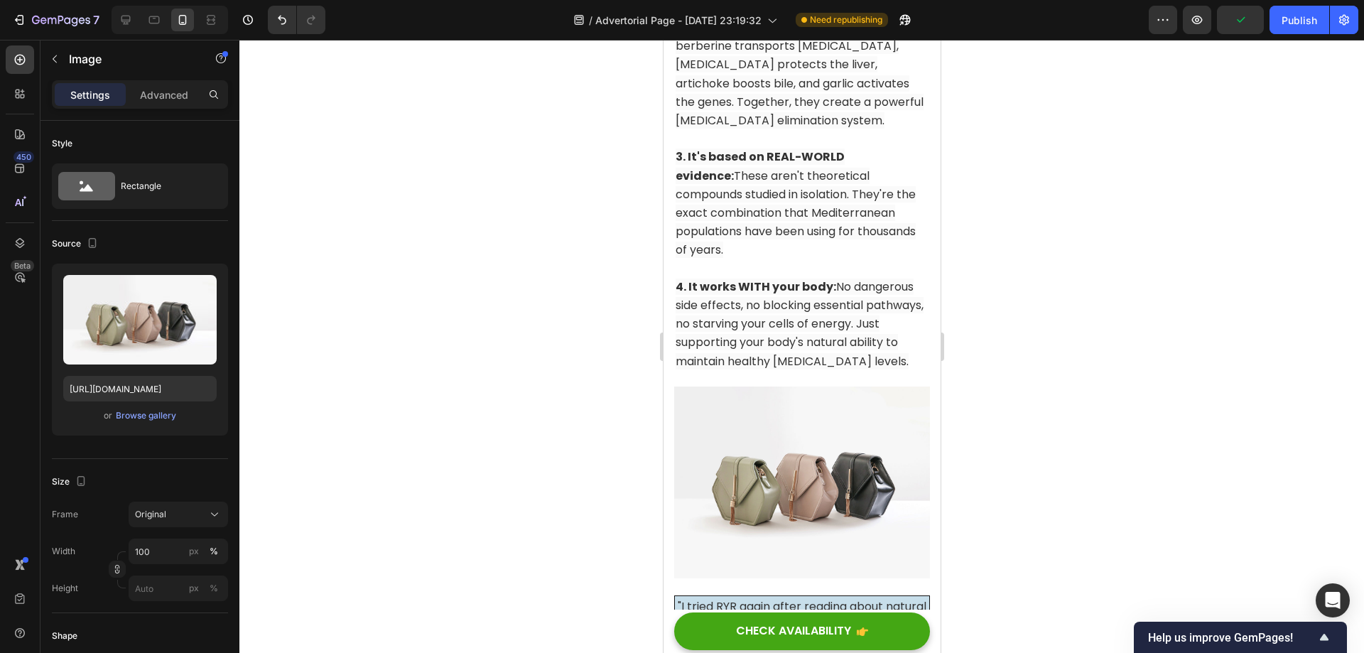
click at [770, 386] on img at bounding box center [801, 482] width 256 height 192
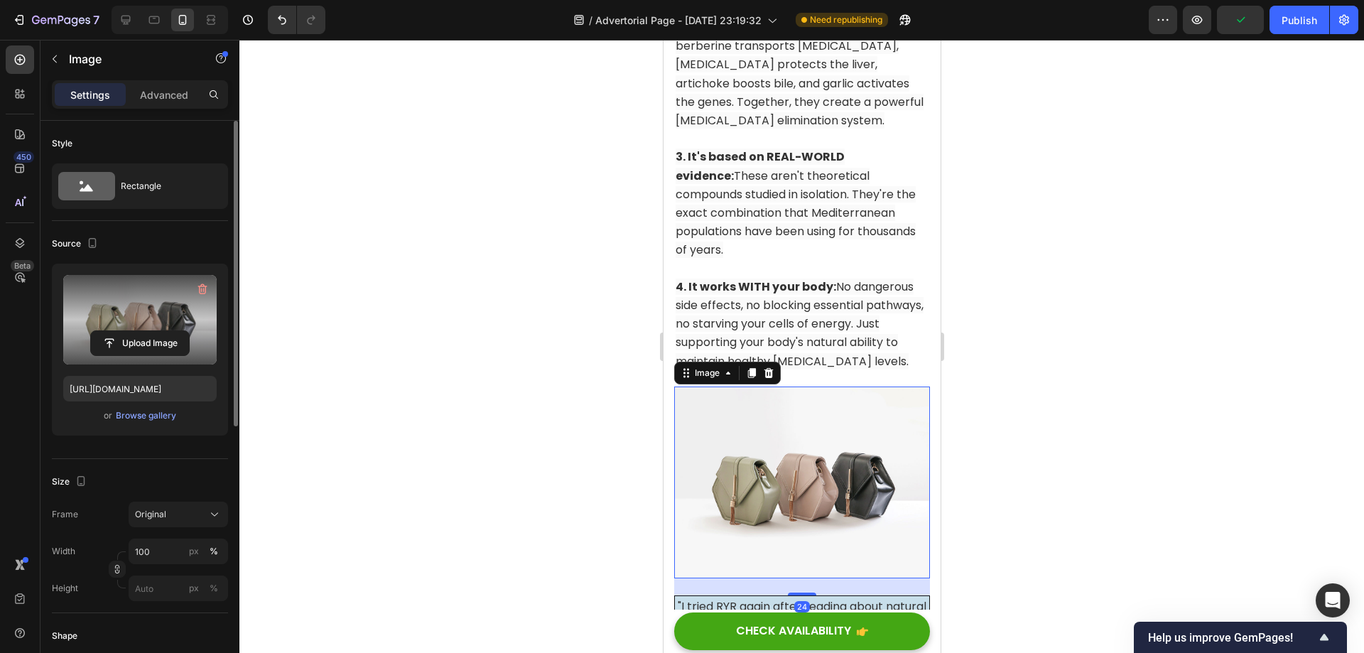
click at [126, 330] on label at bounding box center [139, 320] width 153 height 90
click at [126, 331] on input "file" at bounding box center [140, 343] width 98 height 24
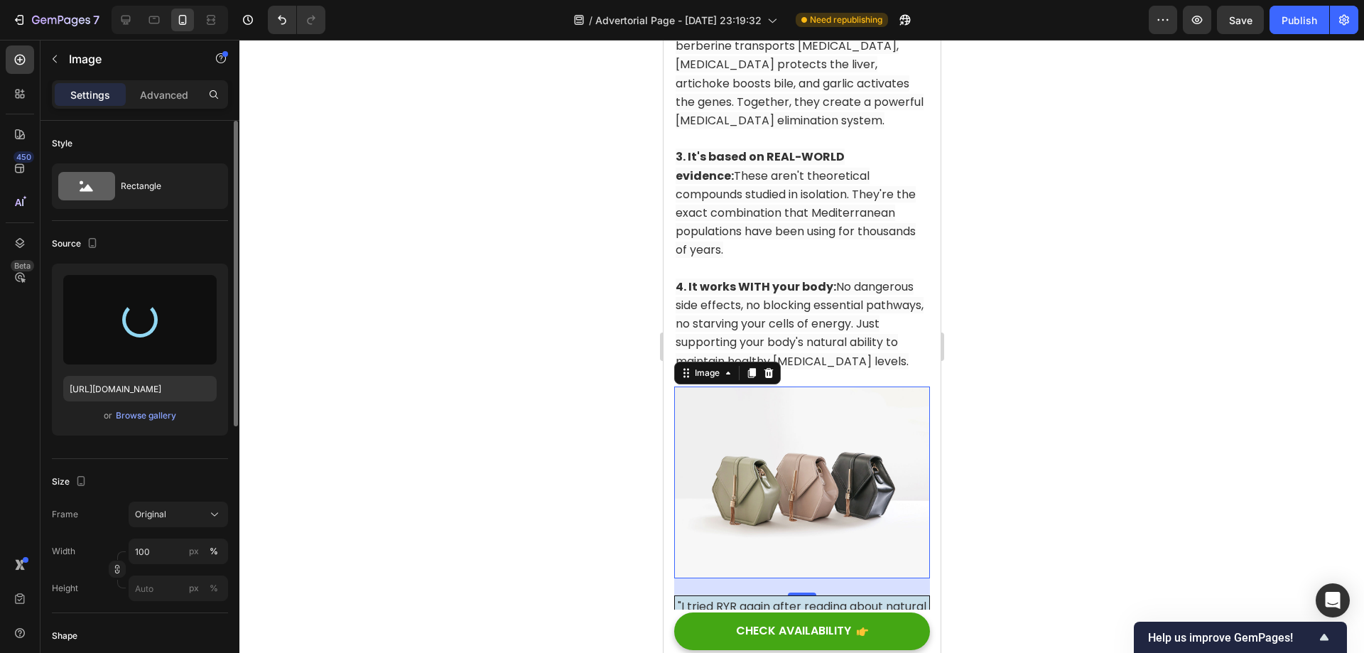
type input "[URL][DOMAIN_NAME]"
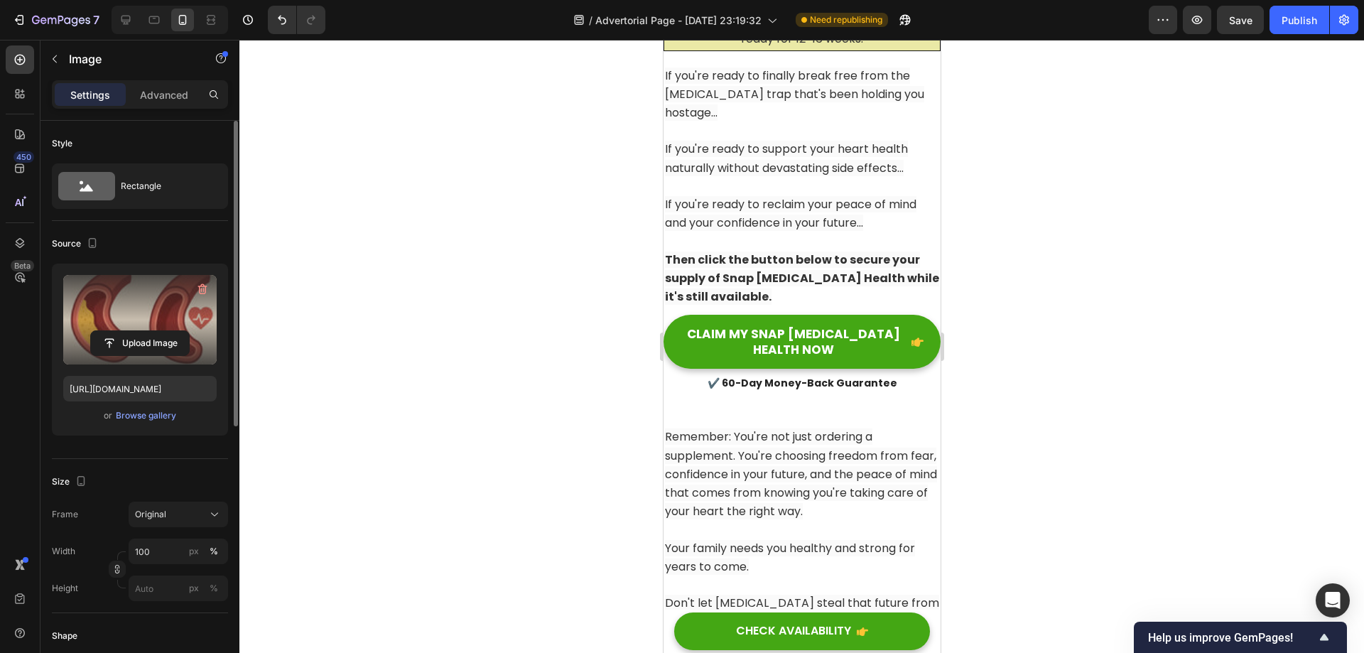
scroll to position [18226, 0]
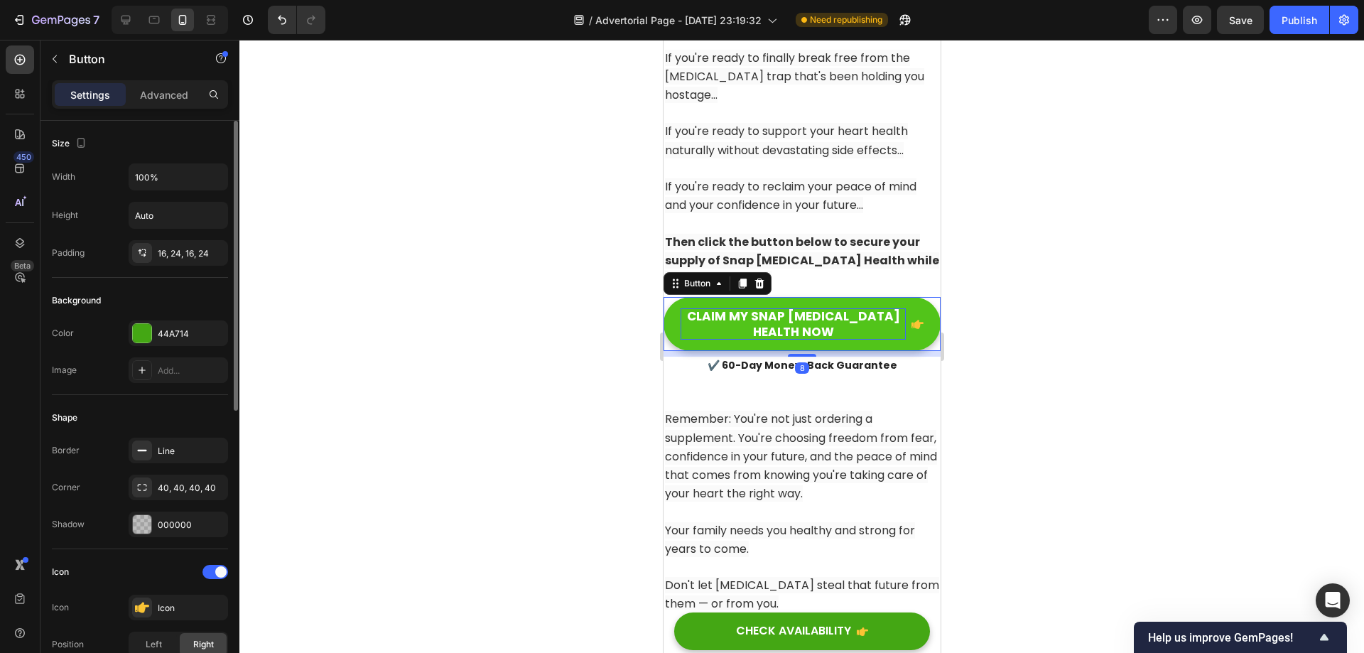
click at [791, 308] on p "CLAIM MY SNAP [MEDICAL_DATA] HEALTH NOW" at bounding box center [792, 323] width 225 height 31
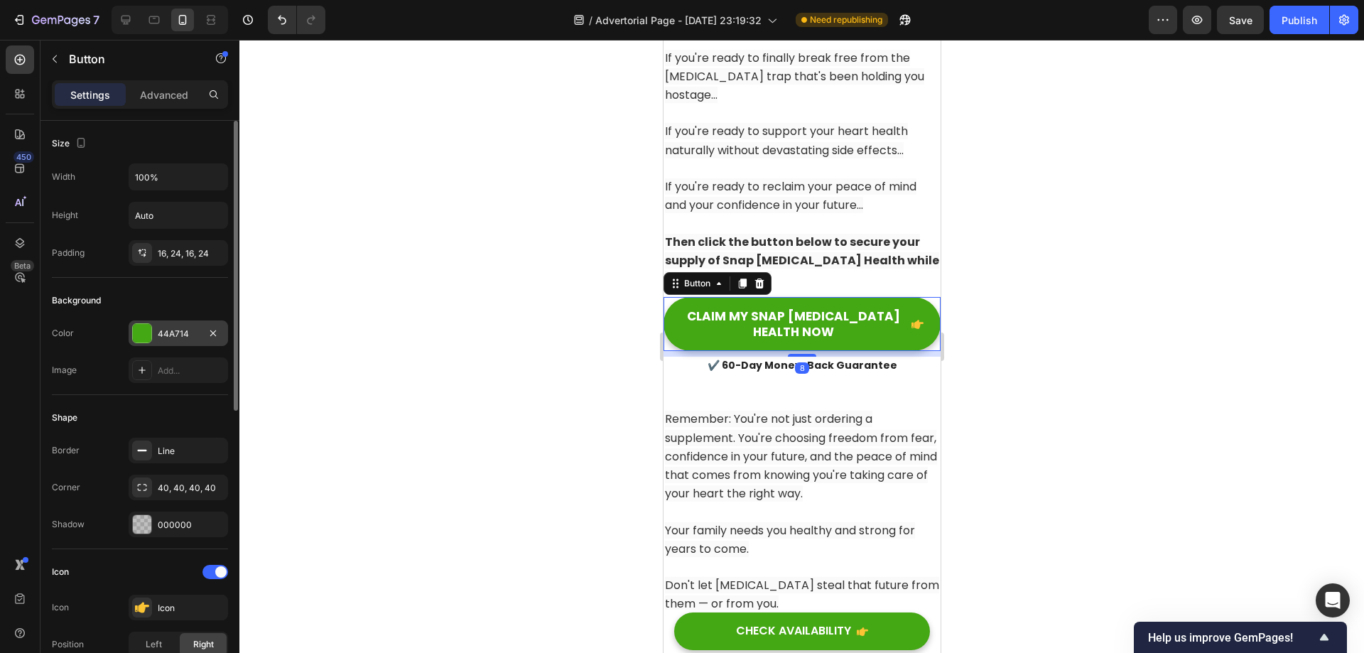
click at [144, 339] on div at bounding box center [142, 333] width 18 height 18
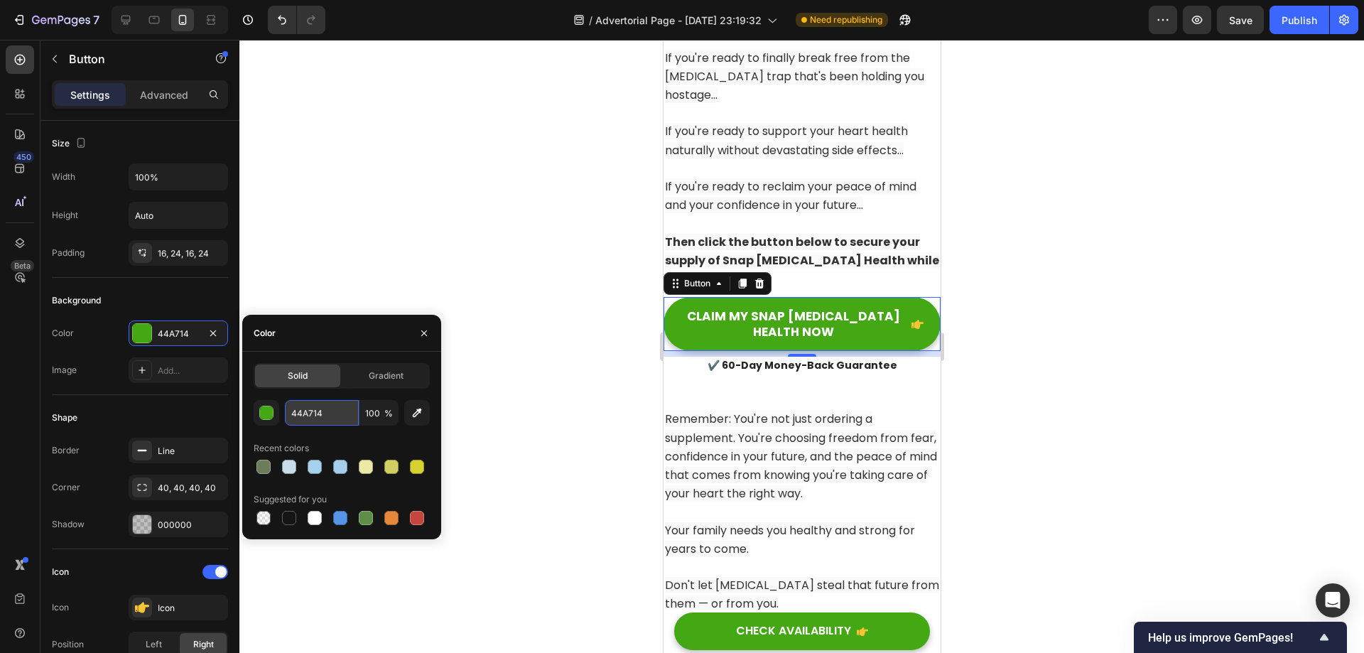
click at [310, 404] on input "44A714" at bounding box center [322, 413] width 74 height 26
paste input "6B7B5C"
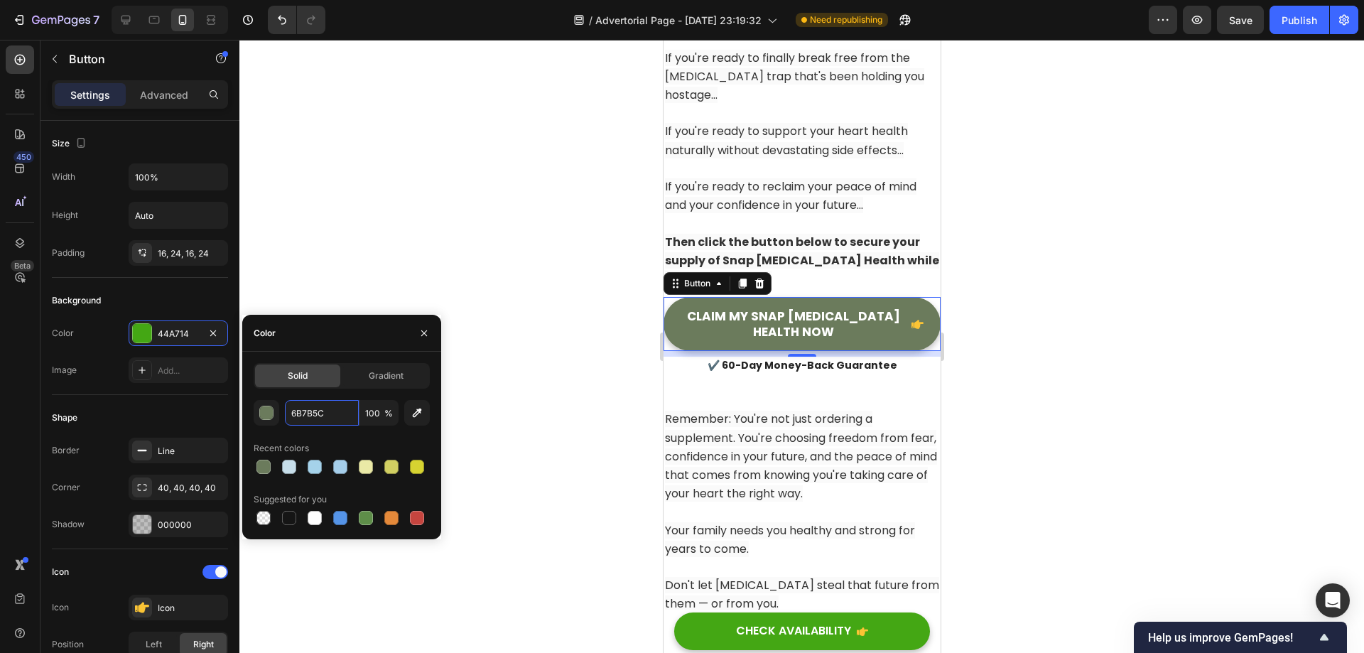
type input "6B7B5C"
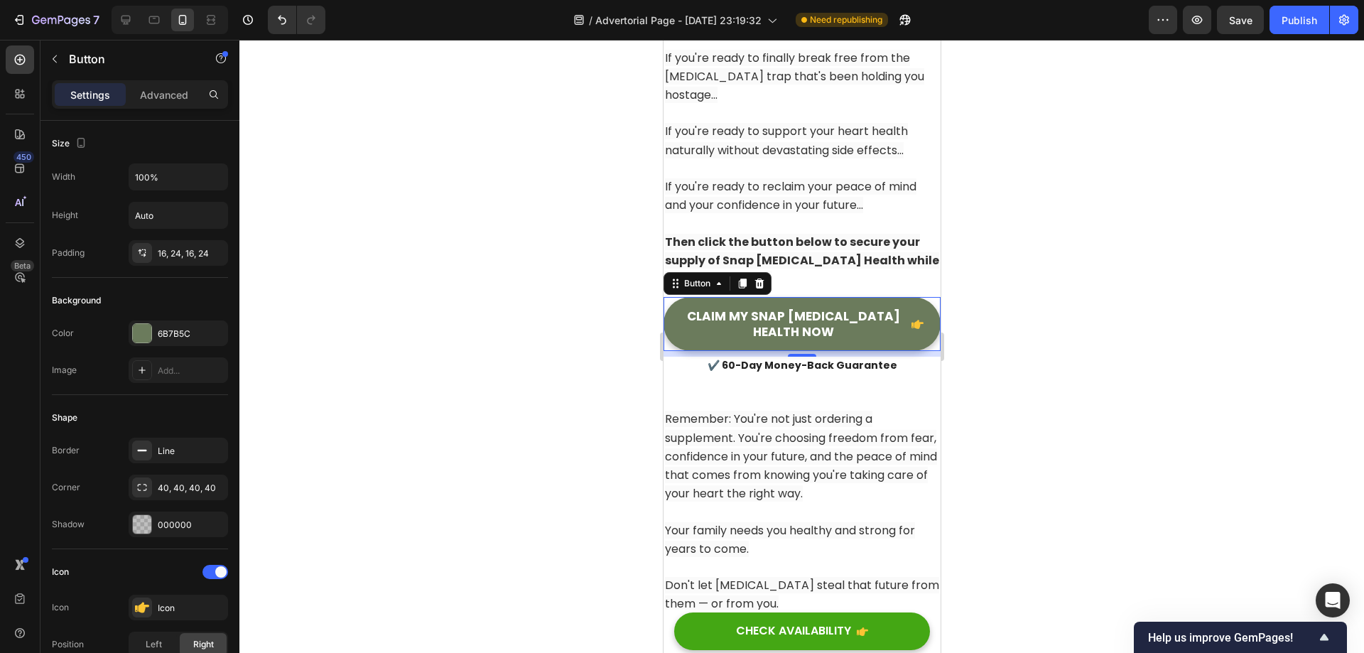
click at [588, 500] on div at bounding box center [801, 346] width 1125 height 613
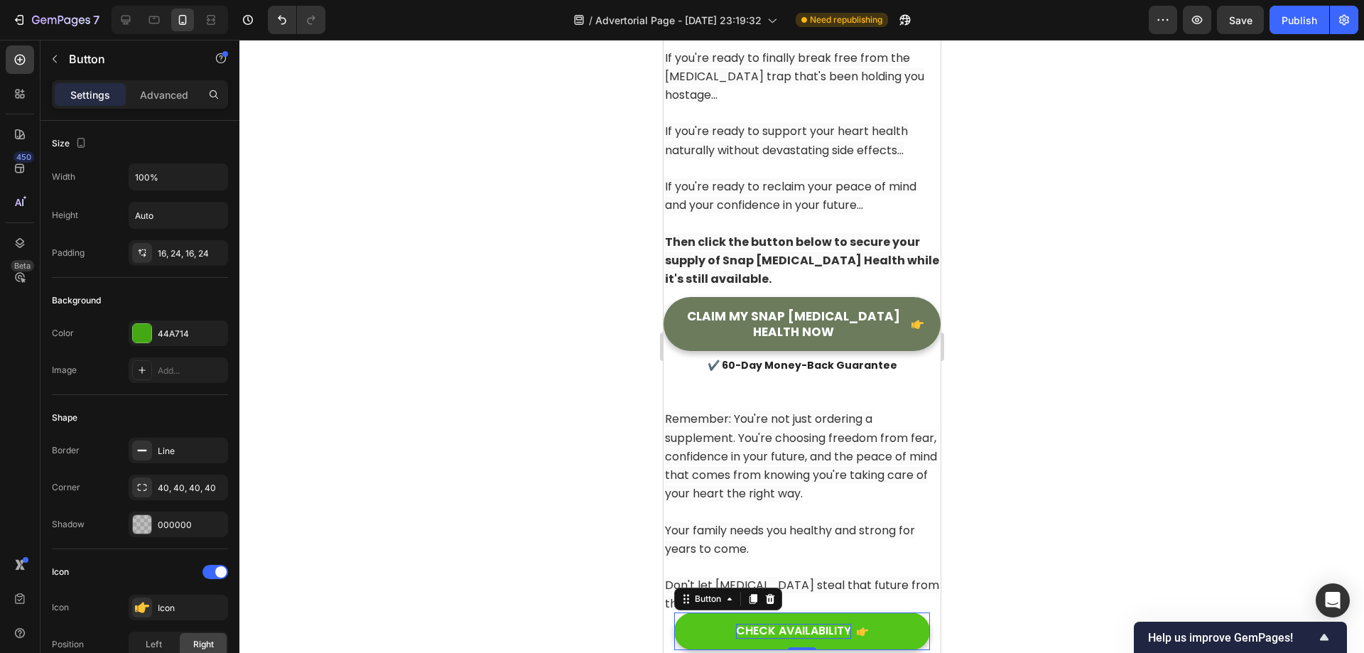
click at [778, 629] on div "CHECK AVAILABILITY" at bounding box center [792, 631] width 115 height 15
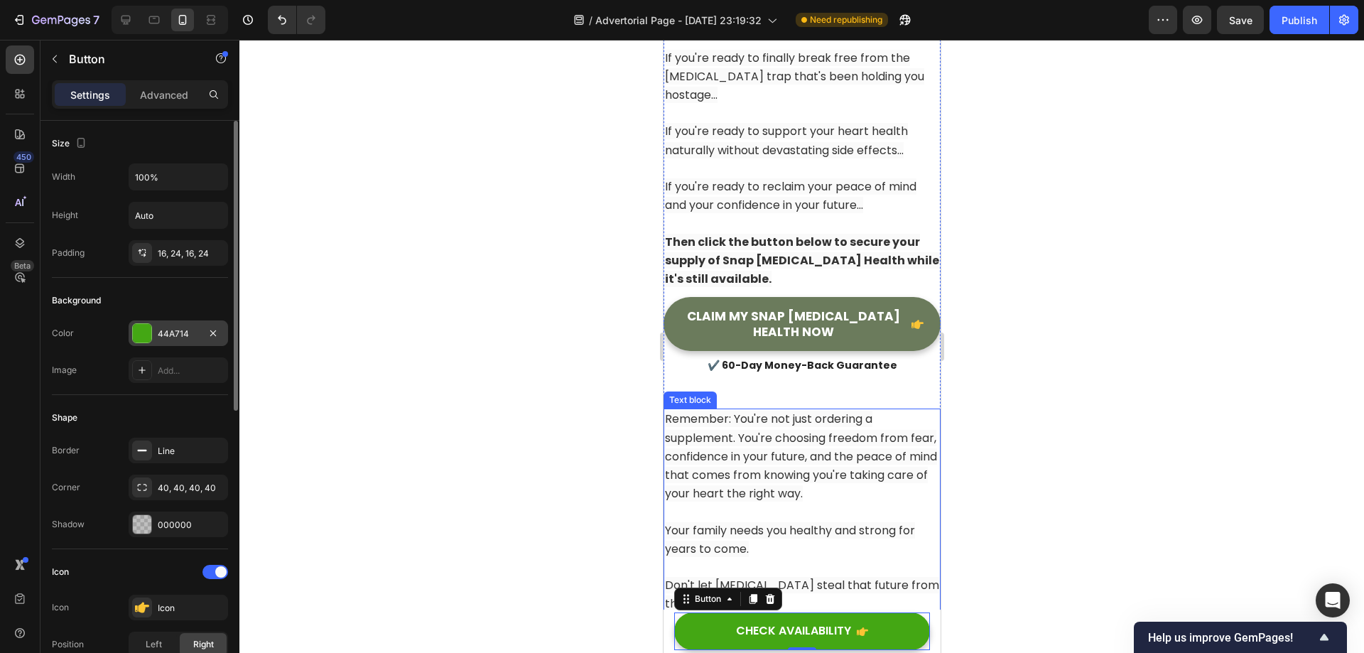
click at [174, 331] on div "44A714" at bounding box center [178, 333] width 41 height 13
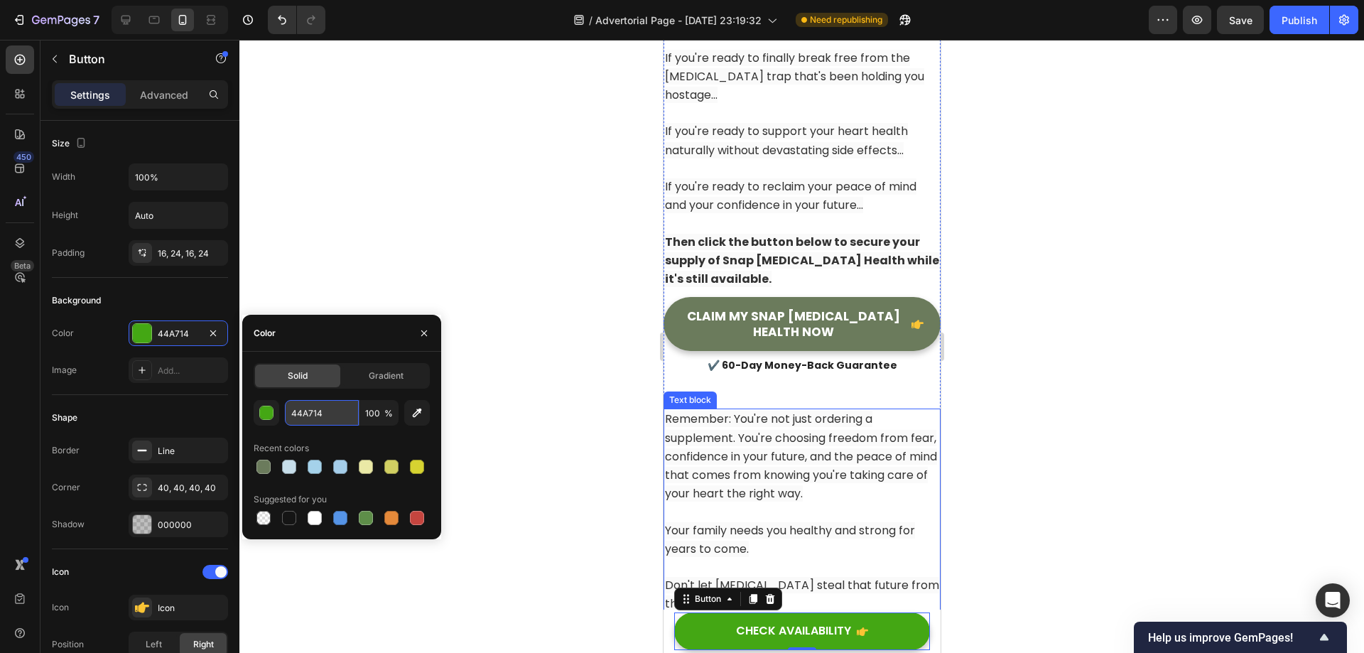
click at [318, 411] on input "44A714" at bounding box center [322, 413] width 74 height 26
paste input "6B7B5C"
type input "6B7B5C"
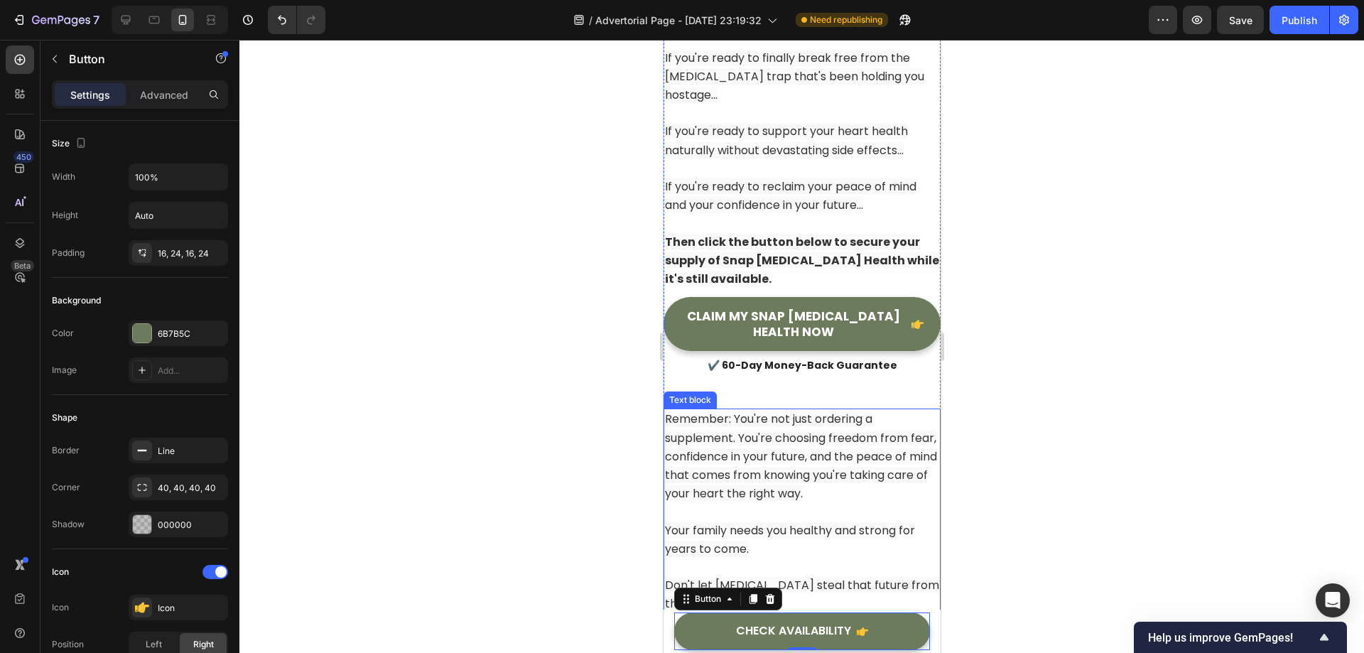
click at [546, 395] on div at bounding box center [801, 346] width 1125 height 613
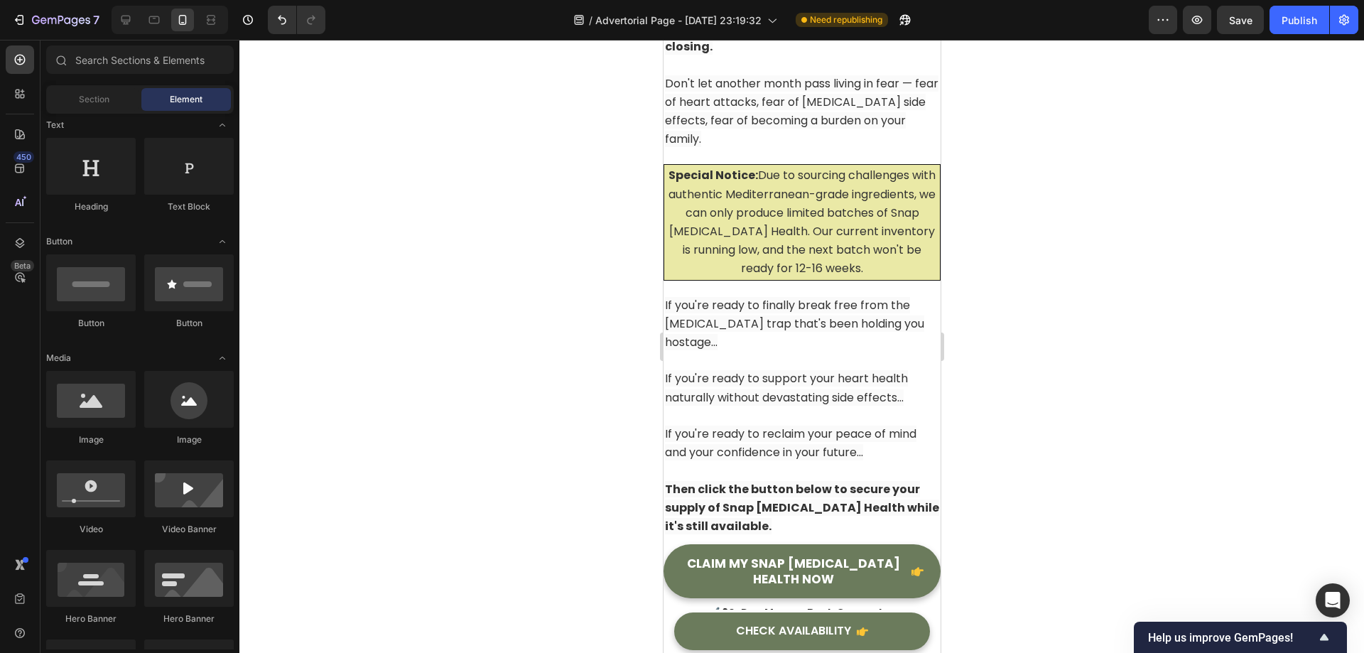
scroll to position [18192, 0]
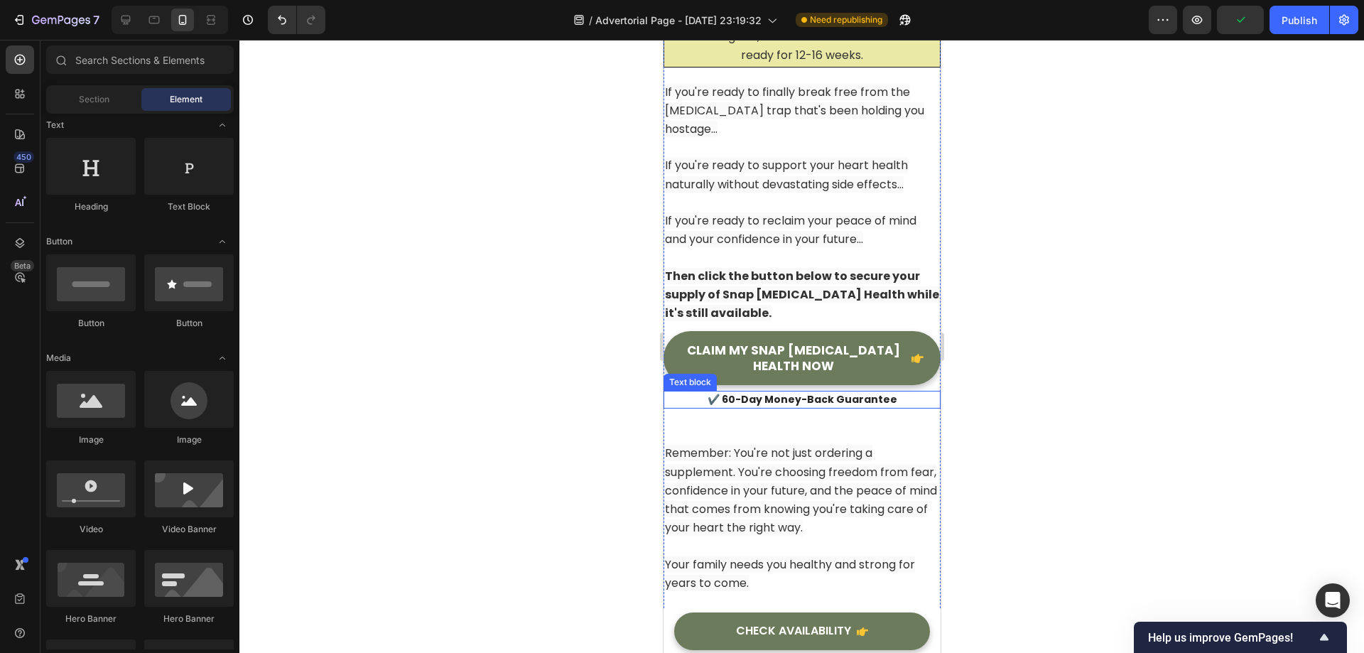
click at [816, 392] on p "✔️ 60-Day Money-Back Guarantee" at bounding box center [801, 399] width 274 height 15
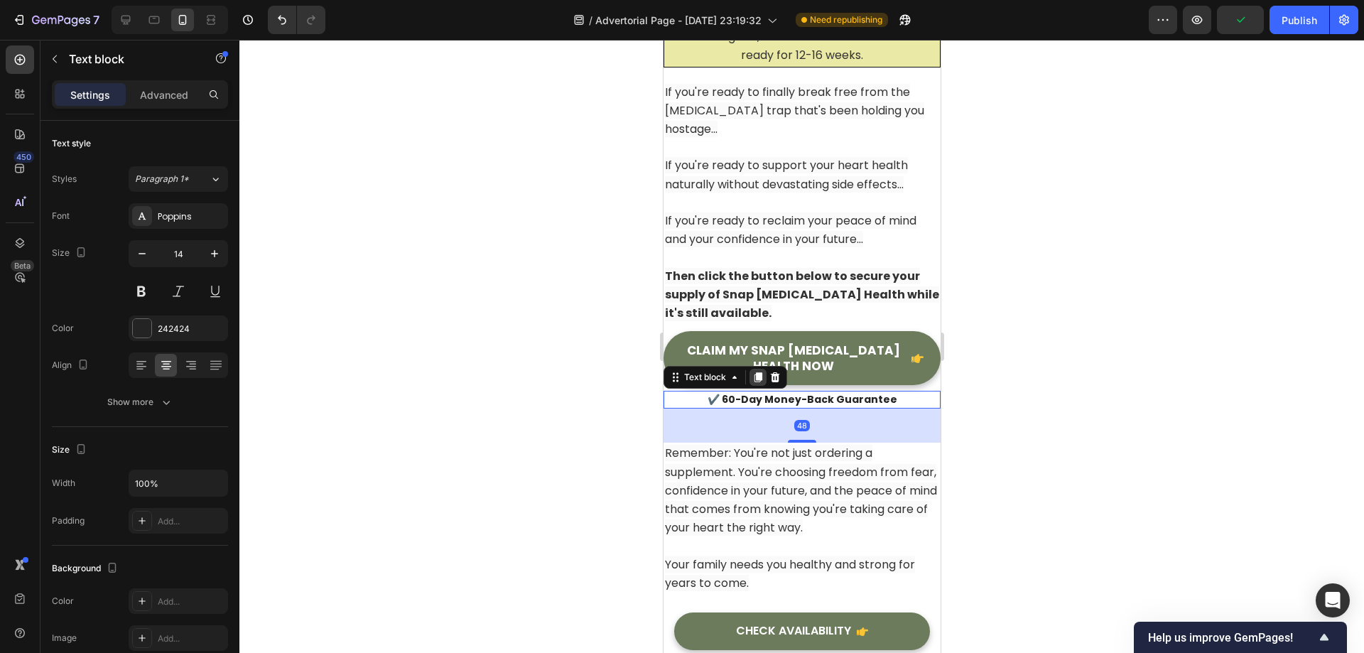
click at [758, 373] on icon at bounding box center [758, 378] width 8 height 10
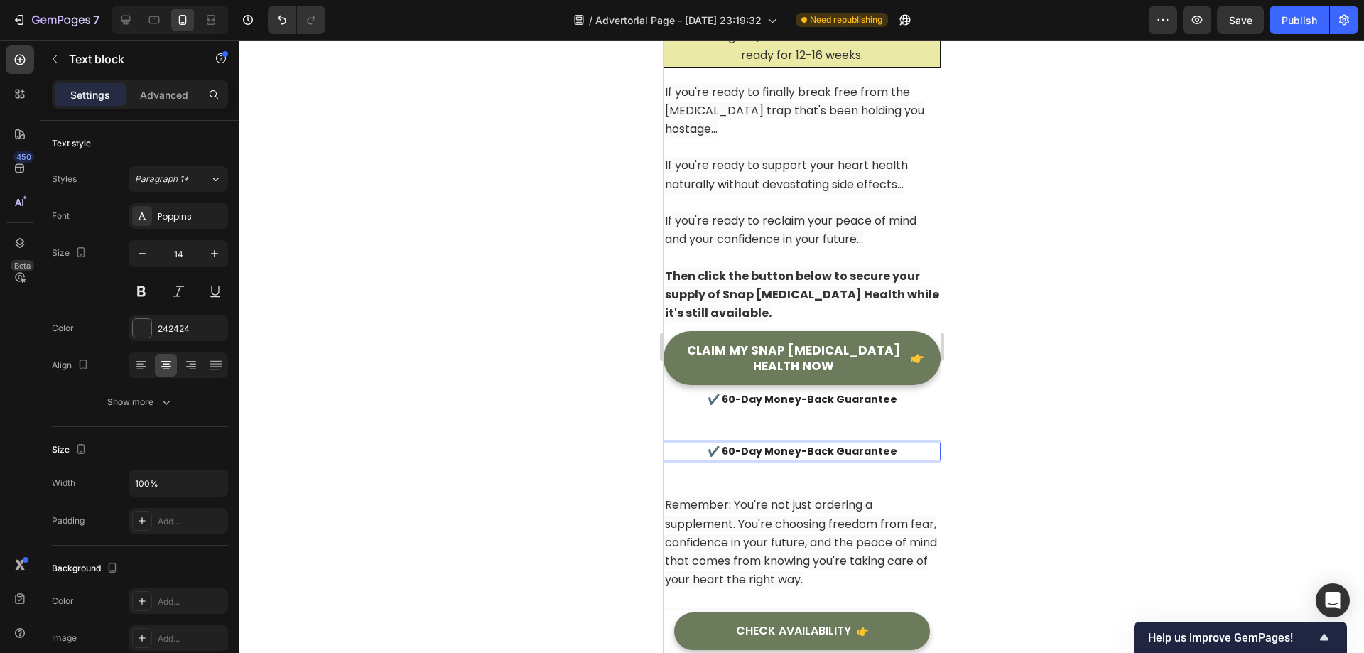
click at [818, 444] on p "✔️ 60-Day Money-Back Guarantee" at bounding box center [801, 451] width 274 height 15
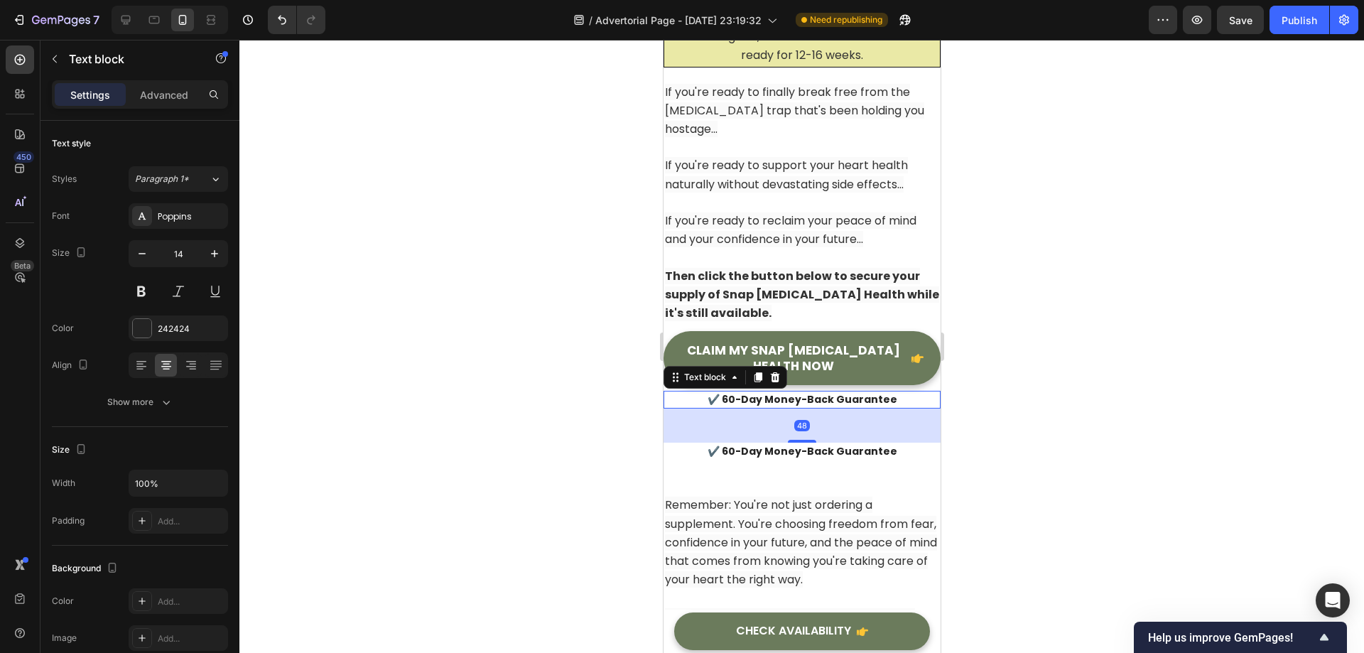
click at [823, 392] on p "✔️ 60-Day Money-Back Guarantee" at bounding box center [801, 399] width 274 height 15
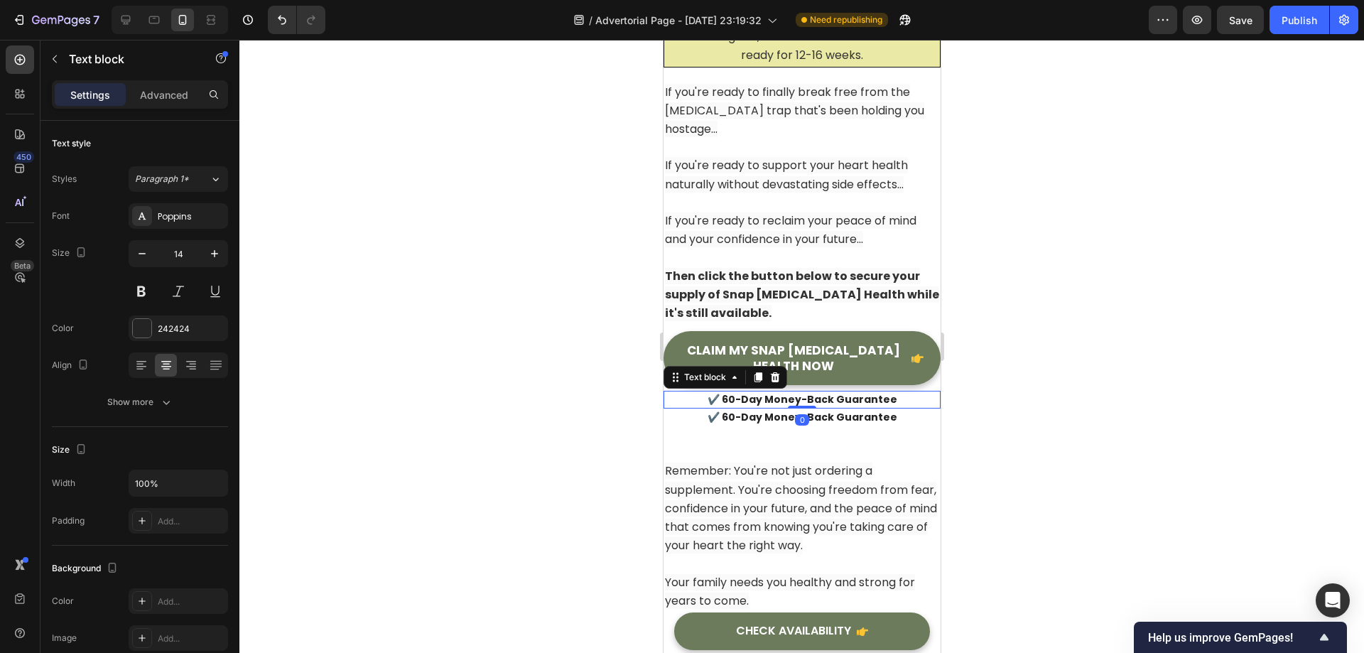
drag, startPoint x: 801, startPoint y: 422, endPoint x: 816, endPoint y: 377, distance: 47.0
click at [816, 391] on div "✔️ 60-Day Money-Back Guarantee Text block 0" at bounding box center [801, 400] width 277 height 18
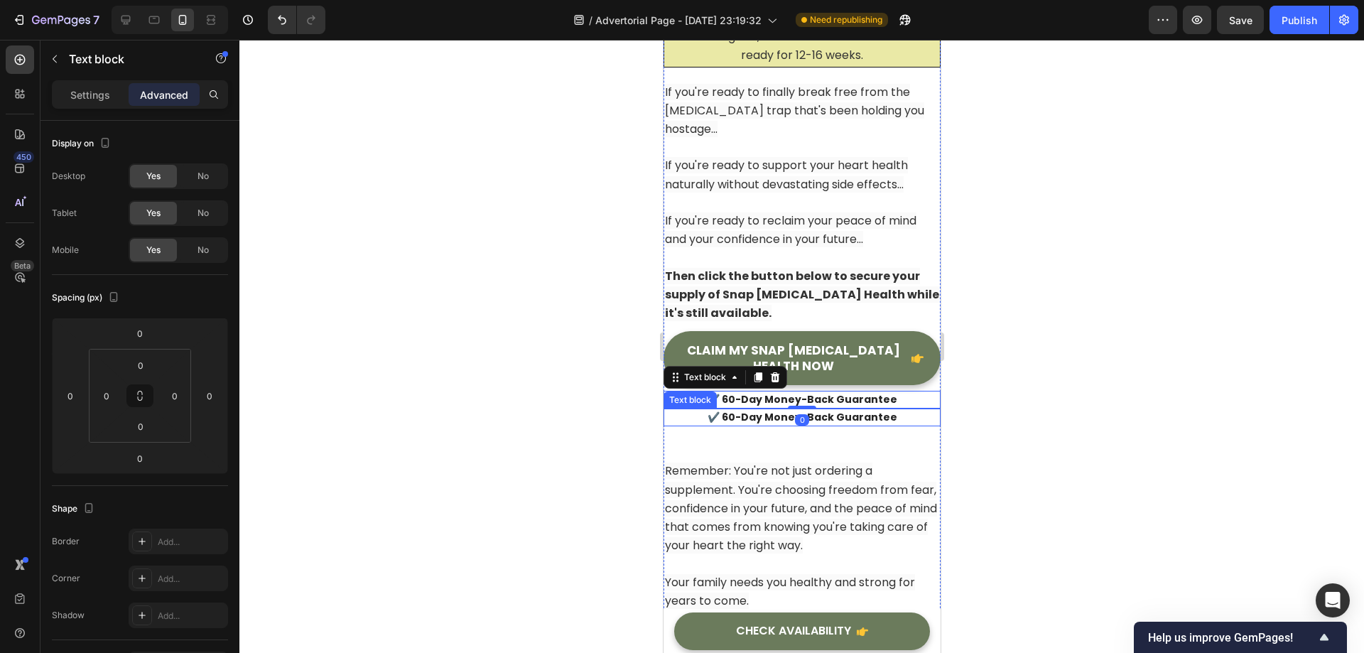
click at [829, 410] on p "✔️ 60-Day Money-Back Guarantee" at bounding box center [801, 417] width 274 height 15
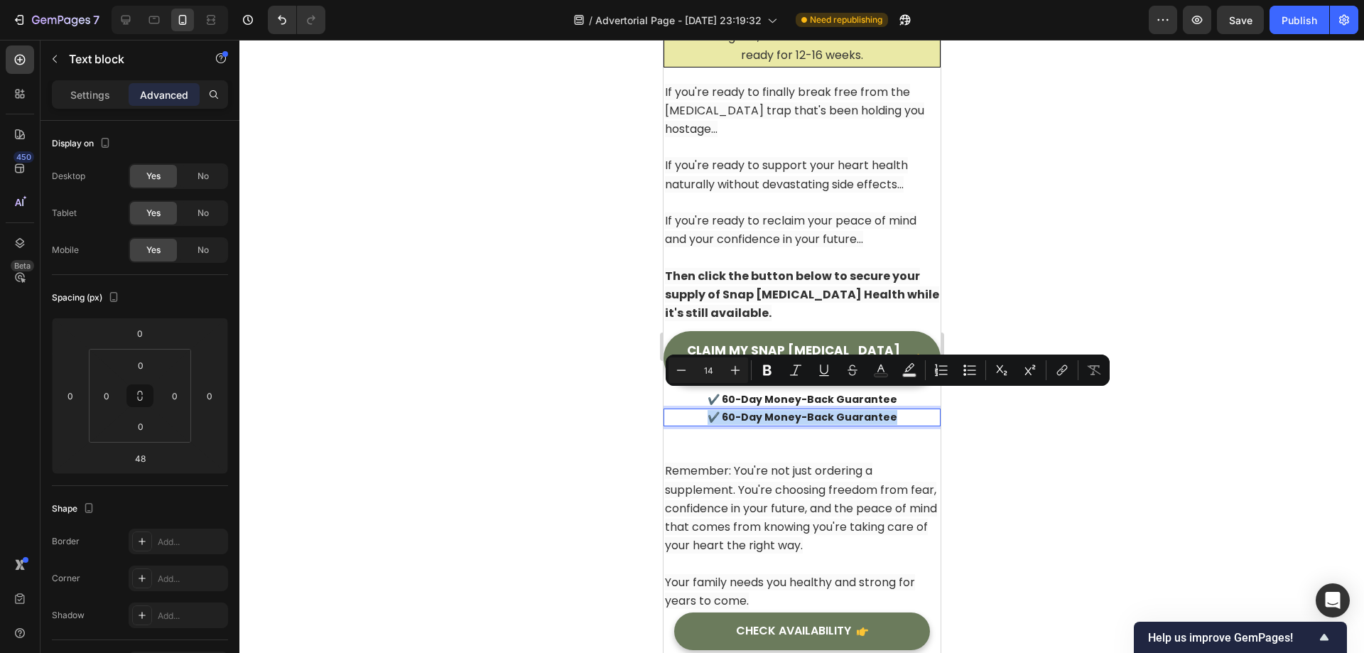
click at [830, 410] on p "✔️ 60-Day Money-Back Guarantee" at bounding box center [801, 417] width 274 height 15
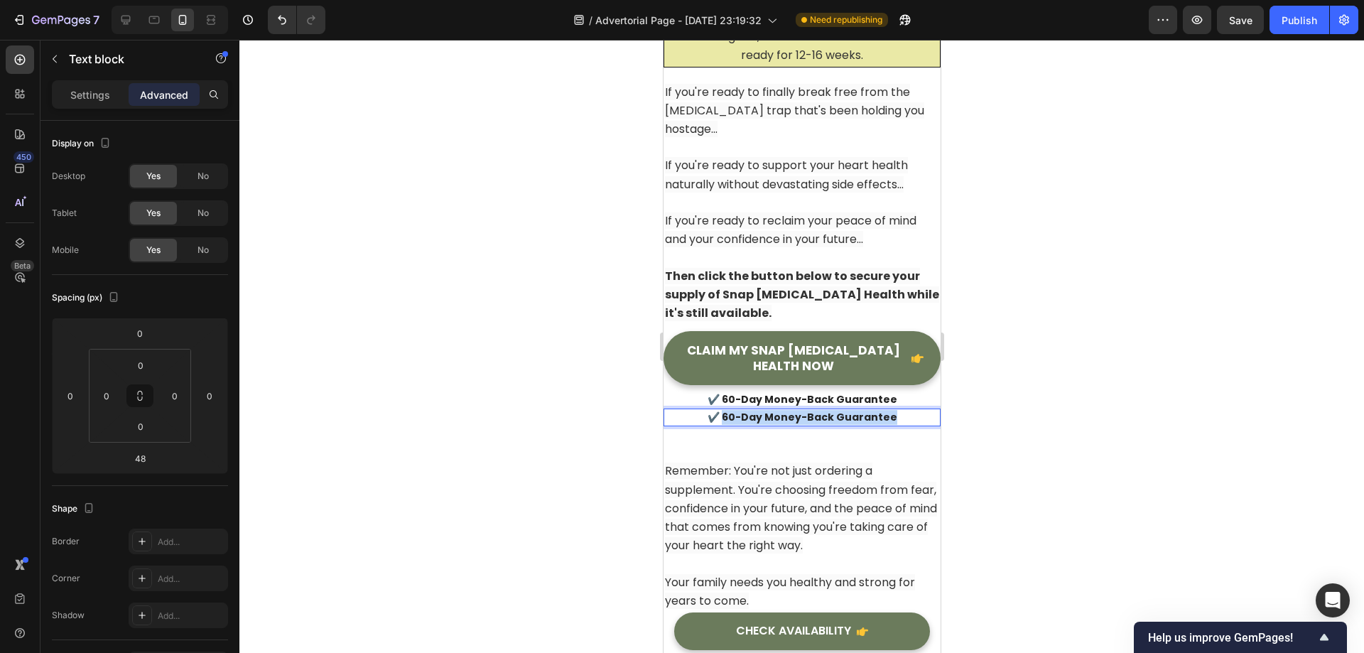
drag, startPoint x: 723, startPoint y: 398, endPoint x: 910, endPoint y: 397, distance: 186.8
click at [910, 410] on p "✔️ 60-Day Money-Back Guarantee" at bounding box center [801, 417] width 274 height 15
click at [860, 410] on p "✔️ F" at bounding box center [801, 417] width 274 height 15
click at [788, 410] on p "ee✔️ Fr" at bounding box center [801, 417] width 274 height 15
click at [823, 410] on p "✔️ Fr" at bounding box center [801, 417] width 274 height 15
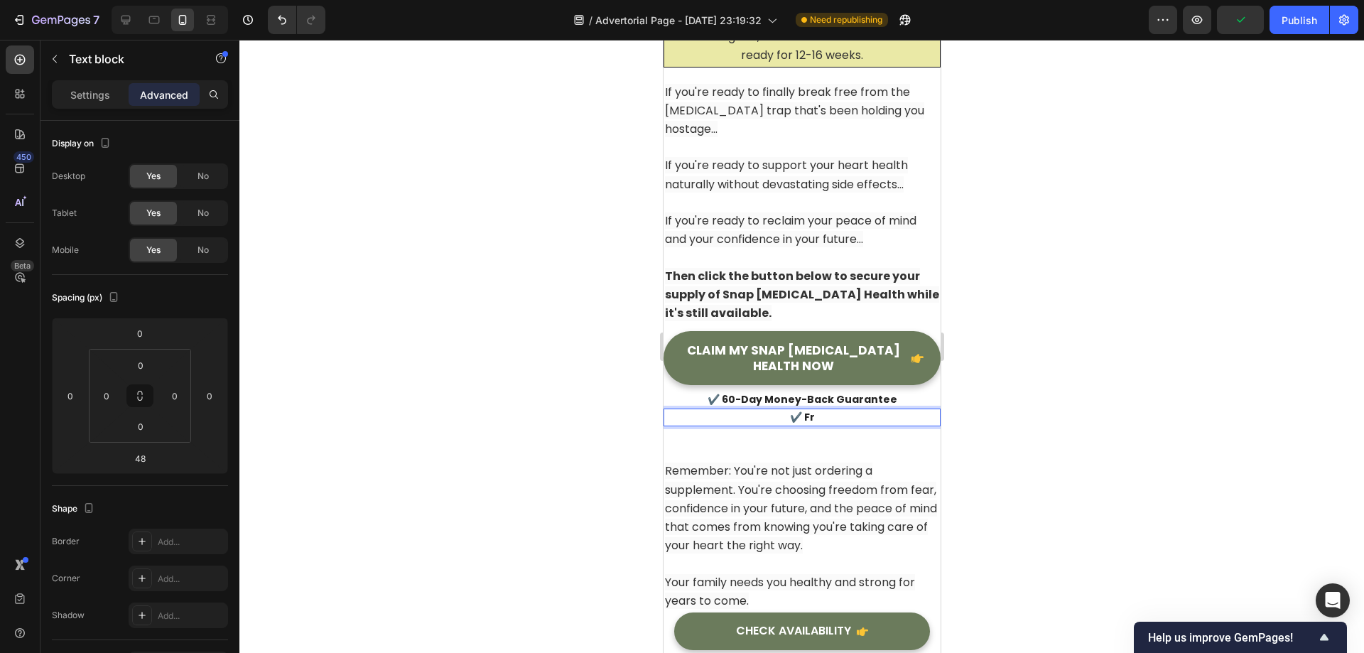
click at [783, 410] on p "✔️ Fr" at bounding box center [801, 417] width 274 height 15
drag, startPoint x: 794, startPoint y: 400, endPoint x: 739, endPoint y: 399, distance: 55.4
click at [739, 410] on p "S ee ✔️ Fr" at bounding box center [801, 417] width 274 height 15
click at [828, 410] on p "✔️ Fr" at bounding box center [801, 417] width 274 height 15
drag, startPoint x: 838, startPoint y: 398, endPoint x: 766, endPoint y: 394, distance: 71.2
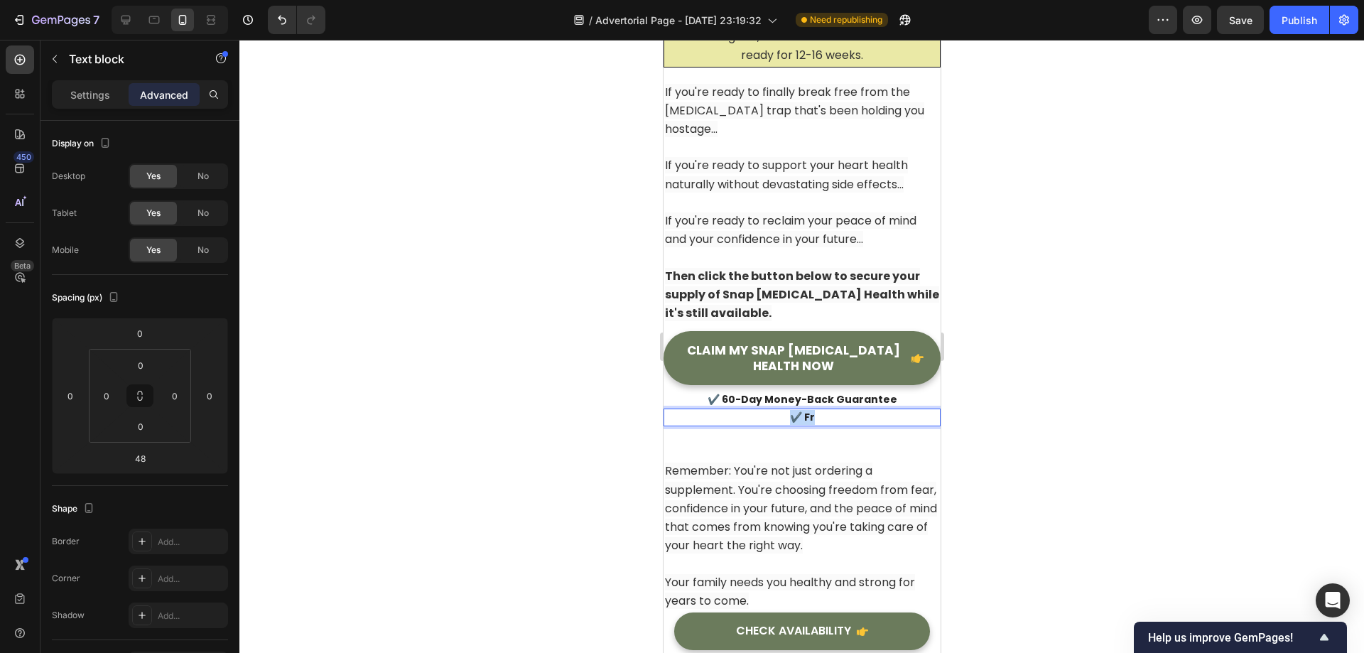
click at [747, 410] on p "✔️ Fr" at bounding box center [801, 417] width 274 height 15
click at [963, 381] on div at bounding box center [801, 346] width 1125 height 613
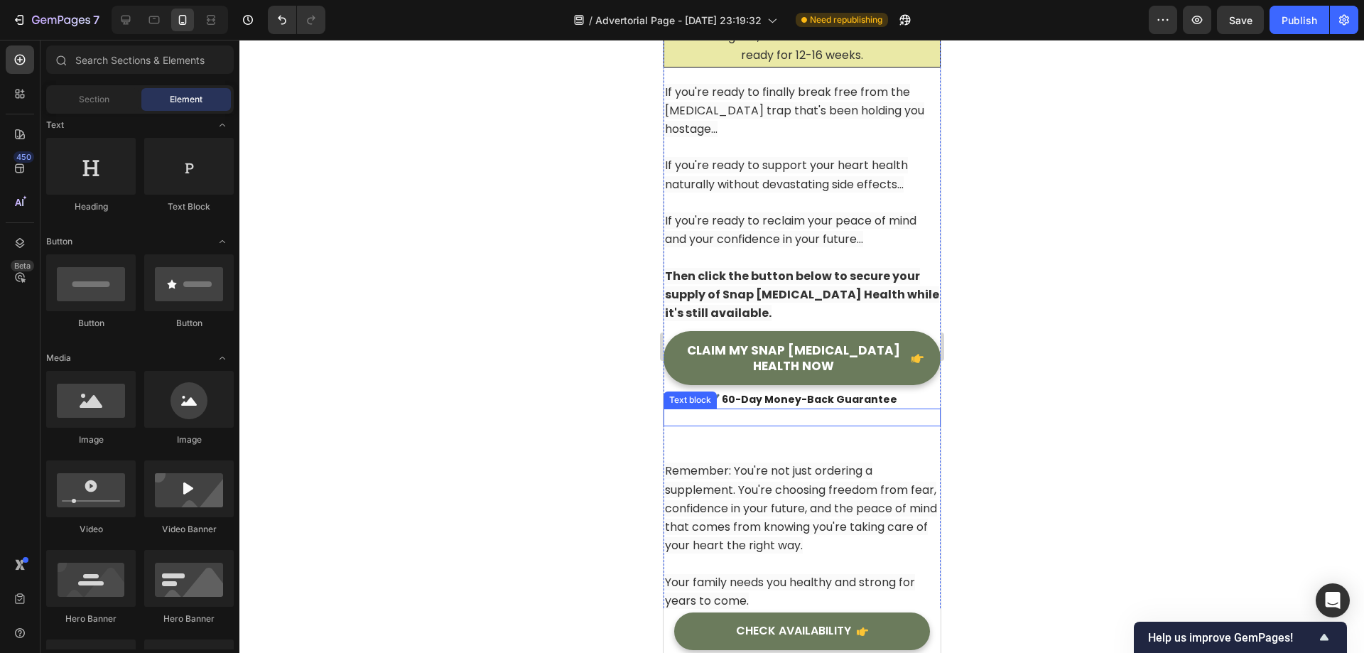
click at [843, 410] on p "Rich Text Editor. Editing area: main" at bounding box center [801, 417] width 274 height 15
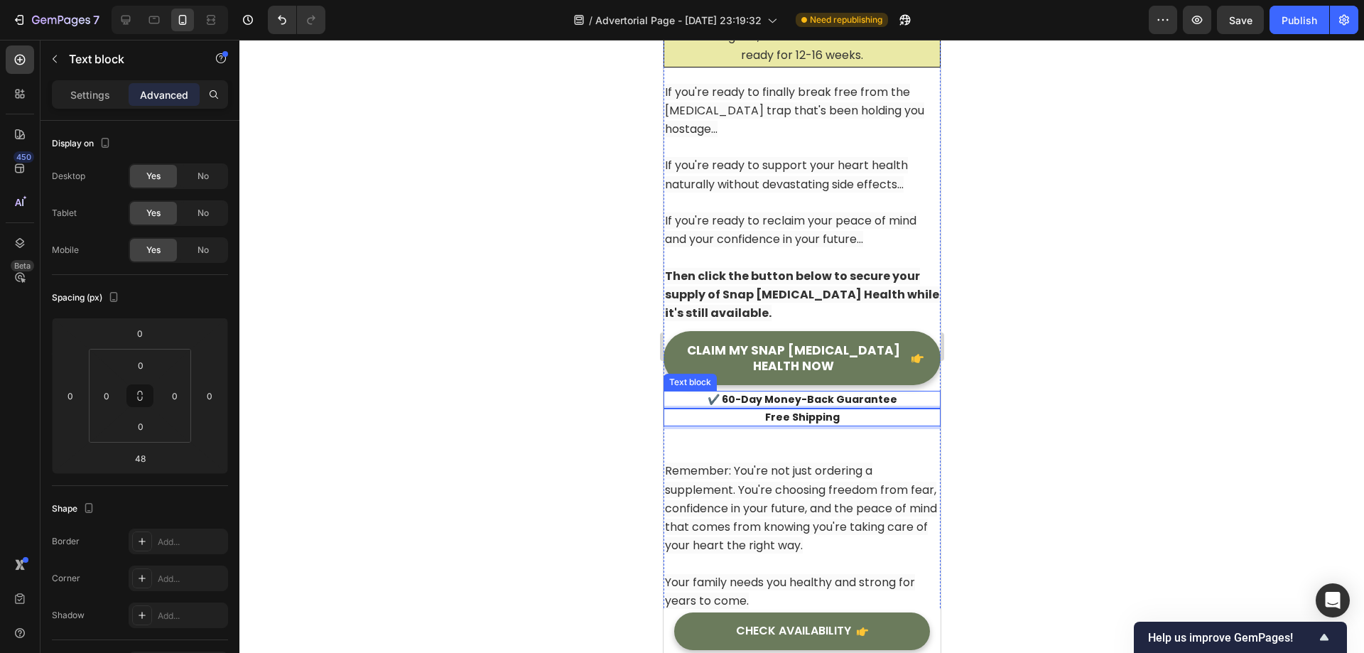
click at [759, 392] on p "✔️ 60-Day Money-Back Guarantee" at bounding box center [801, 399] width 274 height 15
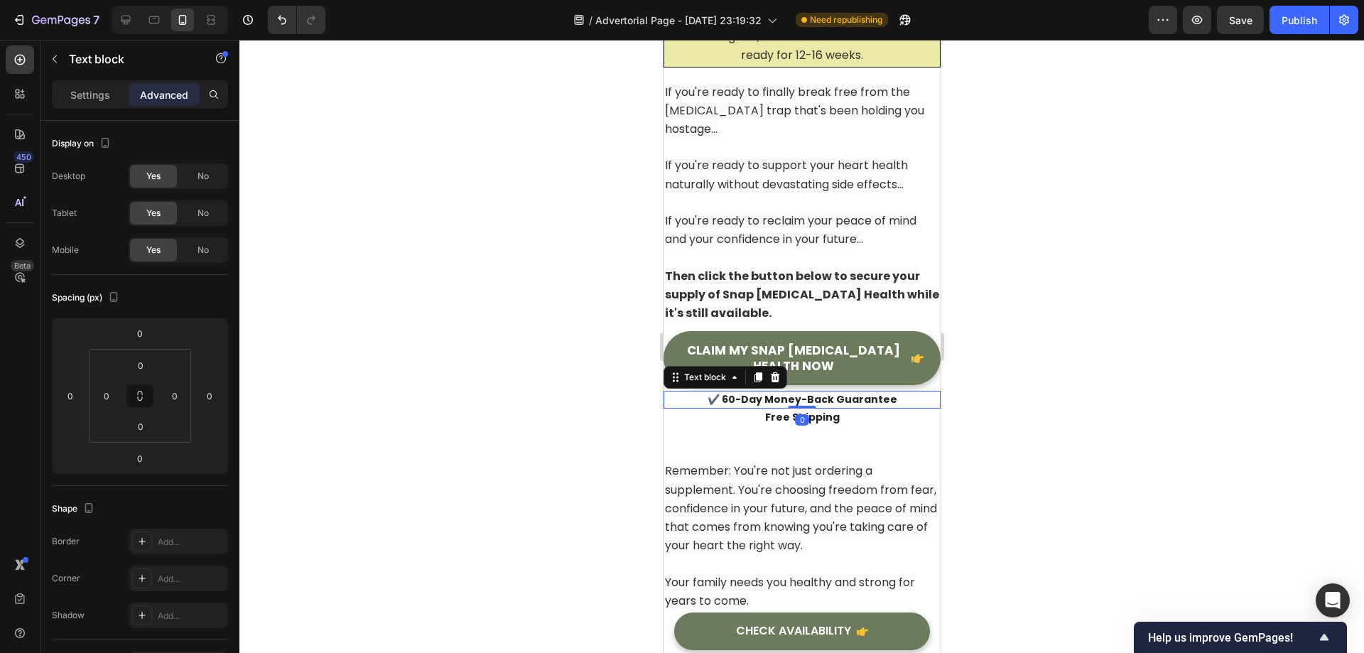
click at [727, 392] on p "✔️ 60-Day Money-Back Guarantee" at bounding box center [801, 399] width 274 height 15
drag, startPoint x: 717, startPoint y: 380, endPoint x: 695, endPoint y: 380, distance: 22.0
click at [695, 392] on p "✔️ 60-Day Money-Back Guarantee" at bounding box center [801, 399] width 274 height 15
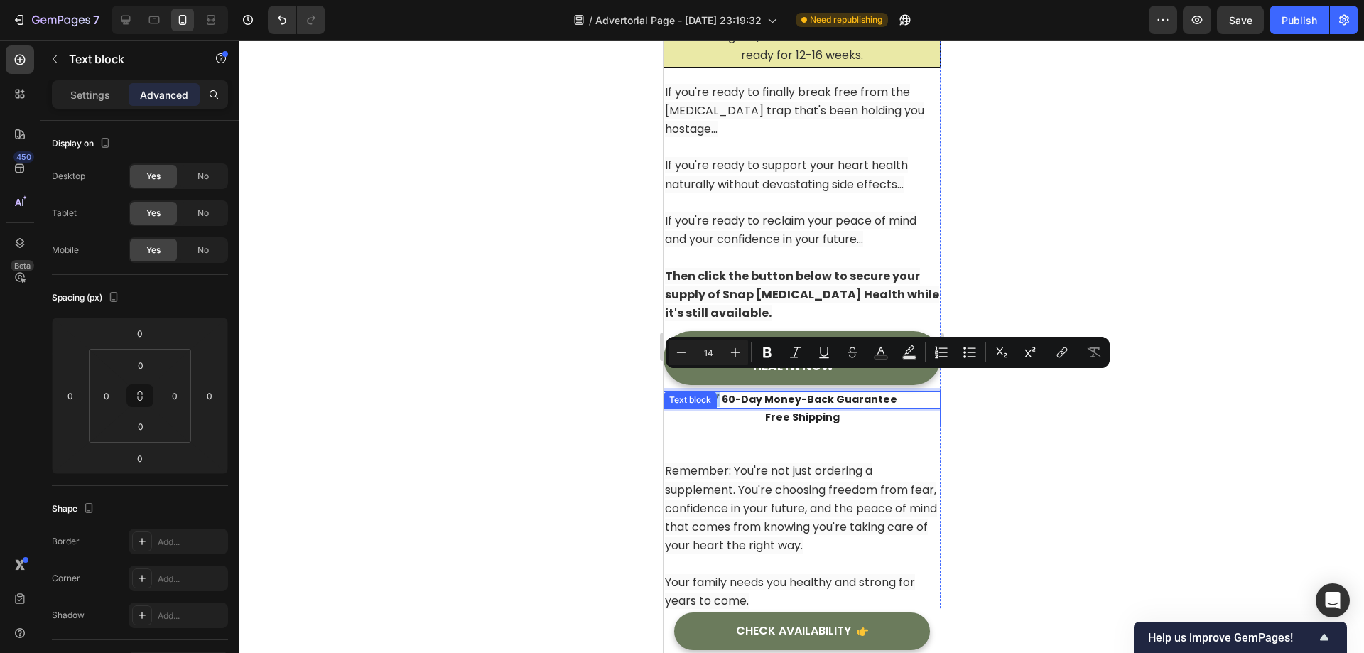
copy p "✔️"
click at [752, 410] on p "Free Shipping" at bounding box center [801, 417] width 274 height 15
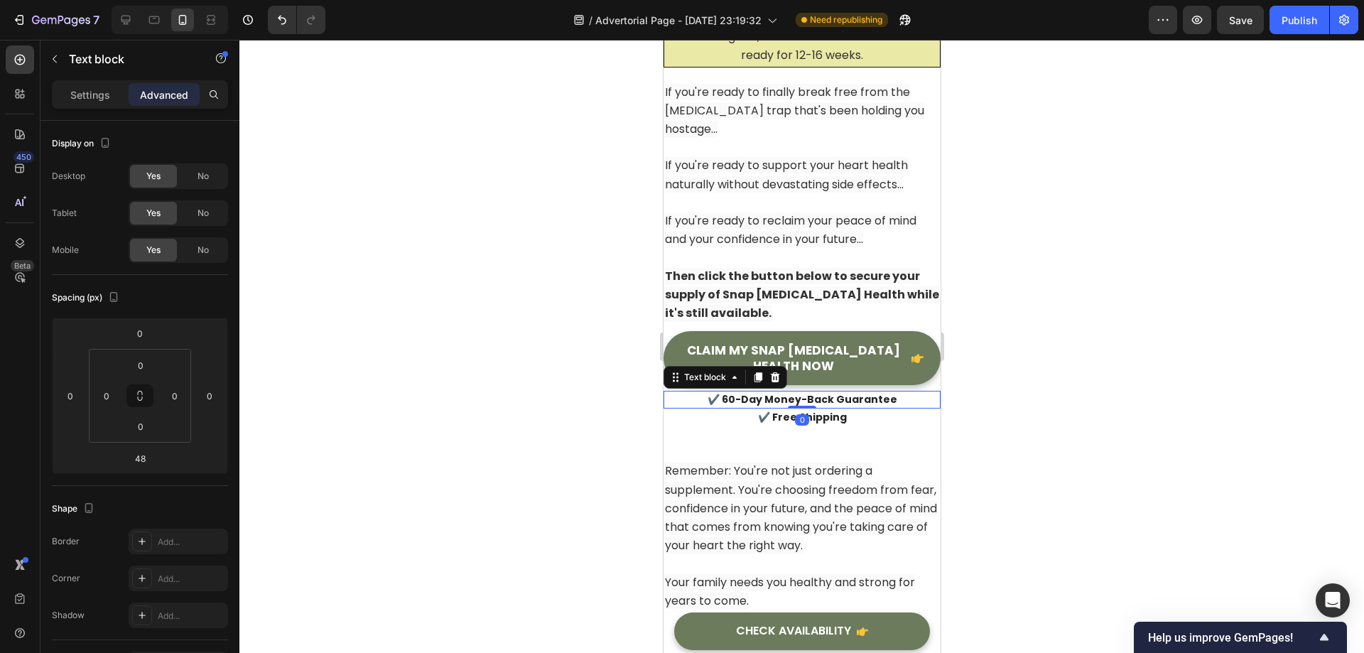
click at [811, 392] on p "✔️ 60-Day Money-Back Guarantee" at bounding box center [801, 399] width 274 height 15
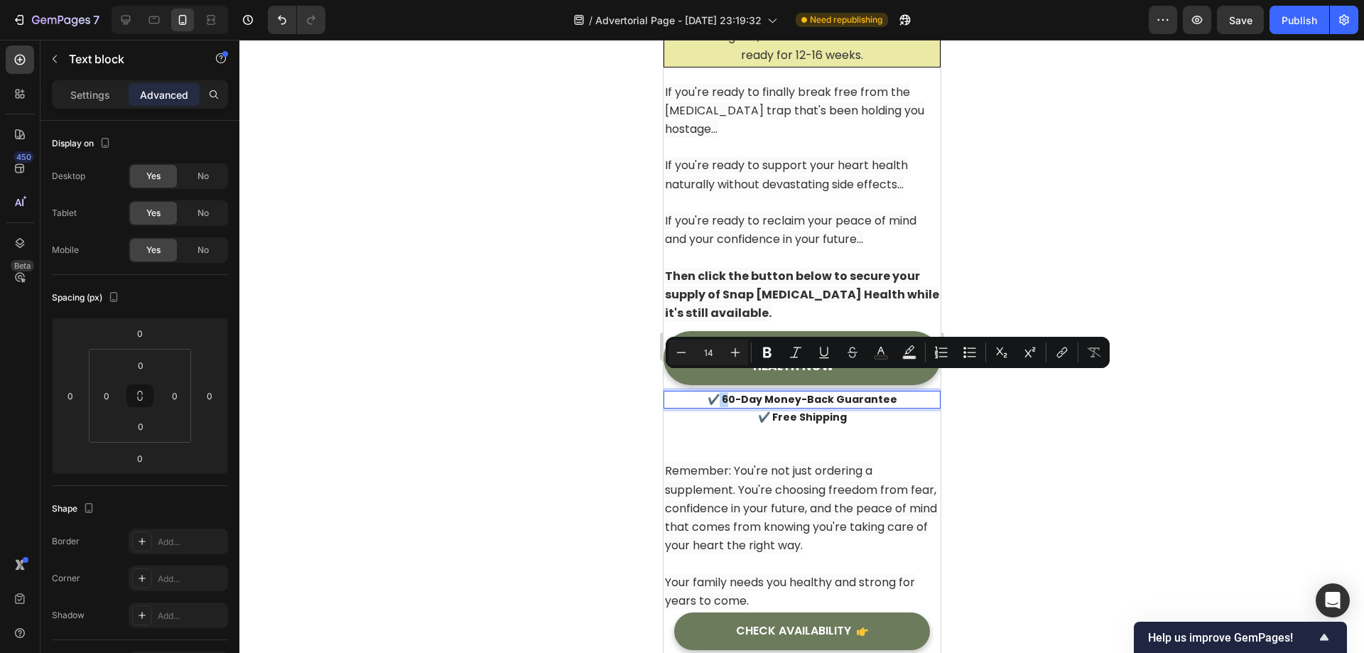
drag, startPoint x: 731, startPoint y: 376, endPoint x: 719, endPoint y: 382, distance: 13.3
click at [719, 392] on p "✔️ 60-Day Money-Back Guarantee" at bounding box center [801, 399] width 274 height 15
click at [718, 392] on p "✔️ 60-Day Money-Back Guarantee" at bounding box center [801, 399] width 274 height 15
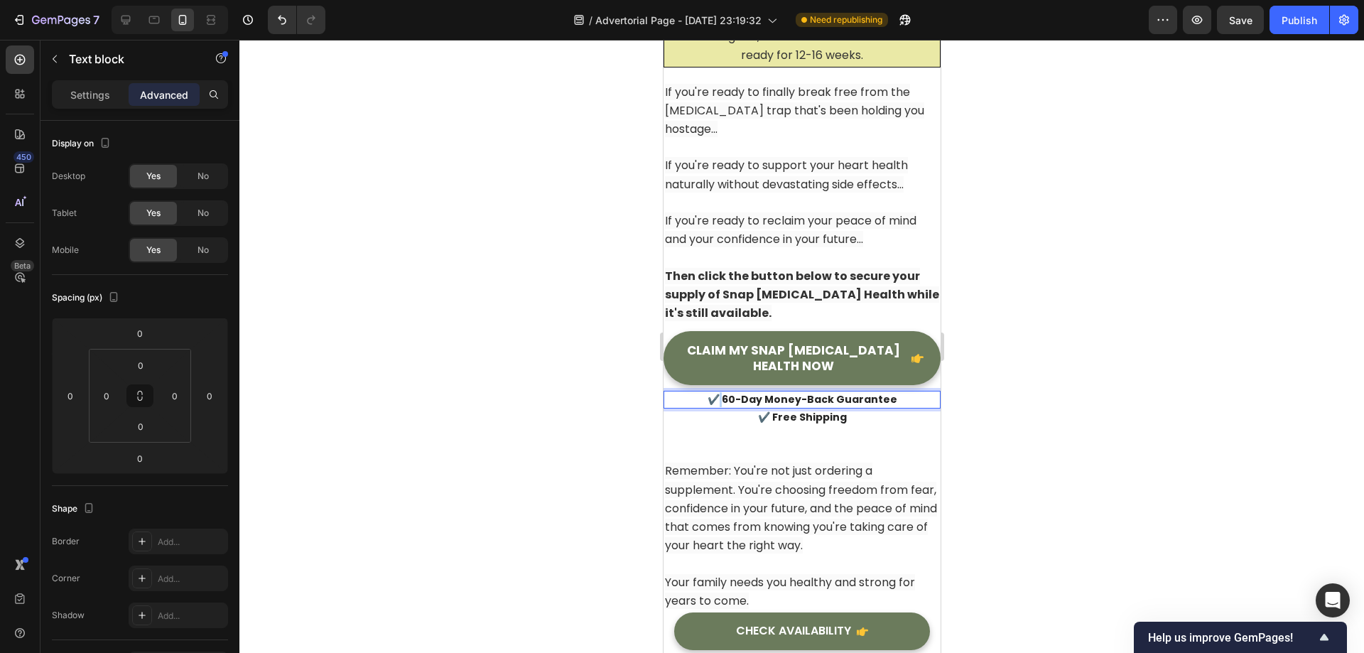
click at [720, 392] on p "✔️ 60-Day Money-Back Guarantee" at bounding box center [801, 399] width 274 height 15
click at [754, 392] on p "✔️ 60-Day Money-Back Guarantee" at bounding box center [801, 399] width 274 height 15
click at [887, 410] on p "✔️ Free Shipping" at bounding box center [801, 417] width 274 height 15
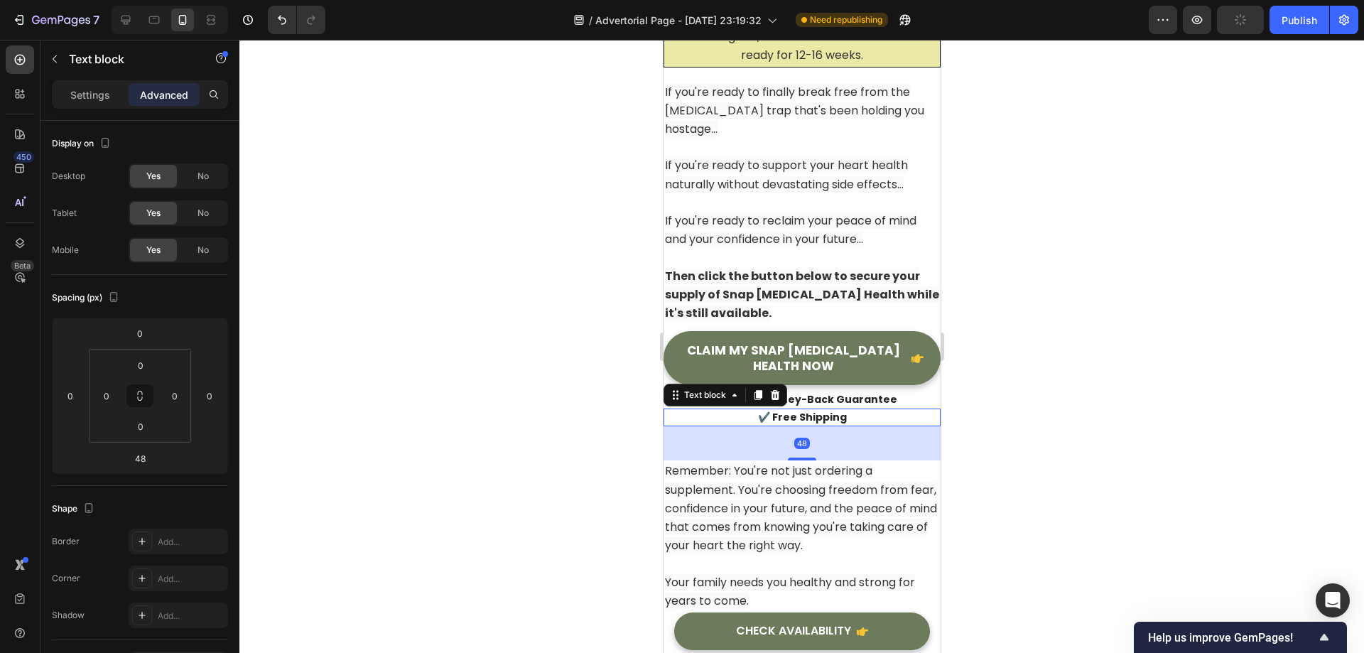
click at [1065, 386] on div at bounding box center [801, 346] width 1125 height 613
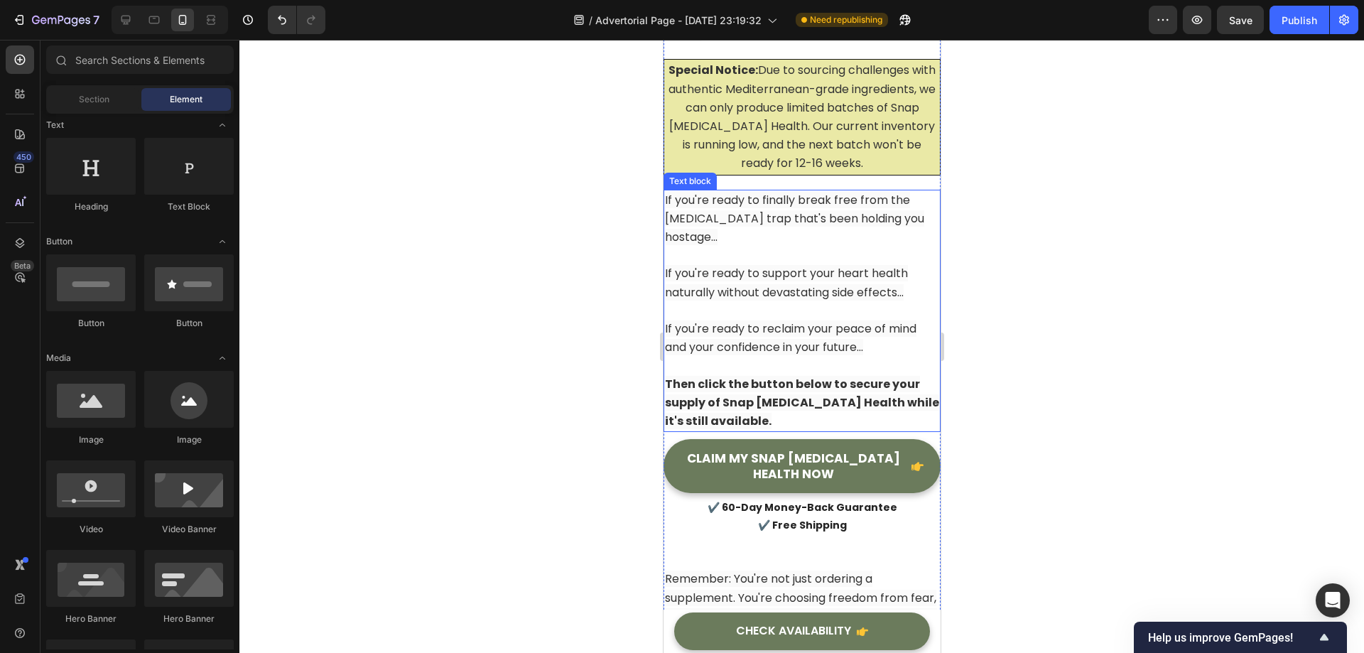
scroll to position [18121, 0]
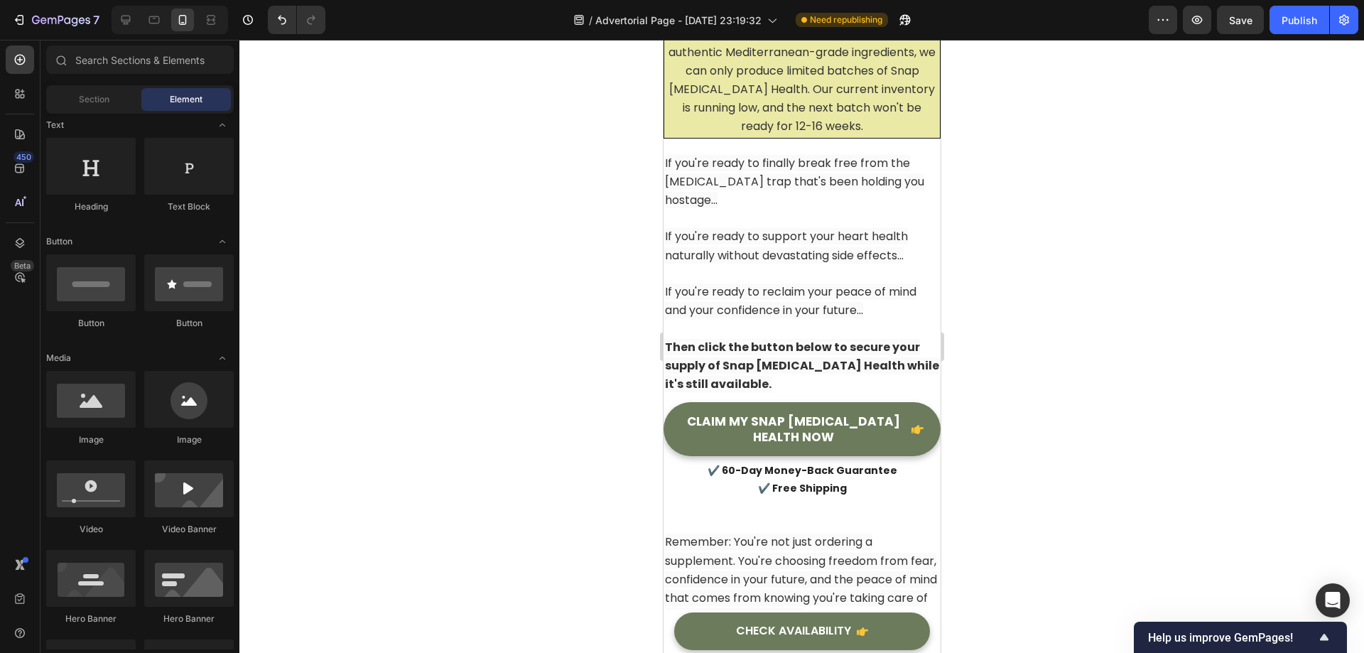
click at [1066, 367] on div at bounding box center [801, 346] width 1125 height 613
drag, startPoint x: 786, startPoint y: 433, endPoint x: 790, endPoint y: 379, distance: 54.8
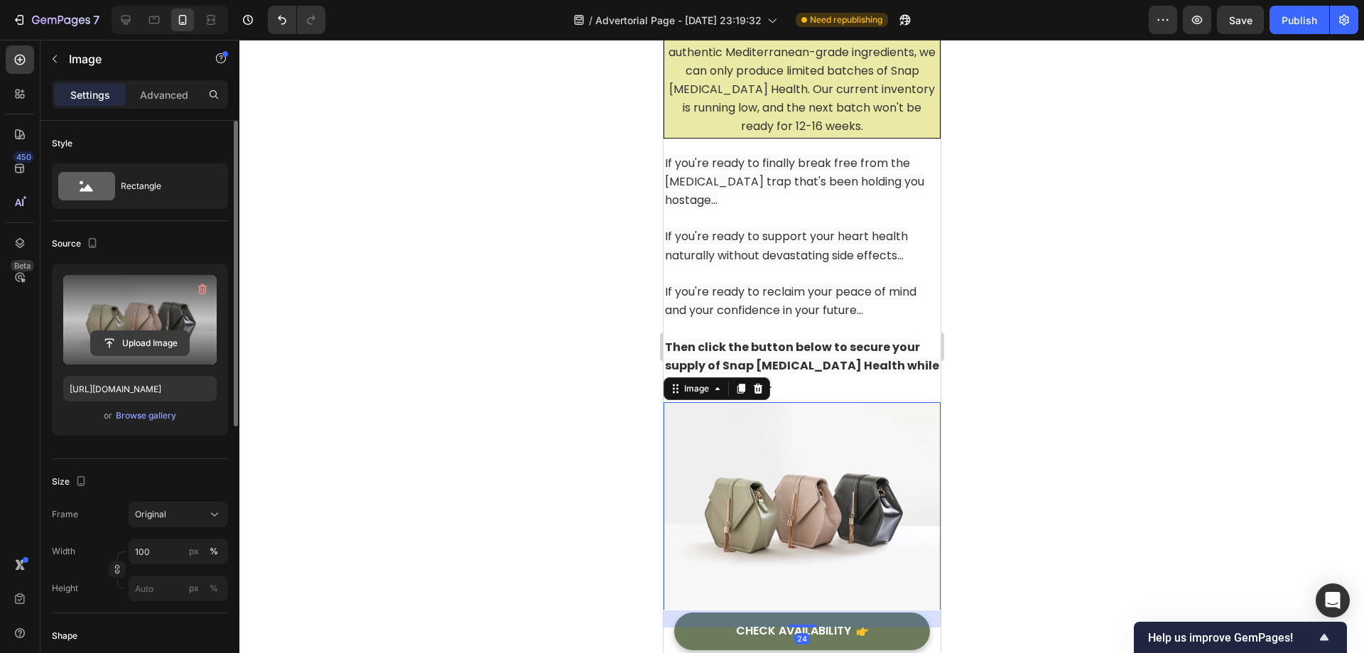
click at [102, 333] on input "file" at bounding box center [140, 343] width 98 height 24
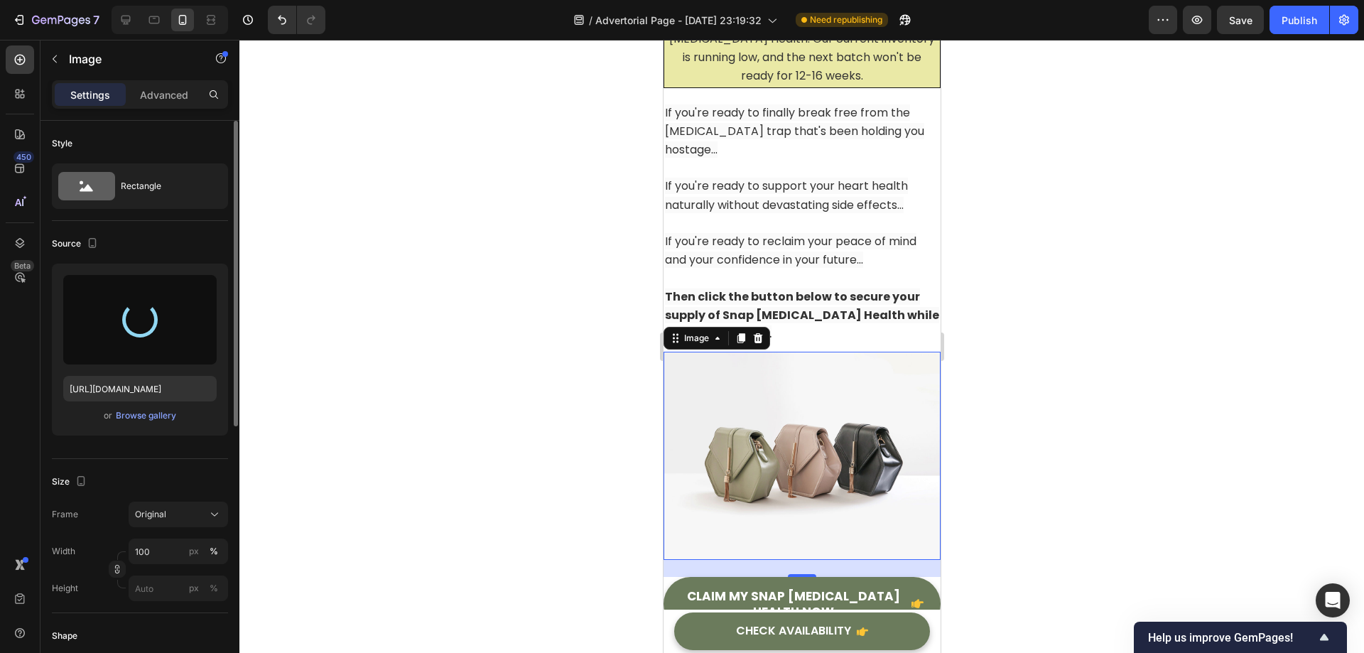
scroll to position [18334, 0]
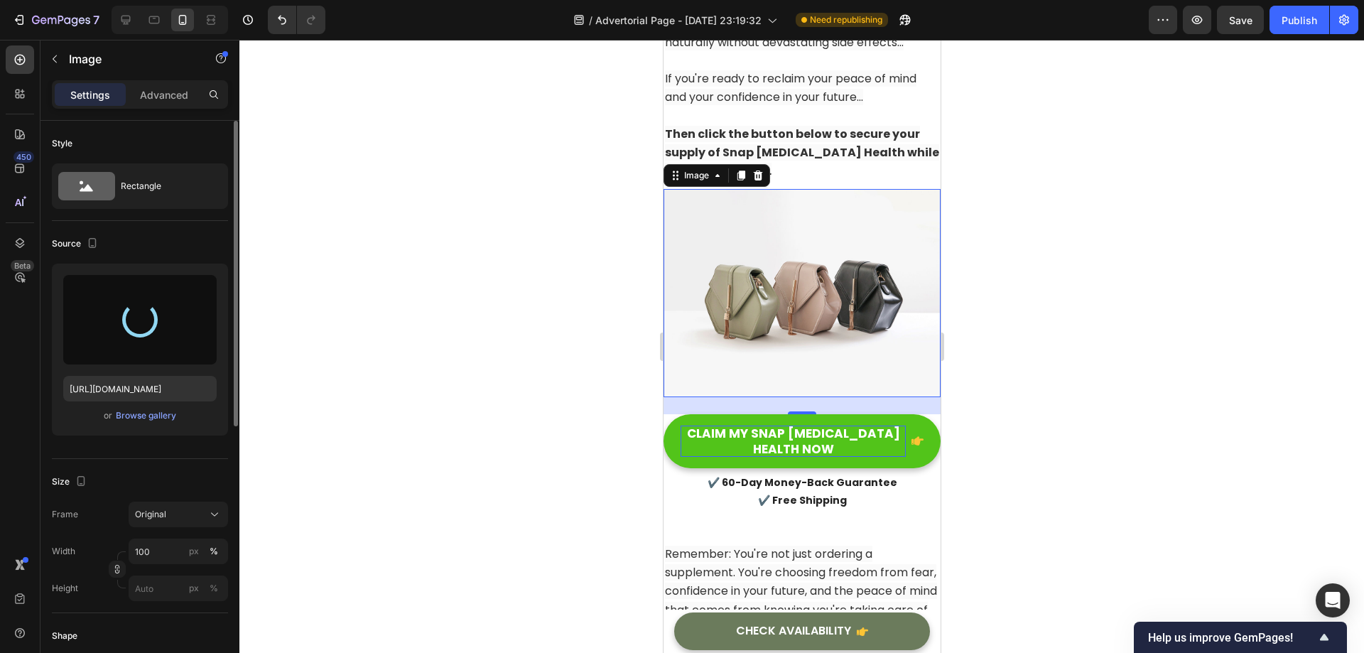
type input "[URL][DOMAIN_NAME]"
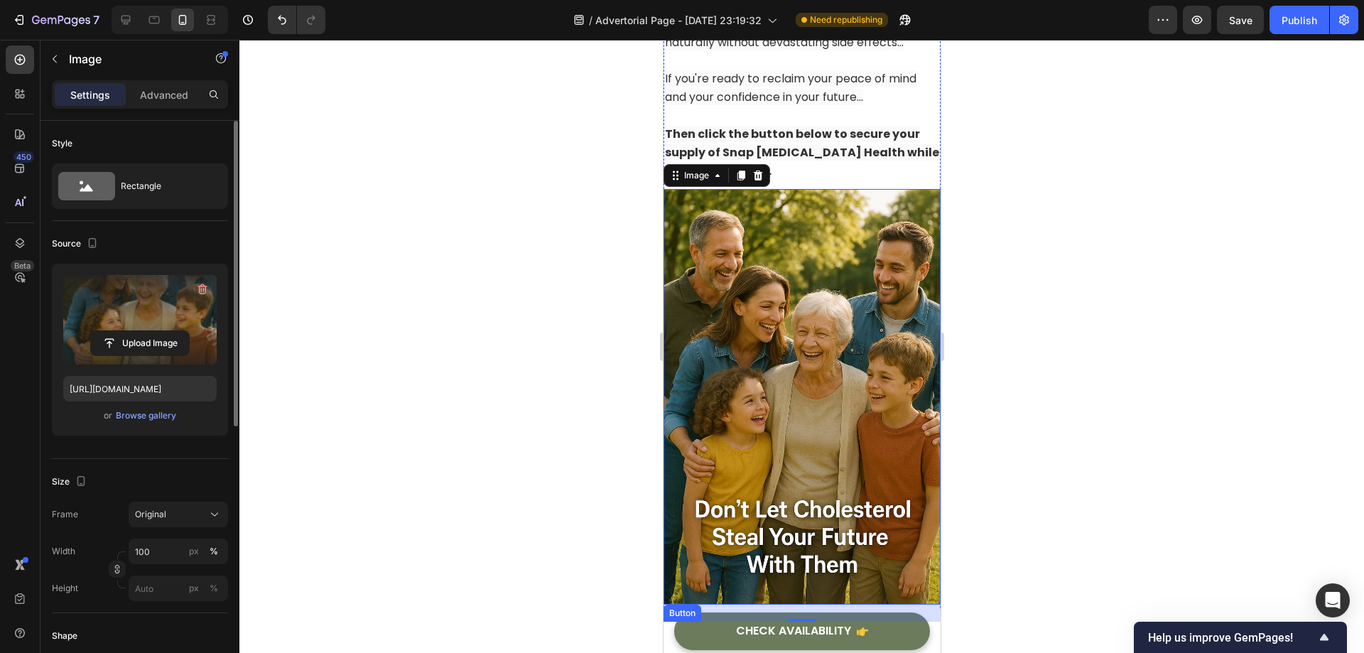
click at [911, 633] on span "<p>CLAIM MY SNAP CHOLESTEROL HEALTH NOW</p>" at bounding box center [917, 648] width 12 height 31
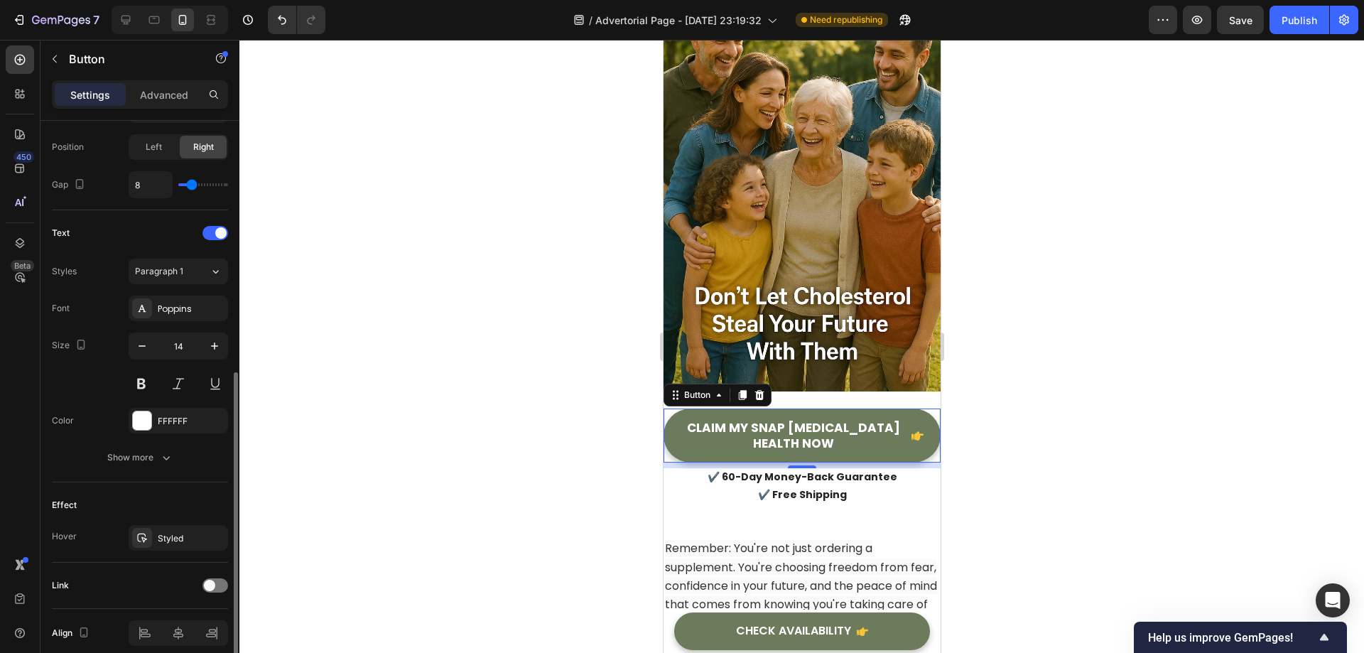
scroll to position [558, 0]
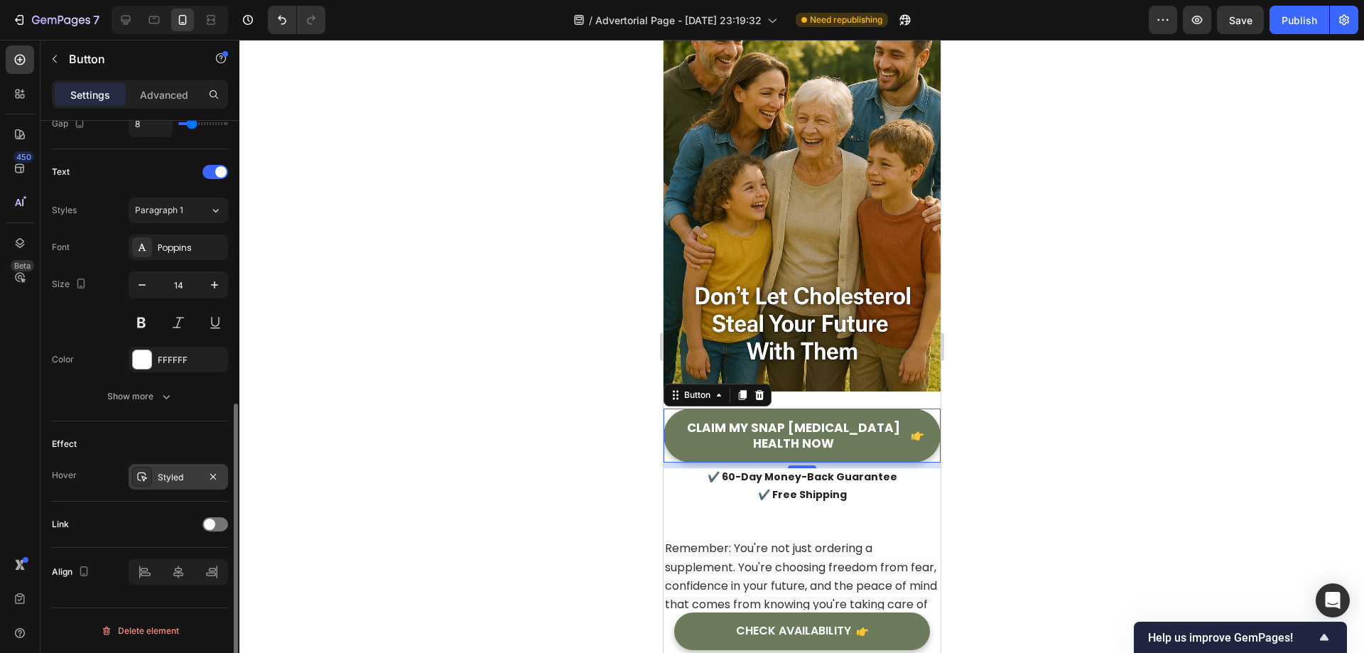
click at [162, 482] on div "Styled" at bounding box center [178, 477] width 41 height 13
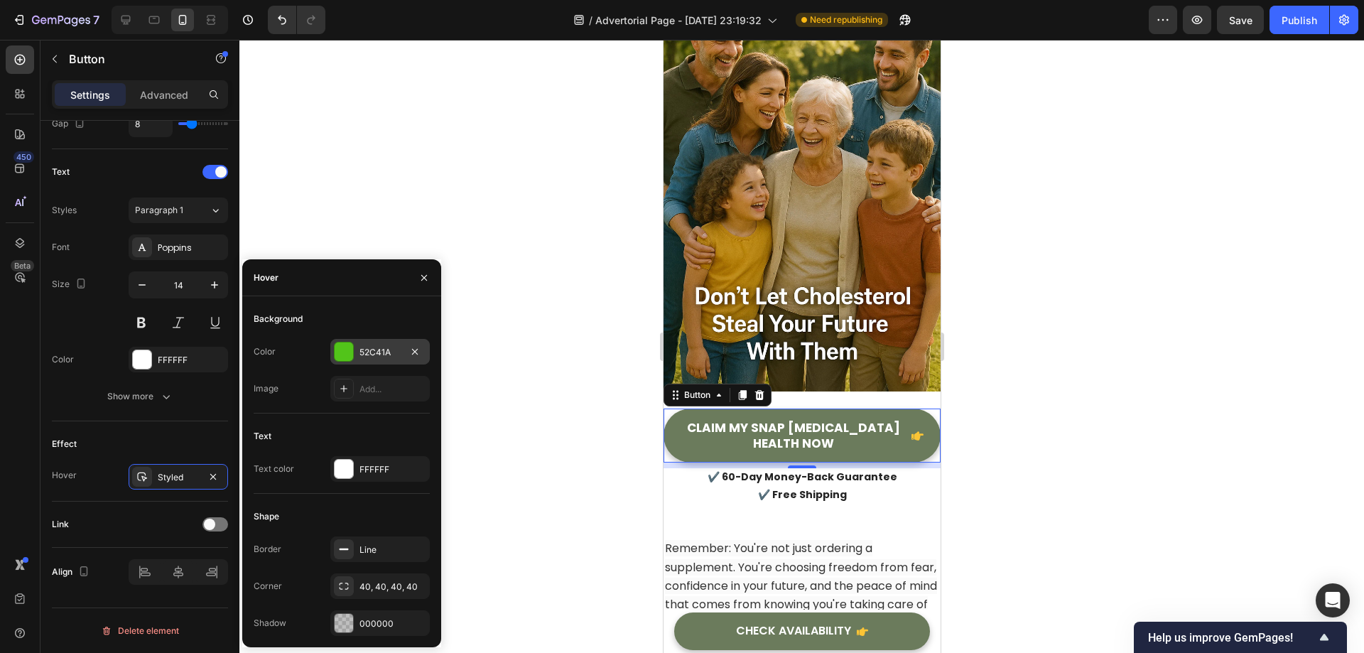
click at [368, 358] on div "52C41A" at bounding box center [379, 352] width 41 height 13
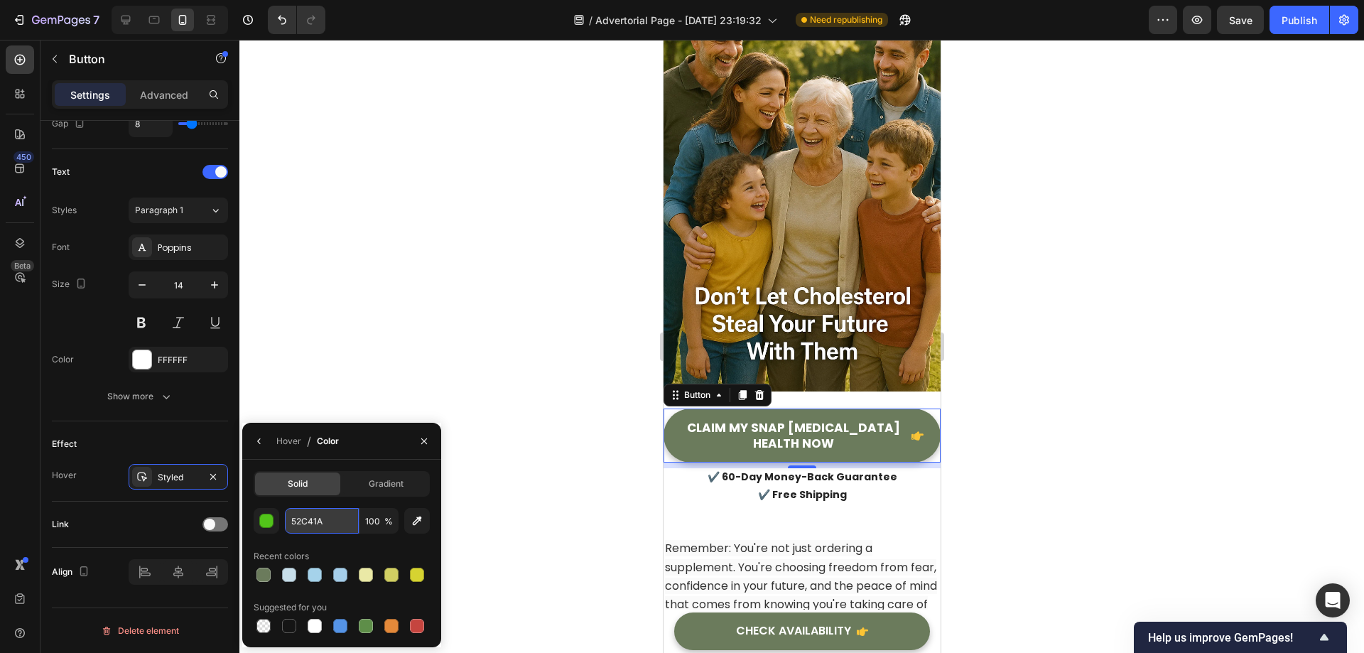
click at [323, 521] on input "52C41A" at bounding box center [322, 521] width 74 height 26
paste input "6B7B5C"
type input "6B7B5C"
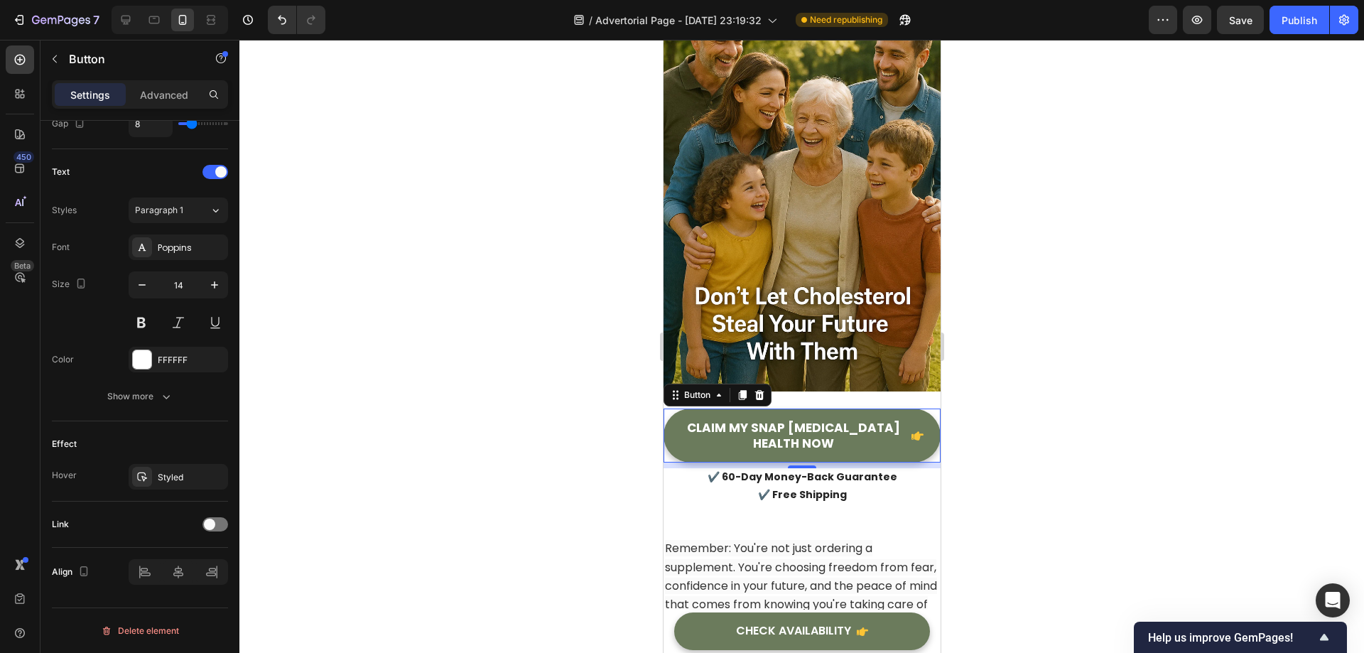
click at [549, 435] on div at bounding box center [801, 346] width 1125 height 613
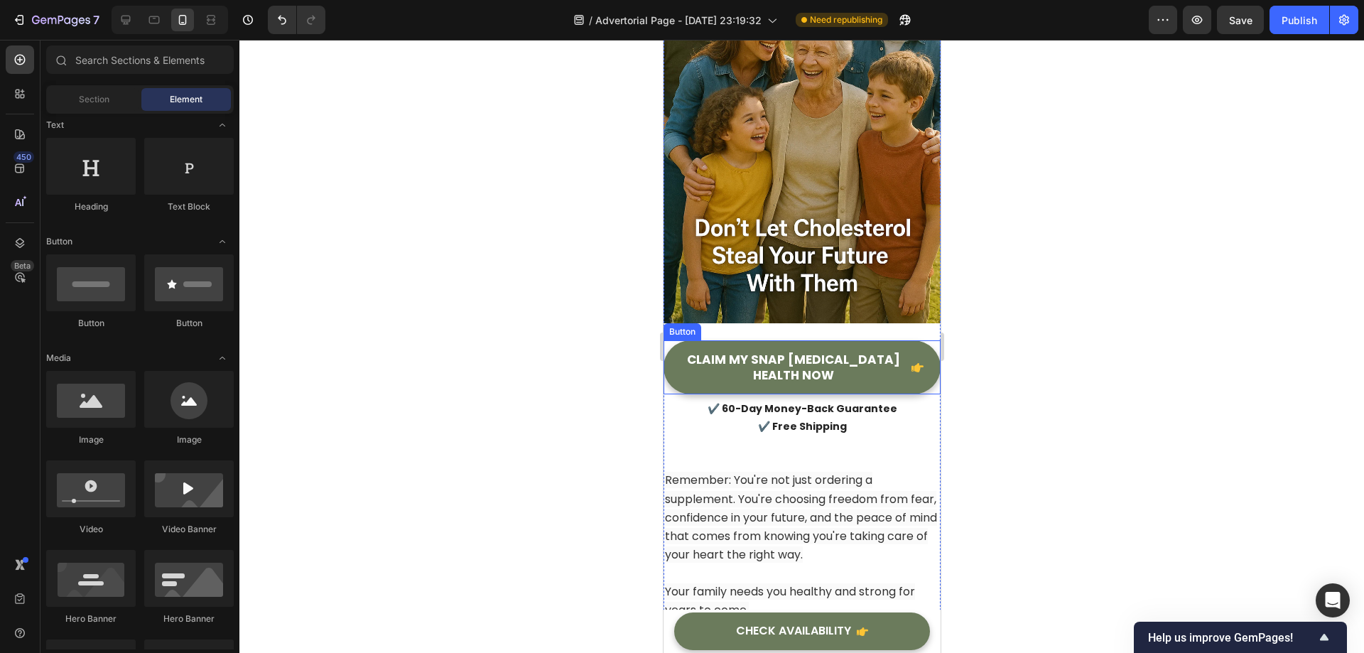
scroll to position [18618, 0]
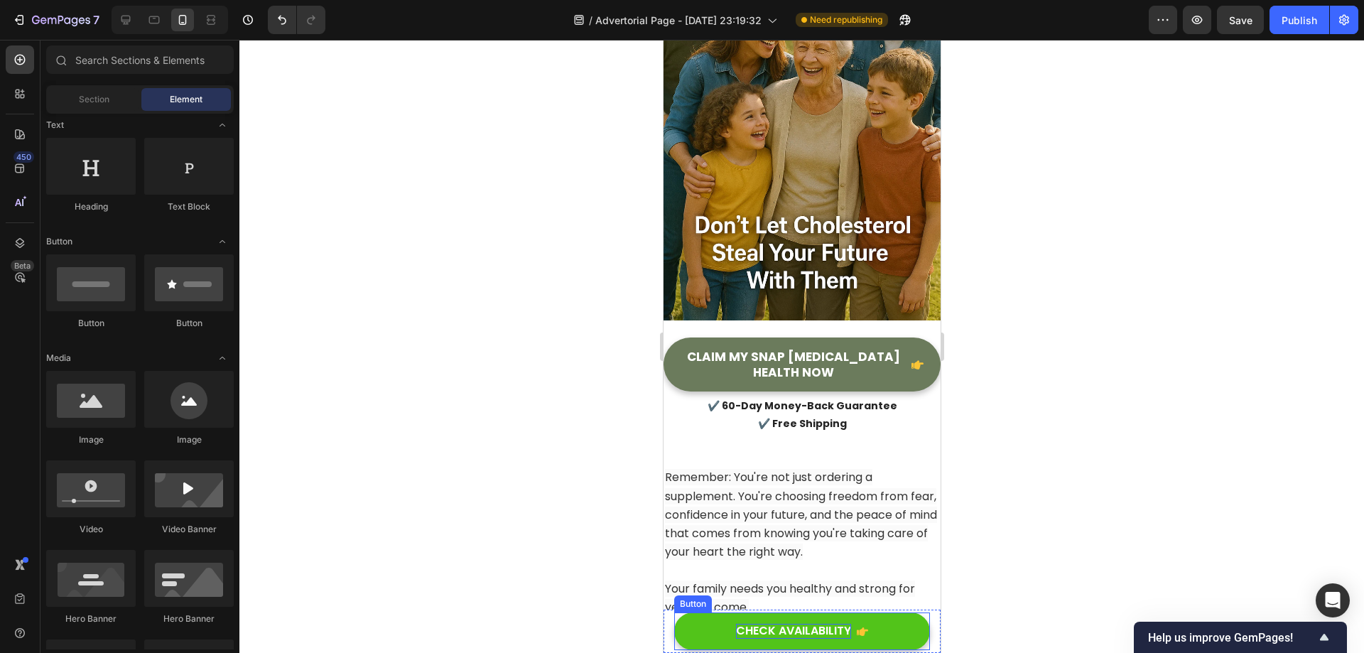
click at [762, 638] on div "CHECK AVAILABILITY" at bounding box center [792, 631] width 115 height 15
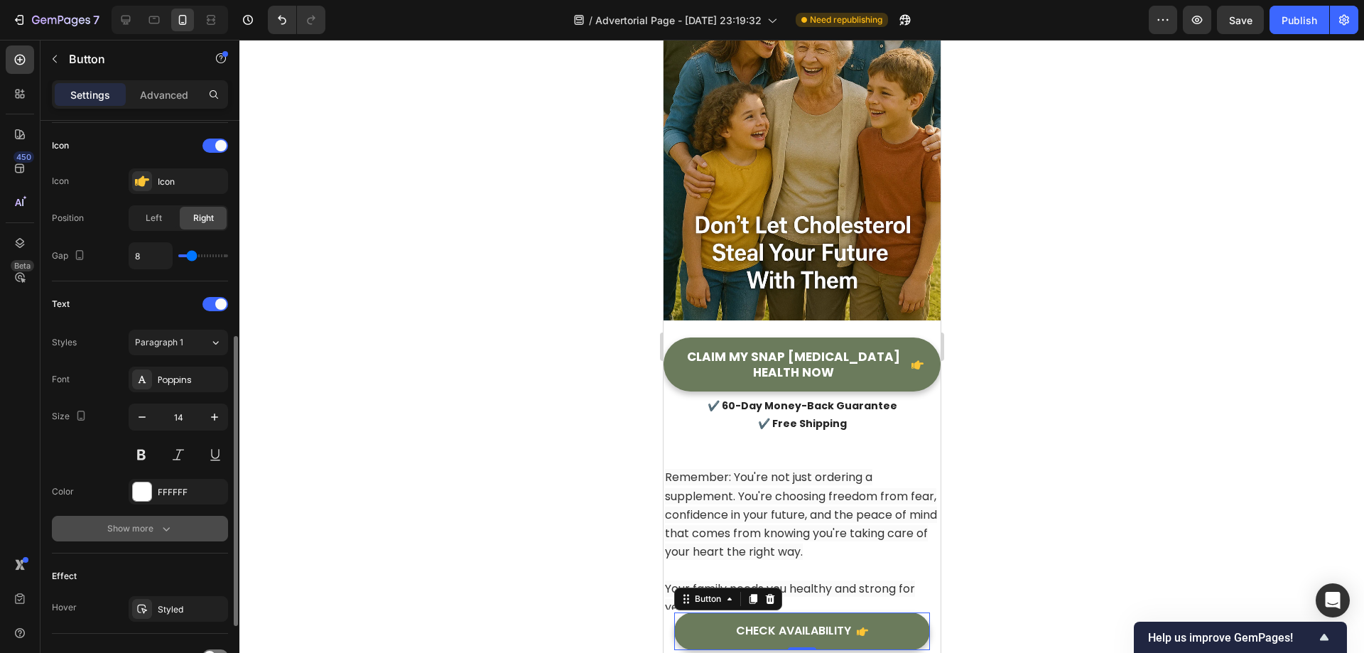
scroll to position [497, 0]
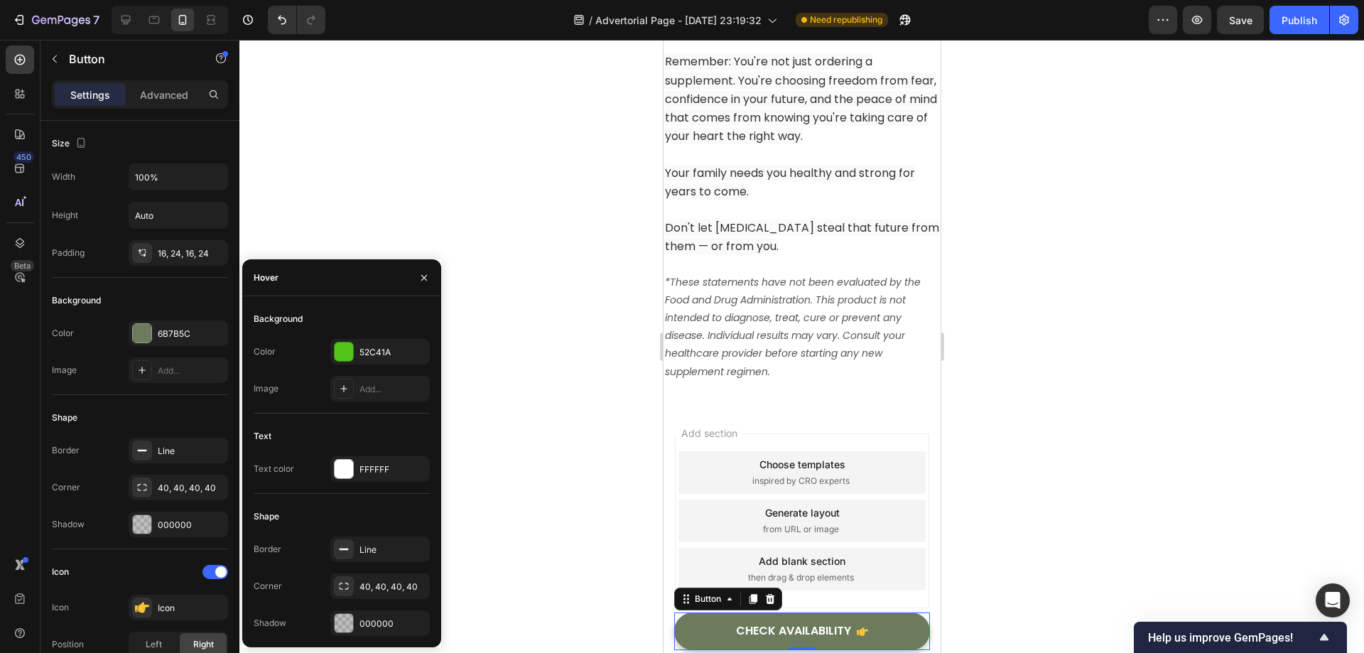
scroll to position [497, 0]
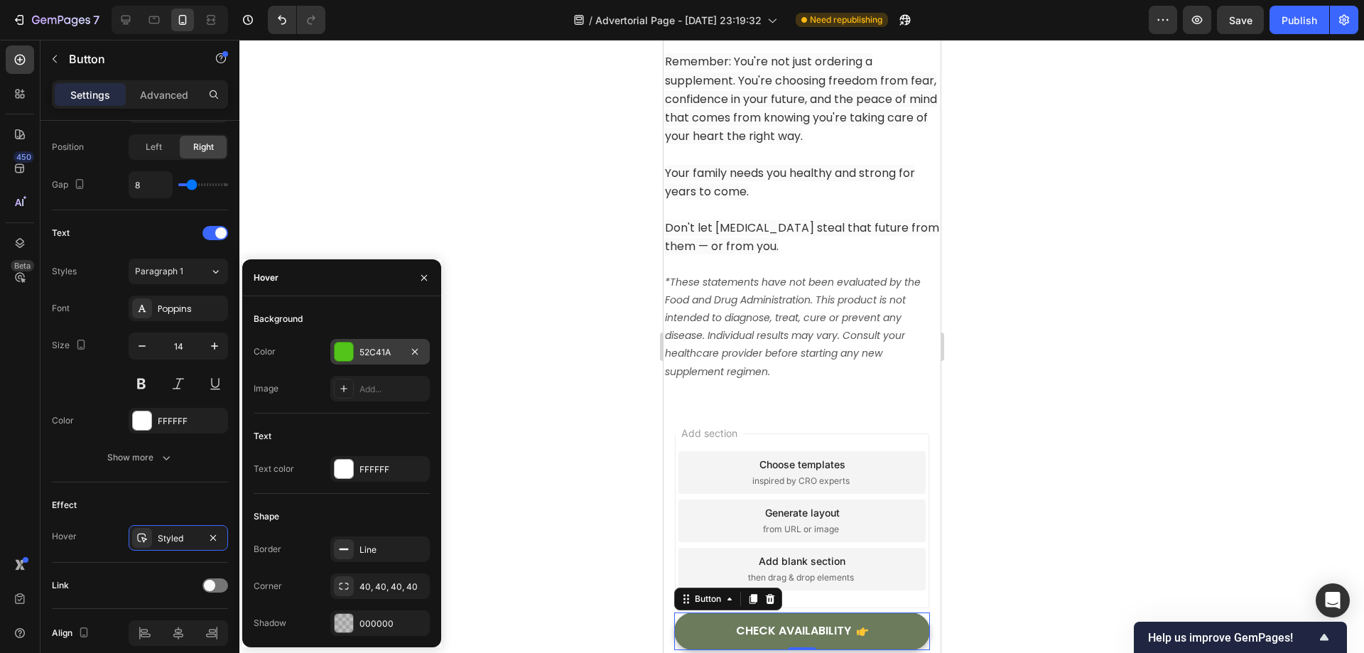
drag, startPoint x: 353, startPoint y: 366, endPoint x: 367, endPoint y: 362, distance: 14.8
click at [354, 365] on div "Color 52C41A Image Add..." at bounding box center [342, 370] width 176 height 63
click at [381, 356] on div "52C41A" at bounding box center [379, 352] width 41 height 13
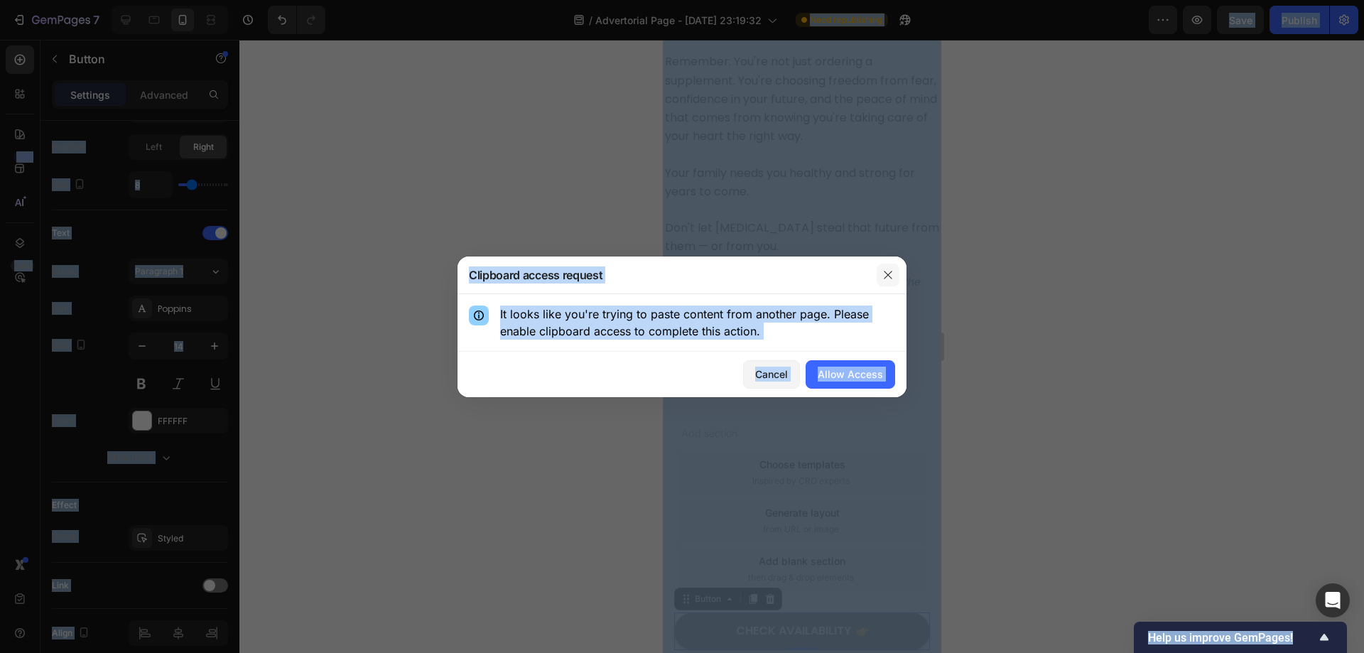
click at [884, 270] on icon "button" at bounding box center [887, 274] width 11 height 11
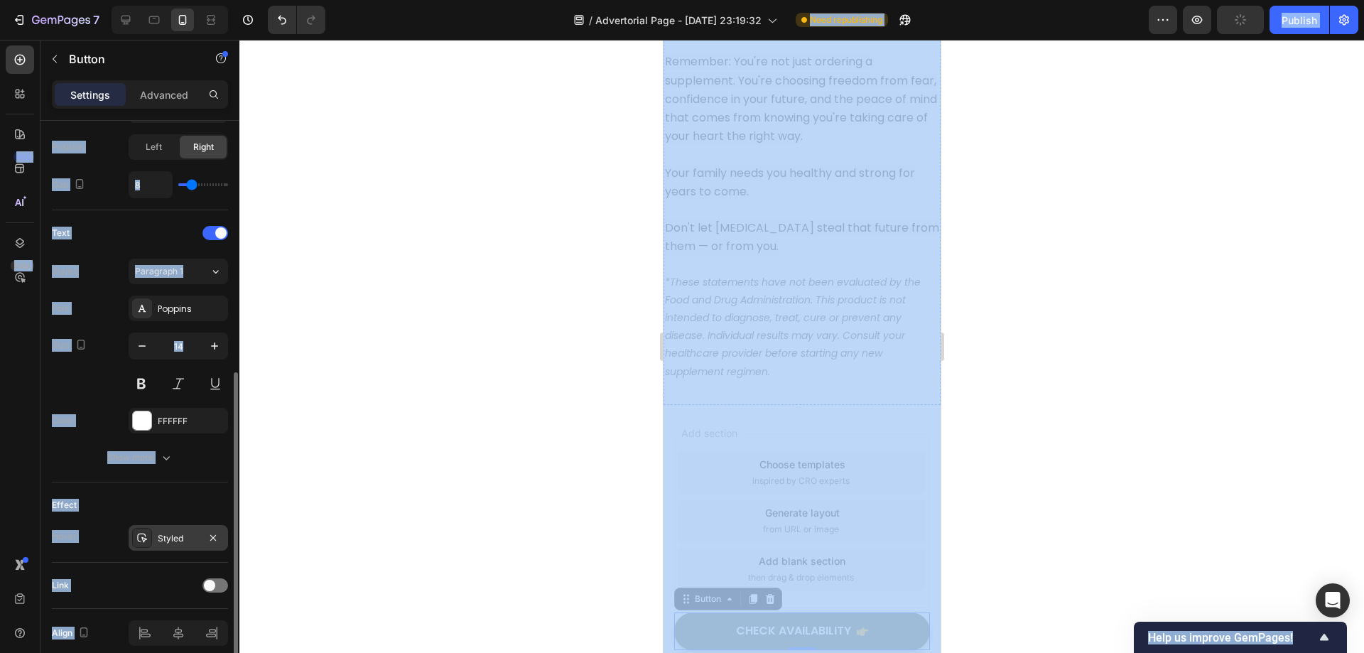
click at [156, 536] on div "Styled" at bounding box center [178, 538] width 99 height 26
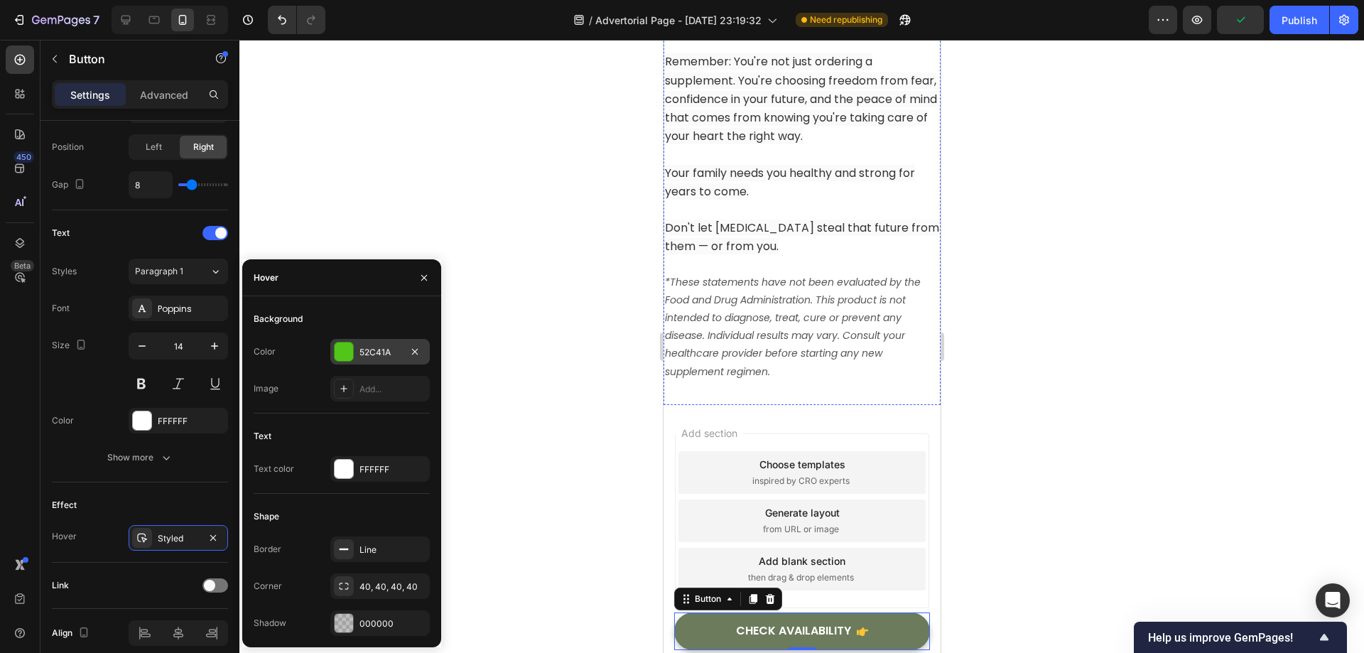
click at [379, 351] on div "52C41A" at bounding box center [379, 352] width 41 height 13
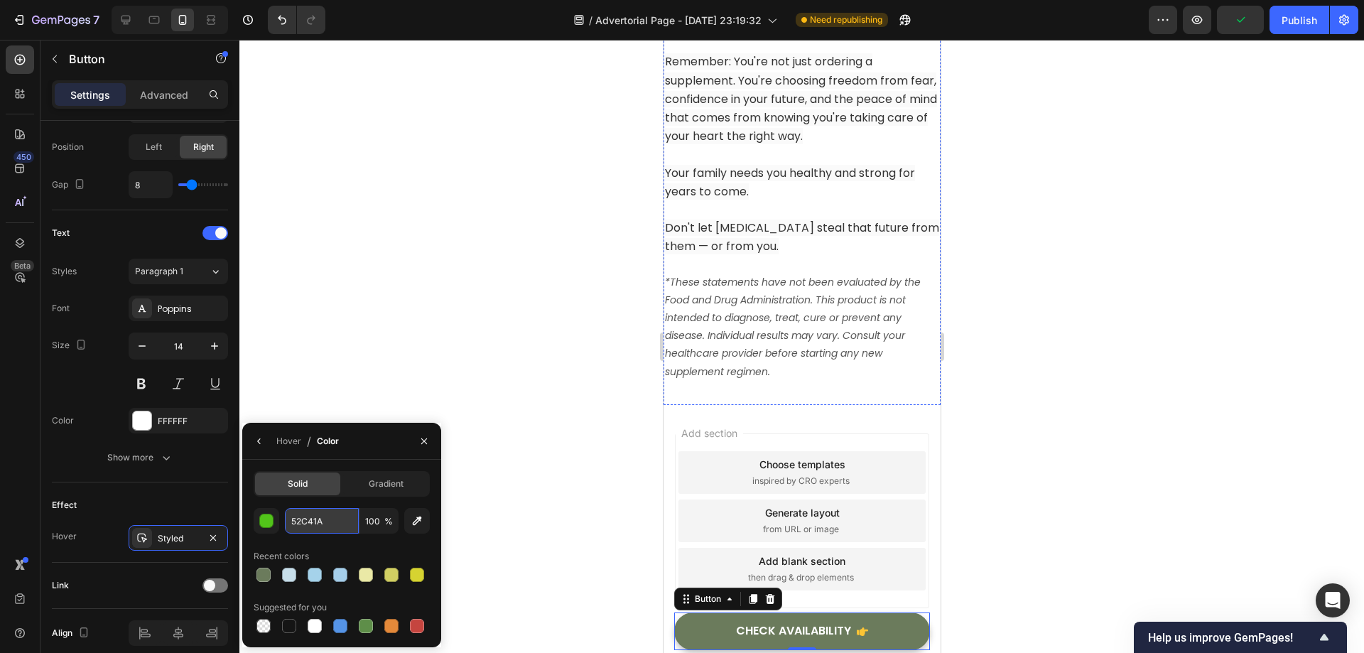
click at [312, 526] on input "52C41A" at bounding box center [322, 521] width 74 height 26
paste input "6B7B5C"
type input "6B7B5C"
click at [506, 525] on div at bounding box center [801, 346] width 1125 height 613
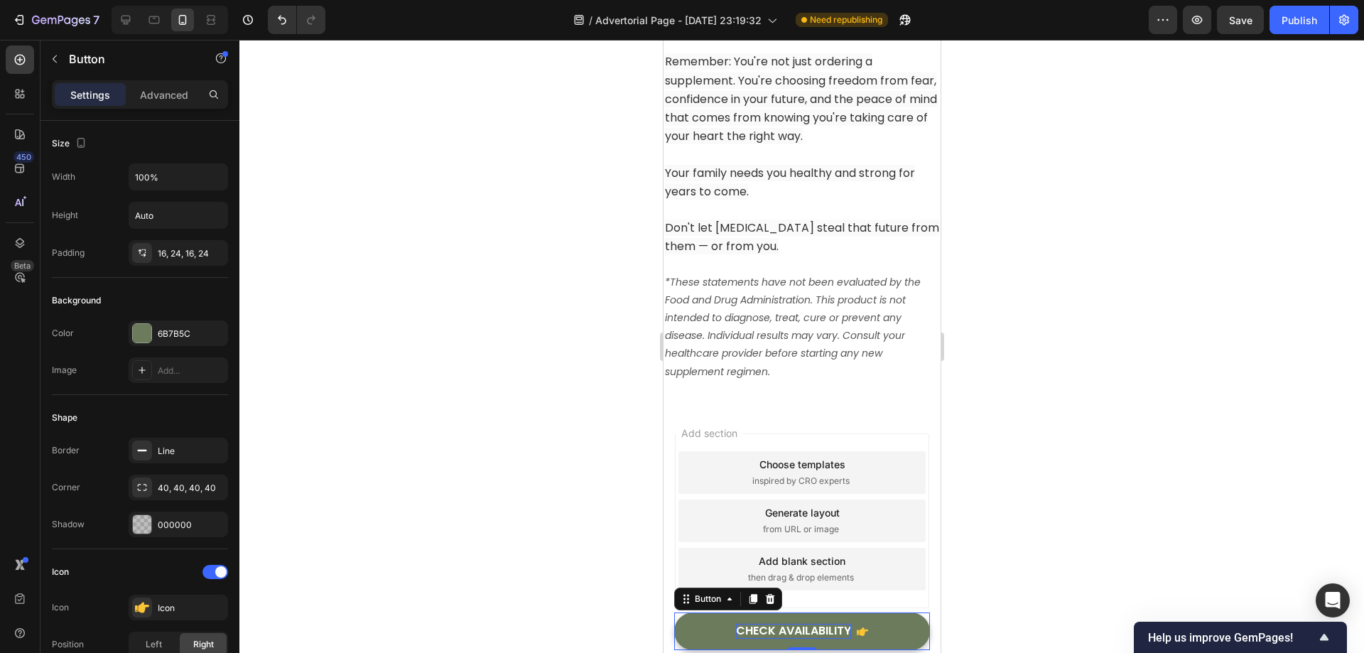
click at [737, 636] on div "CHECK AVAILABILITY" at bounding box center [792, 631] width 115 height 15
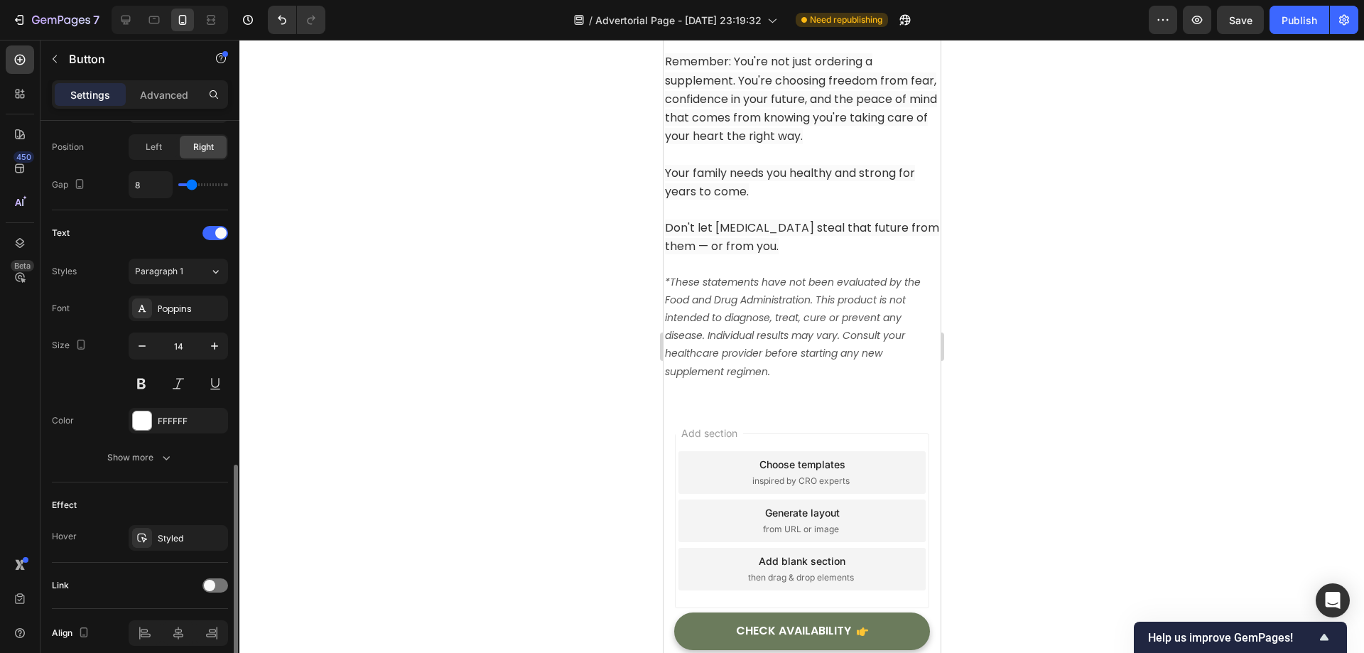
scroll to position [558, 0]
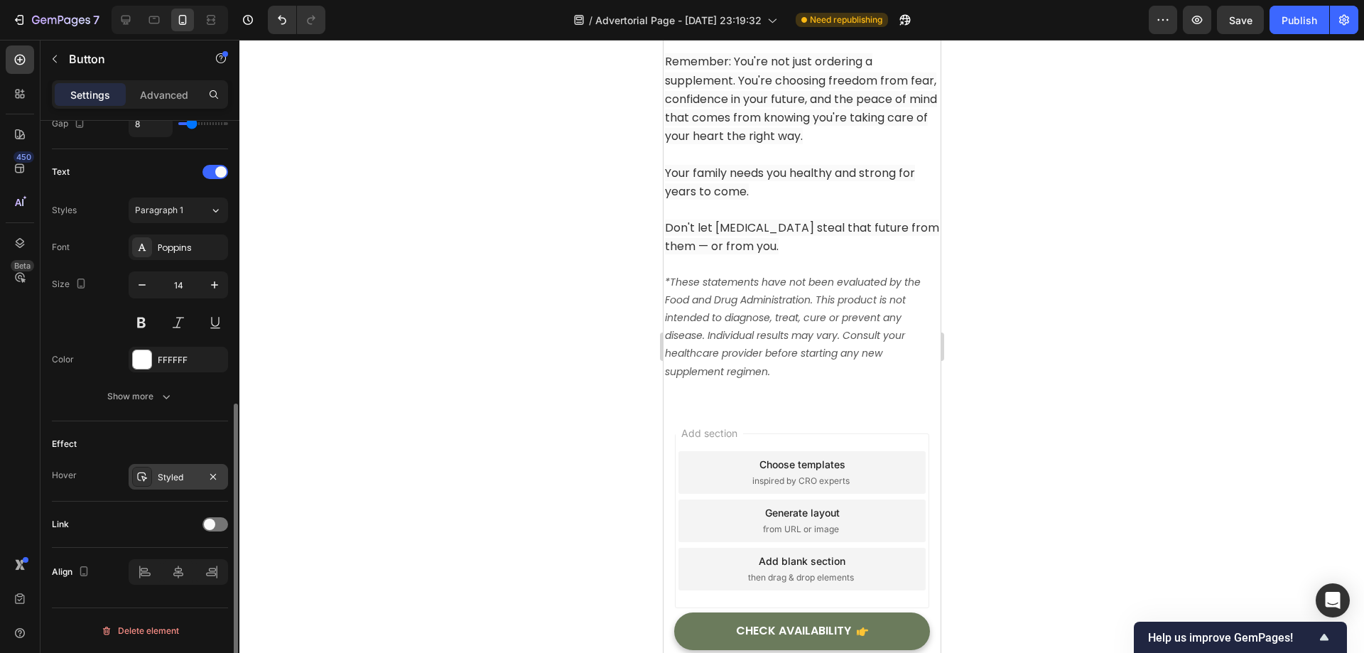
click at [158, 479] on div "Styled" at bounding box center [178, 477] width 41 height 13
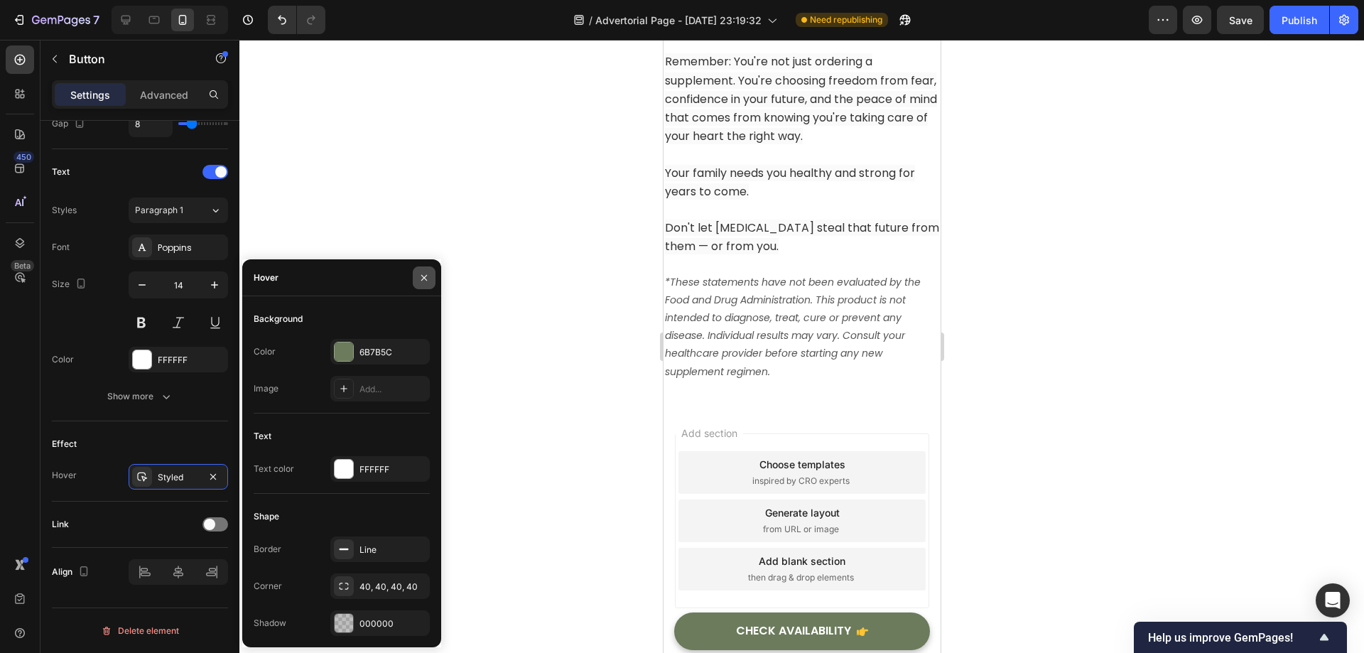
click at [426, 277] on icon "button" at bounding box center [423, 277] width 11 height 11
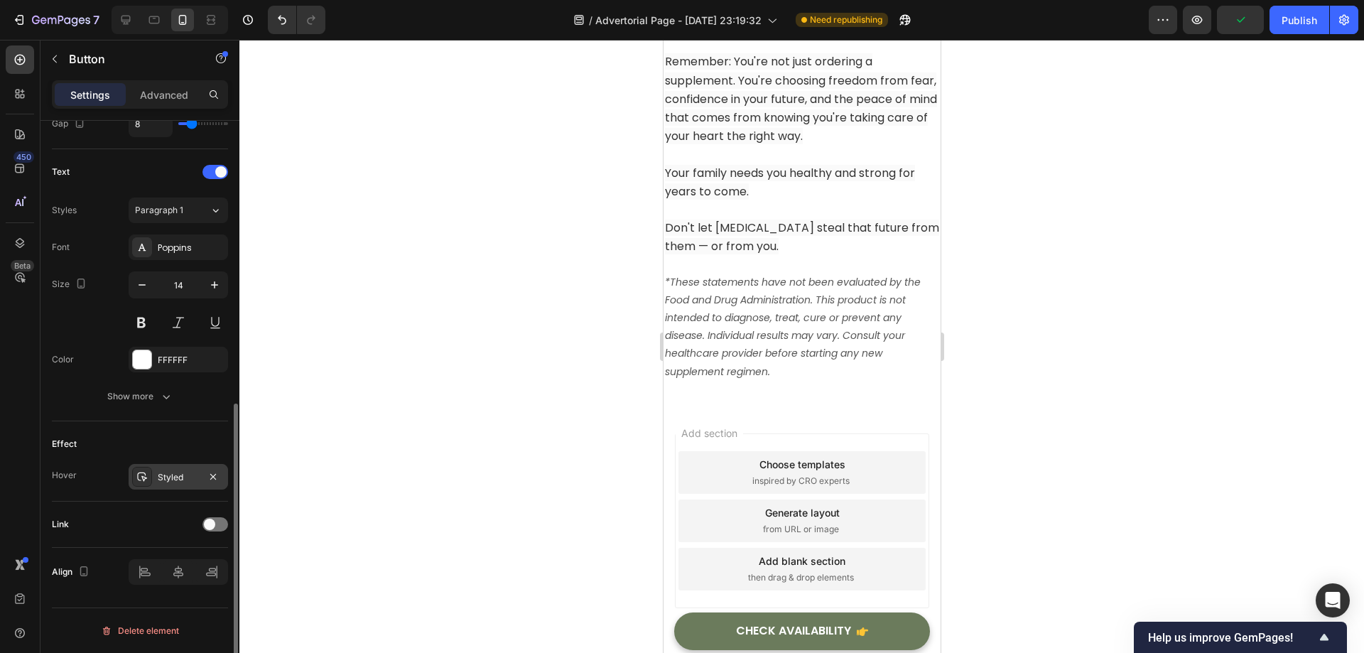
click at [140, 481] on icon at bounding box center [141, 476] width 11 height 11
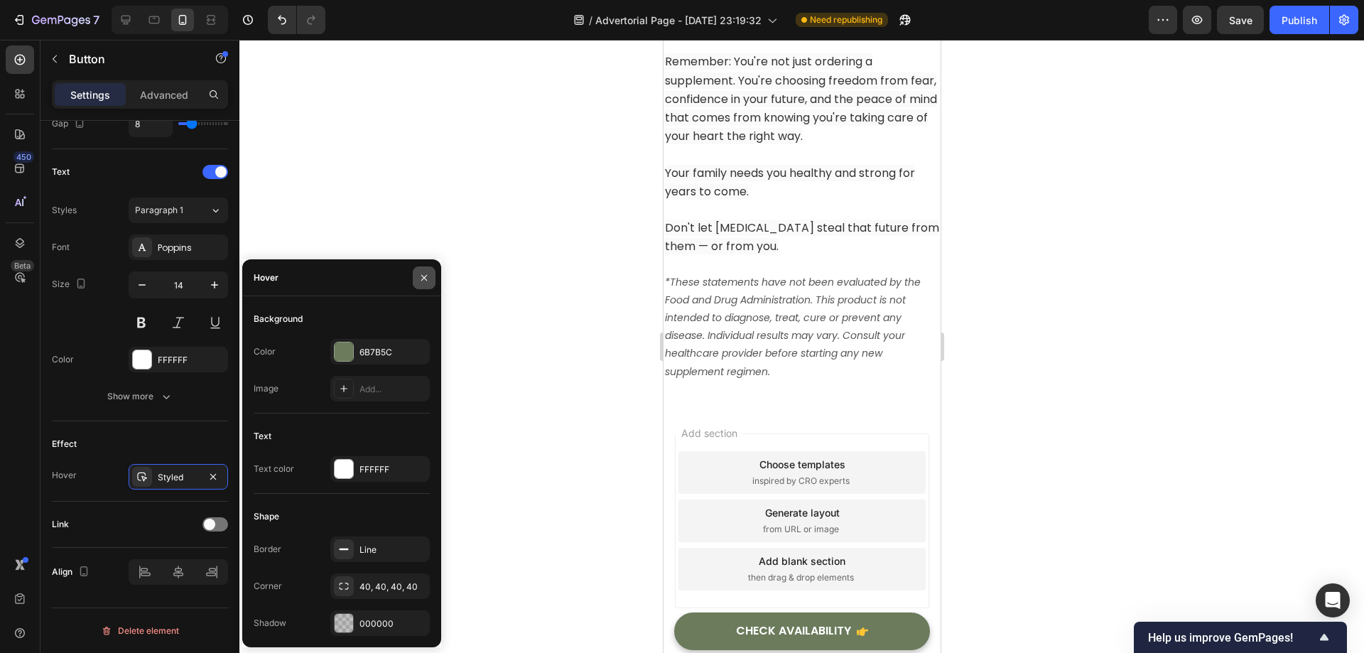
click at [427, 273] on icon "button" at bounding box center [423, 277] width 11 height 11
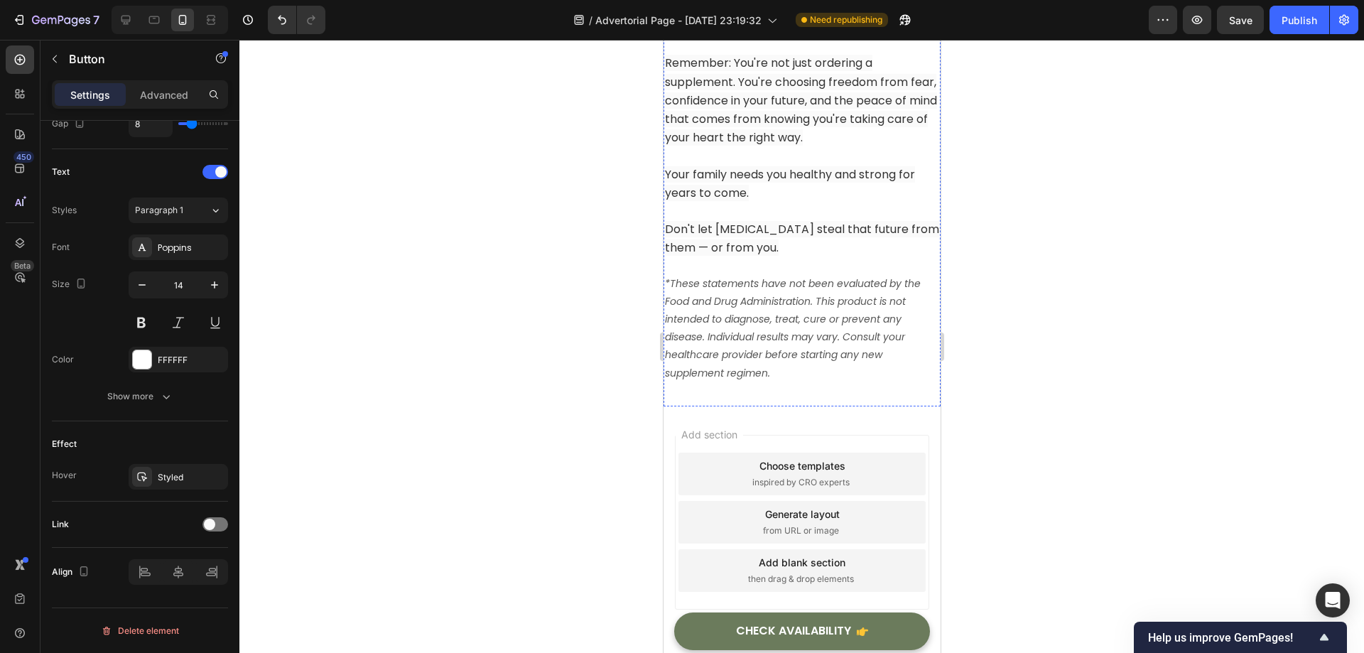
scroll to position [18618, 0]
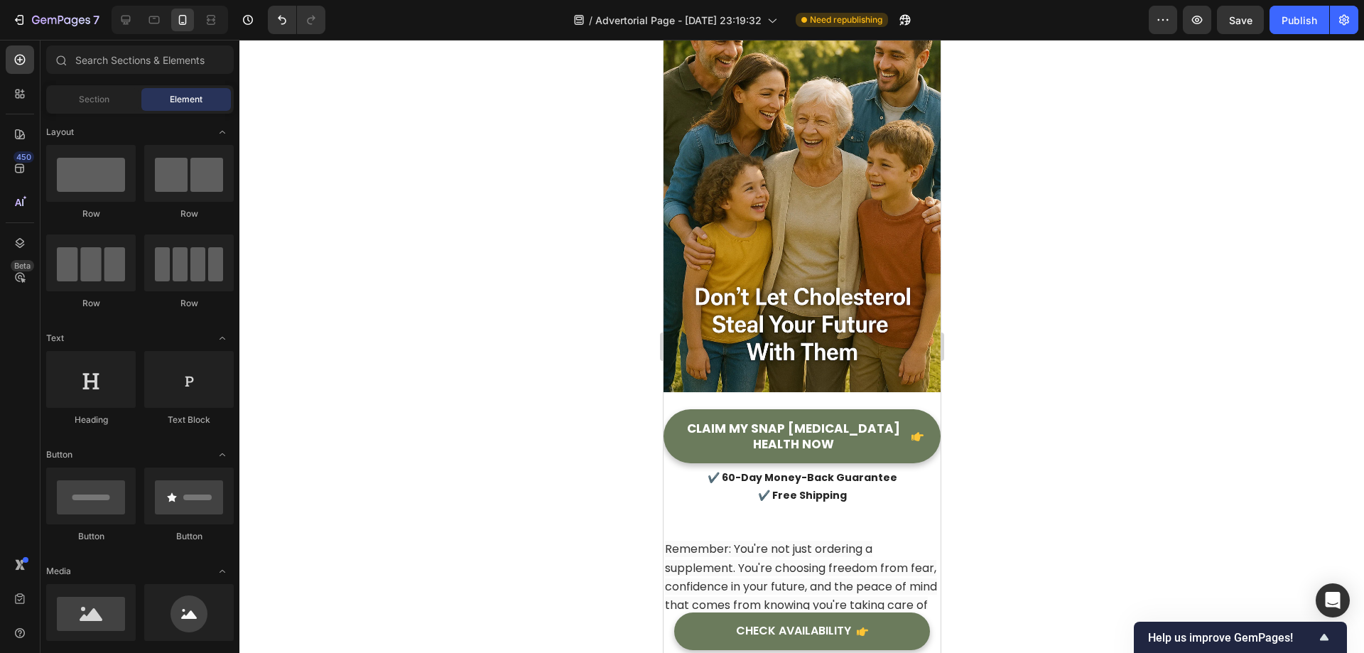
scroll to position [18617, 0]
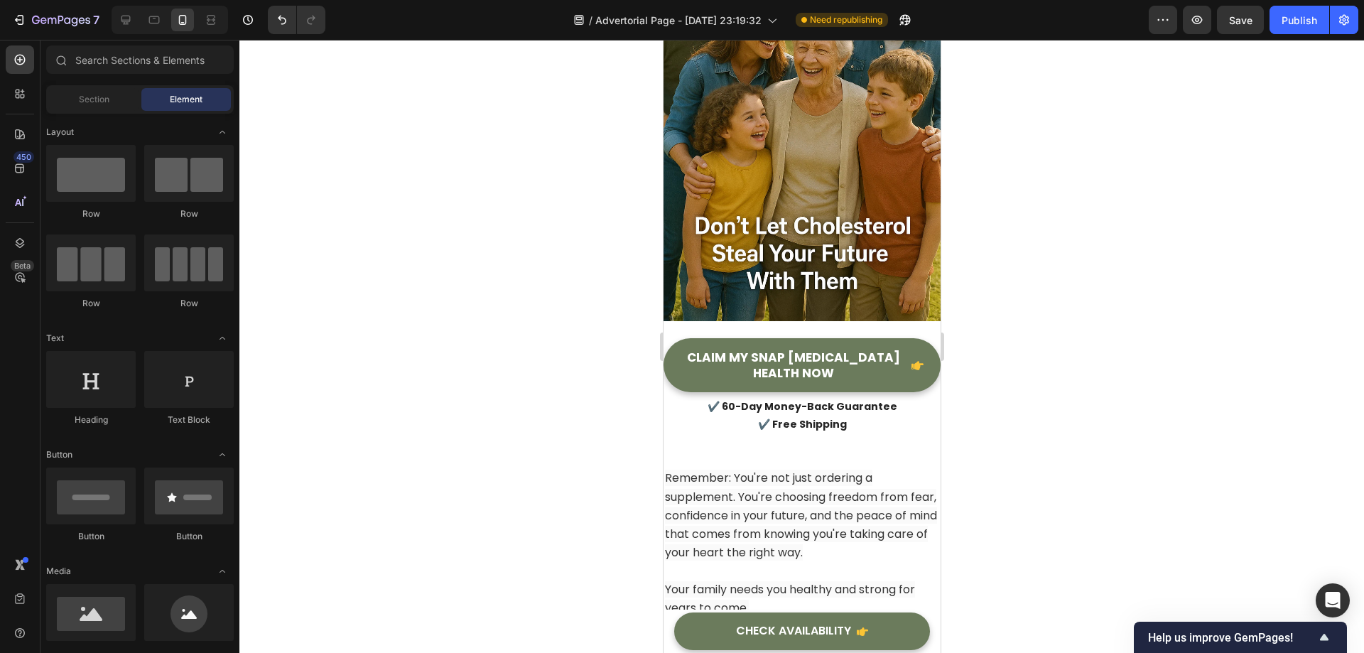
drag, startPoint x: 933, startPoint y: 548, endPoint x: 1603, endPoint y: 657, distance: 678.8
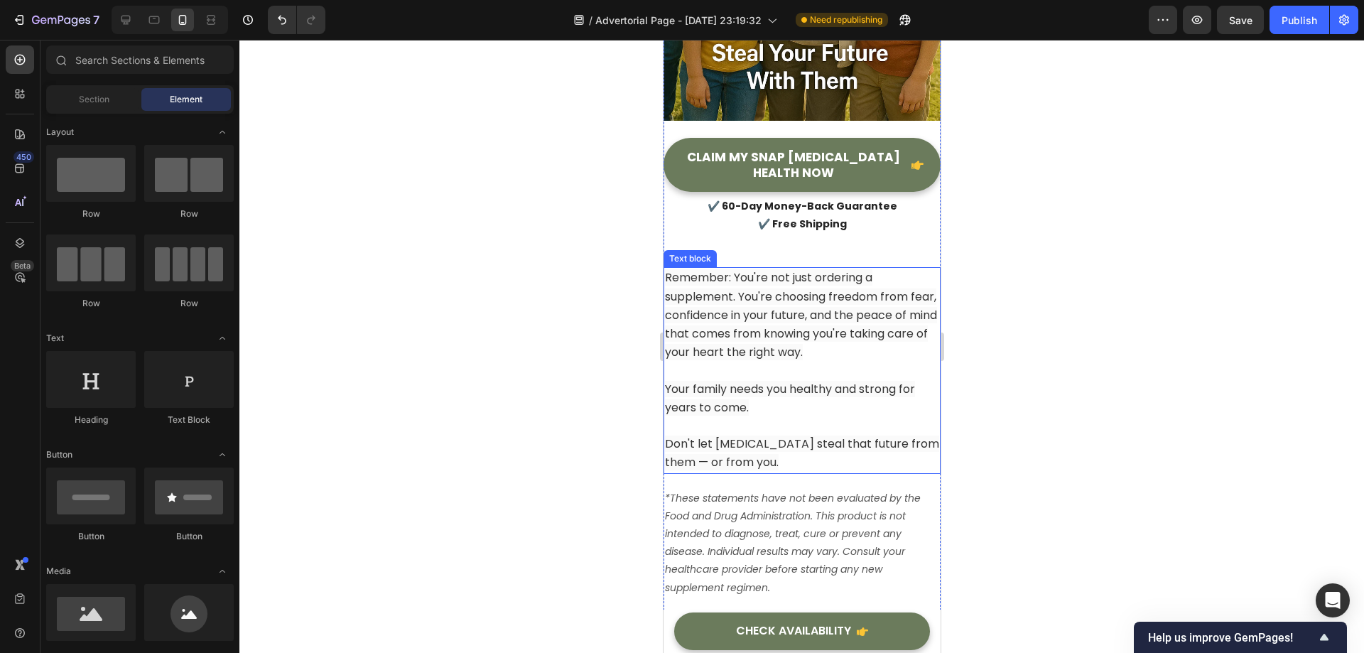
scroll to position [18831, 0]
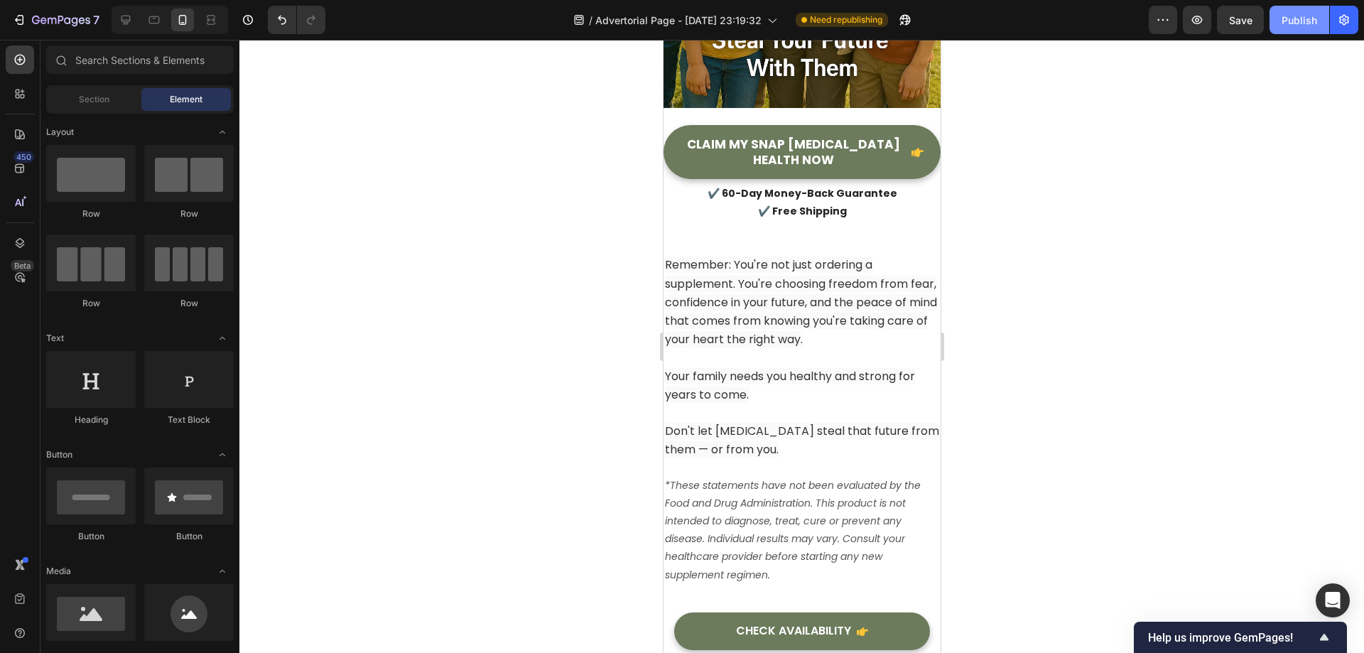
click at [1294, 22] on div "Publish" at bounding box center [1300, 20] width 36 height 15
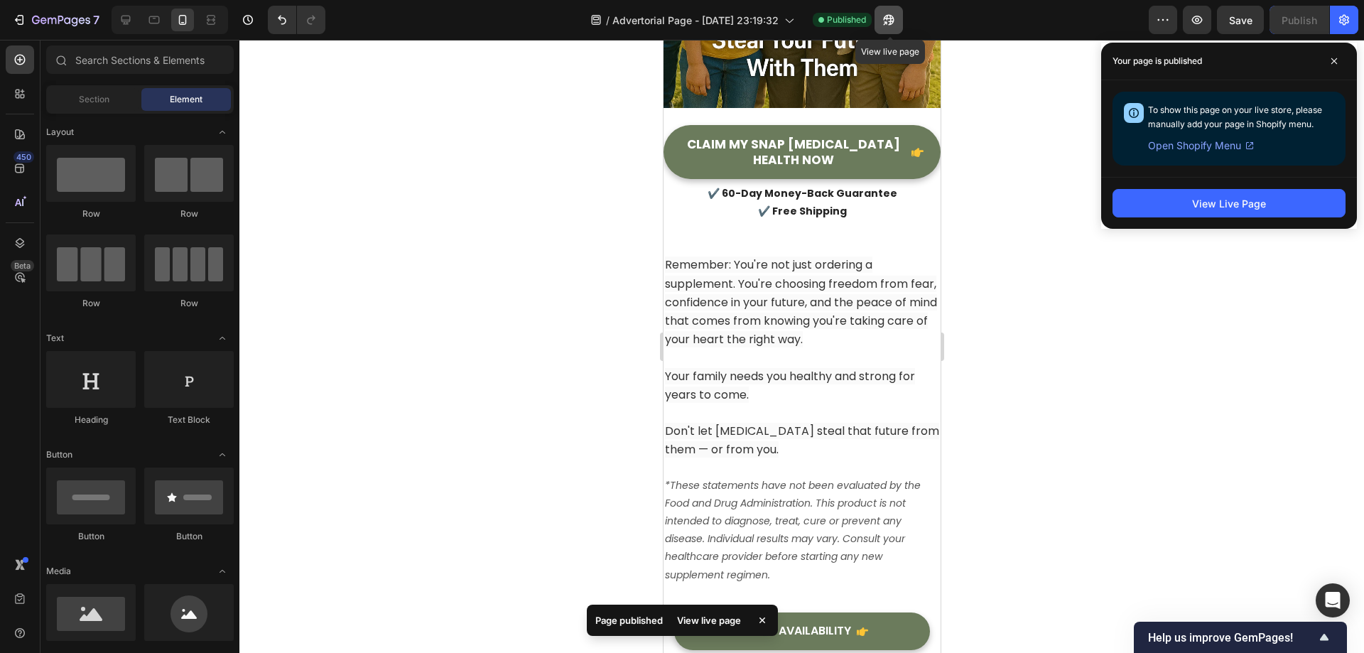
click at [882, 21] on button "button" at bounding box center [888, 20] width 28 height 28
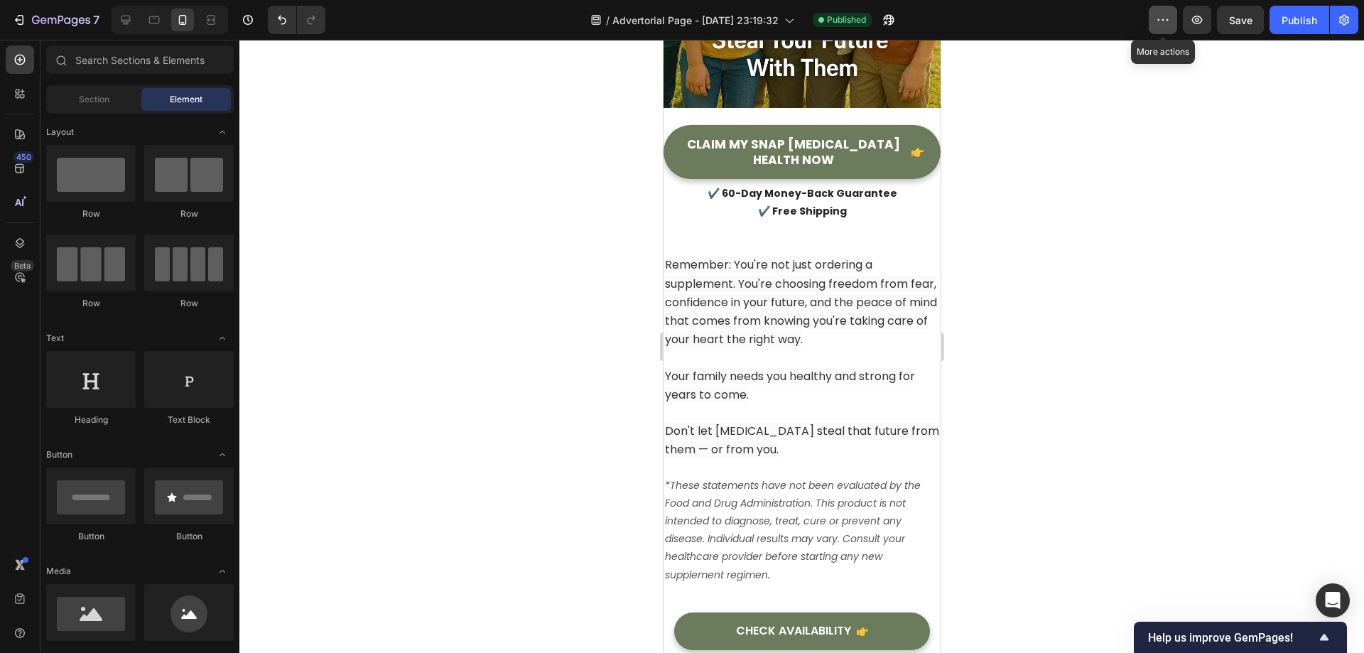
click at [1161, 21] on icon "button" at bounding box center [1163, 20] width 14 height 14
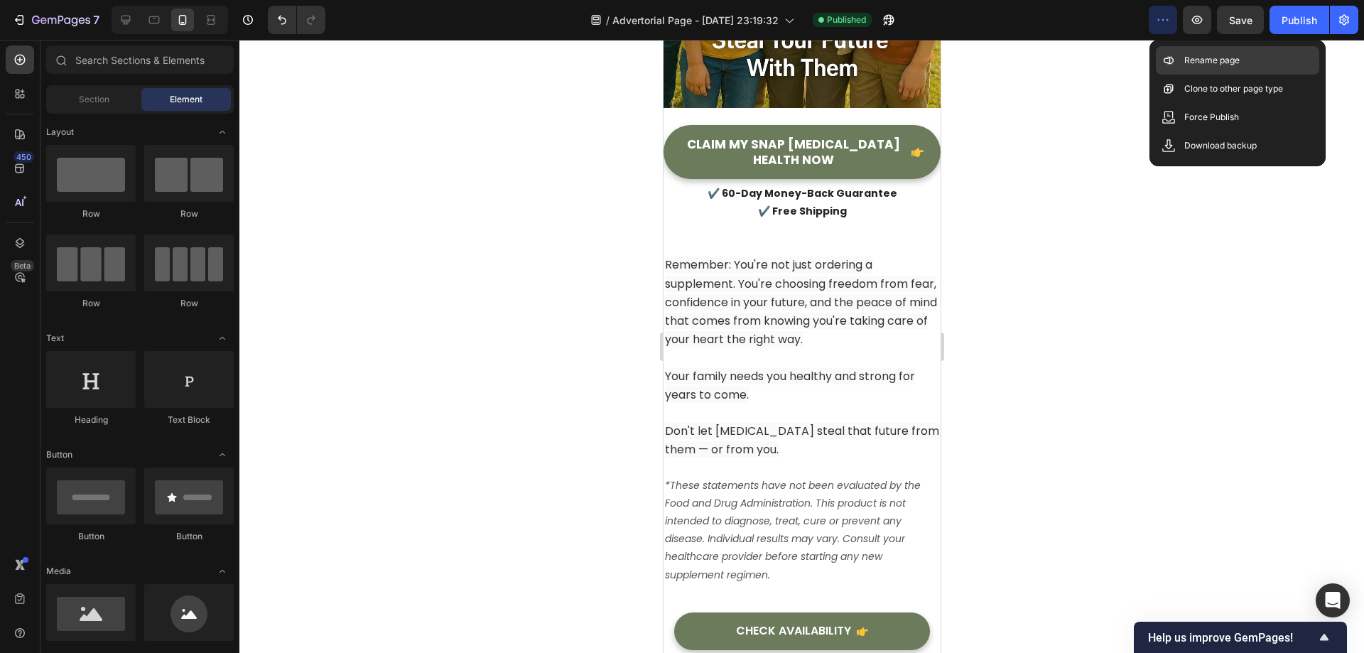
click at [1179, 54] on div "Rename page" at bounding box center [1237, 60] width 163 height 28
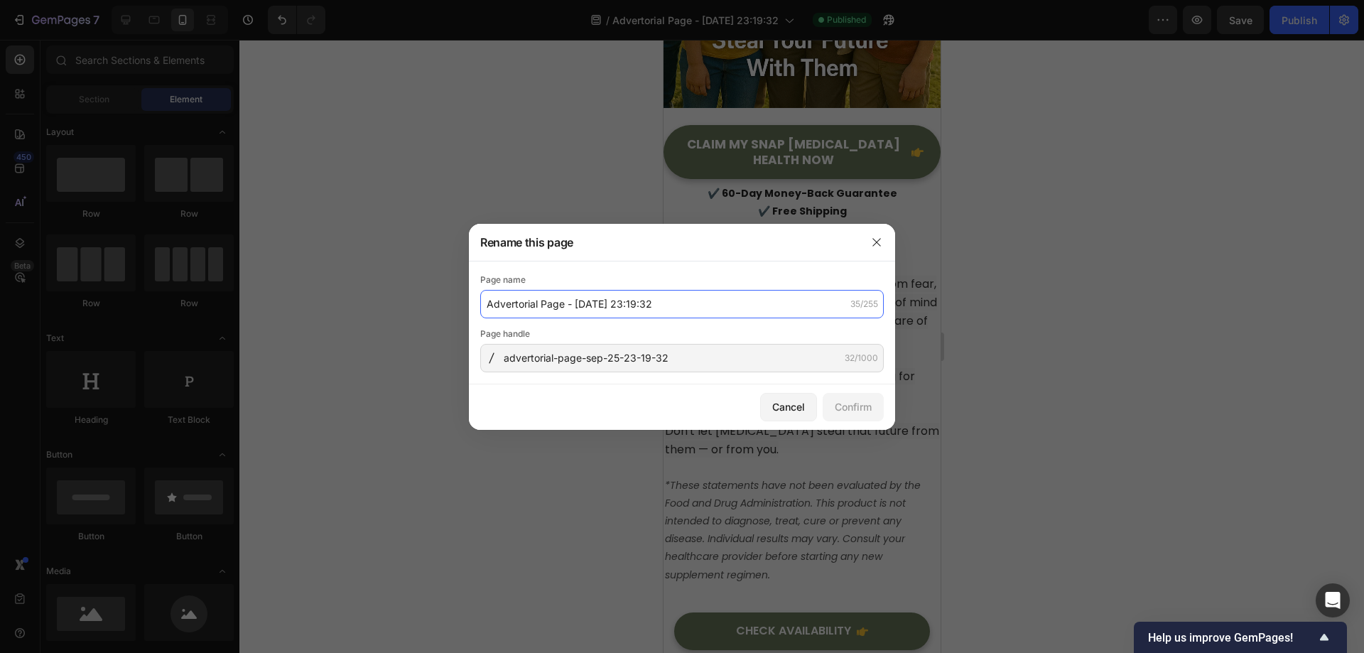
click at [671, 305] on input "Advertorial Page - [DATE] 23:19:32" at bounding box center [681, 304] width 403 height 28
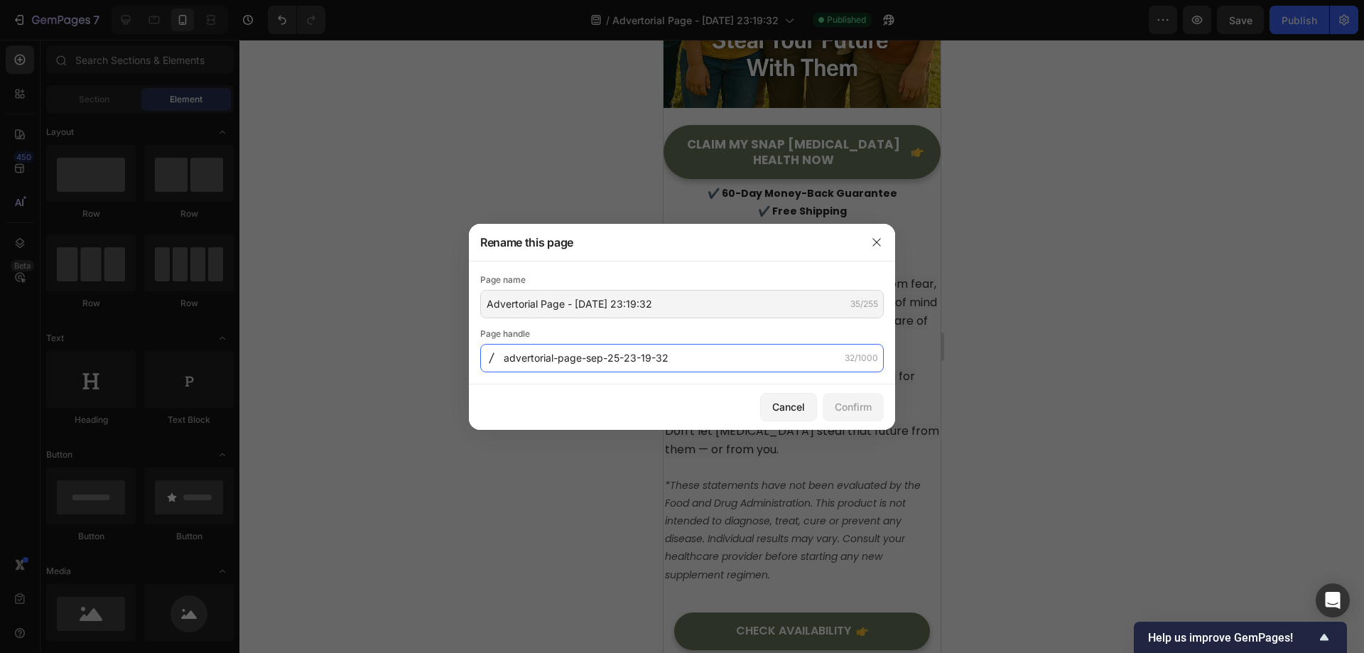
click at [698, 357] on input "advertorial-page-sep-25-23-19-32" at bounding box center [681, 358] width 403 height 28
paste input "Doctors-Hate-This-Ancient-Mediterranean-Secret-That-Lowers-Cholesterol-Without-…"
type input "Doctors-Hate-This-Ancient-Mediterranean-Secret-That-Lowers-Cholesterol-Without-…"
click at [769, 361] on input "Doctors-Hate-This-Ancient-Mediterranean-Secret-That-Lowers-Cholesterol-Without-…" at bounding box center [681, 358] width 403 height 28
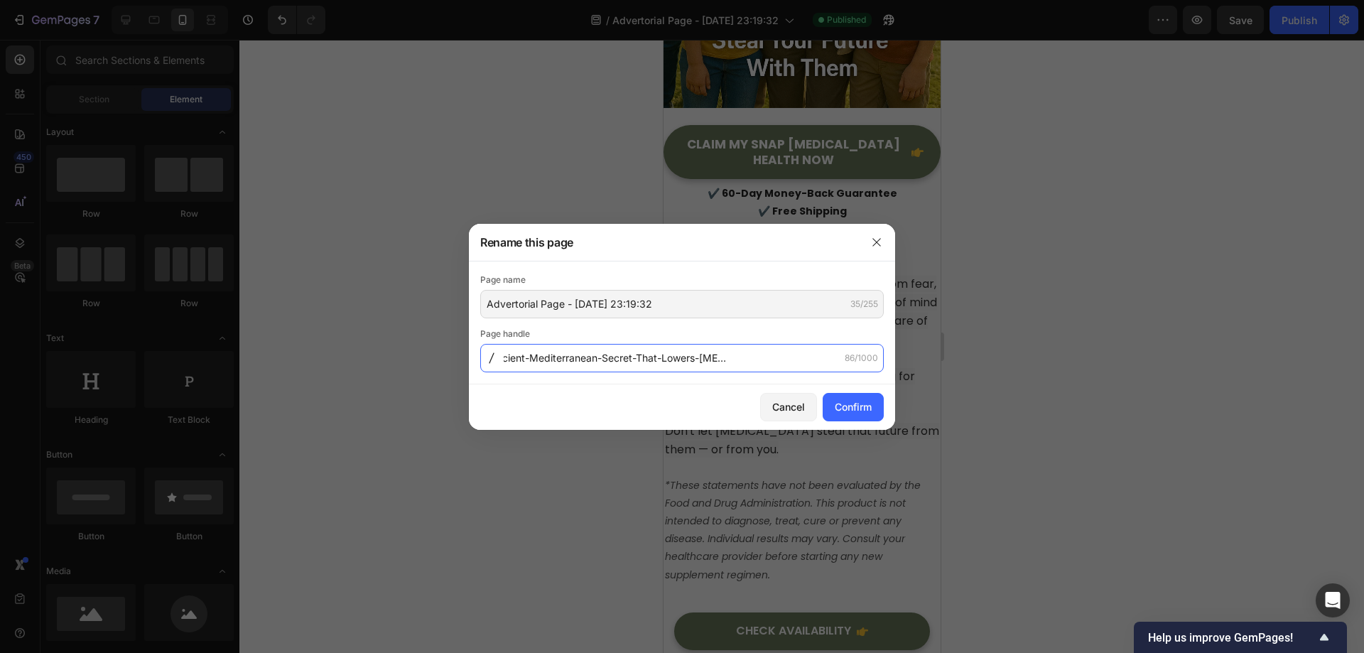
scroll to position [0, 0]
drag, startPoint x: 793, startPoint y: 360, endPoint x: 449, endPoint y: 362, distance: 344.5
click at [449, 362] on div "Rename this page Page name Advertorial Page - Sep 25, 23:19:32 35/255 Page hand…" at bounding box center [682, 326] width 1364 height 653
click at [560, 354] on input "Doctors-Hate-This-Ancient-Mediterranean-Secret-That-Lowers-Cholesterol-Without-…" at bounding box center [681, 358] width 403 height 28
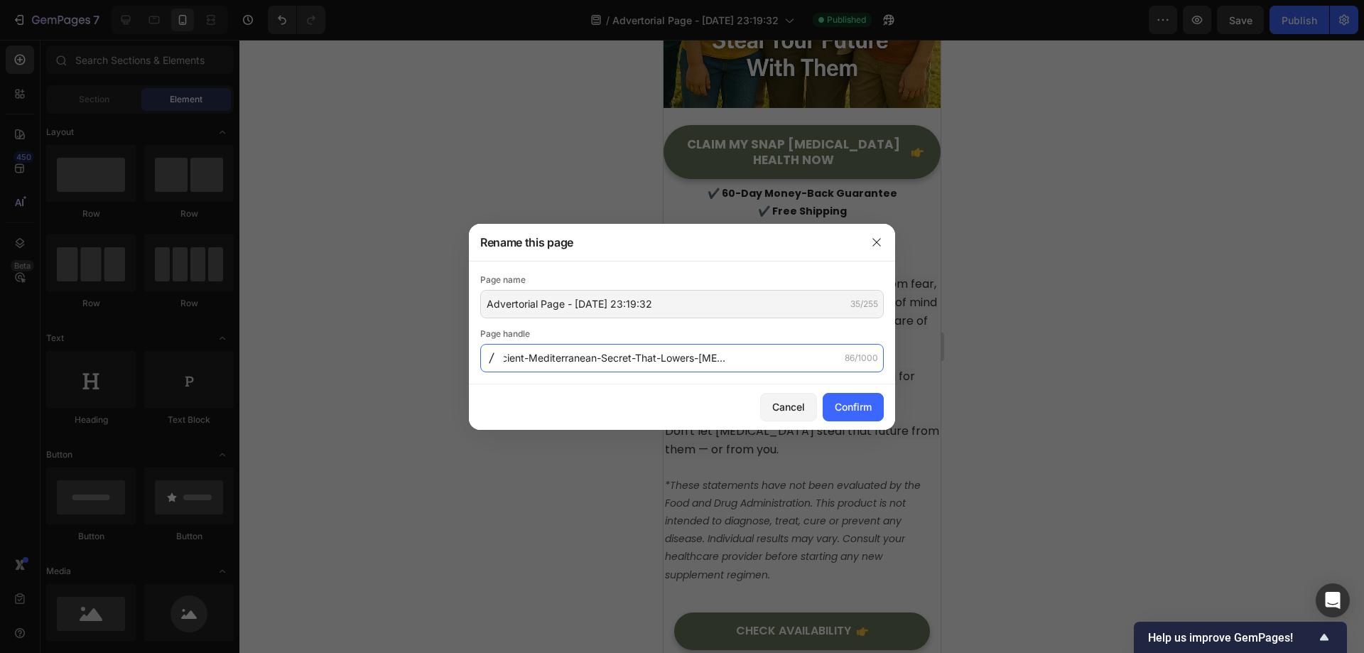
drag, startPoint x: 506, startPoint y: 359, endPoint x: 950, endPoint y: 357, distance: 444.0
click at [950, 357] on div "Rename this page Page name Advertorial Page - Sep 25, 23:19:32 35/255 Page hand…" at bounding box center [682, 326] width 1364 height 653
paste input "Discover-why-your-cholesterol-stays-dangerously-high"
drag, startPoint x: 508, startPoint y: 359, endPoint x: 489, endPoint y: 359, distance: 19.2
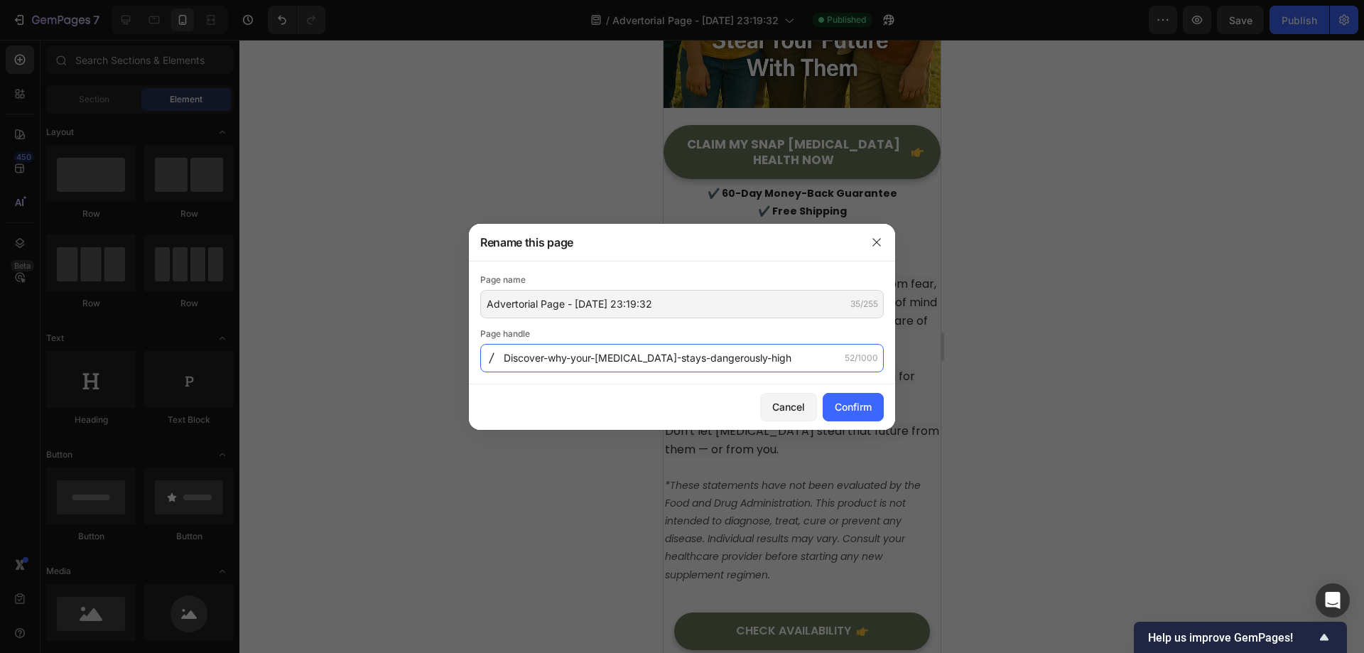
click at [489, 359] on div "Discover-why-your-cholesterol-stays-dangerously-high 52/1000" at bounding box center [681, 358] width 403 height 28
drag, startPoint x: 546, startPoint y: 358, endPoint x: 614, endPoint y: 356, distance: 67.5
click at [548, 358] on input "discover-why-your-cholesterol-stays-dangerously-high" at bounding box center [681, 358] width 403 height 28
drag, startPoint x: 741, startPoint y: 354, endPoint x: 300, endPoint y: 347, distance: 440.5
click at [300, 347] on div "Rename this page Page name Advertorial Page - Sep 25, 23:19:32 35/255 Page hand…" at bounding box center [682, 326] width 1364 height 653
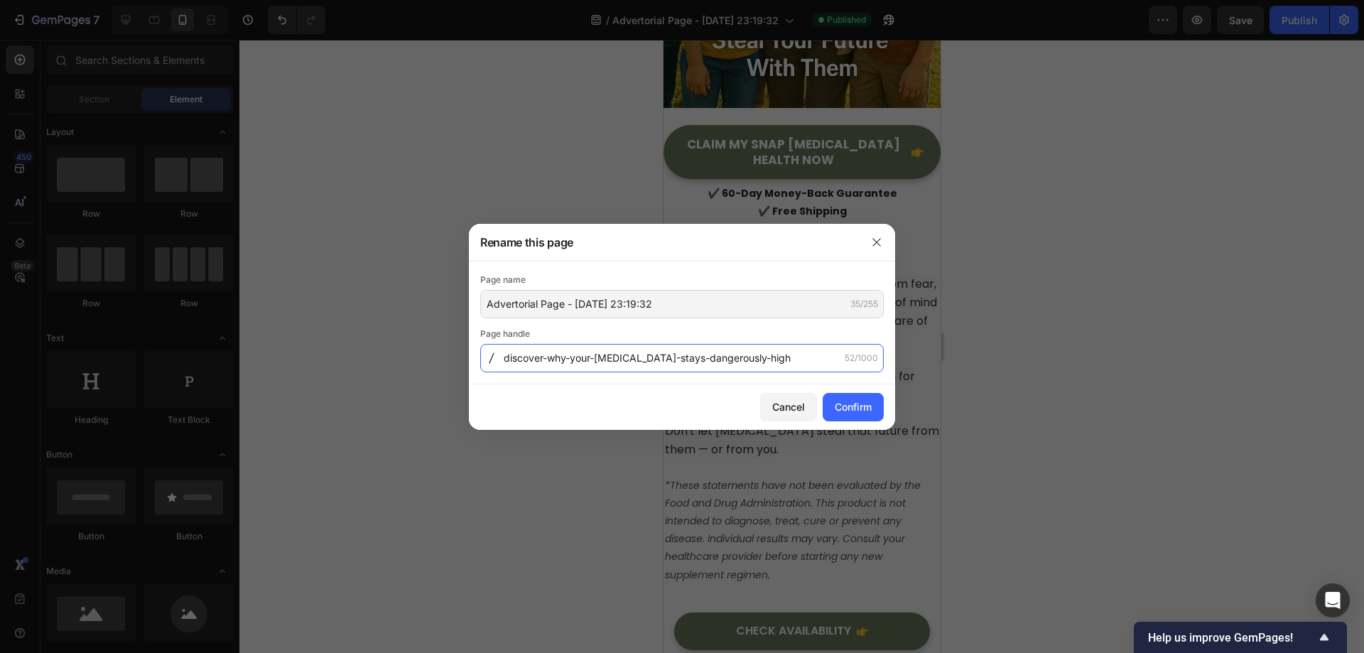
type input "discover-why-your-cholesterol-stays-dangerously-high"
click at [774, 340] on div "Page handle" at bounding box center [681, 334] width 403 height 14
click at [797, 350] on input "discover-why-your-cholesterol-stays-dangerously-high" at bounding box center [681, 358] width 403 height 28
click at [818, 335] on div "Page handle" at bounding box center [681, 334] width 403 height 14
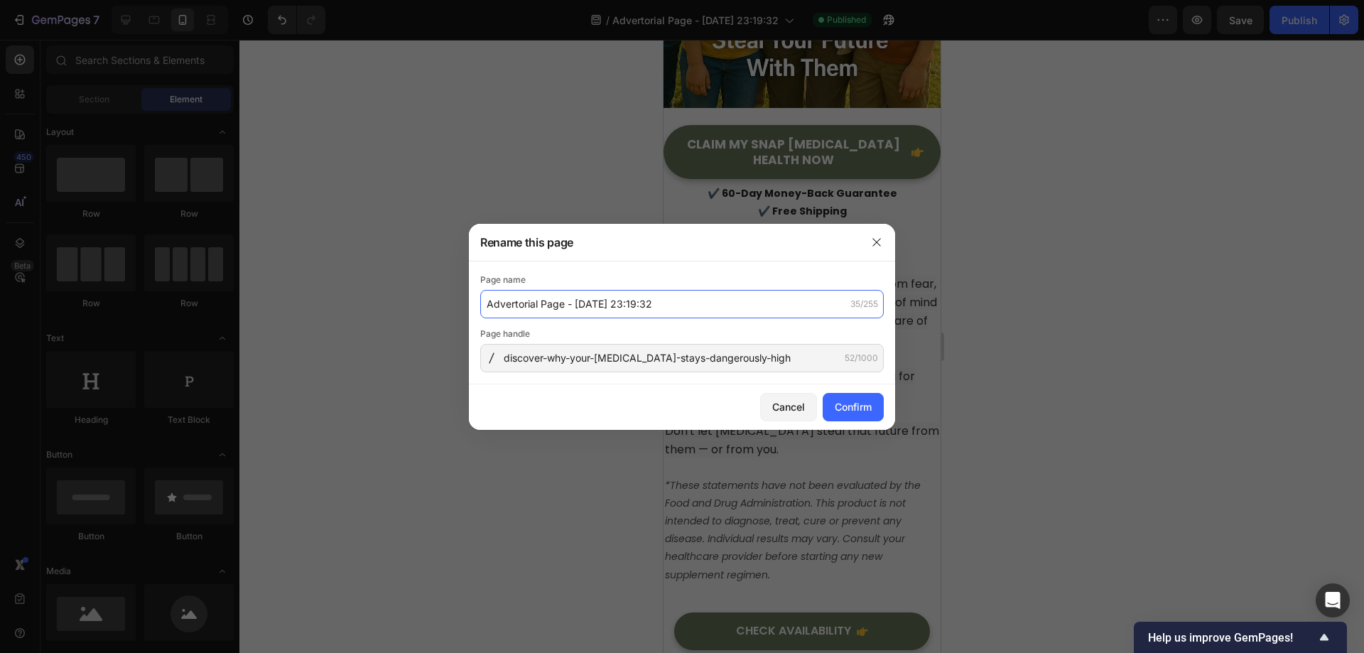
click at [803, 293] on input "Advertorial Page - [DATE] 23:19:32" at bounding box center [681, 304] width 403 height 28
click at [678, 298] on input "Advertorial Page - [DATE] 23:19:32" at bounding box center [681, 304] width 403 height 28
paste input "Snap [MEDICAL_DATA] Health"
type input "Snap Cholesterol Health D1"
click at [763, 276] on div "Page name" at bounding box center [681, 280] width 403 height 14
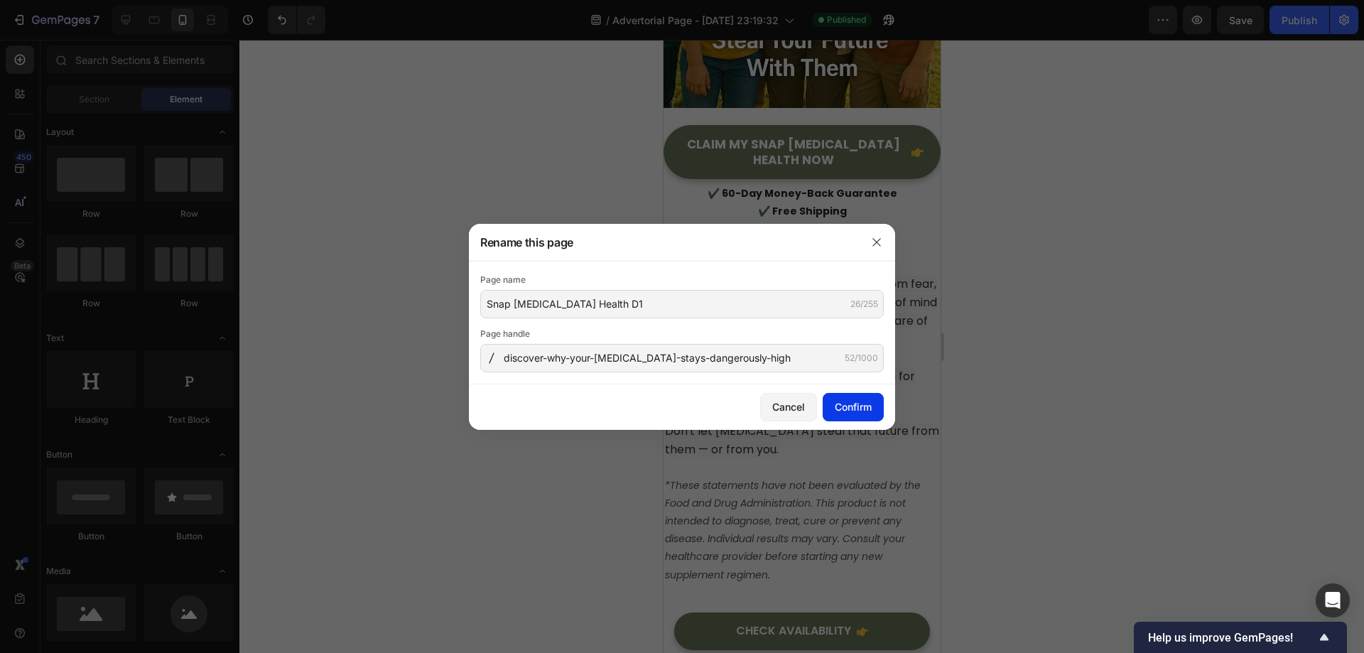
click at [865, 404] on div "Confirm" at bounding box center [853, 406] width 37 height 15
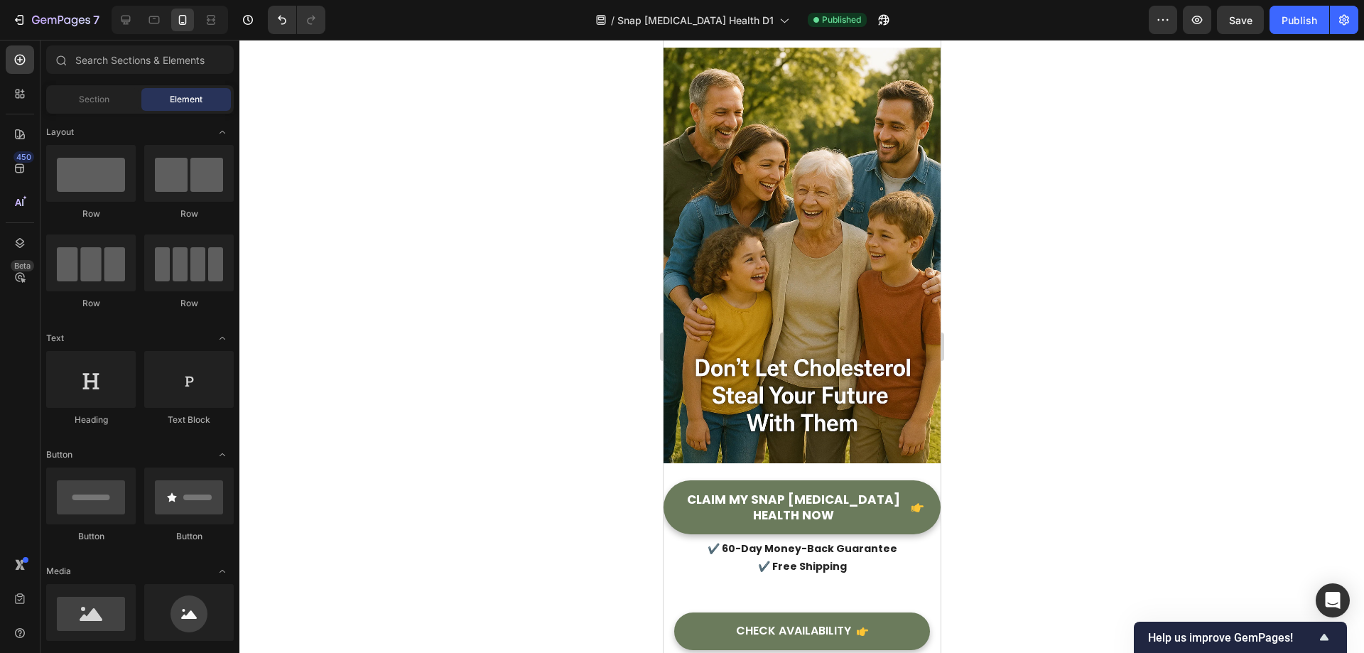
scroll to position [18451, 0]
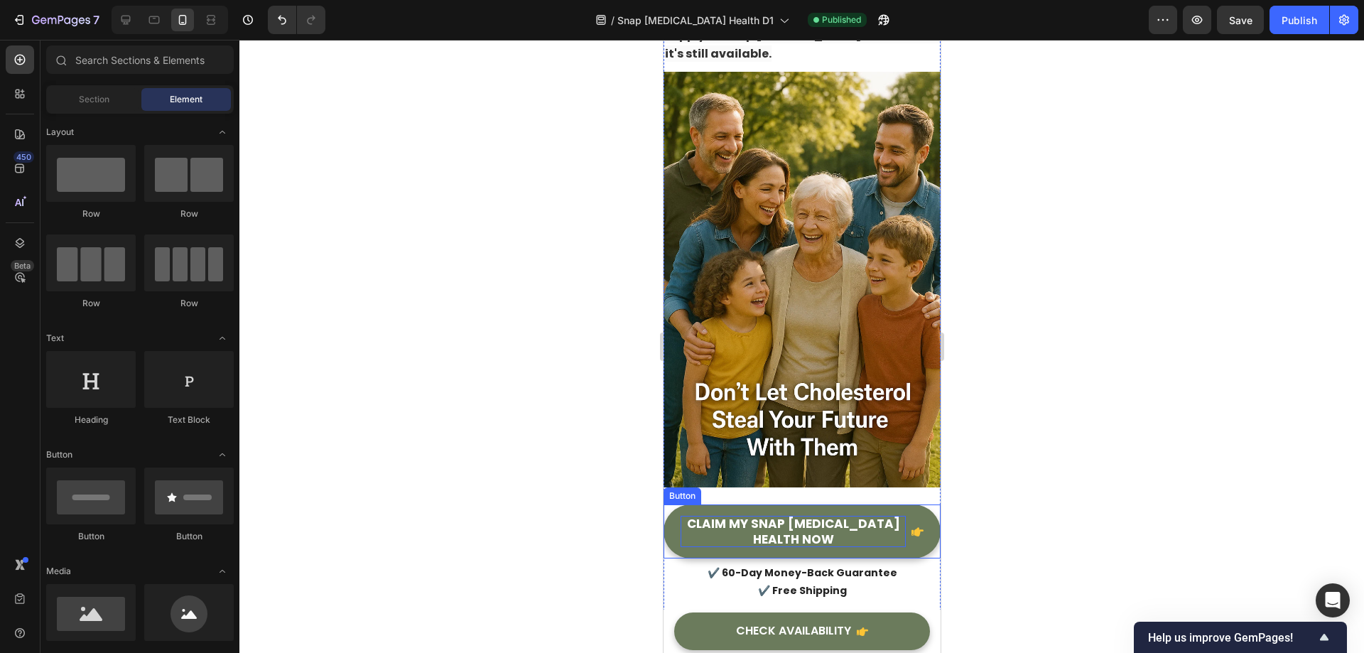
click at [818, 516] on p "CLAIM MY SNAP [MEDICAL_DATA] HEALTH NOW" at bounding box center [792, 531] width 225 height 31
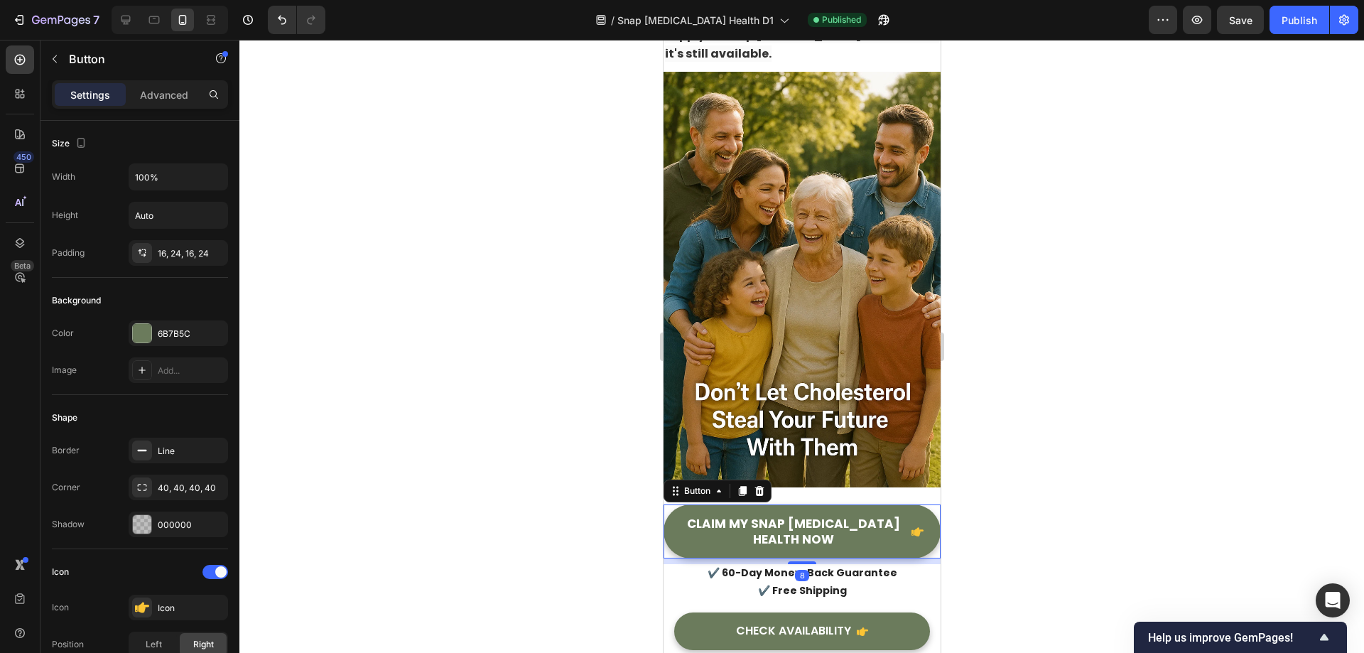
click at [676, 504] on button "CLAIM MY SNAP [MEDICAL_DATA] HEALTH NOW" at bounding box center [801, 531] width 277 height 54
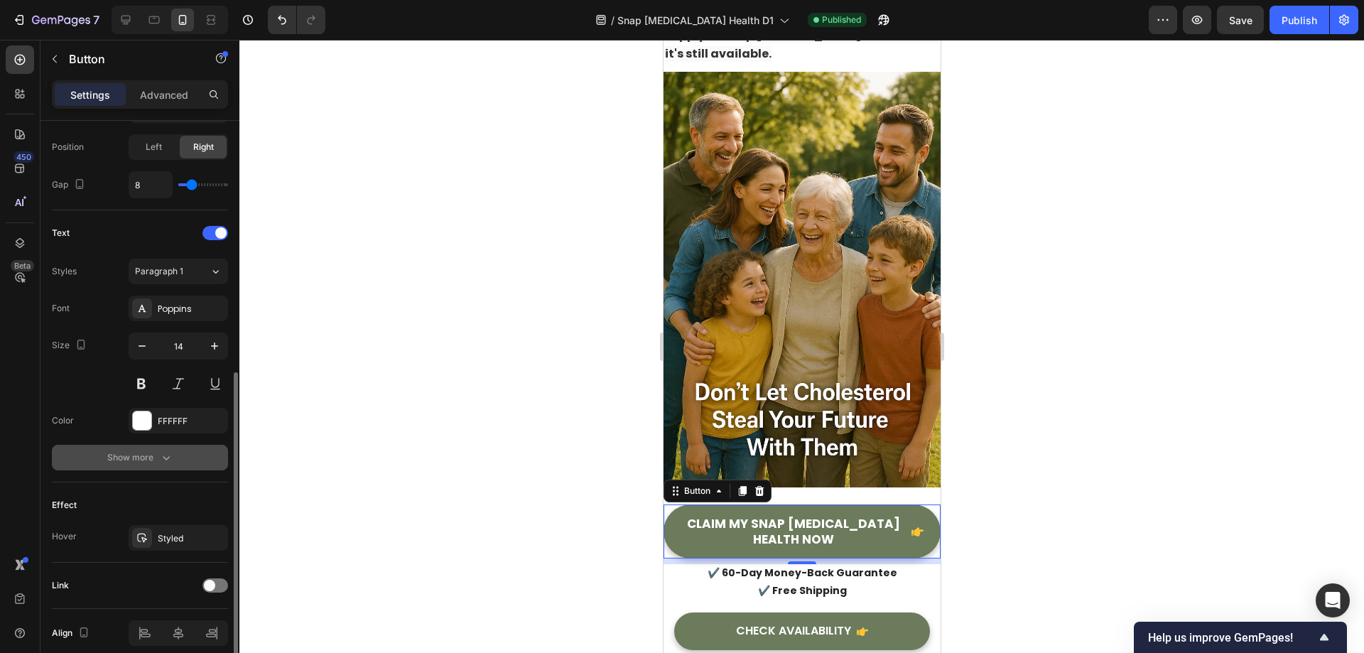
scroll to position [558, 0]
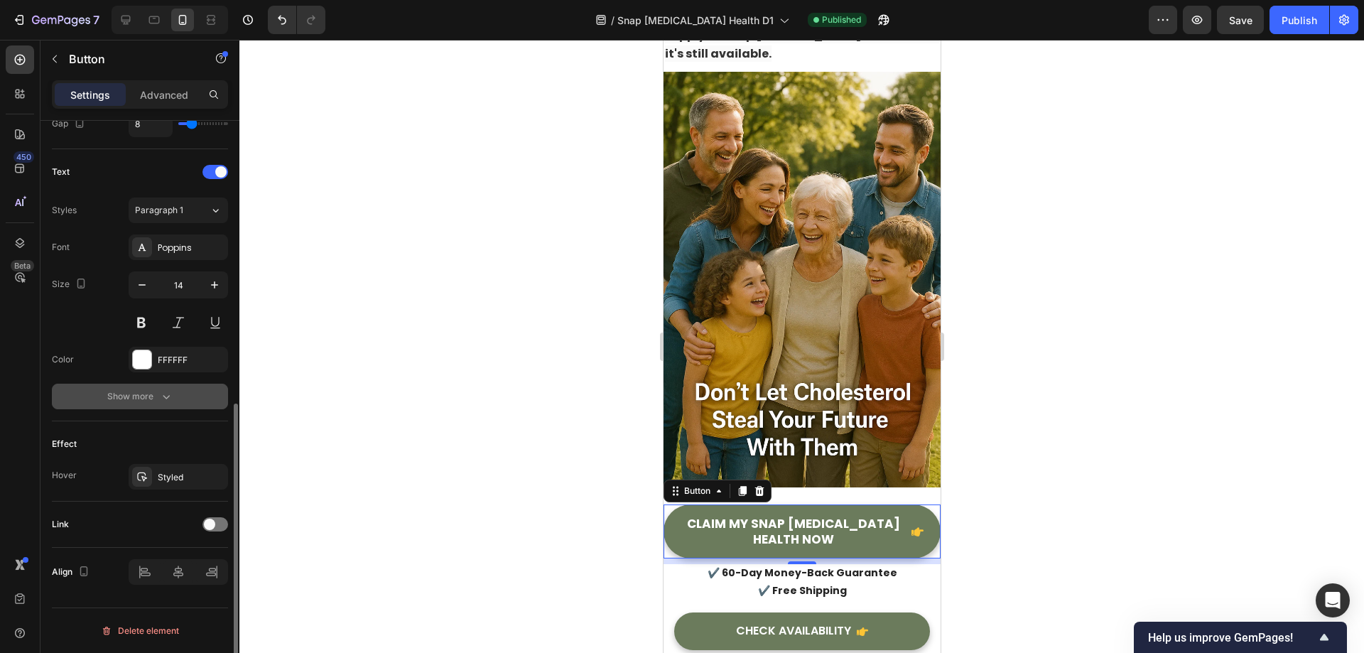
click at [125, 405] on button "Show more" at bounding box center [140, 397] width 176 height 26
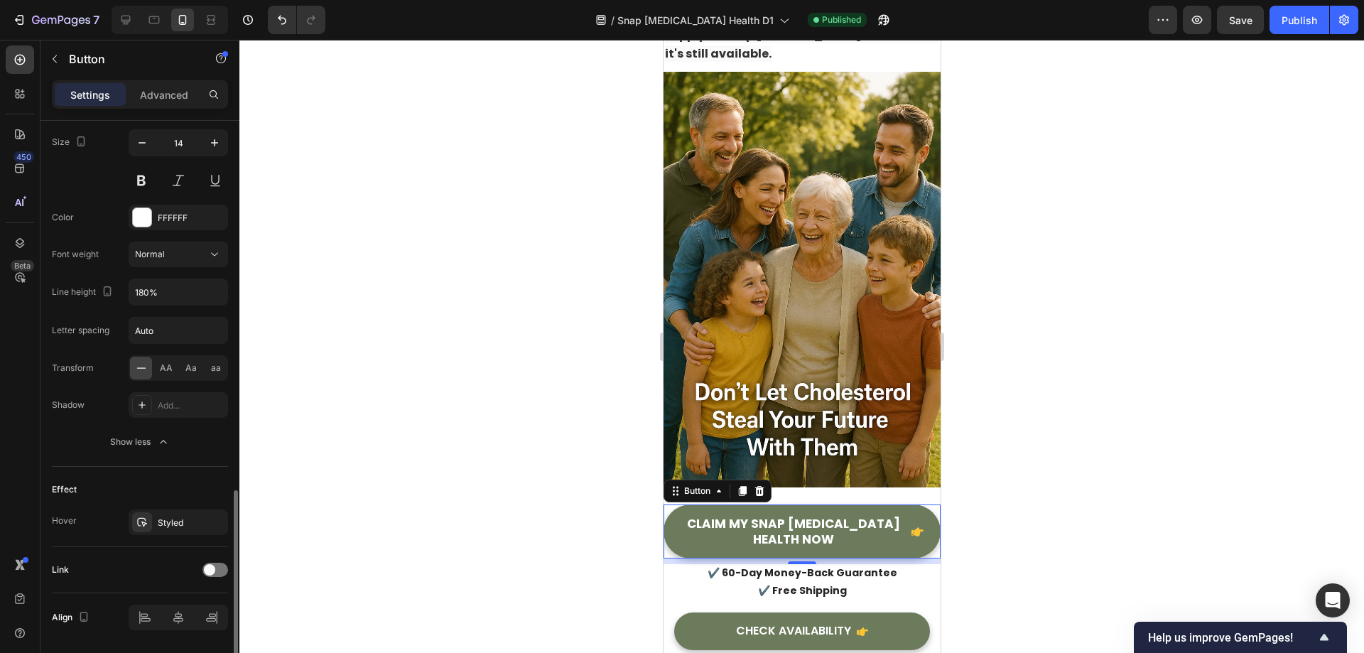
scroll to position [746, 0]
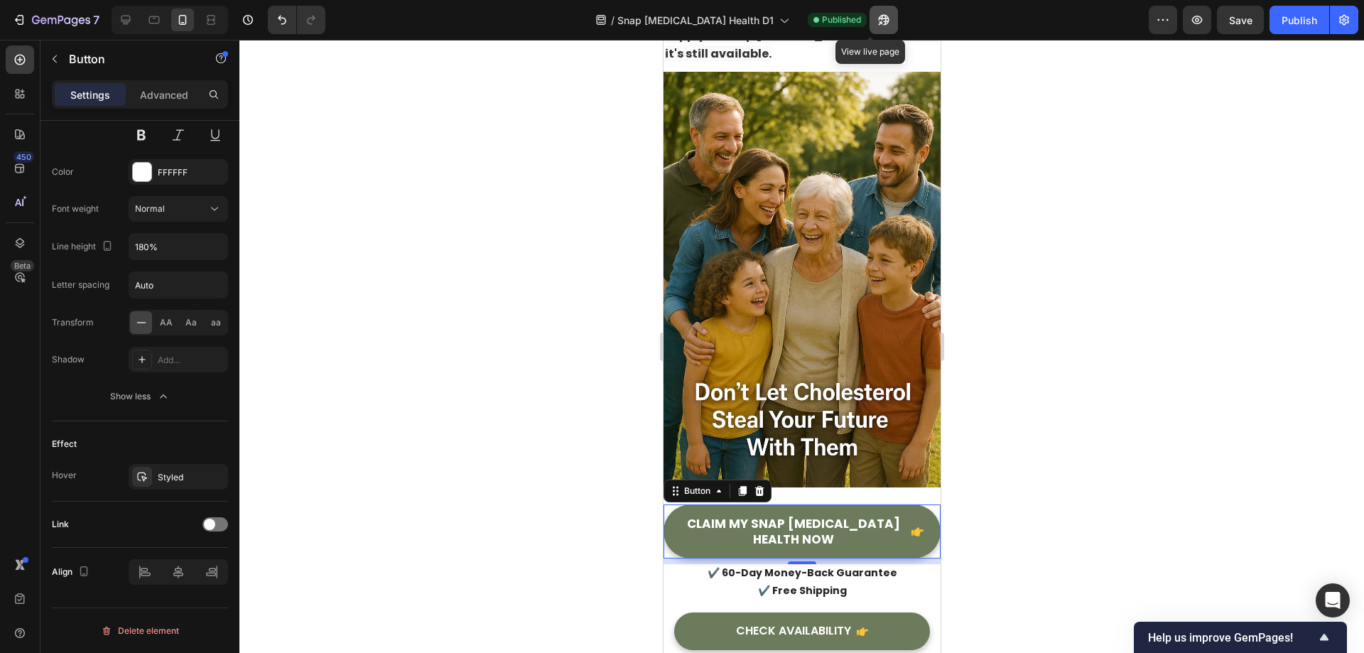
click at [869, 27] on button "button" at bounding box center [883, 20] width 28 height 28
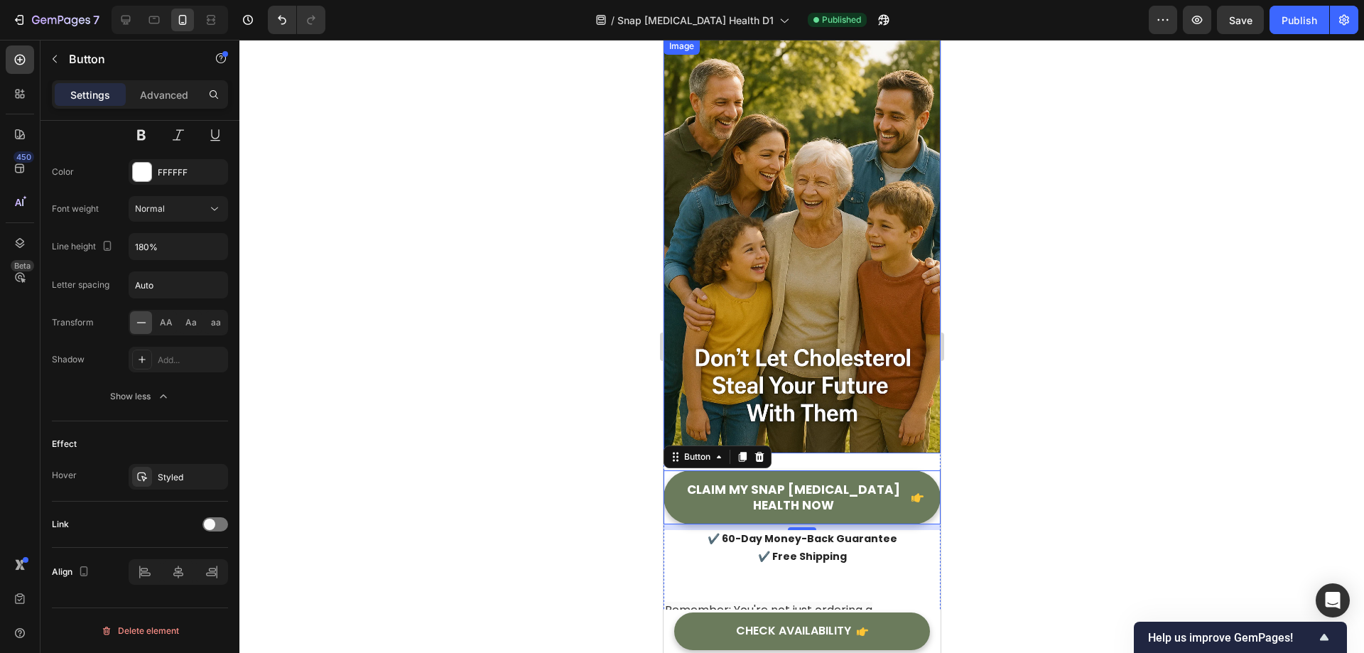
scroll to position [18664, 0]
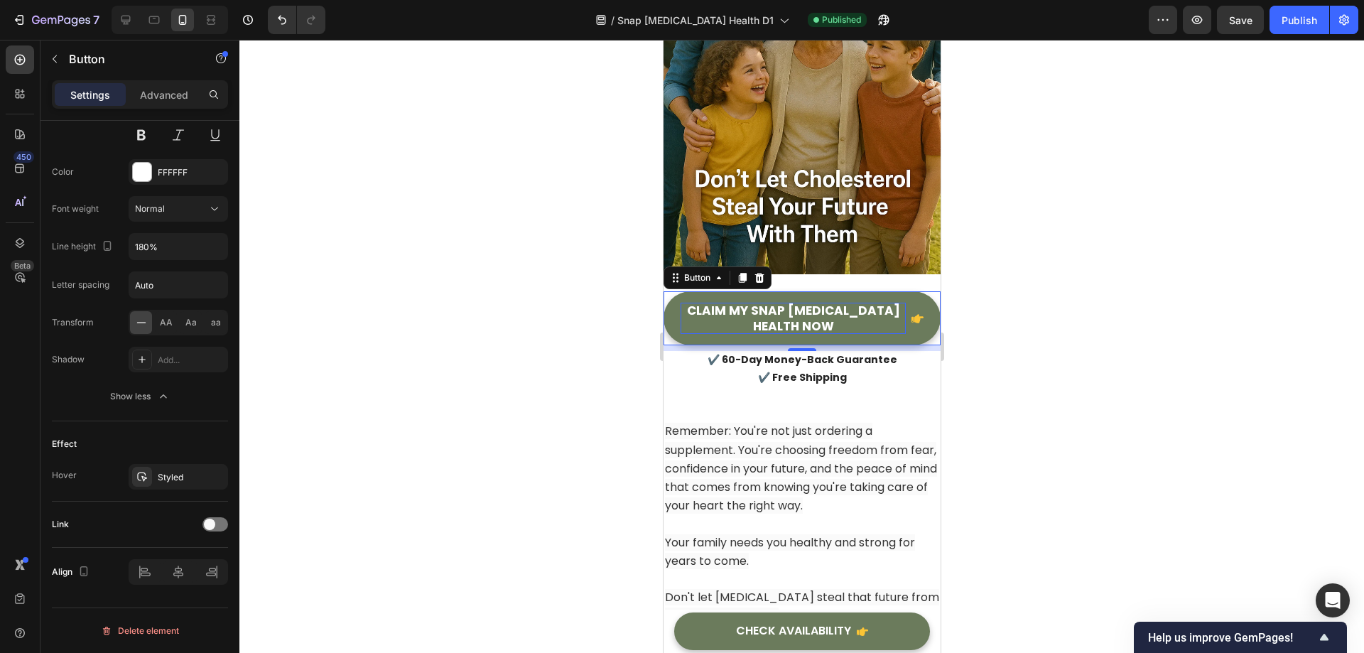
click at [817, 303] on p "CLAIM MY SNAP [MEDICAL_DATA] HEALTH NOW" at bounding box center [792, 318] width 225 height 31
click at [827, 305] on button "CLAIM MY SNAP [MEDICAL_DATA] HEALTH NOW" at bounding box center [801, 318] width 277 height 54
click at [869, 303] on button "CLAIM MY SNAP [MEDICAL_DATA] HEALTH NOW" at bounding box center [801, 318] width 277 height 54
click at [698, 271] on div "Button" at bounding box center [697, 277] width 32 height 13
click at [717, 272] on icon at bounding box center [718, 277] width 11 height 11
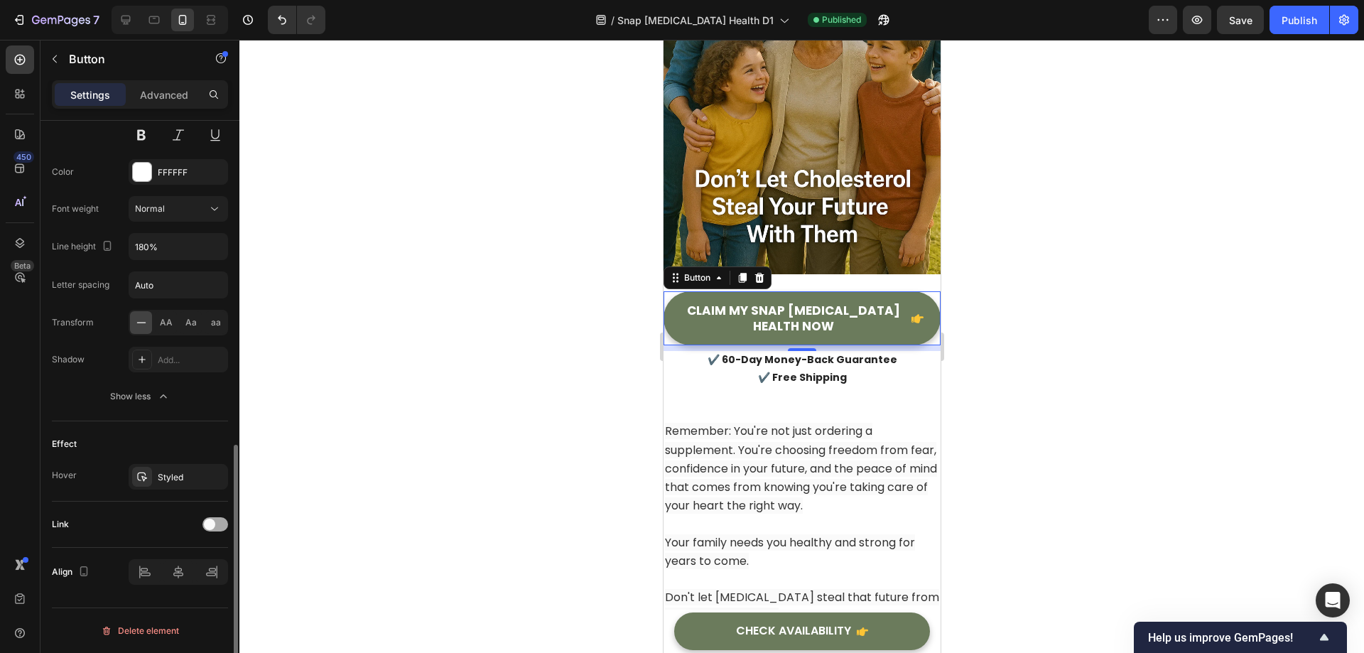
click at [215, 528] on div at bounding box center [215, 524] width 26 height 14
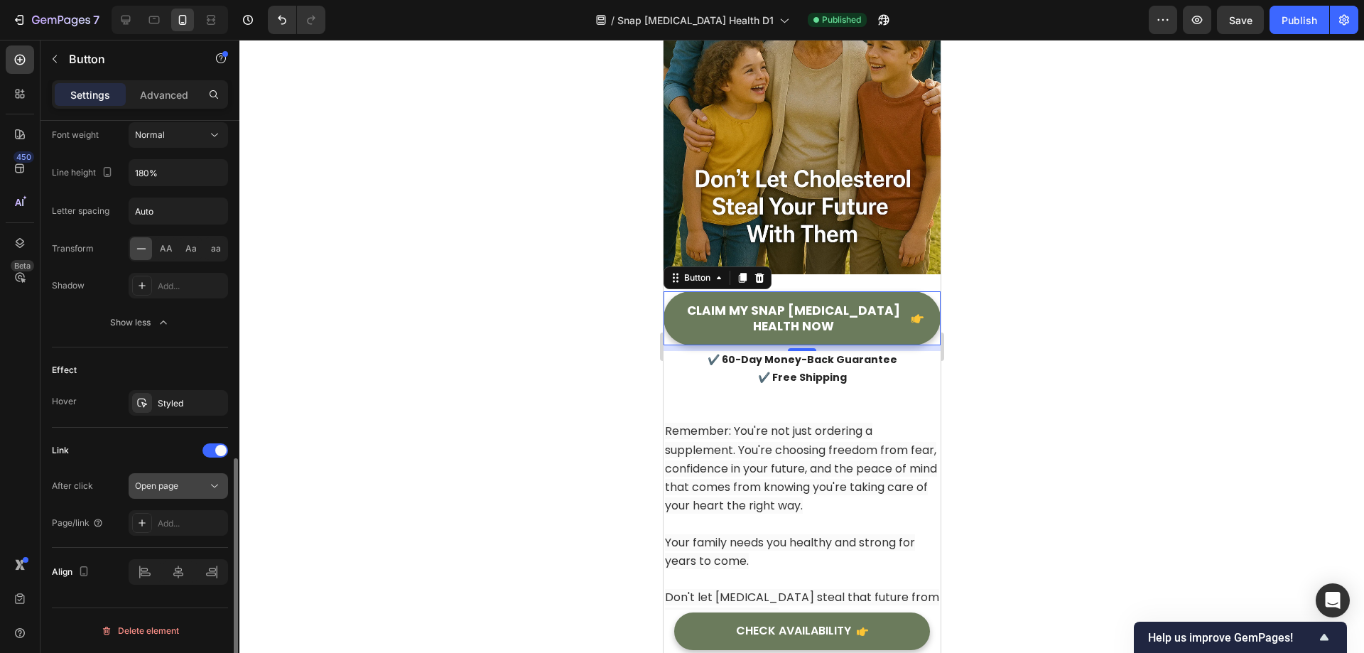
click at [171, 489] on span "Open page" at bounding box center [156, 485] width 43 height 11
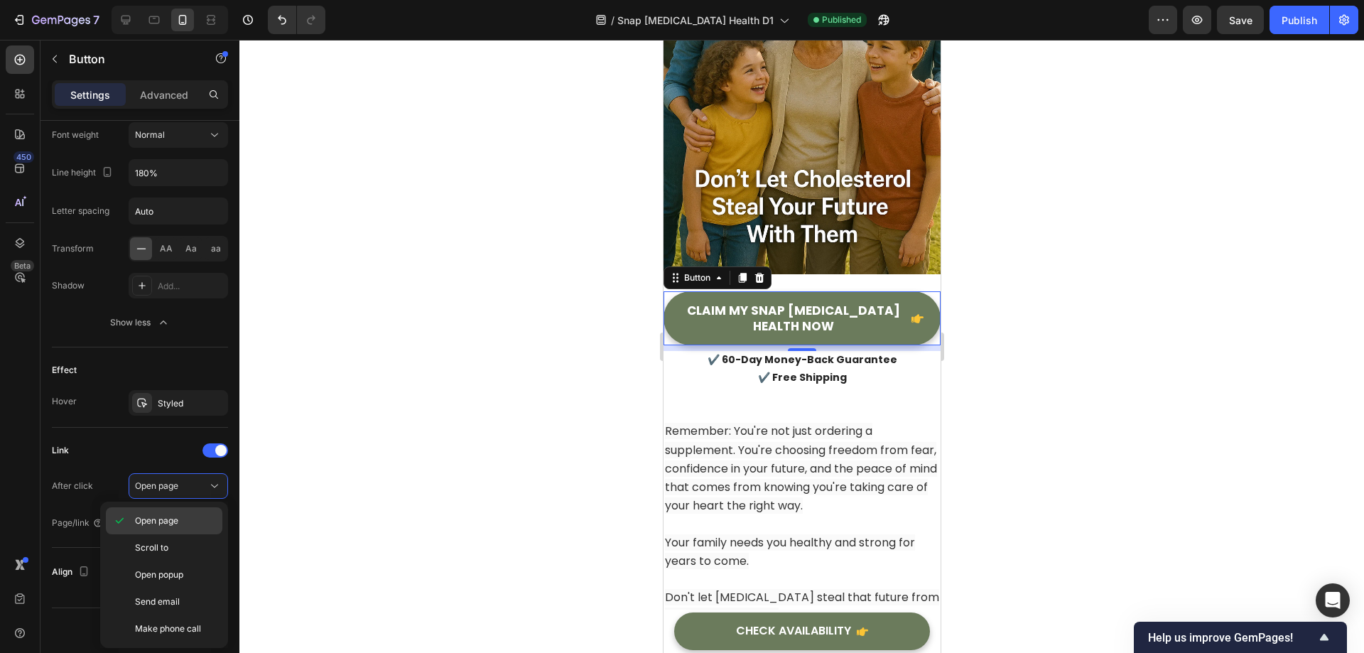
click at [166, 525] on span "Open page" at bounding box center [156, 520] width 43 height 13
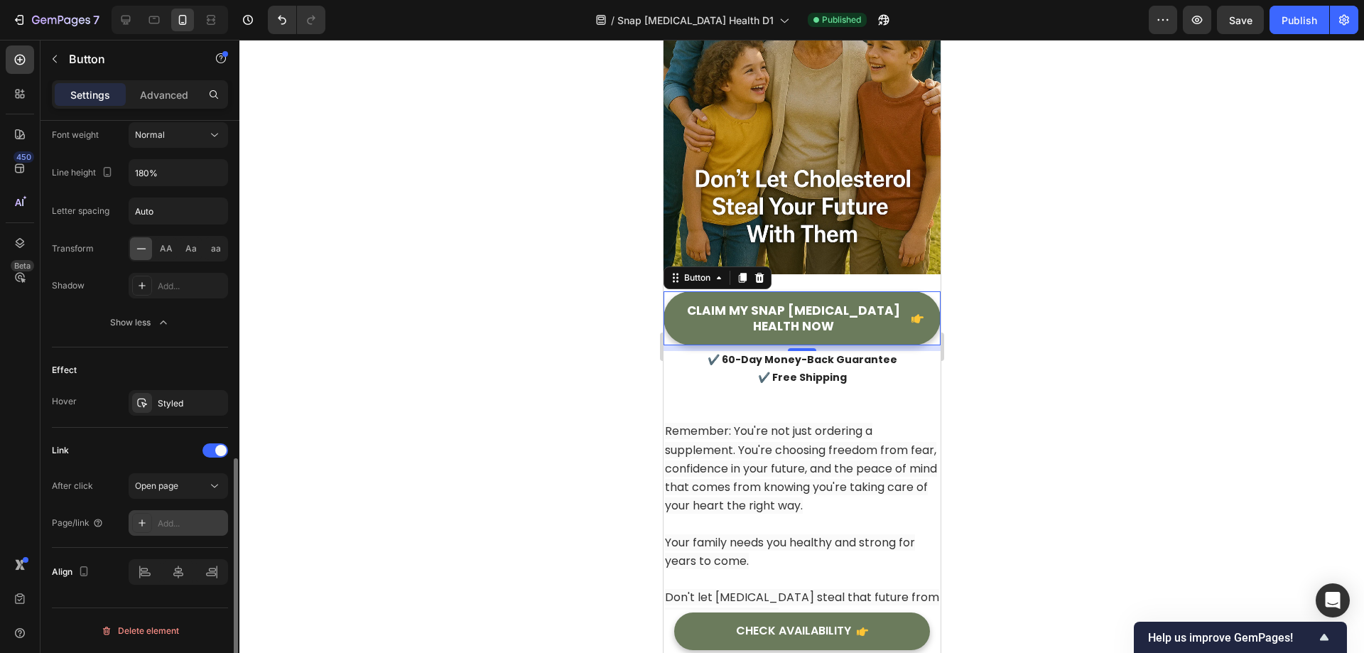
click at [174, 524] on div "Add..." at bounding box center [191, 523] width 67 height 13
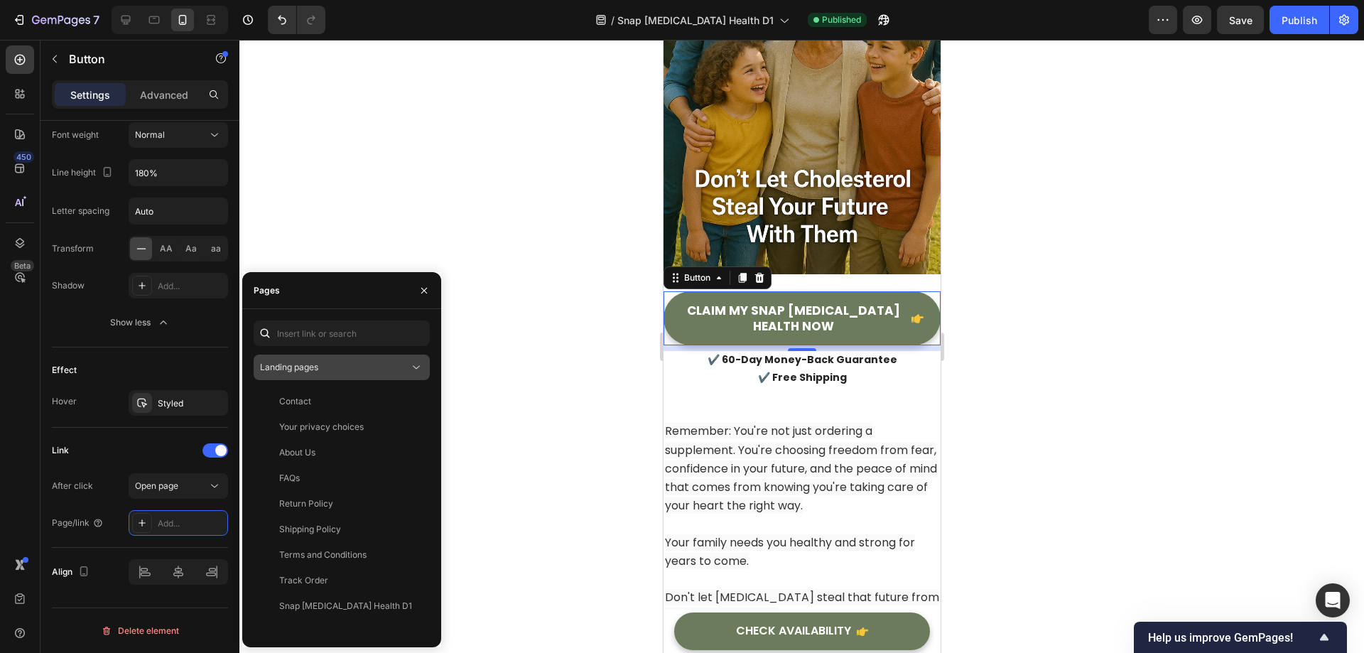
click at [374, 366] on div "Landing pages" at bounding box center [334, 367] width 149 height 13
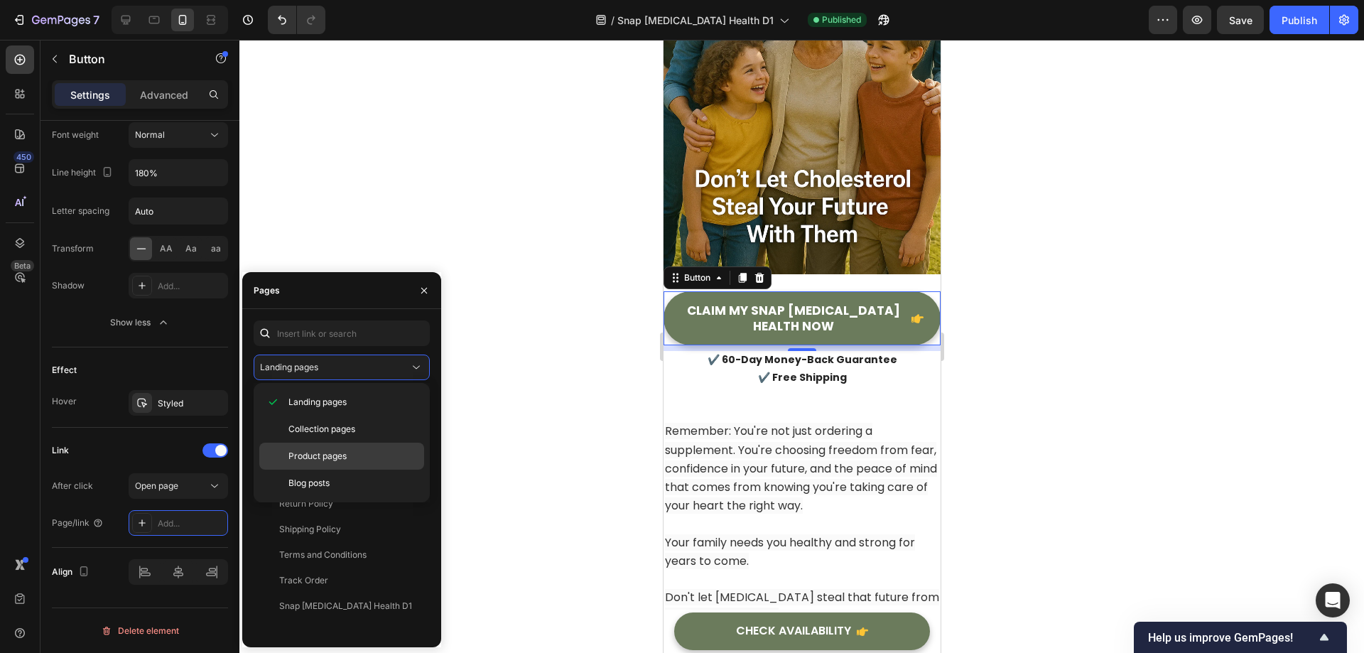
click at [349, 455] on p "Product pages" at bounding box center [352, 456] width 129 height 13
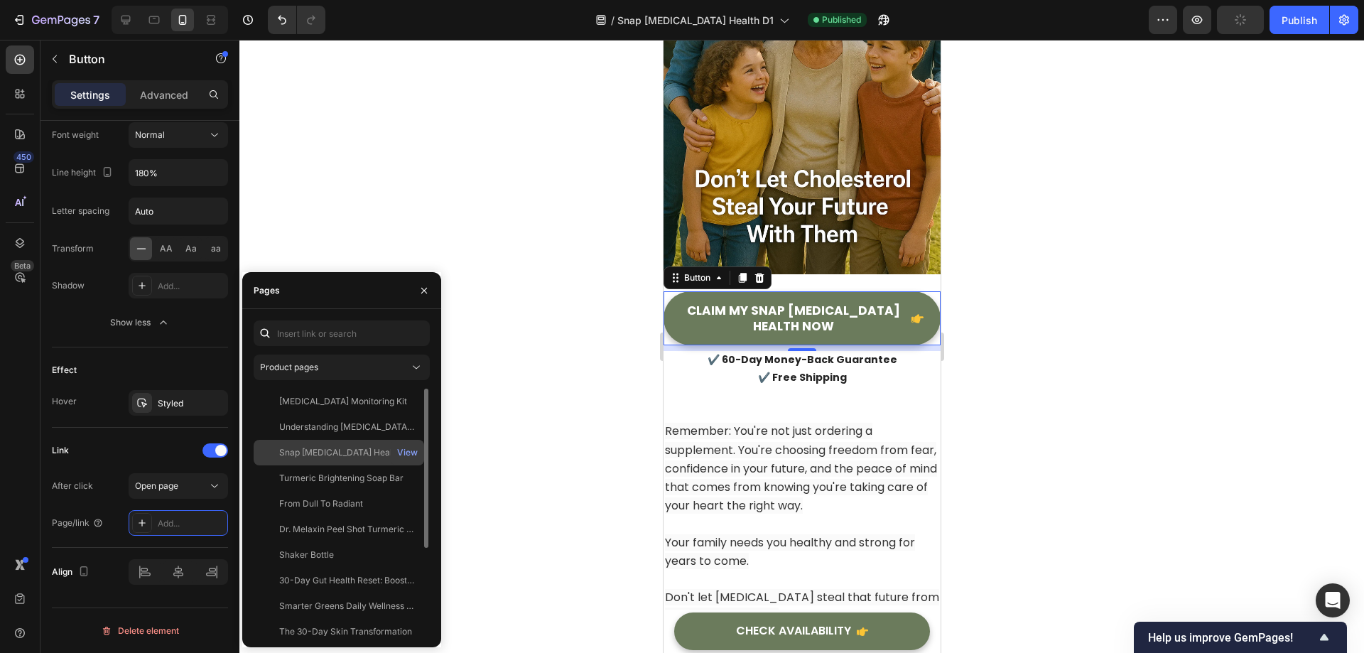
click at [357, 458] on div "Snap [MEDICAL_DATA] Health" at bounding box center [339, 452] width 121 height 13
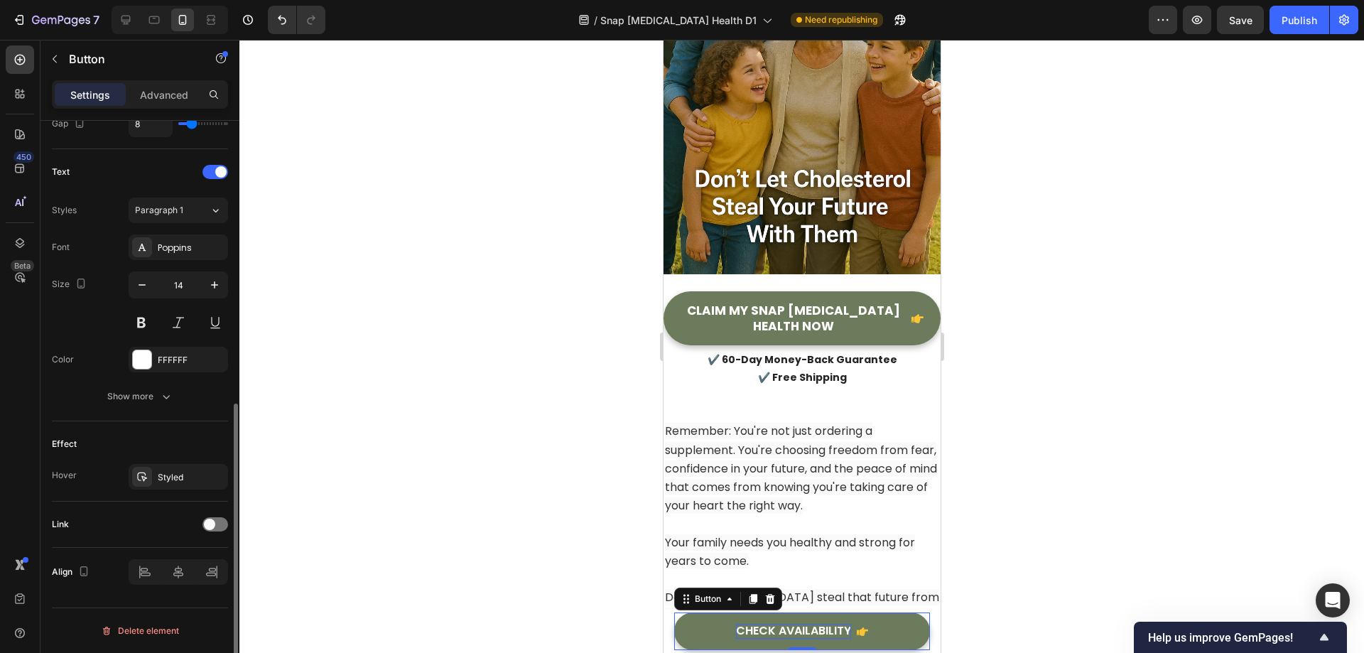
click at [794, 627] on div "CHECK AVAILABILITY" at bounding box center [792, 631] width 115 height 15
click at [225, 527] on div at bounding box center [215, 524] width 26 height 14
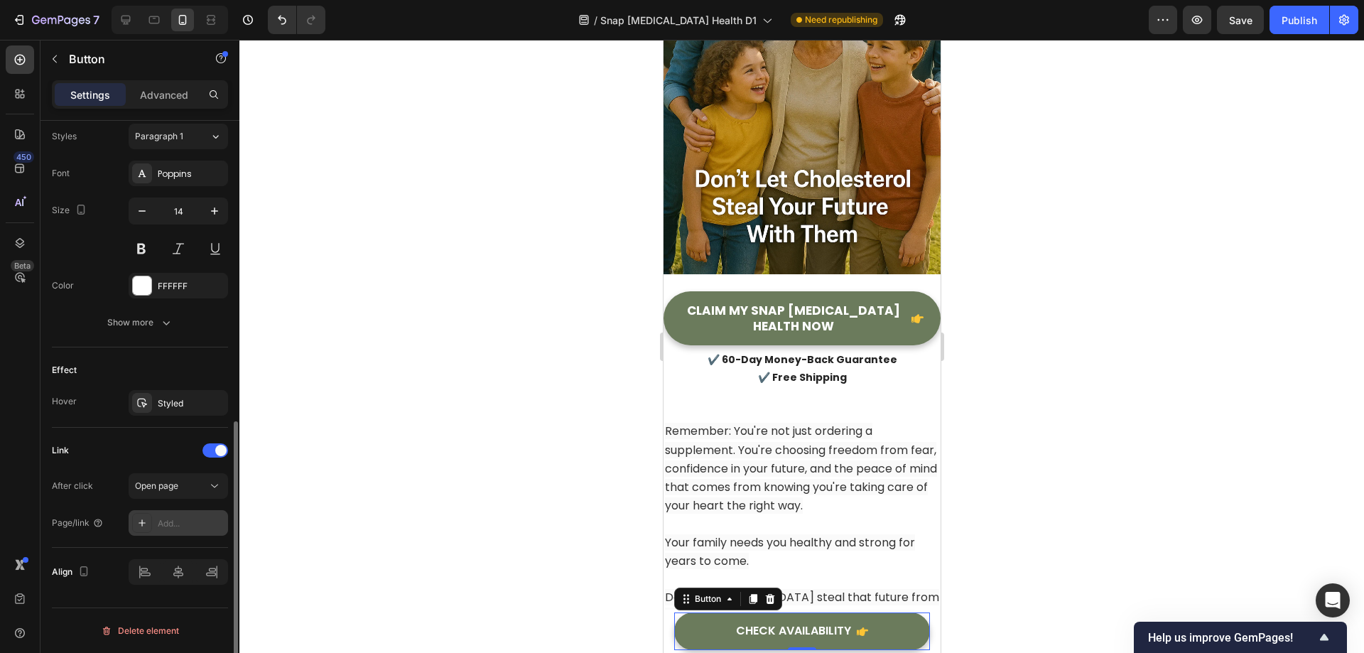
click at [153, 526] on div "Add..." at bounding box center [178, 523] width 99 height 26
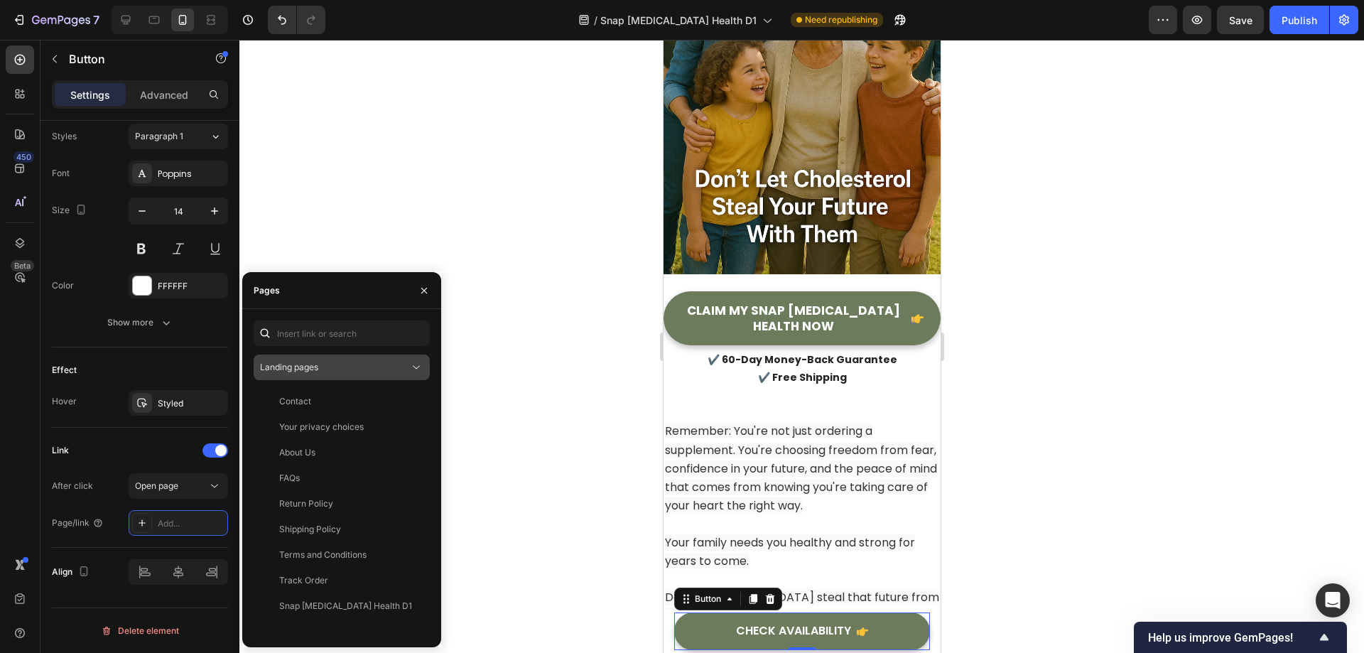
click at [359, 373] on div "Landing pages" at bounding box center [334, 367] width 149 height 13
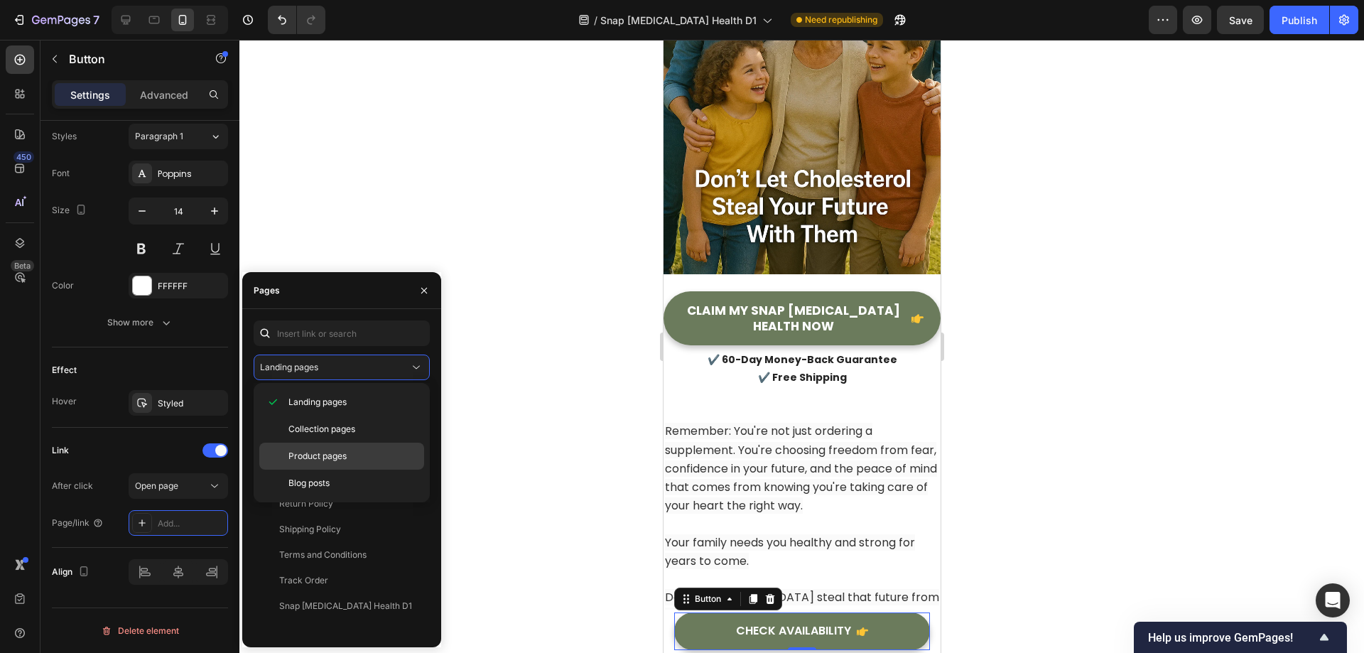
click at [318, 455] on span "Product pages" at bounding box center [317, 456] width 58 height 13
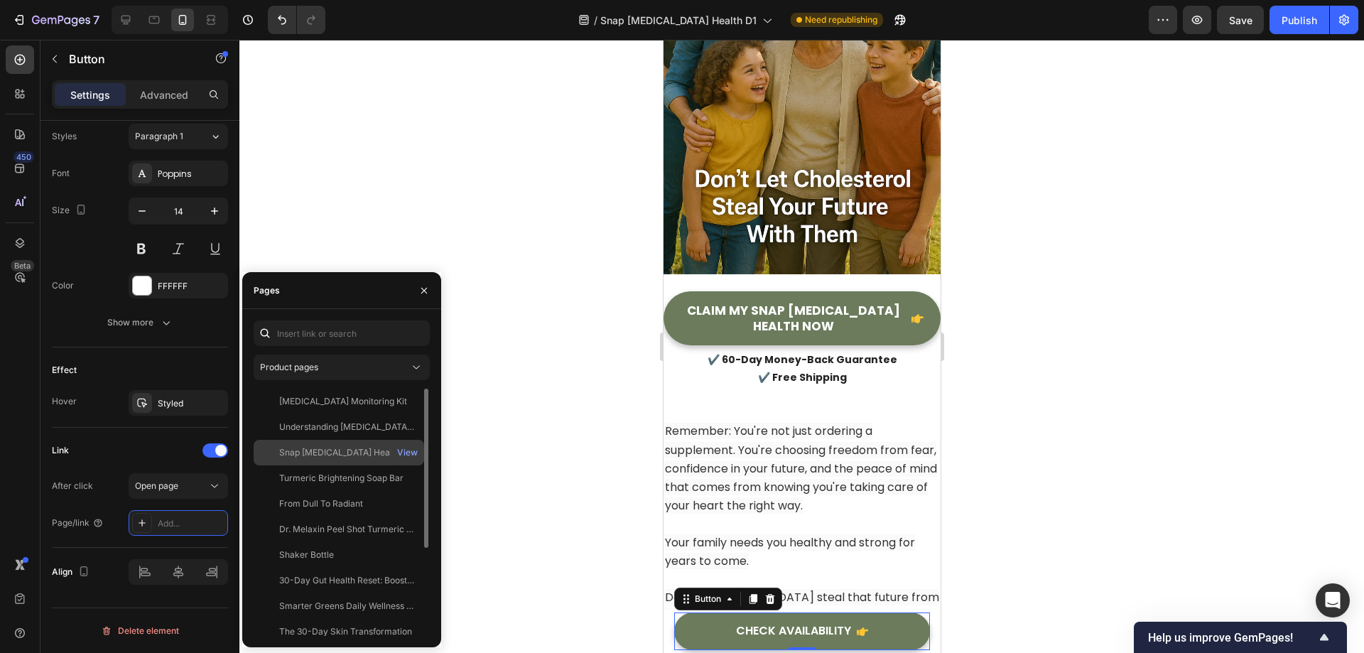
click at [327, 448] on div "Snap [MEDICAL_DATA] Health" at bounding box center [339, 452] width 121 height 13
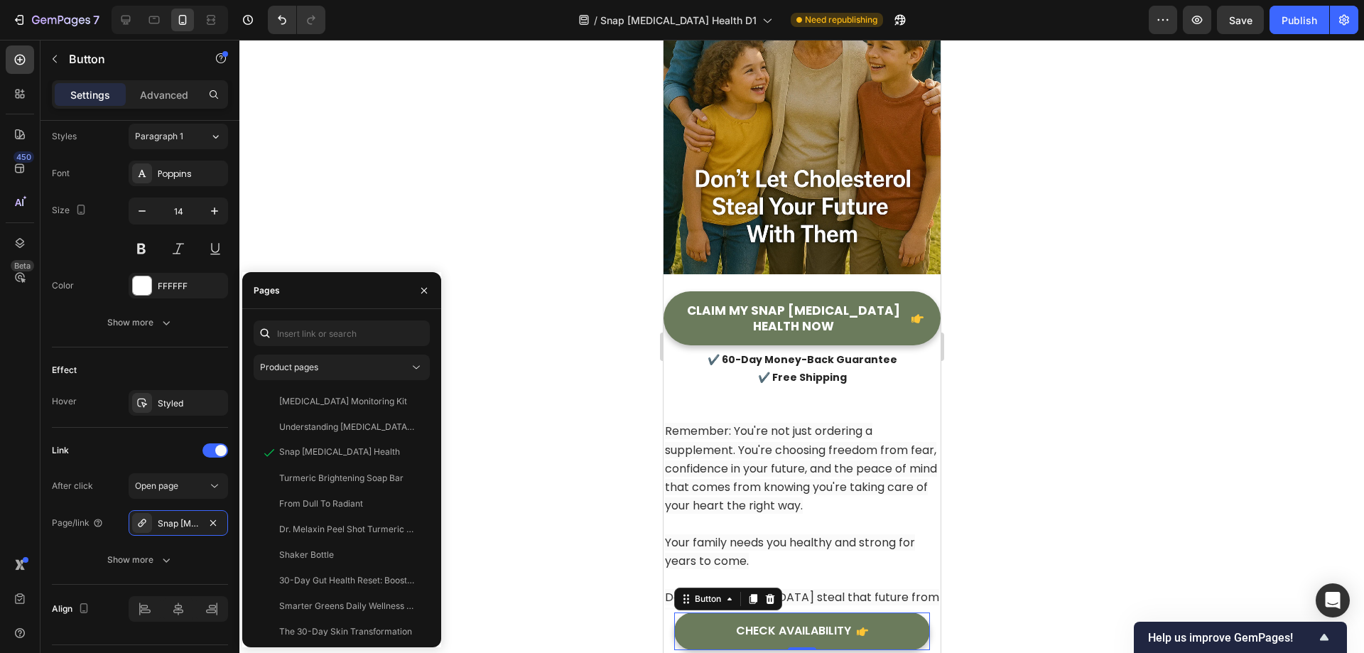
click at [550, 485] on div at bounding box center [801, 346] width 1125 height 613
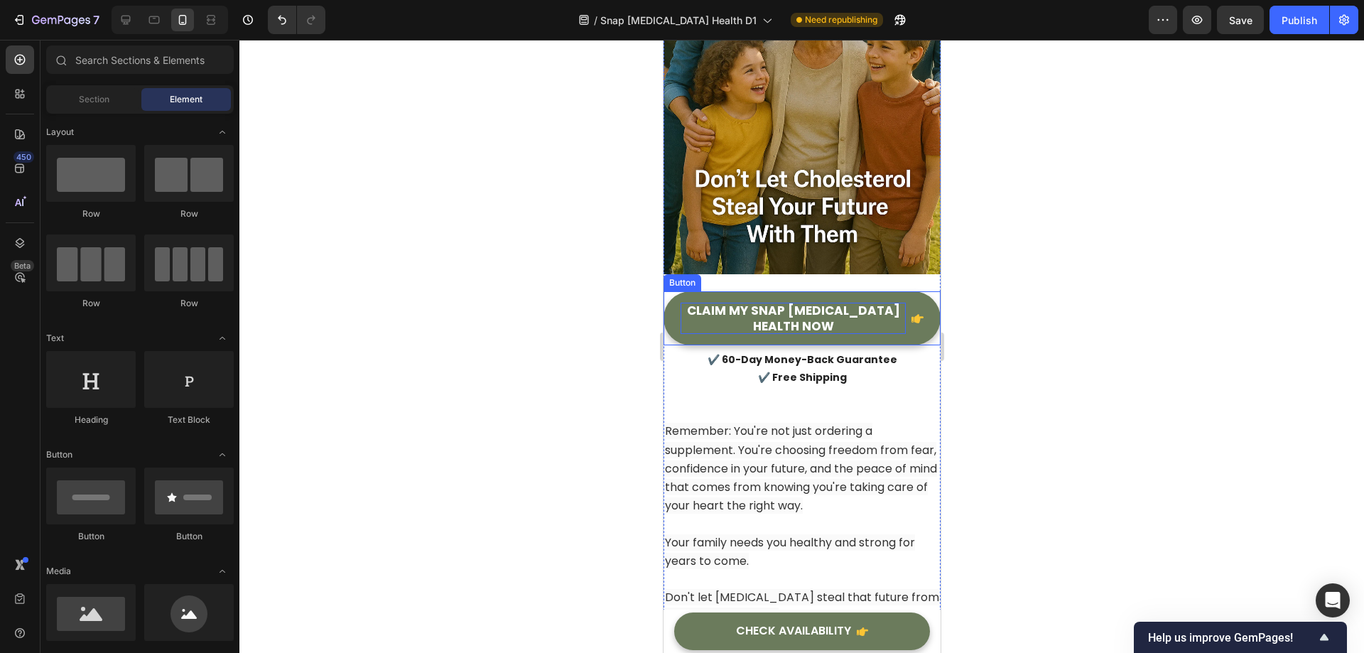
click at [780, 303] on p "CLAIM MY SNAP [MEDICAL_DATA] HEALTH NOW" at bounding box center [792, 318] width 225 height 31
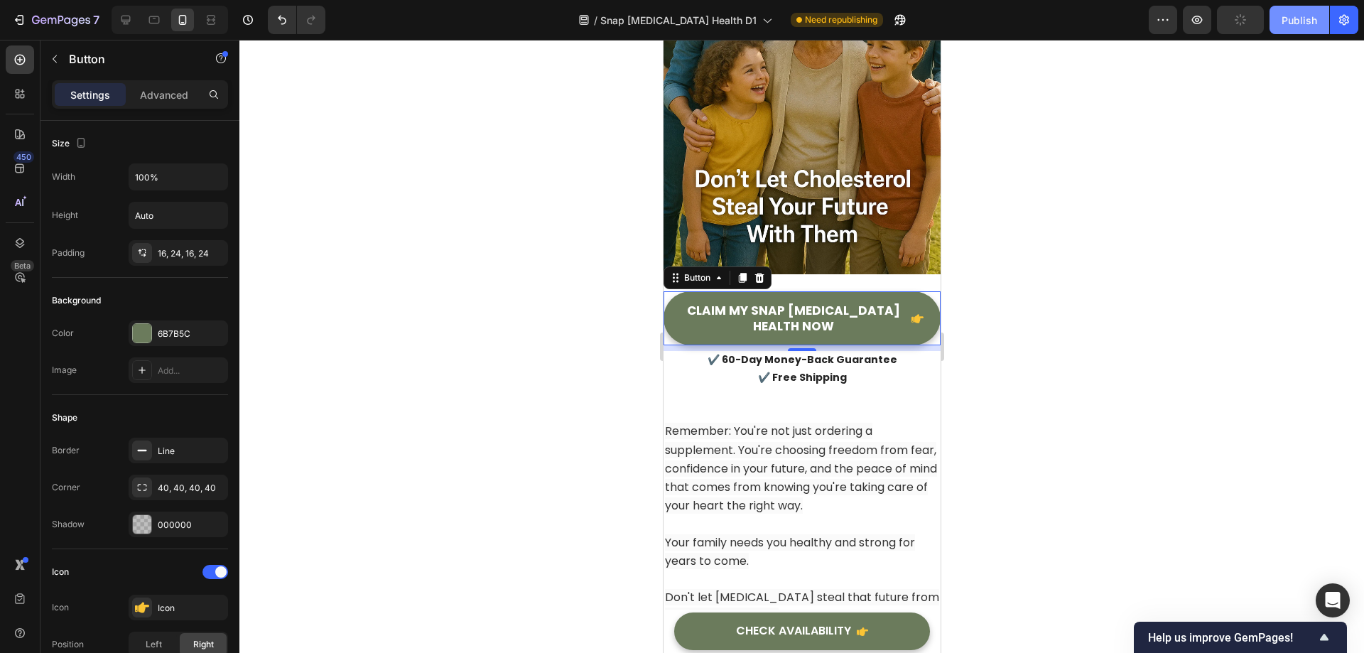
click at [1297, 30] on button "Publish" at bounding box center [1299, 20] width 60 height 28
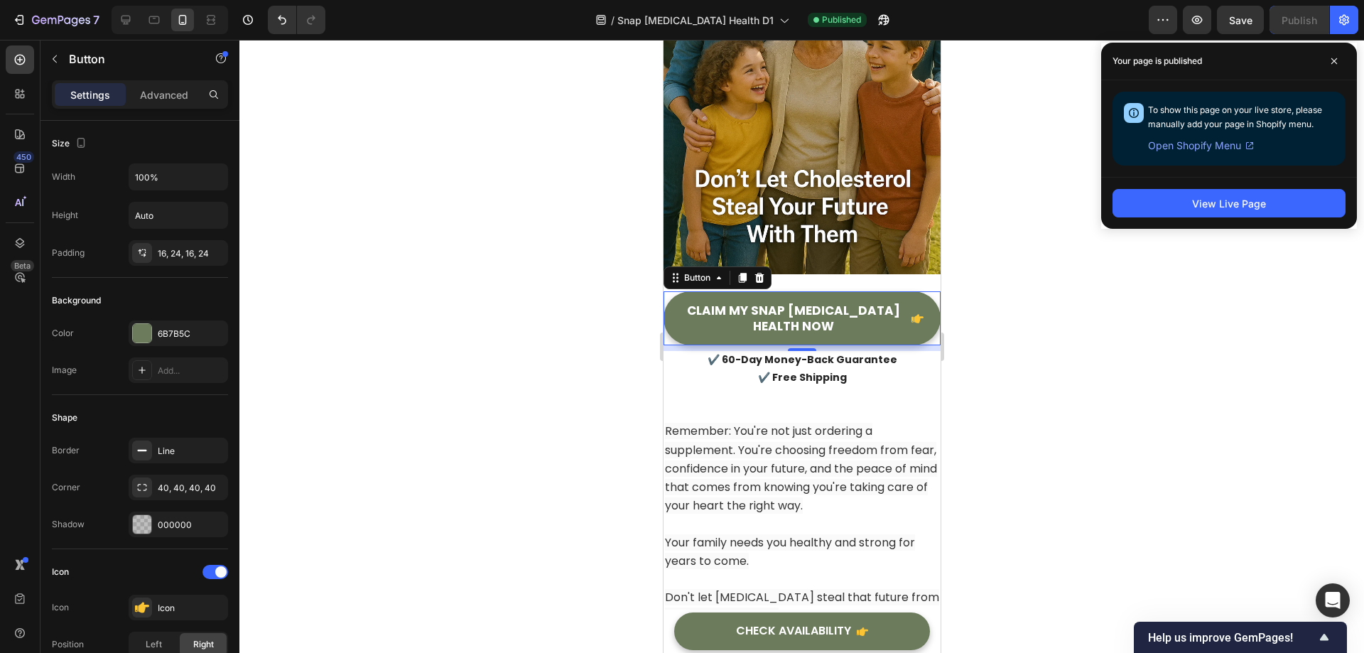
click at [1088, 338] on div at bounding box center [801, 346] width 1125 height 613
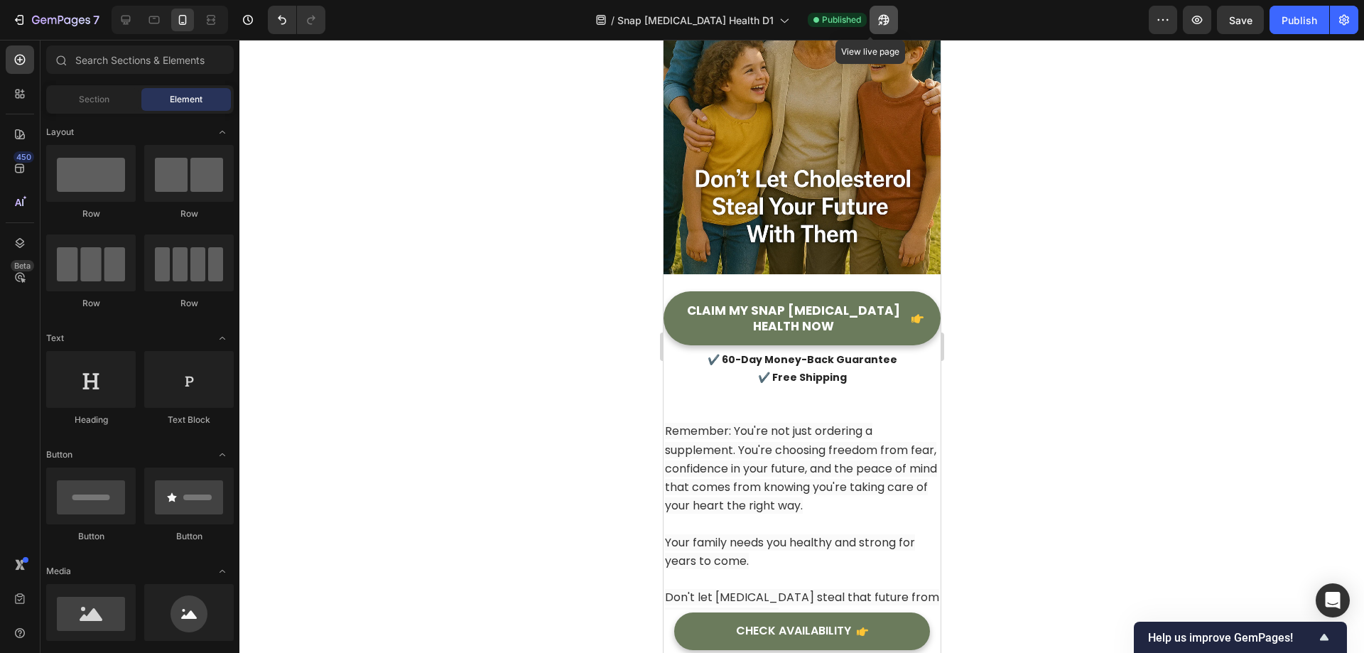
click at [878, 23] on icon "button" at bounding box center [880, 23] width 4 height 4
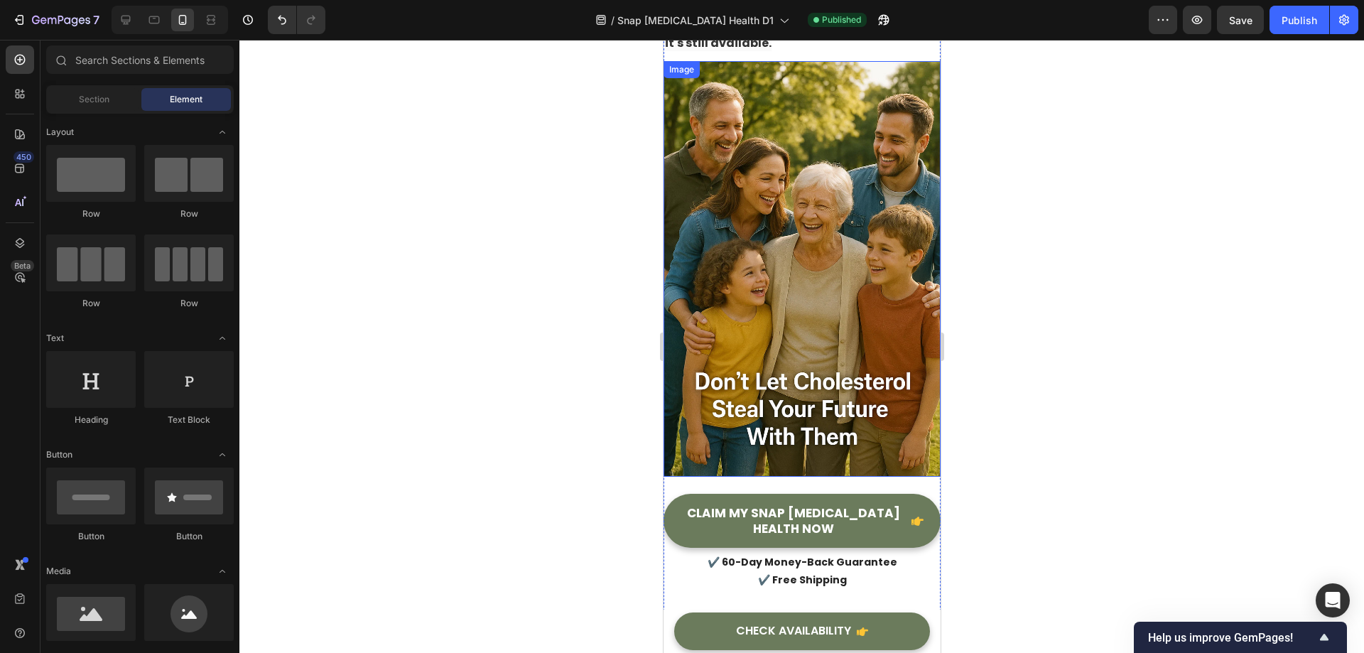
scroll to position [18451, 0]
